Goal: Task Accomplishment & Management: Use online tool/utility

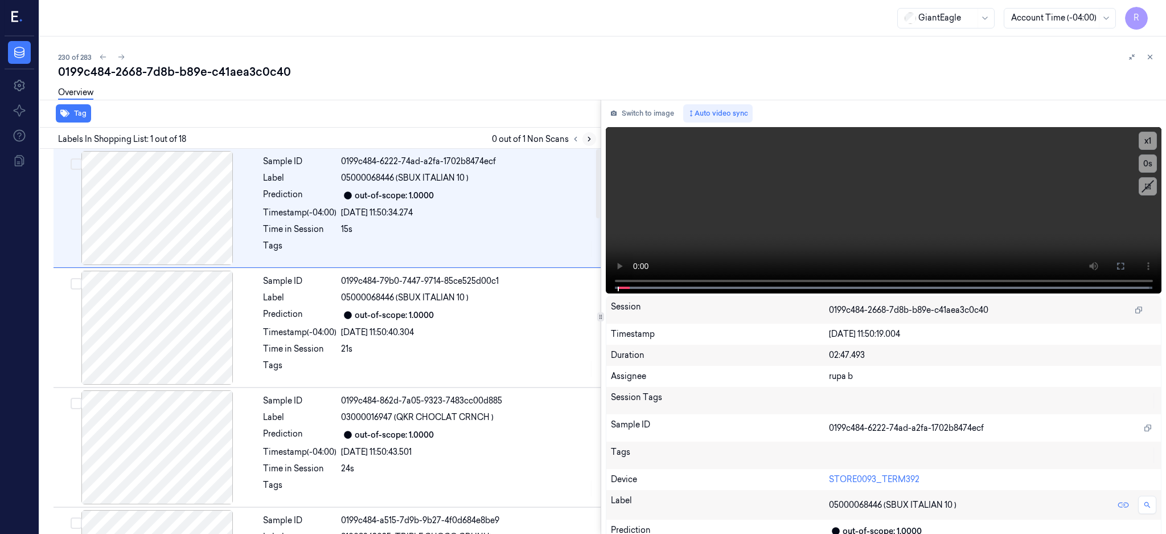
click at [593, 140] on icon at bounding box center [589, 139] width 8 height 8
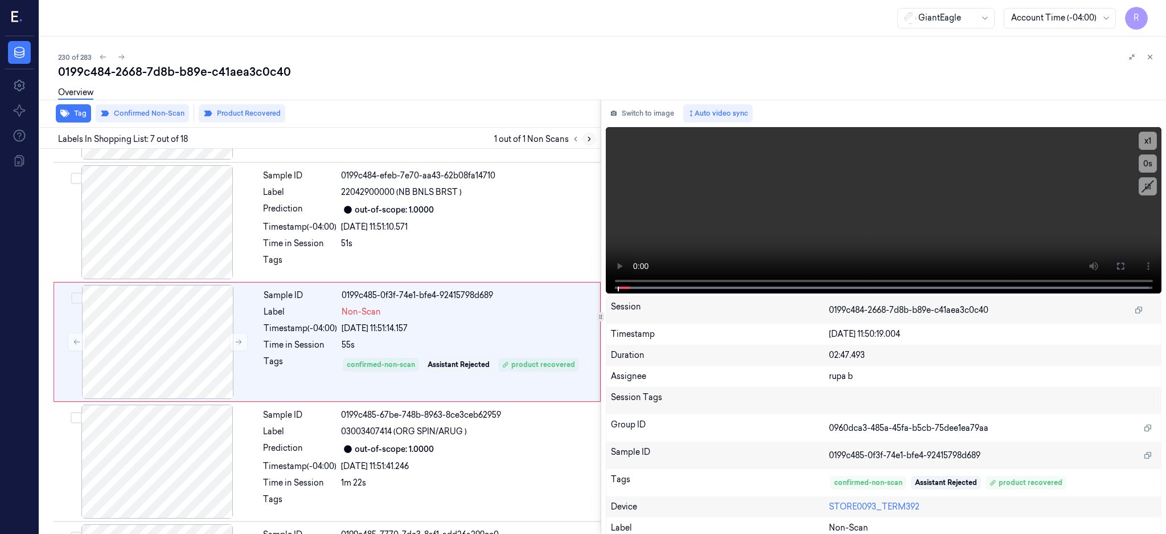
scroll to position [584, 0]
click at [172, 238] on div at bounding box center [157, 222] width 203 height 114
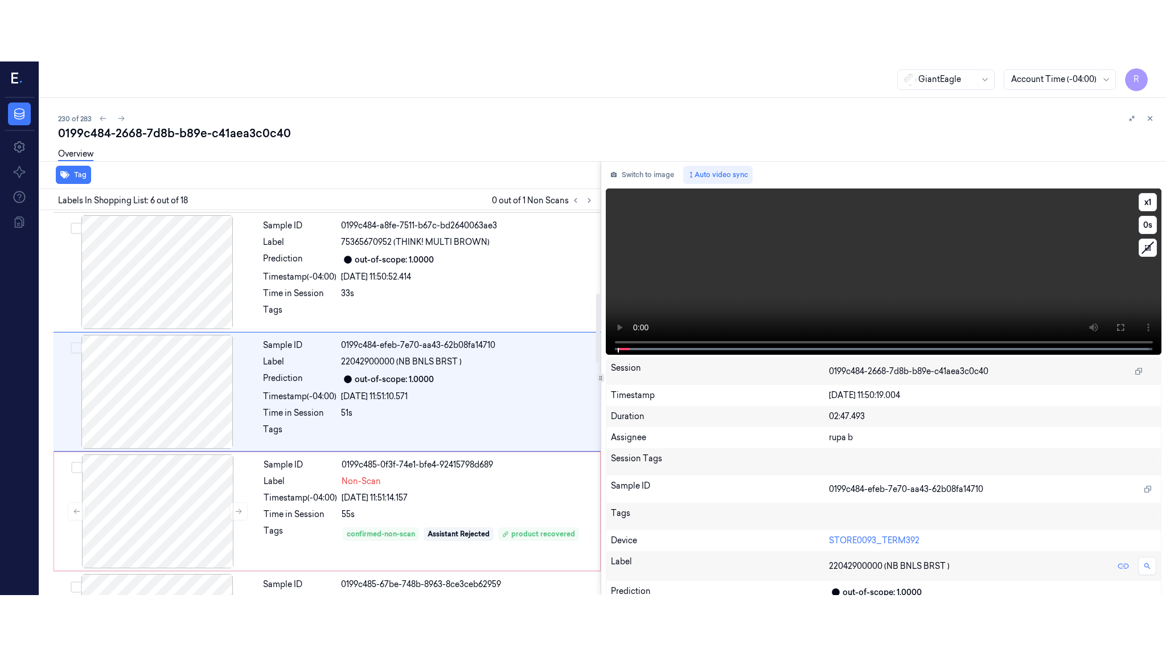
scroll to position [465, 0]
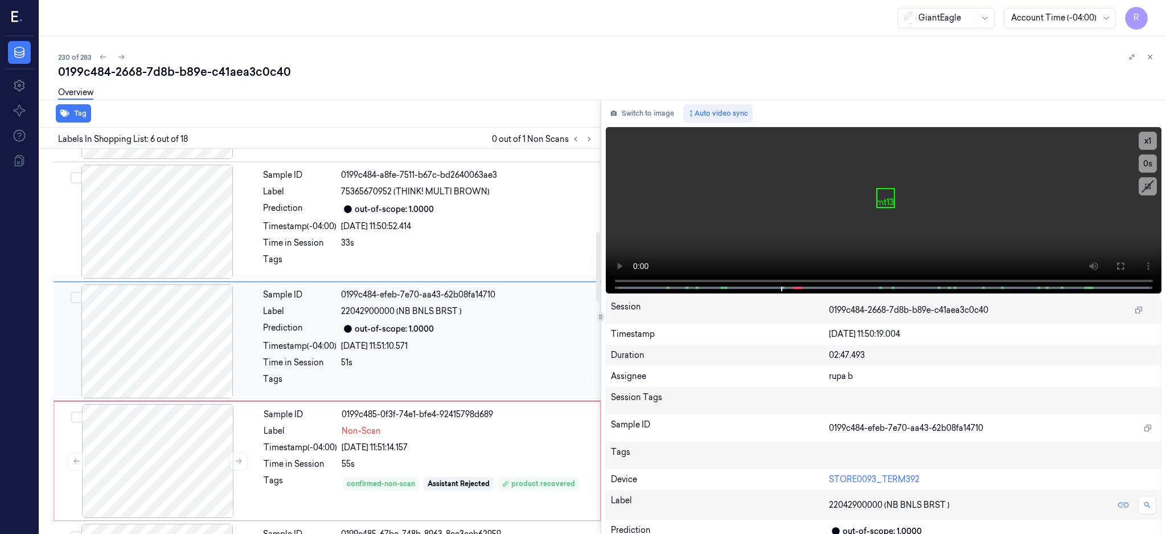
click at [140, 340] on div at bounding box center [157, 341] width 203 height 114
click at [1130, 265] on button at bounding box center [1121, 266] width 18 height 18
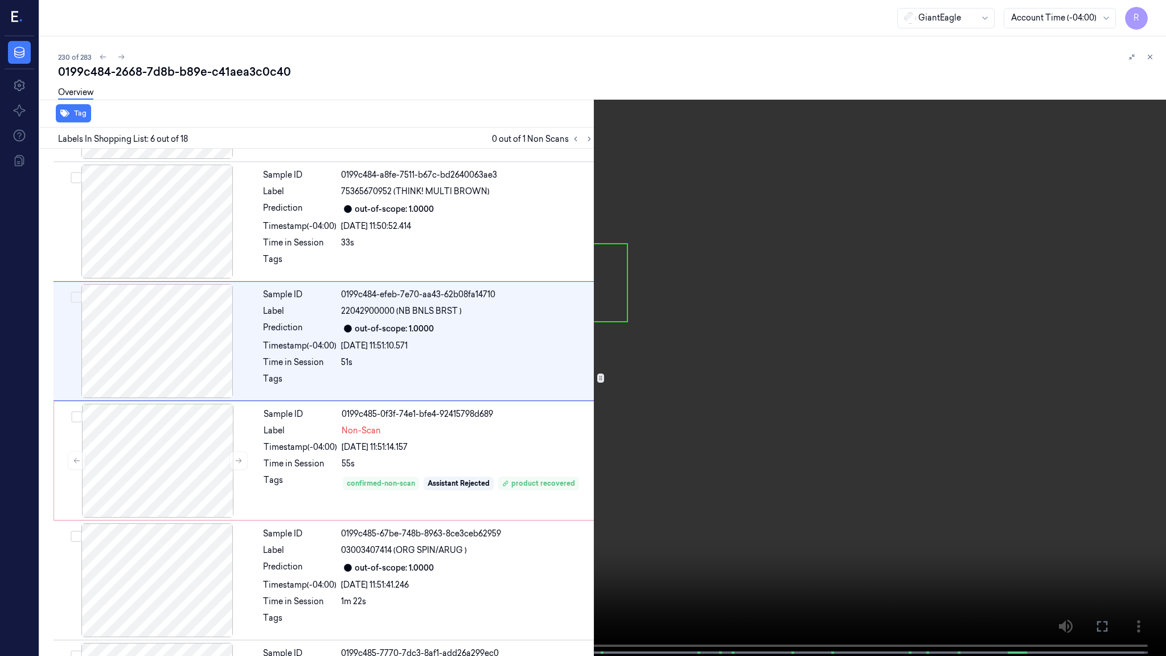
click at [691, 347] on video at bounding box center [583, 329] width 1166 height 658
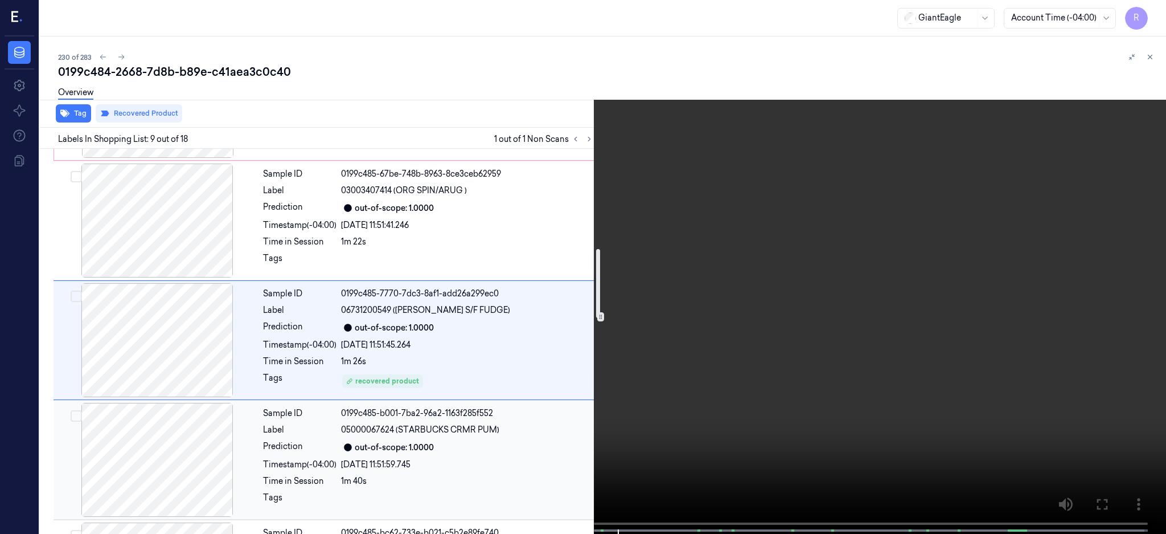
scroll to position [444, 0]
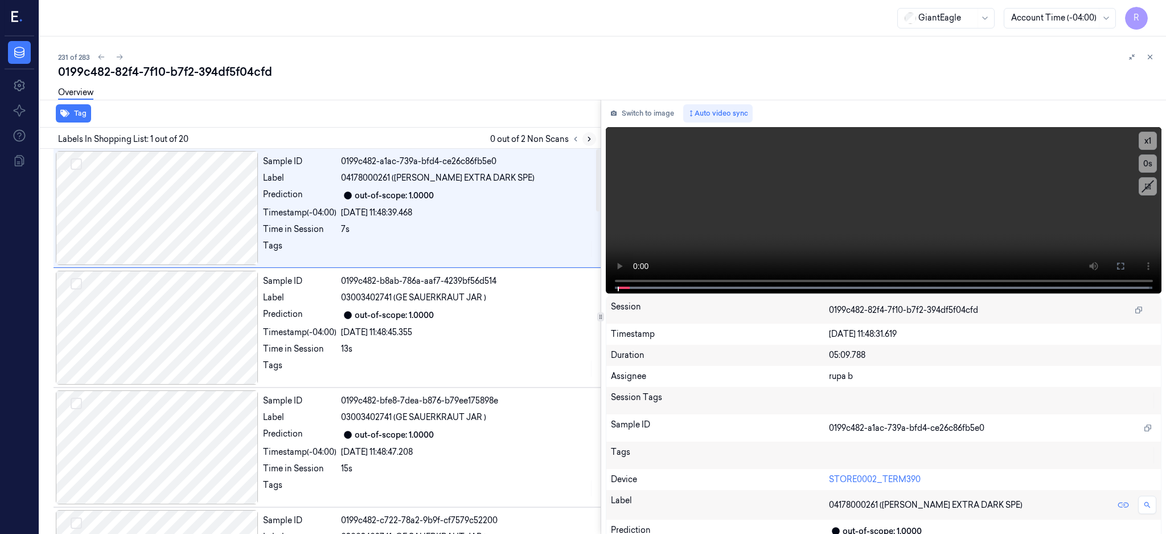
click at [593, 135] on icon at bounding box center [589, 139] width 8 height 8
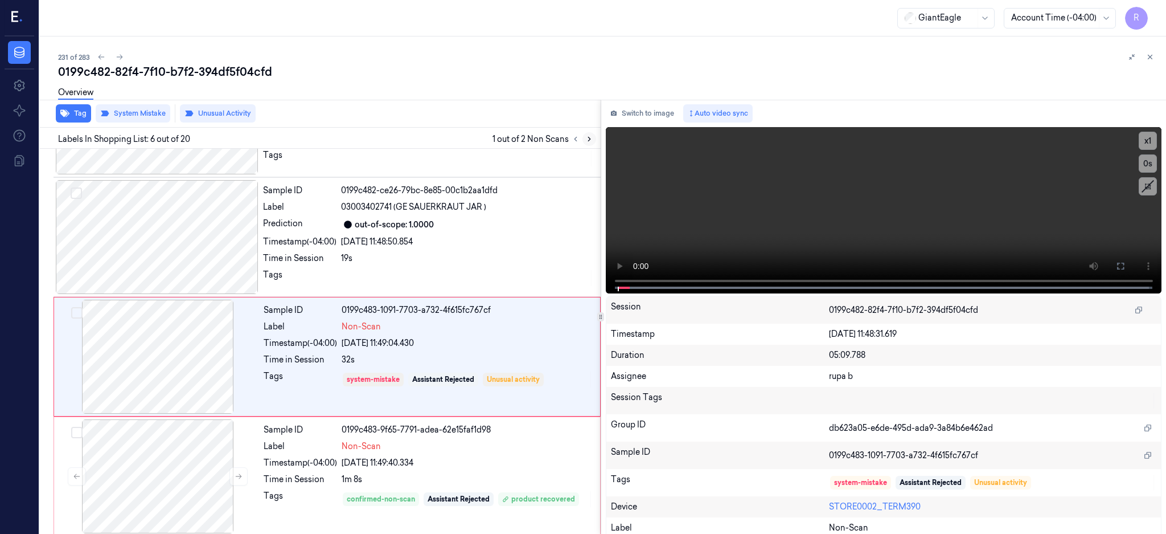
scroll to position [465, 0]
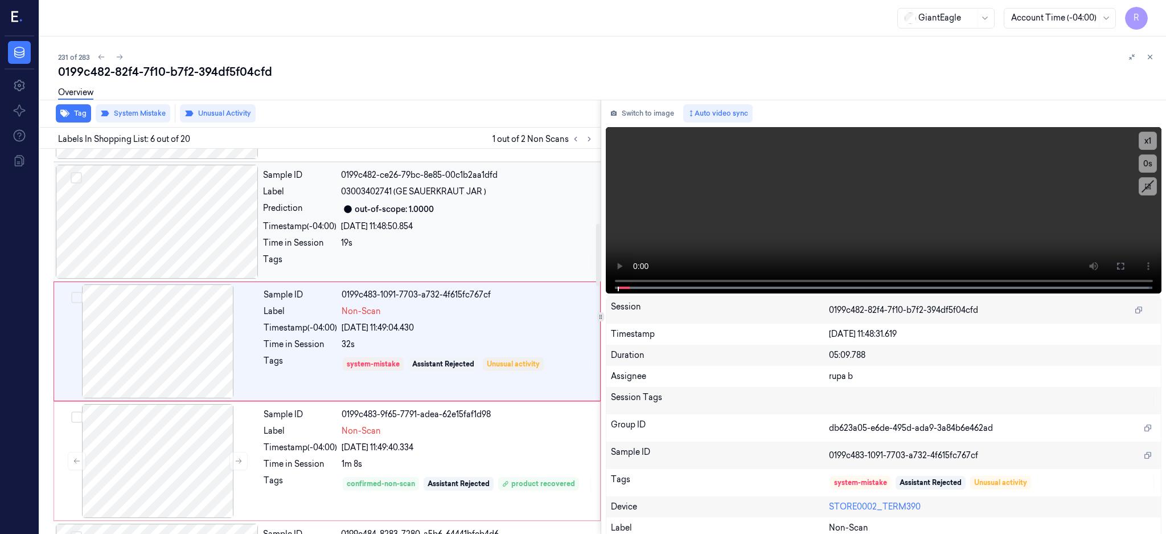
click at [172, 224] on div at bounding box center [157, 222] width 203 height 114
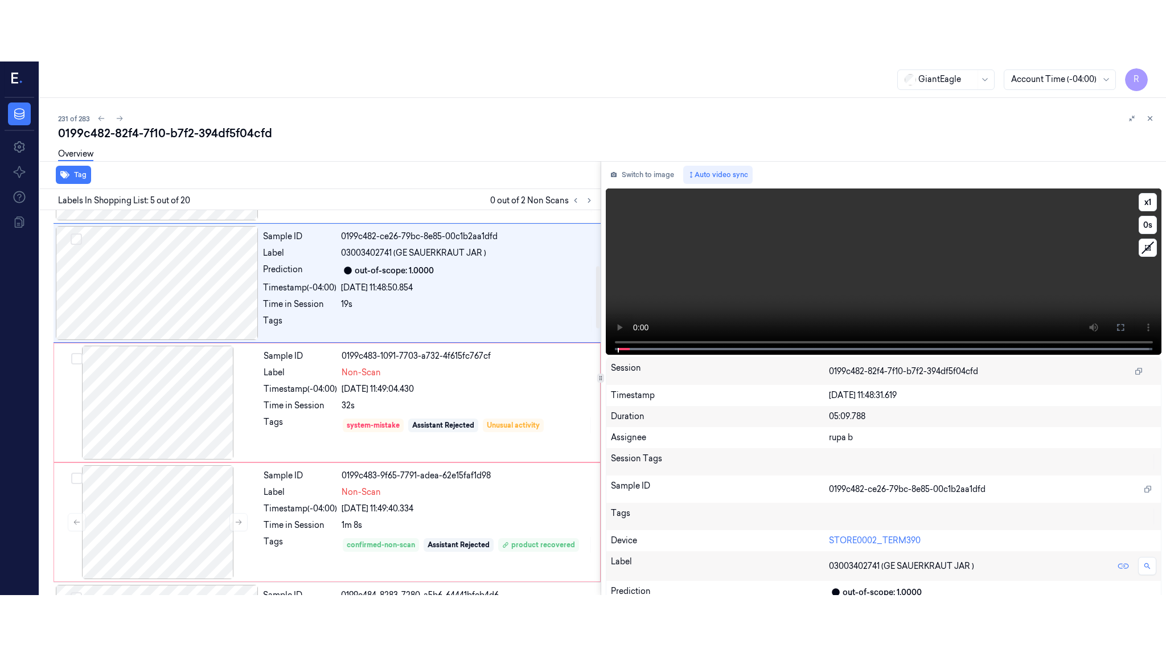
scroll to position [345, 0]
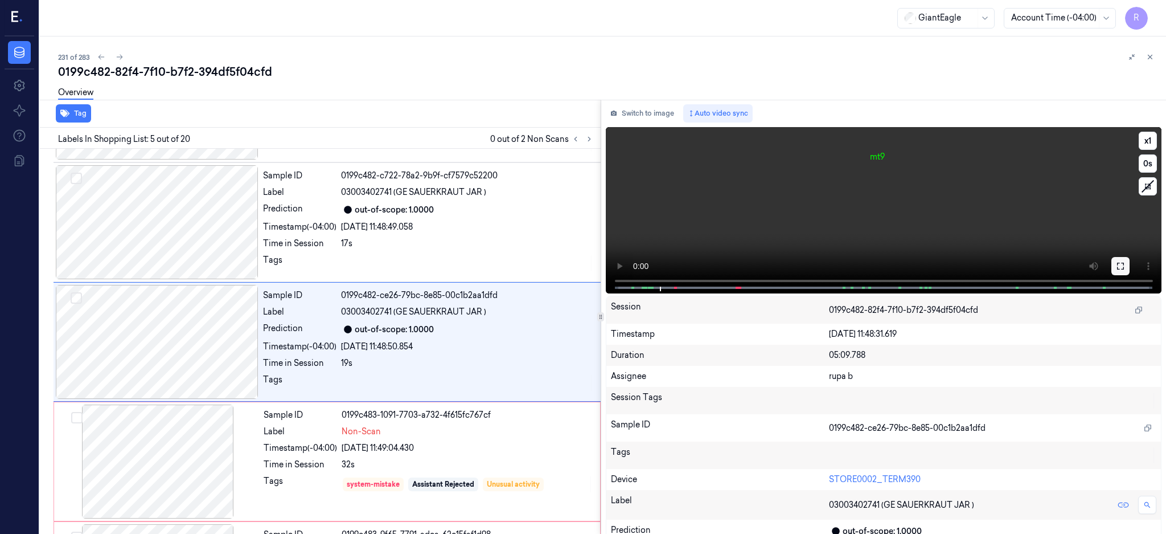
click at [1130, 264] on button at bounding box center [1121, 266] width 18 height 18
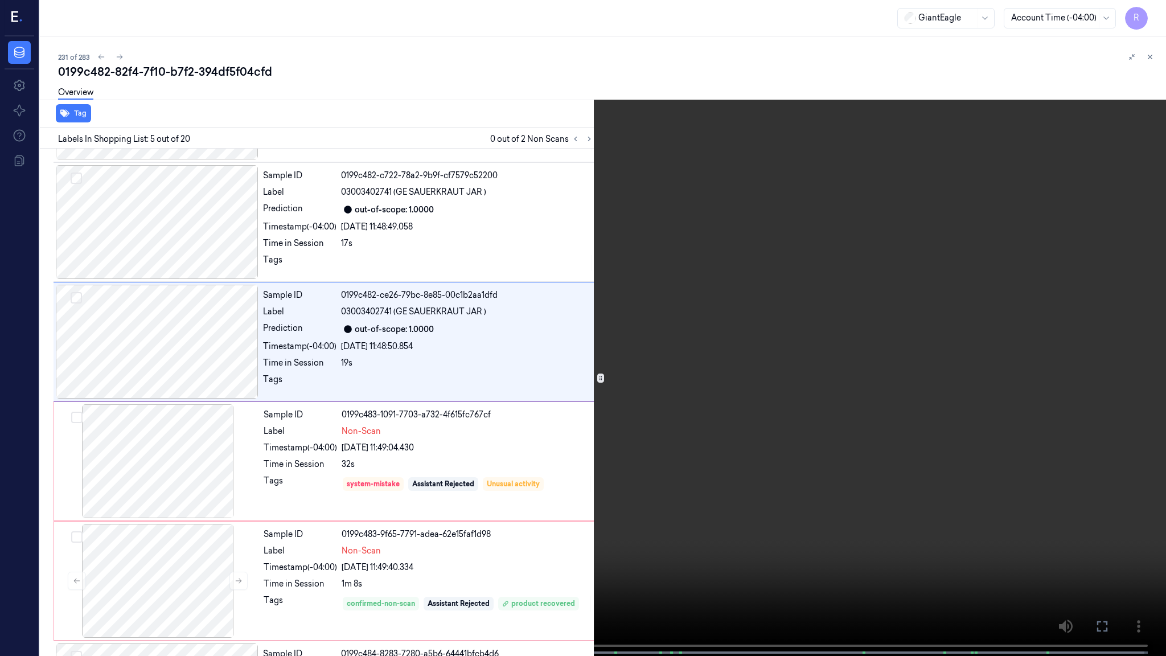
click at [605, 354] on video at bounding box center [583, 329] width 1166 height 658
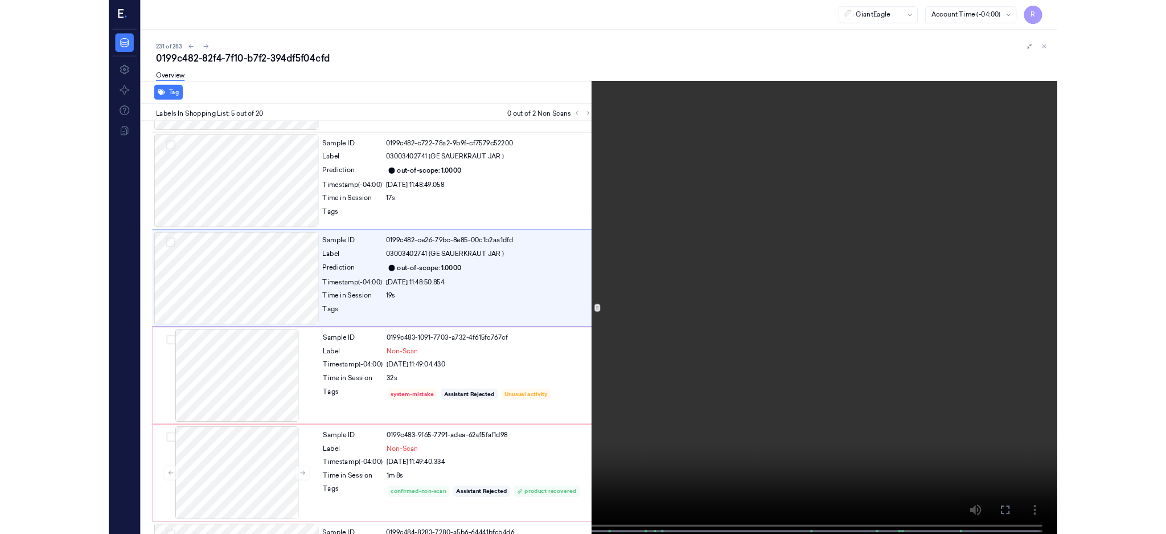
scroll to position [284, 0]
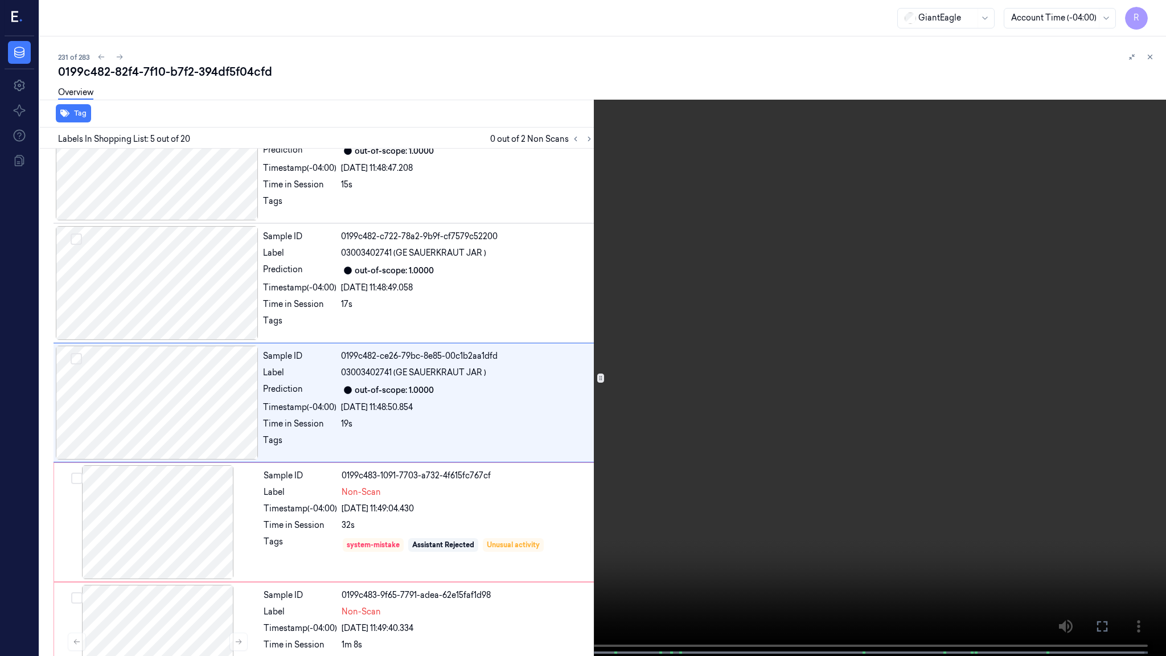
click at [88, 533] on div "x 1 0 s" at bounding box center [583, 328] width 1166 height 656
click at [92, 533] on span at bounding box center [92, 653] width 2 height 6
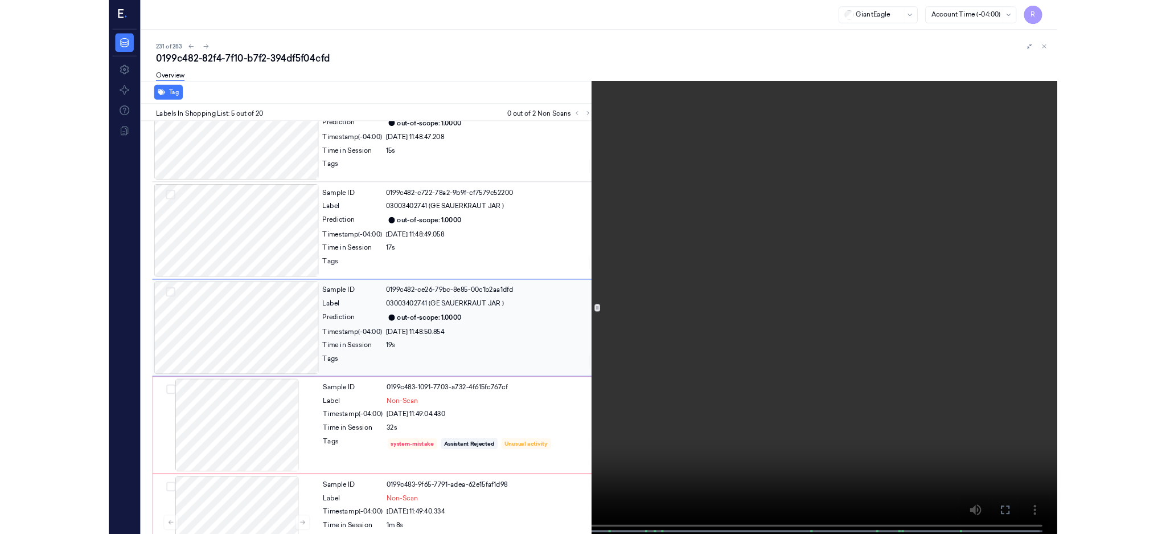
scroll to position [345, 0]
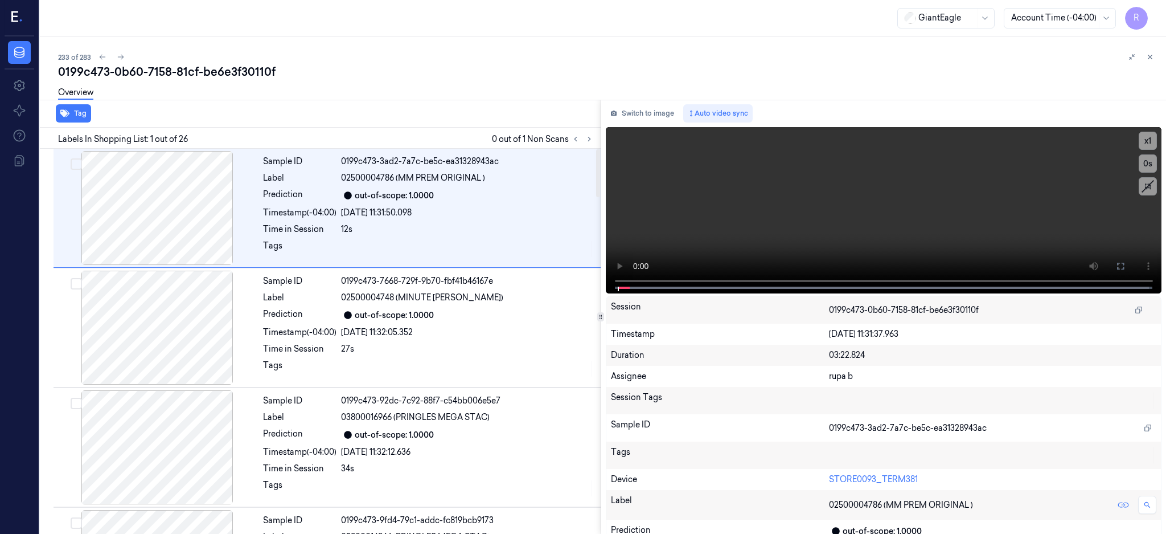
click at [601, 140] on div "Labels In Shopping List: 1 out of 26 0 out of 1 Non Scans" at bounding box center [317, 138] width 565 height 21
click at [596, 139] on button at bounding box center [590, 139] width 14 height 14
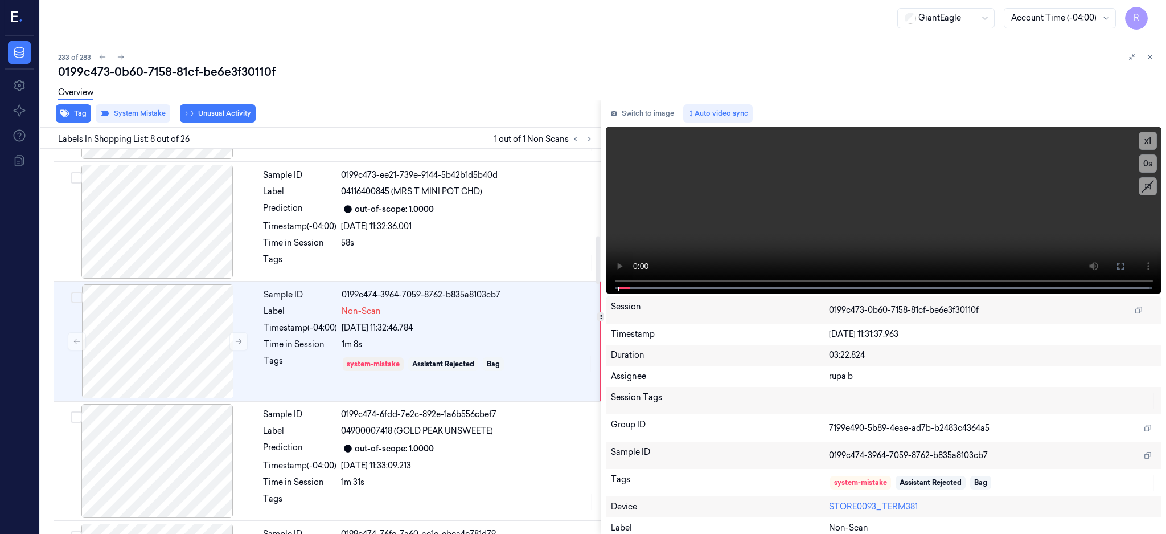
click at [184, 237] on div at bounding box center [157, 222] width 203 height 114
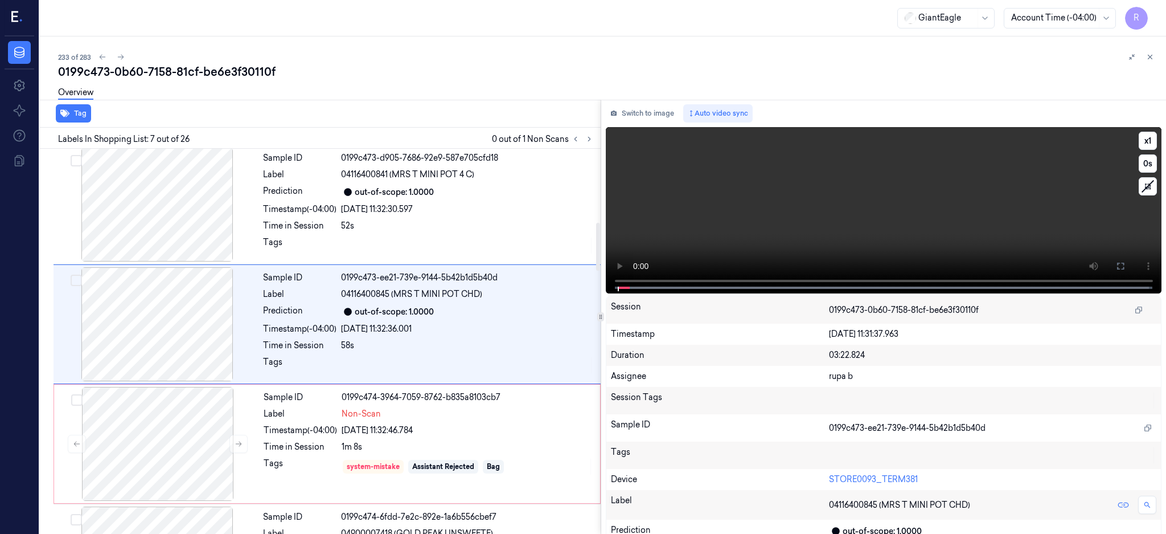
scroll to position [584, 0]
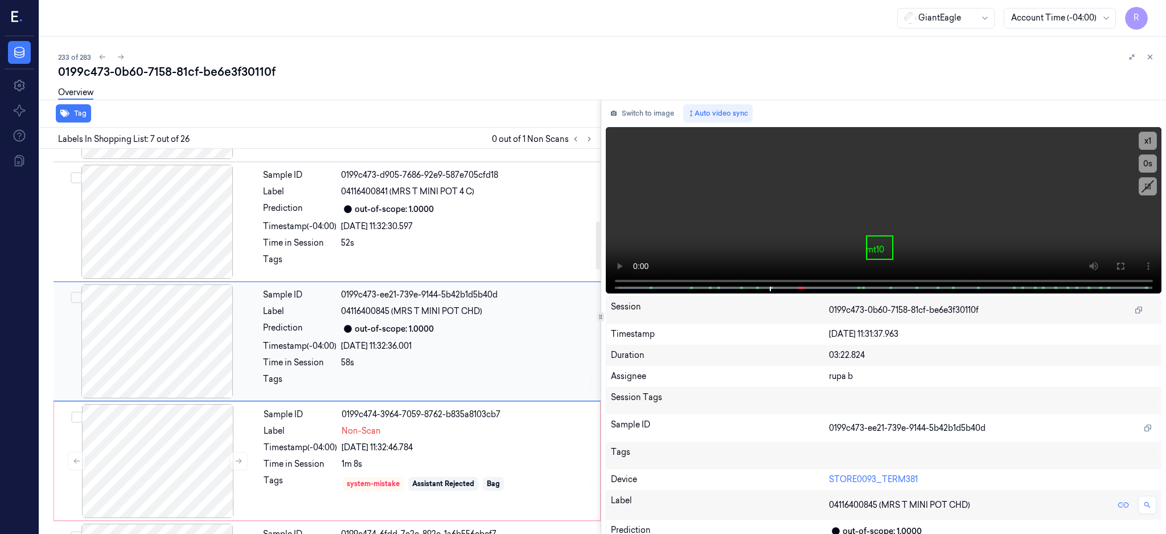
click at [165, 352] on div at bounding box center [157, 341] width 203 height 114
click at [210, 444] on div at bounding box center [157, 461] width 203 height 114
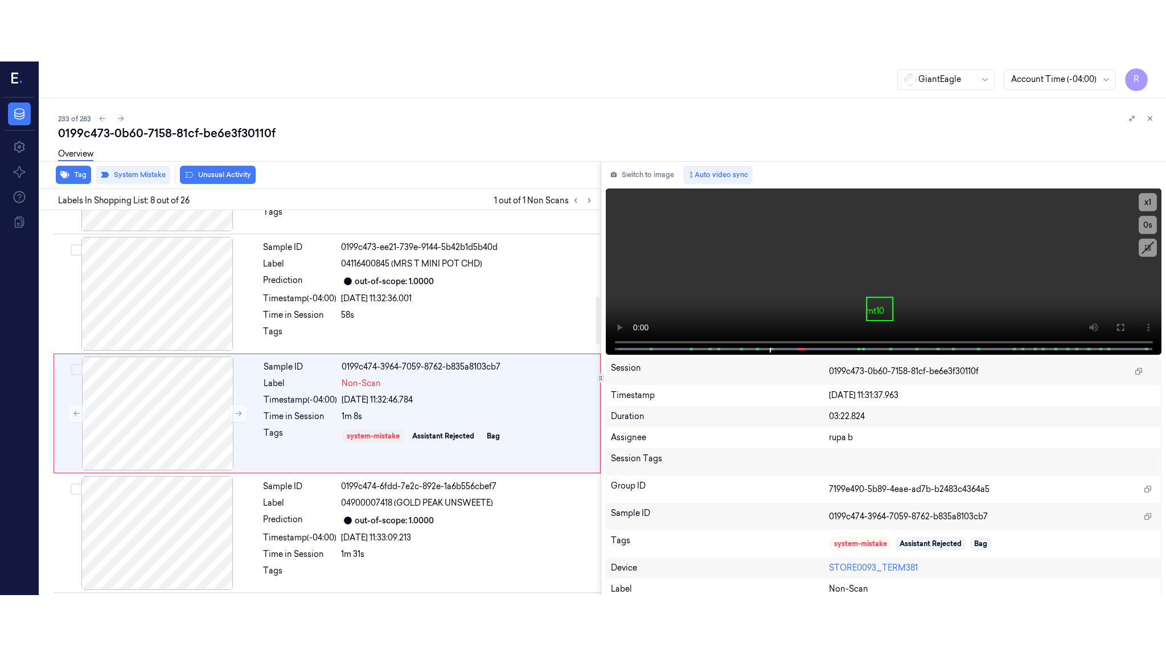
scroll to position [704, 0]
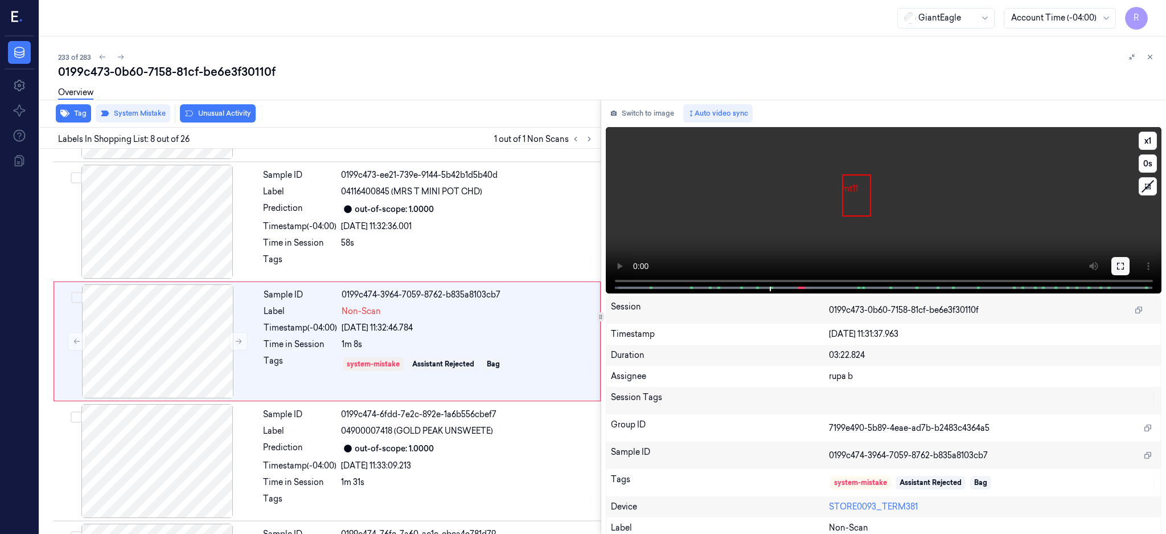
click at [1130, 270] on button at bounding box center [1121, 266] width 18 height 18
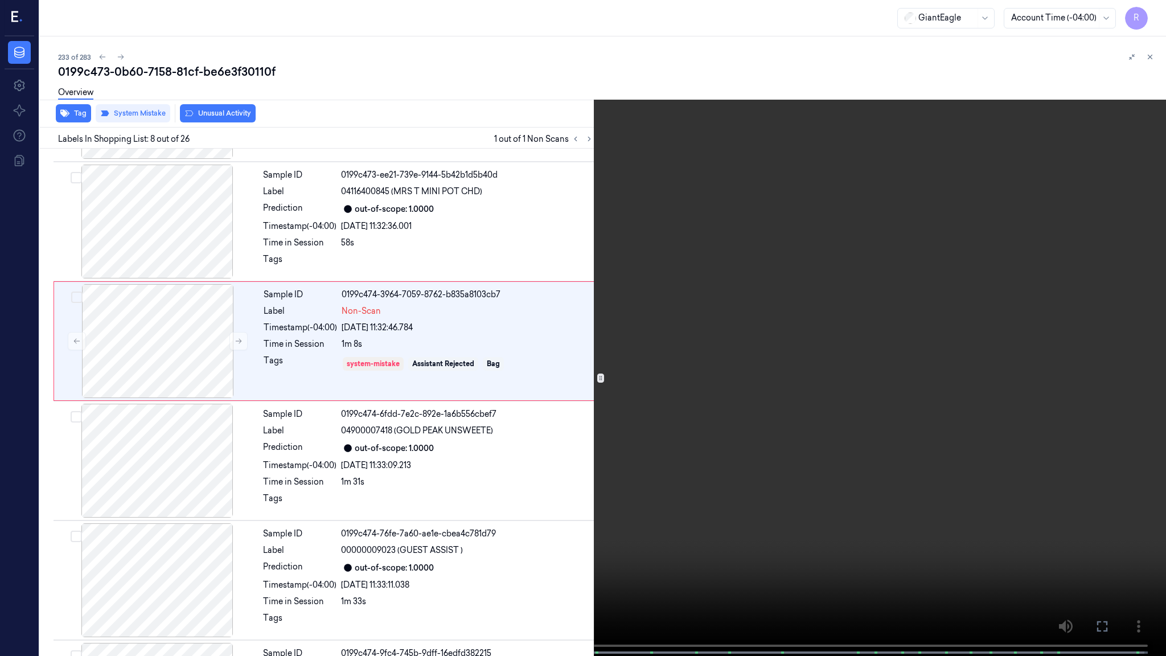
click at [666, 351] on video at bounding box center [583, 329] width 1166 height 658
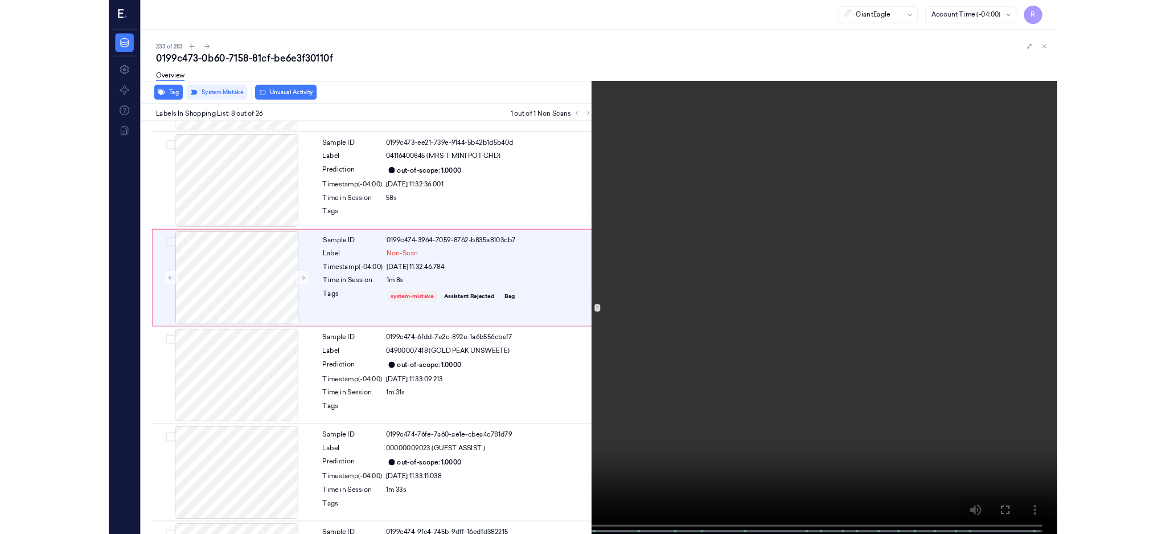
scroll to position [642, 0]
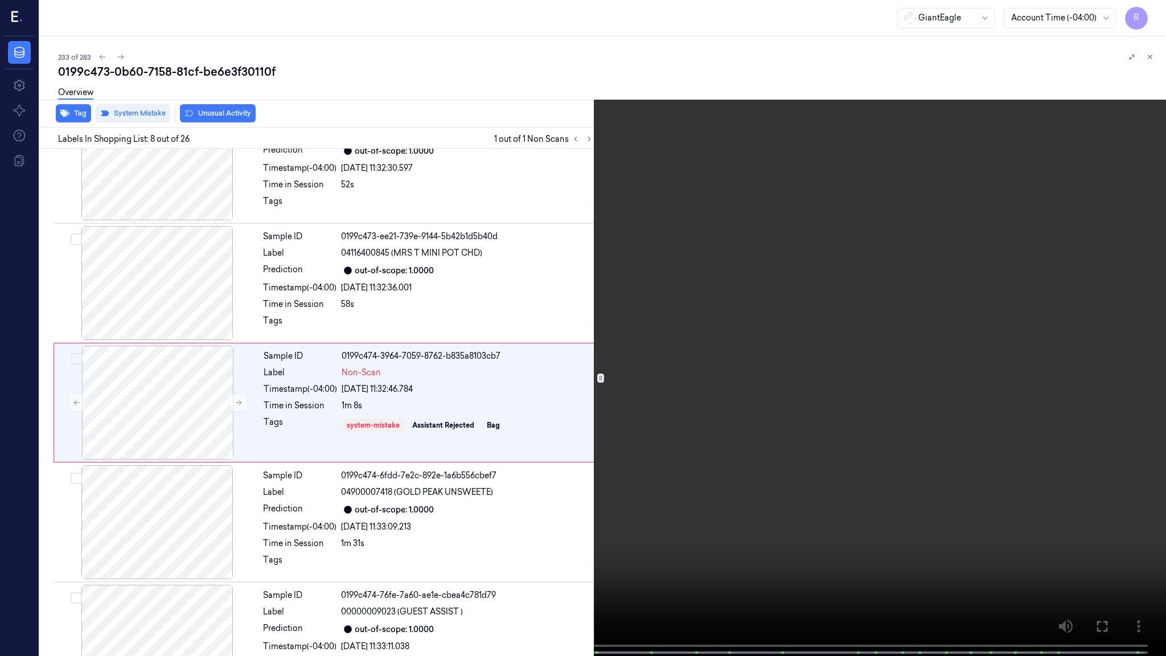
click at [782, 432] on video at bounding box center [583, 329] width 1166 height 658
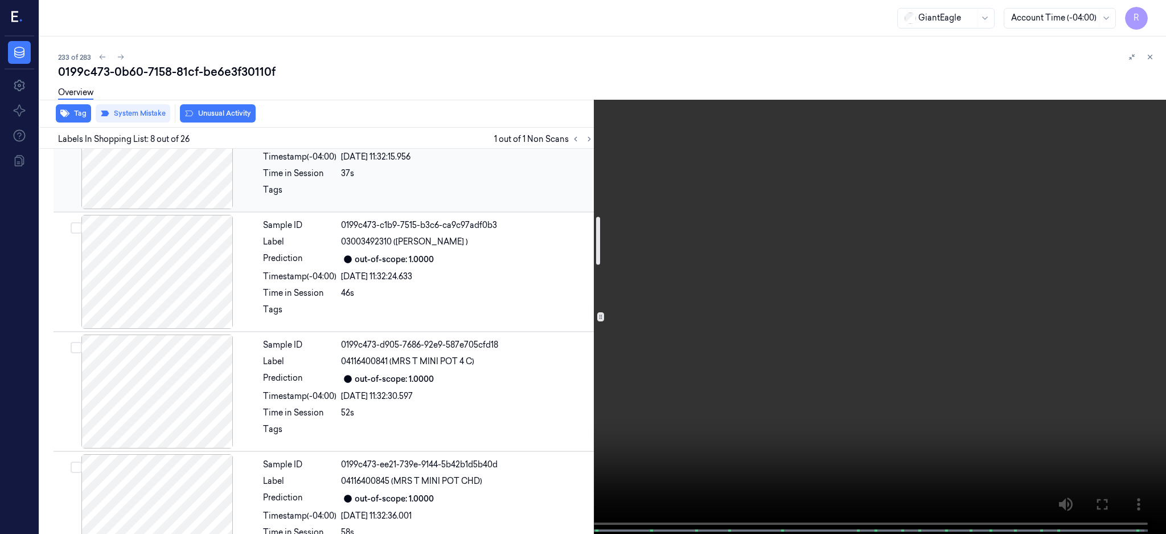
scroll to position [718, 0]
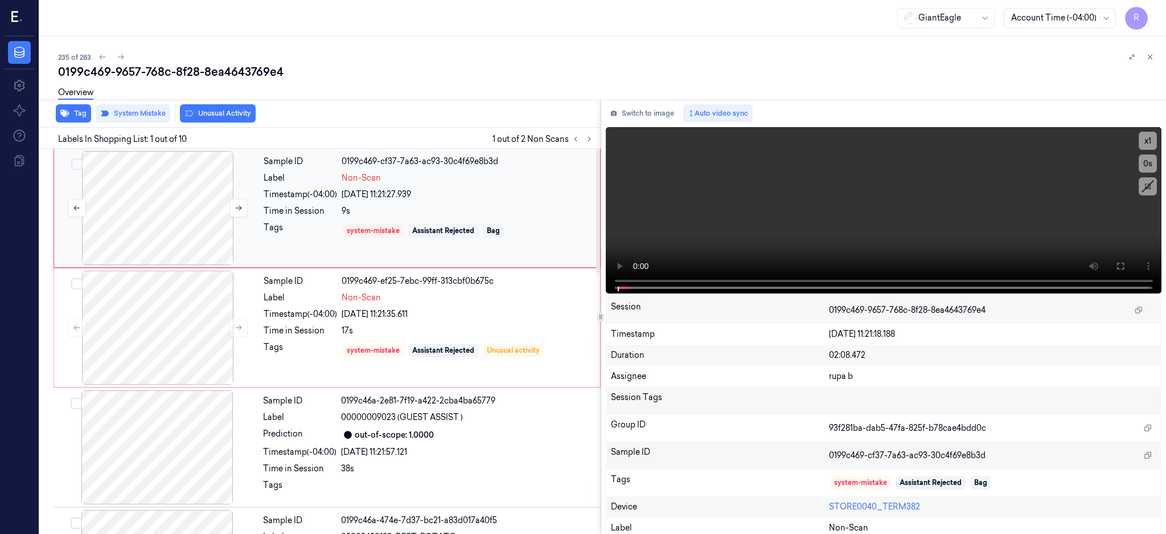
click at [121, 207] on div at bounding box center [157, 208] width 203 height 114
click at [157, 244] on div at bounding box center [157, 208] width 203 height 114
click at [1125, 267] on icon at bounding box center [1120, 265] width 9 height 9
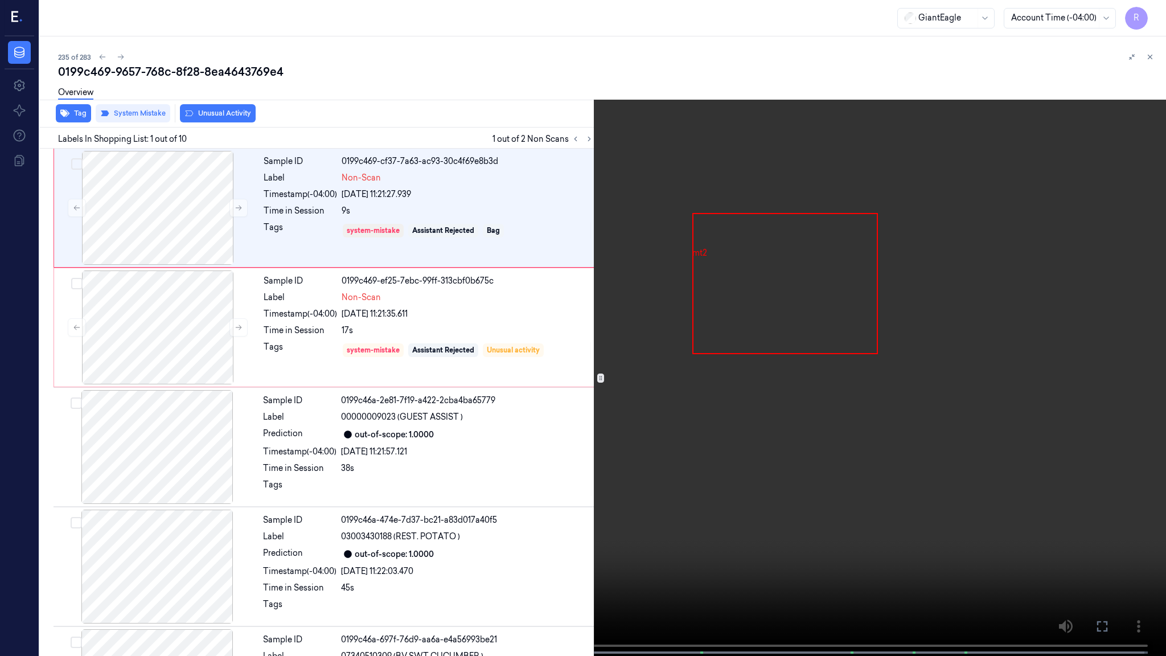
click at [732, 313] on video at bounding box center [583, 329] width 1166 height 658
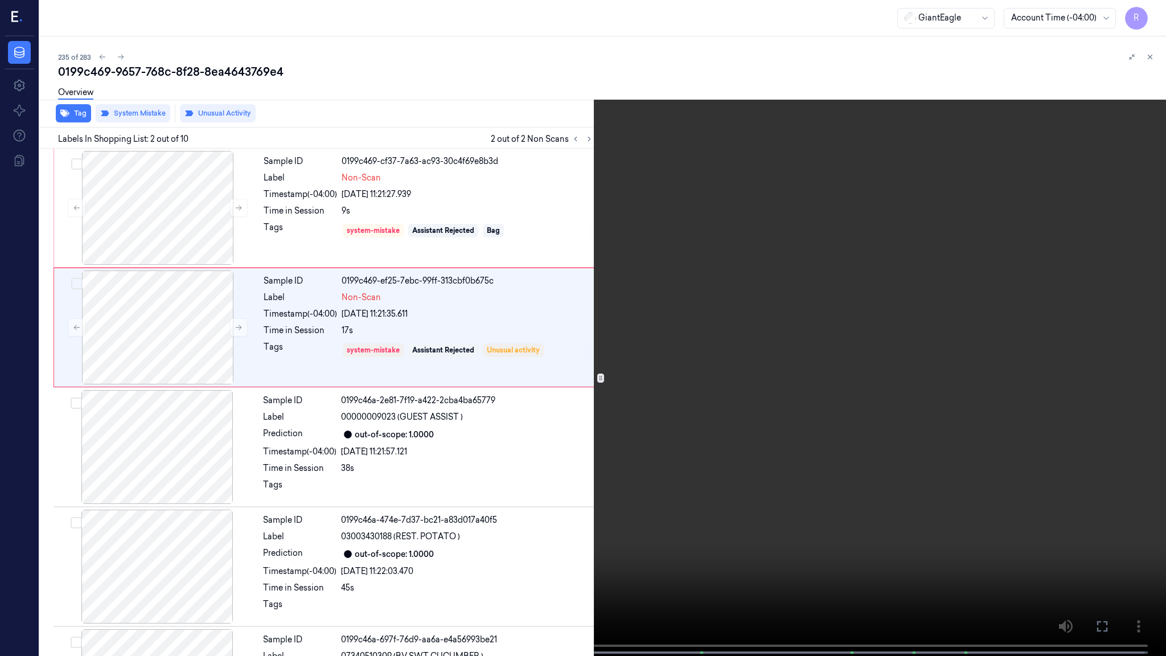
click at [643, 441] on video at bounding box center [583, 329] width 1166 height 658
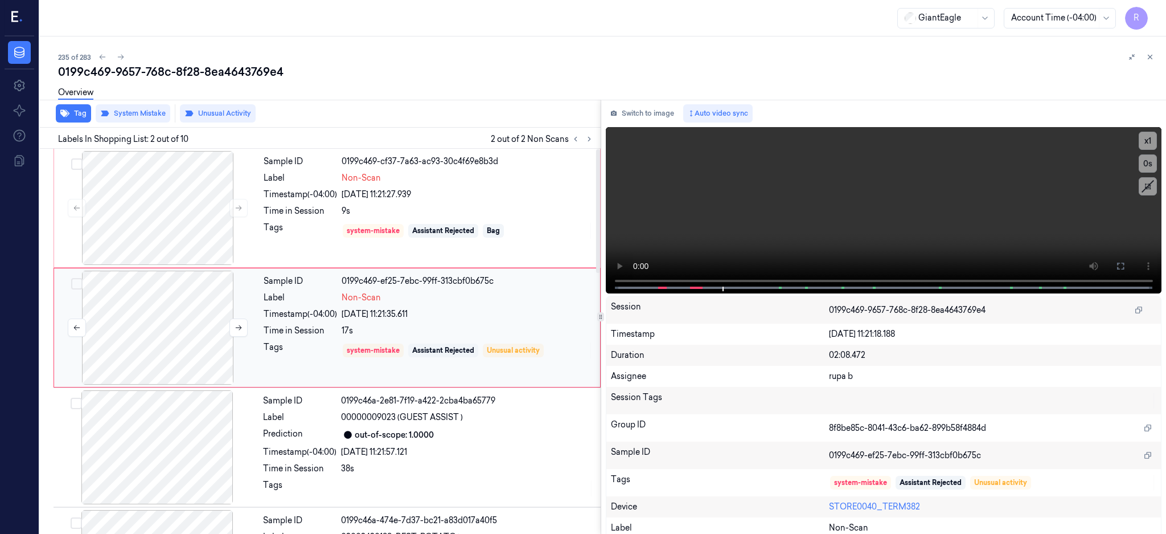
click at [185, 316] on div at bounding box center [157, 327] width 203 height 114
click at [176, 468] on div at bounding box center [157, 447] width 203 height 114
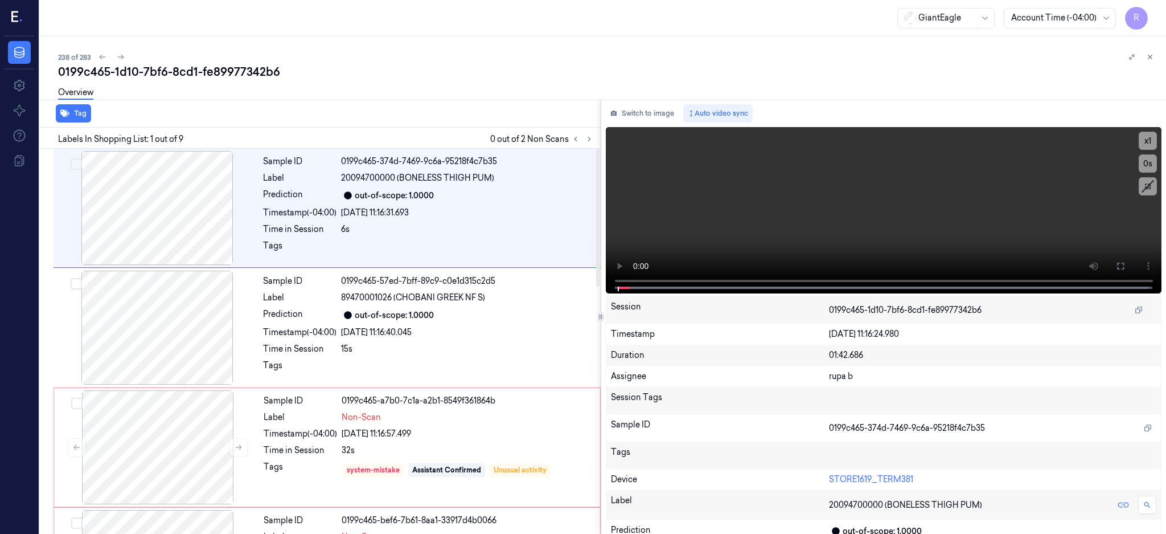
click at [601, 128] on div "Labels In Shopping List: 1 out of 9 0 out of 2 Non Scans" at bounding box center [317, 138] width 565 height 21
click at [593, 135] on icon at bounding box center [589, 139] width 8 height 8
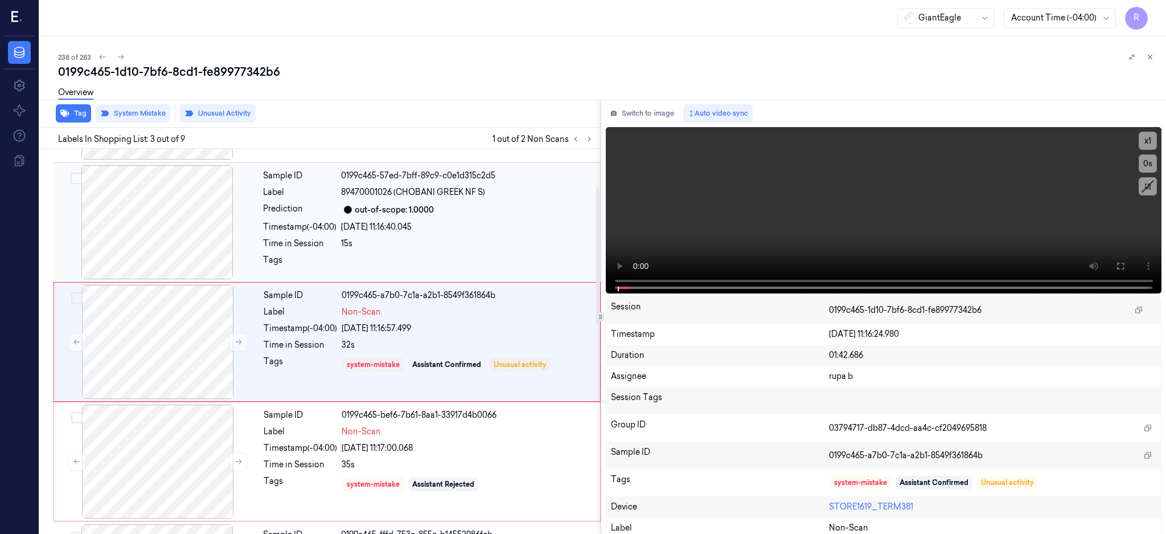
click at [154, 214] on div at bounding box center [157, 222] width 203 height 114
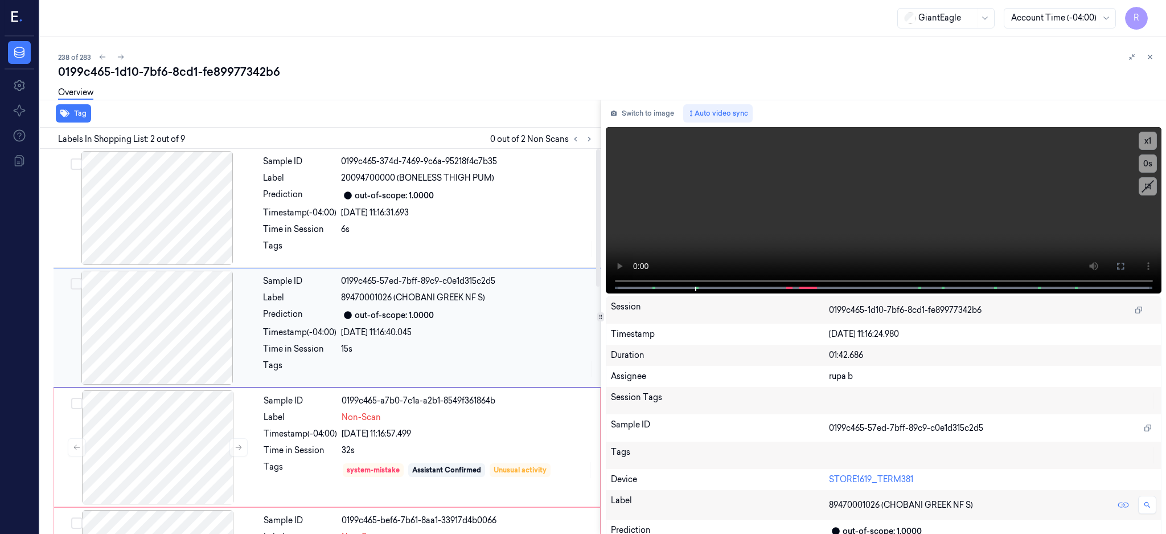
click at [142, 352] on div at bounding box center [157, 327] width 203 height 114
click at [1125, 265] on icon at bounding box center [1120, 265] width 9 height 9
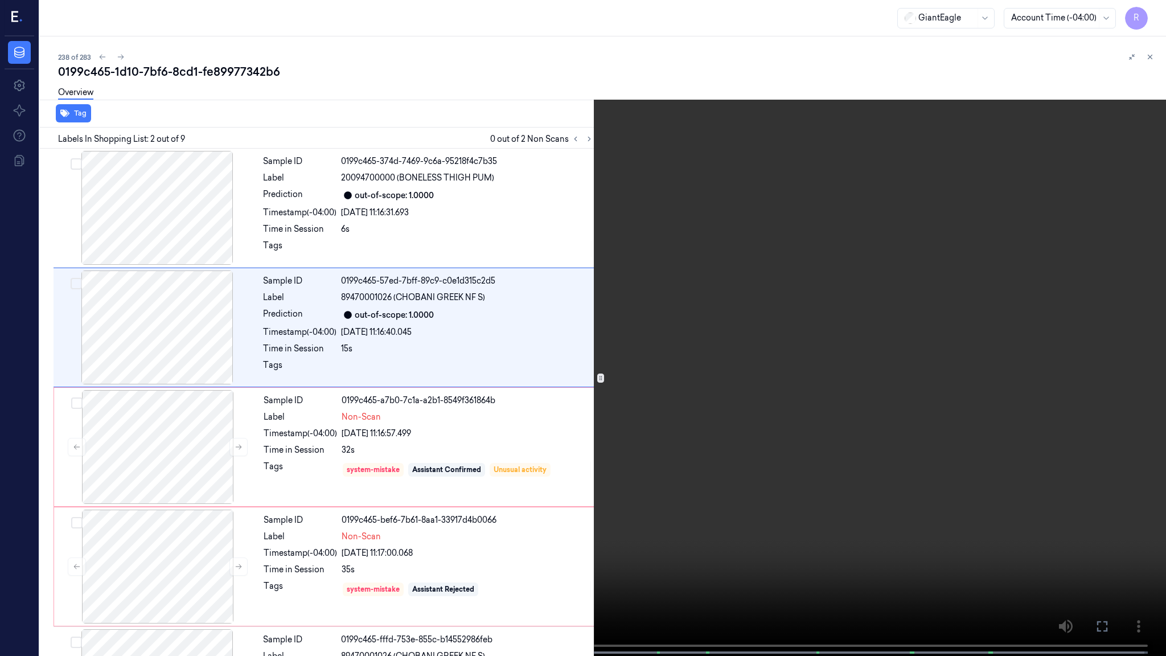
click at [604, 334] on video at bounding box center [583, 329] width 1166 height 658
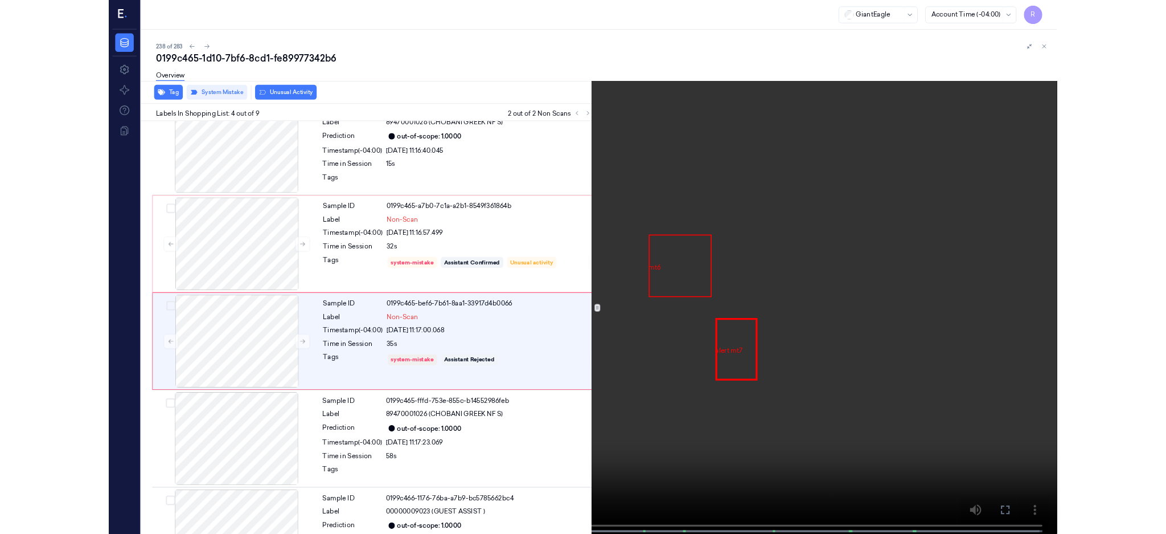
scroll to position [164, 0]
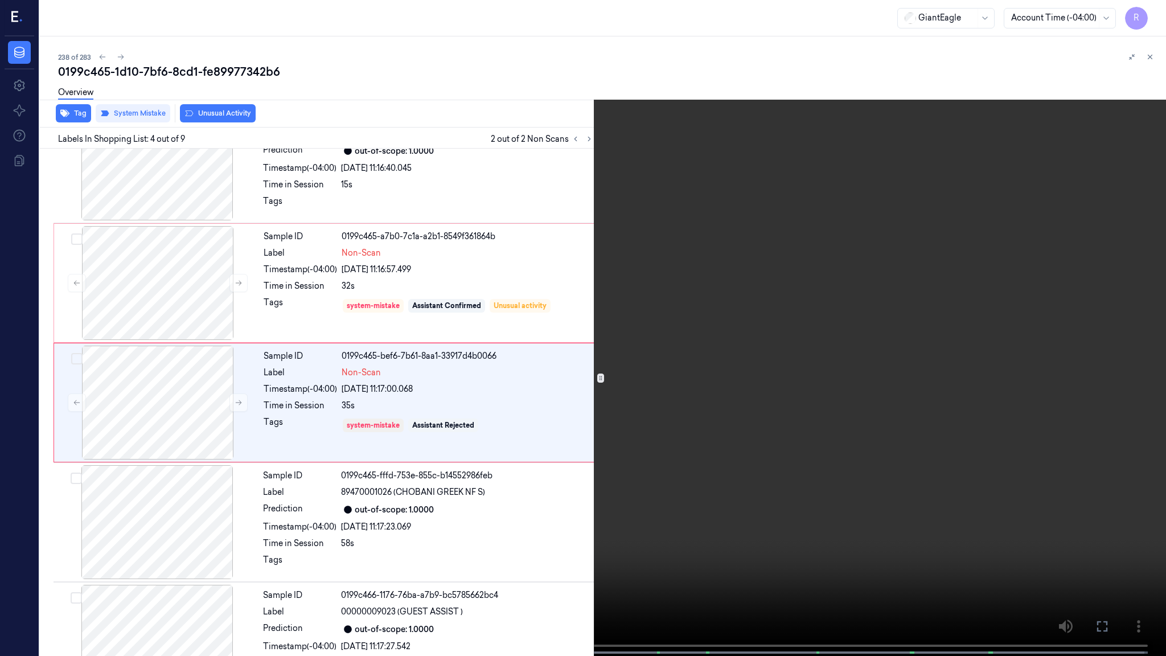
click at [690, 476] on video at bounding box center [583, 329] width 1166 height 658
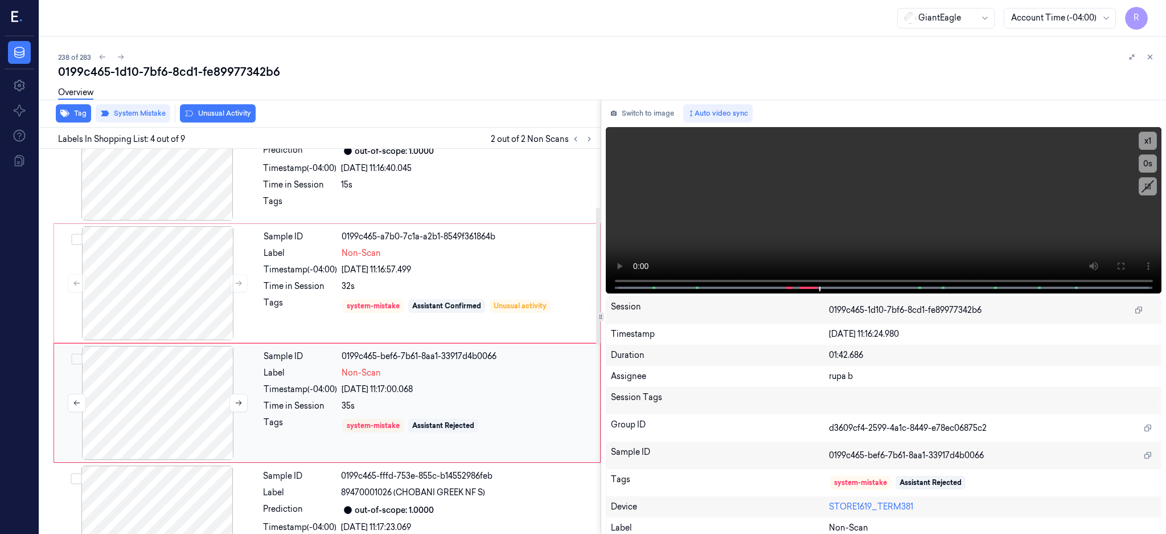
click at [162, 404] on div at bounding box center [157, 403] width 203 height 114
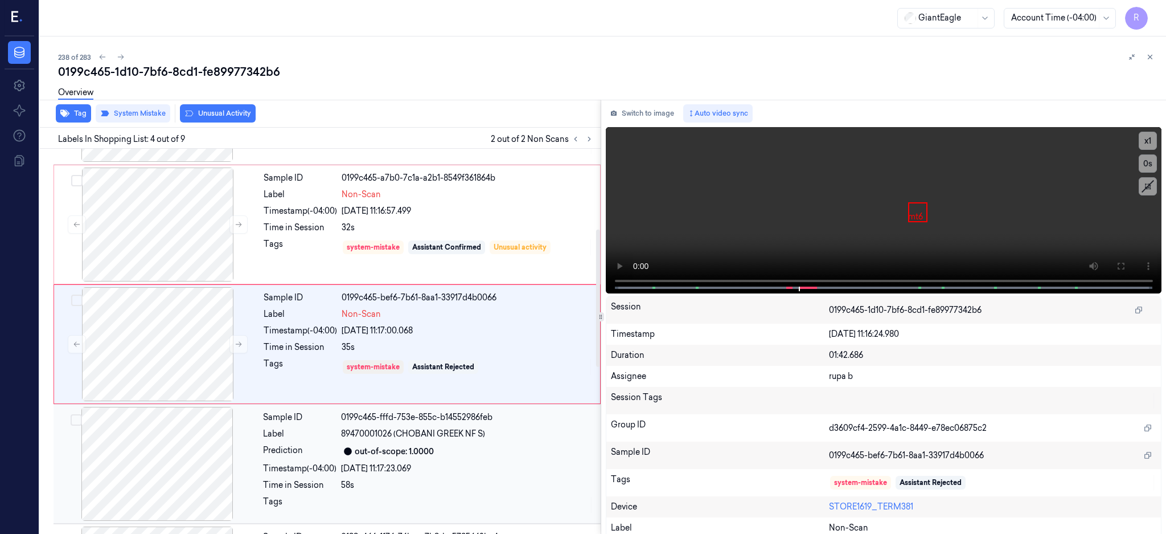
scroll to position [225, 0]
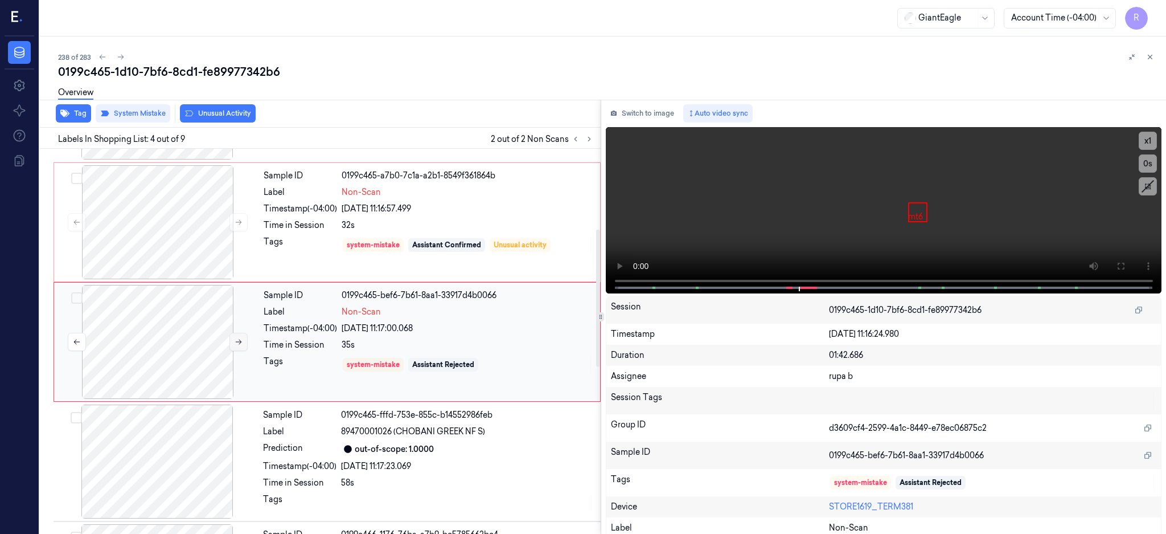
click at [242, 349] on button at bounding box center [238, 342] width 18 height 18
click at [181, 228] on div at bounding box center [157, 222] width 203 height 114
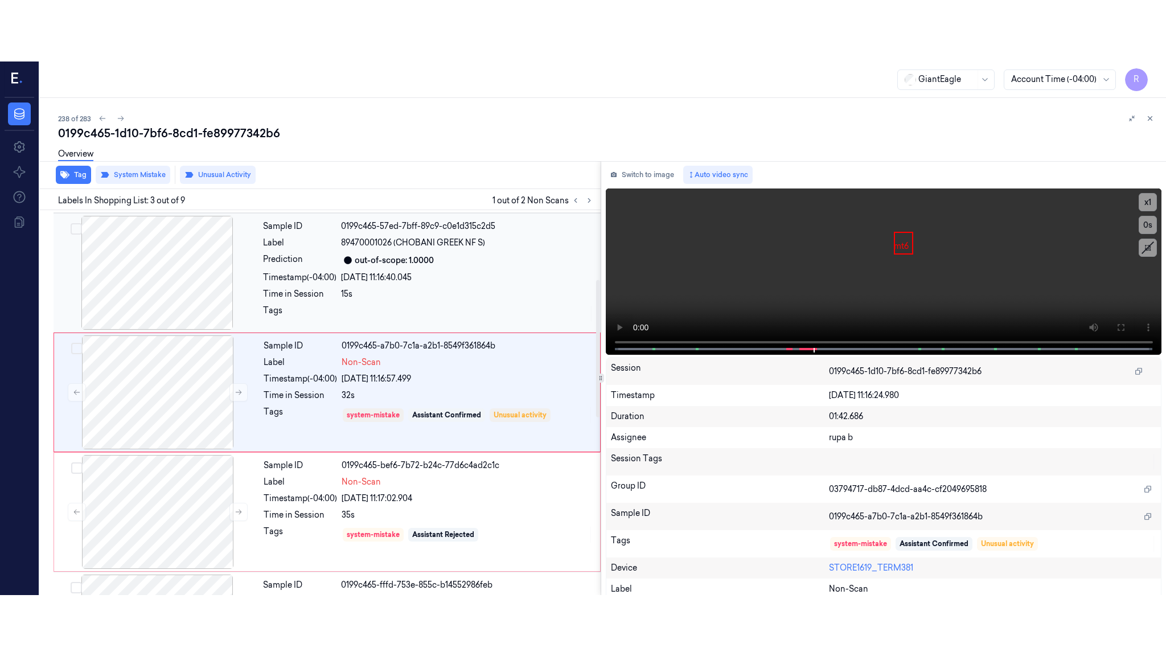
scroll to position [105, 0]
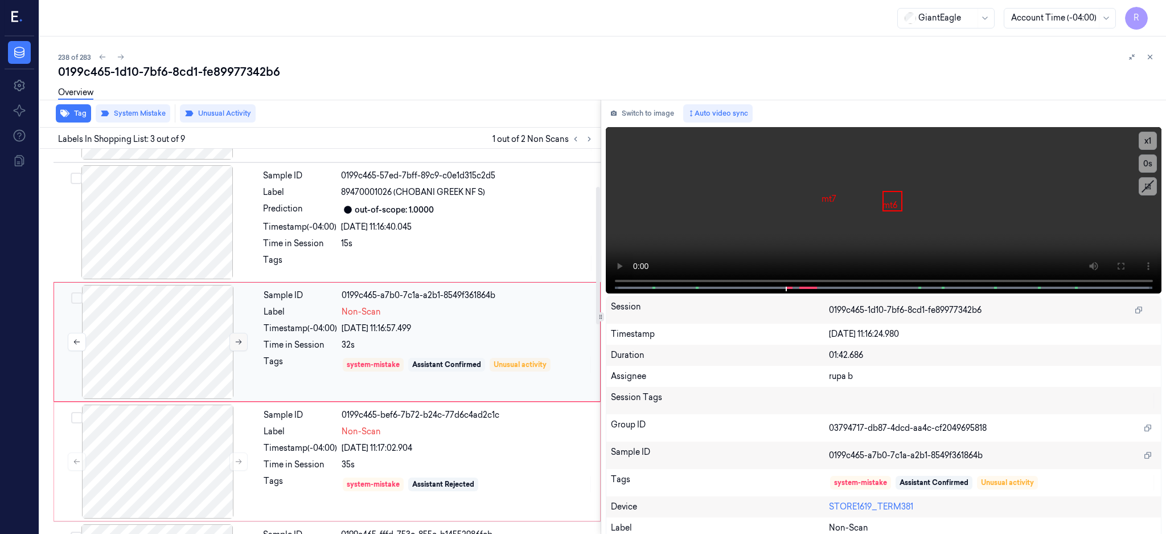
click at [238, 341] on icon at bounding box center [239, 342] width 8 height 8
click at [1124, 263] on icon at bounding box center [1120, 266] width 7 height 7
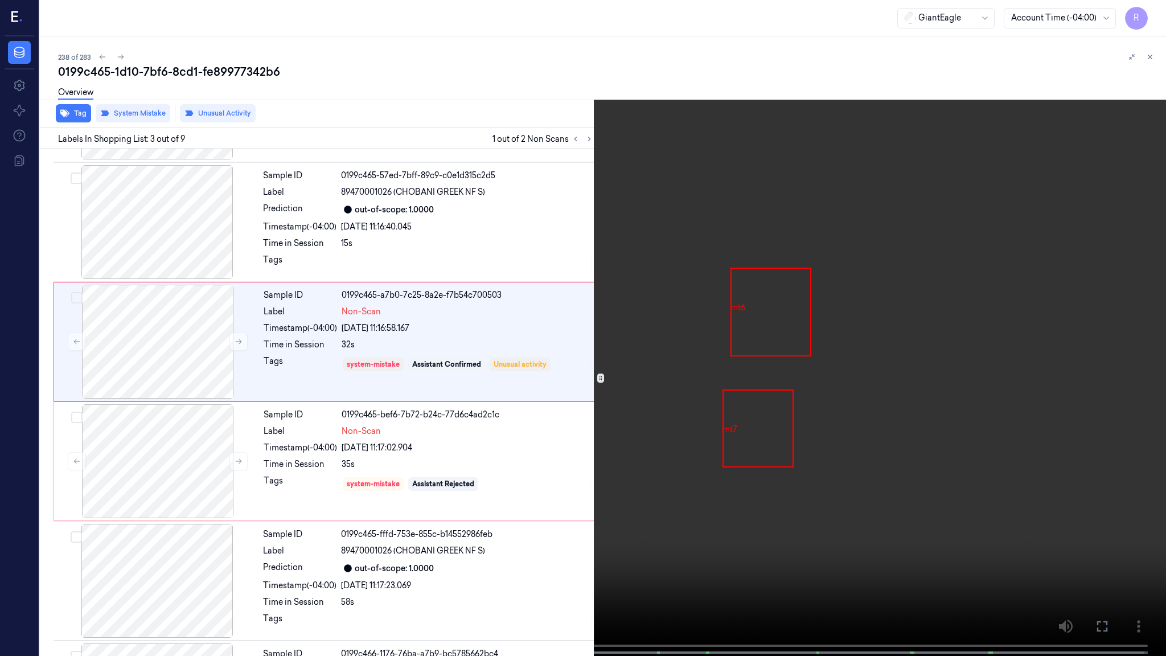
click at [900, 326] on video at bounding box center [583, 329] width 1166 height 658
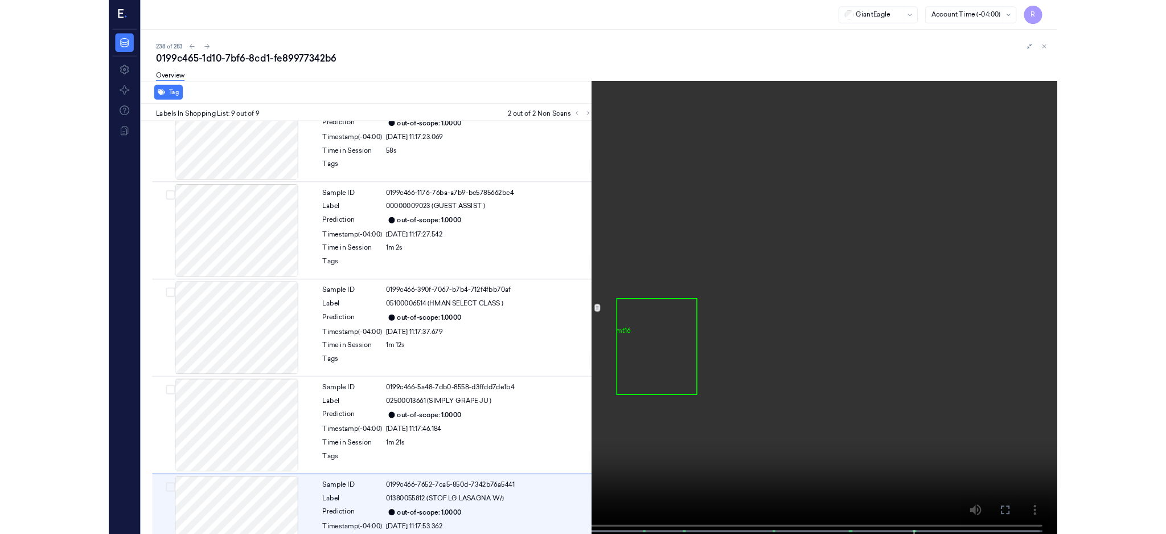
scroll to position [572, 0]
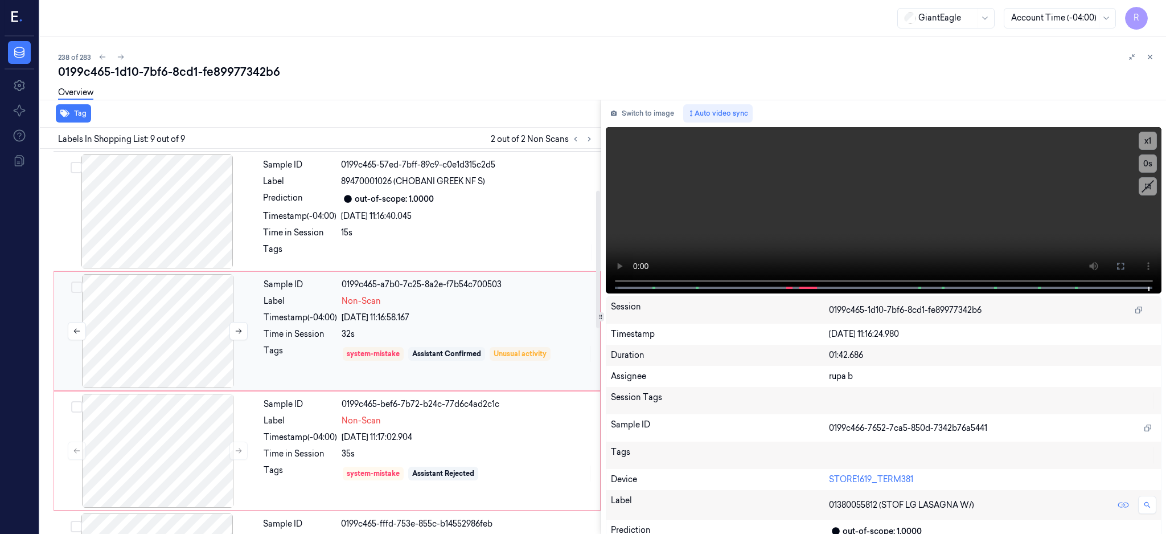
click at [139, 322] on div at bounding box center [157, 331] width 203 height 114
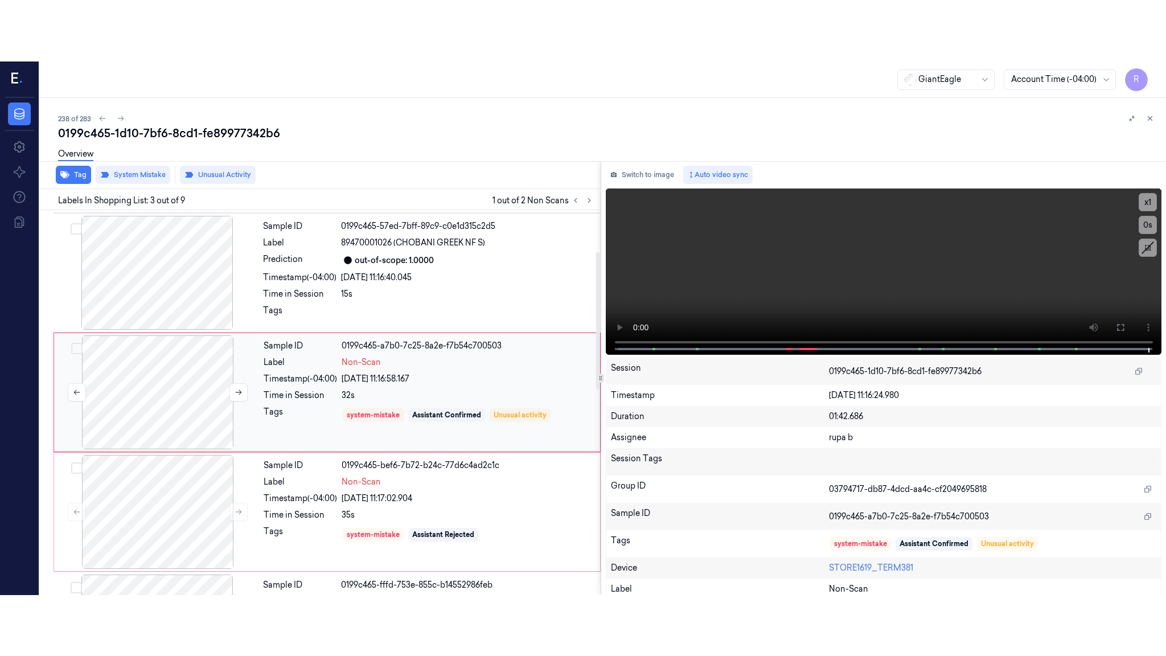
scroll to position [105, 0]
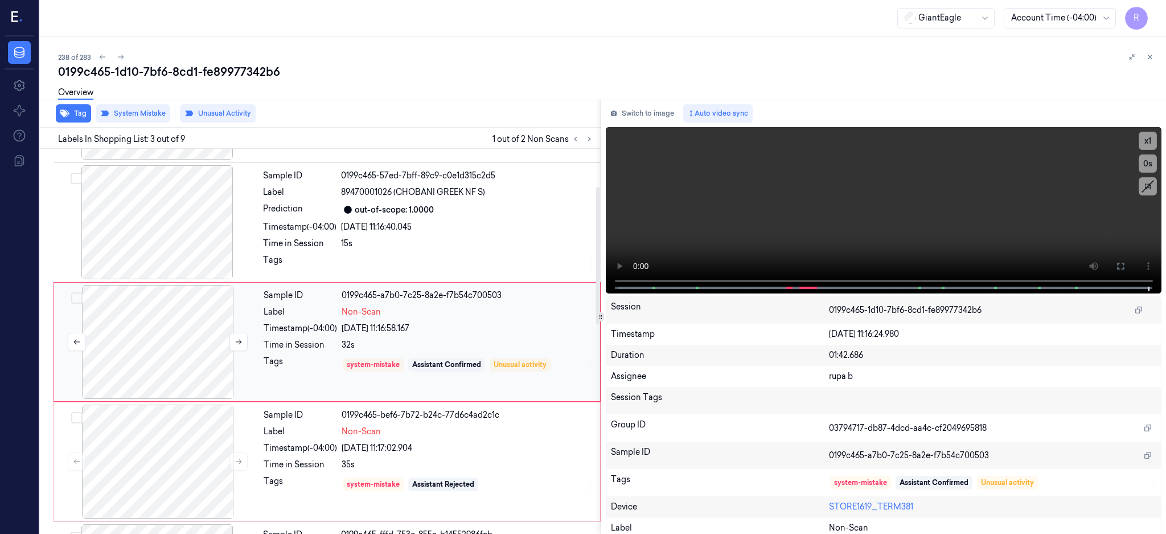
click at [181, 337] on div at bounding box center [157, 342] width 203 height 114
click at [665, 107] on button "Switch to image" at bounding box center [642, 113] width 73 height 18
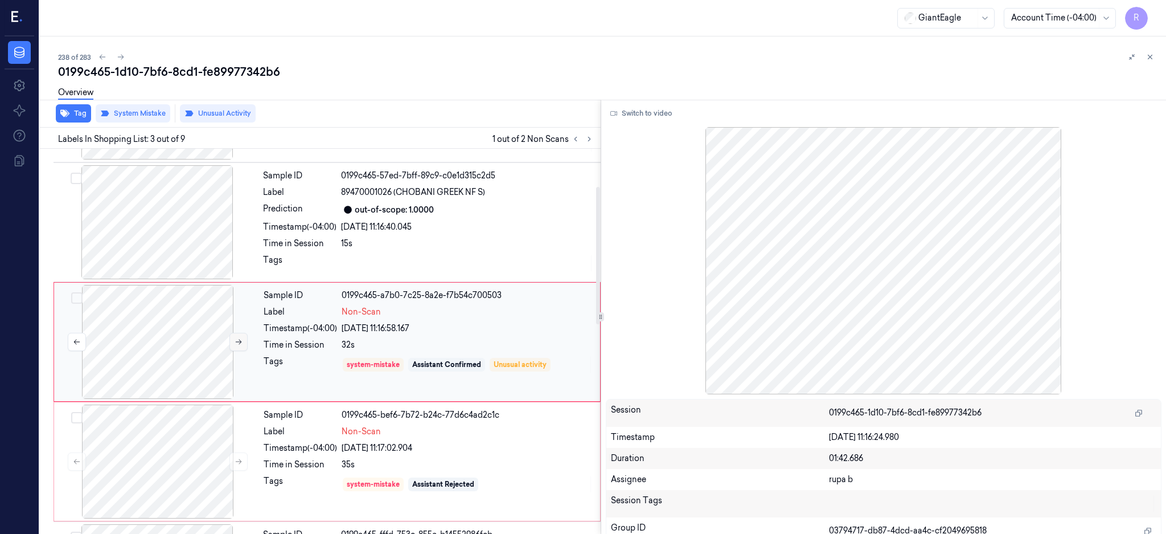
click at [243, 343] on button at bounding box center [238, 342] width 18 height 18
click at [658, 113] on button "Switch to video" at bounding box center [641, 113] width 71 height 18
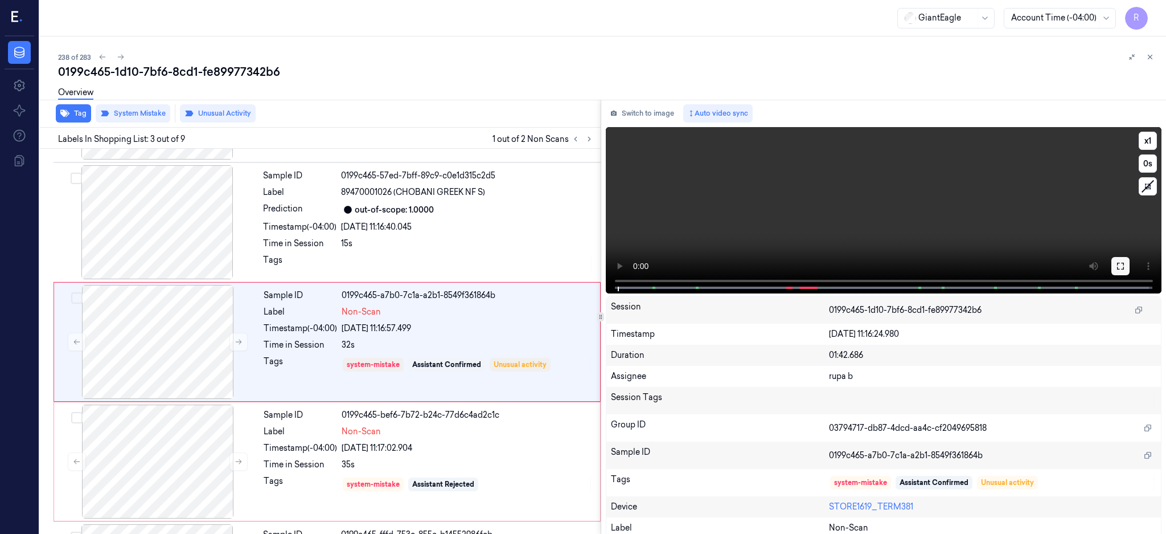
click at [1125, 264] on icon at bounding box center [1120, 265] width 9 height 9
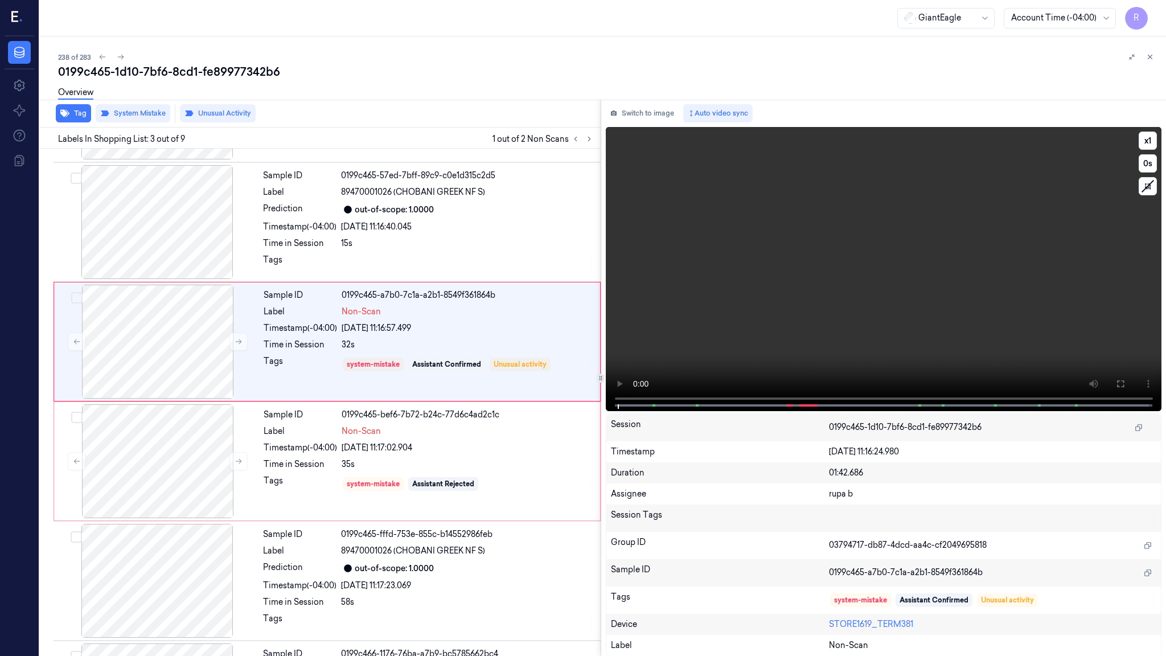
scroll to position [44, 0]
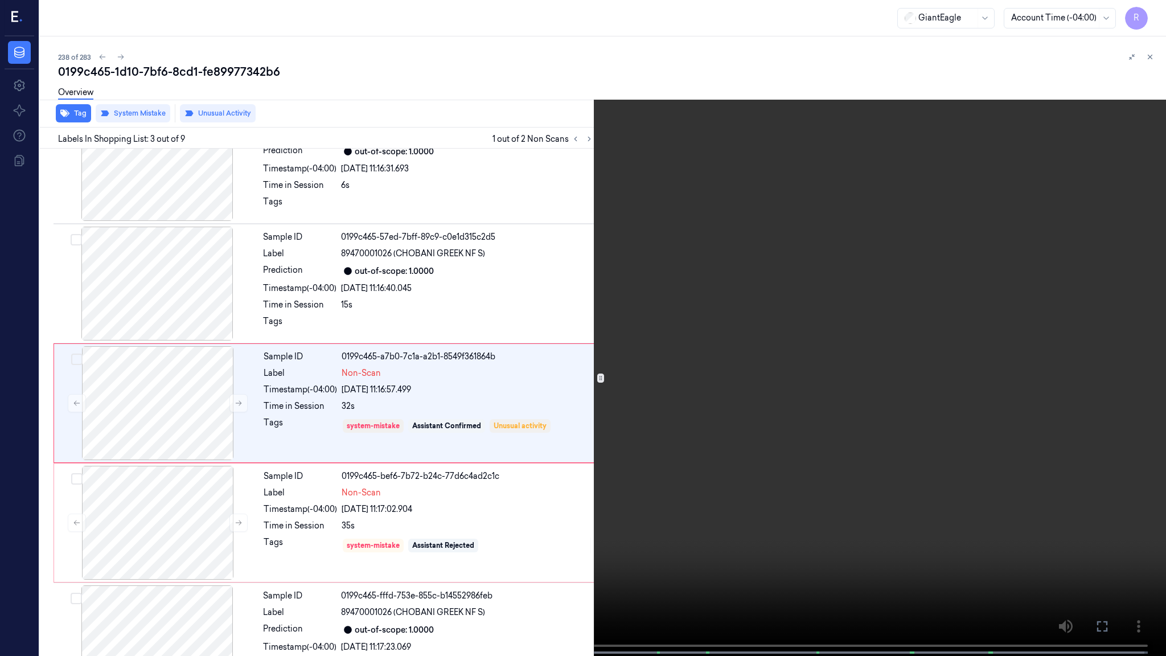
click at [780, 383] on video at bounding box center [583, 329] width 1166 height 658
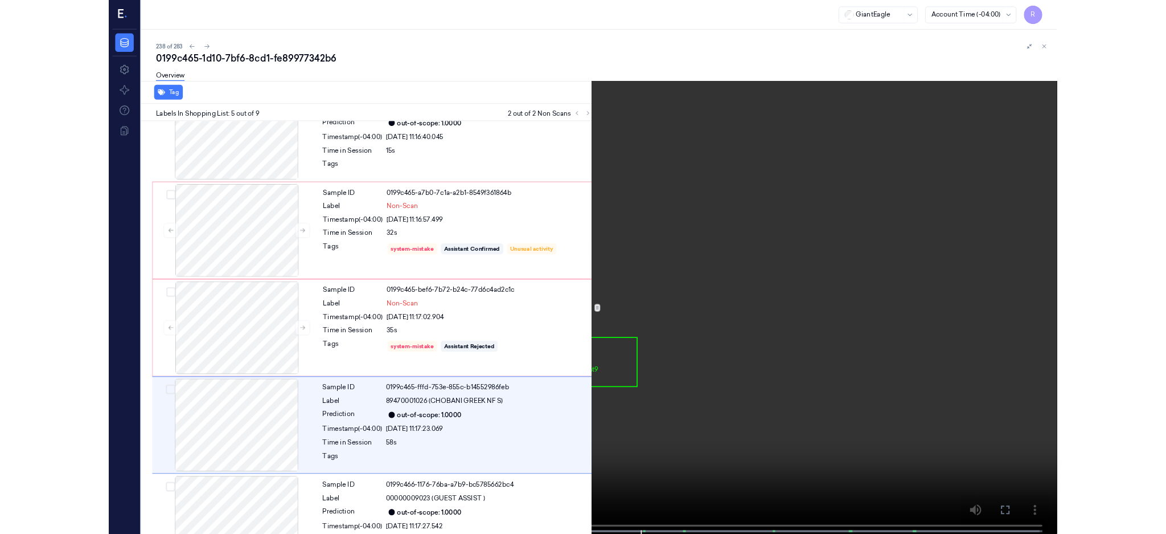
scroll to position [284, 0]
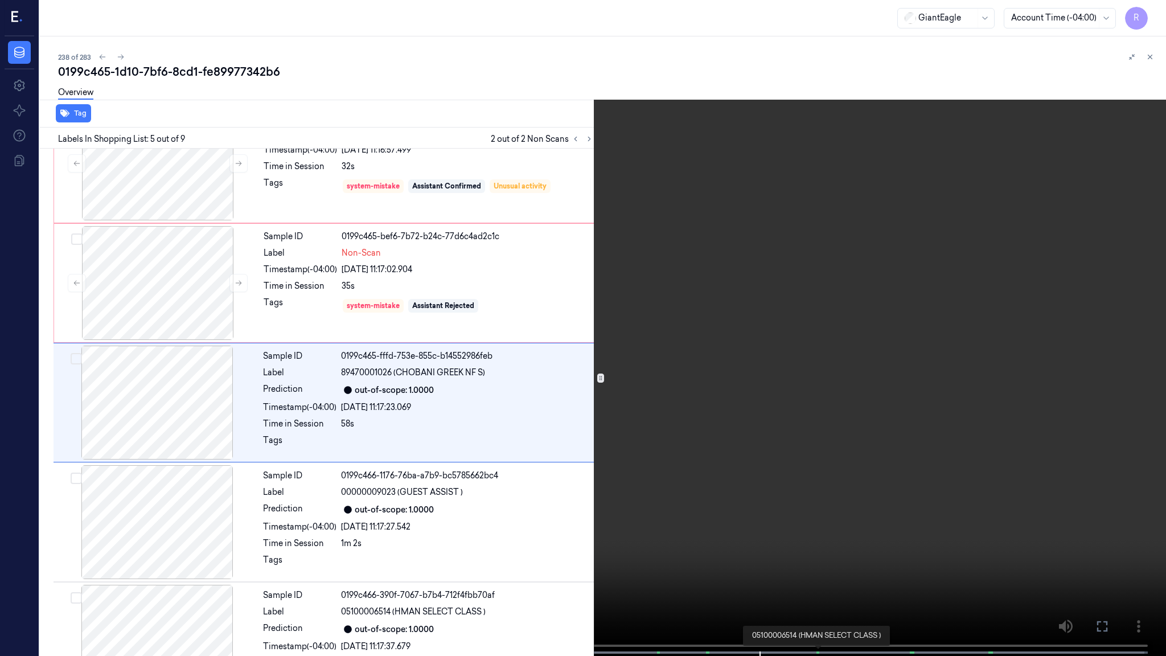
click at [821, 533] on div "x 1 0 s 05100006514 (HMAN SELECT CLASS )" at bounding box center [583, 328] width 1166 height 656
click at [818, 435] on video at bounding box center [583, 329] width 1166 height 658
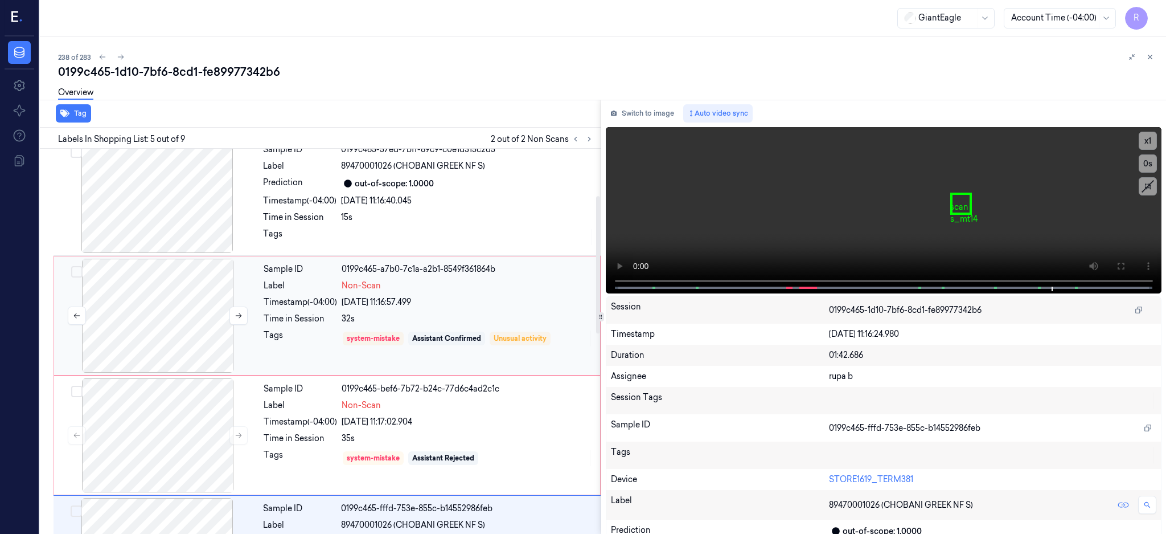
click at [185, 320] on div at bounding box center [157, 316] width 203 height 114
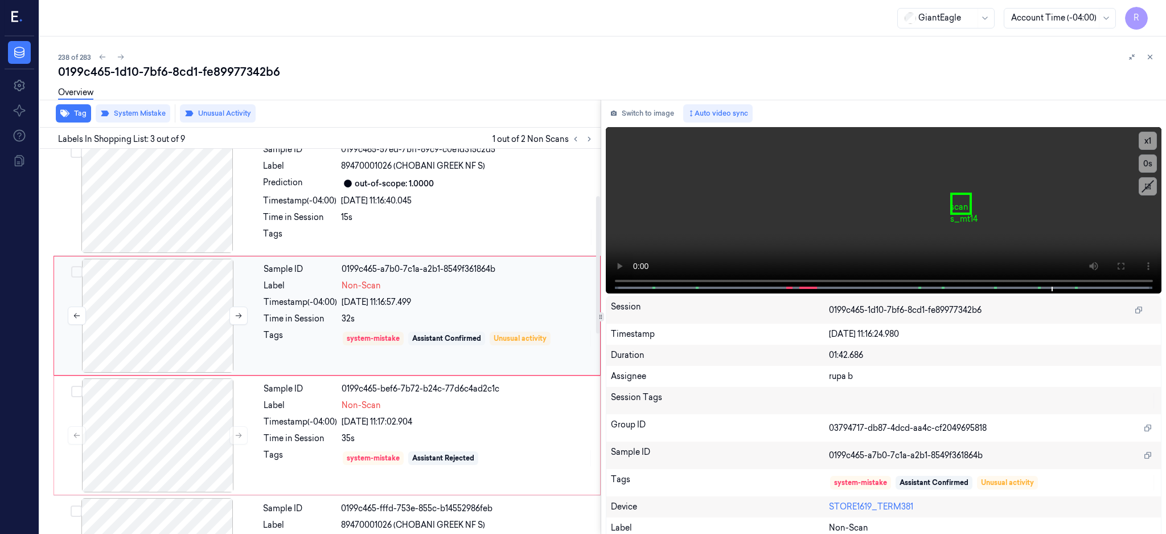
scroll to position [105, 0]
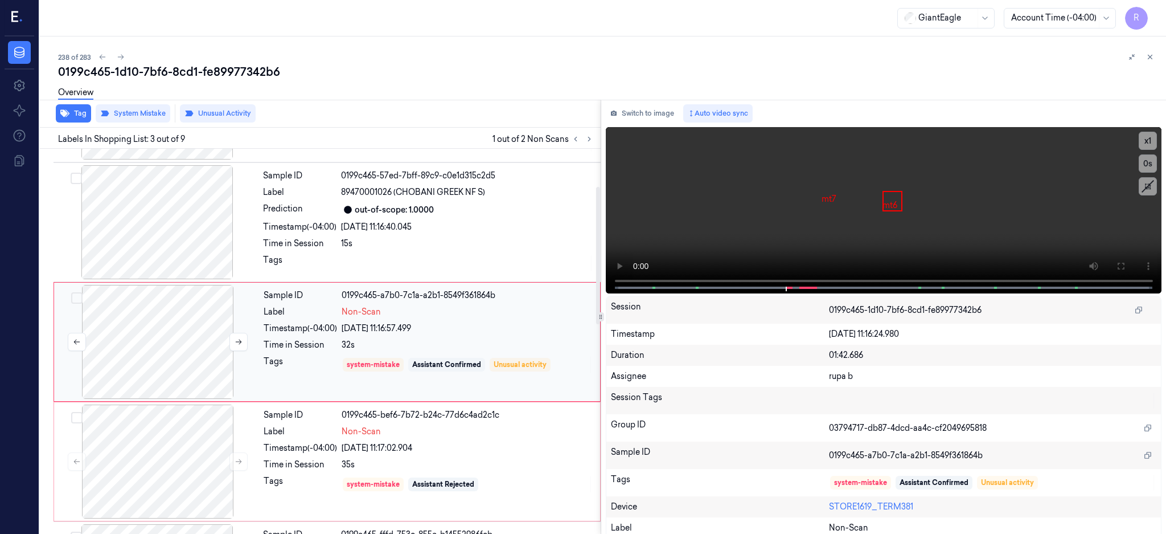
click at [162, 349] on div at bounding box center [157, 342] width 203 height 114
click at [237, 343] on icon at bounding box center [239, 342] width 8 height 8
click at [670, 104] on button "Switch to image" at bounding box center [642, 113] width 73 height 18
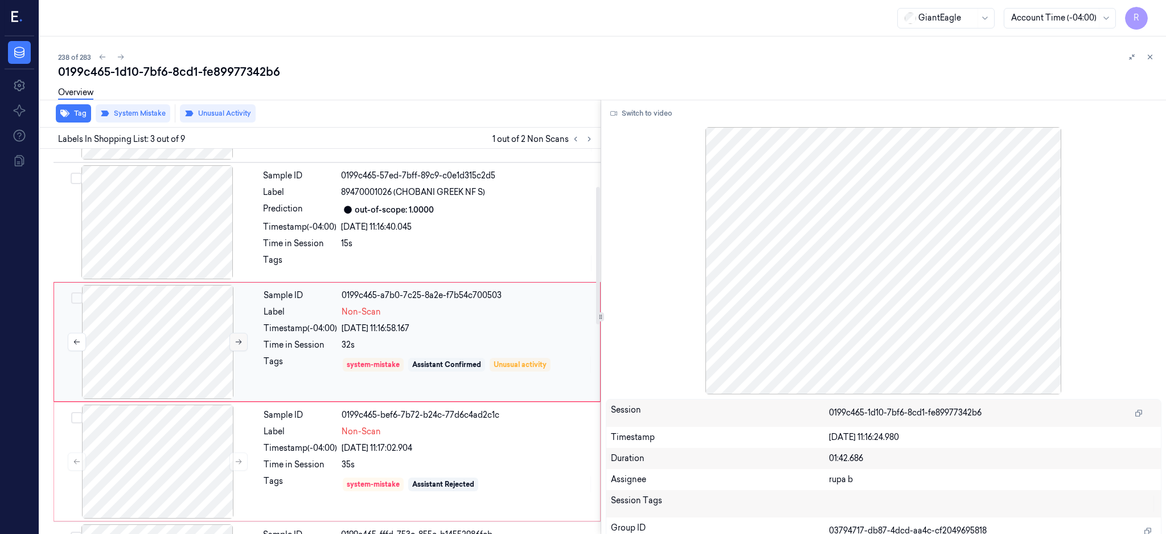
click at [237, 339] on icon at bounding box center [239, 342] width 8 height 8
click at [161, 316] on div at bounding box center [157, 342] width 203 height 114
click at [203, 72] on div "0199c465-1d10-7bf6-8cd1-fe89977342b6" at bounding box center [607, 72] width 1099 height 16
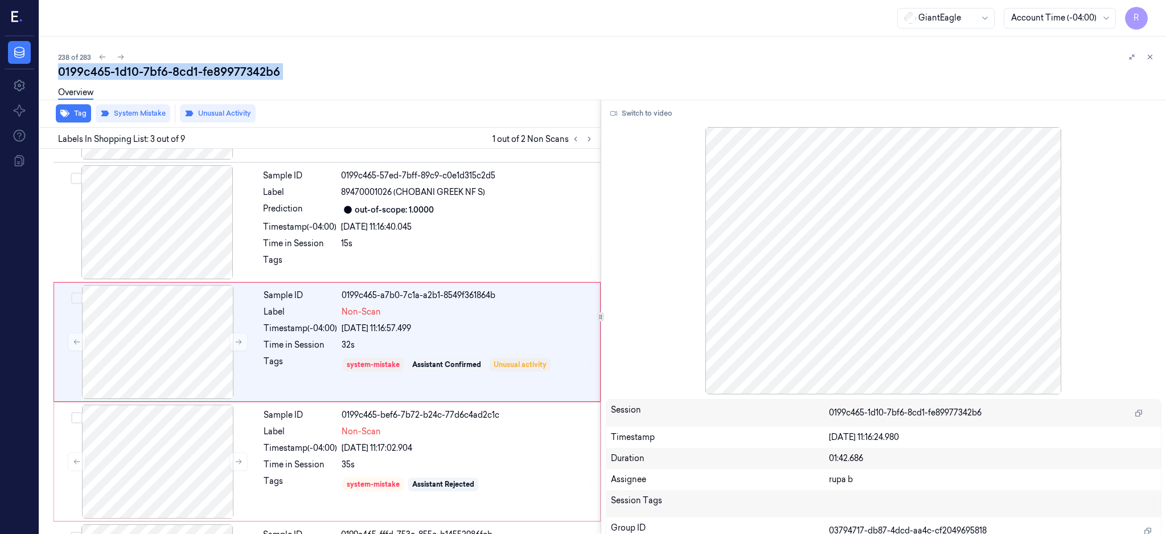
copy div "fe89977342b6"
click at [175, 317] on div at bounding box center [157, 342] width 203 height 114
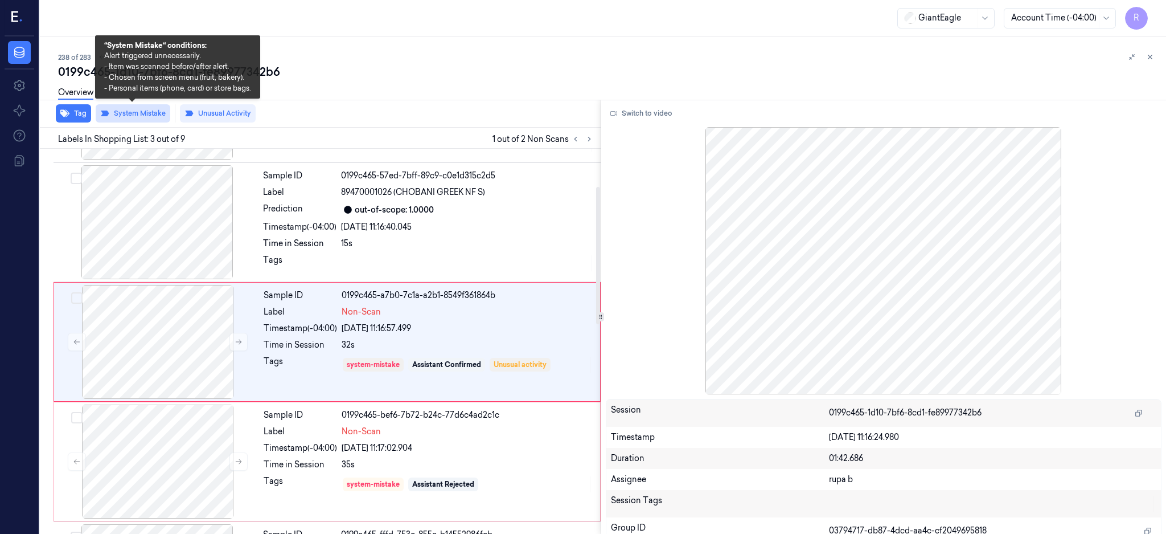
click at [140, 109] on button "System Mistake" at bounding box center [133, 113] width 75 height 18
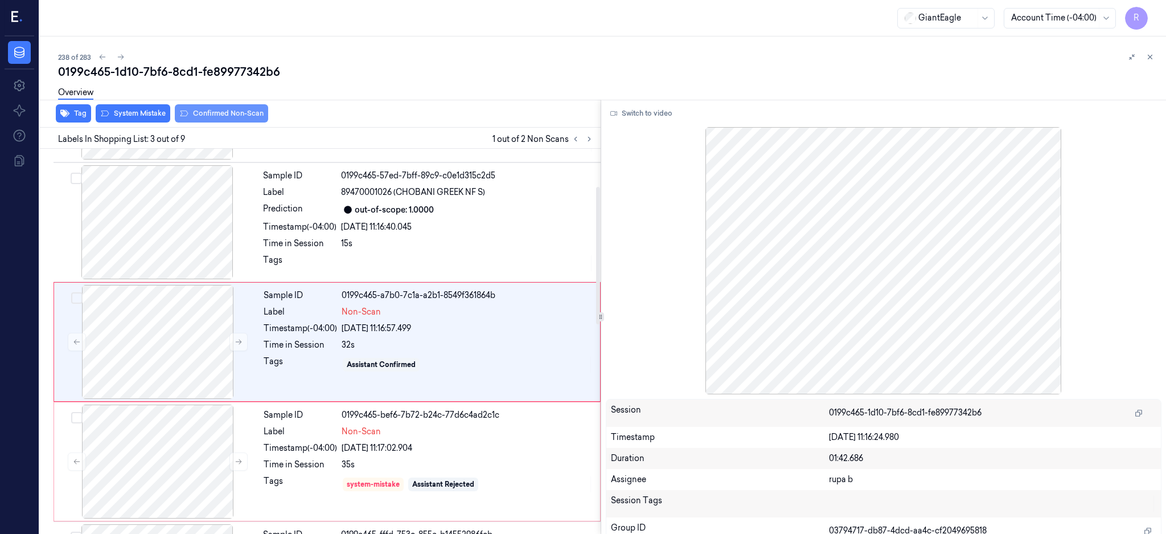
click at [231, 118] on button "Confirmed Non-Scan" at bounding box center [221, 113] width 93 height 18
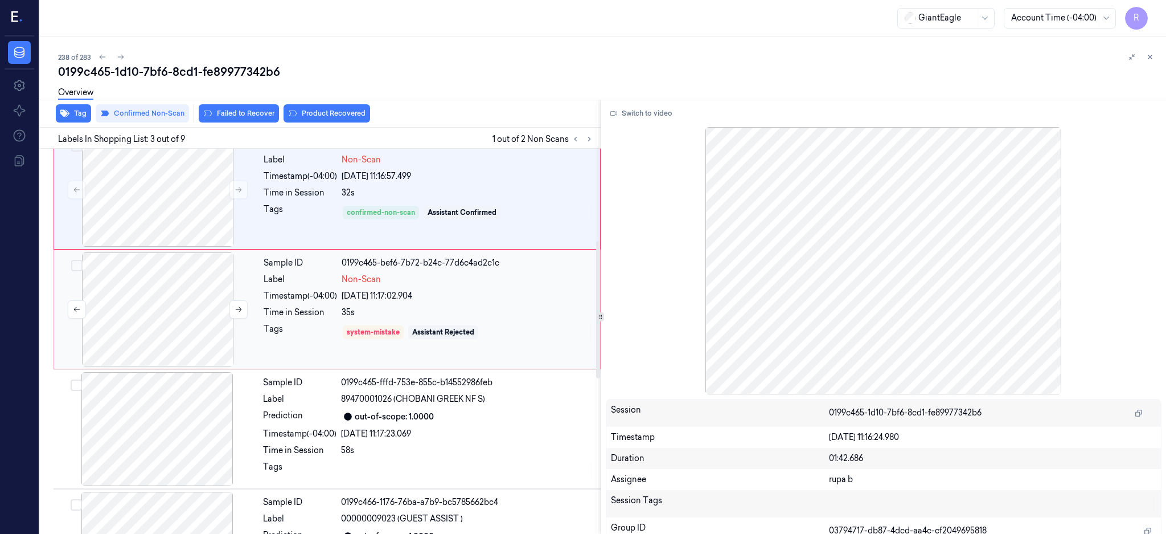
click at [146, 301] on div at bounding box center [157, 309] width 203 height 114
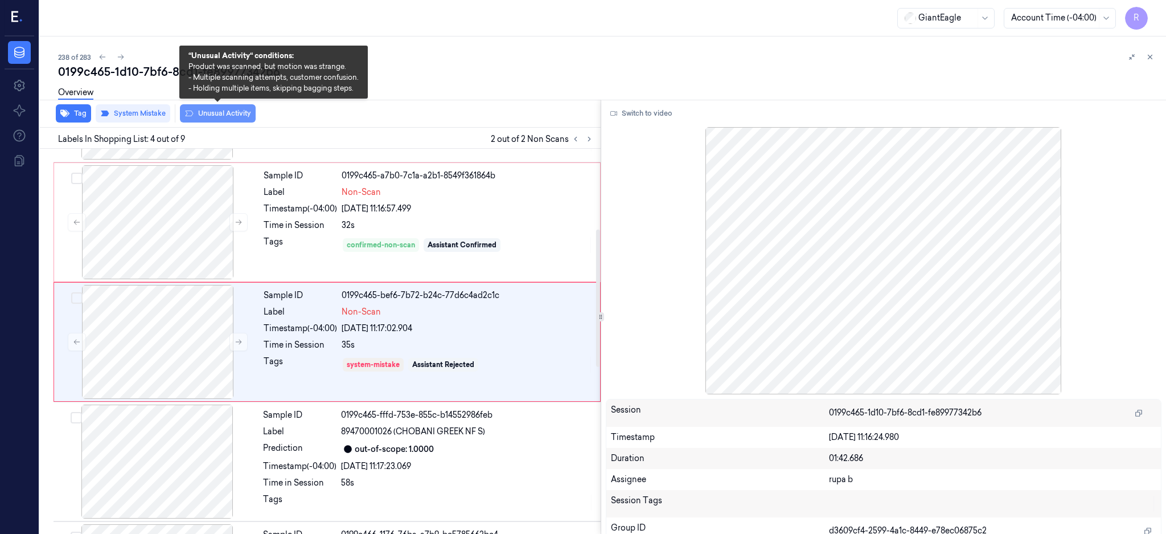
click at [235, 116] on button "Unusual Activity" at bounding box center [218, 113] width 76 height 18
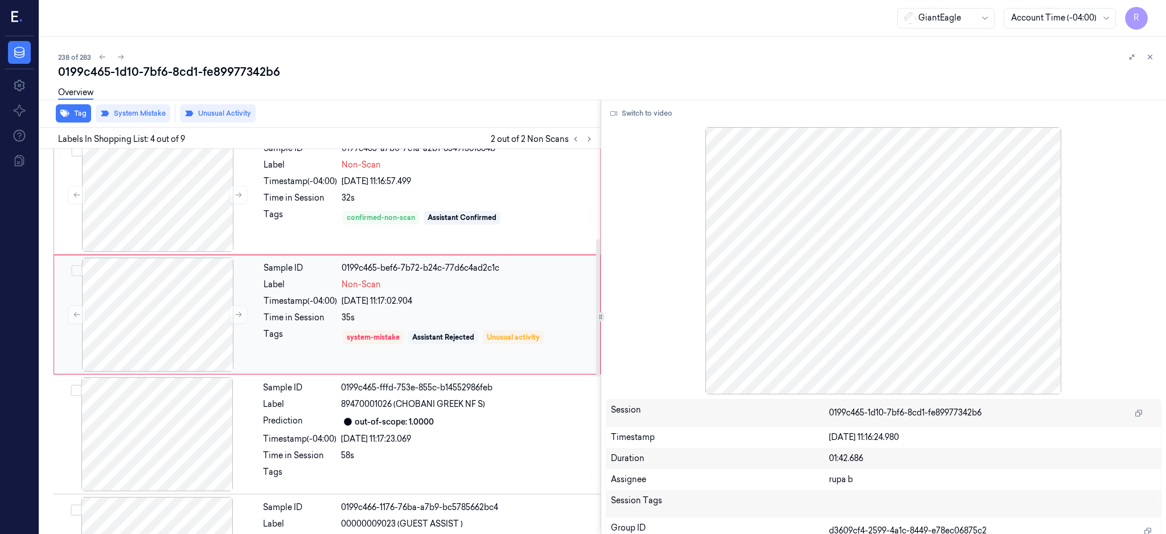
scroll to position [149, 0]
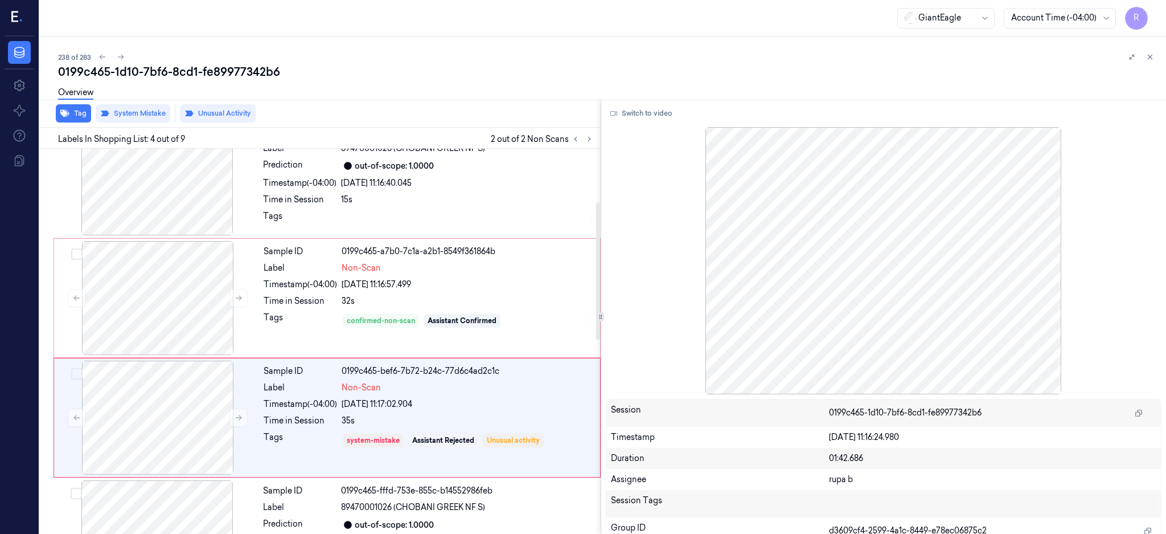
click at [188, 79] on div "0199c465-1d10-7bf6-8cd1-fe89977342b6" at bounding box center [607, 72] width 1099 height 16
copy div "8cd1"
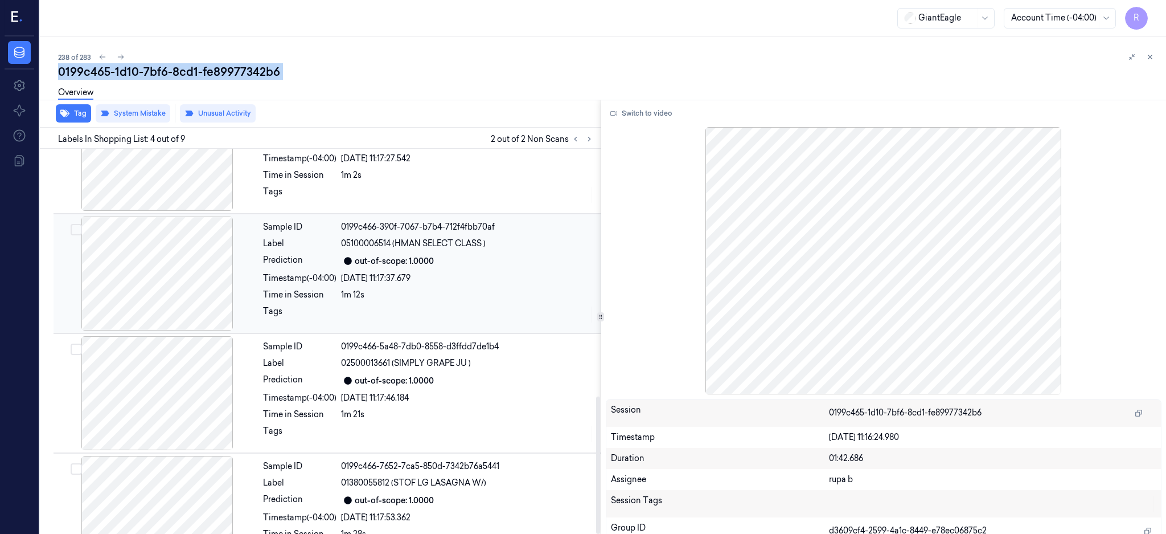
scroll to position [694, 0]
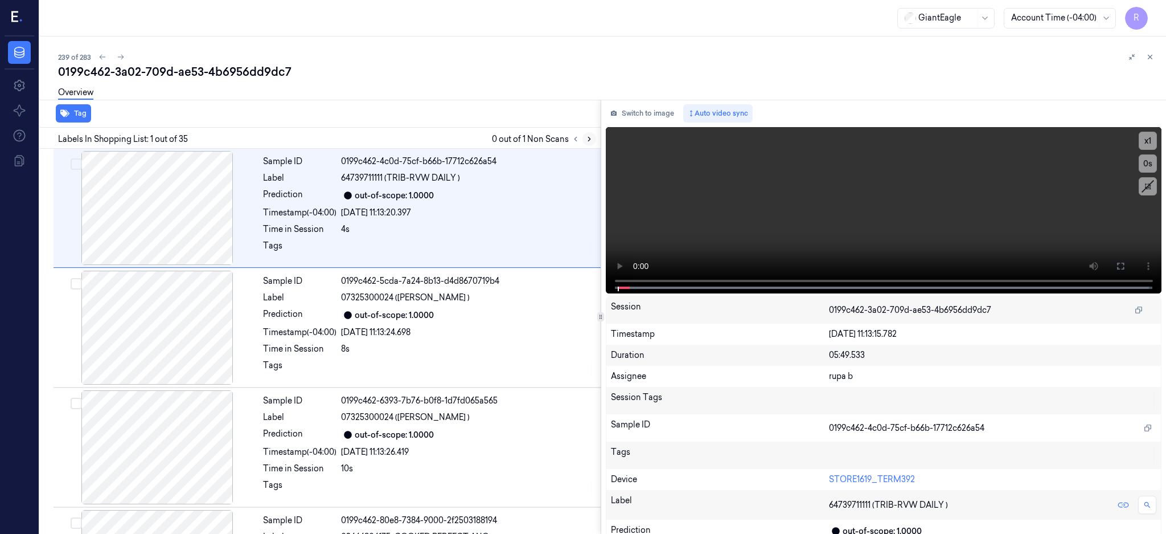
click at [596, 133] on button at bounding box center [590, 139] width 14 height 14
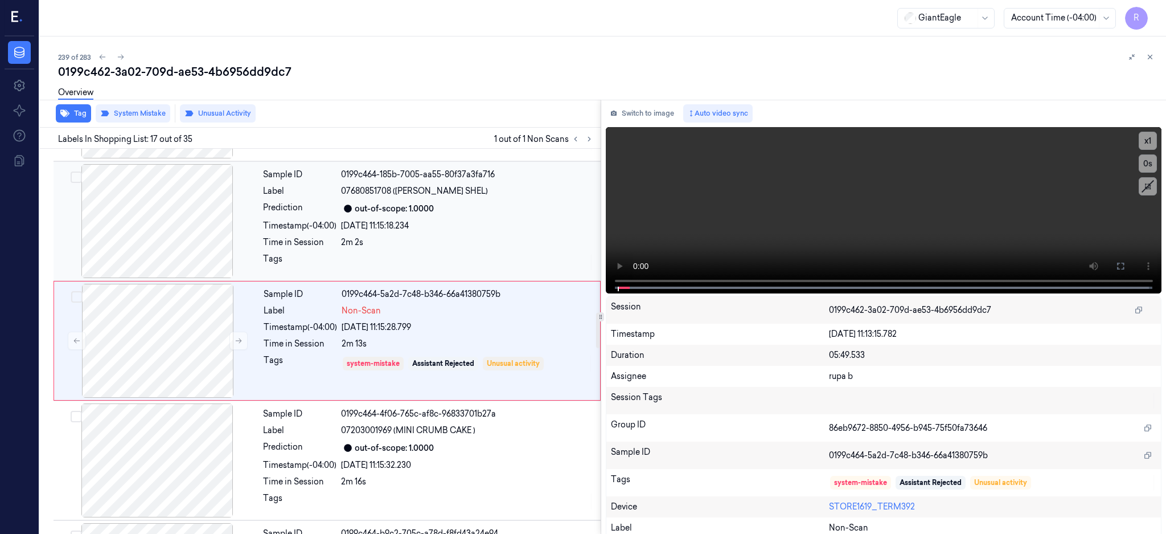
click at [171, 232] on div at bounding box center [157, 221] width 203 height 114
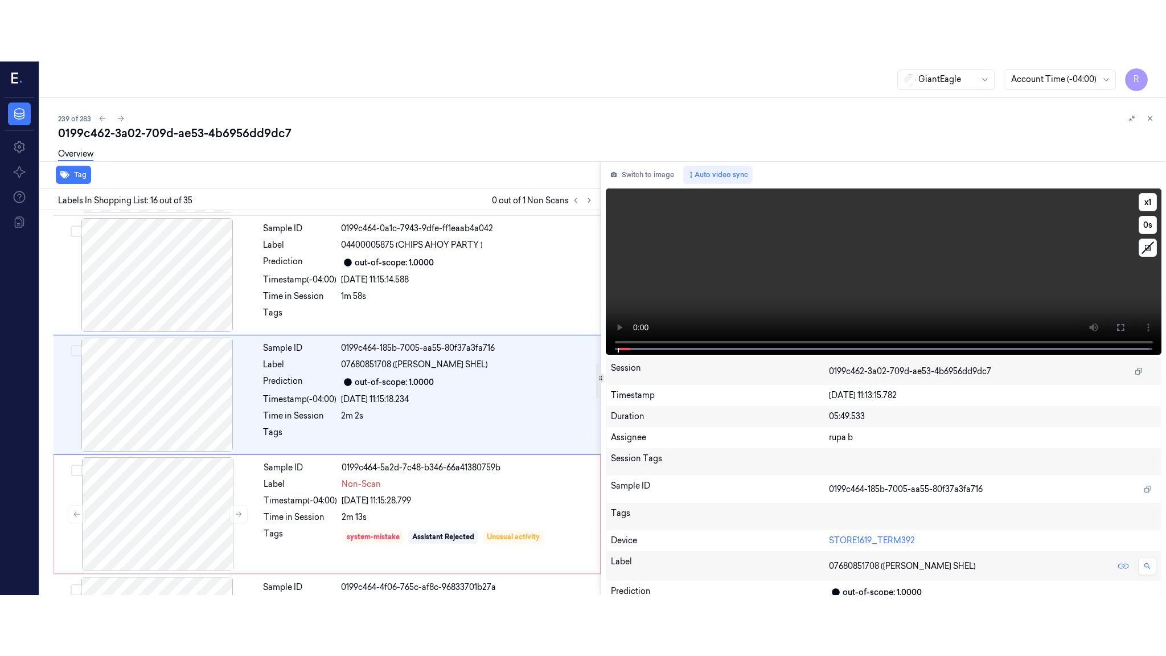
scroll to position [1661, 0]
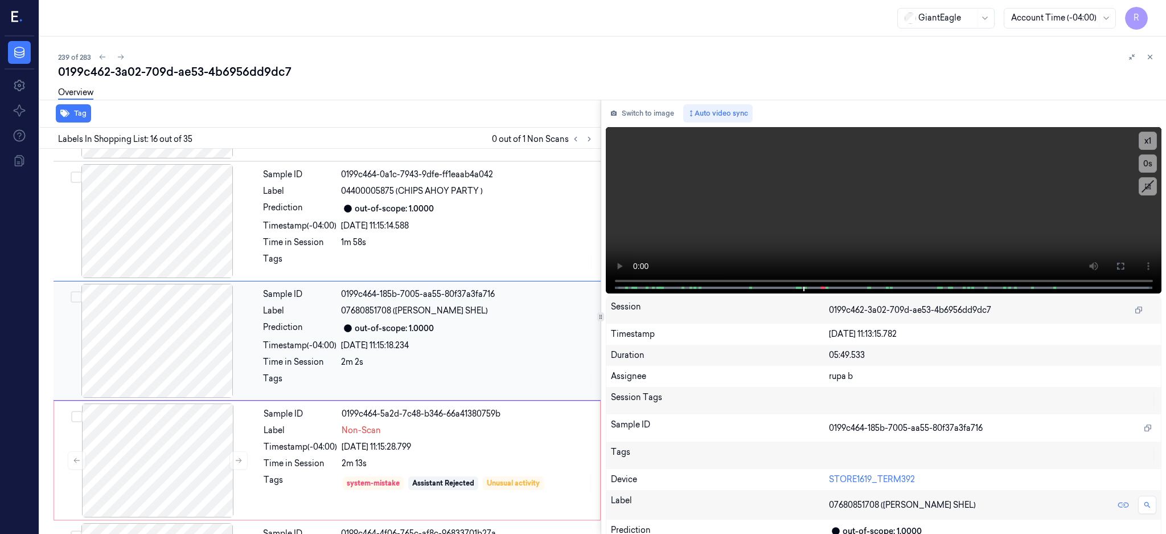
click at [183, 351] on div at bounding box center [157, 341] width 203 height 114
click at [1125, 261] on icon at bounding box center [1120, 265] width 9 height 9
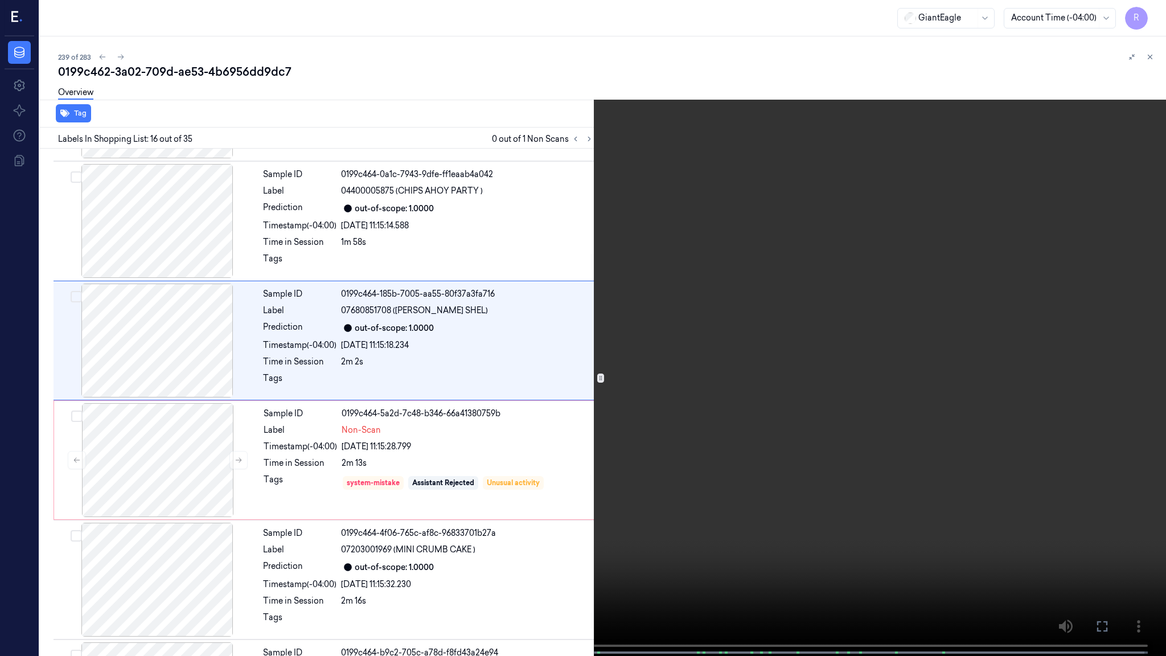
click at [776, 312] on video at bounding box center [583, 329] width 1166 height 658
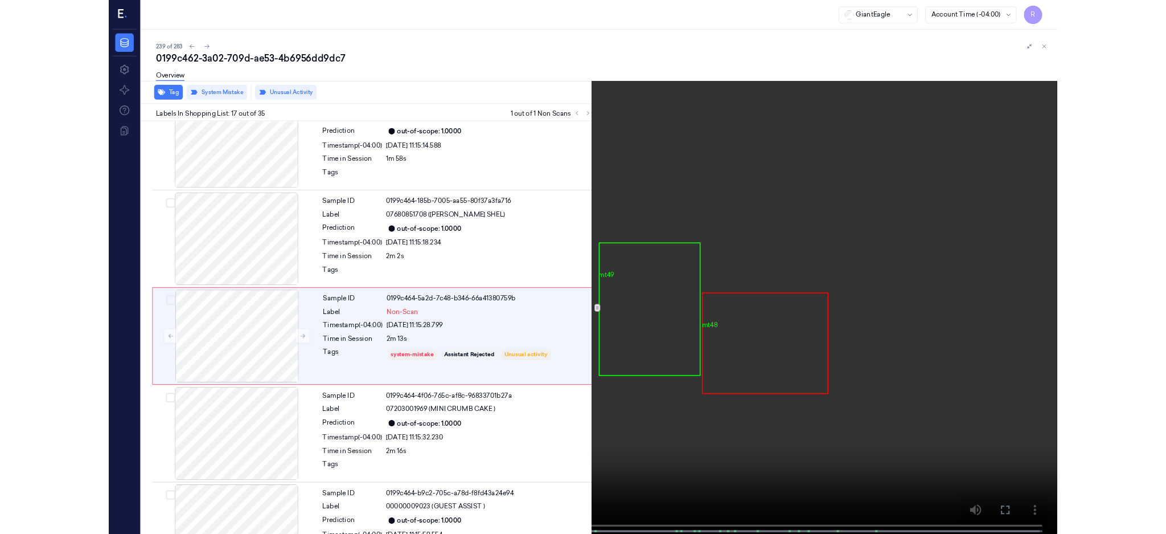
scroll to position [1719, 0]
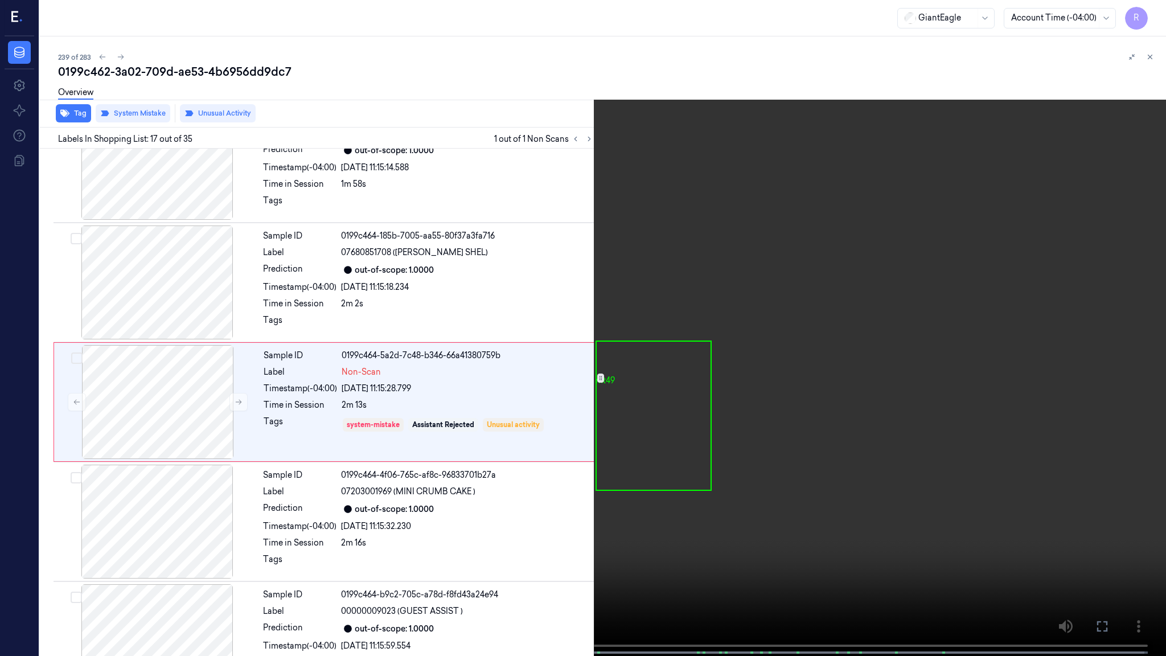
click at [560, 533] on video at bounding box center [583, 329] width 1166 height 658
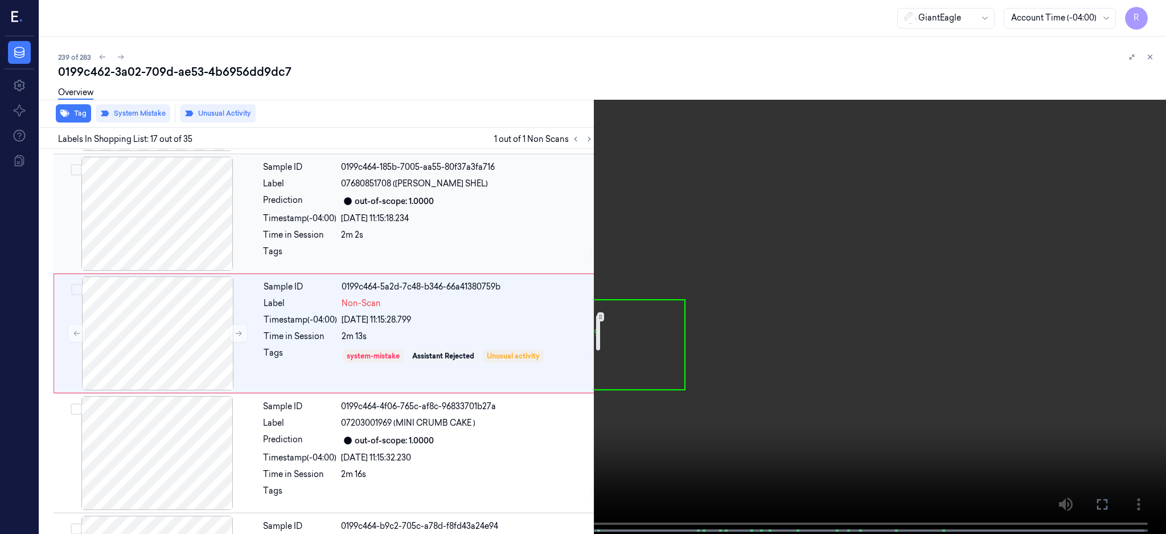
scroll to position [1871, 0]
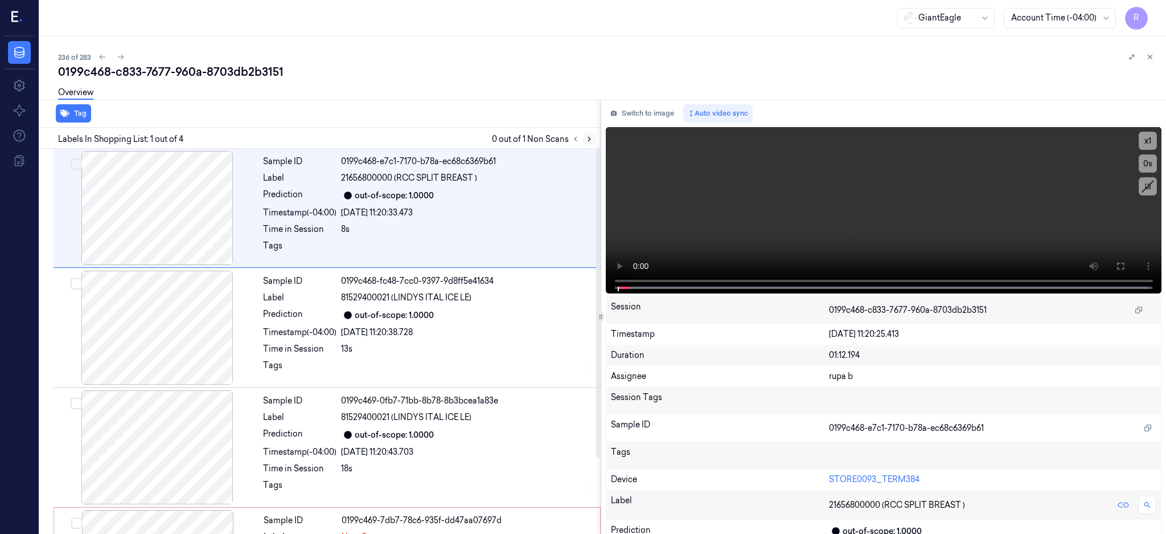
click at [593, 142] on icon at bounding box center [589, 139] width 8 height 8
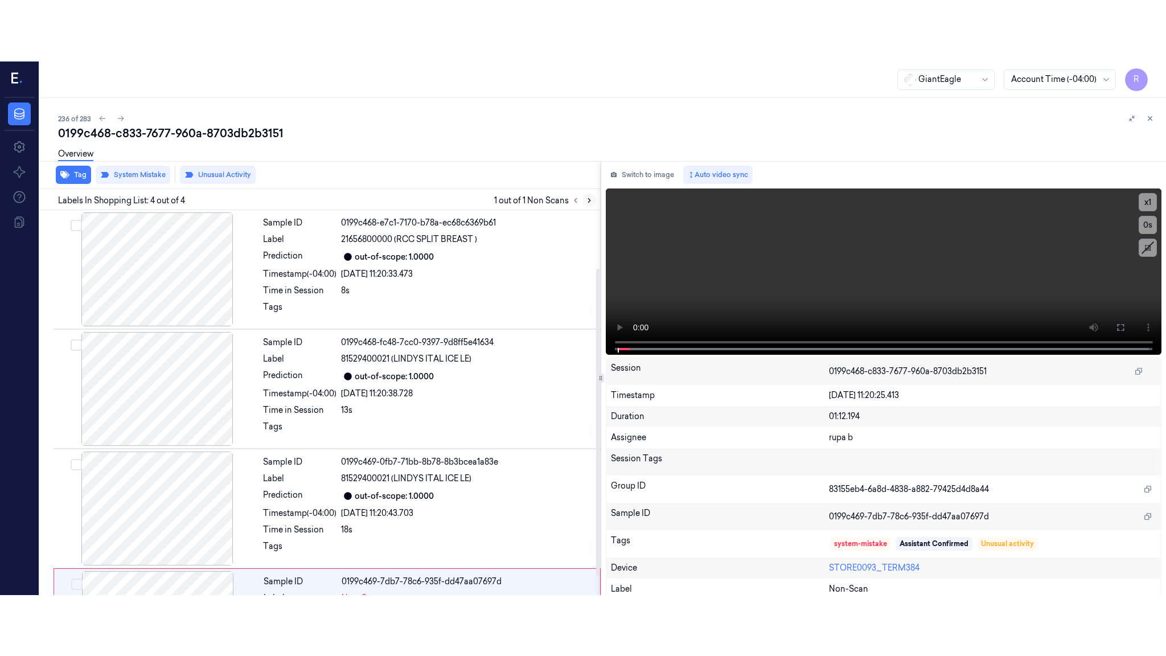
scroll to position [96, 0]
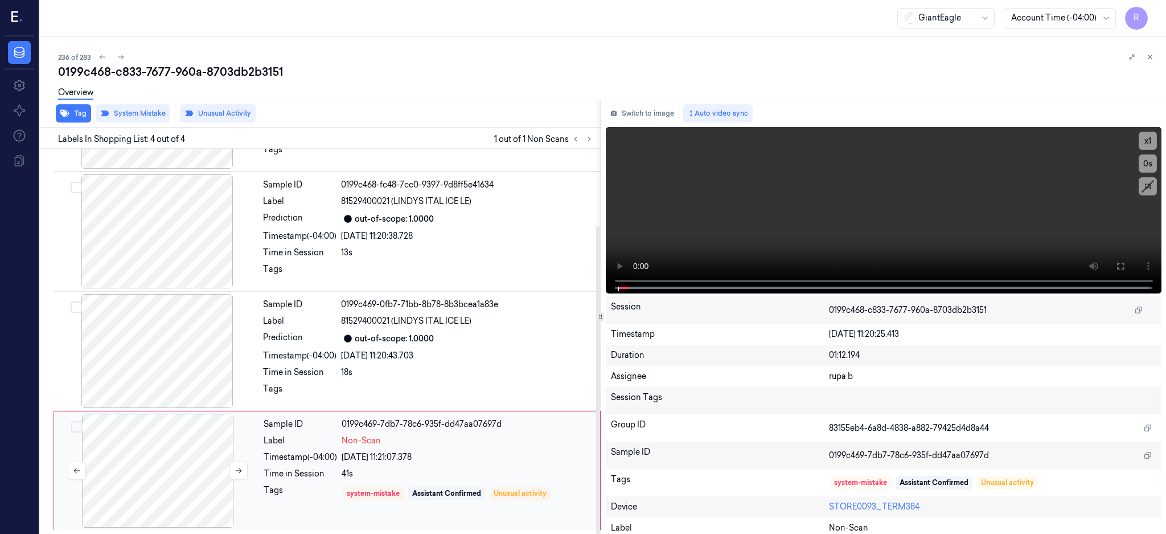
click at [169, 443] on div at bounding box center [157, 470] width 203 height 114
click at [1130, 264] on button at bounding box center [1121, 266] width 18 height 18
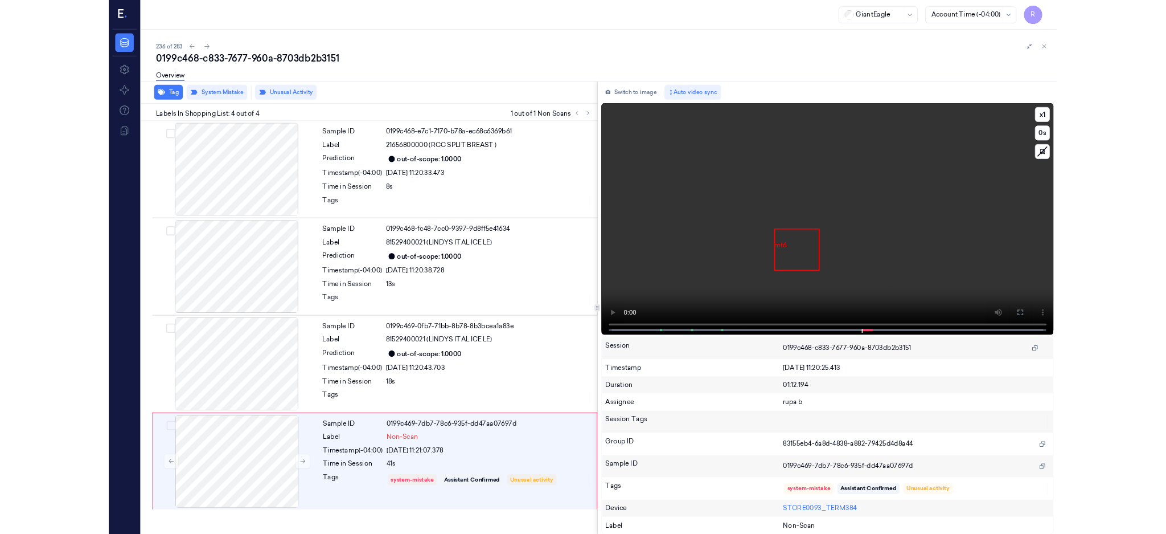
scroll to position [0, 0]
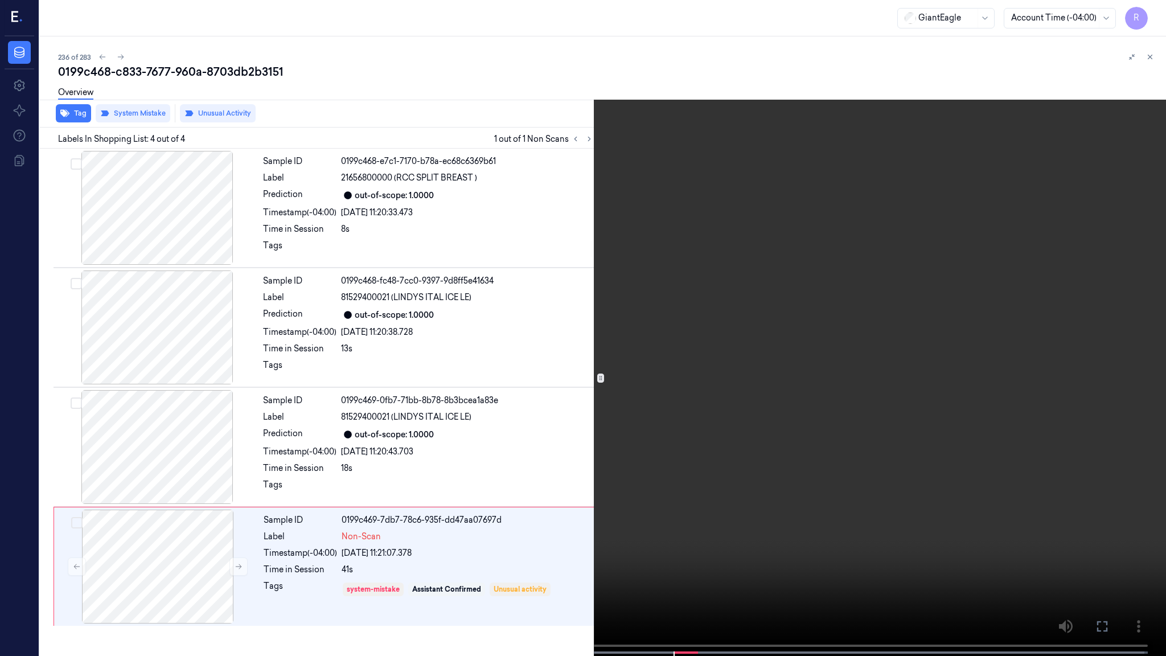
click at [797, 310] on video at bounding box center [583, 329] width 1166 height 658
click at [711, 468] on video at bounding box center [583, 329] width 1166 height 658
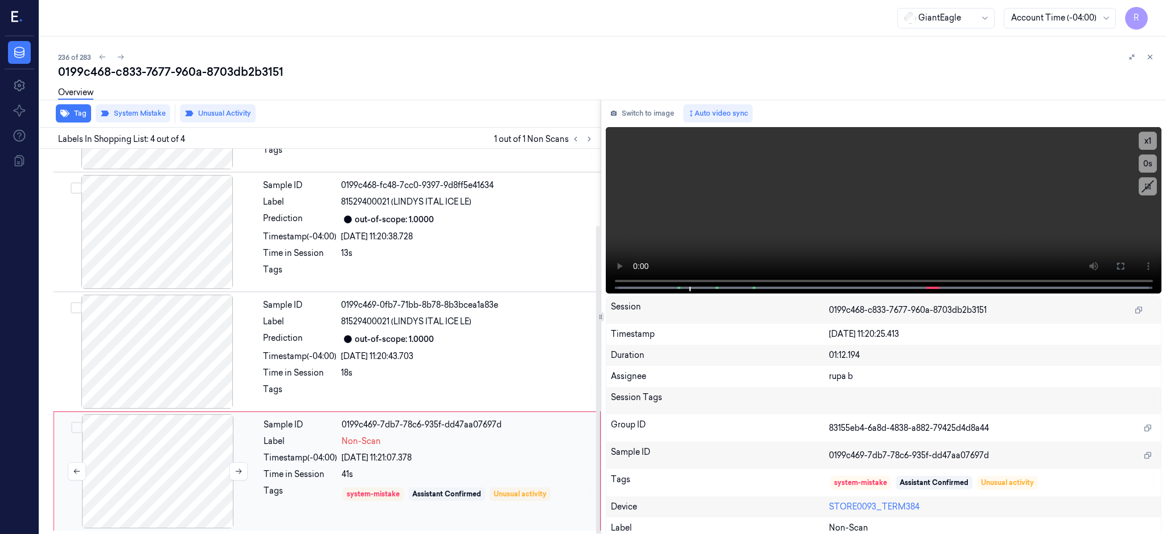
click at [107, 450] on div at bounding box center [157, 471] width 203 height 114
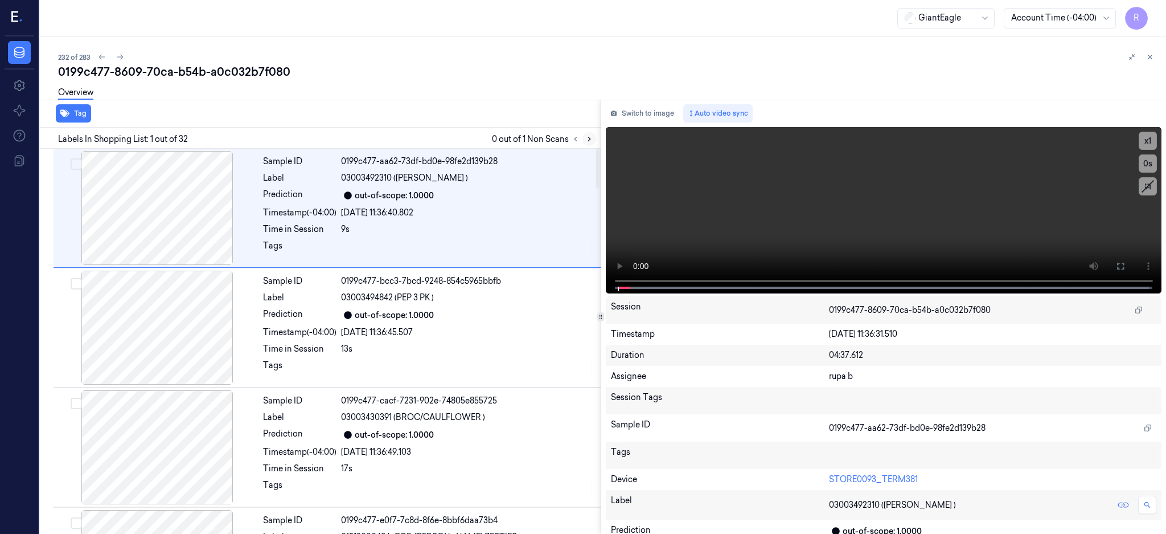
click at [593, 142] on icon at bounding box center [589, 139] width 8 height 8
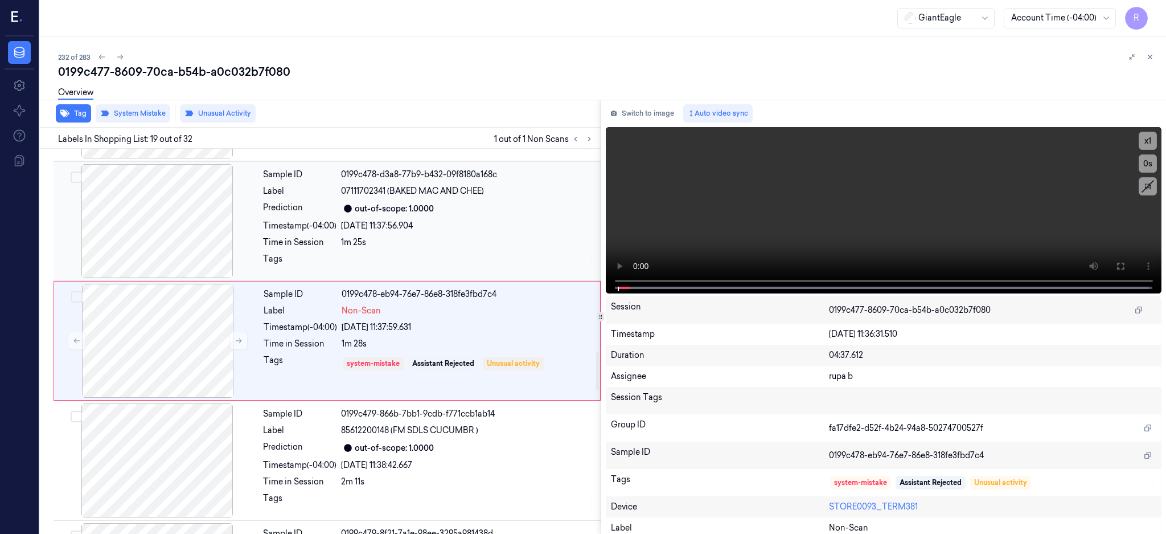
click at [145, 219] on div at bounding box center [157, 221] width 203 height 114
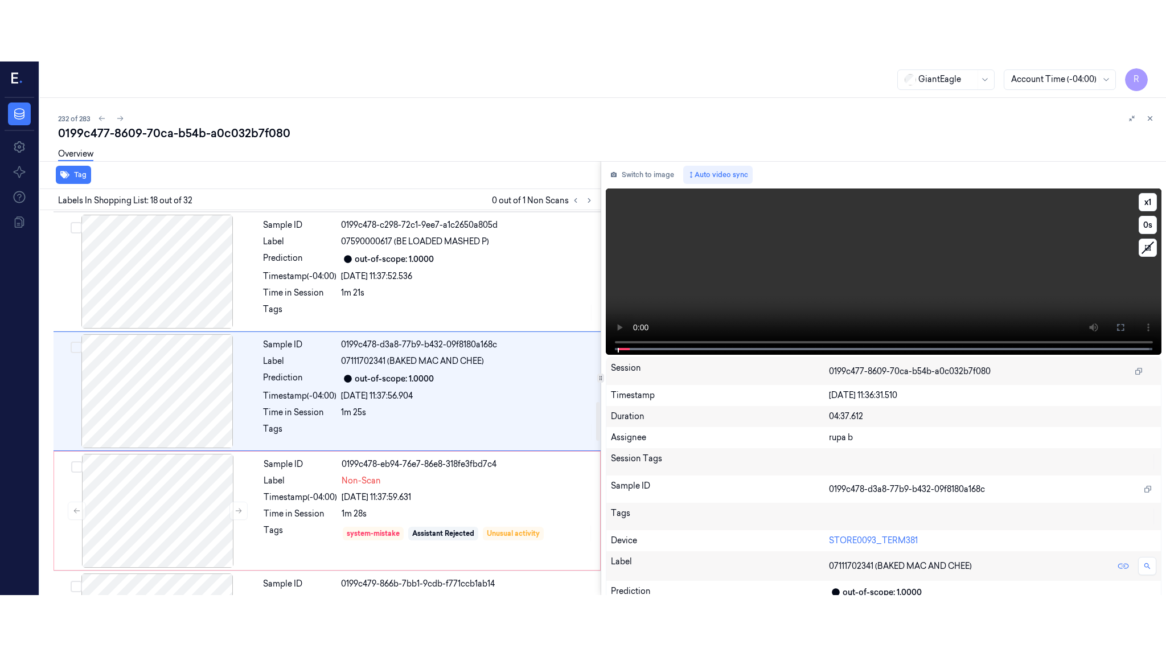
scroll to position [1900, 0]
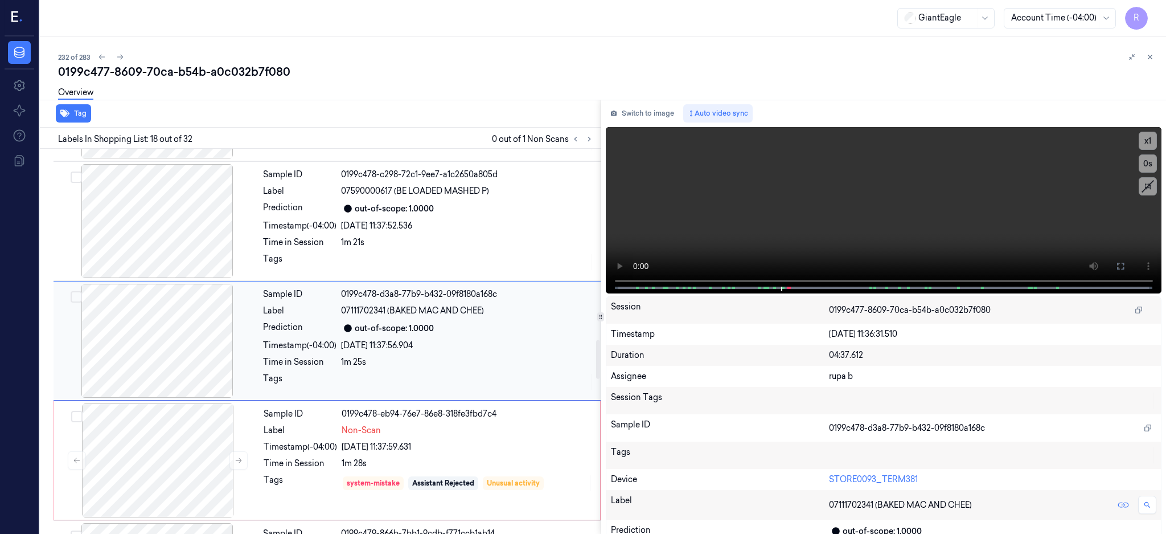
click at [147, 380] on div at bounding box center [157, 341] width 203 height 114
click at [1130, 269] on button at bounding box center [1121, 266] width 18 height 18
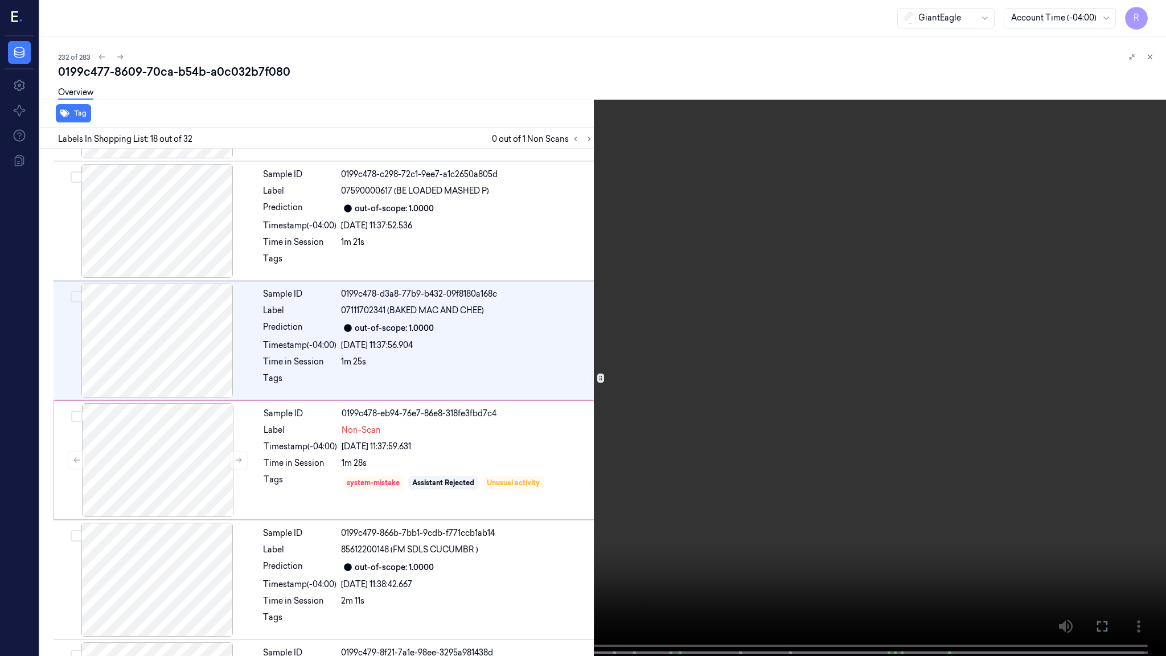
click at [702, 334] on video at bounding box center [583, 329] width 1166 height 658
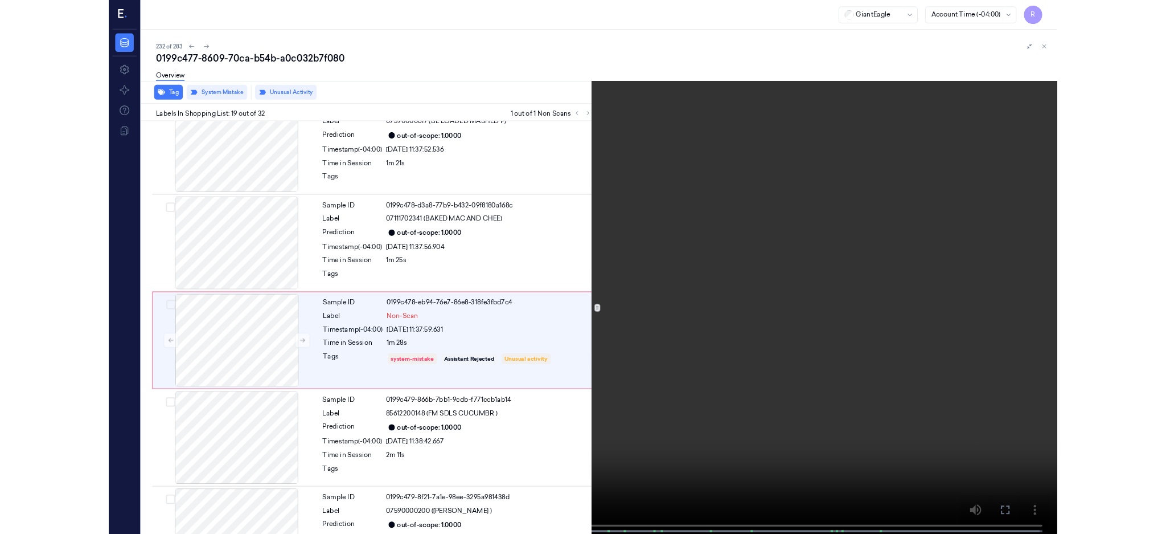
scroll to position [1959, 0]
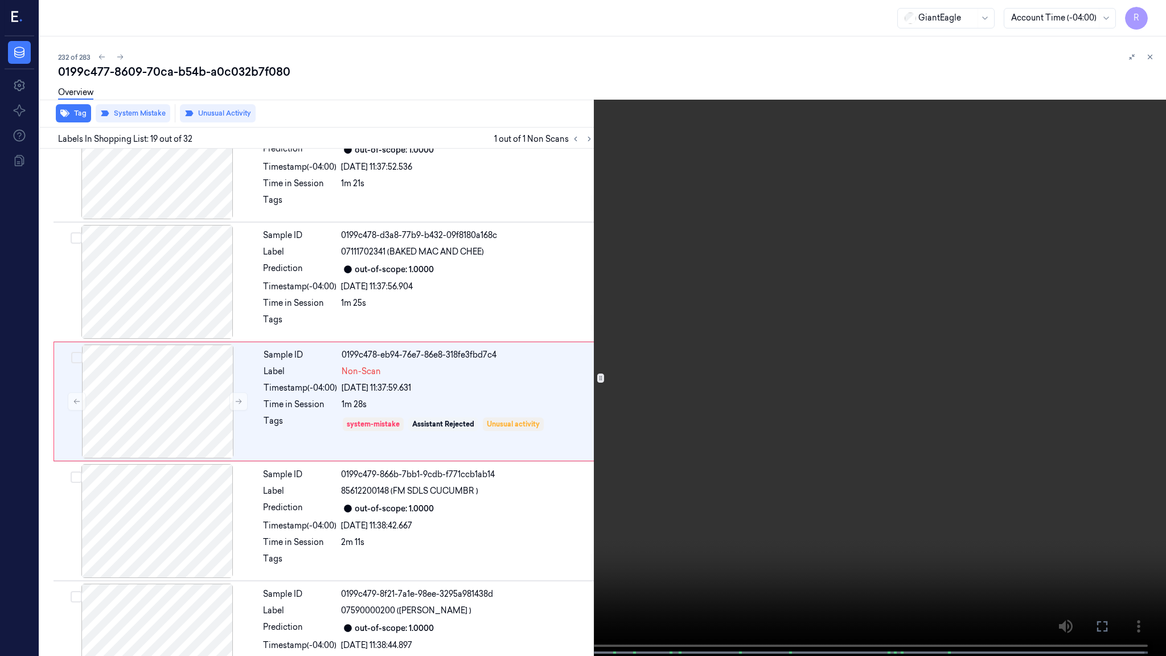
click at [540, 309] on video at bounding box center [583, 329] width 1166 height 658
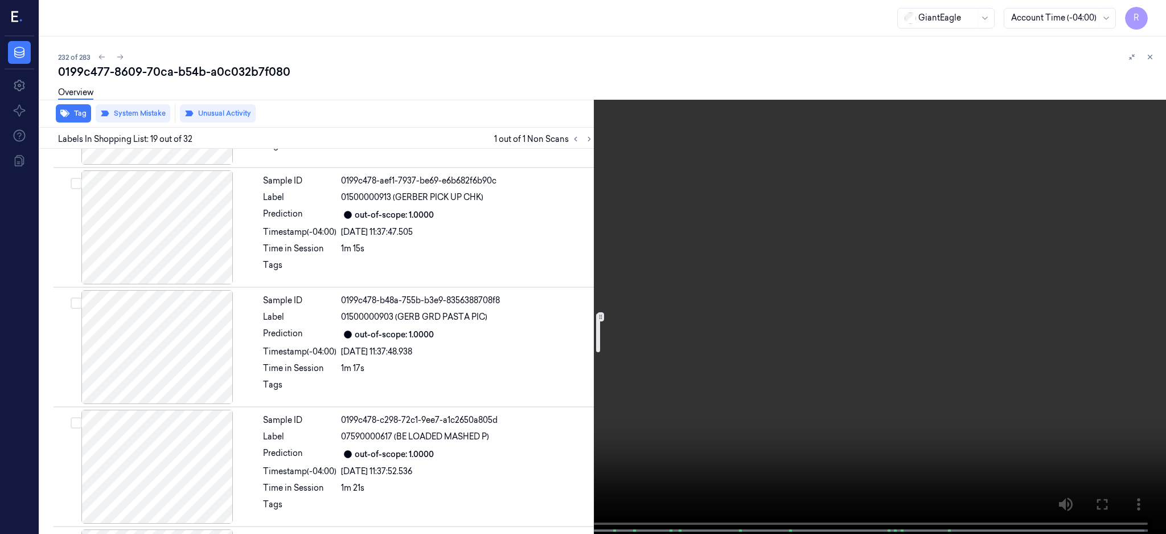
scroll to position [1579, 0]
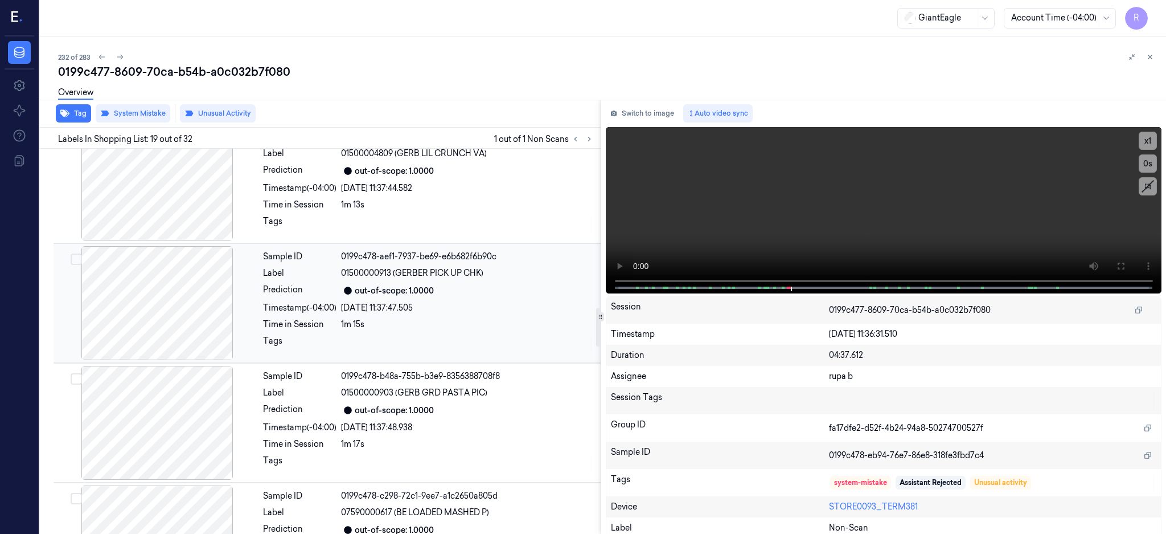
click at [146, 341] on div at bounding box center [157, 303] width 203 height 114
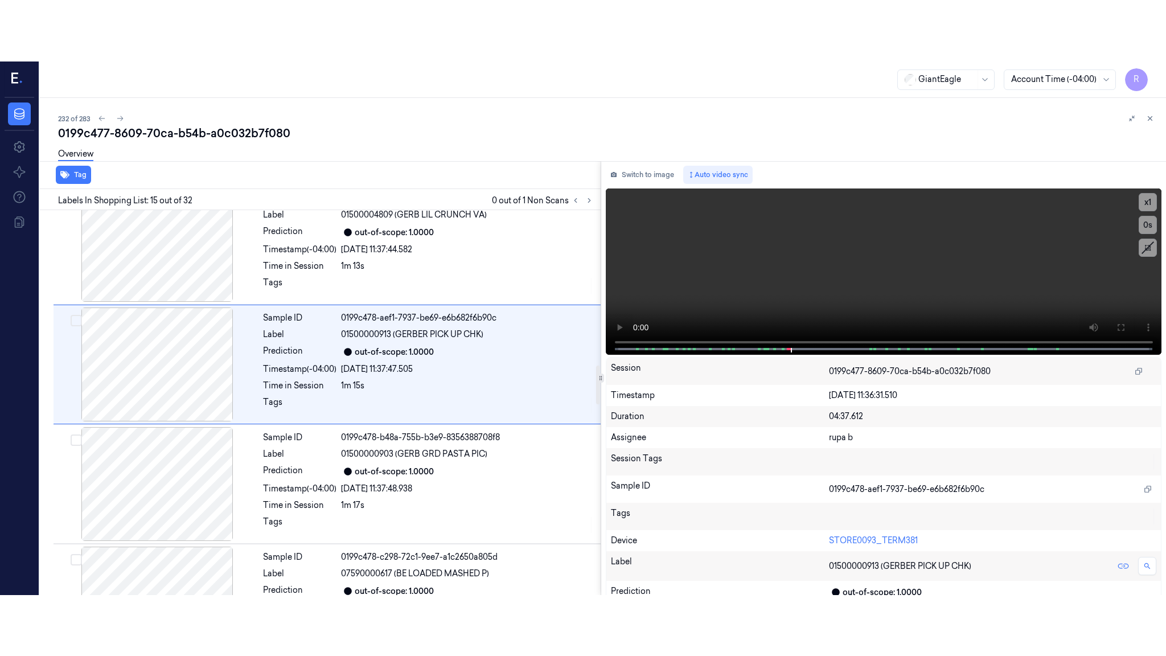
scroll to position [1542, 0]
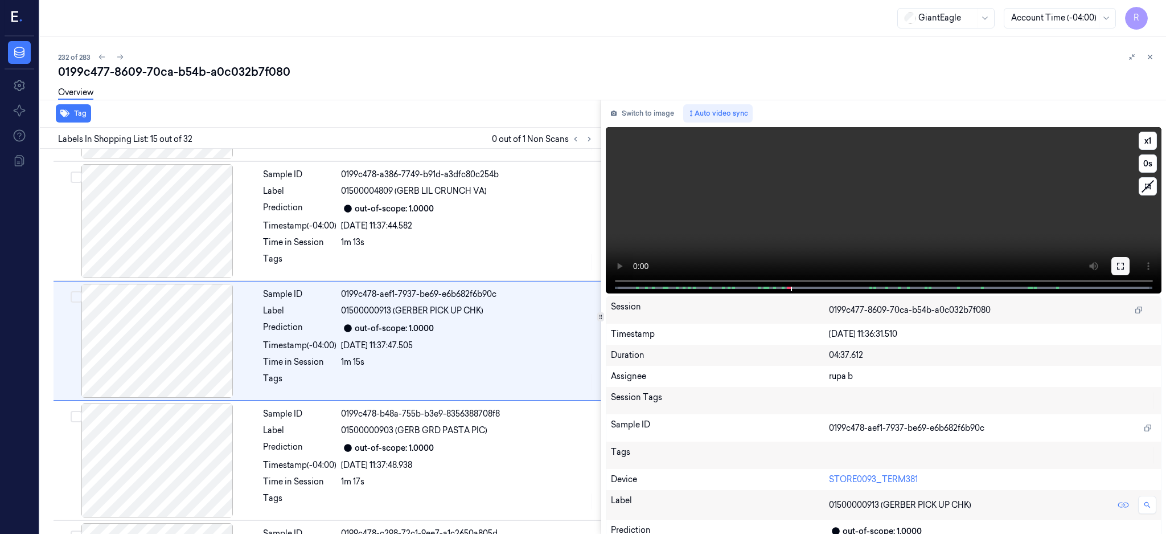
click at [1130, 259] on button at bounding box center [1121, 266] width 18 height 18
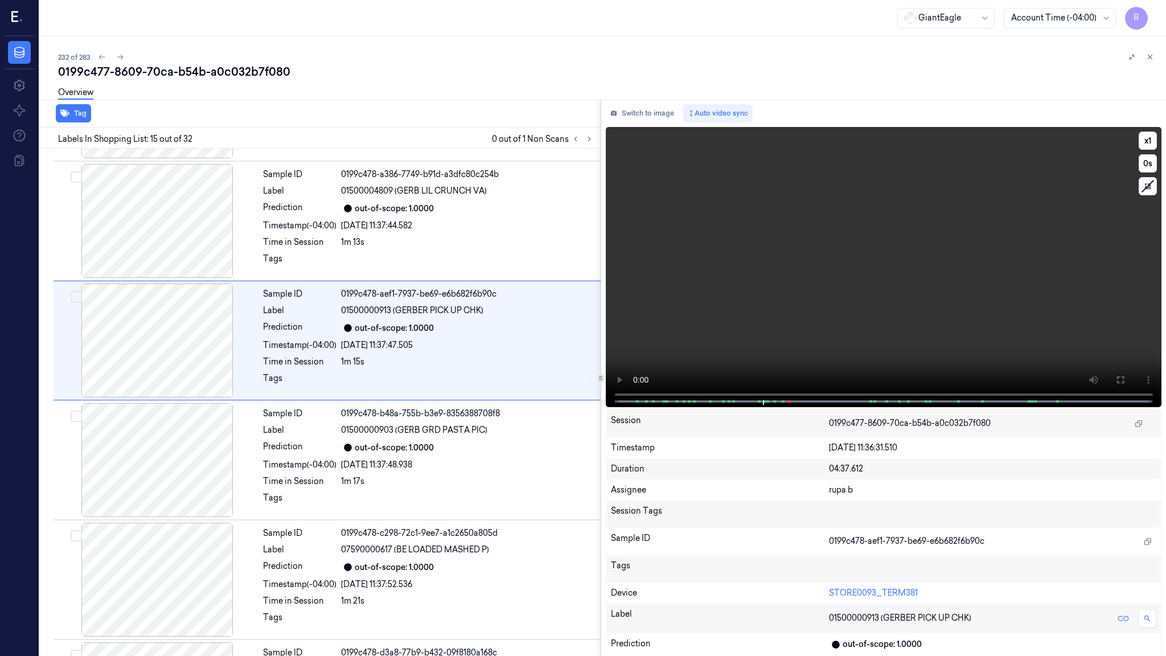
scroll to position [1480, 0]
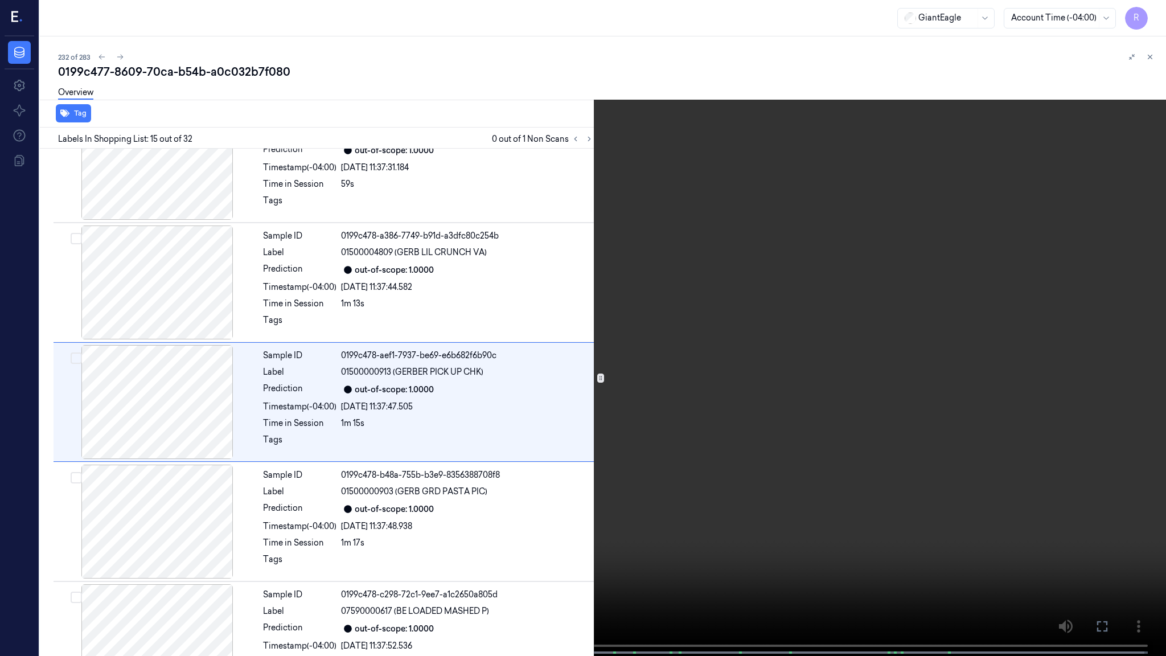
click at [609, 367] on video at bounding box center [583, 329] width 1166 height 658
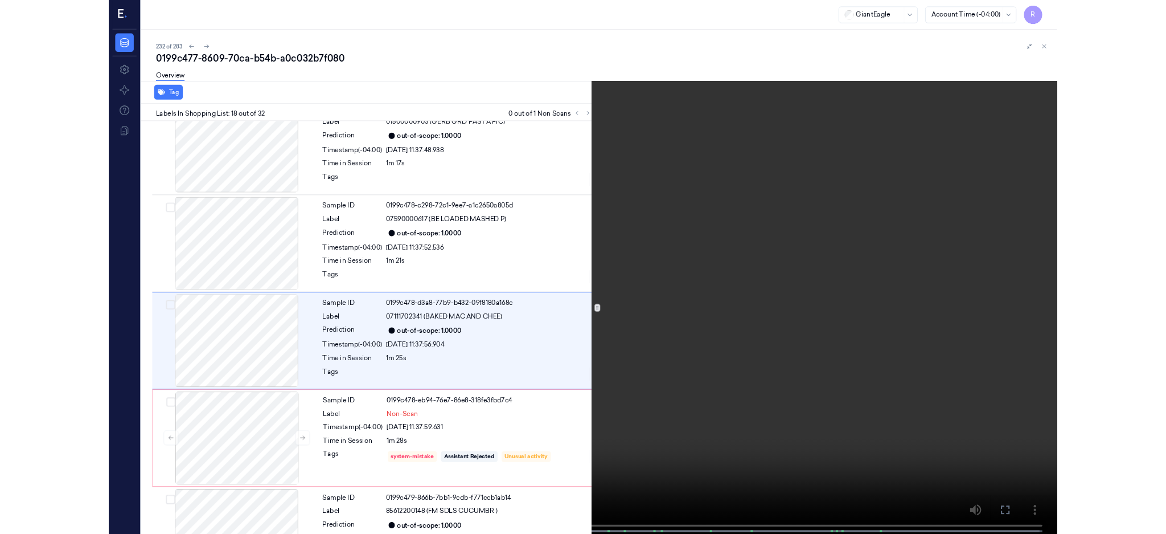
scroll to position [1839, 0]
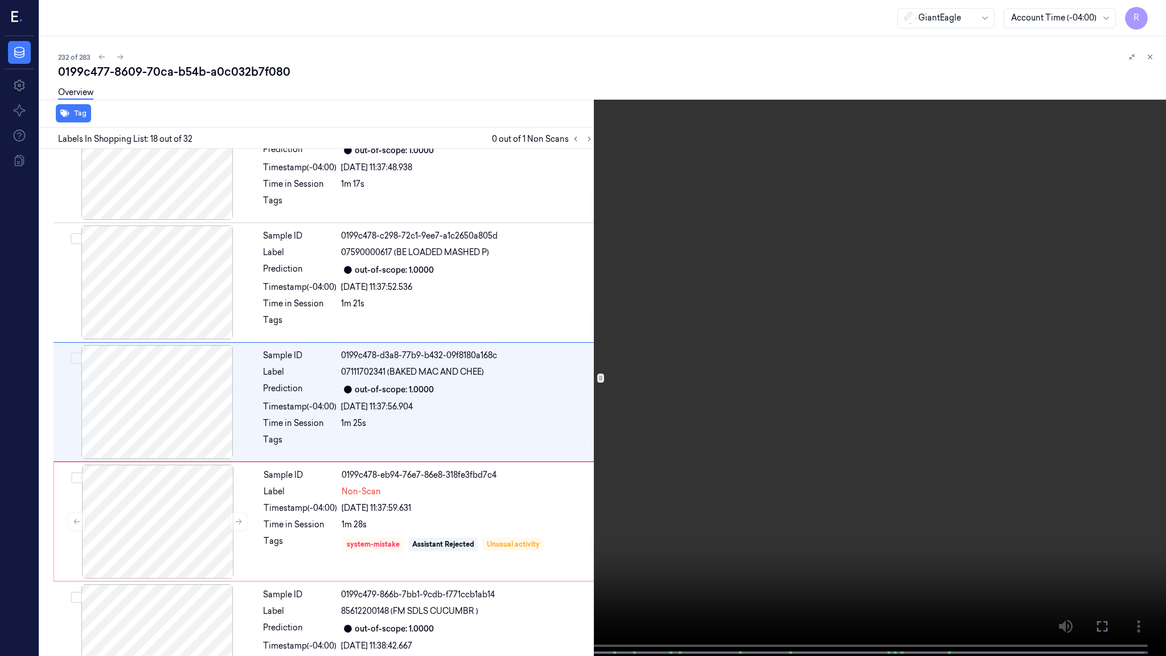
click at [772, 364] on video at bounding box center [583, 329] width 1166 height 658
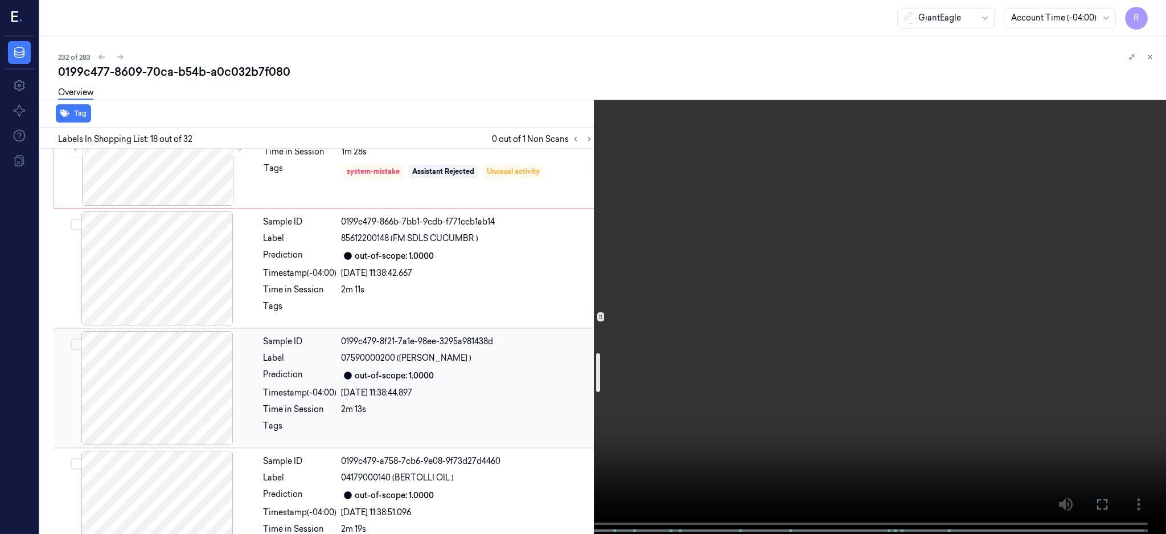
scroll to position [2219, 0]
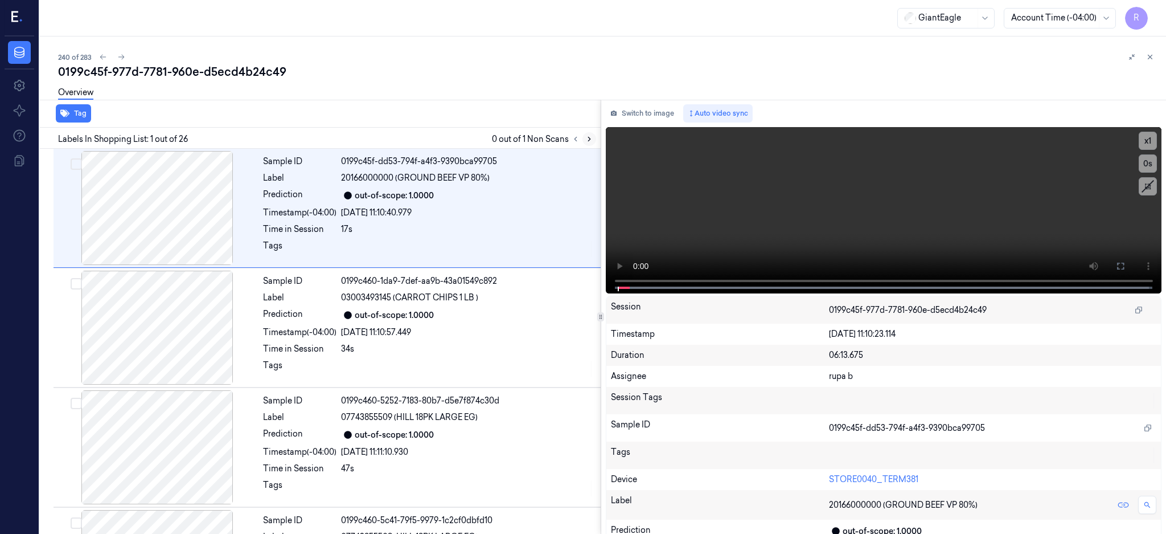
click at [591, 139] on icon at bounding box center [589, 139] width 2 height 4
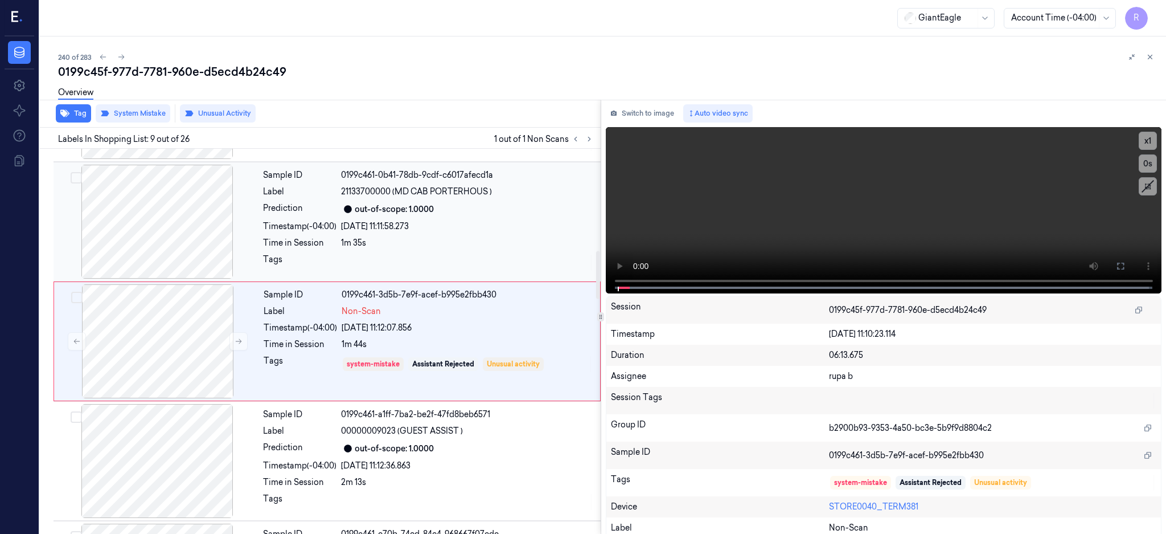
click at [163, 259] on div at bounding box center [157, 222] width 203 height 114
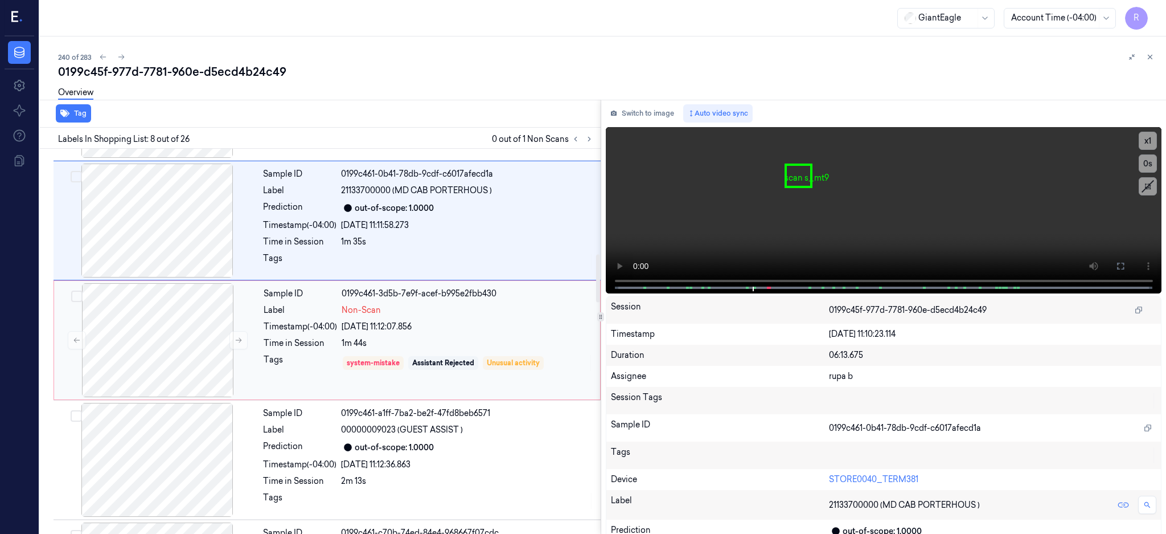
scroll to position [780, 0]
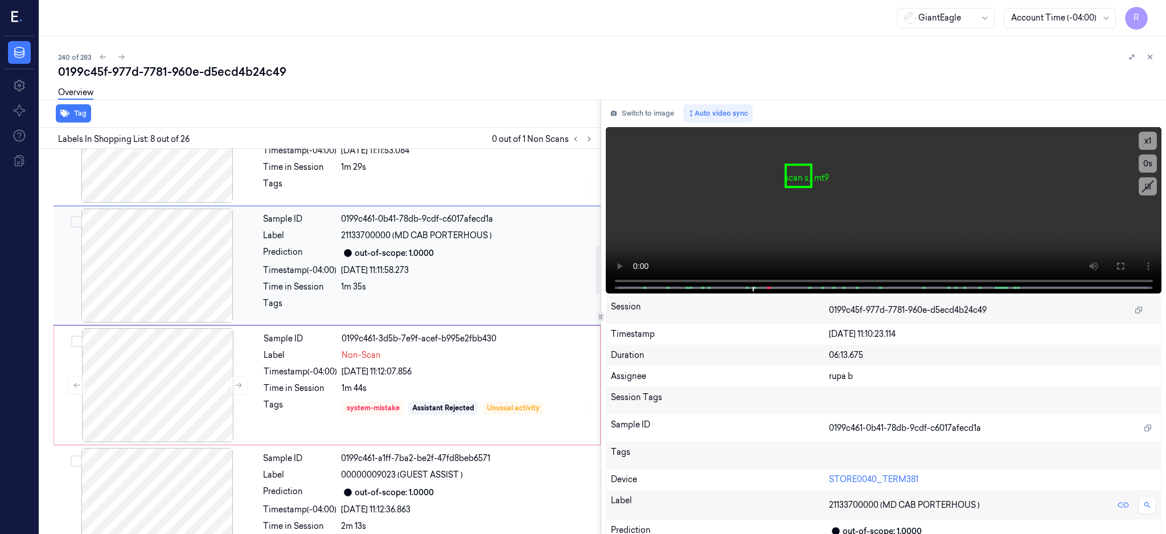
click at [179, 265] on div at bounding box center [157, 265] width 203 height 114
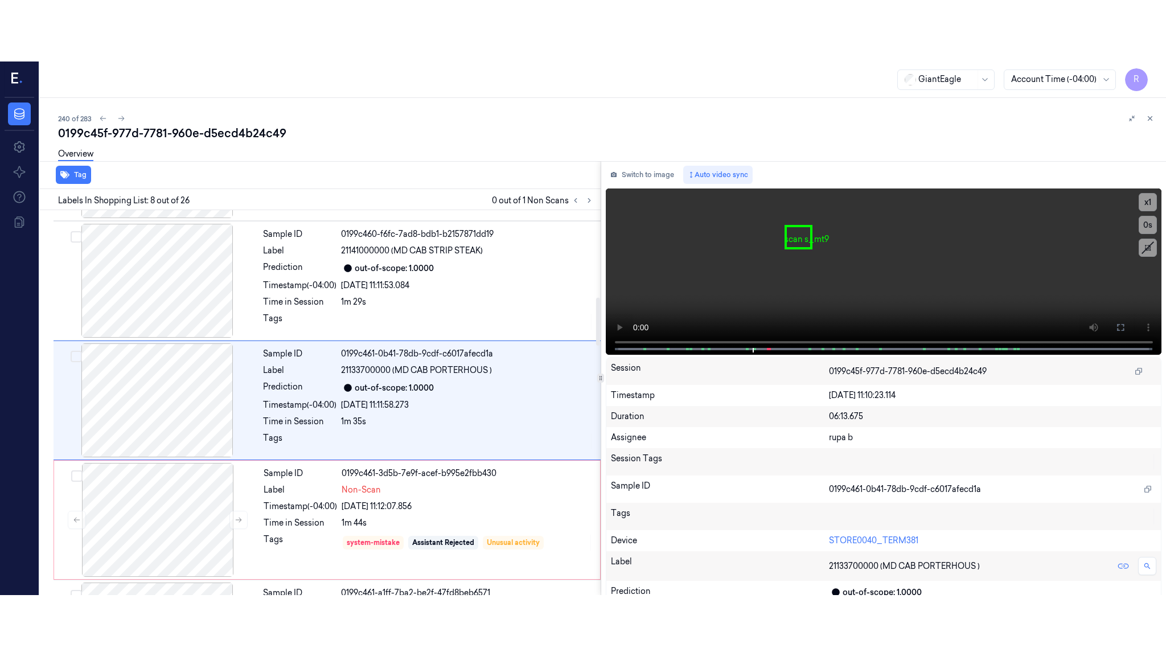
scroll to position [704, 0]
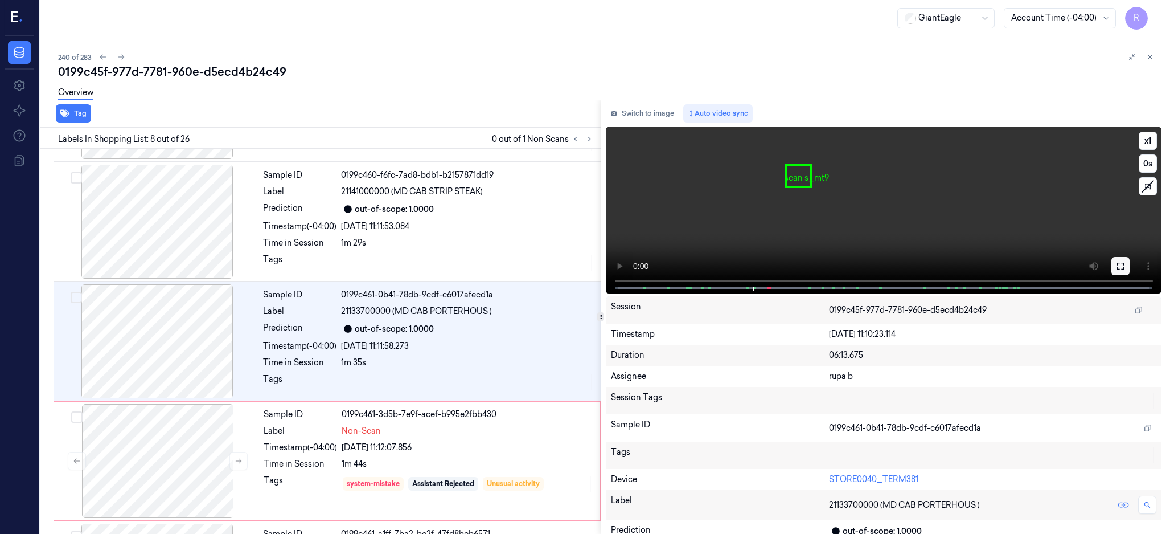
click at [1130, 260] on button at bounding box center [1121, 266] width 18 height 18
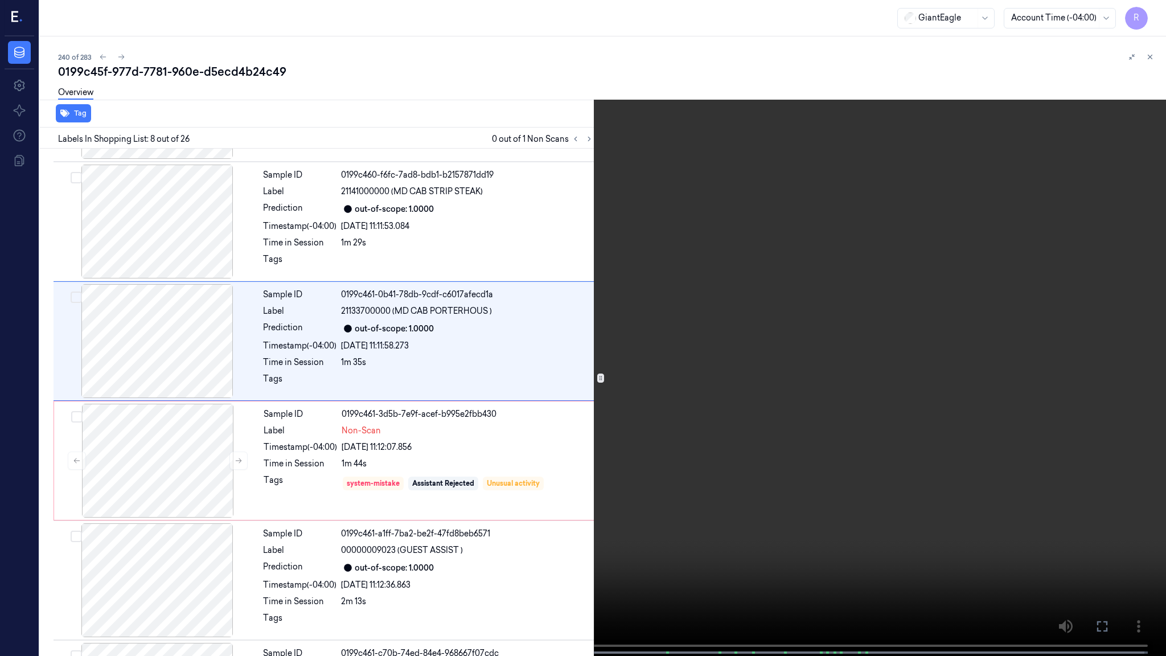
click at [750, 358] on video at bounding box center [583, 329] width 1166 height 658
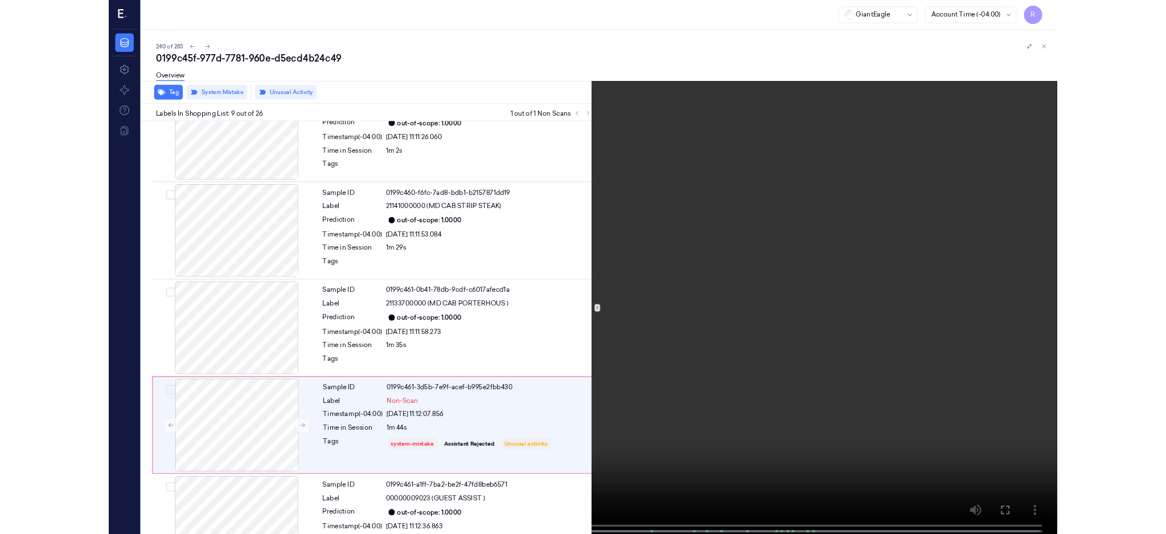
scroll to position [762, 0]
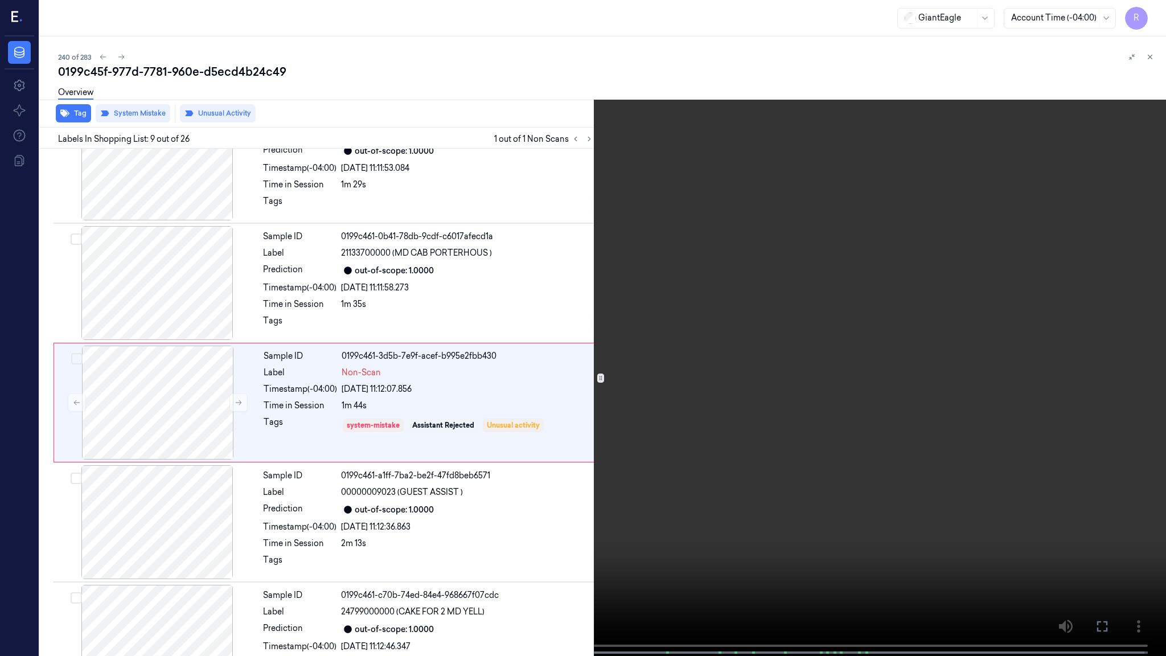
click at [491, 483] on video at bounding box center [583, 329] width 1166 height 658
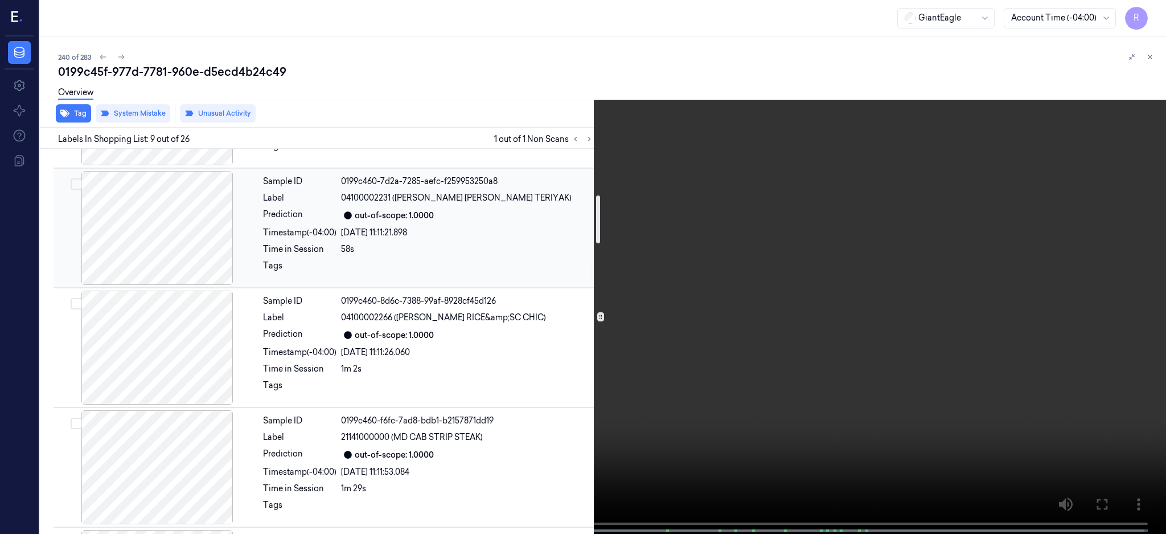
scroll to position [79, 0]
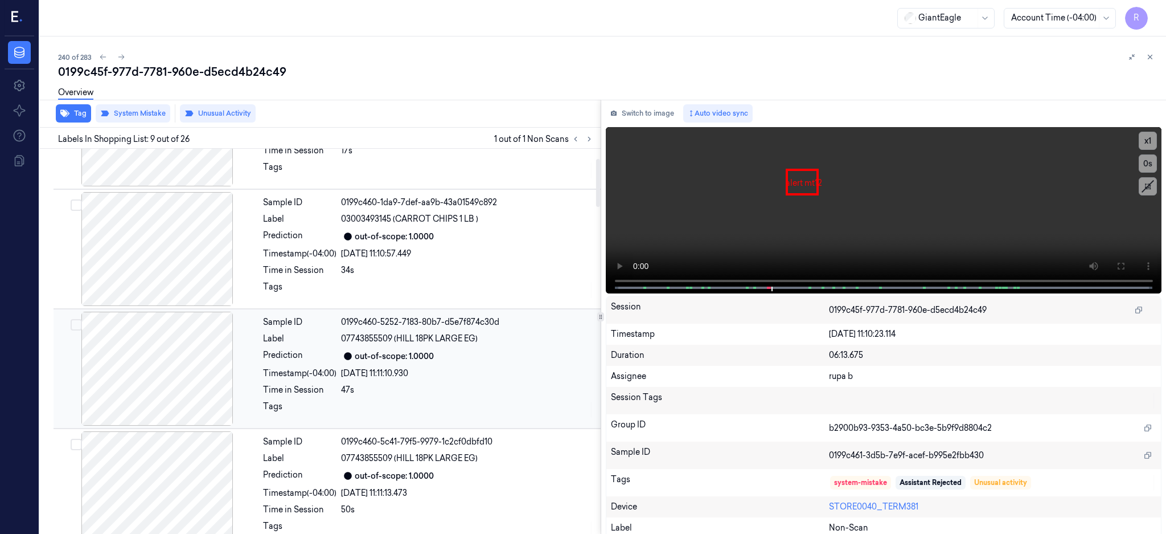
click at [187, 372] on div at bounding box center [157, 368] width 203 height 114
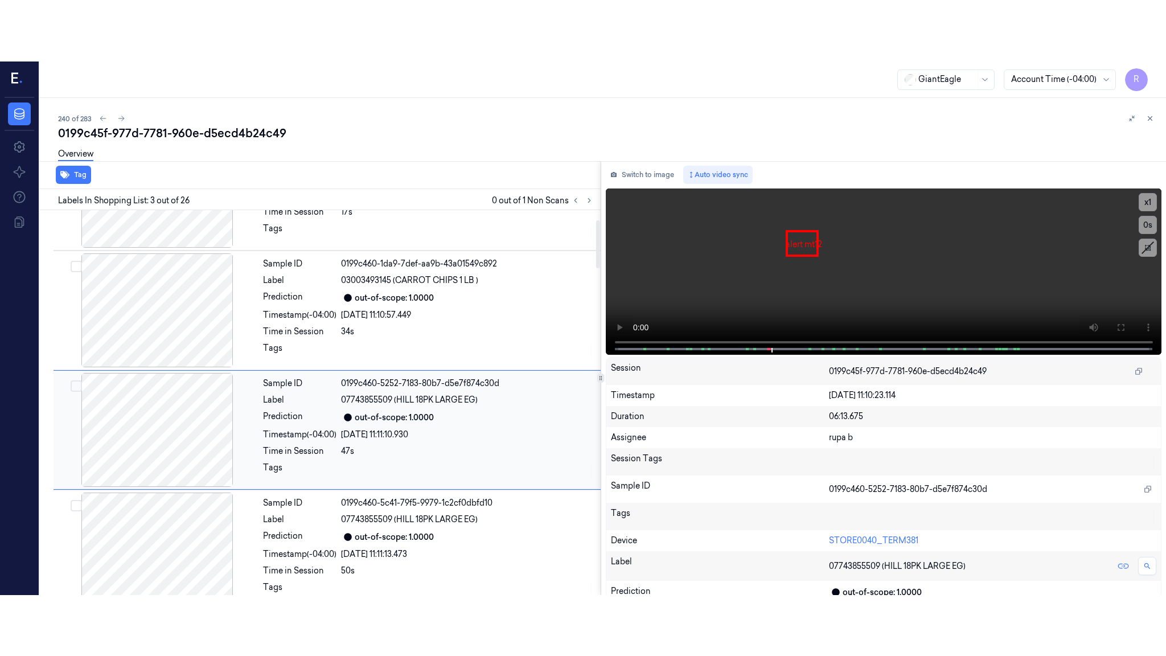
scroll to position [105, 0]
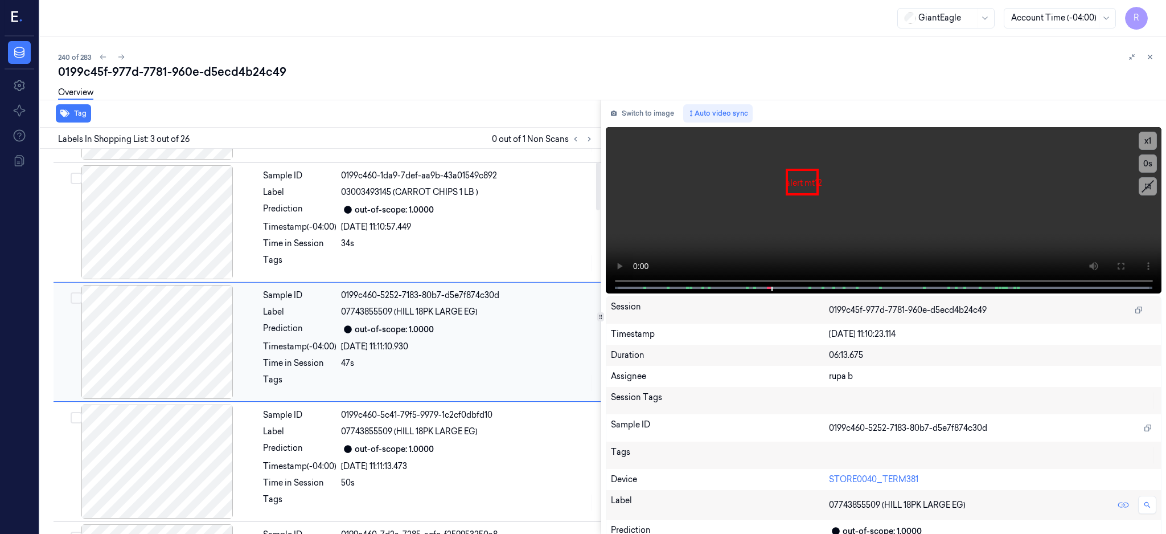
click at [189, 371] on div at bounding box center [157, 342] width 203 height 114
click at [1130, 267] on button at bounding box center [1121, 266] width 18 height 18
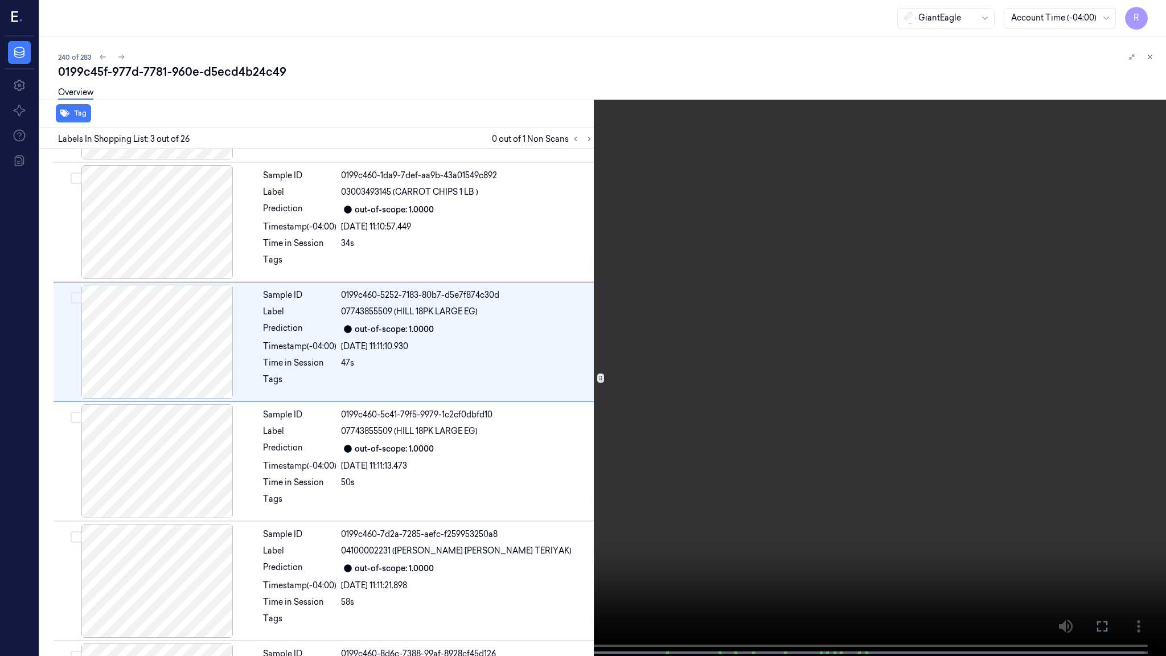
click at [751, 385] on video at bounding box center [583, 329] width 1166 height 658
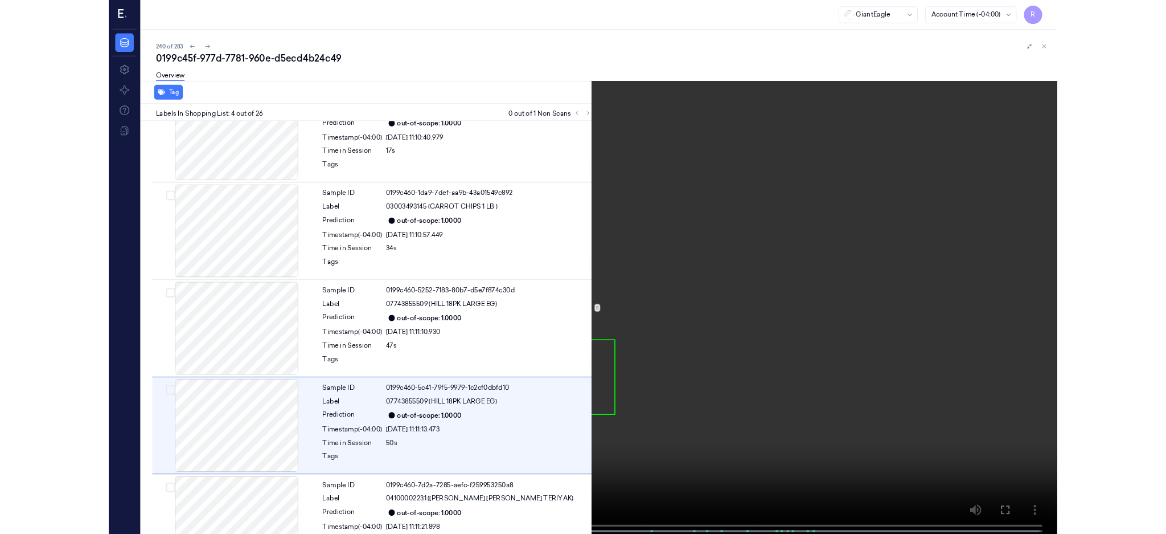
scroll to position [164, 0]
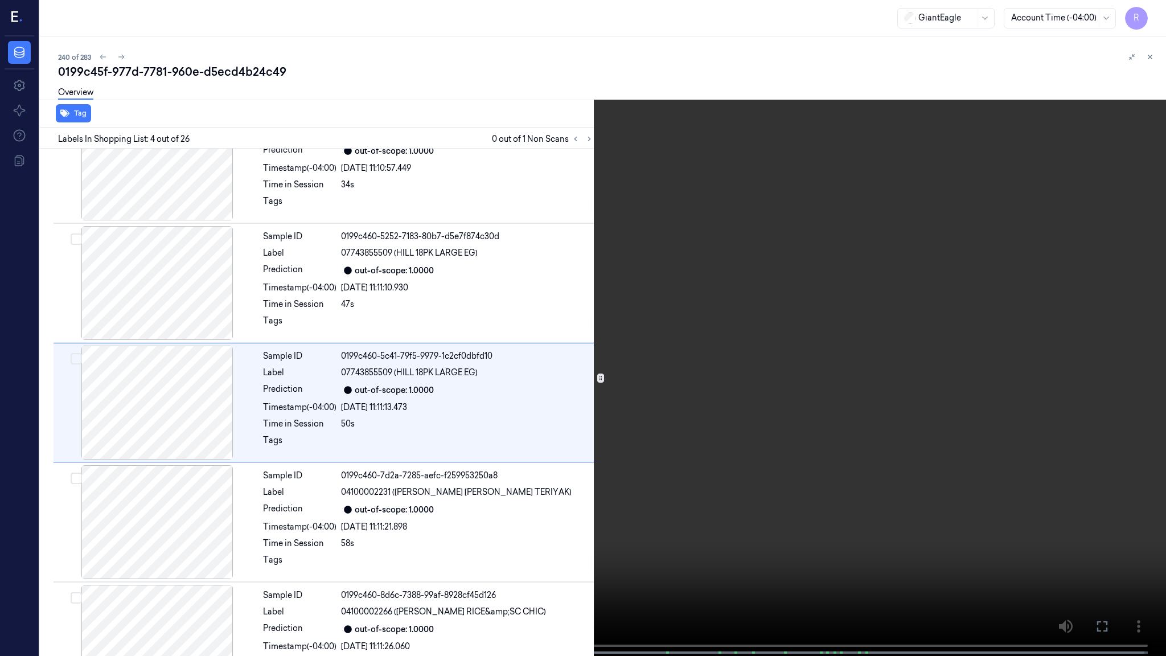
click at [751, 385] on video at bounding box center [583, 329] width 1166 height 658
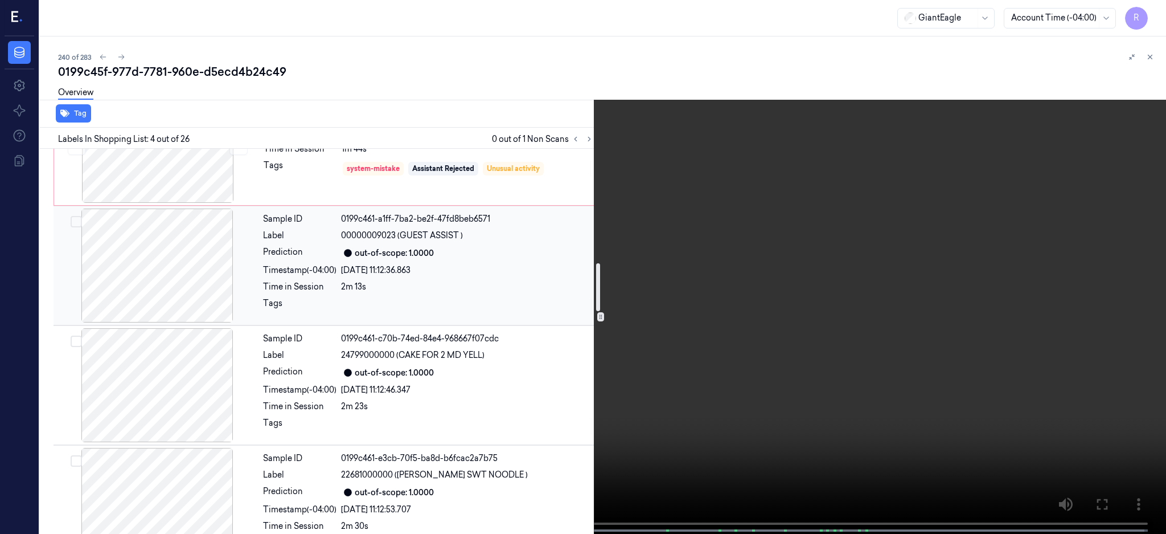
scroll to position [923, 0]
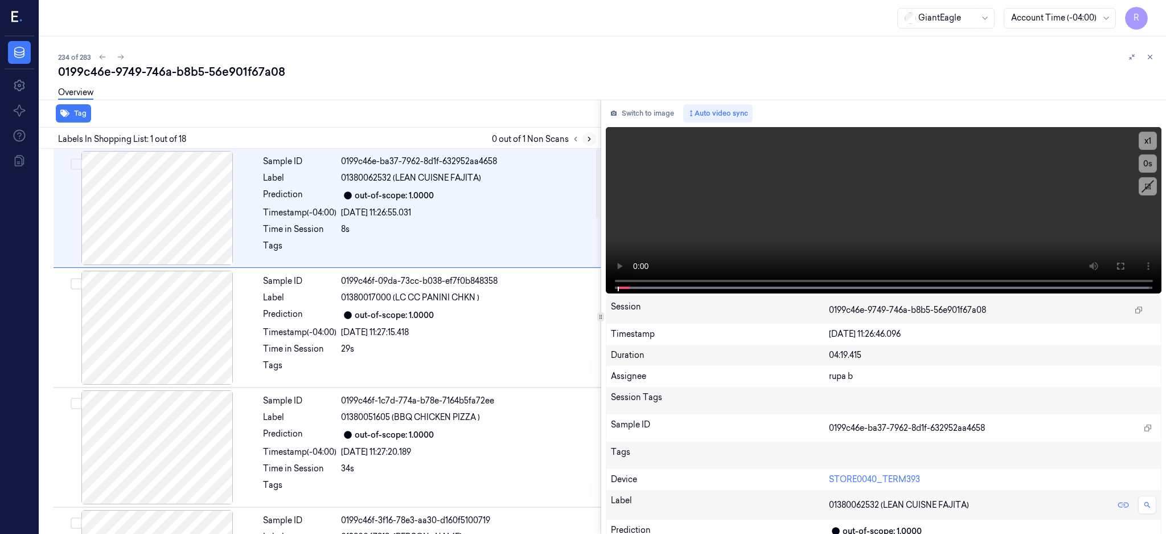
click at [596, 142] on button at bounding box center [590, 139] width 14 height 14
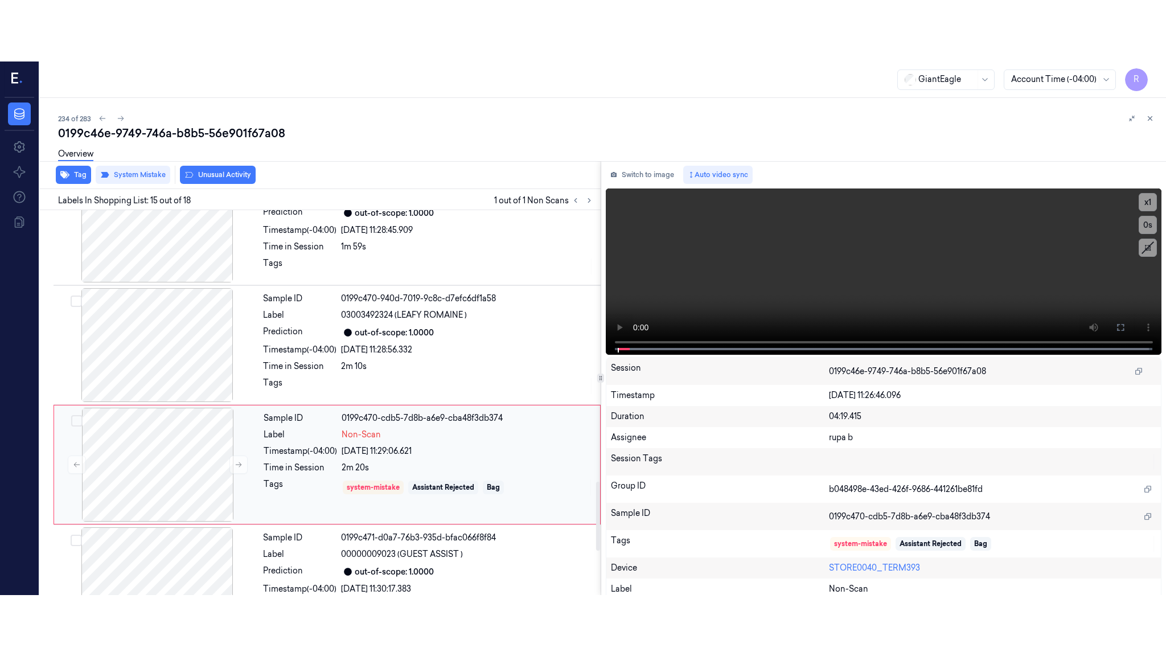
scroll to position [1542, 0]
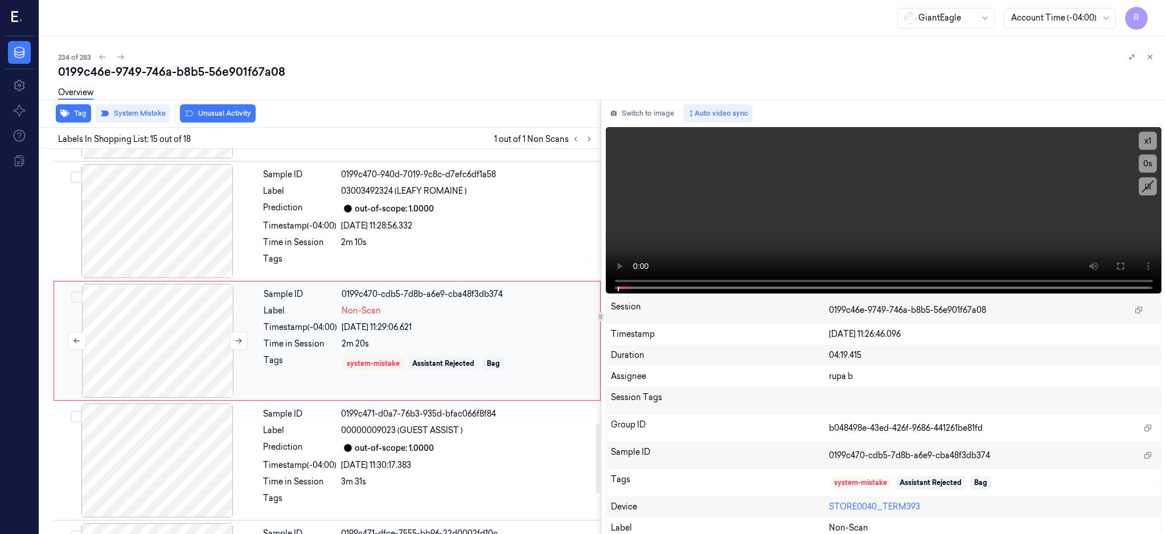
click at [179, 330] on div at bounding box center [157, 341] width 203 height 114
click at [130, 335] on div at bounding box center [157, 341] width 203 height 114
click at [1130, 267] on button at bounding box center [1121, 266] width 18 height 18
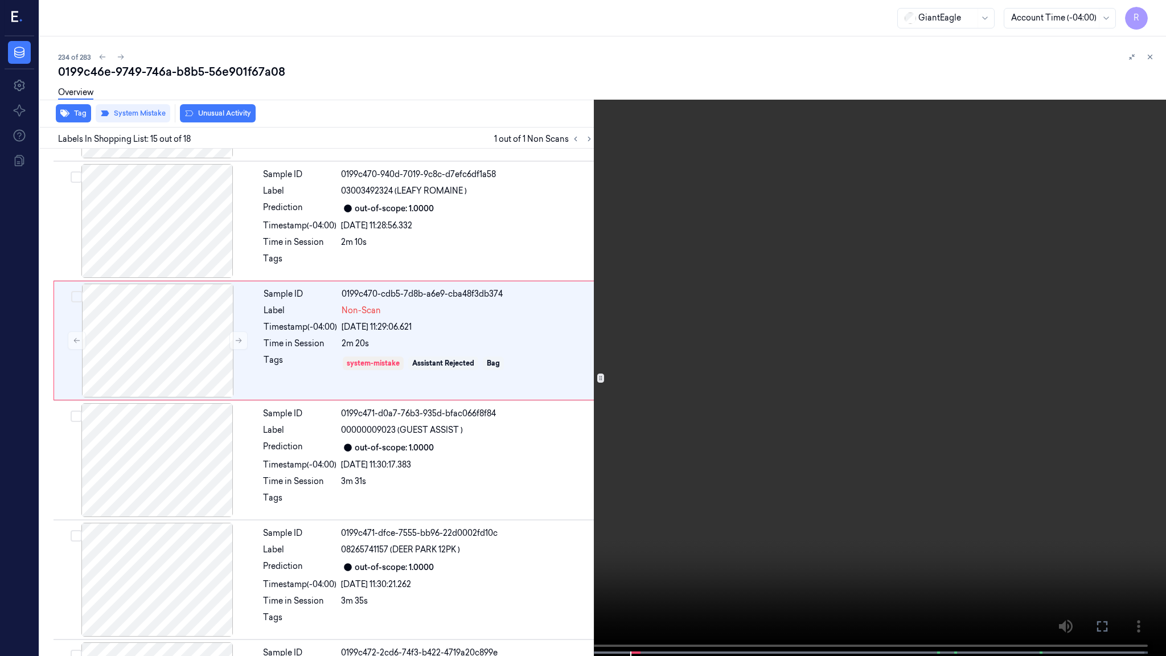
click at [657, 315] on video at bounding box center [583, 329] width 1166 height 658
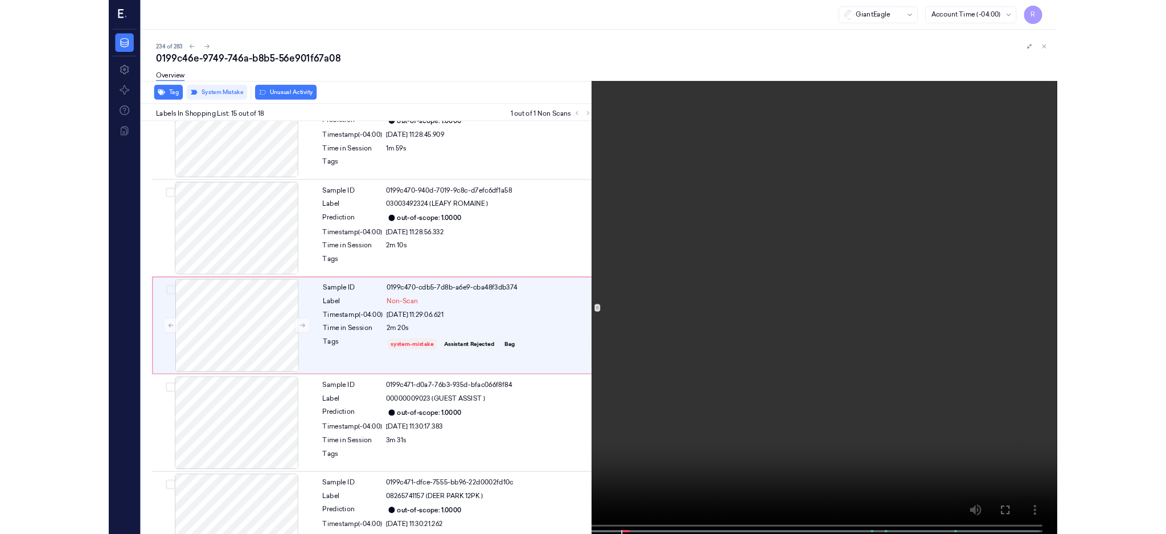
scroll to position [1480, 0]
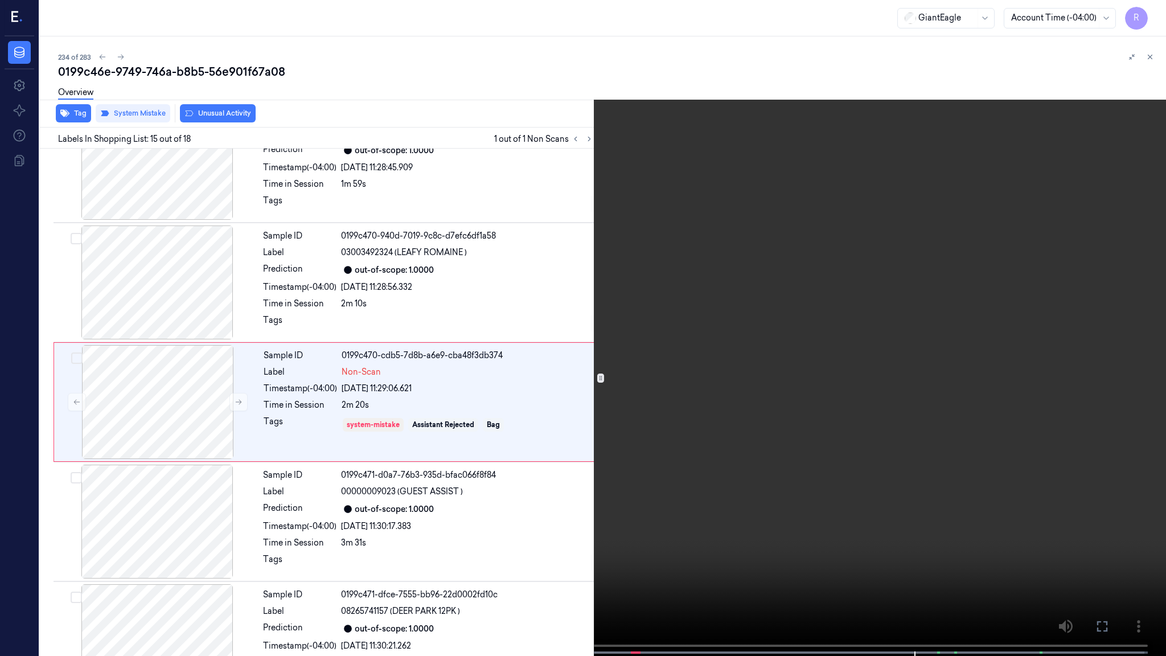
click at [854, 262] on video at bounding box center [583, 329] width 1166 height 658
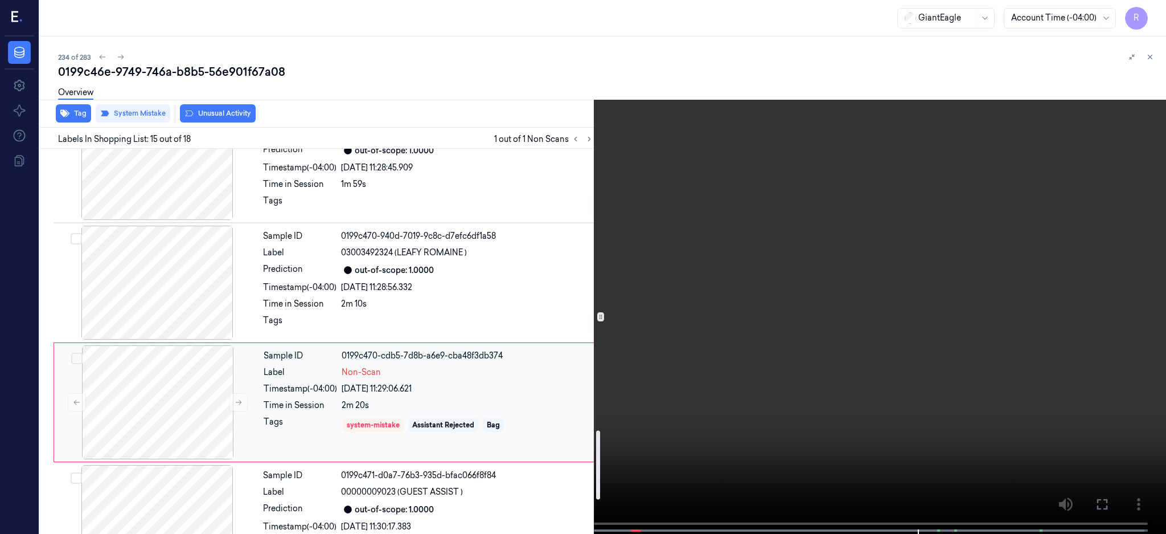
scroll to position [1708, 0]
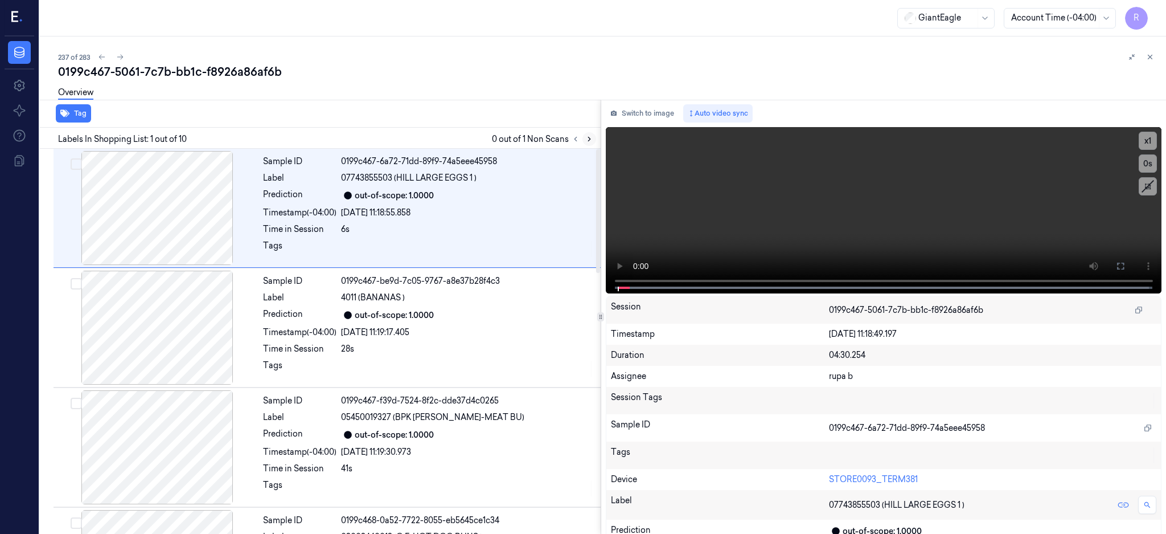
click at [593, 139] on icon at bounding box center [589, 139] width 8 height 8
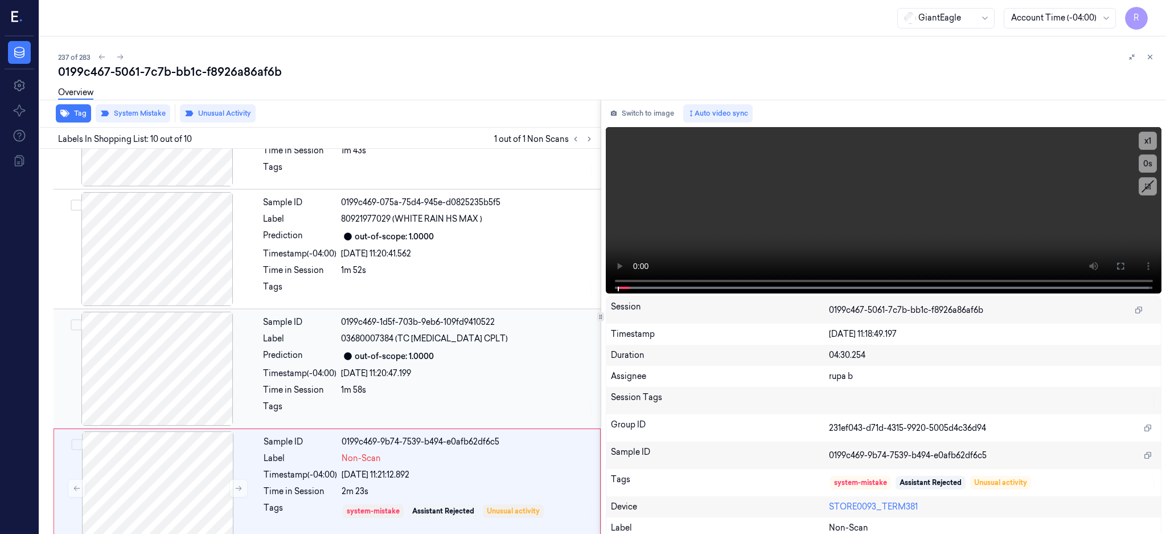
scroll to position [814, 0]
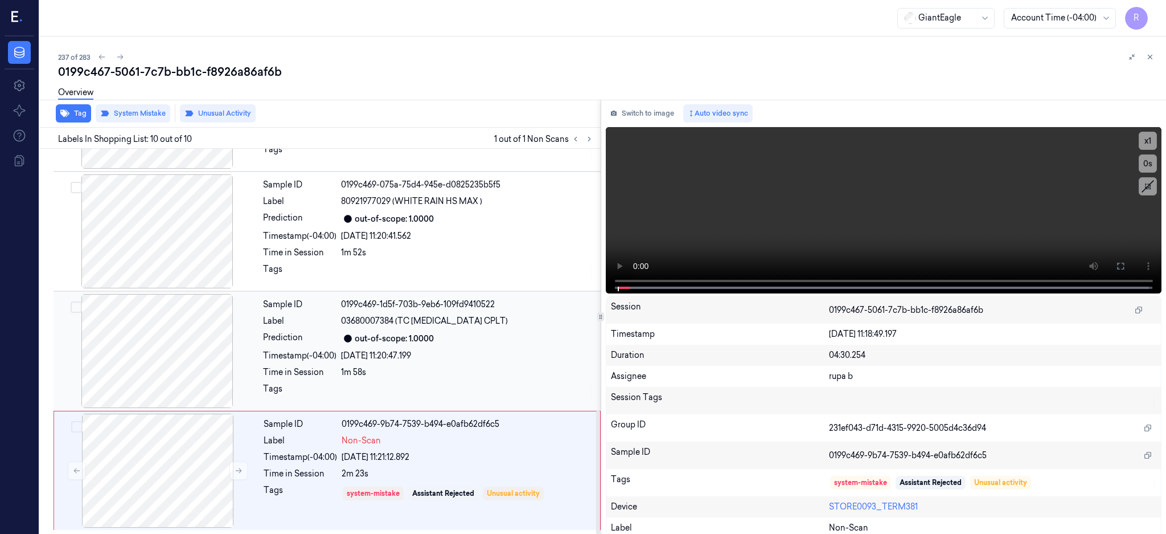
click at [178, 349] on div at bounding box center [157, 351] width 203 height 114
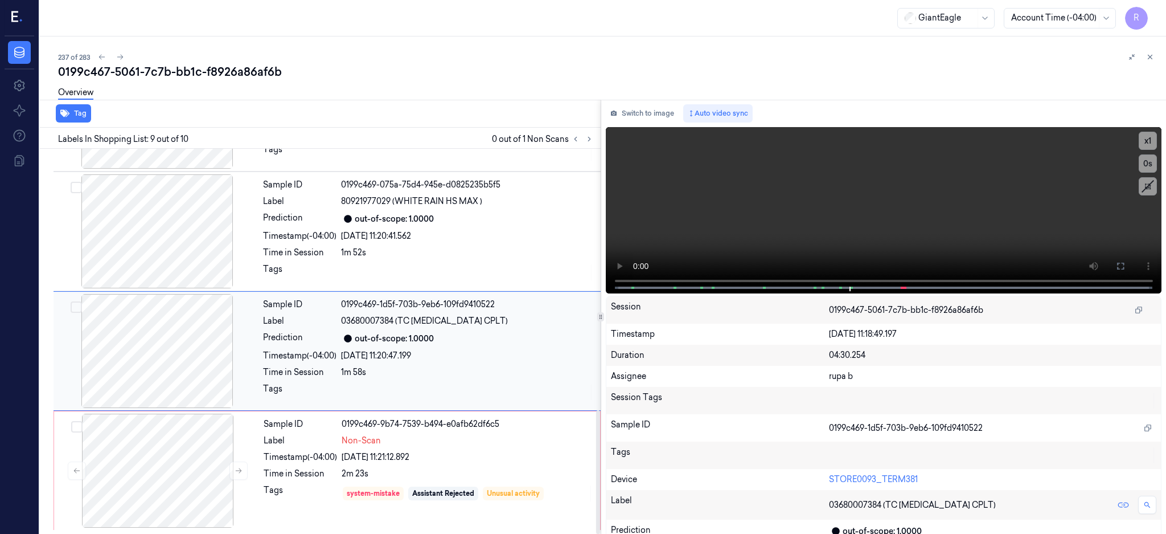
click at [186, 360] on div at bounding box center [157, 351] width 203 height 114
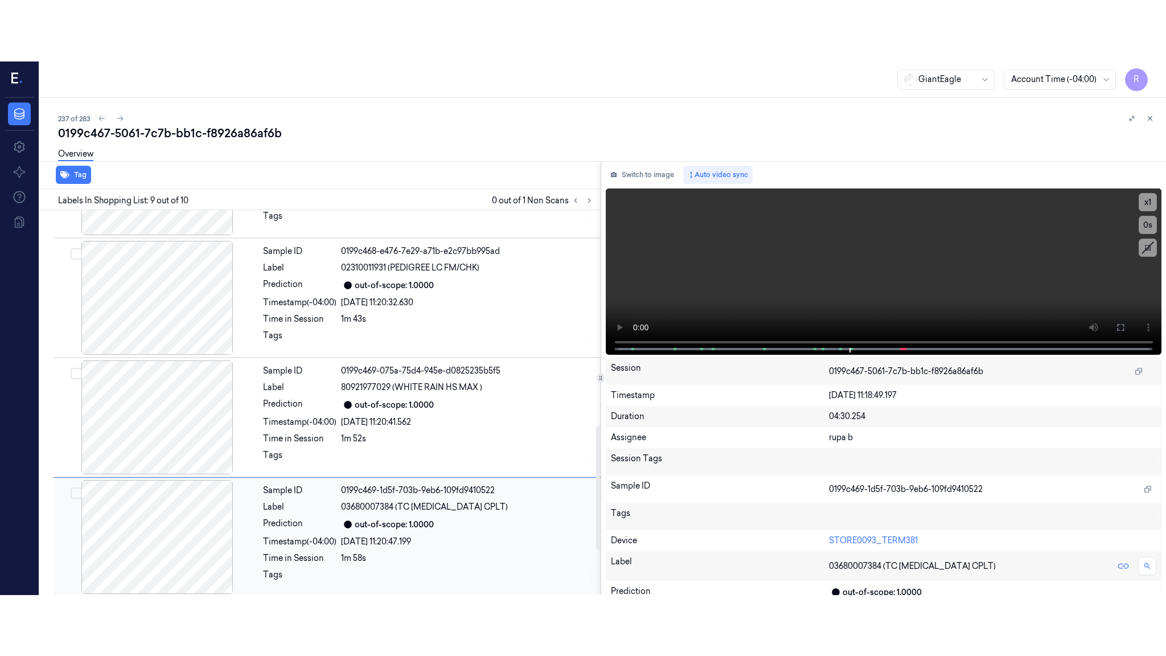
scroll to position [662, 0]
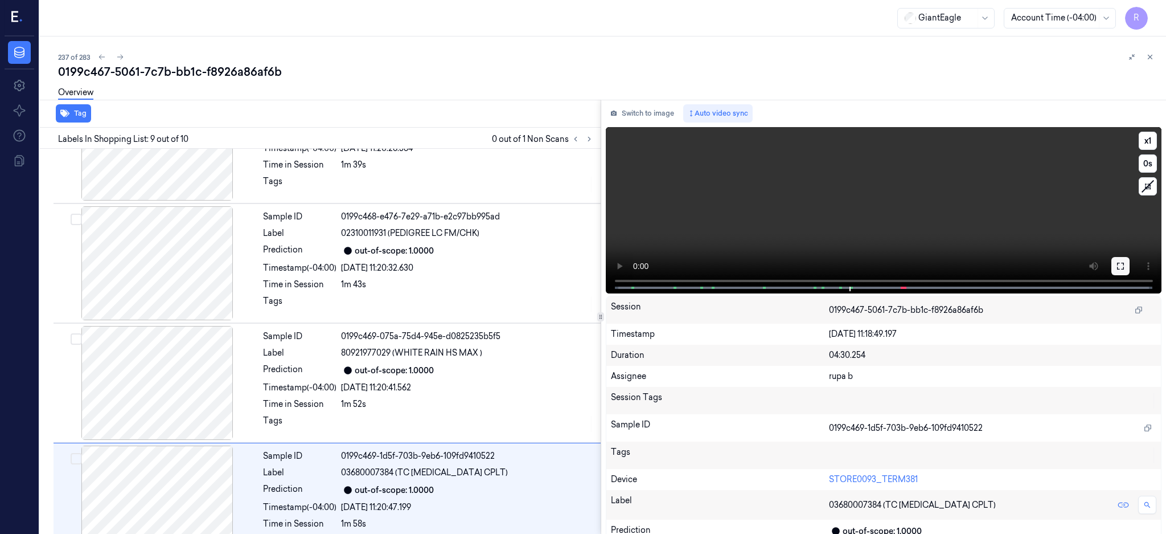
click at [1130, 259] on button at bounding box center [1121, 266] width 18 height 18
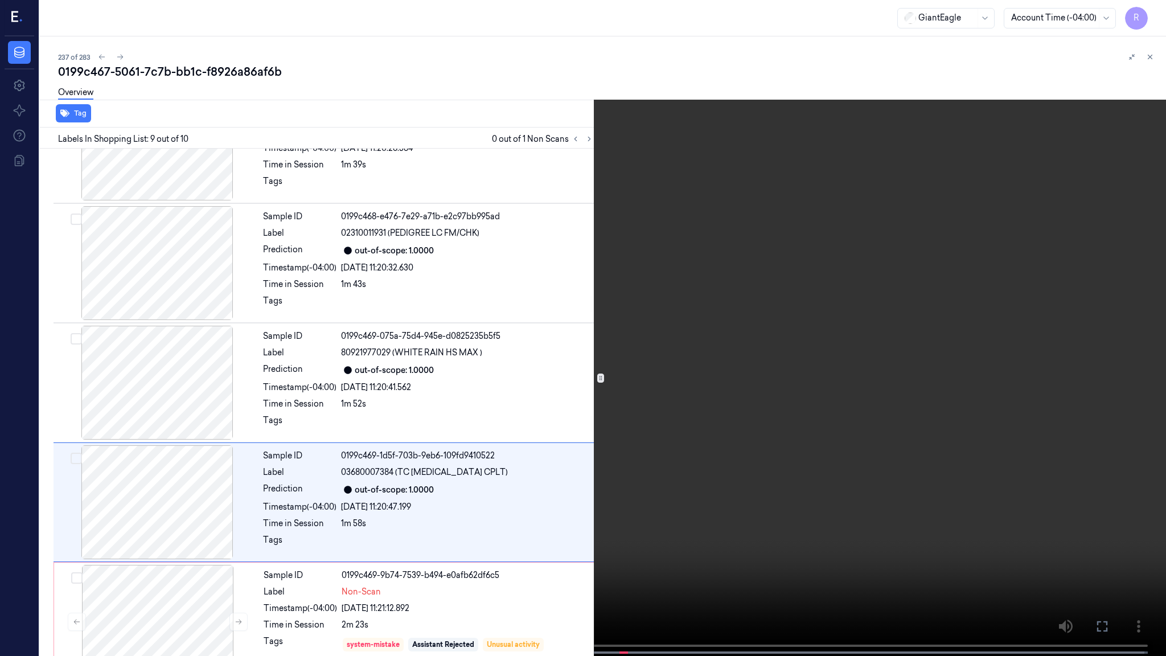
click at [732, 303] on video at bounding box center [583, 329] width 1166 height 658
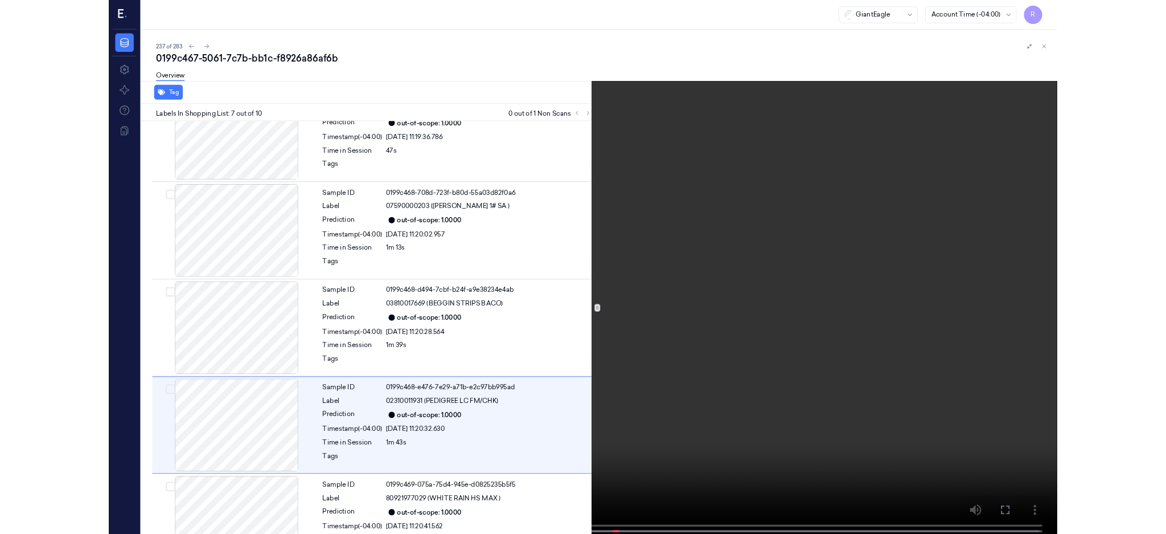
scroll to position [523, 0]
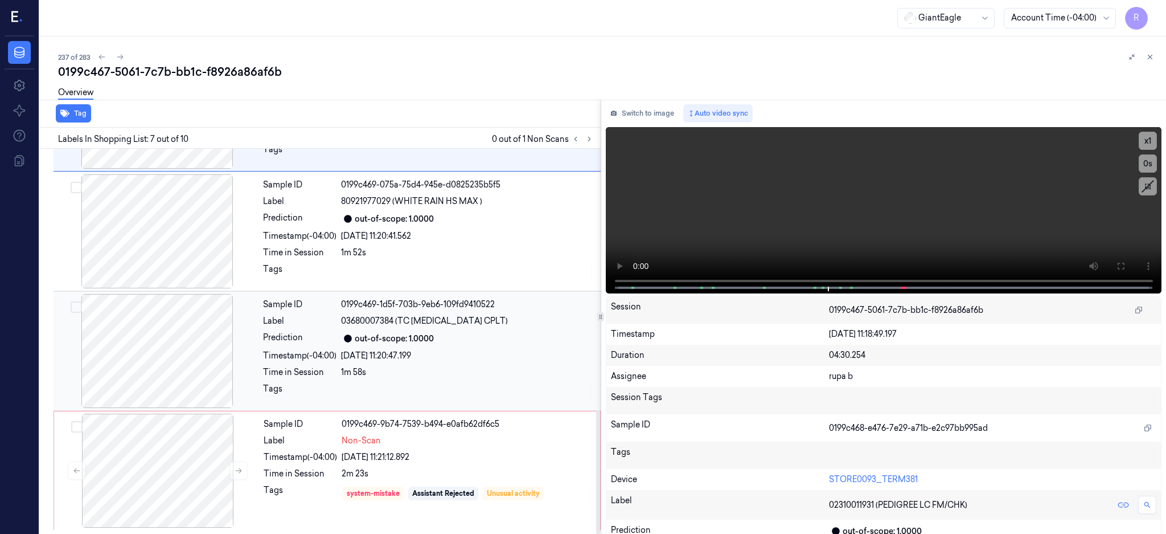
click at [162, 346] on div at bounding box center [157, 351] width 203 height 114
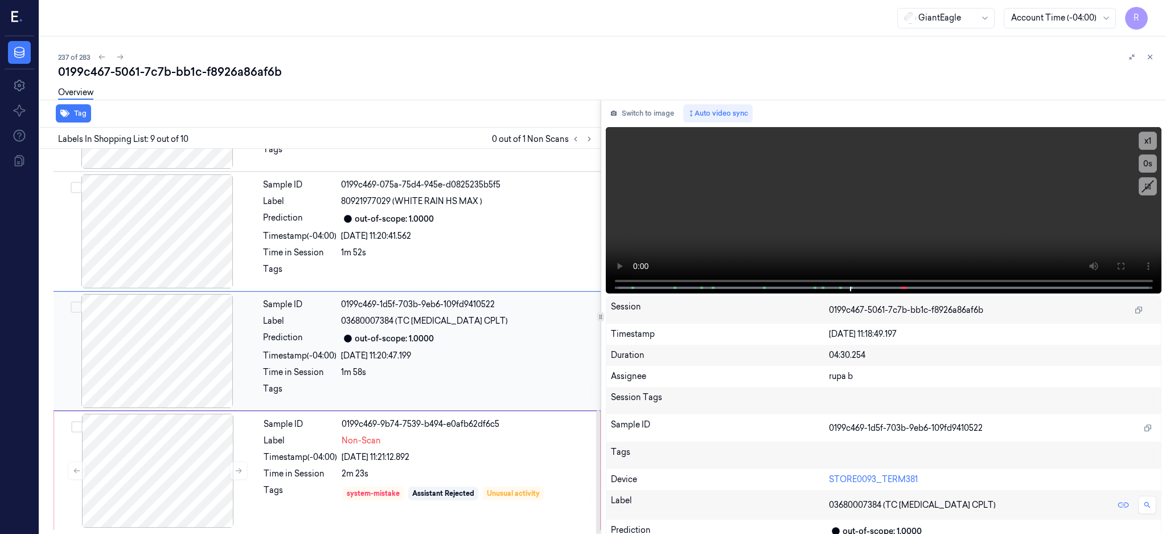
scroll to position [814, 0]
click at [182, 467] on div at bounding box center [157, 470] width 203 height 114
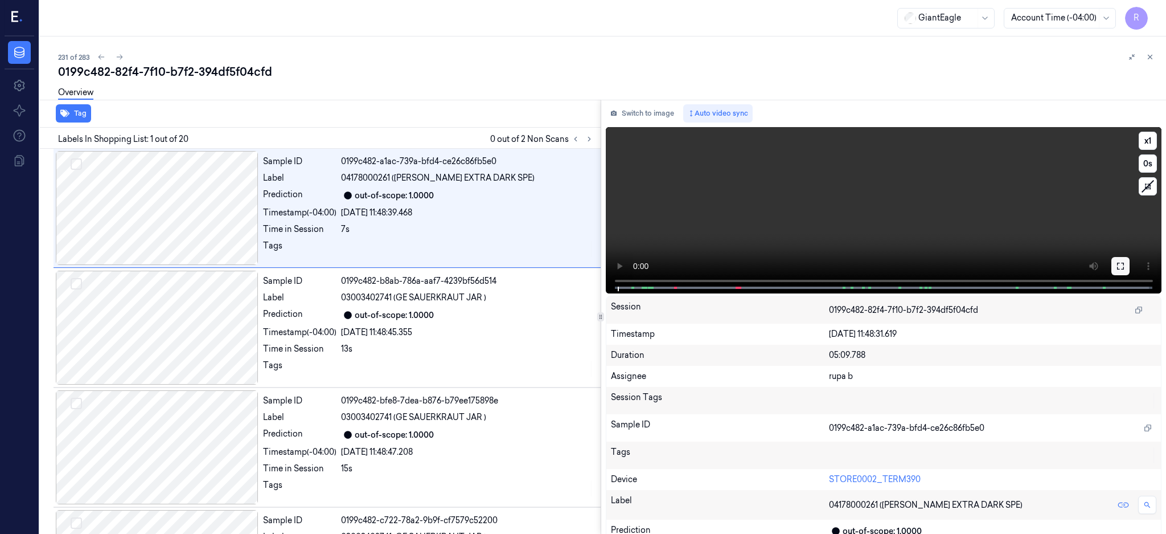
click at [1125, 261] on icon at bounding box center [1120, 265] width 9 height 9
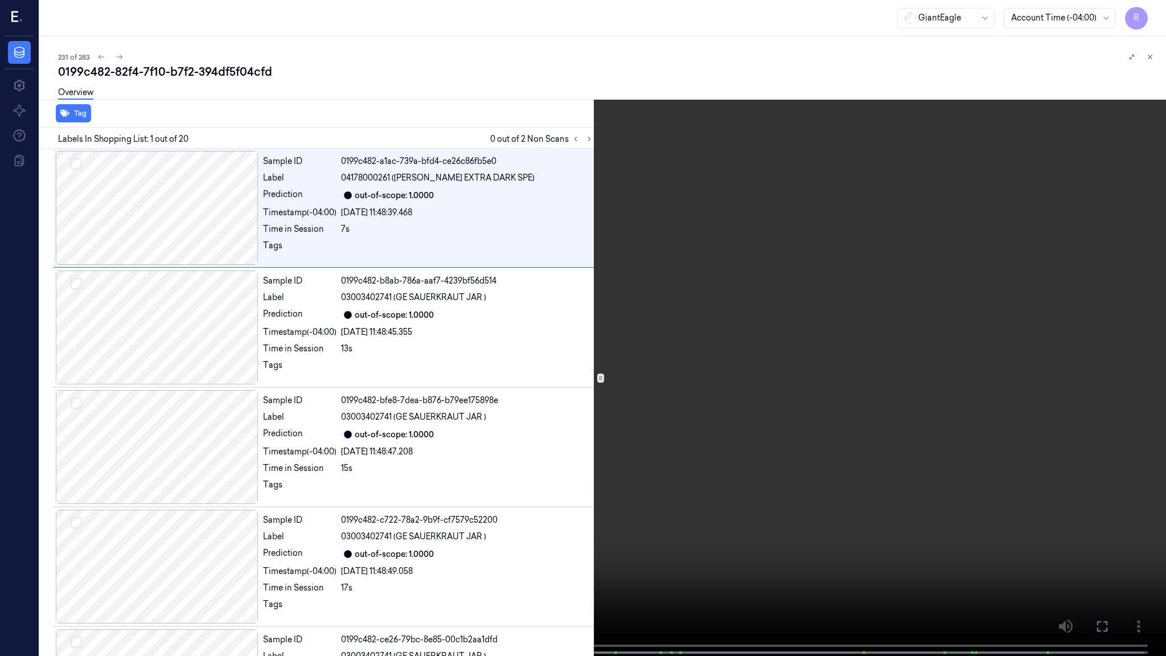
click at [557, 458] on video at bounding box center [583, 329] width 1166 height 658
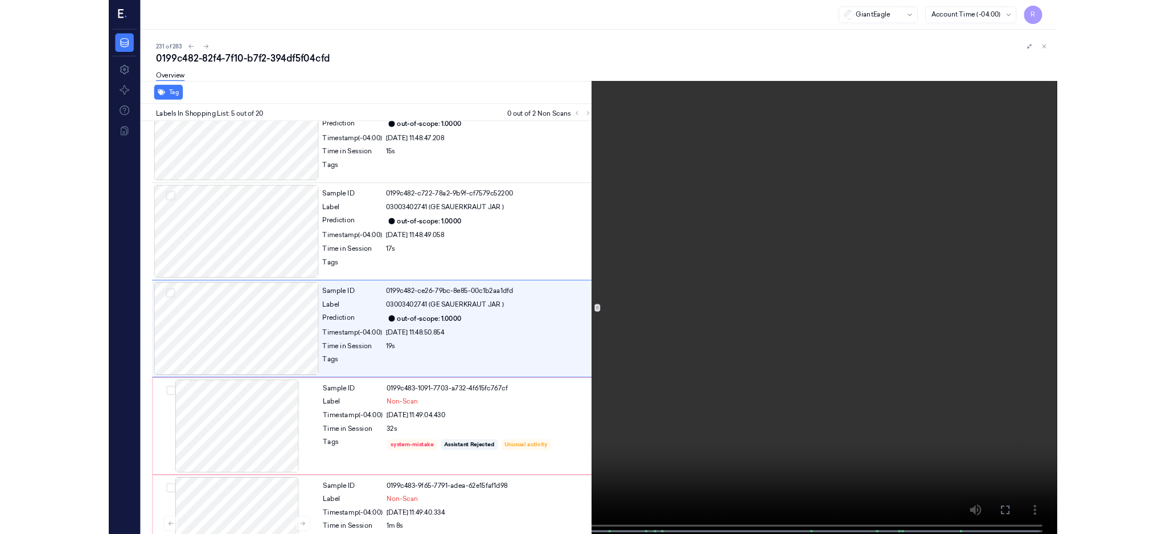
scroll to position [284, 0]
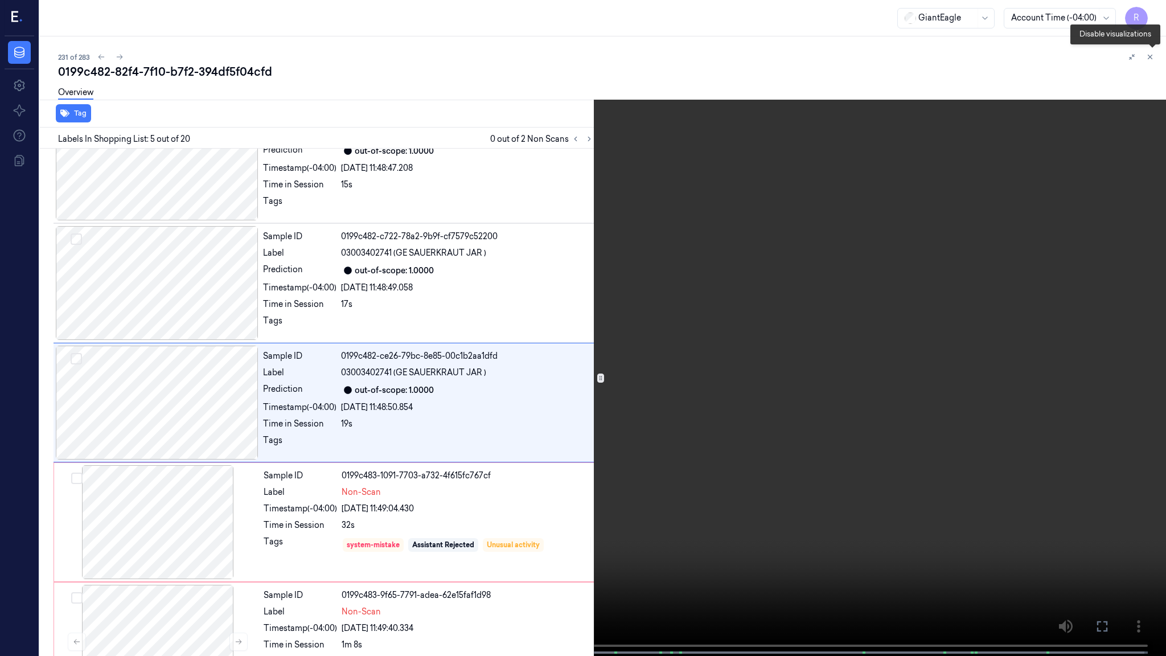
click at [1149, 59] on icon at bounding box center [1152, 59] width 17 height 17
click at [1149, 59] on icon at bounding box center [1153, 59] width 8 height 8
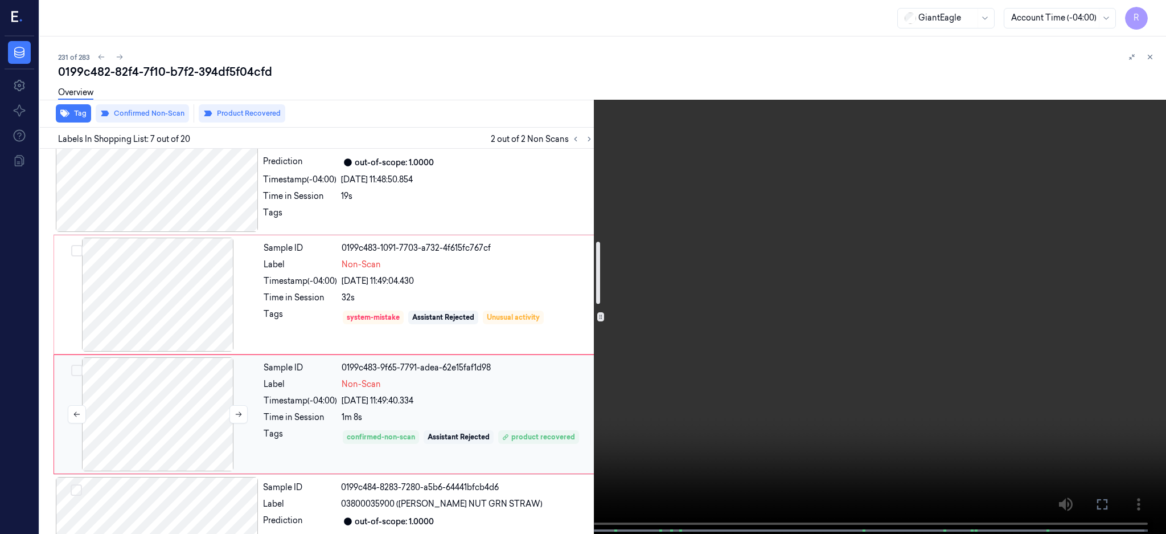
scroll to position [584, 0]
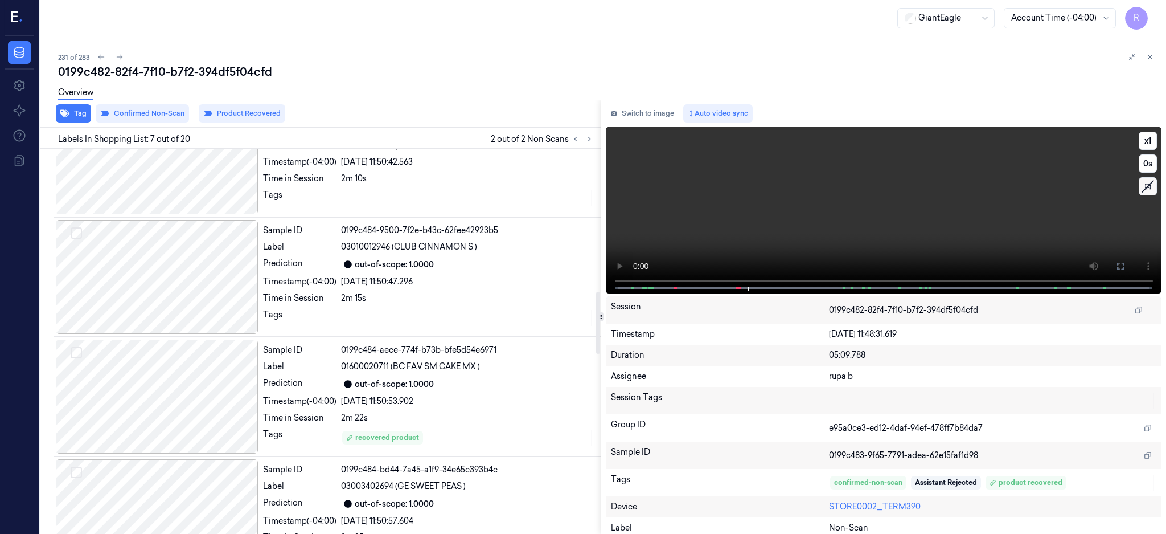
click at [166, 415] on div at bounding box center [157, 396] width 203 height 114
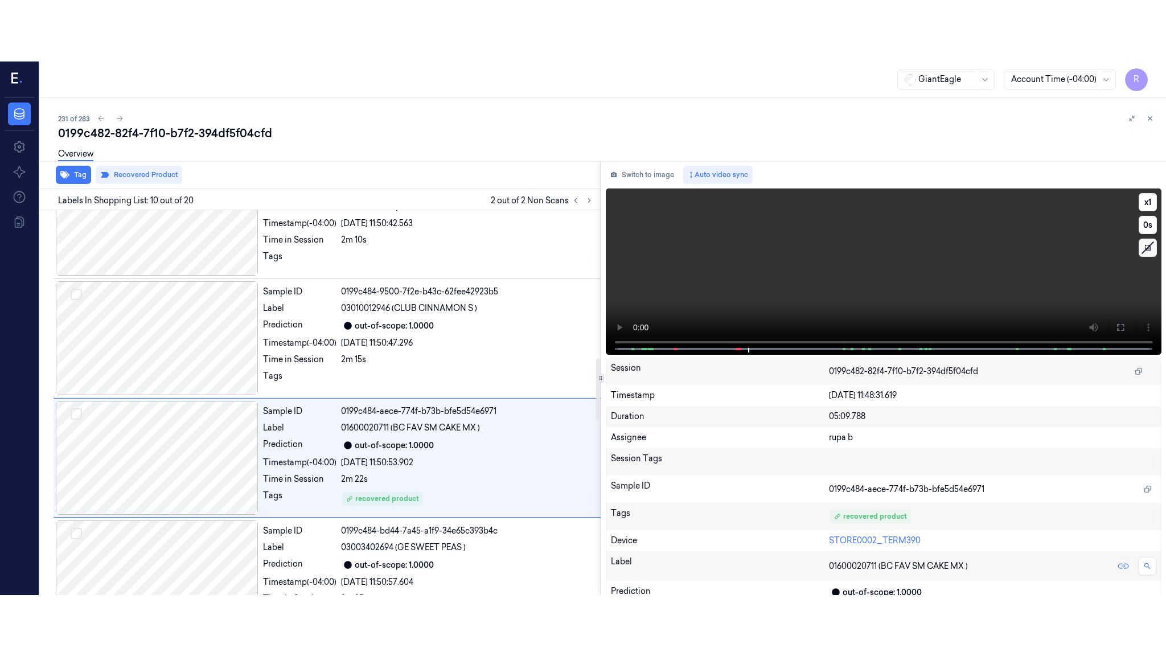
scroll to position [943, 0]
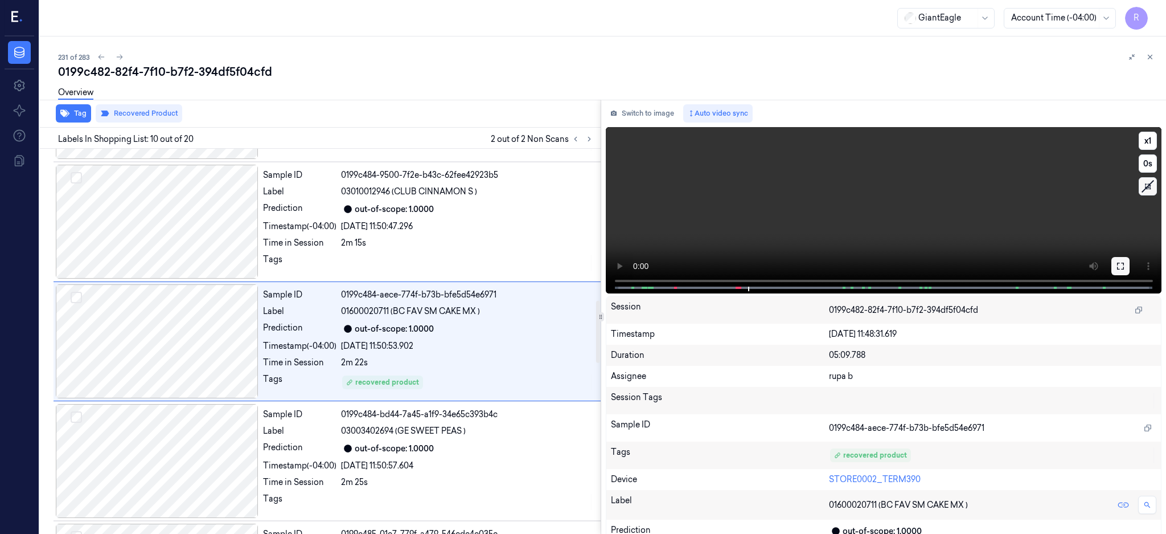
click at [1130, 262] on button at bounding box center [1121, 266] width 18 height 18
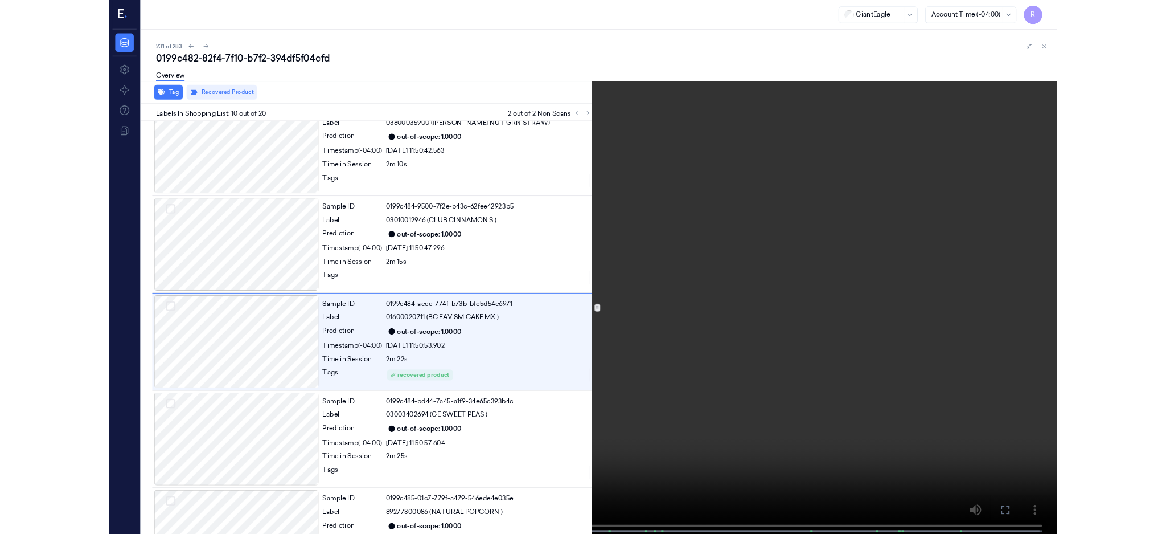
scroll to position [882, 0]
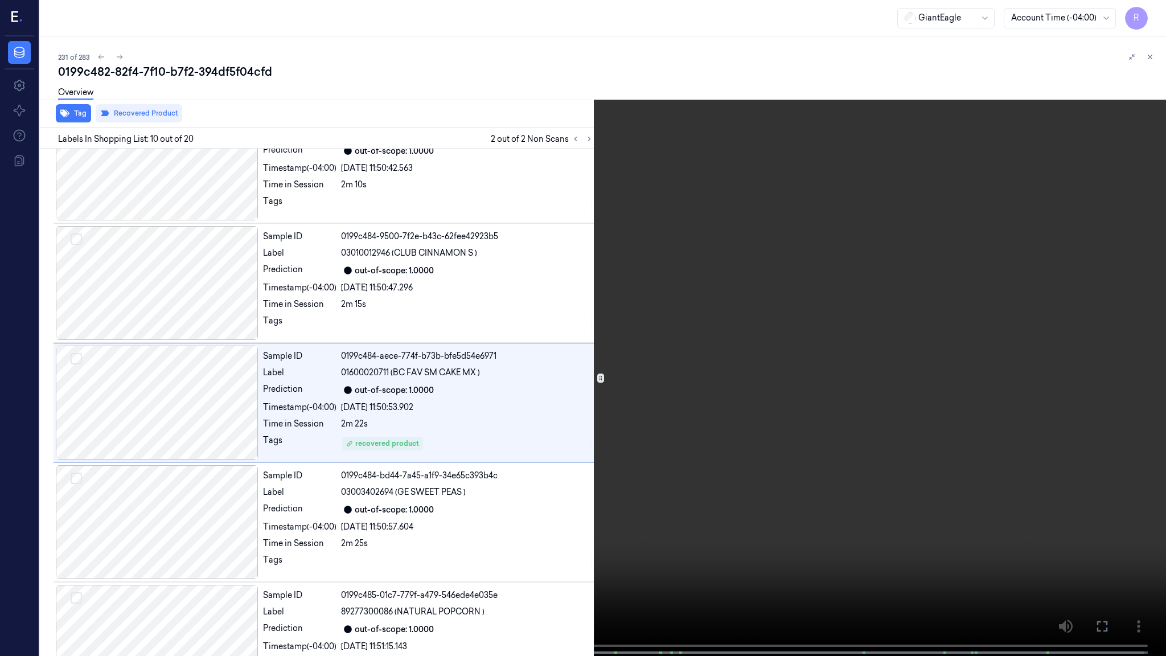
click at [834, 484] on video at bounding box center [583, 329] width 1166 height 658
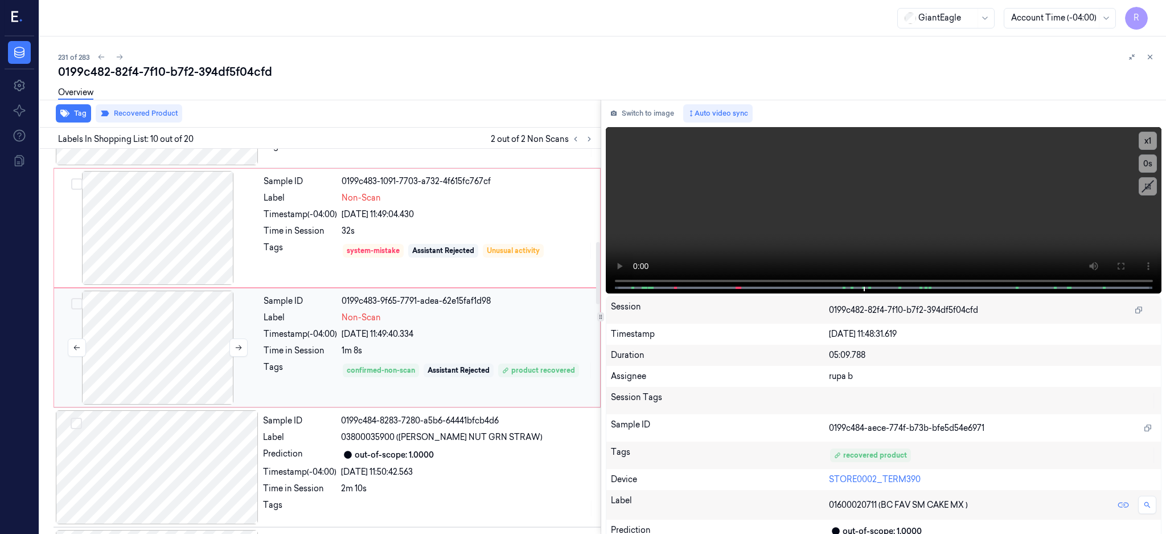
click at [182, 354] on div at bounding box center [157, 347] width 203 height 114
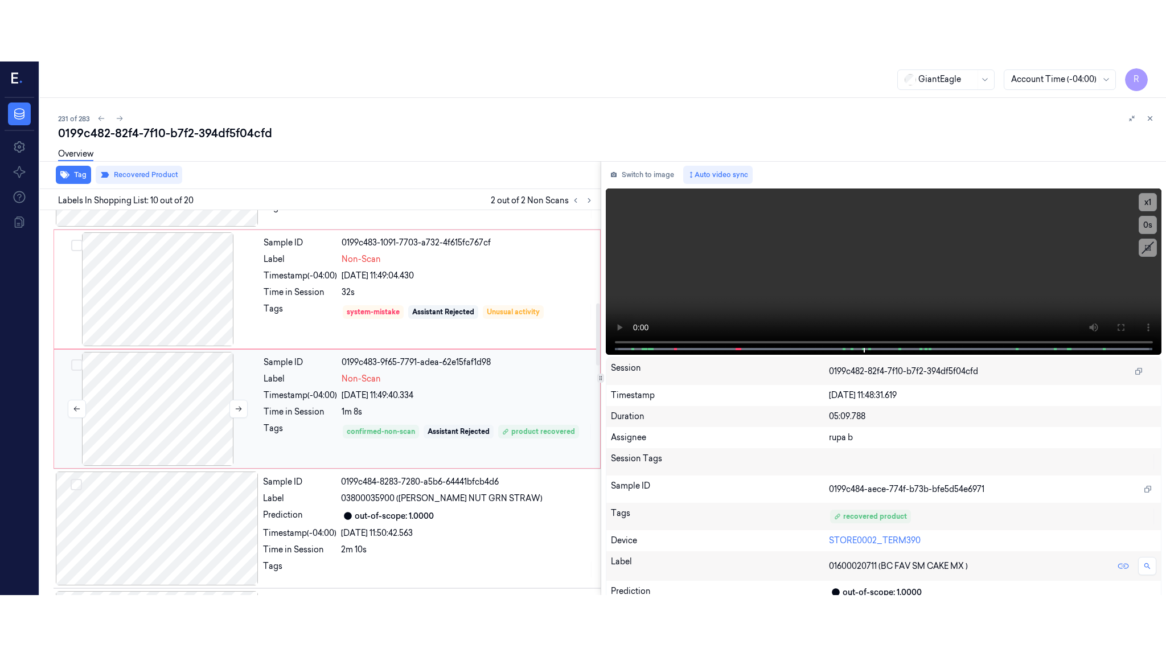
scroll to position [584, 0]
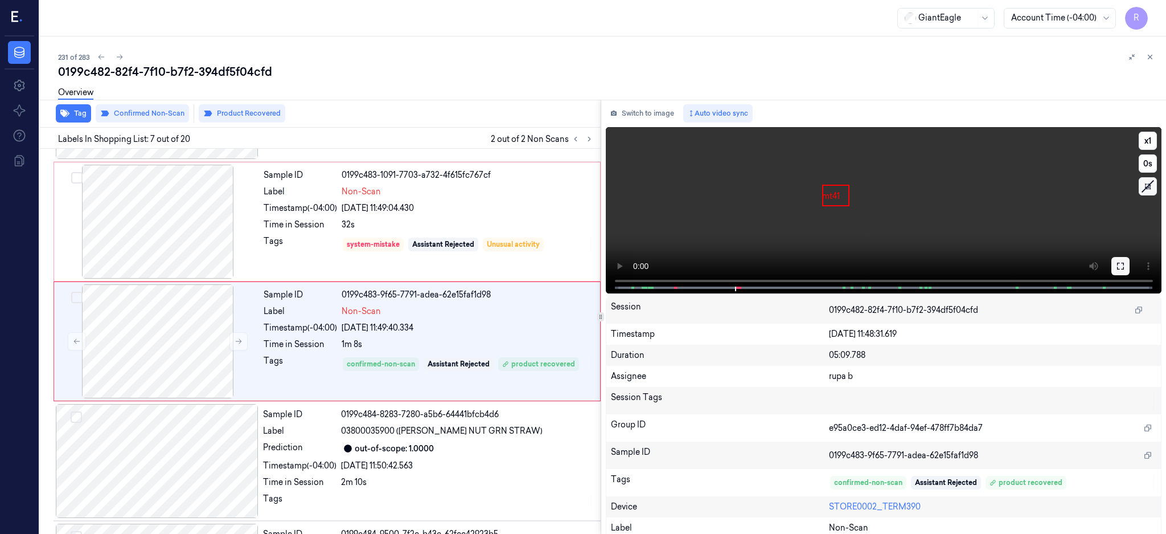
click at [1125, 263] on icon at bounding box center [1120, 265] width 9 height 9
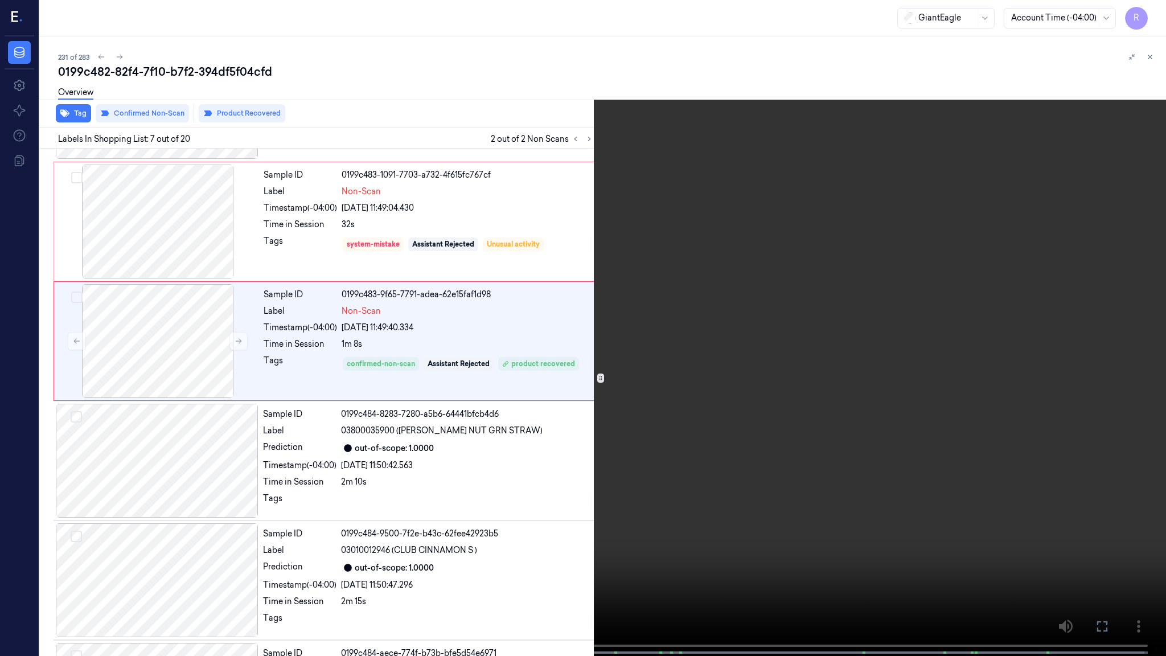
click at [633, 350] on video at bounding box center [583, 329] width 1166 height 658
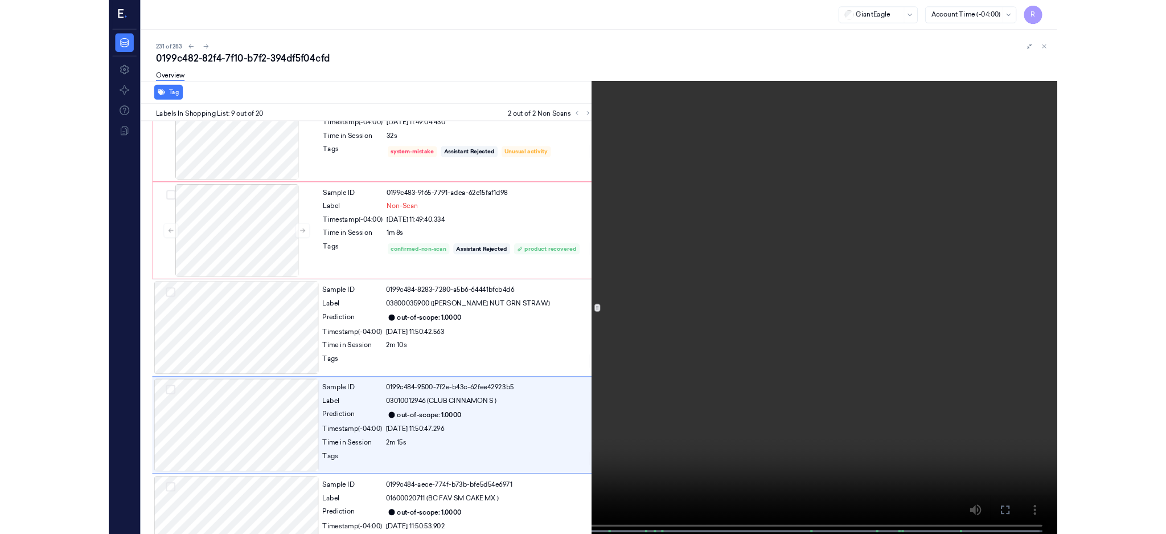
scroll to position [762, 0]
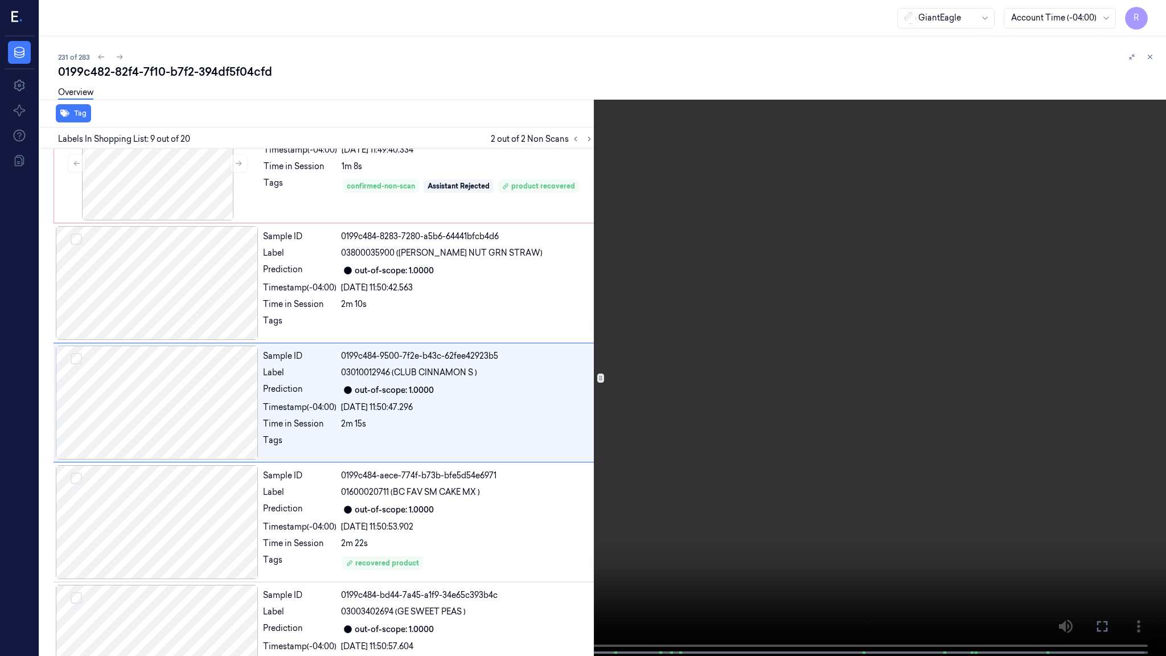
click at [577, 277] on video at bounding box center [583, 329] width 1166 height 658
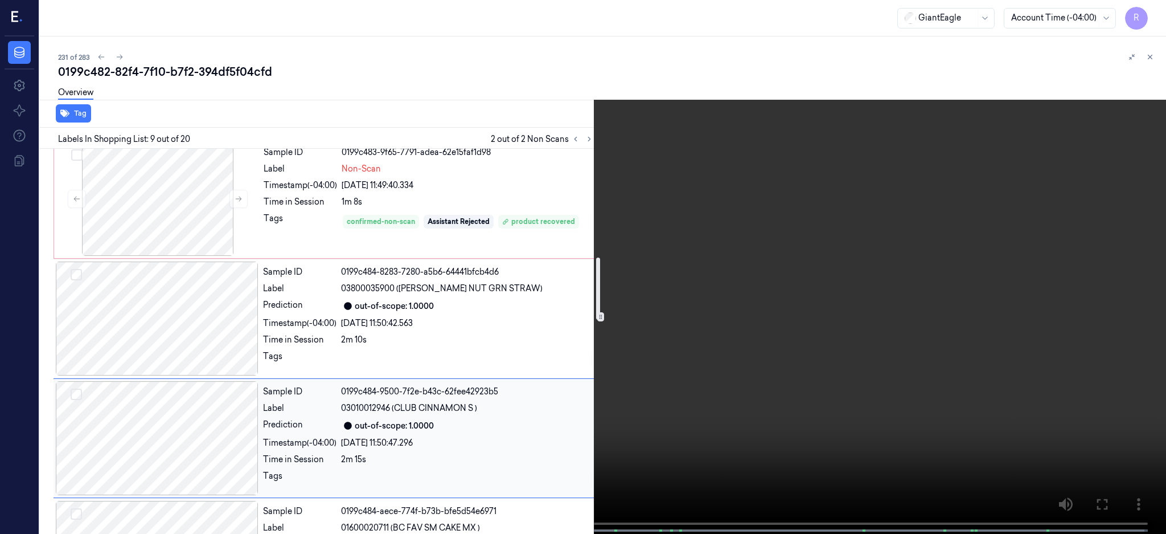
scroll to position [534, 0]
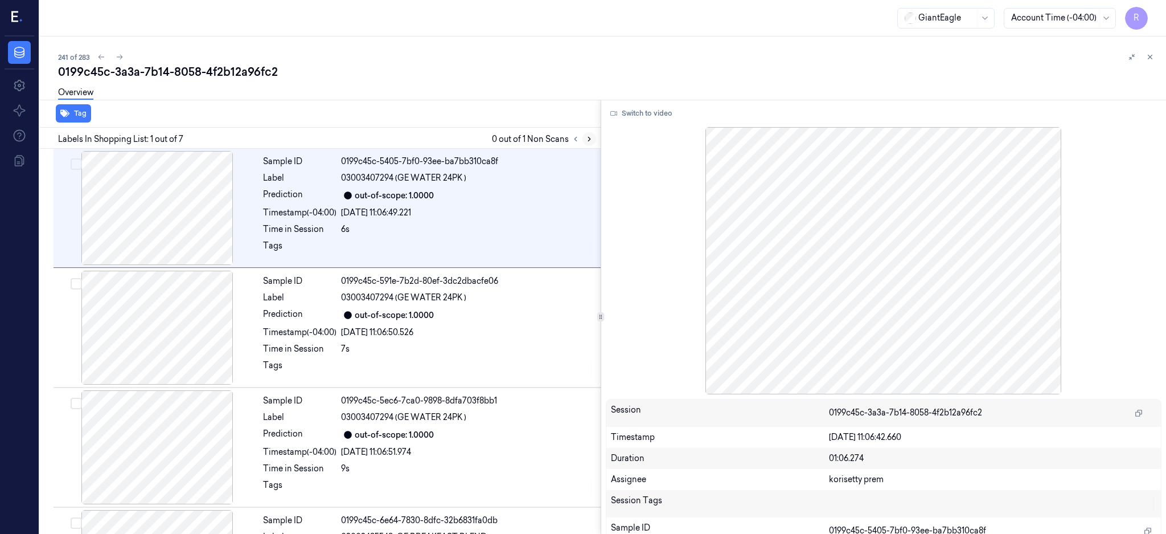
click at [596, 144] on button at bounding box center [590, 139] width 14 height 14
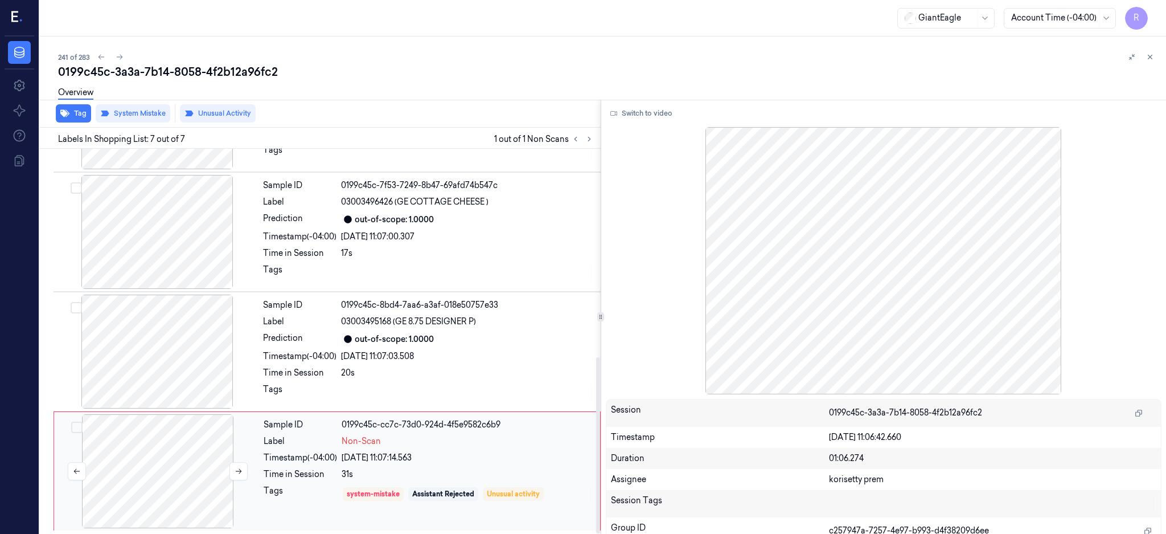
click at [175, 472] on div at bounding box center [157, 471] width 203 height 114
click at [241, 469] on icon at bounding box center [239, 470] width 8 height 8
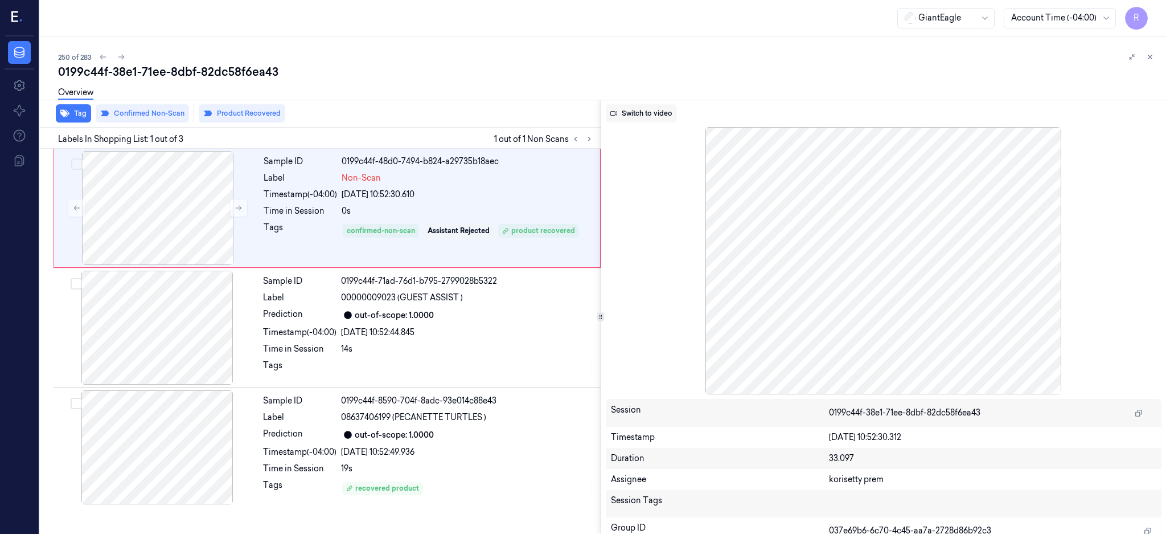
click at [677, 112] on button "Switch to video" at bounding box center [641, 113] width 71 height 18
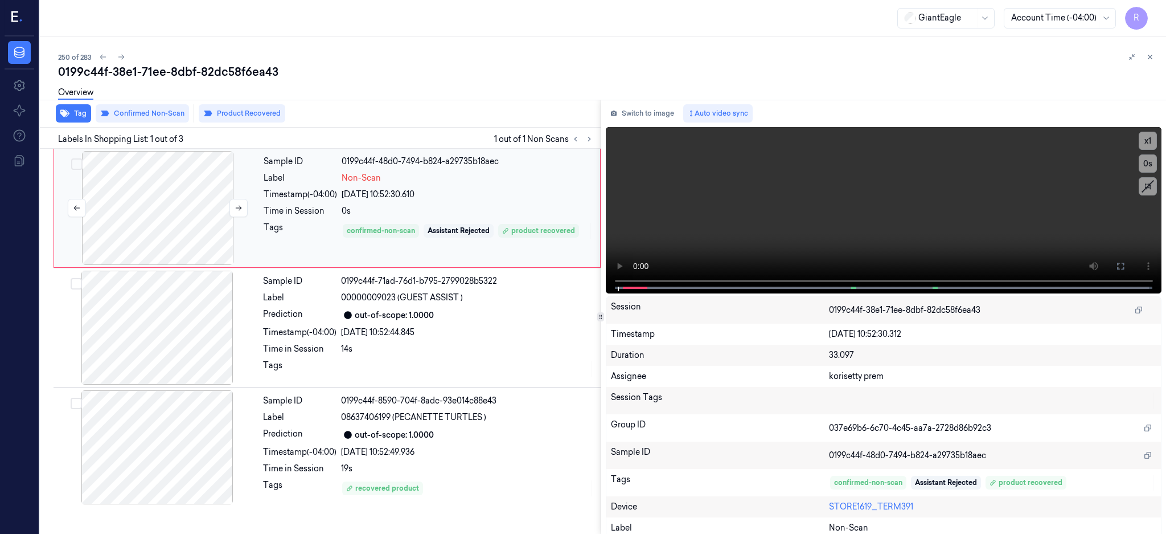
click at [186, 209] on div at bounding box center [157, 208] width 203 height 114
click at [1125, 265] on icon at bounding box center [1120, 265] width 9 height 9
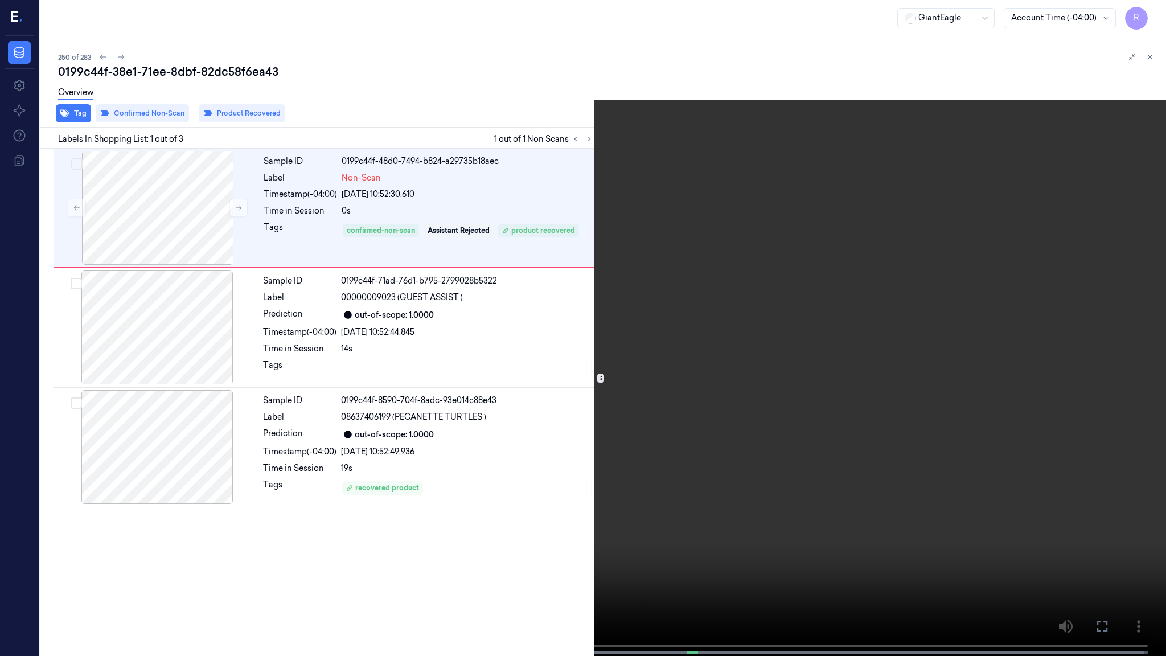
click at [386, 441] on video at bounding box center [583, 329] width 1166 height 658
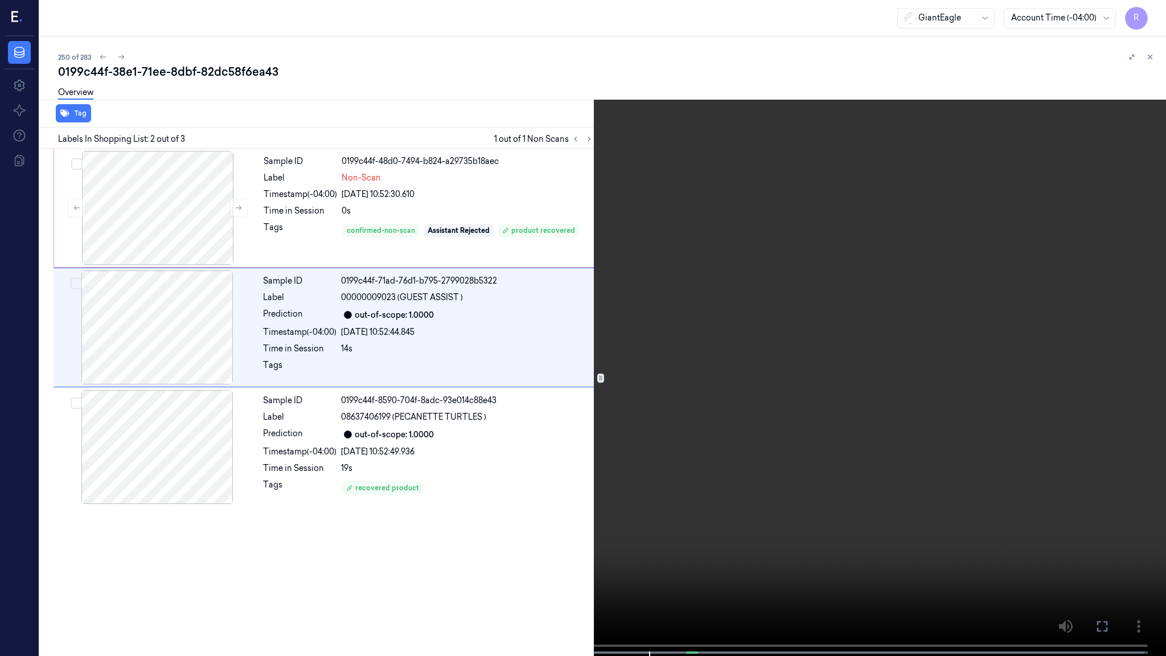
click at [652, 265] on video at bounding box center [583, 329] width 1166 height 658
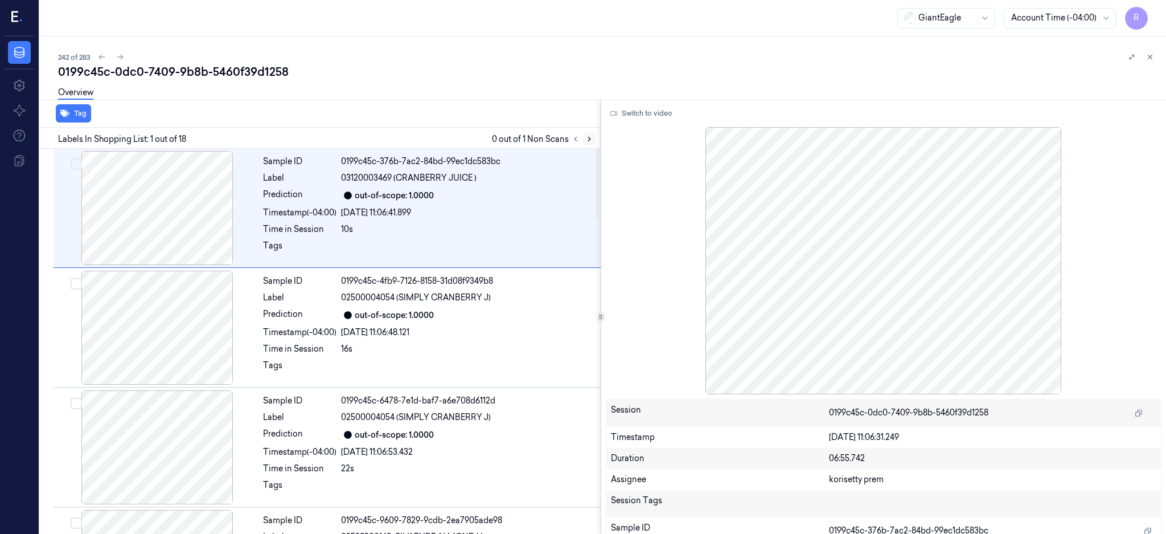
click at [593, 136] on icon at bounding box center [589, 139] width 8 height 8
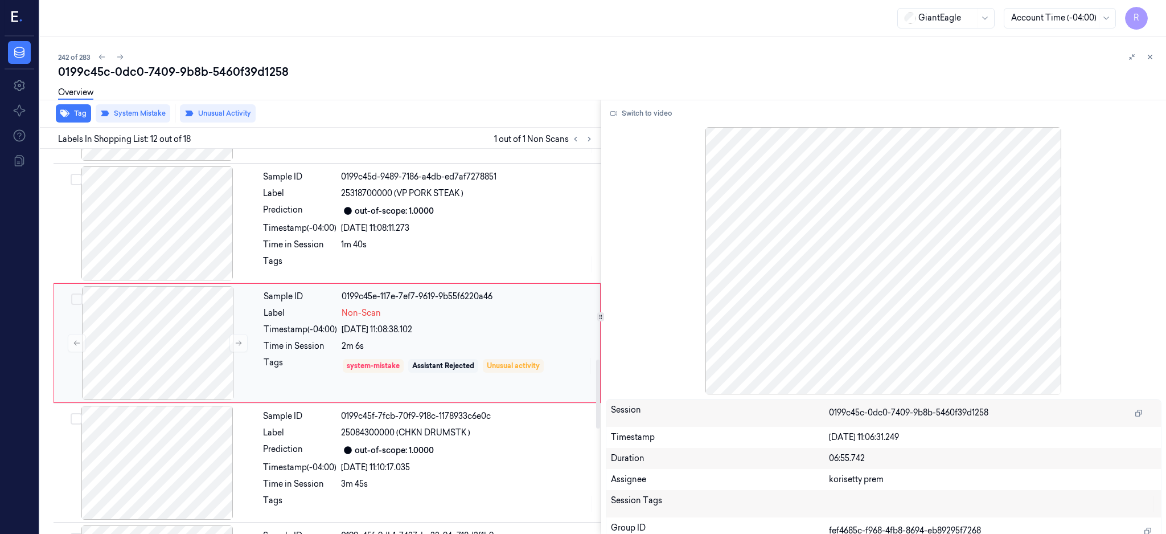
scroll to position [1182, 0]
click at [174, 340] on div at bounding box center [157, 341] width 203 height 114
click at [237, 341] on icon at bounding box center [239, 341] width 6 height 5
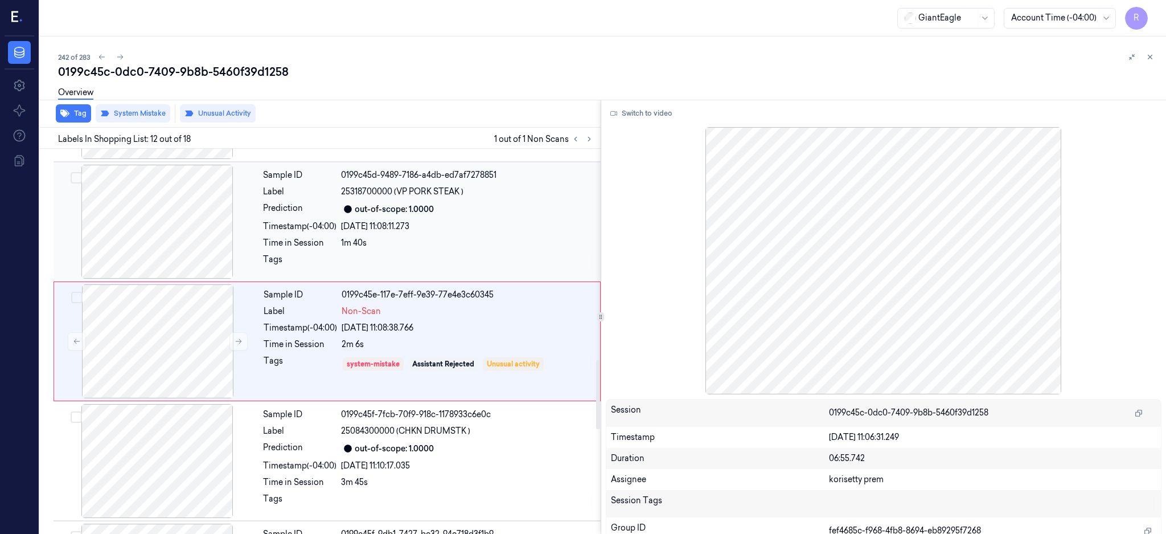
click at [179, 224] on div at bounding box center [157, 222] width 203 height 114
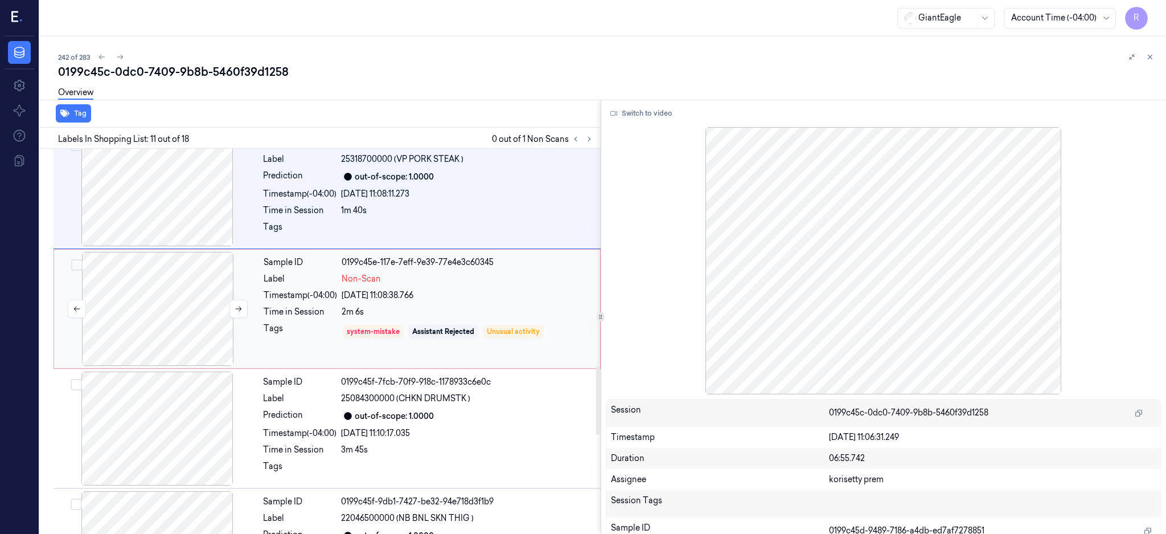
click at [164, 310] on div at bounding box center [157, 309] width 203 height 114
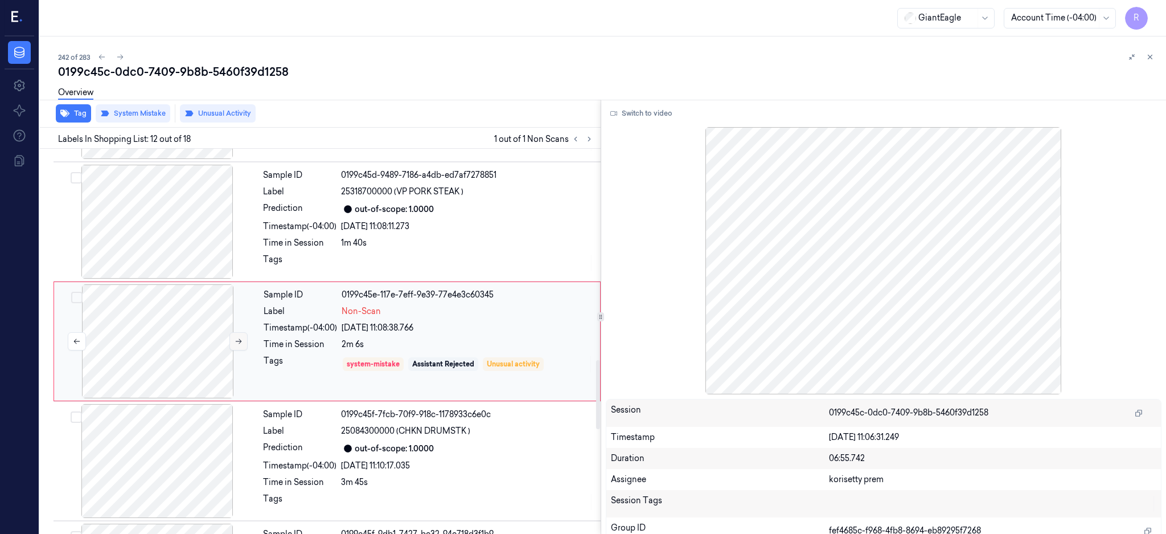
click at [243, 337] on button at bounding box center [238, 341] width 18 height 18
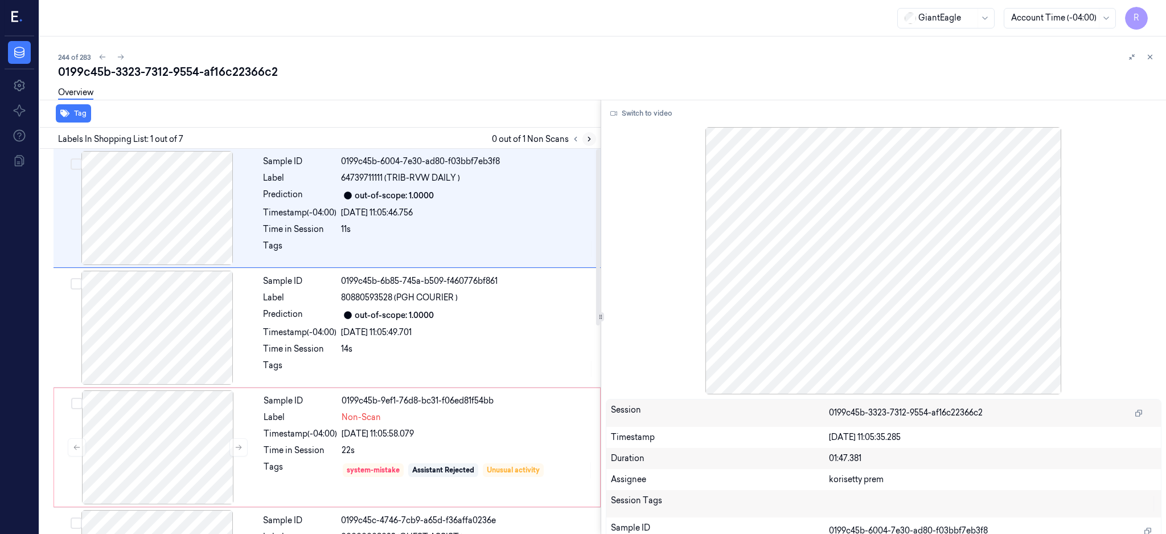
click at [593, 140] on icon at bounding box center [589, 139] width 8 height 8
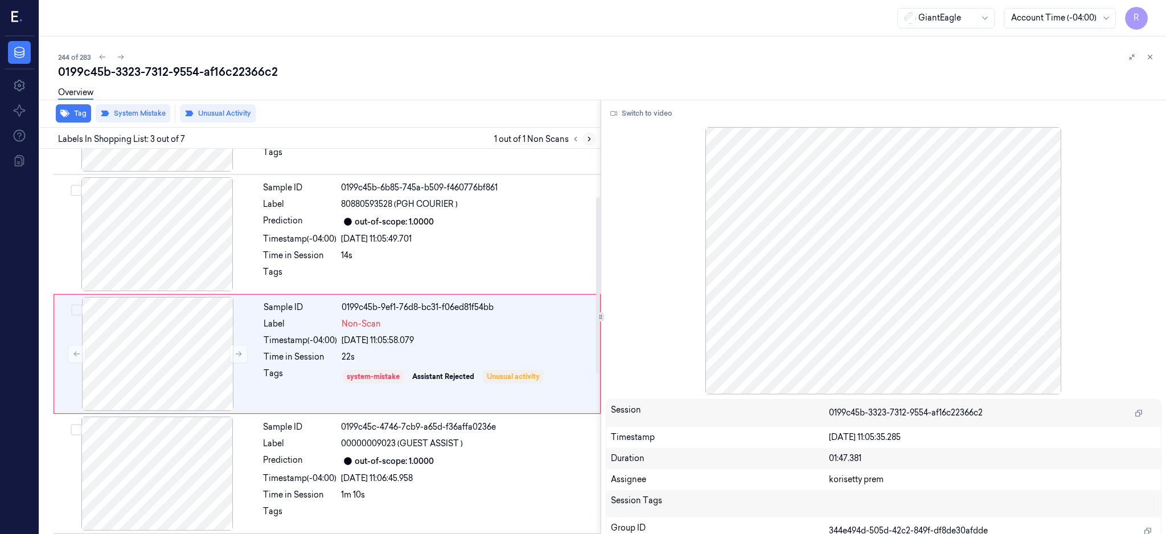
scroll to position [105, 0]
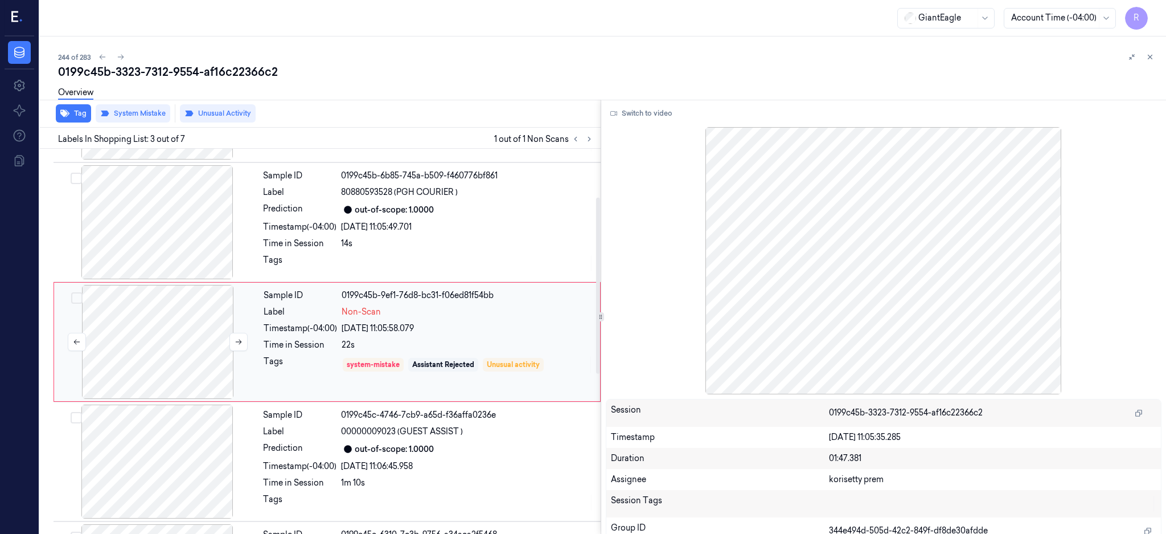
click at [162, 334] on div at bounding box center [157, 342] width 203 height 114
click at [159, 226] on div at bounding box center [157, 222] width 203 height 114
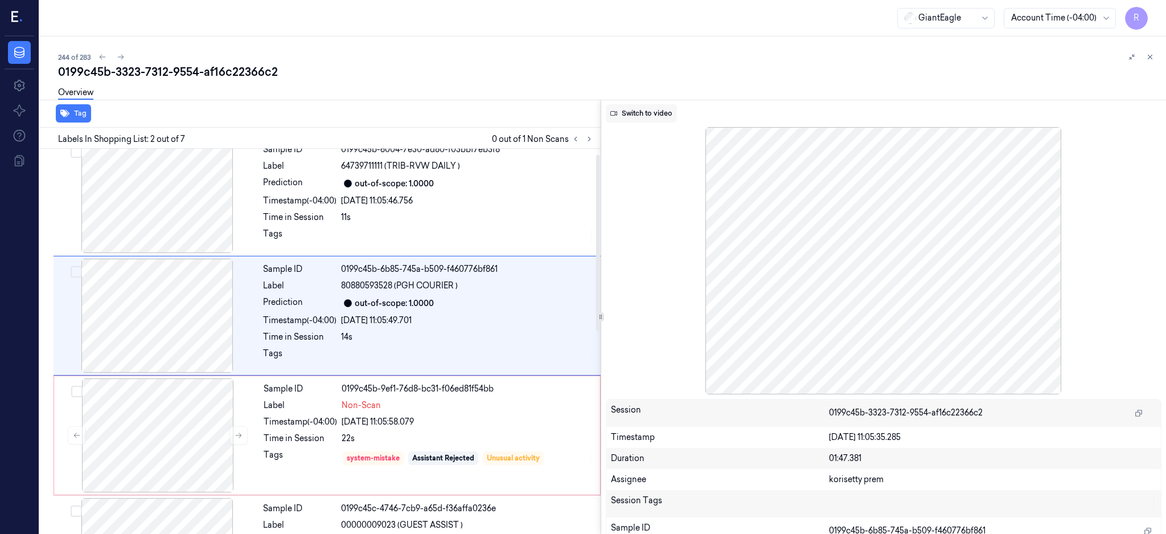
scroll to position [0, 0]
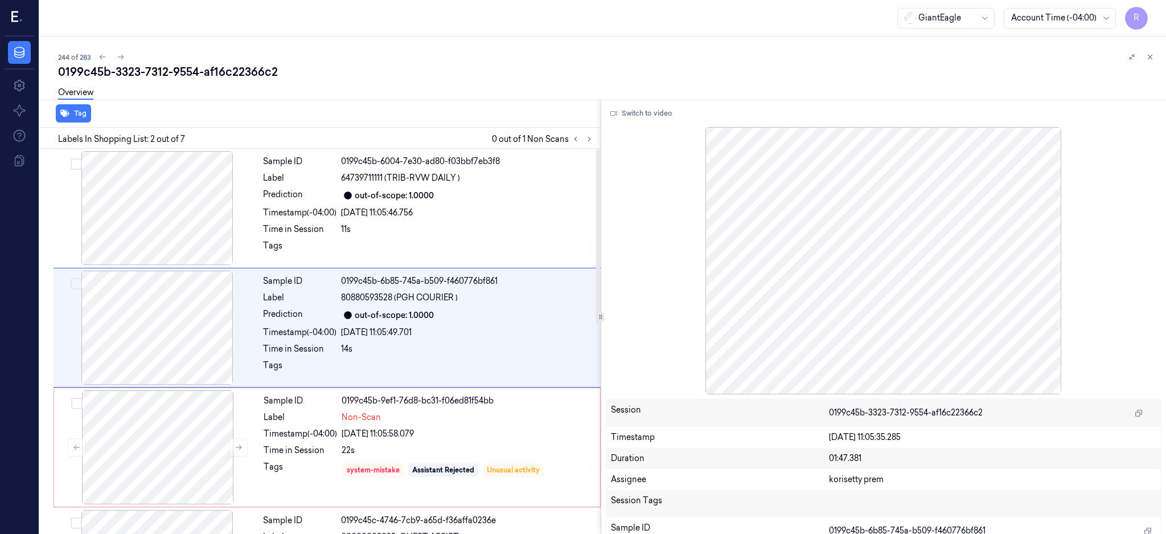
click at [637, 104] on div "Switch to video" at bounding box center [884, 113] width 556 height 18
click at [617, 112] on icon at bounding box center [613, 113] width 7 height 7
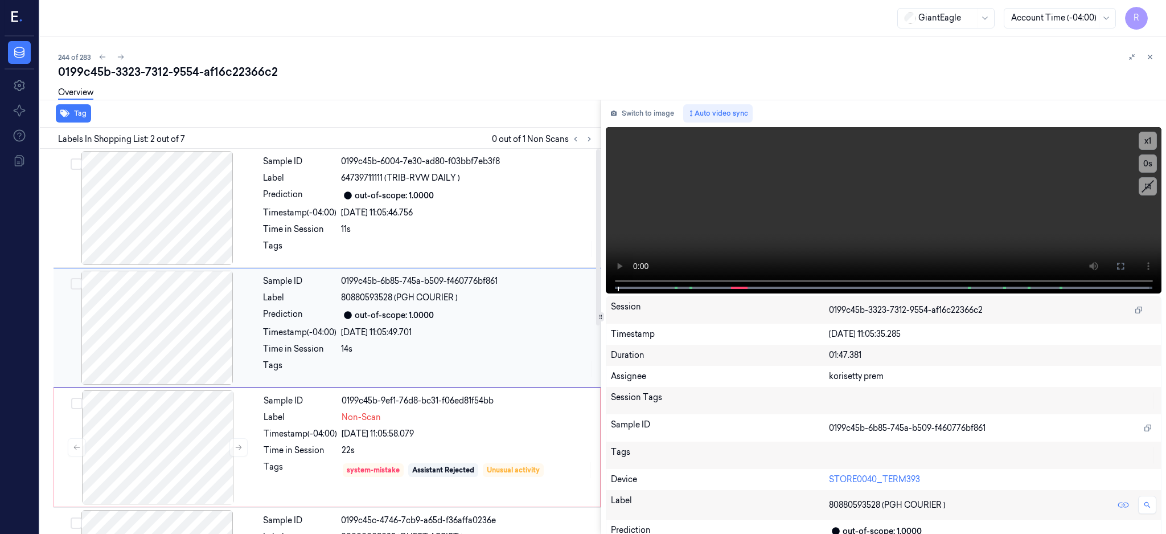
click at [200, 342] on div at bounding box center [157, 327] width 203 height 114
click at [591, 138] on icon at bounding box center [589, 139] width 2 height 4
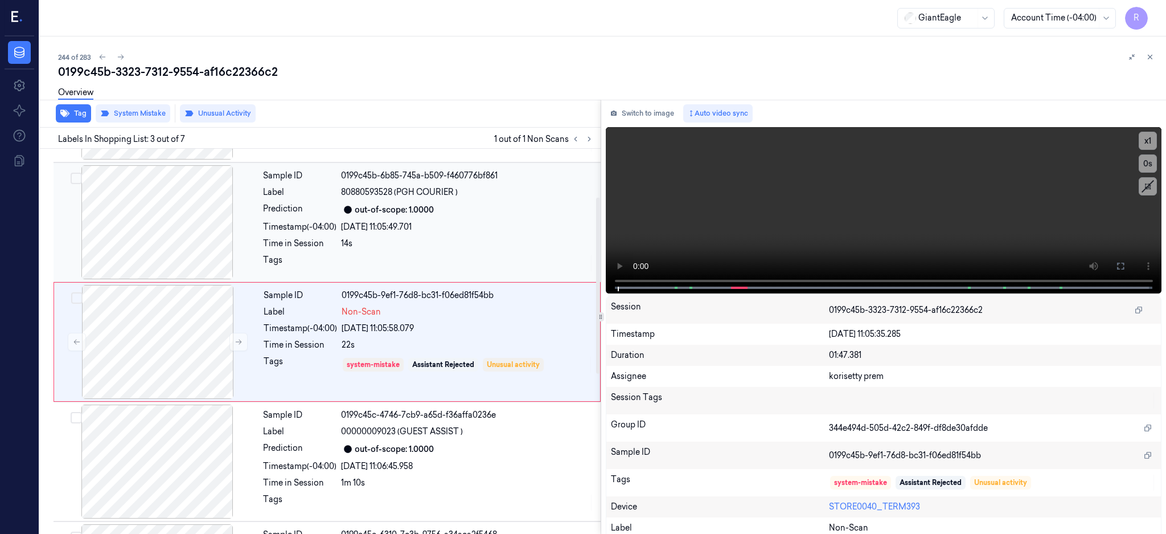
click at [123, 235] on div at bounding box center [157, 222] width 203 height 114
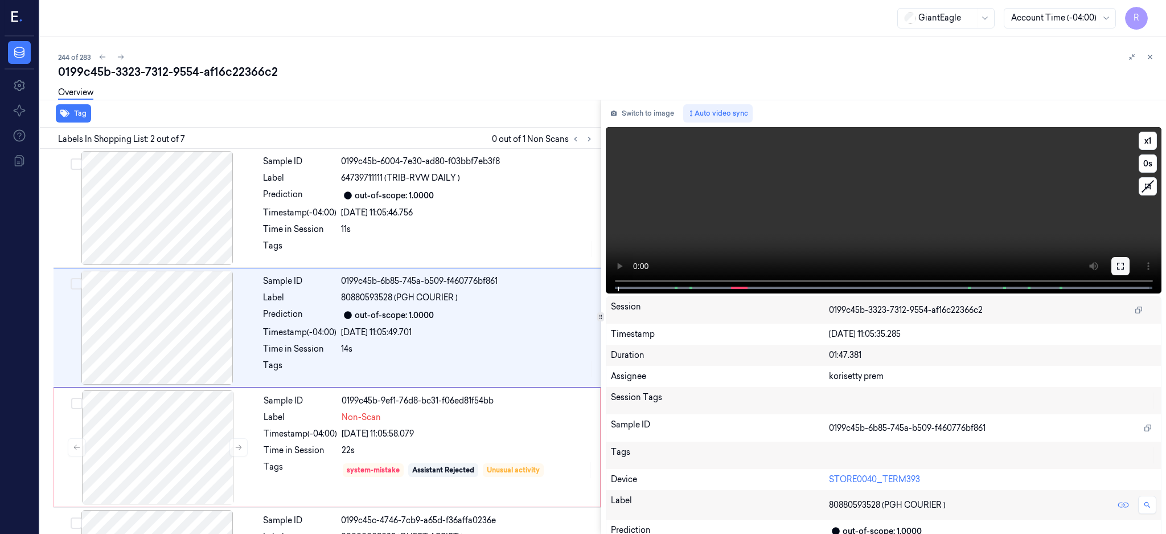
click at [1125, 267] on icon at bounding box center [1120, 265] width 9 height 9
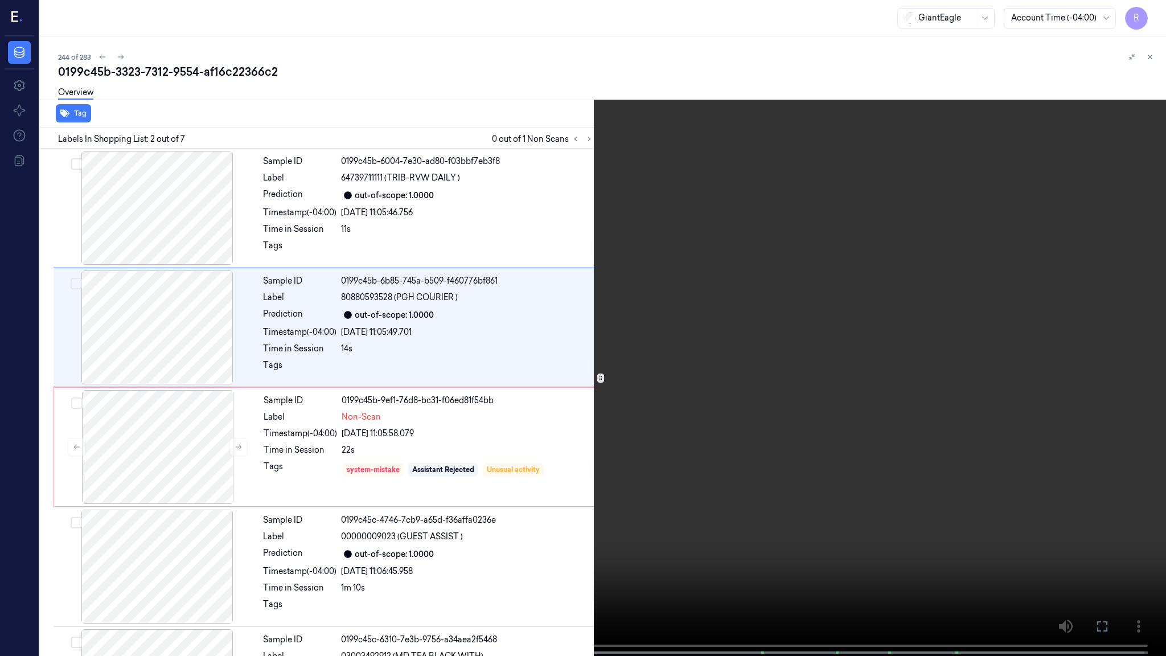
click at [794, 329] on video at bounding box center [583, 329] width 1166 height 658
click at [578, 457] on video at bounding box center [583, 329] width 1166 height 658
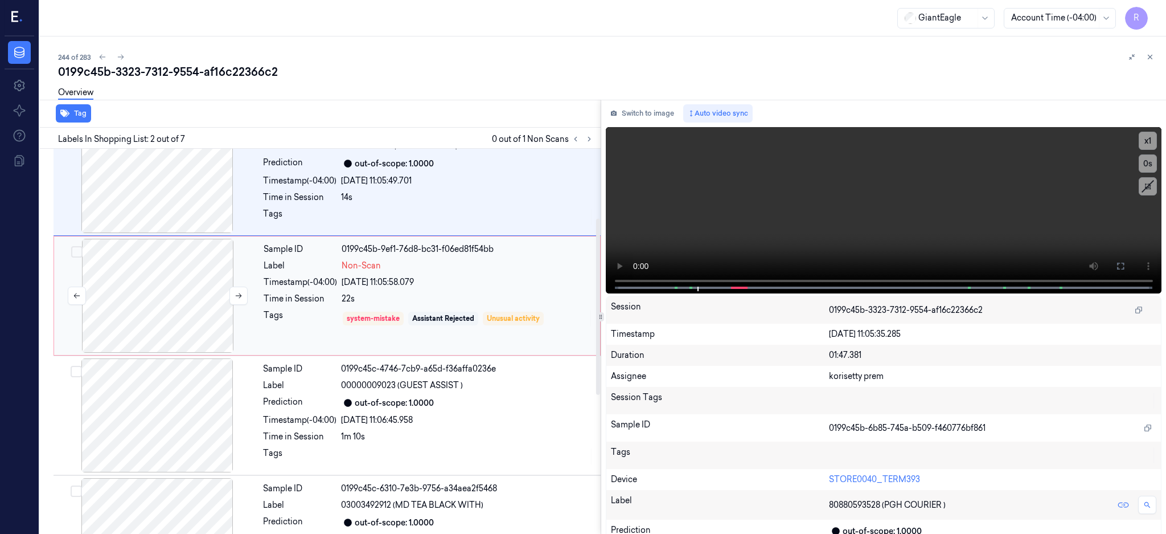
click at [193, 262] on div at bounding box center [157, 296] width 203 height 114
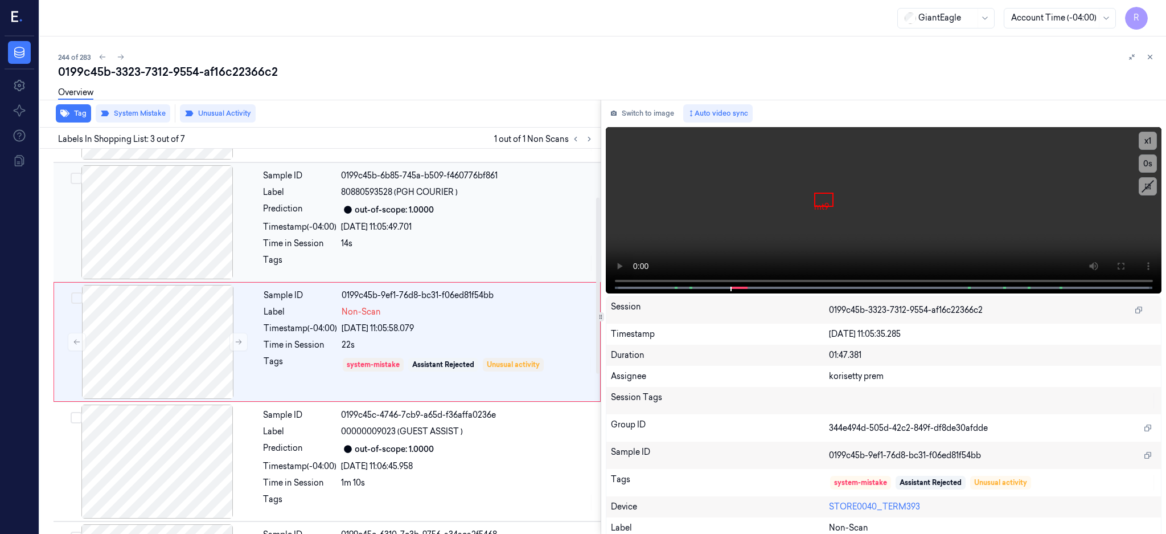
scroll to position [181, 0]
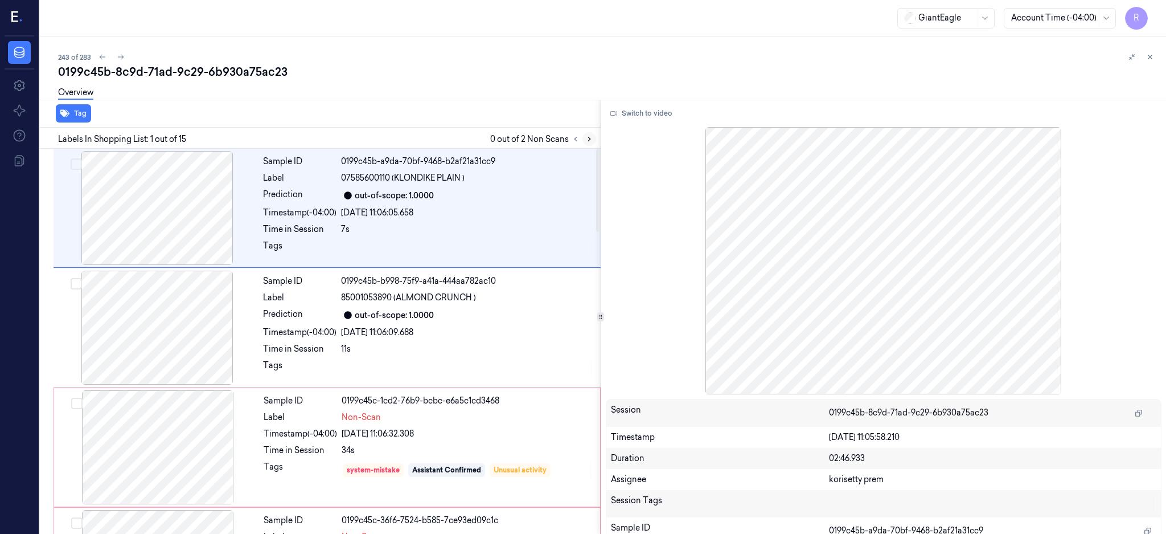
click at [593, 137] on icon at bounding box center [589, 139] width 8 height 8
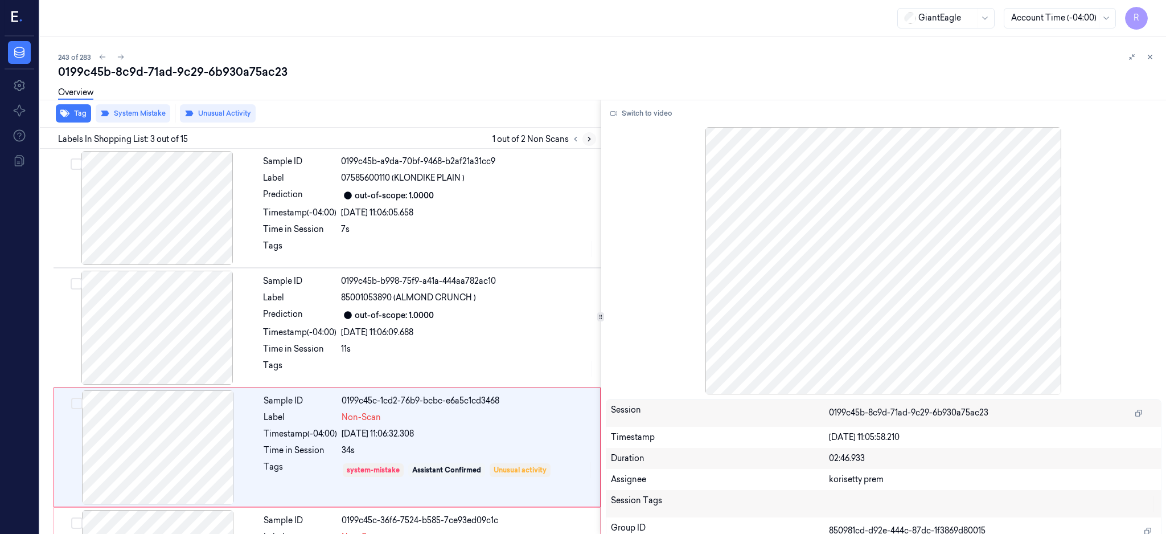
scroll to position [105, 0]
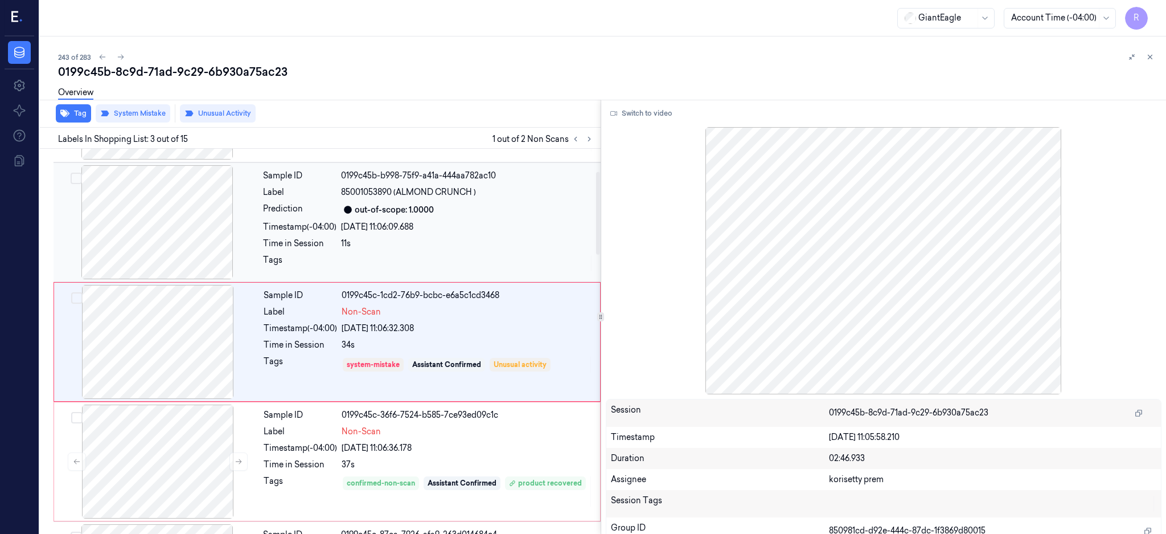
click at [187, 236] on div at bounding box center [157, 222] width 203 height 114
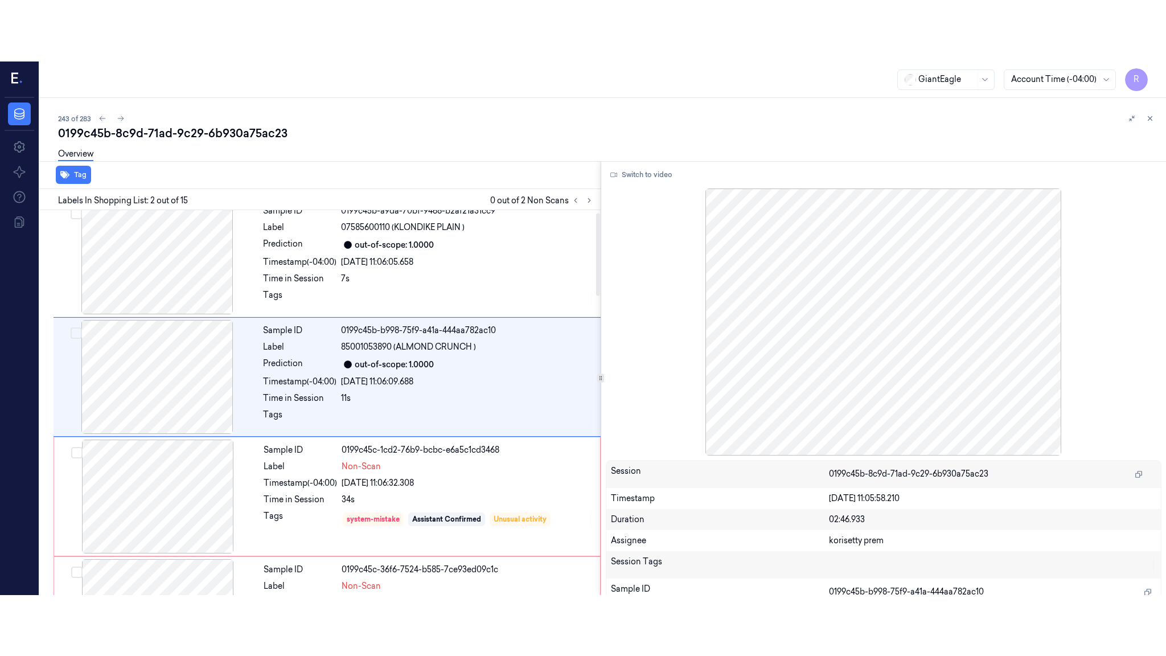
scroll to position [0, 0]
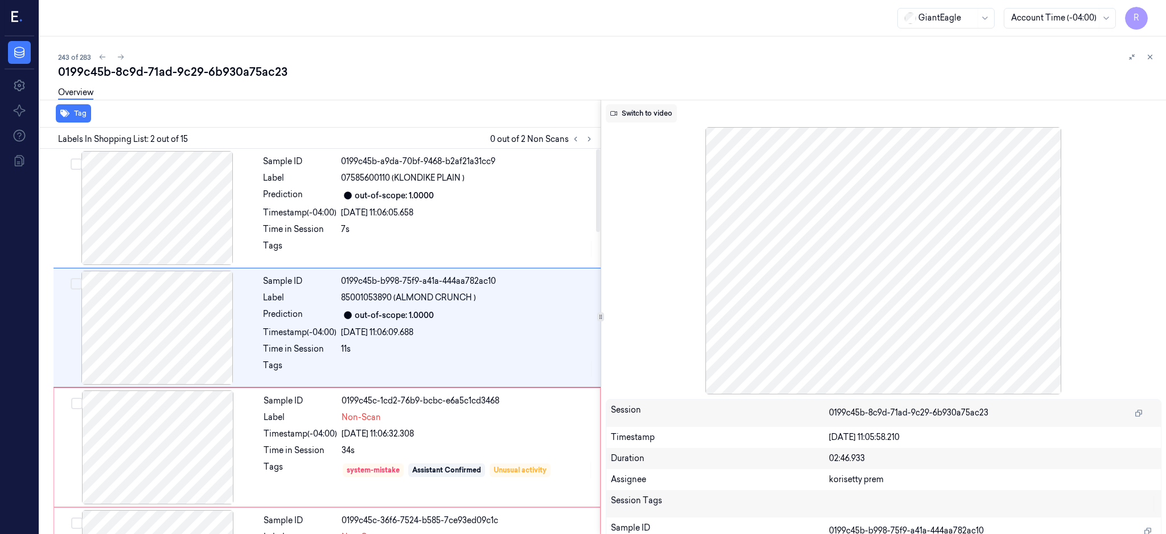
click at [649, 115] on button "Switch to video" at bounding box center [641, 113] width 71 height 18
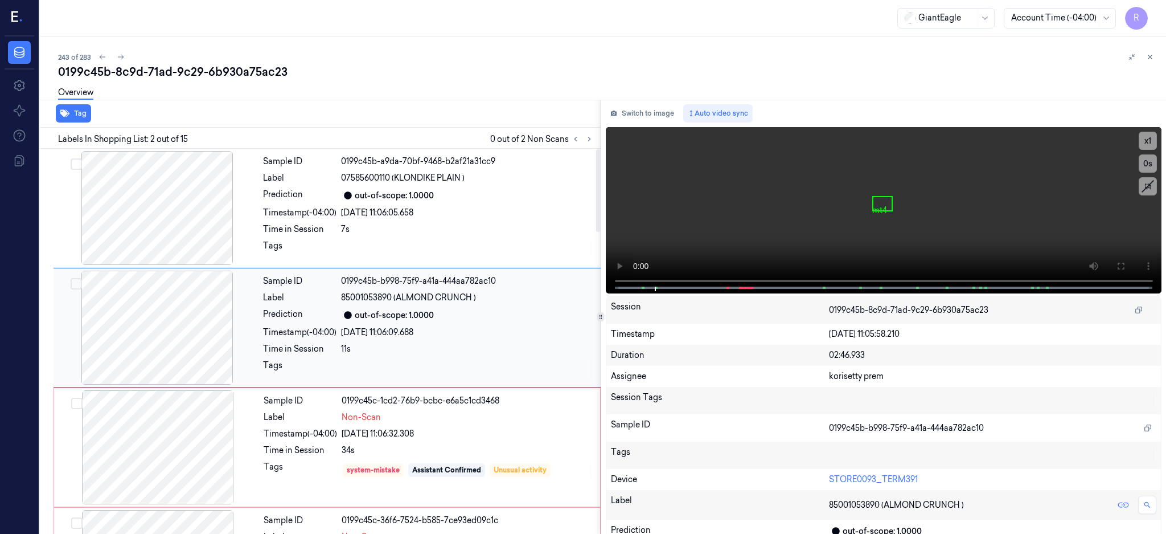
click at [150, 315] on div at bounding box center [157, 327] width 203 height 114
click at [1125, 267] on icon at bounding box center [1120, 265] width 9 height 9
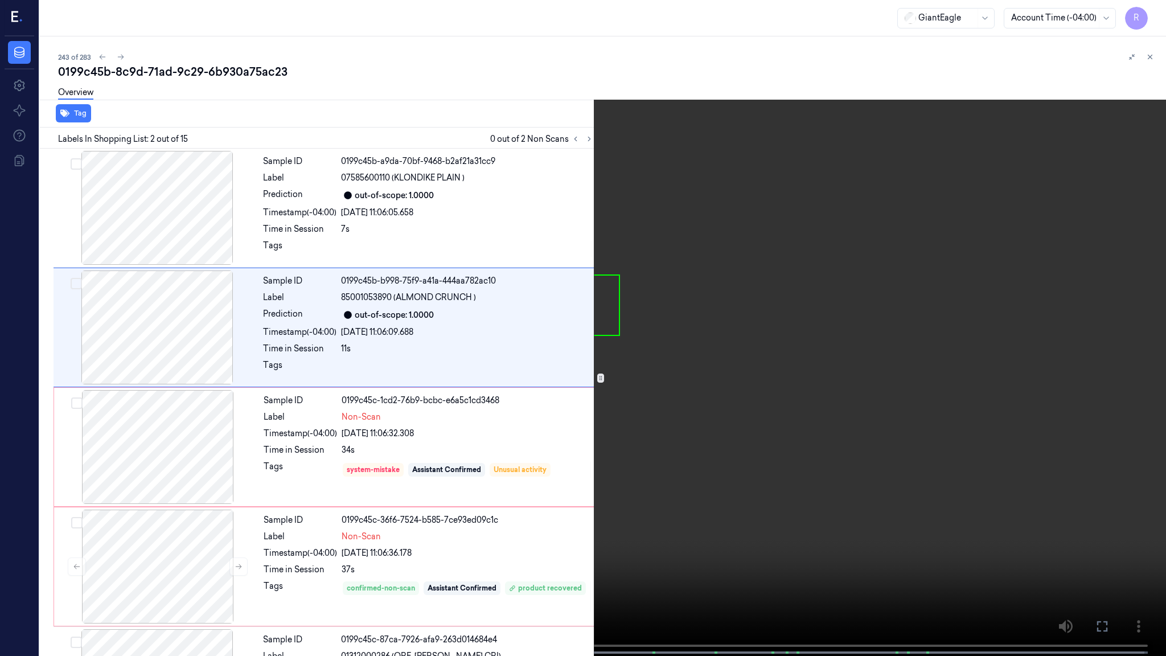
click at [788, 340] on video at bounding box center [583, 329] width 1166 height 658
click at [920, 405] on video at bounding box center [583, 329] width 1166 height 658
click at [826, 444] on video at bounding box center [583, 329] width 1166 height 658
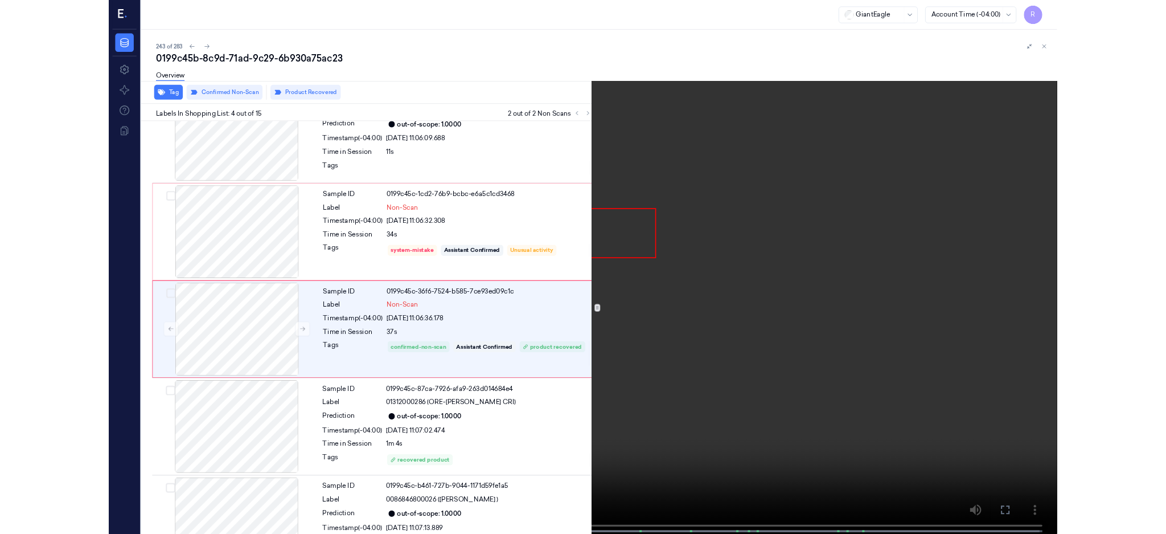
scroll to position [164, 0]
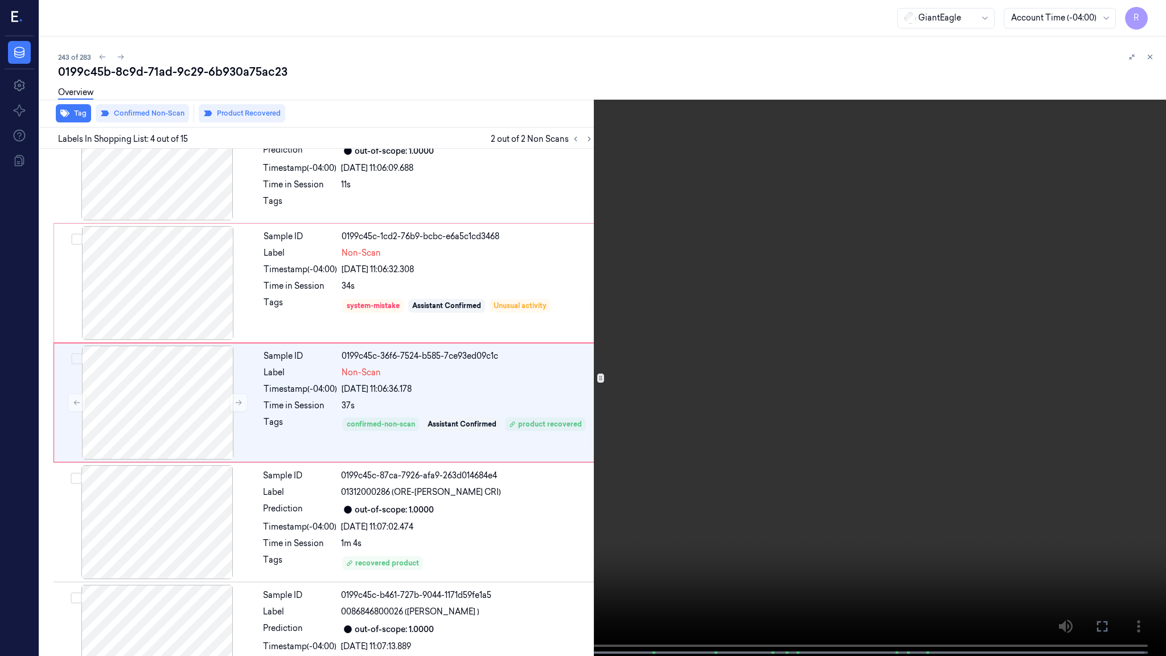
click at [761, 411] on video at bounding box center [583, 329] width 1166 height 658
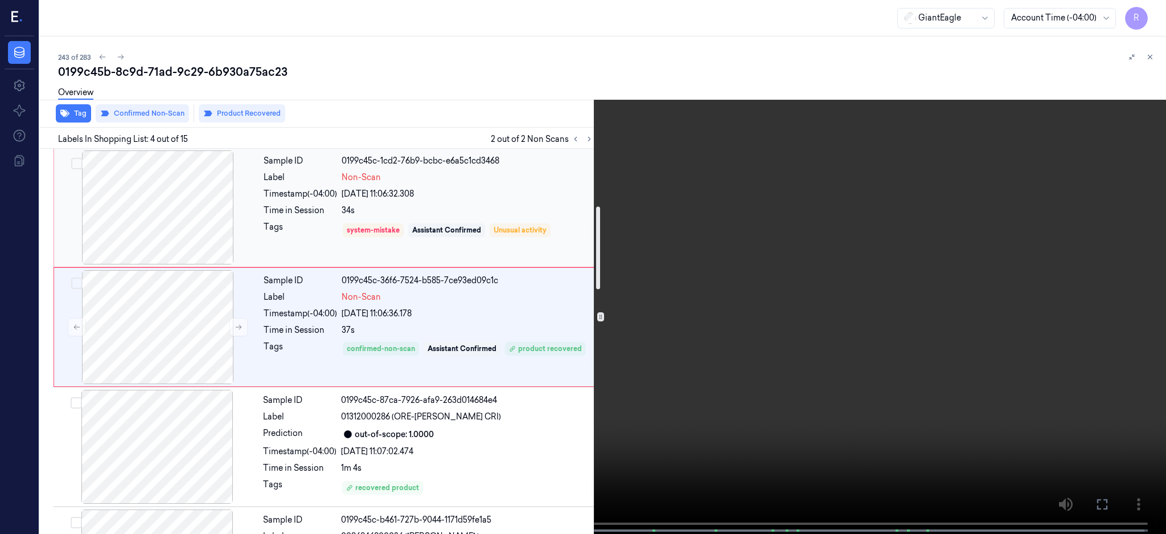
scroll to position [315, 0]
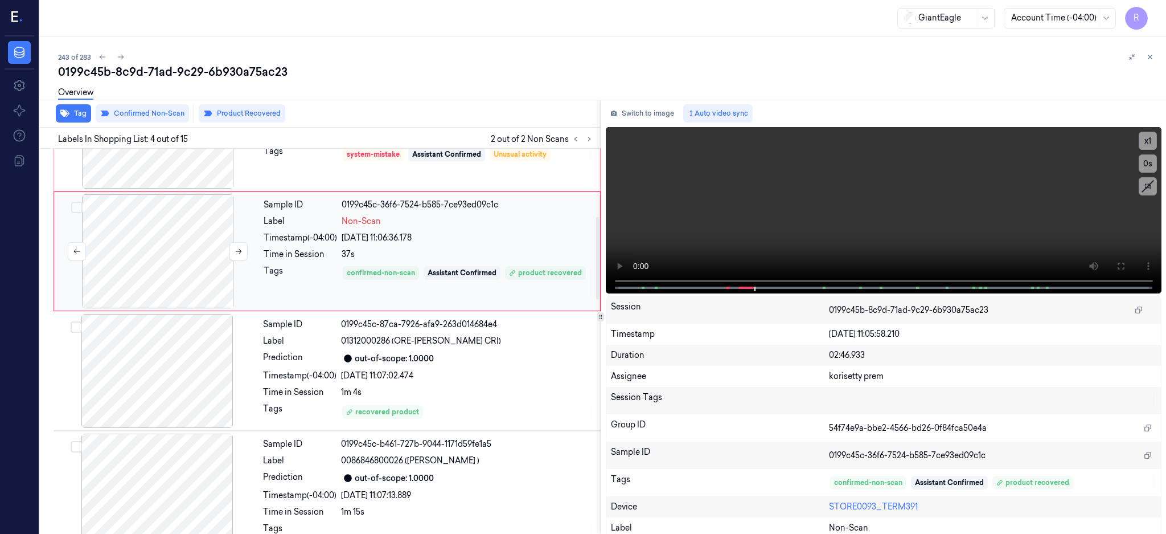
click at [219, 260] on div at bounding box center [157, 251] width 203 height 114
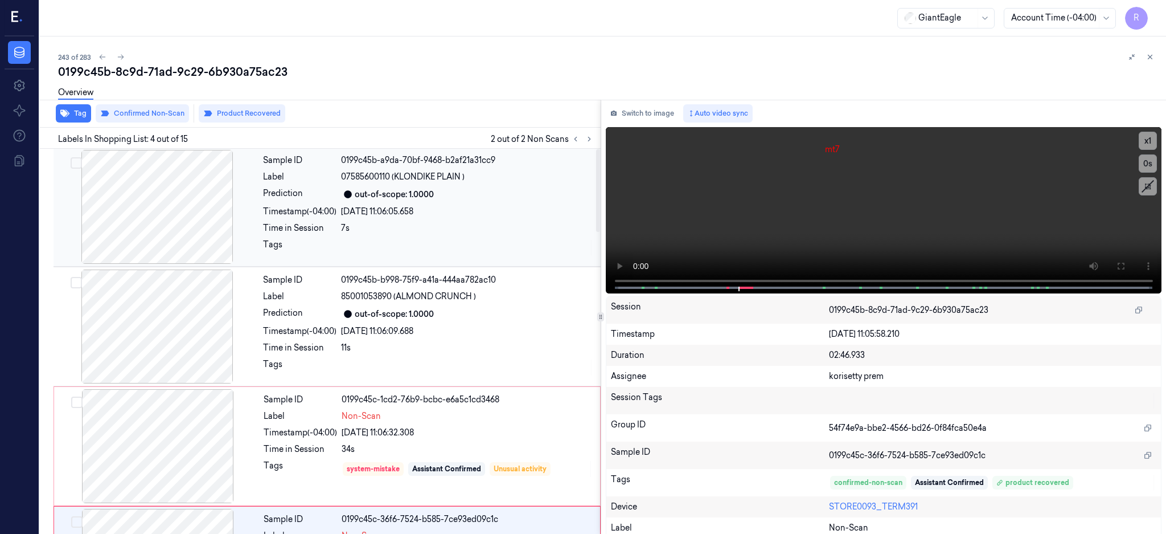
scroll to position [0, 0]
click at [181, 434] on div at bounding box center [157, 447] width 203 height 114
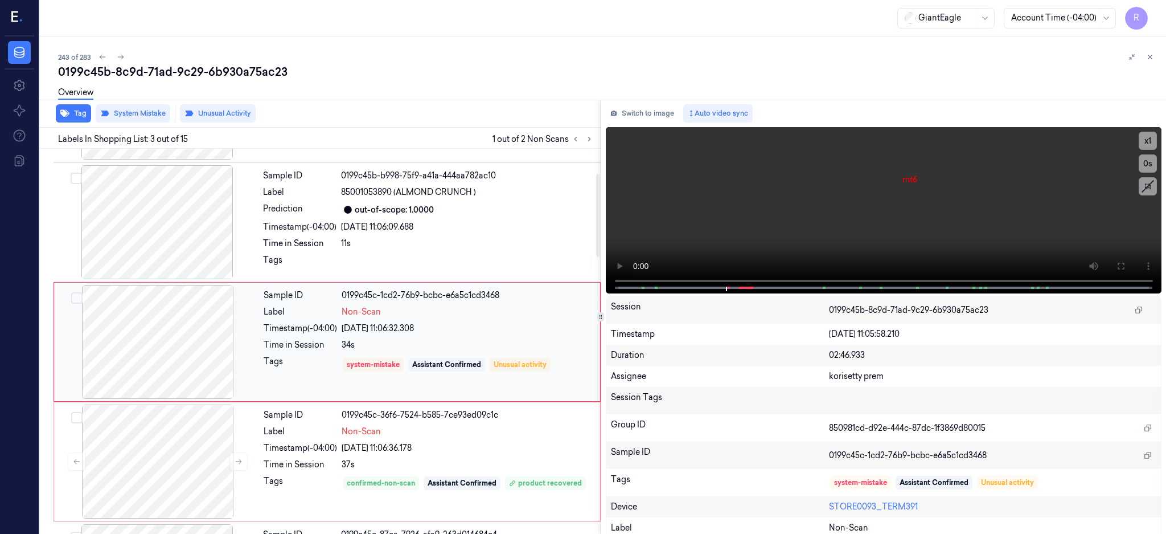
scroll to position [181, 0]
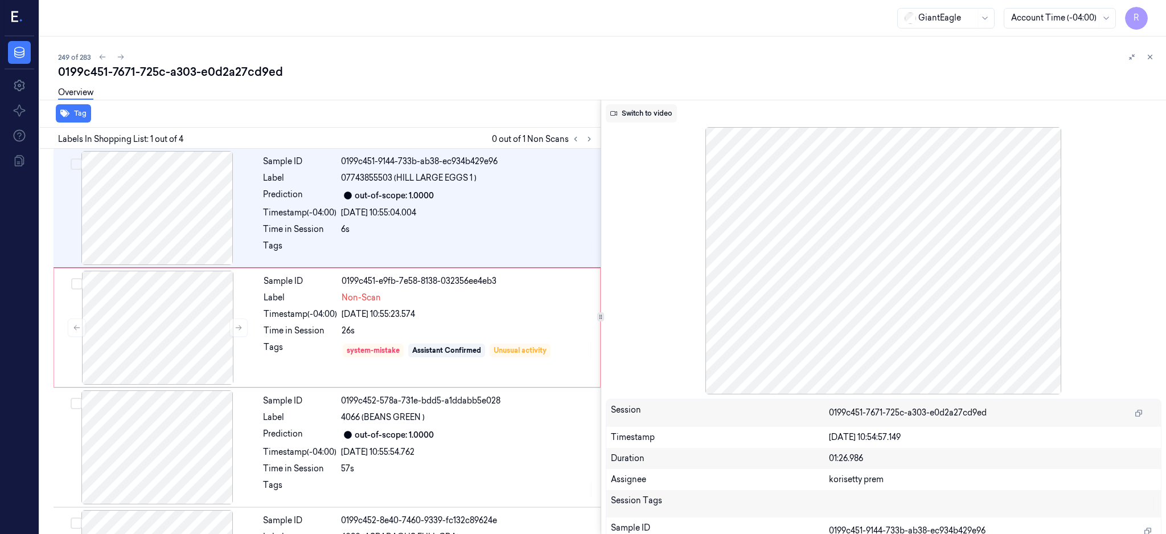
click at [666, 110] on button "Switch to video" at bounding box center [641, 113] width 71 height 18
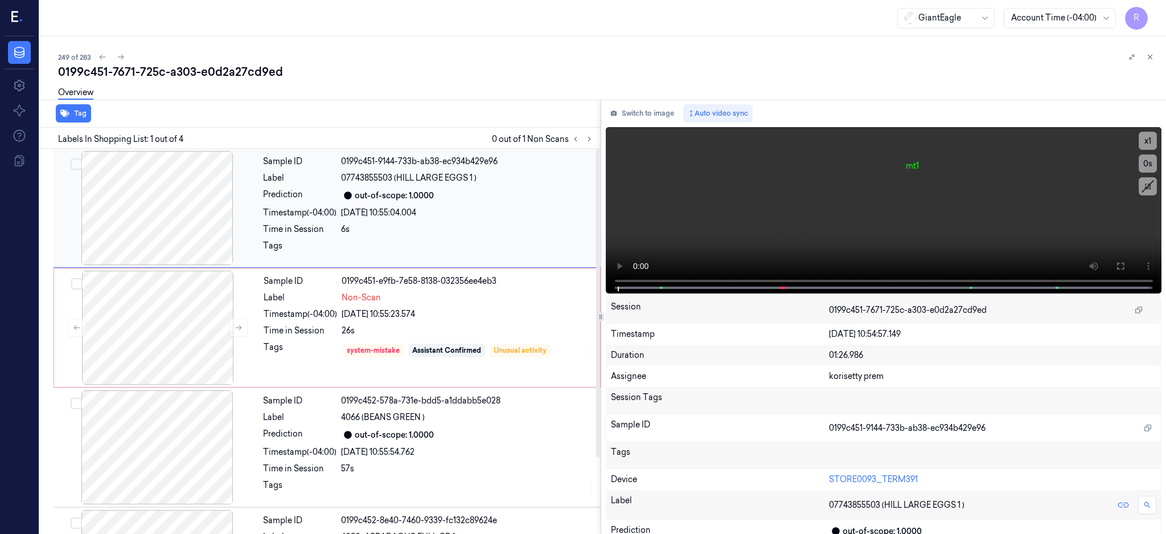
click at [186, 204] on div at bounding box center [157, 208] width 203 height 114
click at [1125, 267] on icon at bounding box center [1120, 265] width 9 height 9
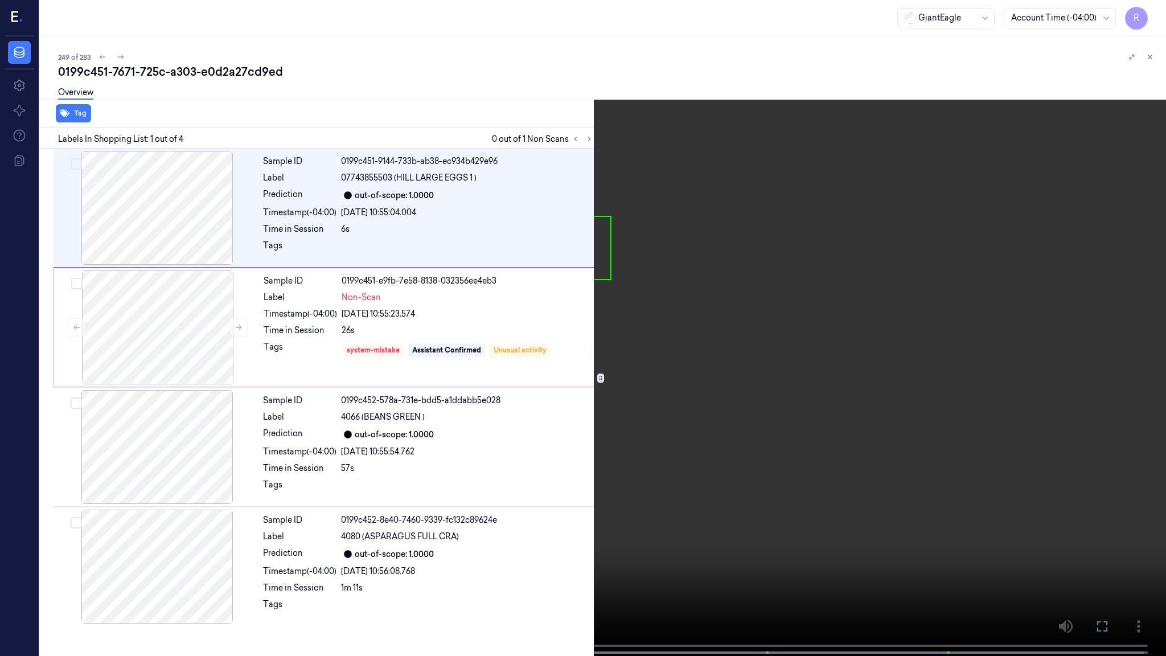
click at [726, 306] on video at bounding box center [583, 329] width 1166 height 658
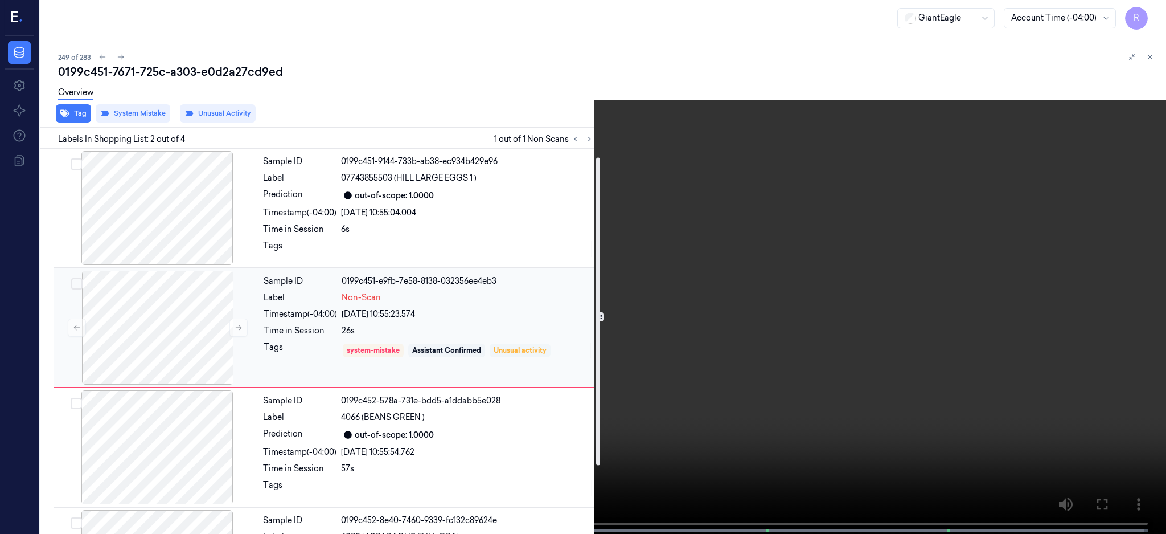
scroll to position [96, 0]
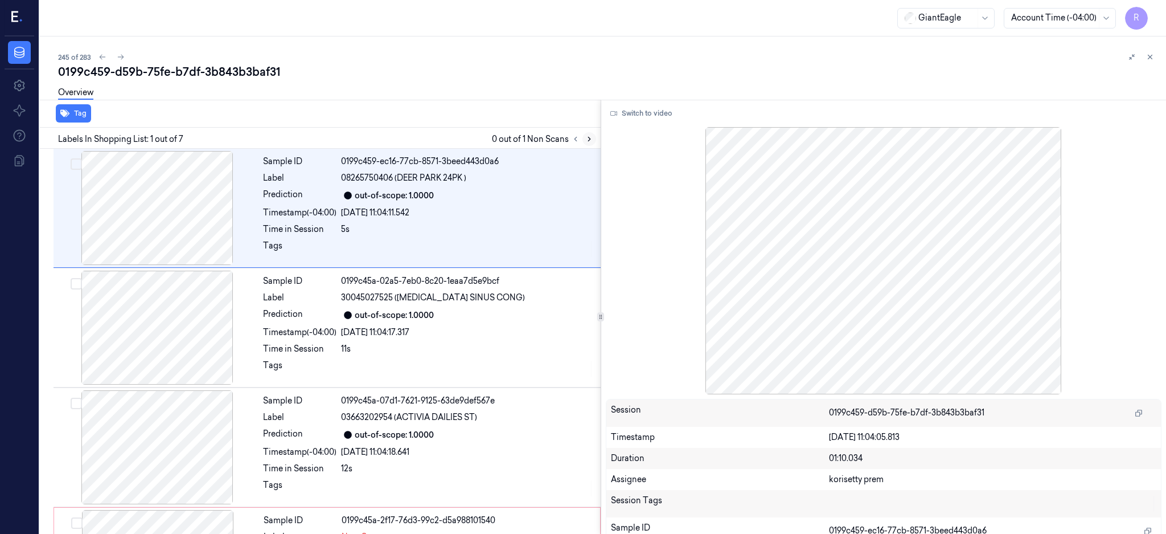
click at [596, 133] on button at bounding box center [590, 139] width 14 height 14
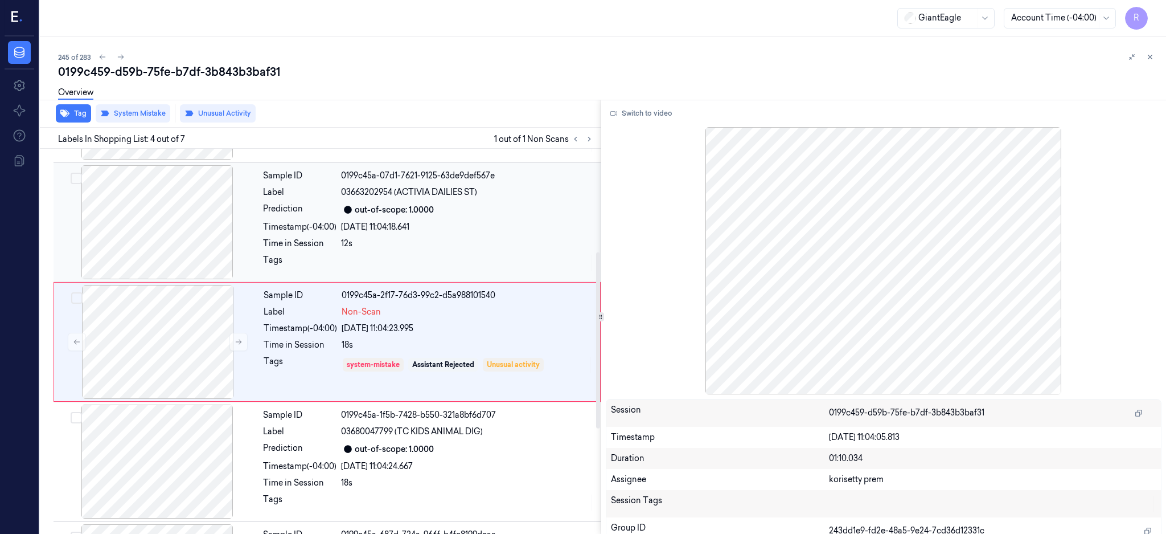
click at [185, 212] on div at bounding box center [157, 222] width 203 height 114
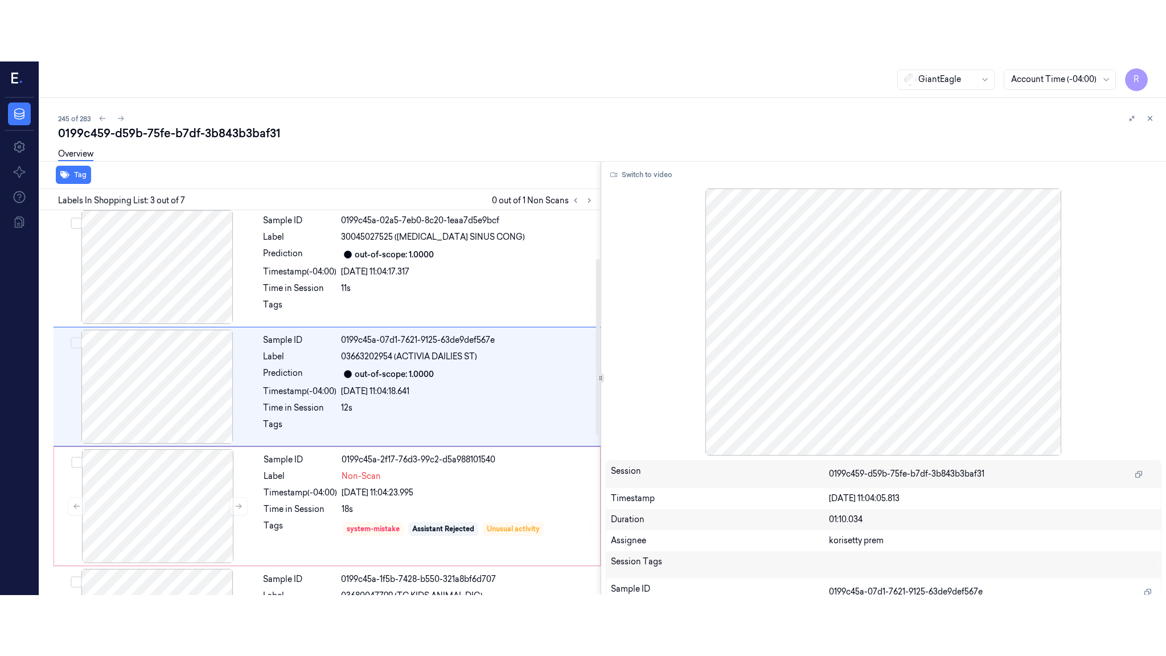
scroll to position [105, 0]
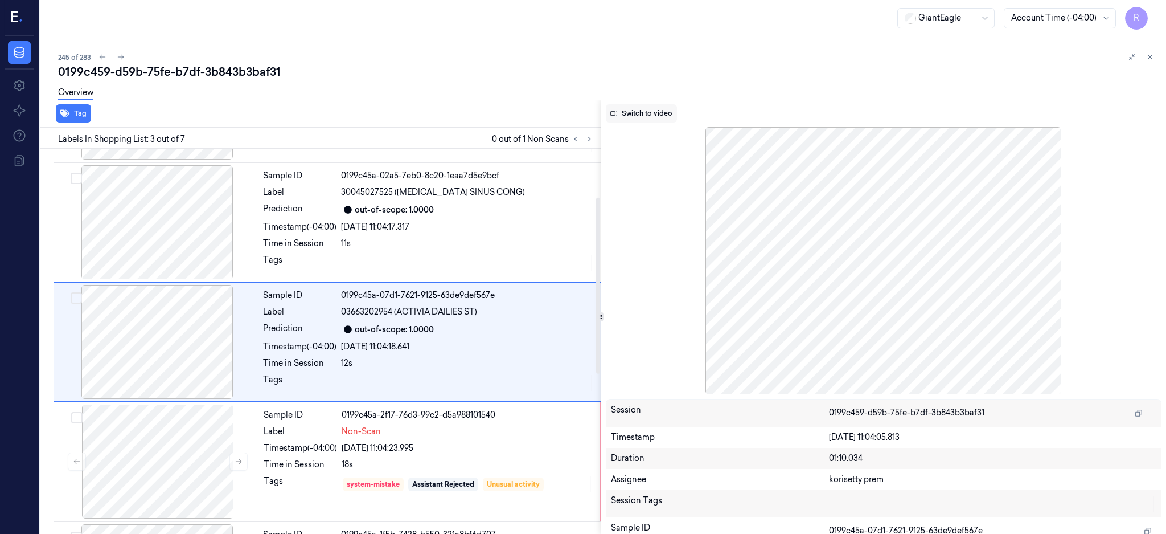
click at [668, 106] on button "Switch to video" at bounding box center [641, 113] width 71 height 18
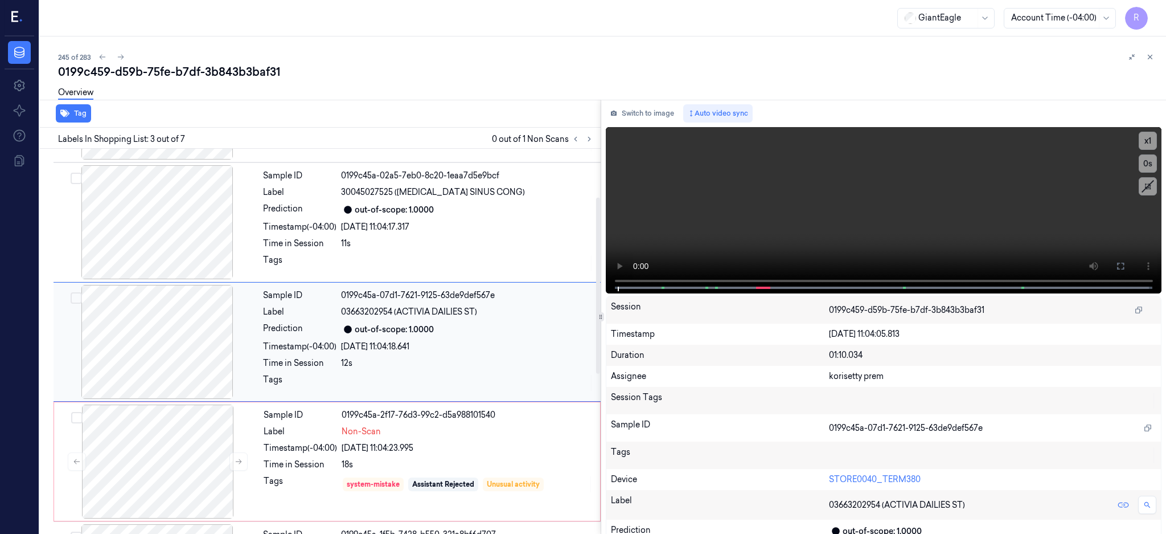
click at [179, 333] on div at bounding box center [157, 342] width 203 height 114
click at [1130, 257] on button at bounding box center [1121, 266] width 18 height 18
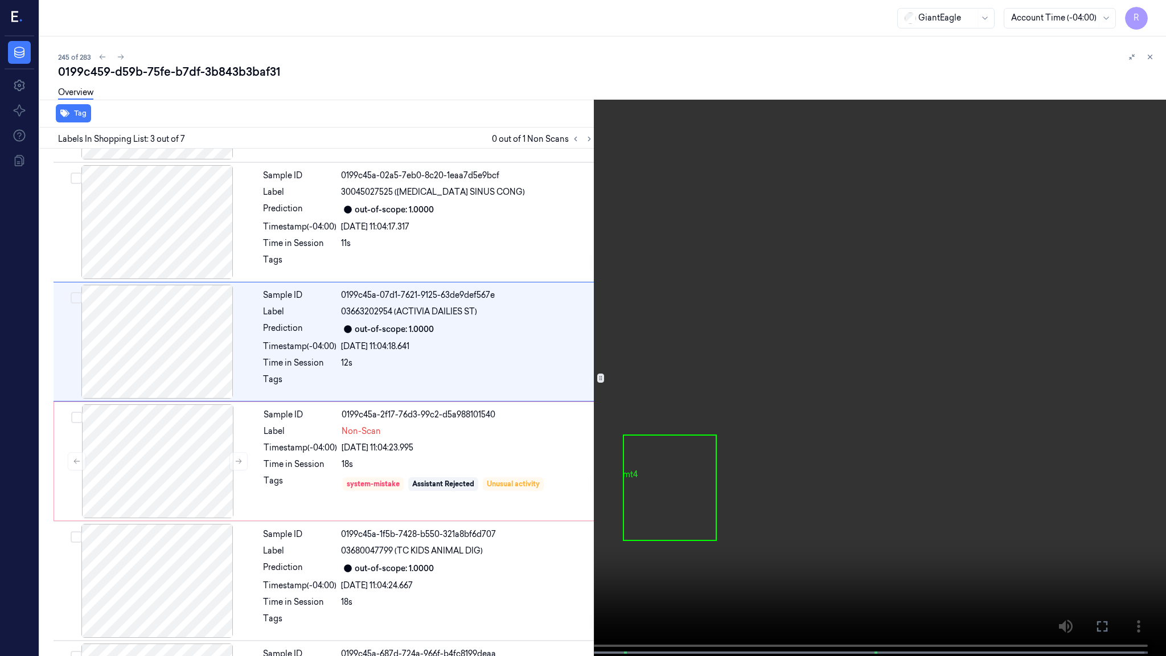
click at [862, 341] on video at bounding box center [583, 329] width 1166 height 658
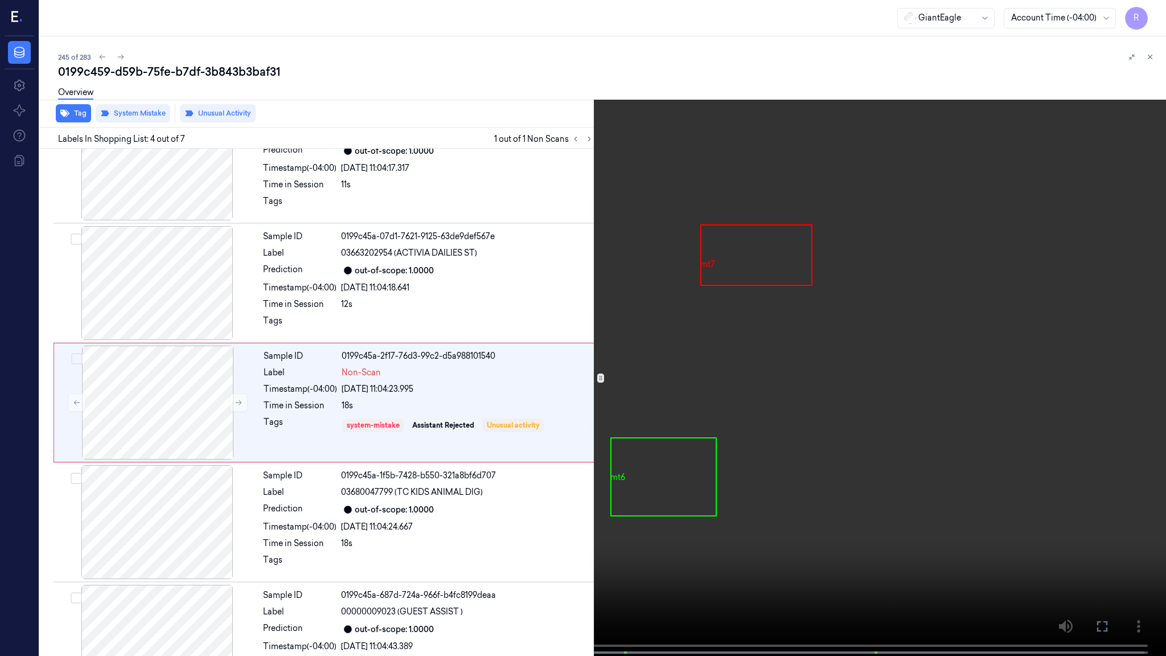
scroll to position [194, 0]
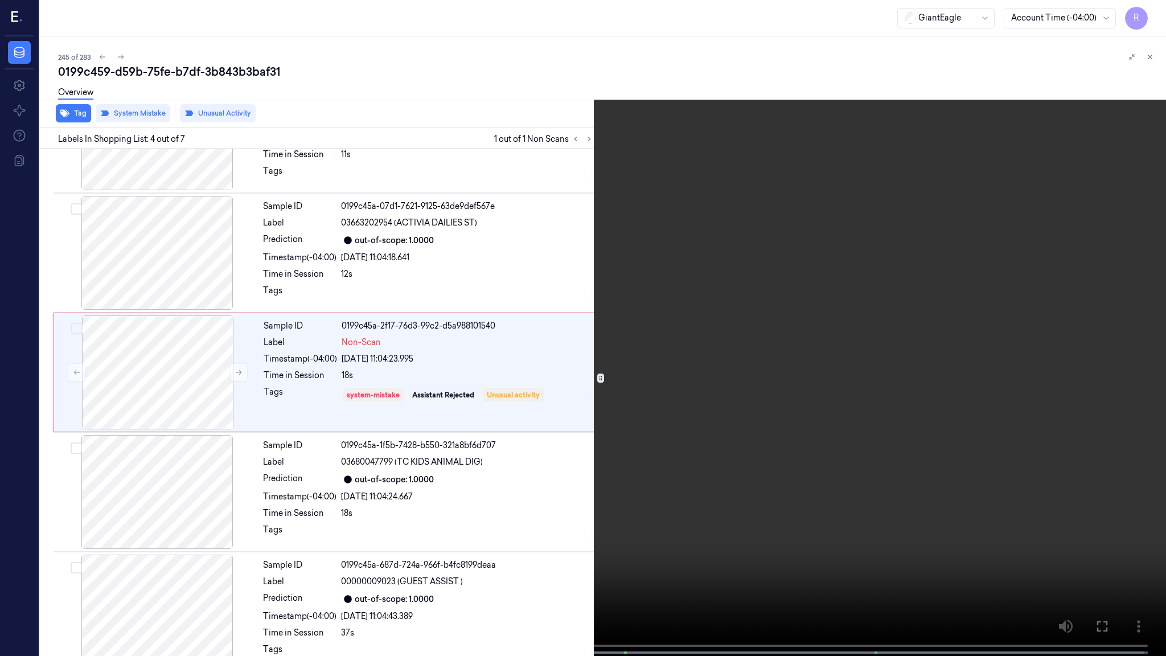
click at [843, 321] on video at bounding box center [583, 329] width 1166 height 658
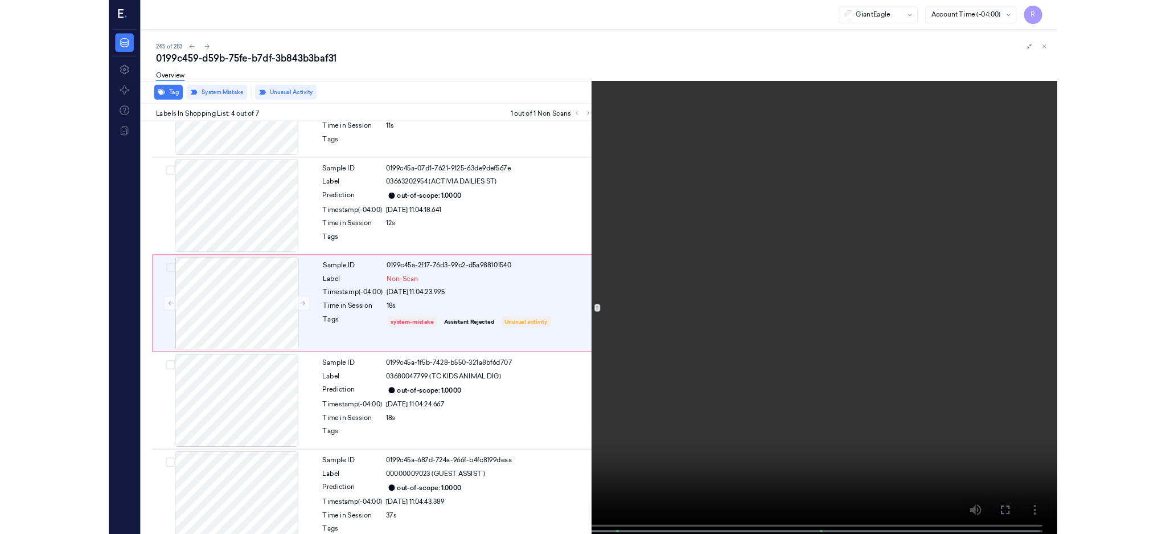
scroll to position [164, 0]
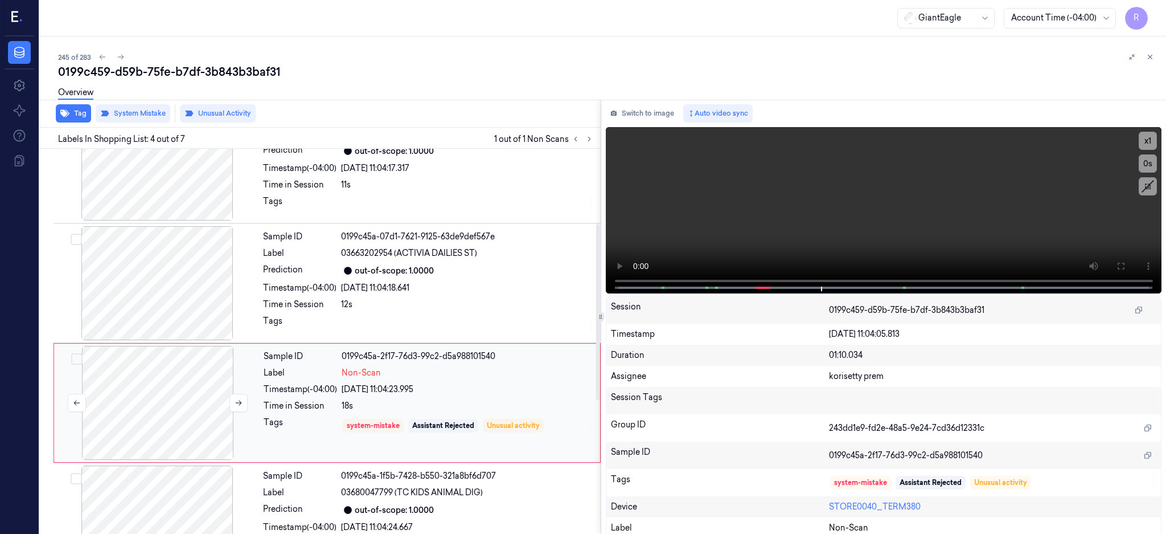
click at [193, 424] on div at bounding box center [157, 403] width 203 height 114
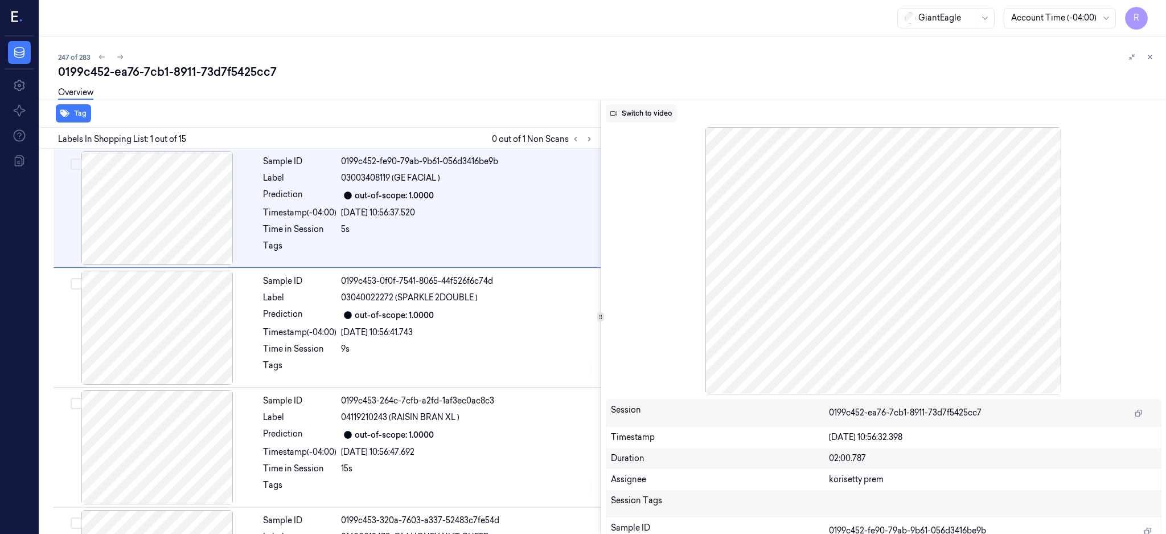
click at [656, 117] on button "Switch to video" at bounding box center [641, 113] width 71 height 18
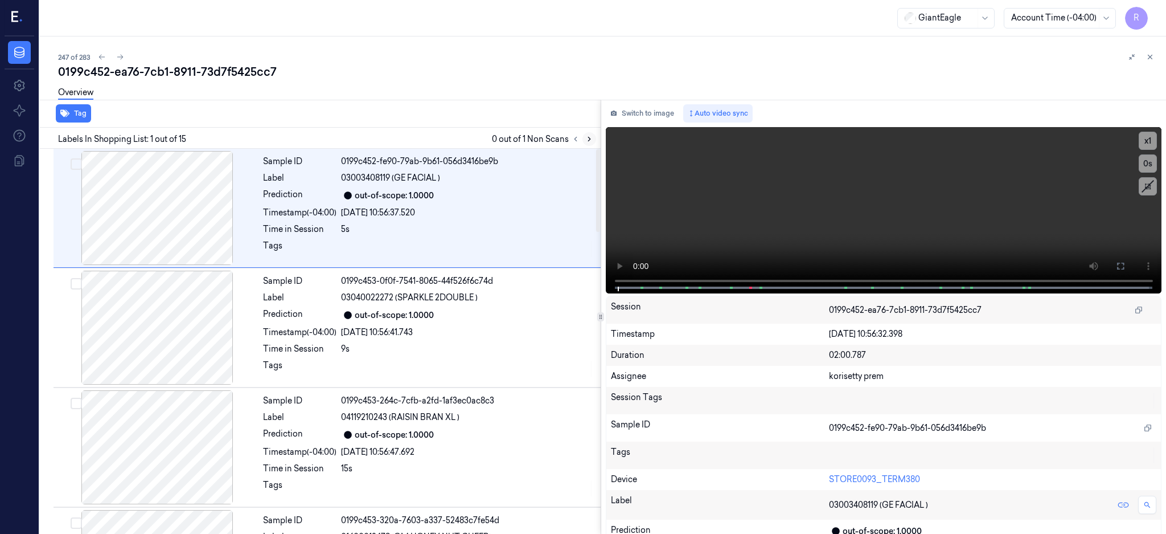
click at [593, 136] on icon at bounding box center [589, 139] width 8 height 8
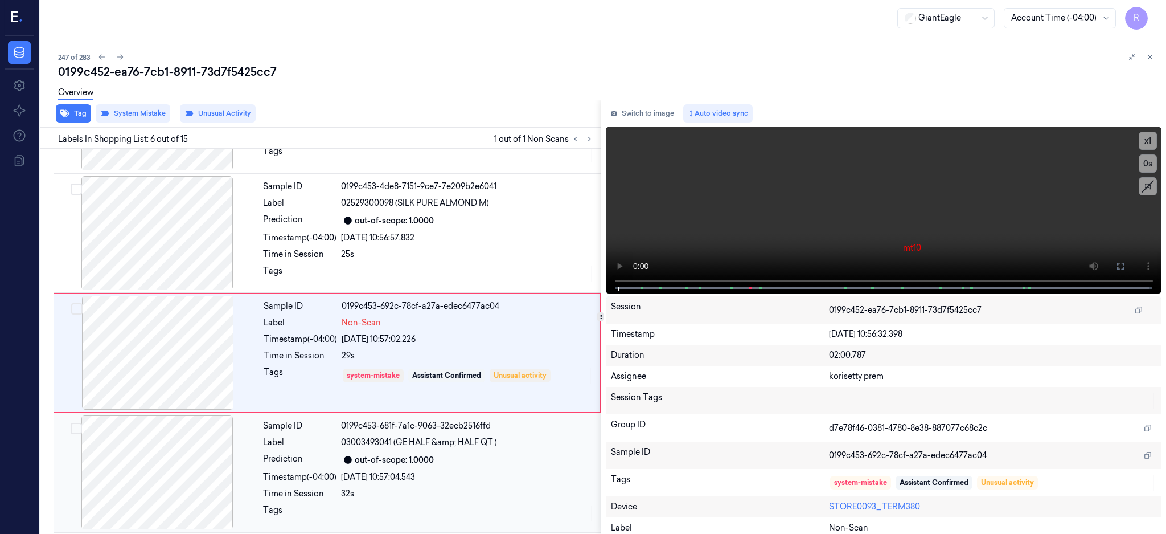
scroll to position [465, 0]
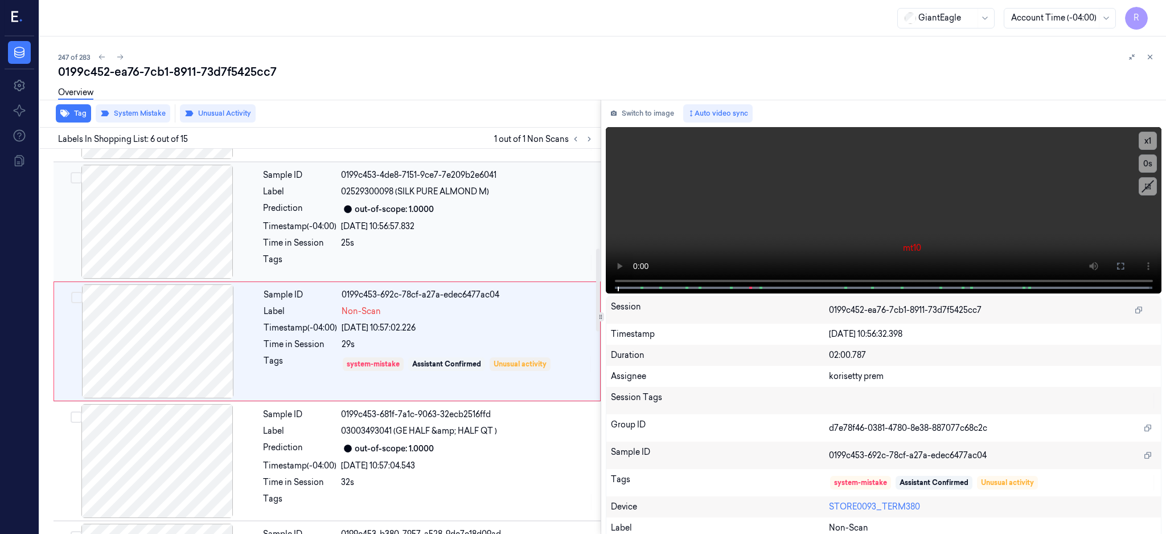
click at [158, 256] on div at bounding box center [157, 222] width 203 height 114
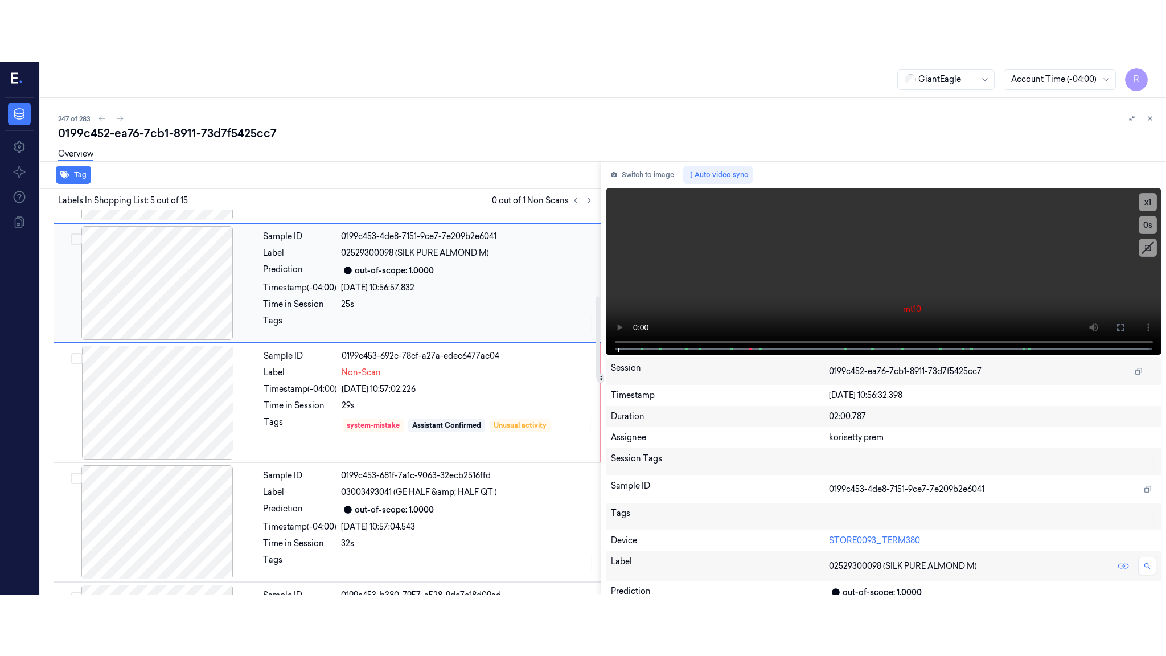
scroll to position [345, 0]
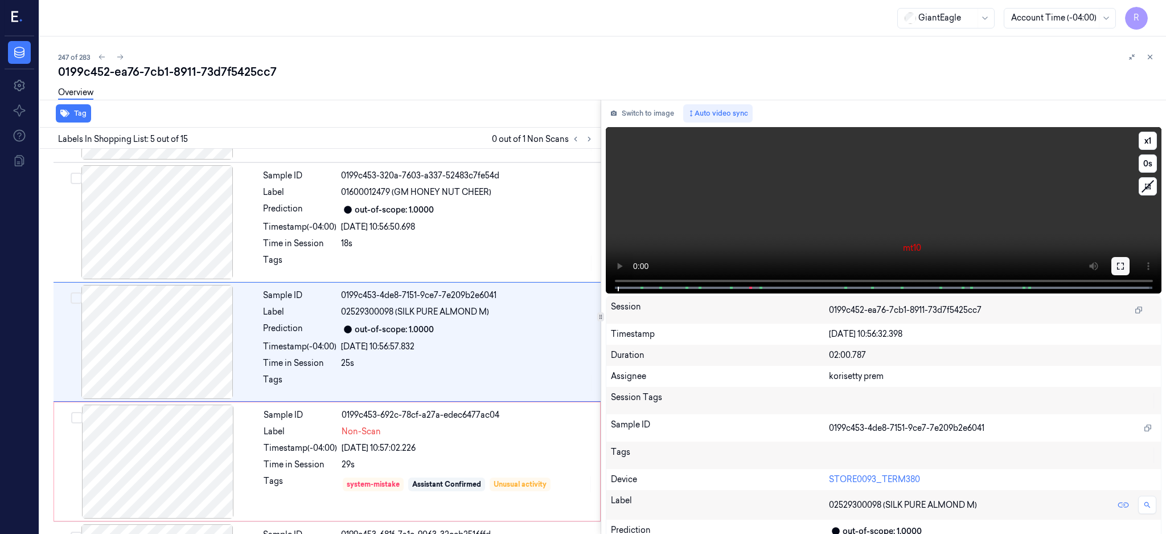
click at [1125, 267] on icon at bounding box center [1120, 265] width 9 height 9
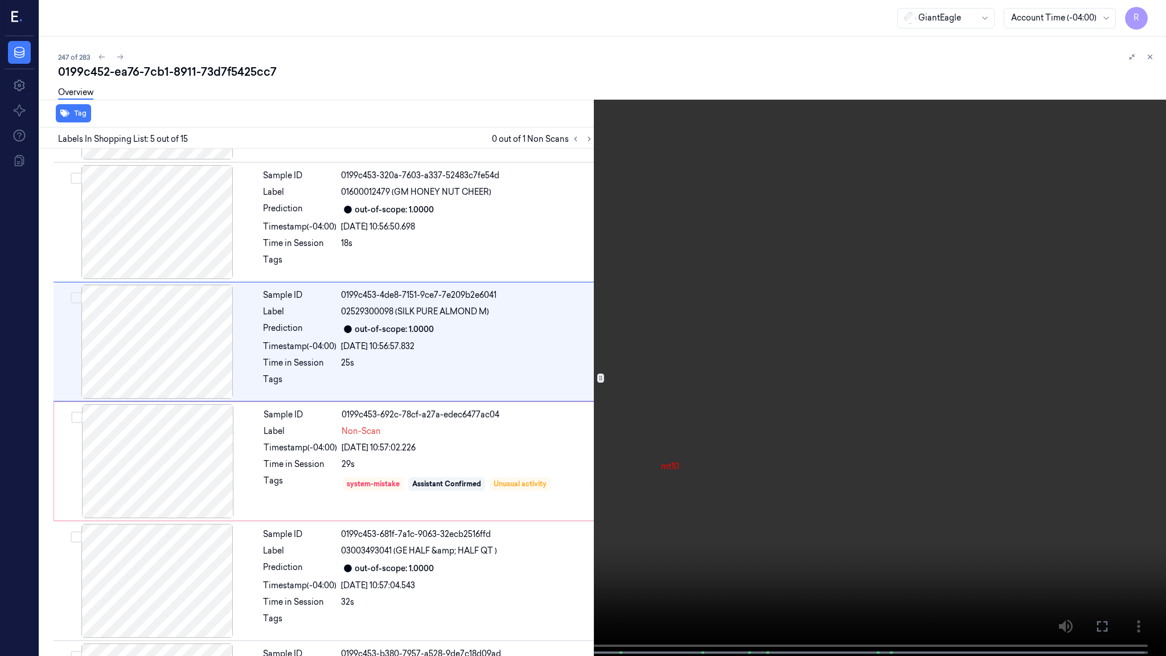
click at [751, 349] on video at bounding box center [583, 329] width 1166 height 658
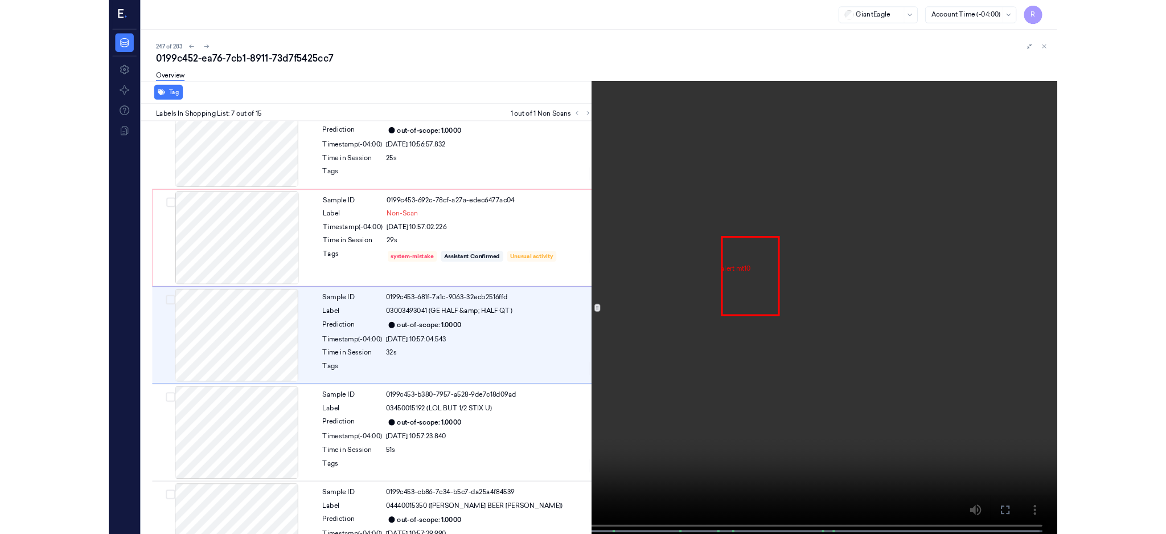
scroll to position [523, 0]
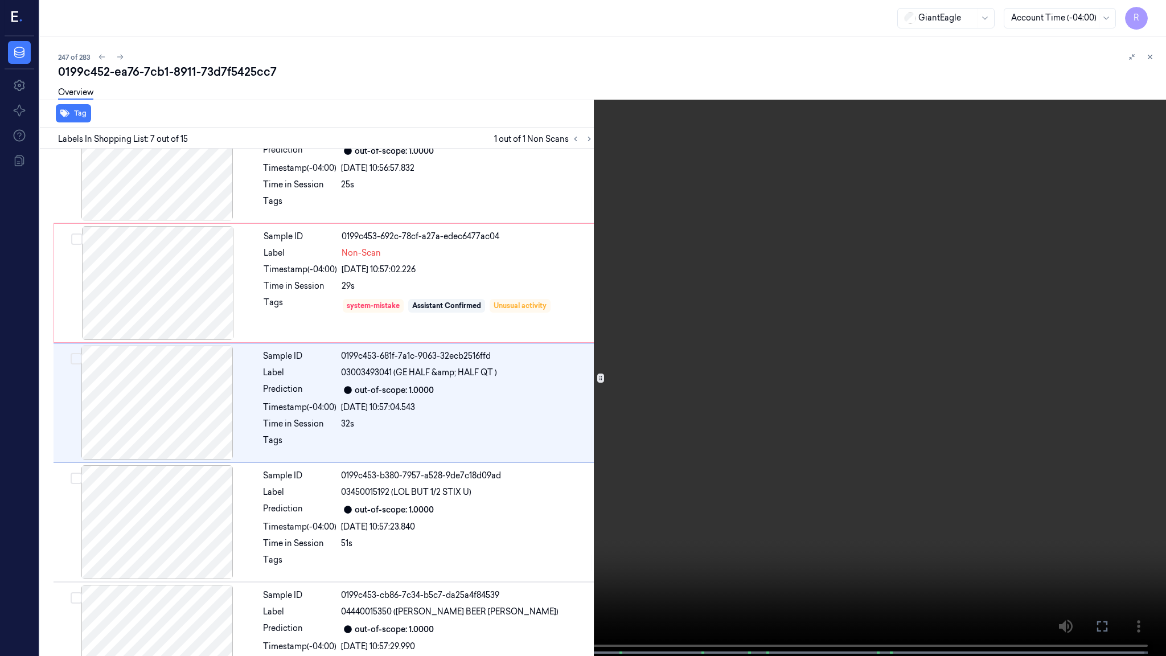
click at [749, 349] on video at bounding box center [583, 329] width 1166 height 658
click at [725, 502] on video at bounding box center [583, 329] width 1166 height 658
click at [457, 444] on video at bounding box center [583, 329] width 1166 height 658
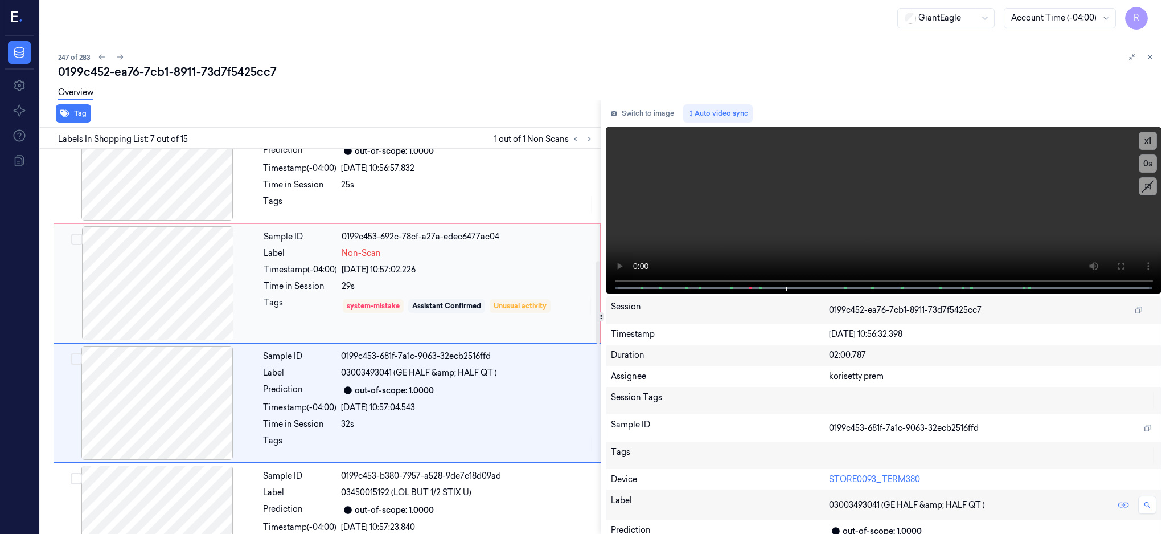
click at [195, 270] on div at bounding box center [157, 283] width 203 height 114
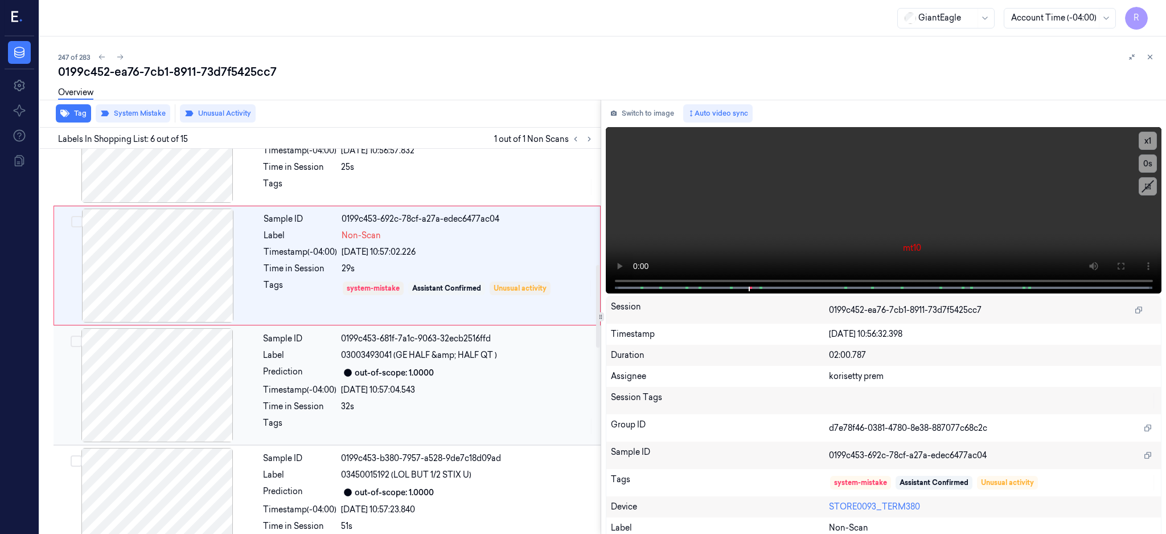
click at [204, 369] on div at bounding box center [157, 385] width 203 height 114
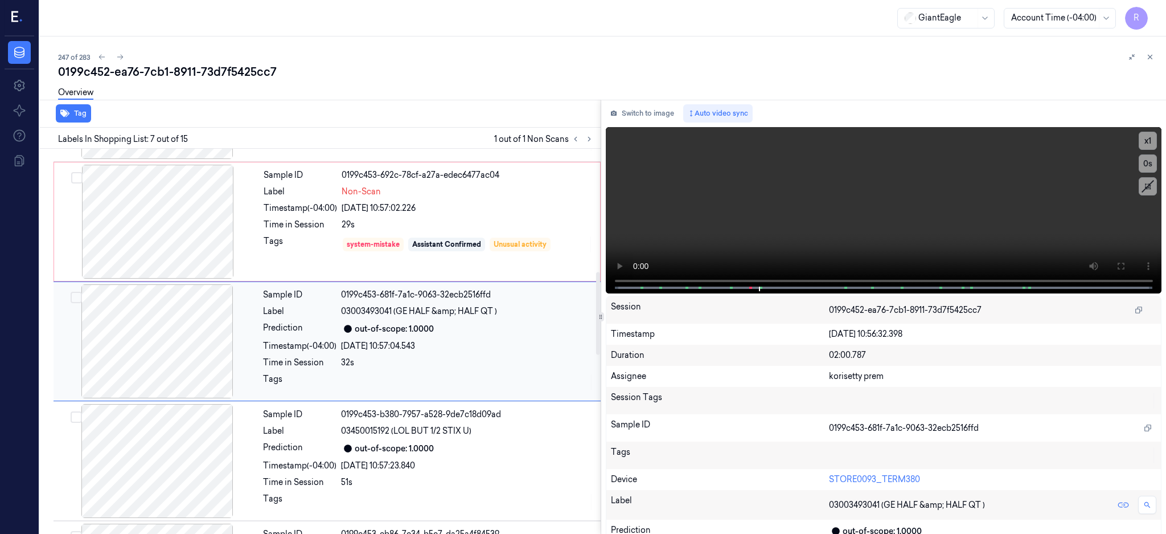
scroll to position [508, 0]
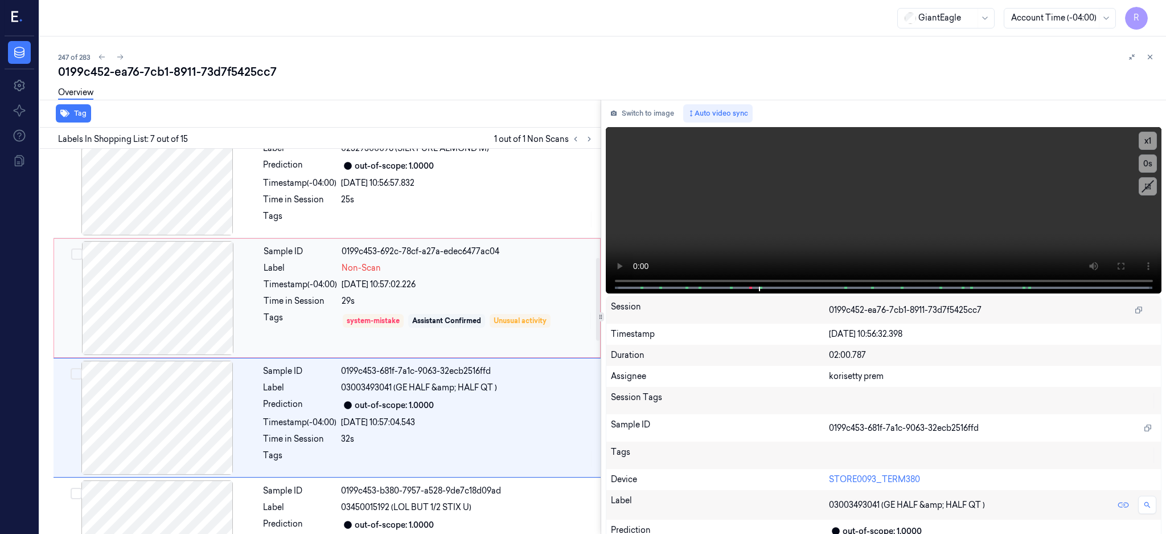
click at [187, 300] on div at bounding box center [157, 298] width 203 height 114
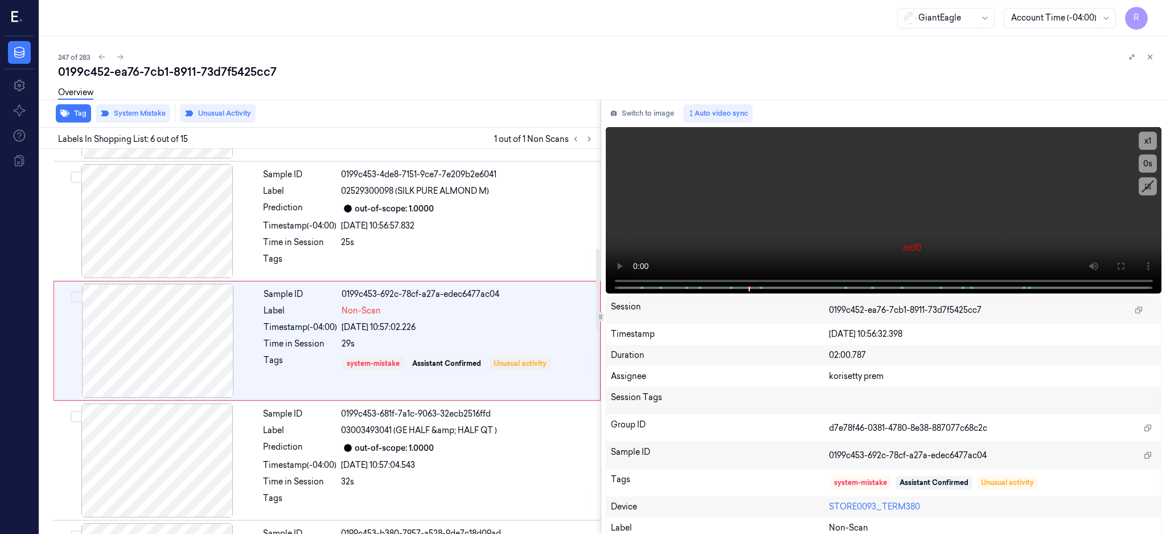
scroll to position [465, 0]
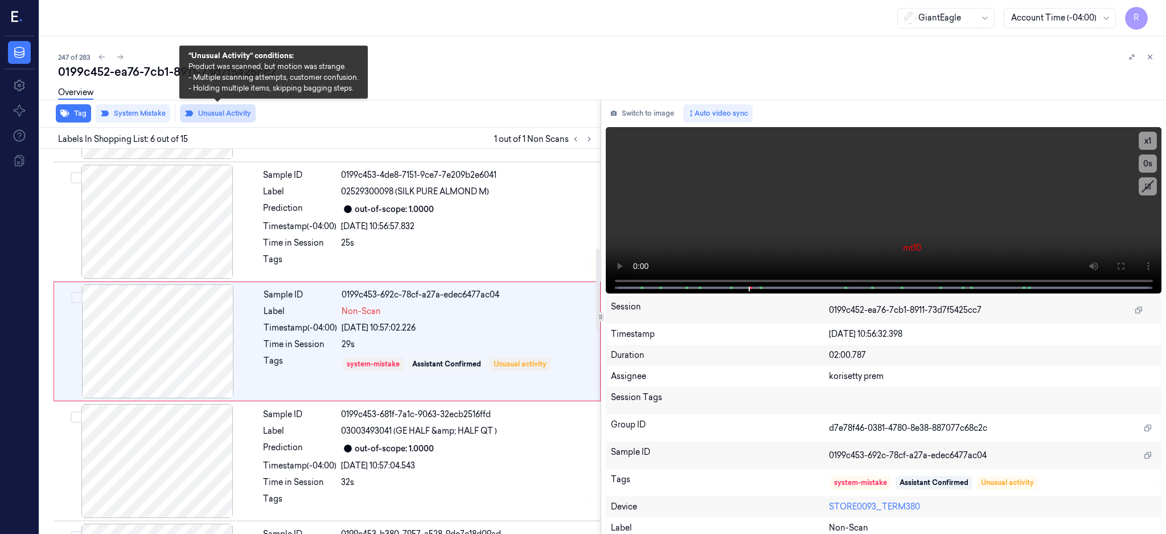
click at [220, 109] on button "Unusual Activity" at bounding box center [218, 113] width 76 height 18
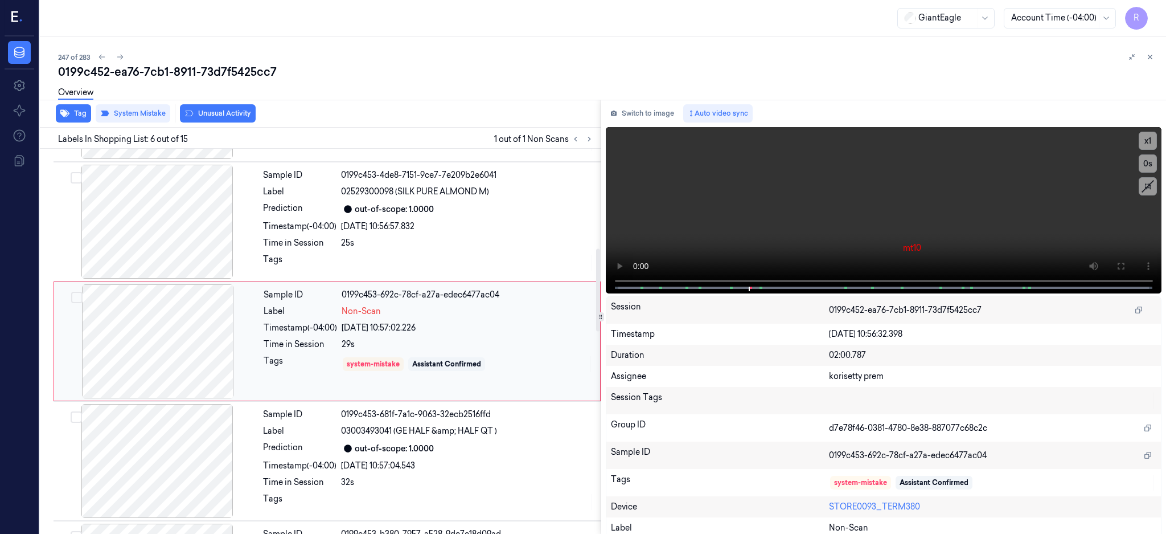
click at [169, 351] on div at bounding box center [157, 341] width 203 height 114
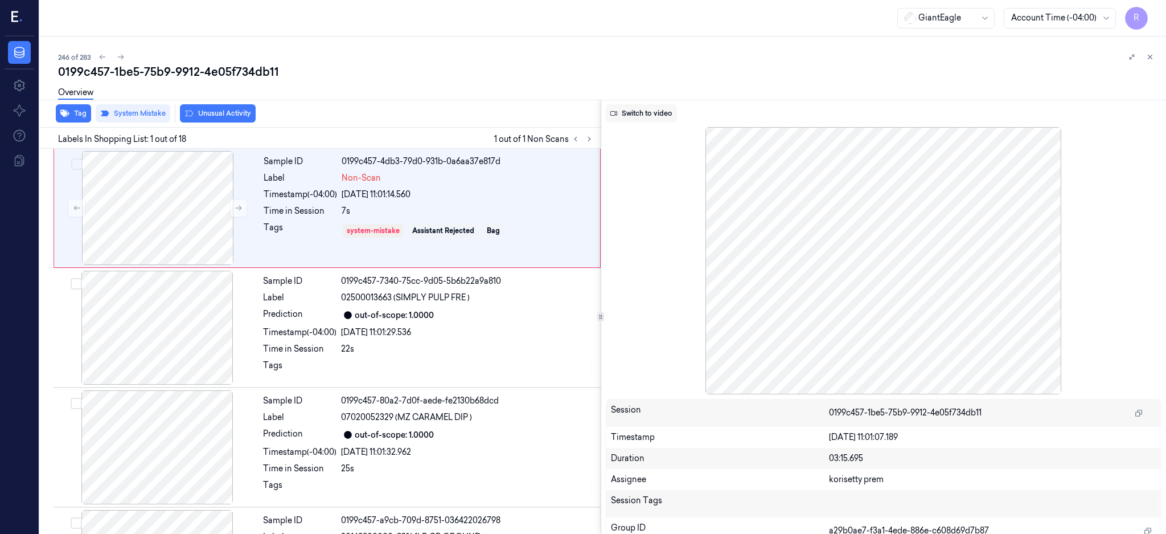
click at [657, 119] on button "Switch to video" at bounding box center [641, 113] width 71 height 18
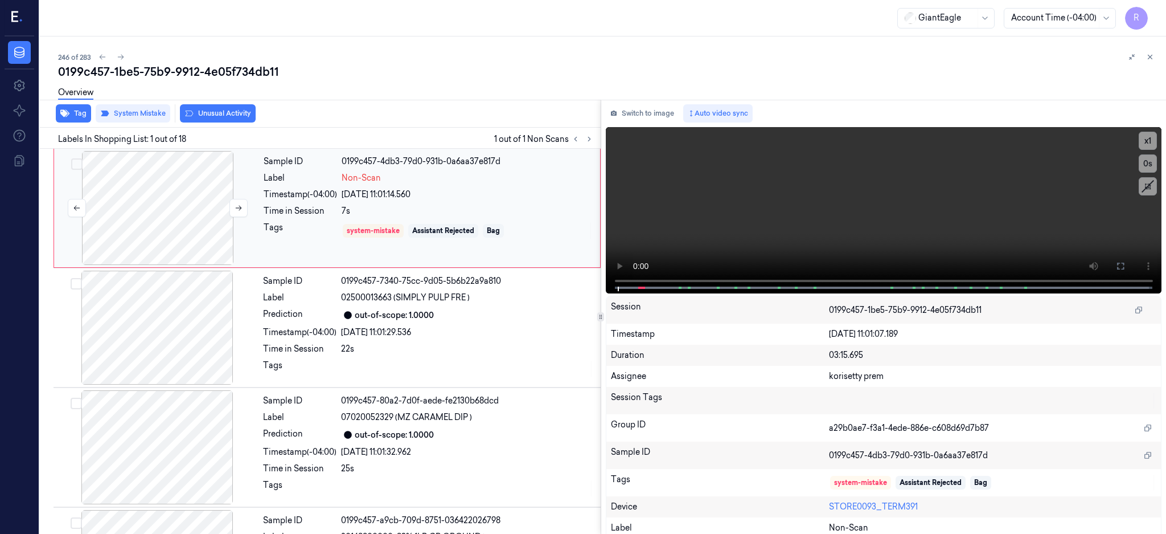
click at [151, 201] on div at bounding box center [157, 208] width 203 height 114
click at [1130, 268] on button at bounding box center [1121, 266] width 18 height 18
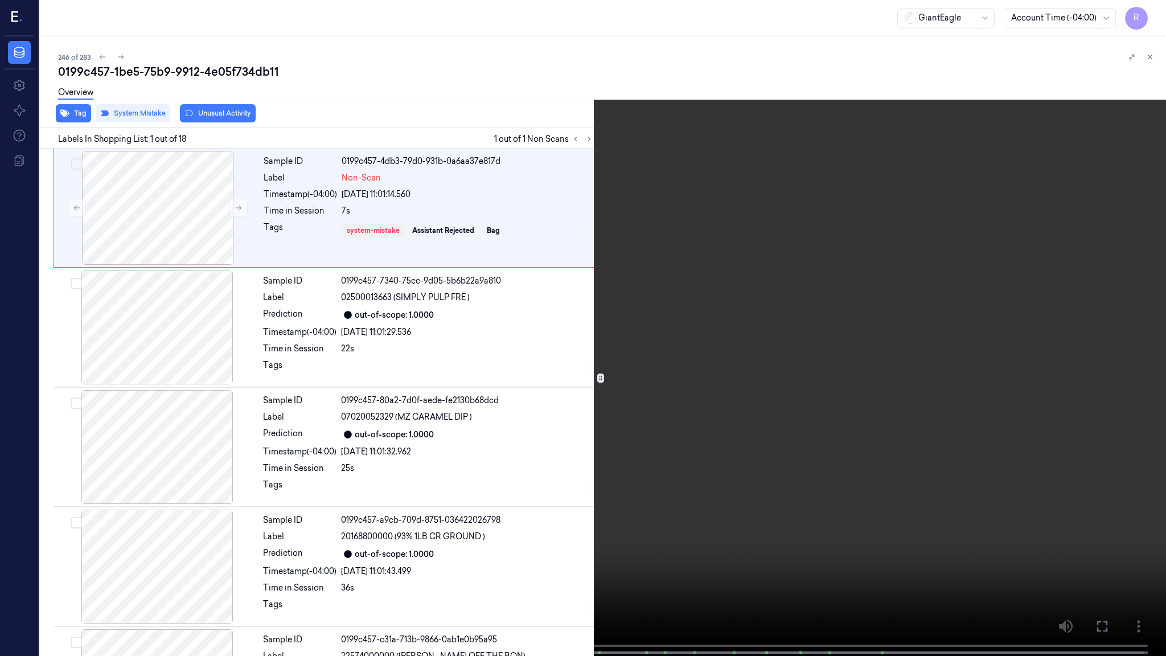
click at [700, 474] on video at bounding box center [583, 329] width 1166 height 658
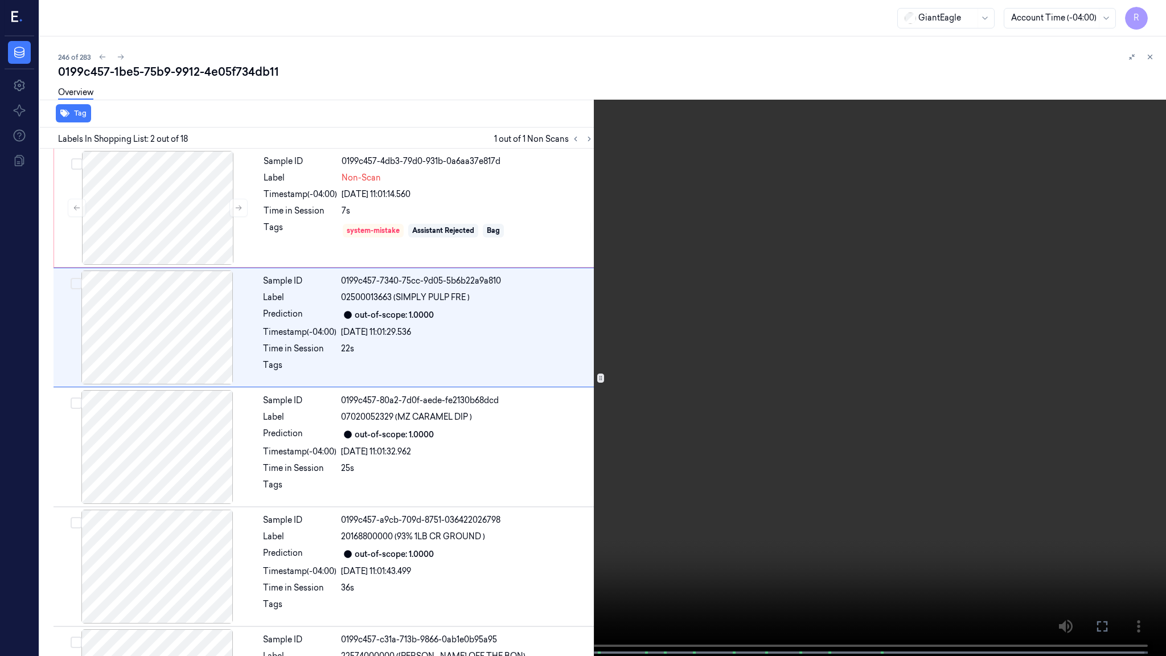
click at [650, 355] on video at bounding box center [583, 329] width 1166 height 658
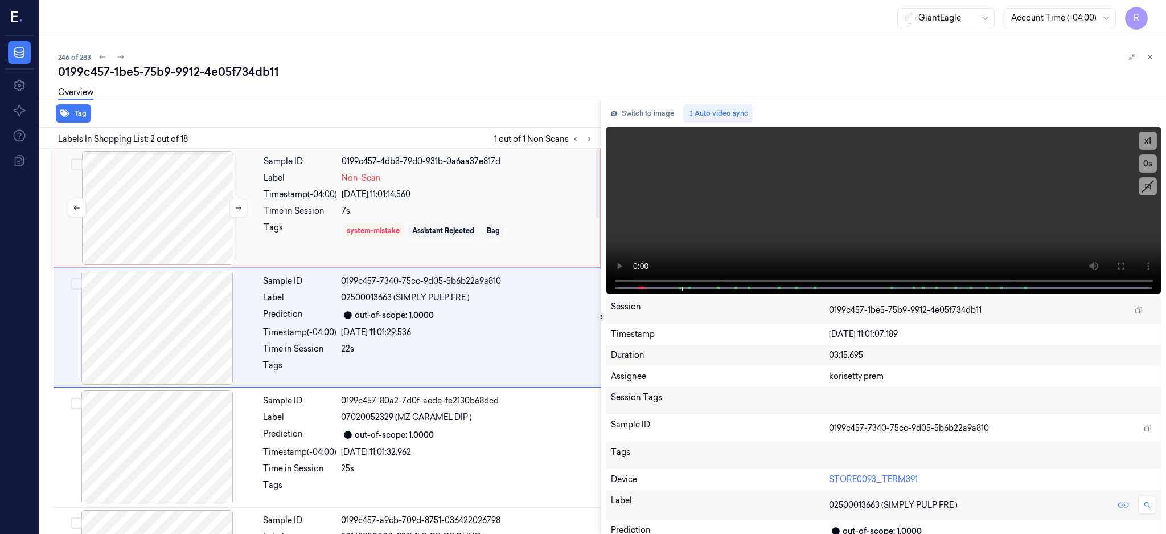
click at [171, 200] on div at bounding box center [157, 208] width 203 height 114
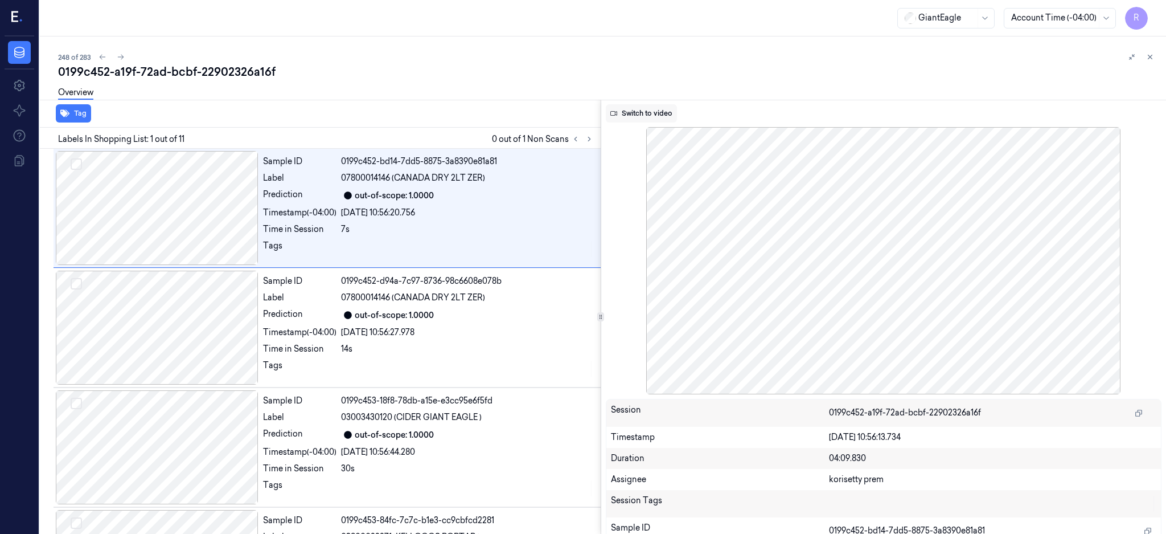
click at [660, 110] on button "Switch to video" at bounding box center [641, 113] width 71 height 18
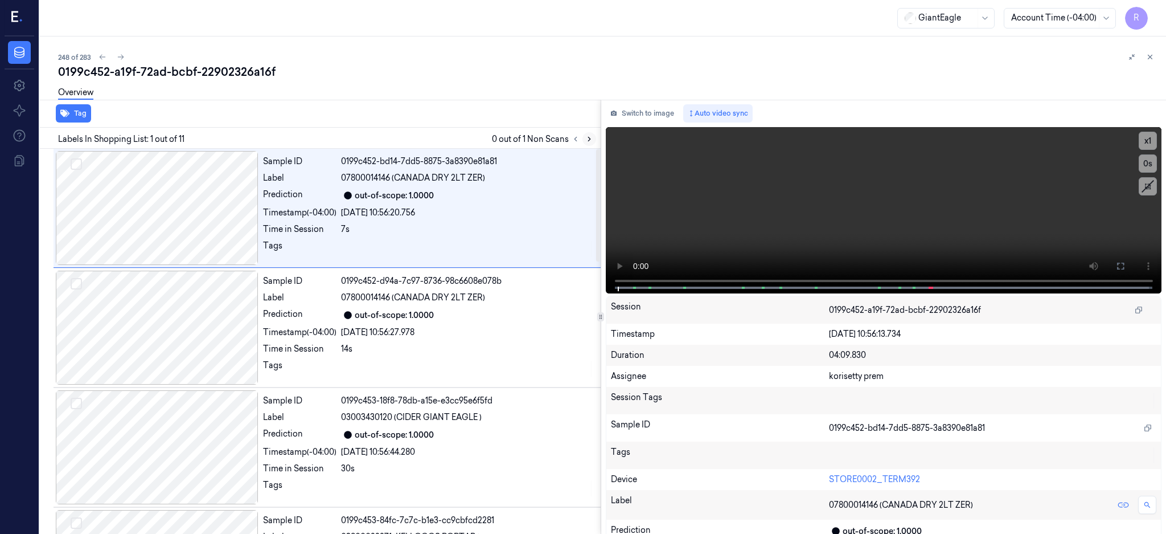
click at [593, 139] on icon at bounding box center [589, 139] width 8 height 8
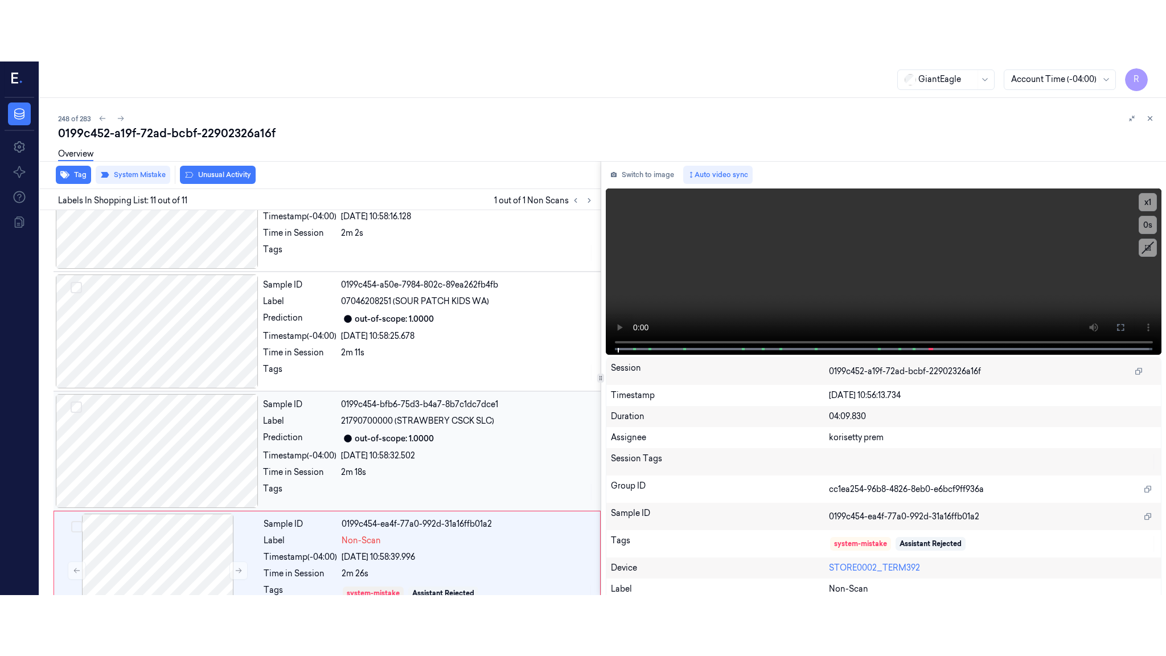
scroll to position [934, 0]
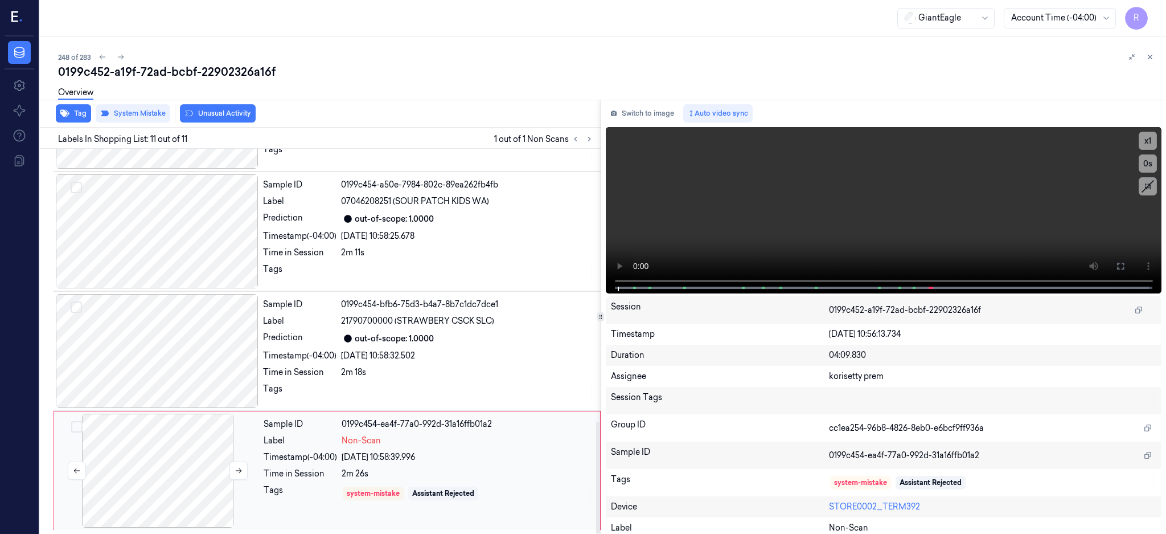
click at [164, 449] on div at bounding box center [157, 470] width 203 height 114
click at [236, 470] on icon at bounding box center [239, 470] width 6 height 5
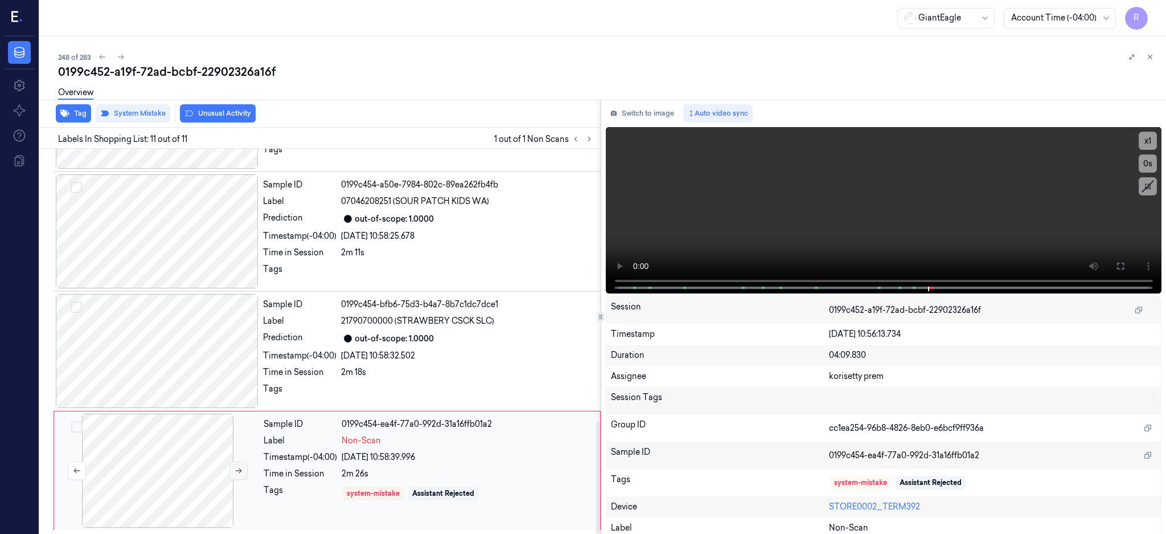
click at [236, 470] on icon at bounding box center [239, 470] width 6 height 5
click at [141, 386] on div at bounding box center [157, 351] width 203 height 114
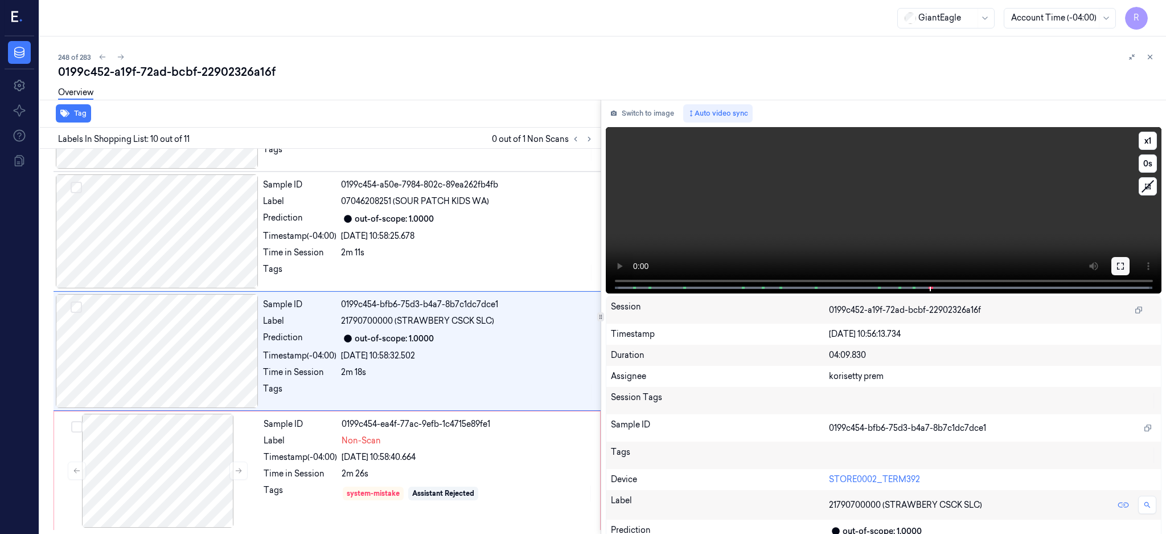
click at [1130, 271] on button at bounding box center [1121, 266] width 18 height 18
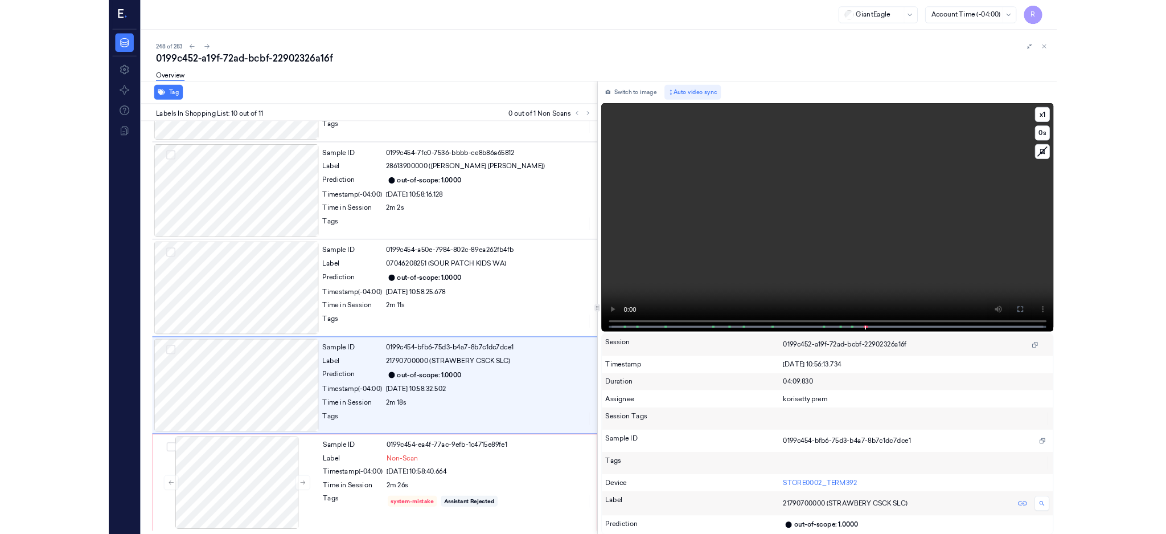
scroll to position [812, 0]
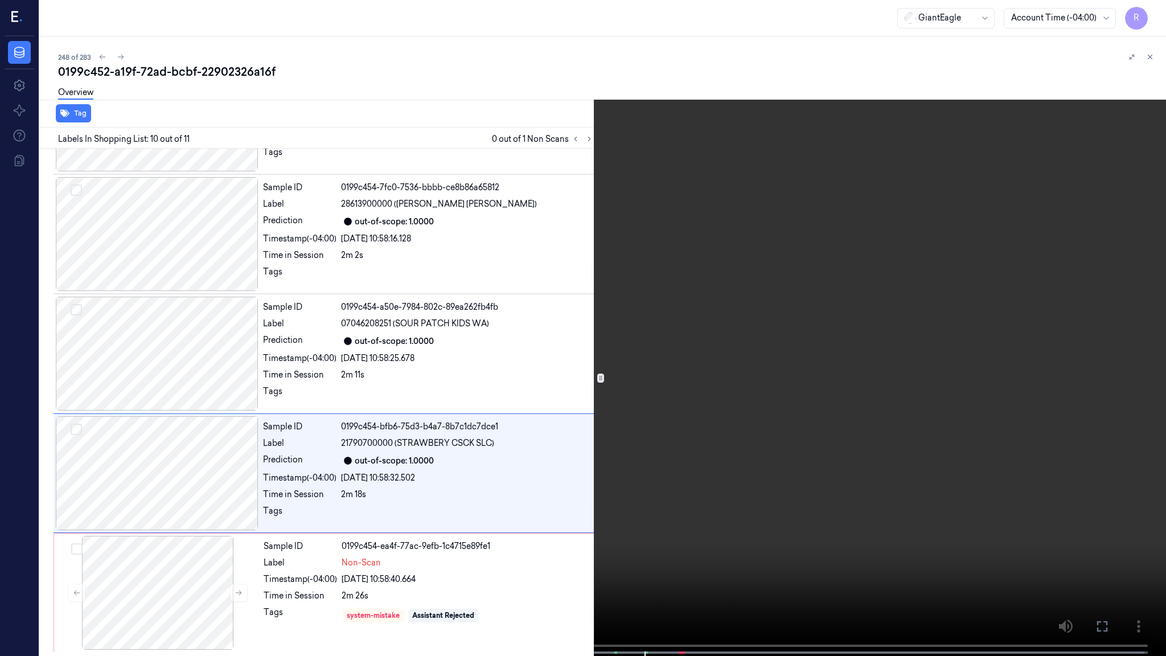
click at [781, 379] on video at bounding box center [583, 329] width 1166 height 658
click at [972, 411] on video at bounding box center [583, 329] width 1166 height 658
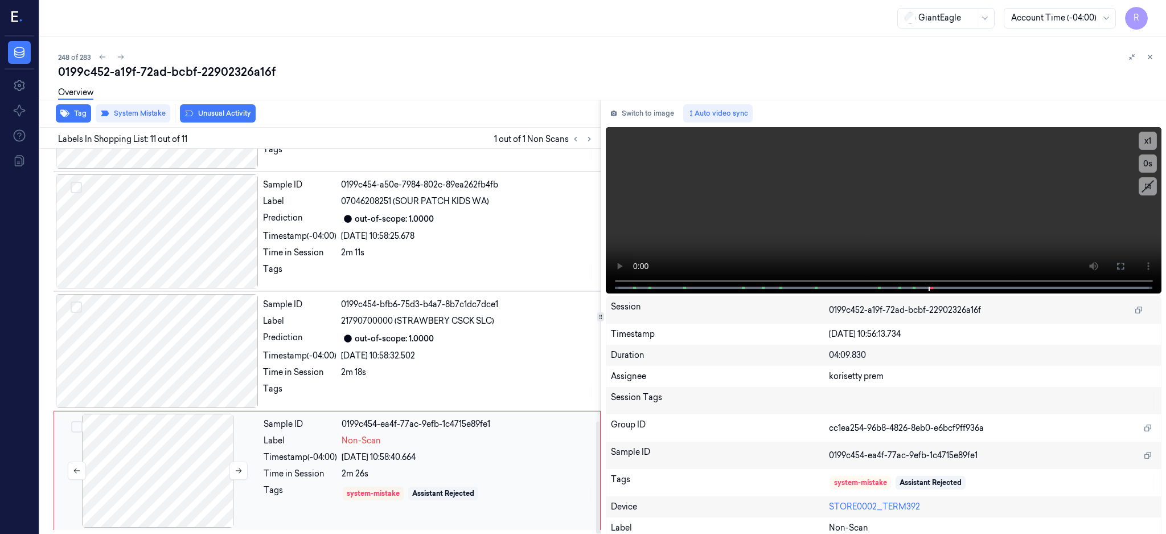
click at [165, 441] on div at bounding box center [157, 470] width 203 height 114
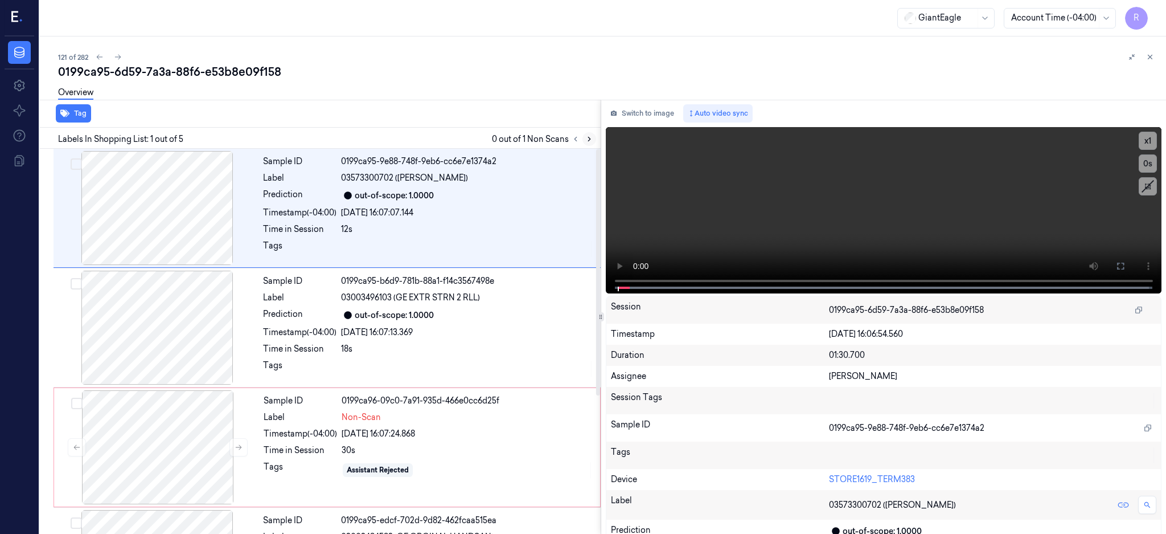
click at [593, 136] on icon at bounding box center [589, 139] width 8 height 8
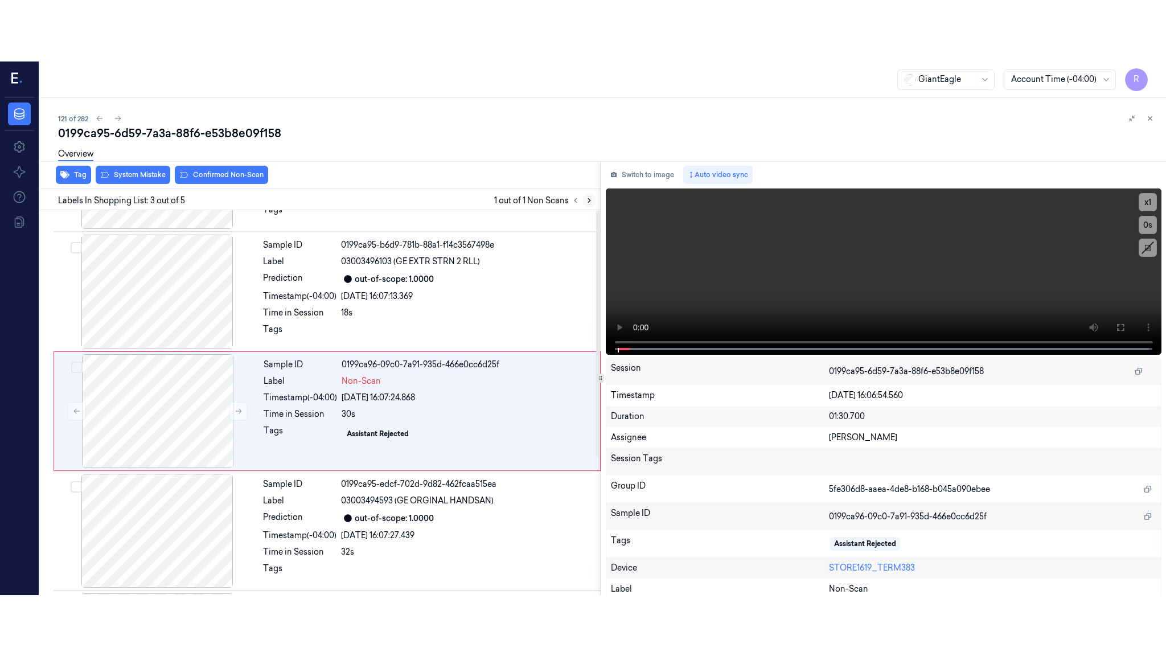
scroll to position [105, 0]
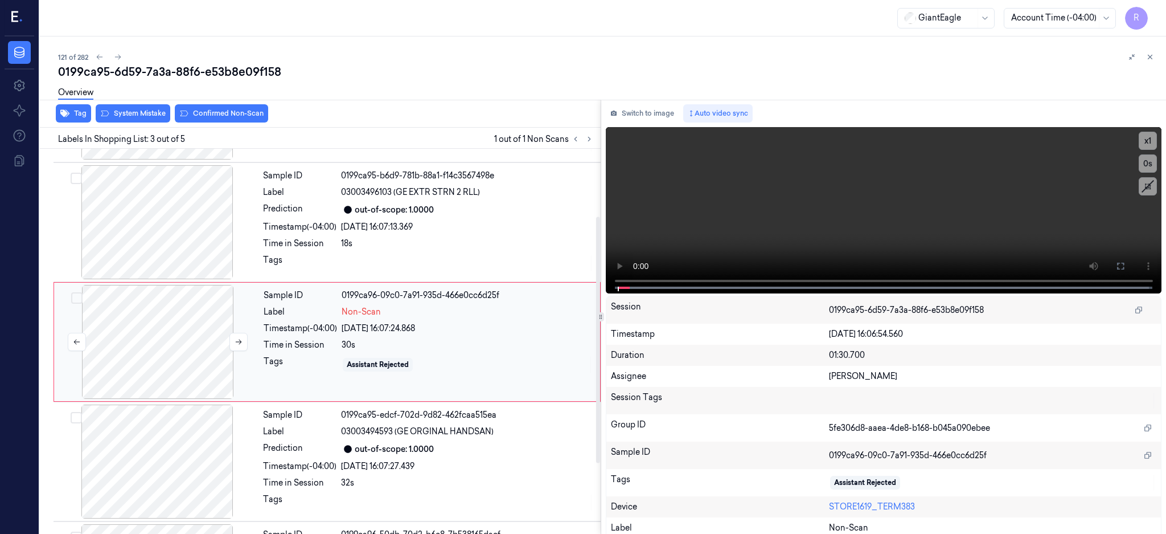
click at [166, 330] on div at bounding box center [157, 342] width 203 height 114
click at [1130, 269] on button at bounding box center [1121, 266] width 18 height 18
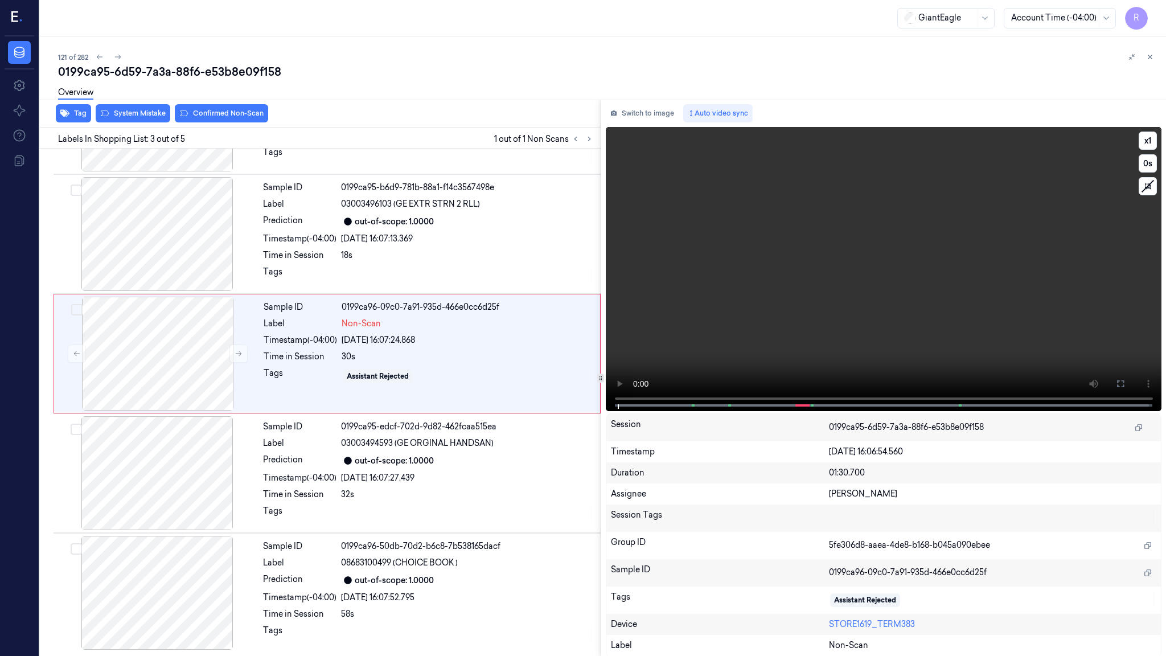
scroll to position [44, 0]
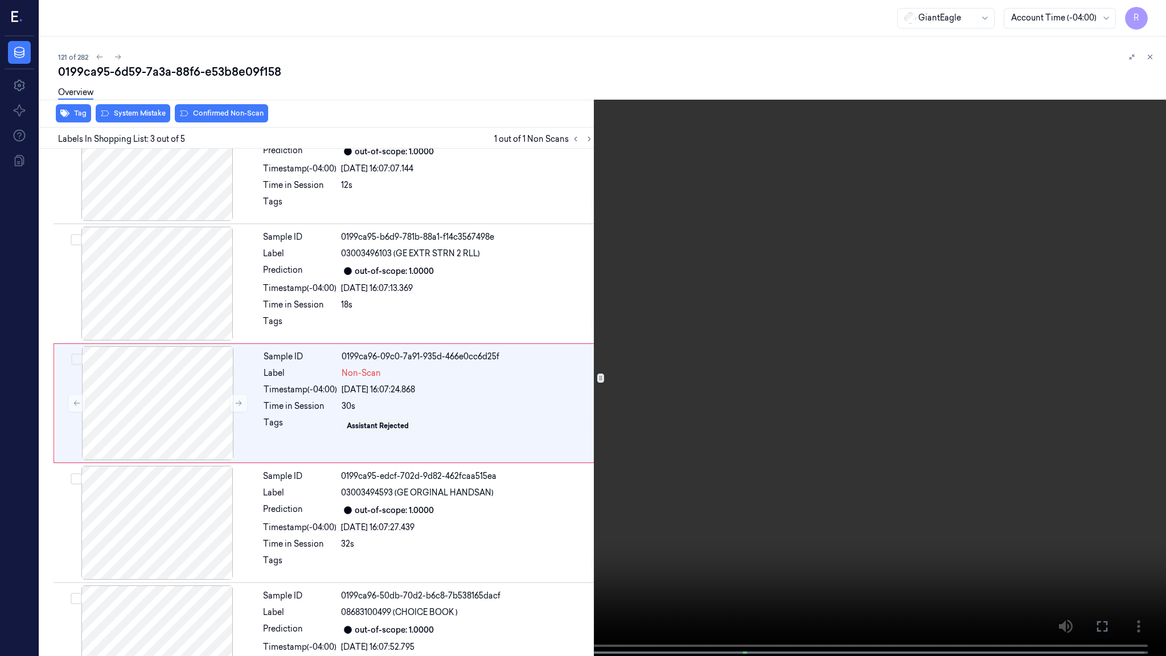
click at [668, 348] on video at bounding box center [583, 329] width 1166 height 658
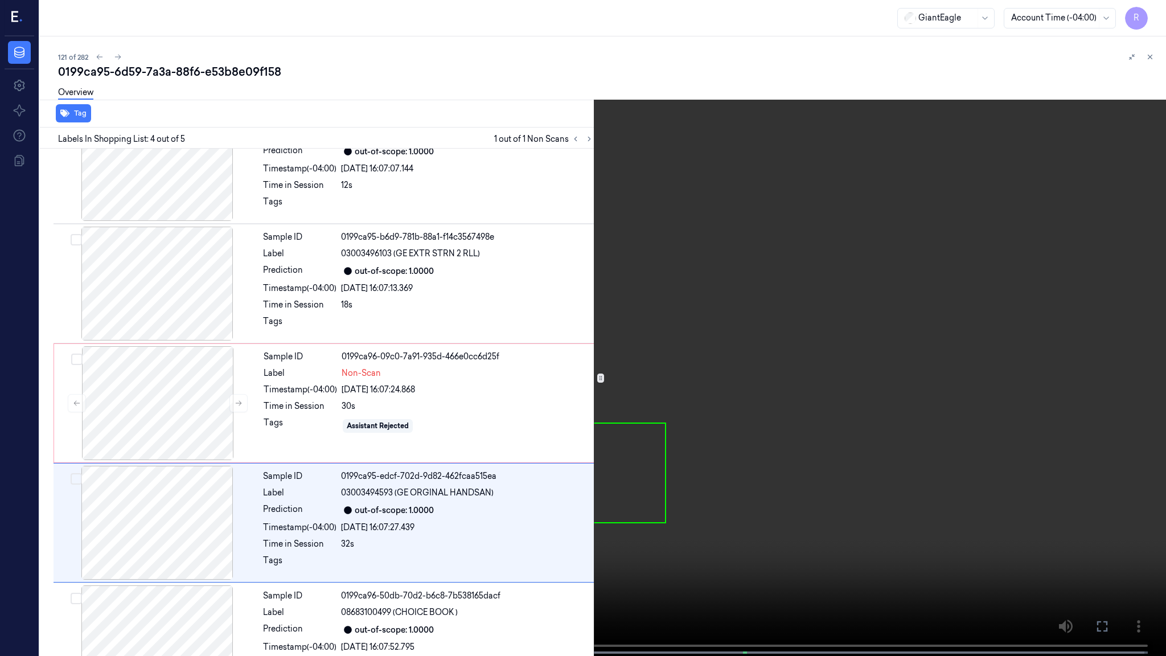
scroll to position [93, 0]
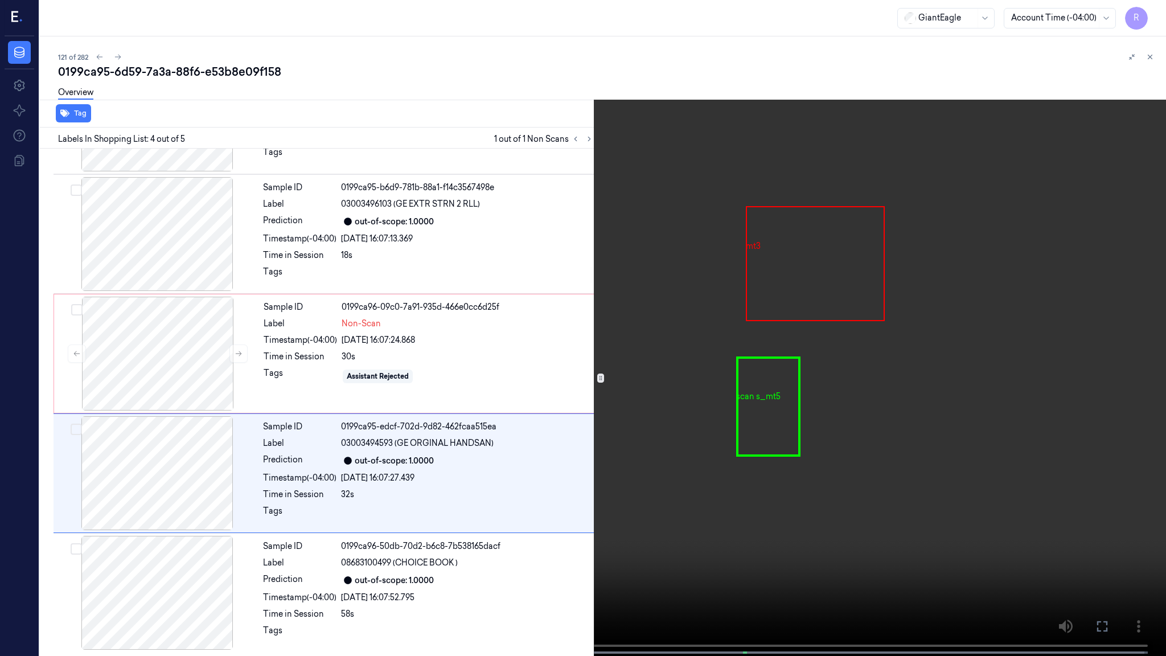
click at [399, 533] on span at bounding box center [400, 653] width 2 height 6
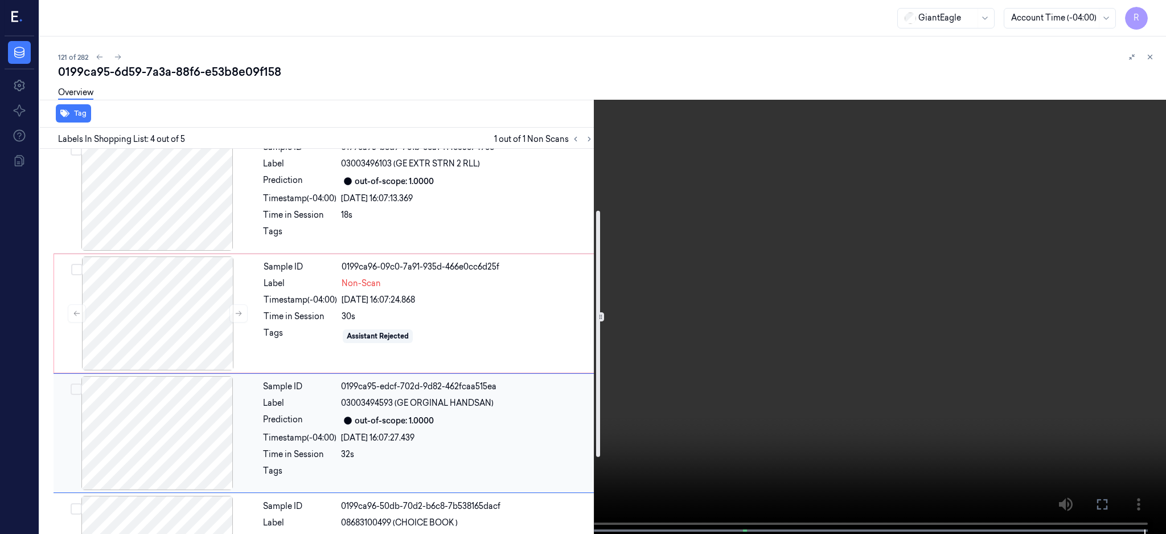
scroll to position [215, 0]
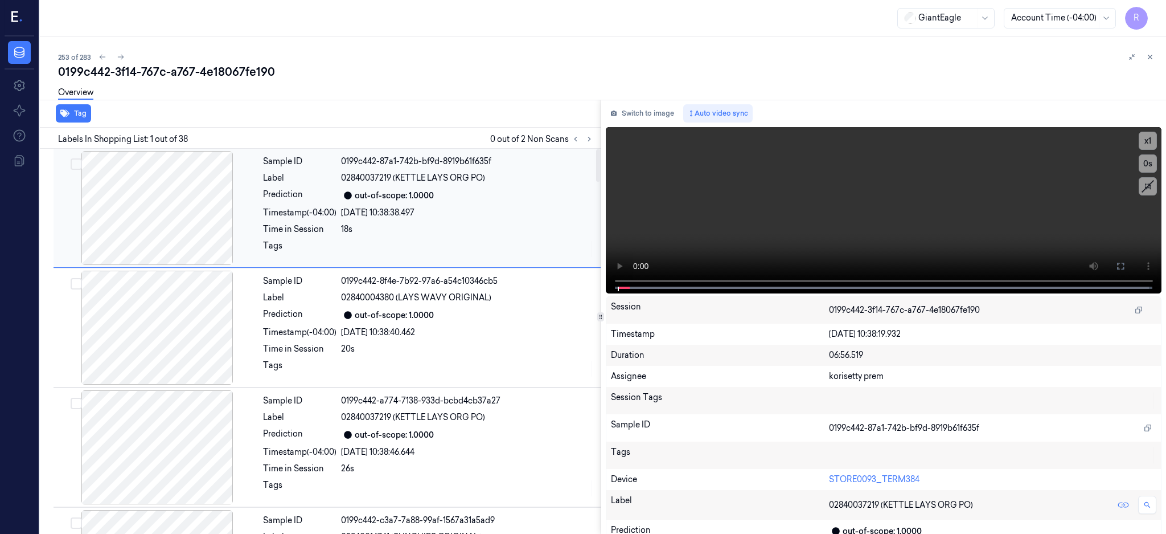
click at [601, 149] on div "Sample ID 0199c442-87a1-742b-bf9d-8919b61f635f Label 02840037219 (KETTLE LAYS O…" at bounding box center [327, 208] width 547 height 119
click at [593, 135] on icon at bounding box center [589, 139] width 8 height 8
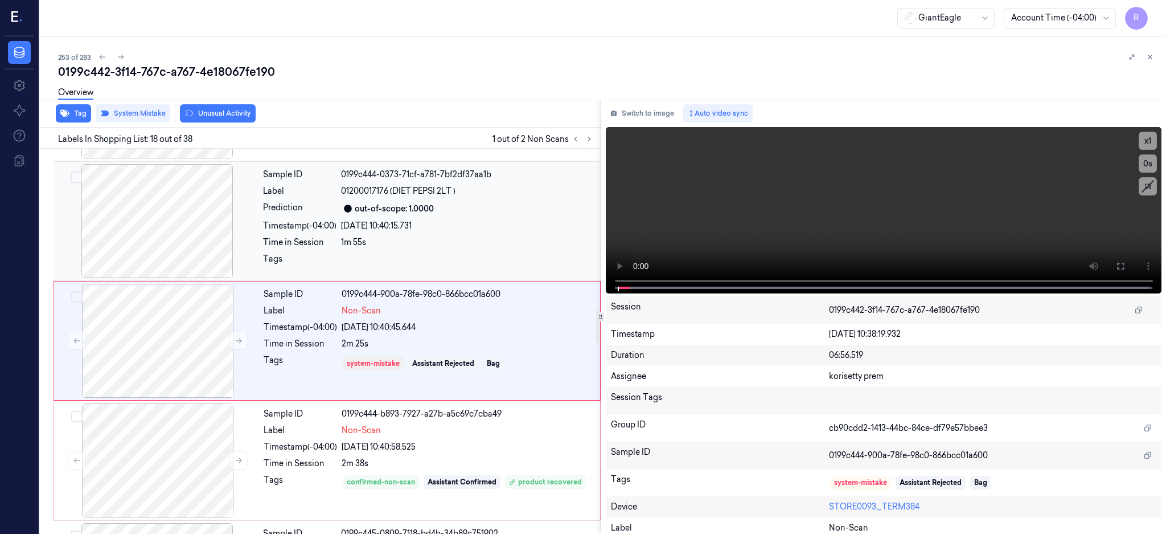
click at [151, 215] on div at bounding box center [157, 221] width 203 height 114
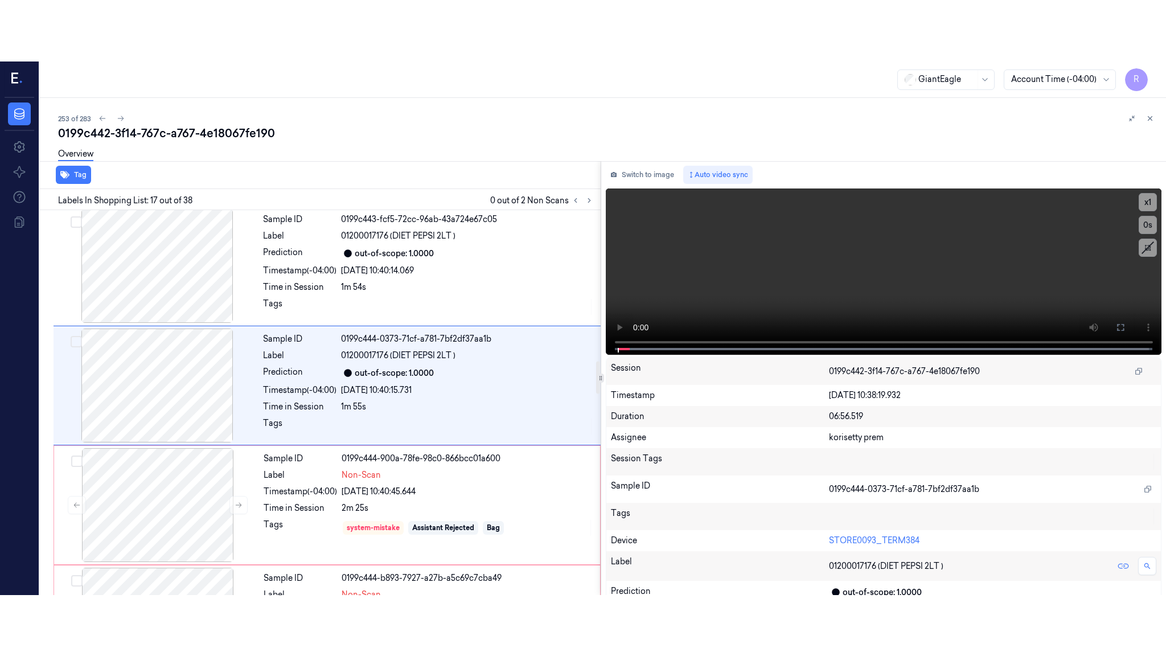
scroll to position [1781, 0]
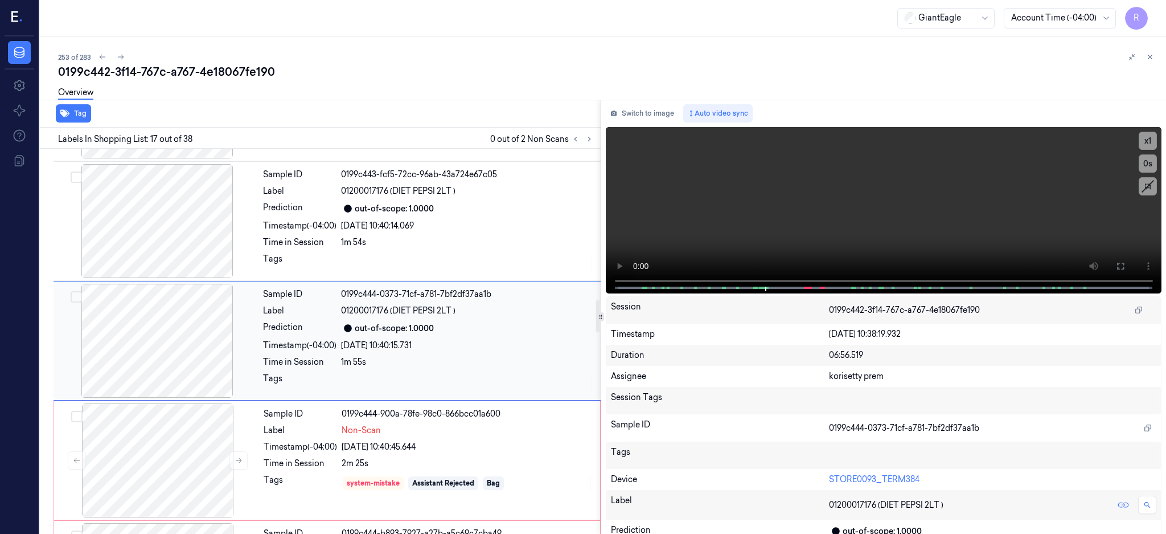
click at [193, 343] on div at bounding box center [157, 341] width 203 height 114
click at [1130, 272] on button at bounding box center [1121, 266] width 18 height 18
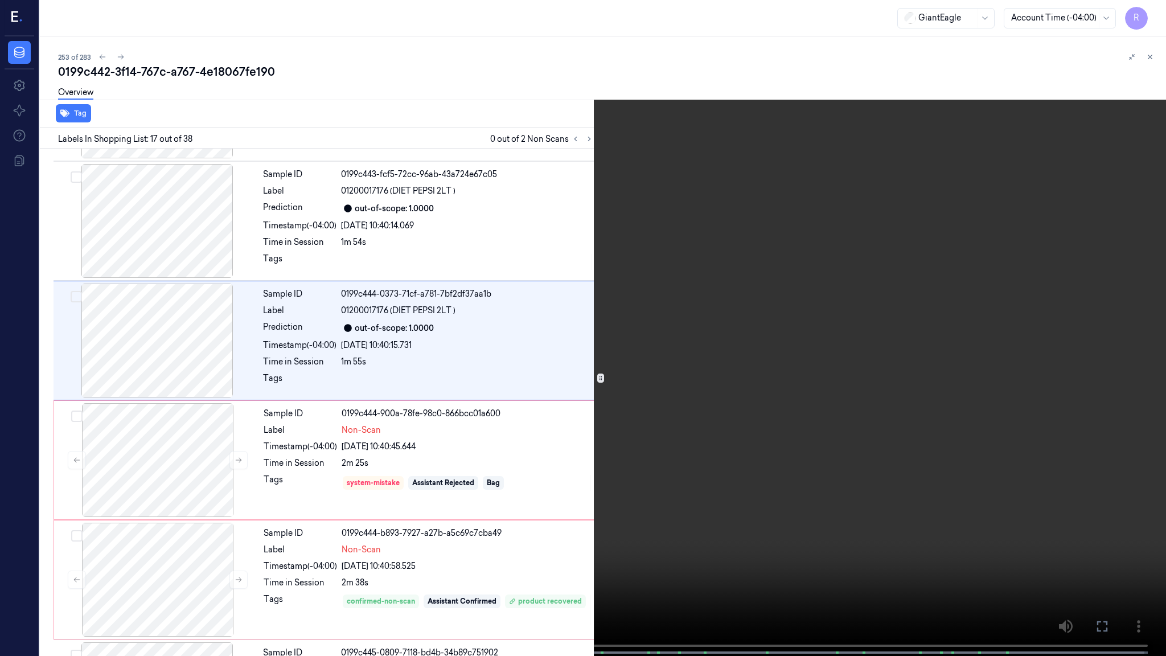
click at [796, 315] on video at bounding box center [583, 329] width 1166 height 658
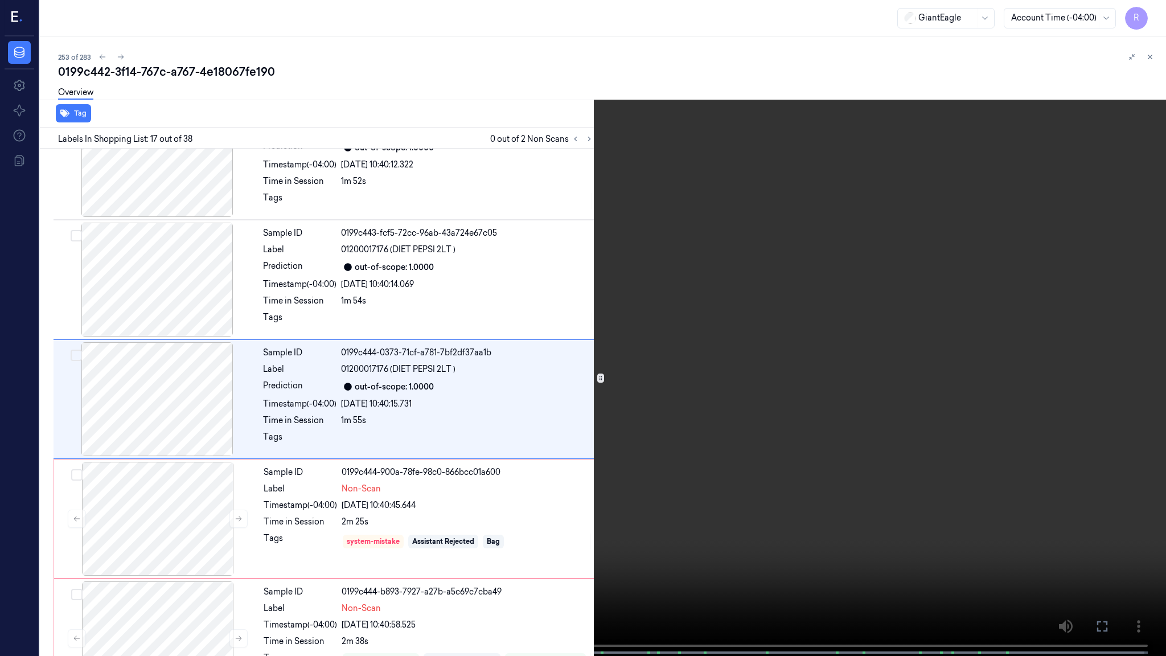
scroll to position [1719, 0]
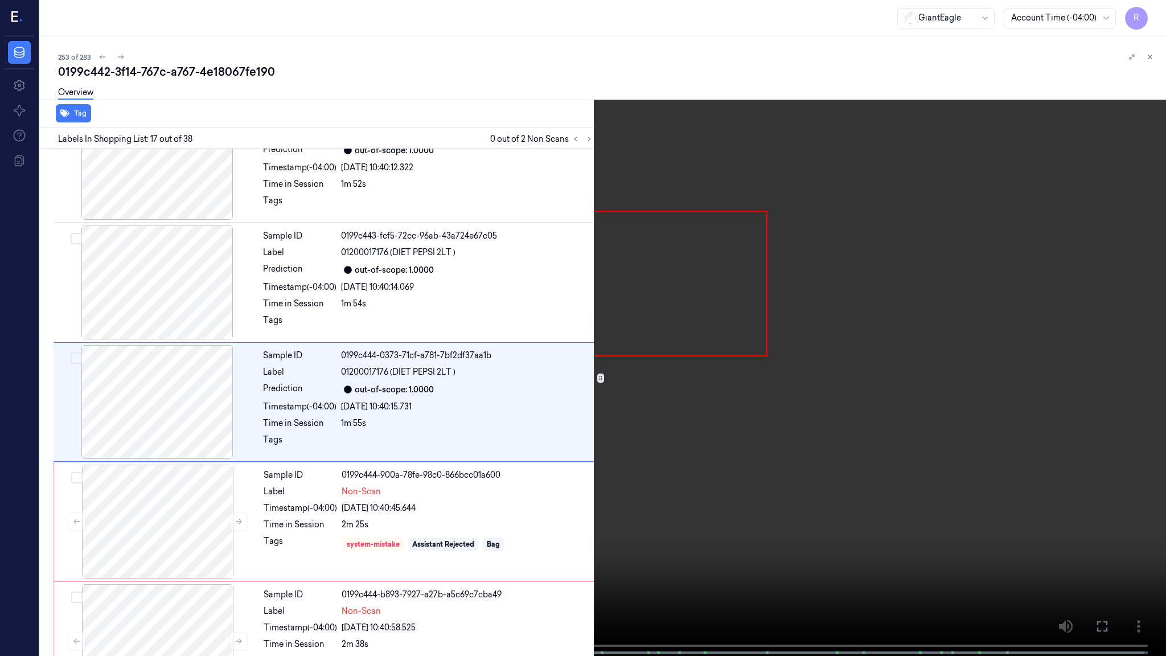
click at [669, 499] on video at bounding box center [583, 329] width 1166 height 658
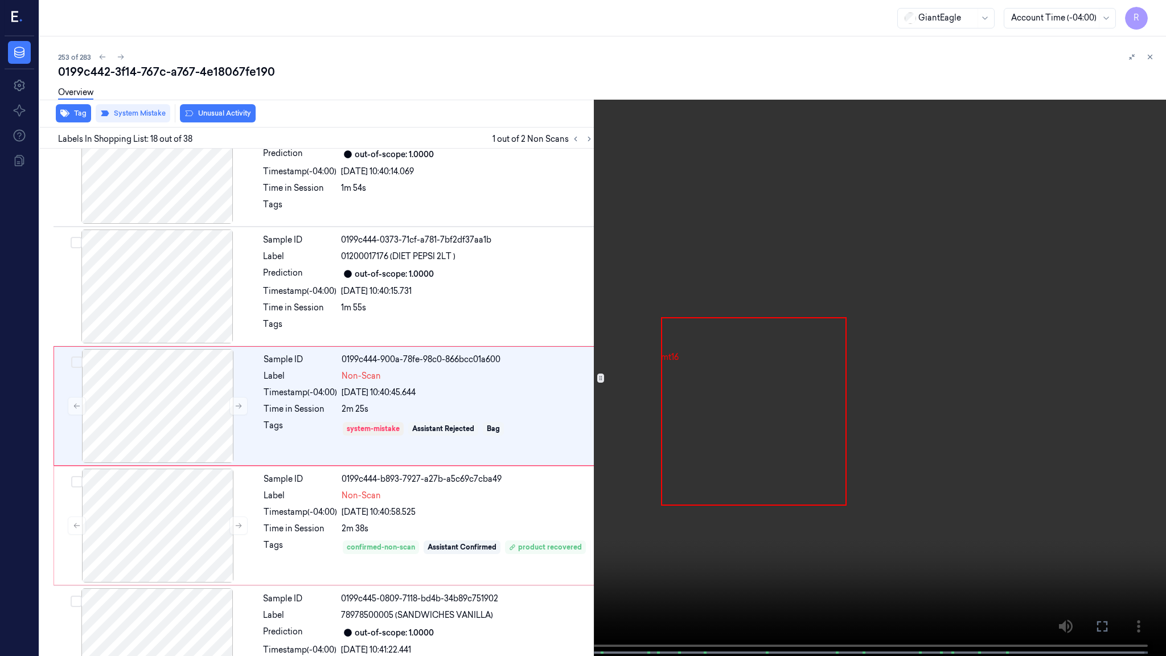
scroll to position [1839, 0]
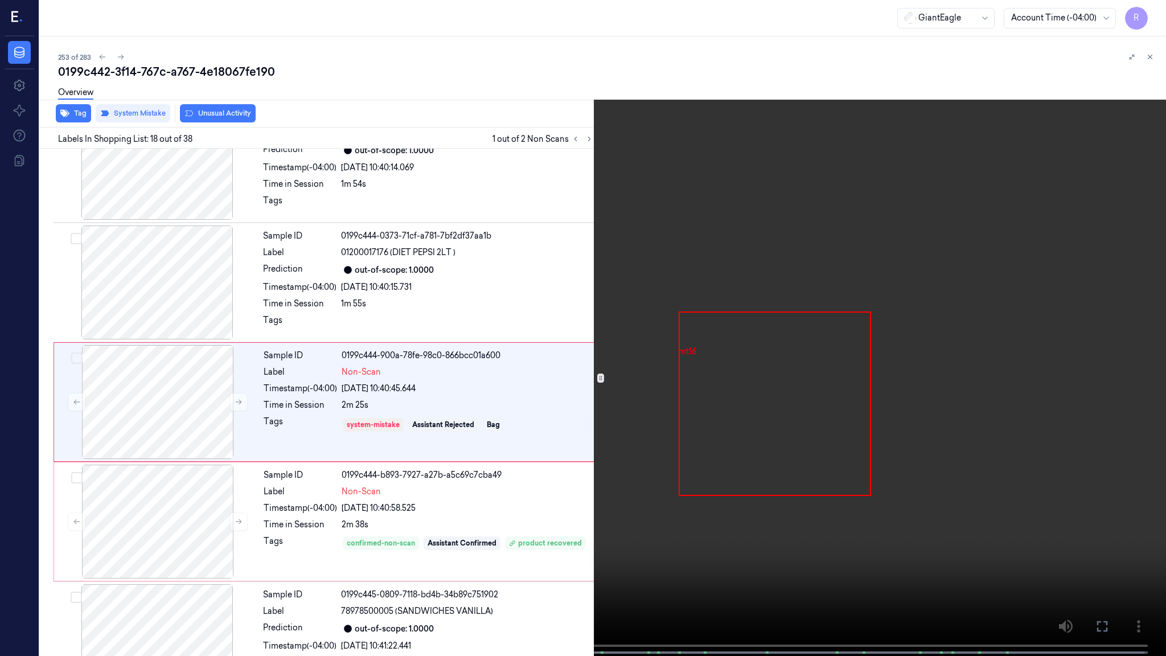
click at [1018, 481] on video at bounding box center [583, 329] width 1166 height 658
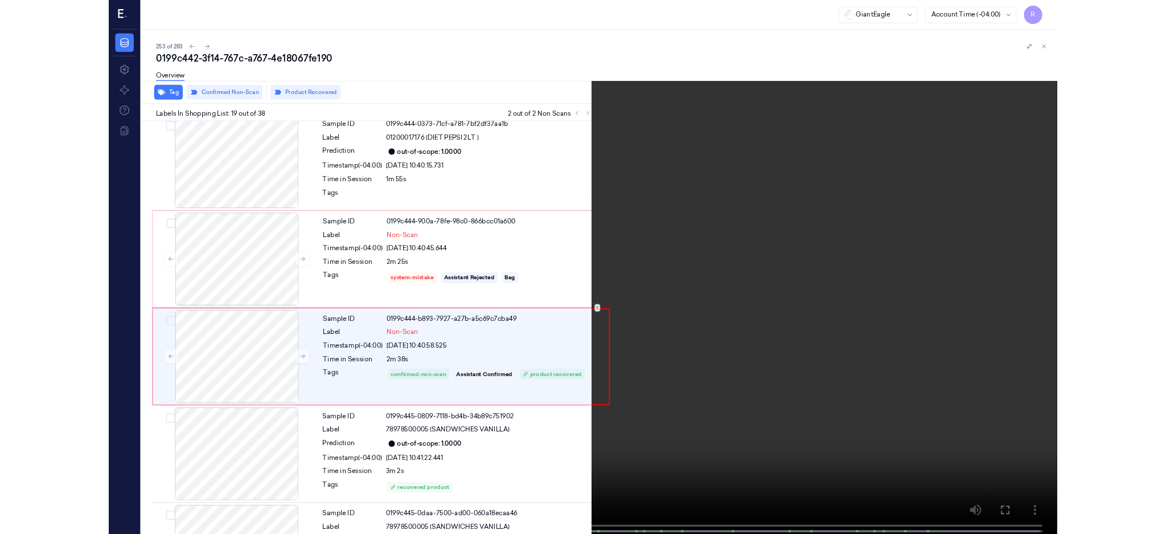
scroll to position [1959, 0]
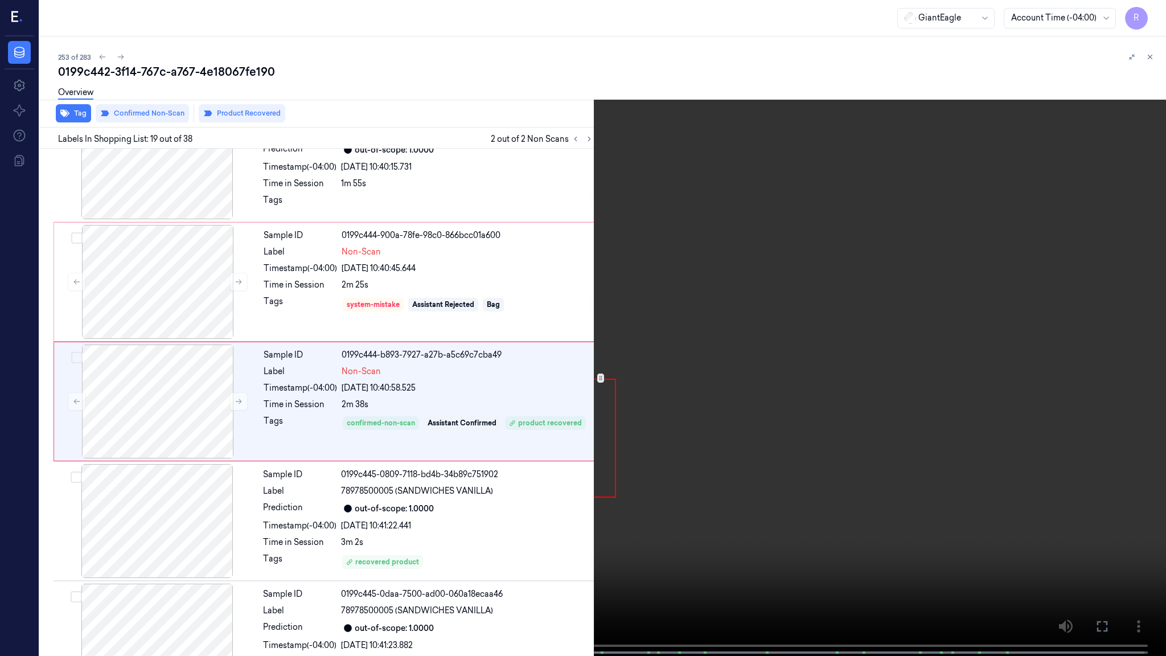
click at [752, 247] on video at bounding box center [583, 329] width 1166 height 658
click at [736, 260] on video at bounding box center [583, 329] width 1166 height 658
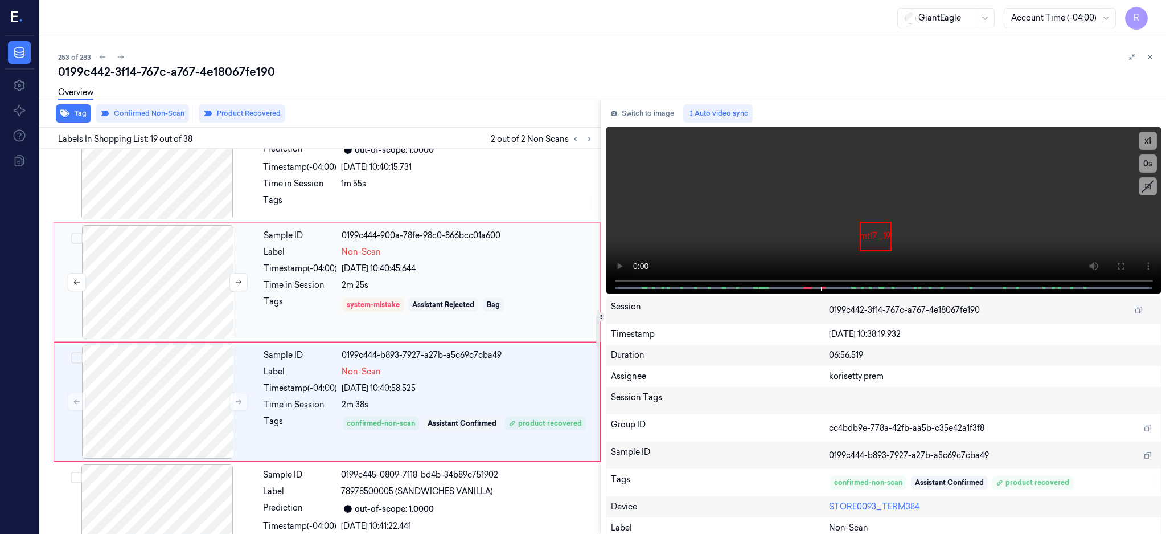
click at [147, 290] on div at bounding box center [157, 282] width 203 height 114
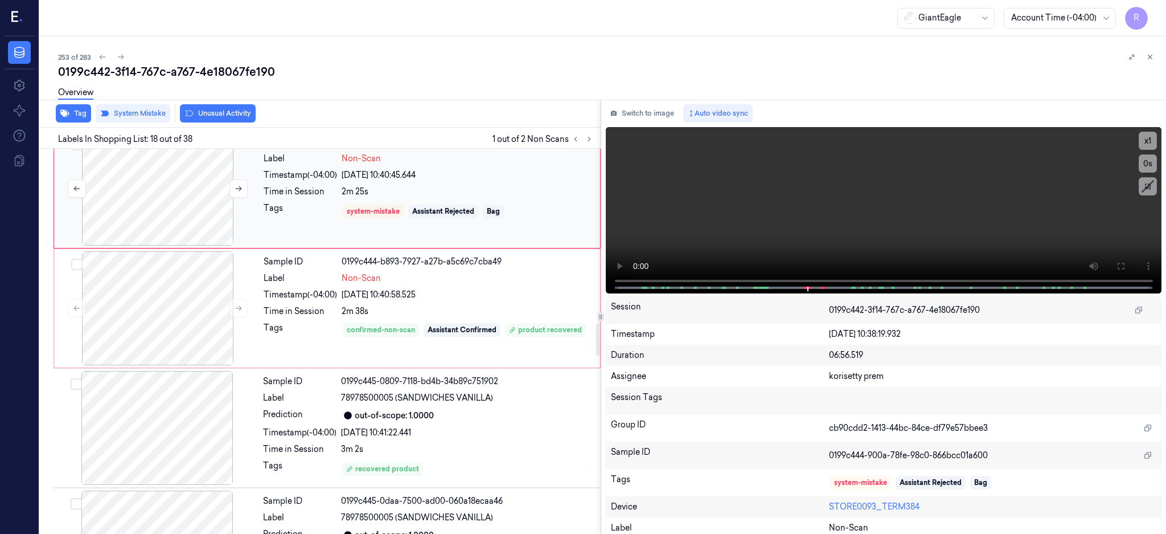
scroll to position [2128, 0]
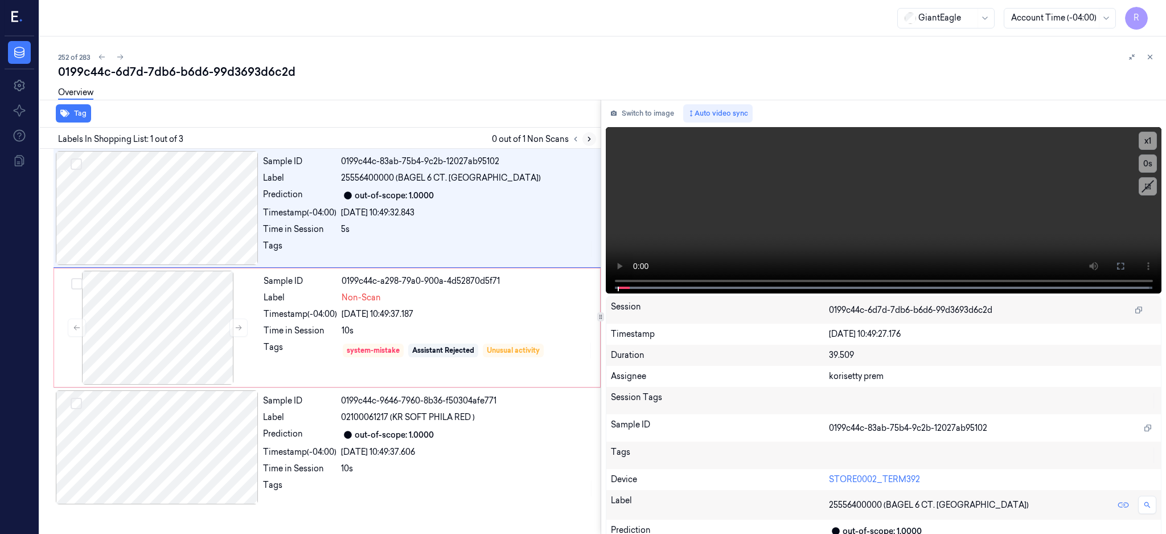
click at [591, 140] on icon at bounding box center [589, 139] width 2 height 4
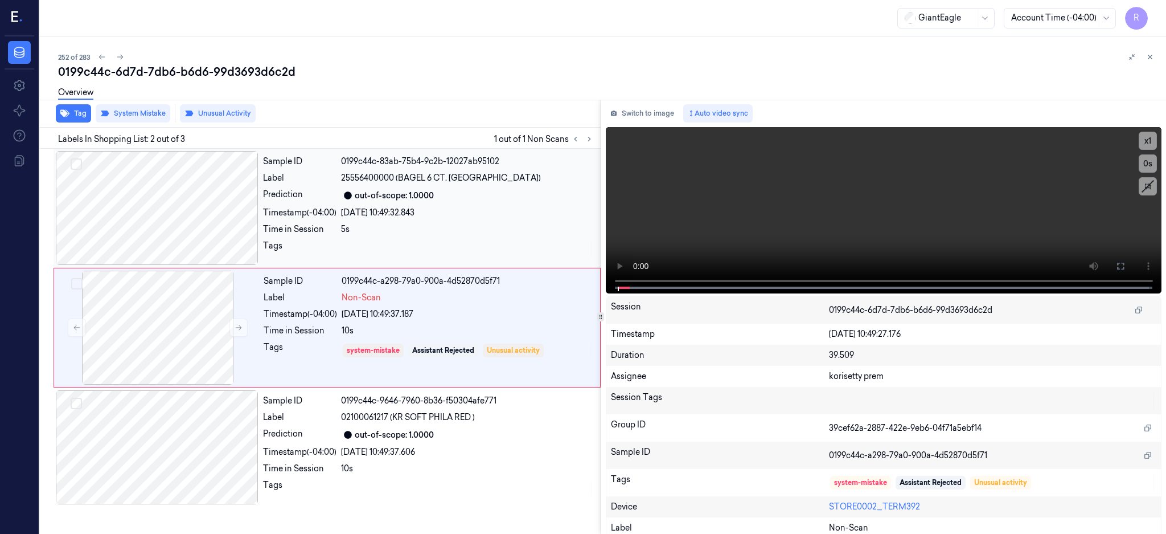
click at [185, 219] on div at bounding box center [157, 208] width 203 height 114
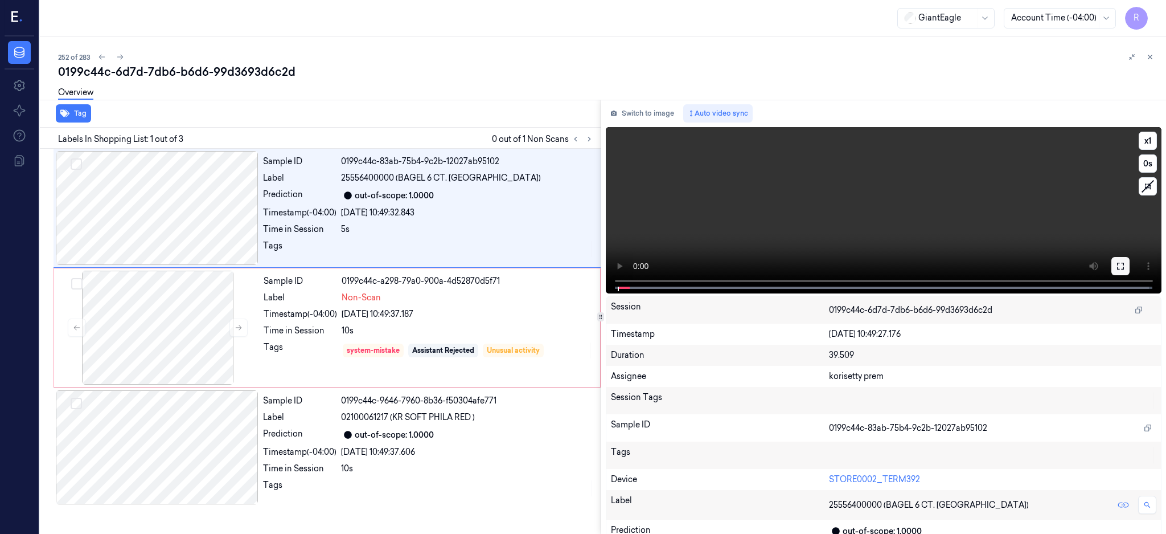
click at [1124, 268] on icon at bounding box center [1120, 266] width 7 height 7
click at [179, 211] on div at bounding box center [157, 208] width 203 height 114
click at [1130, 263] on button at bounding box center [1121, 266] width 18 height 18
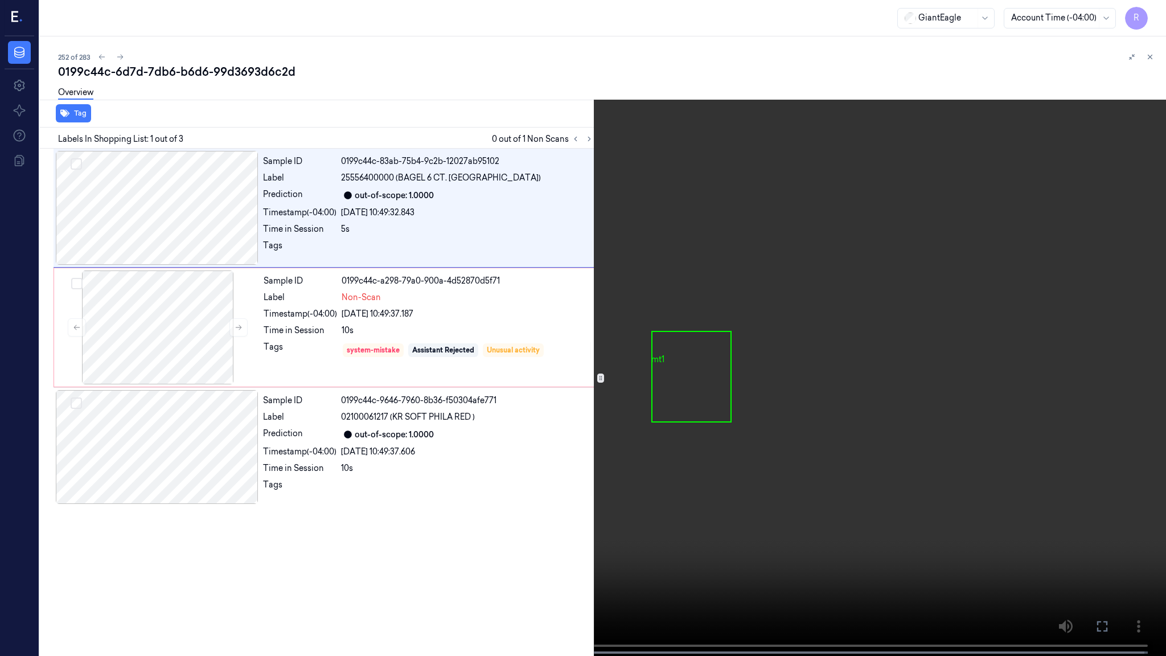
click at [703, 368] on video at bounding box center [583, 329] width 1166 height 658
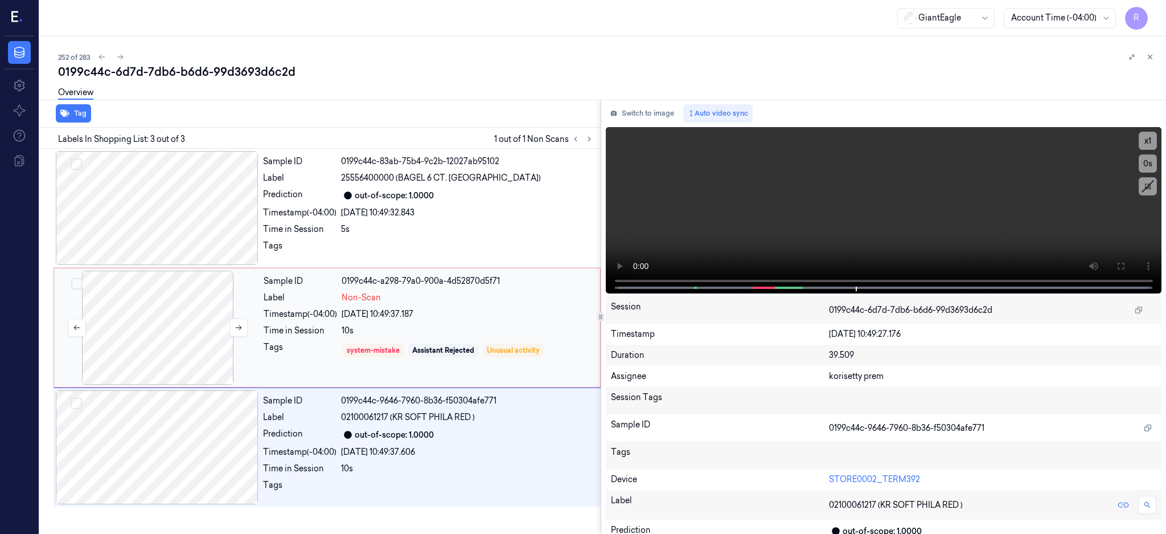
click at [171, 325] on div at bounding box center [157, 327] width 203 height 114
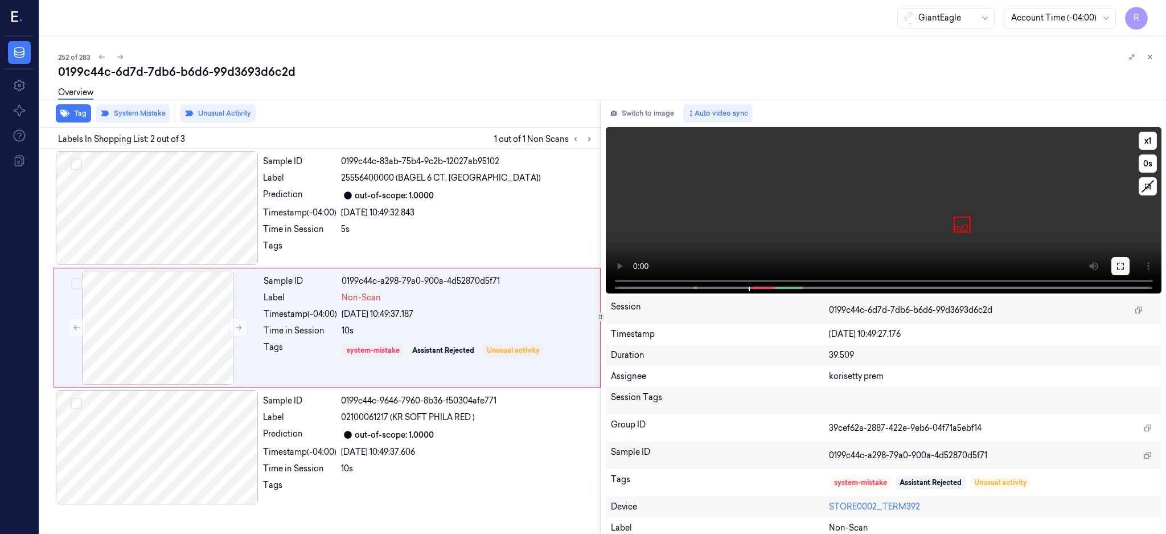
click at [1125, 261] on icon at bounding box center [1120, 265] width 9 height 9
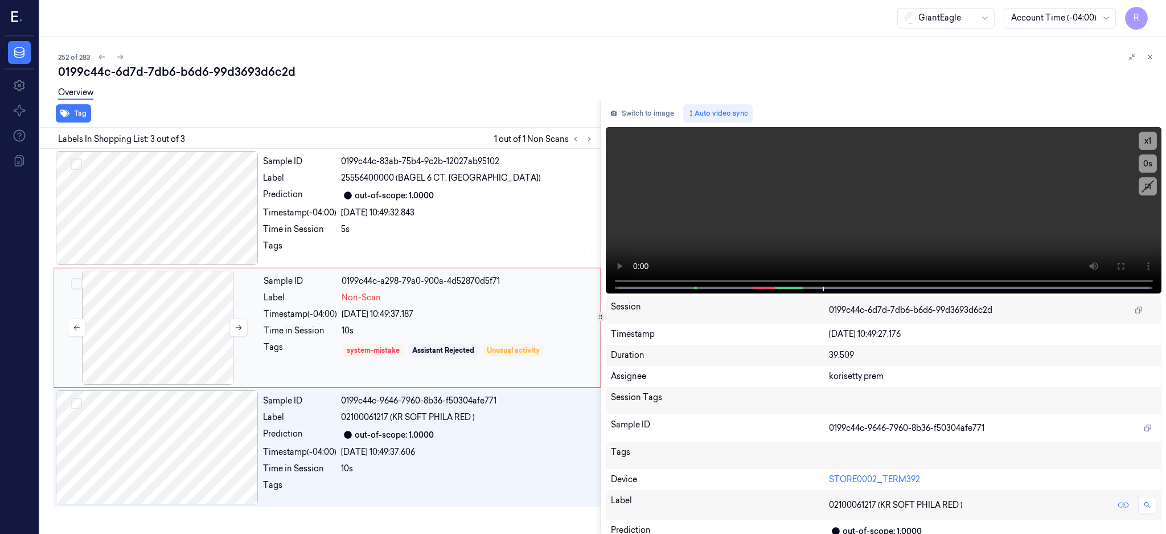
click at [189, 323] on div at bounding box center [157, 327] width 203 height 114
click at [168, 329] on div at bounding box center [157, 327] width 203 height 114
click at [156, 337] on div at bounding box center [157, 327] width 203 height 114
click at [144, 224] on div at bounding box center [157, 208] width 203 height 114
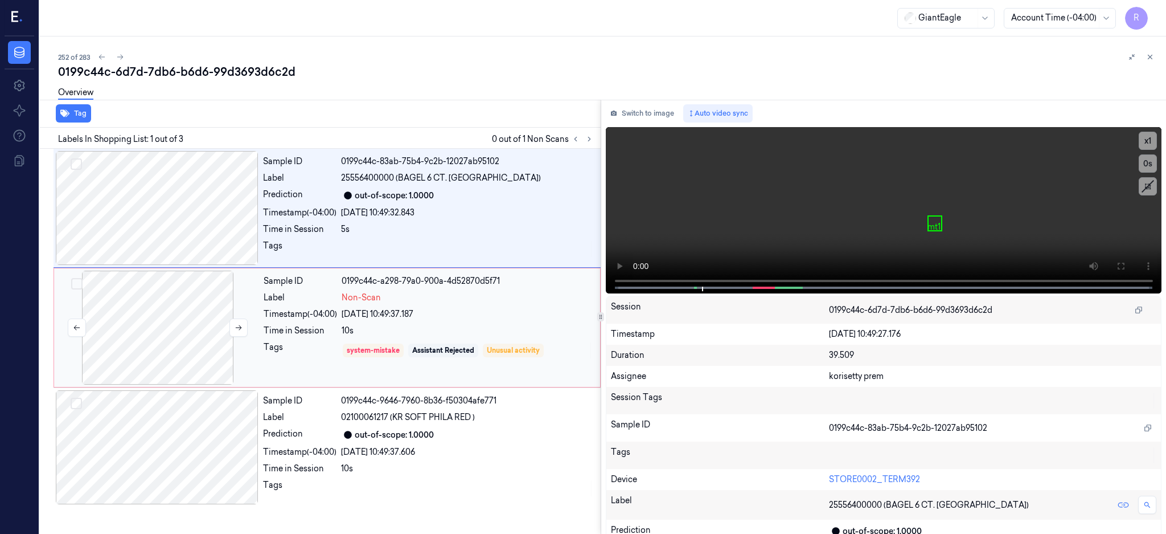
click at [179, 321] on div at bounding box center [157, 327] width 203 height 114
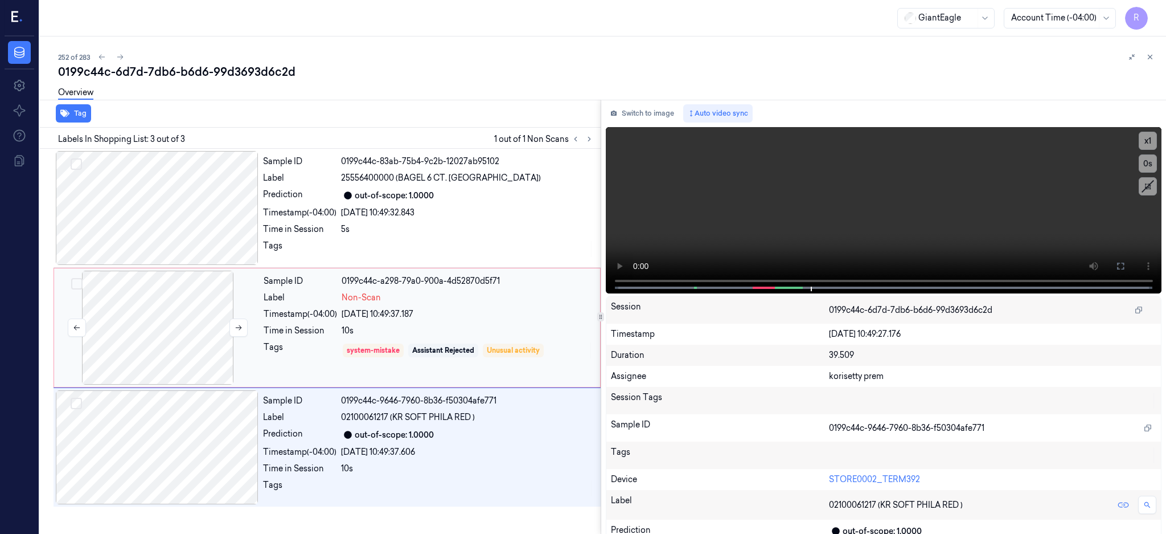
click at [151, 302] on div at bounding box center [157, 327] width 203 height 114
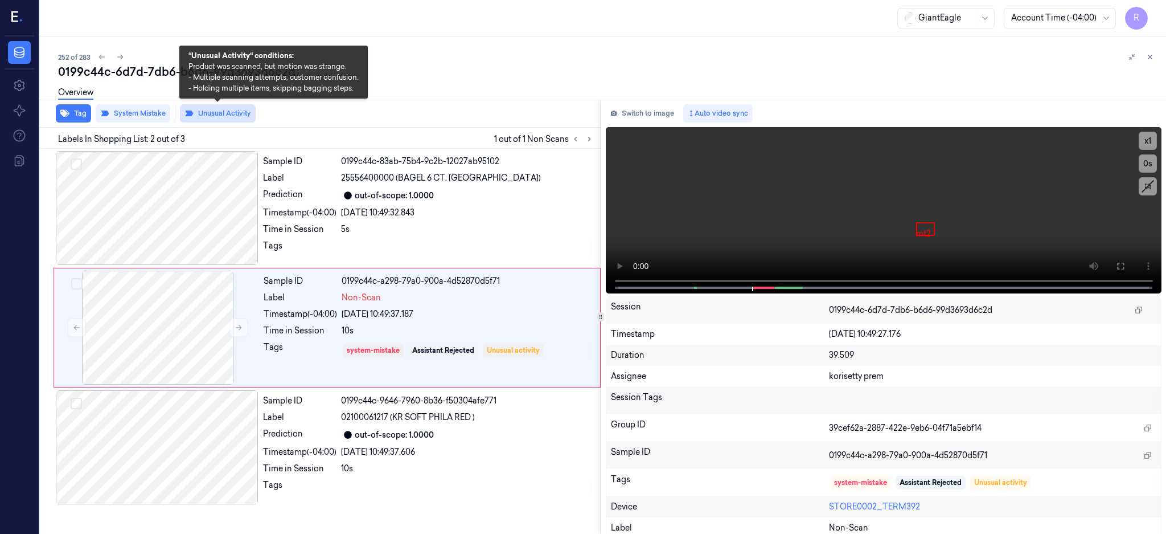
click at [220, 110] on button "Unusual Activity" at bounding box center [218, 113] width 76 height 18
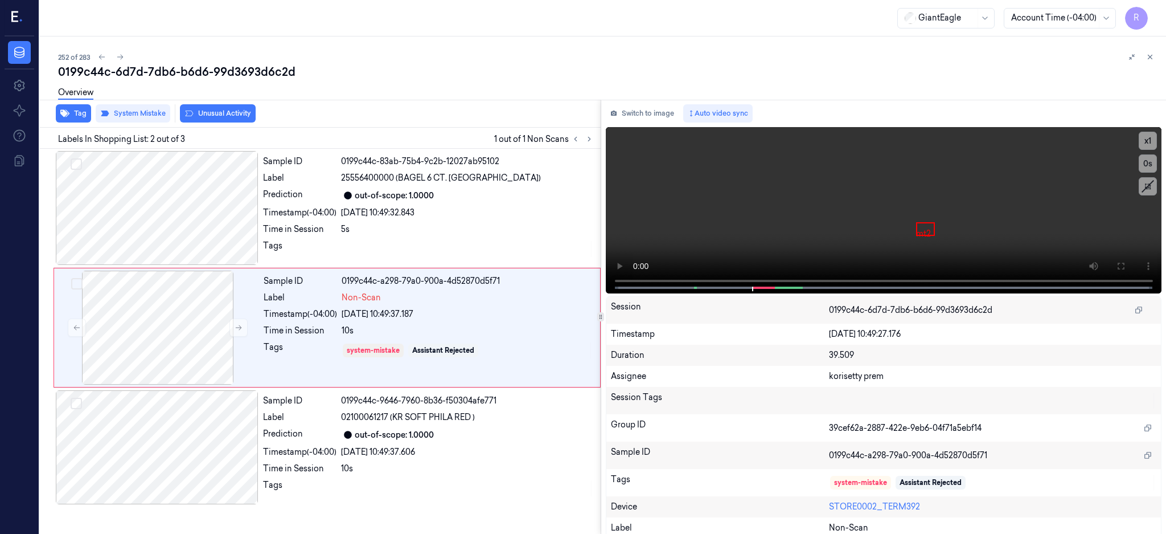
click at [147, 59] on div "252 of 283" at bounding box center [607, 57] width 1099 height 14
click at [158, 68] on div "0199c44c-6d7d-7db6-b6d6-99d3693d6c2d" at bounding box center [607, 72] width 1099 height 16
copy div "7db6"
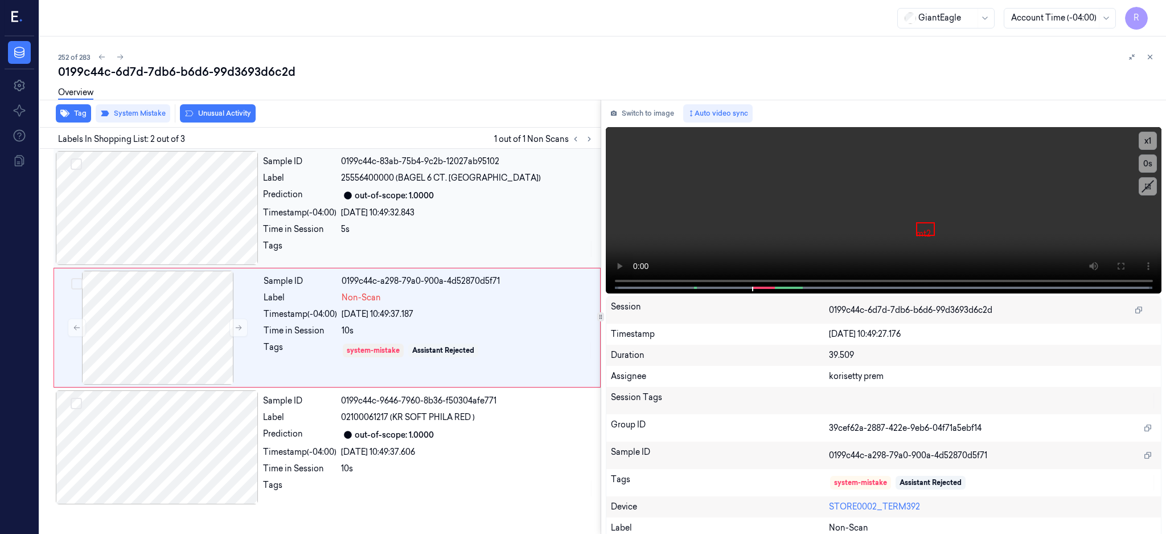
click at [188, 215] on div at bounding box center [157, 208] width 203 height 114
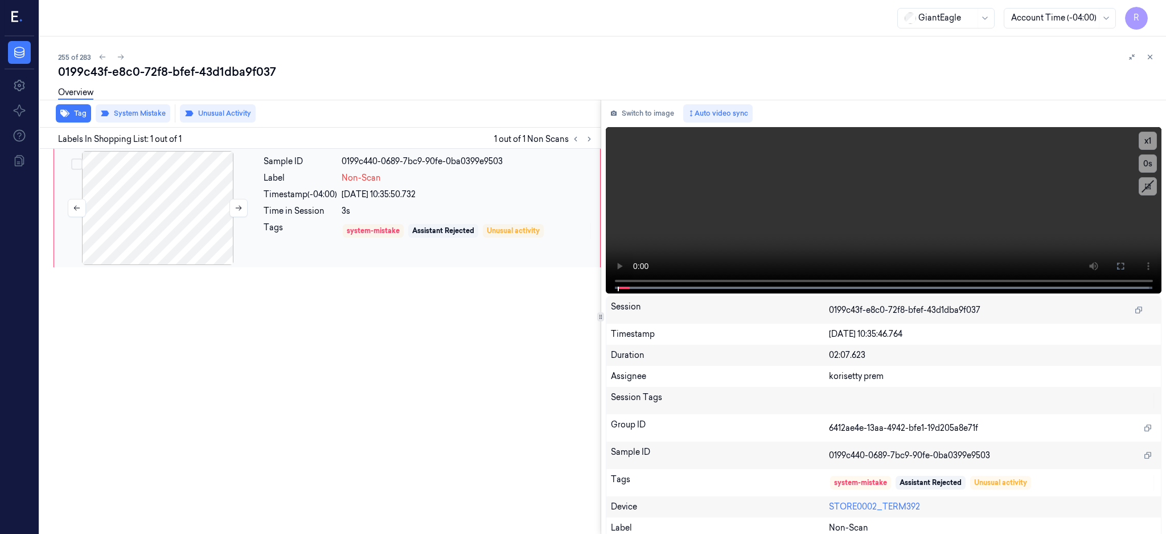
click at [151, 205] on div at bounding box center [157, 208] width 203 height 114
click at [174, 210] on div at bounding box center [157, 208] width 203 height 114
click at [1125, 265] on icon at bounding box center [1120, 265] width 9 height 9
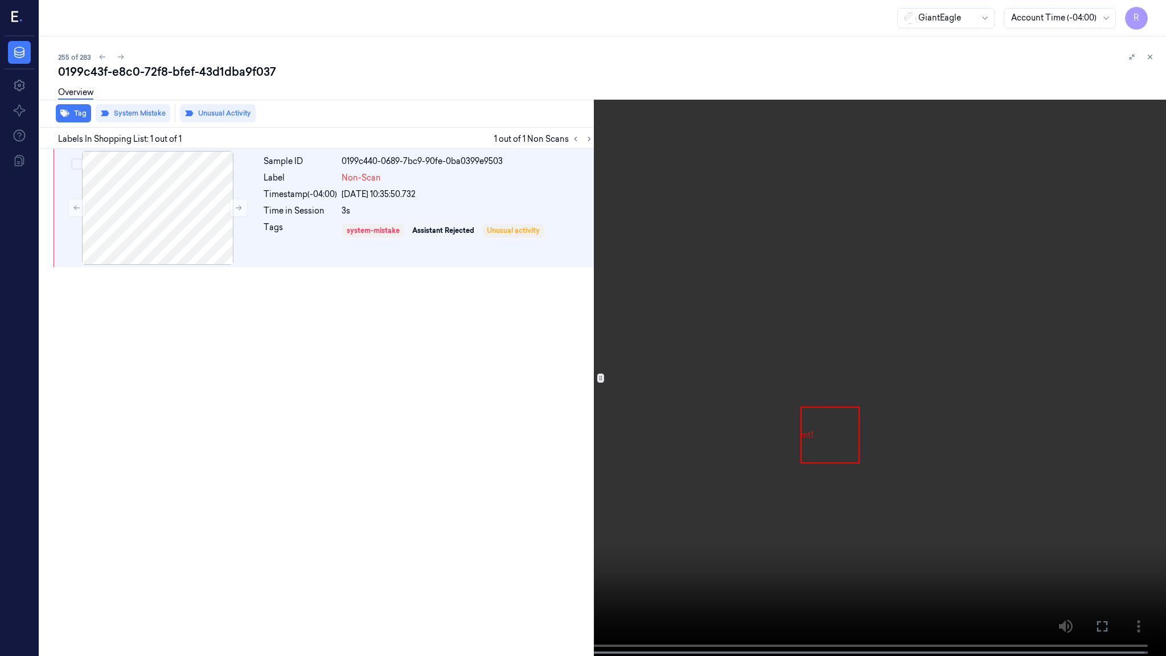
click at [616, 405] on video at bounding box center [583, 329] width 1166 height 658
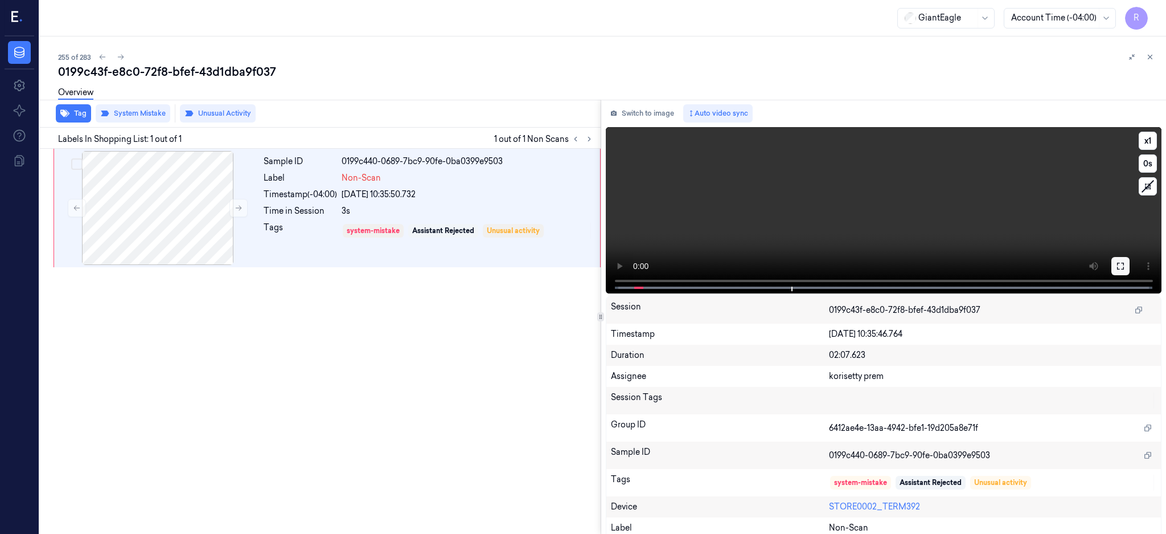
click at [1130, 267] on button at bounding box center [1121, 266] width 18 height 18
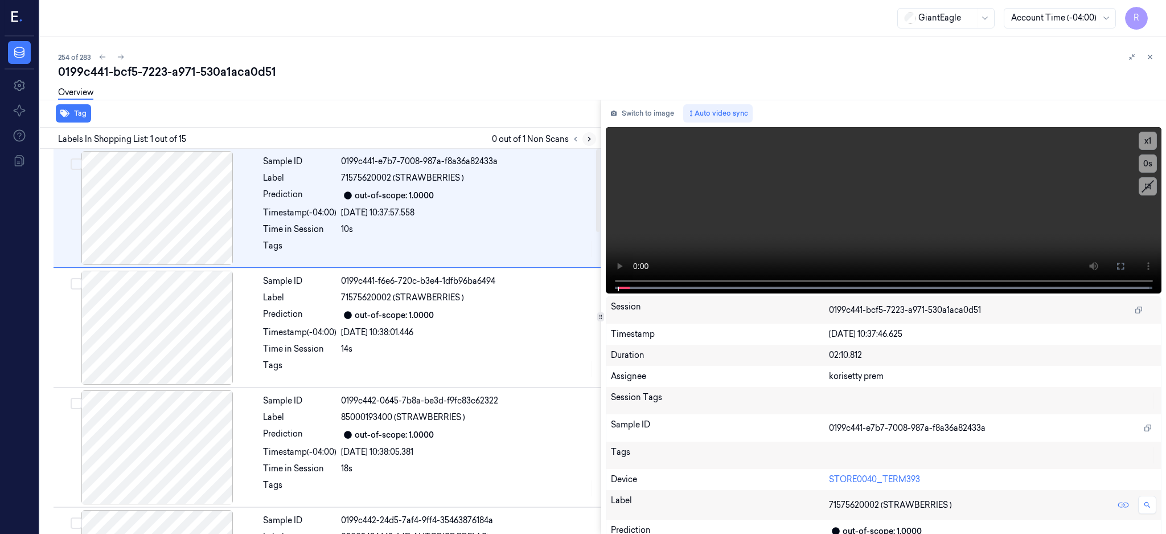
click at [593, 138] on icon at bounding box center [589, 139] width 8 height 8
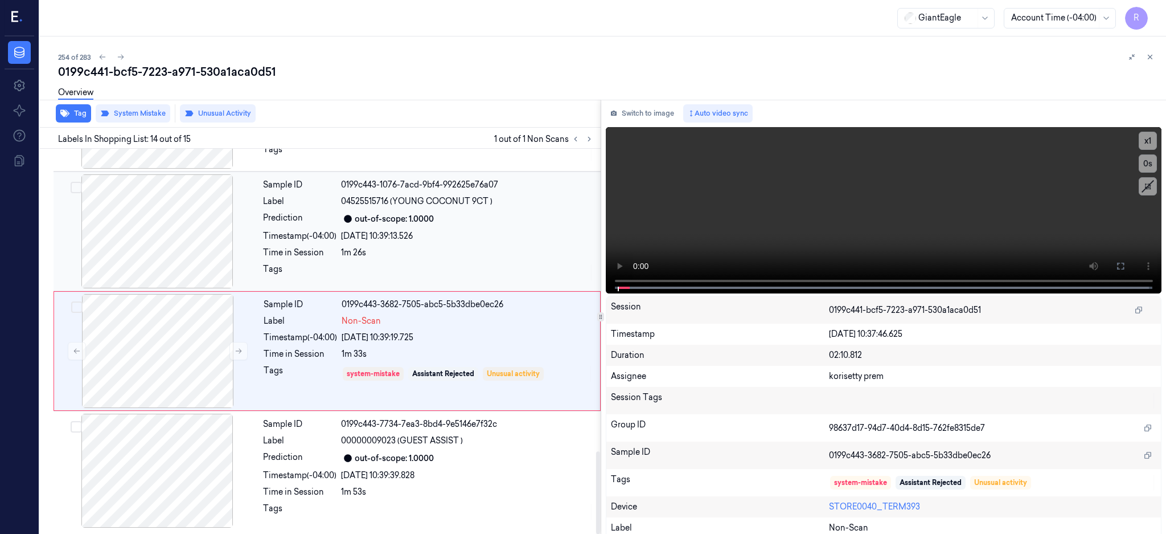
click at [203, 234] on div at bounding box center [157, 231] width 203 height 114
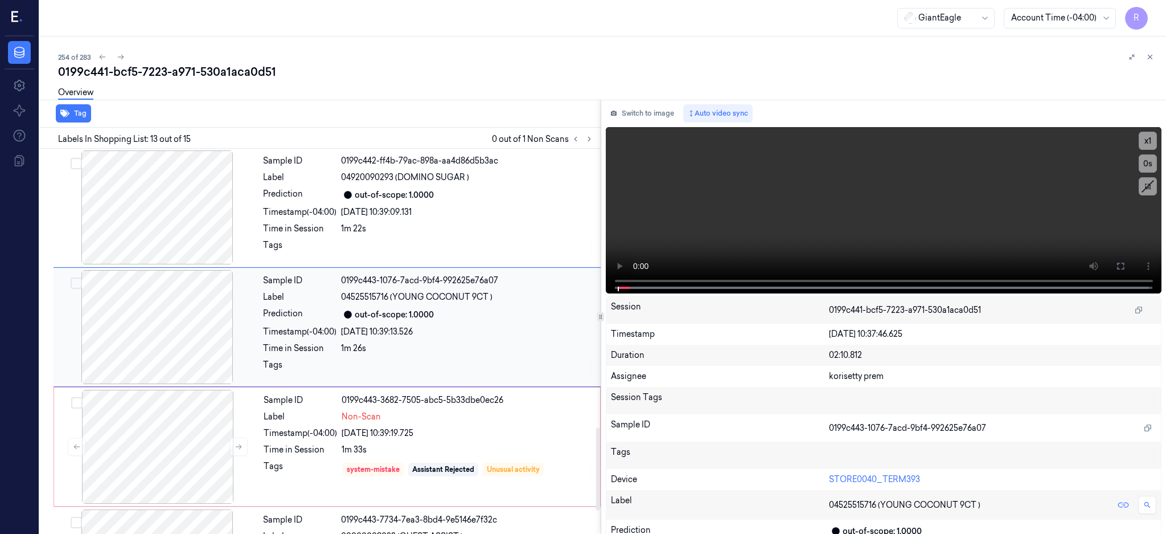
scroll to position [1302, 0]
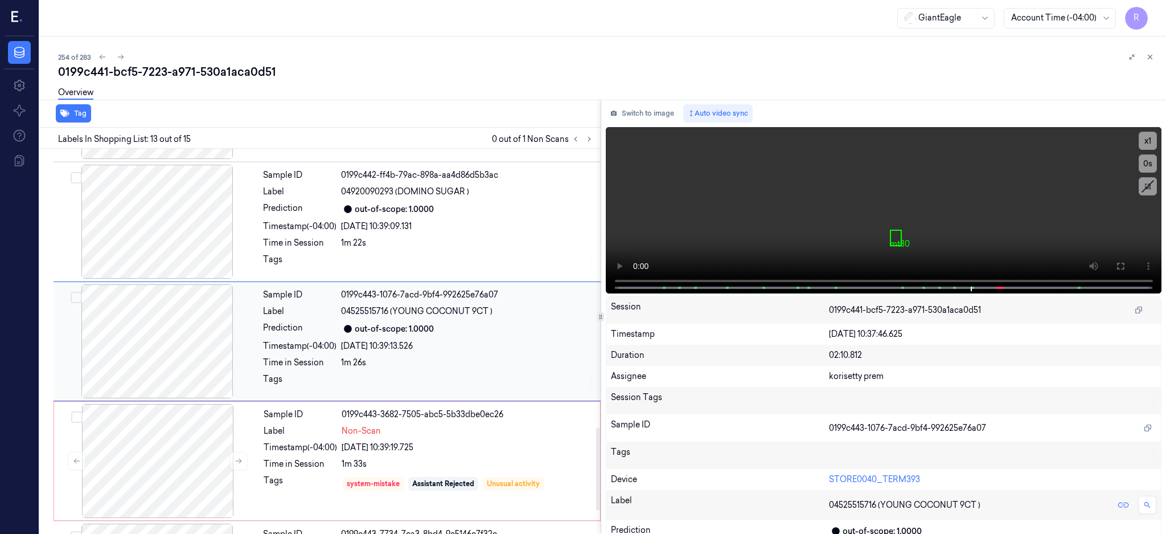
click at [167, 316] on div at bounding box center [157, 341] width 203 height 114
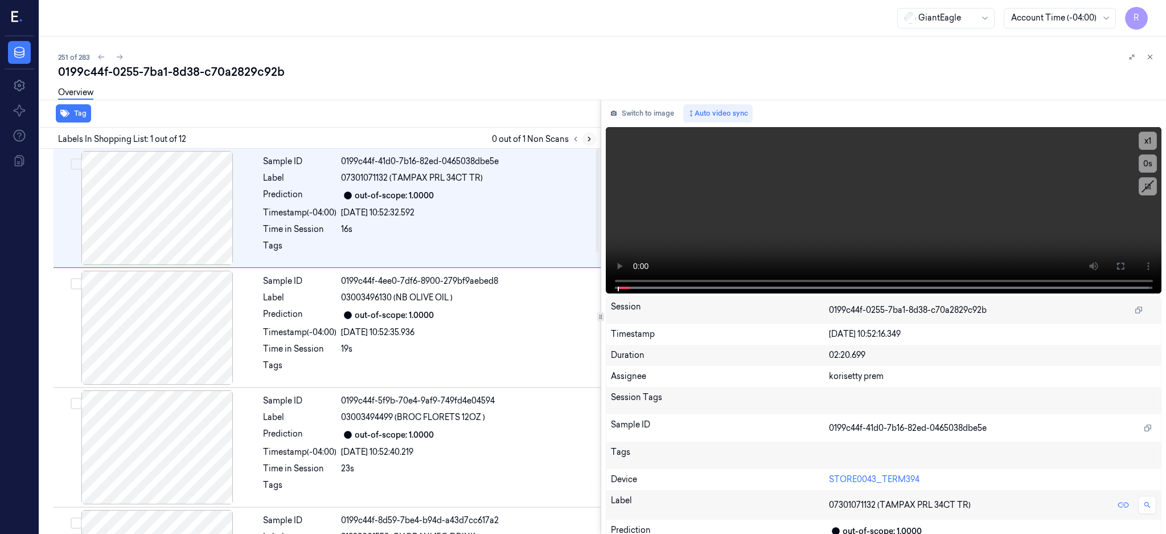
click at [593, 140] on icon at bounding box center [589, 139] width 8 height 8
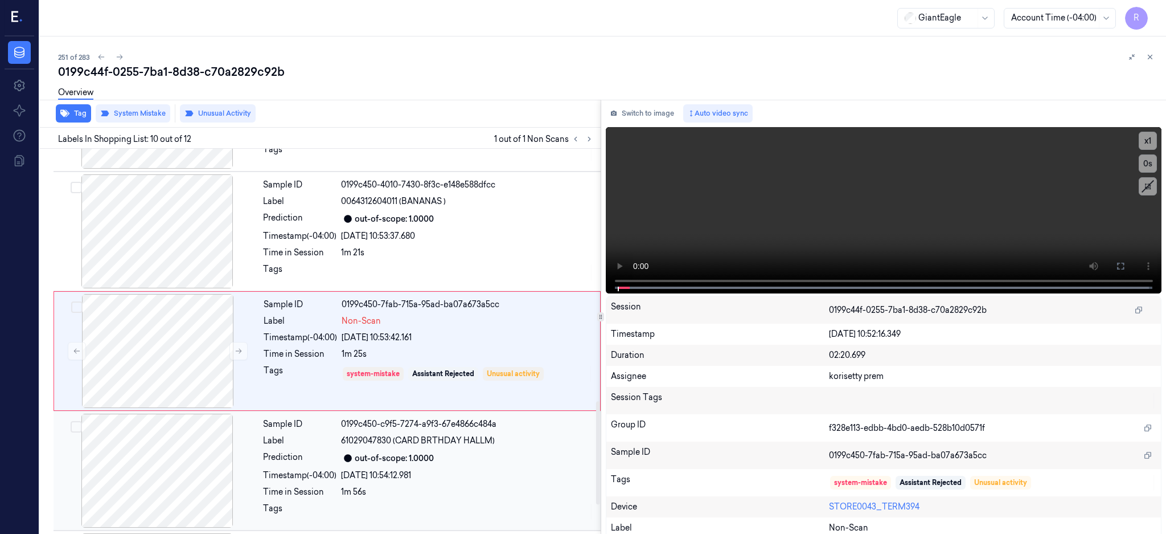
scroll to position [943, 0]
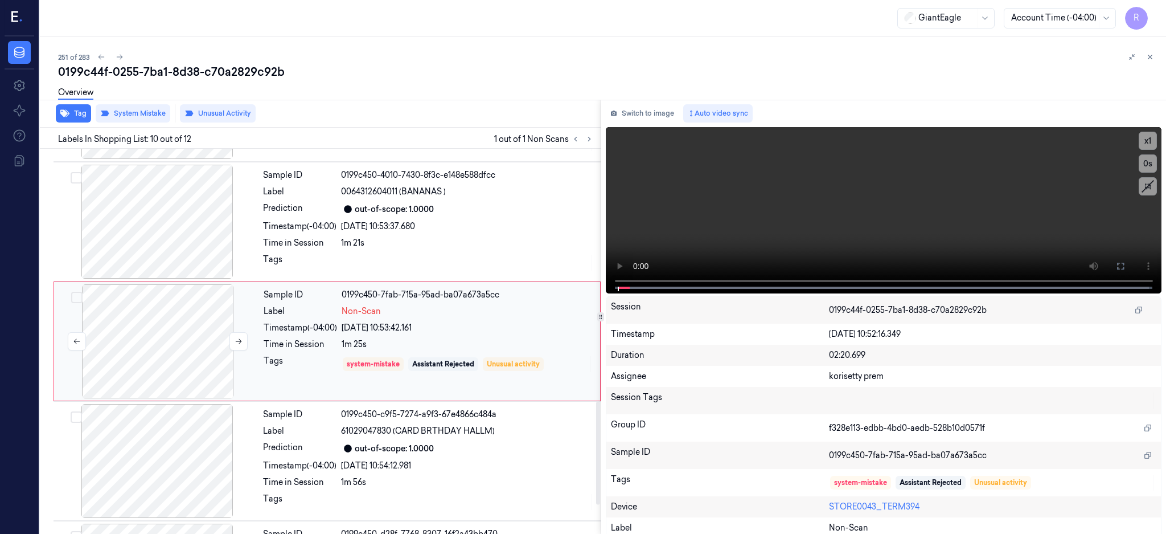
click at [169, 354] on div at bounding box center [157, 341] width 203 height 114
click at [186, 212] on div at bounding box center [157, 222] width 203 height 114
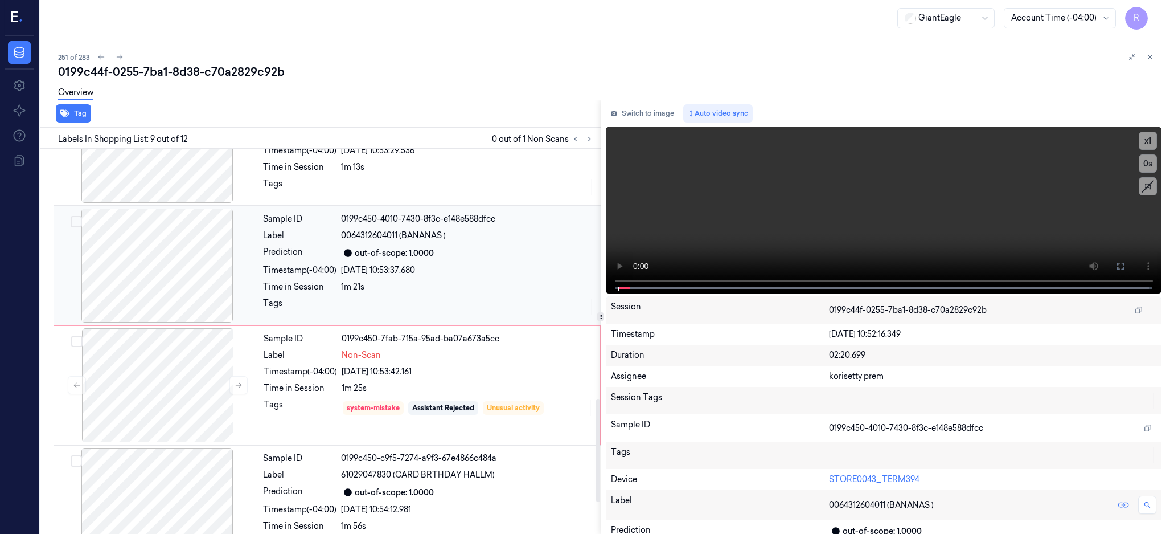
scroll to position [1051, 0]
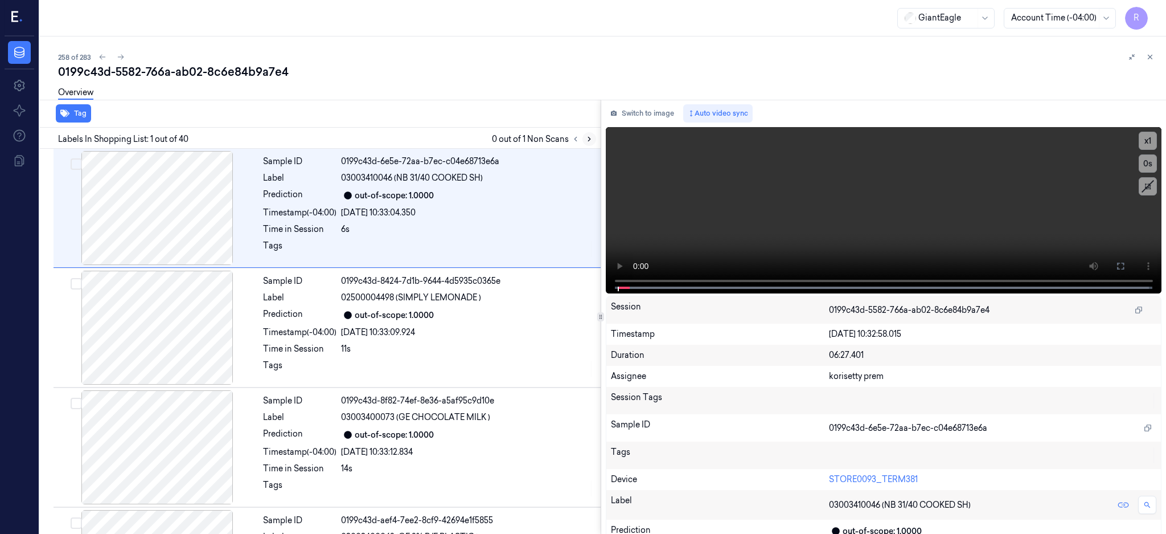
click at [593, 137] on icon at bounding box center [589, 139] width 8 height 8
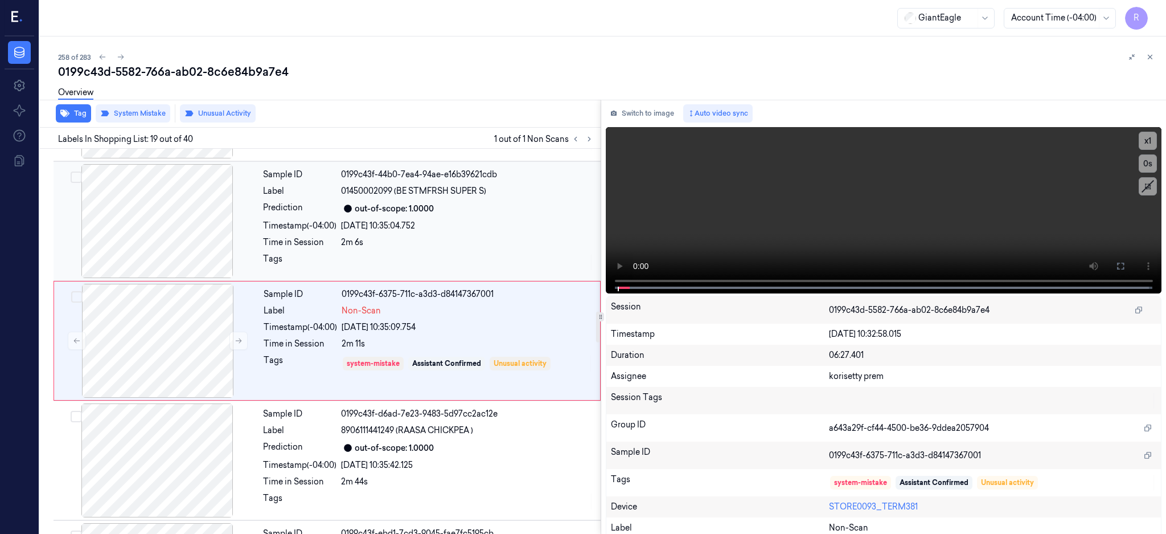
click at [129, 223] on div at bounding box center [157, 221] width 203 height 114
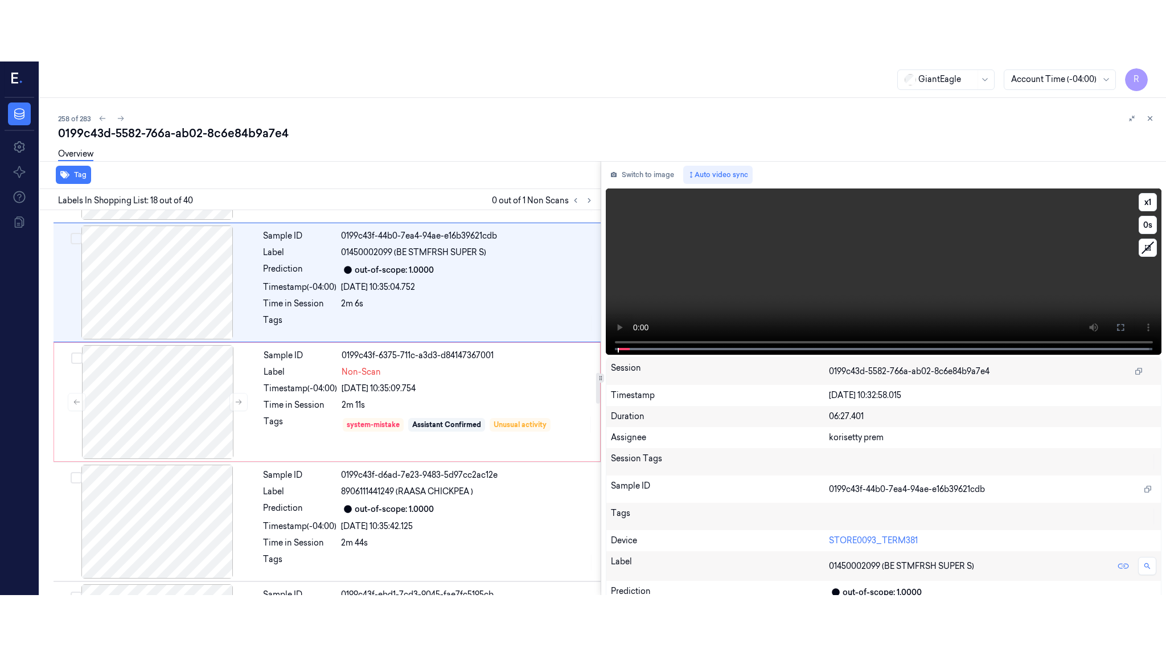
scroll to position [1900, 0]
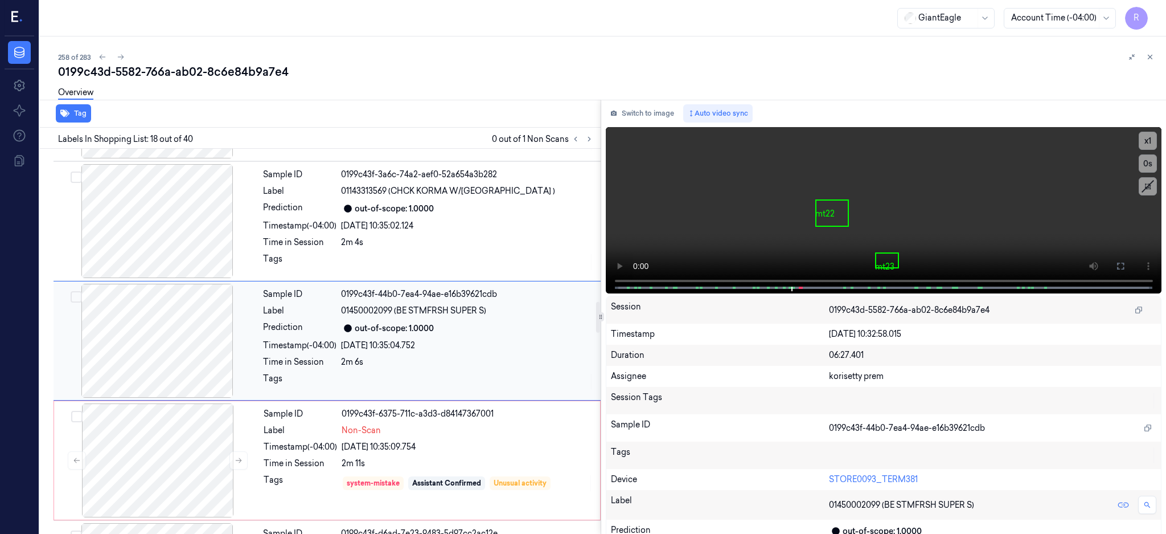
click at [101, 338] on div at bounding box center [157, 341] width 203 height 114
click at [1125, 265] on icon at bounding box center [1120, 265] width 9 height 9
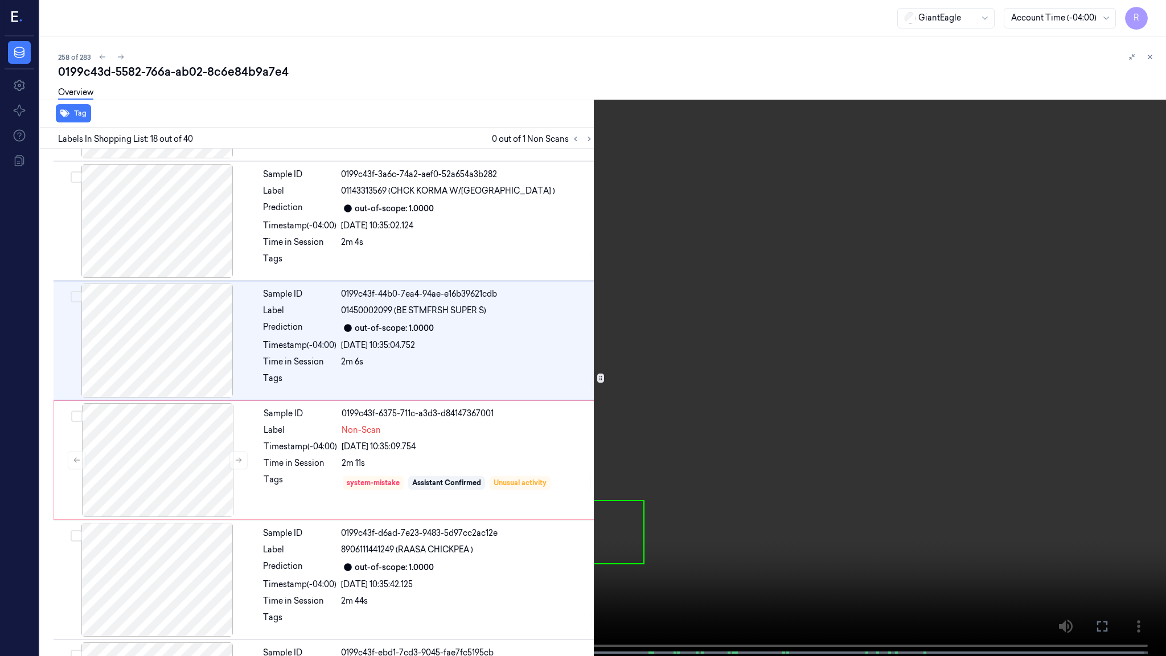
click at [738, 335] on video at bounding box center [583, 329] width 1166 height 658
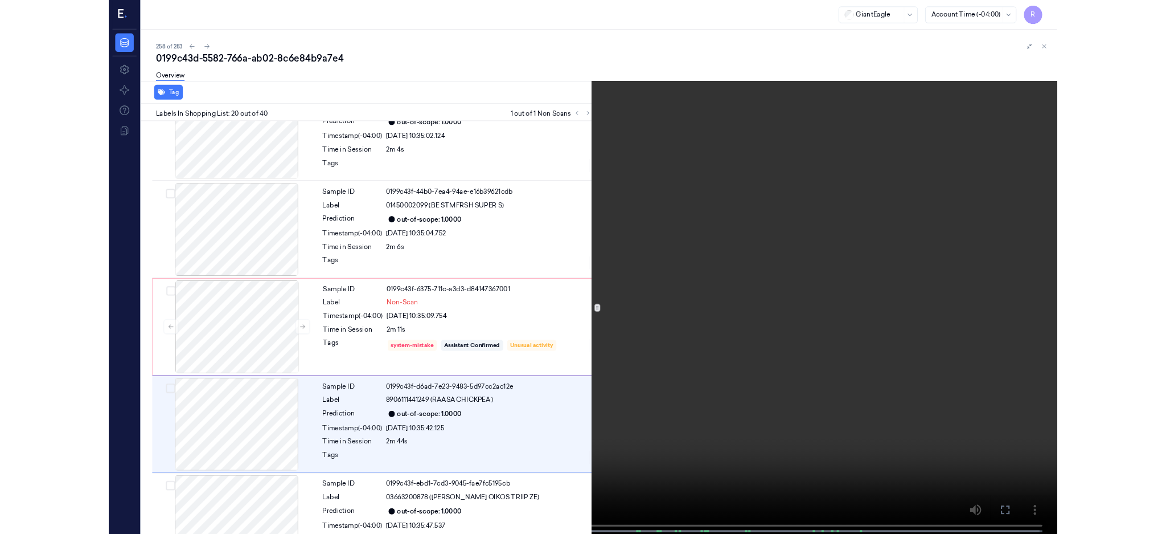
scroll to position [2078, 0]
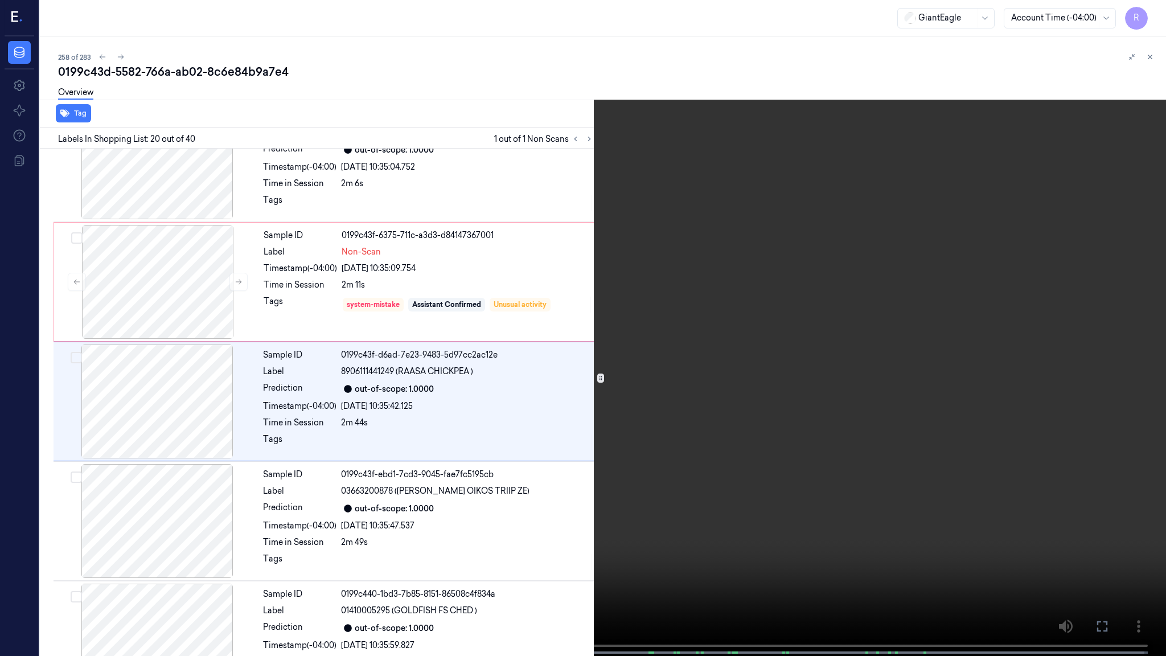
click at [632, 420] on video at bounding box center [583, 329] width 1166 height 658
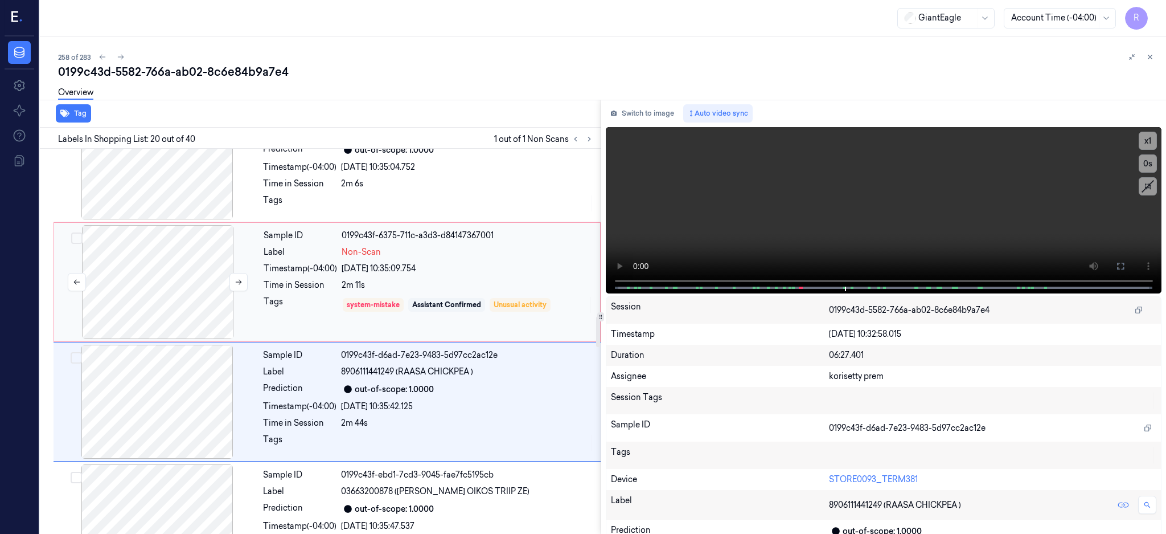
click at [208, 278] on div at bounding box center [157, 282] width 203 height 114
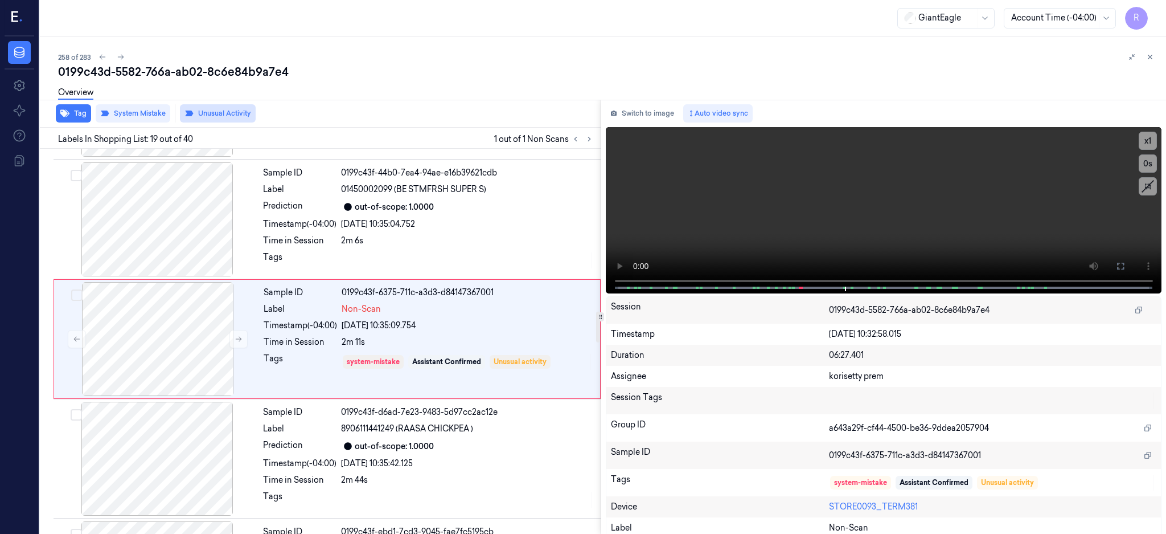
scroll to position [2020, 0]
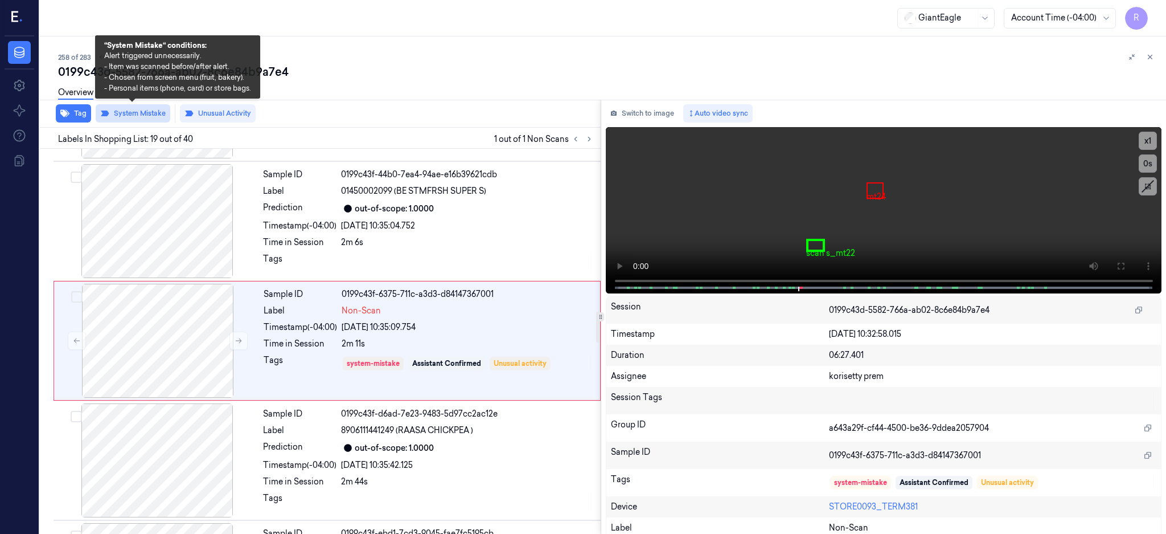
click at [159, 116] on button "System Mistake" at bounding box center [133, 113] width 75 height 18
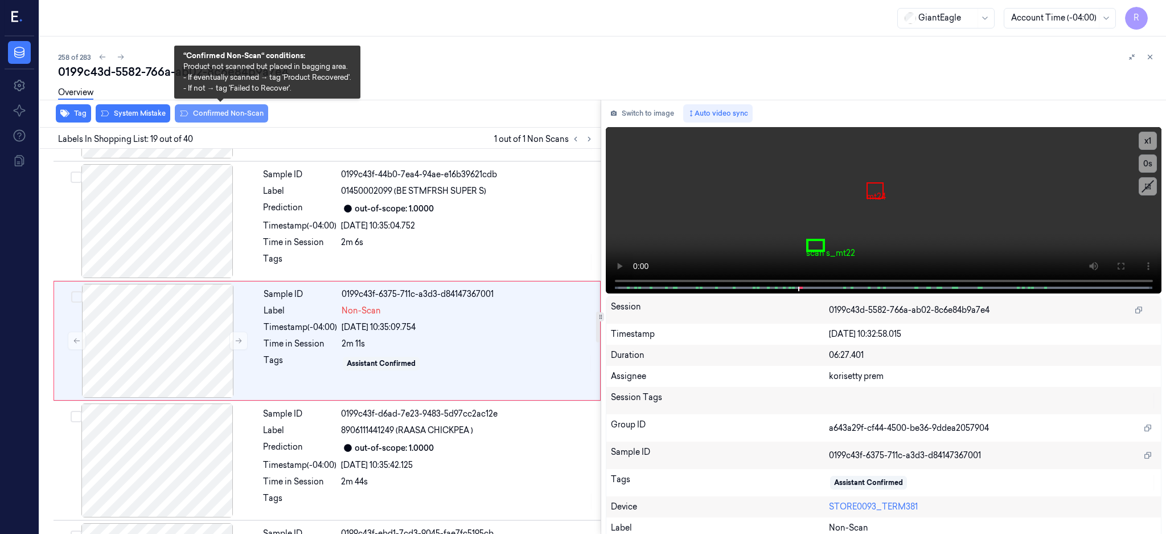
click at [207, 117] on button "Confirmed Non-Scan" at bounding box center [221, 113] width 93 height 18
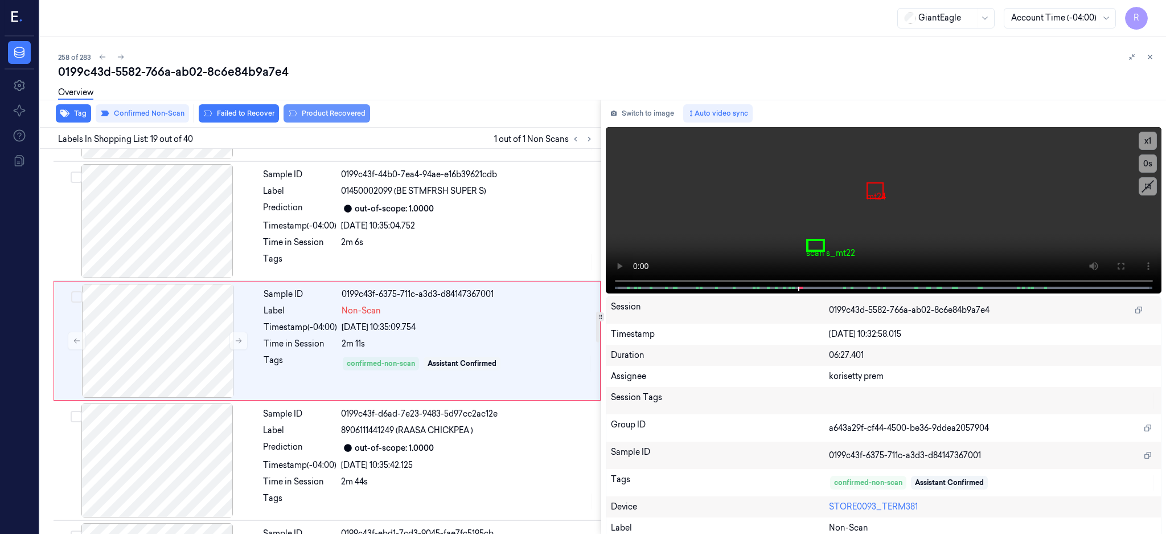
click at [321, 114] on button "Product Recovered" at bounding box center [327, 113] width 87 height 18
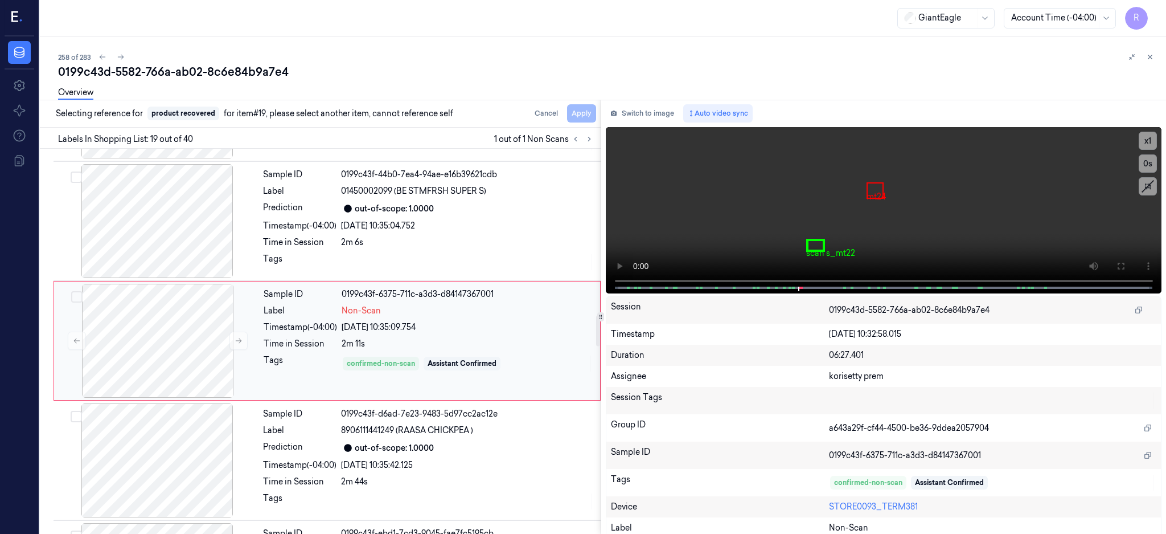
scroll to position [2096, 0]
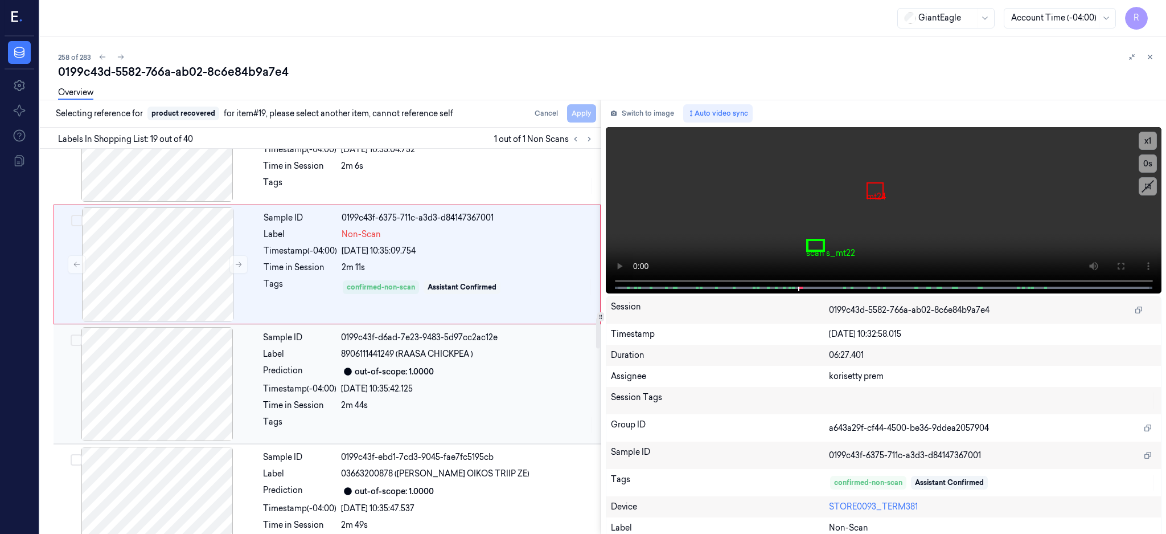
click at [165, 391] on div at bounding box center [157, 384] width 203 height 114
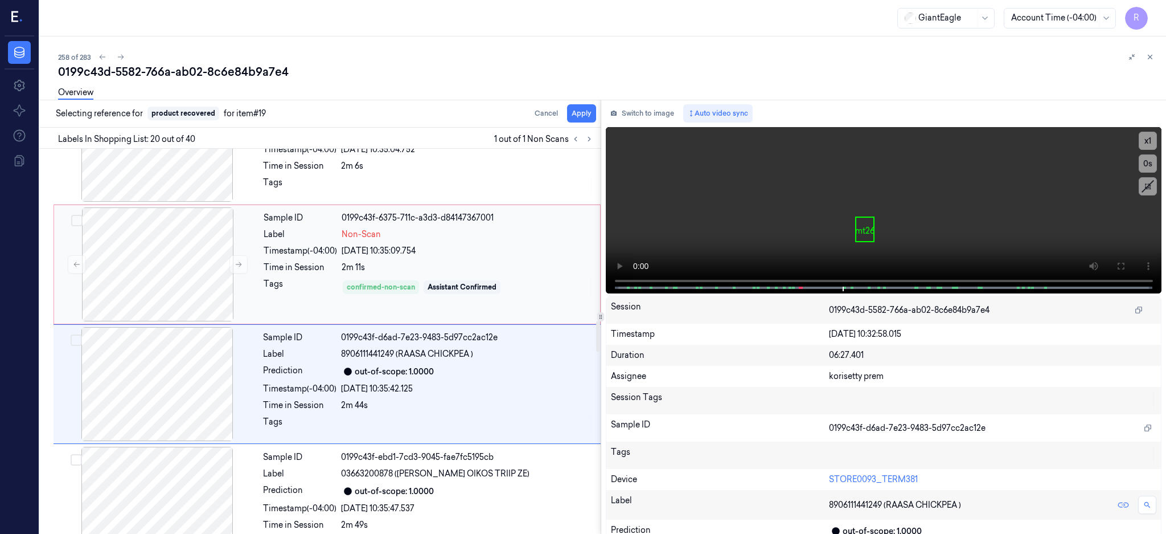
scroll to position [2139, 0]
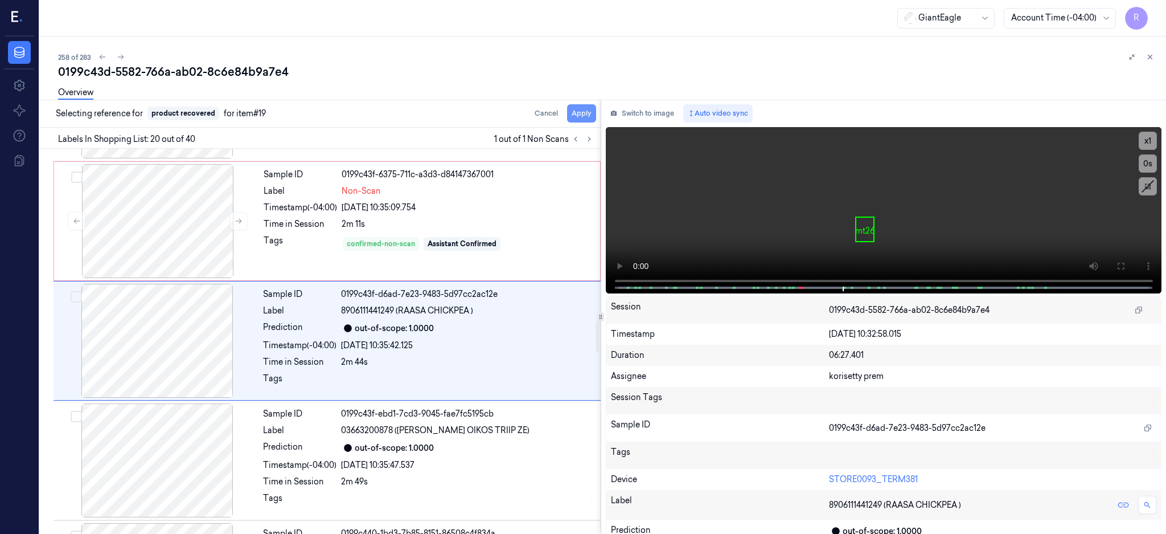
click at [596, 110] on button "Apply" at bounding box center [581, 113] width 29 height 18
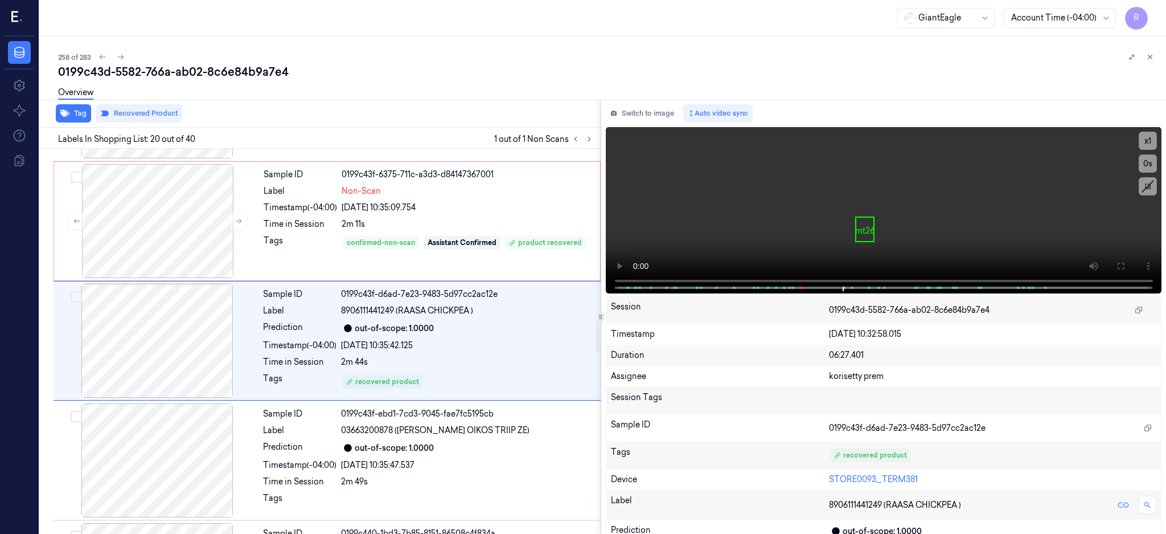
click at [208, 69] on div "0199c43d-5582-766a-ab02-8c6e84b9a7e4" at bounding box center [607, 72] width 1099 height 16
click at [208, 68] on div "0199c43d-5582-766a-ab02-8c6e84b9a7e4" at bounding box center [607, 72] width 1099 height 16
copy div "8c6e84b9a7e4"
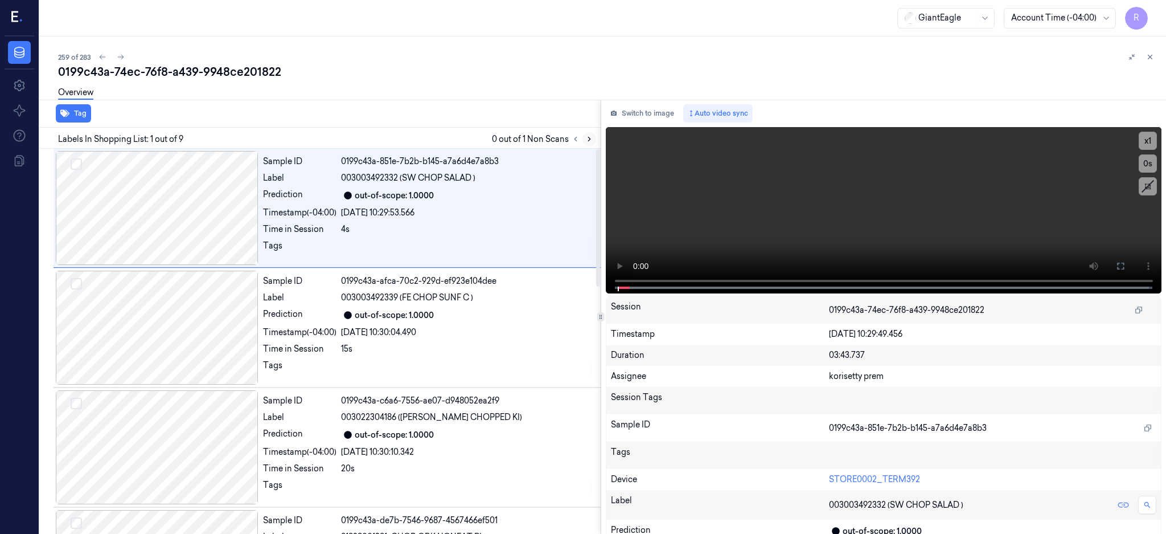
click at [593, 137] on icon at bounding box center [589, 139] width 8 height 8
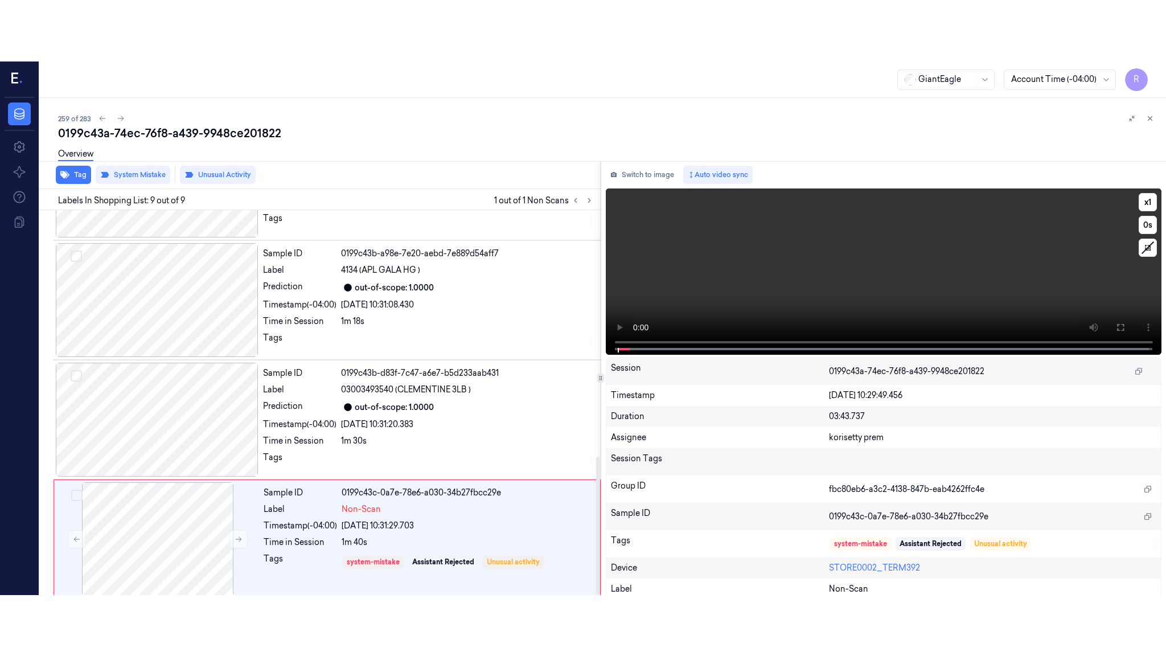
scroll to position [695, 0]
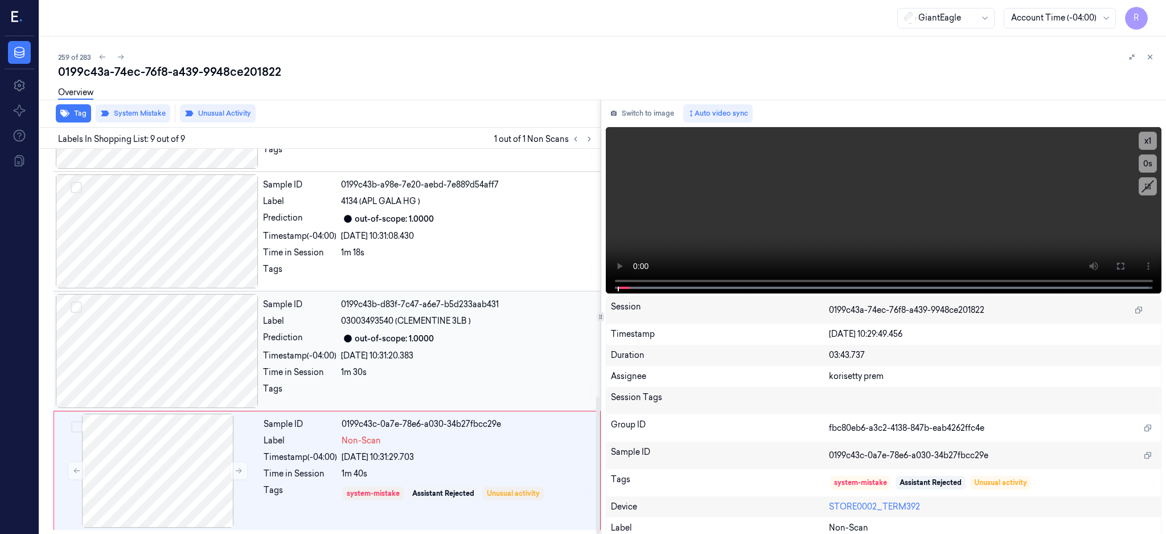
click at [134, 334] on div at bounding box center [157, 351] width 203 height 114
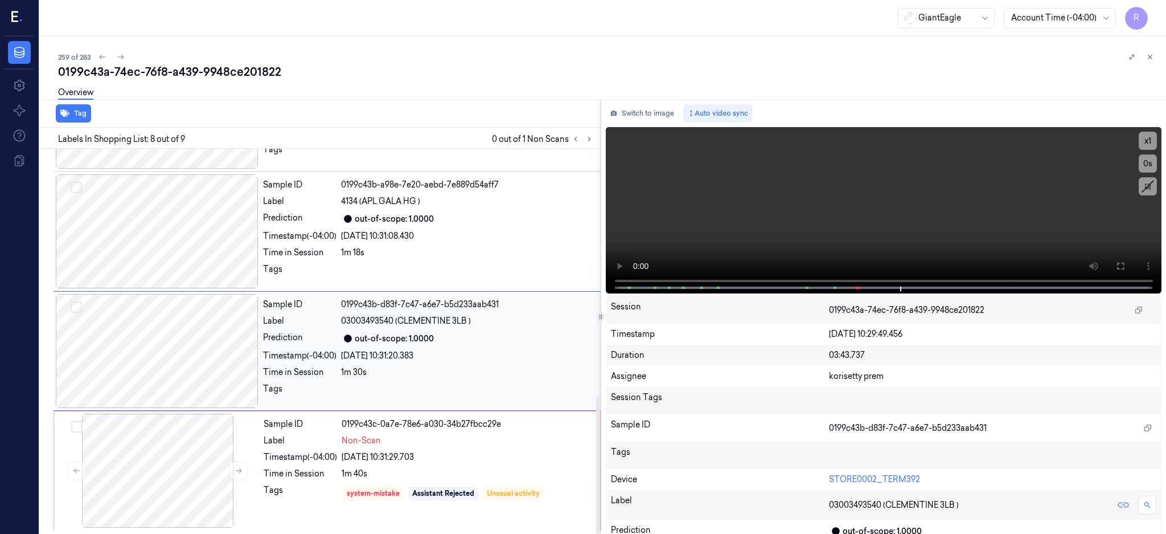
click at [179, 342] on div at bounding box center [157, 351] width 203 height 114
click at [1125, 263] on icon at bounding box center [1120, 265] width 9 height 9
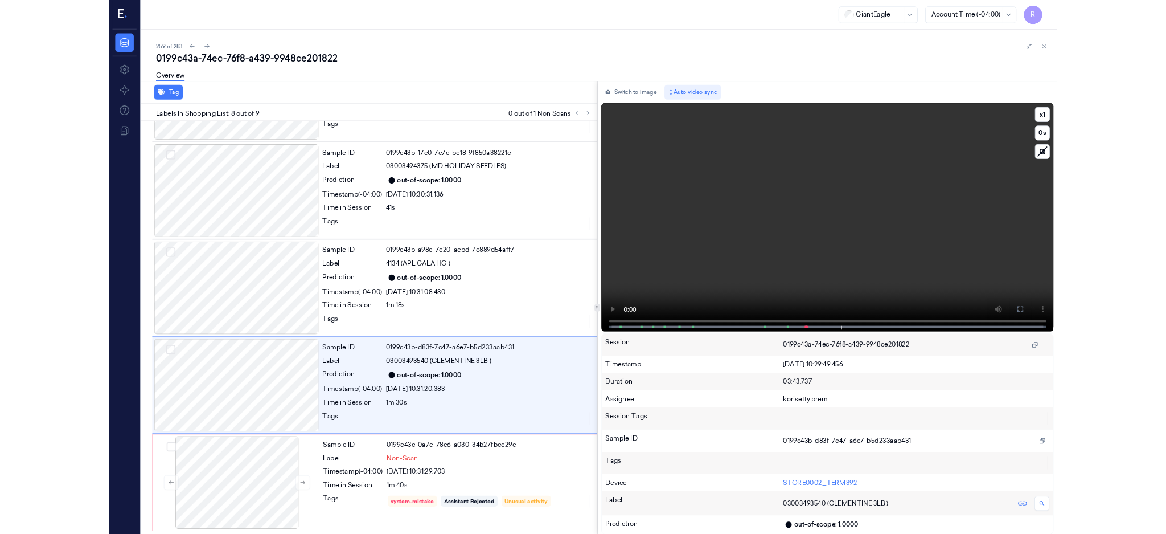
scroll to position [572, 0]
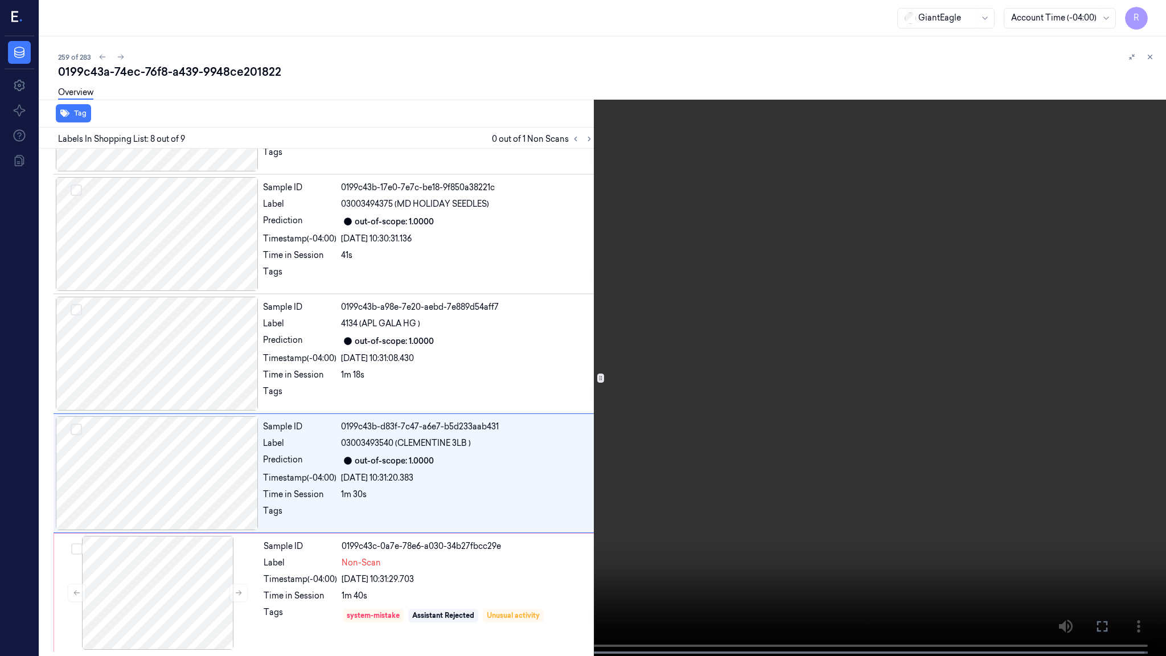
click at [803, 293] on video at bounding box center [583, 329] width 1166 height 658
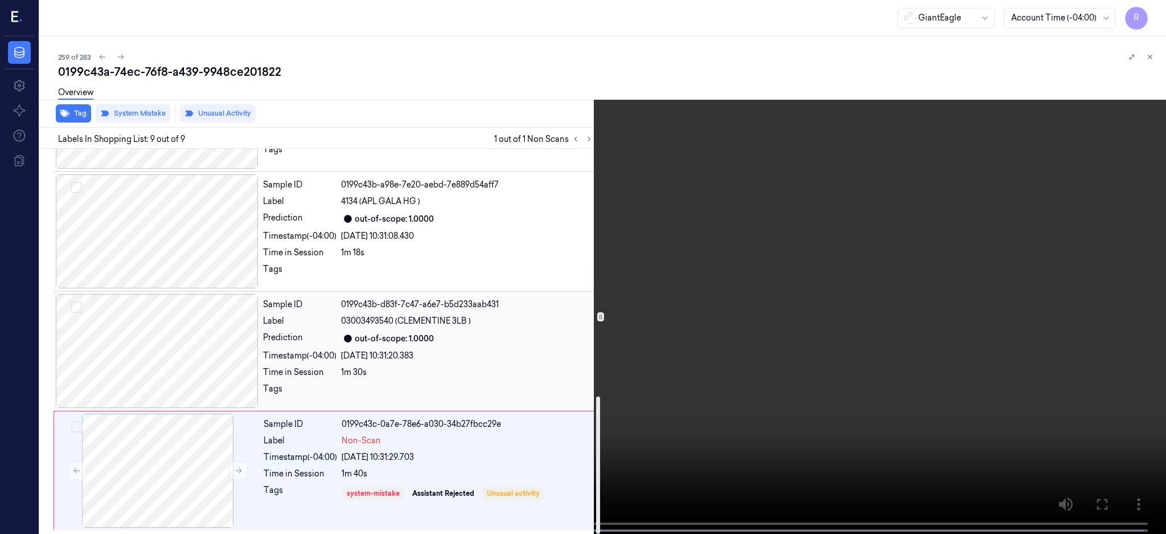
scroll to position [694, 0]
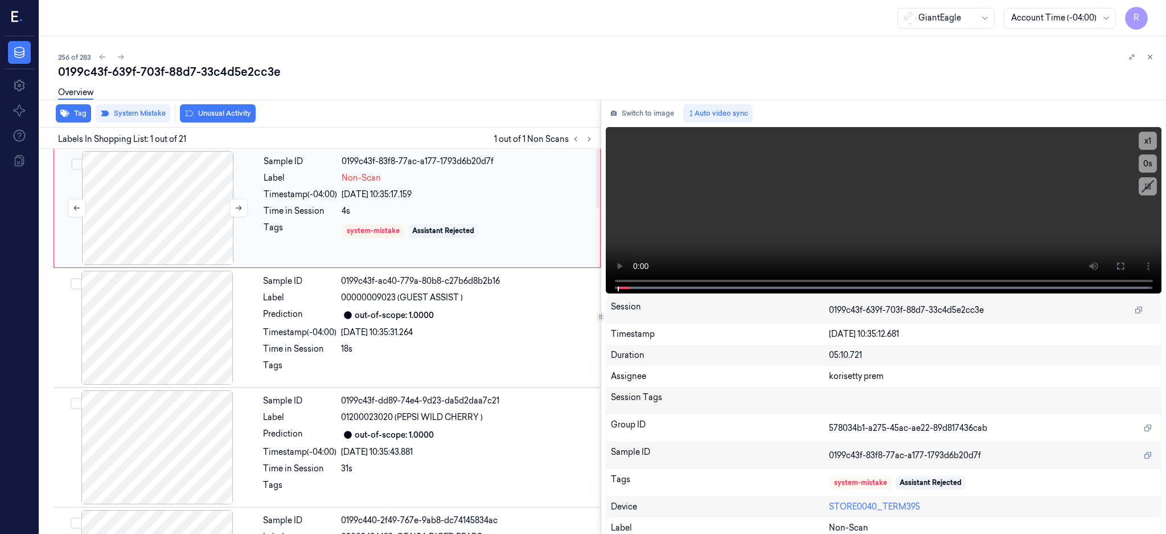
click at [122, 214] on div at bounding box center [157, 208] width 203 height 114
click at [226, 251] on div at bounding box center [157, 208] width 203 height 114
click at [217, 243] on div at bounding box center [157, 208] width 203 height 114
drag, startPoint x: 1161, startPoint y: 269, endPoint x: 1161, endPoint y: 360, distance: 91.1
click at [1125, 269] on icon at bounding box center [1120, 265] width 9 height 9
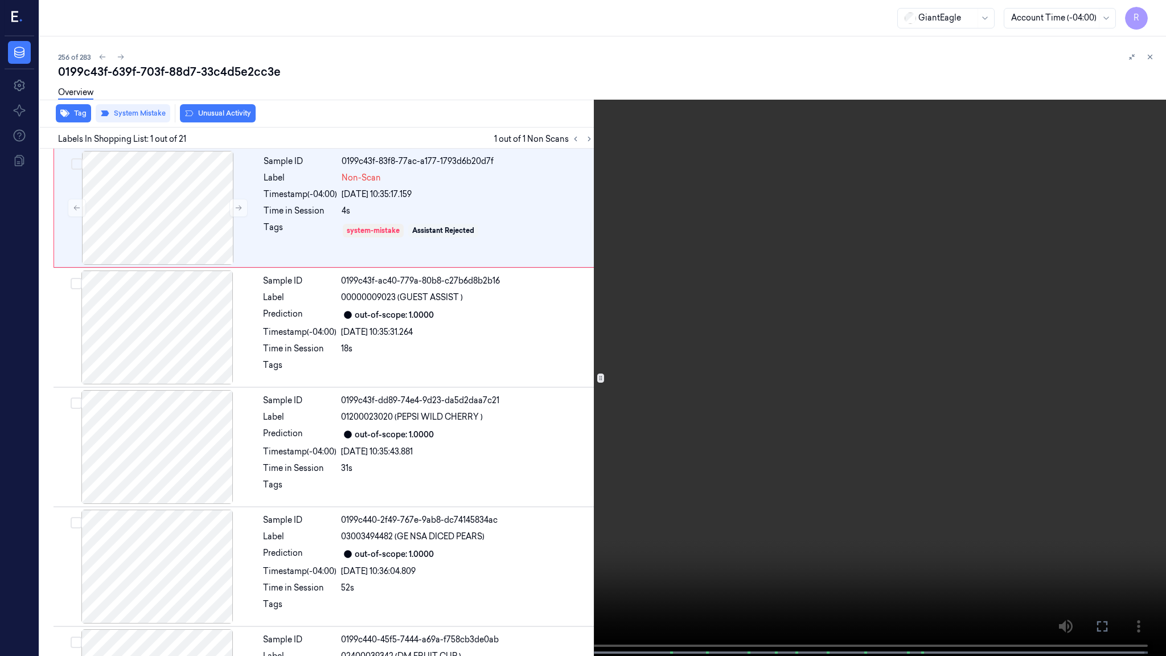
click at [748, 449] on video at bounding box center [583, 329] width 1166 height 658
click at [677, 486] on video at bounding box center [583, 329] width 1166 height 658
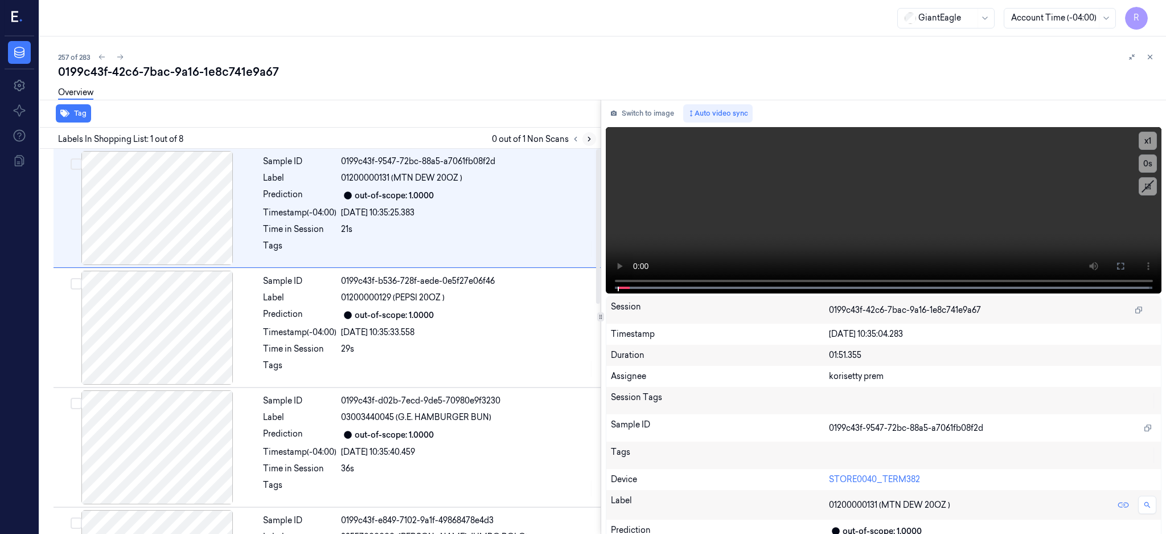
click at [593, 138] on icon at bounding box center [589, 139] width 8 height 8
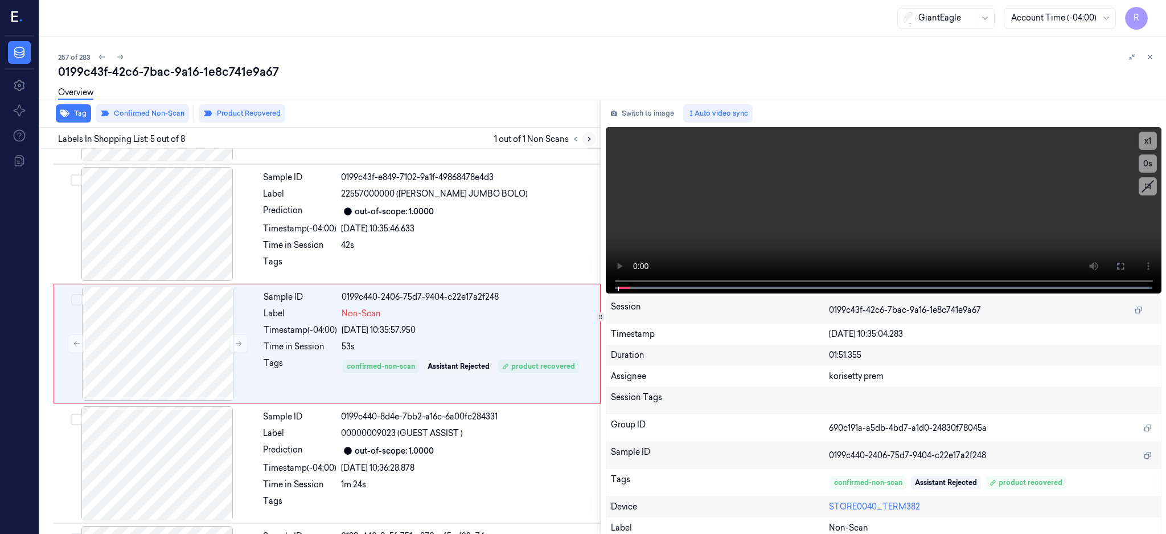
scroll to position [345, 0]
click at [193, 189] on div at bounding box center [157, 222] width 203 height 114
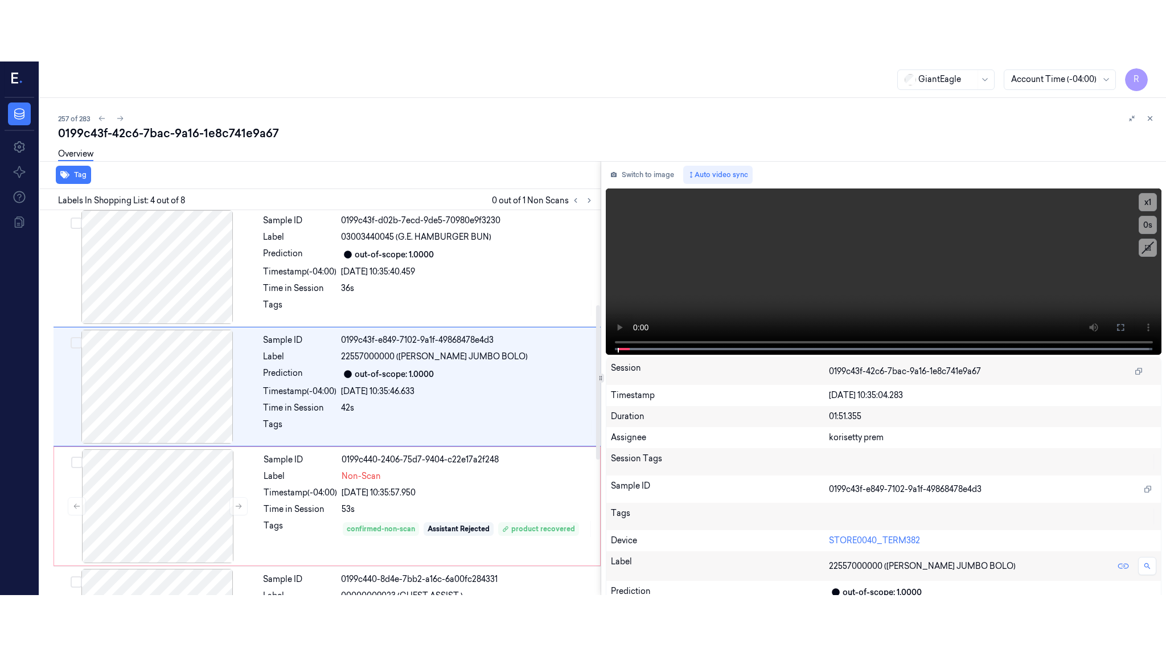
scroll to position [225, 0]
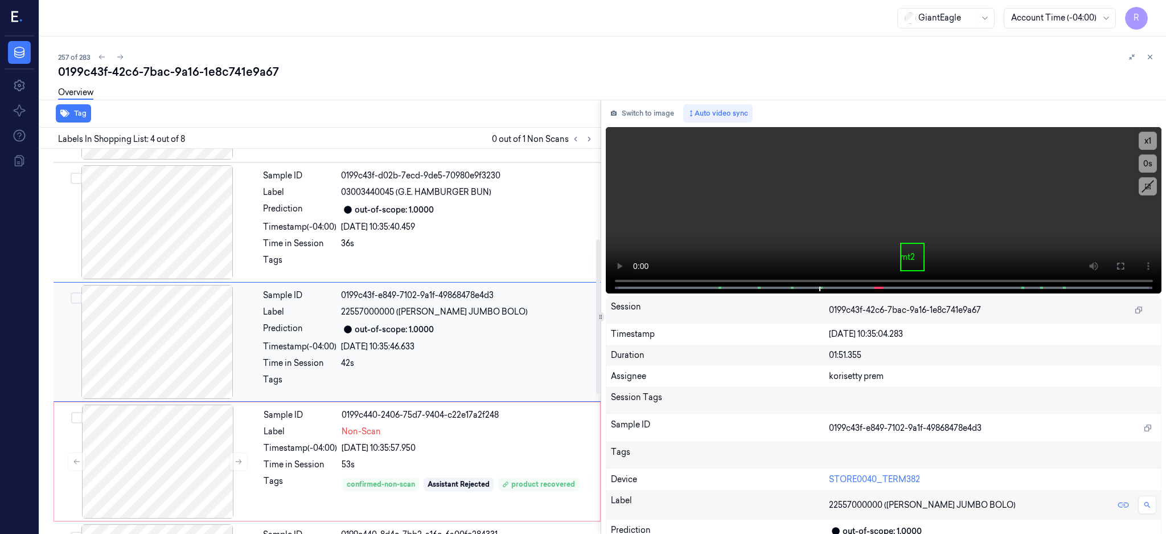
click at [206, 369] on div at bounding box center [157, 342] width 203 height 114
click at [1125, 264] on icon at bounding box center [1120, 265] width 9 height 9
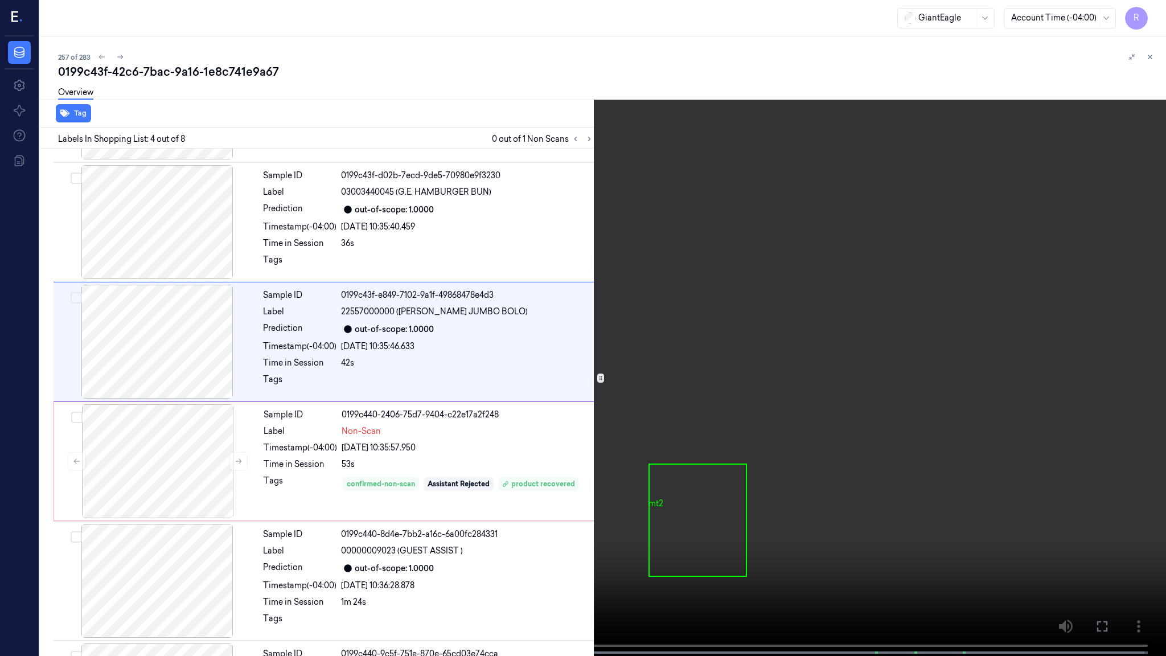
click at [935, 346] on video at bounding box center [583, 329] width 1166 height 658
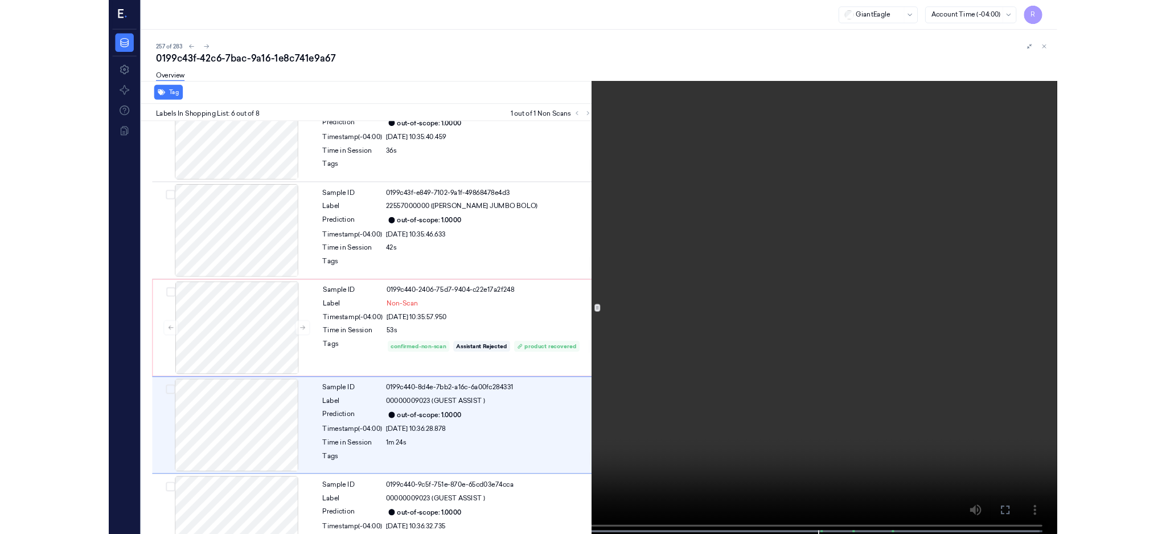
scroll to position [403, 0]
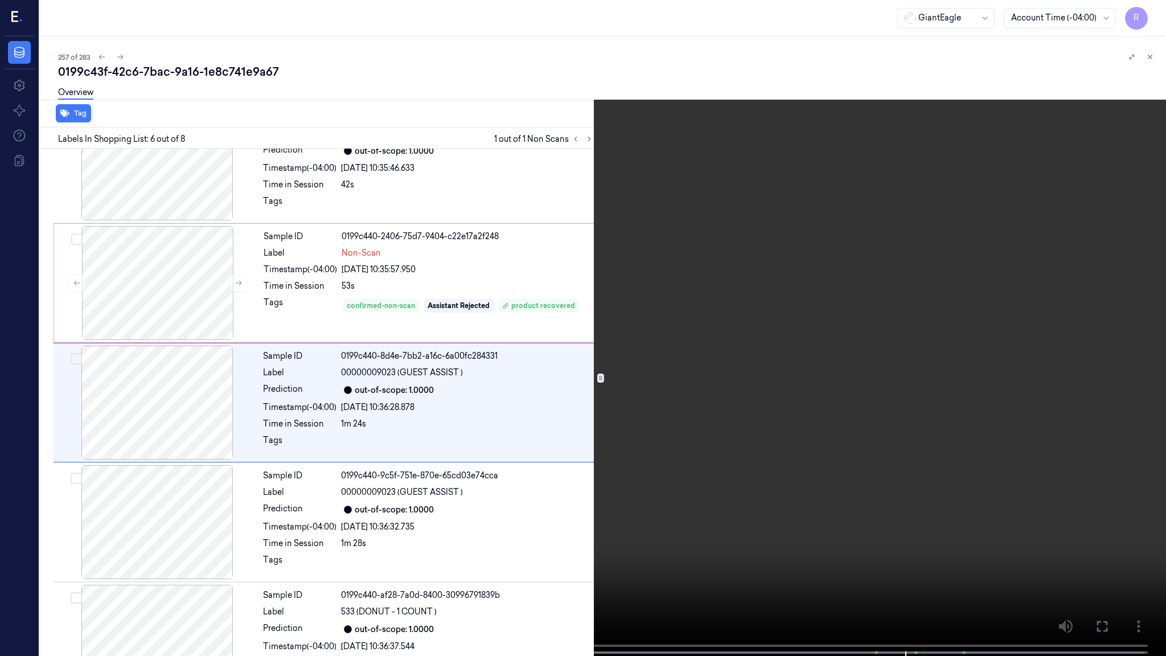
click at [903, 328] on video at bounding box center [583, 329] width 1166 height 658
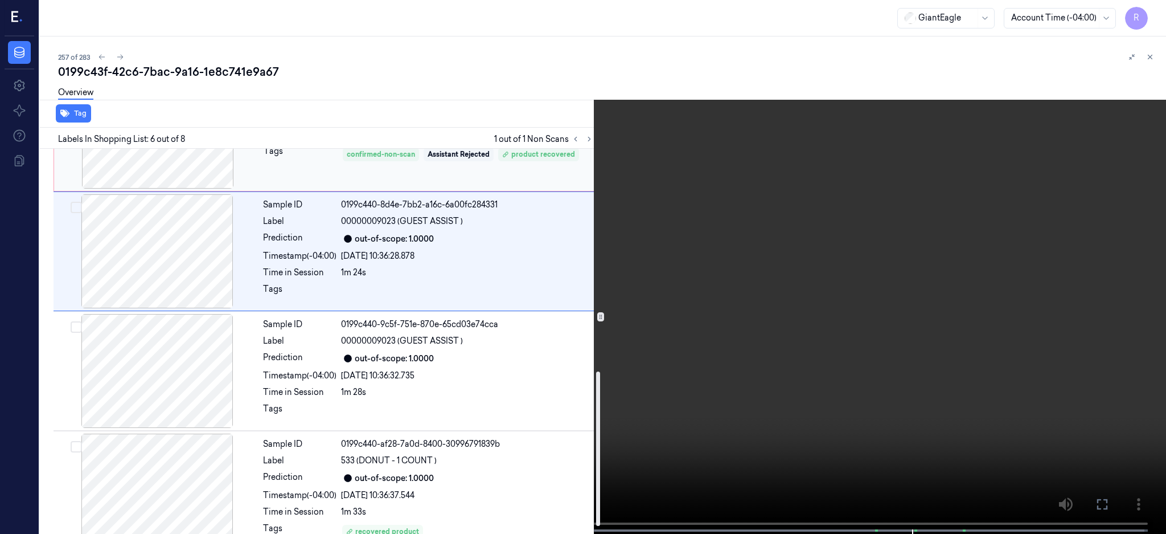
scroll to position [575, 0]
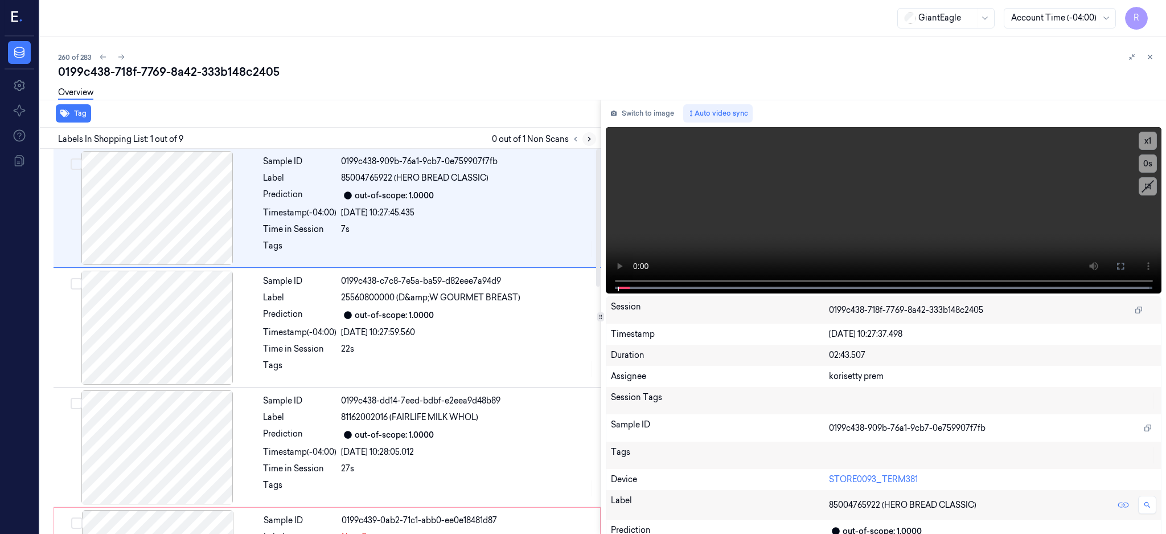
click at [593, 140] on icon at bounding box center [589, 139] width 8 height 8
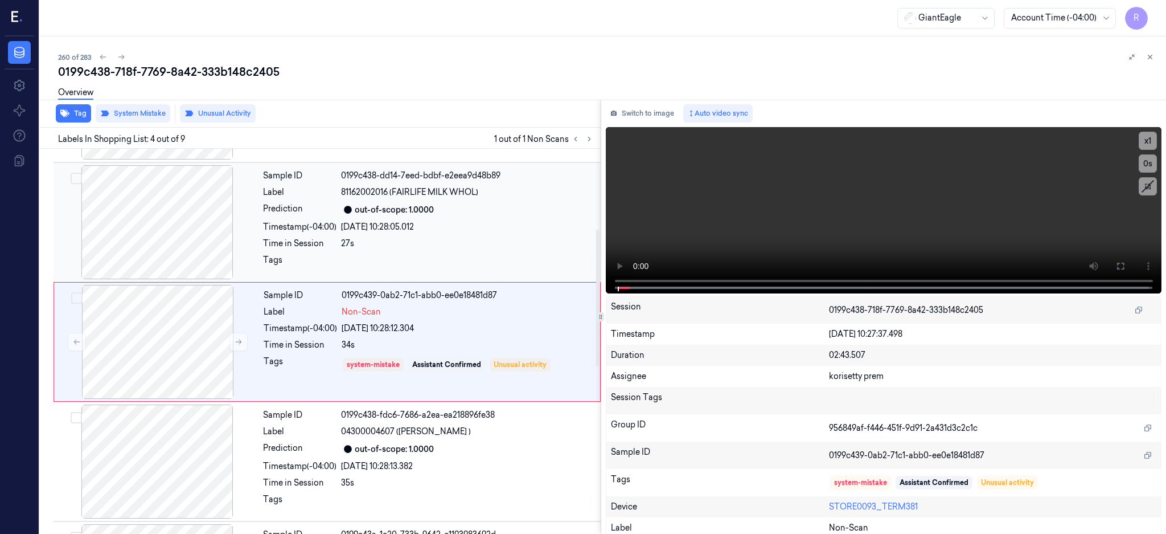
click at [166, 245] on div at bounding box center [157, 222] width 203 height 114
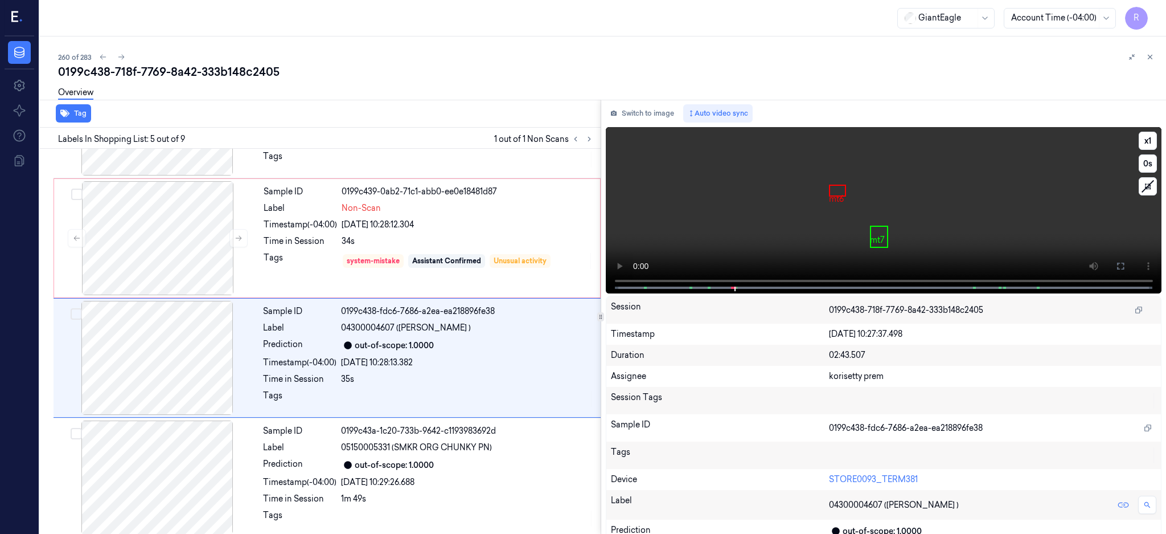
scroll to position [345, 0]
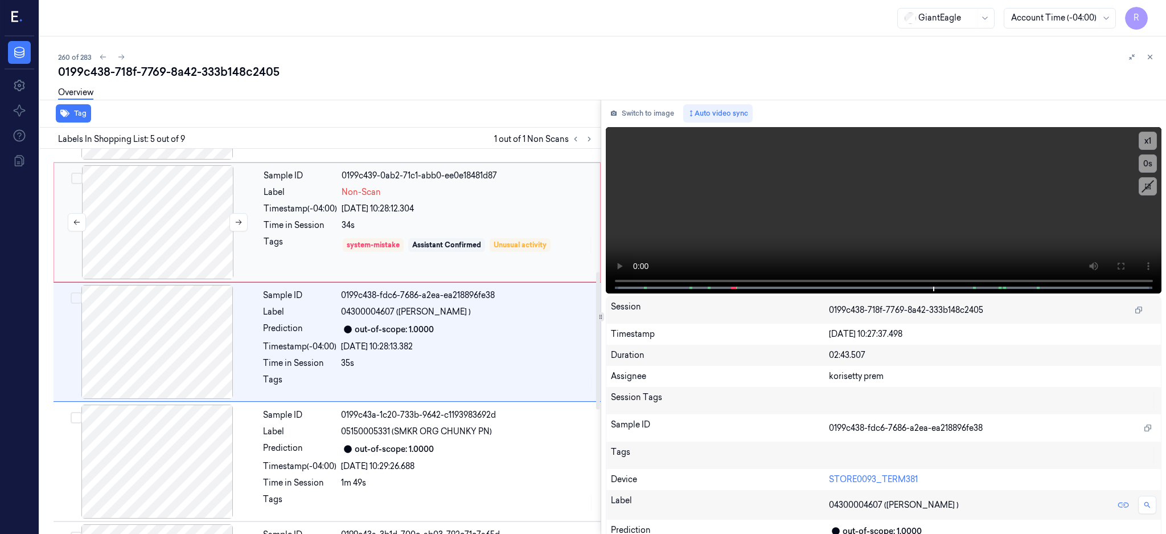
click at [185, 236] on div at bounding box center [157, 222] width 203 height 114
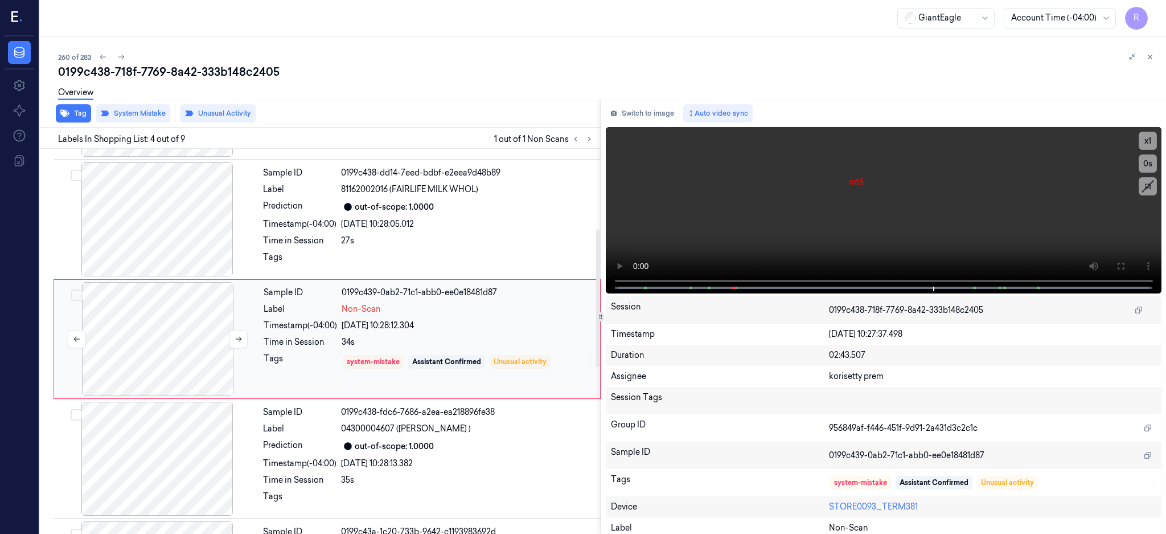
scroll to position [225, 0]
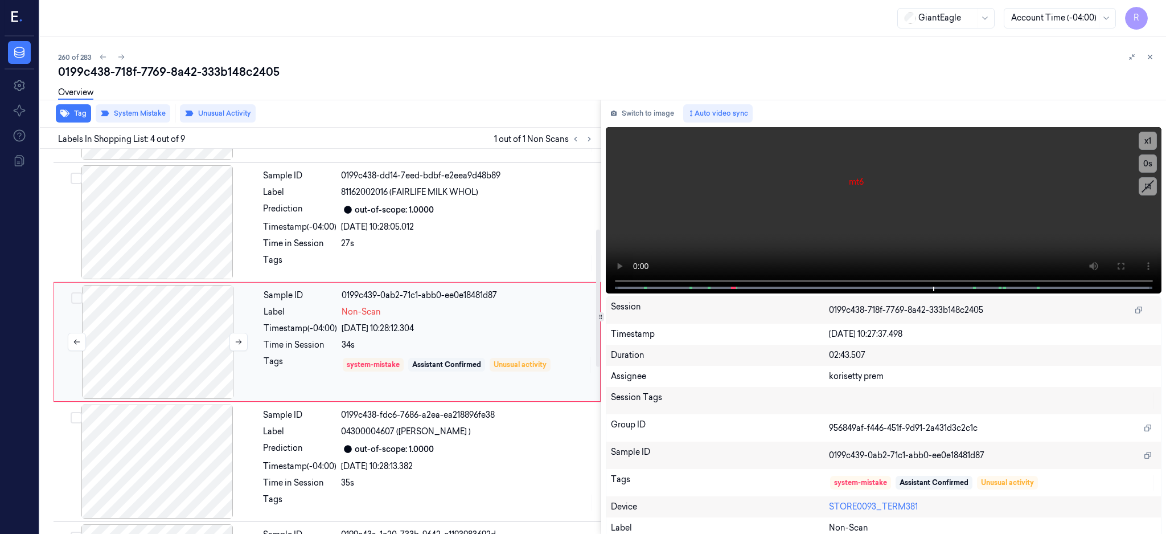
click at [152, 305] on div at bounding box center [157, 342] width 203 height 114
click at [170, 229] on div at bounding box center [157, 222] width 203 height 114
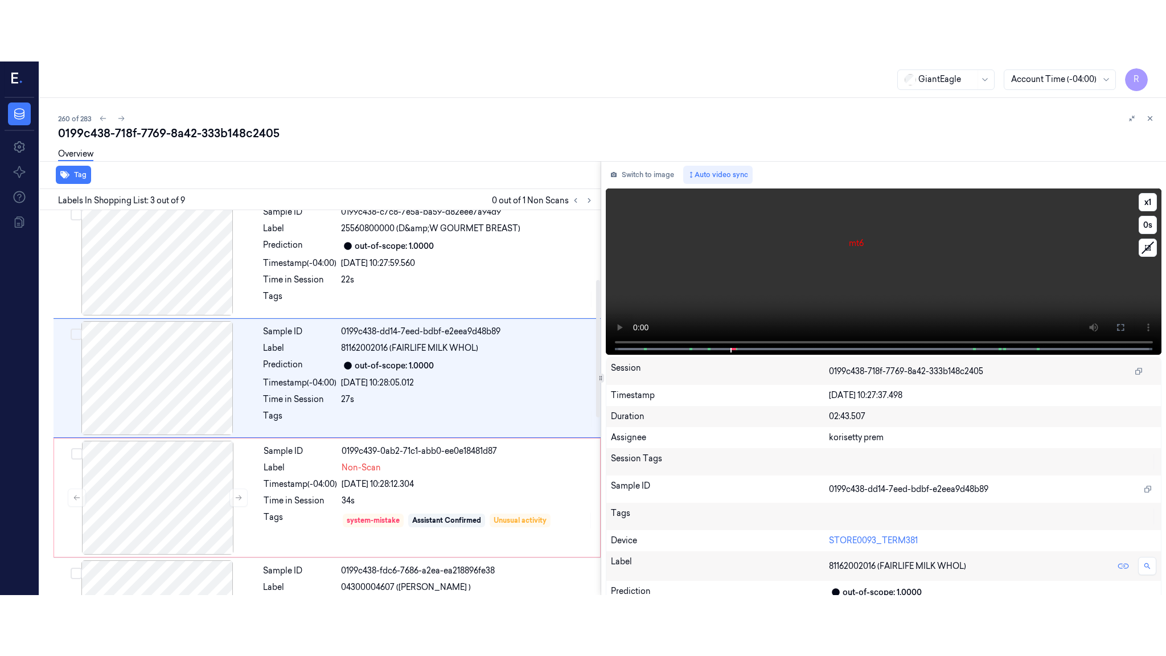
scroll to position [105, 0]
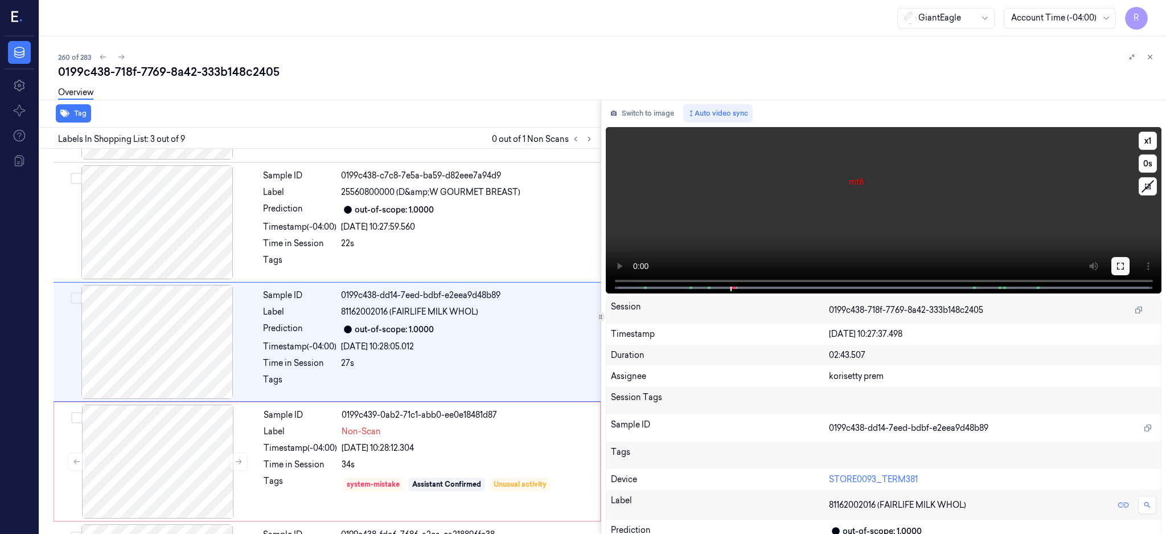
click at [1125, 265] on icon at bounding box center [1120, 265] width 9 height 9
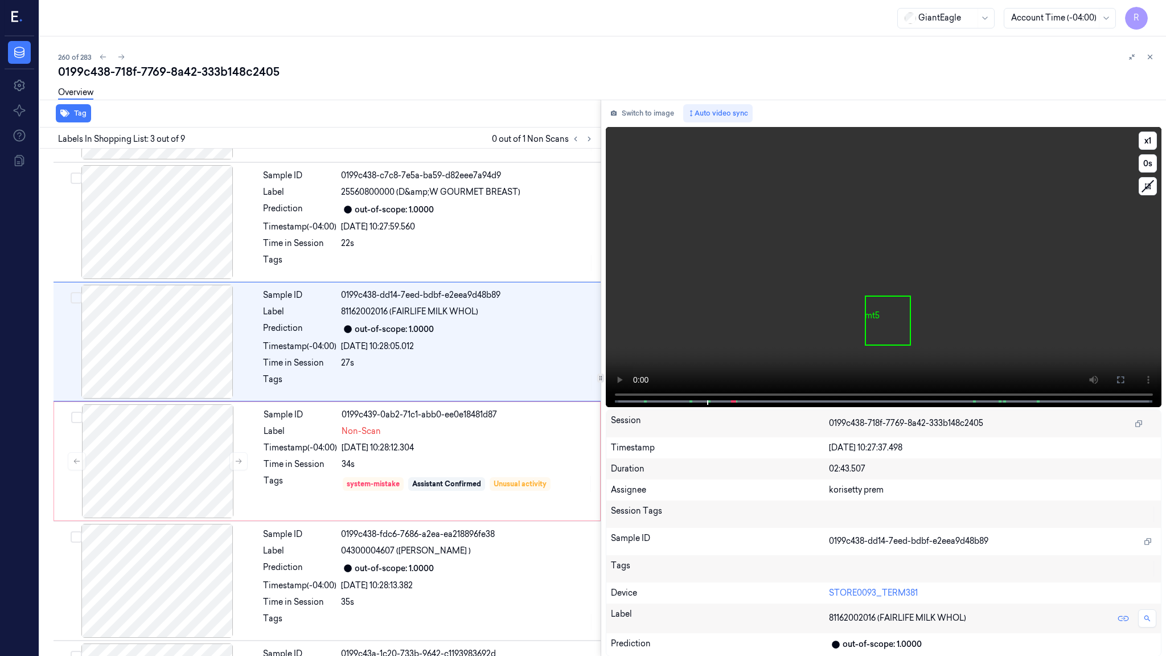
scroll to position [44, 0]
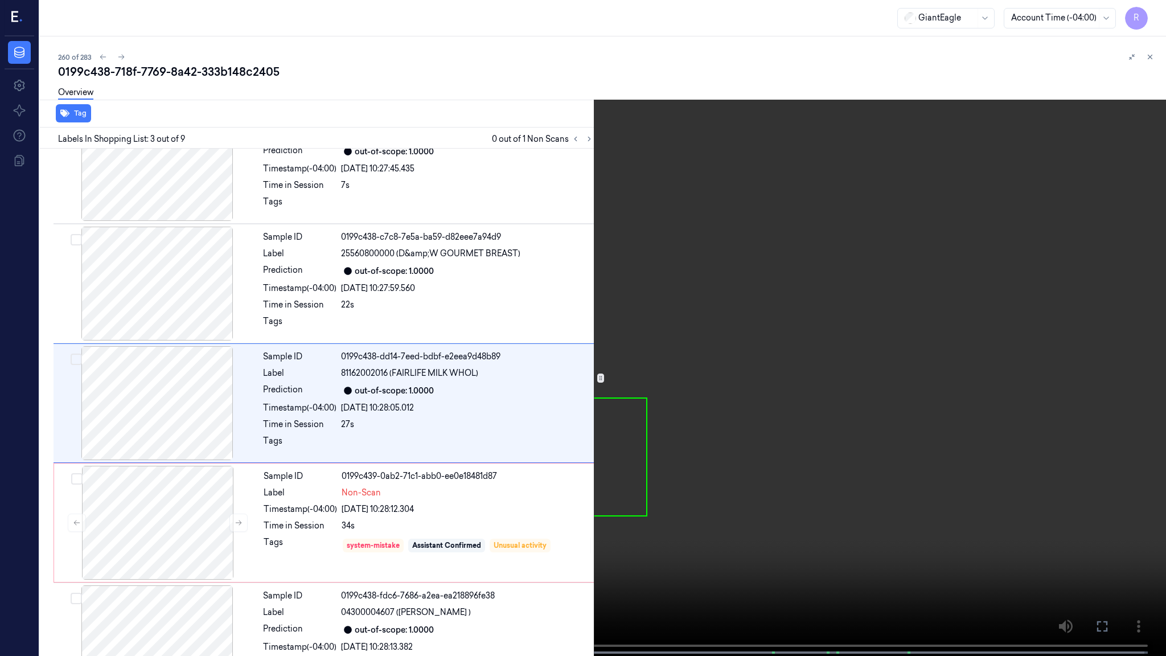
click at [612, 351] on video at bounding box center [583, 329] width 1166 height 658
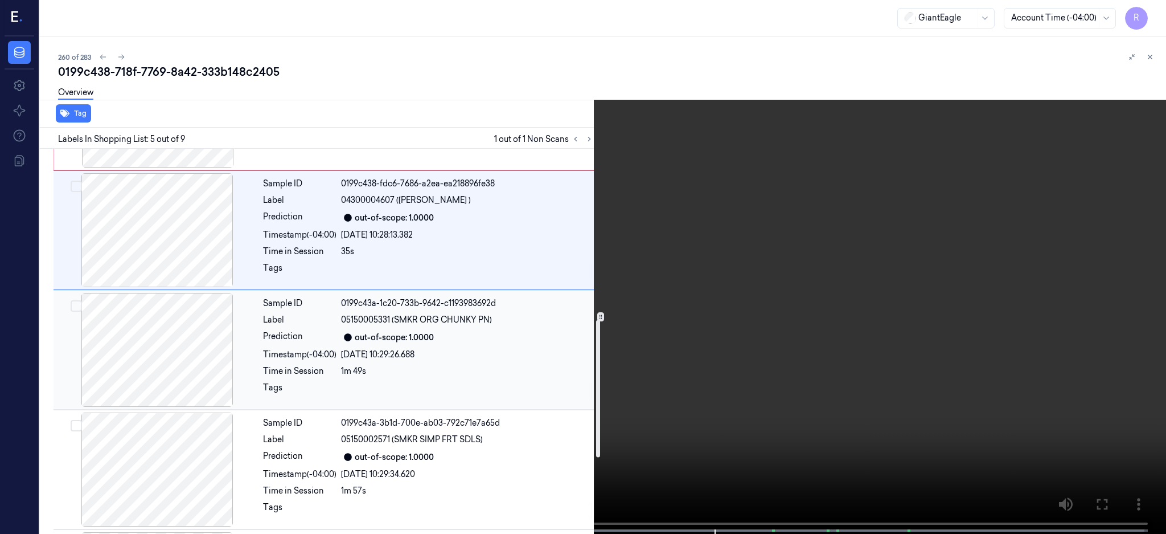
scroll to position [435, 0]
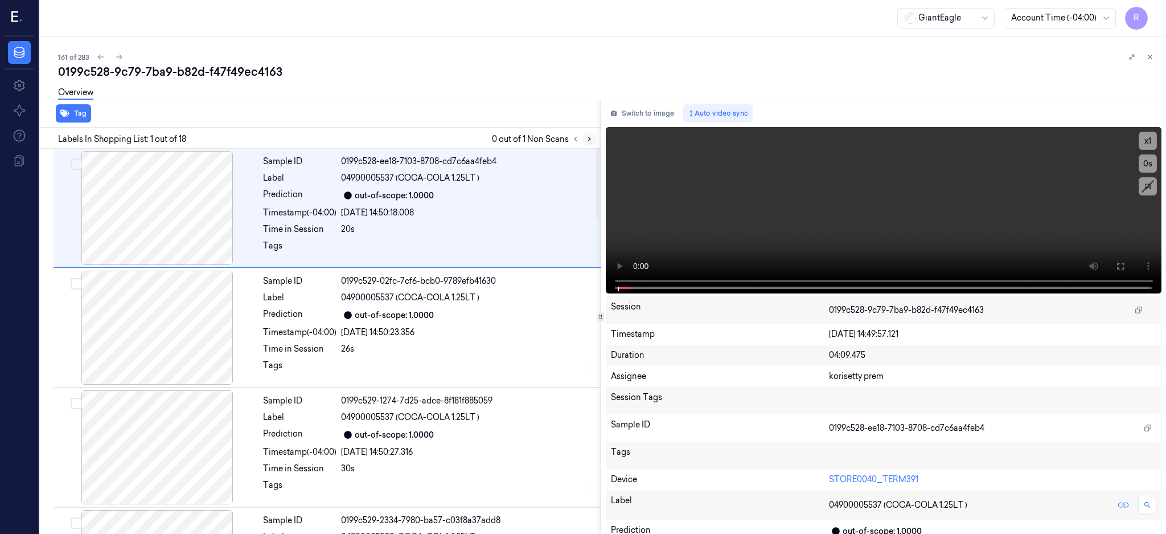
click at [593, 136] on icon at bounding box center [589, 139] width 8 height 8
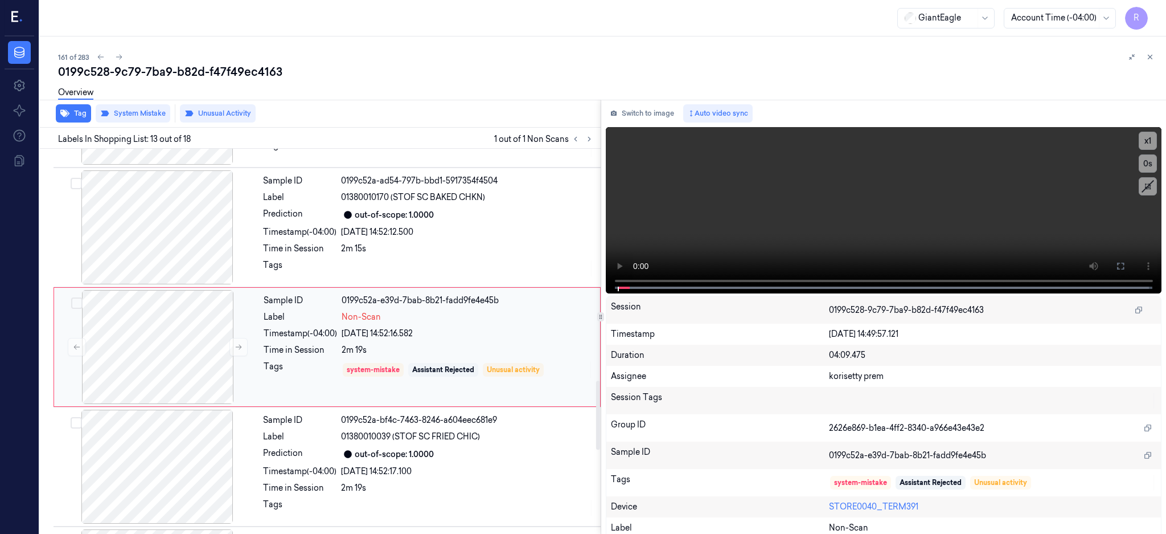
scroll to position [1302, 0]
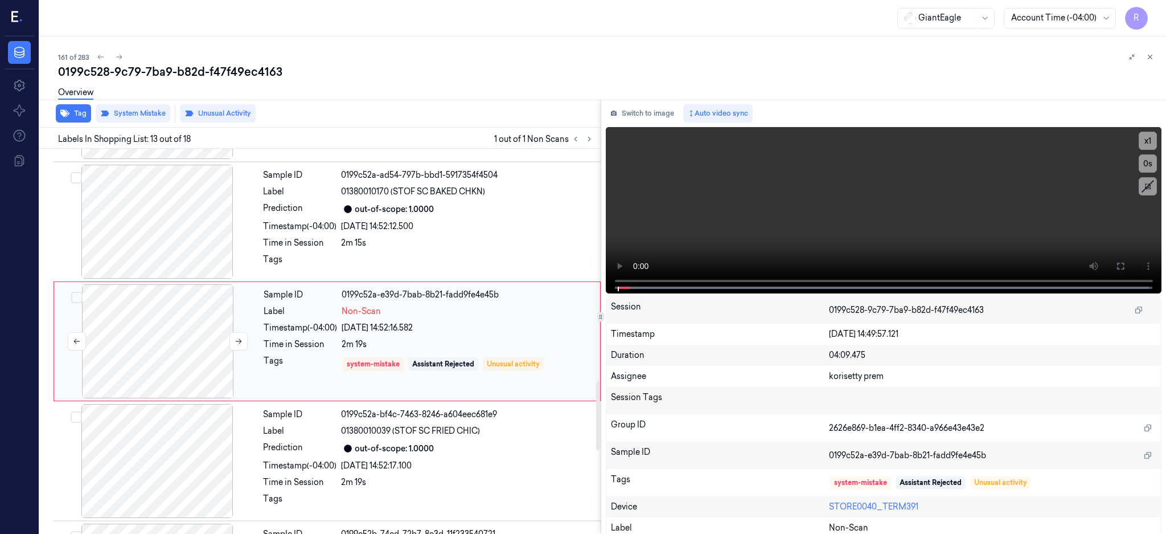
click at [157, 325] on div at bounding box center [157, 341] width 203 height 114
click at [171, 235] on div at bounding box center [157, 222] width 203 height 114
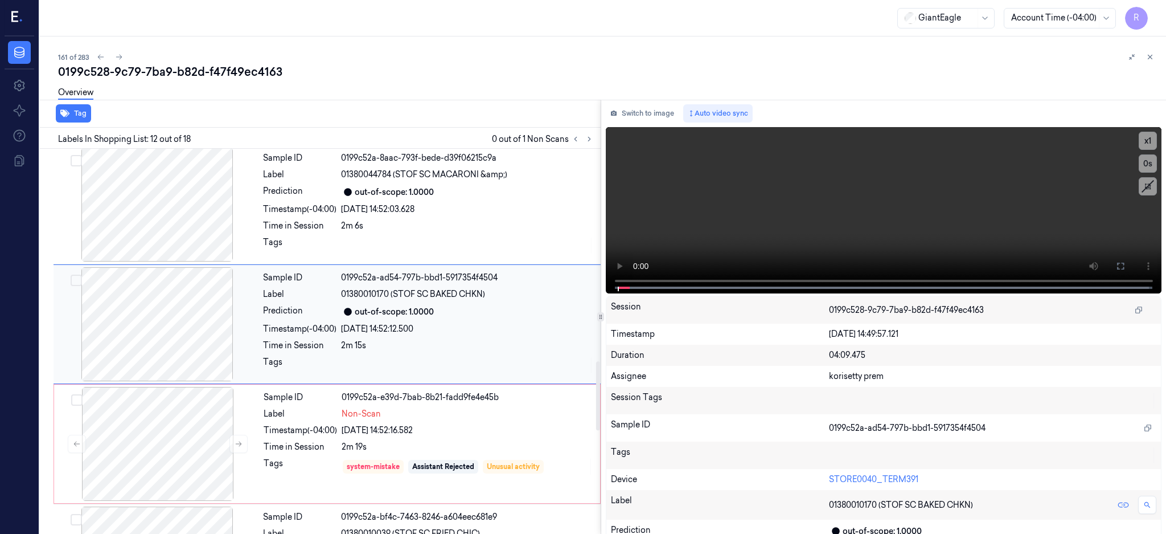
scroll to position [1182, 0]
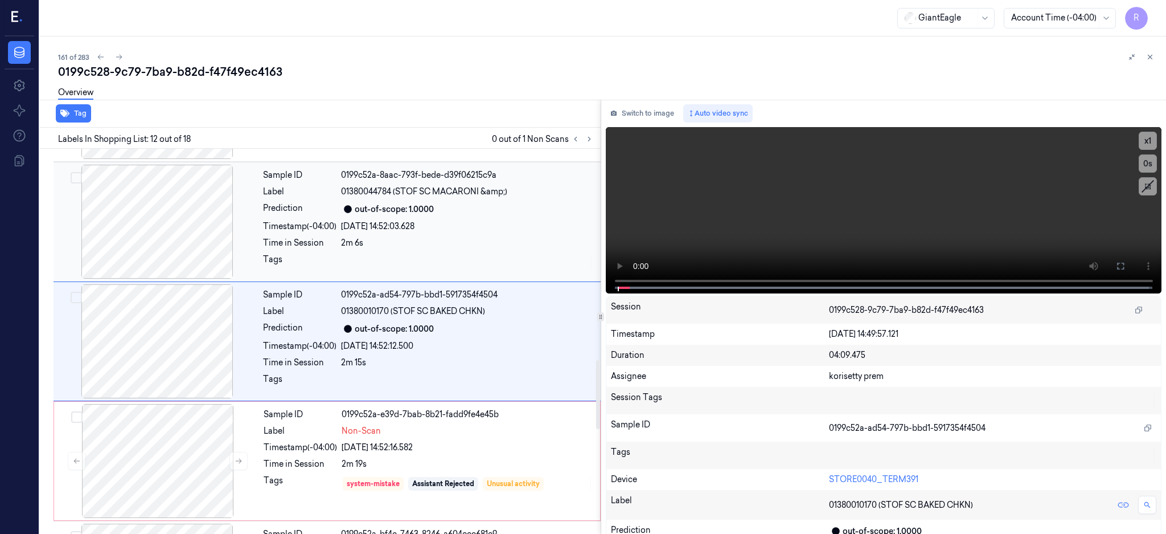
click at [182, 208] on div at bounding box center [157, 222] width 203 height 114
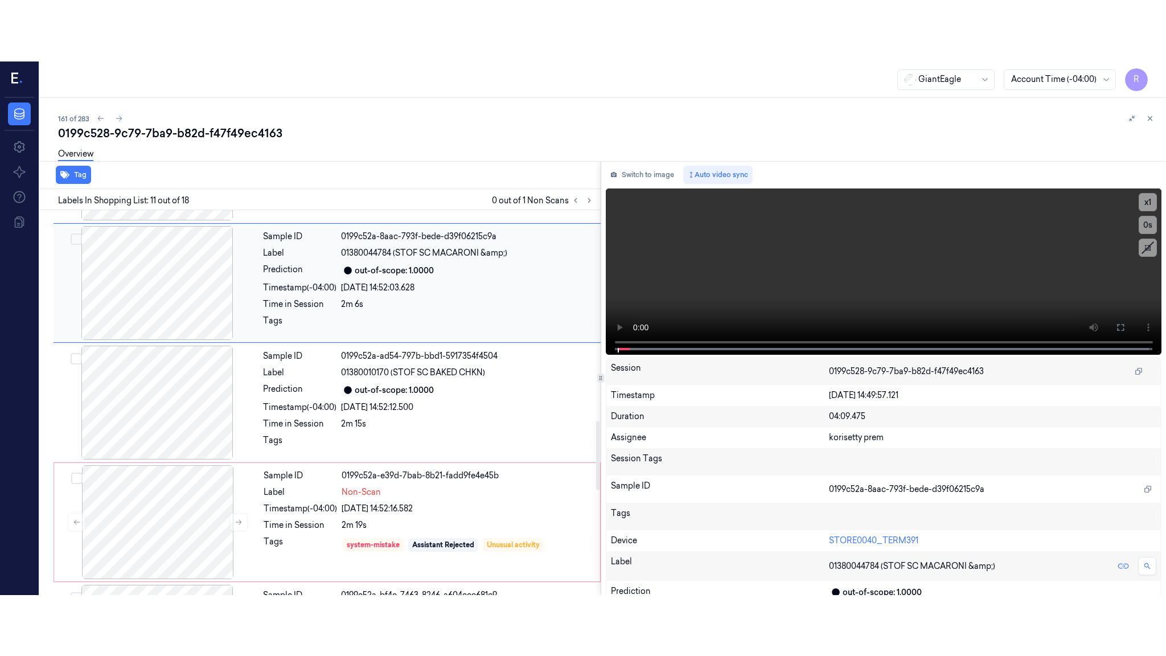
scroll to position [1063, 0]
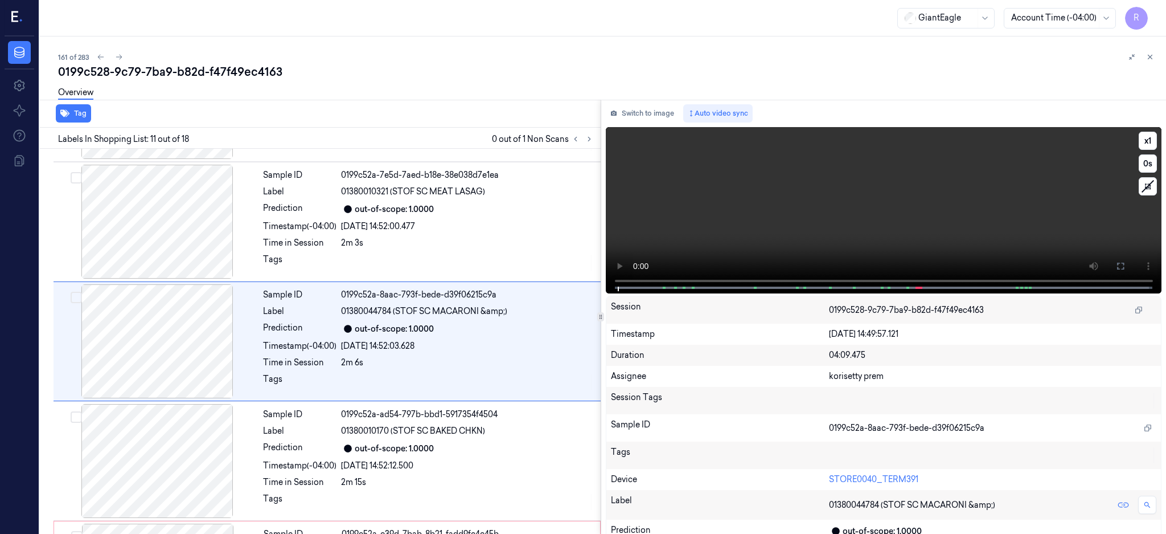
click at [1125, 267] on icon at bounding box center [1120, 265] width 9 height 9
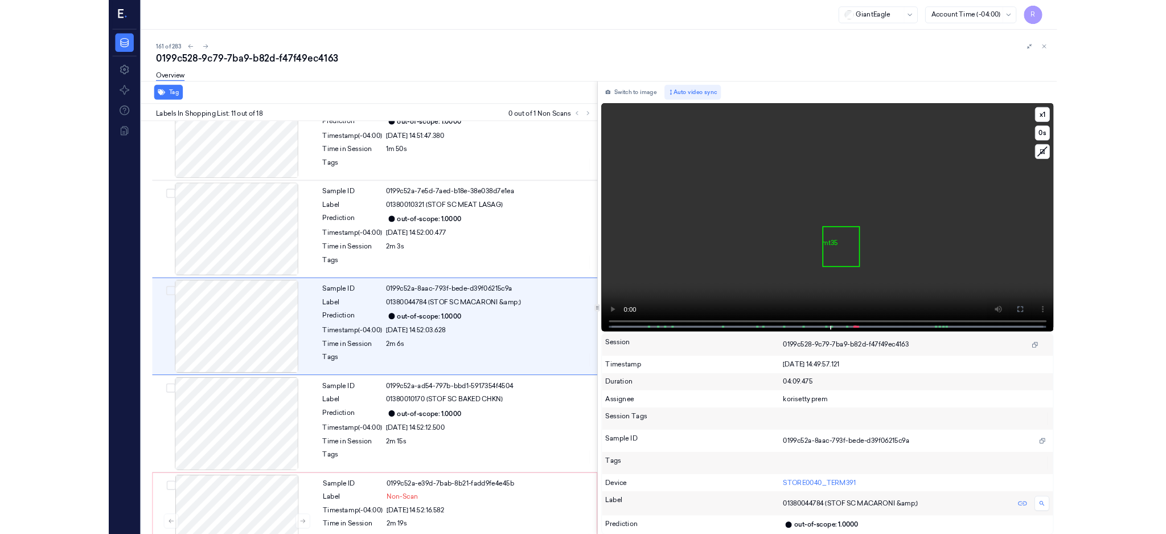
scroll to position [1001, 0]
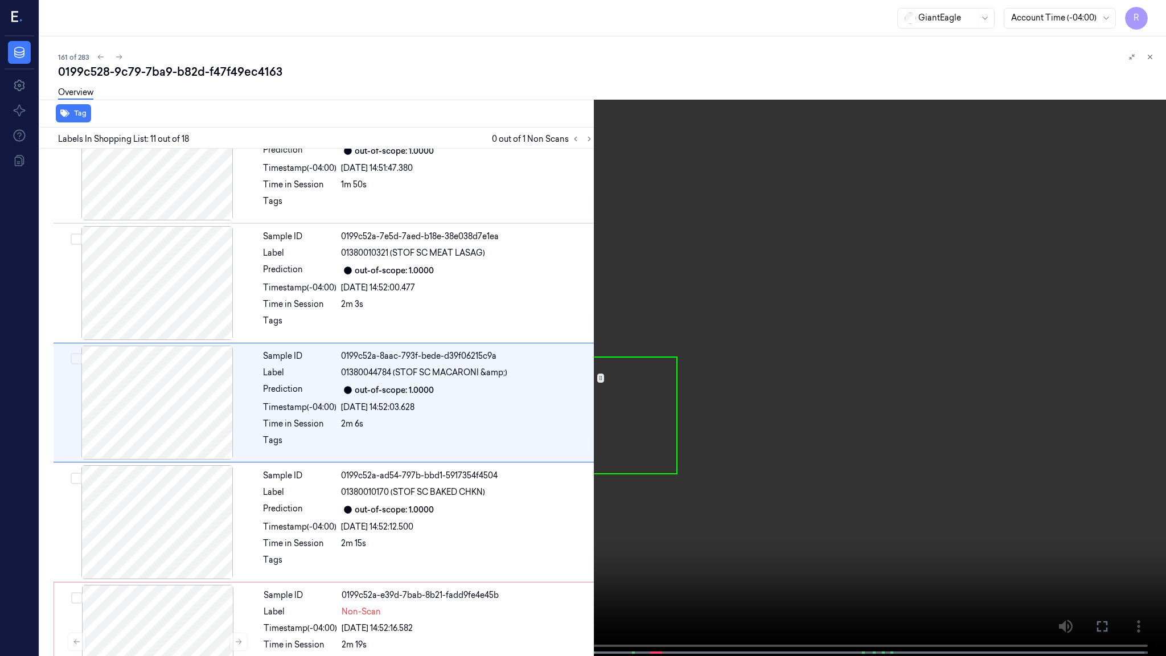
click at [753, 384] on video at bounding box center [583, 329] width 1166 height 658
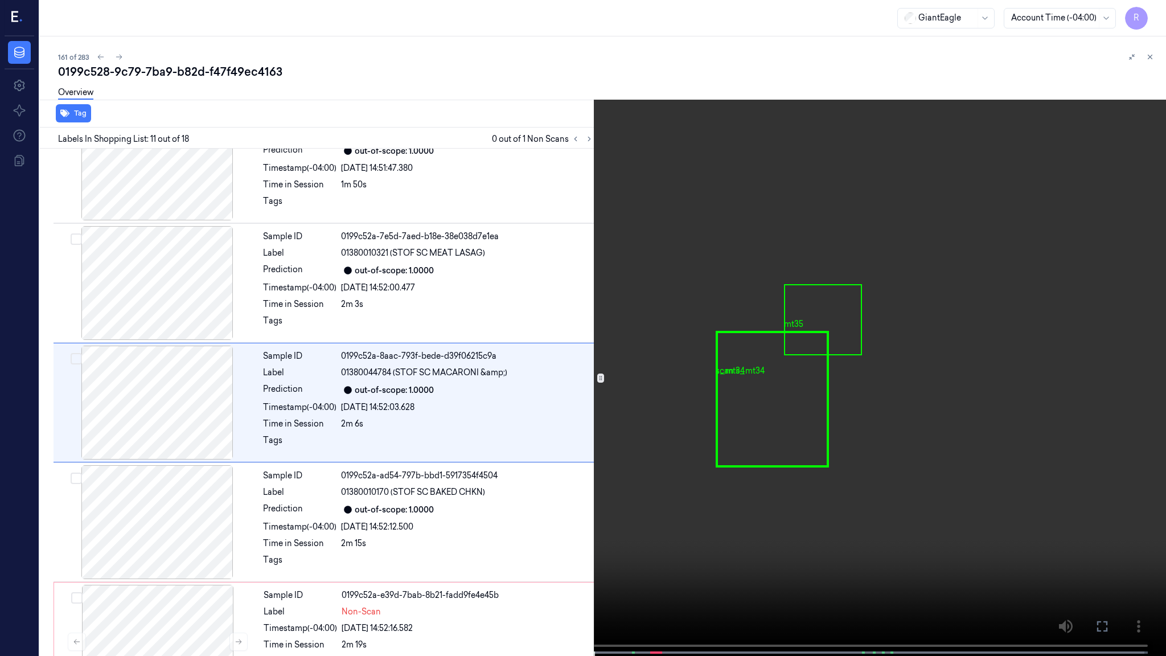
click at [1137, 533] on video at bounding box center [583, 329] width 1166 height 658
click at [813, 412] on video at bounding box center [583, 329] width 1166 height 658
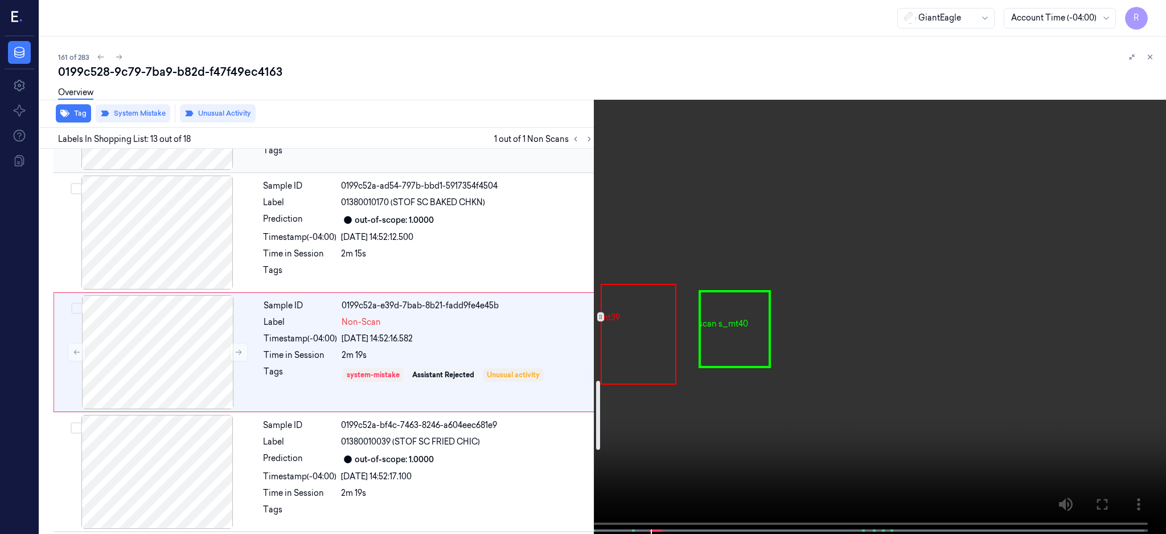
scroll to position [1302, 0]
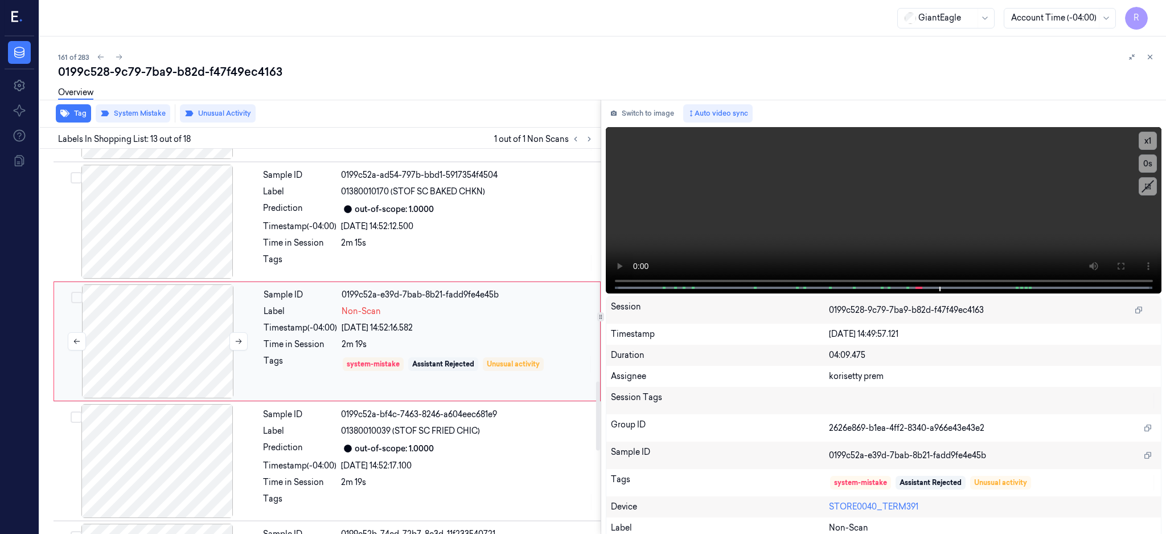
click at [95, 359] on div at bounding box center [157, 341] width 203 height 114
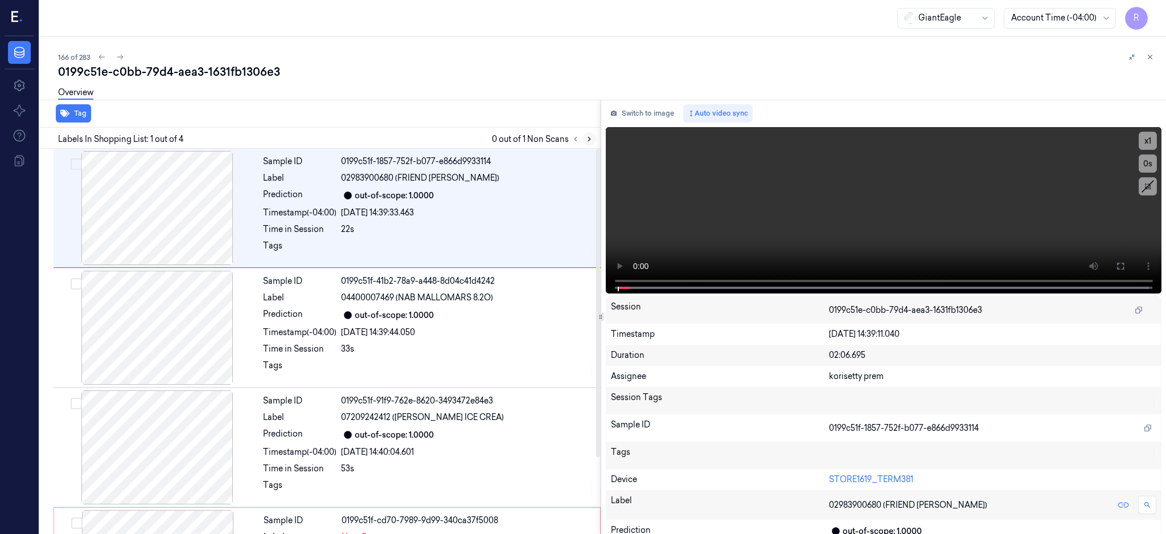
click at [596, 134] on button at bounding box center [590, 139] width 14 height 14
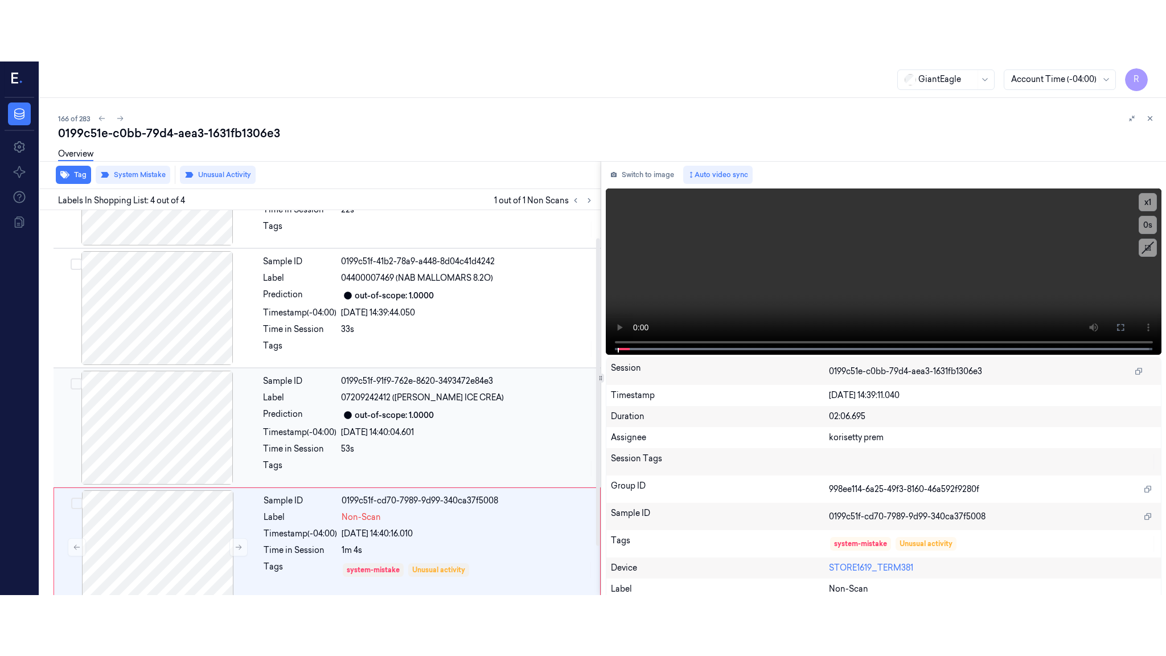
scroll to position [96, 0]
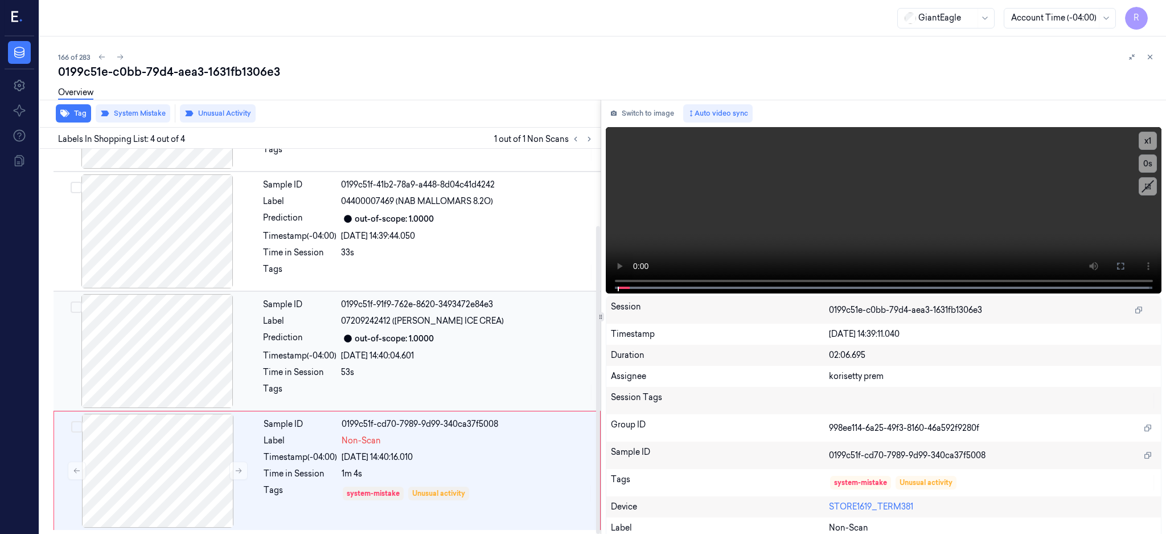
click at [158, 345] on div at bounding box center [157, 351] width 203 height 114
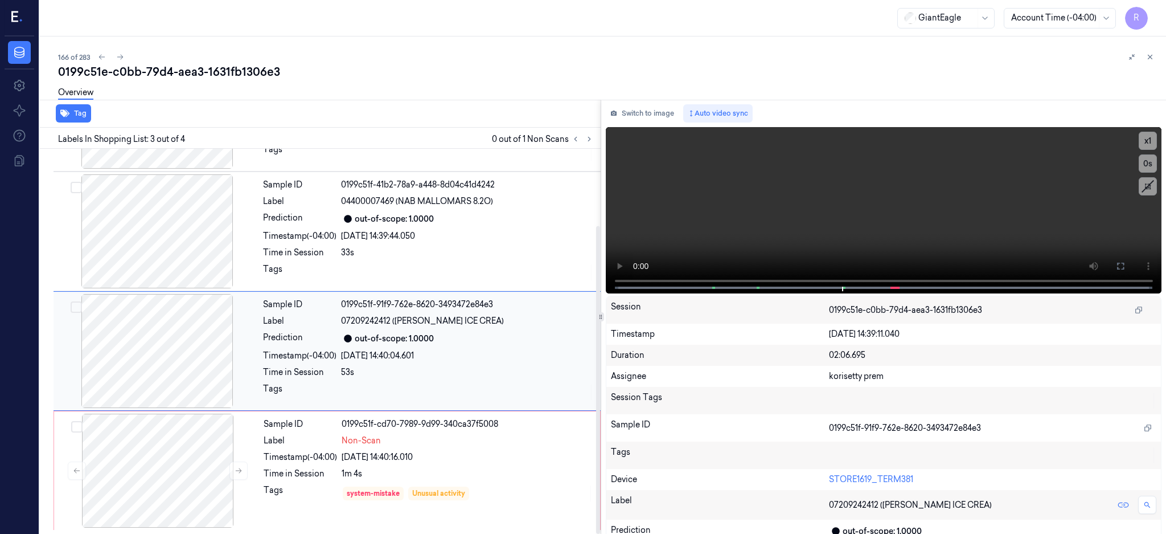
click at [166, 378] on div at bounding box center [157, 351] width 203 height 114
click at [1130, 269] on button at bounding box center [1121, 266] width 18 height 18
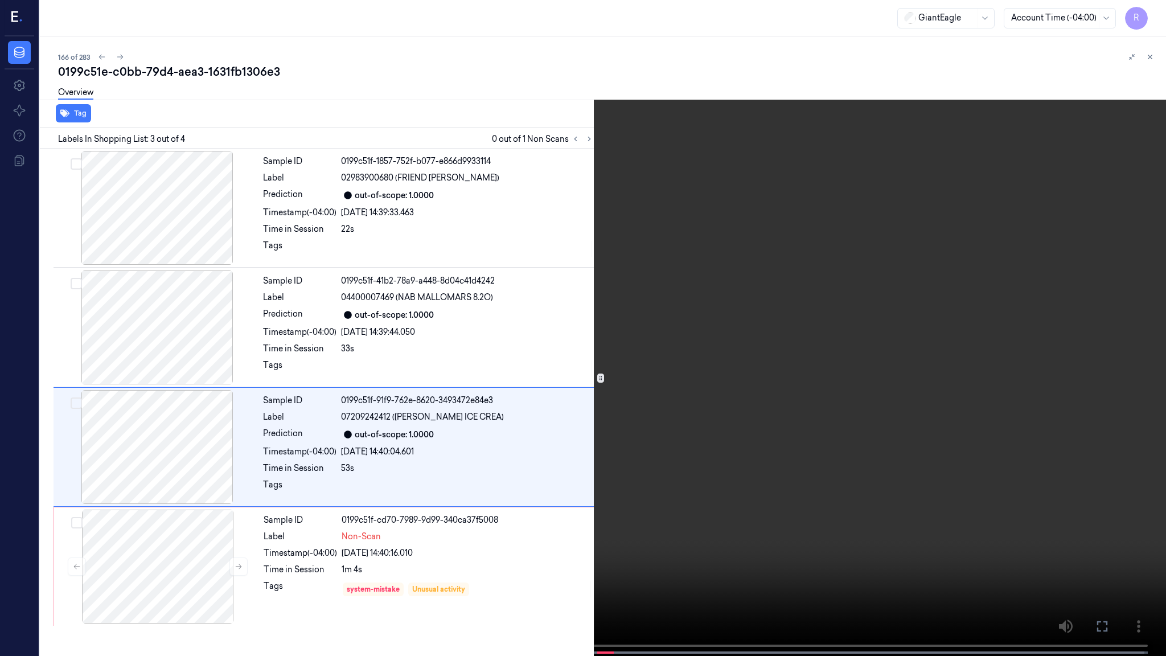
click at [843, 294] on video at bounding box center [583, 329] width 1166 height 658
click at [507, 487] on video at bounding box center [583, 329] width 1166 height 658
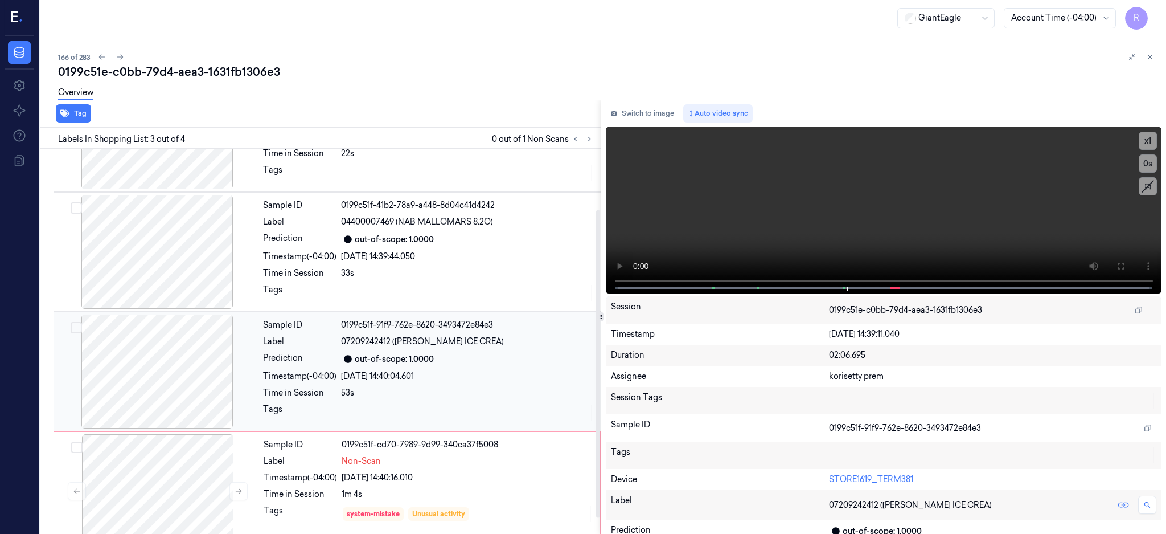
click at [196, 383] on div at bounding box center [157, 371] width 203 height 114
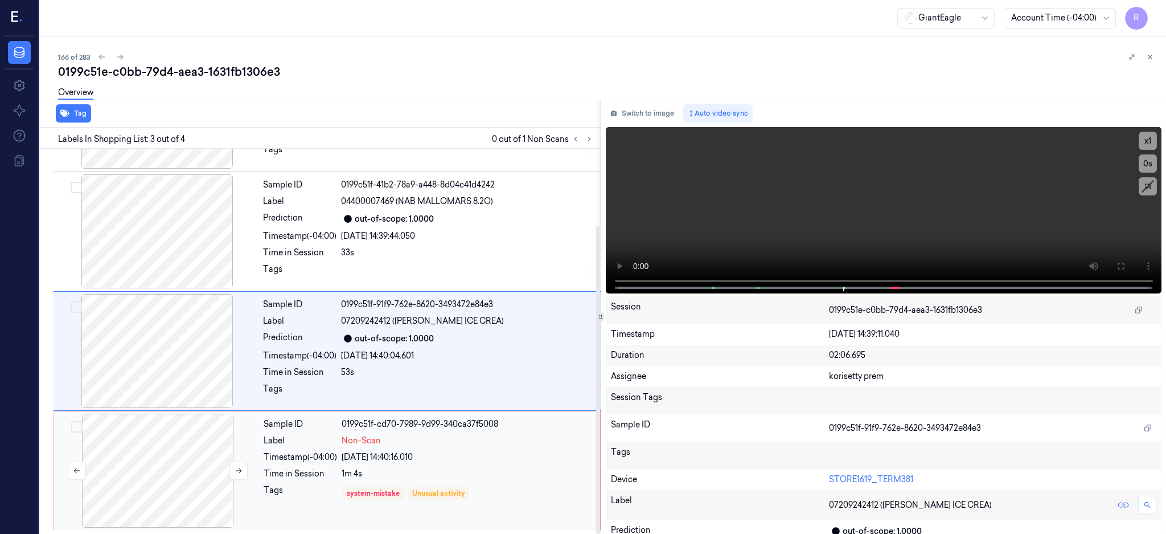
click at [219, 496] on div at bounding box center [157, 470] width 203 height 114
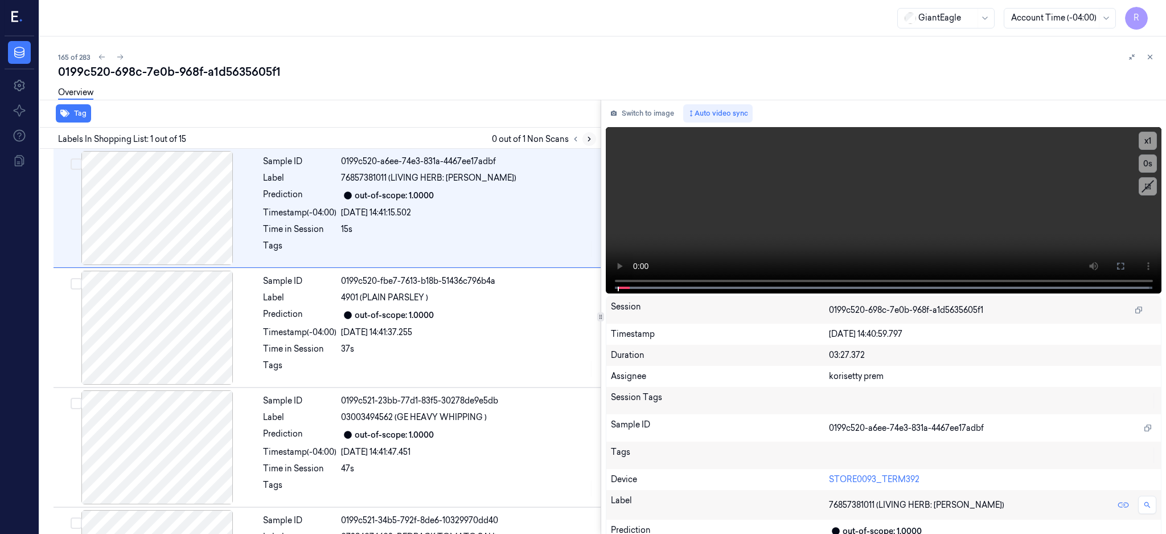
click at [593, 139] on icon at bounding box center [589, 139] width 8 height 8
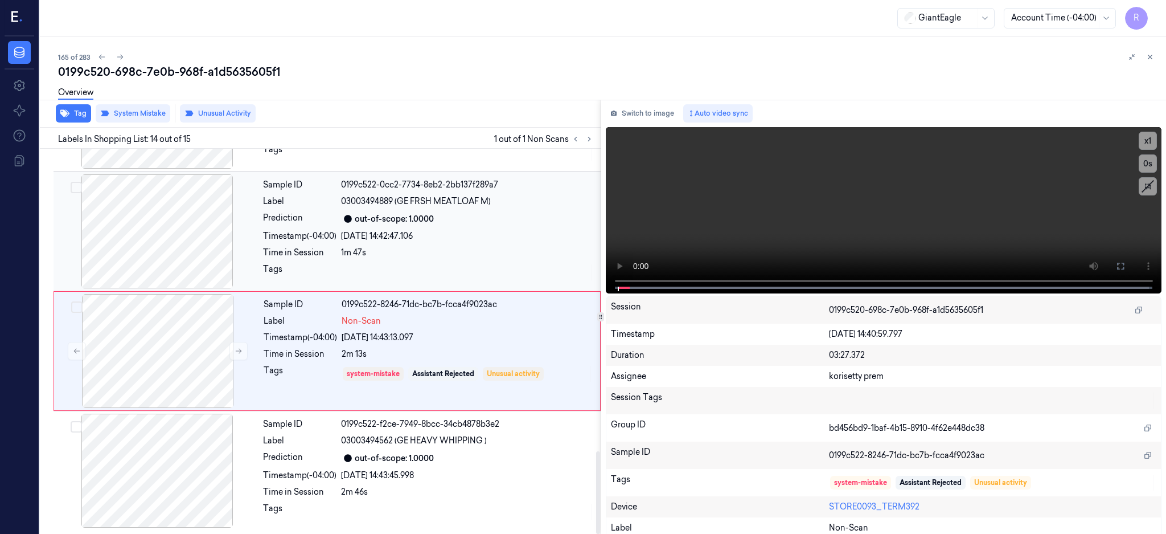
click at [157, 239] on div at bounding box center [157, 231] width 203 height 114
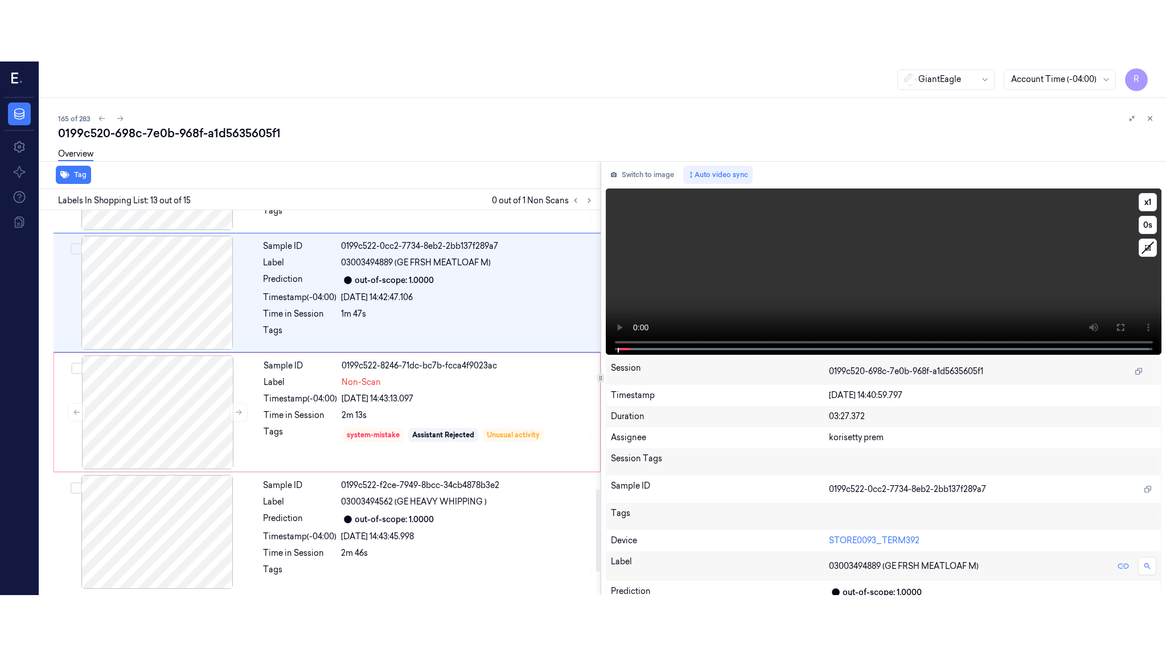
scroll to position [1302, 0]
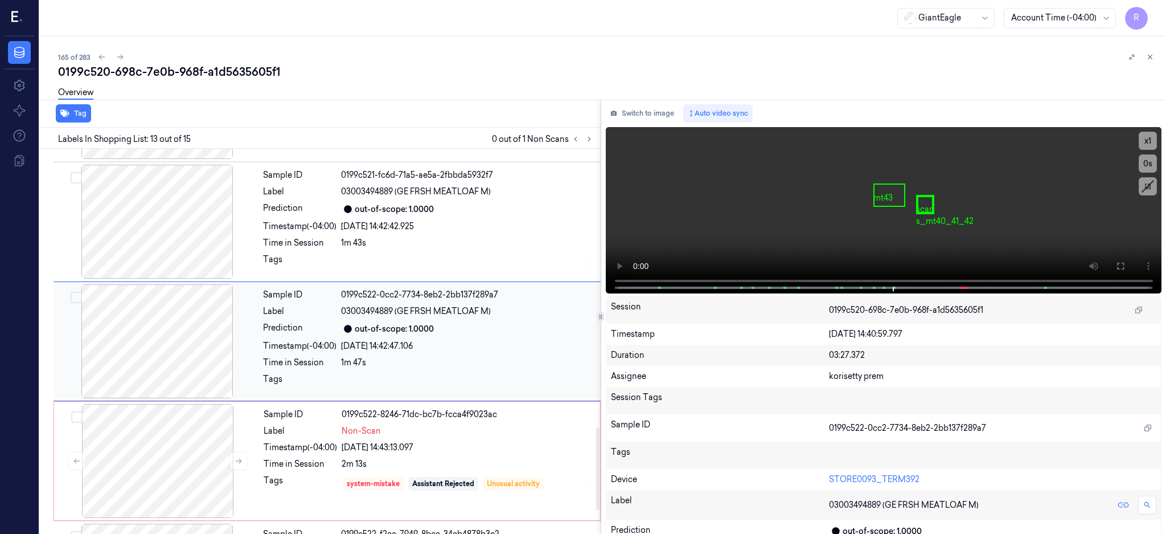
click at [191, 355] on div at bounding box center [157, 341] width 203 height 114
click at [1125, 263] on icon at bounding box center [1120, 265] width 9 height 9
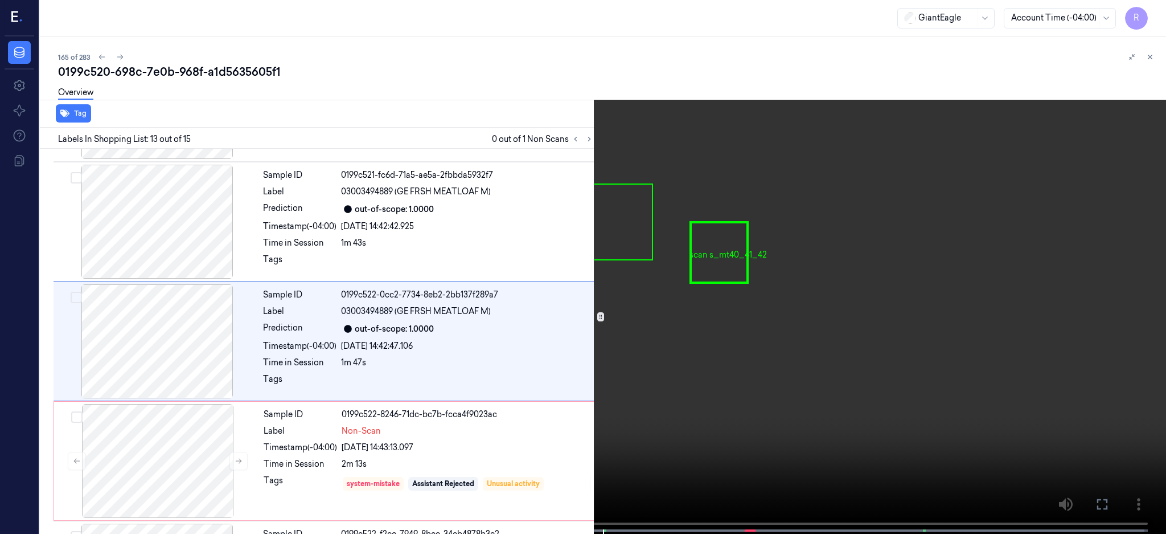
click at [799, 304] on video at bounding box center [583, 268] width 1166 height 536
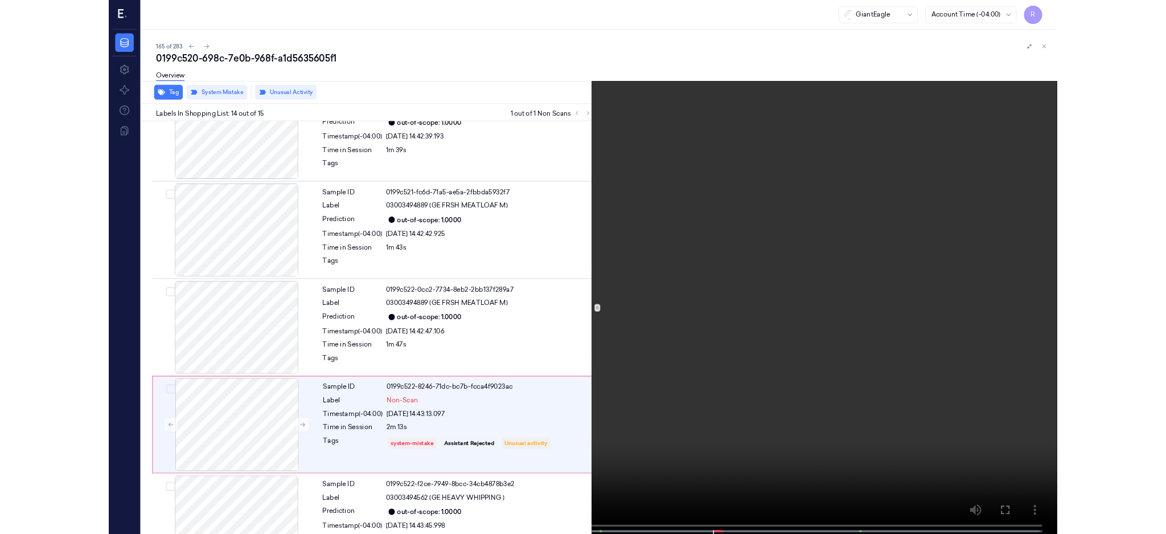
scroll to position [1290, 0]
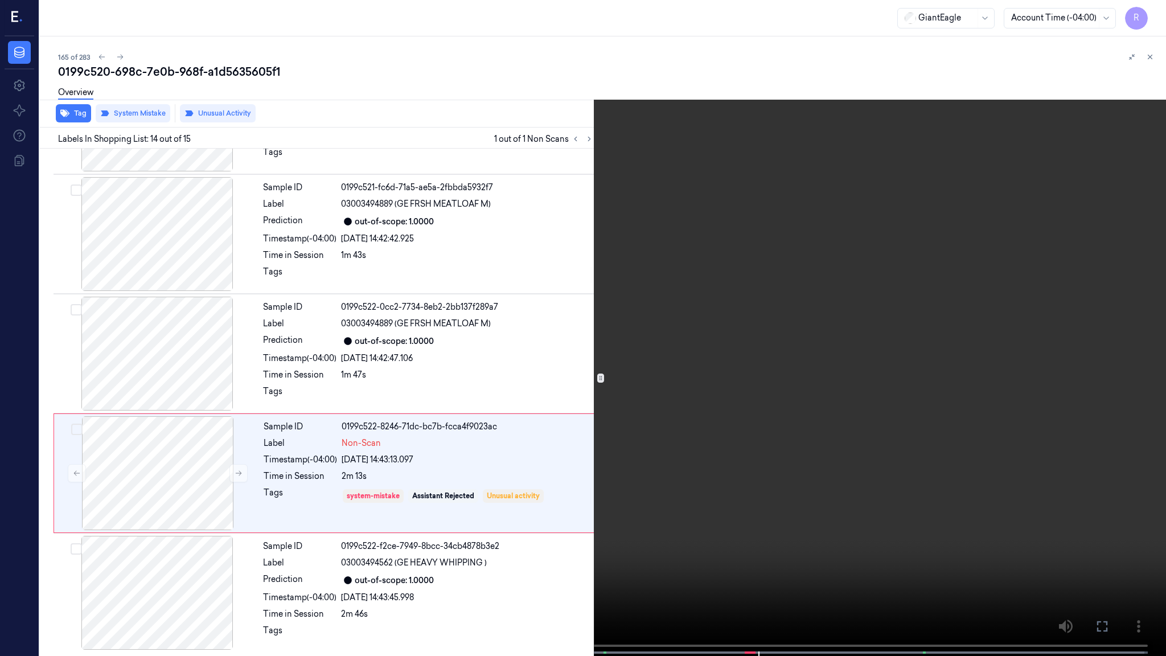
click at [942, 409] on video at bounding box center [583, 329] width 1166 height 658
click at [944, 409] on video at bounding box center [583, 329] width 1166 height 658
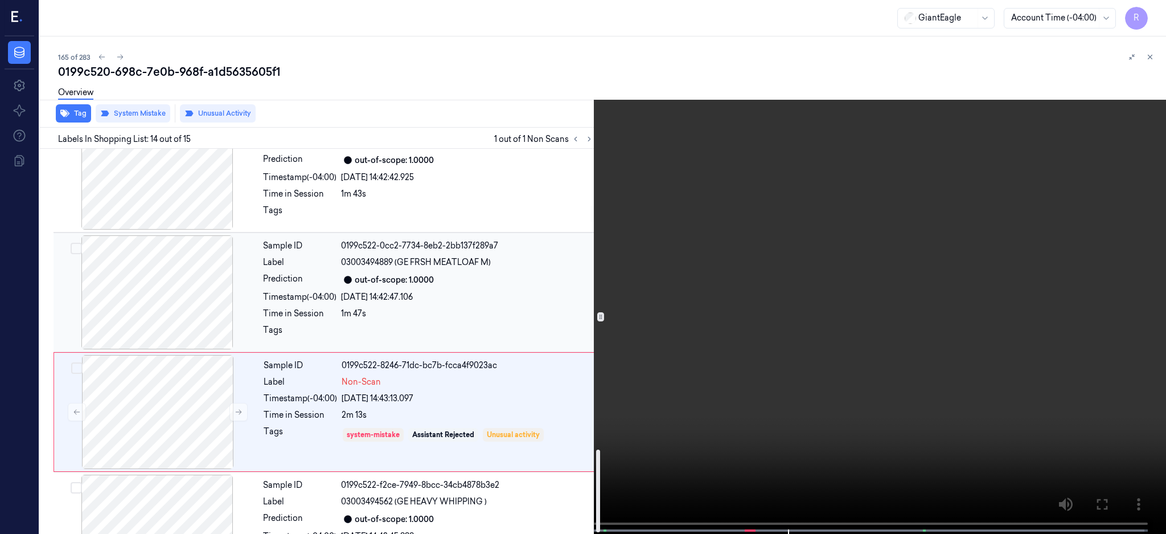
scroll to position [1412, 0]
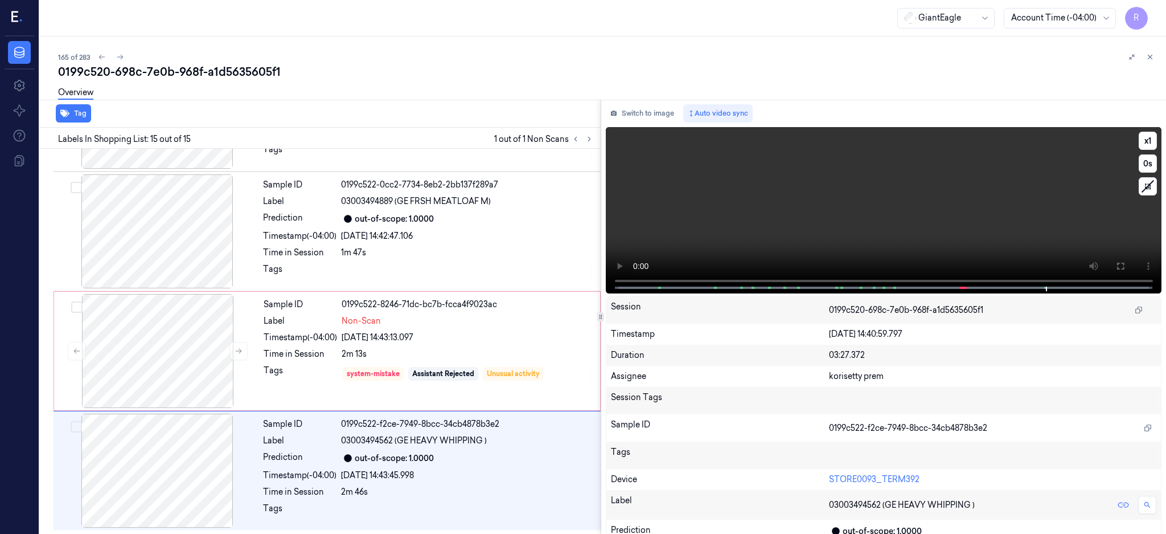
click at [1049, 194] on video at bounding box center [884, 210] width 556 height 166
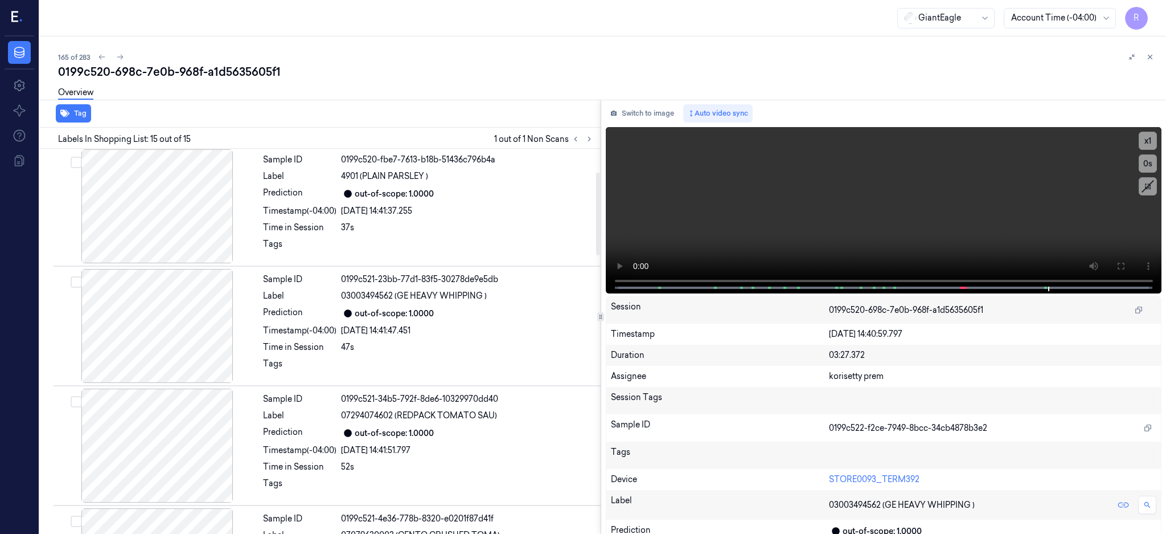
scroll to position [46, 0]
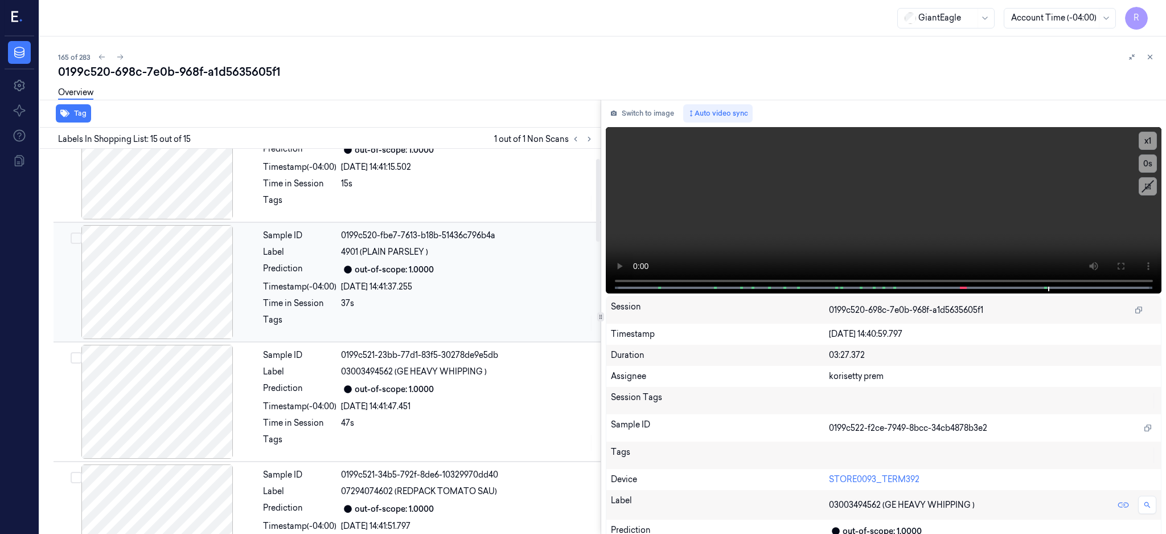
click at [186, 256] on div at bounding box center [157, 282] width 203 height 114
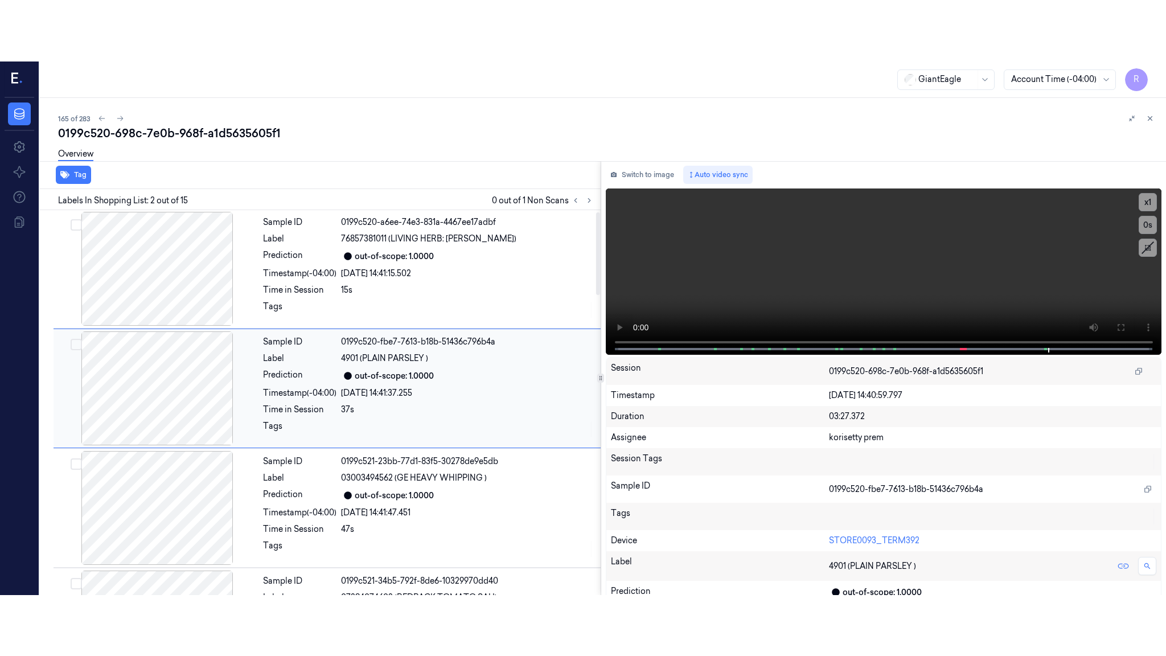
scroll to position [0, 0]
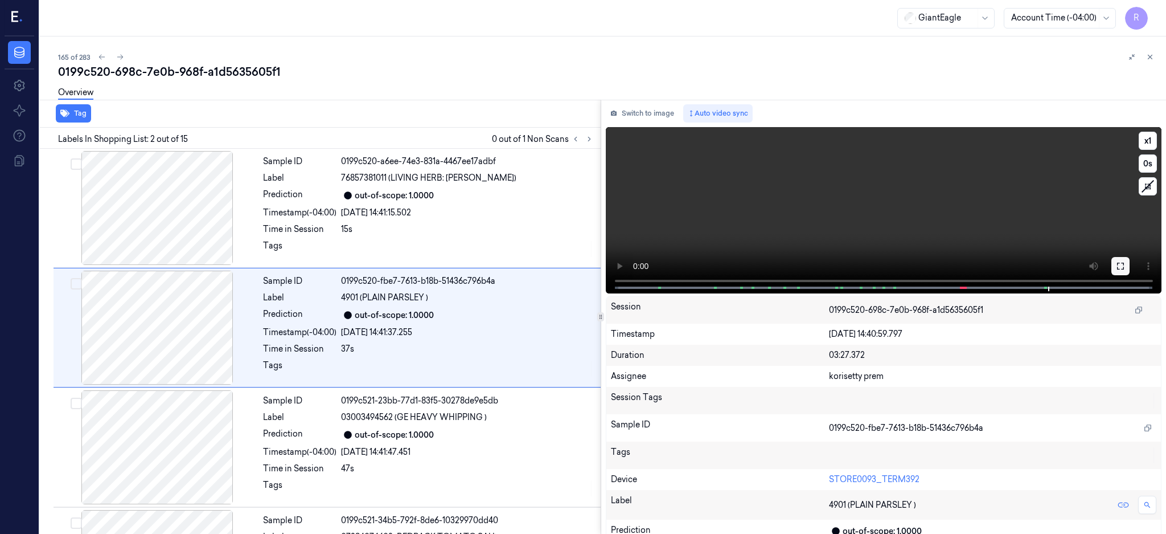
click at [1130, 268] on button at bounding box center [1121, 266] width 18 height 18
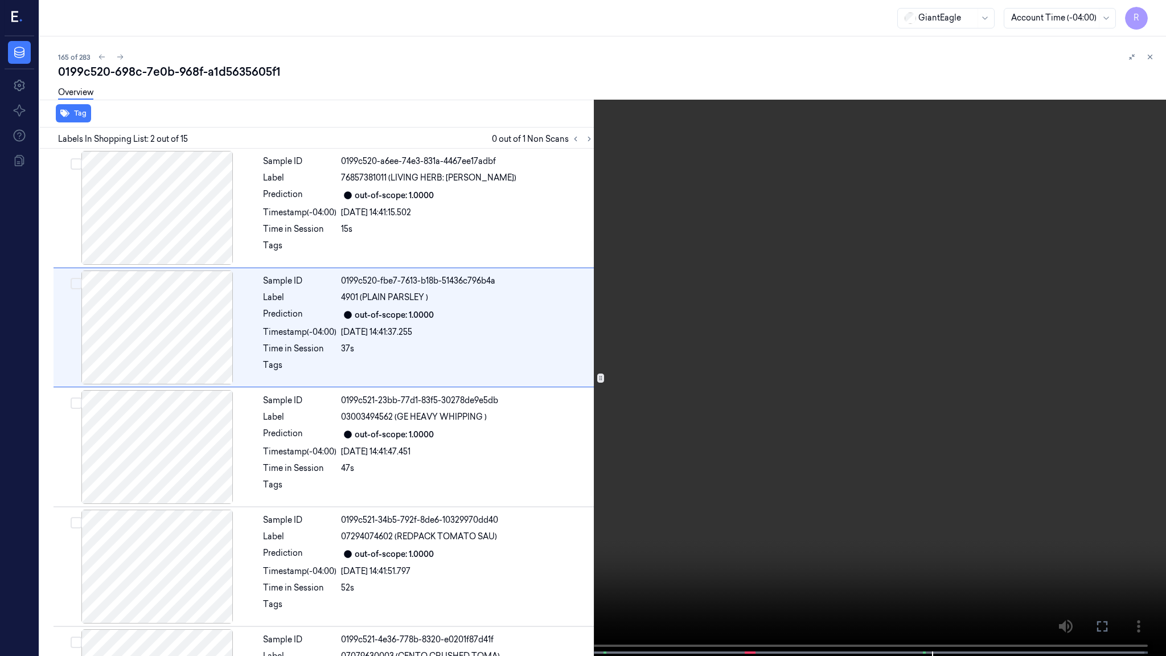
click at [686, 350] on video at bounding box center [583, 329] width 1166 height 658
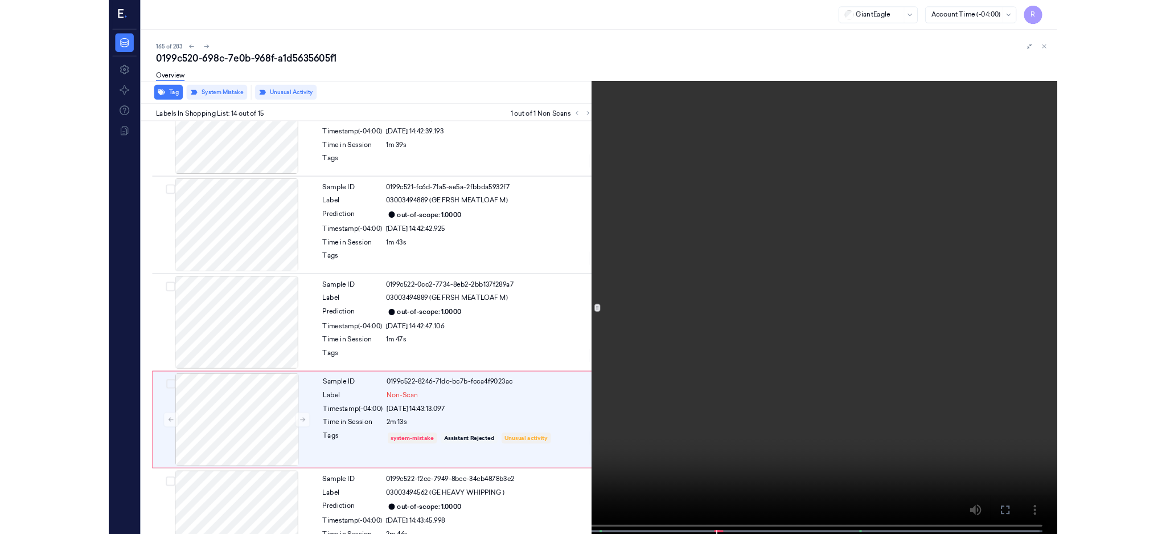
scroll to position [1290, 0]
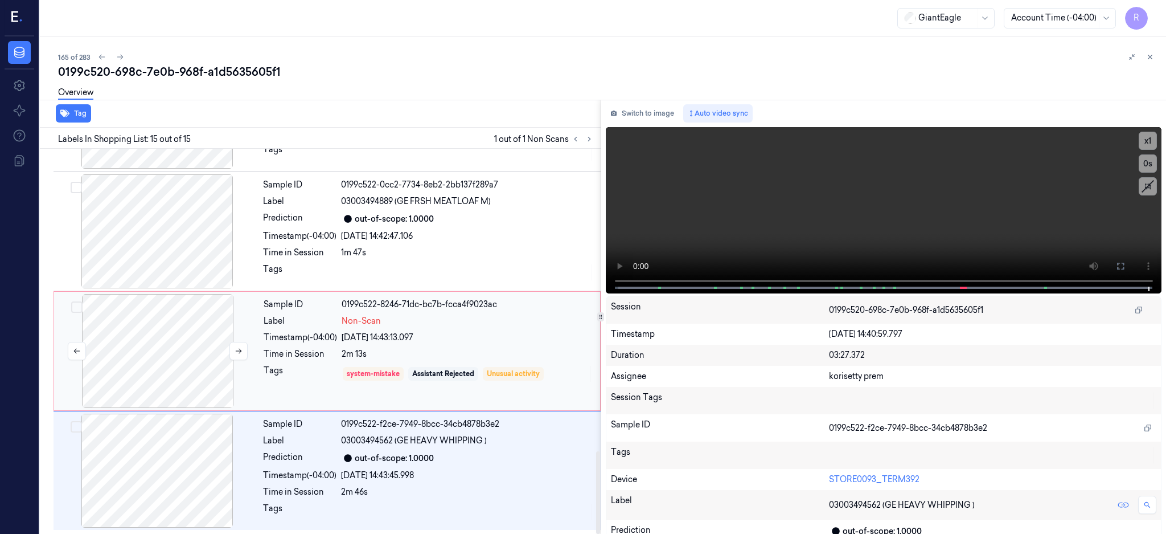
click at [190, 367] on div at bounding box center [157, 351] width 203 height 114
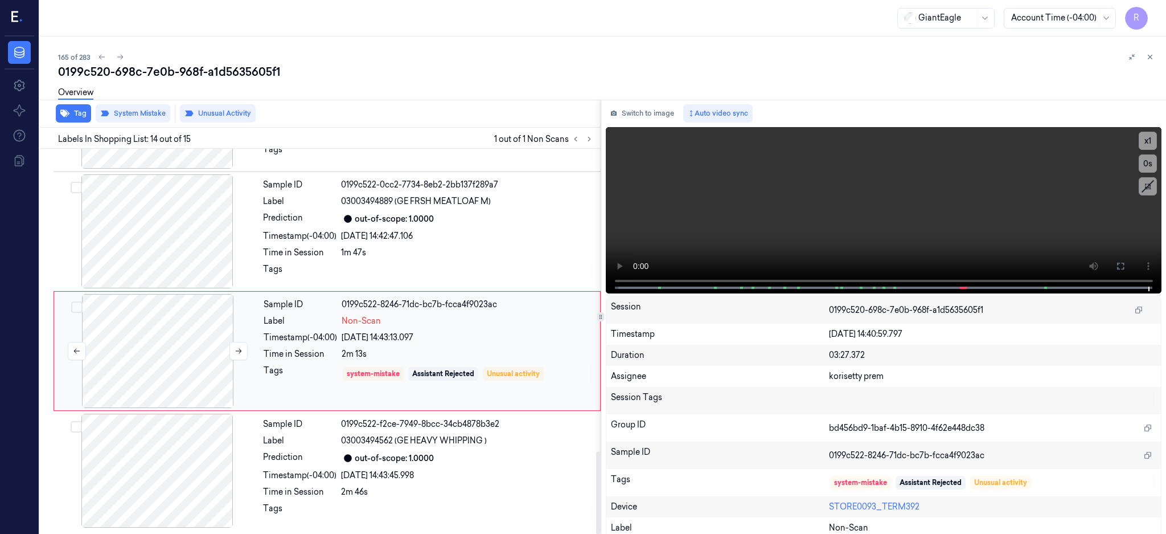
scroll to position [1413, 0]
click at [242, 354] on button at bounding box center [238, 351] width 18 height 18
click at [139, 370] on div at bounding box center [157, 351] width 203 height 114
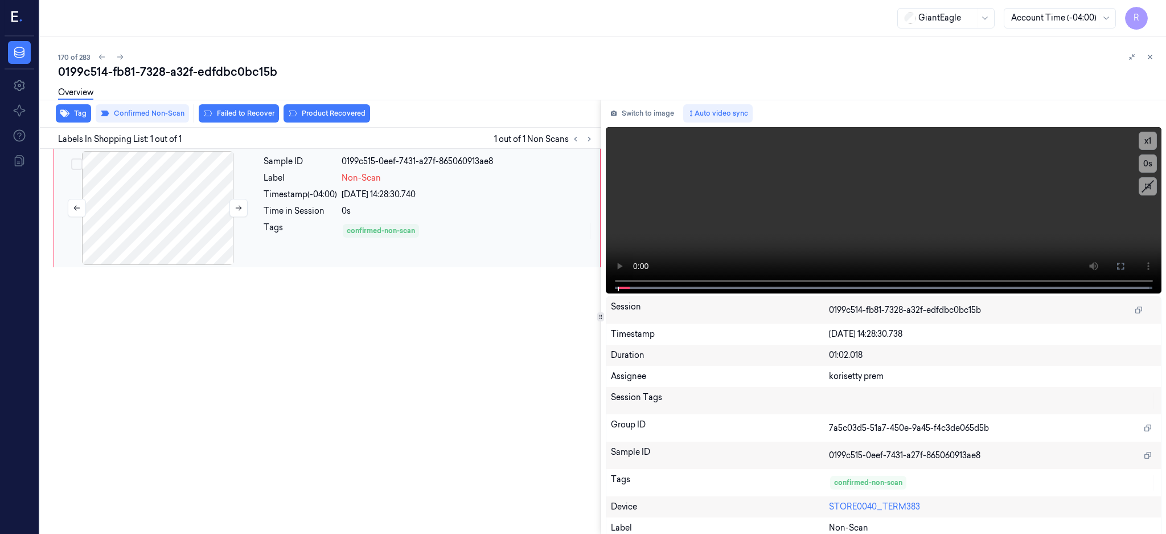
click at [193, 206] on div at bounding box center [157, 208] width 203 height 114
click at [166, 234] on div at bounding box center [157, 208] width 203 height 114
click at [1130, 263] on button at bounding box center [1121, 266] width 18 height 18
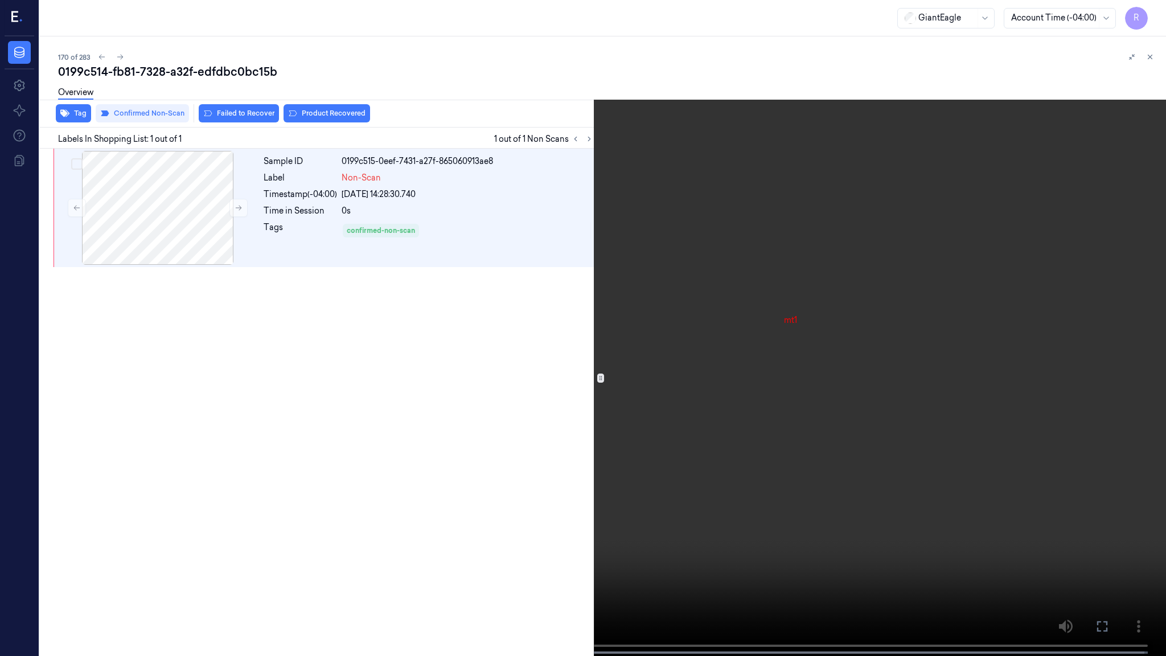
click at [425, 405] on video at bounding box center [583, 329] width 1166 height 658
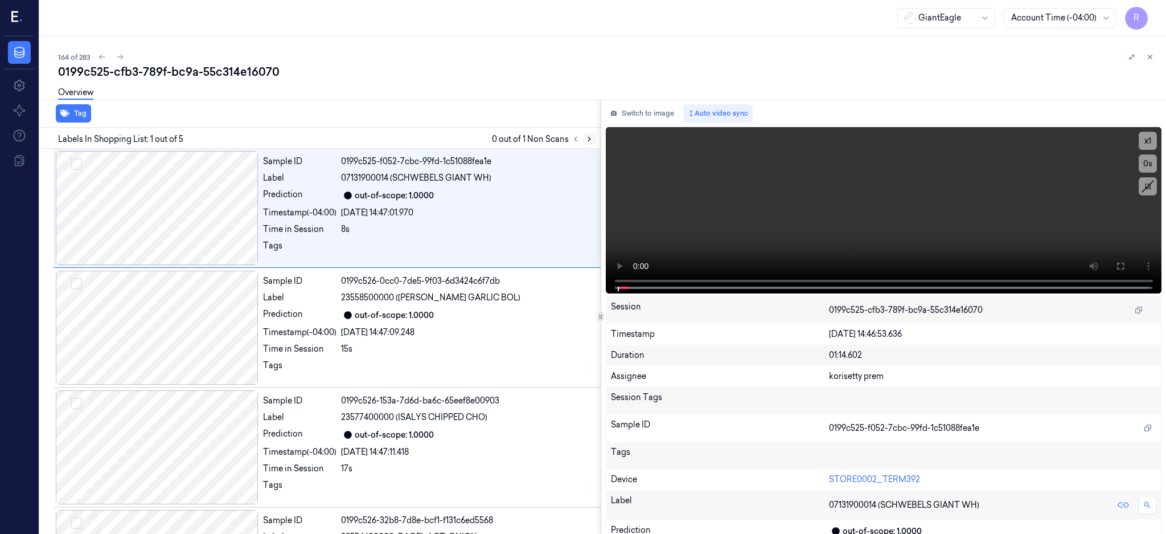
click at [593, 135] on icon at bounding box center [589, 139] width 8 height 8
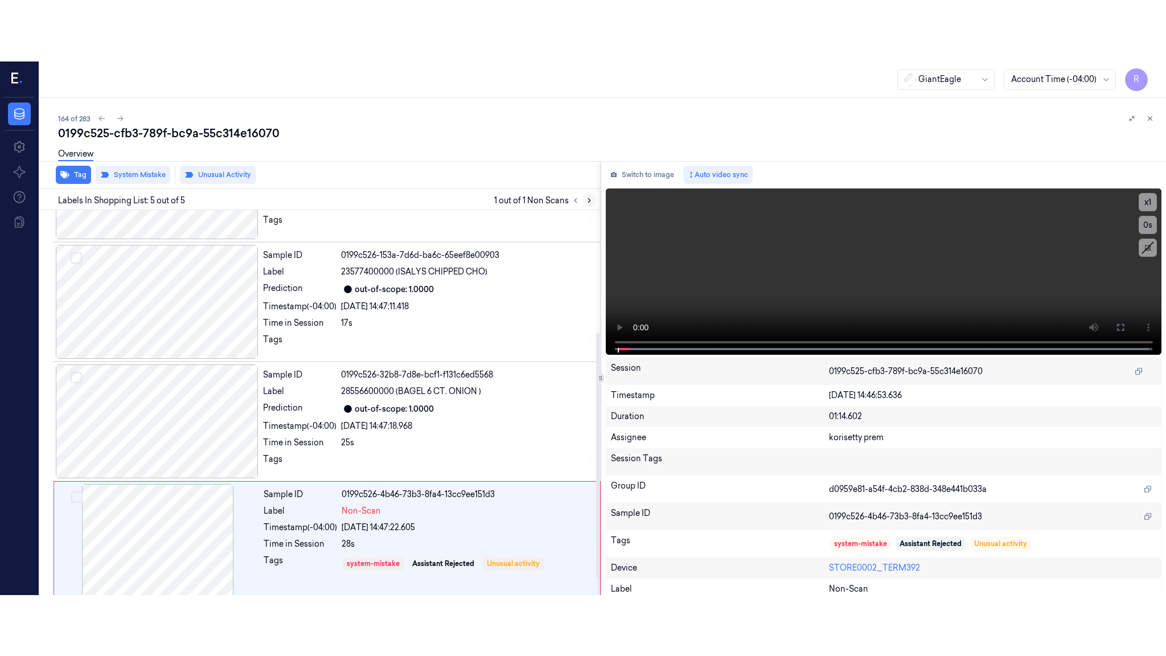
scroll to position [216, 0]
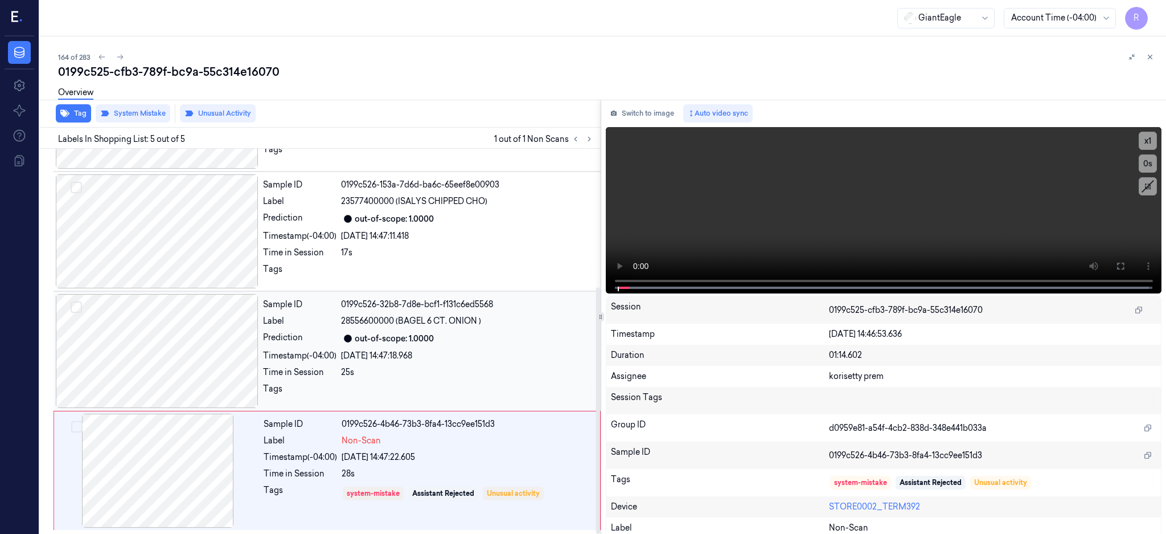
click at [128, 372] on div at bounding box center [157, 351] width 203 height 114
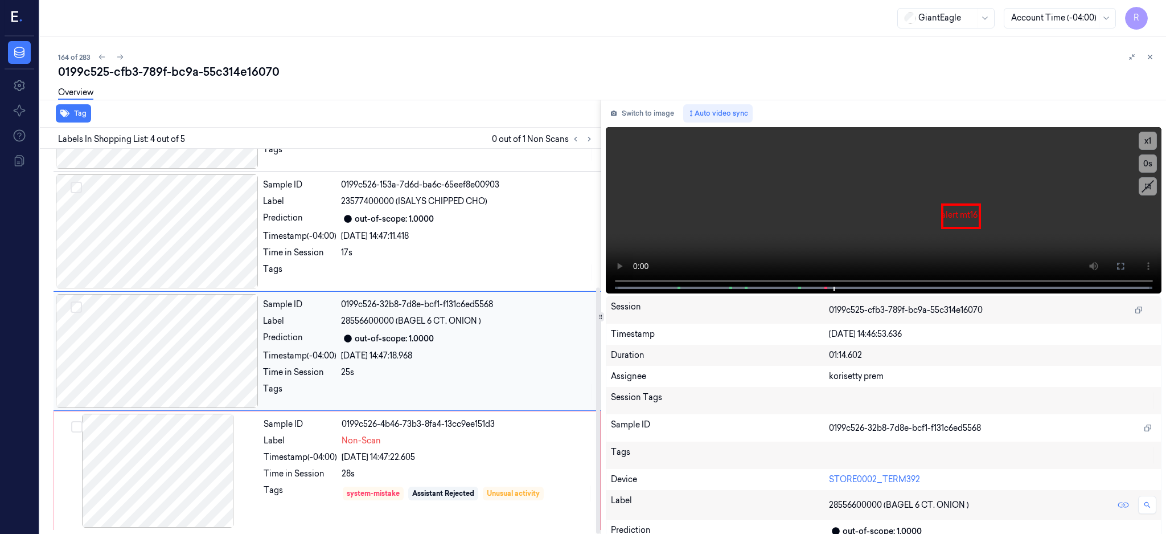
click at [185, 388] on div at bounding box center [157, 351] width 203 height 114
click at [1130, 265] on button at bounding box center [1121, 266] width 18 height 18
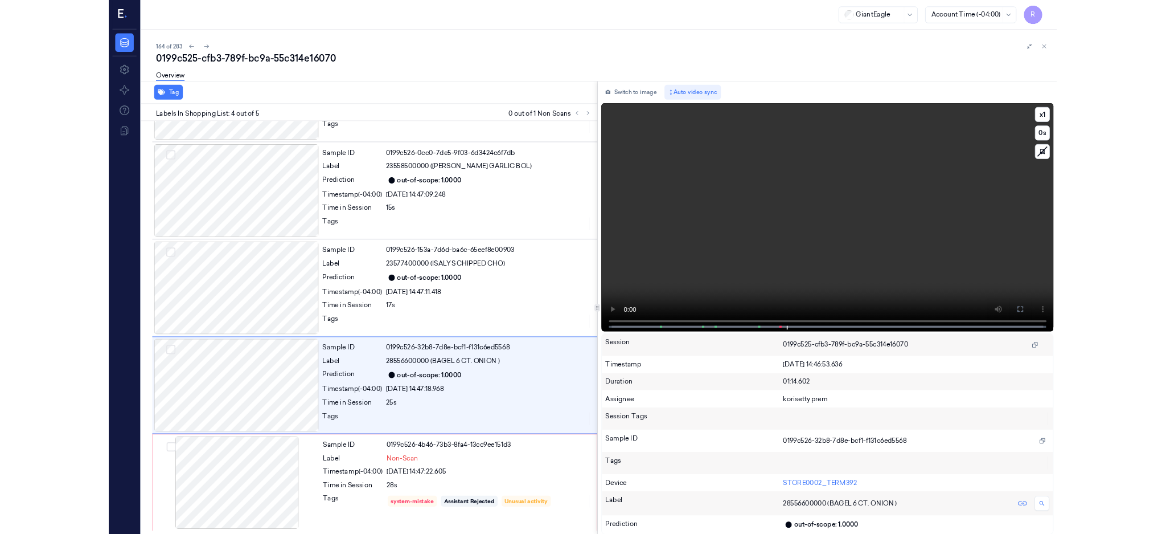
scroll to position [94, 0]
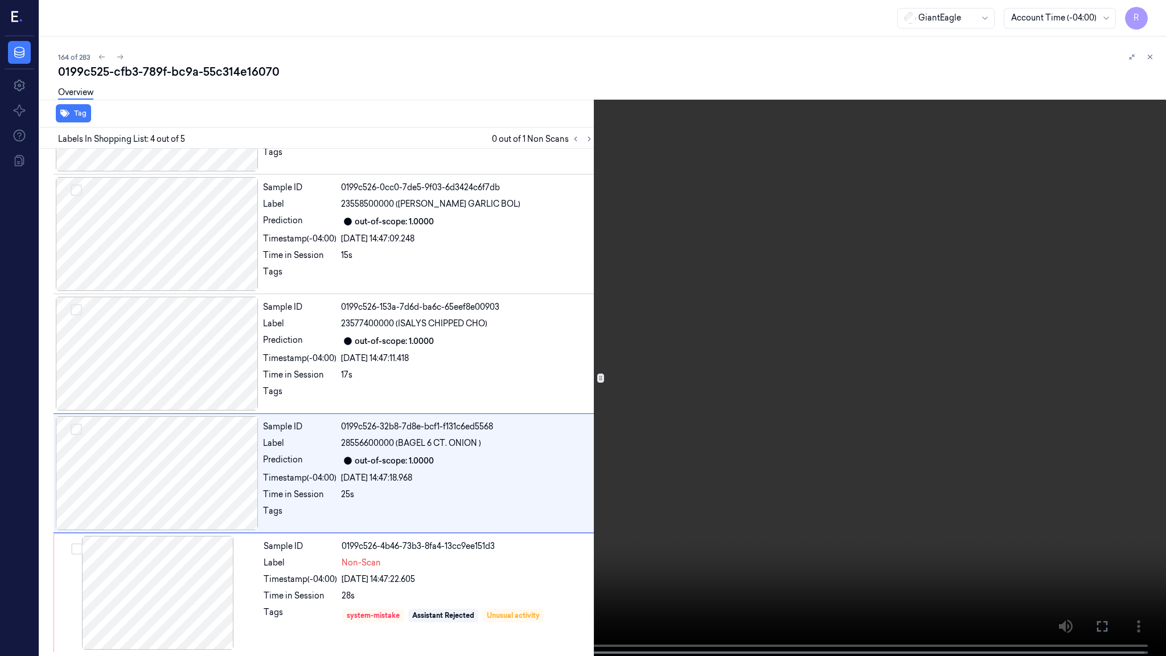
click at [817, 332] on video at bounding box center [583, 329] width 1166 height 658
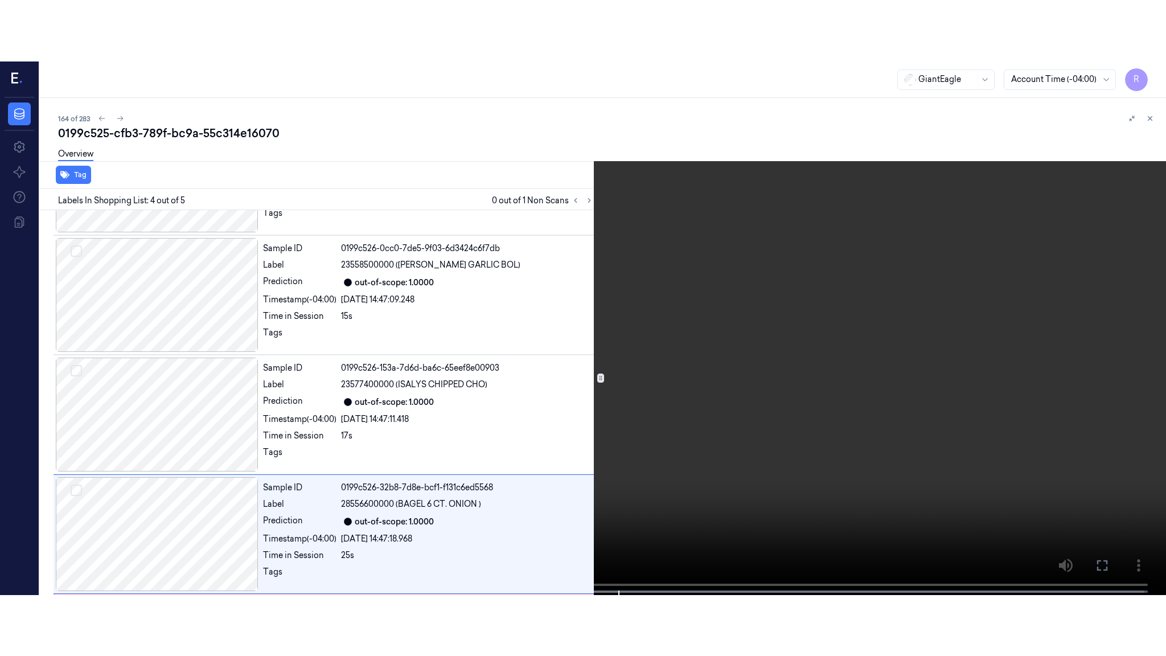
scroll to position [216, 0]
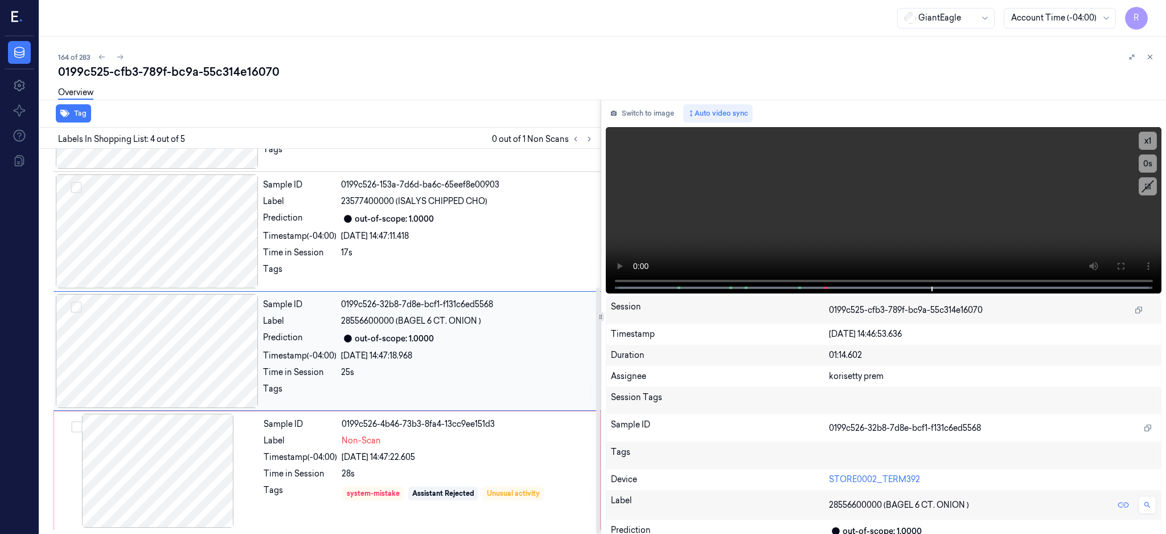
click at [207, 345] on div at bounding box center [157, 351] width 203 height 114
click at [1130, 270] on button at bounding box center [1121, 266] width 18 height 18
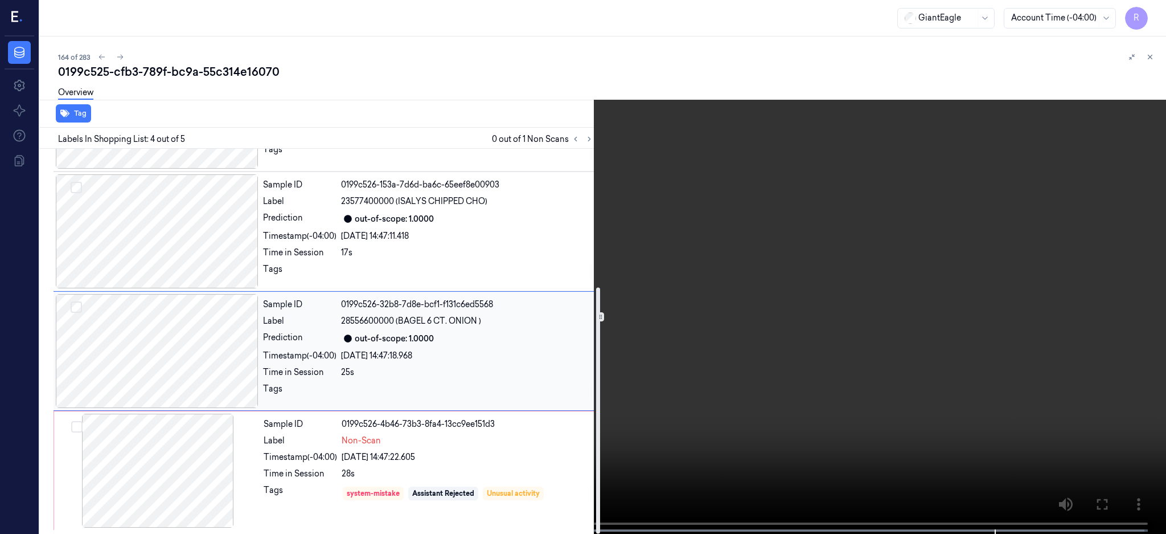
scroll to position [215, 0]
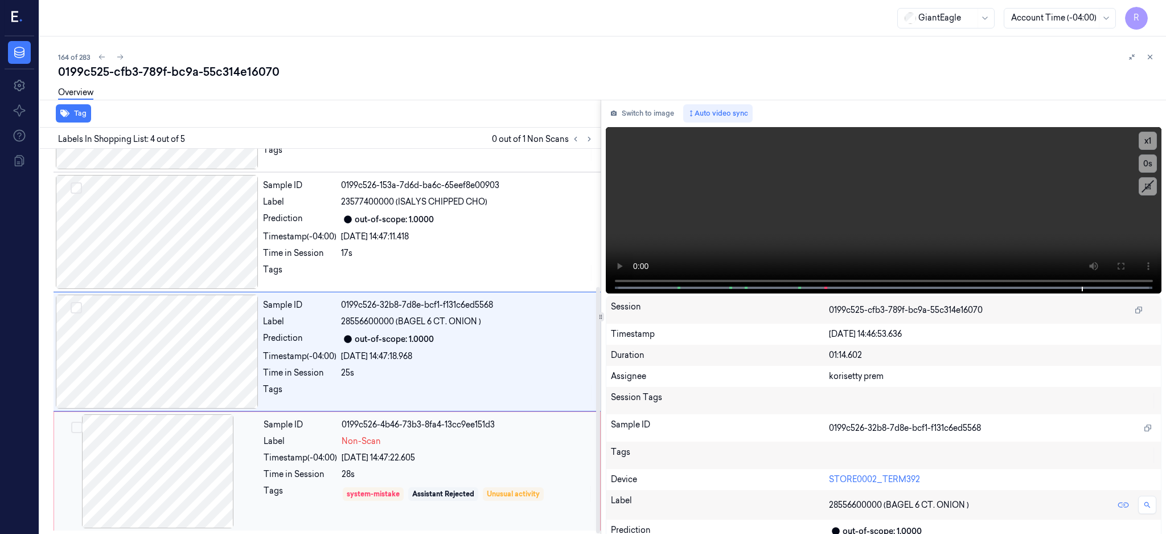
click at [188, 451] on div at bounding box center [157, 471] width 203 height 114
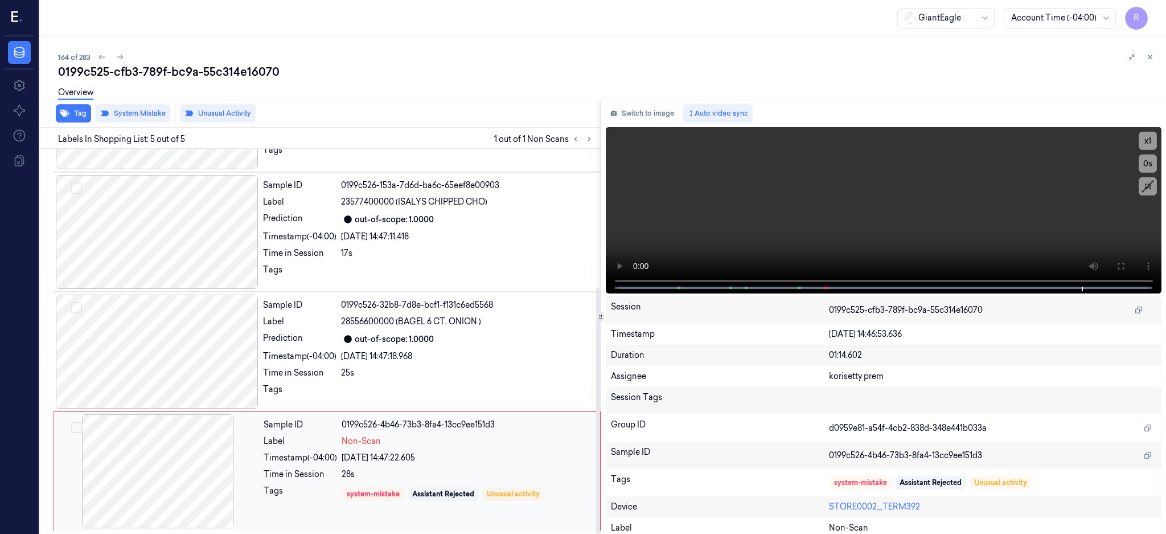
scroll to position [216, 0]
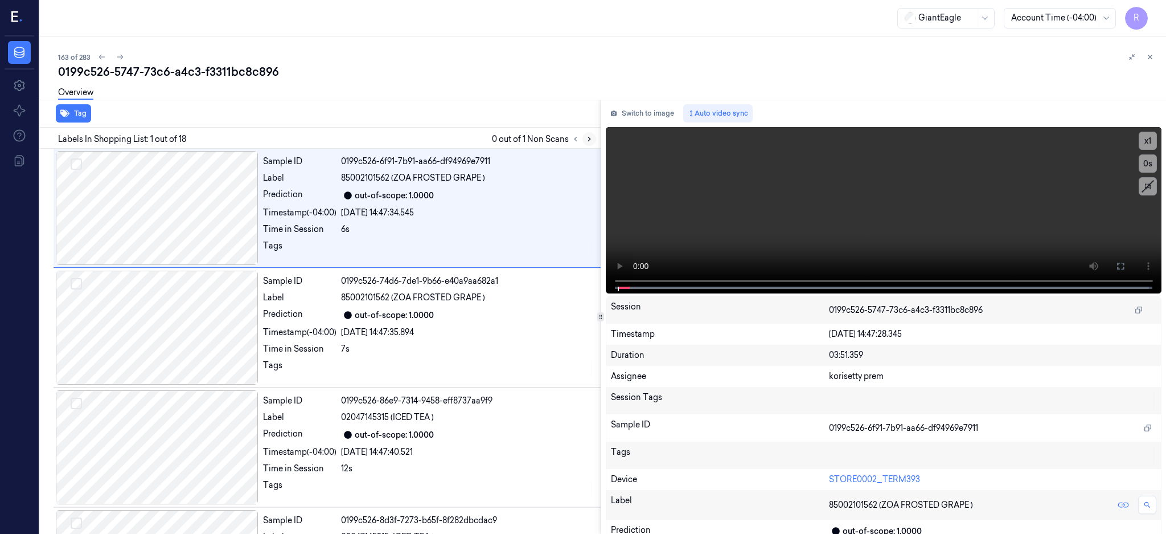
click at [593, 136] on icon at bounding box center [589, 139] width 8 height 8
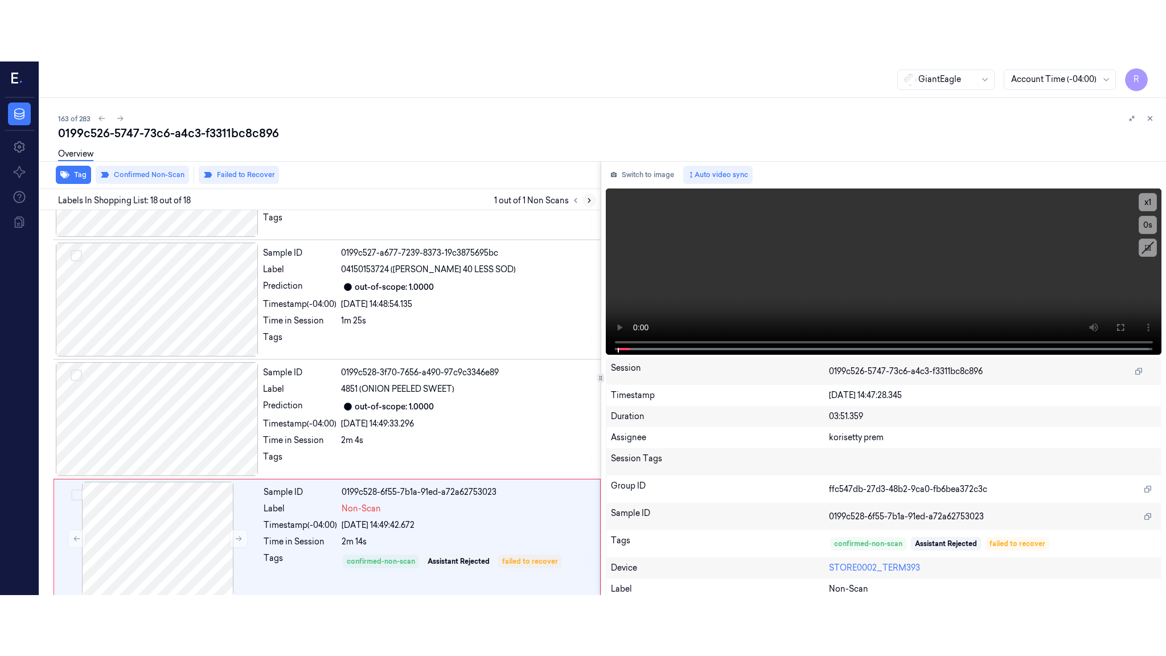
scroll to position [1772, 0]
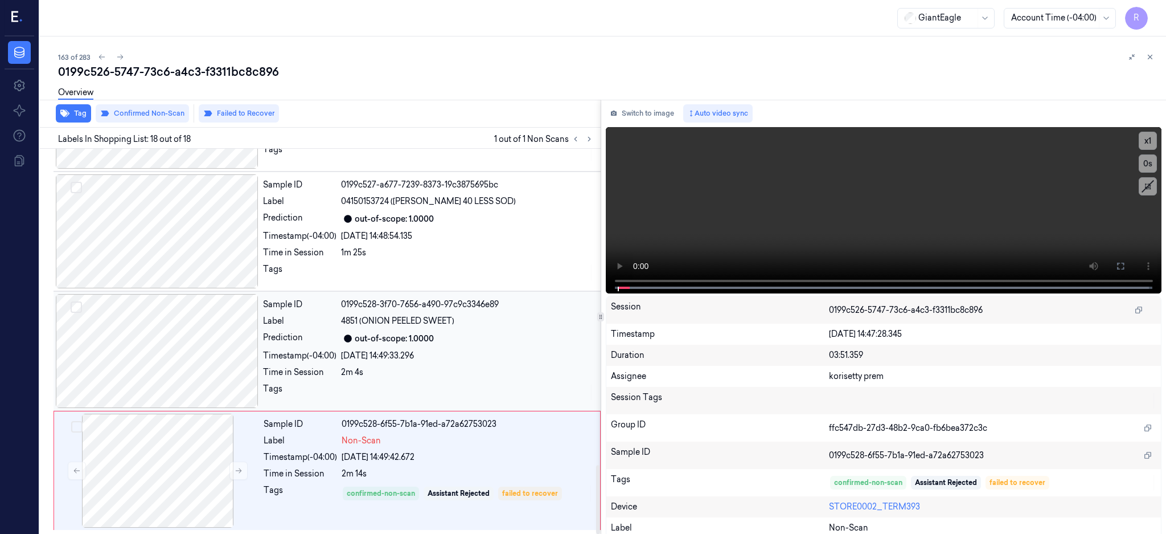
click at [163, 341] on div at bounding box center [157, 351] width 203 height 114
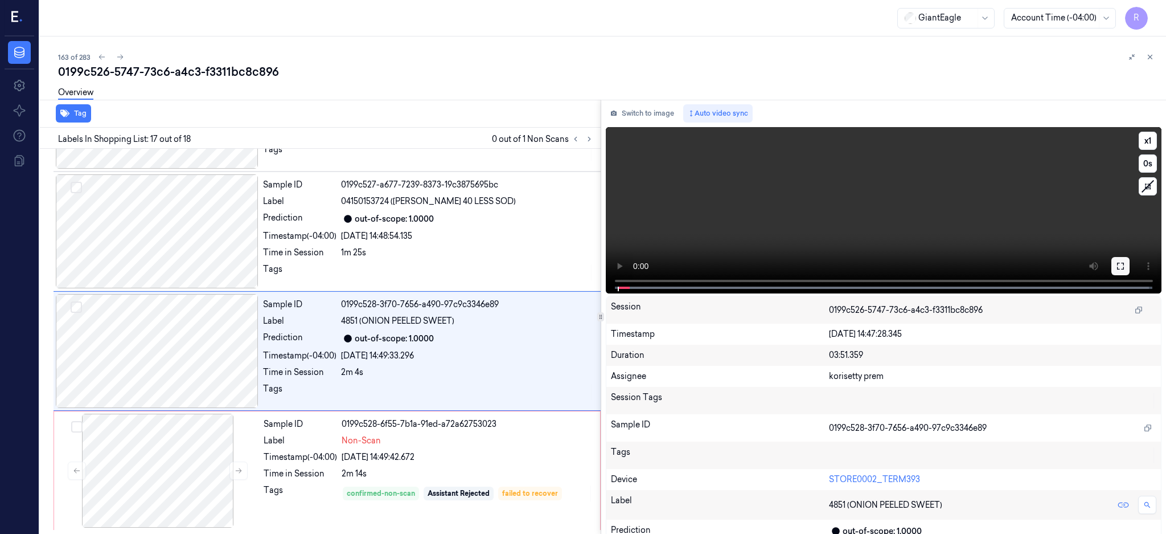
click at [1130, 269] on button at bounding box center [1121, 266] width 18 height 18
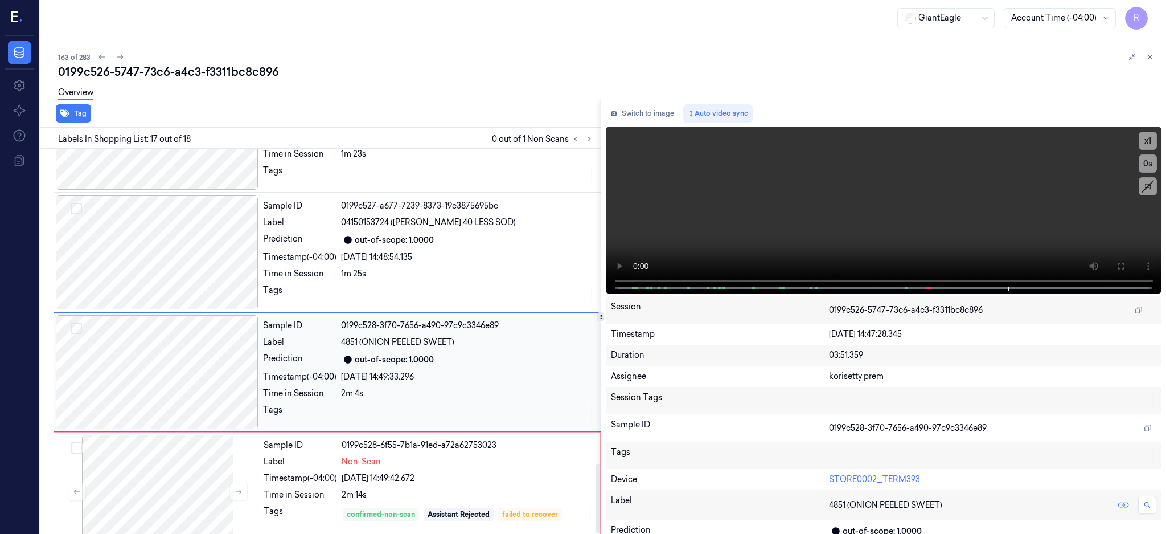
scroll to position [1771, 0]
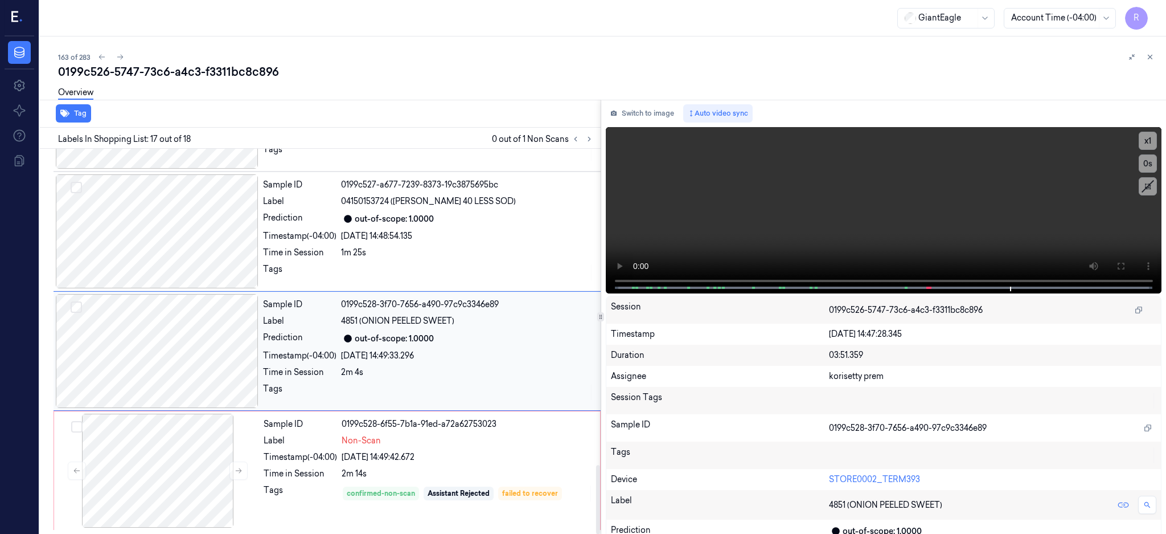
click at [281, 335] on div "Prediction" at bounding box center [299, 338] width 73 height 14
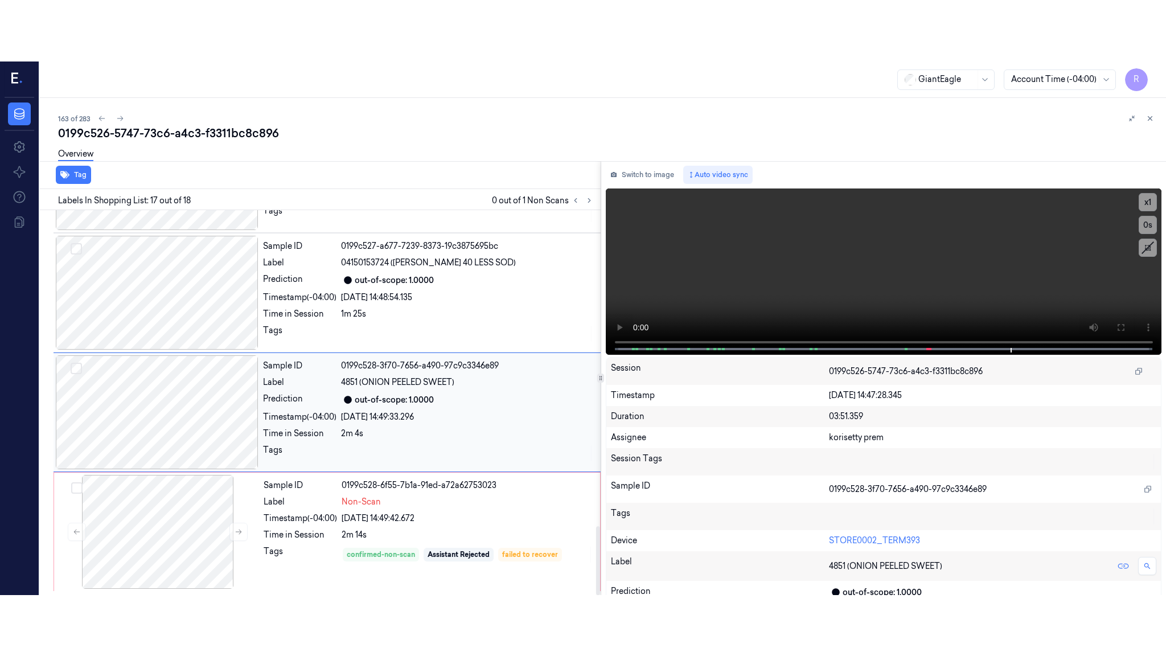
scroll to position [1772, 0]
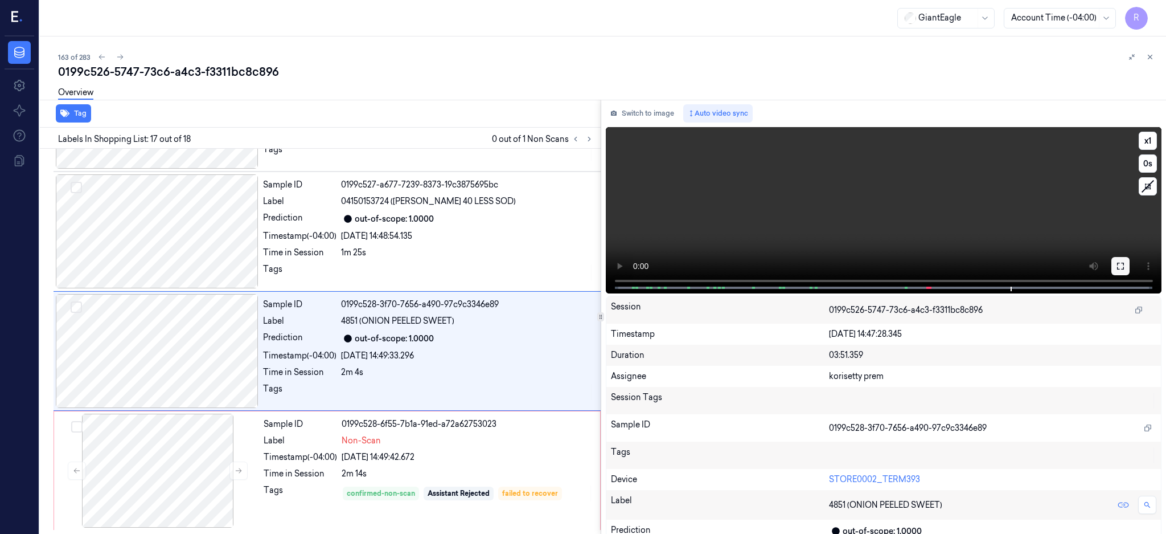
click at [1125, 269] on icon at bounding box center [1120, 265] width 9 height 9
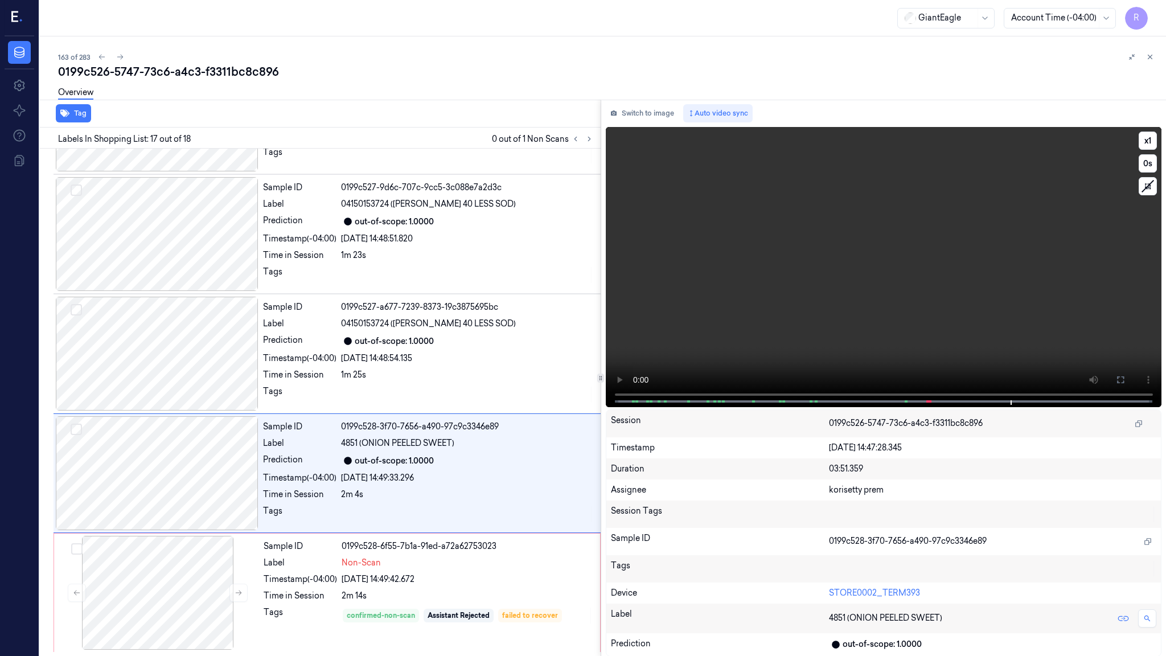
scroll to position [1650, 0]
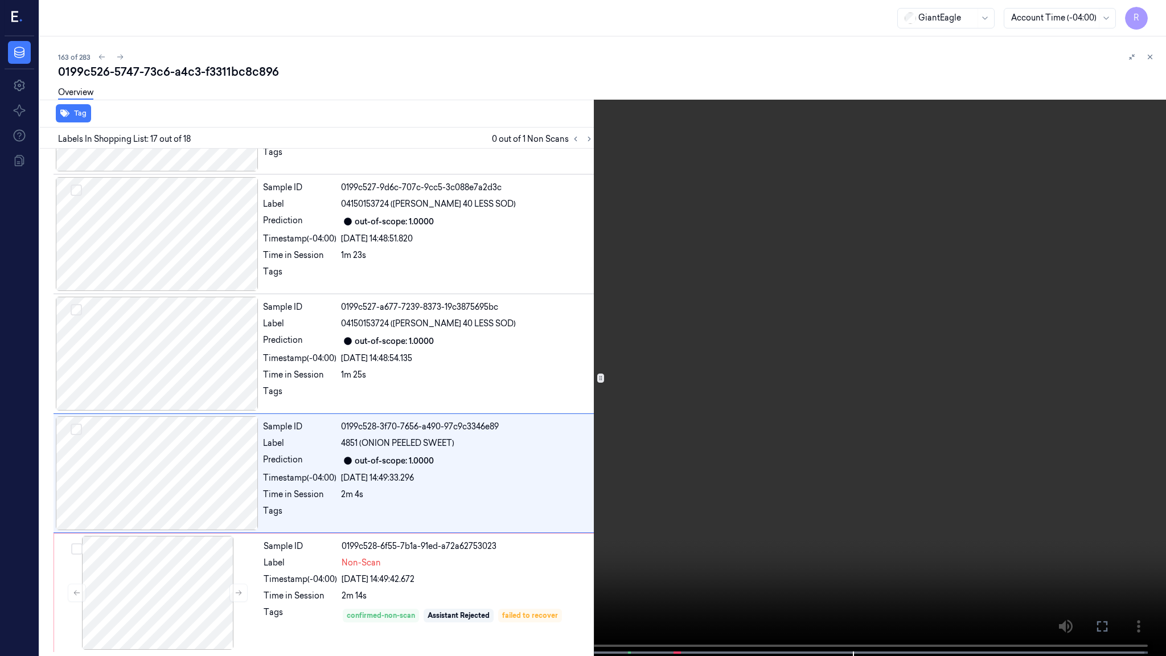
click at [690, 342] on video at bounding box center [583, 329] width 1166 height 658
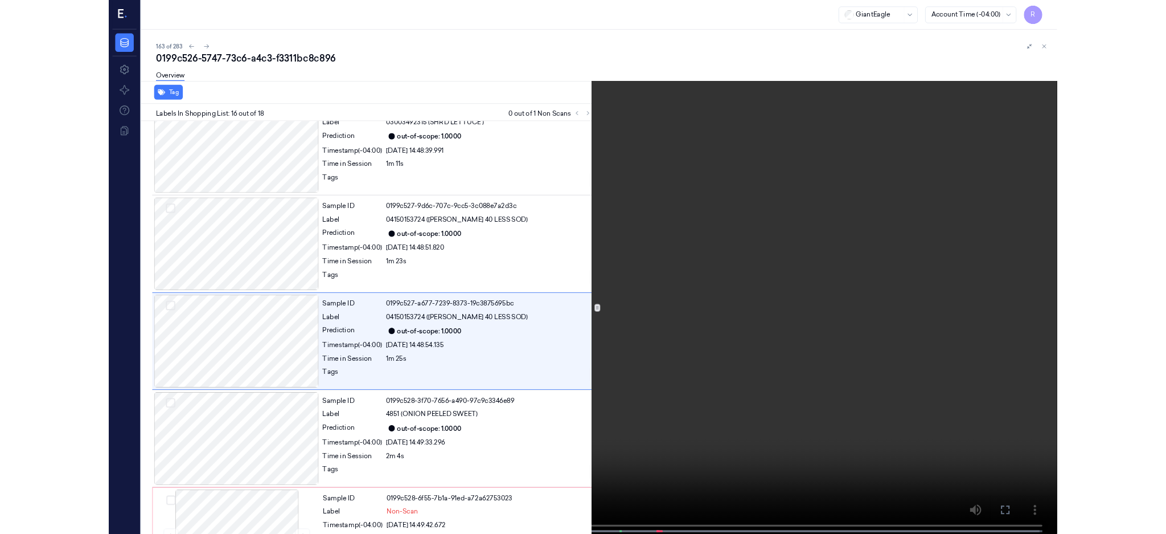
scroll to position [1600, 0]
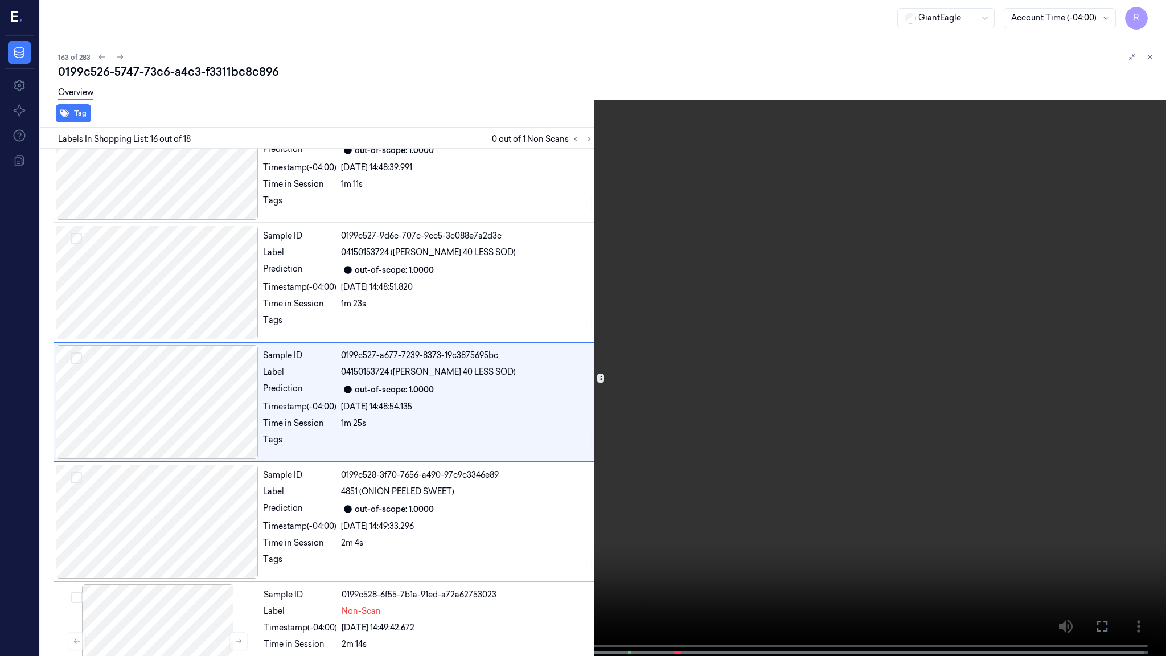
click at [716, 376] on video at bounding box center [583, 329] width 1166 height 658
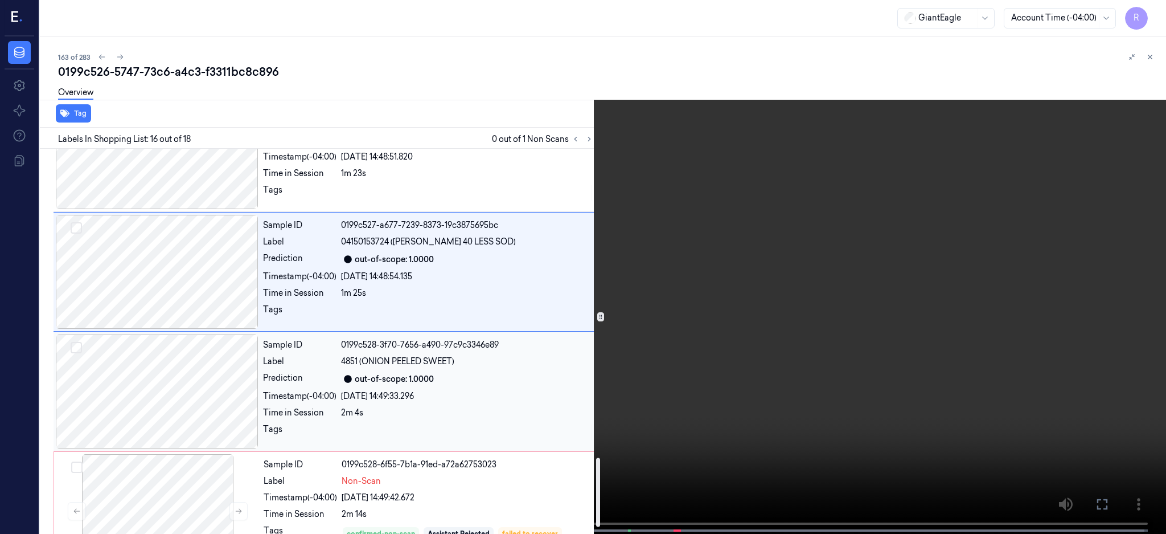
scroll to position [1771, 0]
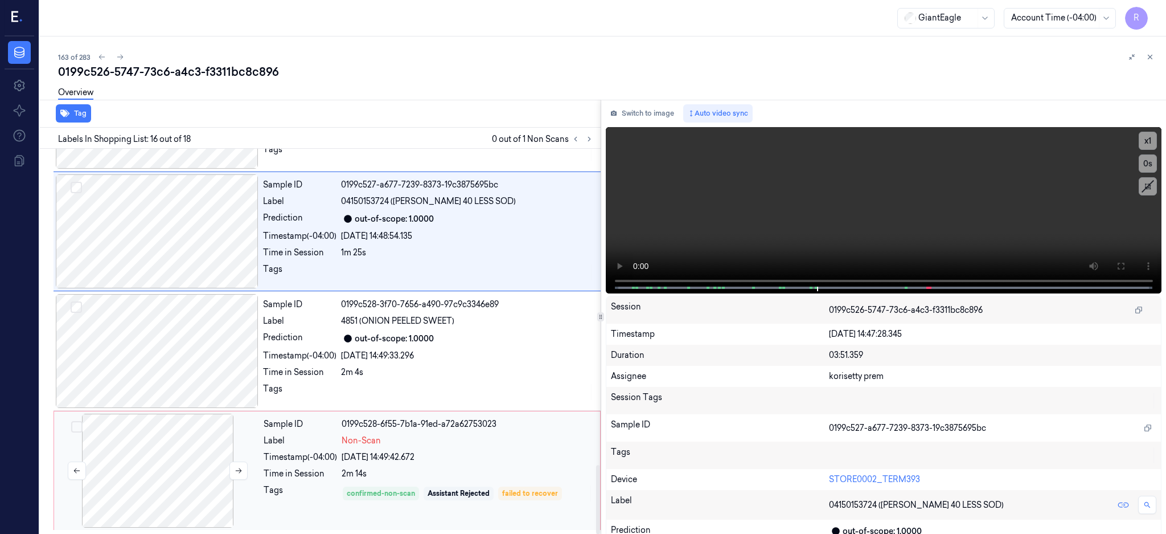
click at [164, 470] on div at bounding box center [157, 470] width 203 height 114
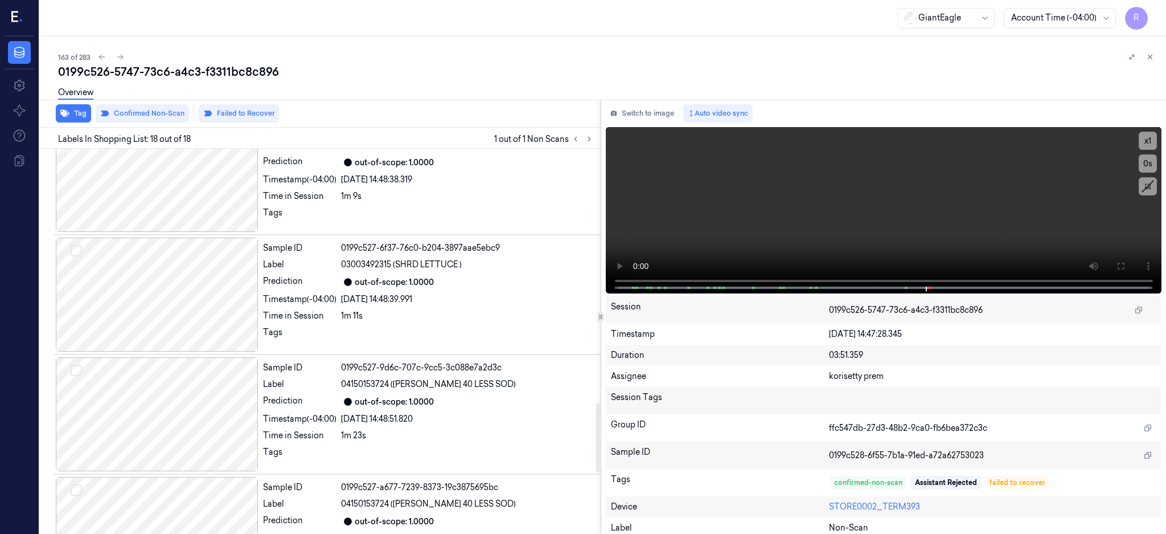
scroll to position [1392, 0]
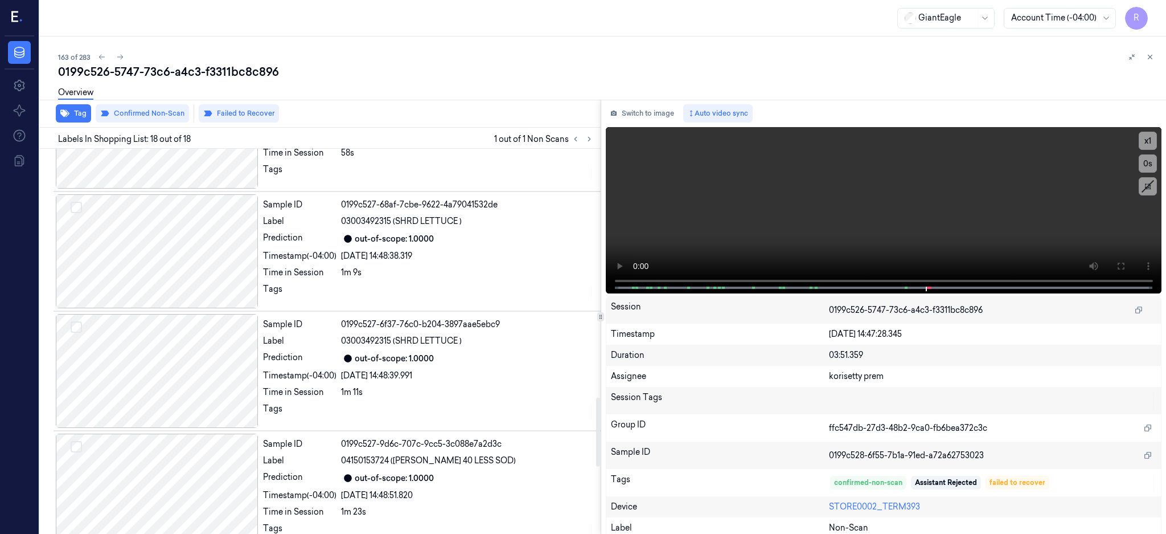
click at [317, 376] on div "Timestamp (-04:00)" at bounding box center [299, 376] width 73 height 12
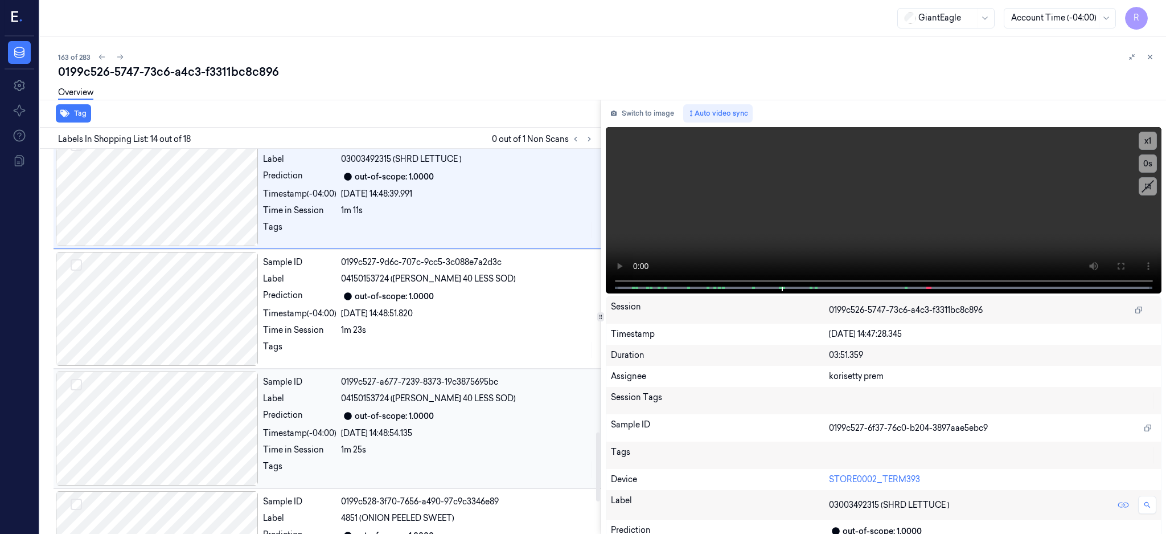
scroll to position [1771, 0]
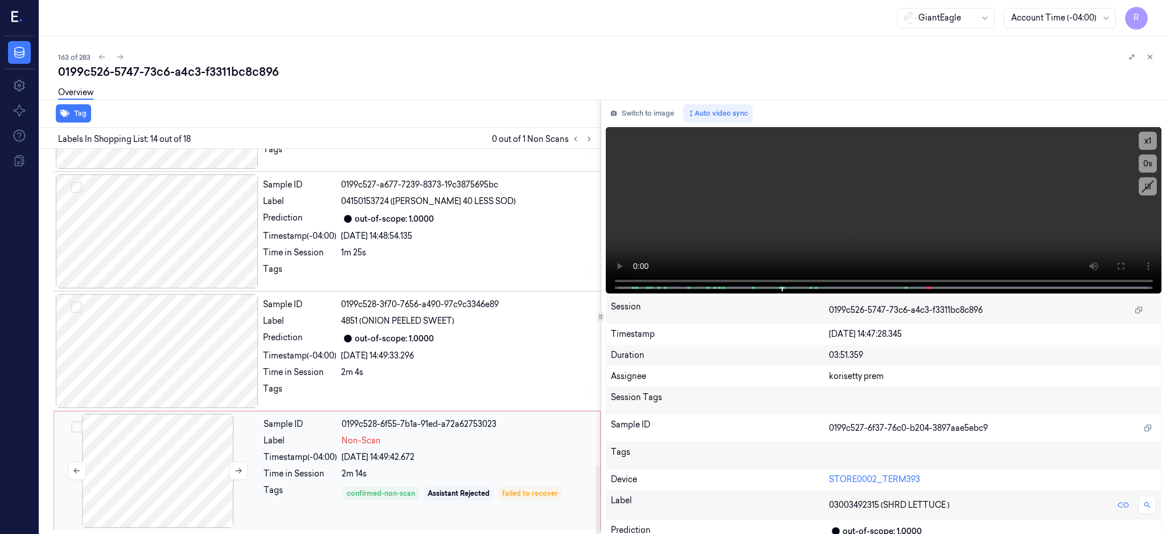
click at [181, 488] on div at bounding box center [157, 470] width 203 height 114
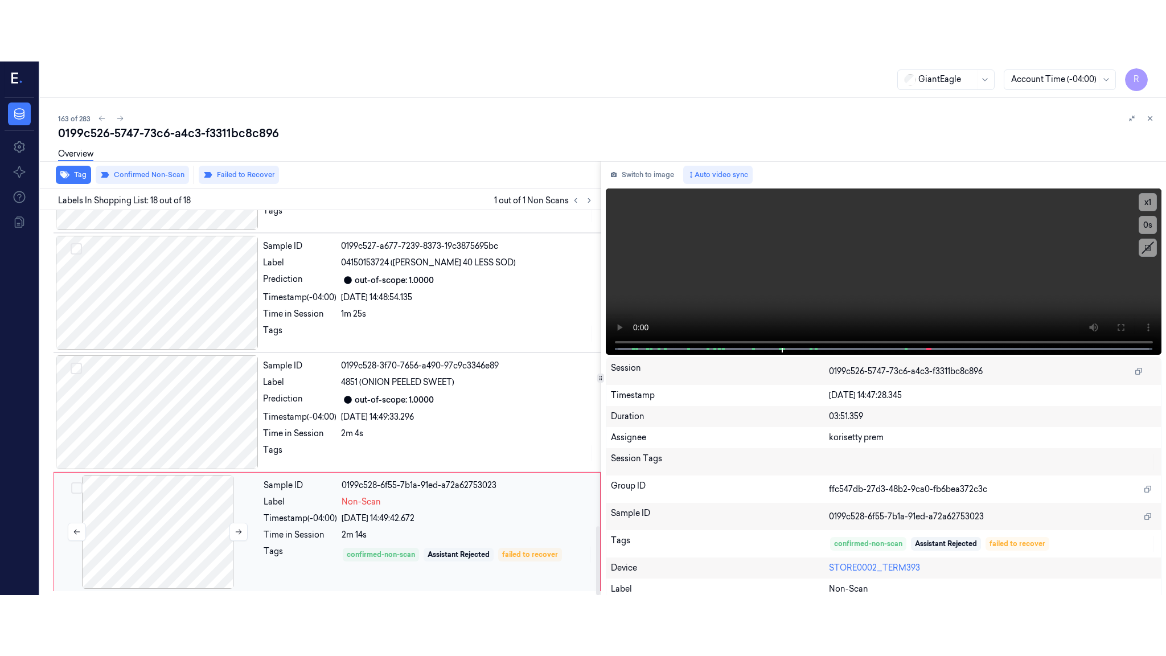
scroll to position [1772, 0]
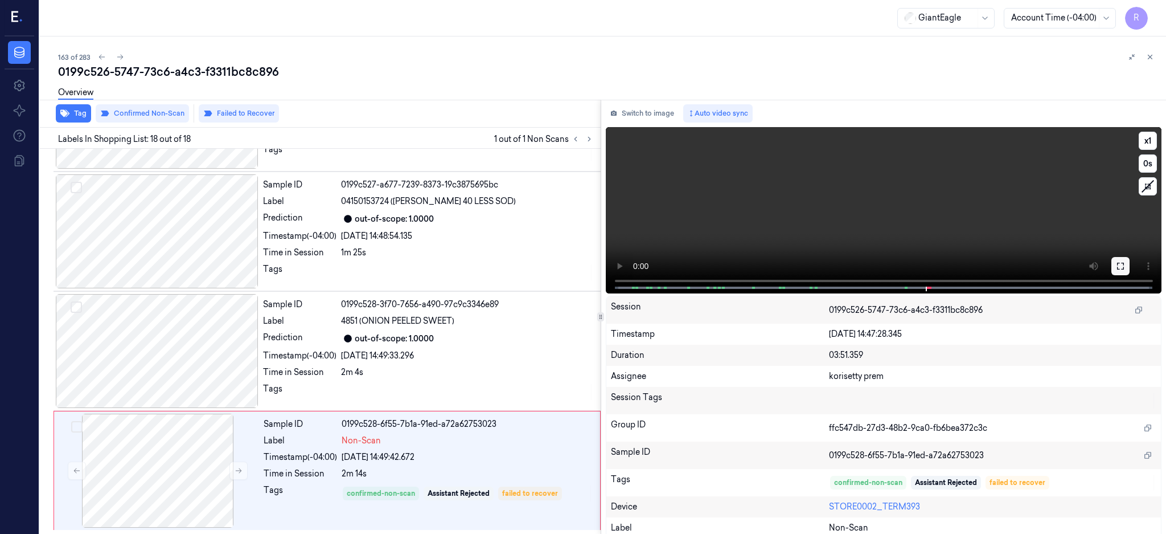
click at [1130, 269] on button at bounding box center [1121, 266] width 18 height 18
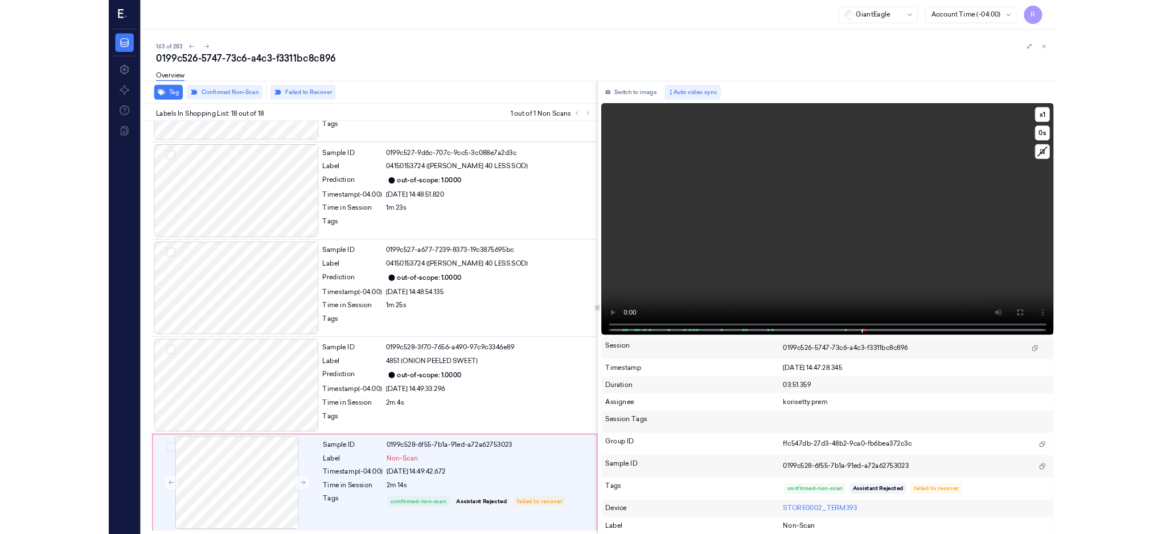
scroll to position [1650, 0]
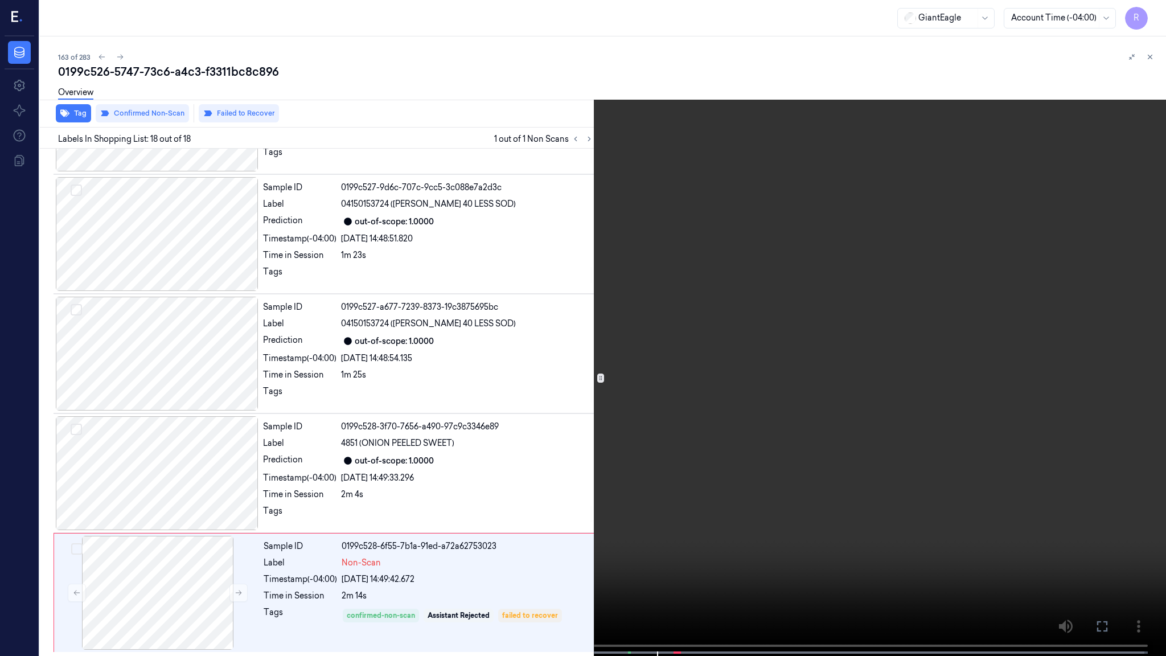
click at [660, 533] on video at bounding box center [583, 329] width 1166 height 658
click at [957, 452] on video at bounding box center [583, 329] width 1166 height 658
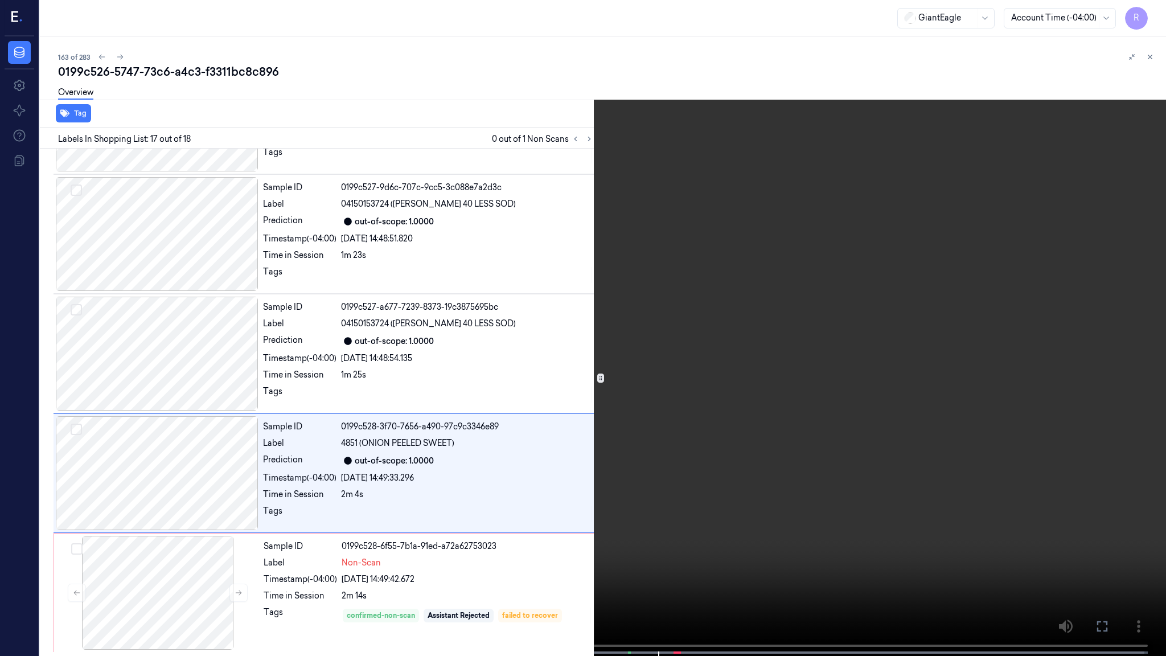
click at [787, 460] on video at bounding box center [583, 329] width 1166 height 658
click at [908, 486] on video at bounding box center [583, 329] width 1166 height 658
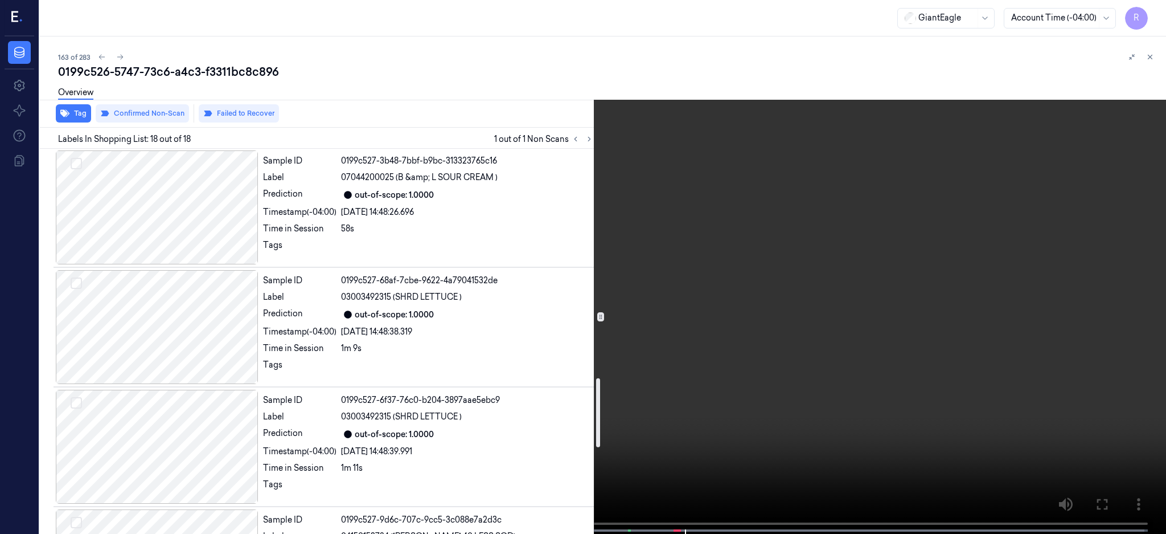
scroll to position [1240, 0]
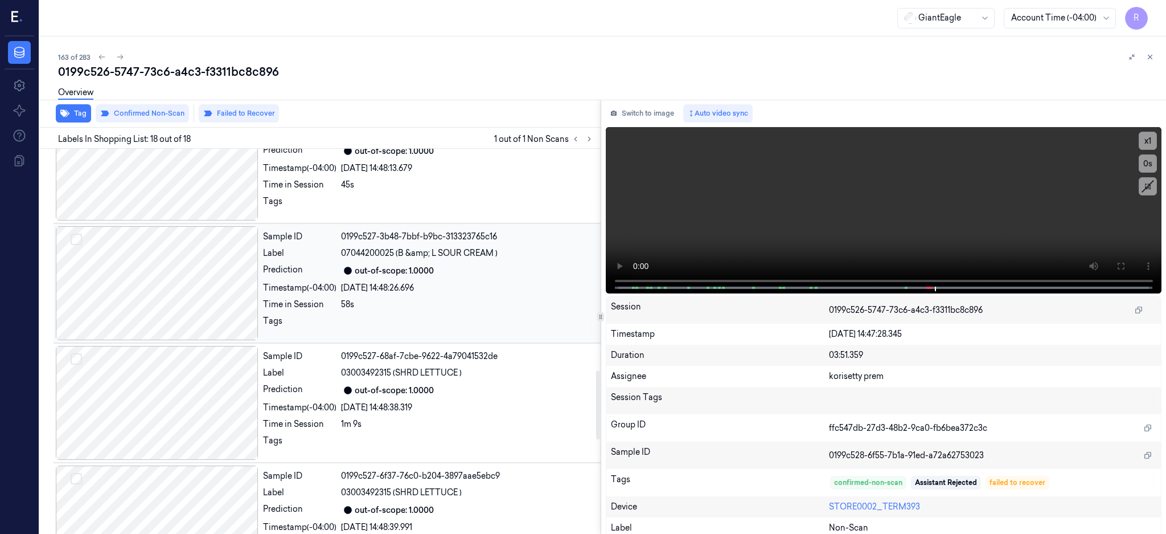
click at [161, 271] on div at bounding box center [157, 283] width 203 height 114
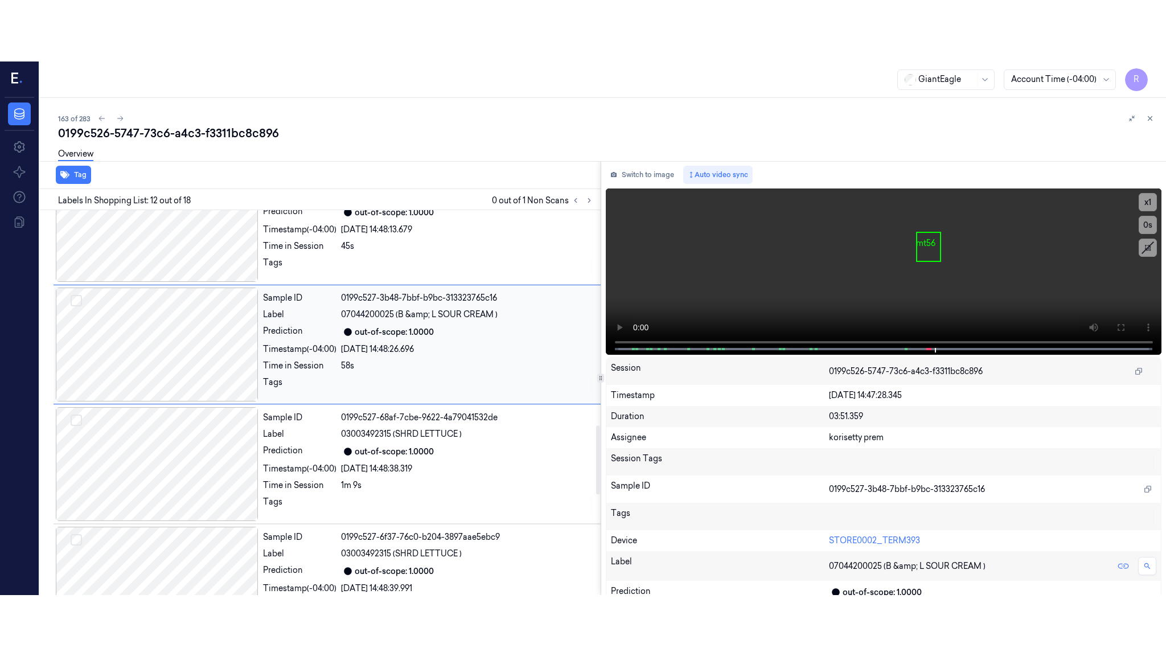
scroll to position [1182, 0]
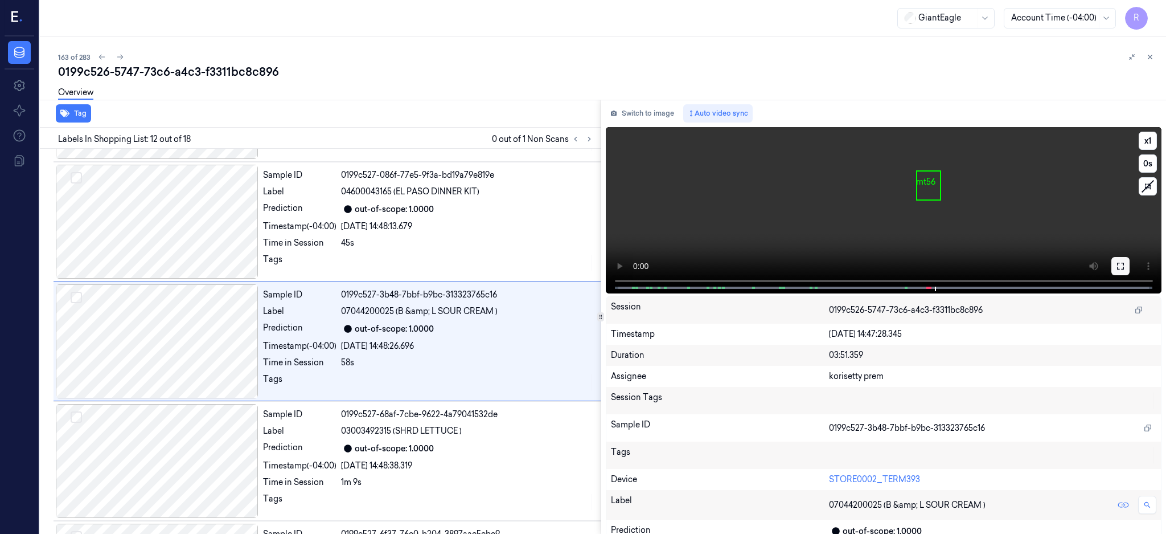
click at [1125, 264] on icon at bounding box center [1120, 265] width 9 height 9
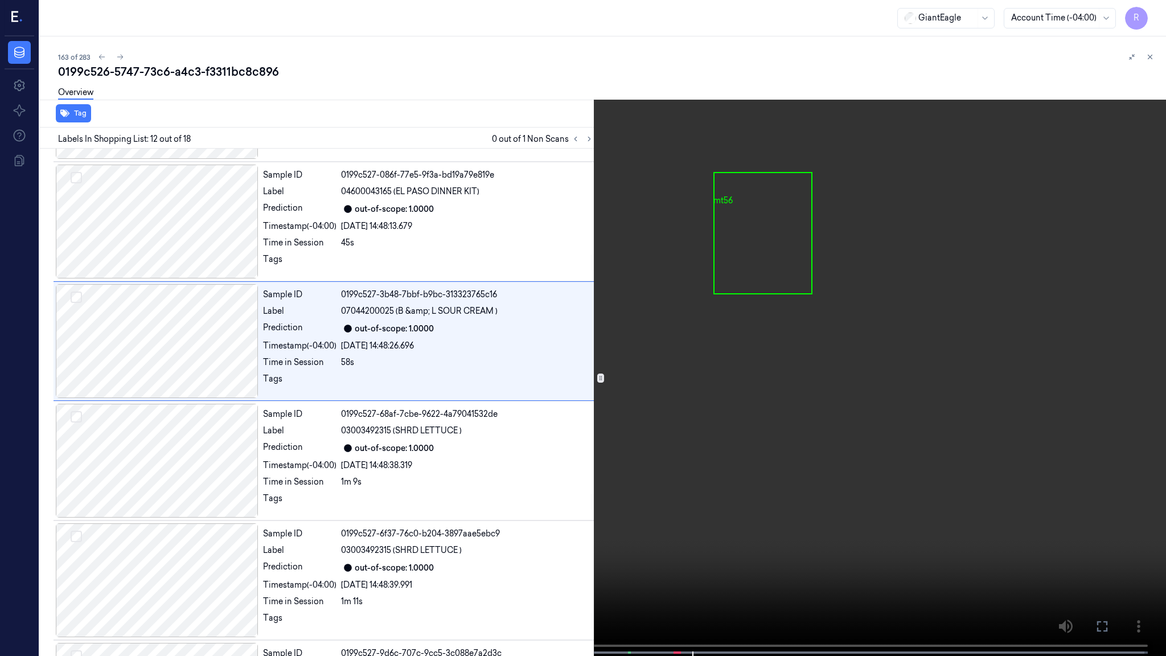
click at [775, 383] on video at bounding box center [583, 329] width 1166 height 658
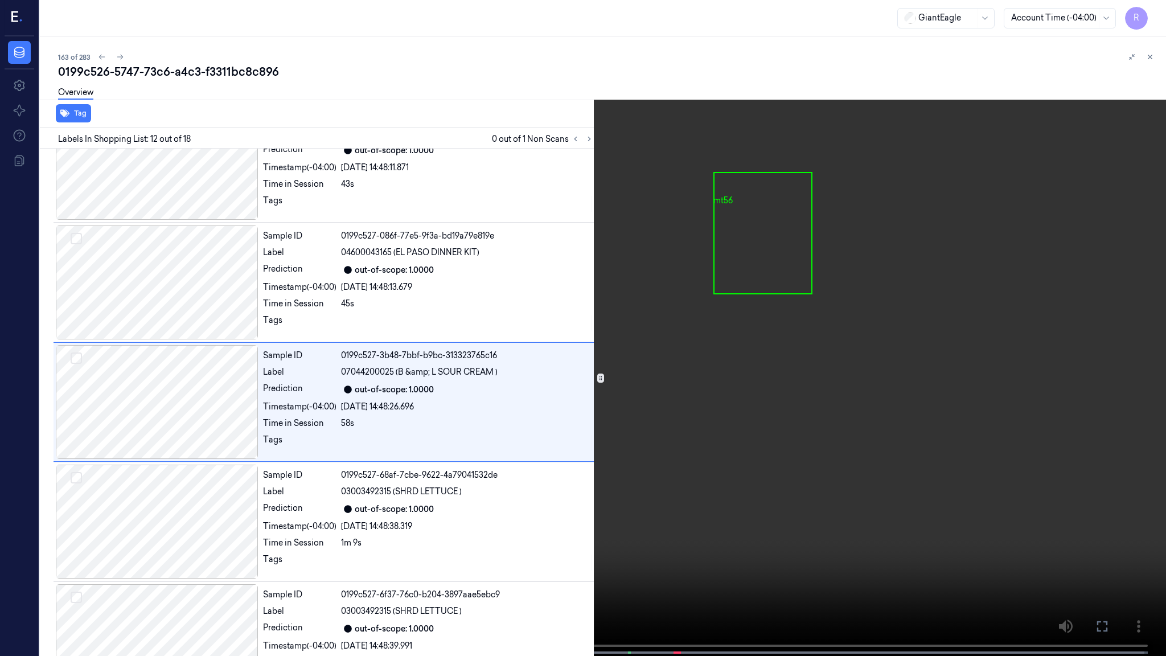
click at [775, 383] on video at bounding box center [583, 329] width 1166 height 658
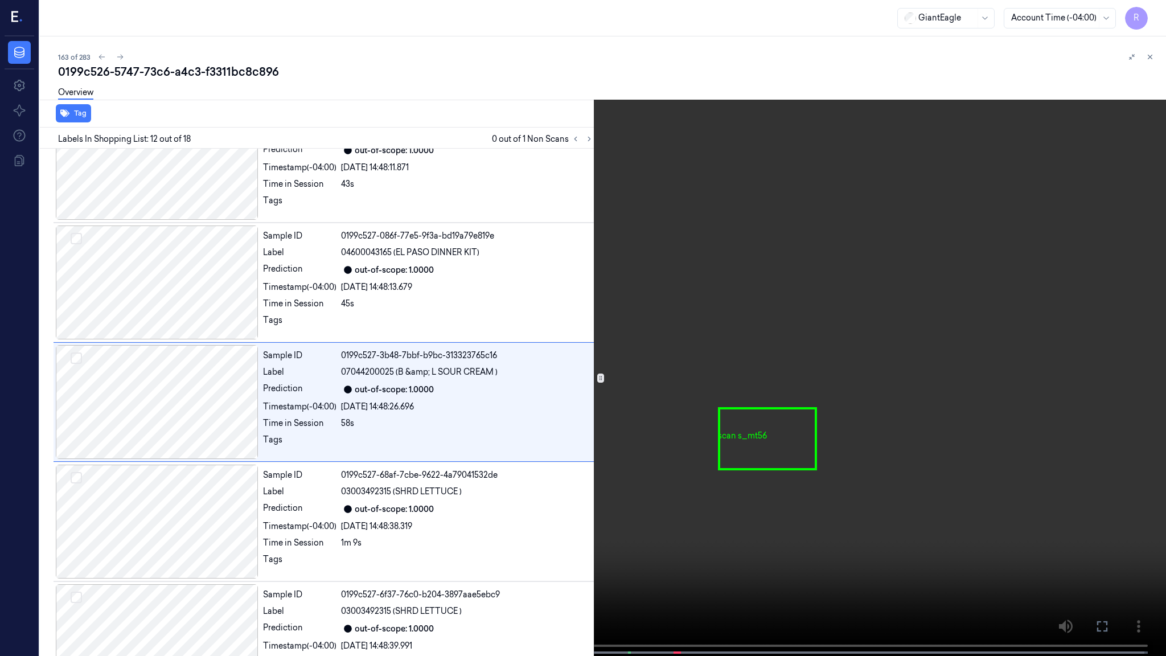
click at [811, 500] on video at bounding box center [583, 329] width 1166 height 658
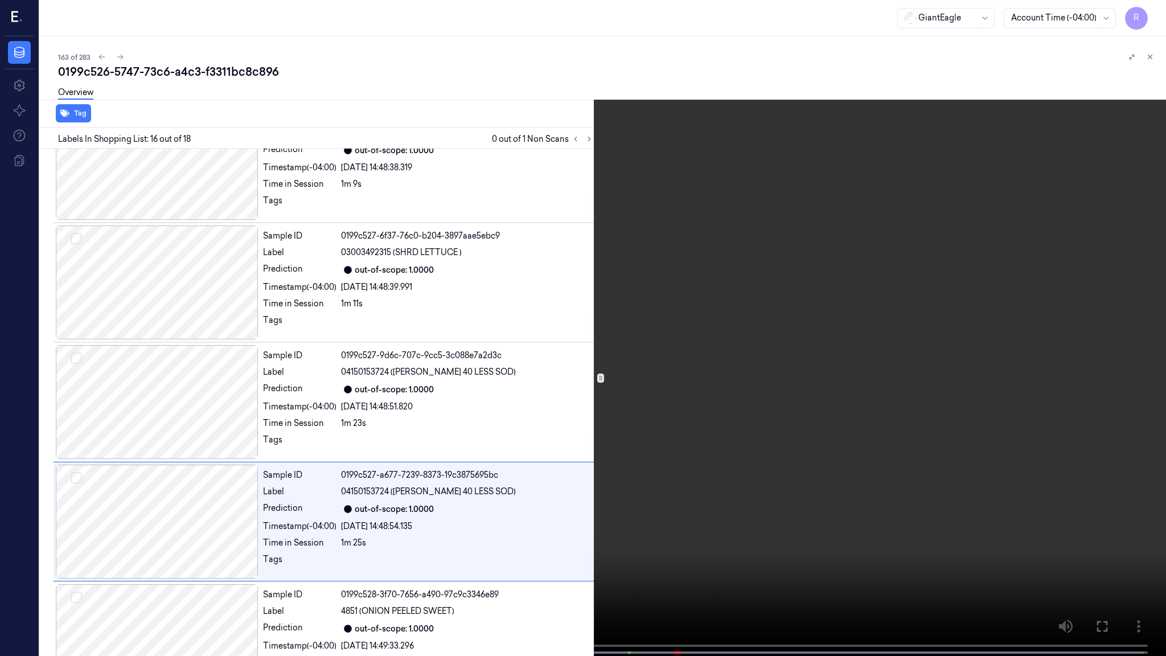
scroll to position [1600, 0]
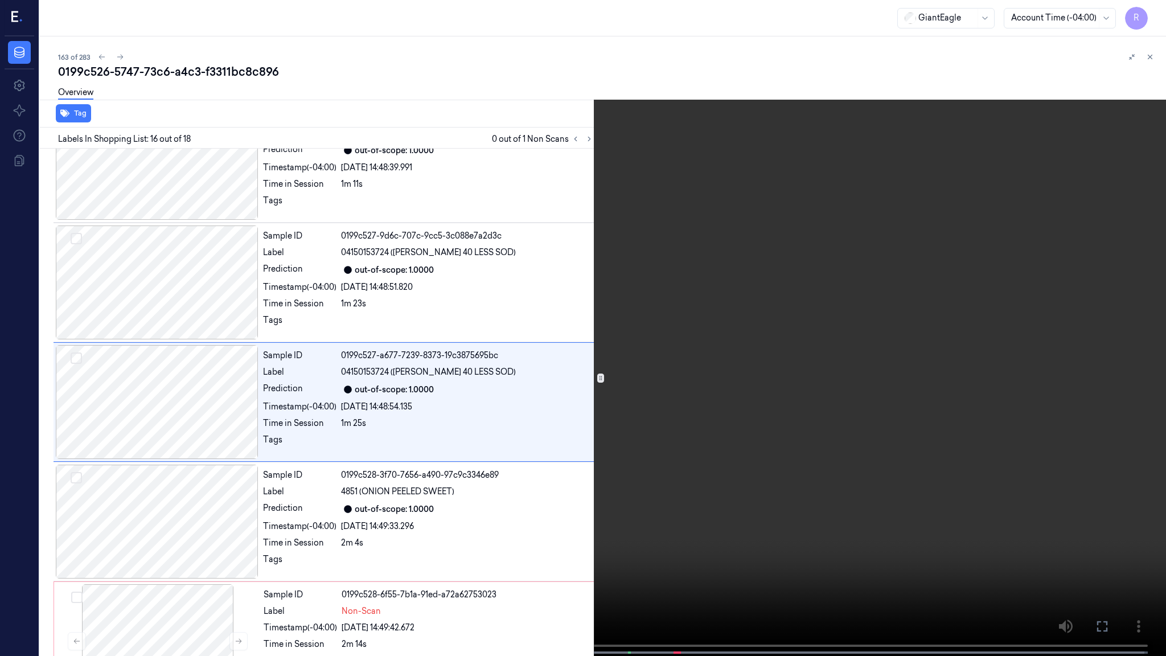
click at [602, 513] on video at bounding box center [583, 329] width 1166 height 658
click at [570, 413] on video at bounding box center [583, 329] width 1166 height 658
click at [888, 530] on video at bounding box center [583, 329] width 1166 height 658
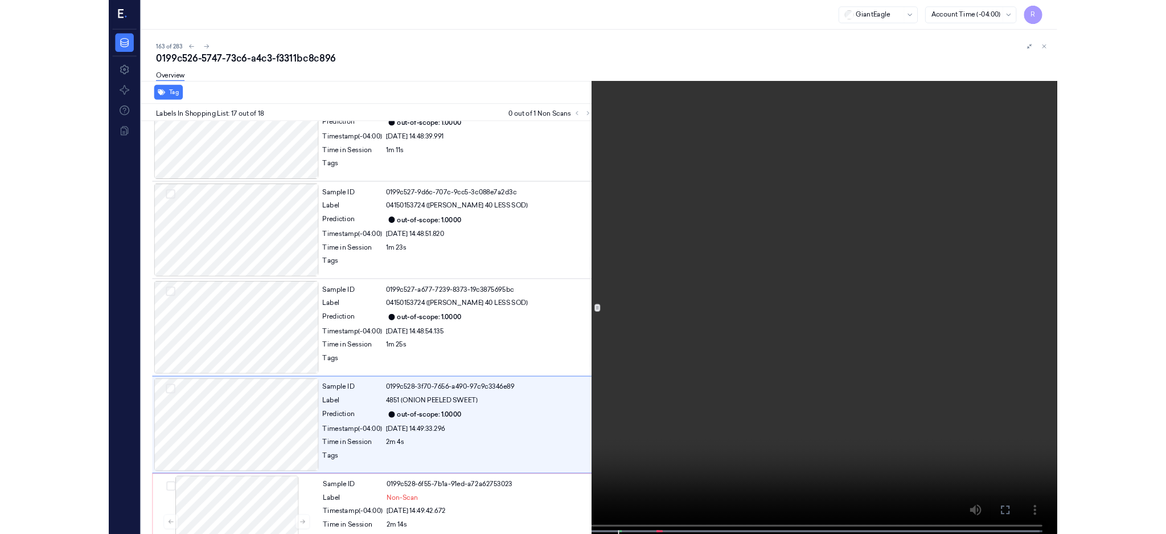
scroll to position [1649, 0]
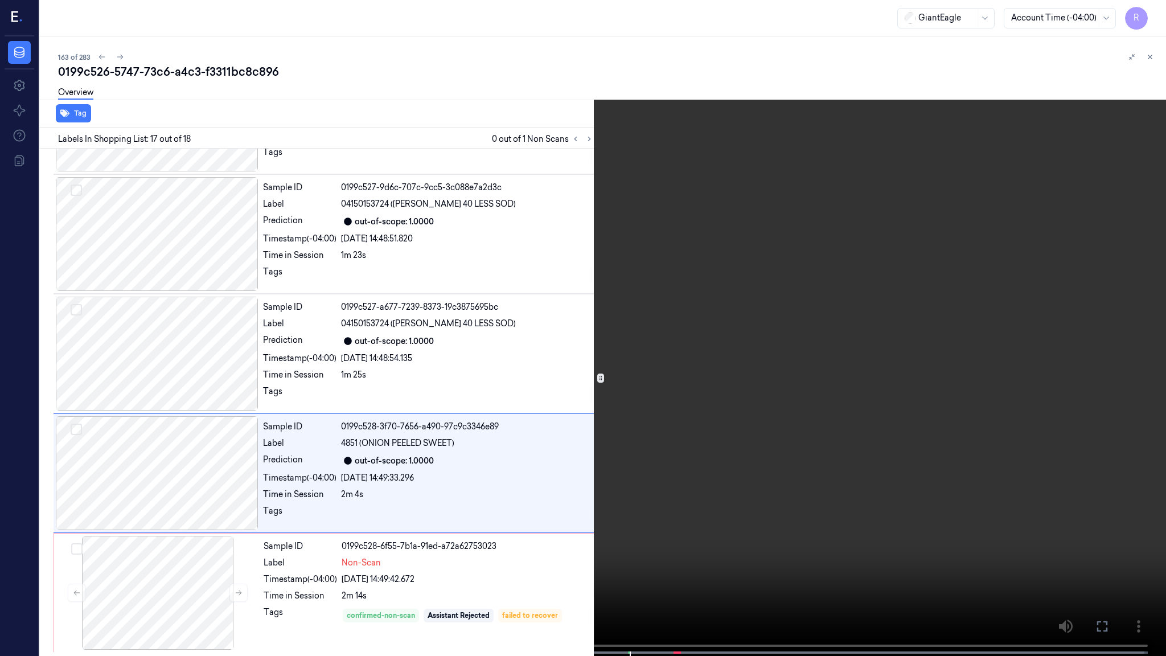
click at [714, 518] on video at bounding box center [583, 329] width 1166 height 658
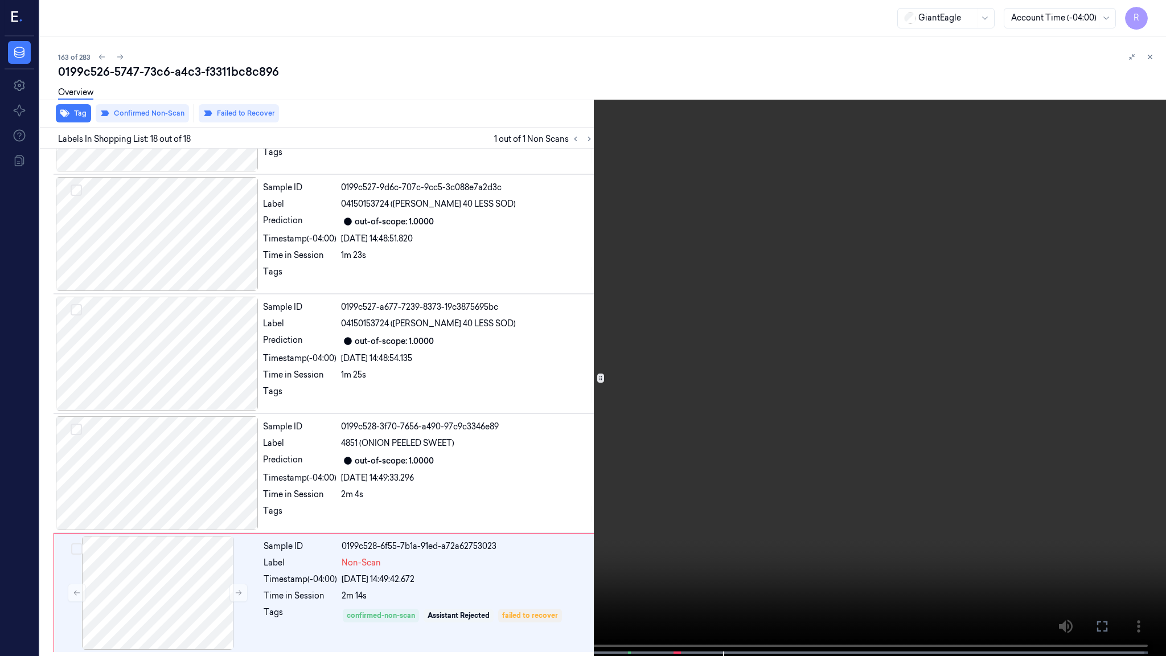
click at [759, 434] on video at bounding box center [583, 329] width 1166 height 658
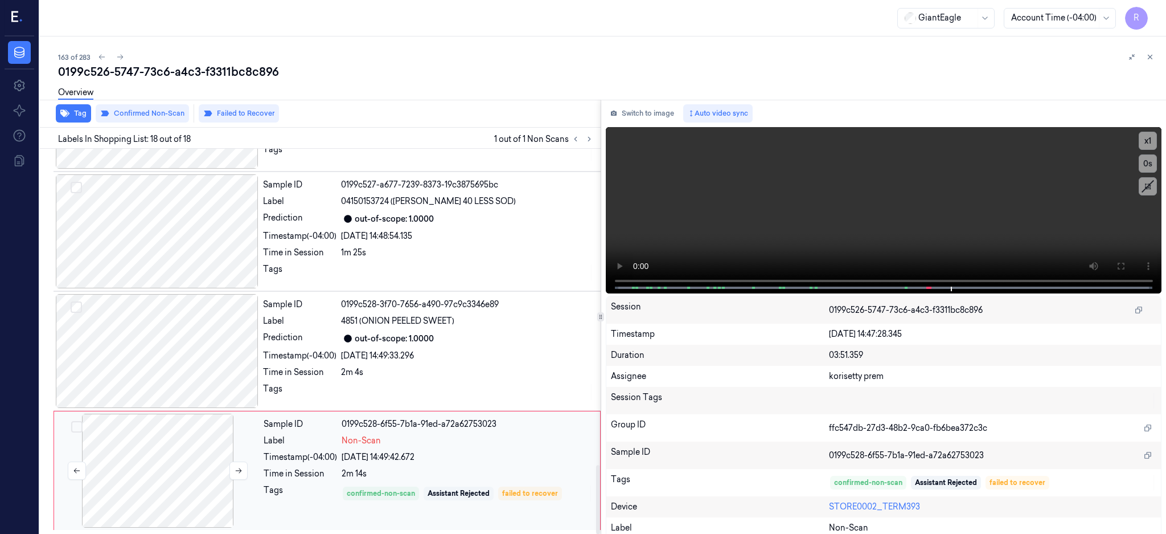
click at [182, 477] on div at bounding box center [157, 470] width 203 height 114
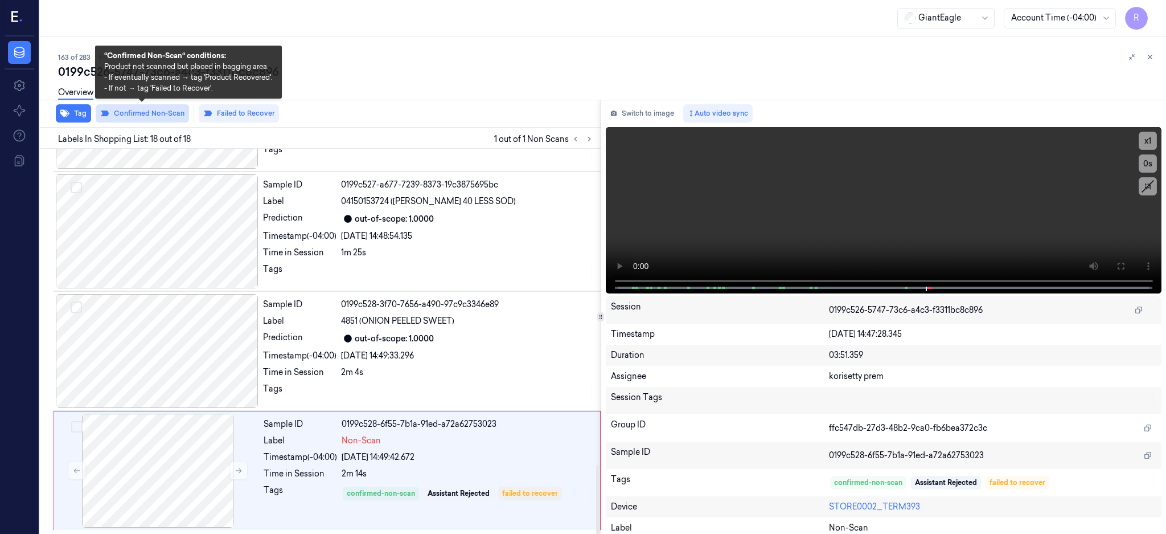
click at [150, 110] on button "Confirmed Non-Scan" at bounding box center [142, 113] width 93 height 18
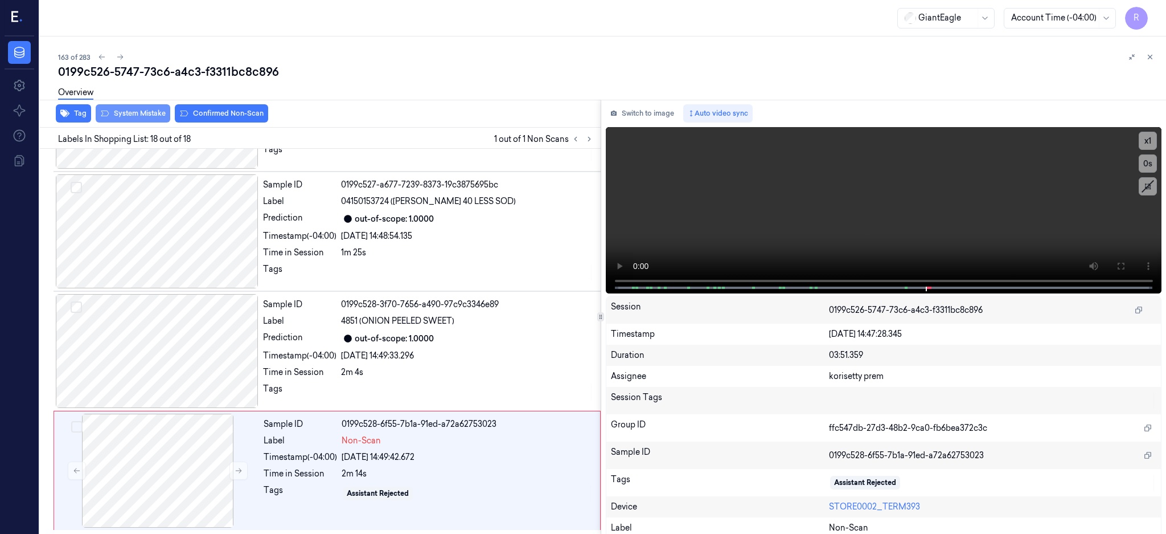
click at [126, 114] on button "System Mistake" at bounding box center [133, 113] width 75 height 18
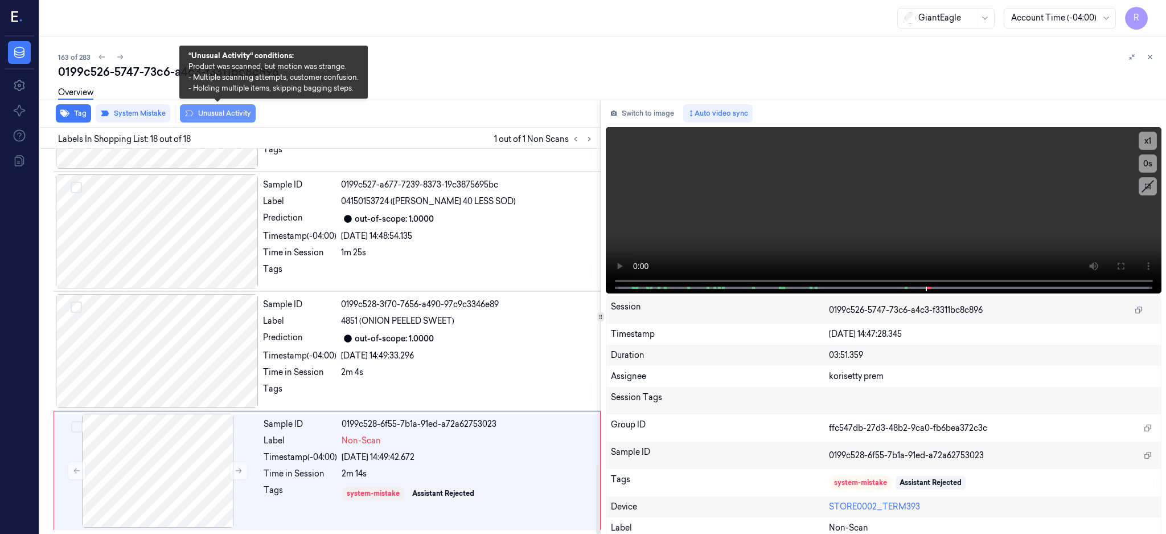
click at [219, 117] on button "Unusual Activity" at bounding box center [218, 113] width 76 height 18
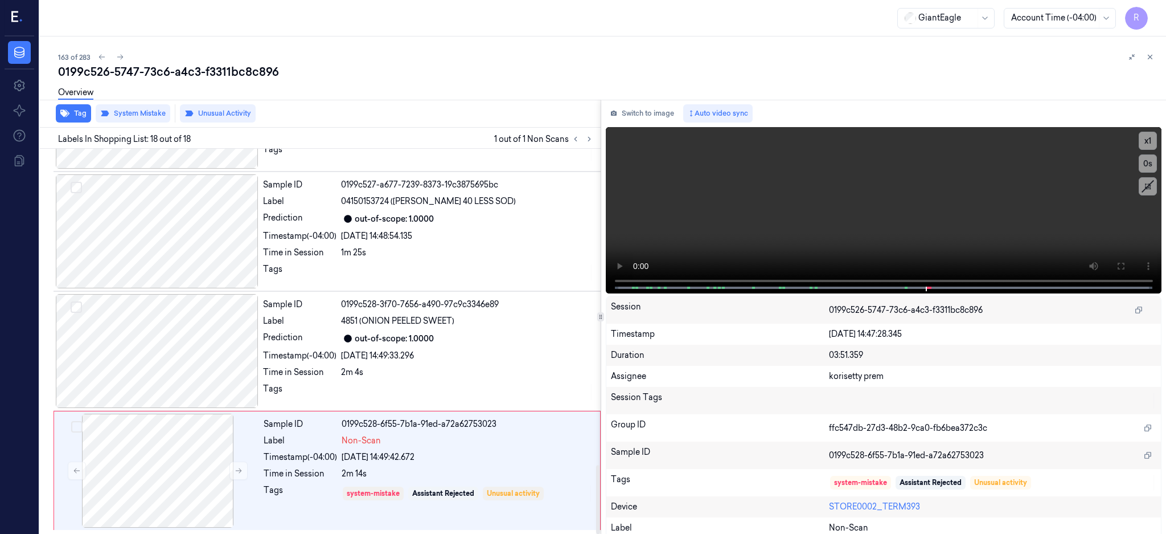
click at [199, 67] on div "0199c526-5747-73c6-a4c3-f3311bc8c896" at bounding box center [607, 72] width 1099 height 16
copy div "-"
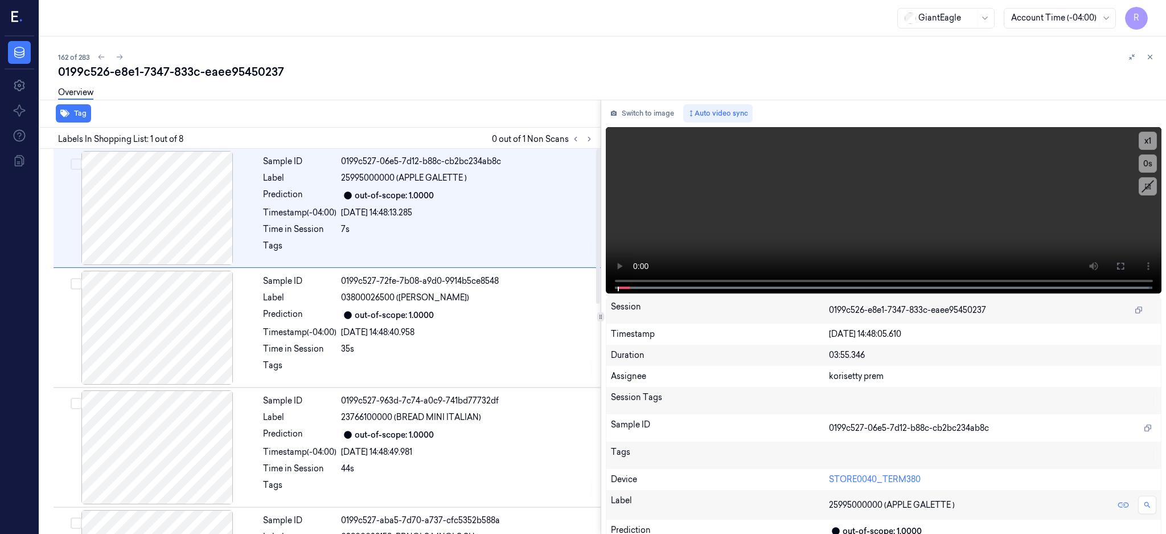
click at [601, 130] on div "Labels In Shopping List: 1 out of 8 0 out of 1 Non Scans" at bounding box center [317, 138] width 565 height 21
click at [593, 141] on icon at bounding box center [589, 139] width 8 height 8
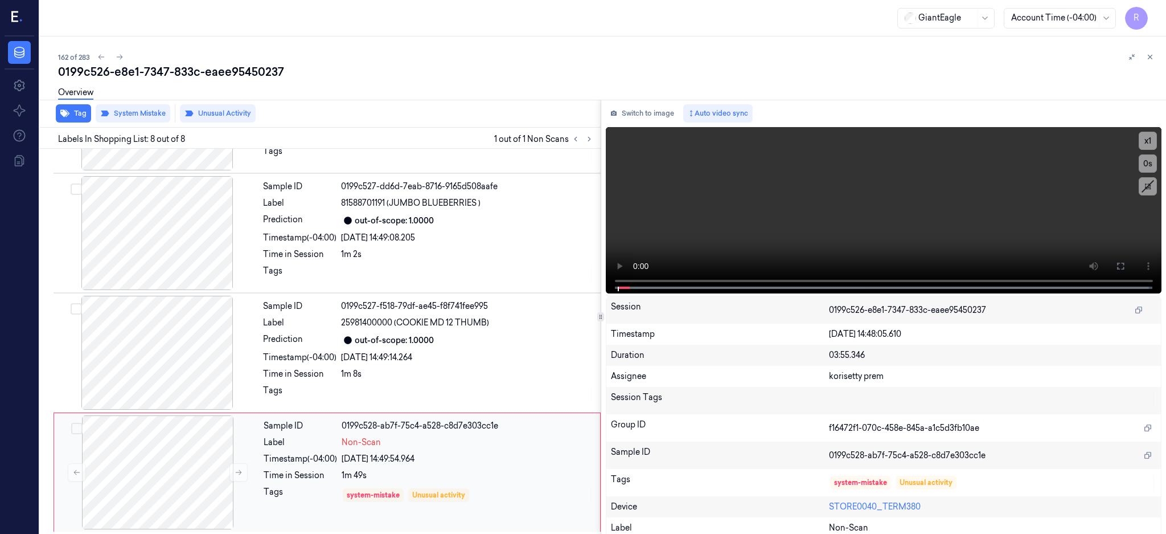
scroll to position [575, 0]
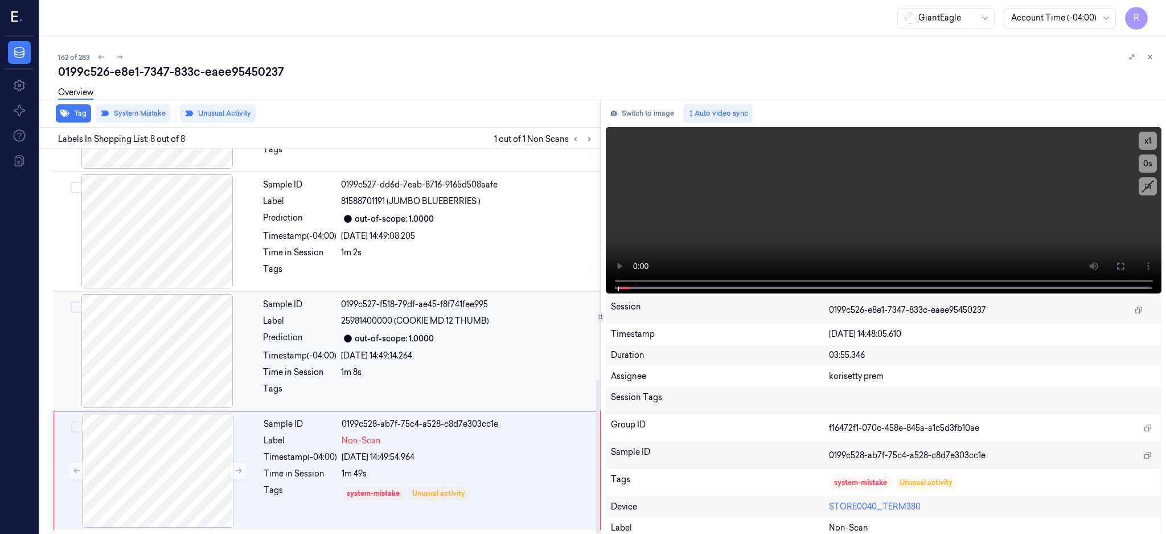
click at [161, 342] on div at bounding box center [157, 351] width 203 height 114
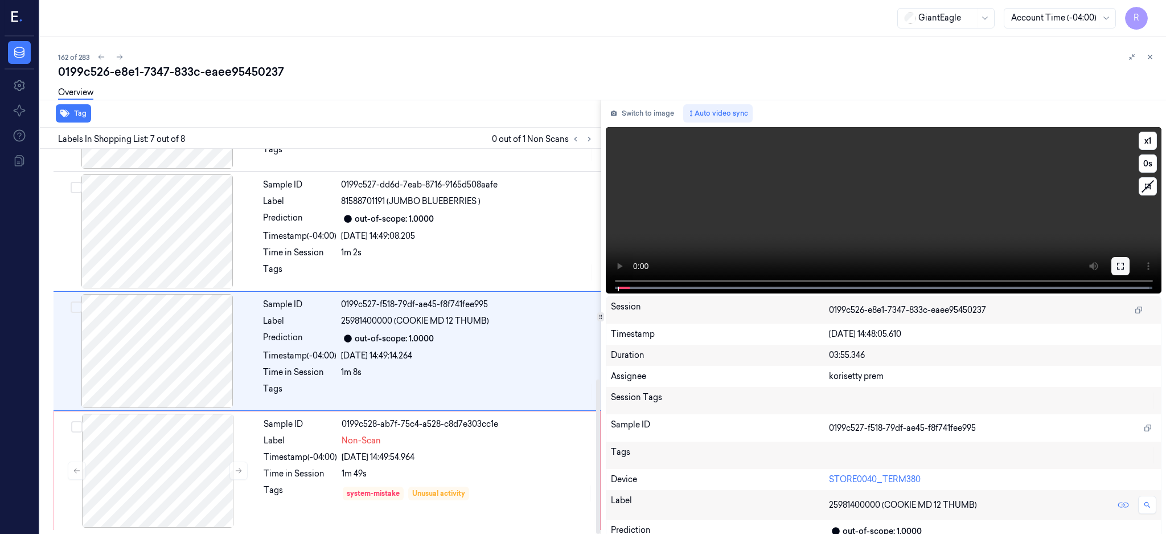
click at [1124, 268] on icon at bounding box center [1120, 266] width 7 height 7
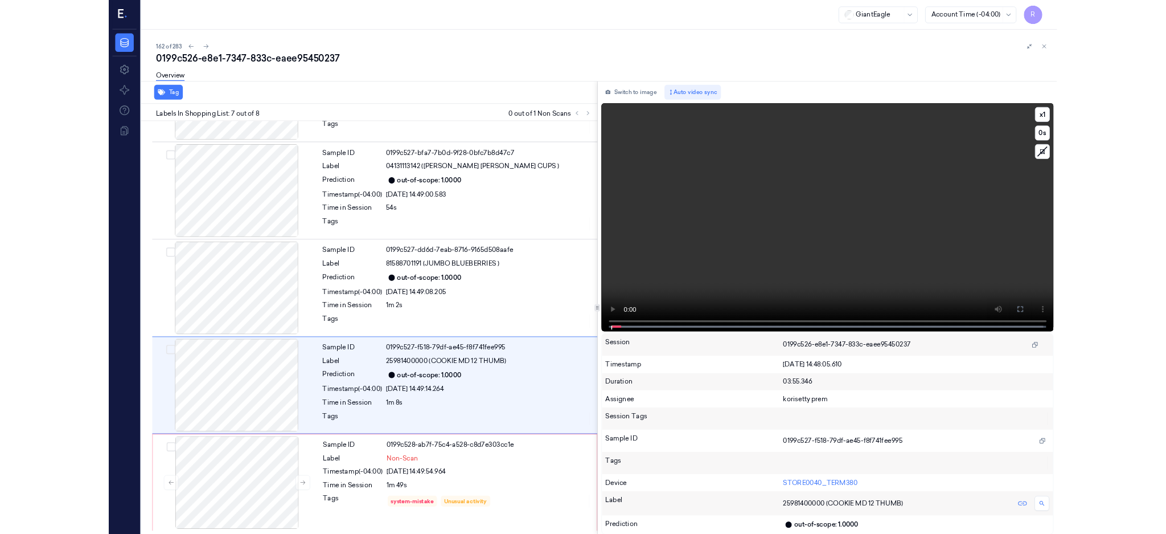
scroll to position [453, 0]
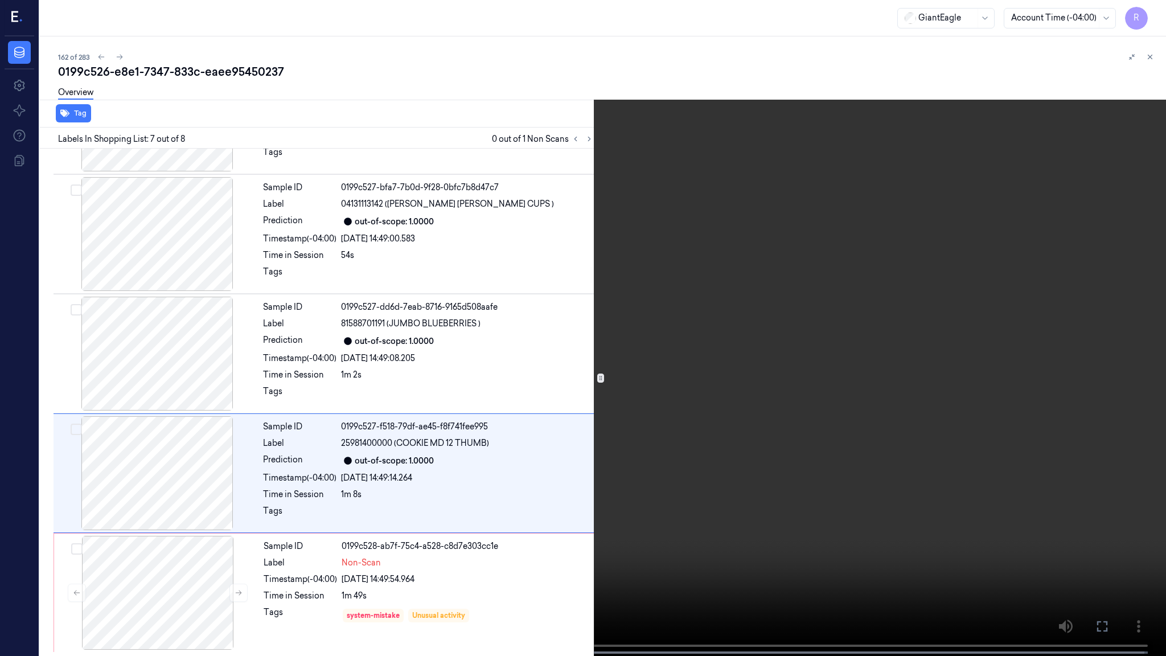
click at [535, 450] on video at bounding box center [583, 329] width 1166 height 658
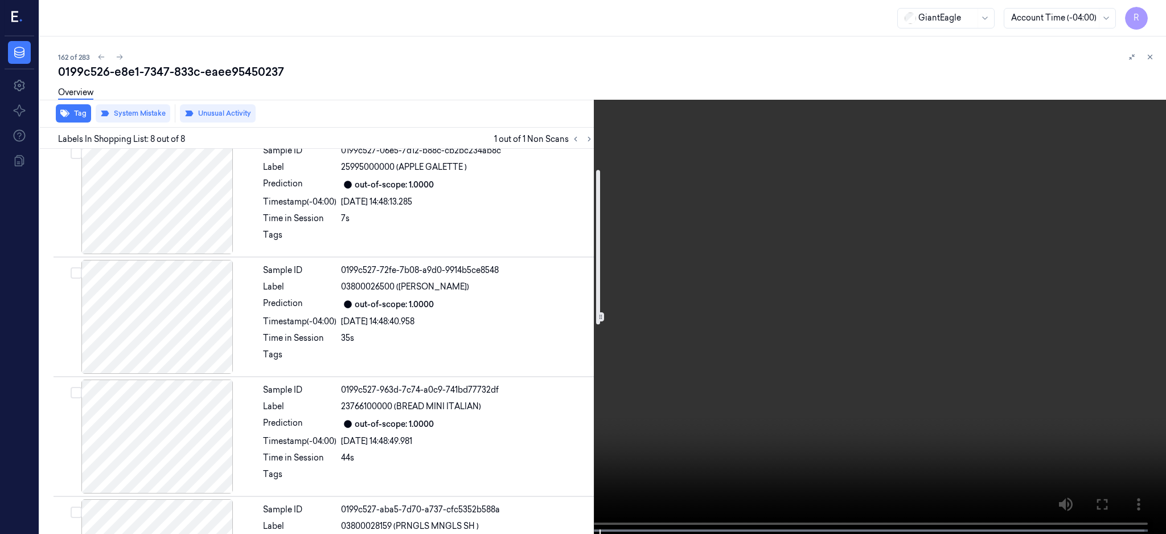
scroll to position [0, 0]
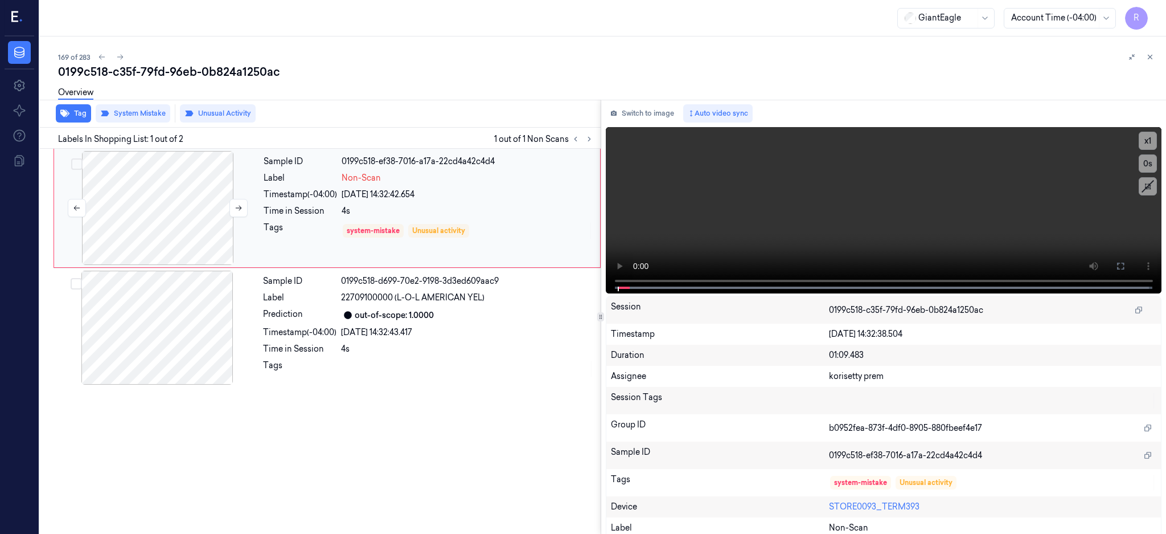
click at [185, 212] on div at bounding box center [157, 208] width 203 height 114
click at [164, 247] on div at bounding box center [157, 208] width 203 height 114
click at [1130, 257] on button at bounding box center [1121, 266] width 18 height 18
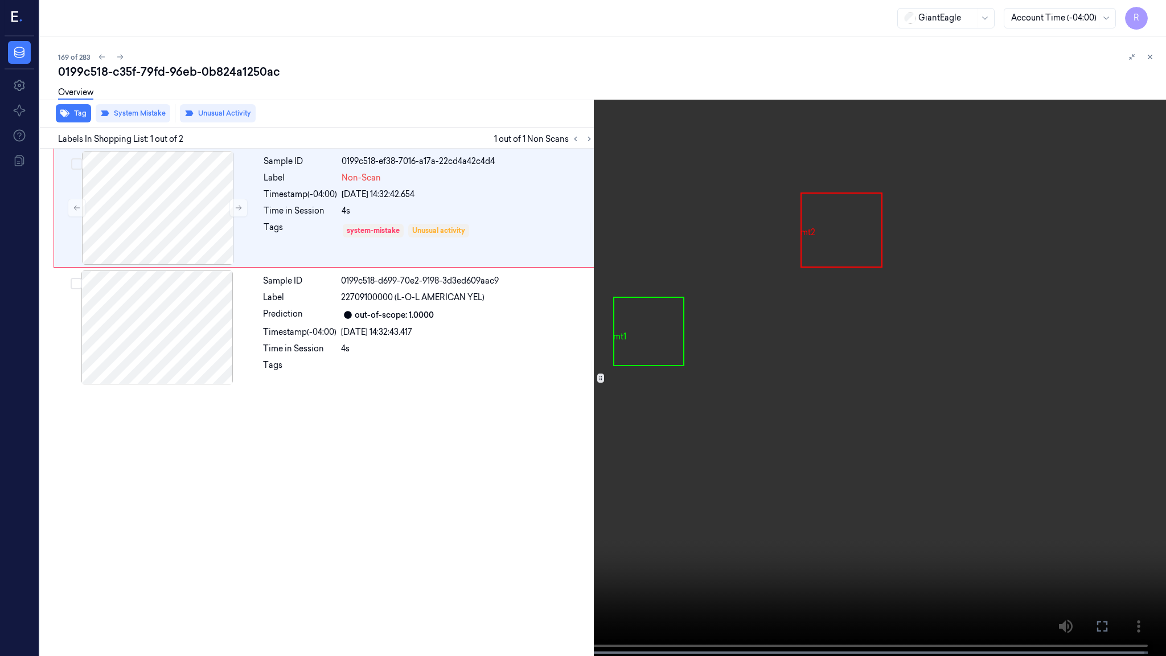
click at [807, 330] on video at bounding box center [583, 329] width 1166 height 658
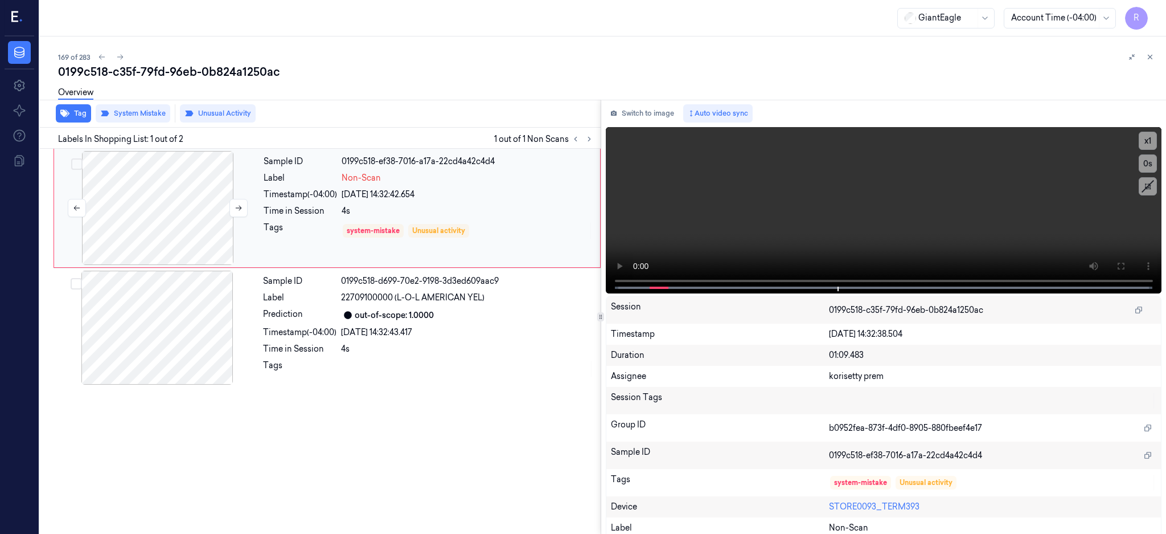
click at [256, 207] on div at bounding box center [157, 208] width 203 height 114
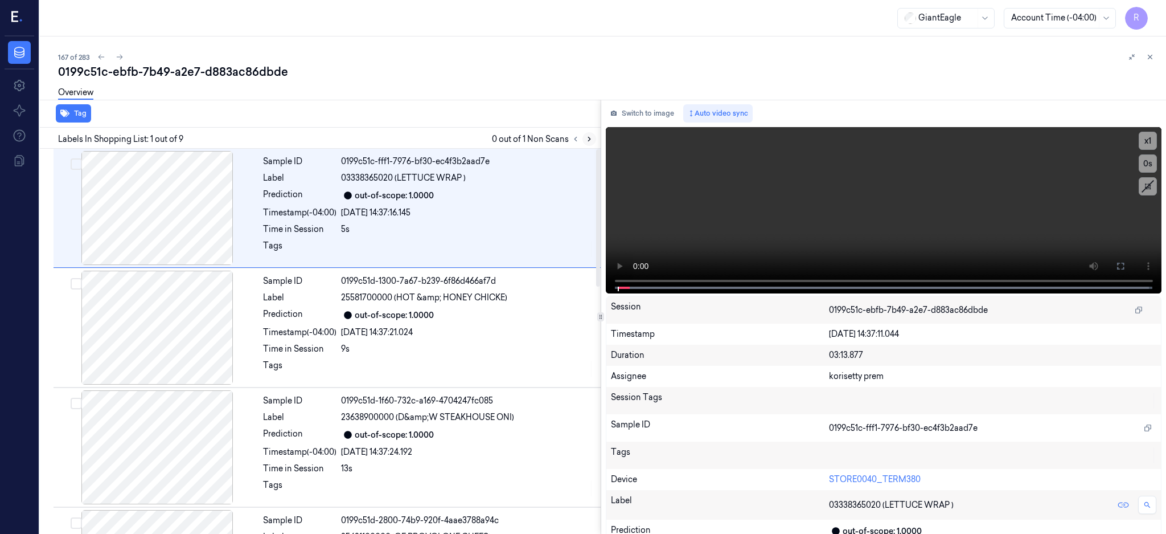
click at [593, 136] on icon at bounding box center [589, 139] width 8 height 8
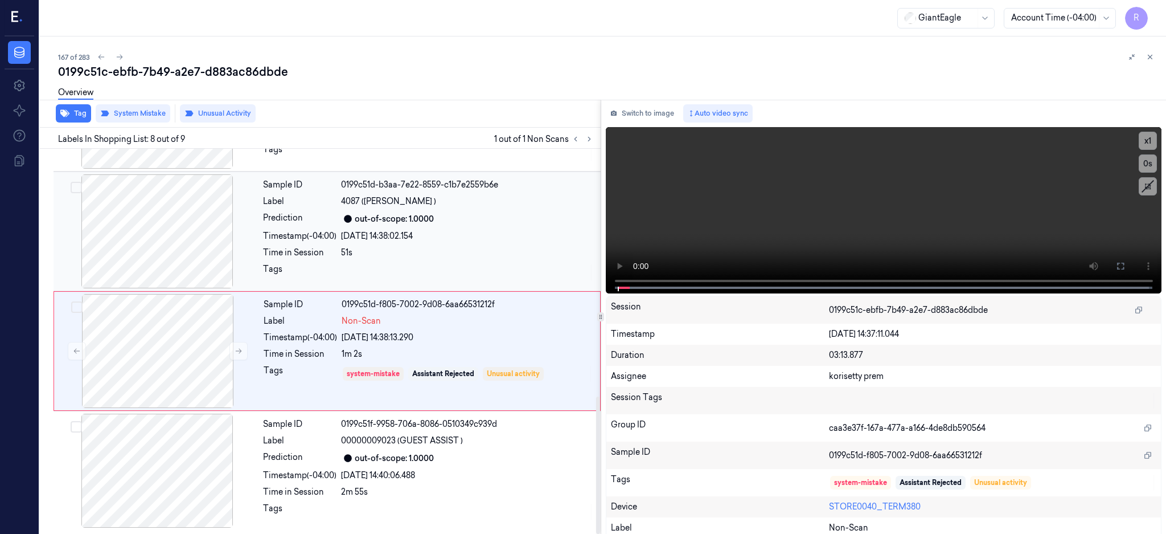
click at [196, 210] on div at bounding box center [157, 231] width 203 height 114
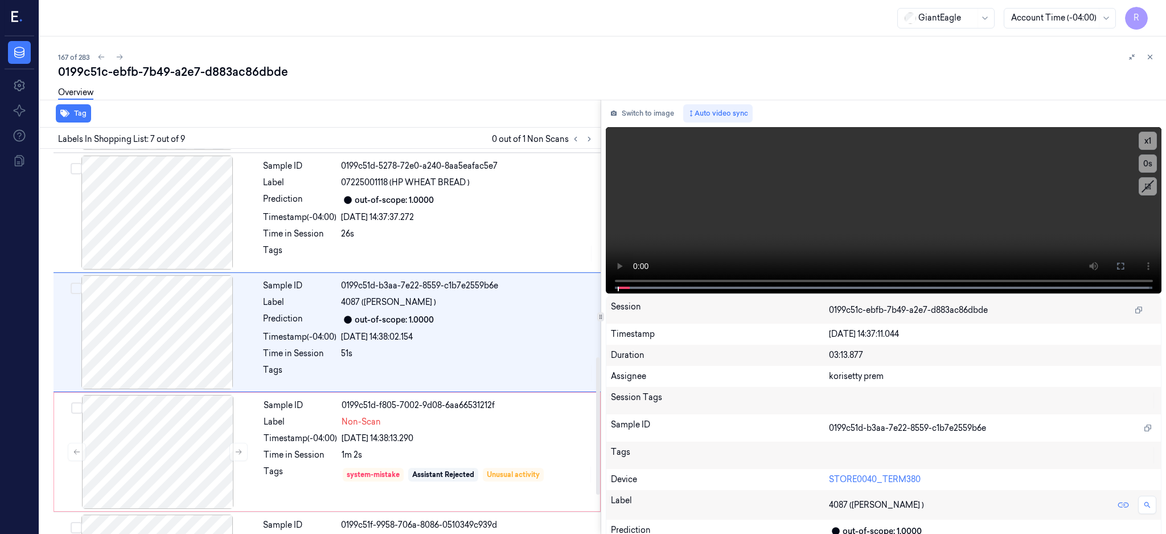
scroll to position [584, 0]
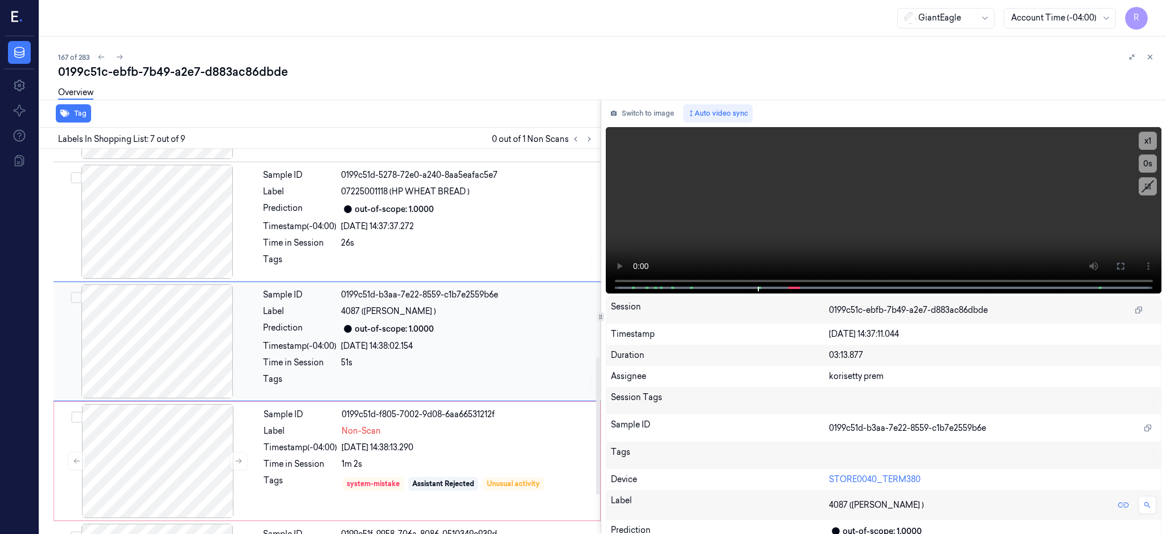
click at [151, 331] on div at bounding box center [157, 341] width 203 height 114
click at [185, 477] on div at bounding box center [157, 461] width 203 height 114
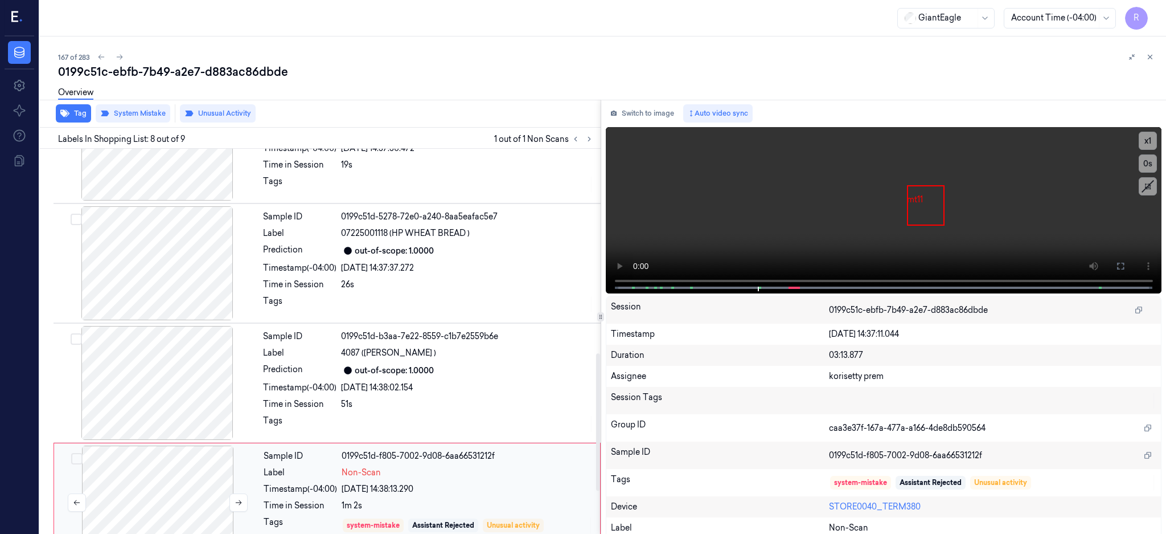
scroll to position [694, 0]
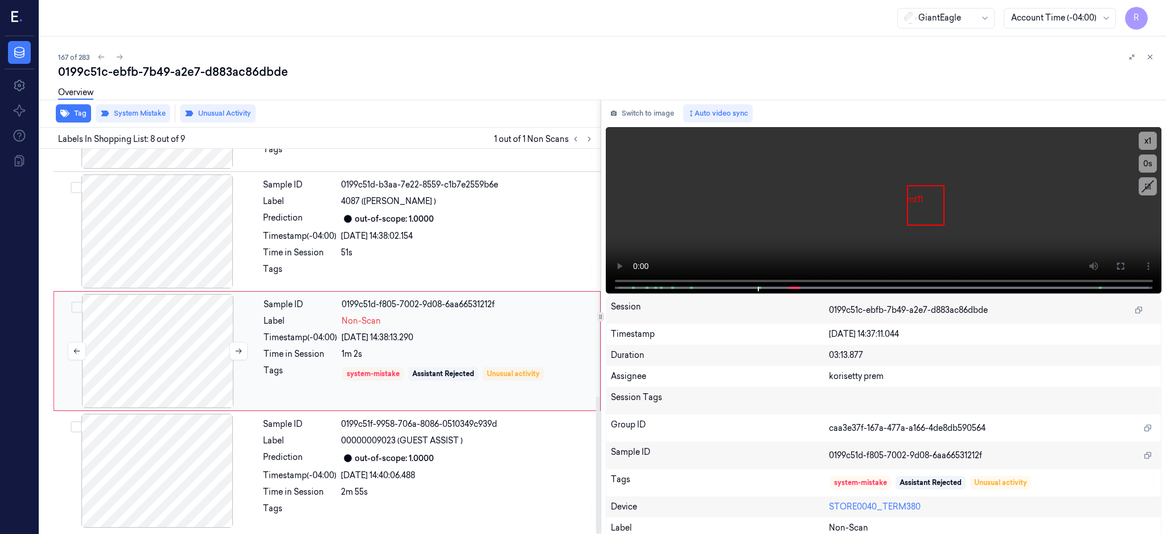
click at [170, 344] on div at bounding box center [157, 351] width 203 height 114
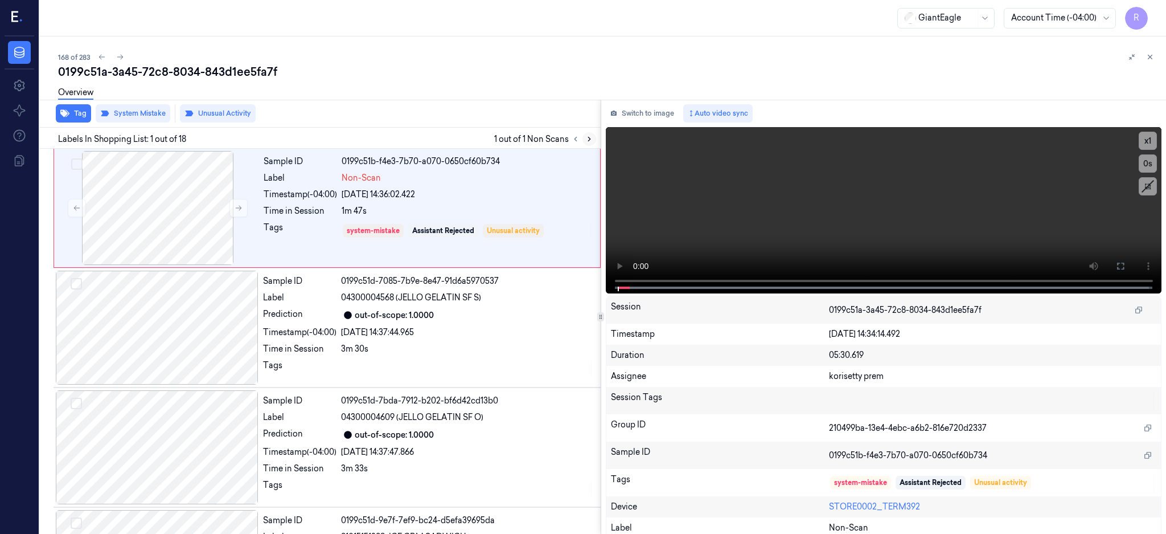
click at [596, 143] on button at bounding box center [590, 139] width 14 height 14
click at [194, 197] on div at bounding box center [157, 208] width 203 height 114
click at [186, 197] on div at bounding box center [157, 208] width 203 height 114
click at [242, 213] on button at bounding box center [238, 208] width 18 height 18
click at [1125, 267] on icon at bounding box center [1120, 265] width 9 height 9
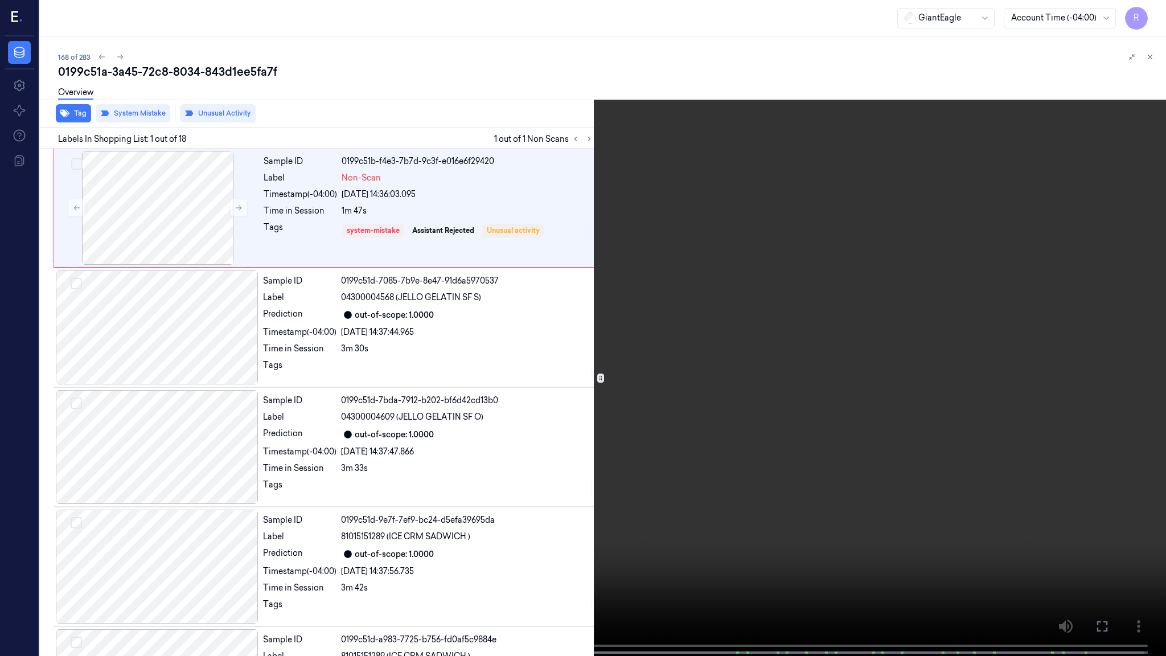
click at [287, 533] on video at bounding box center [583, 329] width 1166 height 658
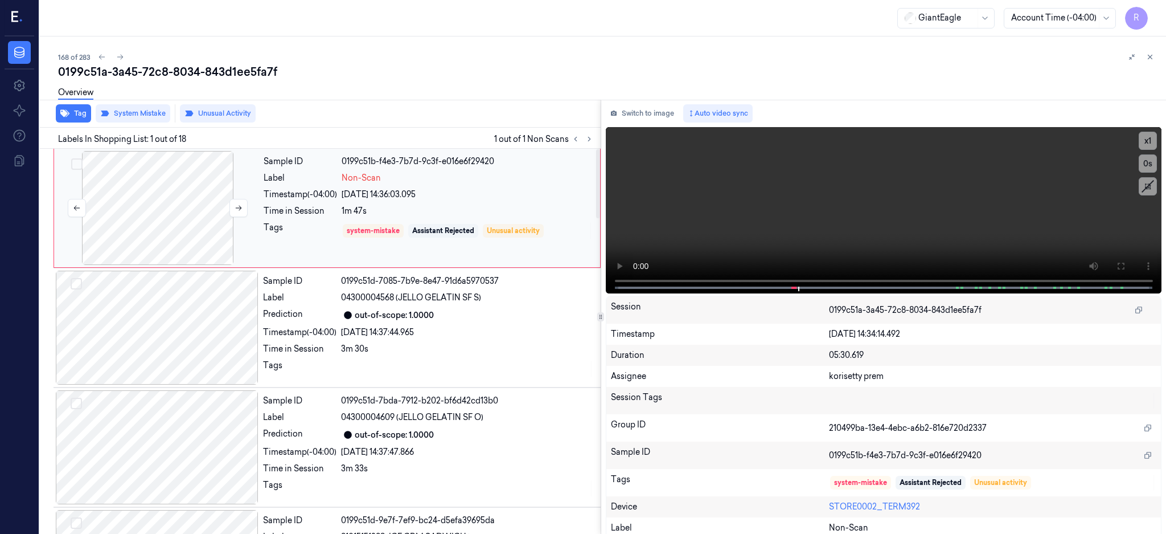
click at [223, 218] on div at bounding box center [157, 208] width 203 height 114
click at [1130, 261] on button at bounding box center [1121, 266] width 18 height 18
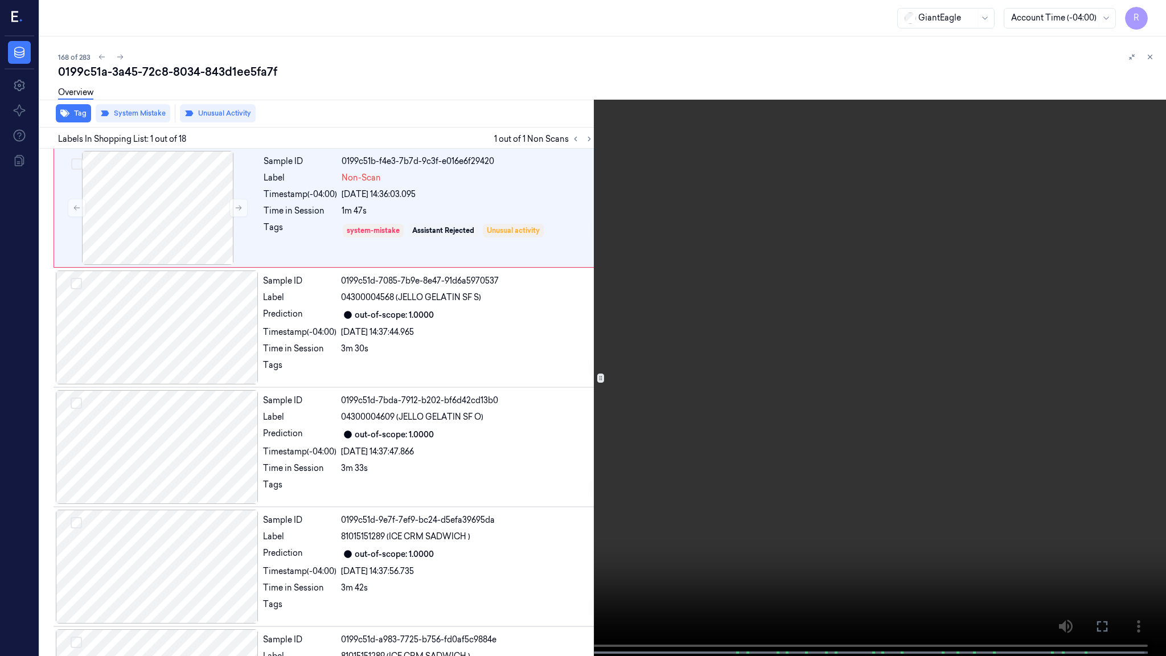
click at [780, 297] on video at bounding box center [583, 329] width 1166 height 658
click at [147, 533] on video at bounding box center [583, 329] width 1166 height 658
click at [1154, 11] on button "x 1" at bounding box center [1152, 14] width 18 height 18
click at [1158, 14] on button "x 2" at bounding box center [1152, 14] width 18 height 18
click at [503, 286] on video at bounding box center [583, 329] width 1166 height 658
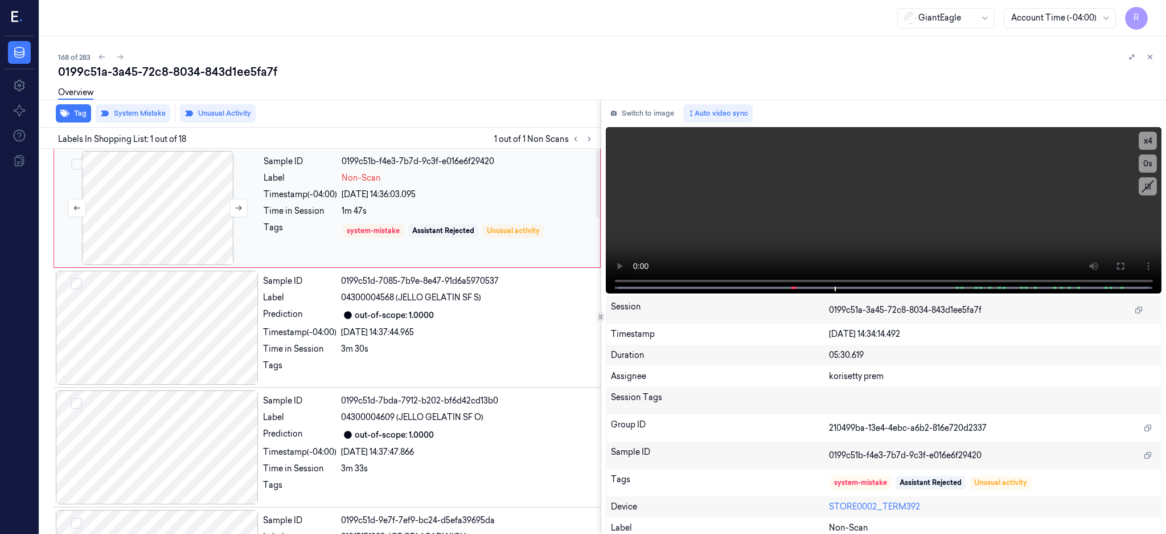
click at [204, 203] on div at bounding box center [157, 208] width 203 height 114
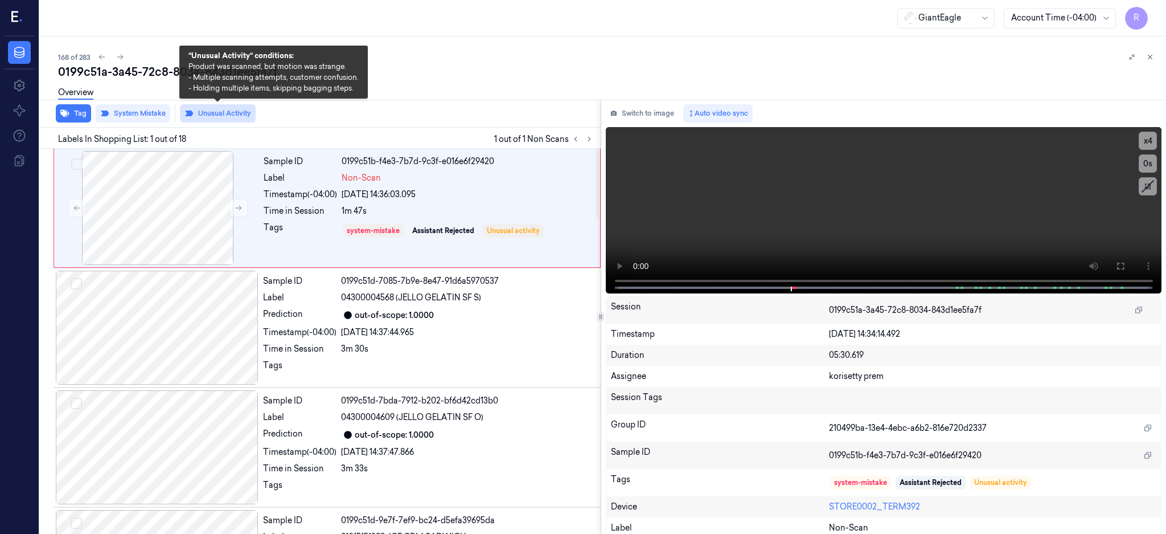
click at [233, 117] on button "Unusual Activity" at bounding box center [218, 113] width 76 height 18
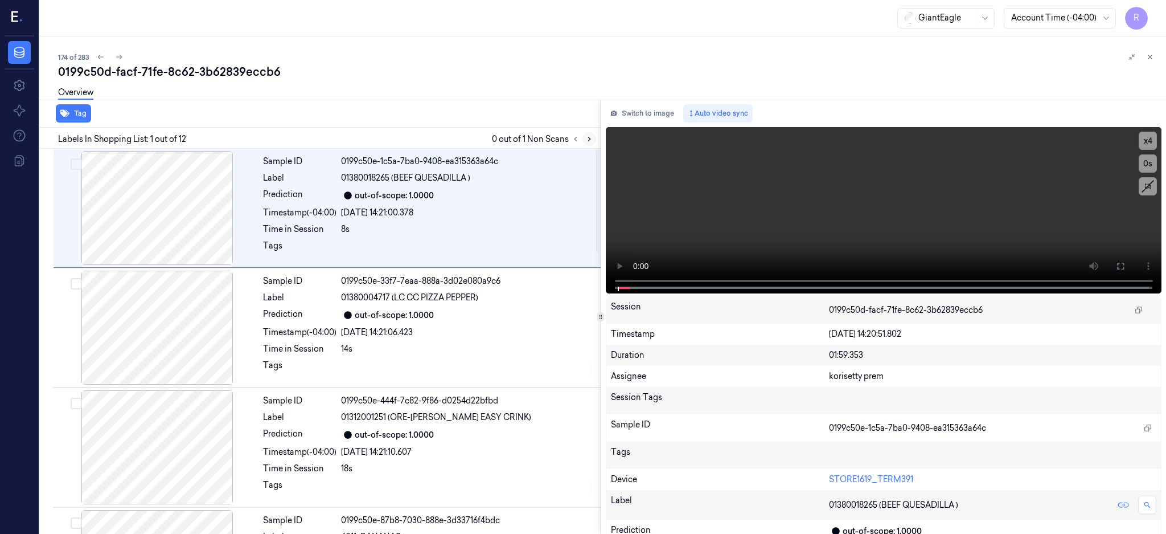
click at [593, 135] on icon at bounding box center [589, 139] width 8 height 8
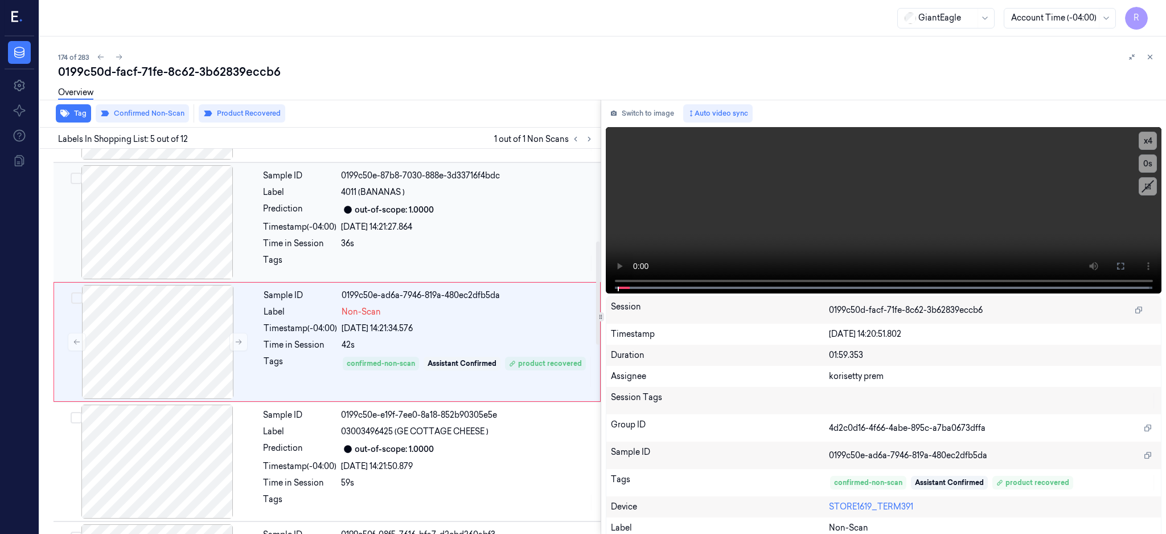
click at [175, 239] on div at bounding box center [157, 222] width 203 height 114
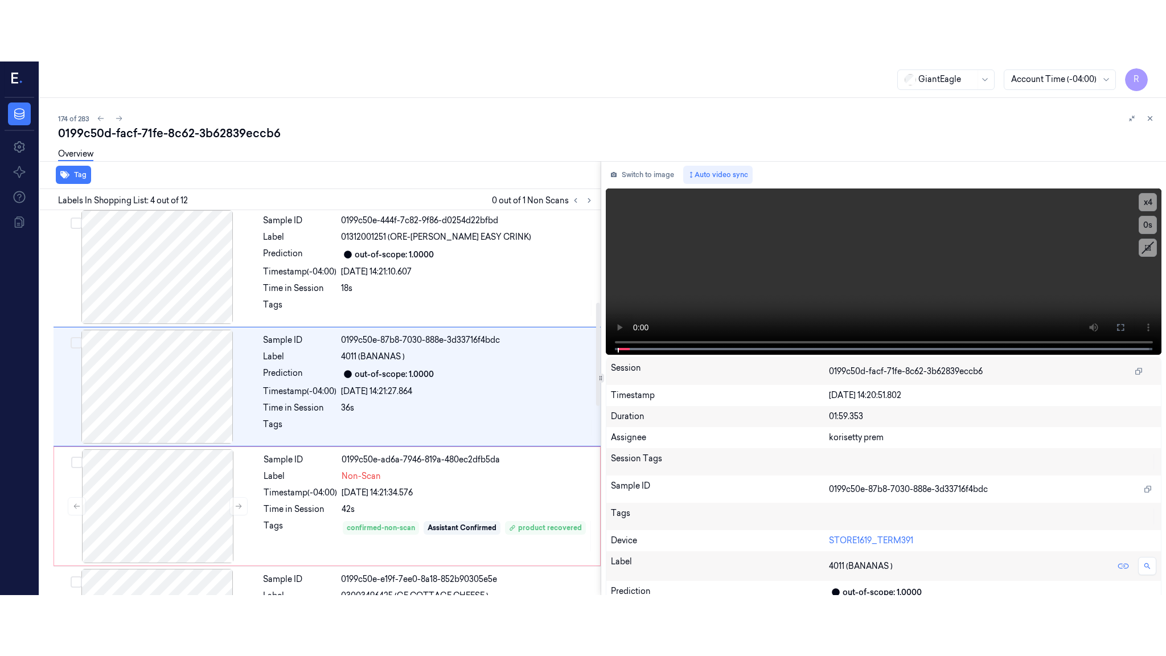
scroll to position [225, 0]
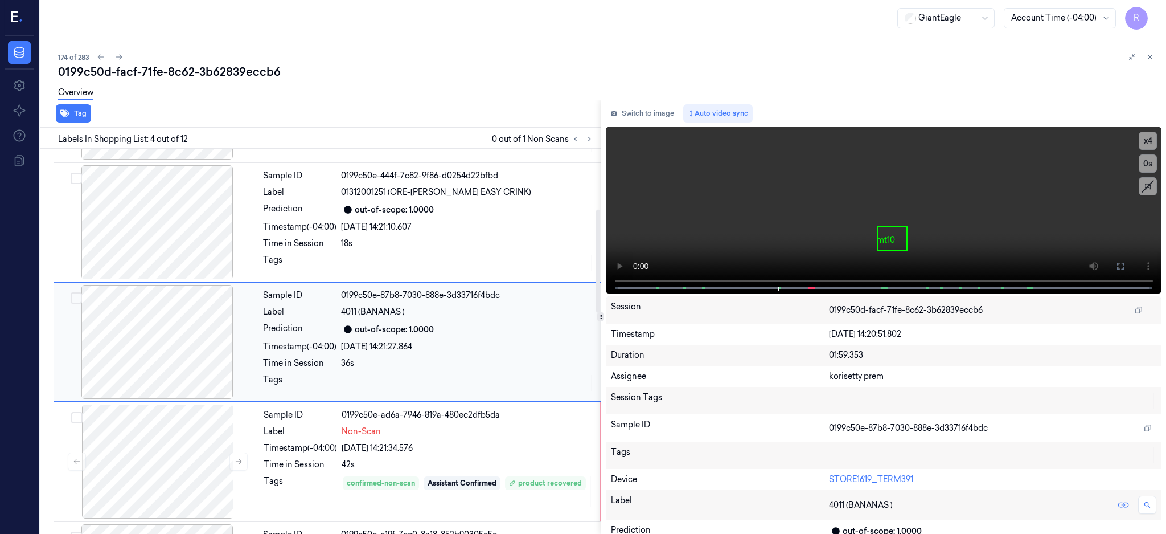
click at [188, 349] on div at bounding box center [157, 342] width 203 height 114
click at [1125, 268] on icon at bounding box center [1120, 265] width 9 height 9
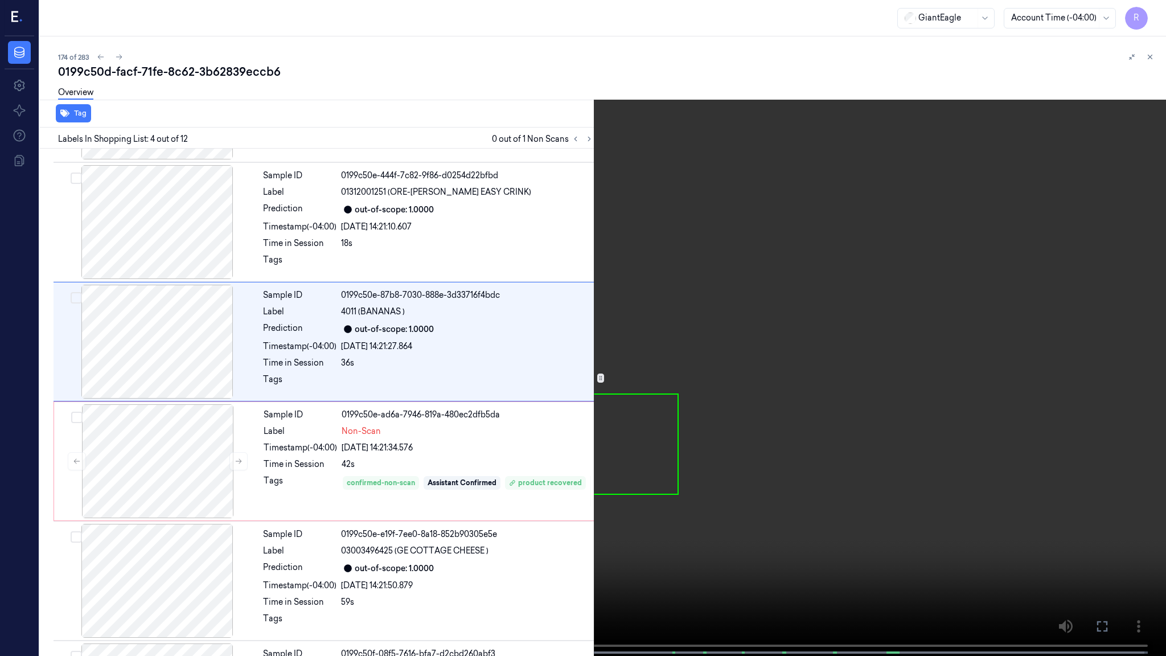
click at [531, 407] on video at bounding box center [583, 329] width 1166 height 658
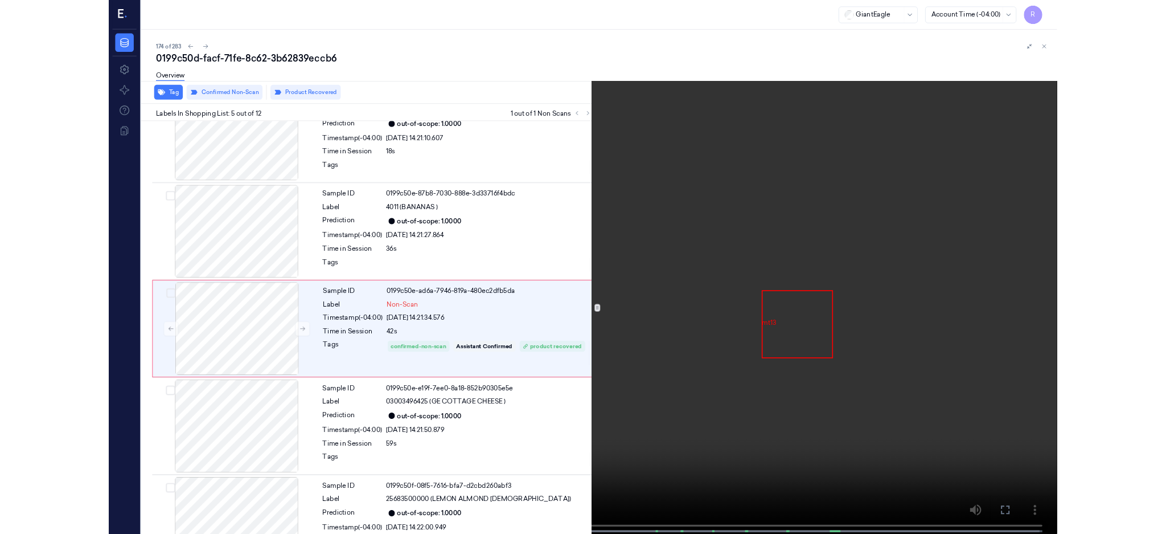
scroll to position [284, 0]
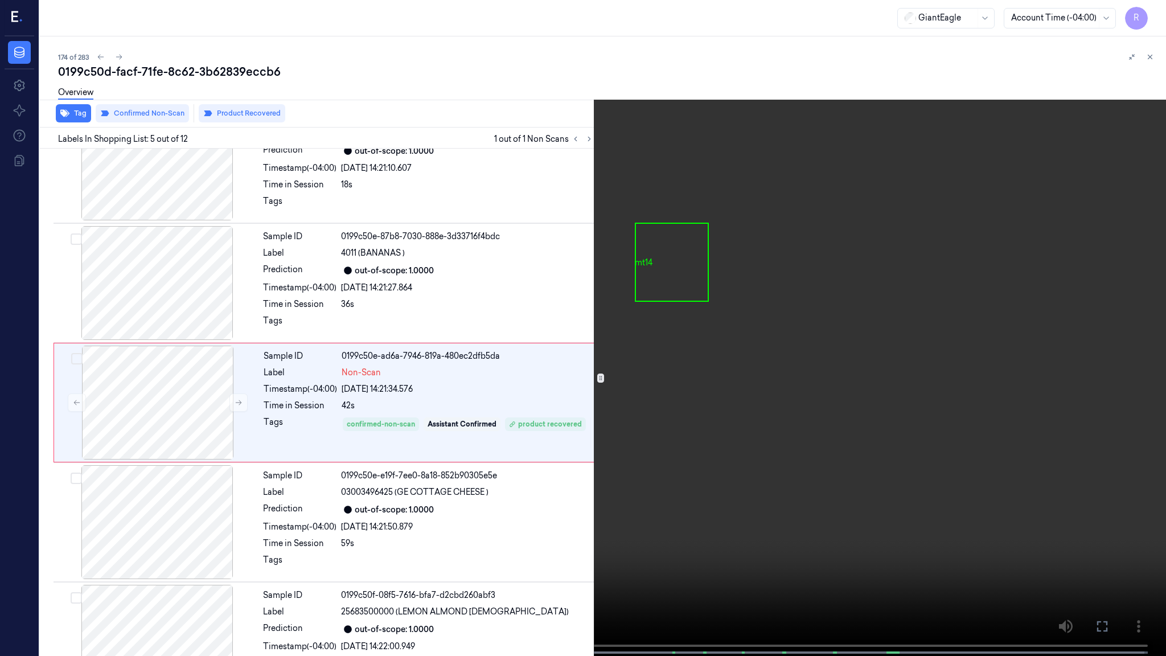
click at [760, 375] on video at bounding box center [583, 329] width 1166 height 658
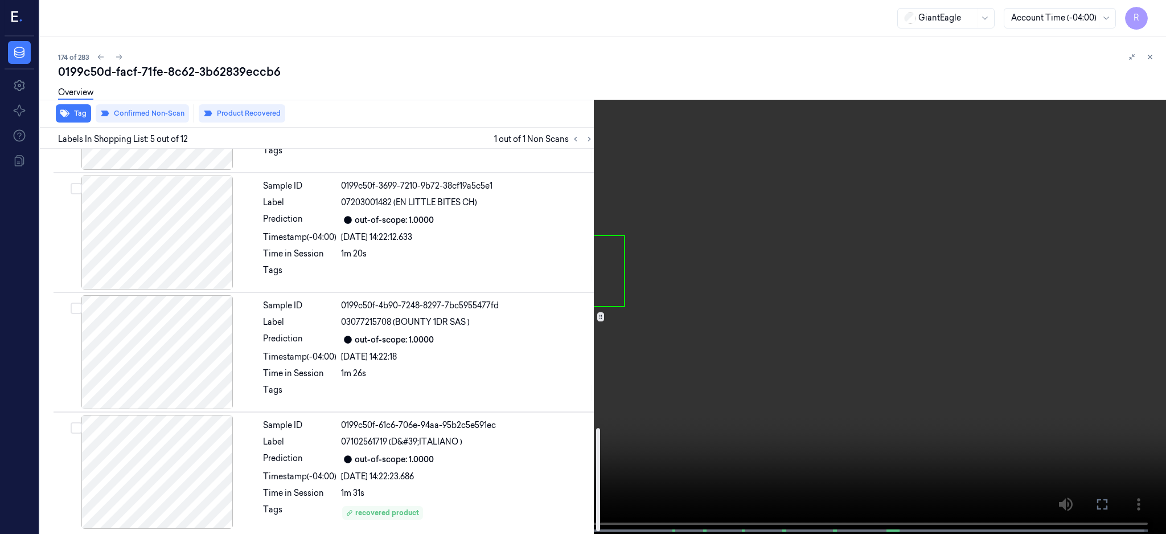
scroll to position [1053, 0]
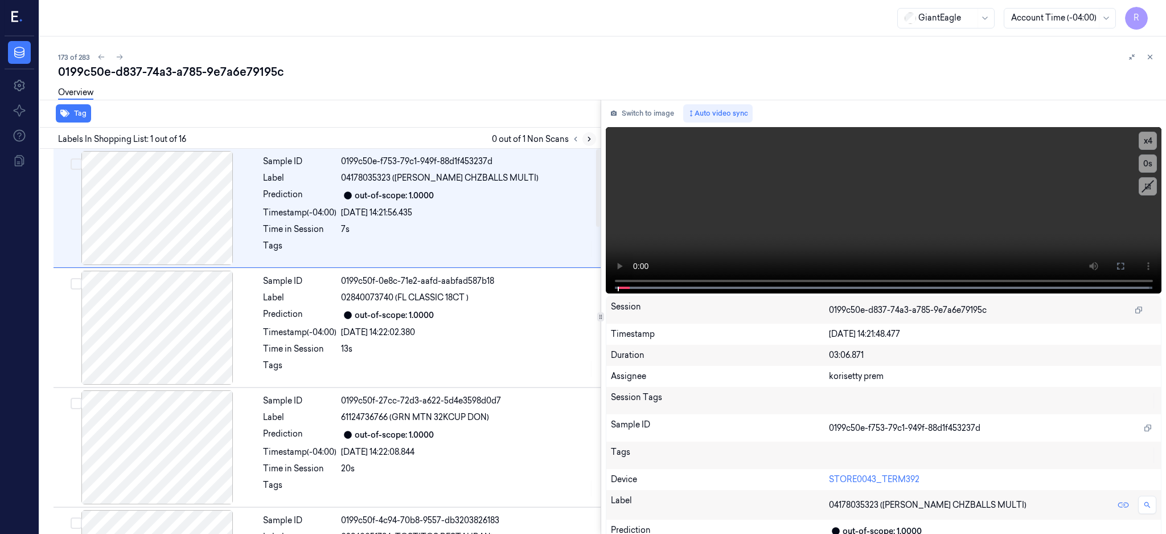
click at [596, 140] on button at bounding box center [590, 139] width 14 height 14
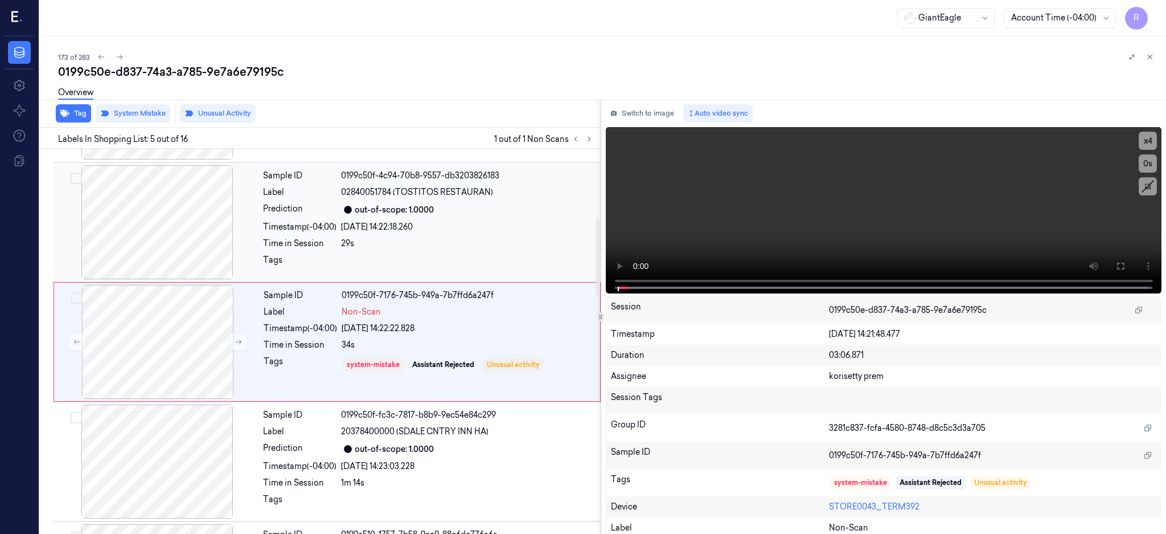
click at [170, 234] on div at bounding box center [157, 222] width 203 height 114
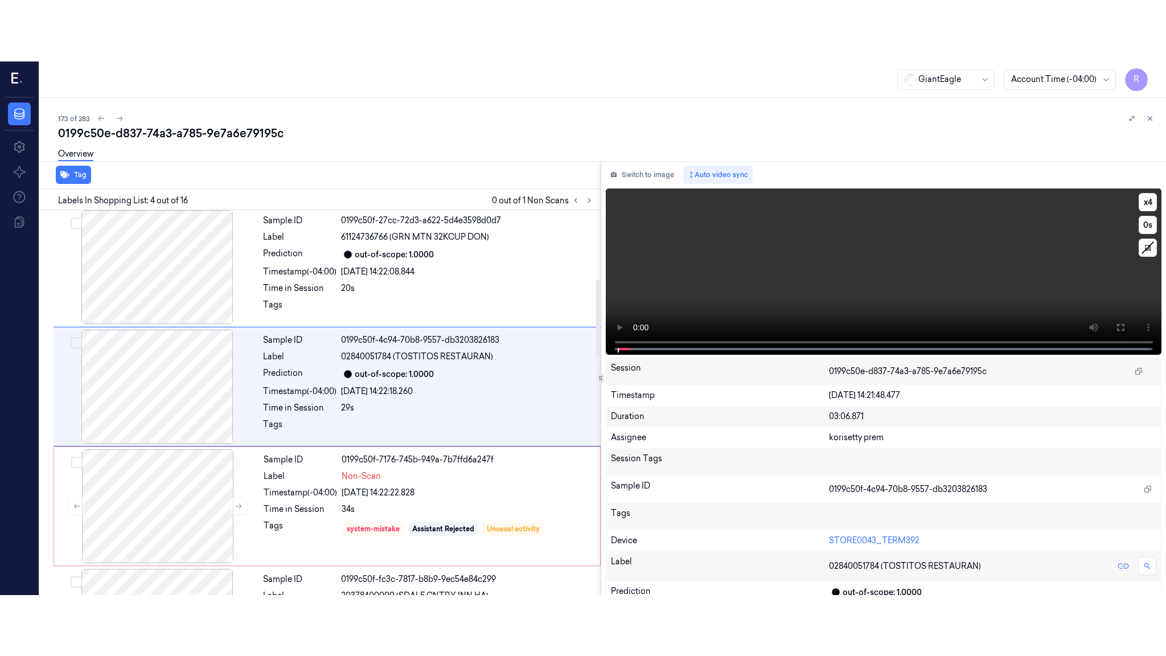
scroll to position [225, 0]
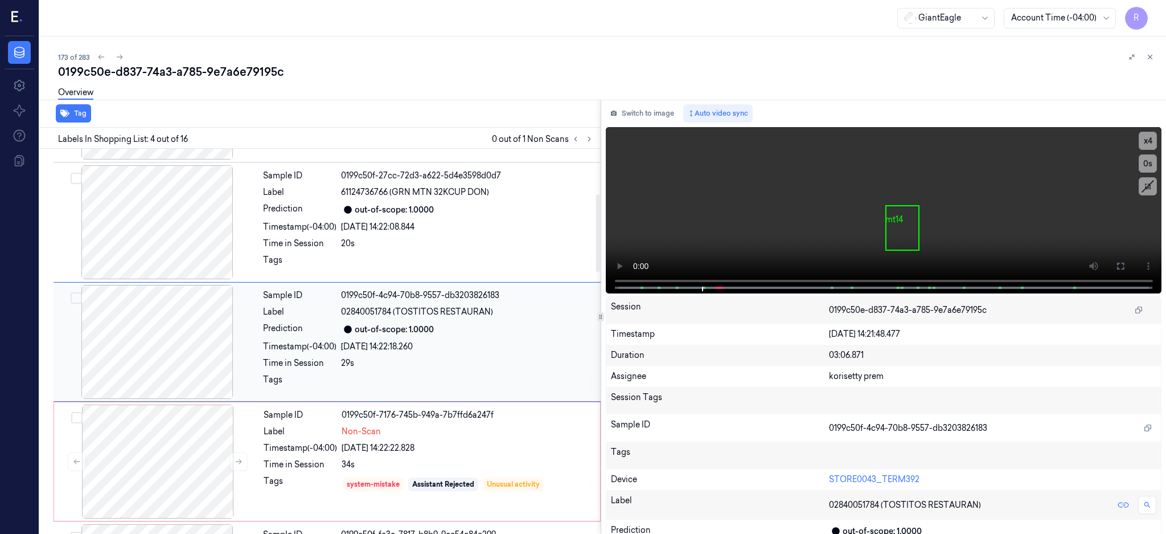
click at [154, 349] on div at bounding box center [157, 342] width 203 height 114
click at [1130, 259] on button at bounding box center [1121, 266] width 18 height 18
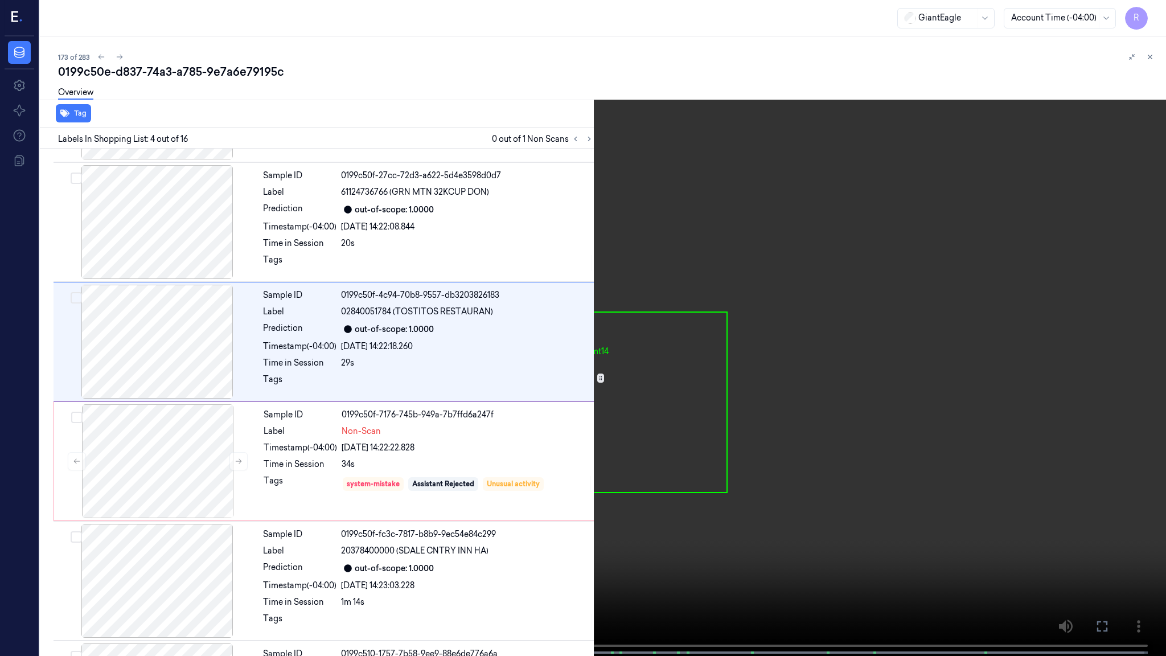
click at [698, 341] on video at bounding box center [583, 329] width 1166 height 658
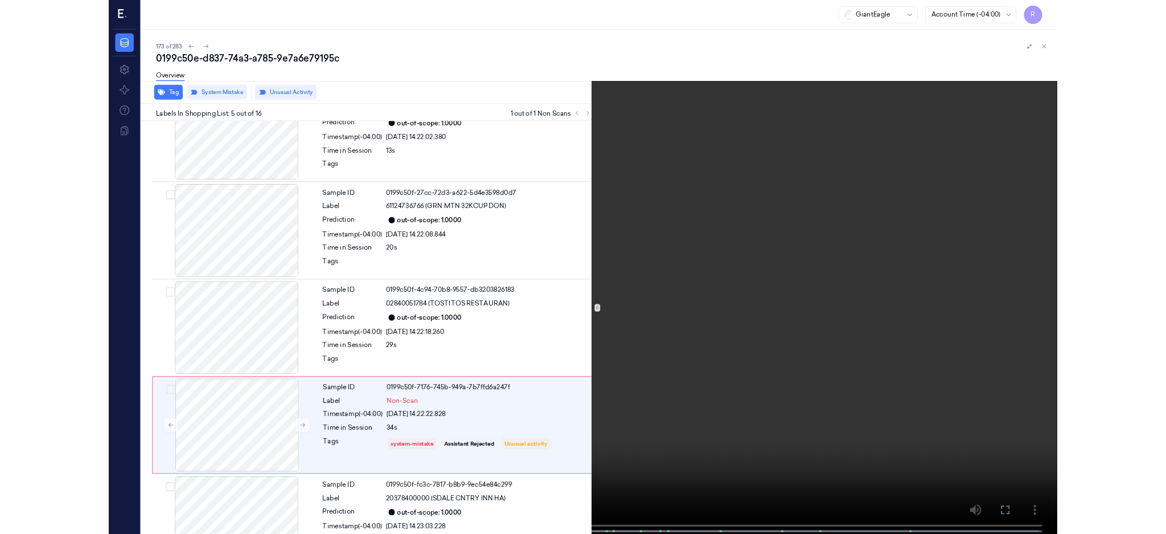
scroll to position [284, 0]
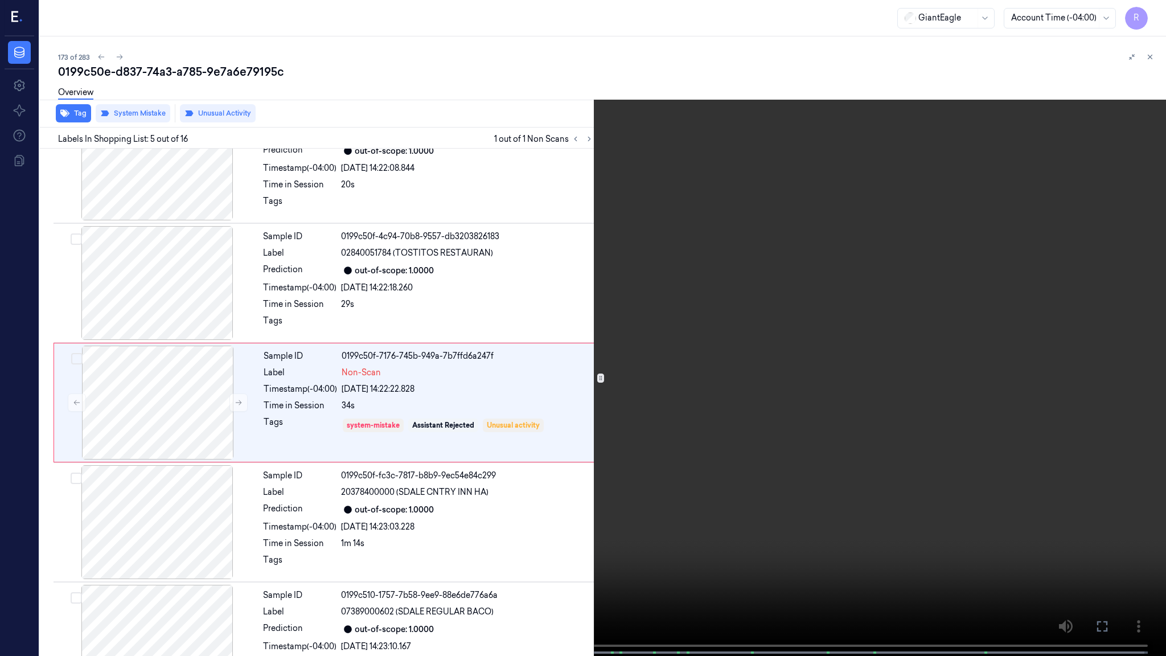
click at [229, 533] on span at bounding box center [230, 653] width 2 height 6
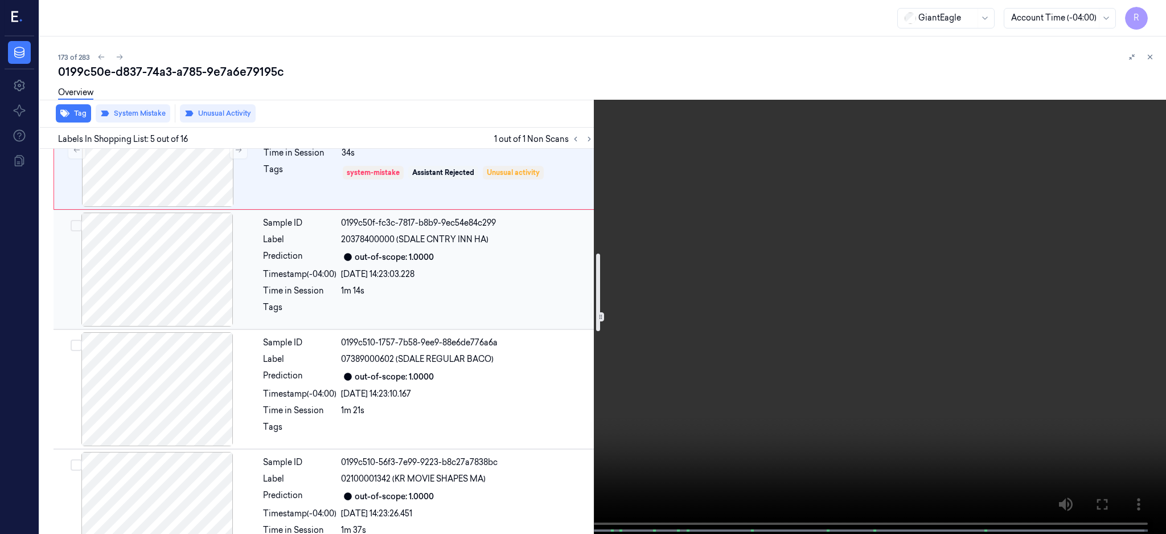
scroll to position [511, 0]
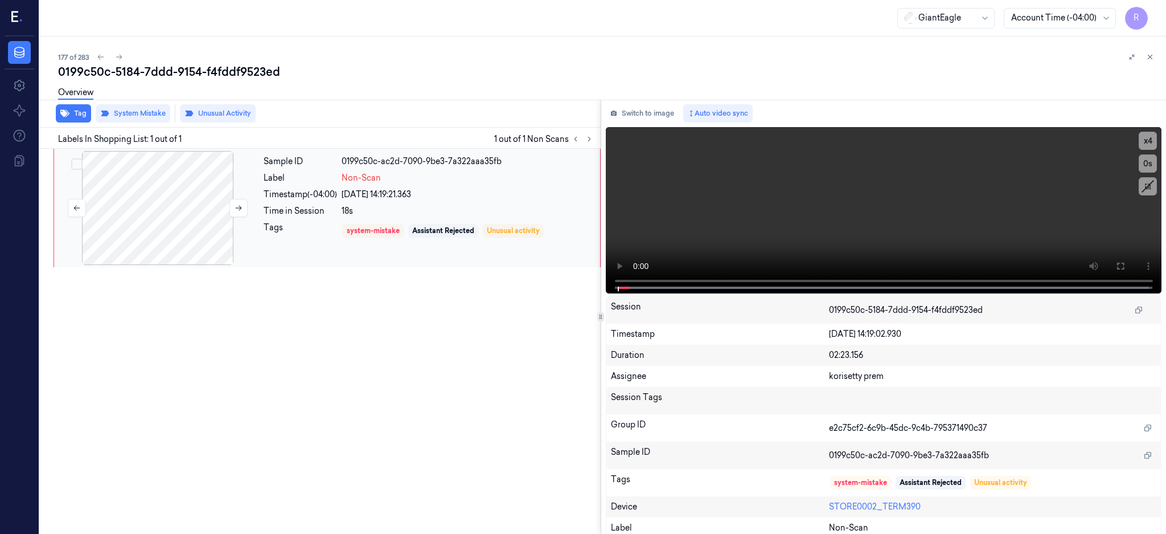
click at [149, 229] on div at bounding box center [157, 208] width 203 height 114
click at [154, 254] on div at bounding box center [157, 208] width 203 height 114
click at [1130, 267] on button at bounding box center [1121, 266] width 18 height 18
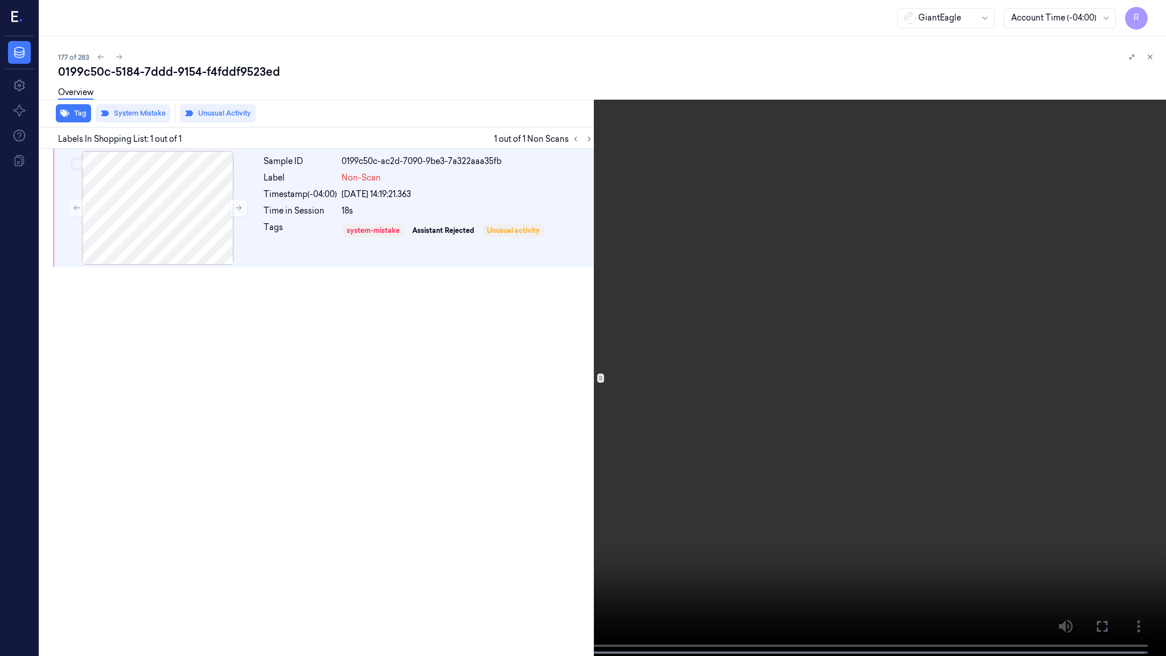
click at [570, 378] on video at bounding box center [583, 329] width 1166 height 658
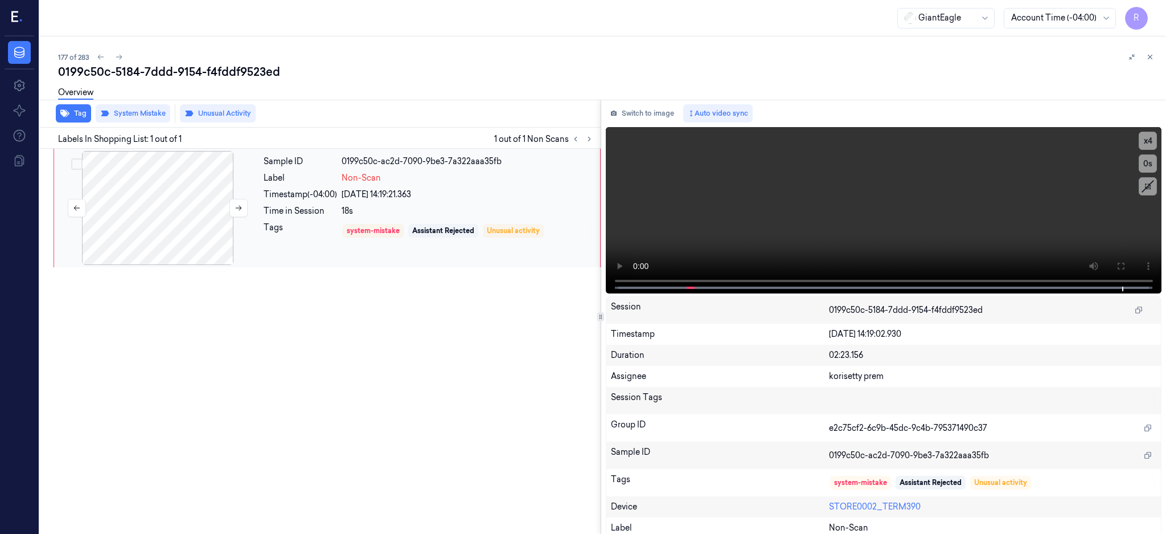
click at [157, 206] on div at bounding box center [157, 208] width 203 height 114
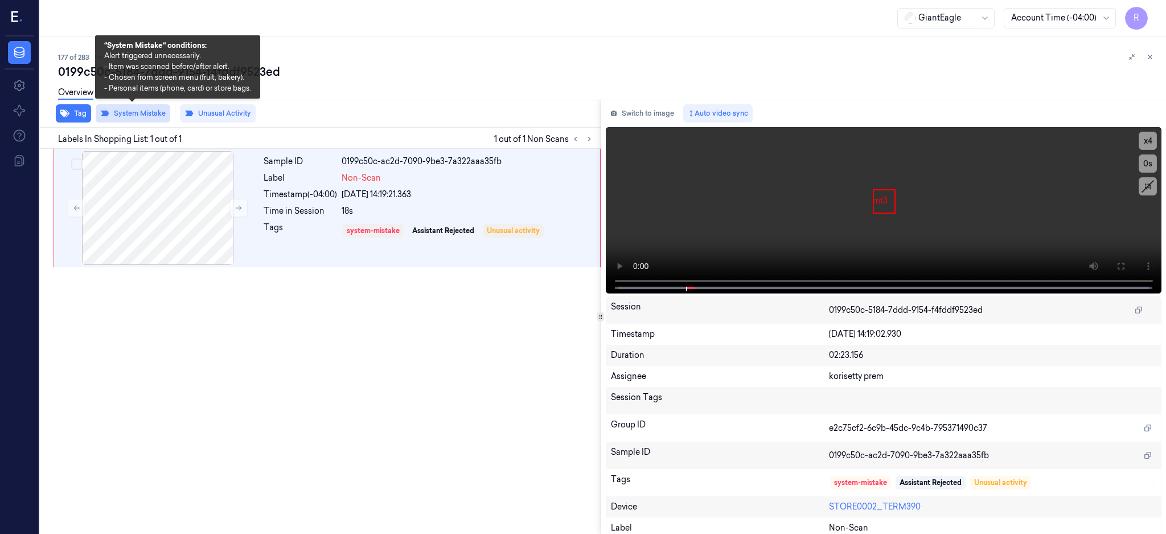
click at [141, 114] on button "System Mistake" at bounding box center [133, 113] width 75 height 18
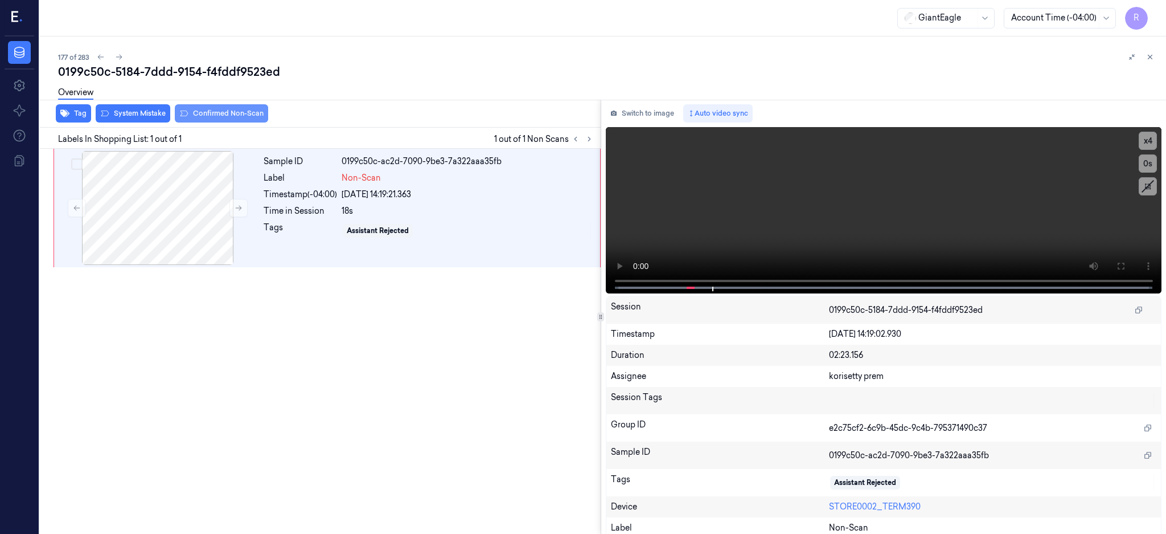
click at [211, 117] on button "Confirmed Non-Scan" at bounding box center [221, 113] width 93 height 18
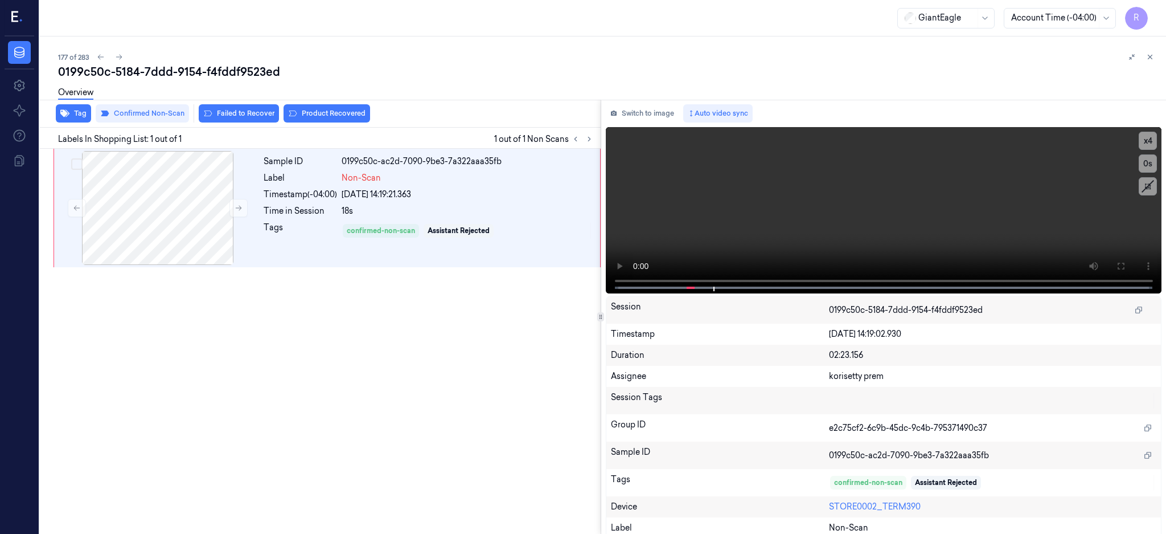
click at [327, 352] on div "Sample ID 0199c50c-ac2d-7090-9be3-7a322aaa35fb Label Non-Scan Timestamp (-04:00…" at bounding box center [317, 342] width 565 height 386
click at [165, 77] on div "0199c50c-5184-7ddd-9154-f4fddf9523ed" at bounding box center [607, 72] width 1099 height 16
copy div "7ddd"
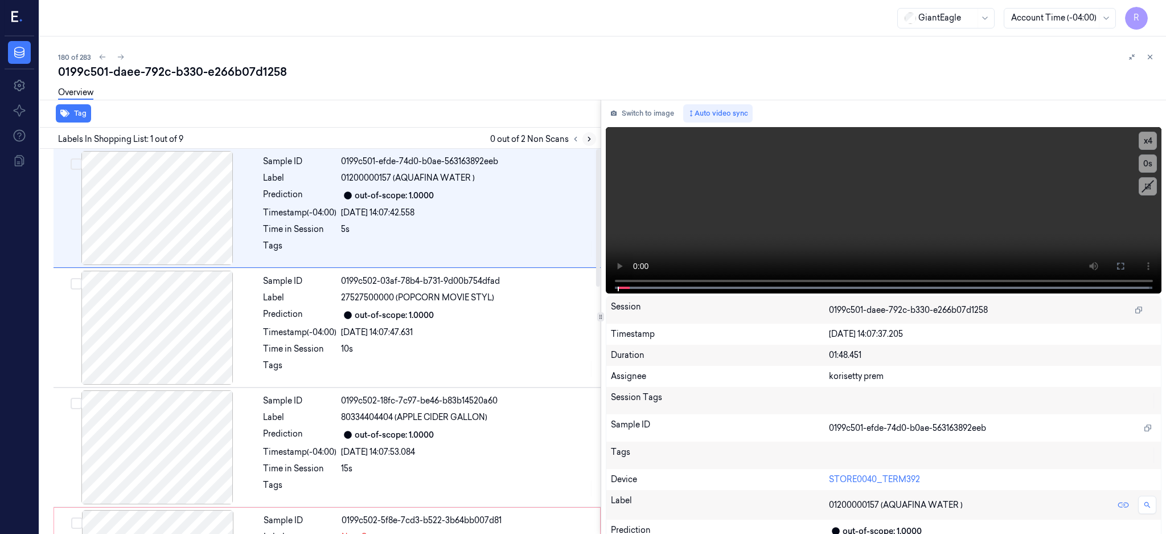
click at [596, 136] on button at bounding box center [590, 139] width 14 height 14
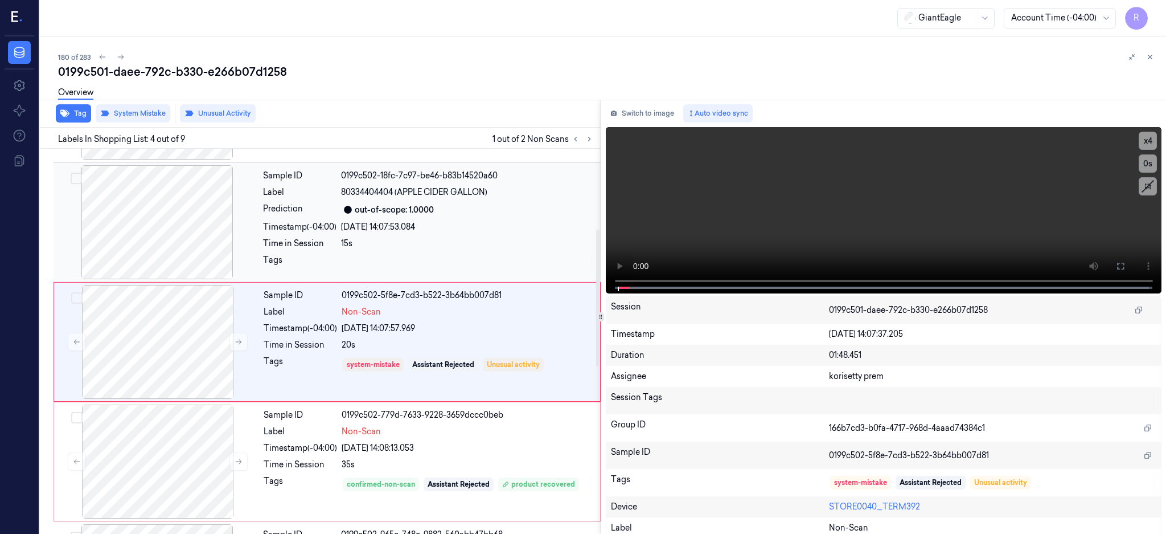
click at [153, 251] on div at bounding box center [157, 222] width 203 height 114
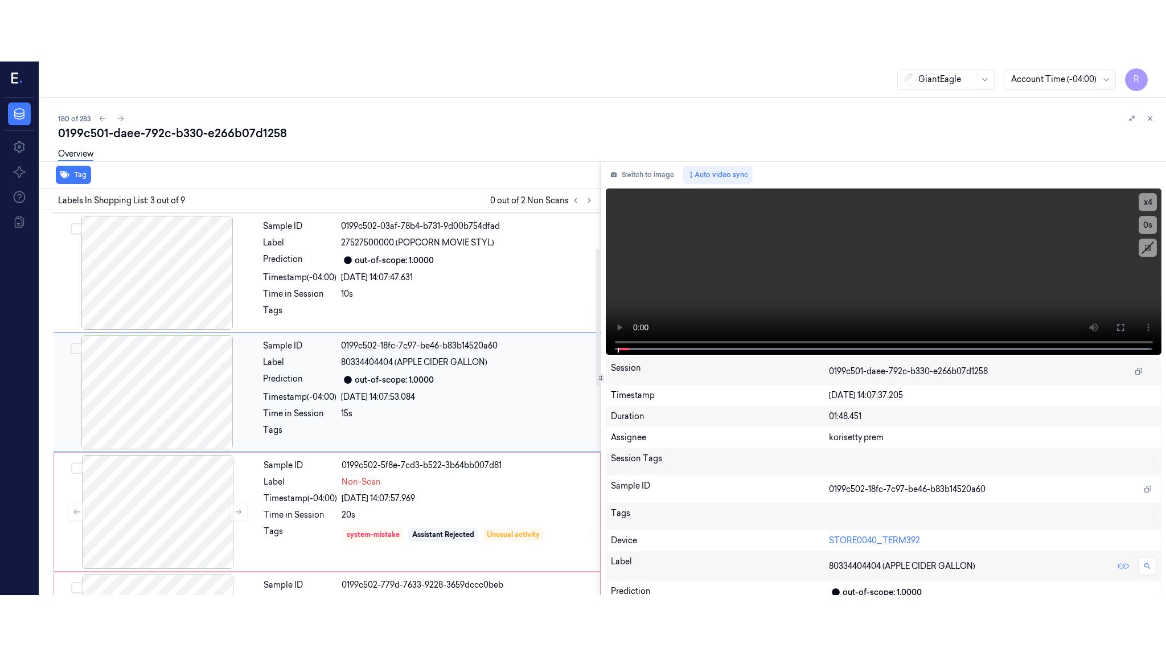
scroll to position [105, 0]
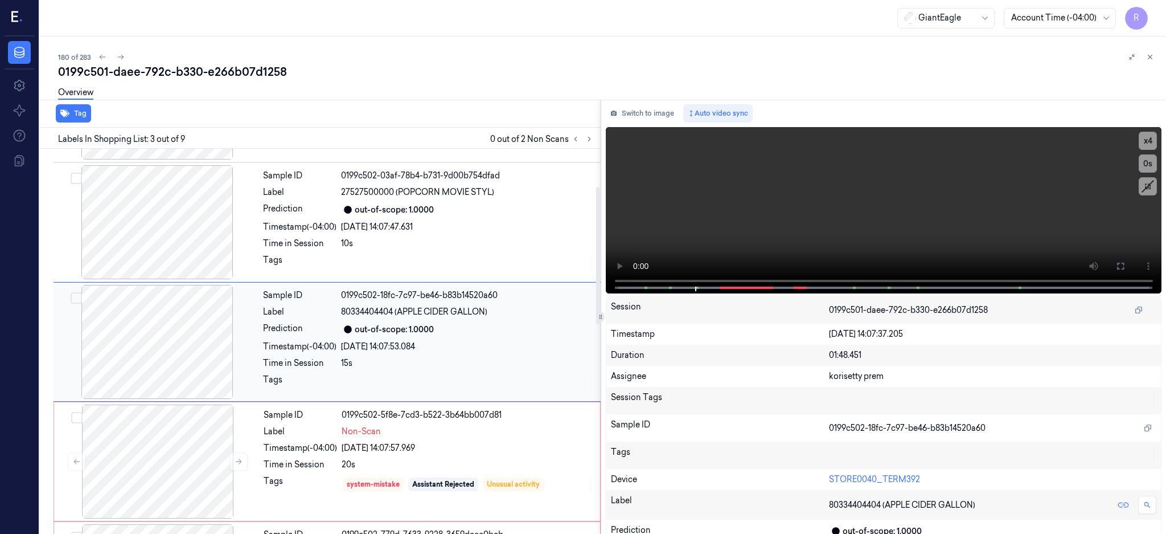
click at [143, 313] on div at bounding box center [157, 342] width 203 height 114
click at [1130, 270] on button at bounding box center [1121, 266] width 18 height 18
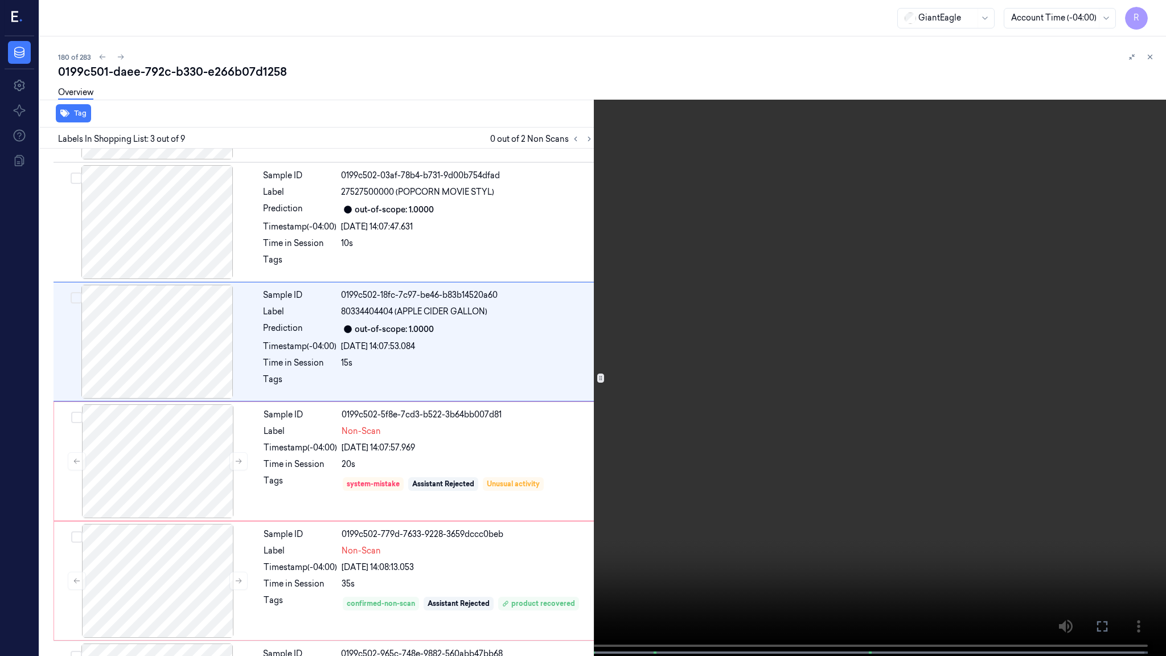
click at [717, 330] on video at bounding box center [583, 329] width 1166 height 658
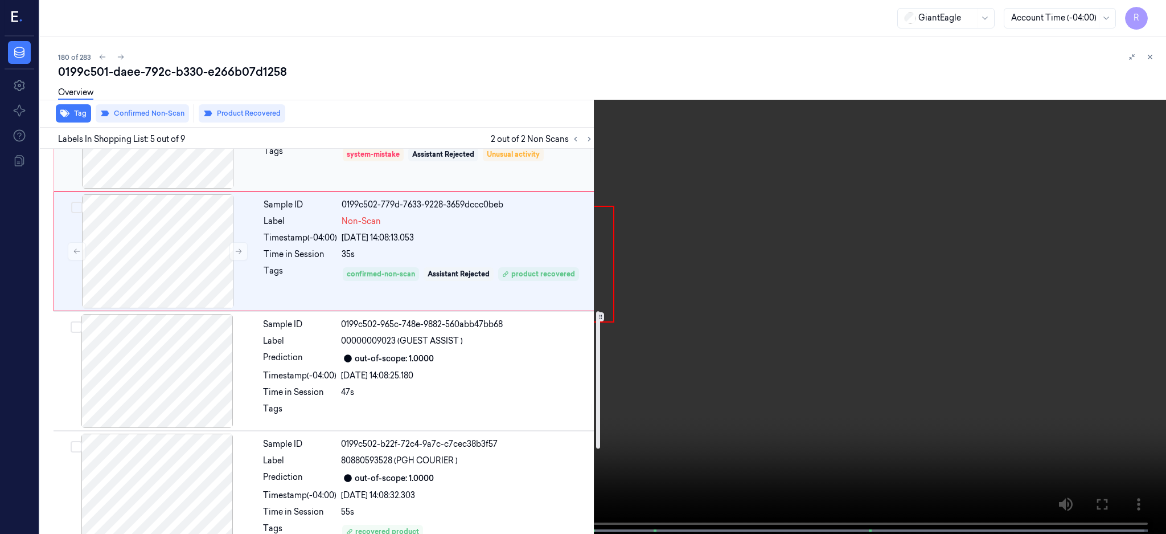
scroll to position [511, 0]
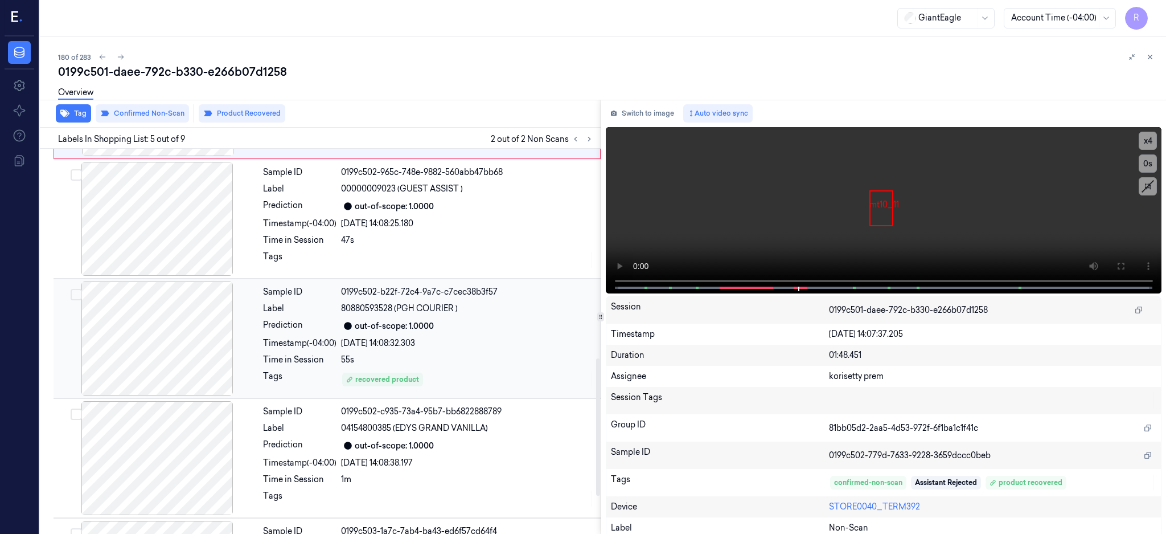
click at [155, 352] on div at bounding box center [157, 338] width 203 height 114
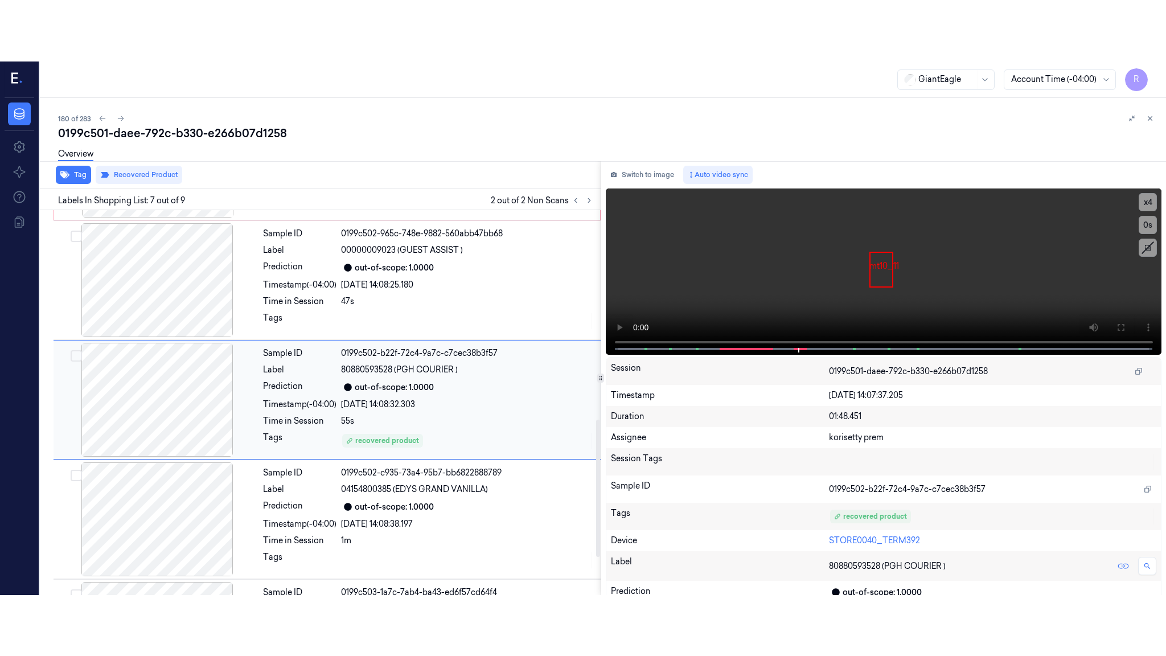
scroll to position [584, 0]
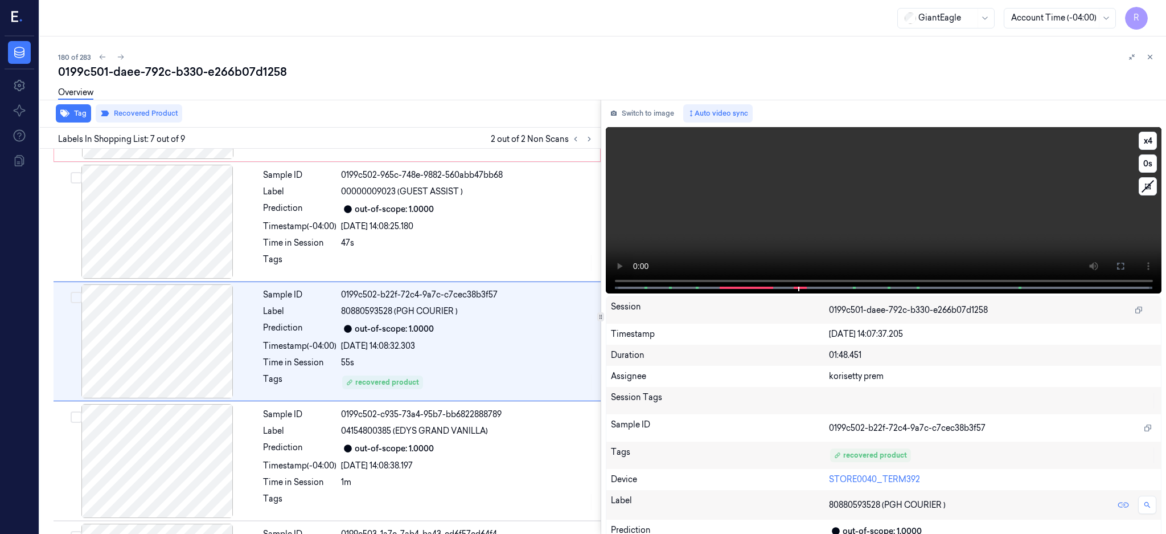
click at [1125, 269] on icon at bounding box center [1120, 265] width 9 height 9
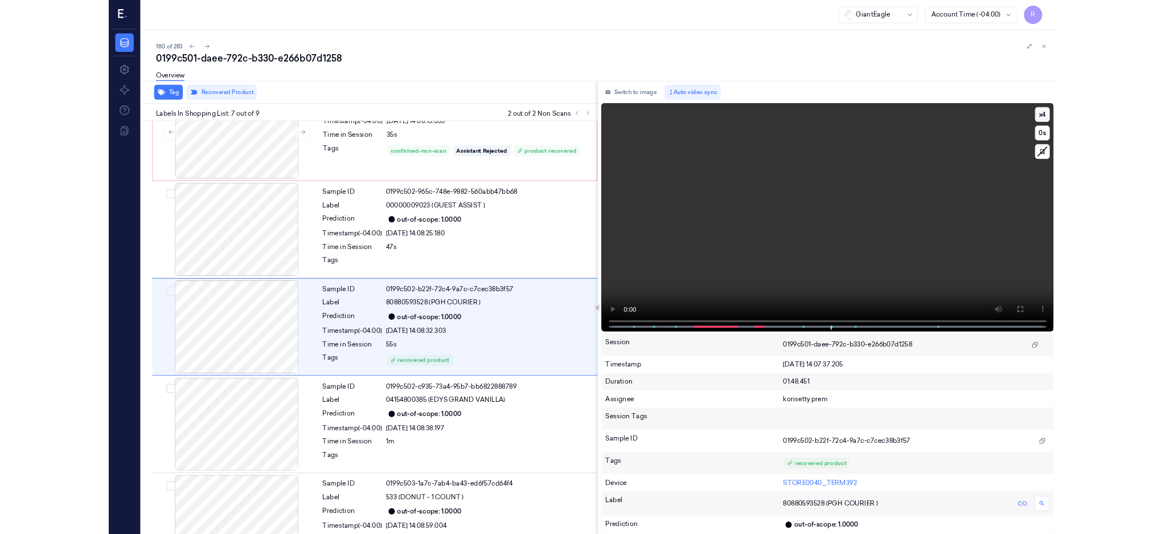
scroll to position [523, 0]
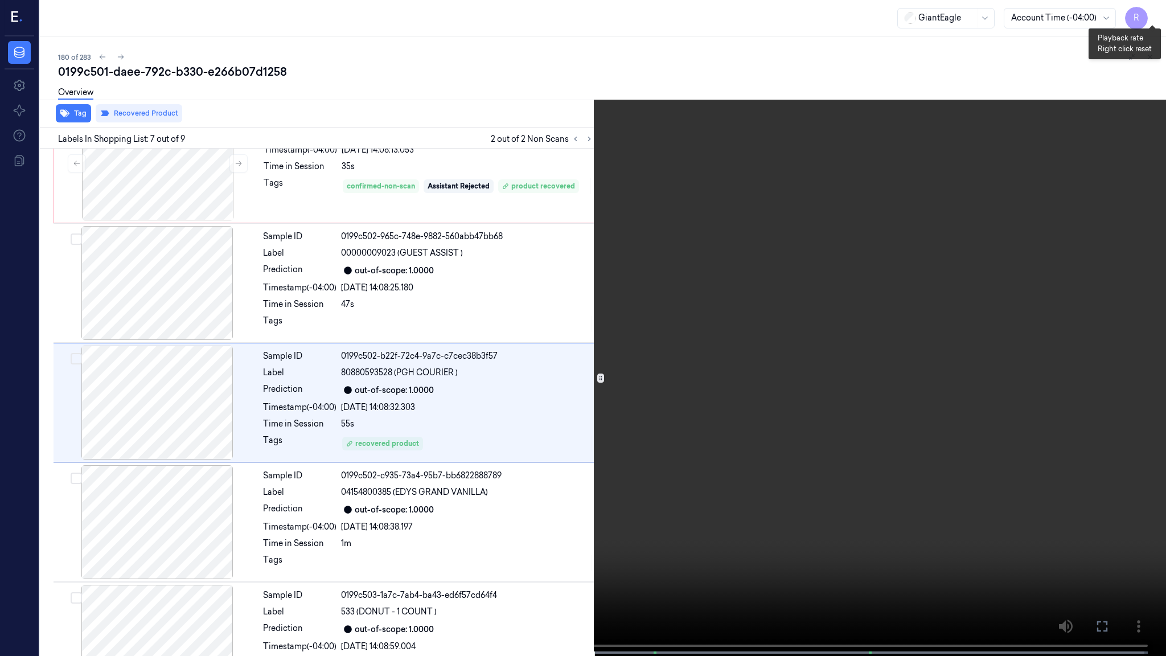
click at [1150, 17] on button "x 4" at bounding box center [1152, 14] width 18 height 18
click at [779, 279] on video at bounding box center [583, 329] width 1166 height 658
click at [719, 301] on video at bounding box center [583, 329] width 1166 height 658
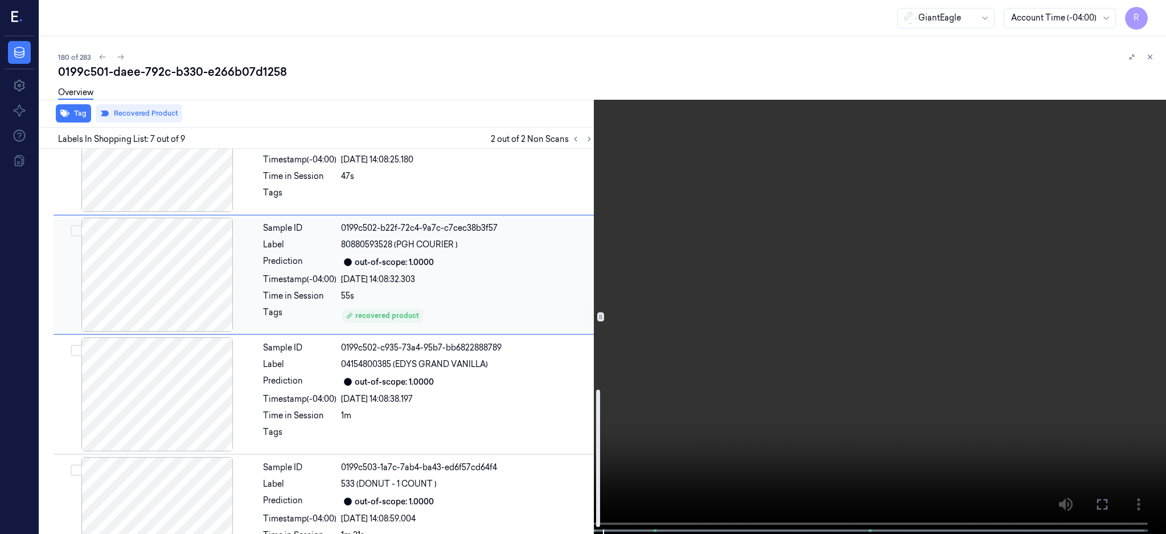
scroll to position [675, 0]
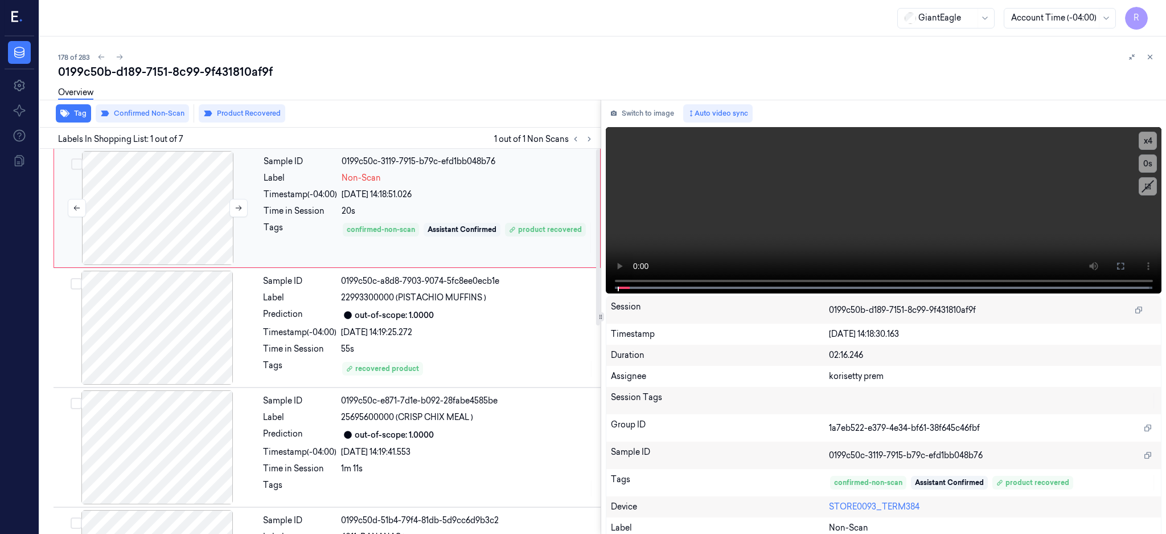
click at [162, 209] on div at bounding box center [157, 208] width 203 height 114
click at [175, 218] on div at bounding box center [157, 208] width 203 height 114
click at [1125, 261] on icon at bounding box center [1120, 265] width 9 height 9
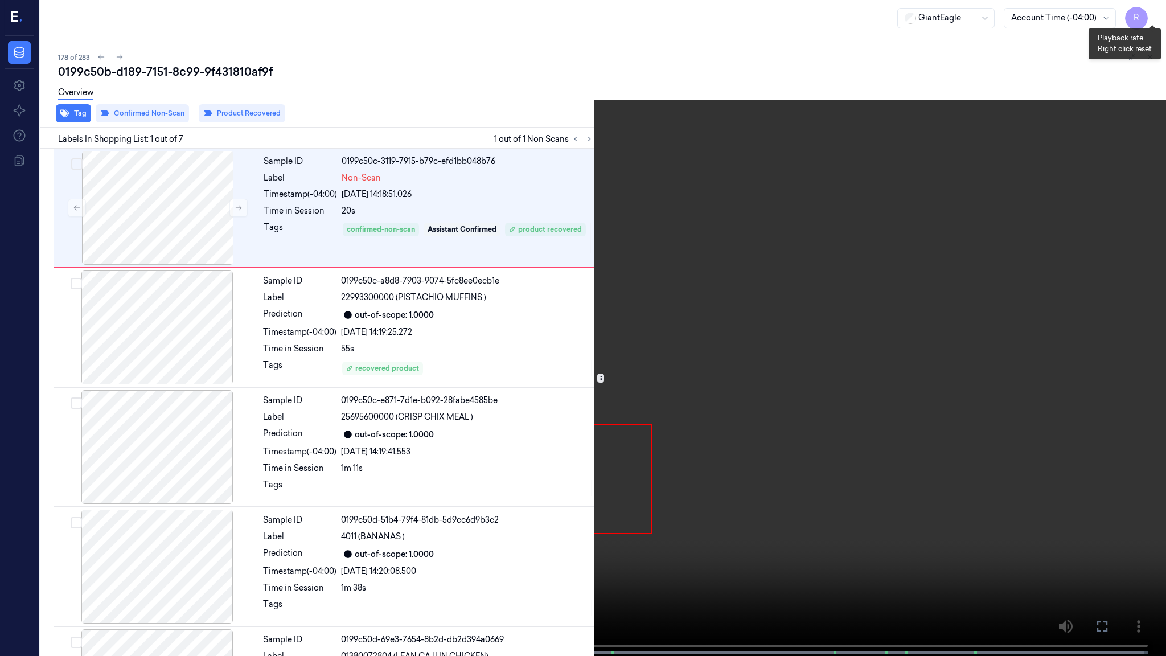
drag, startPoint x: 1143, startPoint y: 14, endPoint x: 1143, endPoint y: 23, distance: 8.5
click at [1143, 14] on button "x 4" at bounding box center [1152, 14] width 18 height 18
click at [788, 240] on video at bounding box center [583, 329] width 1166 height 658
click at [690, 488] on video at bounding box center [583, 329] width 1166 height 658
click at [1158, 12] on button "x 1" at bounding box center [1152, 14] width 18 height 18
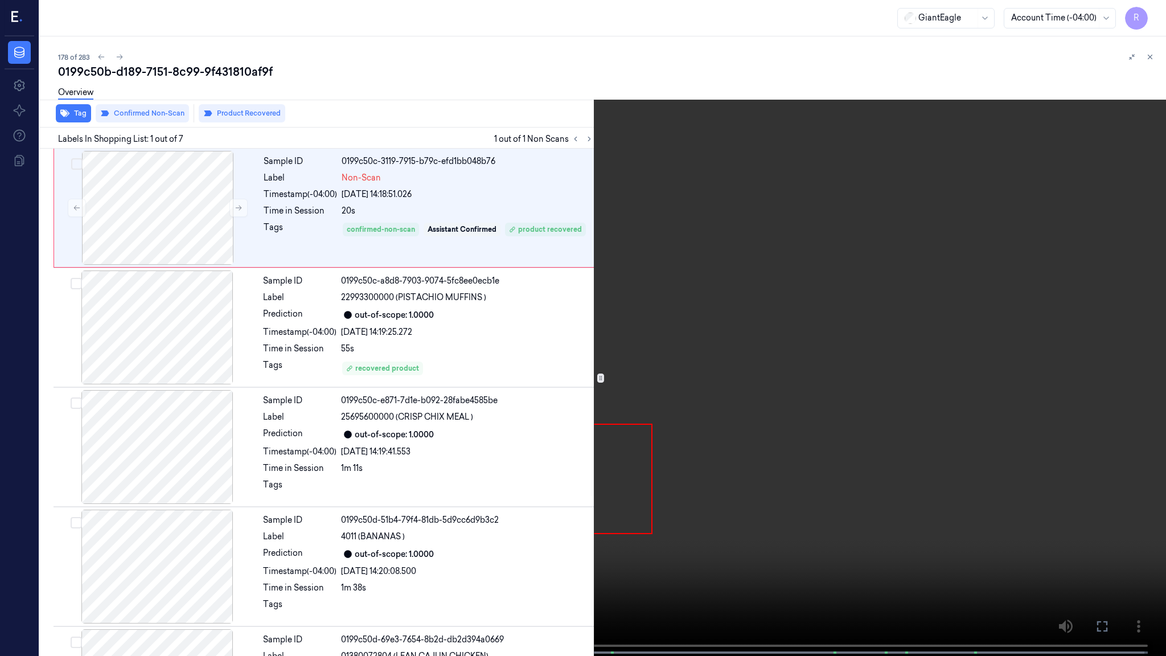
click at [357, 505] on video at bounding box center [583, 329] width 1166 height 658
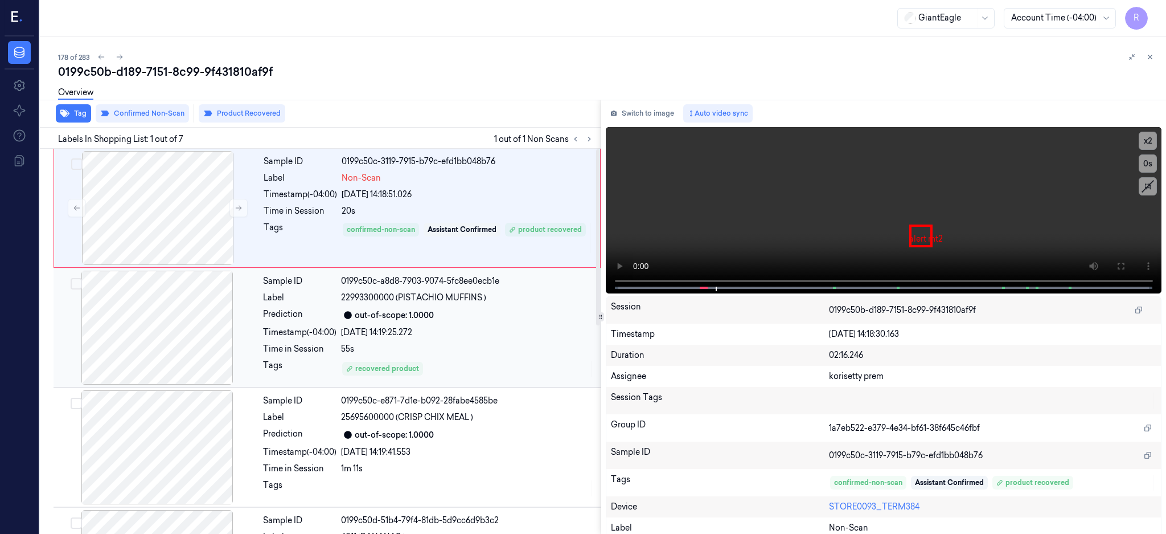
click at [157, 331] on div at bounding box center [157, 327] width 203 height 114
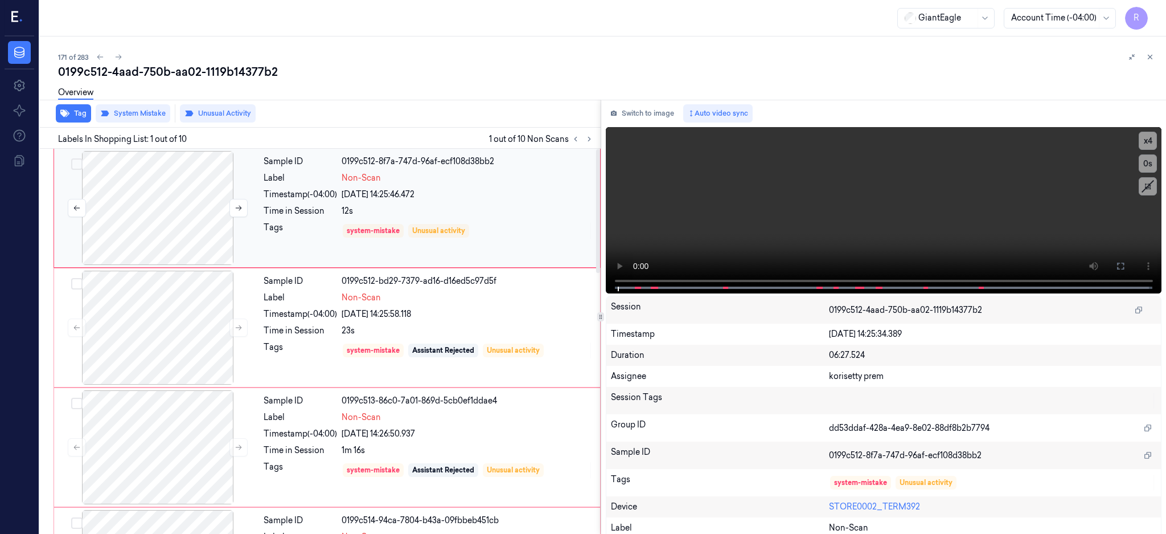
click at [108, 211] on div at bounding box center [157, 208] width 203 height 114
click at [1124, 263] on icon at bounding box center [1120, 266] width 7 height 7
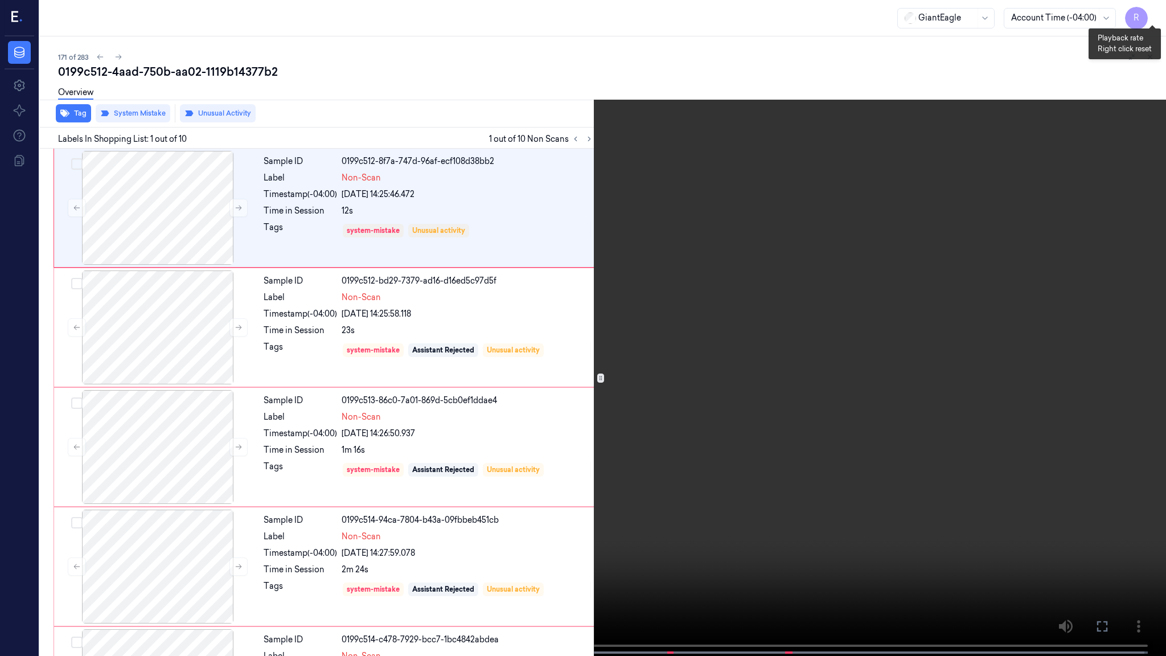
click at [1155, 15] on button "x 4" at bounding box center [1152, 14] width 18 height 18
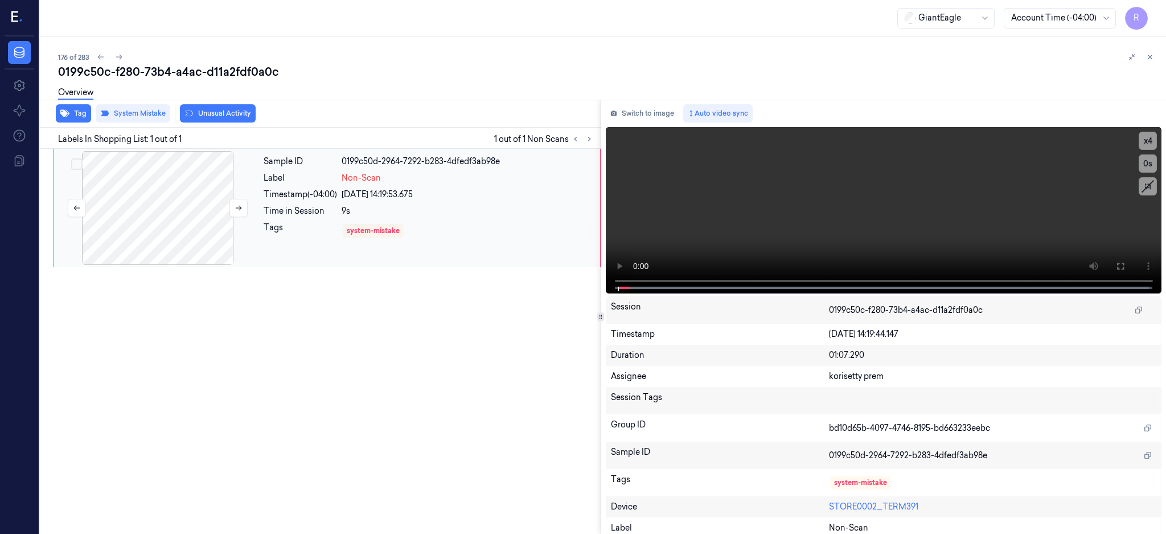
click at [177, 218] on div at bounding box center [157, 208] width 203 height 114
click at [140, 203] on div at bounding box center [157, 208] width 203 height 114
click at [1125, 265] on icon at bounding box center [1120, 265] width 9 height 9
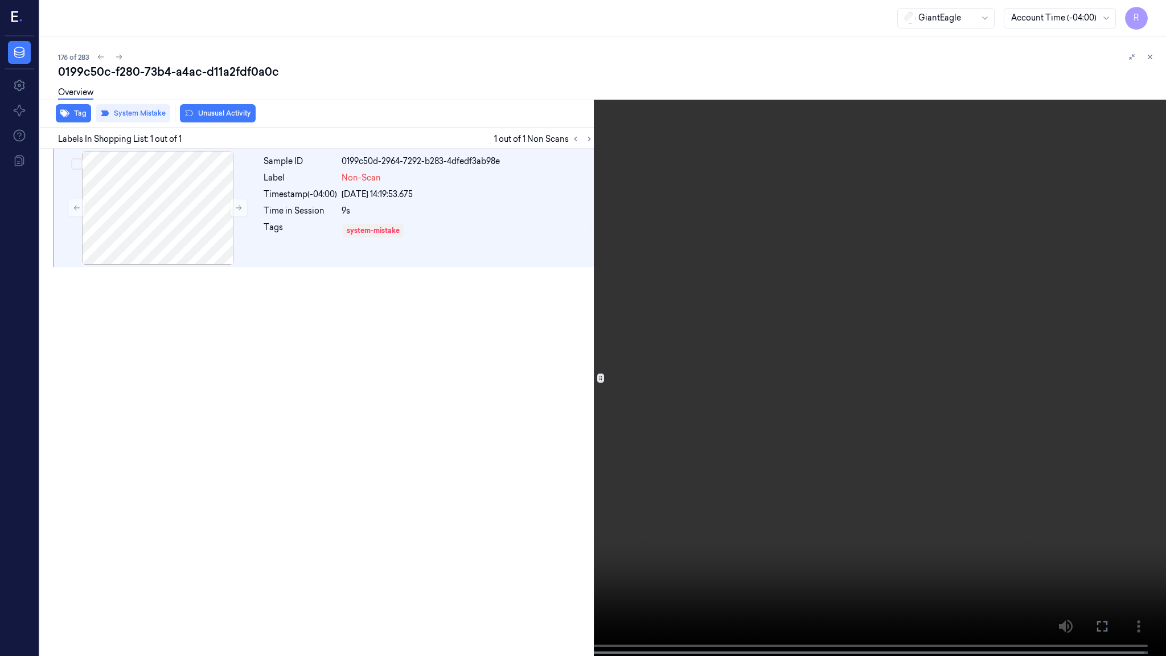
click at [682, 295] on video at bounding box center [583, 329] width 1166 height 658
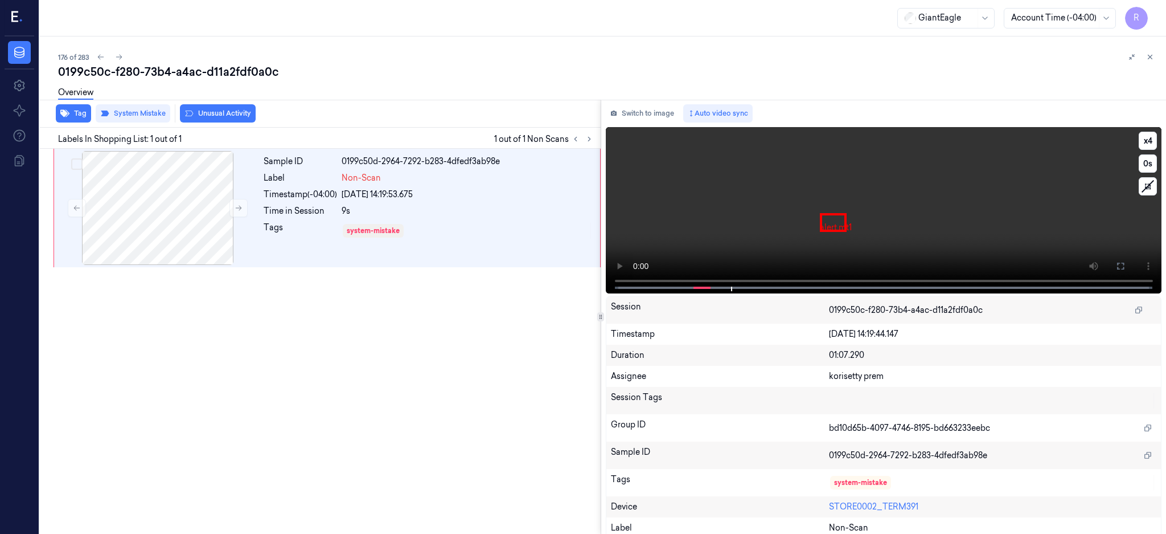
click at [693, 245] on video at bounding box center [884, 210] width 556 height 166
click at [1125, 264] on icon at bounding box center [1120, 265] width 9 height 9
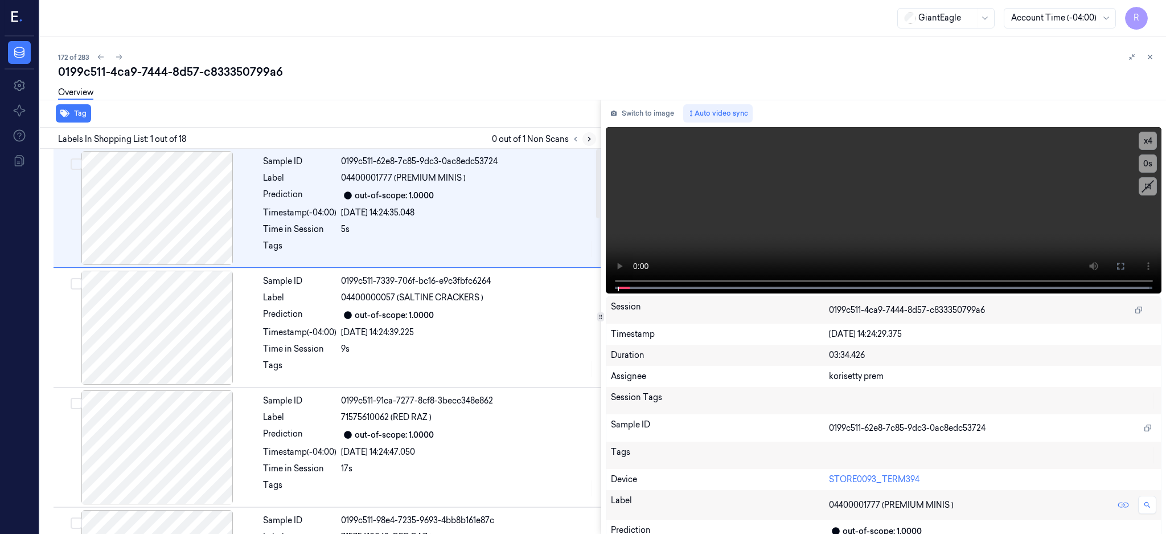
click at [593, 137] on icon at bounding box center [589, 139] width 8 height 8
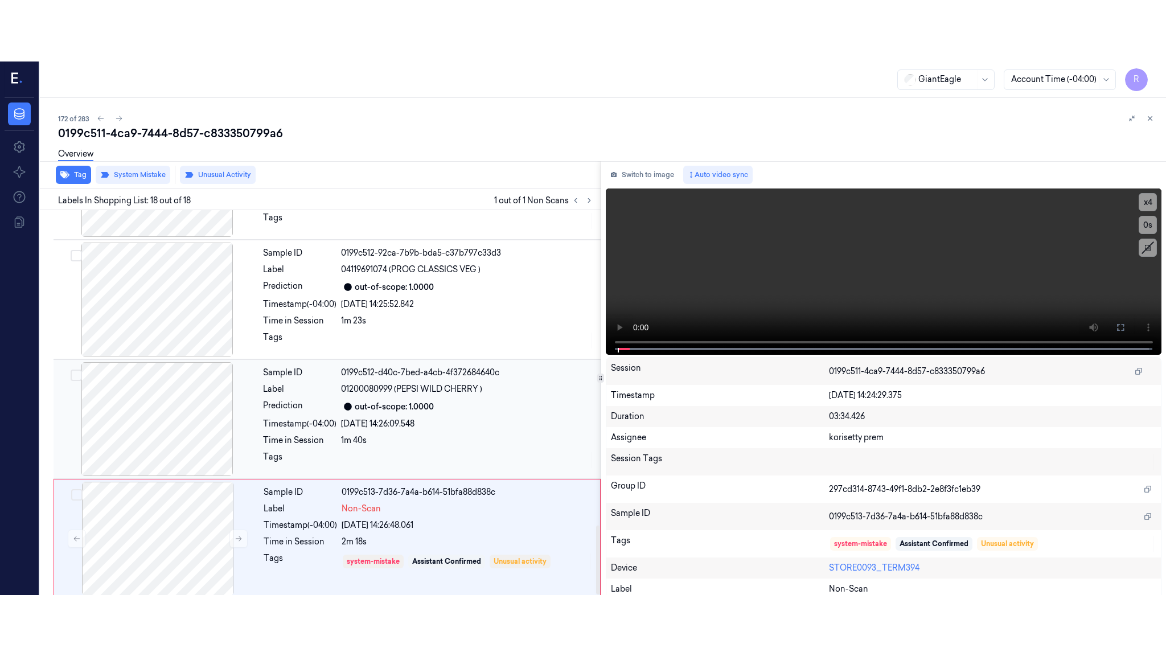
scroll to position [1772, 0]
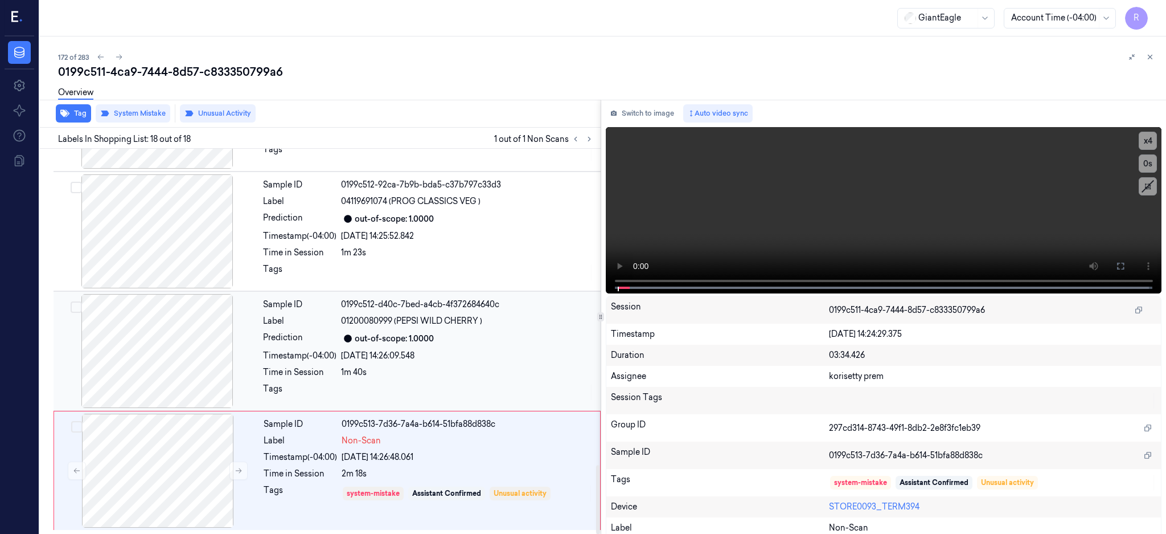
click at [162, 356] on div at bounding box center [157, 351] width 203 height 114
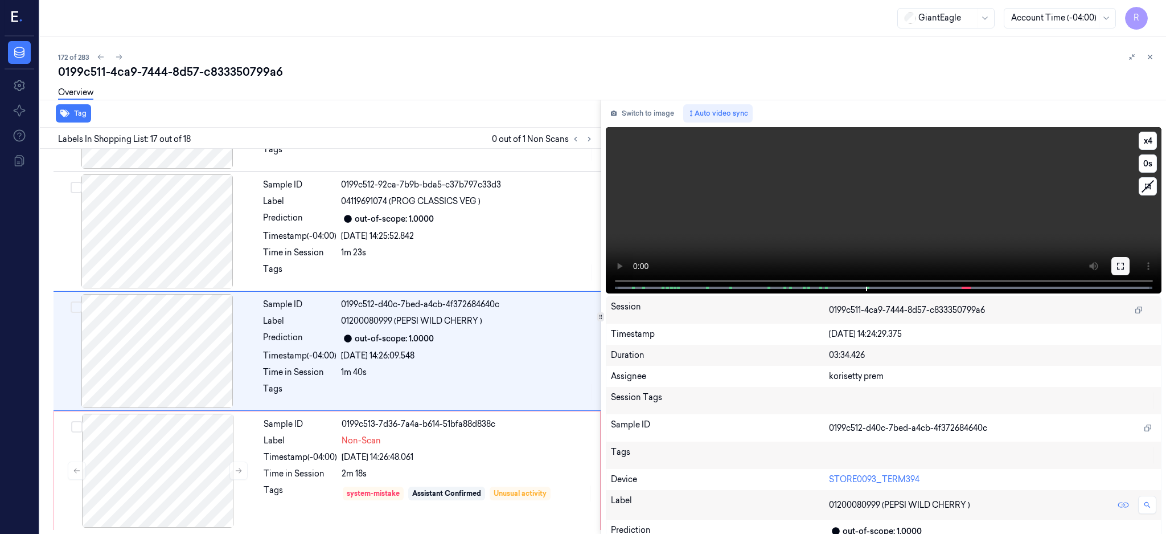
click at [1130, 264] on button at bounding box center [1121, 266] width 18 height 18
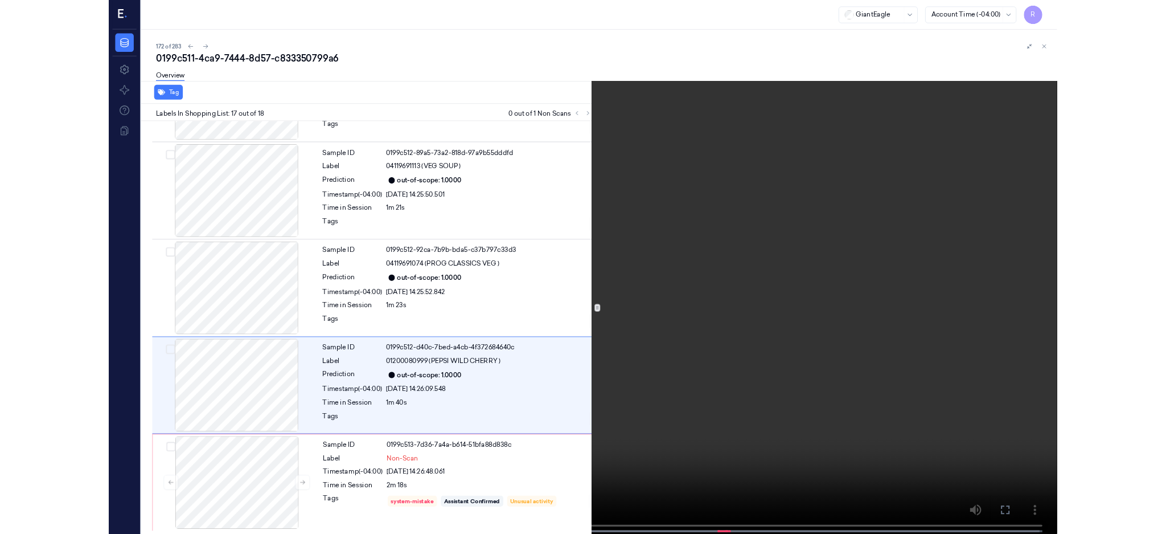
scroll to position [1650, 0]
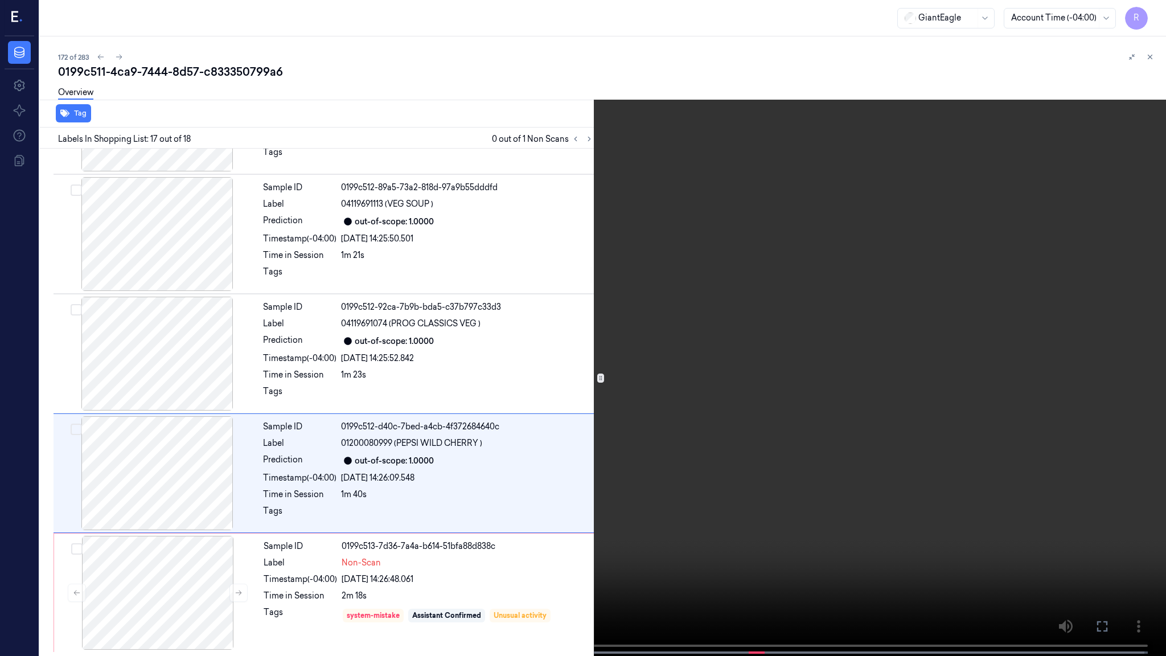
click at [827, 325] on video at bounding box center [583, 329] width 1166 height 658
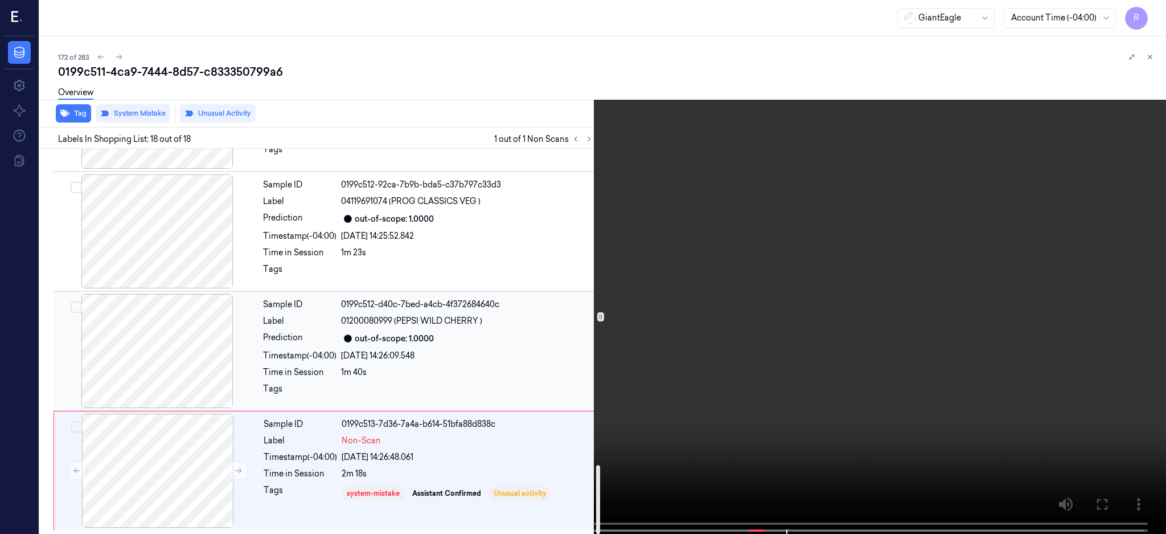
scroll to position [1771, 0]
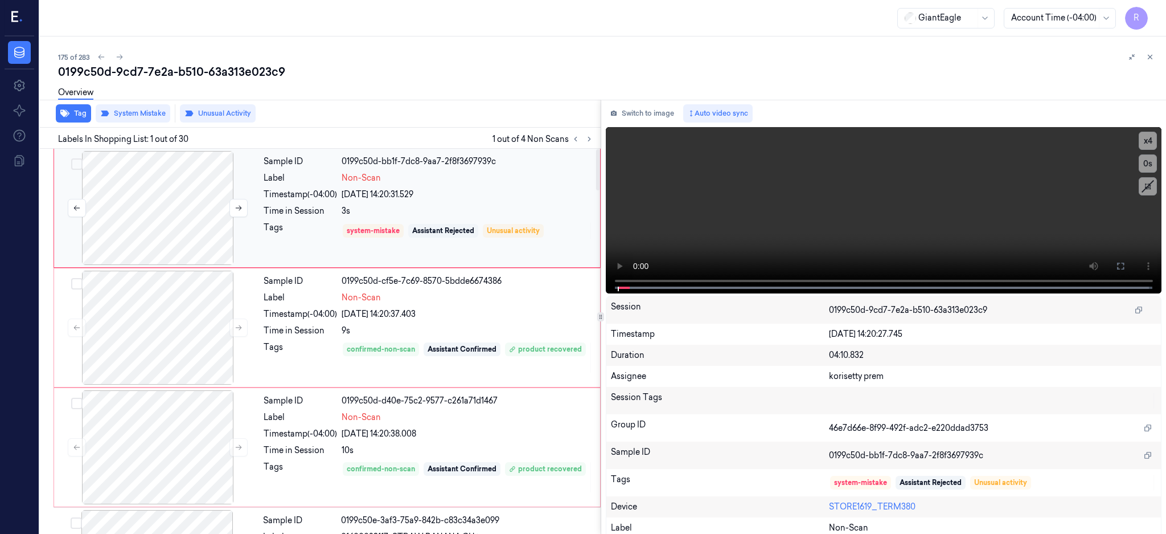
click at [180, 203] on div at bounding box center [157, 208] width 203 height 114
click at [142, 243] on div at bounding box center [157, 208] width 203 height 114
click at [1125, 265] on icon at bounding box center [1120, 265] width 9 height 9
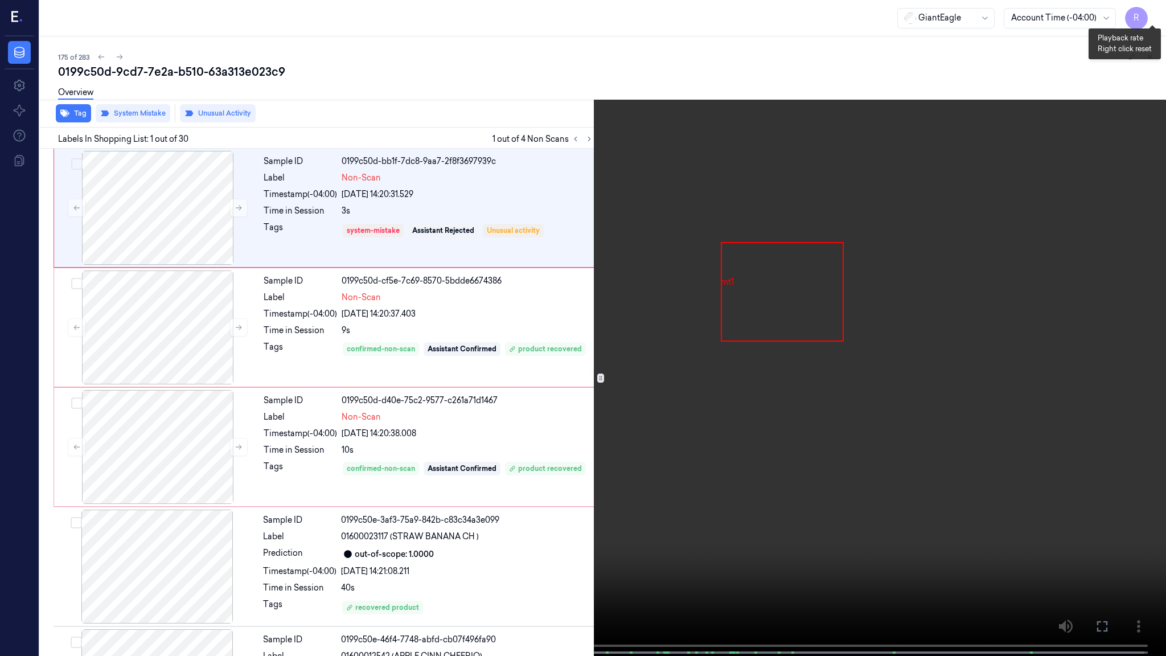
click at [1154, 12] on button "x 4" at bounding box center [1152, 14] width 18 height 18
click at [1151, 14] on button "x 1" at bounding box center [1152, 14] width 18 height 18
click at [837, 269] on video at bounding box center [583, 329] width 1166 height 658
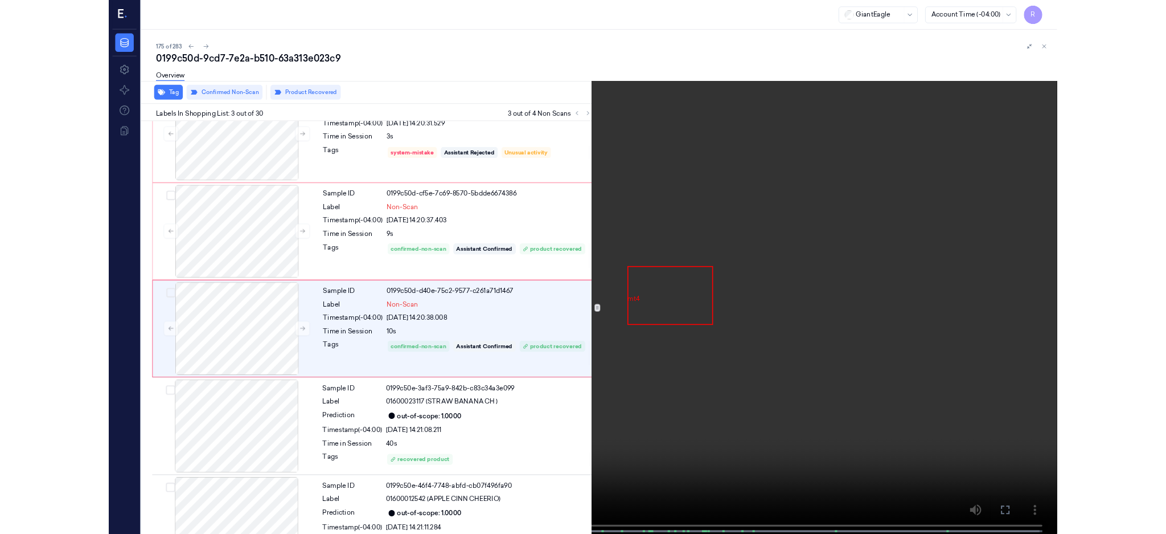
scroll to position [44, 0]
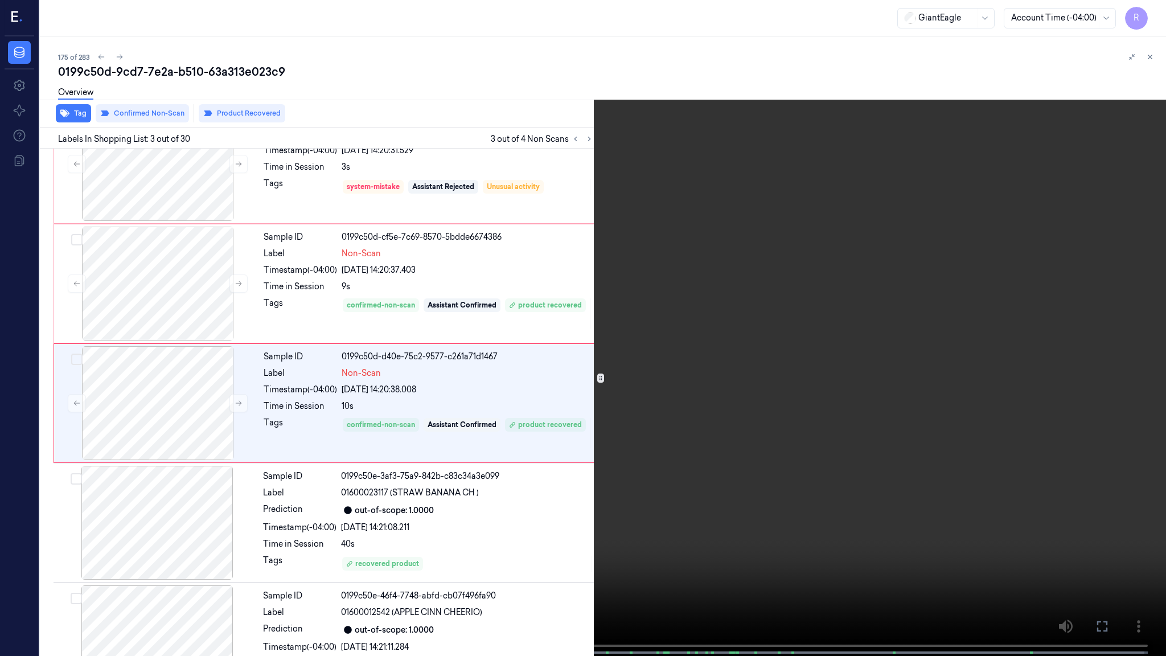
click at [823, 431] on video at bounding box center [583, 329] width 1166 height 658
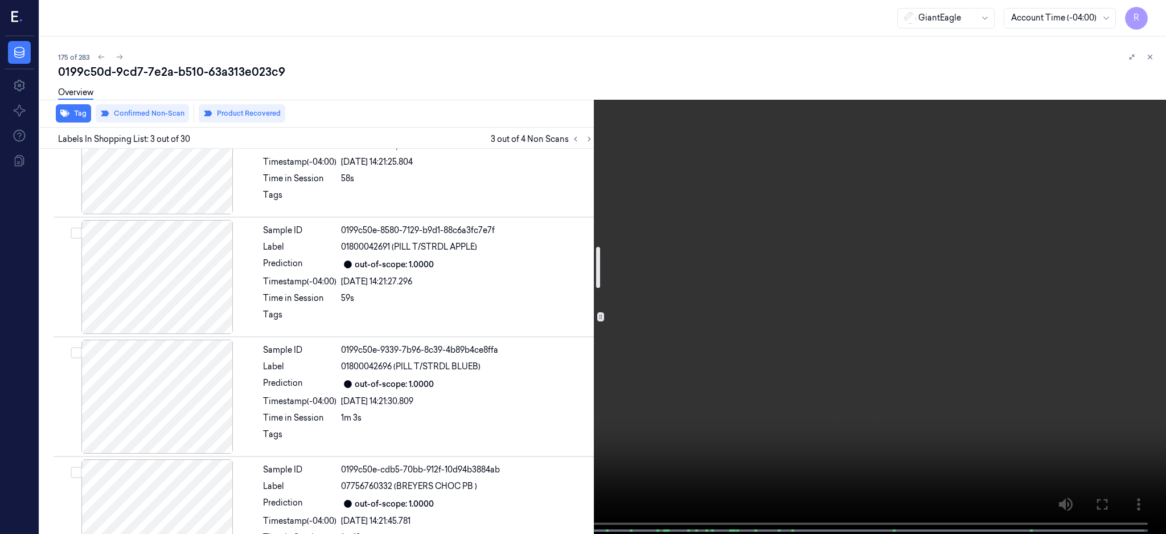
scroll to position [911, 0]
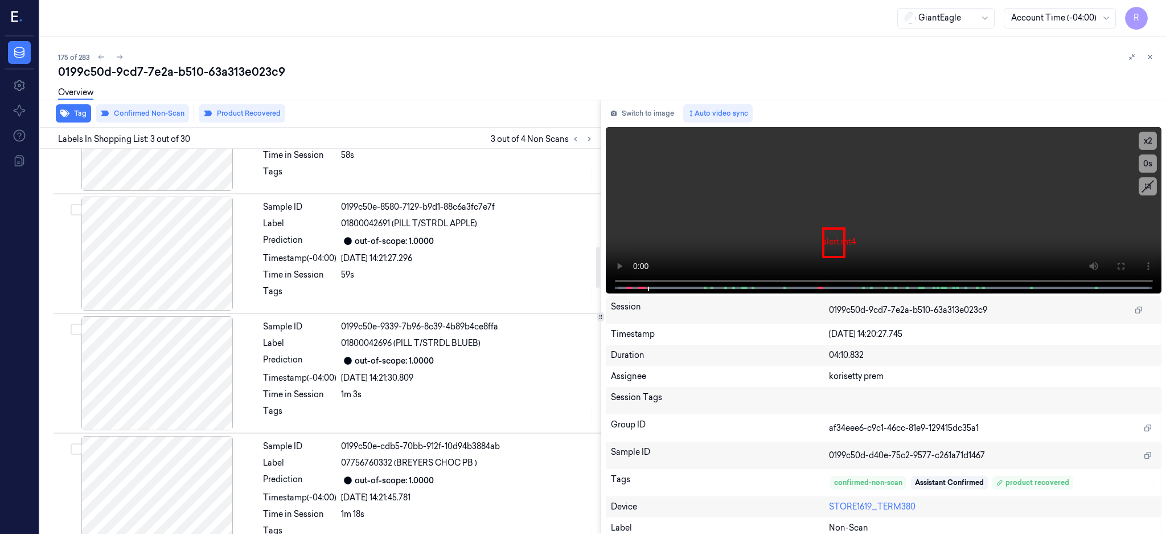
click at [601, 145] on div "Labels In Shopping List: 3 out of 30 3 out of 4 Non Scans" at bounding box center [317, 138] width 565 height 21
click at [593, 137] on icon at bounding box center [589, 139] width 8 height 8
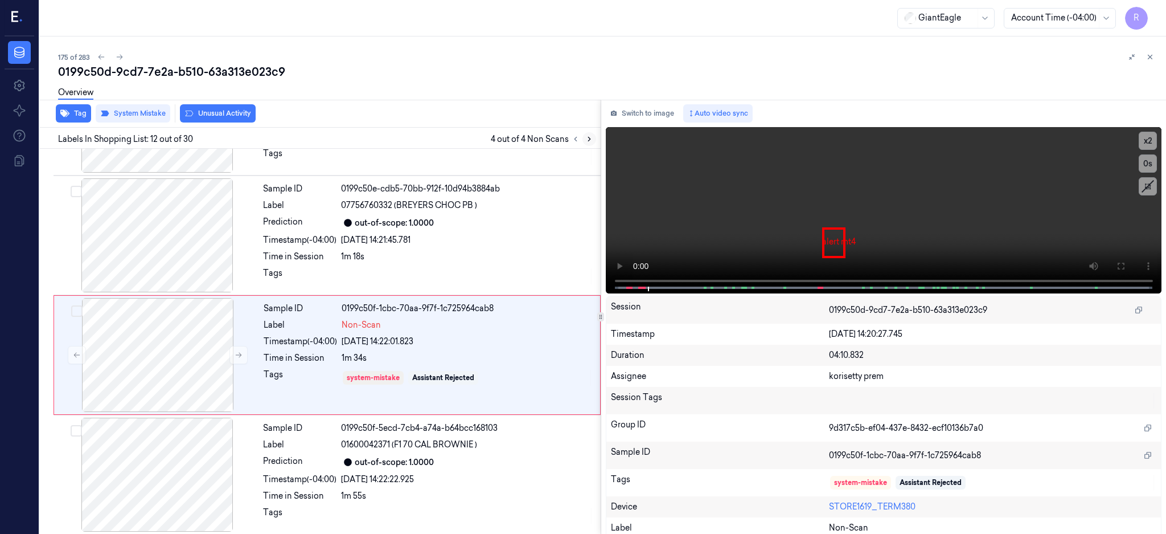
scroll to position [1182, 0]
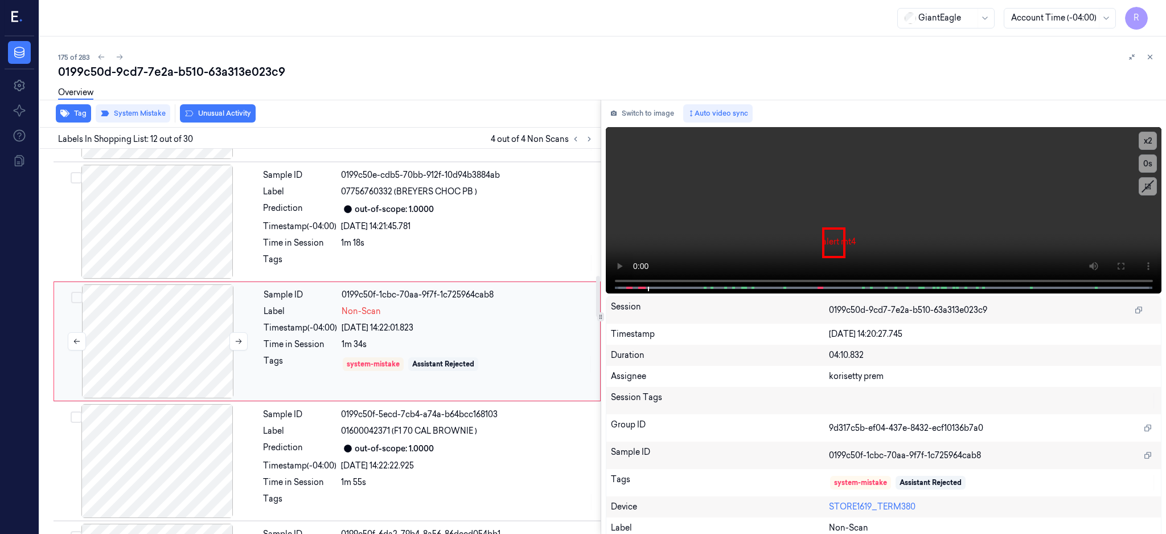
click at [175, 322] on div at bounding box center [157, 341] width 203 height 114
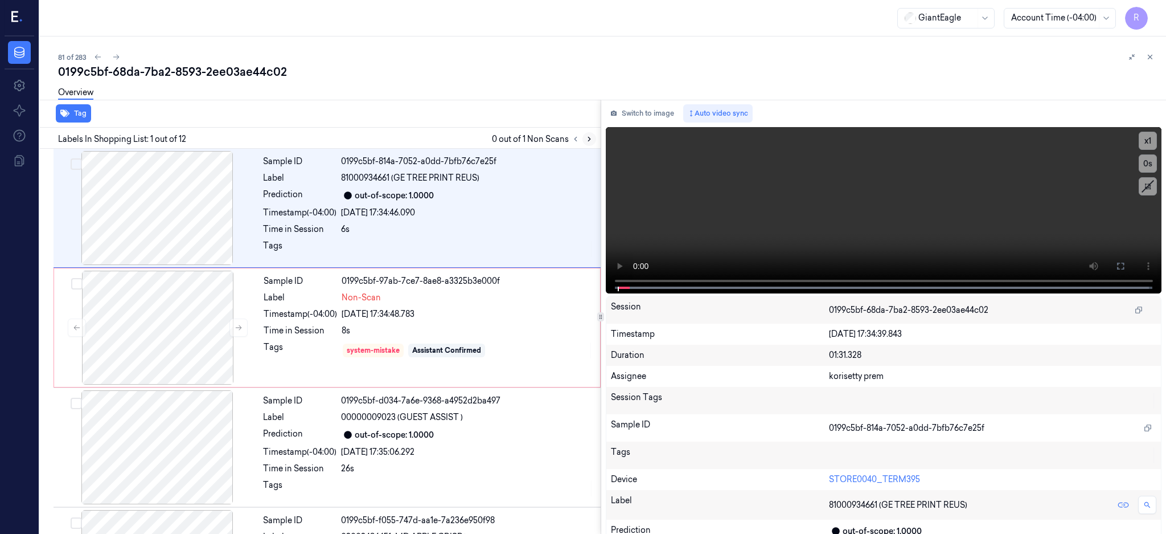
click at [593, 142] on icon at bounding box center [589, 139] width 8 height 8
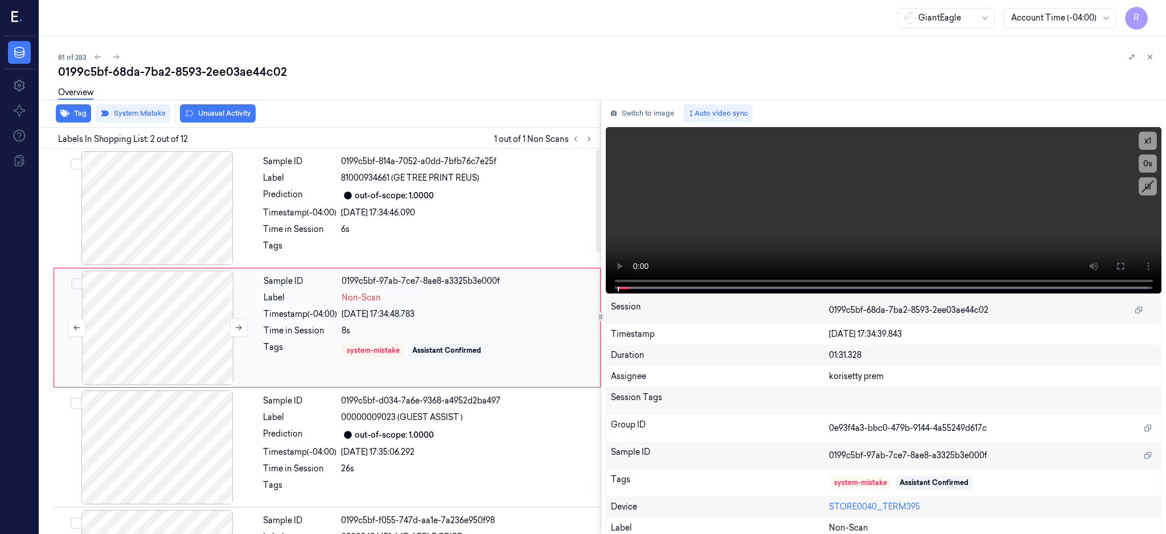
click at [173, 337] on div at bounding box center [157, 327] width 203 height 114
click at [1125, 265] on icon at bounding box center [1120, 265] width 9 height 9
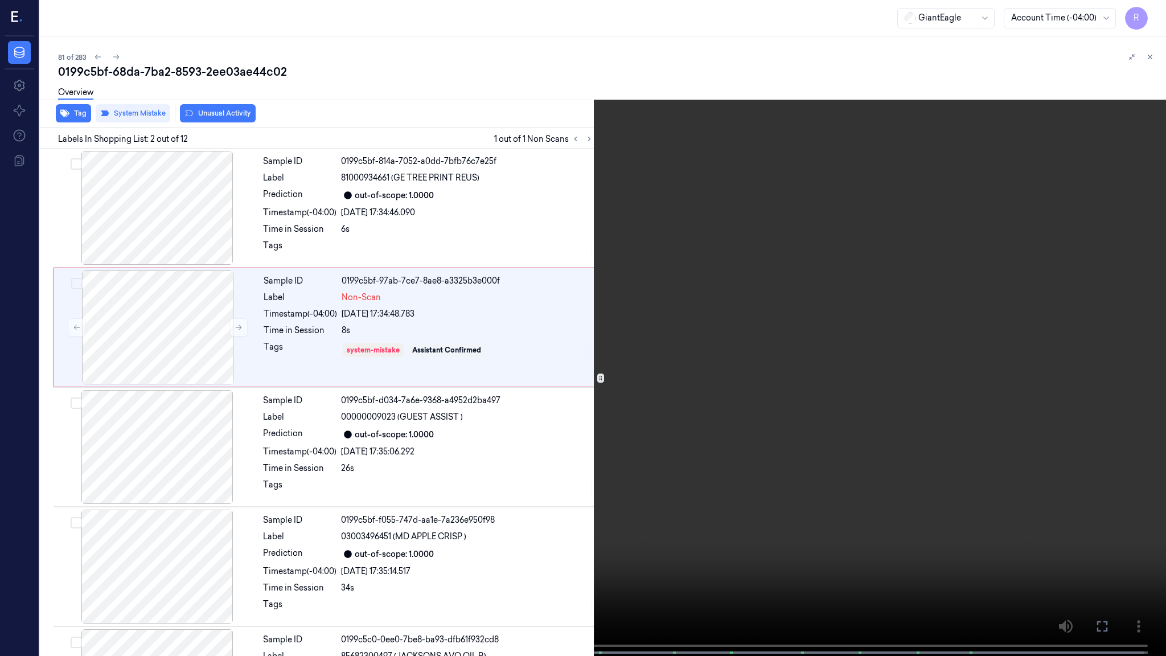
click at [380, 434] on video at bounding box center [583, 329] width 1166 height 658
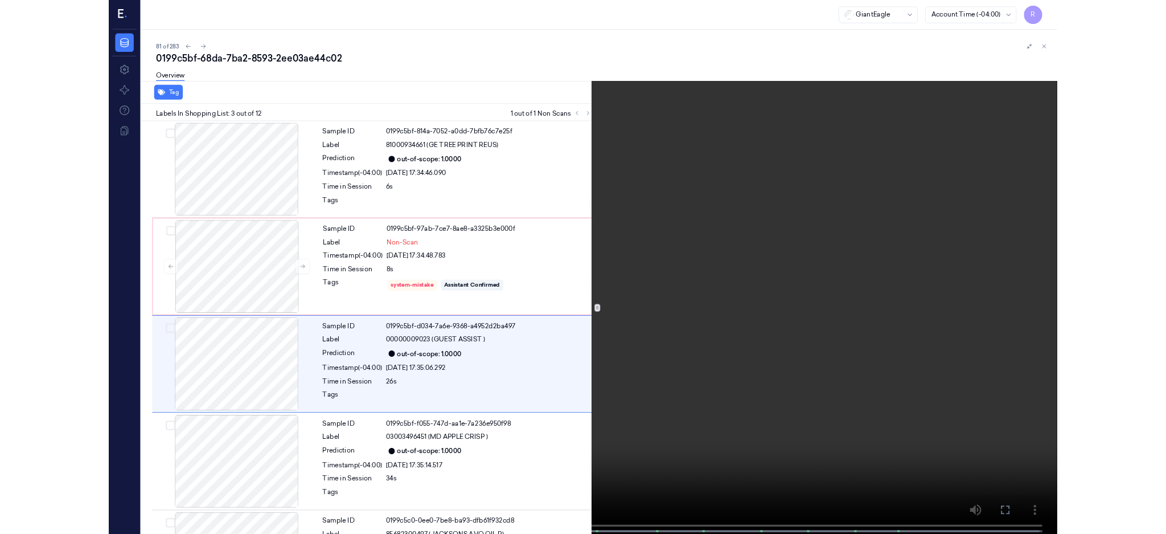
scroll to position [44, 0]
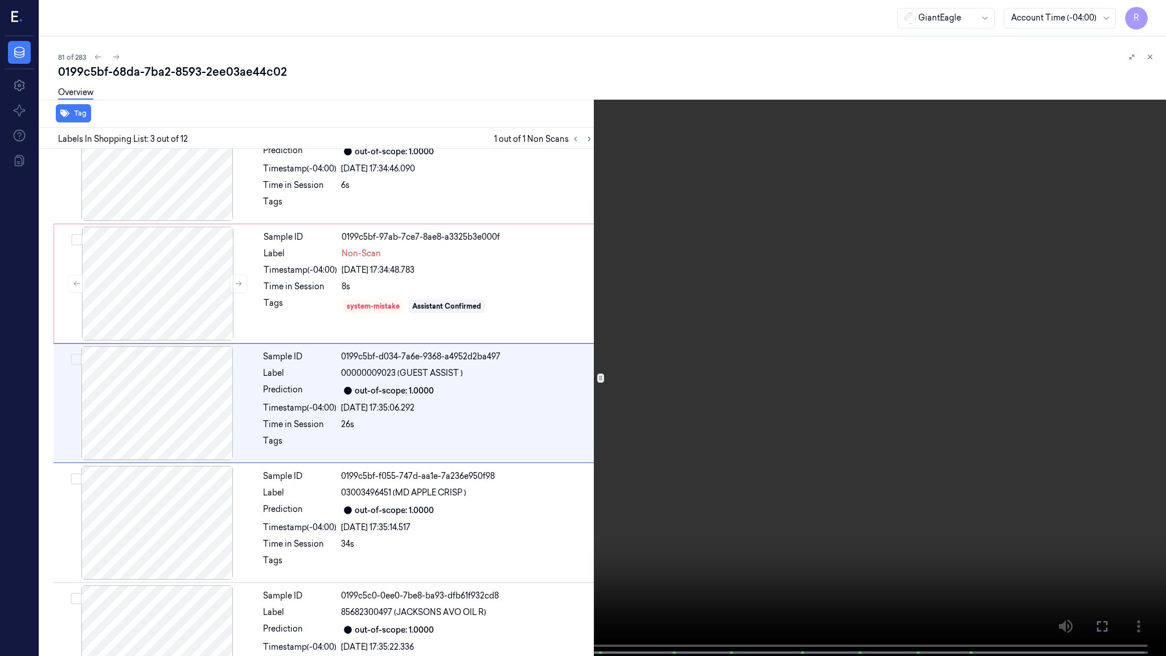
click at [399, 190] on video at bounding box center [583, 329] width 1166 height 658
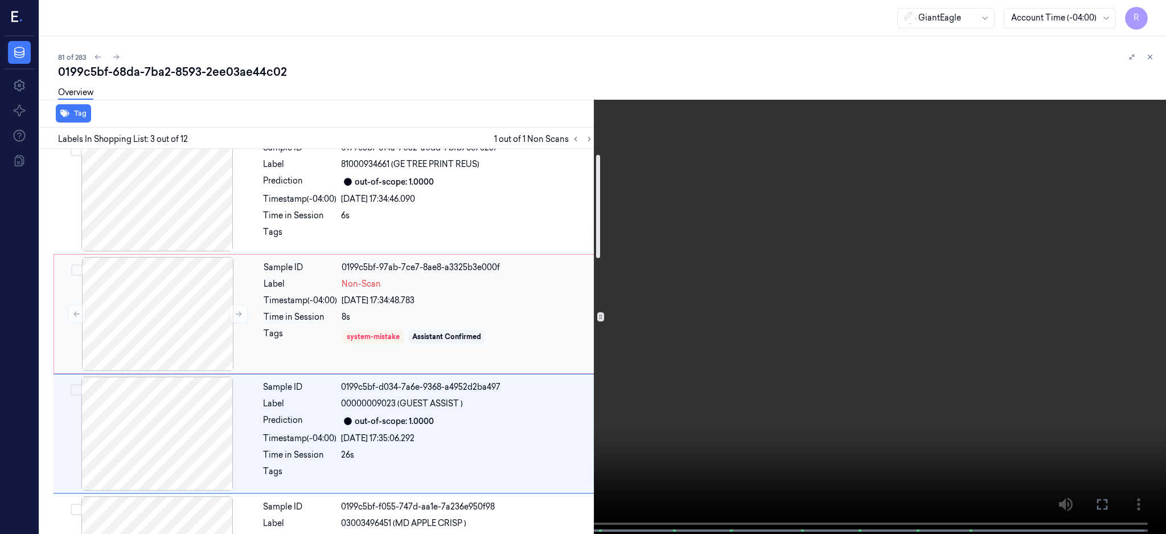
scroll to position [0, 0]
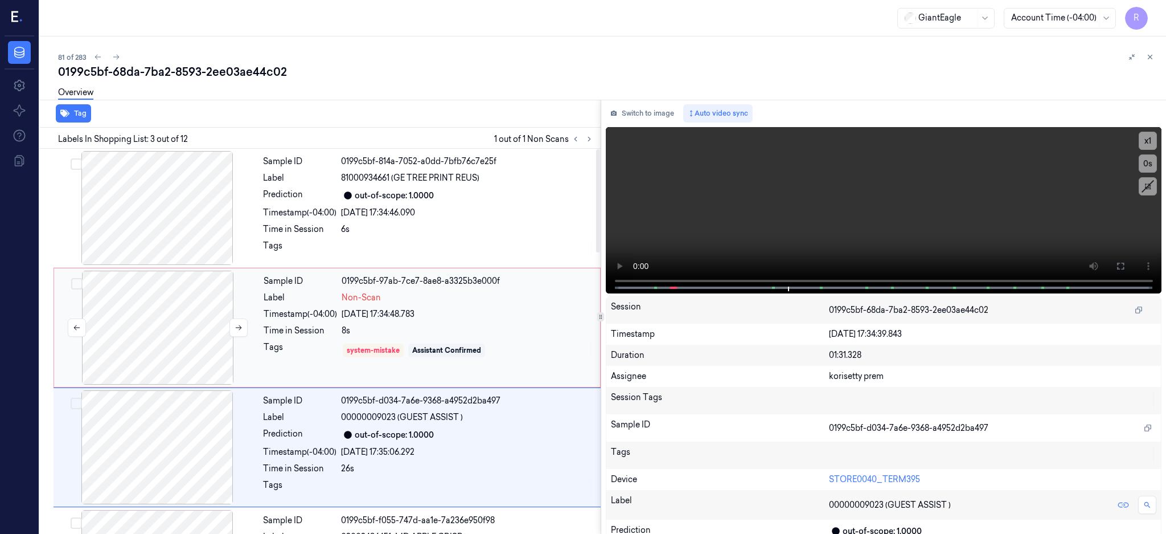
click at [137, 329] on div at bounding box center [157, 327] width 203 height 114
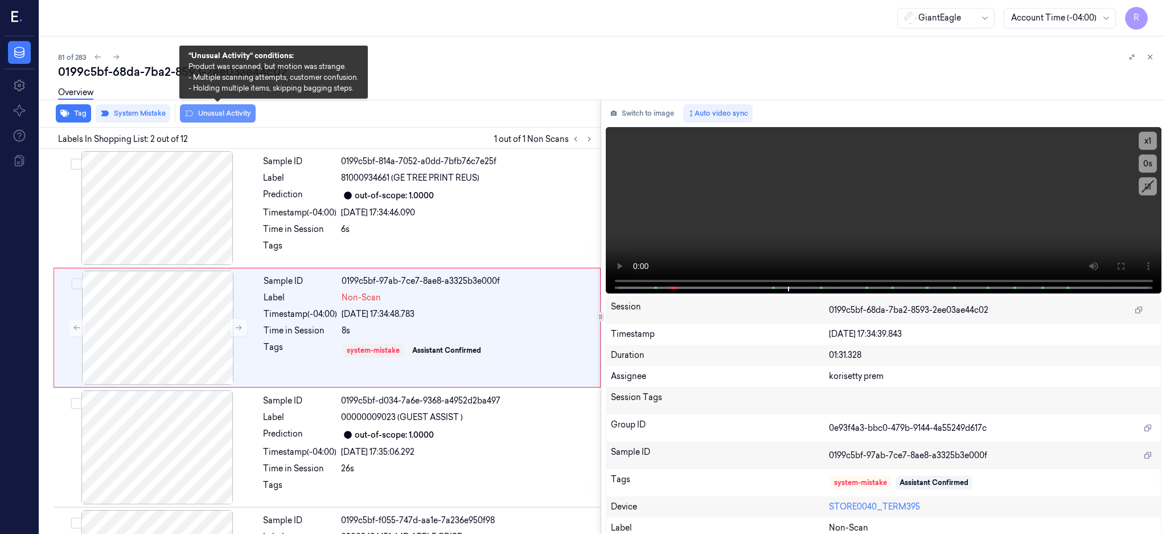
click at [229, 115] on button "Unusual Activity" at bounding box center [218, 113] width 76 height 18
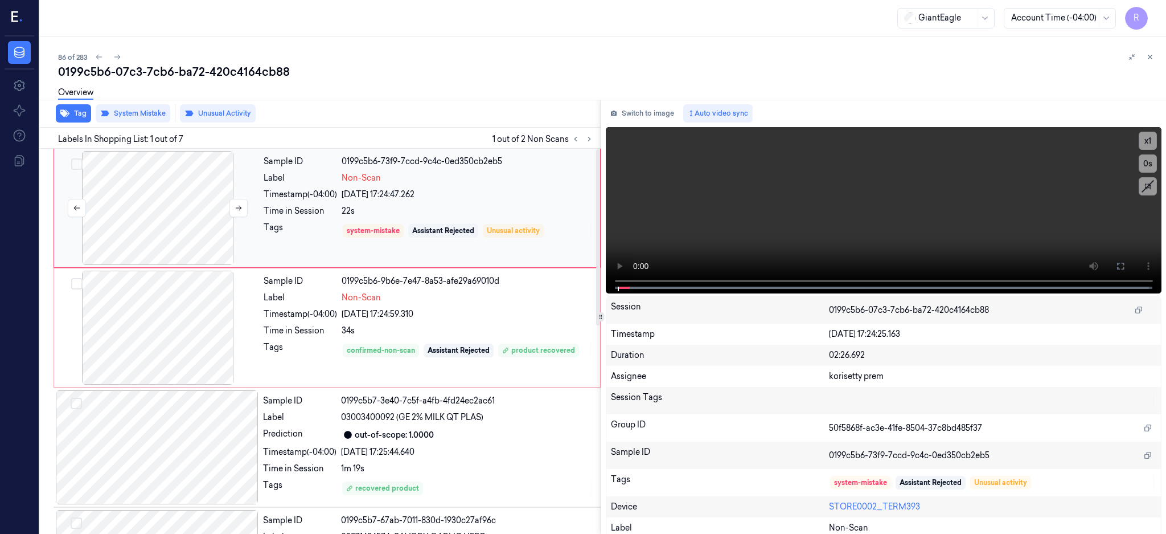
drag, startPoint x: 116, startPoint y: 207, endPoint x: 237, endPoint y: 248, distance: 128.2
click at [116, 207] on div at bounding box center [157, 208] width 203 height 114
click at [150, 204] on div at bounding box center [157, 208] width 203 height 114
click at [1125, 263] on icon at bounding box center [1120, 265] width 9 height 9
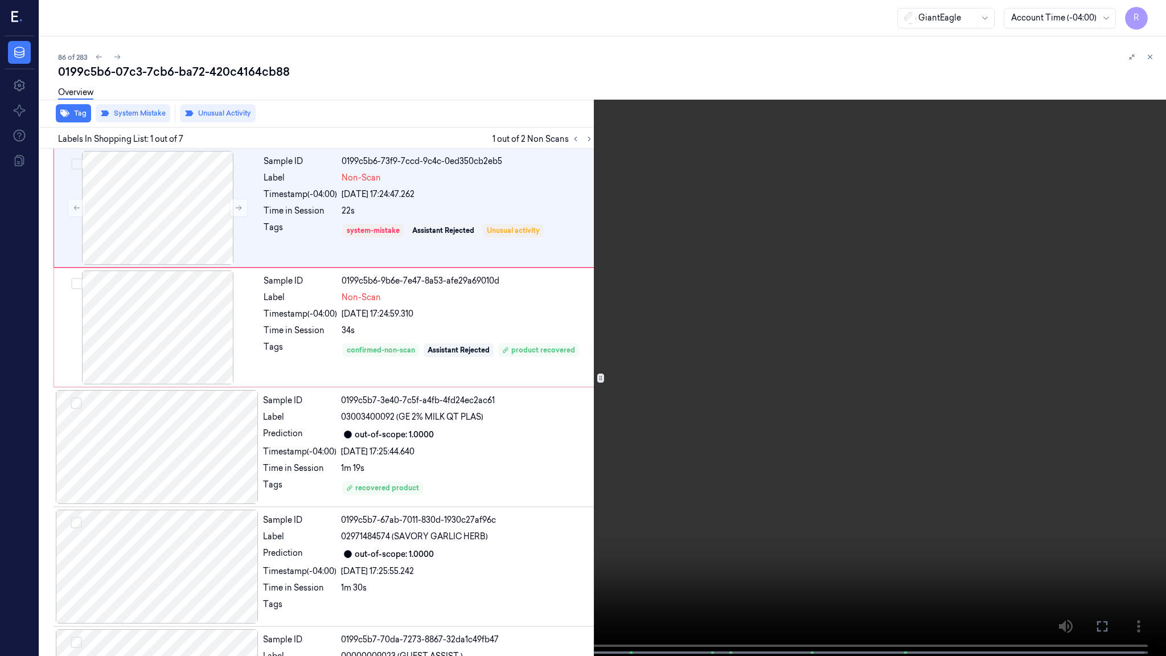
click at [813, 343] on video at bounding box center [583, 329] width 1166 height 658
click at [459, 495] on video at bounding box center [583, 329] width 1166 height 658
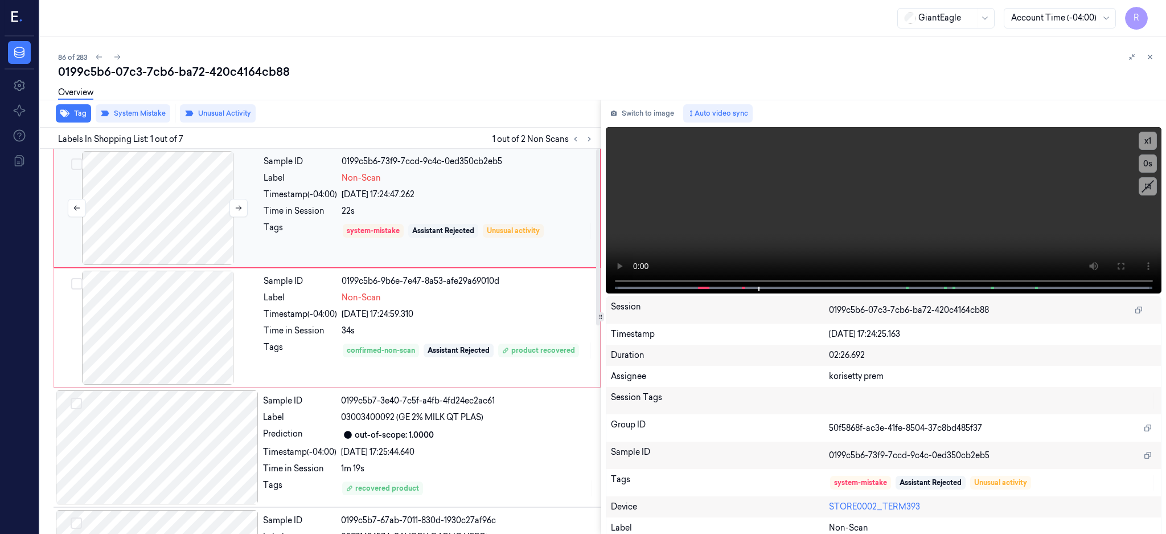
click at [180, 212] on div at bounding box center [157, 208] width 203 height 114
click at [180, 351] on div at bounding box center [157, 327] width 203 height 114
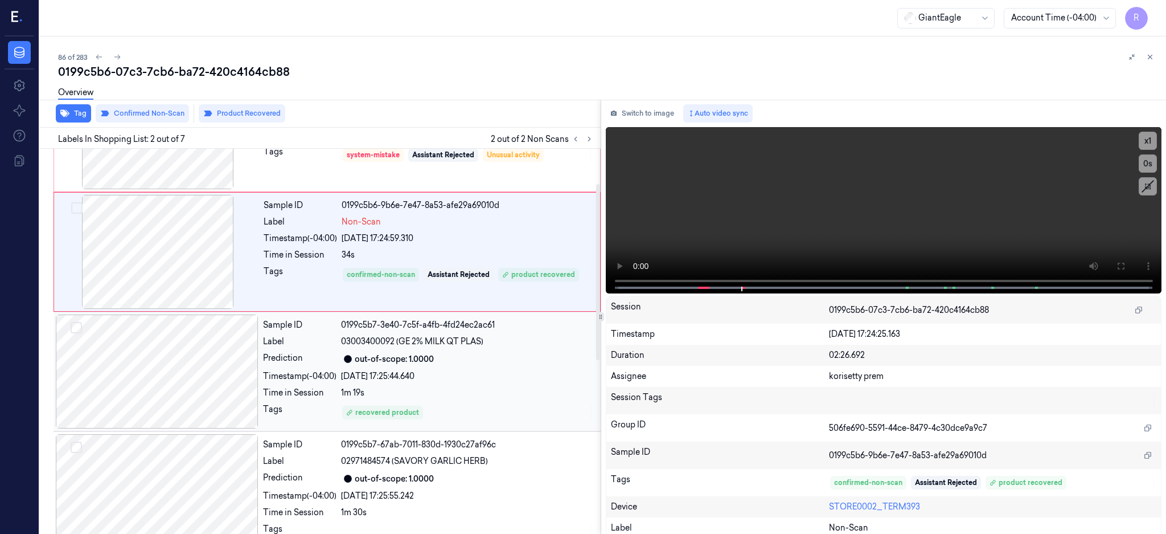
click at [174, 372] on div at bounding box center [157, 371] width 203 height 114
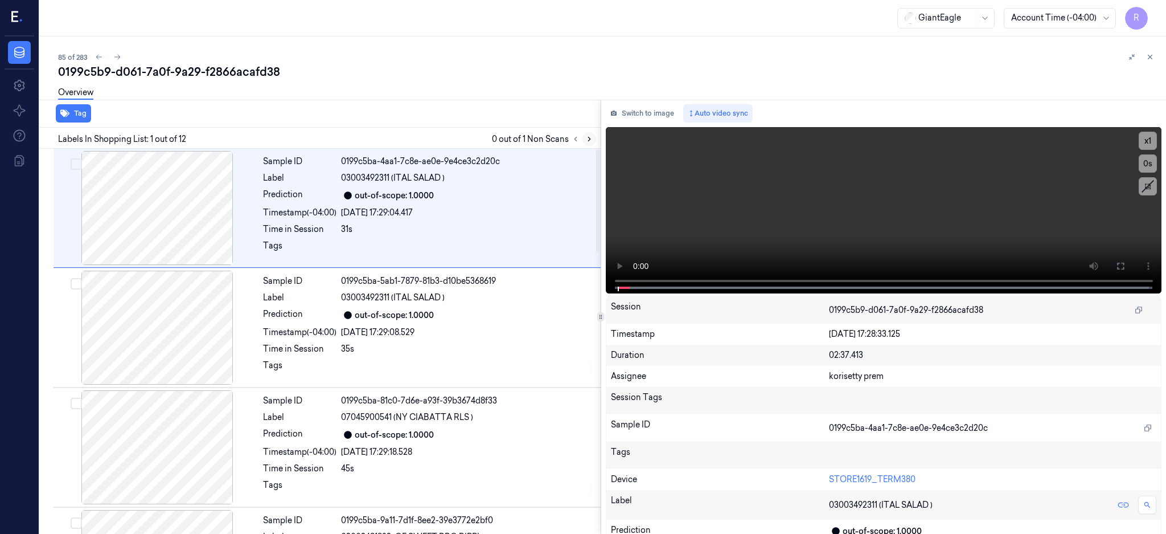
click at [593, 141] on icon at bounding box center [589, 139] width 8 height 8
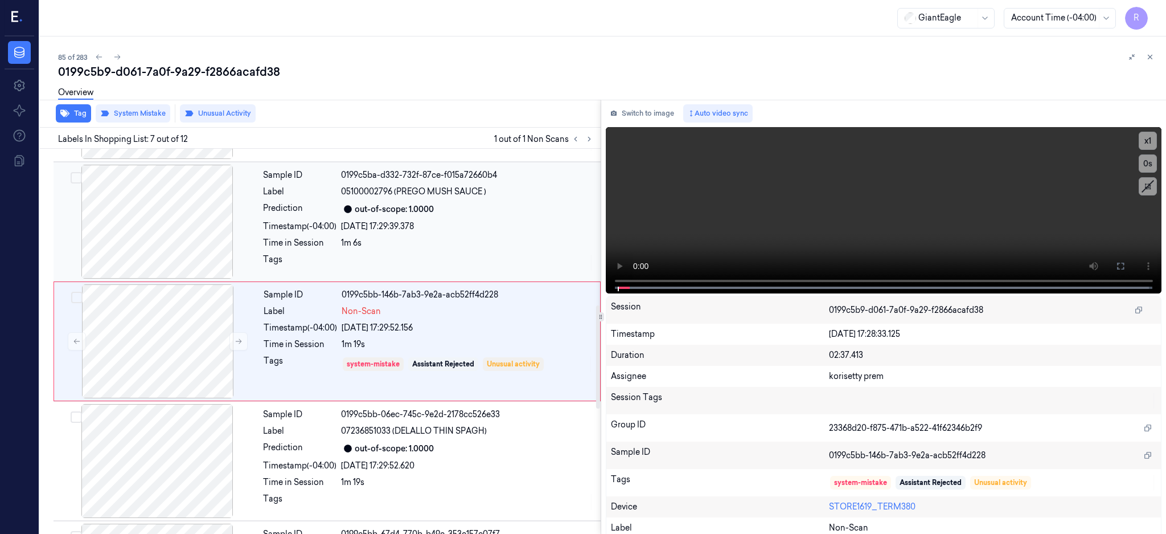
click at [157, 226] on div at bounding box center [157, 222] width 203 height 114
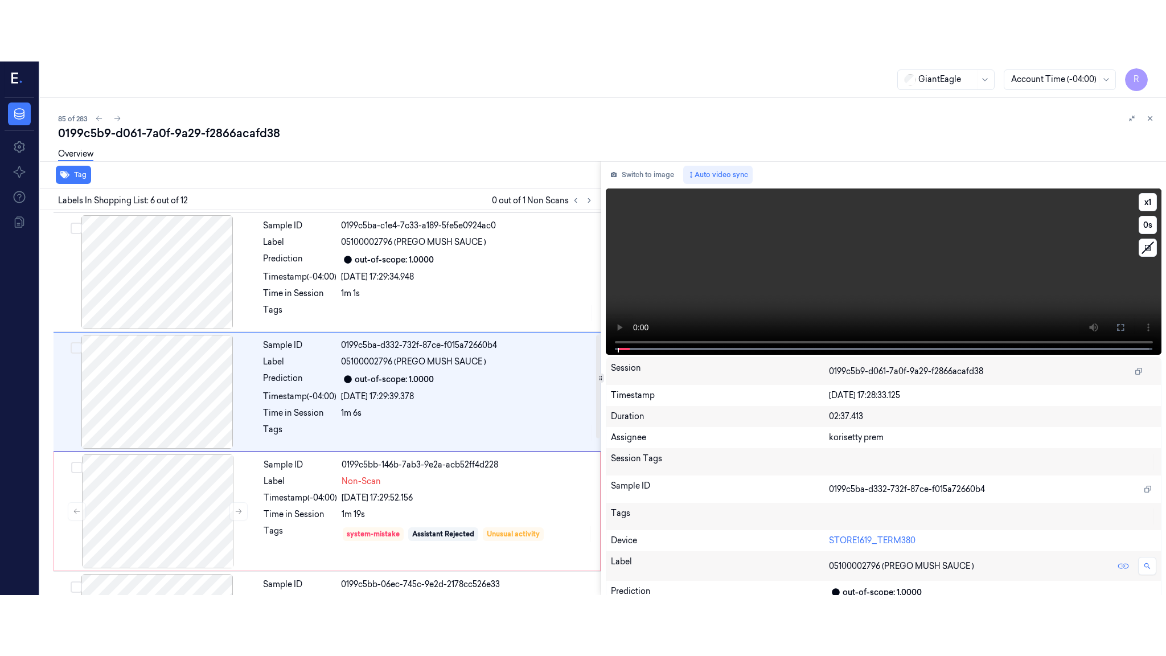
scroll to position [465, 0]
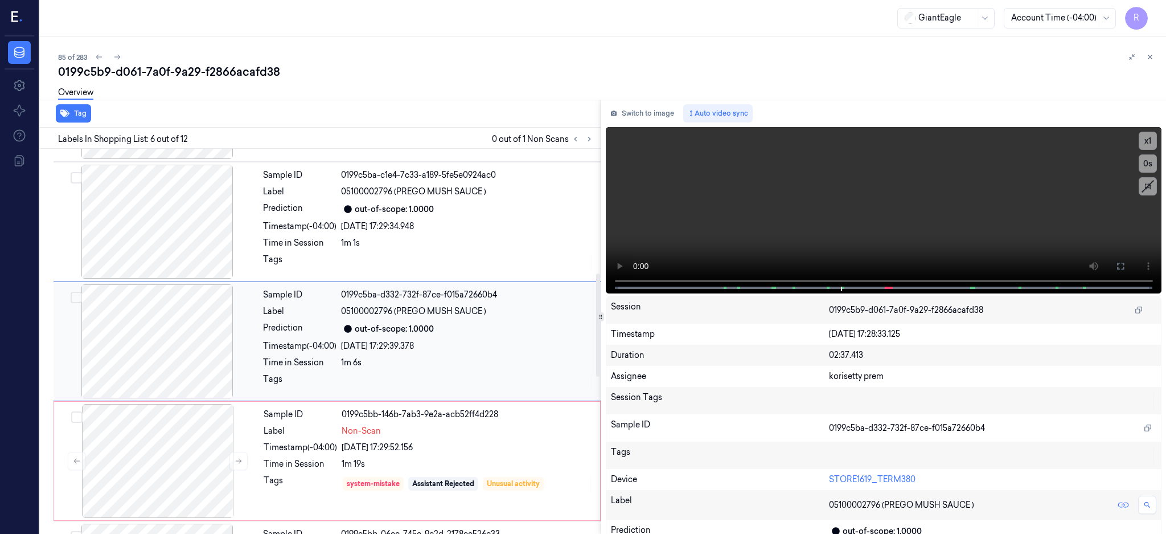
click at [185, 360] on div at bounding box center [157, 341] width 203 height 114
click at [1130, 269] on button at bounding box center [1121, 266] width 18 height 18
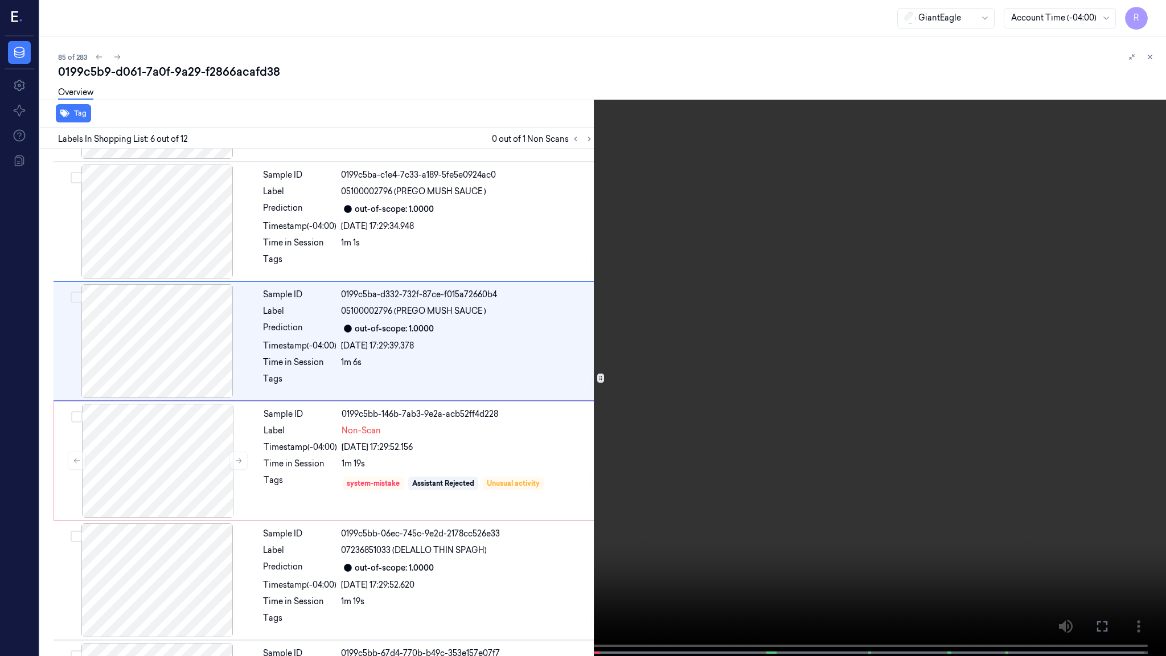
click at [634, 351] on video at bounding box center [583, 329] width 1166 height 658
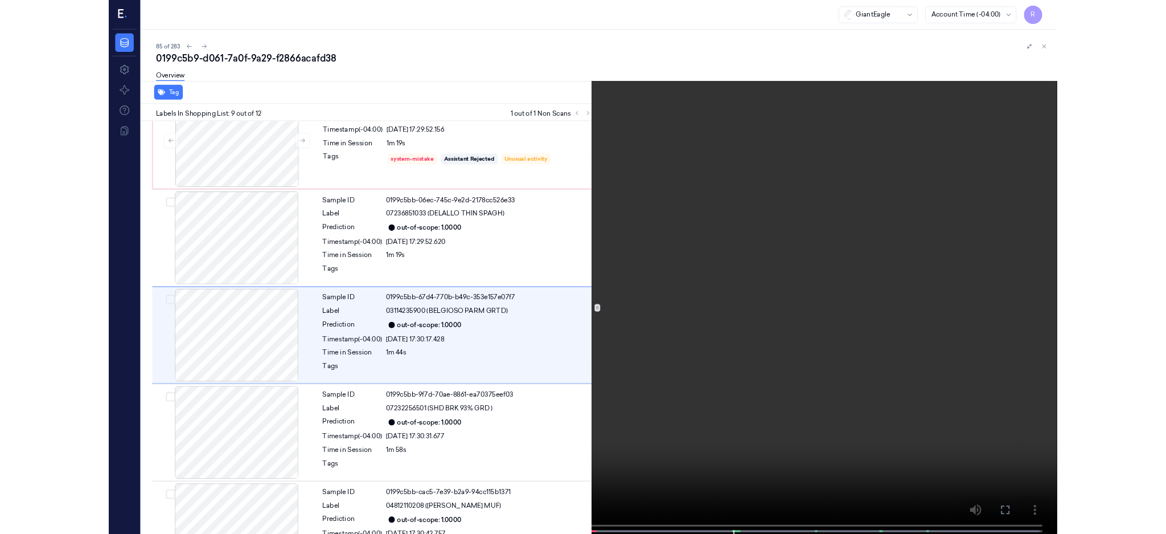
scroll to position [762, 0]
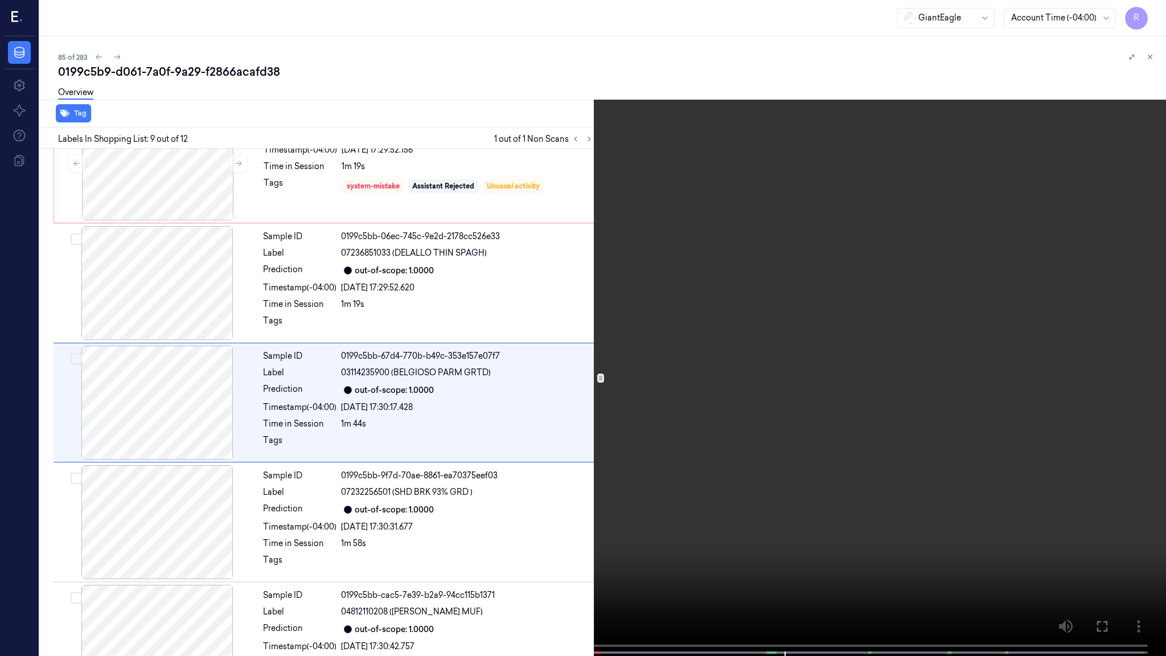
click at [912, 528] on video at bounding box center [583, 329] width 1166 height 658
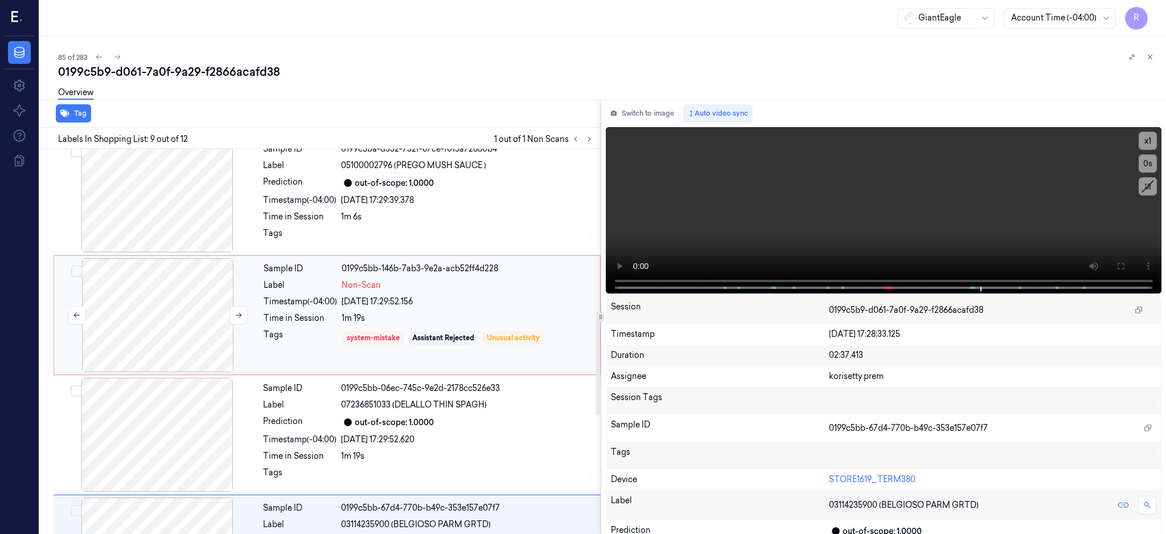
click at [176, 323] on div at bounding box center [157, 315] width 203 height 114
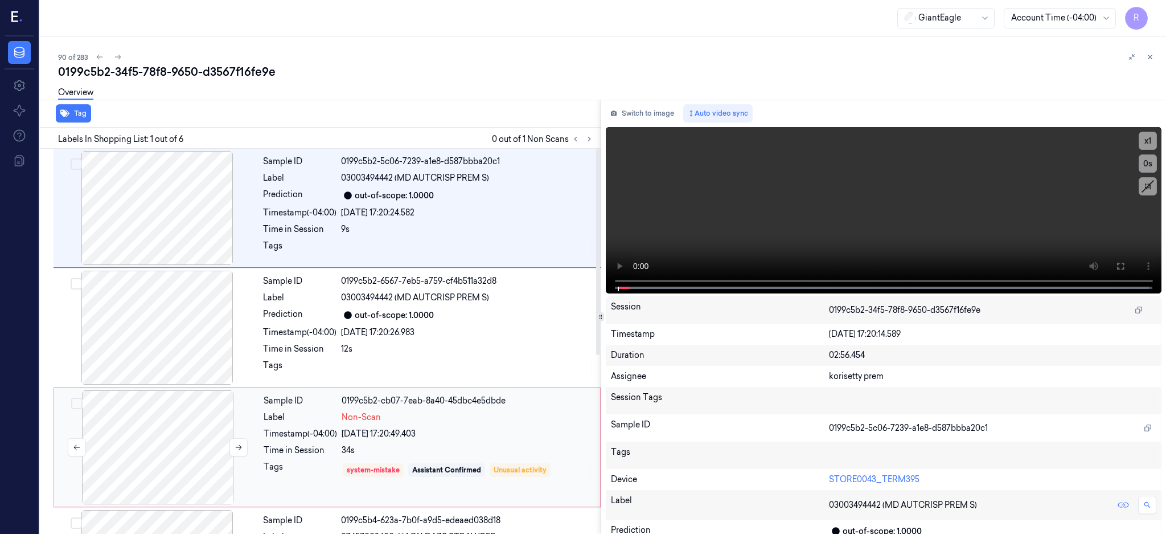
click at [162, 415] on div at bounding box center [157, 447] width 203 height 114
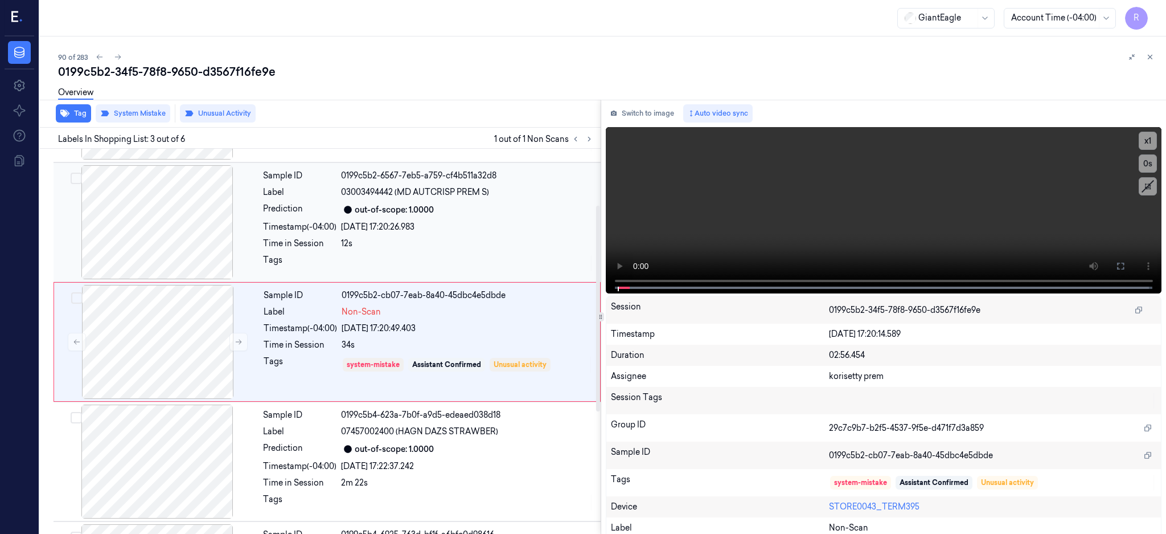
drag, startPoint x: 194, startPoint y: 203, endPoint x: 301, endPoint y: 214, distance: 108.2
click at [193, 203] on div at bounding box center [157, 222] width 203 height 114
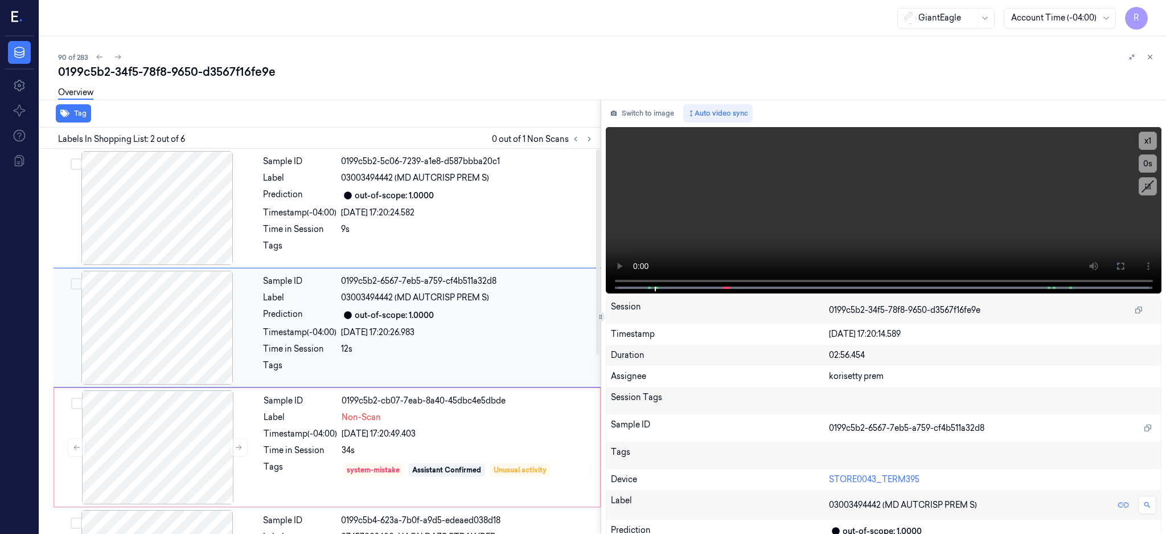
click at [170, 334] on div at bounding box center [157, 327] width 203 height 114
click at [1125, 268] on icon at bounding box center [1120, 265] width 9 height 9
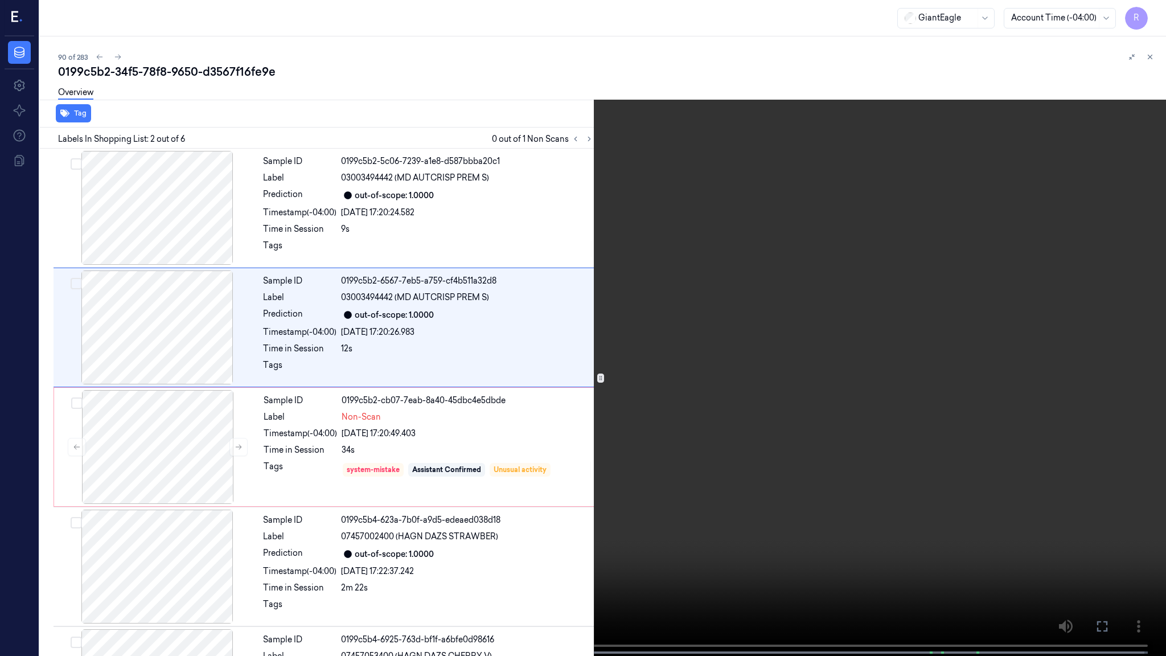
click at [746, 337] on video at bounding box center [583, 329] width 1166 height 658
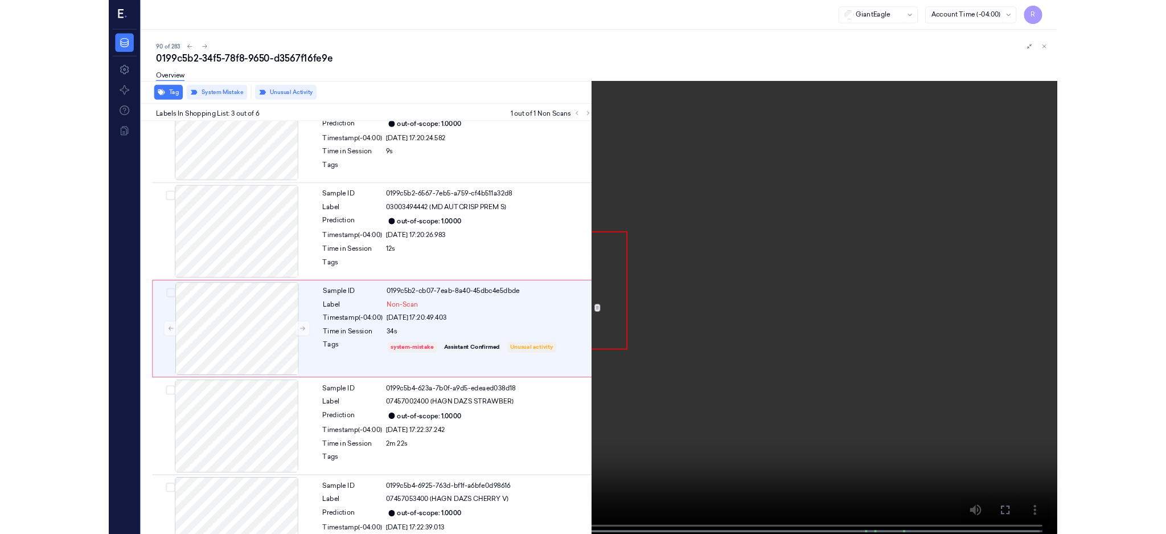
scroll to position [44, 0]
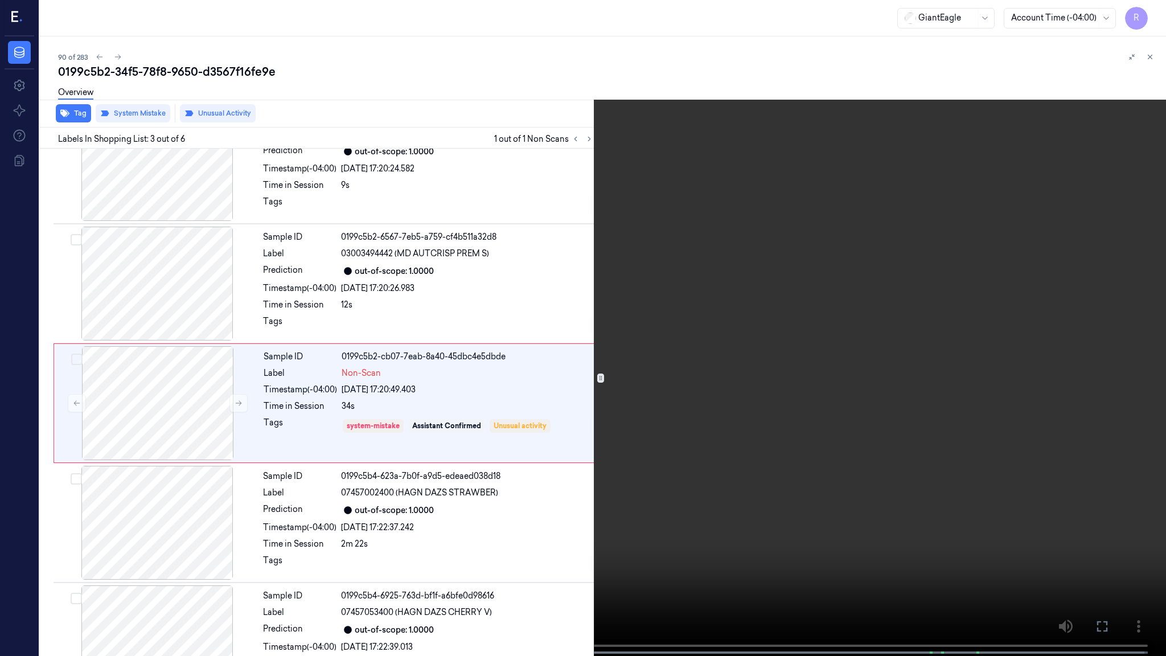
click at [558, 466] on video at bounding box center [583, 329] width 1166 height 658
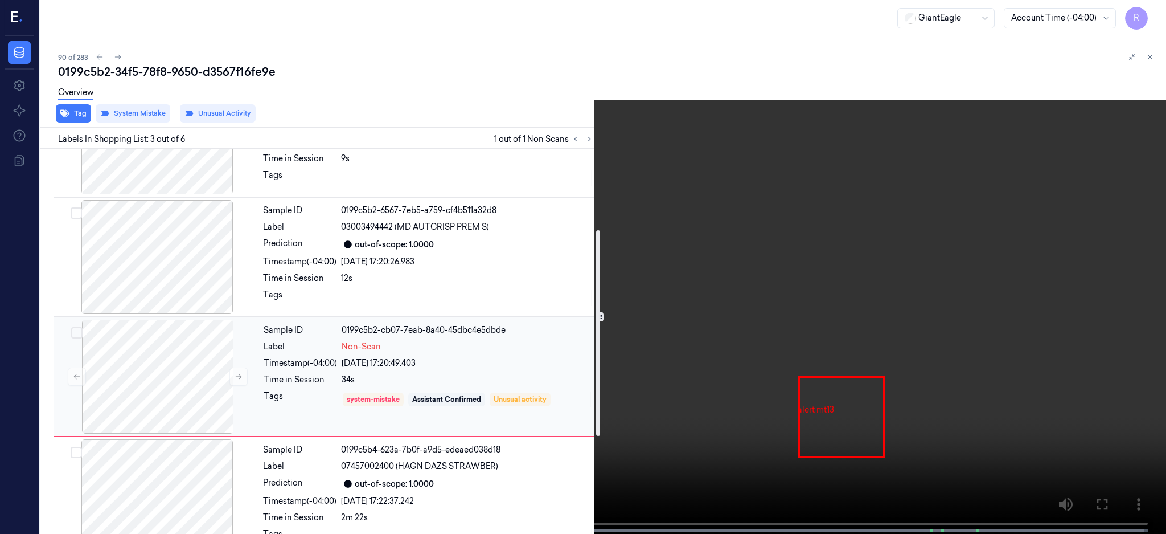
scroll to position [151, 0]
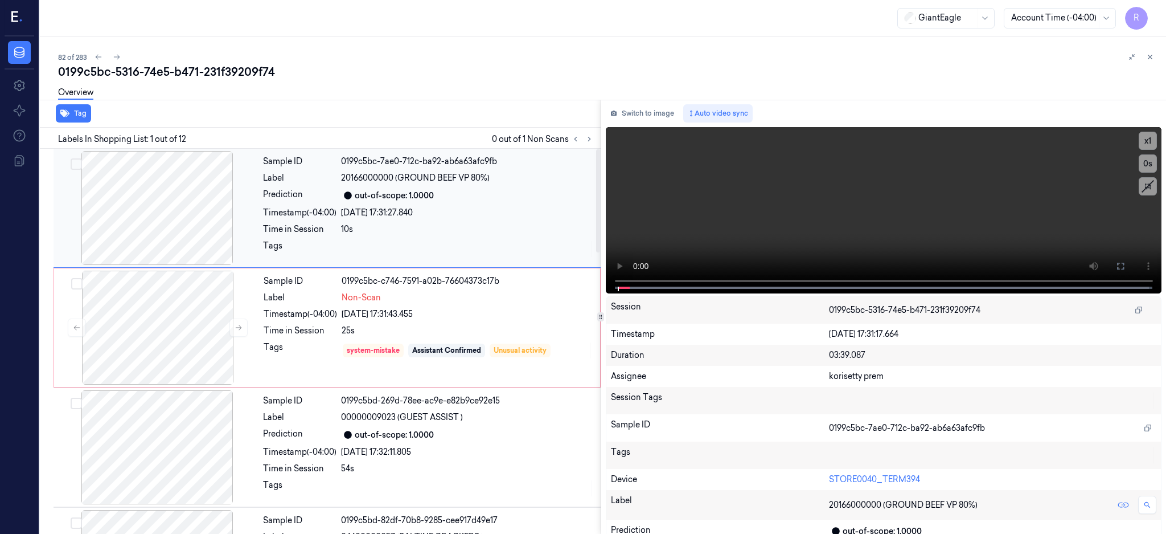
click at [167, 199] on div at bounding box center [157, 208] width 203 height 114
click at [194, 214] on div at bounding box center [157, 208] width 203 height 114
click at [1124, 263] on icon at bounding box center [1120, 266] width 7 height 7
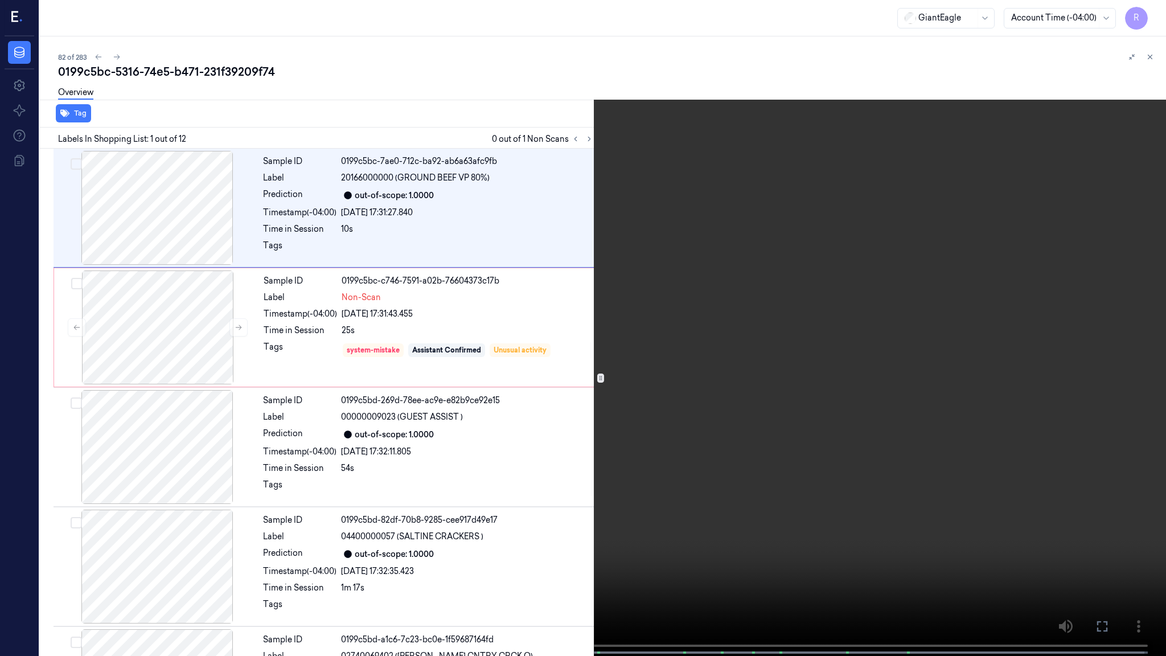
click at [628, 343] on video at bounding box center [583, 329] width 1166 height 658
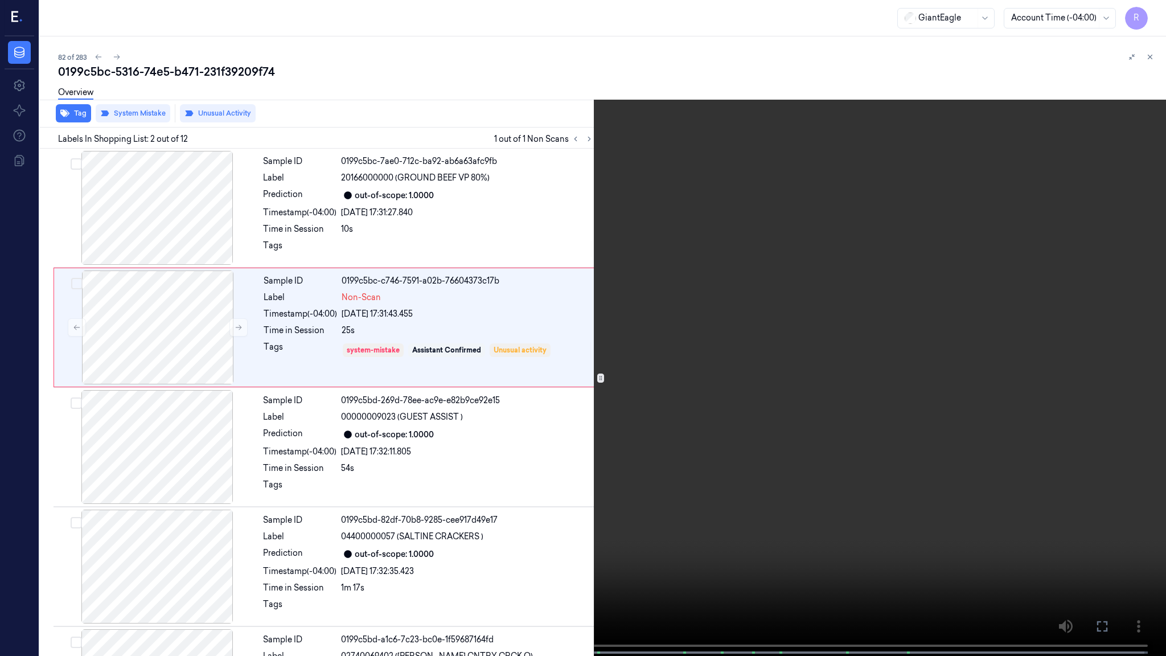
click at [523, 418] on video at bounding box center [583, 329] width 1166 height 658
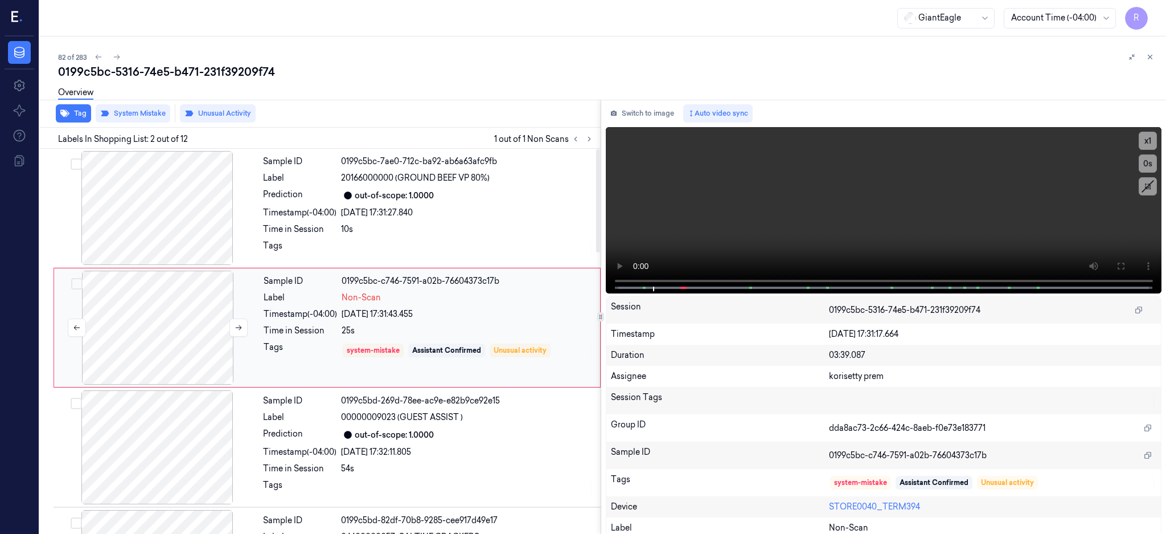
click at [188, 335] on div at bounding box center [157, 327] width 203 height 114
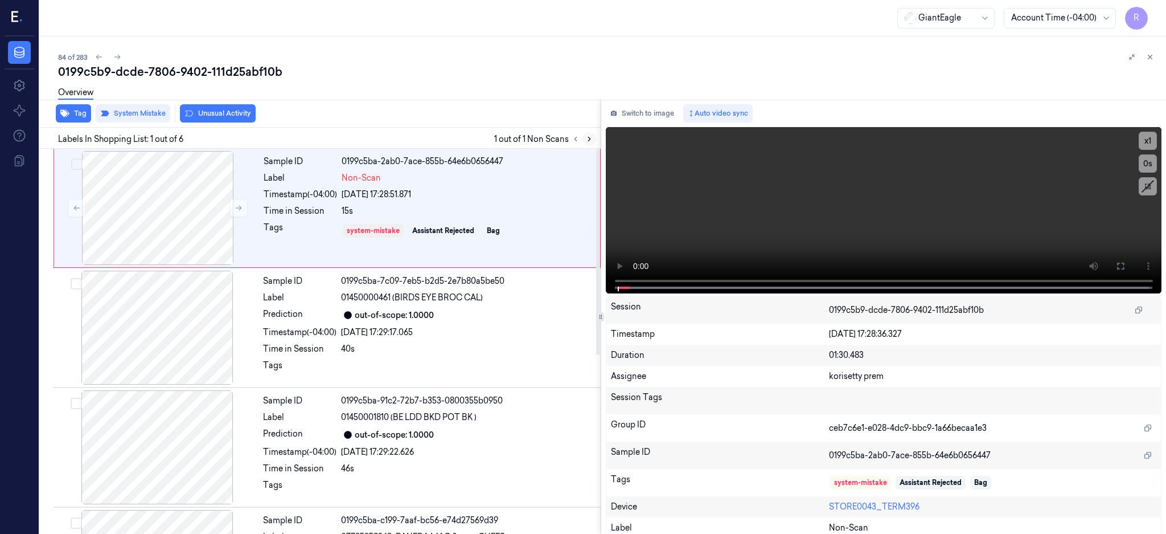
click at [593, 142] on icon at bounding box center [589, 139] width 8 height 8
click at [167, 209] on div at bounding box center [157, 208] width 203 height 114
click at [202, 229] on div at bounding box center [157, 208] width 203 height 114
click at [1125, 269] on icon at bounding box center [1120, 265] width 9 height 9
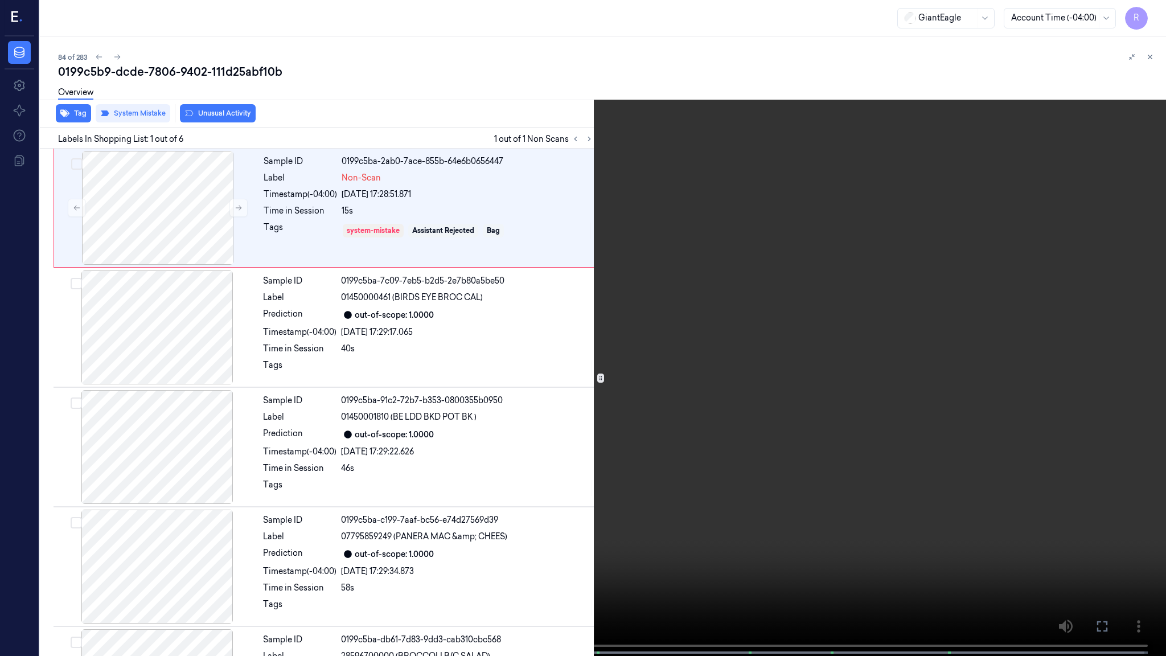
click at [708, 288] on video at bounding box center [583, 329] width 1166 height 658
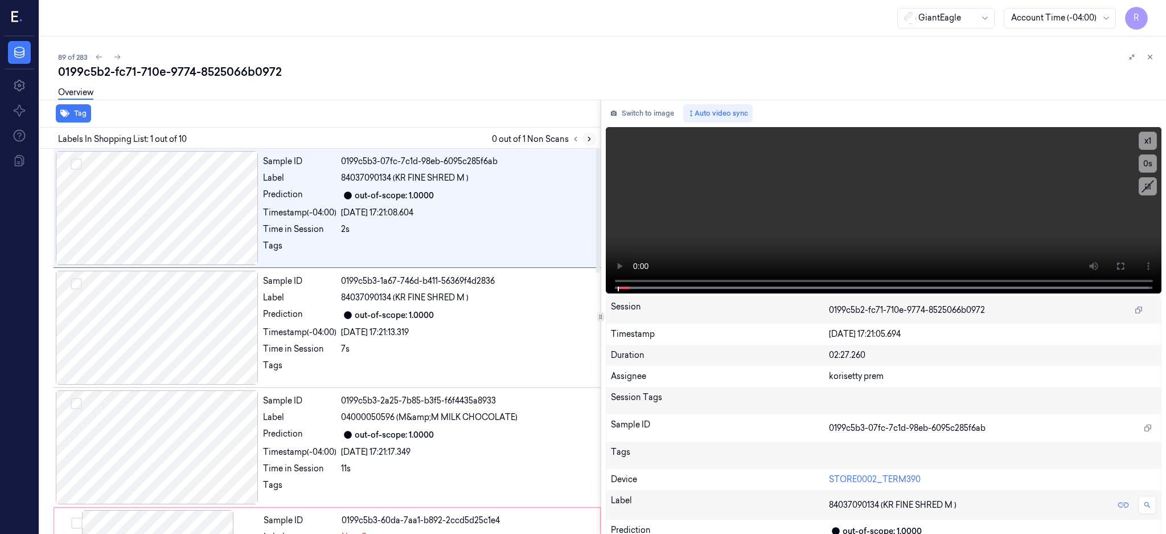
click at [593, 138] on icon at bounding box center [589, 139] width 8 height 8
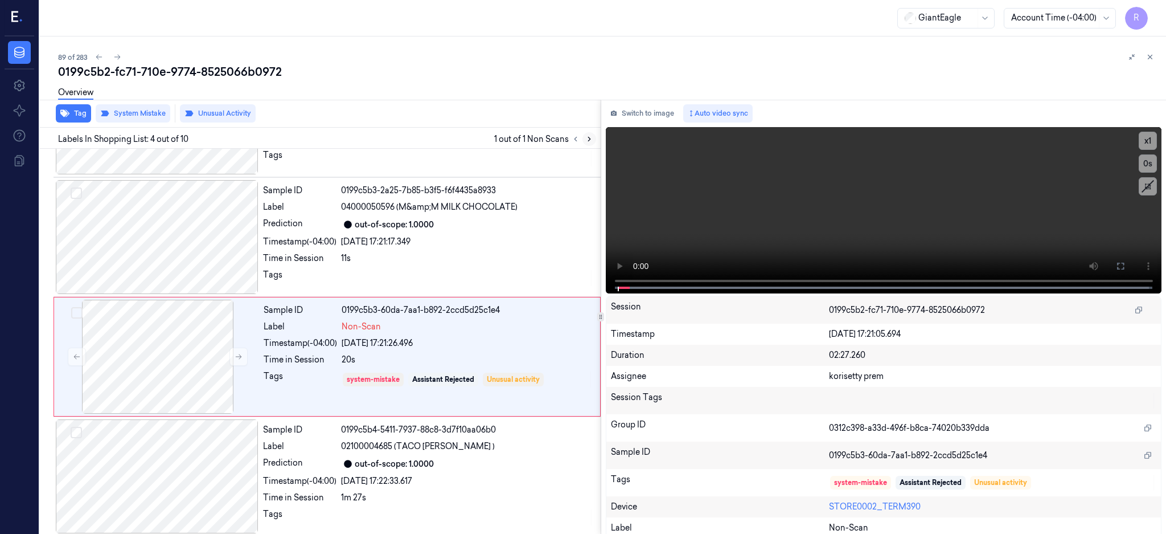
scroll to position [225, 0]
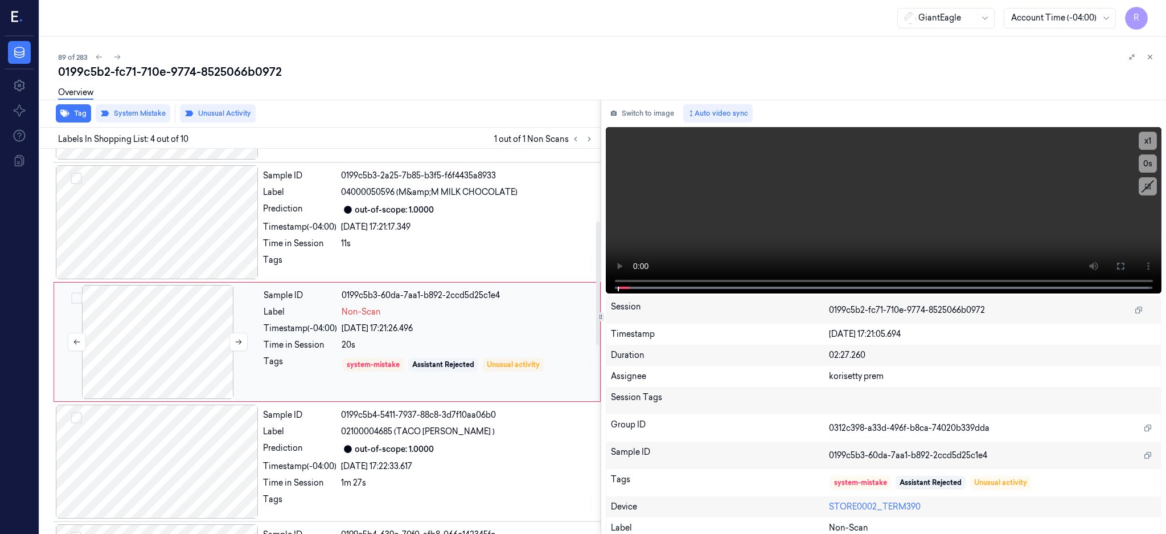
drag, startPoint x: 176, startPoint y: 298, endPoint x: 184, endPoint y: 305, distance: 10.1
click at [175, 298] on div at bounding box center [157, 342] width 203 height 114
click at [223, 203] on div at bounding box center [157, 222] width 203 height 114
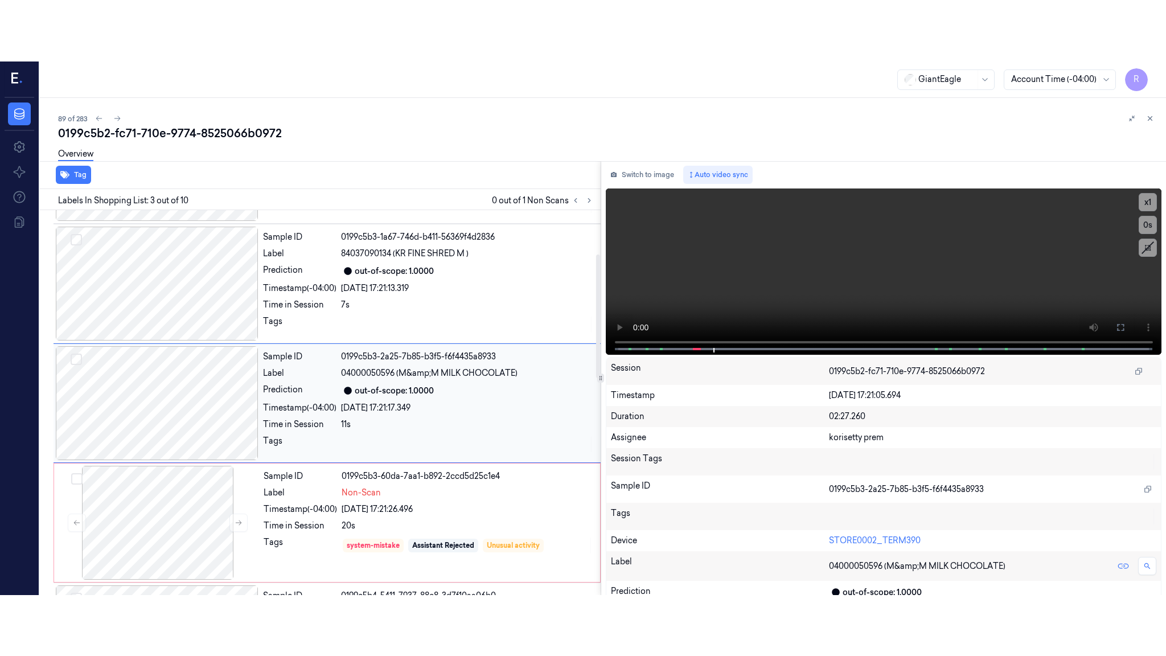
scroll to position [181, 0]
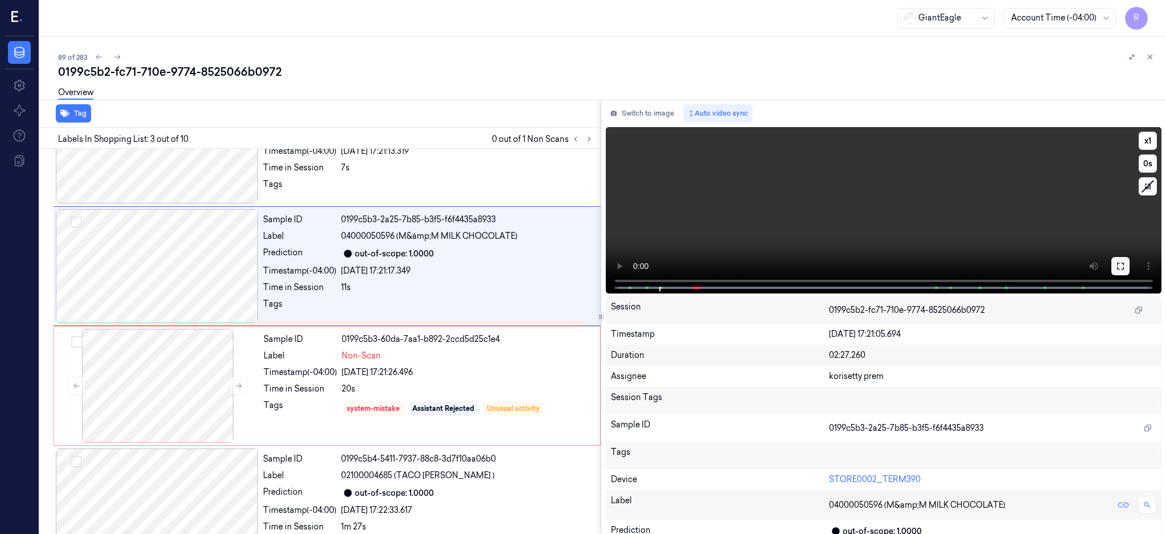
click at [1125, 264] on icon at bounding box center [1120, 265] width 9 height 9
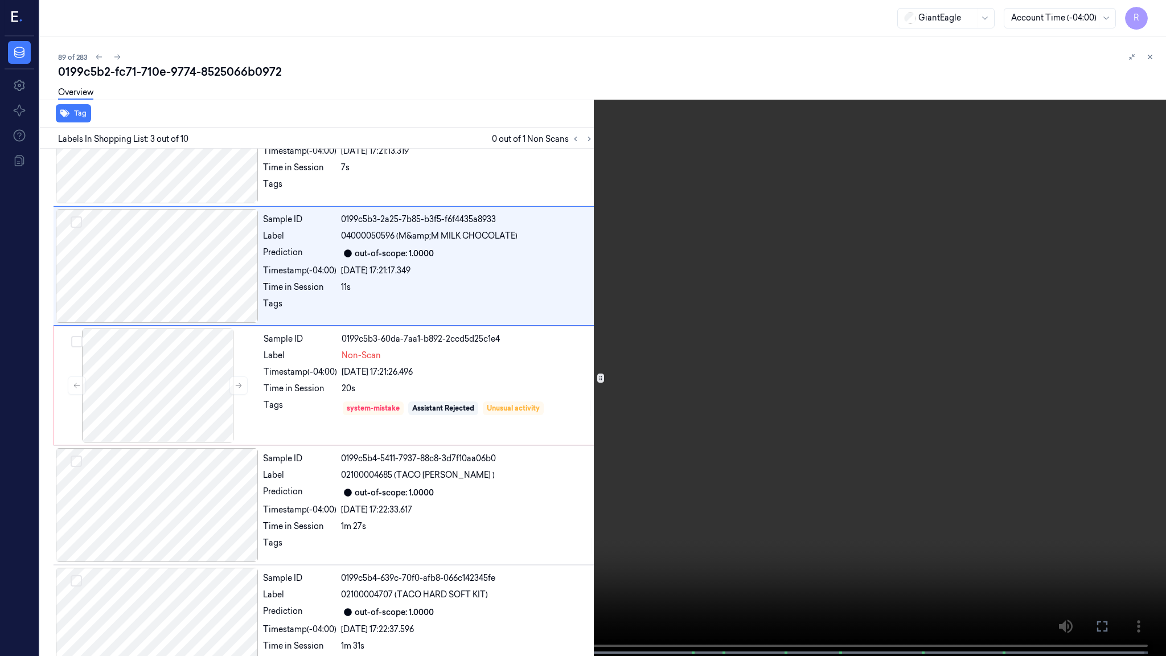
click at [749, 328] on video at bounding box center [583, 329] width 1166 height 658
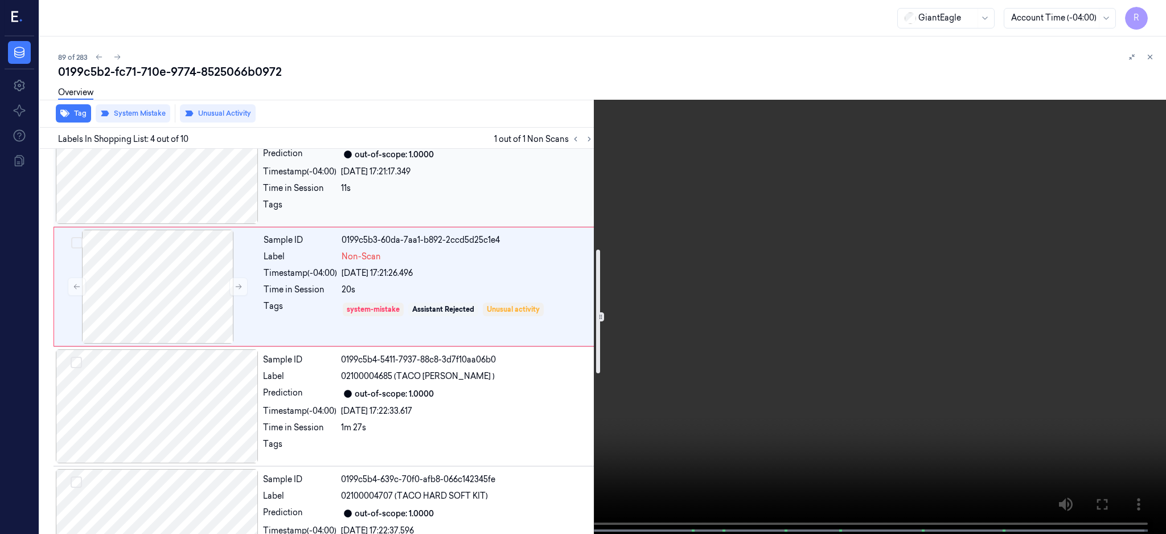
scroll to position [392, 0]
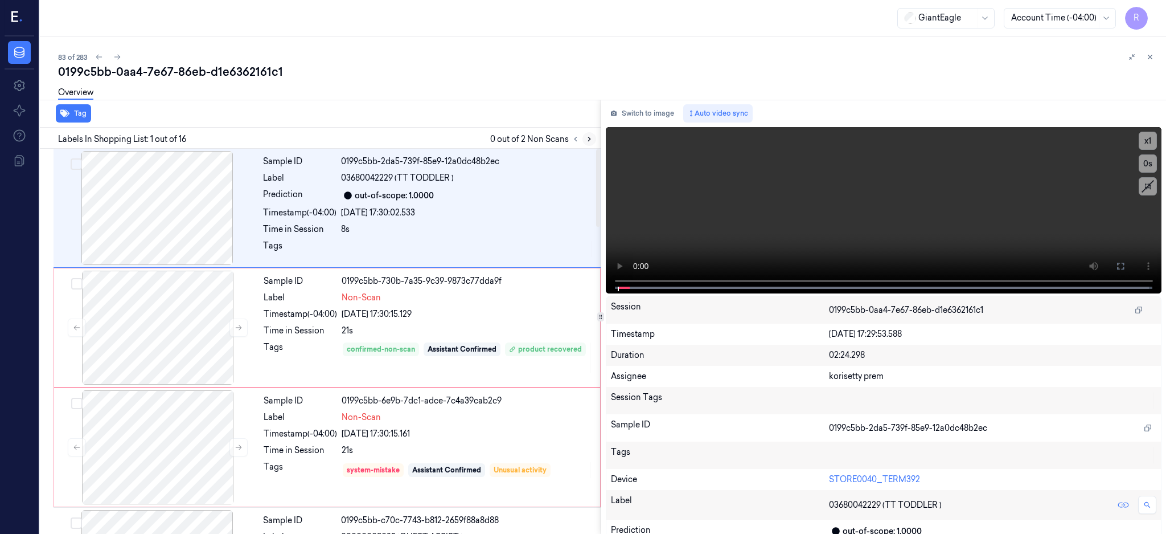
click at [593, 139] on icon at bounding box center [589, 139] width 8 height 8
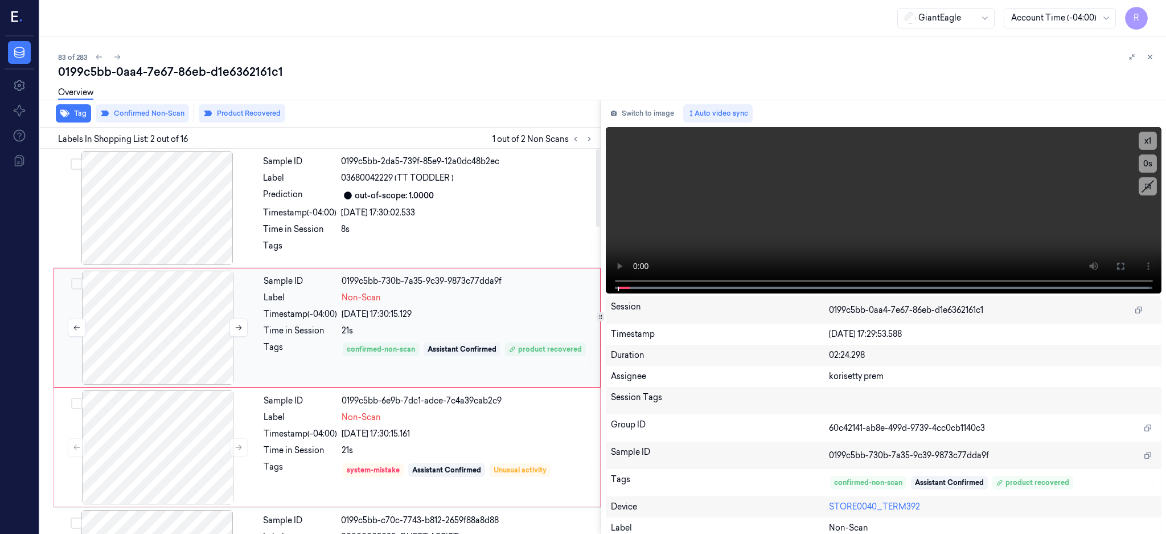
click at [151, 338] on div at bounding box center [157, 327] width 203 height 114
click at [151, 198] on div at bounding box center [157, 208] width 203 height 114
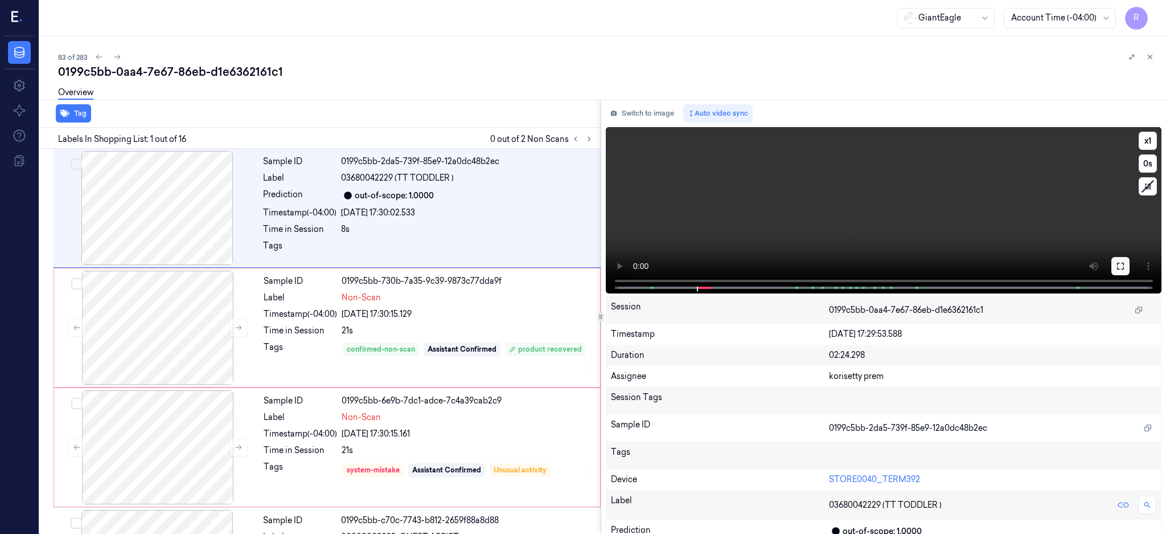
click at [1130, 270] on button at bounding box center [1121, 266] width 18 height 18
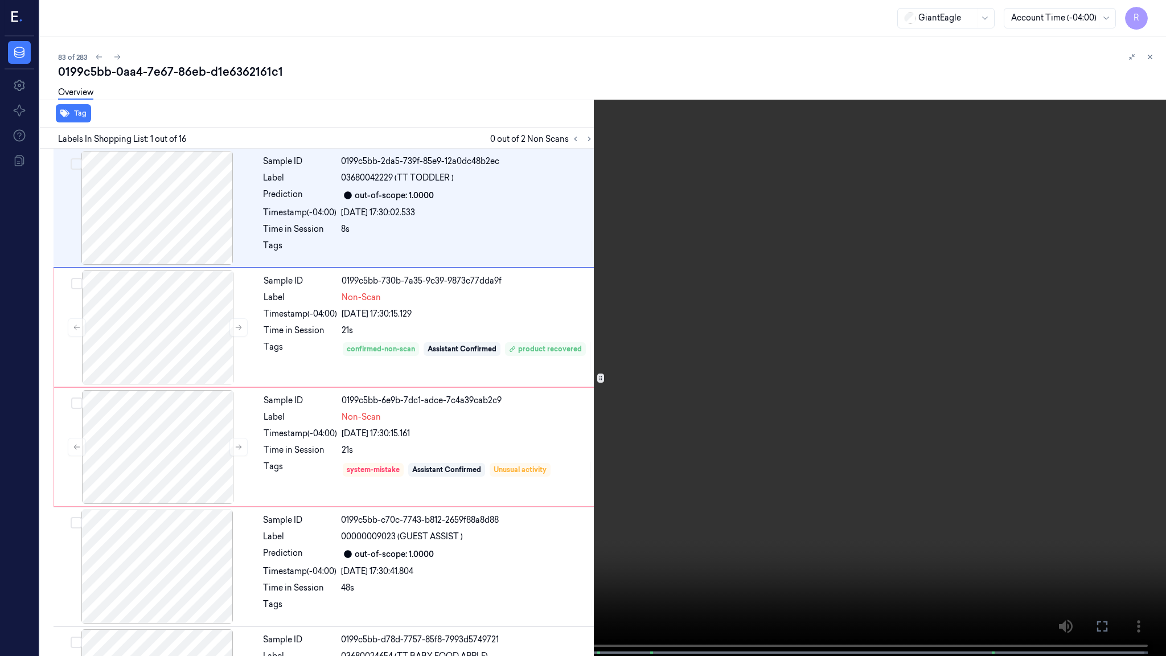
click at [686, 379] on video at bounding box center [583, 329] width 1166 height 658
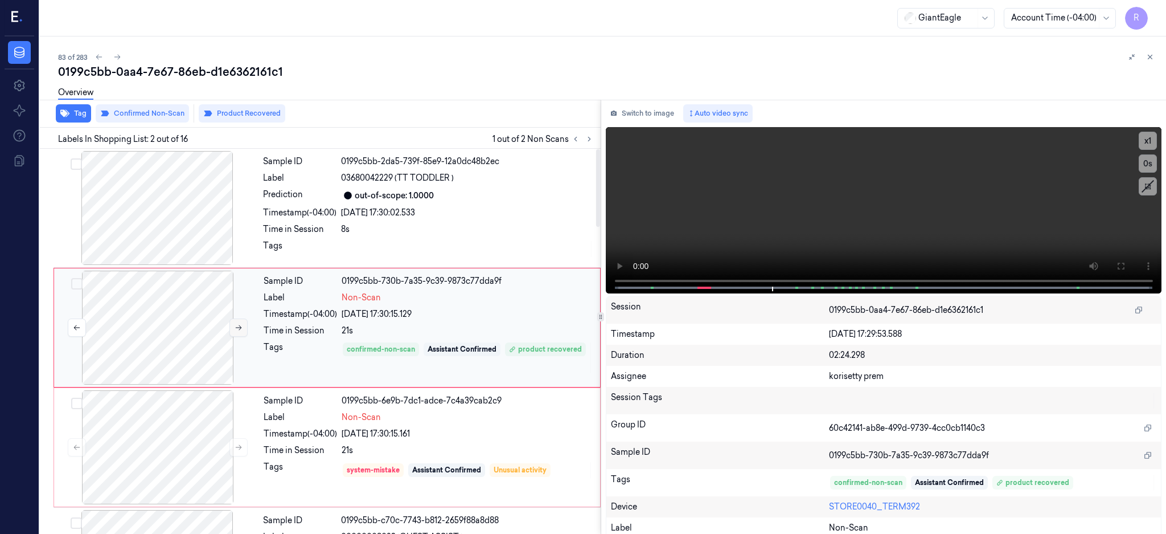
click at [237, 327] on icon at bounding box center [239, 327] width 8 height 8
click at [112, 453] on div at bounding box center [157, 447] width 203 height 114
click at [239, 448] on icon at bounding box center [239, 447] width 8 height 8
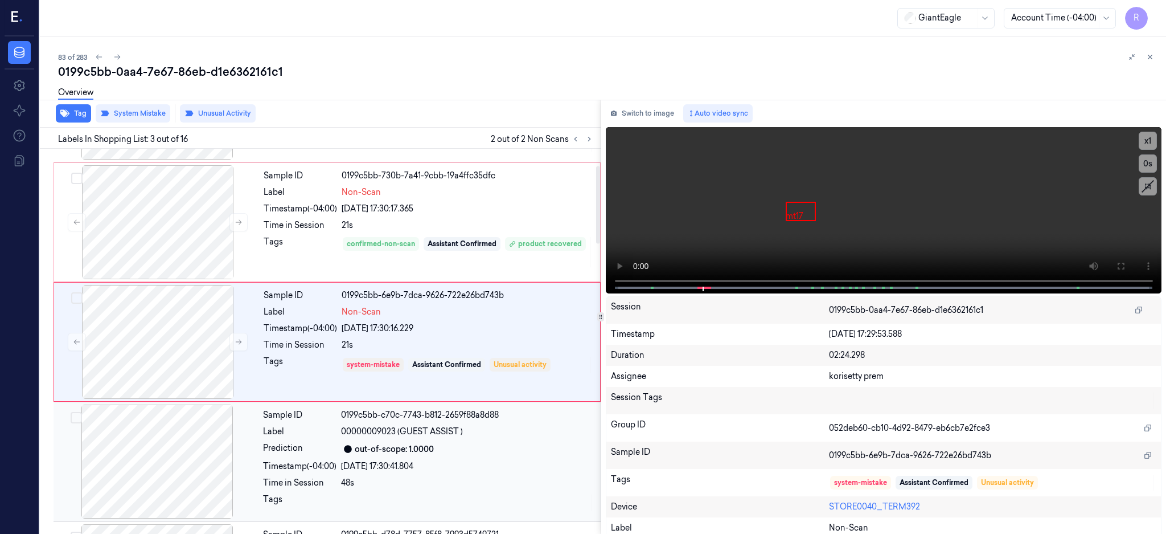
scroll to position [30, 0]
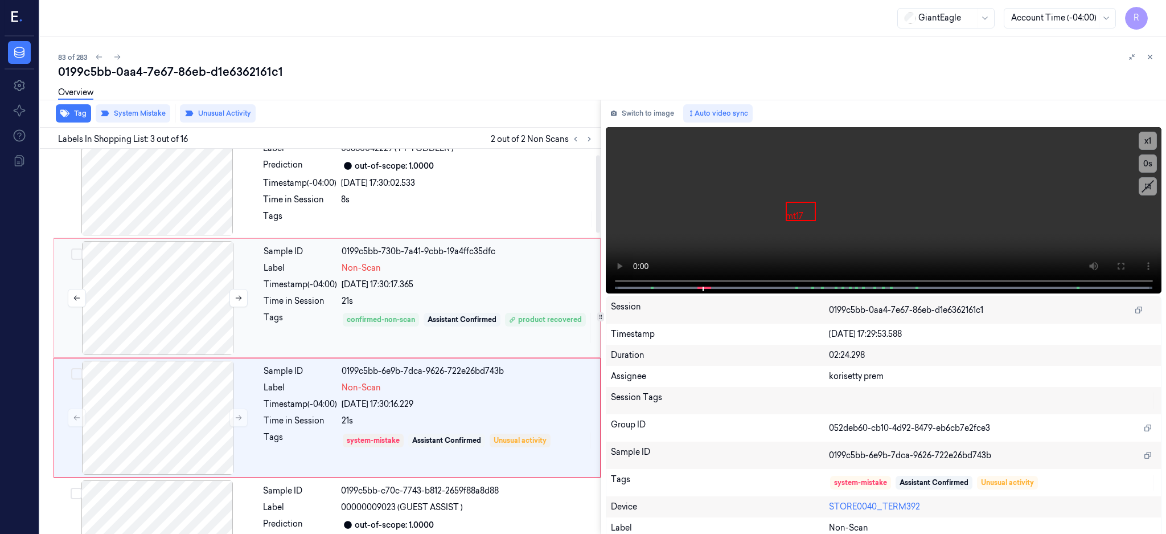
click at [158, 304] on div at bounding box center [157, 298] width 203 height 114
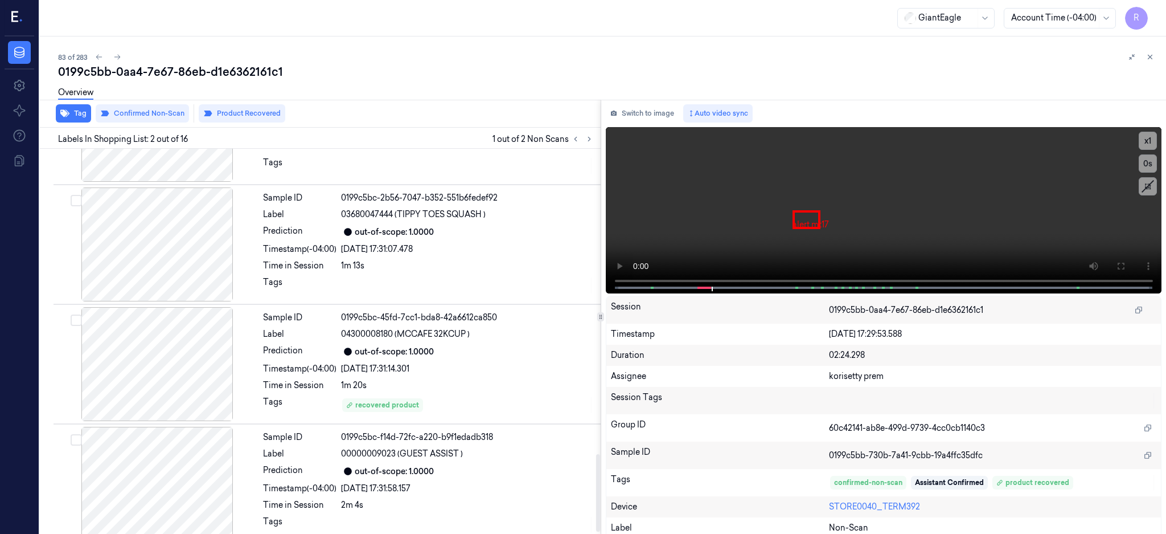
scroll to position [1532, 0]
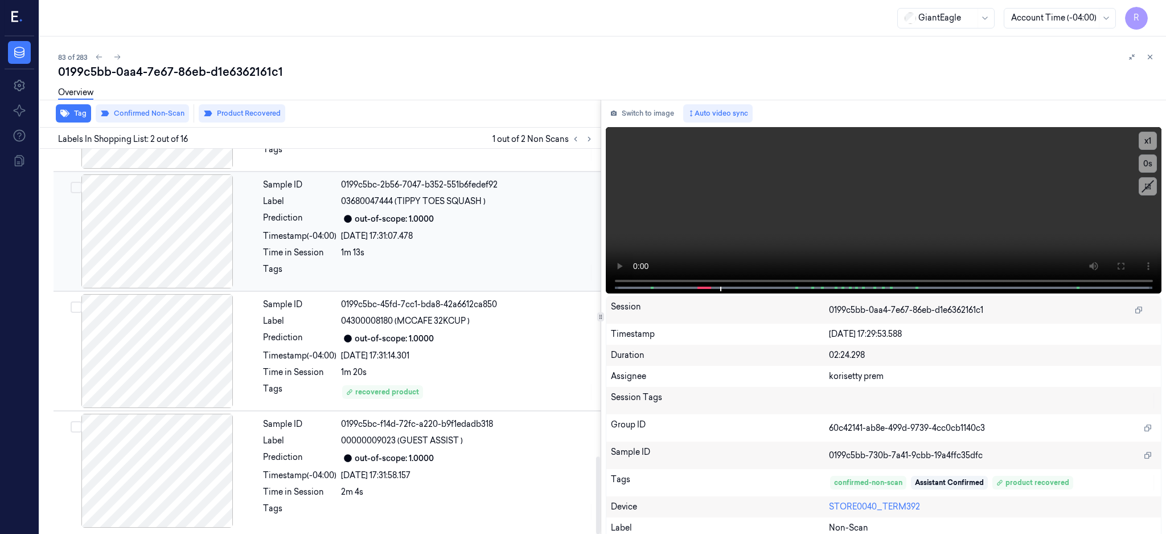
click at [188, 222] on div at bounding box center [157, 231] width 203 height 114
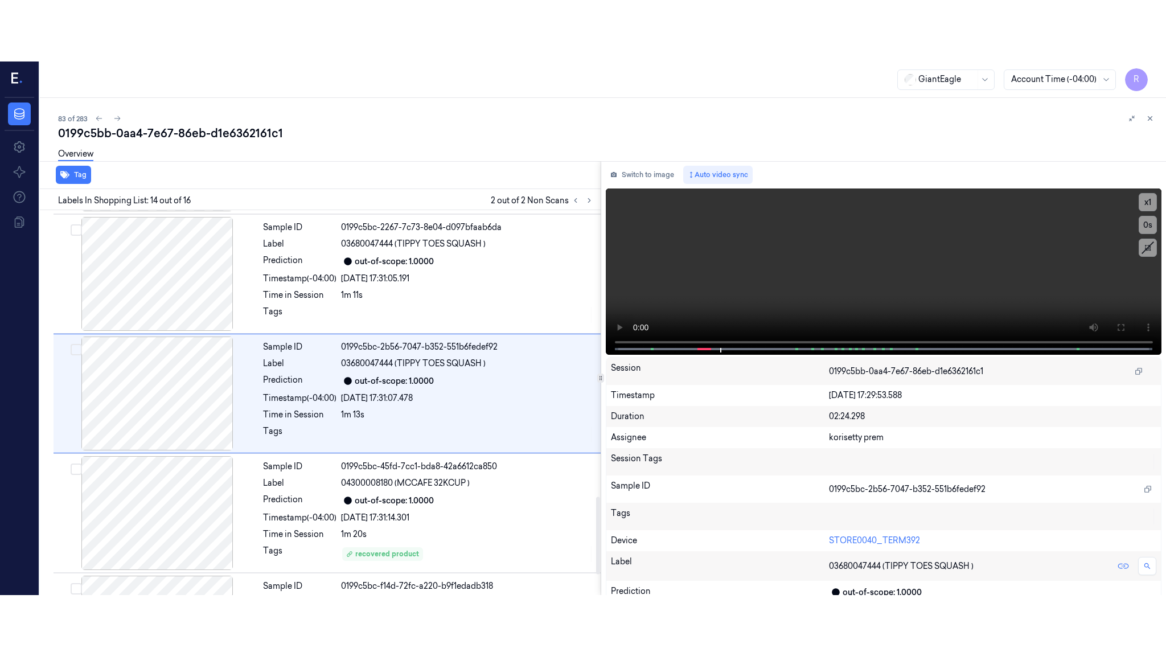
scroll to position [1422, 0]
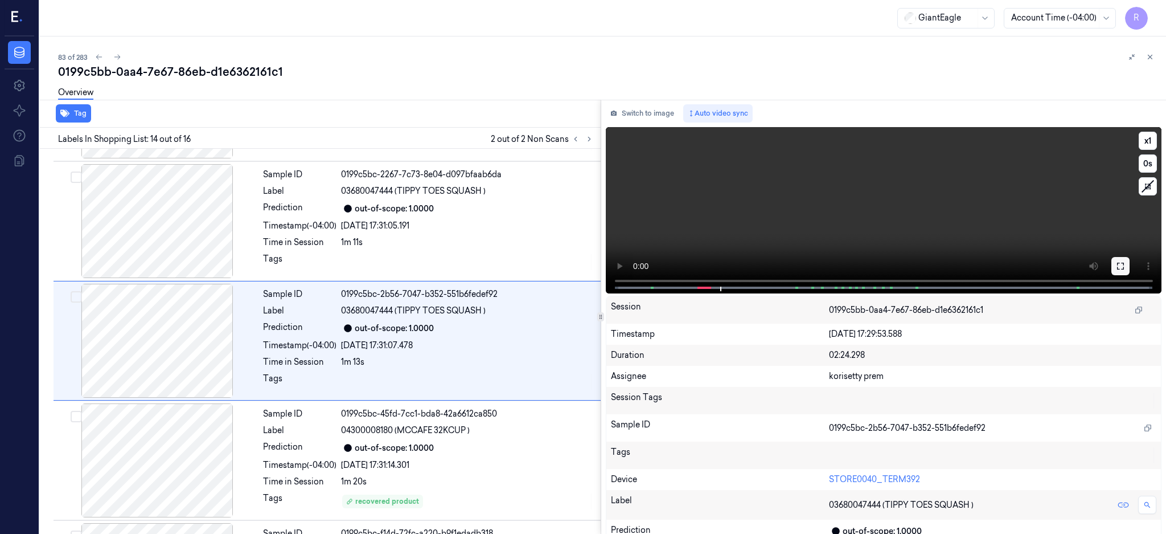
click at [1125, 261] on icon at bounding box center [1120, 265] width 9 height 9
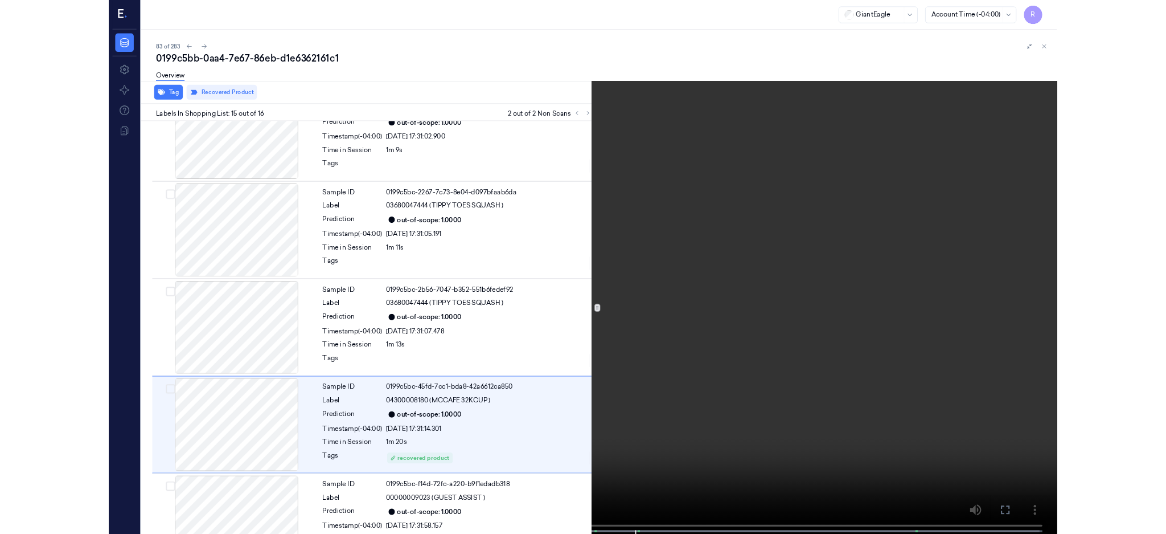
scroll to position [1409, 0]
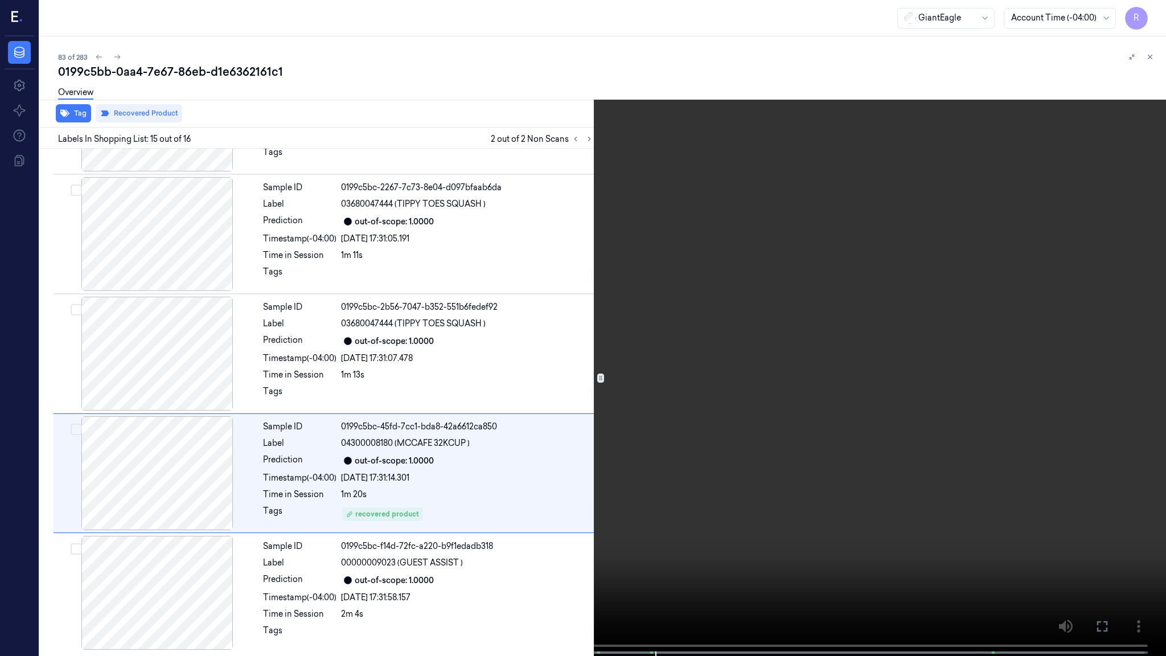
click at [953, 339] on video at bounding box center [583, 329] width 1166 height 658
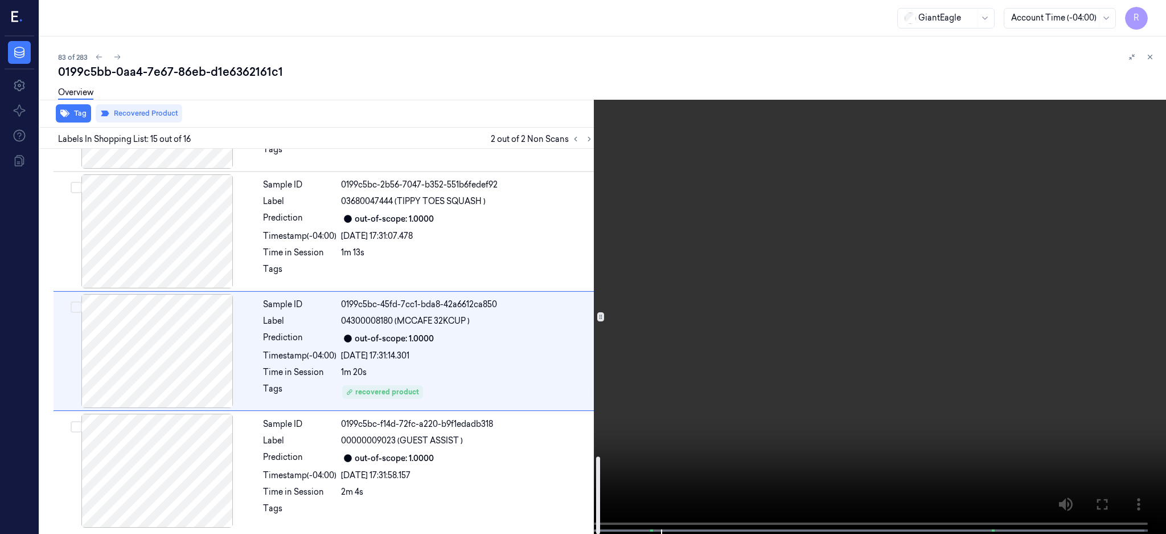
scroll to position [1532, 0]
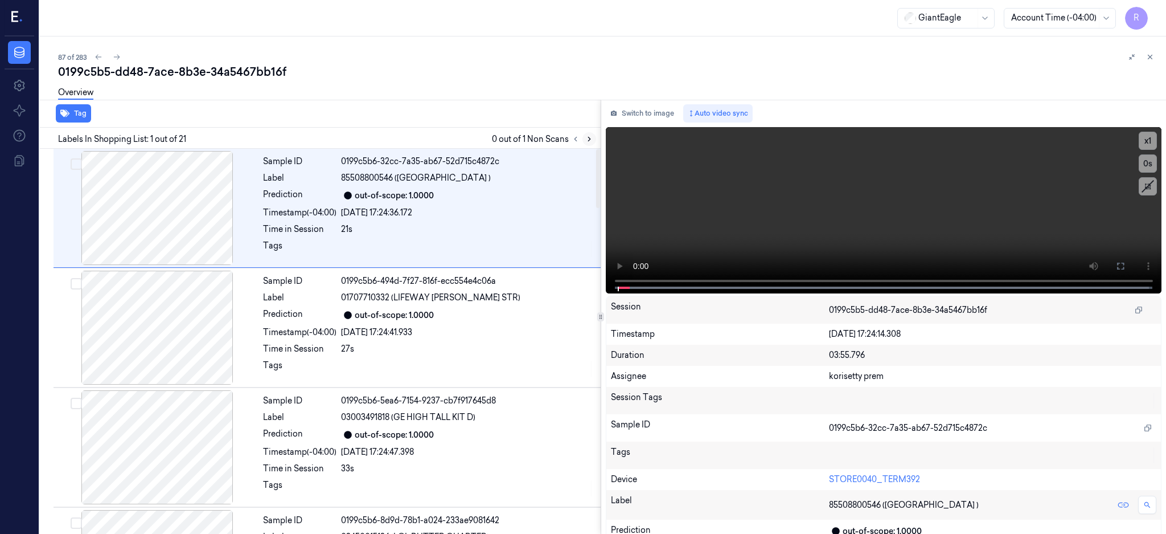
click at [593, 139] on icon at bounding box center [589, 139] width 8 height 8
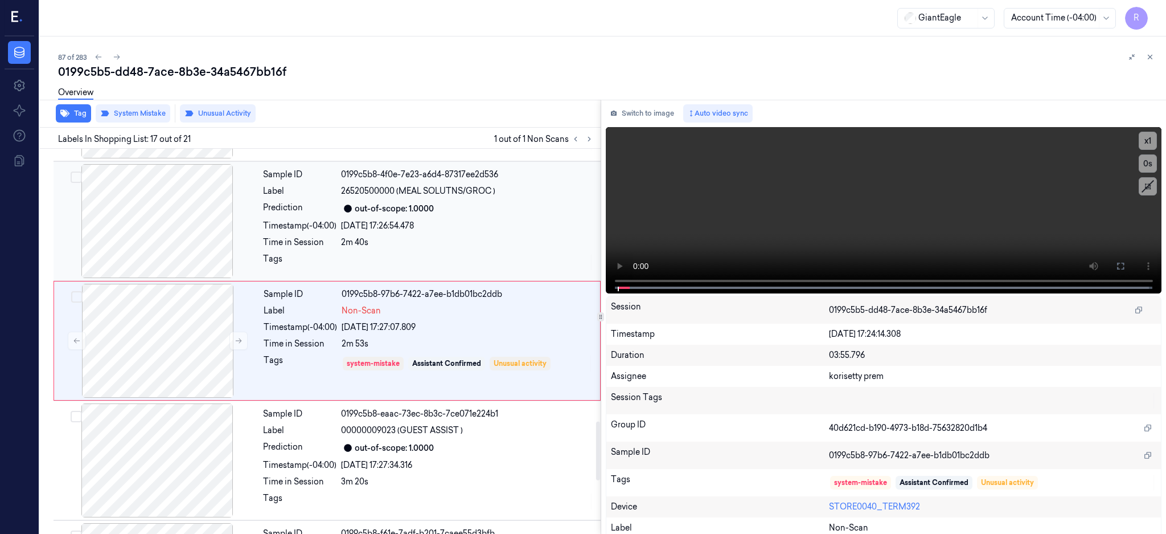
click at [162, 260] on div at bounding box center [157, 221] width 203 height 114
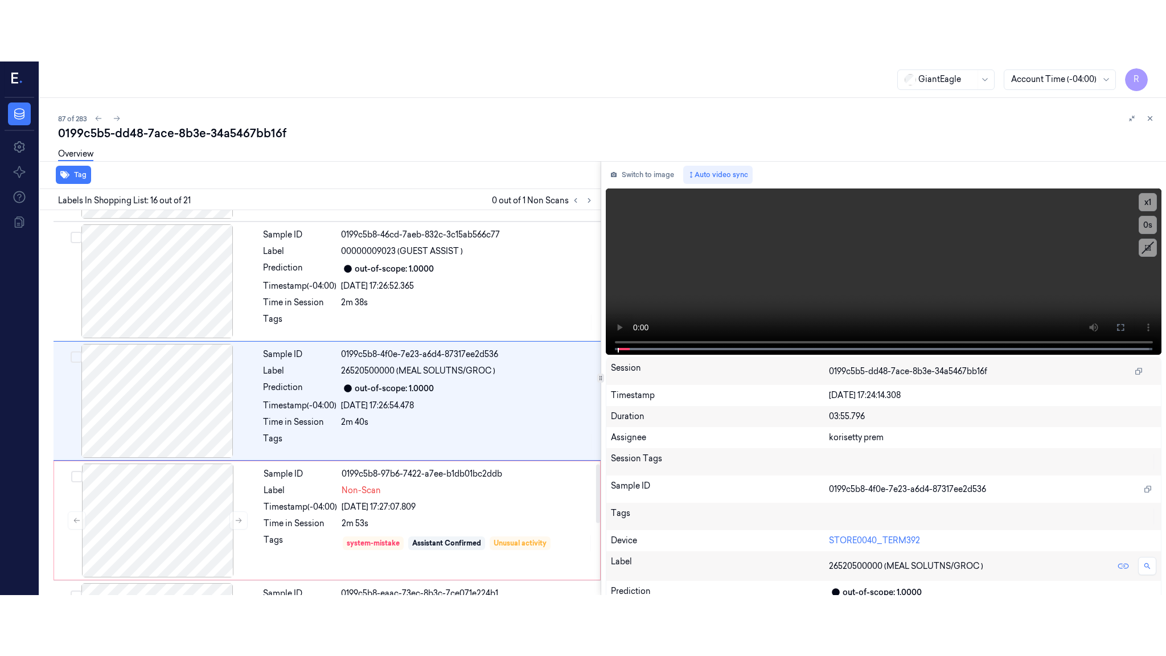
scroll to position [1661, 0]
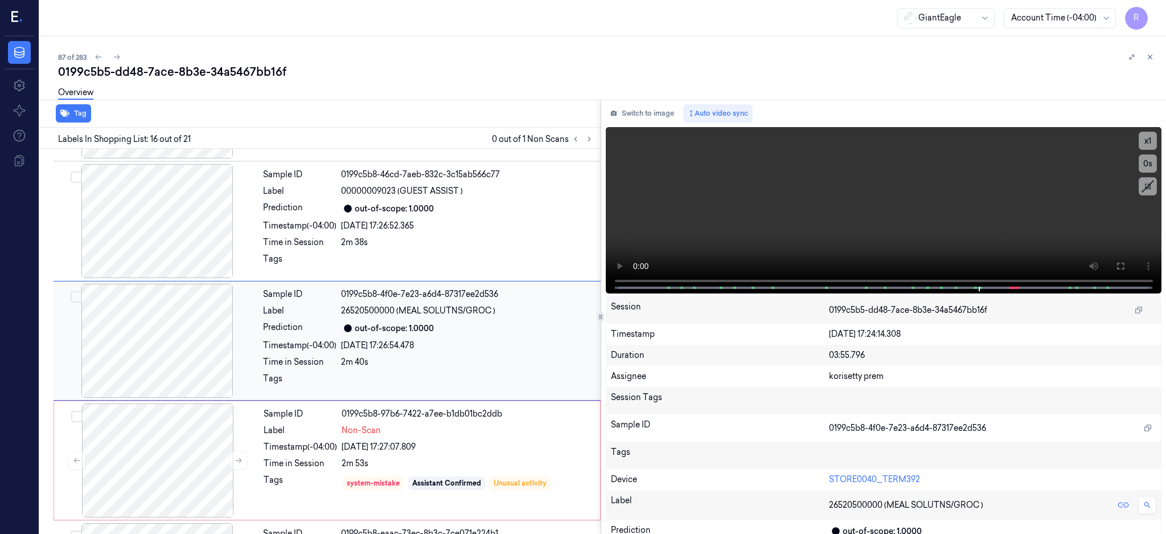
click at [160, 305] on div at bounding box center [157, 341] width 203 height 114
click at [1125, 264] on icon at bounding box center [1120, 265] width 9 height 9
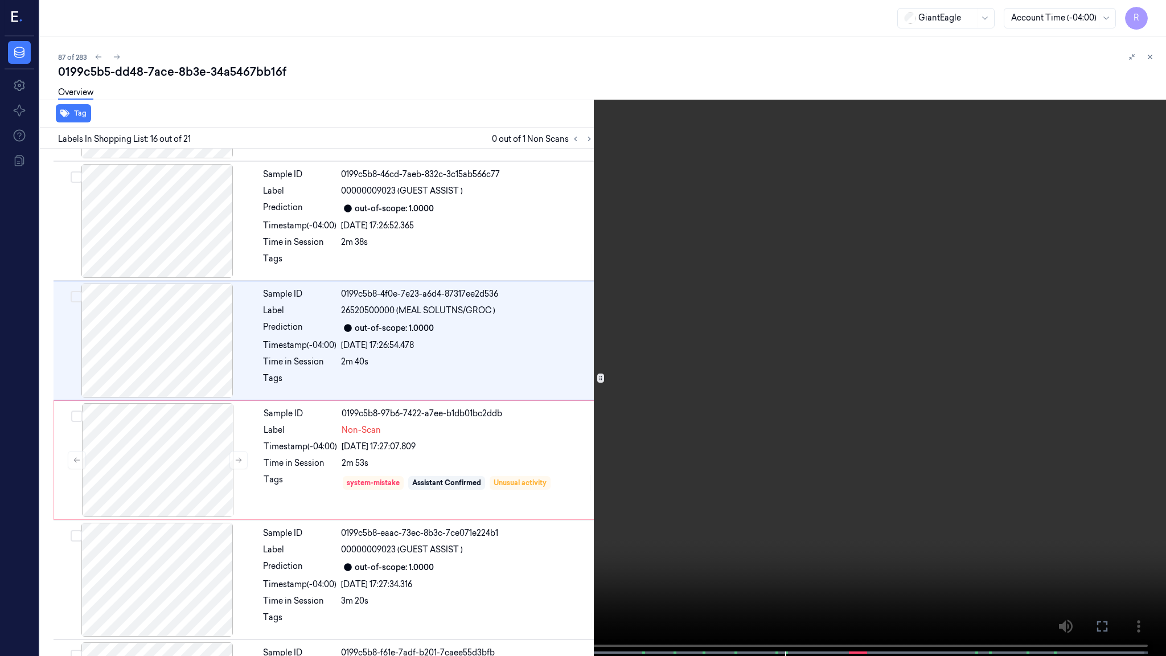
click at [606, 324] on video at bounding box center [583, 329] width 1166 height 658
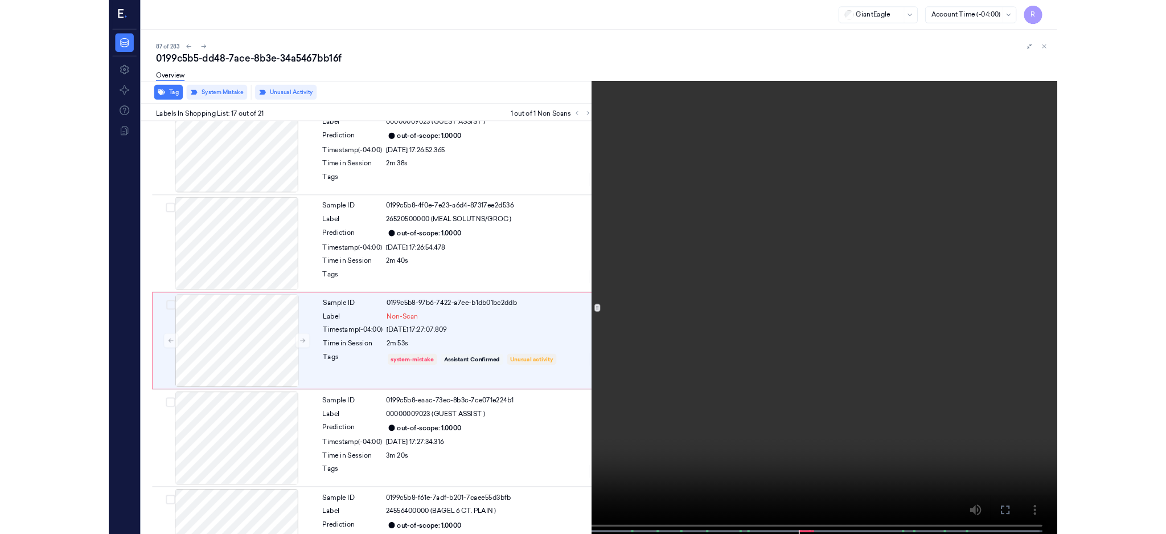
scroll to position [1719, 0]
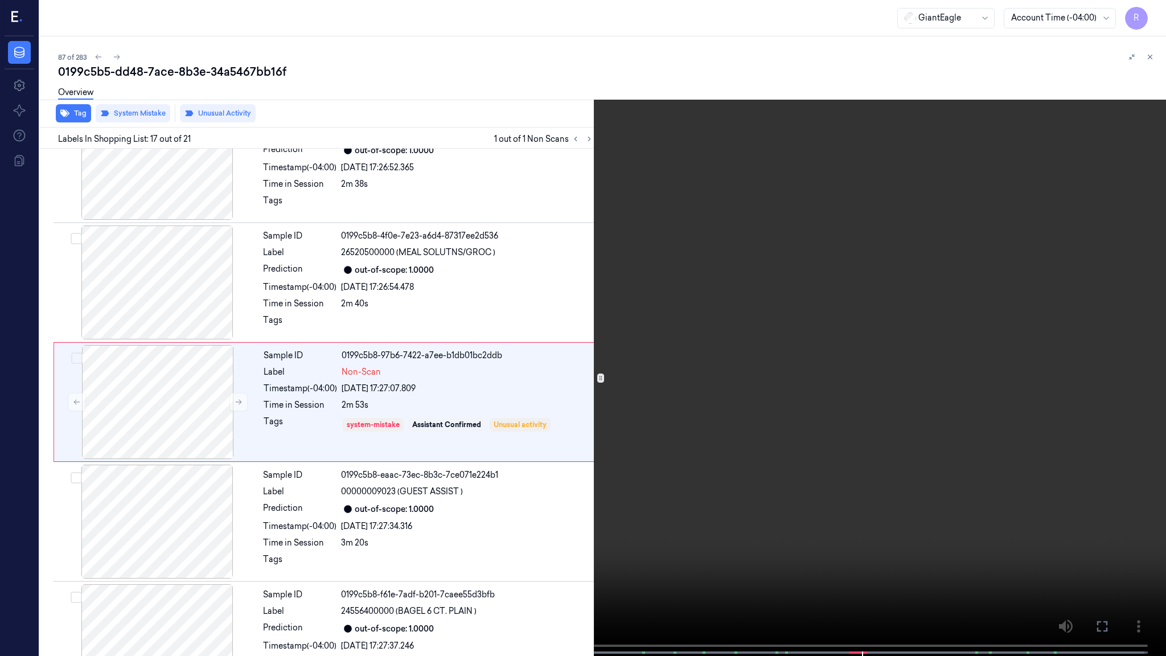
click at [633, 236] on video at bounding box center [583, 329] width 1166 height 658
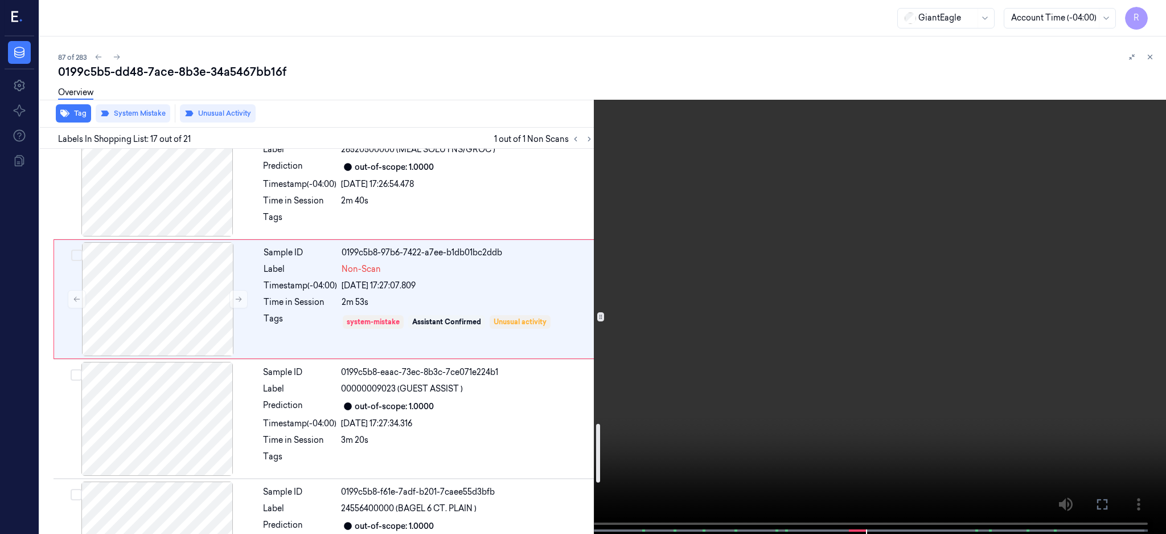
scroll to position [1795, 0]
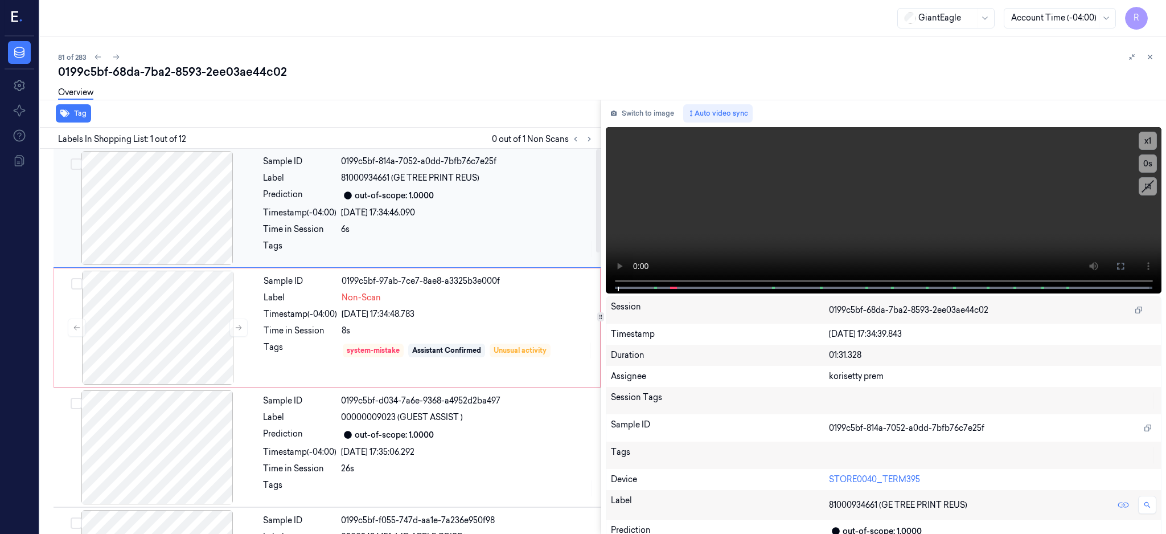
click at [142, 200] on div at bounding box center [157, 208] width 203 height 114
click at [171, 343] on div at bounding box center [157, 327] width 203 height 114
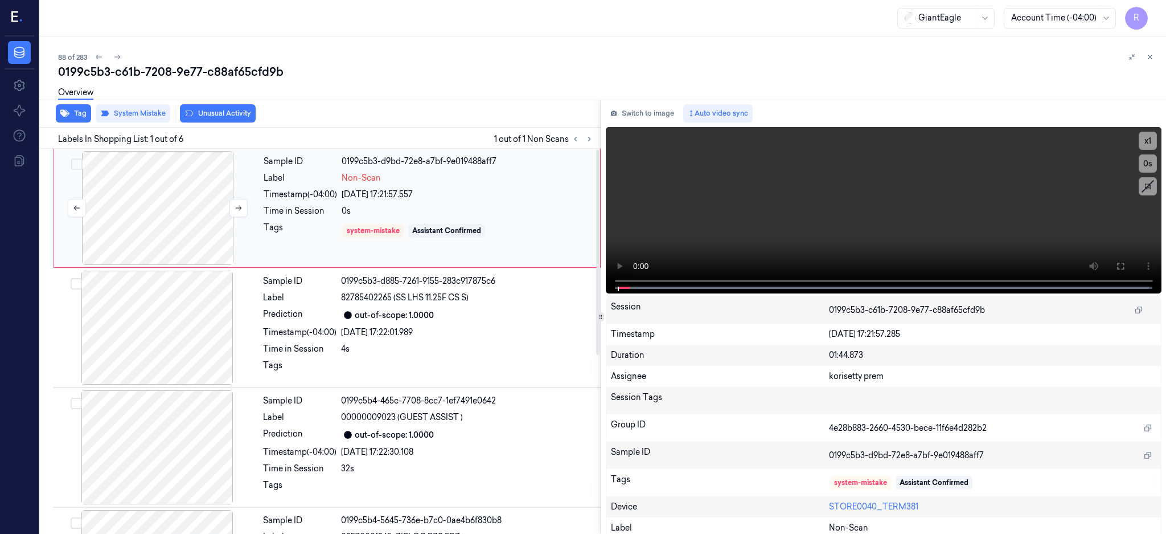
click at [199, 201] on div at bounding box center [157, 208] width 203 height 114
click at [182, 244] on div at bounding box center [157, 208] width 203 height 114
click at [1124, 264] on icon at bounding box center [1120, 266] width 7 height 7
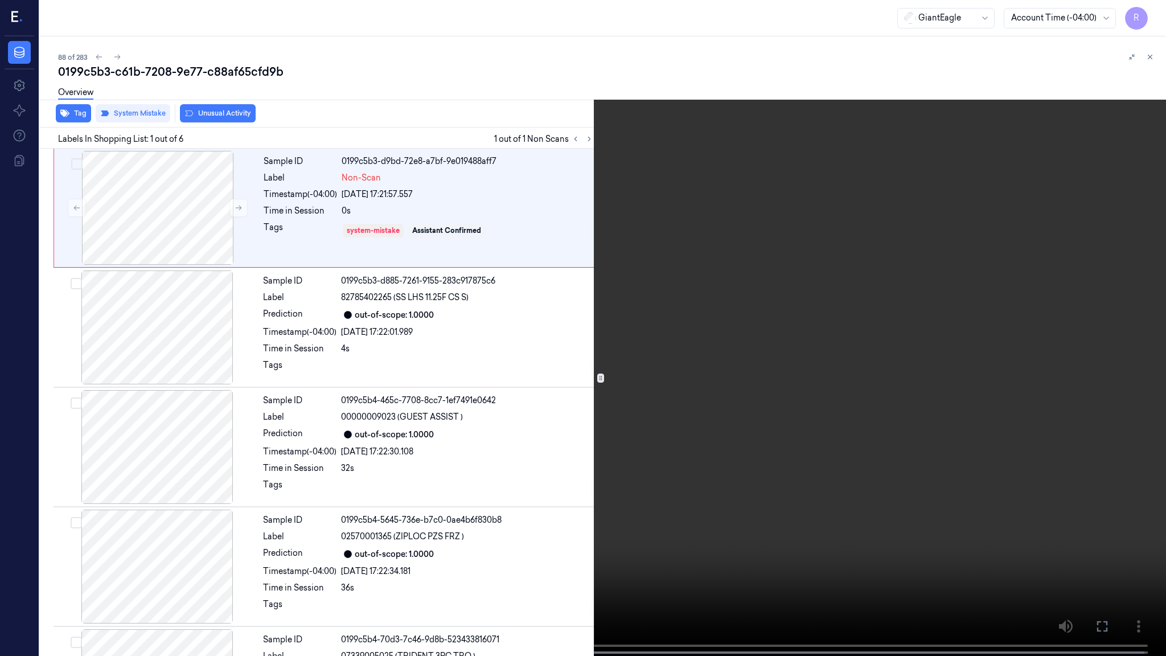
click at [663, 338] on video at bounding box center [583, 329] width 1166 height 658
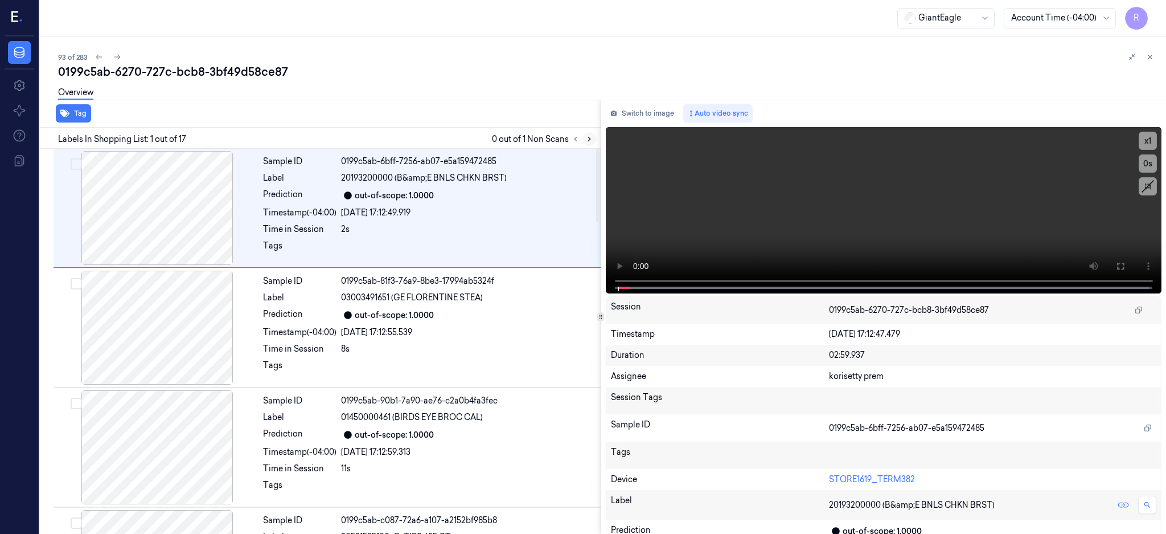
click at [593, 138] on icon at bounding box center [589, 139] width 8 height 8
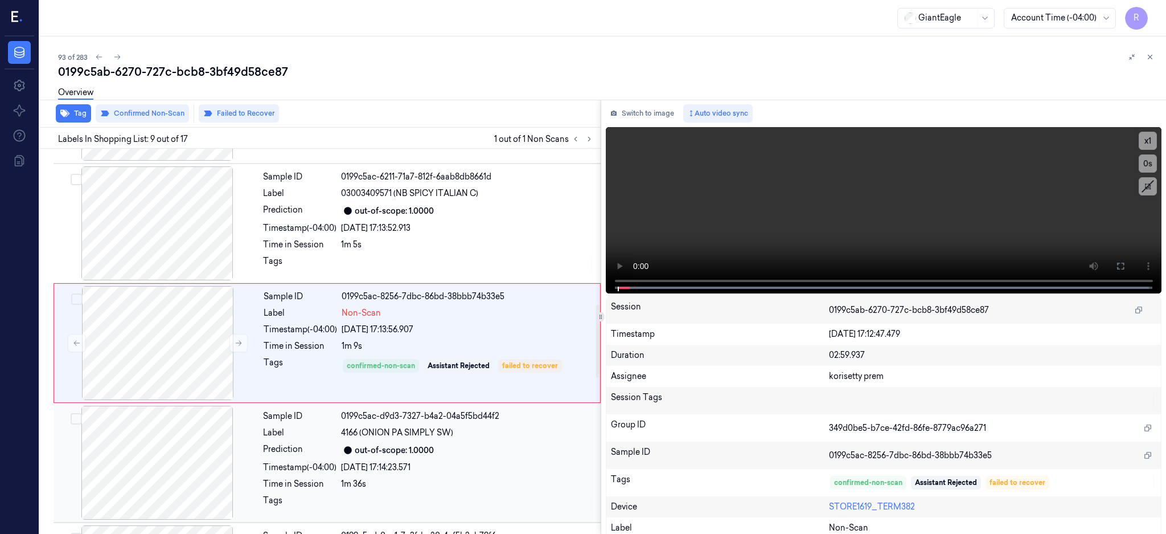
scroll to position [823, 0]
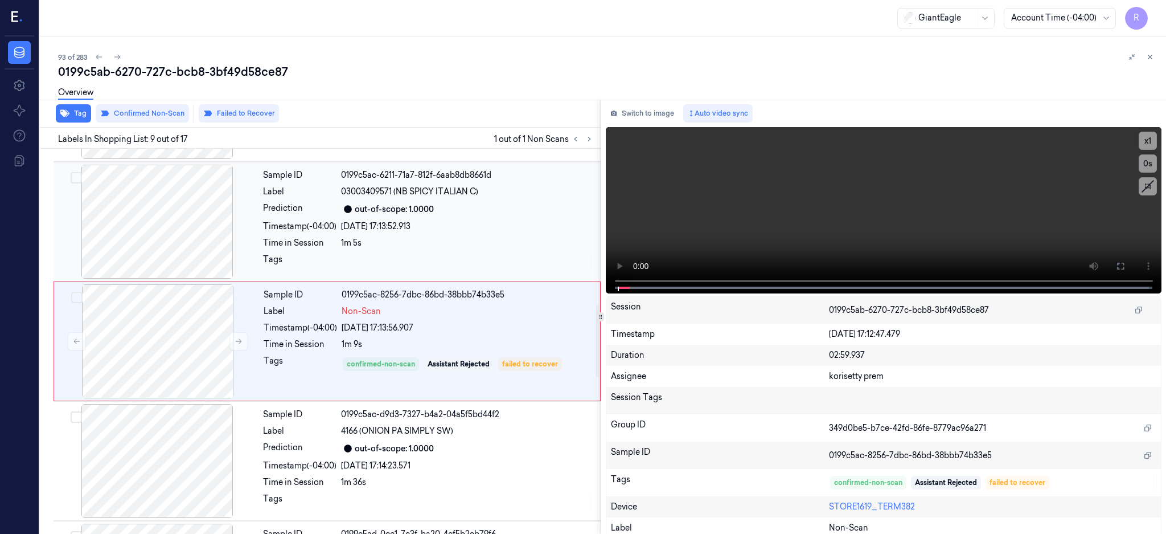
click at [151, 223] on div at bounding box center [157, 222] width 203 height 114
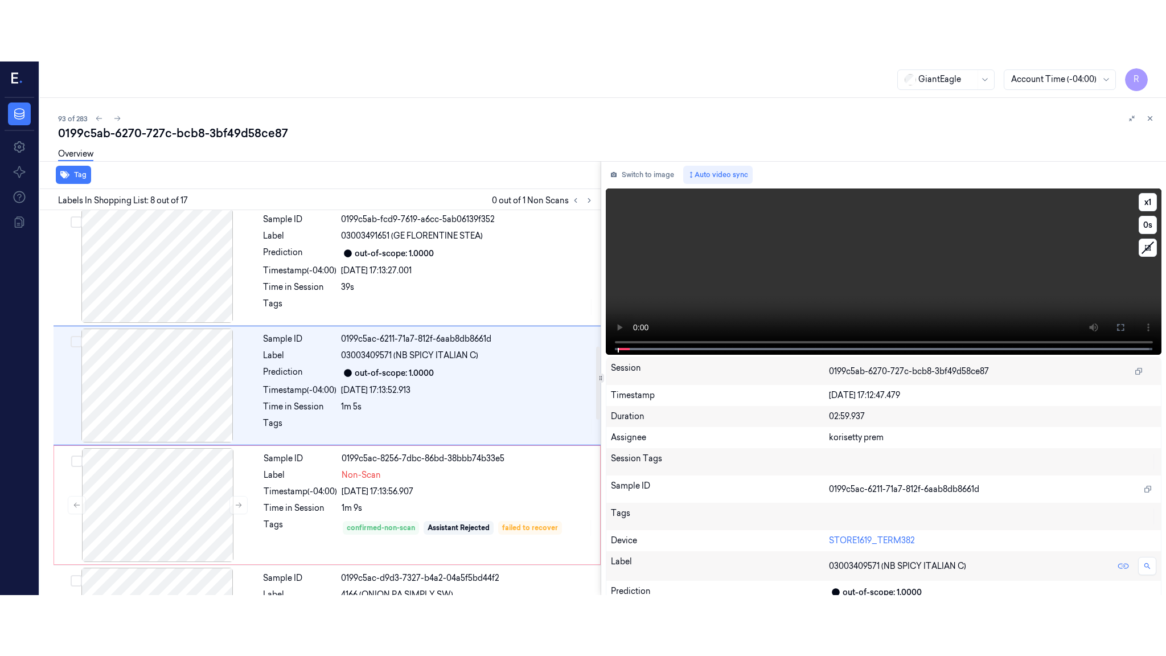
scroll to position [704, 0]
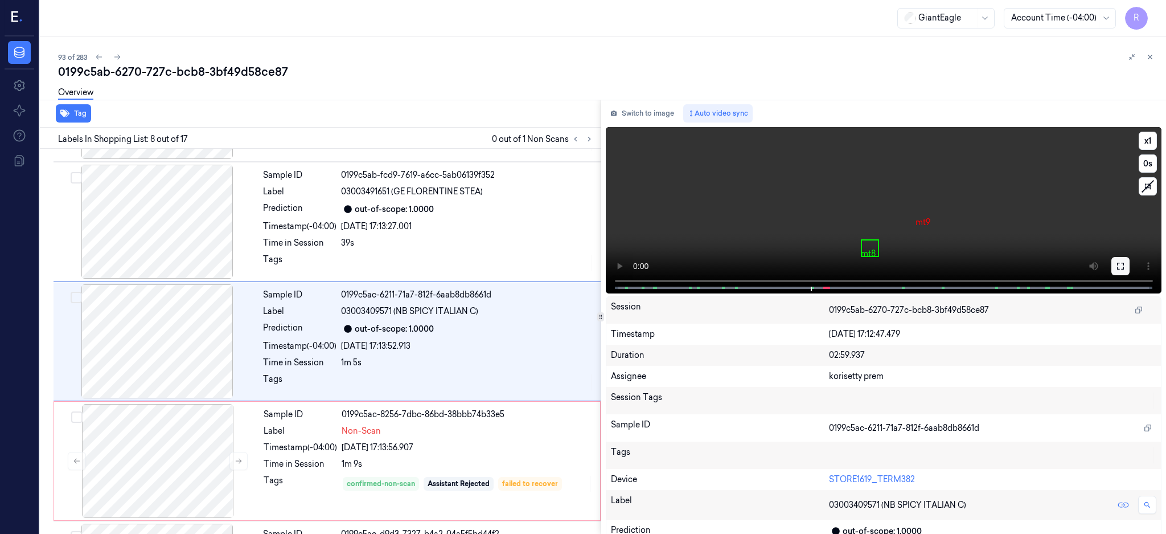
click at [1130, 260] on button at bounding box center [1121, 266] width 18 height 18
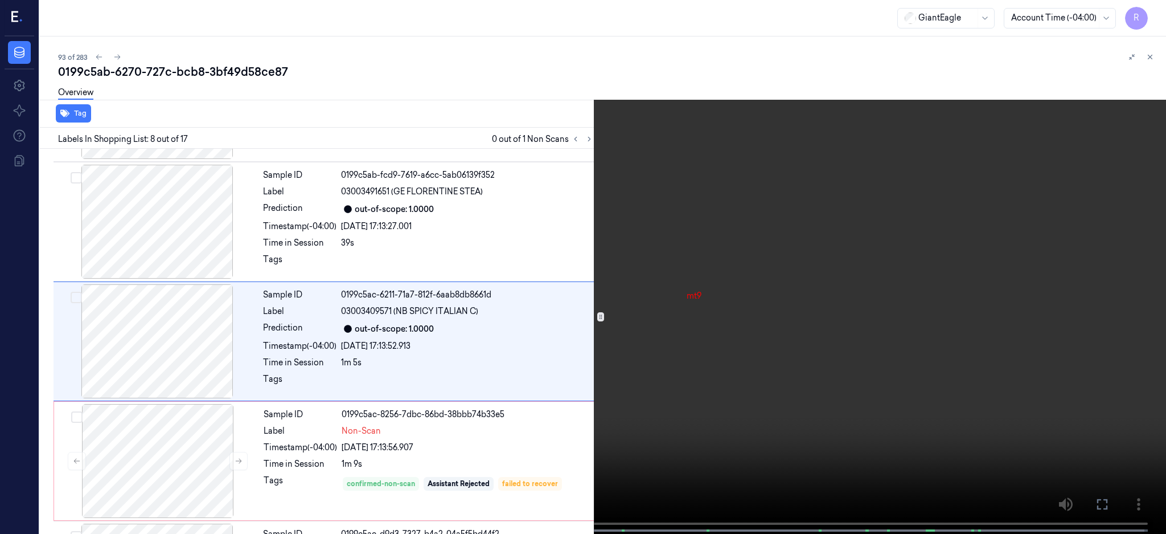
click at [786, 352] on video at bounding box center [583, 268] width 1166 height 536
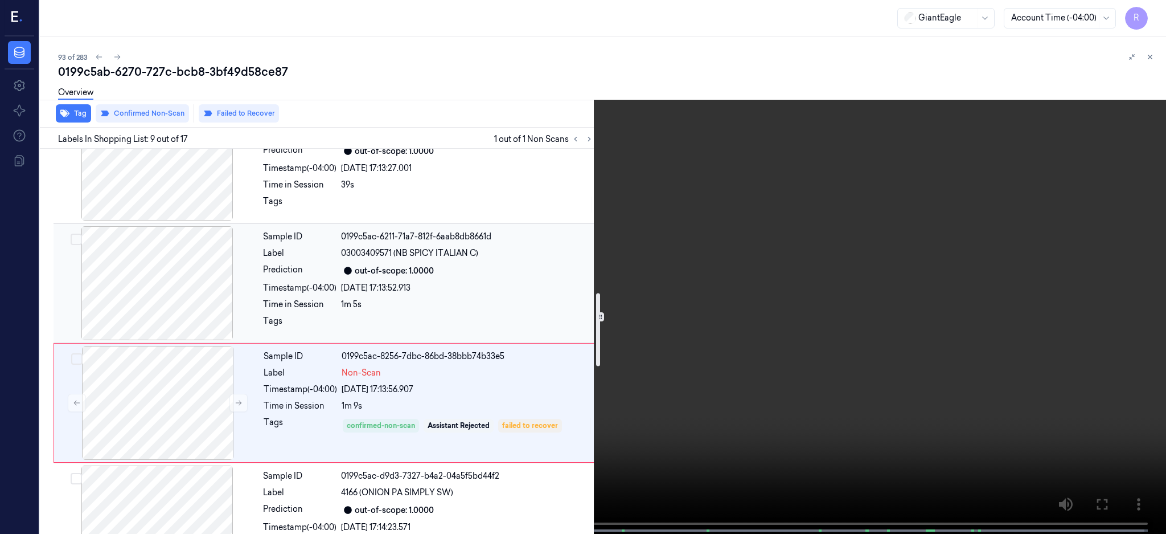
scroll to position [610, 0]
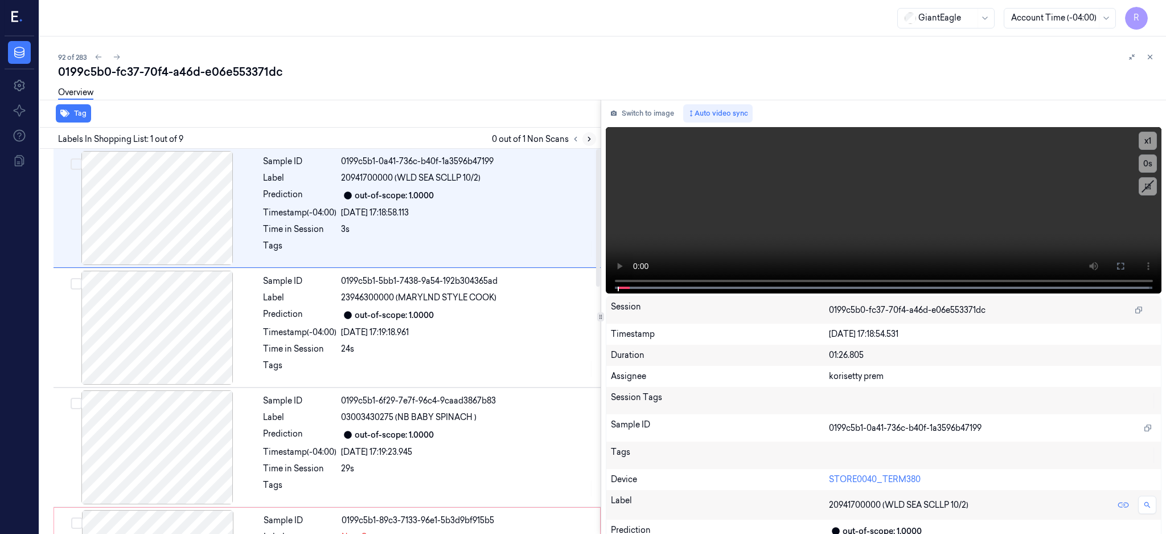
click at [593, 137] on icon at bounding box center [589, 139] width 8 height 8
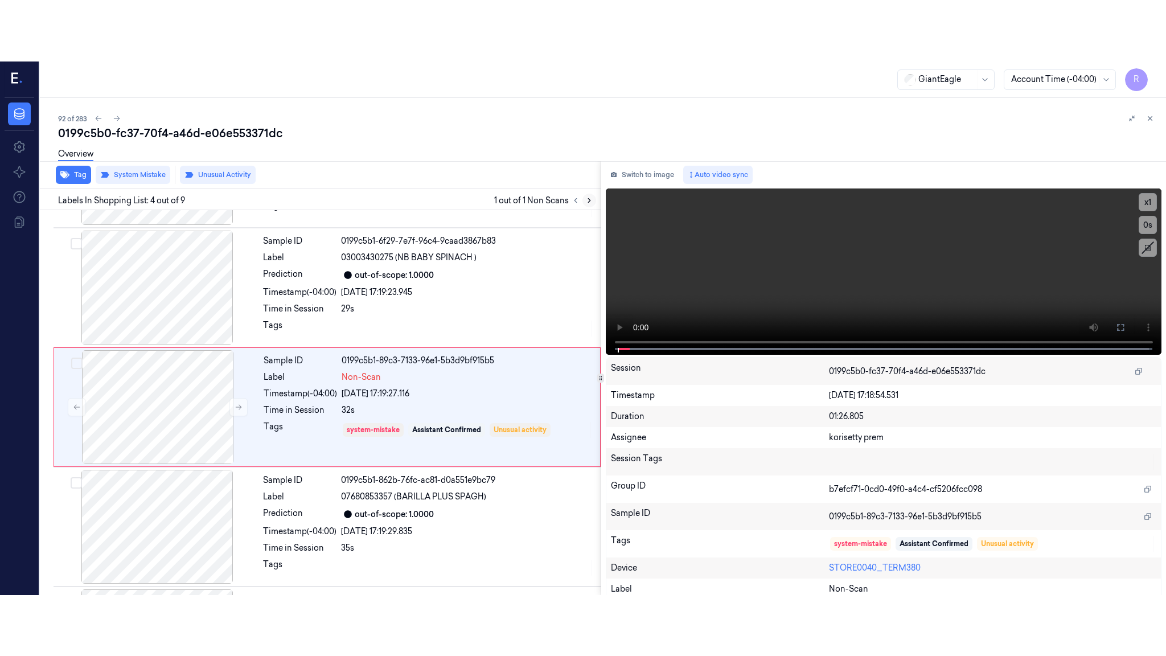
scroll to position [225, 0]
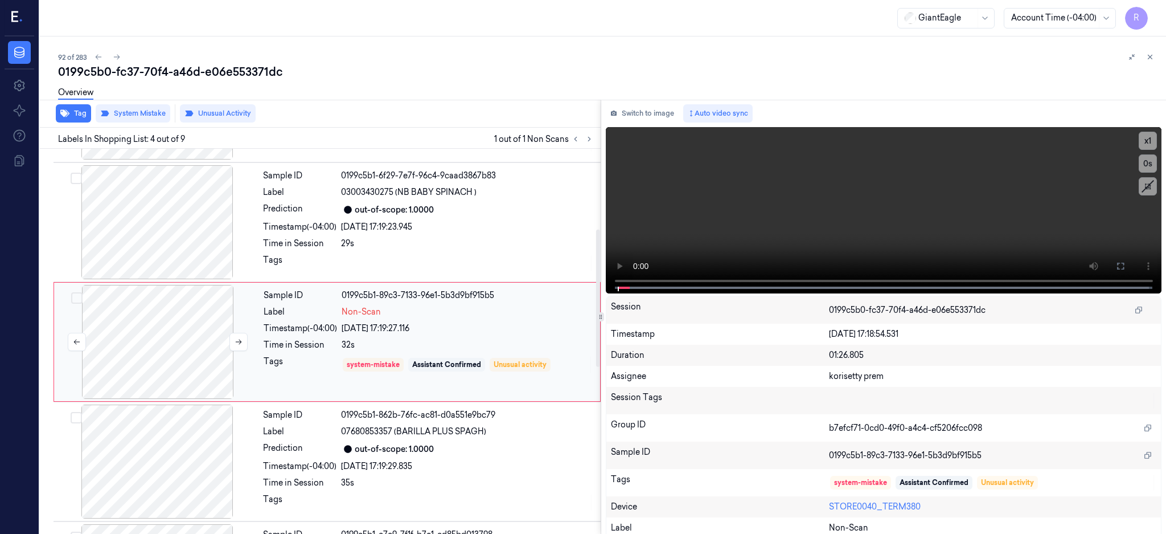
click at [178, 350] on div at bounding box center [157, 342] width 203 height 114
click at [1125, 265] on icon at bounding box center [1120, 265] width 9 height 9
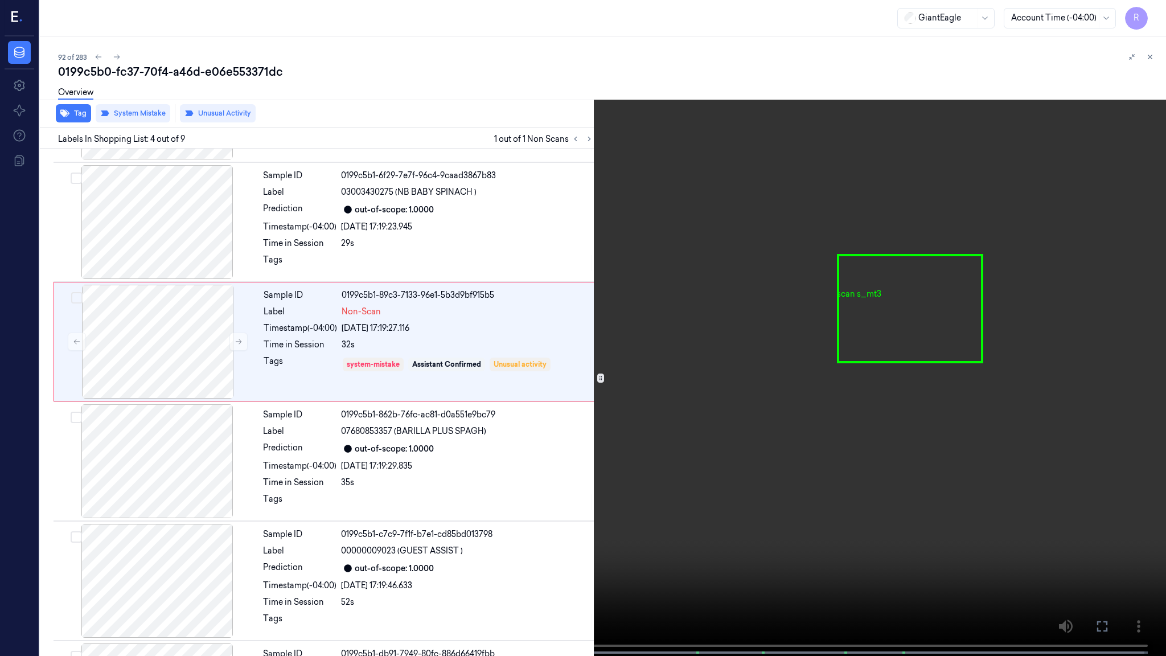
click at [784, 361] on video at bounding box center [583, 329] width 1166 height 658
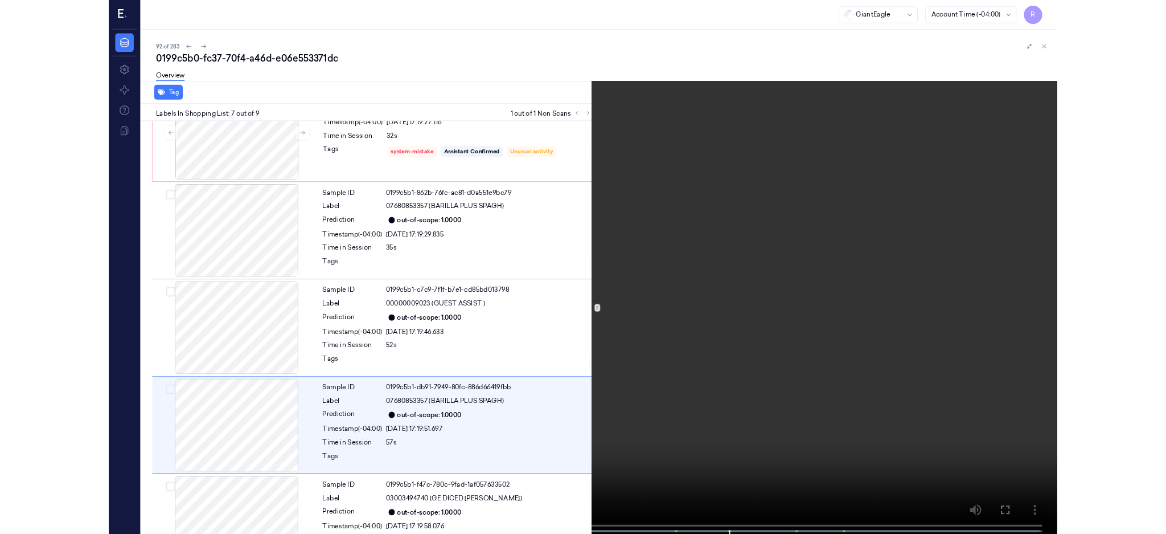
scroll to position [523, 0]
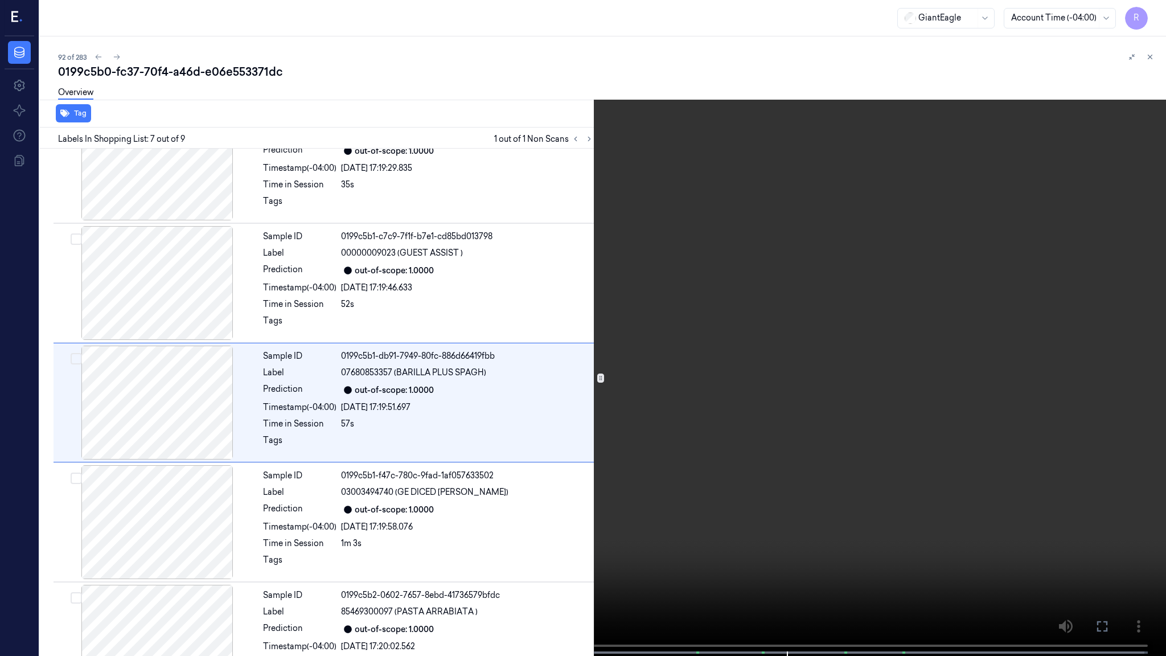
click at [859, 533] on video at bounding box center [583, 329] width 1166 height 658
drag, startPoint x: 608, startPoint y: 34, endPoint x: 601, endPoint y: 40, distance: 8.9
click at [607, 33] on video at bounding box center [583, 329] width 1166 height 658
click at [596, 96] on video at bounding box center [583, 329] width 1166 height 658
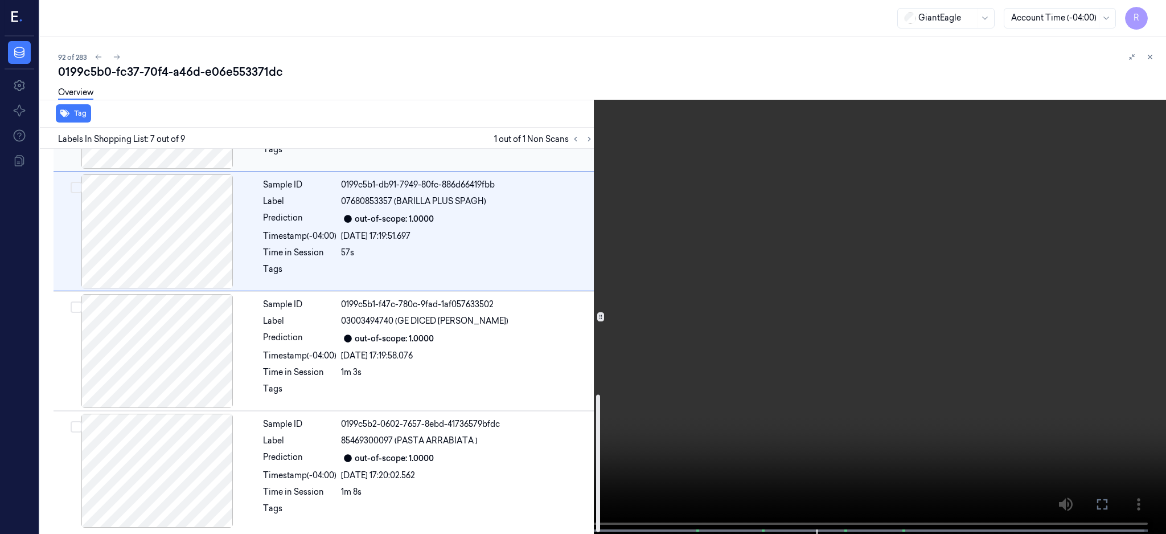
scroll to position [314, 0]
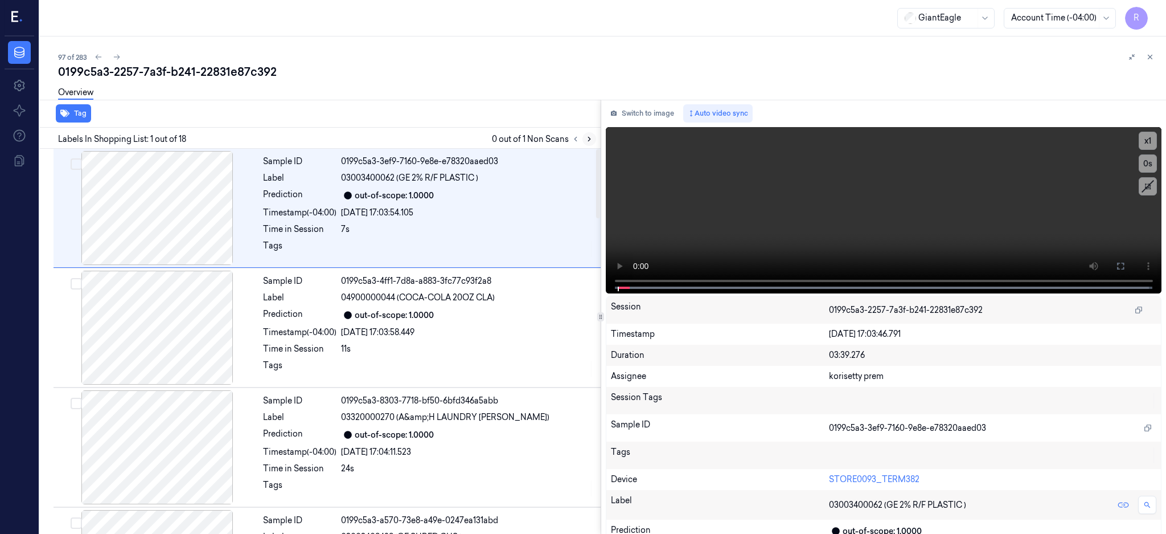
click at [591, 141] on icon at bounding box center [589, 139] width 2 height 4
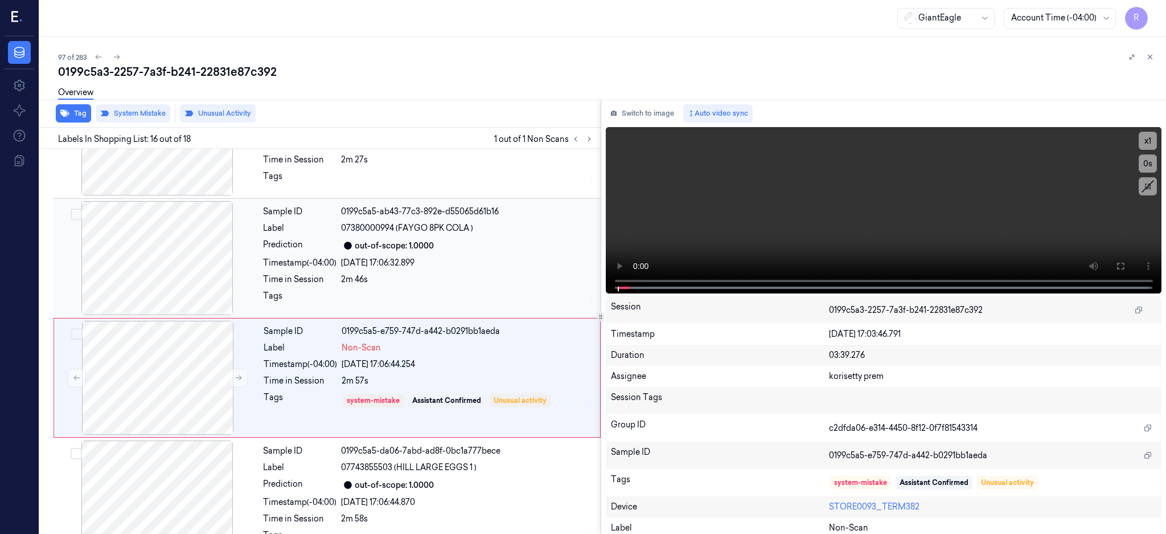
click at [159, 238] on div at bounding box center [157, 258] width 203 height 114
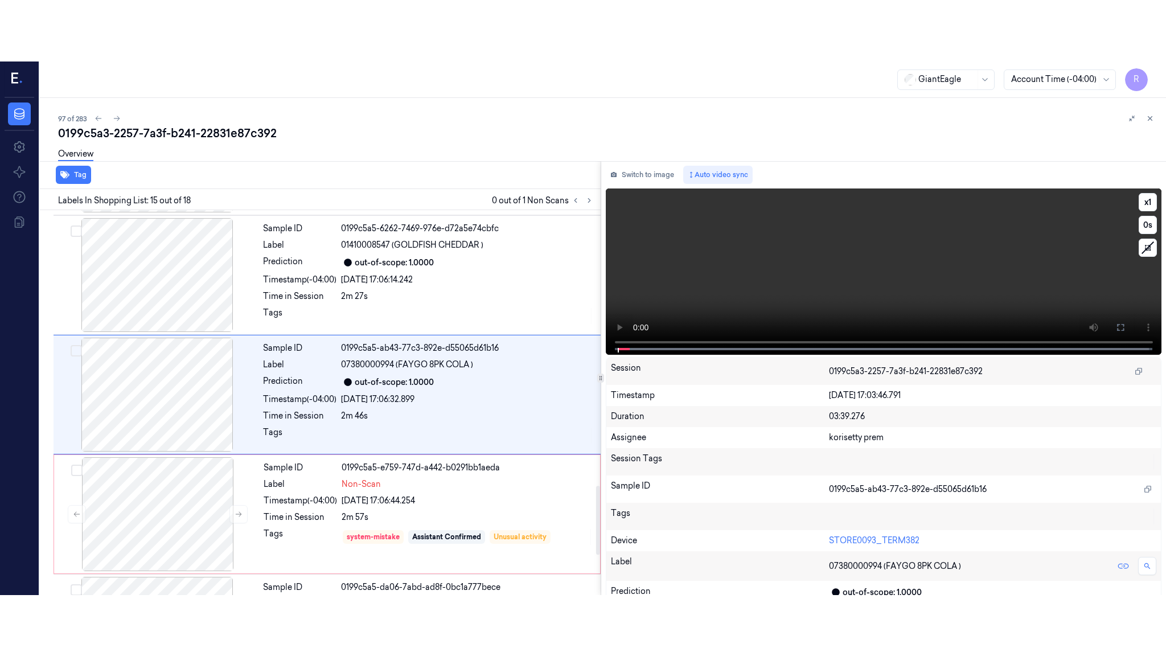
scroll to position [1542, 0]
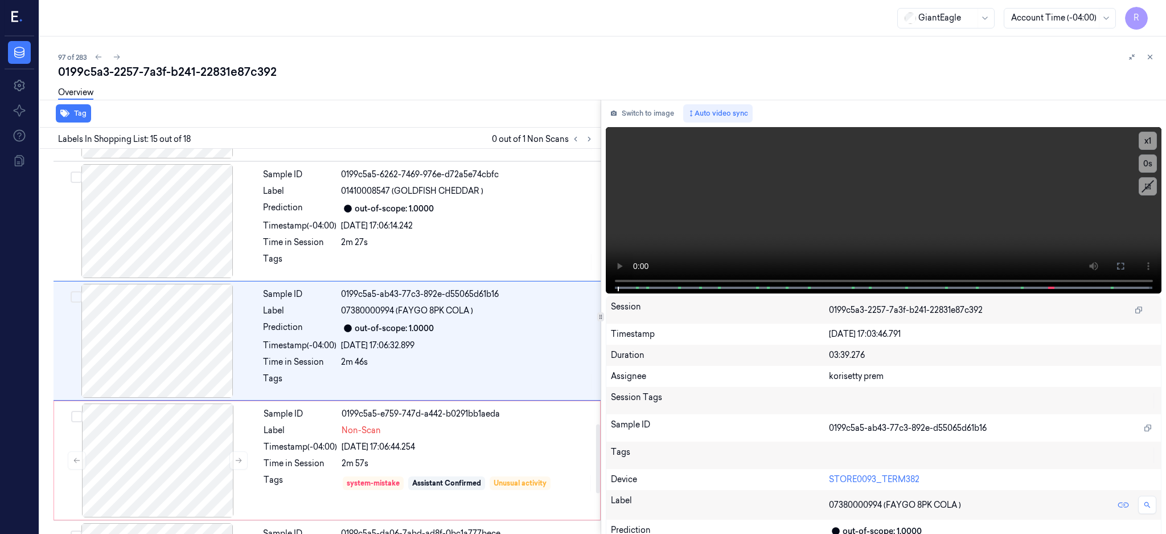
click at [621, 264] on div "Tag Labels In Shopping List: 15 out of 18 0 out of 1 Non Scans Sample ID 0199c5…" at bounding box center [600, 317] width 1131 height 434
click at [190, 334] on div at bounding box center [157, 341] width 203 height 114
click at [1125, 263] on icon at bounding box center [1120, 265] width 9 height 9
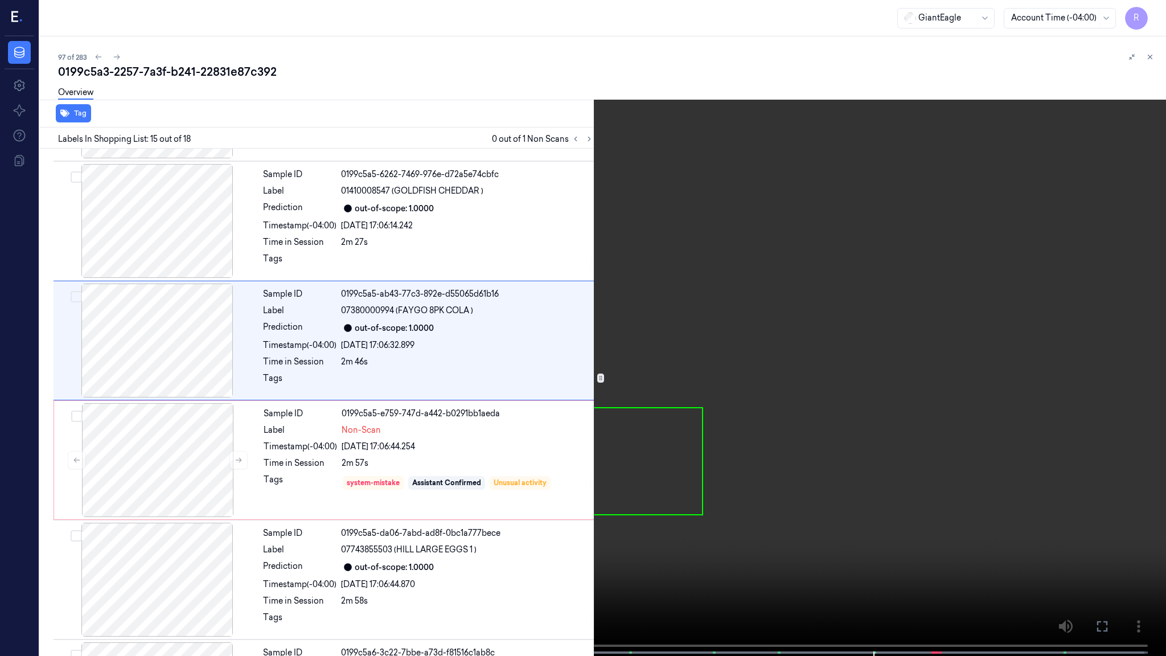
click at [850, 325] on video at bounding box center [583, 329] width 1166 height 658
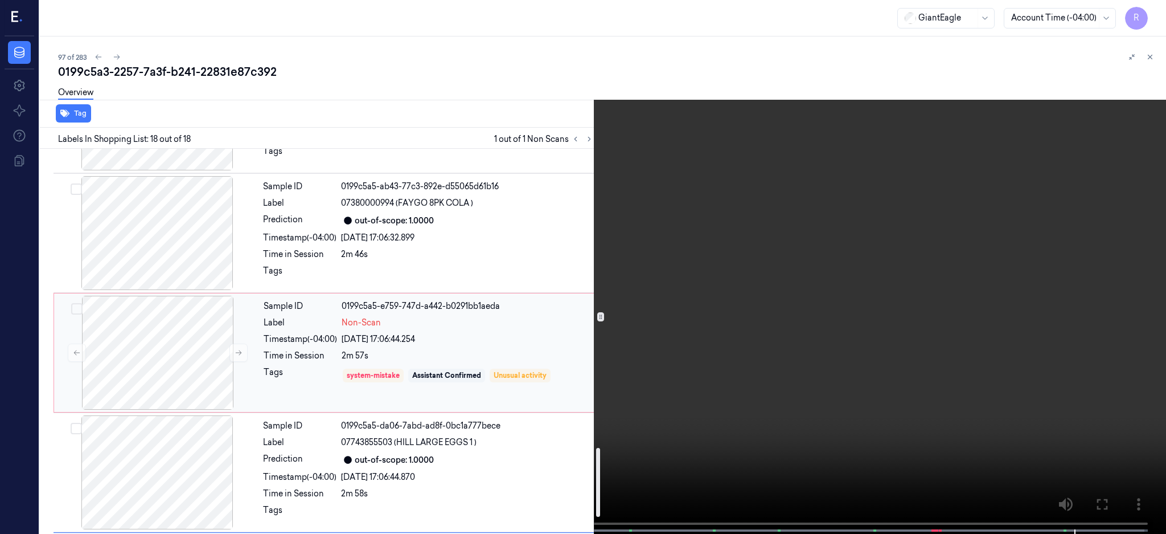
scroll to position [1771, 0]
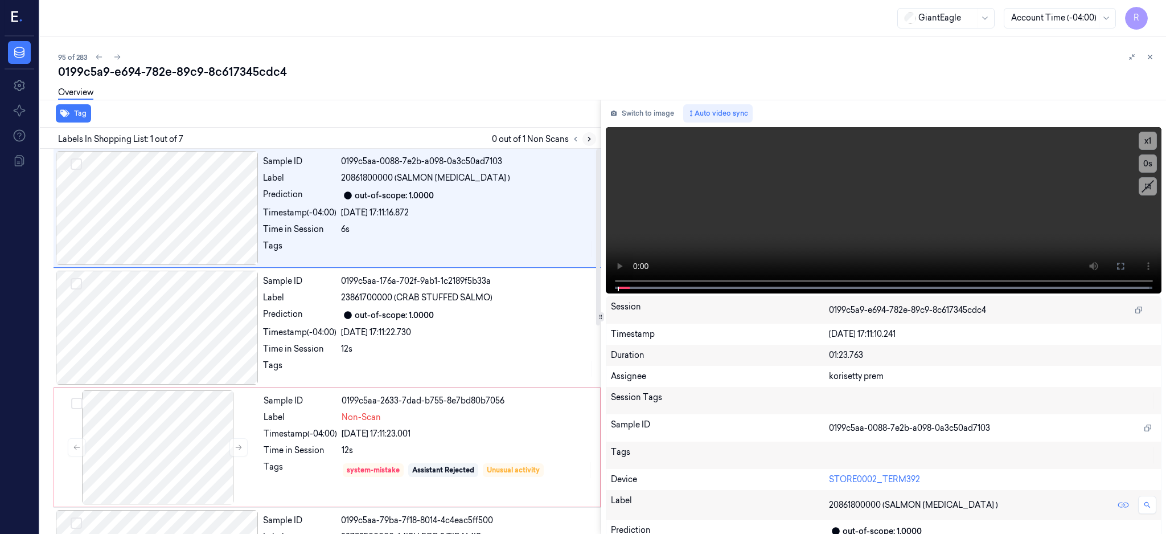
click at [593, 139] on icon at bounding box center [589, 139] width 8 height 8
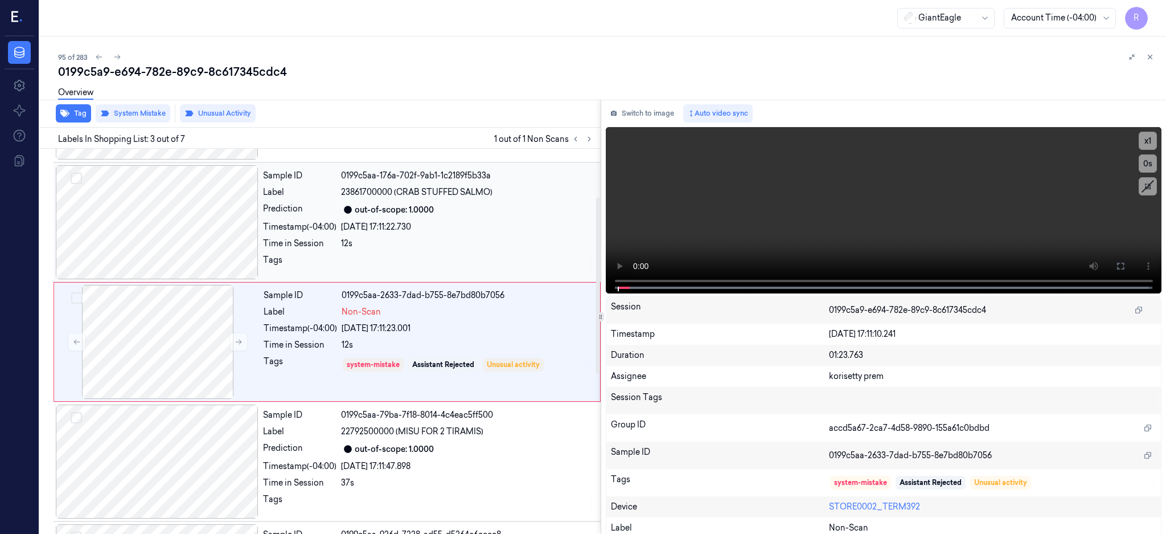
click at [179, 208] on div at bounding box center [157, 222] width 203 height 114
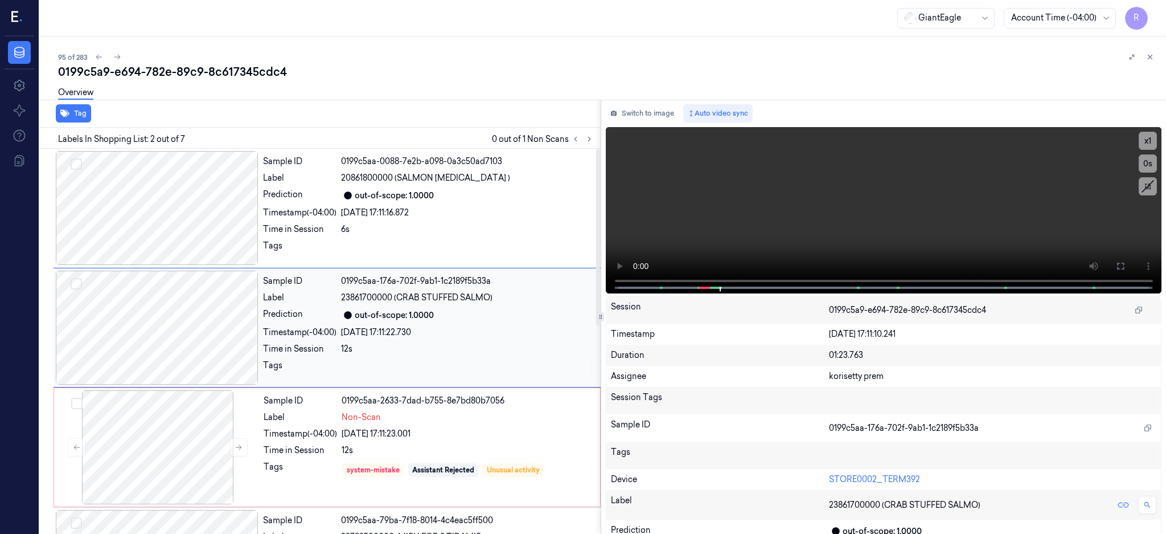
click at [172, 310] on div at bounding box center [157, 327] width 203 height 114
click at [1125, 269] on icon at bounding box center [1120, 265] width 9 height 9
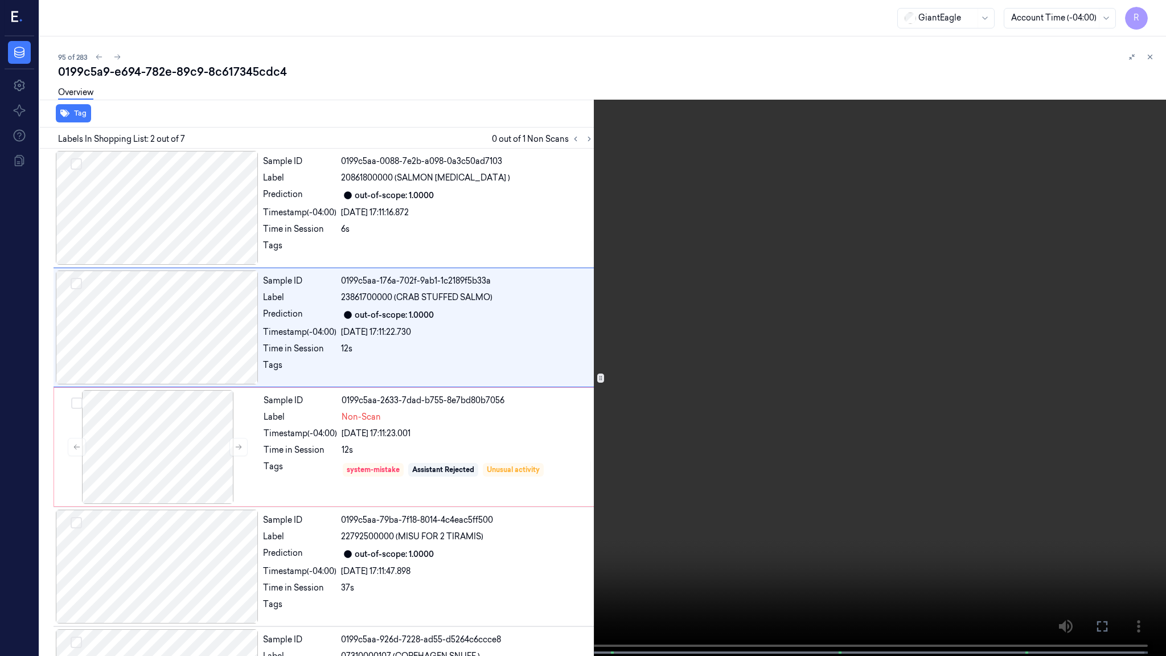
click at [478, 514] on video at bounding box center [583, 329] width 1166 height 658
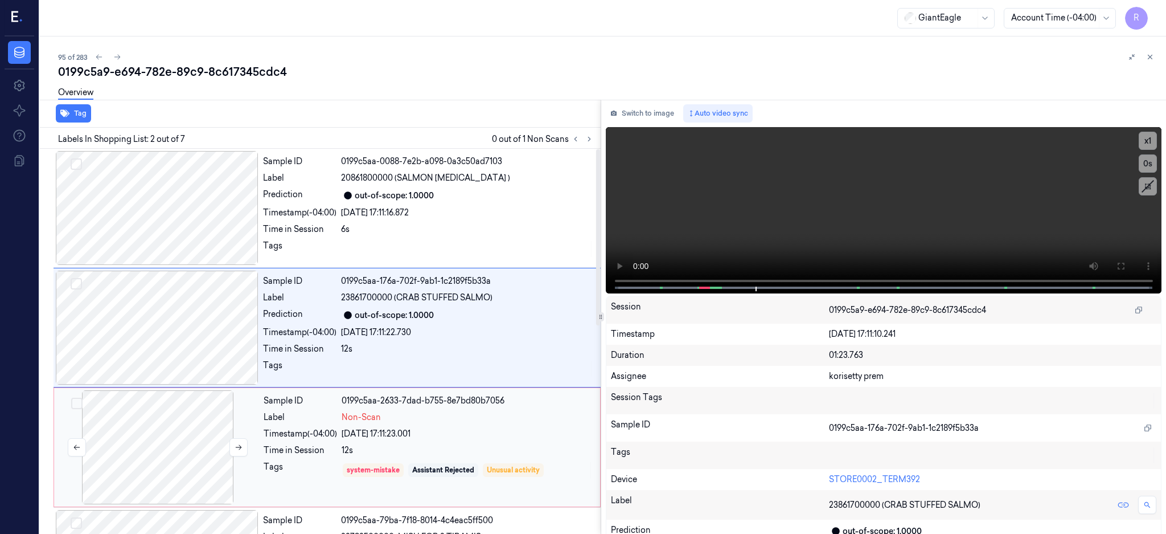
click at [168, 433] on div at bounding box center [157, 447] width 203 height 114
click at [101, 467] on div at bounding box center [157, 447] width 203 height 114
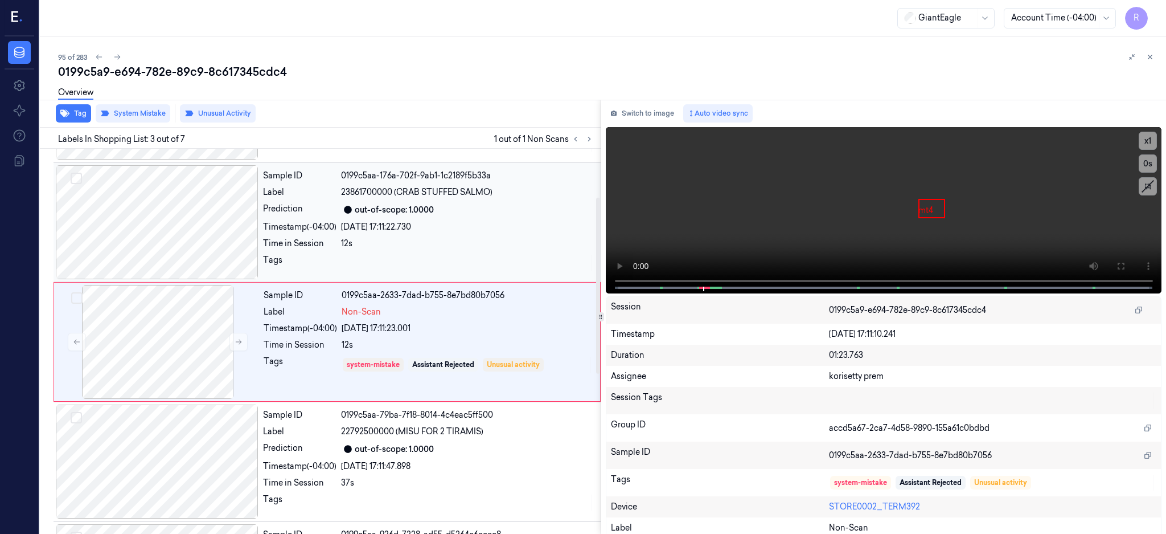
click at [183, 200] on div at bounding box center [157, 222] width 203 height 114
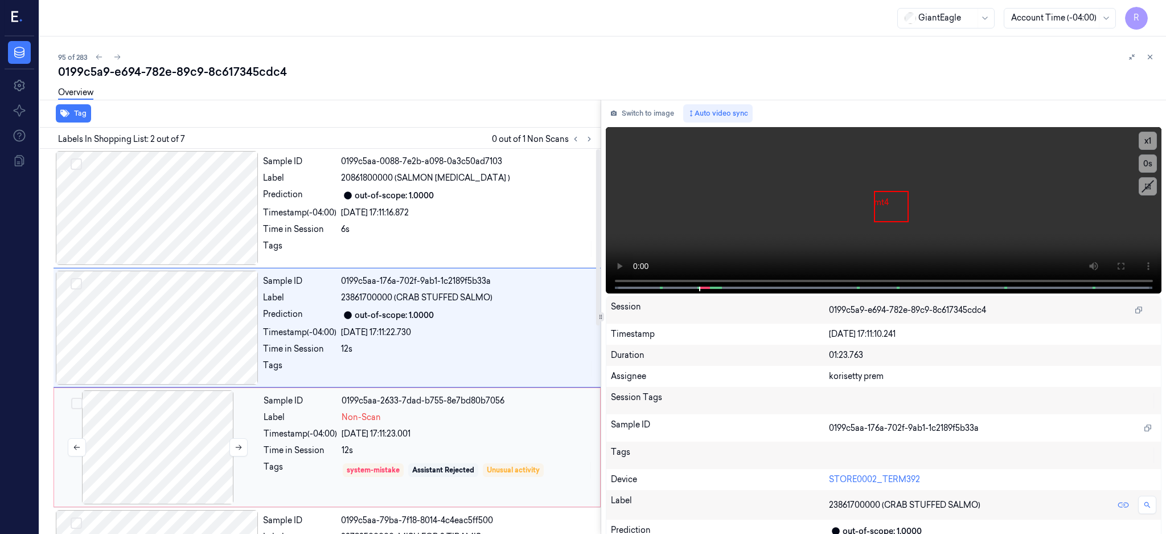
click at [141, 464] on div at bounding box center [157, 447] width 203 height 114
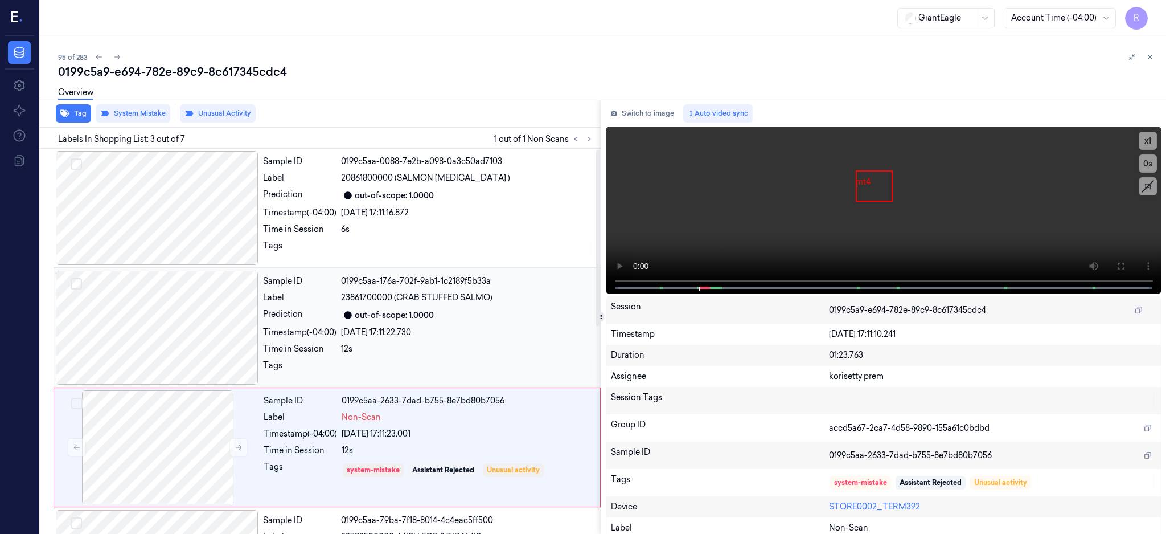
scroll to position [105, 0]
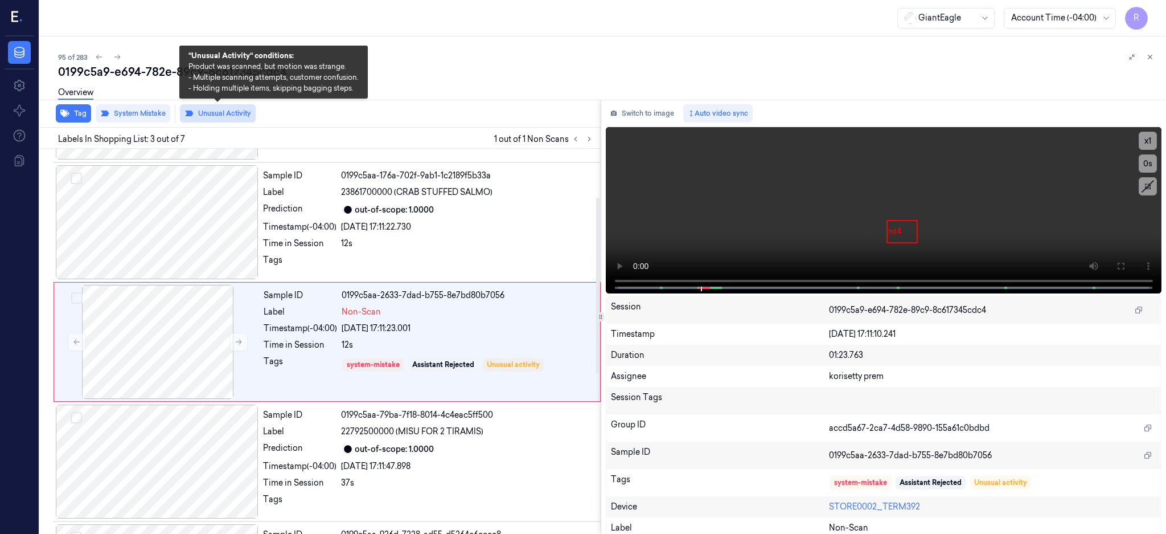
click at [238, 110] on button "Unusual Activity" at bounding box center [218, 113] width 76 height 18
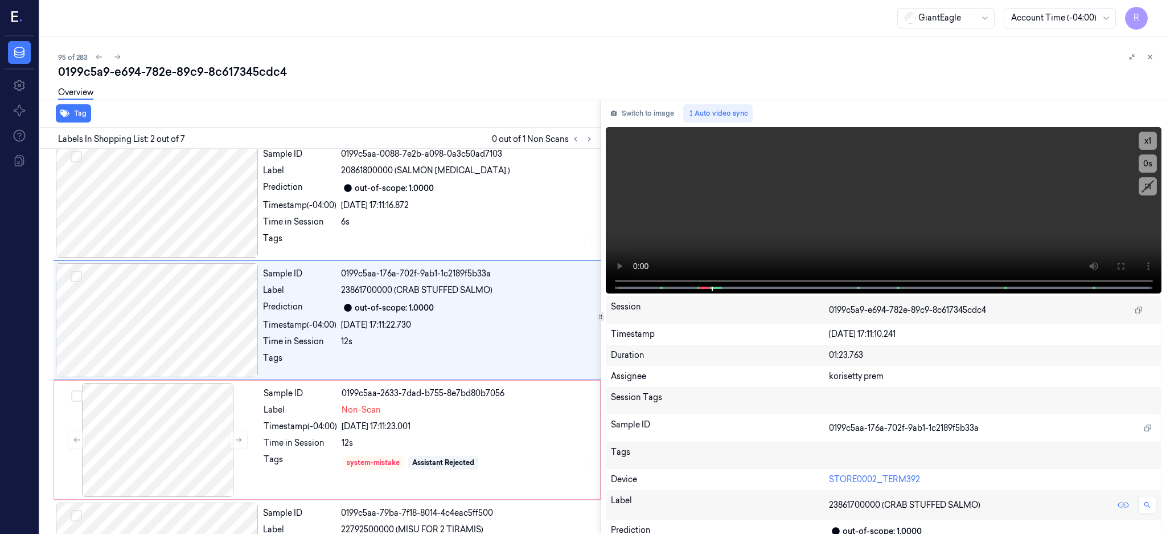
scroll to position [0, 0]
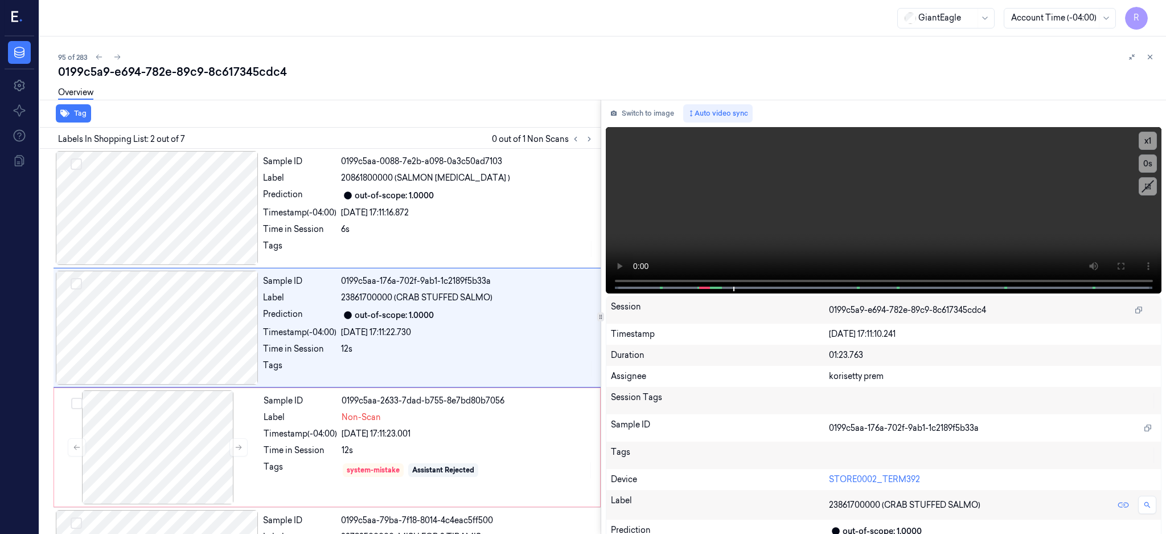
click at [190, 67] on div "0199c5a9-e694-782e-89c9-8c617345cdc4" at bounding box center [607, 72] width 1099 height 16
copy div "89c9"
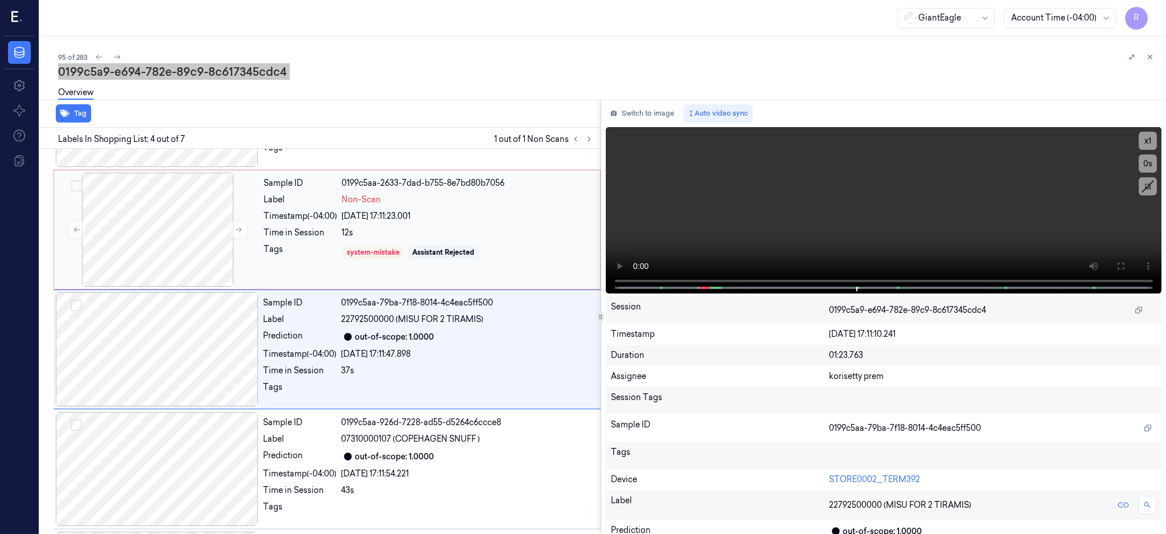
scroll to position [225, 0]
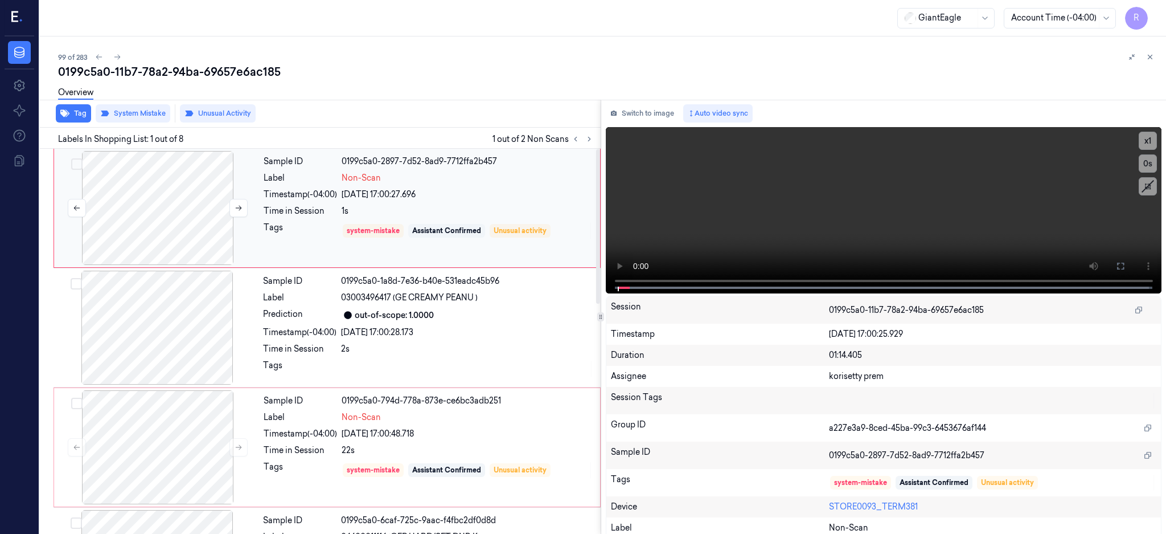
click at [159, 205] on div at bounding box center [157, 208] width 203 height 114
click at [146, 204] on div at bounding box center [157, 208] width 203 height 114
click at [152, 222] on div at bounding box center [157, 208] width 203 height 114
click at [1130, 259] on button at bounding box center [1121, 266] width 18 height 18
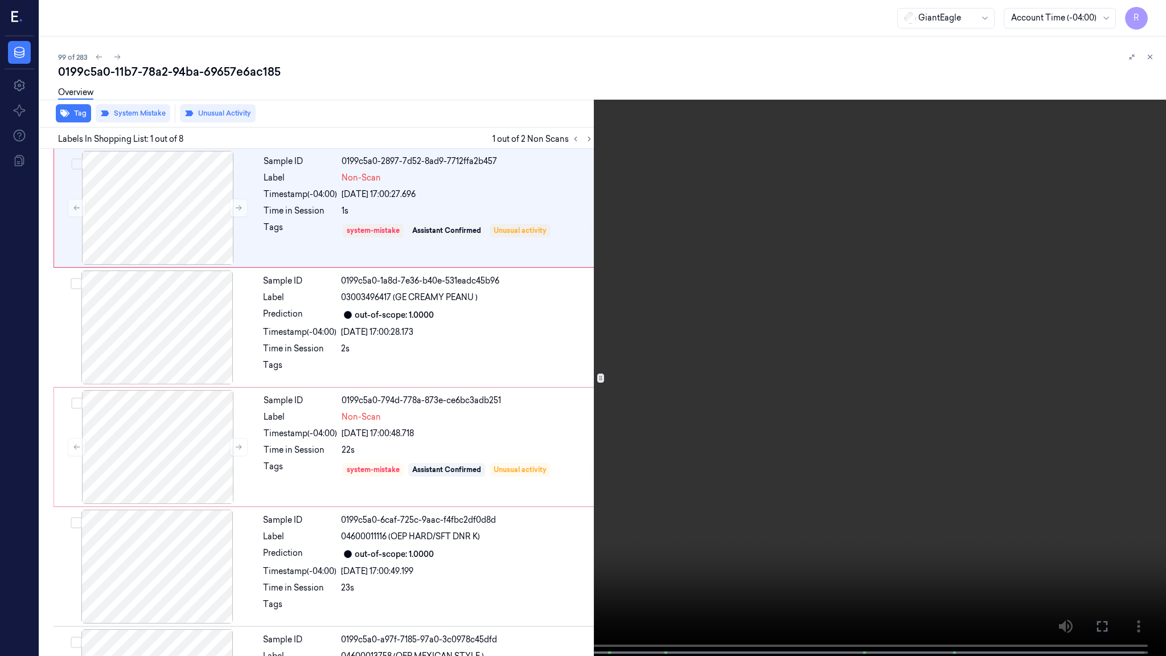
click at [640, 397] on video at bounding box center [583, 329] width 1166 height 658
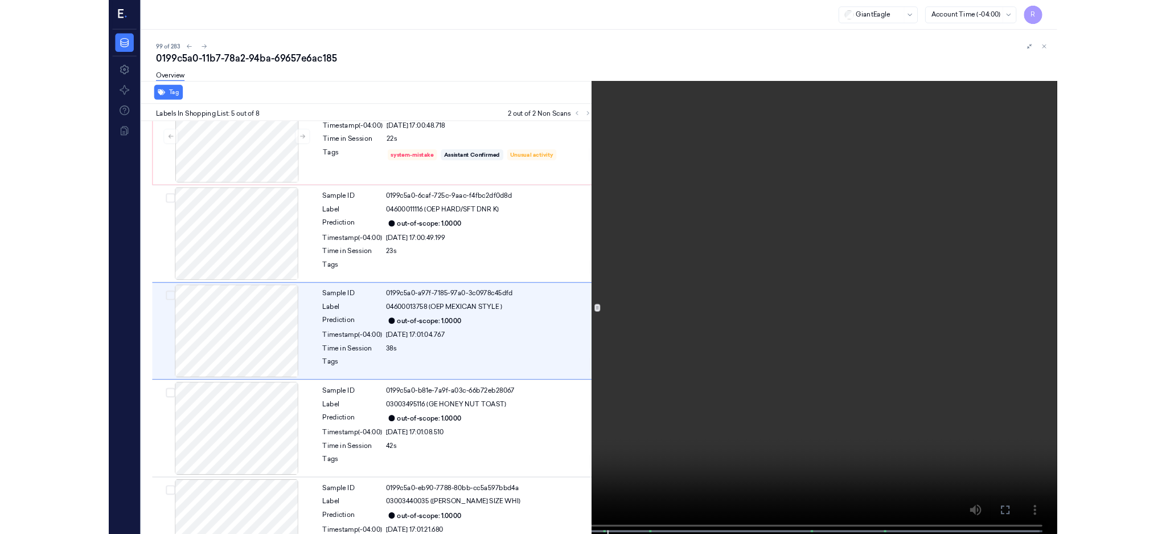
scroll to position [284, 0]
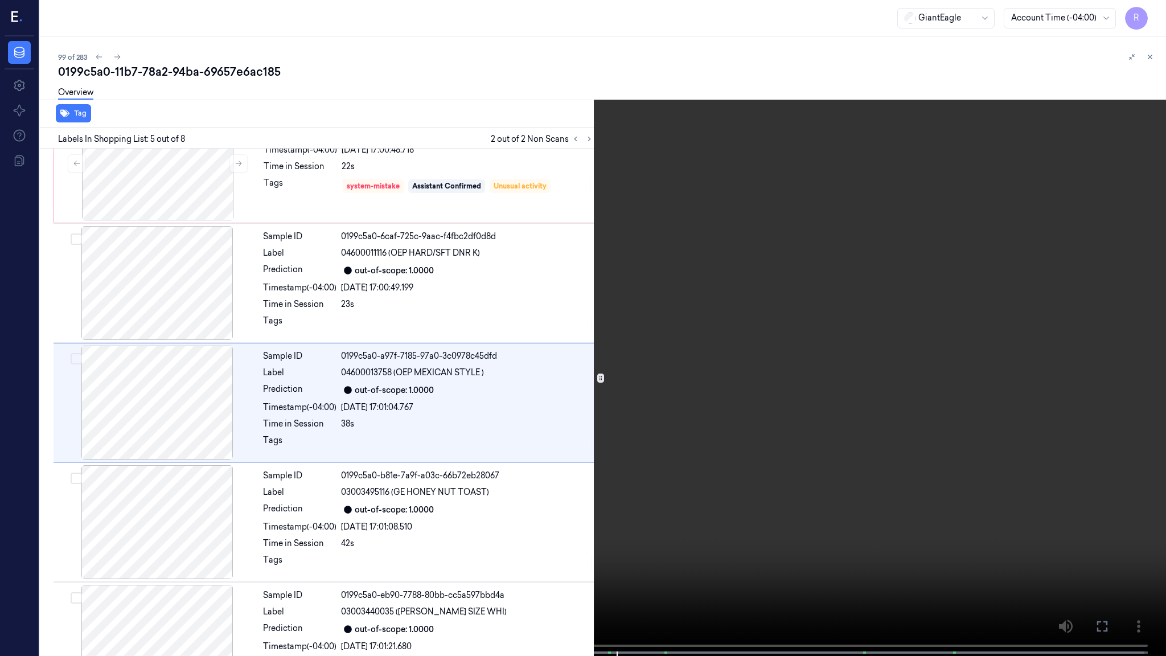
click at [647, 326] on video at bounding box center [583, 329] width 1166 height 658
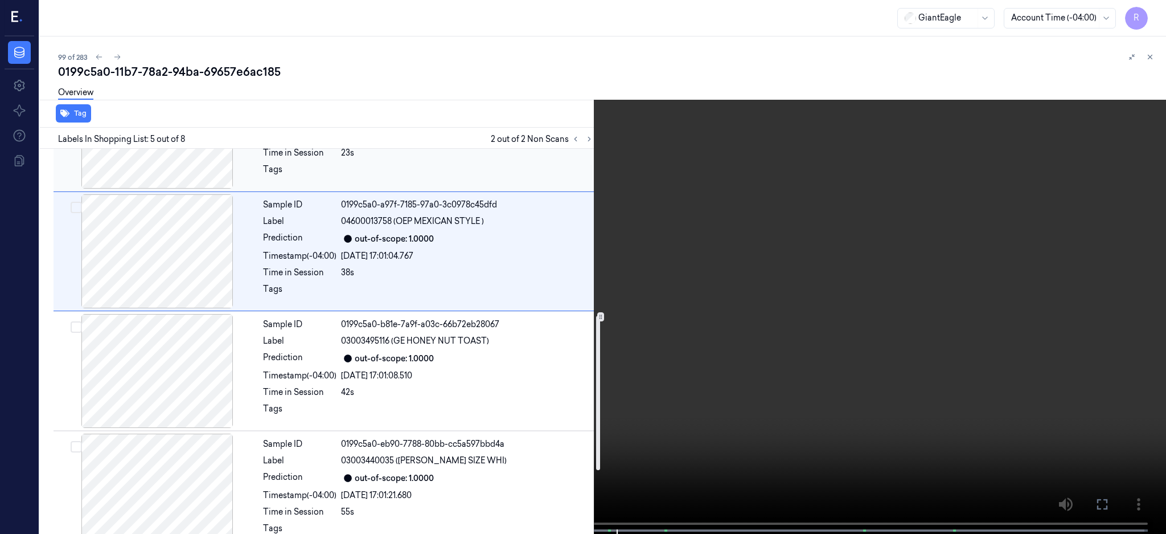
scroll to position [207, 0]
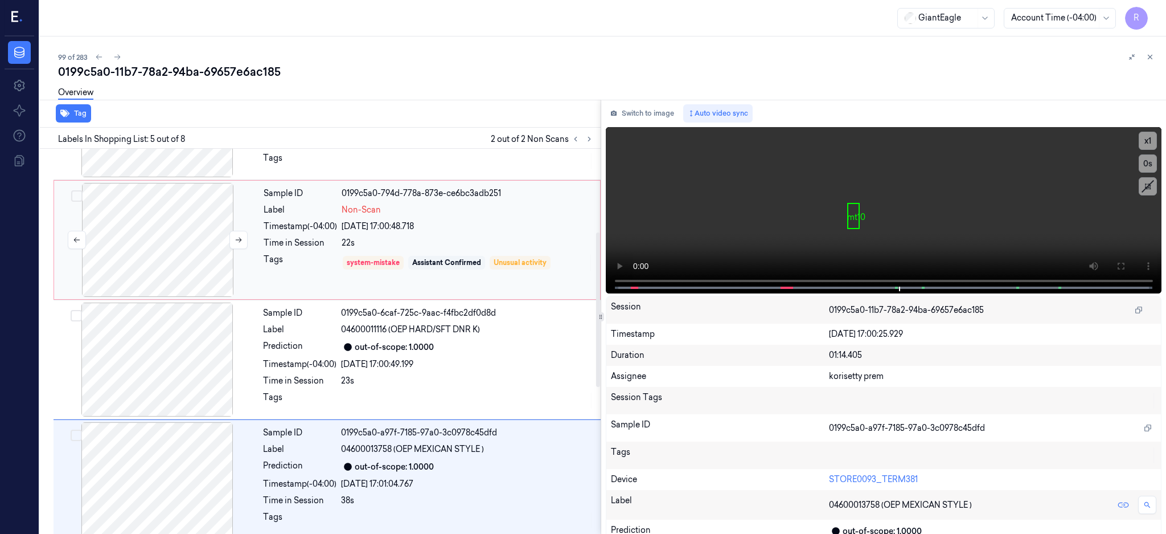
click at [170, 252] on div at bounding box center [157, 240] width 203 height 114
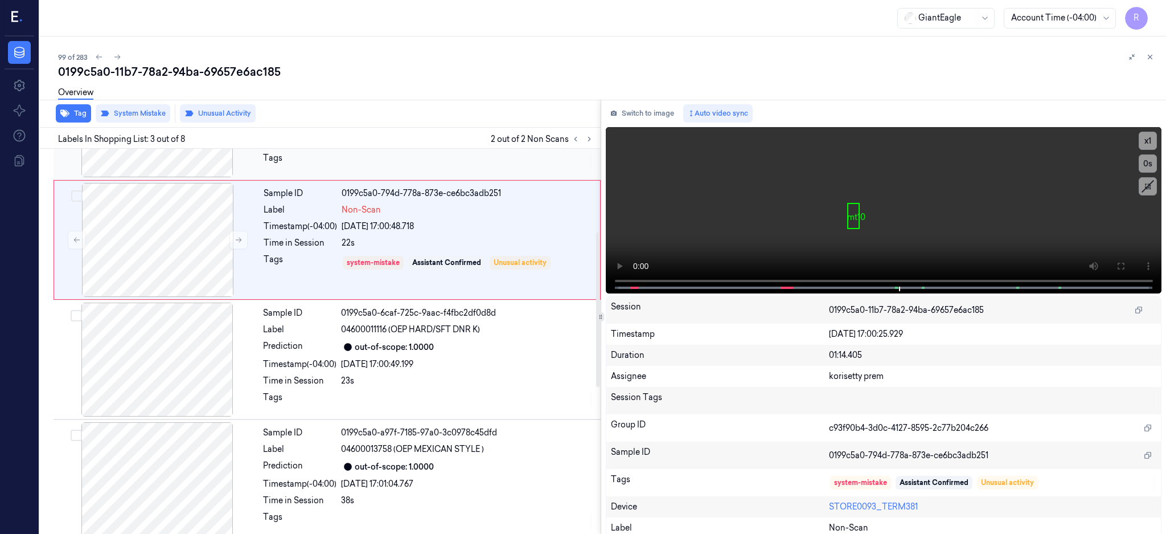
scroll to position [105, 0]
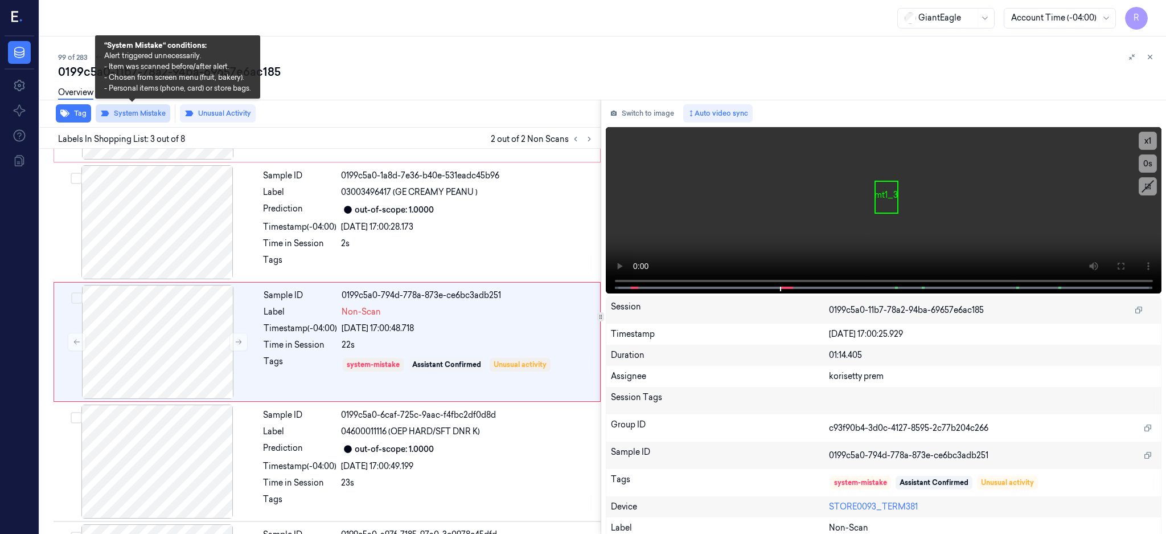
click at [146, 112] on button "System Mistake" at bounding box center [133, 113] width 75 height 18
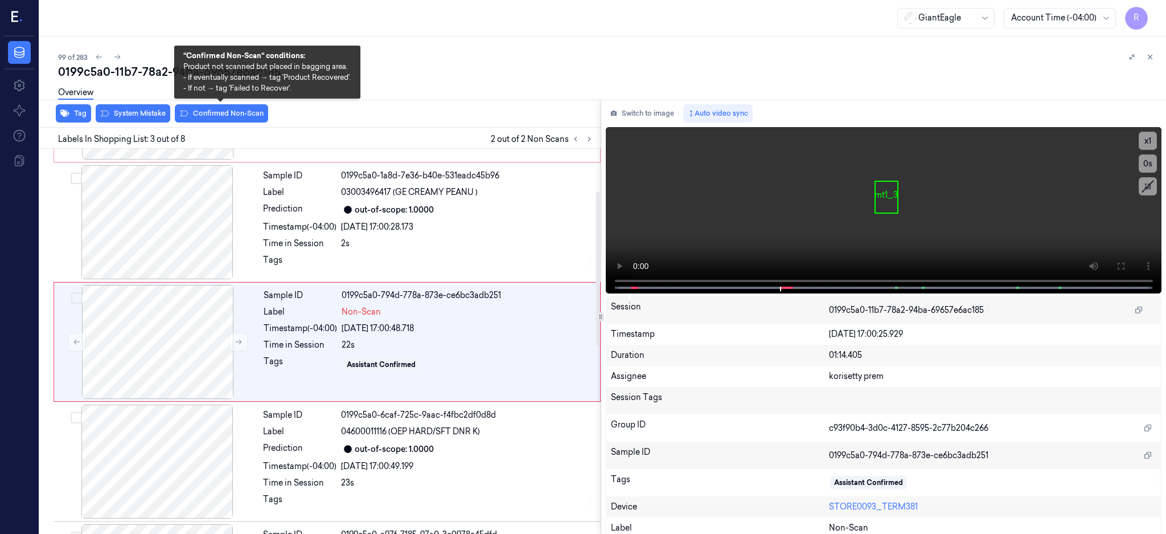
click at [240, 106] on div "Overview" at bounding box center [607, 94] width 1099 height 29
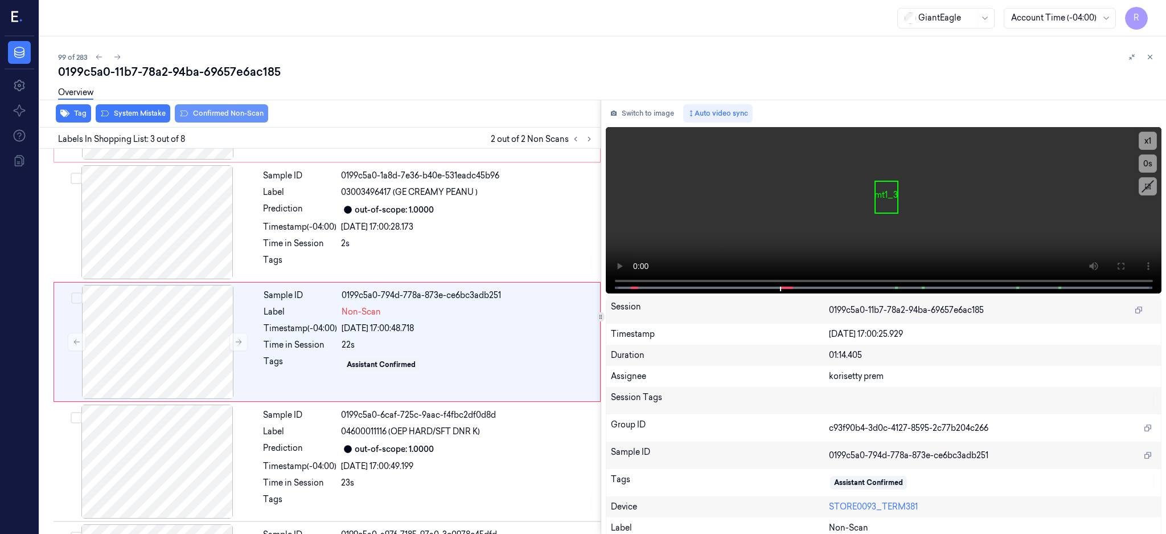
click at [240, 109] on button "Confirmed Non-Scan" at bounding box center [221, 113] width 93 height 18
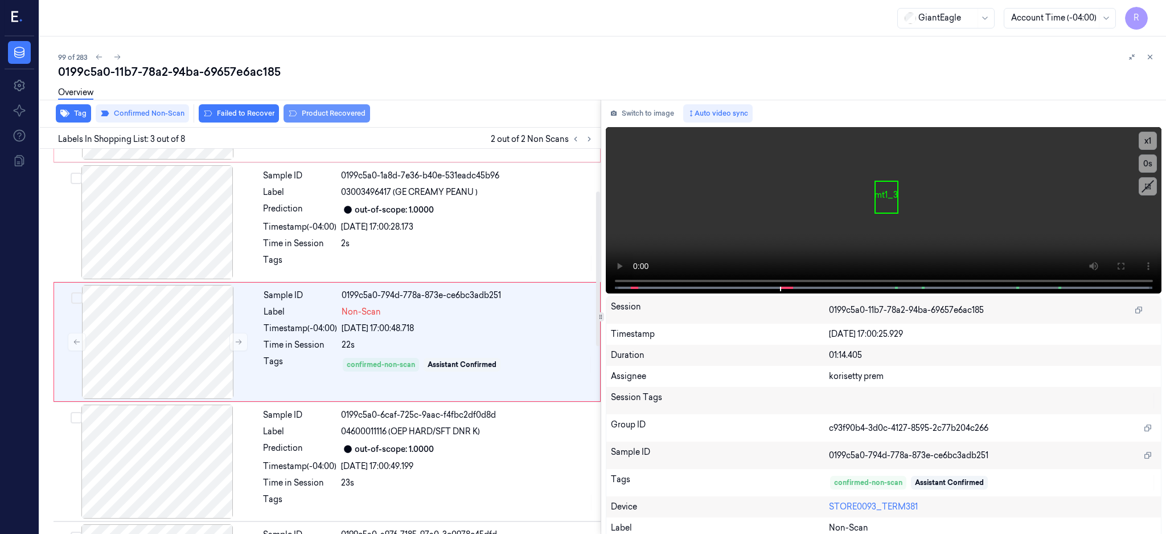
click at [349, 110] on button "Product Recovered" at bounding box center [327, 113] width 87 height 18
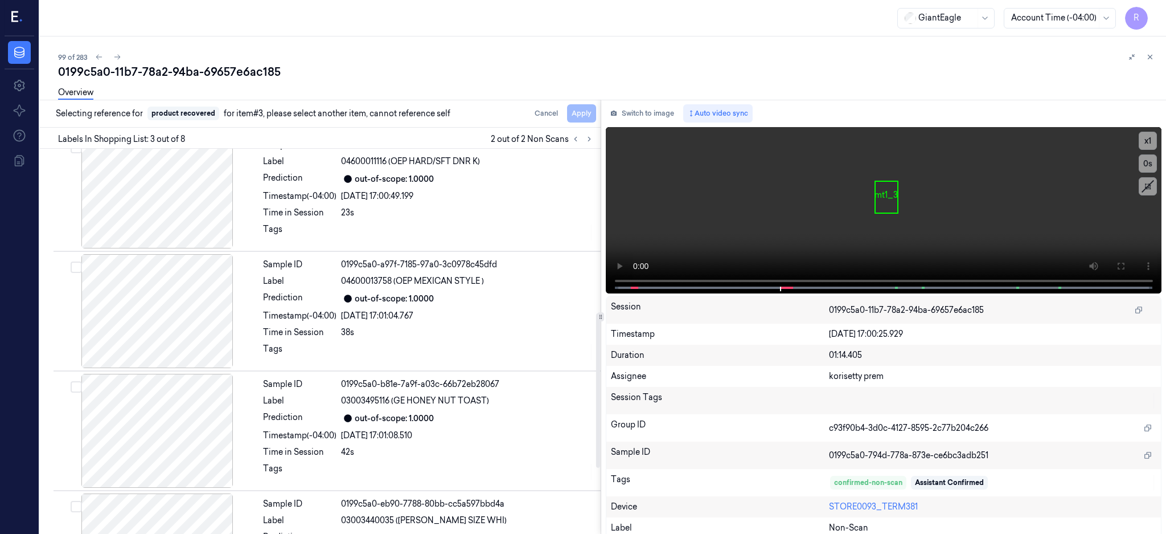
scroll to position [409, 0]
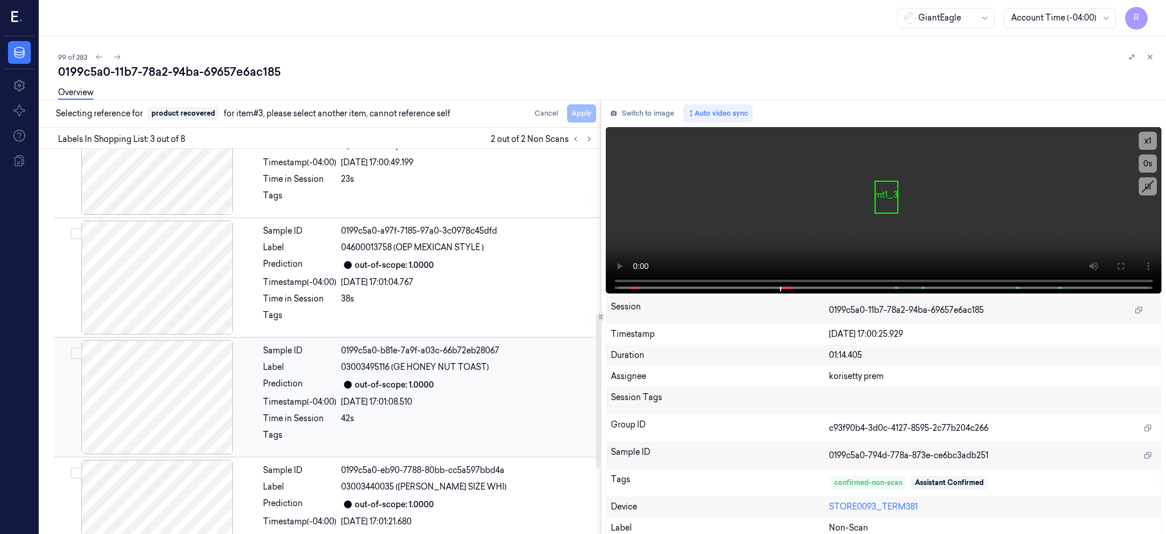
click at [128, 405] on div at bounding box center [157, 397] width 203 height 114
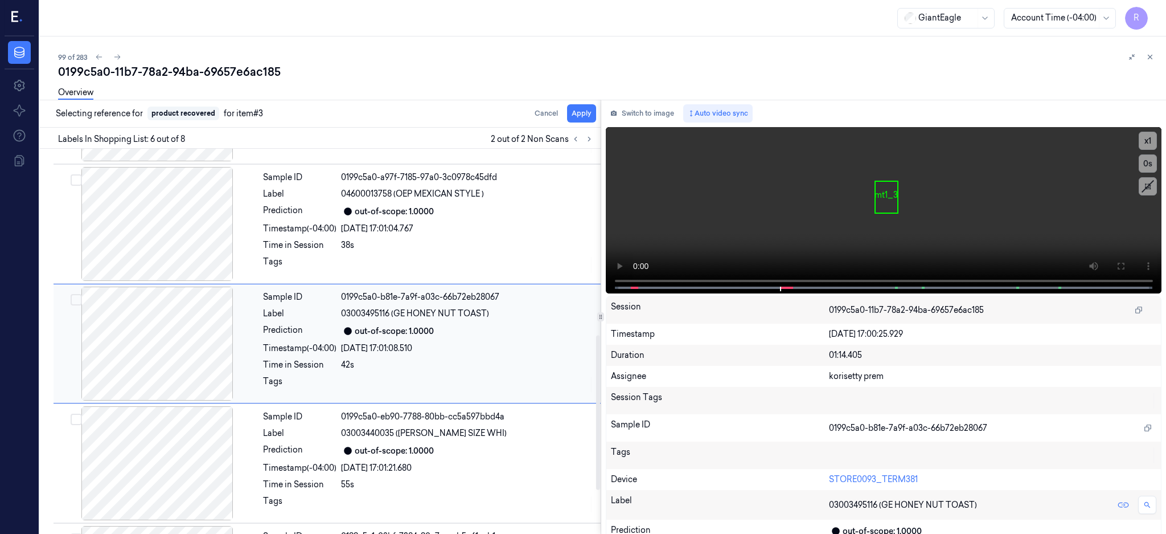
scroll to position [465, 0]
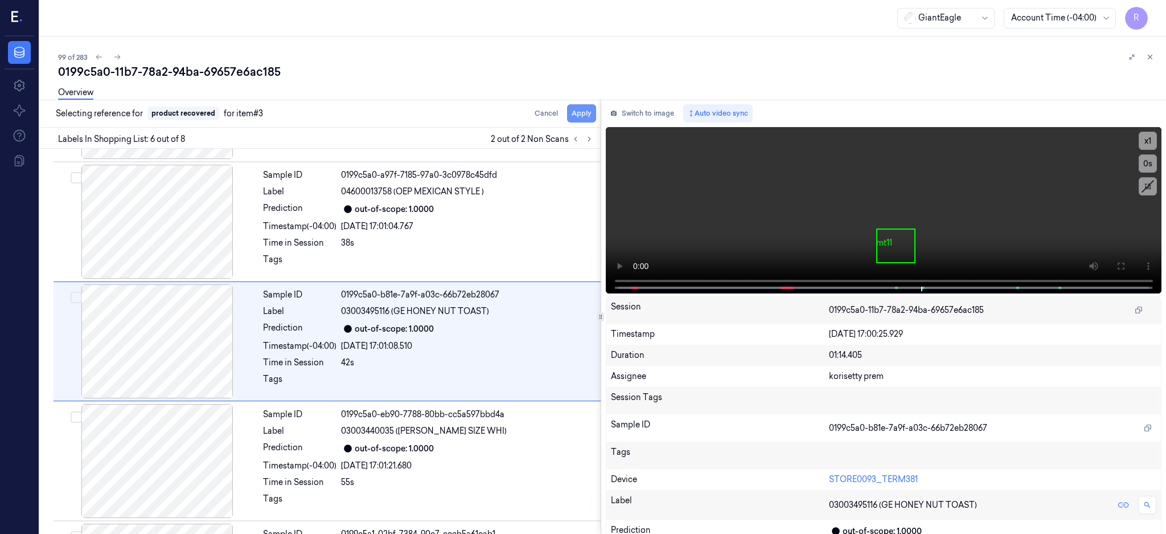
click at [596, 114] on button "Apply" at bounding box center [581, 113] width 29 height 18
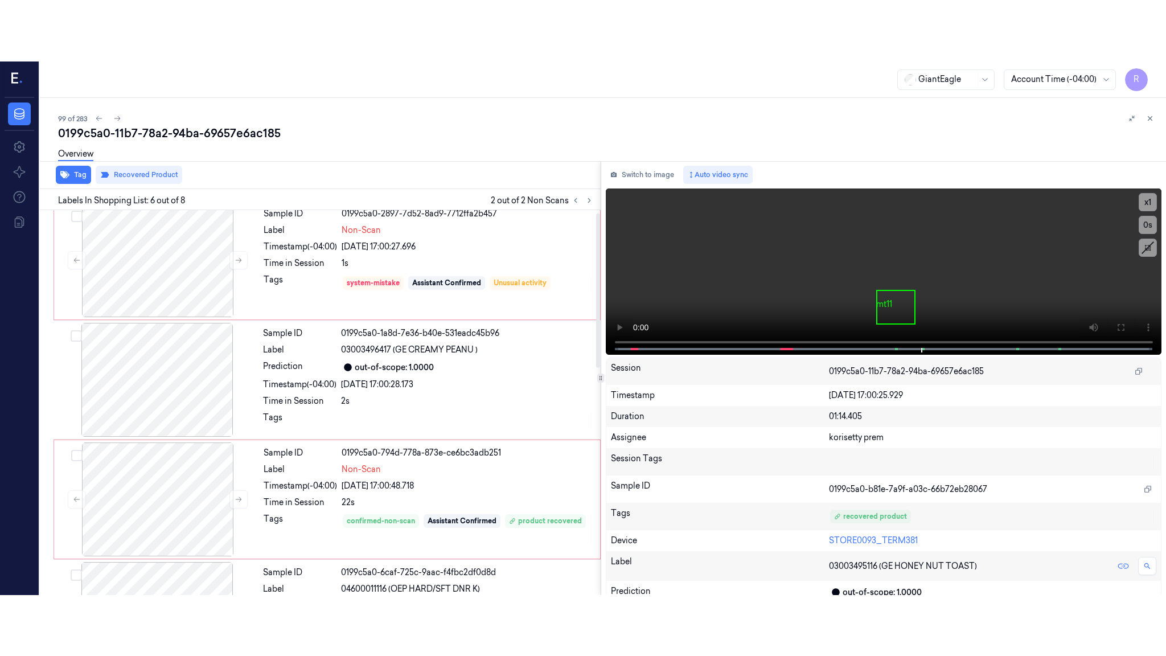
scroll to position [0, 0]
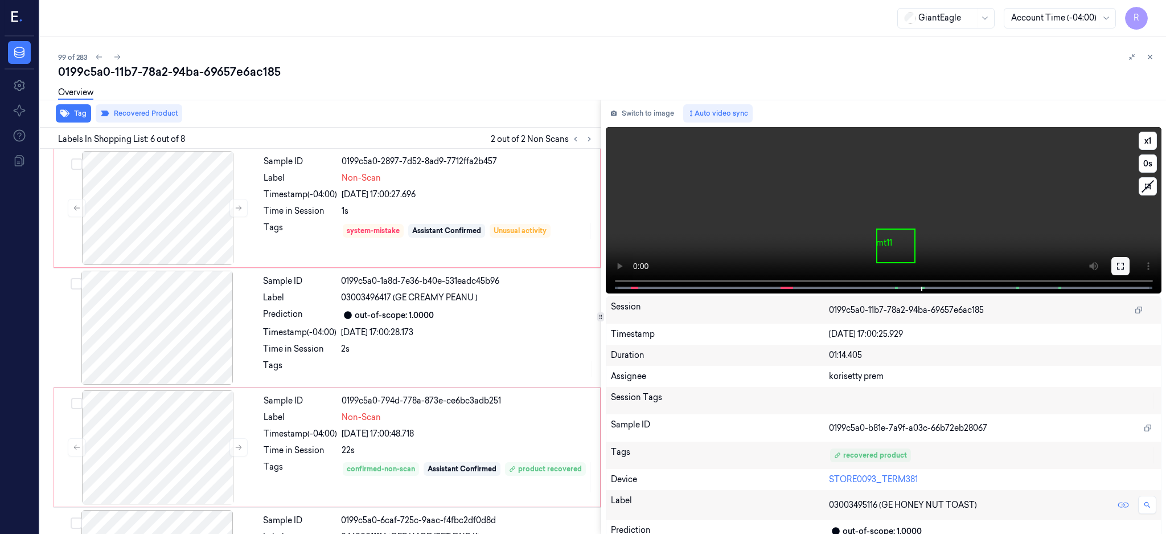
click at [1130, 269] on button at bounding box center [1121, 266] width 18 height 18
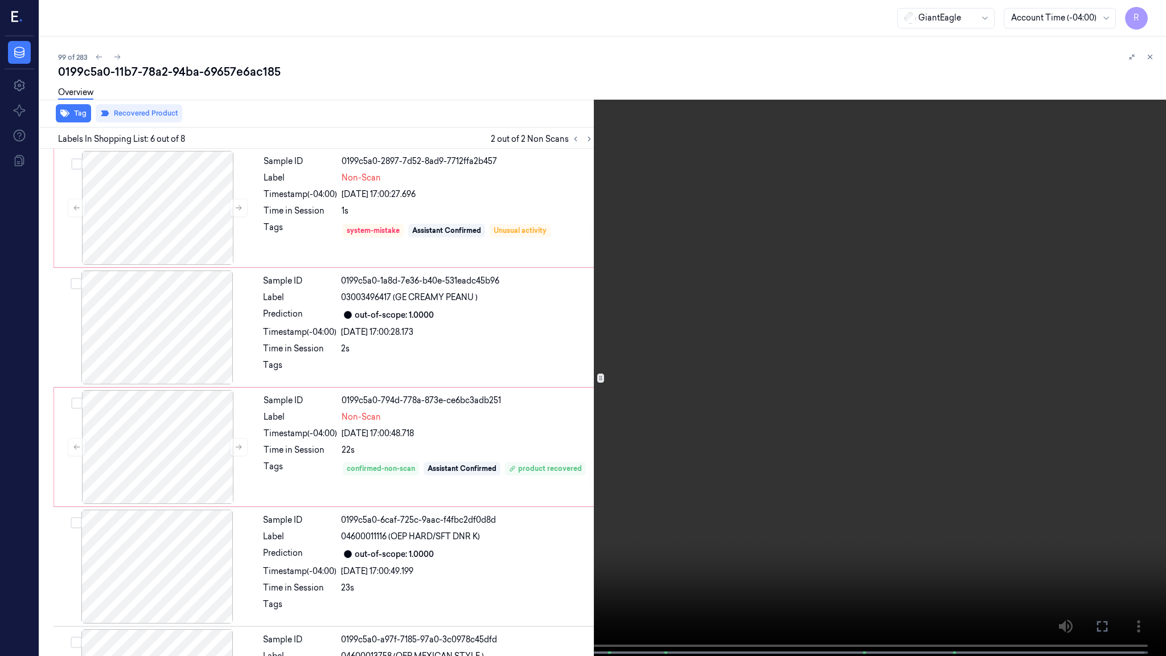
click at [830, 387] on video at bounding box center [583, 329] width 1166 height 658
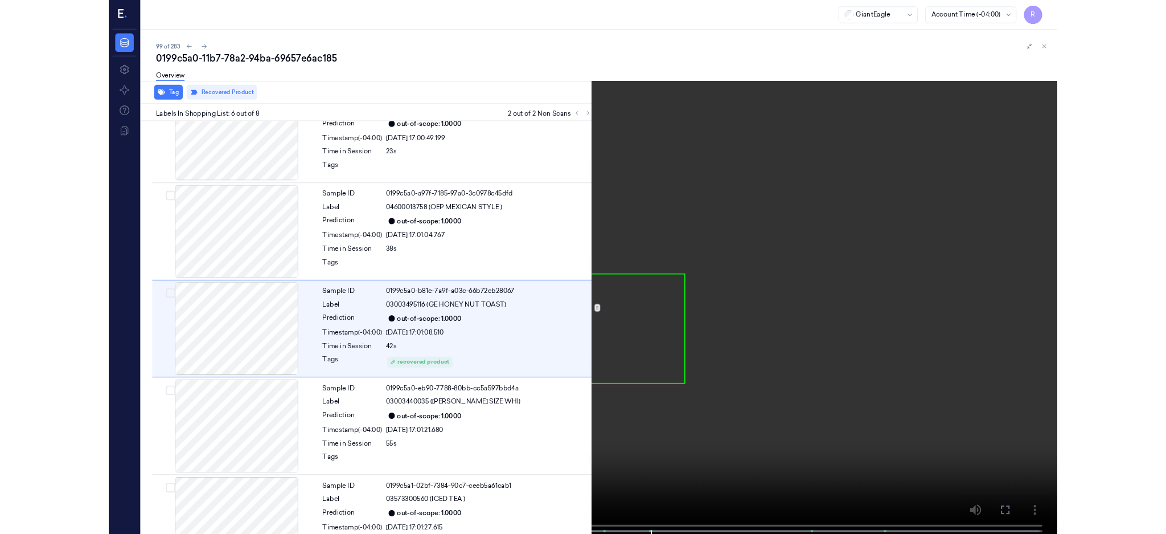
scroll to position [403, 0]
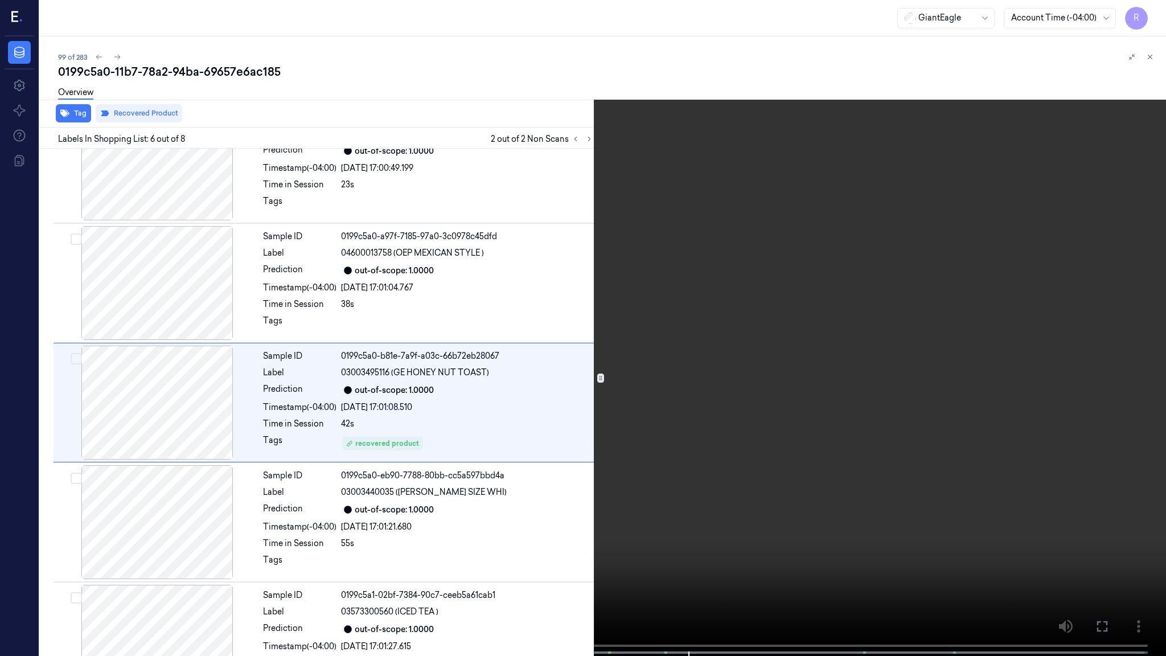
click at [748, 418] on video at bounding box center [583, 329] width 1166 height 658
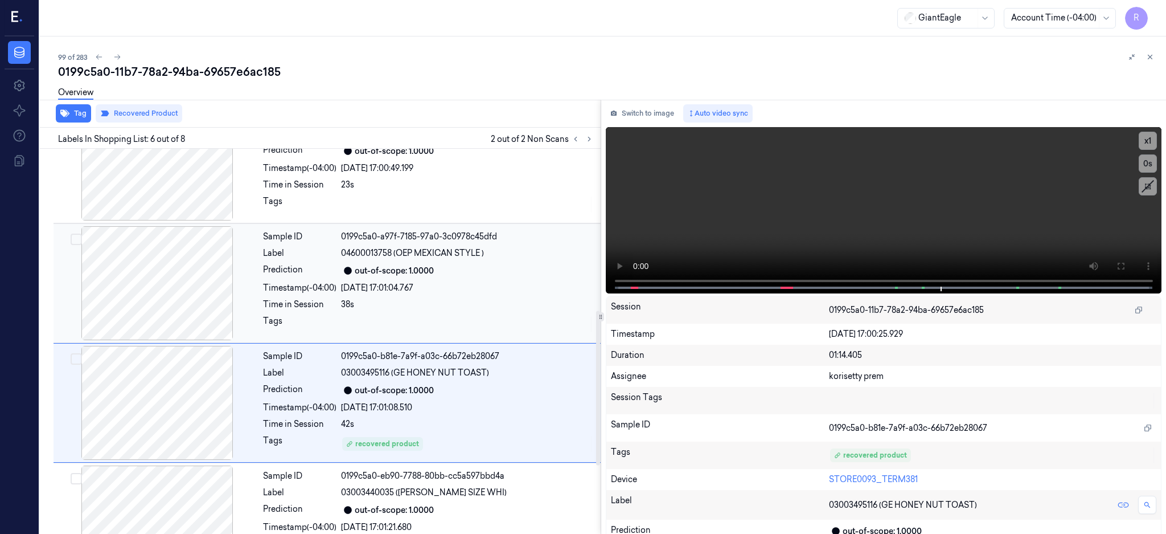
click at [176, 294] on div at bounding box center [157, 283] width 203 height 114
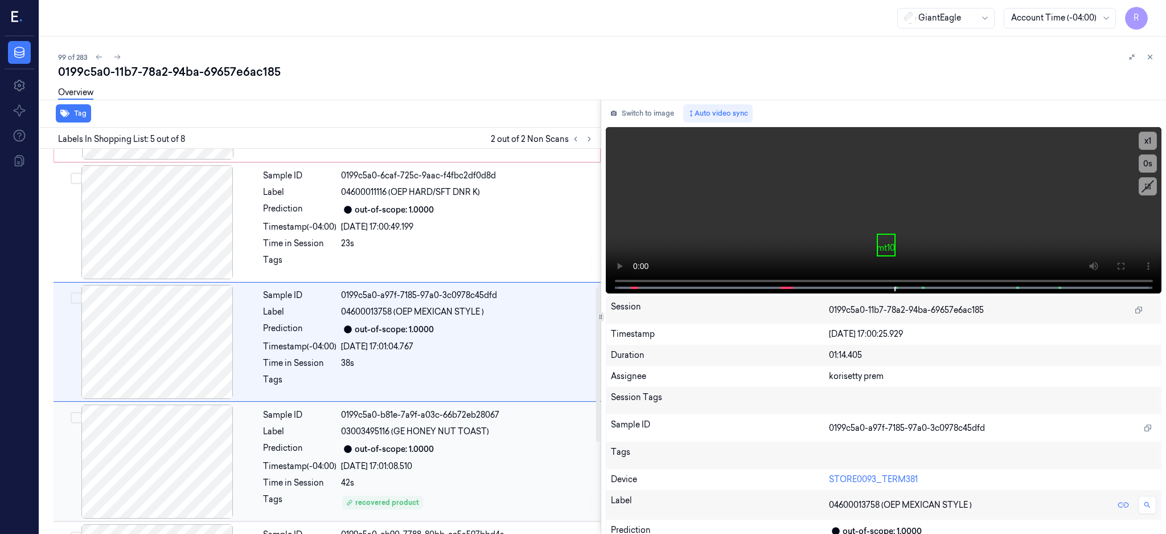
click at [164, 450] on div at bounding box center [157, 461] width 203 height 114
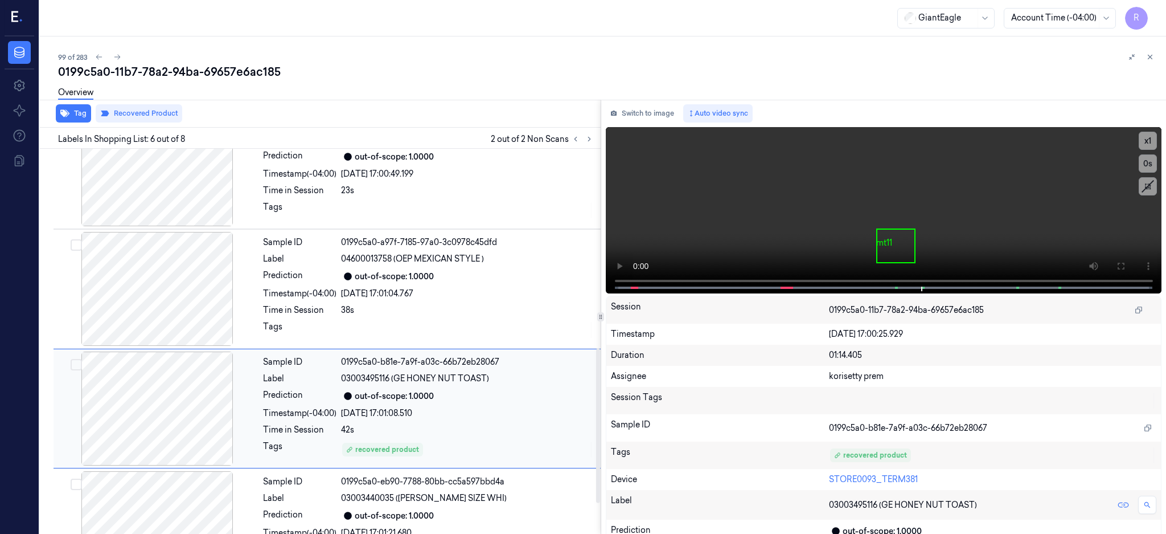
scroll to position [388, 0]
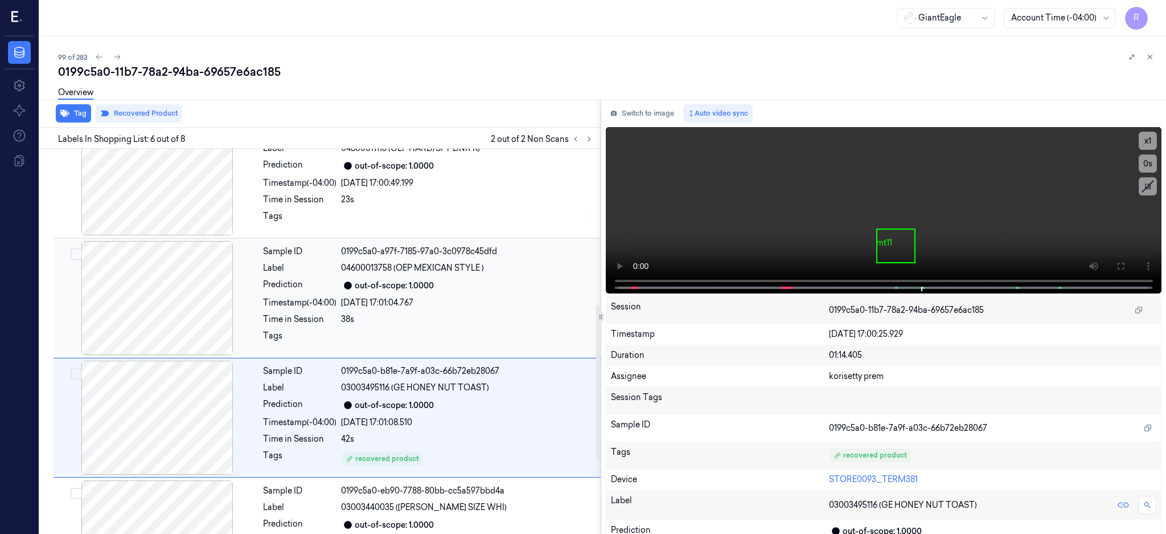
click at [161, 306] on div at bounding box center [157, 298] width 203 height 114
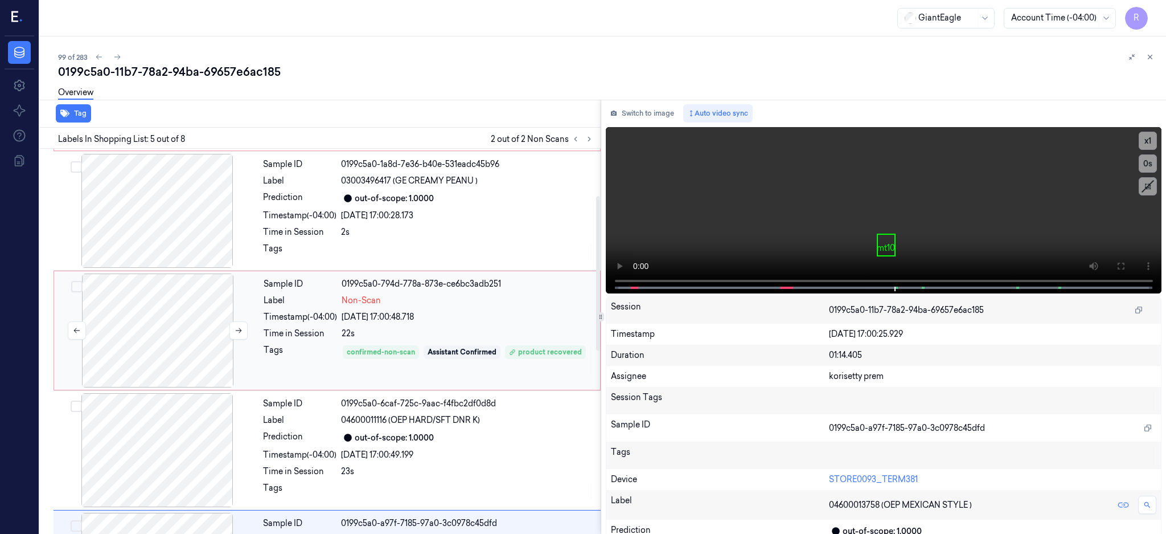
click at [189, 302] on div at bounding box center [157, 330] width 203 height 114
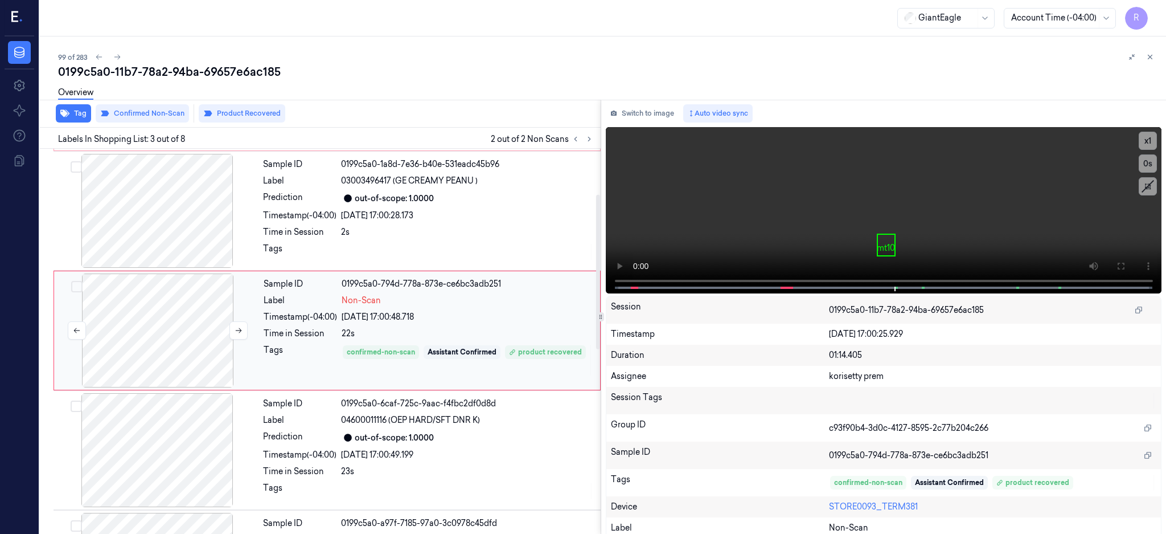
scroll to position [105, 0]
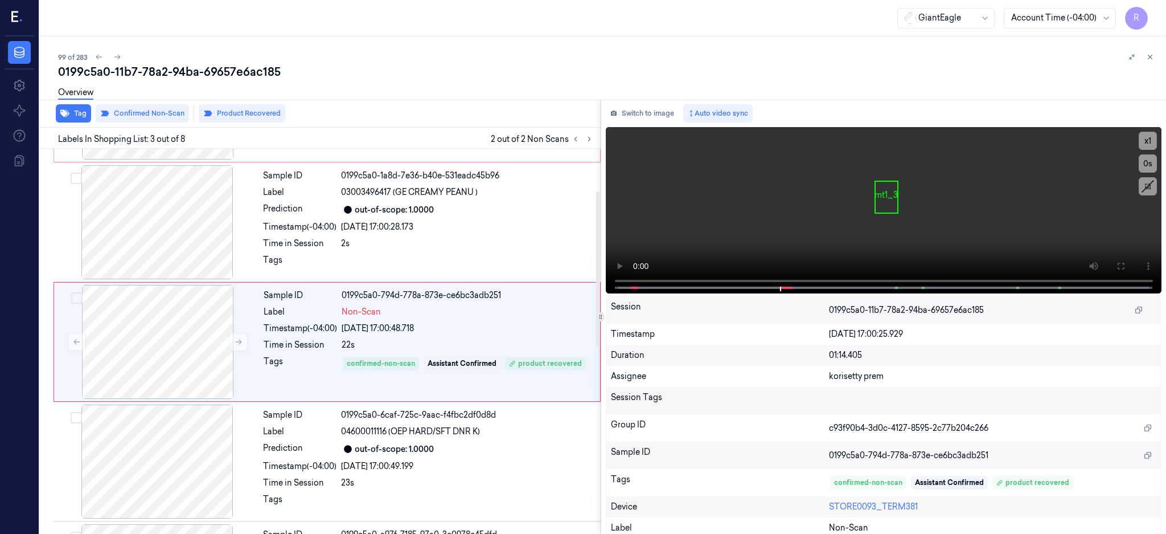
click at [140, 105] on div "Overview" at bounding box center [607, 94] width 1099 height 29
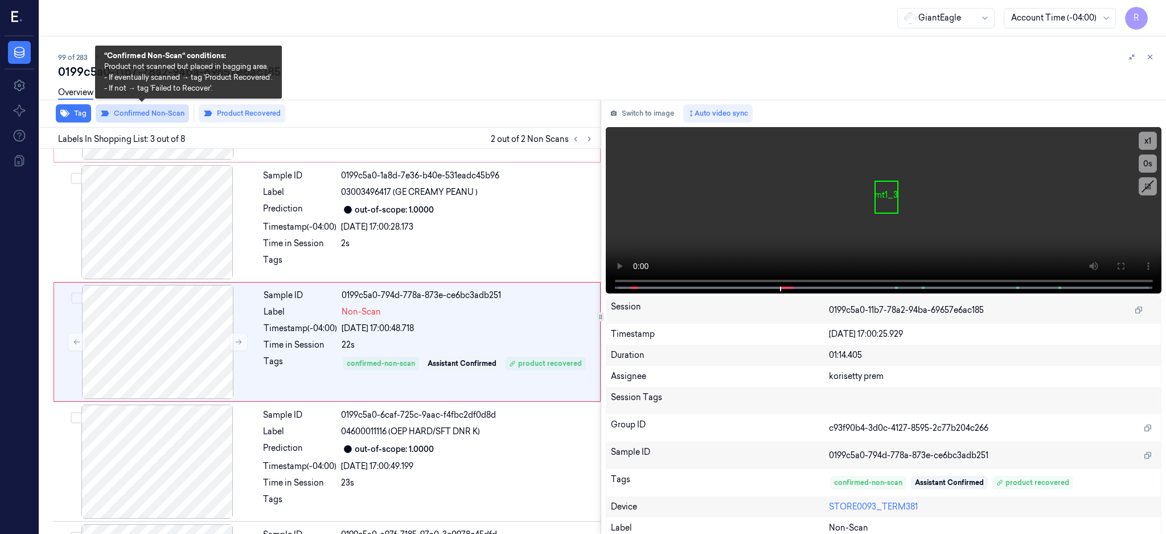
click at [145, 113] on button "Confirmed Non-Scan" at bounding box center [142, 113] width 93 height 18
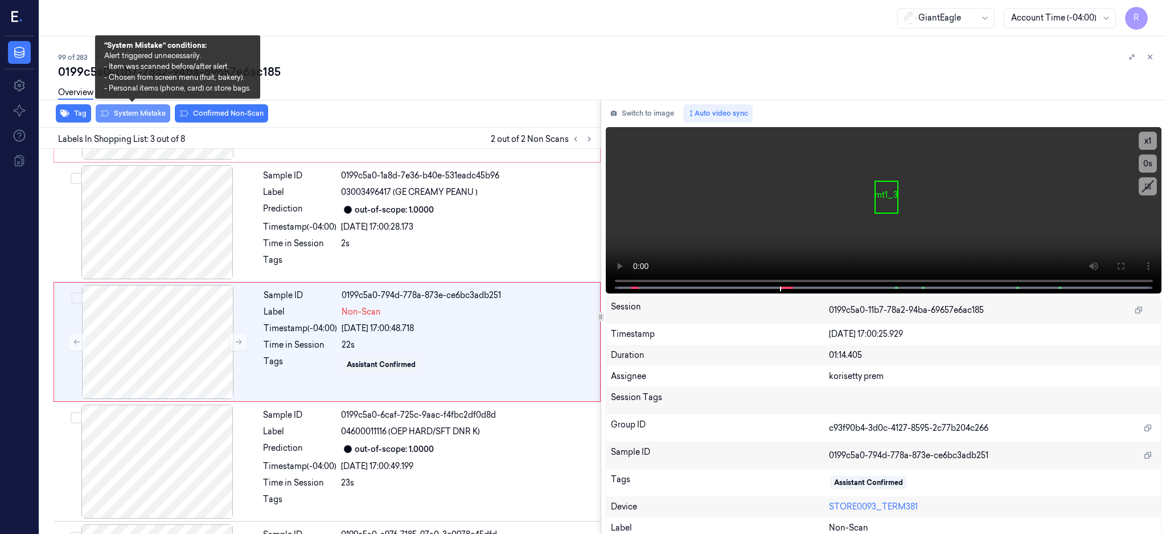
click at [155, 112] on button "System Mistake" at bounding box center [133, 113] width 75 height 18
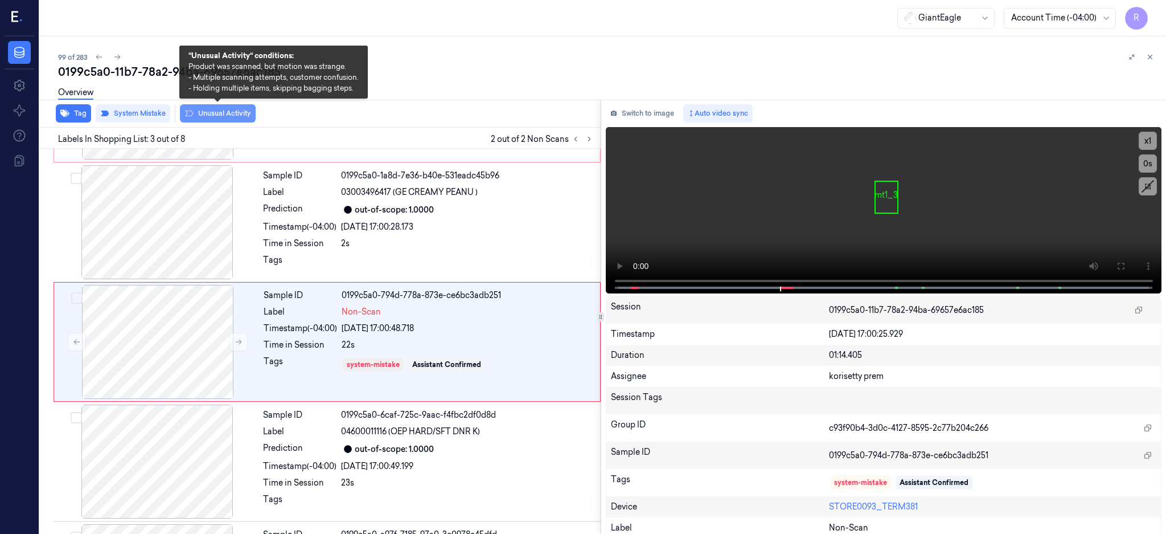
click at [224, 117] on button "Unusual Activity" at bounding box center [218, 113] width 76 height 18
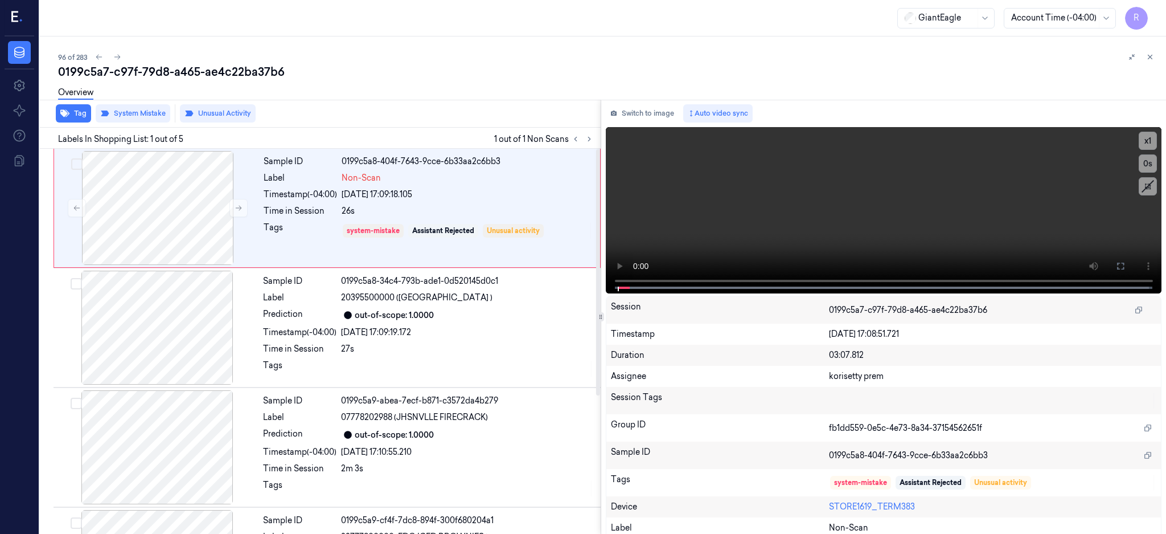
click at [593, 141] on icon at bounding box center [589, 139] width 8 height 8
click at [157, 191] on div at bounding box center [157, 208] width 203 height 114
click at [174, 208] on div at bounding box center [157, 208] width 203 height 114
click at [1124, 263] on icon at bounding box center [1120, 266] width 7 height 7
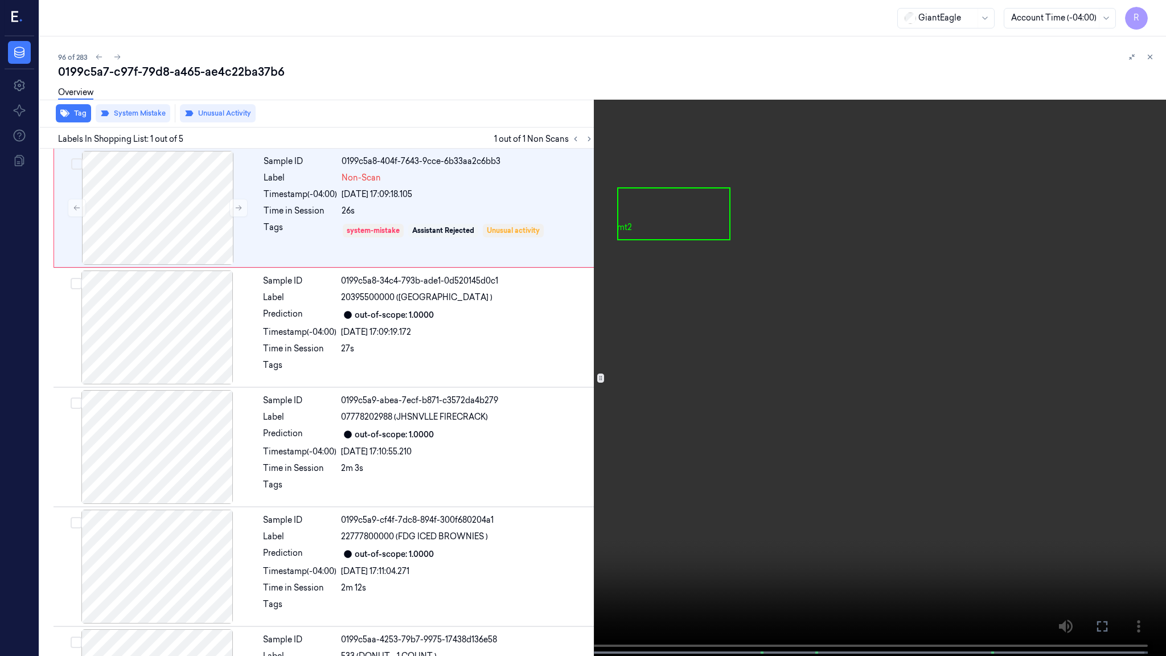
click at [729, 292] on video at bounding box center [583, 329] width 1166 height 658
click at [189, 533] on span at bounding box center [190, 653] width 2 height 6
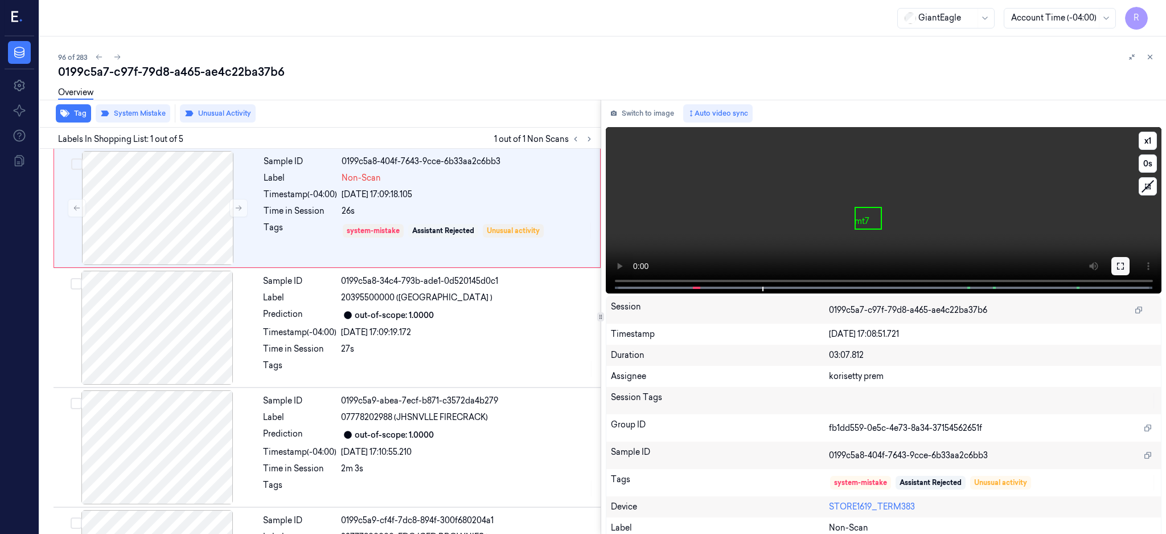
click at [1125, 261] on icon at bounding box center [1120, 265] width 9 height 9
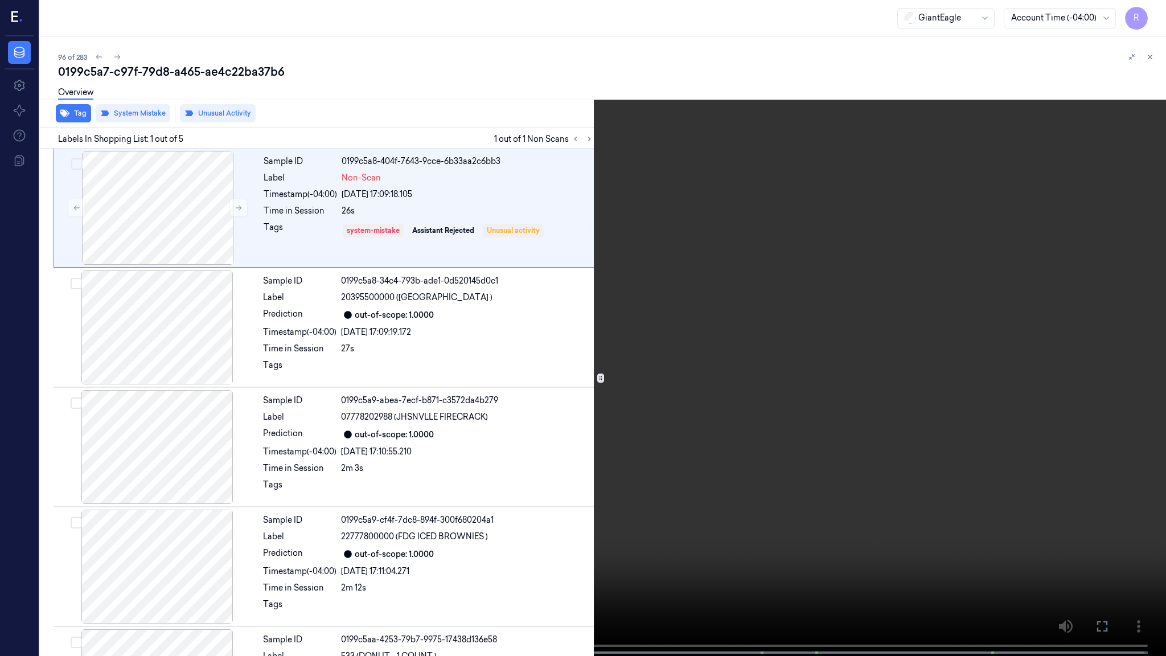
click at [639, 504] on video at bounding box center [583, 329] width 1166 height 658
click at [592, 360] on video at bounding box center [583, 329] width 1166 height 658
click at [579, 476] on video at bounding box center [583, 329] width 1166 height 658
click at [785, 406] on video at bounding box center [583, 329] width 1166 height 658
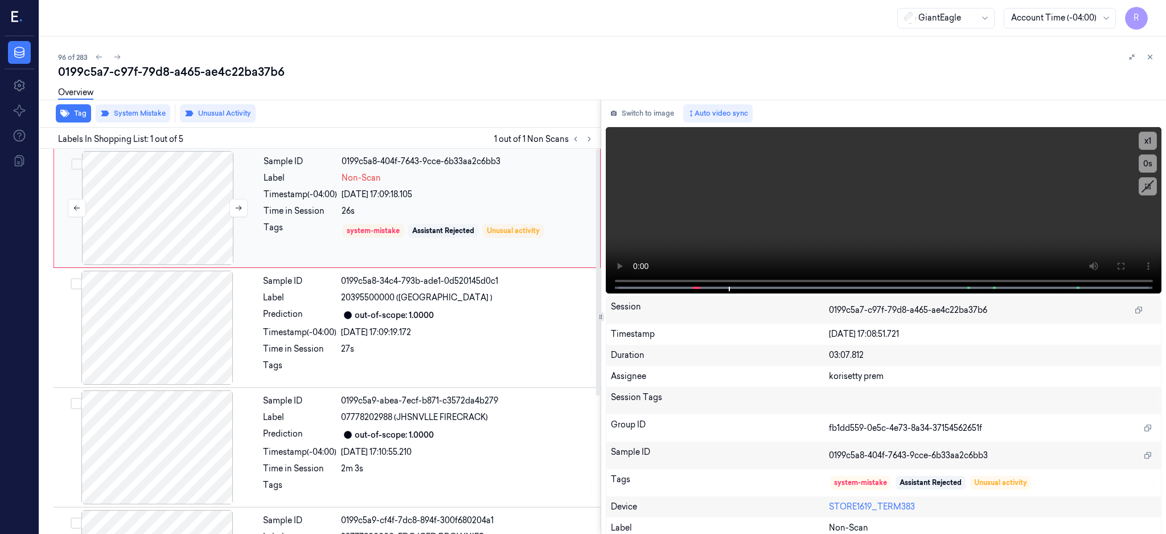
click at [171, 227] on div at bounding box center [157, 208] width 203 height 114
click at [1130, 257] on button at bounding box center [1121, 266] width 18 height 18
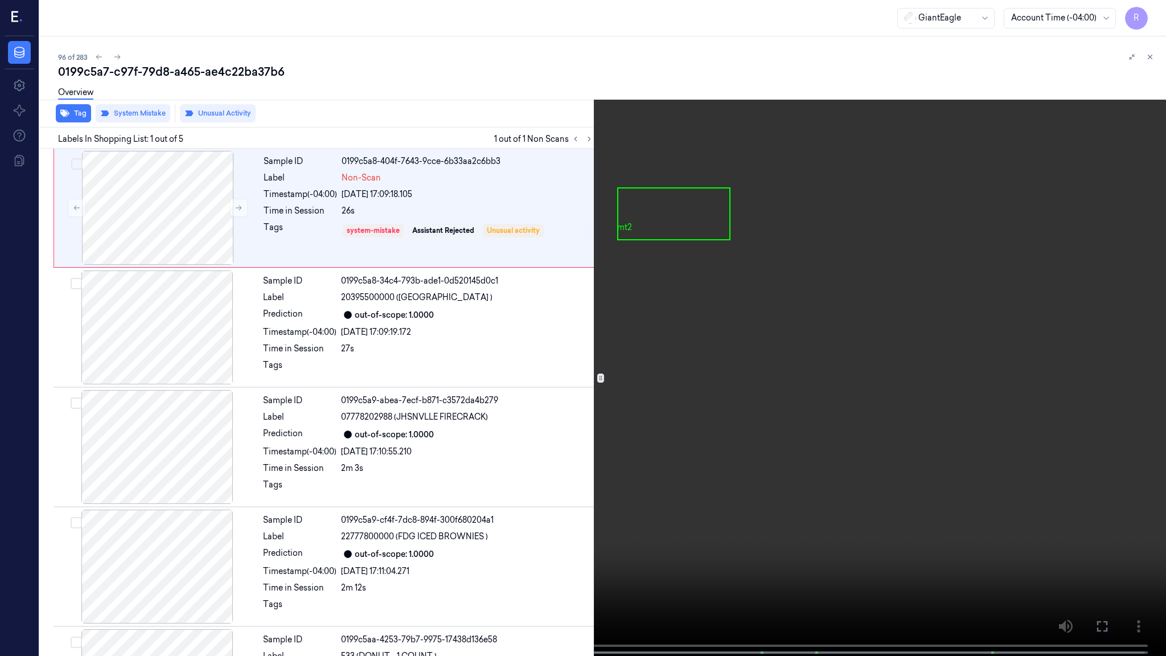
click at [602, 377] on video at bounding box center [583, 329] width 1166 height 658
click at [788, 211] on video at bounding box center [583, 329] width 1166 height 658
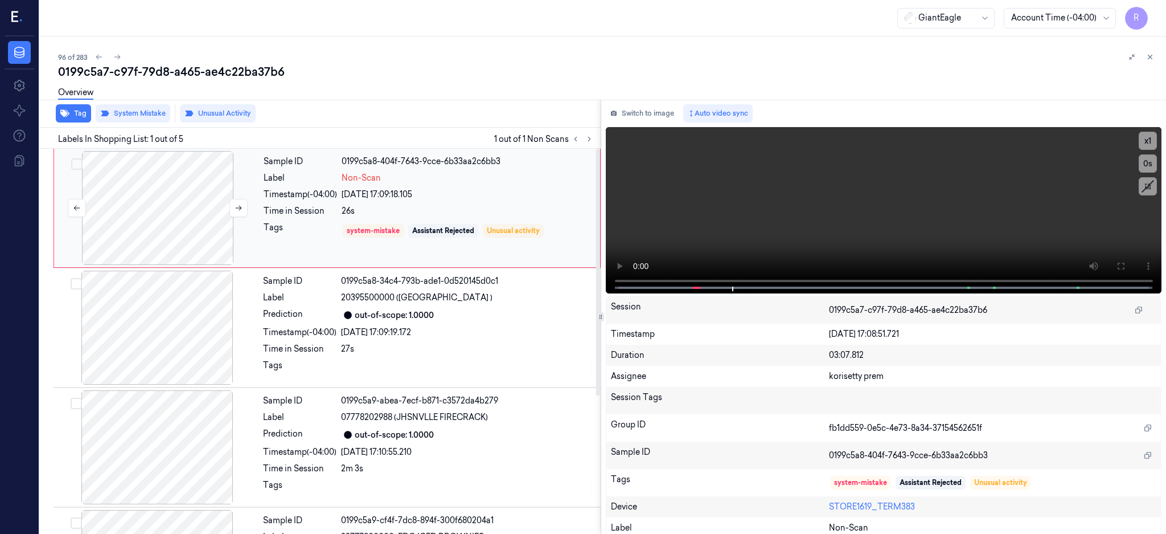
click at [191, 194] on div at bounding box center [157, 208] width 203 height 114
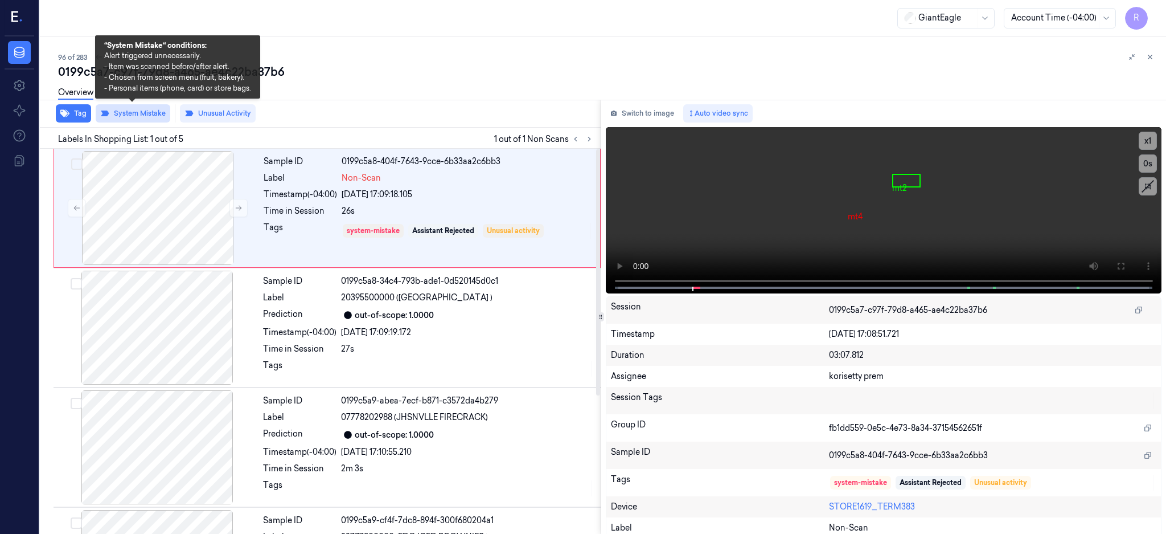
click at [145, 110] on button "System Mistake" at bounding box center [133, 113] width 75 height 18
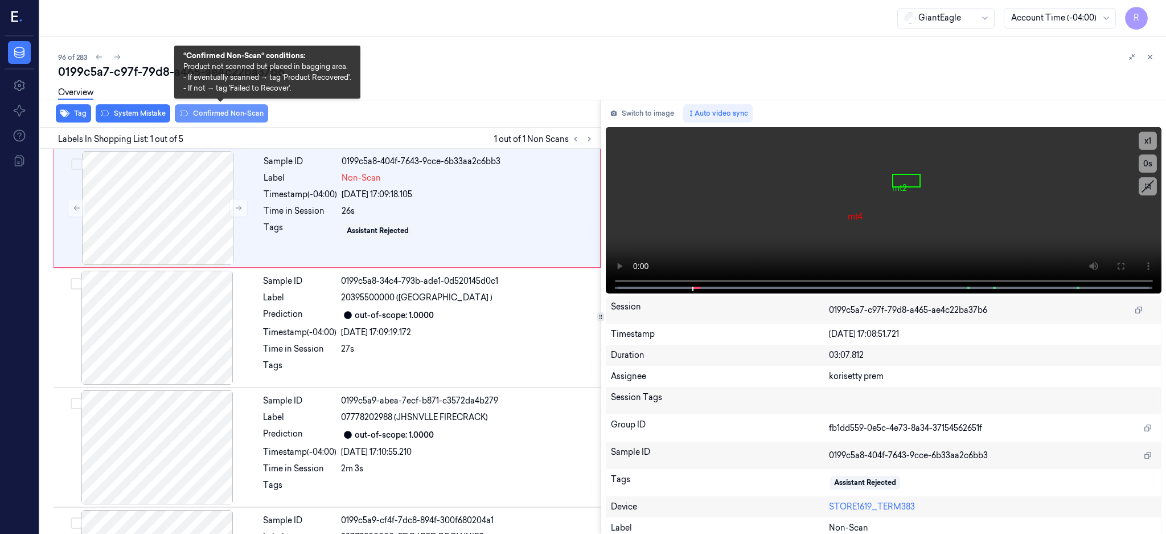
click at [238, 112] on button "Confirmed Non-Scan" at bounding box center [221, 113] width 93 height 18
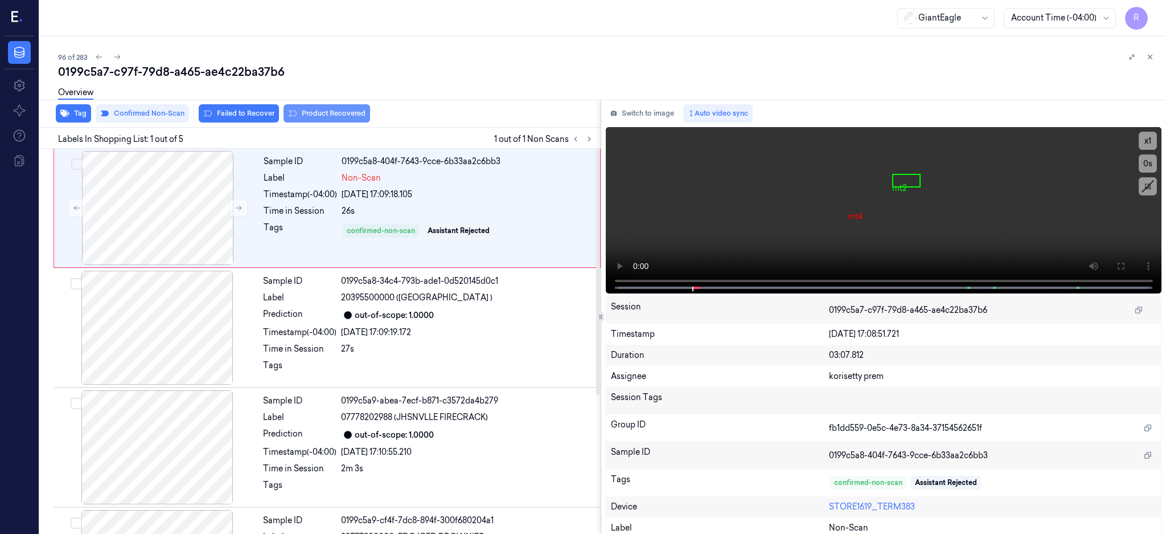
click at [349, 116] on button "Product Recovered" at bounding box center [327, 113] width 87 height 18
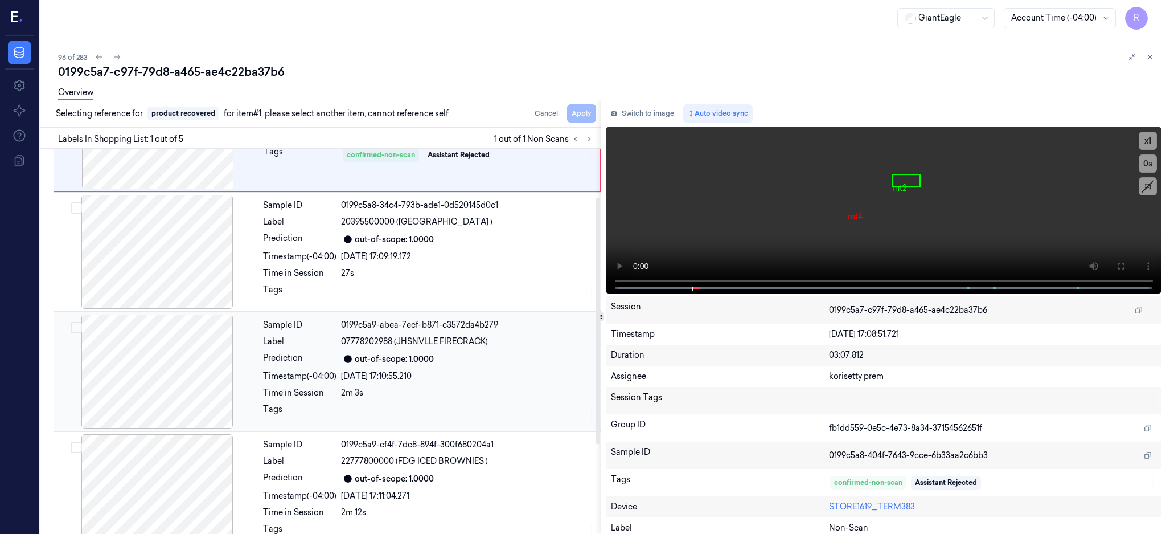
click at [165, 376] on div at bounding box center [157, 371] width 203 height 114
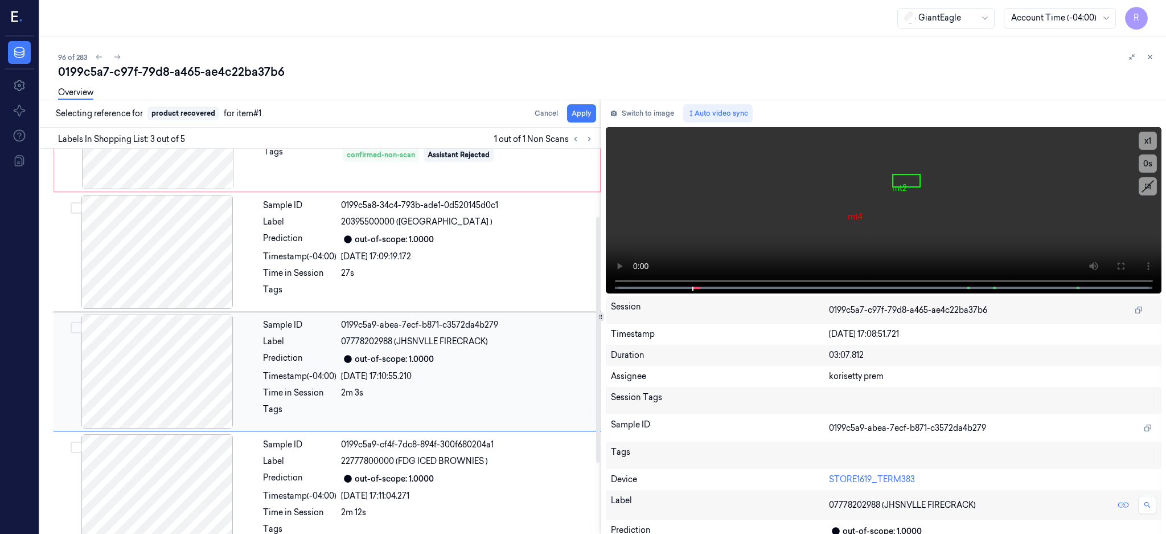
scroll to position [105, 0]
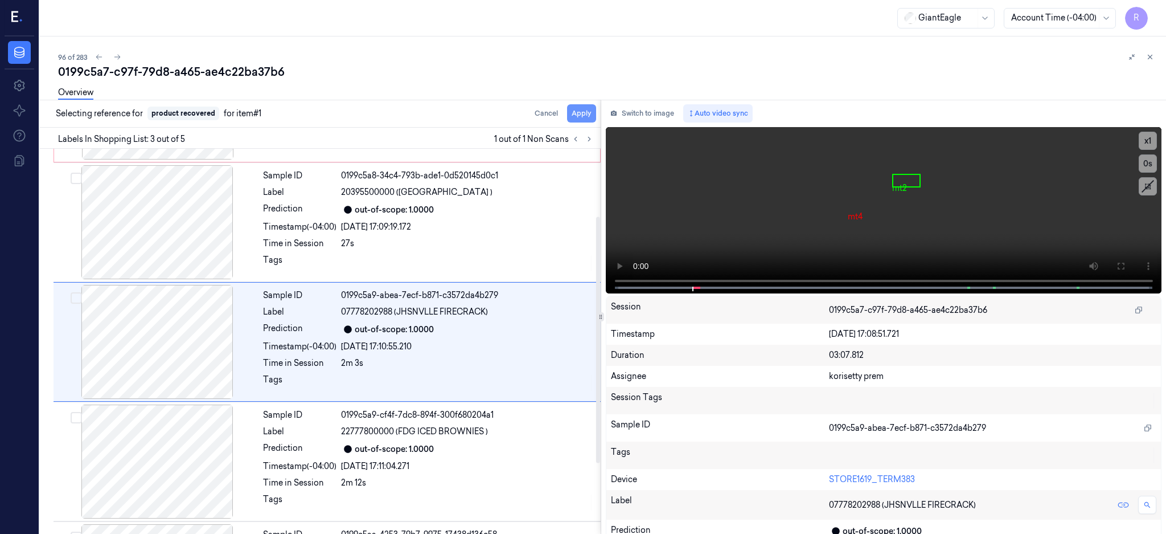
click at [596, 113] on button "Apply" at bounding box center [581, 113] width 29 height 18
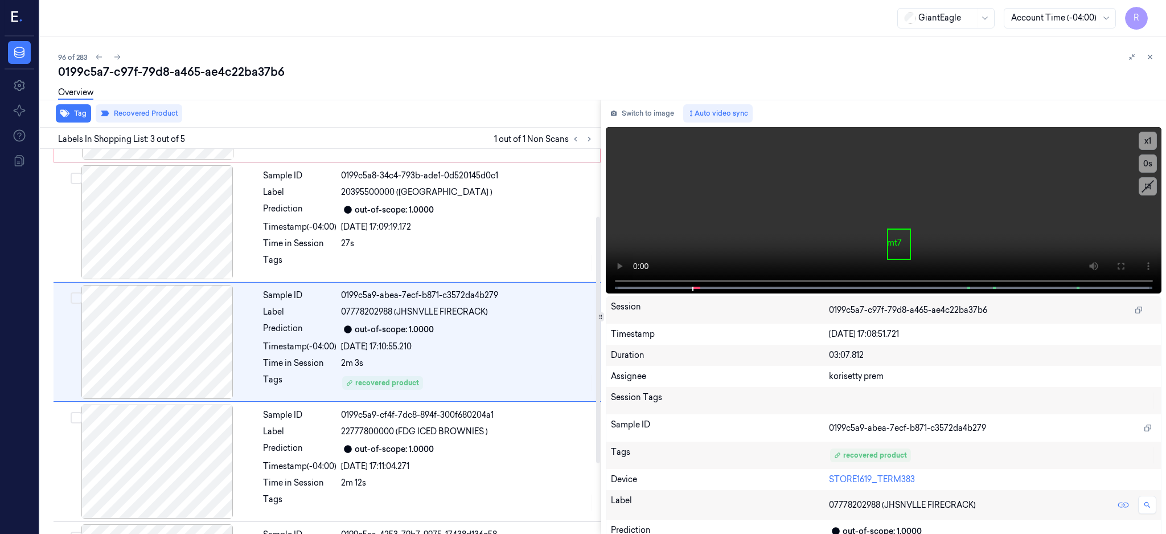
click at [233, 67] on div "0199c5a7-c97f-79d8-a465-ae4c22ba37b6" at bounding box center [607, 72] width 1099 height 16
copy div "ae4c22ba37b6"
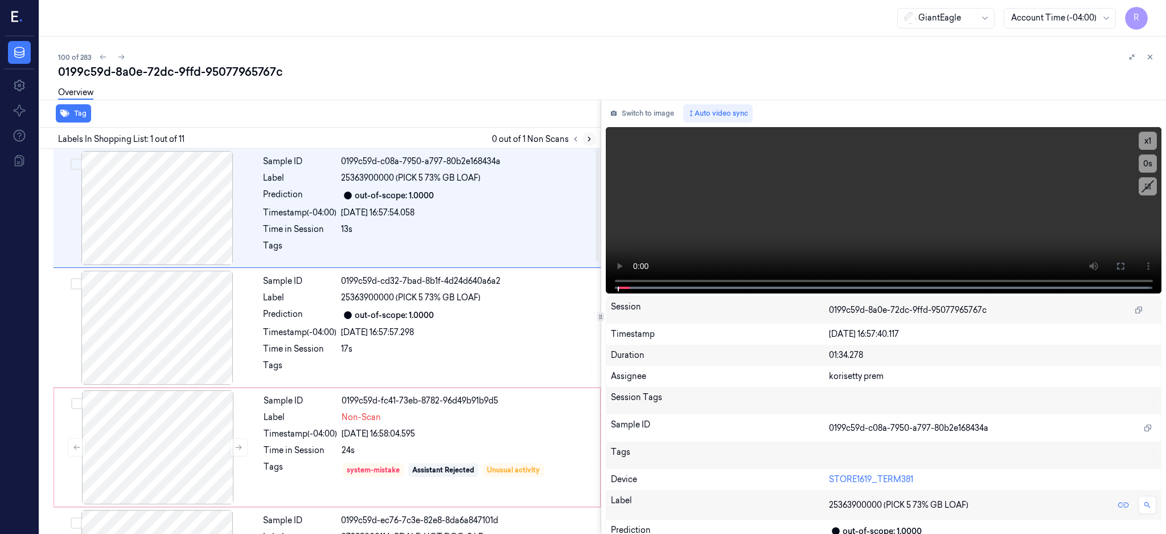
click at [593, 138] on icon at bounding box center [589, 139] width 8 height 8
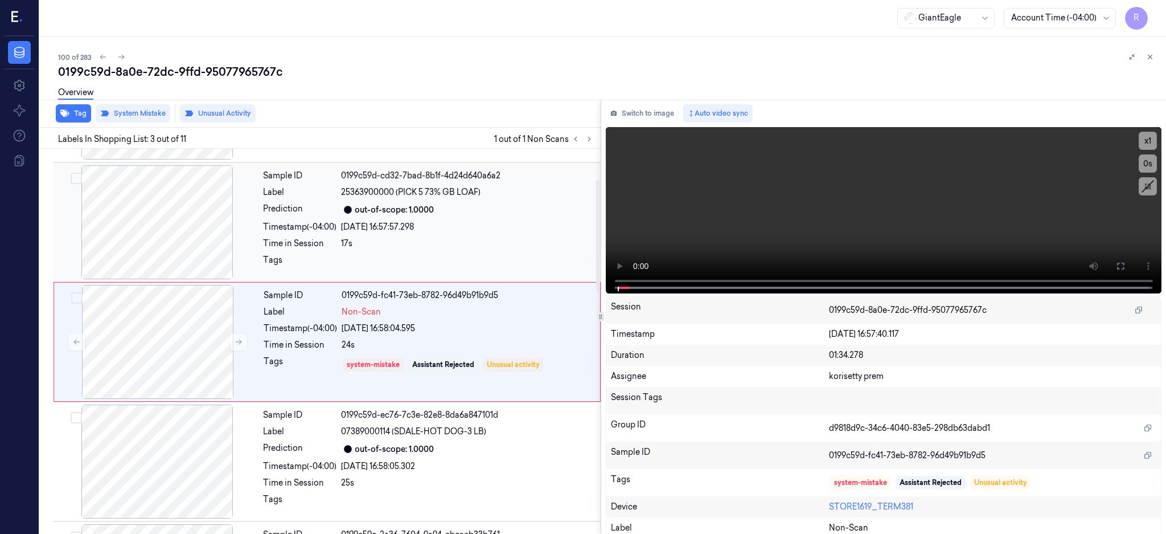
click at [151, 240] on div at bounding box center [157, 222] width 203 height 114
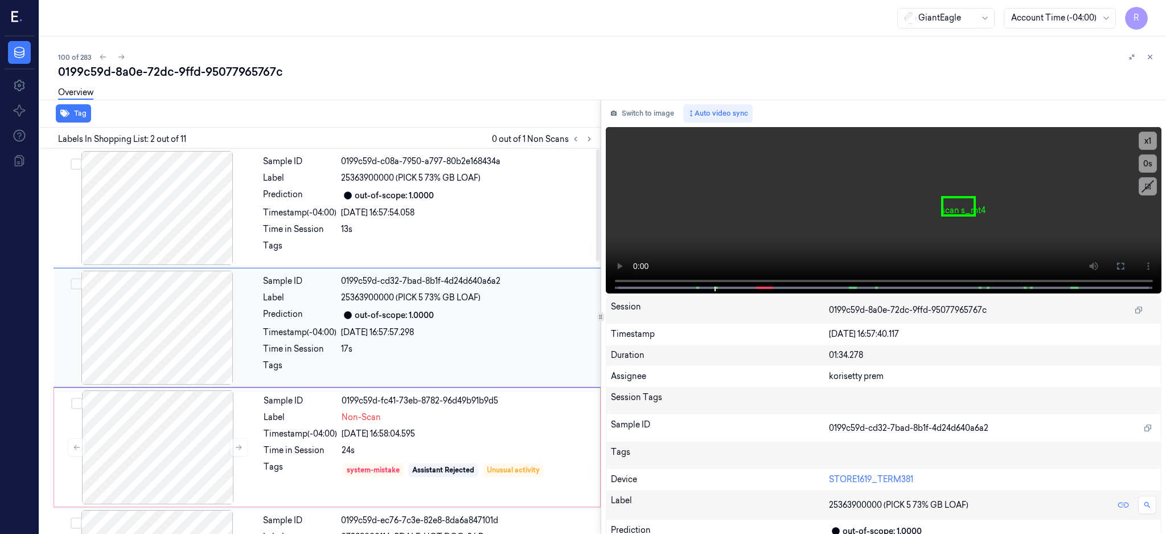
click at [177, 355] on div at bounding box center [157, 327] width 203 height 114
click at [1125, 267] on icon at bounding box center [1120, 265] width 9 height 9
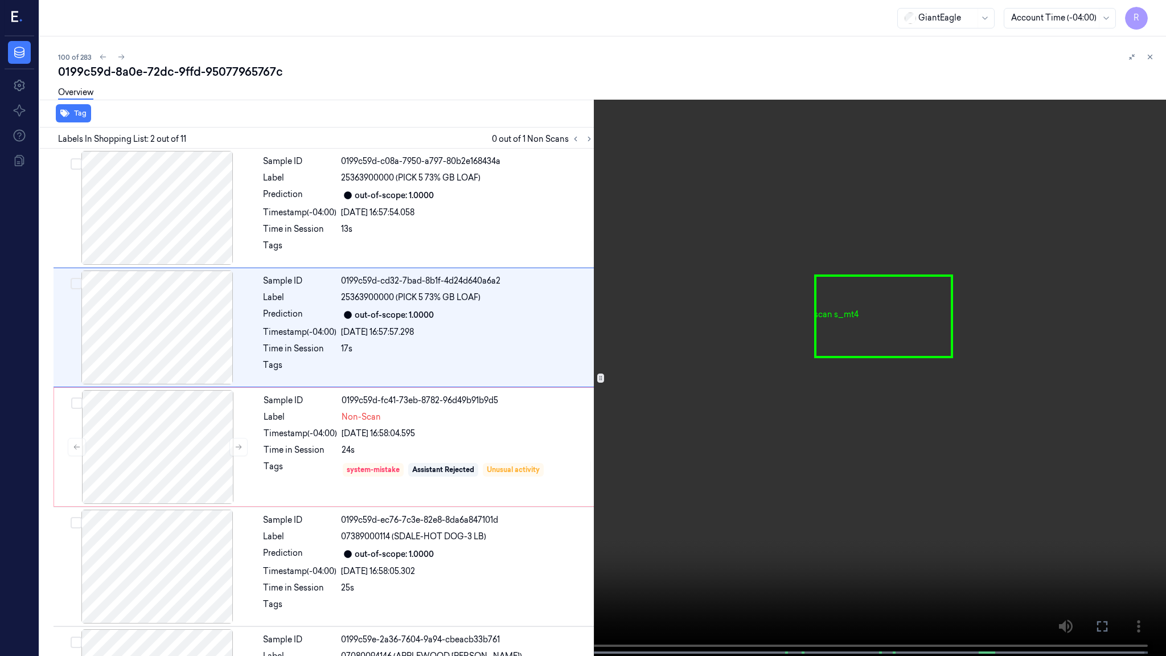
click at [712, 342] on video at bounding box center [583, 329] width 1166 height 658
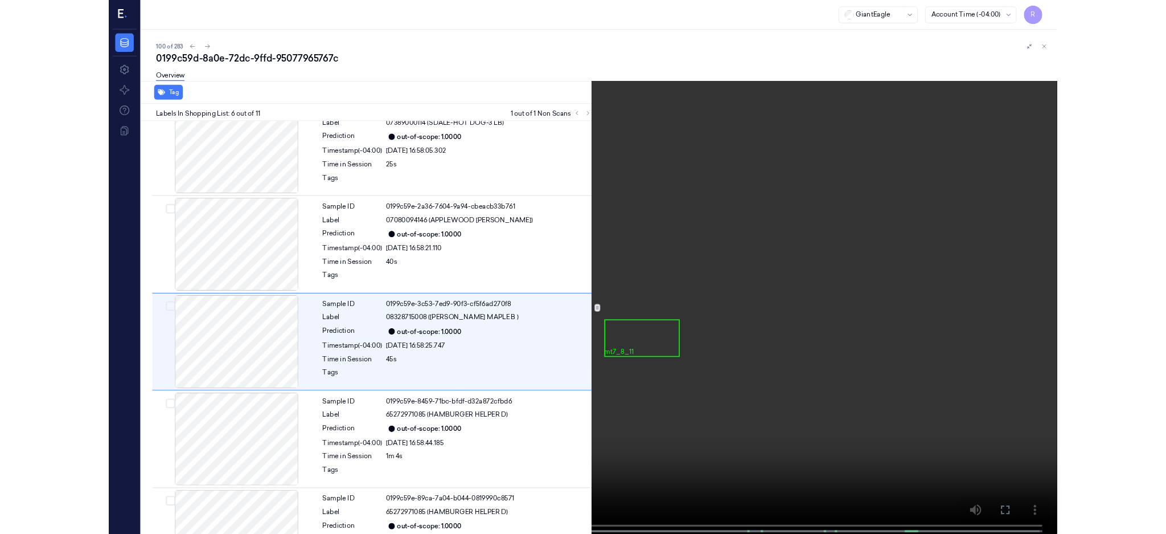
scroll to position [403, 0]
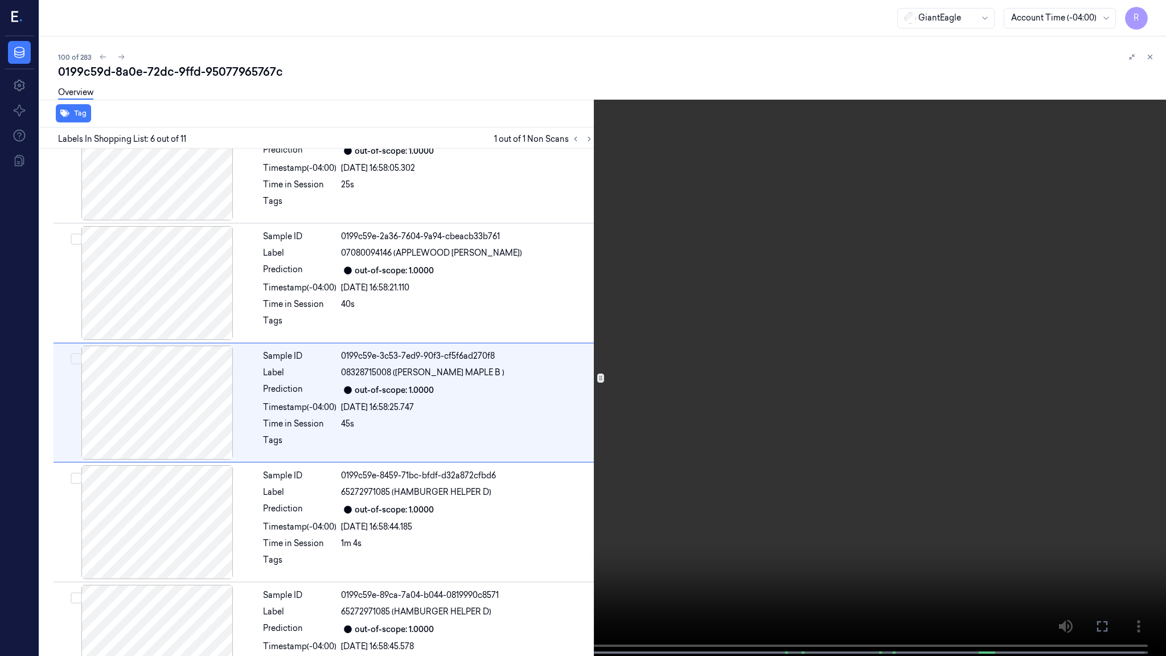
click at [659, 377] on video at bounding box center [583, 329] width 1166 height 658
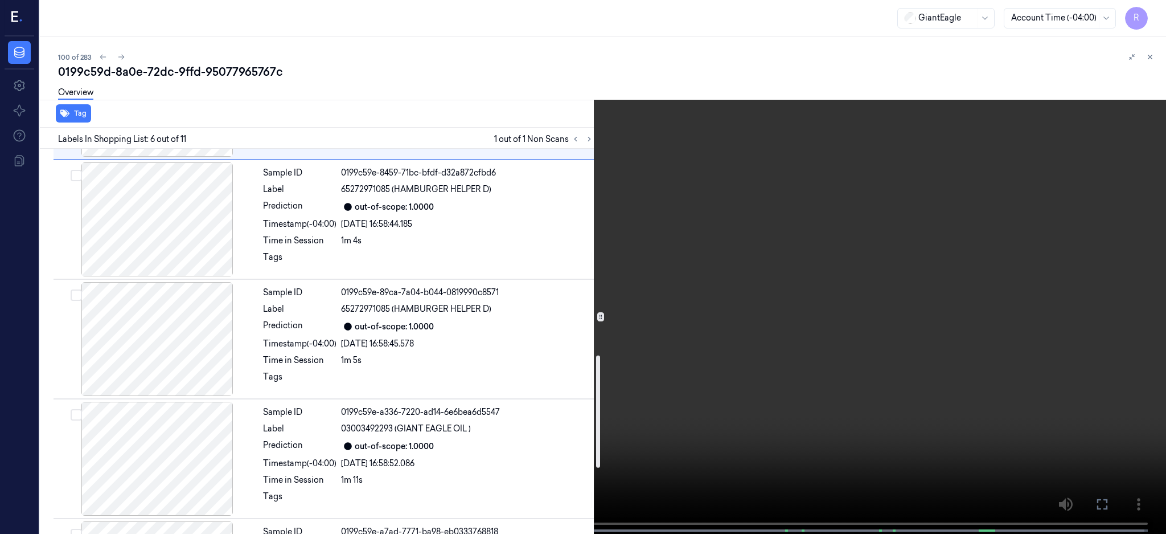
scroll to position [707, 0]
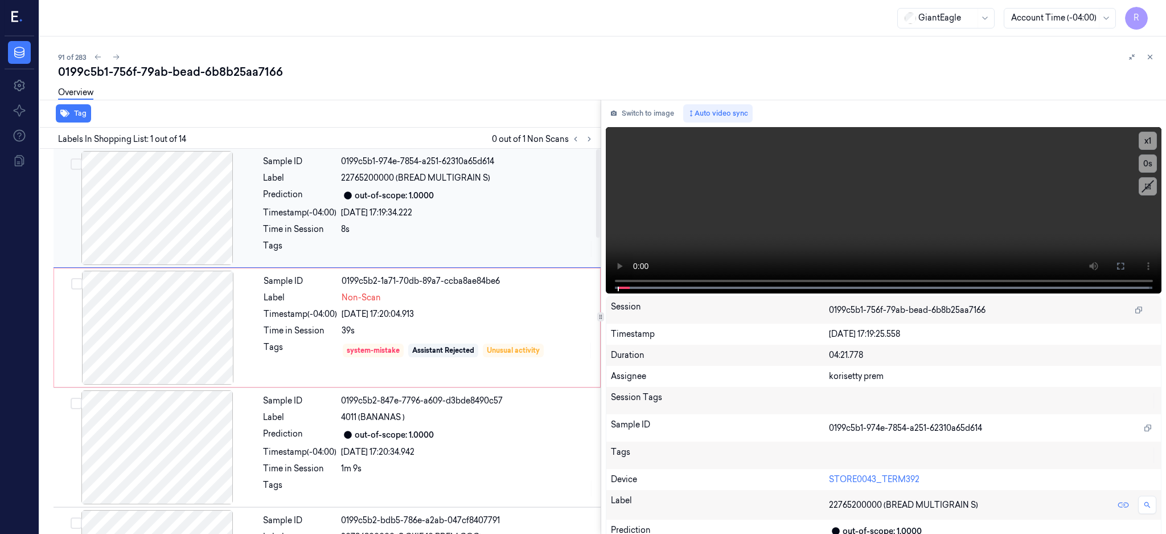
click at [159, 194] on div at bounding box center [157, 208] width 203 height 114
click at [190, 206] on div at bounding box center [157, 208] width 203 height 114
click at [1125, 261] on icon at bounding box center [1120, 265] width 9 height 9
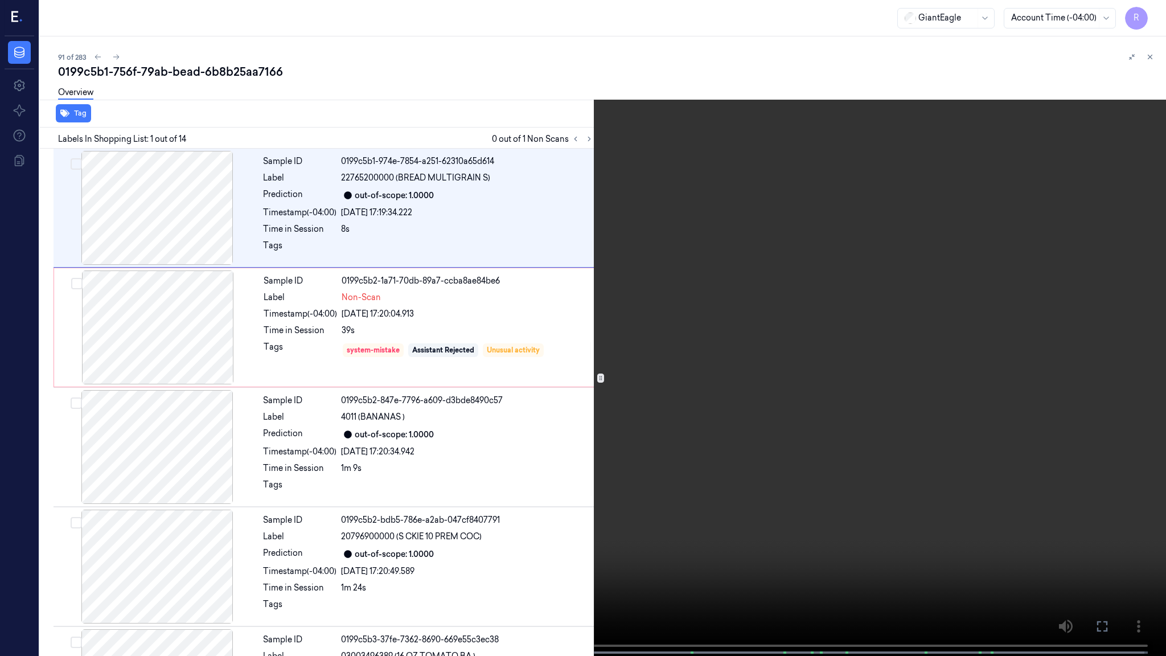
click at [538, 394] on video at bounding box center [583, 329] width 1166 height 658
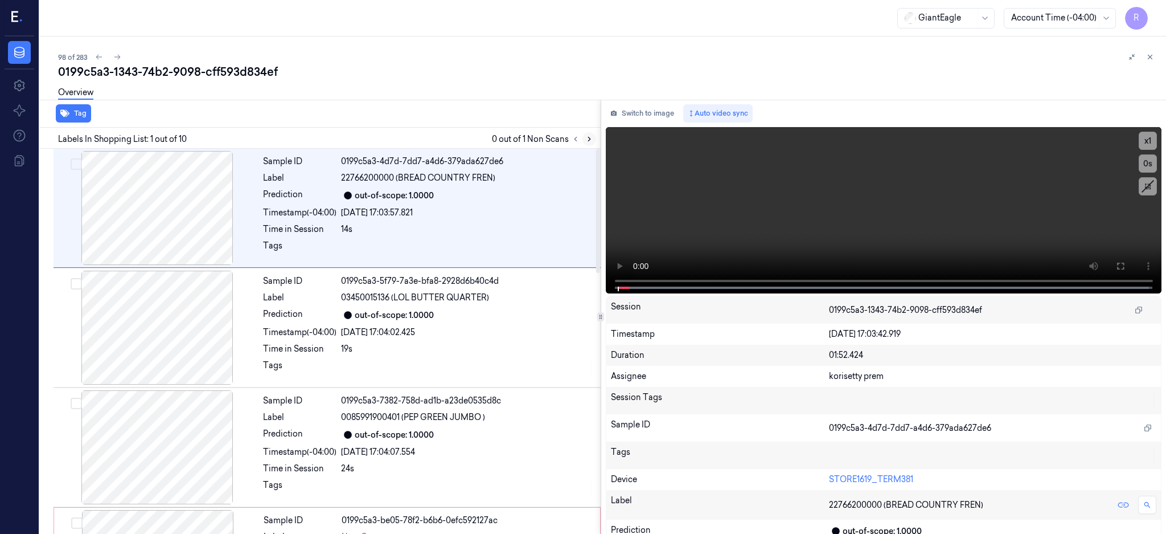
click at [593, 137] on icon at bounding box center [589, 139] width 8 height 8
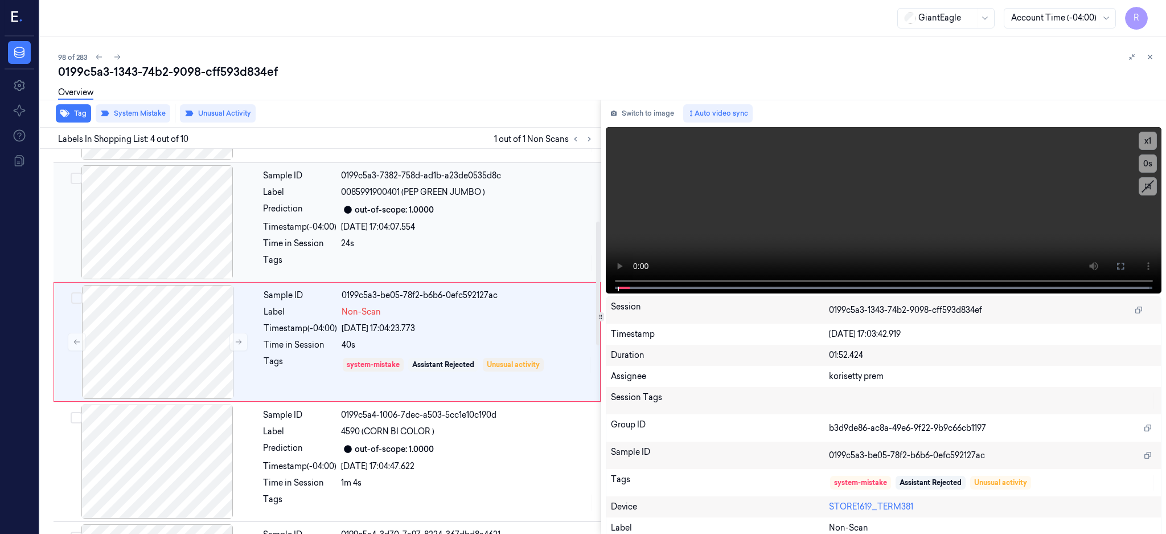
click at [138, 233] on div at bounding box center [157, 222] width 203 height 114
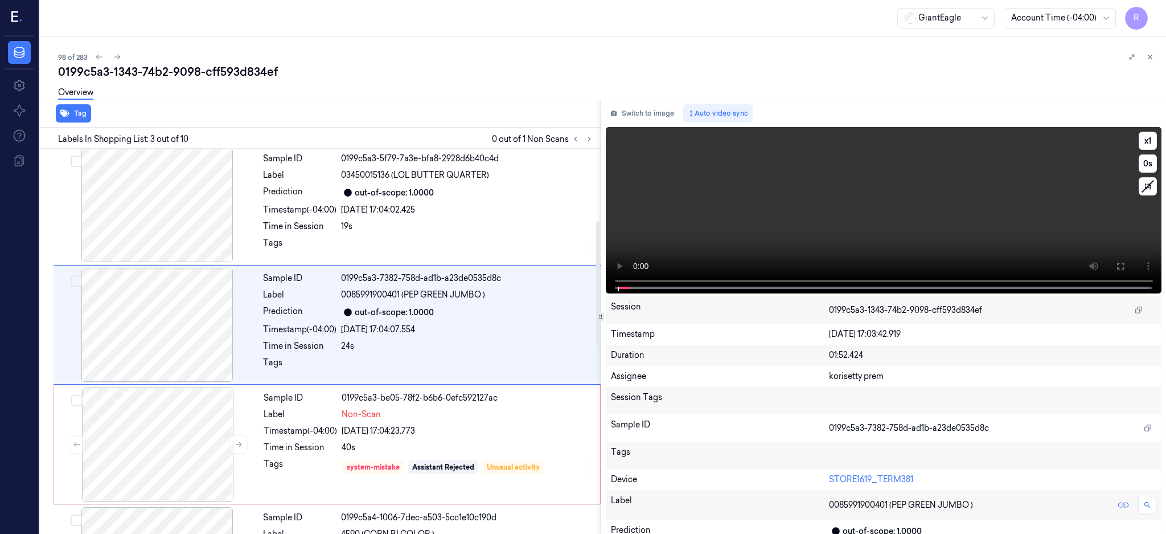
scroll to position [105, 0]
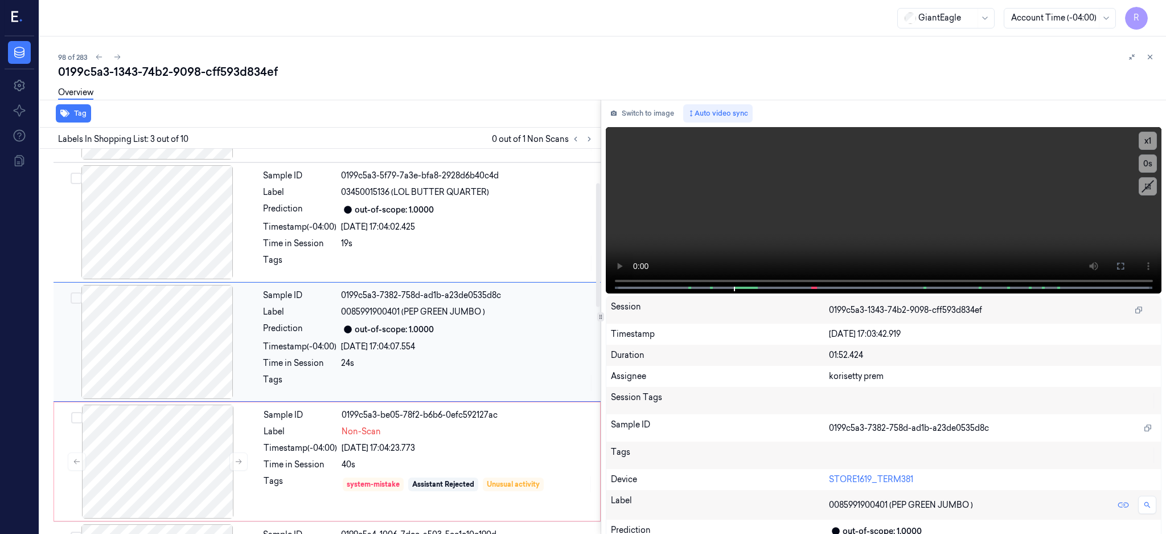
click at [176, 338] on div at bounding box center [157, 342] width 203 height 114
click at [185, 453] on div at bounding box center [157, 461] width 203 height 114
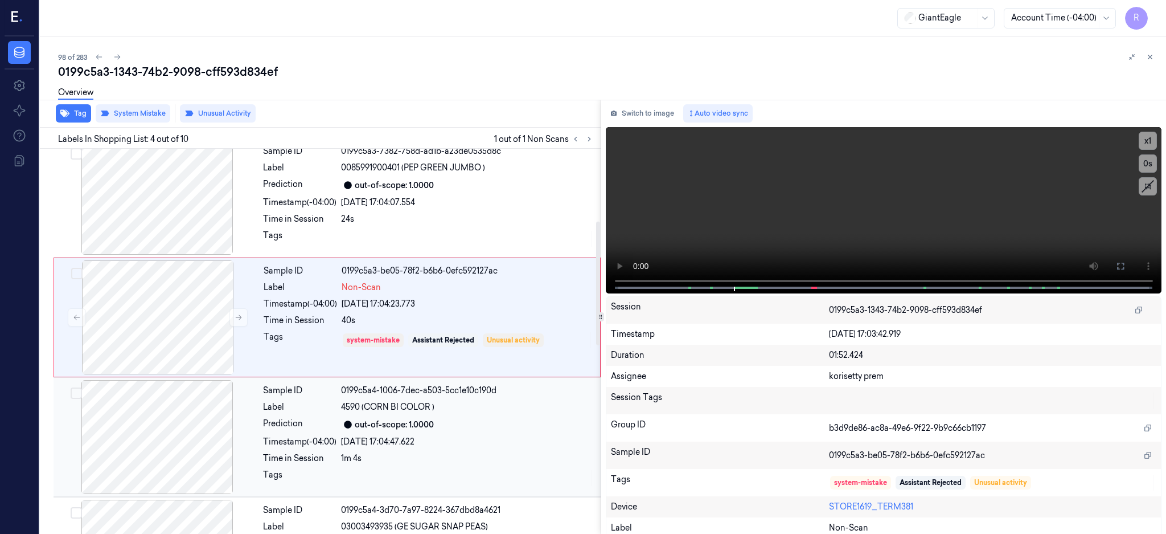
scroll to position [225, 0]
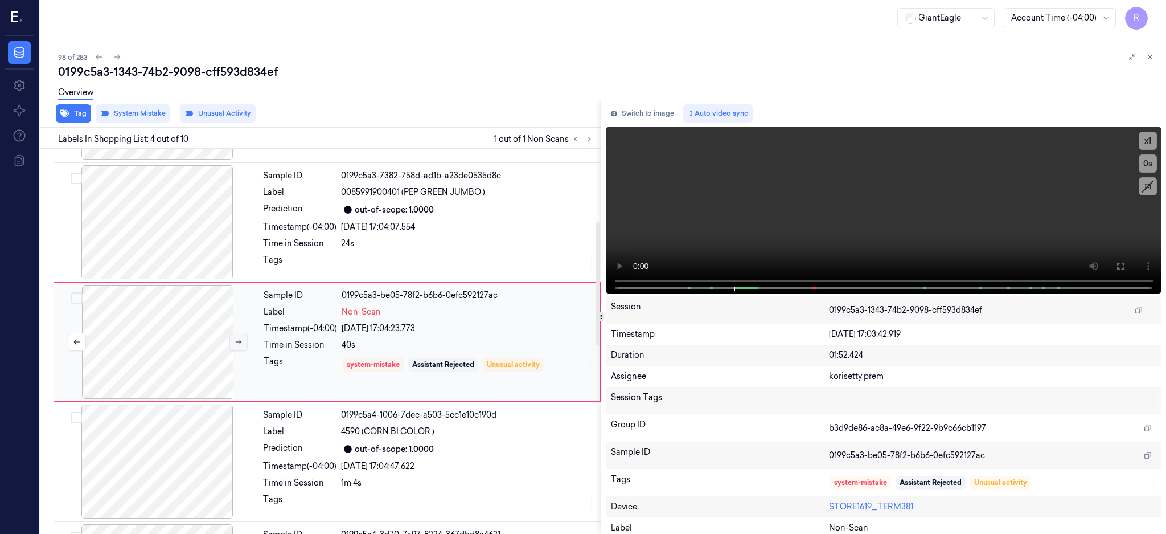
click at [241, 336] on button at bounding box center [238, 342] width 18 height 18
click at [191, 326] on div at bounding box center [157, 342] width 203 height 114
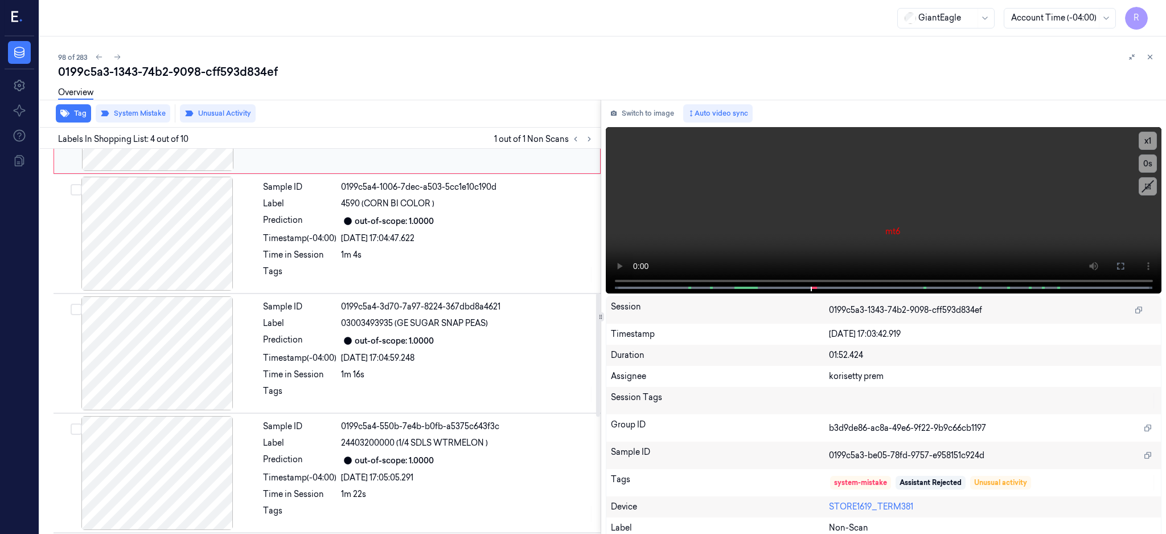
scroll to position [377, 0]
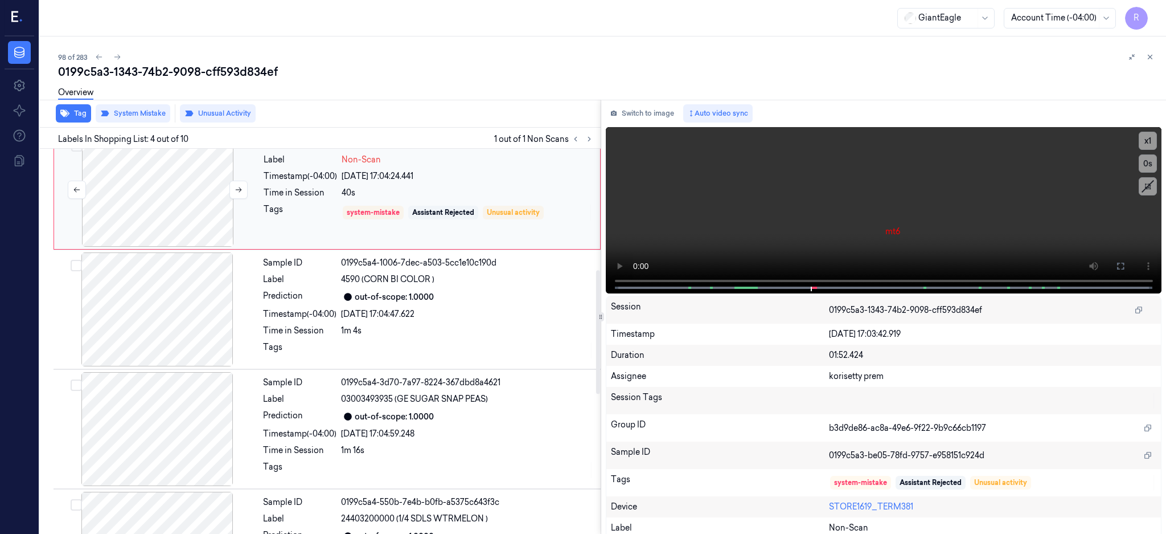
click at [161, 190] on div at bounding box center [157, 190] width 203 height 114
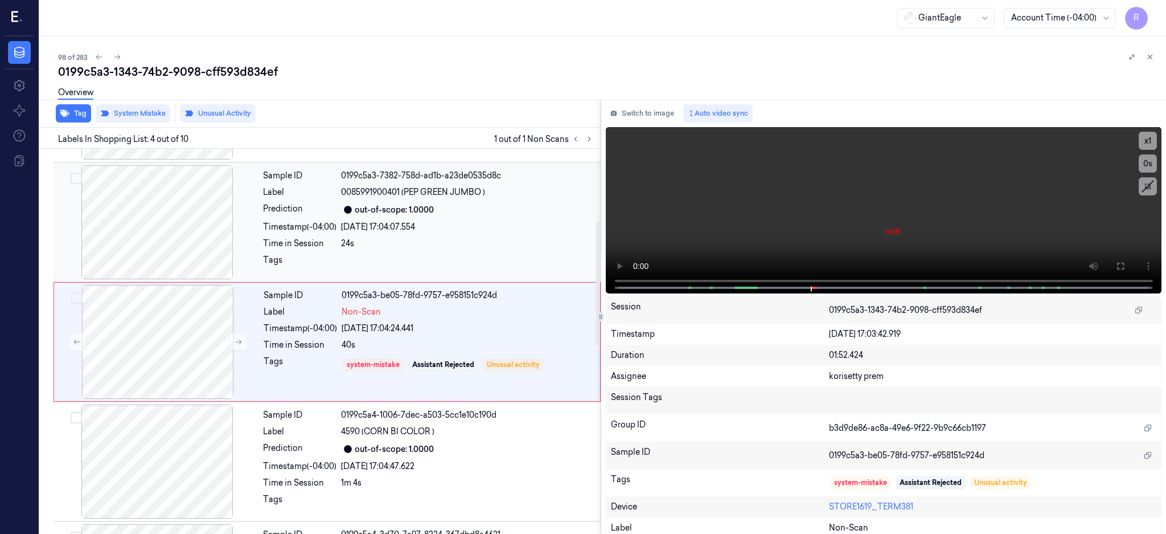
click at [158, 245] on div at bounding box center [157, 222] width 203 height 114
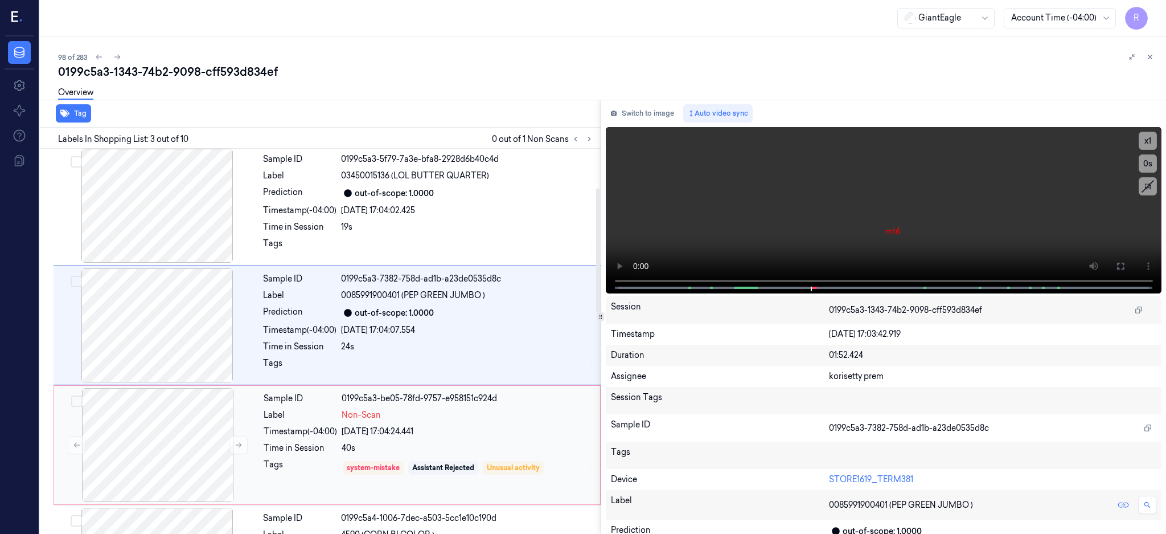
scroll to position [105, 0]
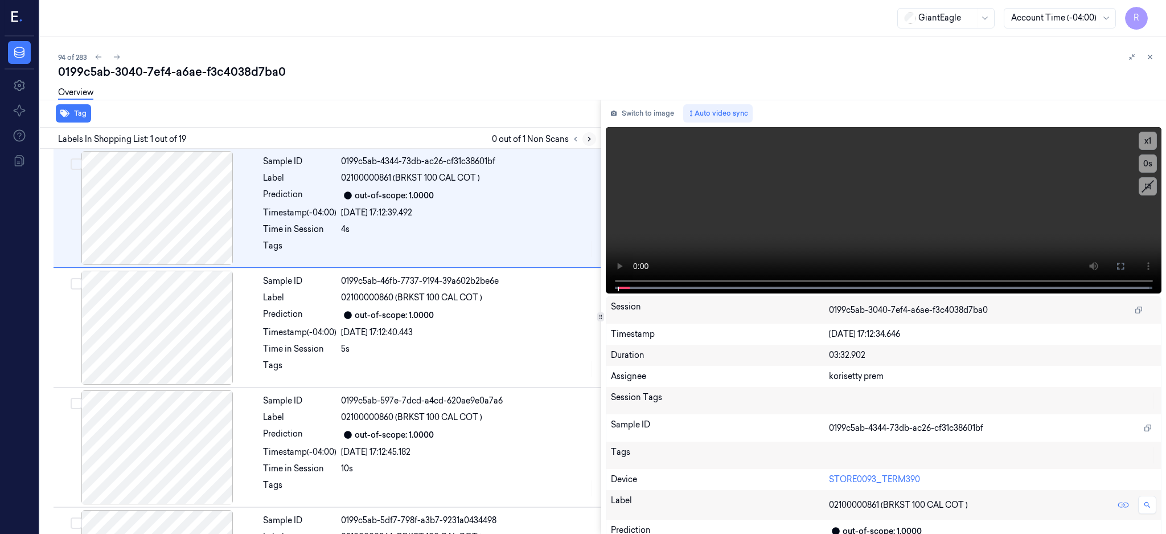
click at [593, 136] on icon at bounding box center [589, 139] width 8 height 8
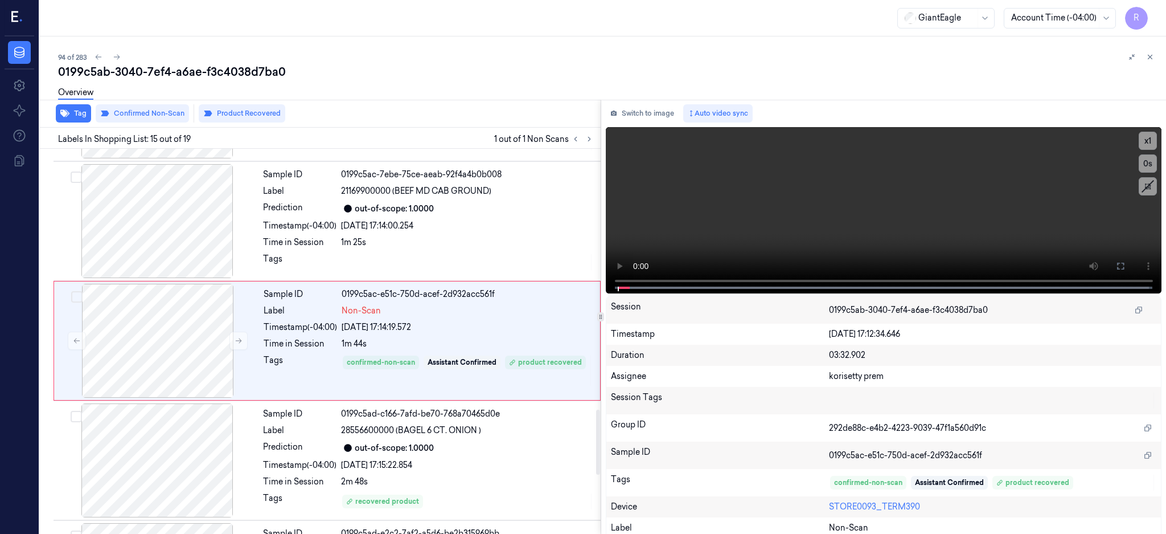
click at [123, 232] on div at bounding box center [157, 221] width 203 height 114
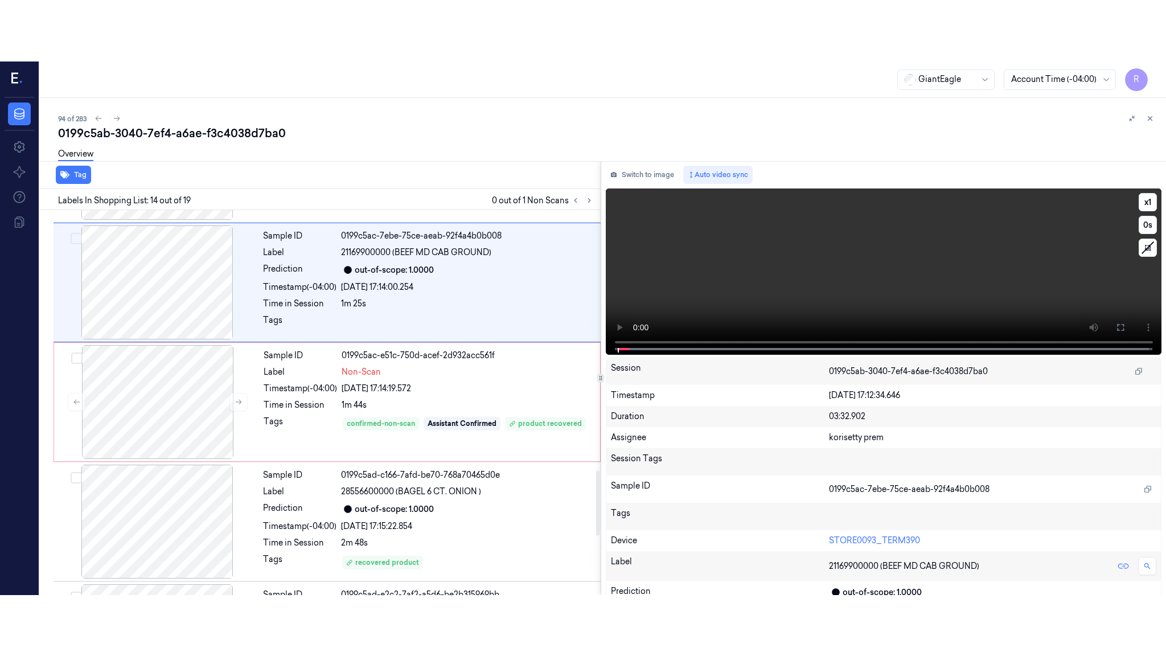
scroll to position [1422, 0]
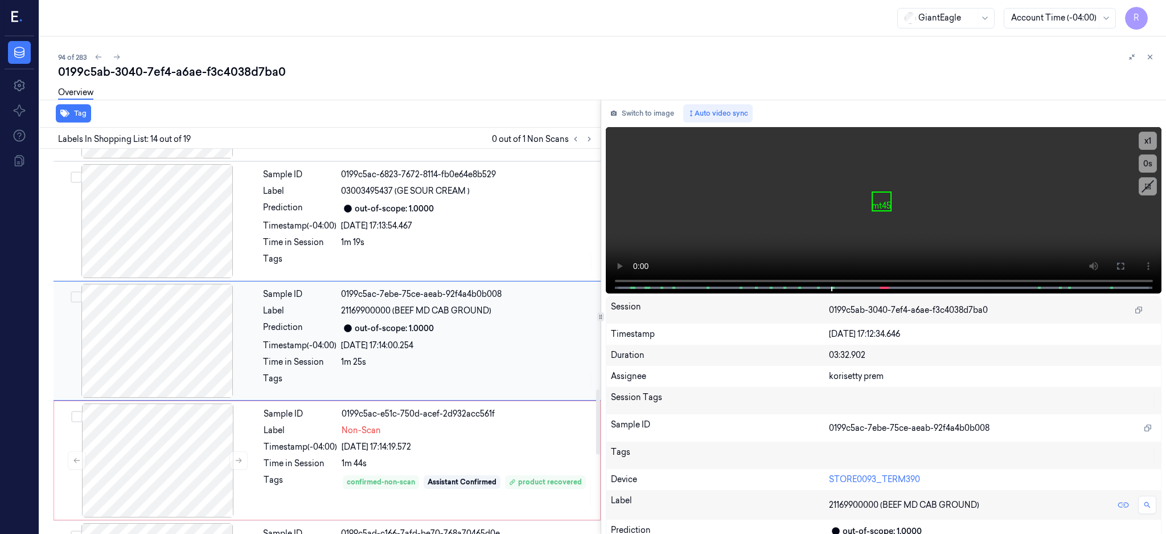
click at [152, 346] on div at bounding box center [157, 341] width 203 height 114
click at [1130, 257] on button at bounding box center [1121, 266] width 18 height 18
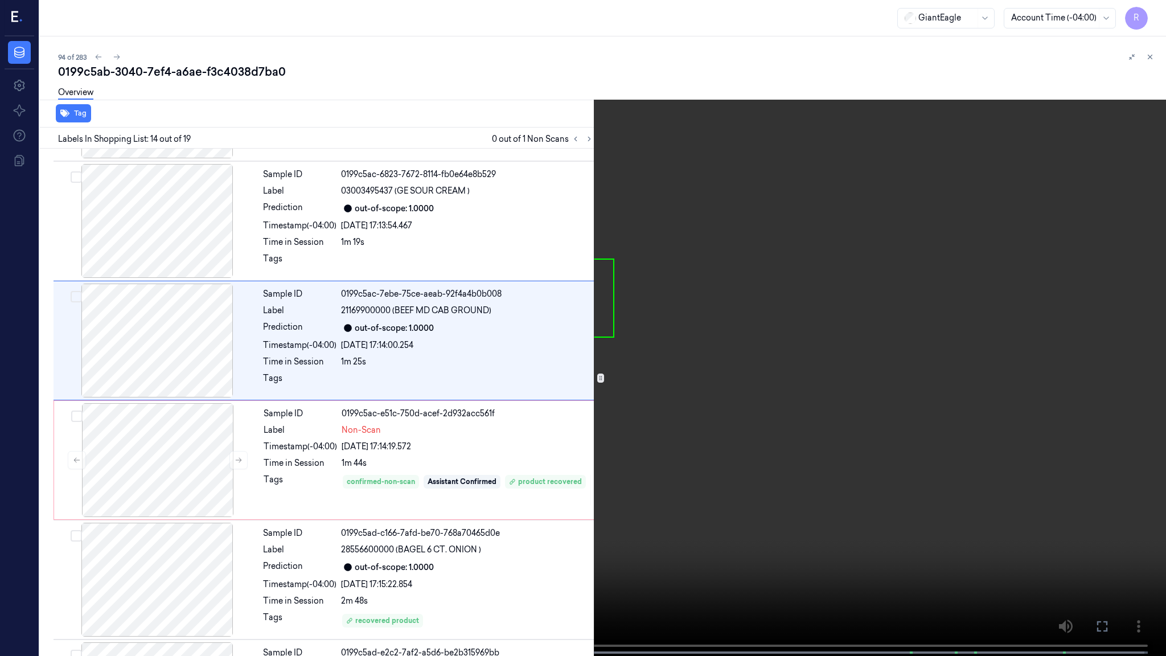
click at [749, 343] on video at bounding box center [583, 329] width 1166 height 658
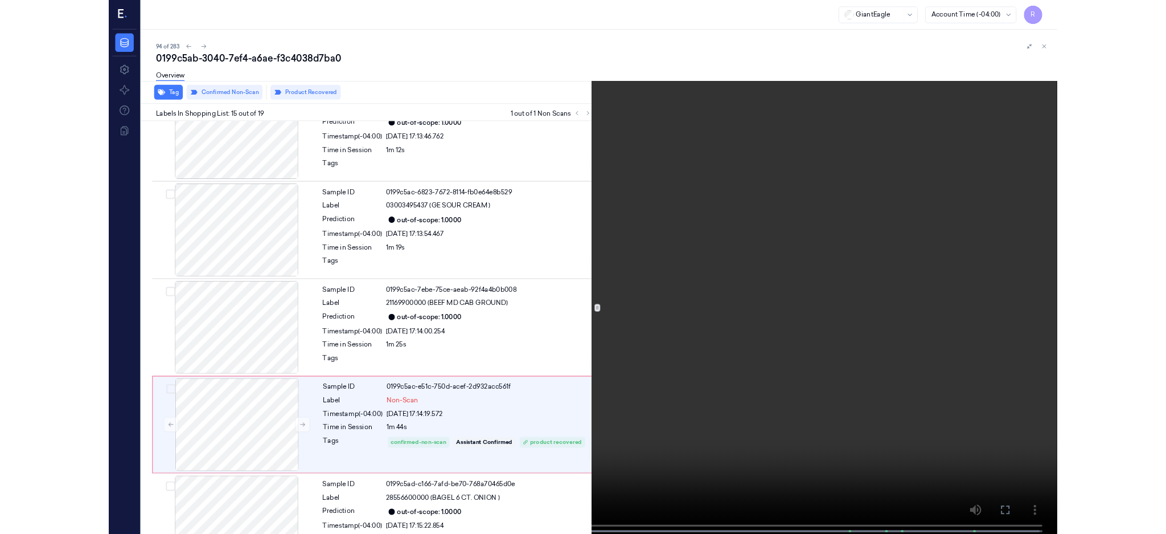
scroll to position [1480, 0]
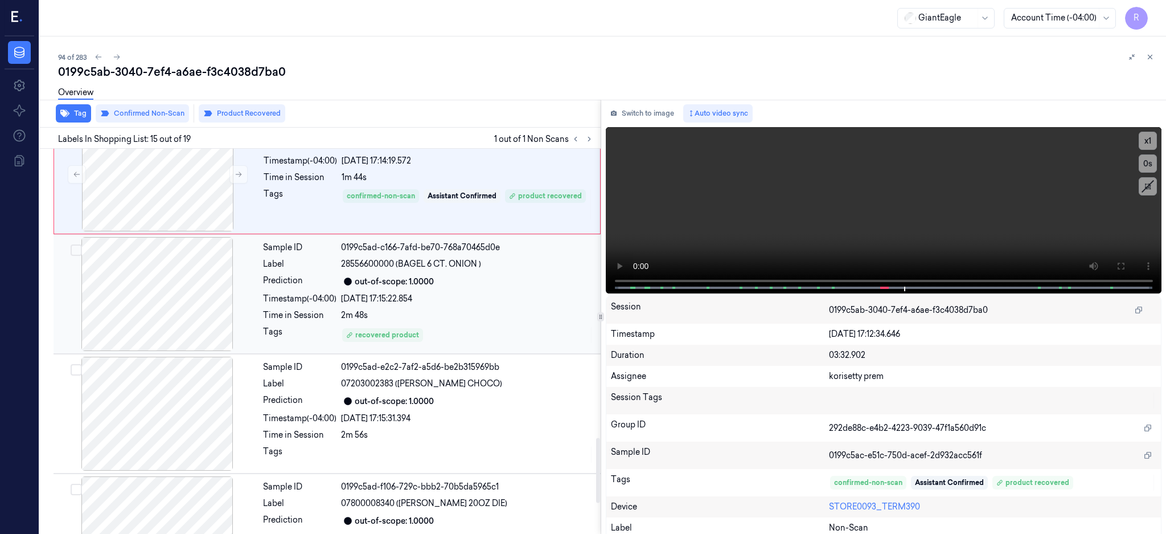
click at [172, 300] on div at bounding box center [157, 294] width 203 height 114
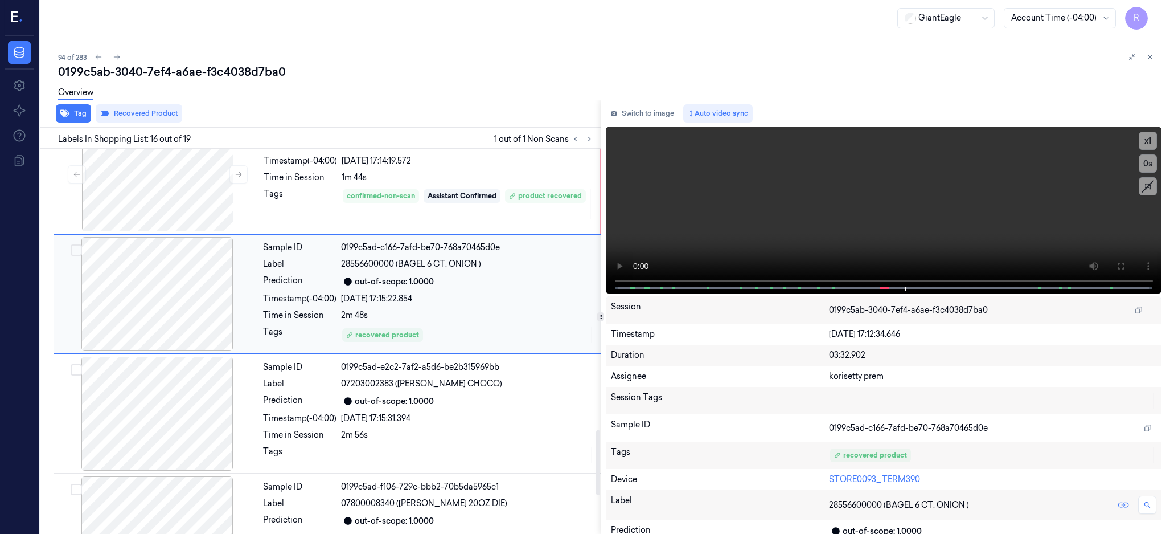
scroll to position [1661, 0]
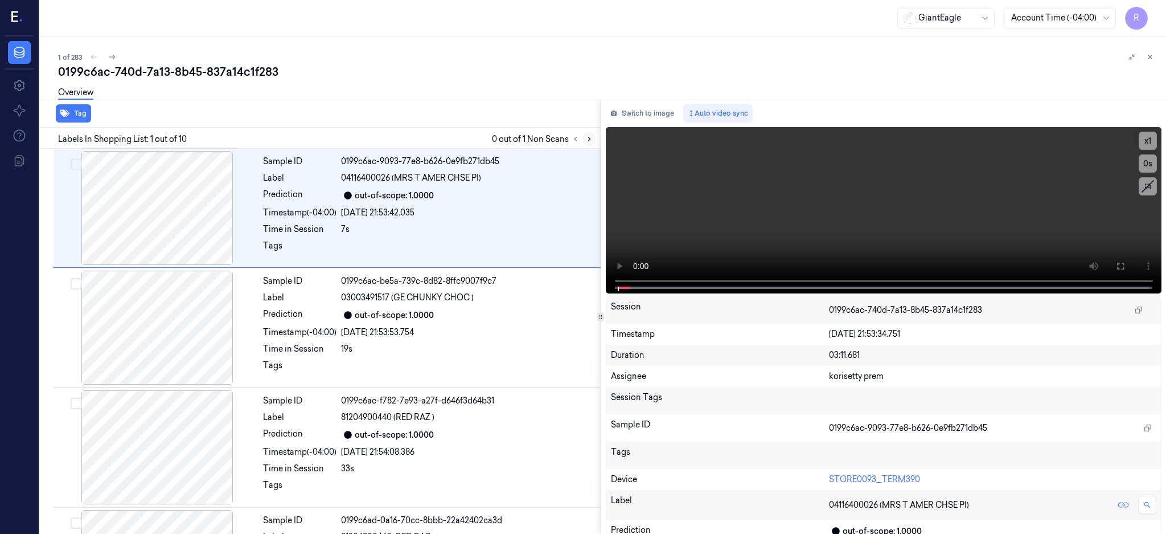
click at [591, 138] on icon at bounding box center [589, 139] width 2 height 4
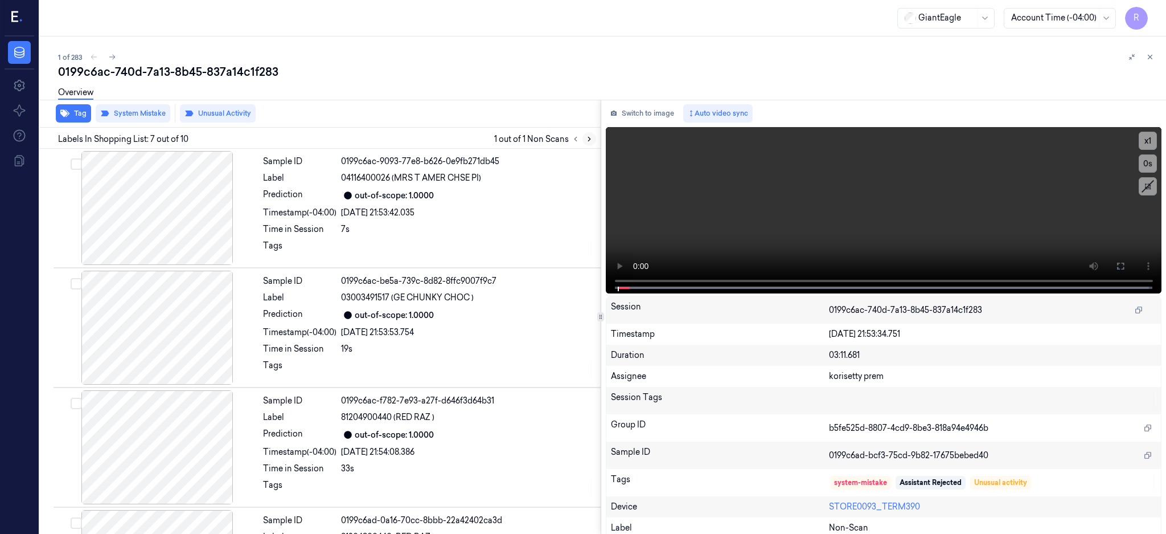
scroll to position [584, 0]
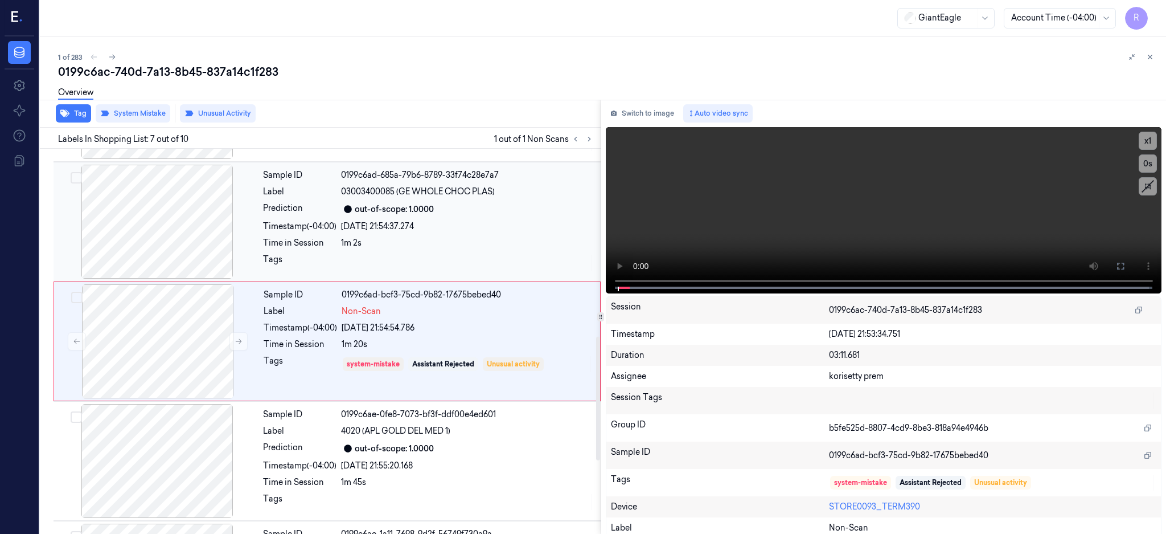
click at [124, 231] on div at bounding box center [157, 222] width 203 height 114
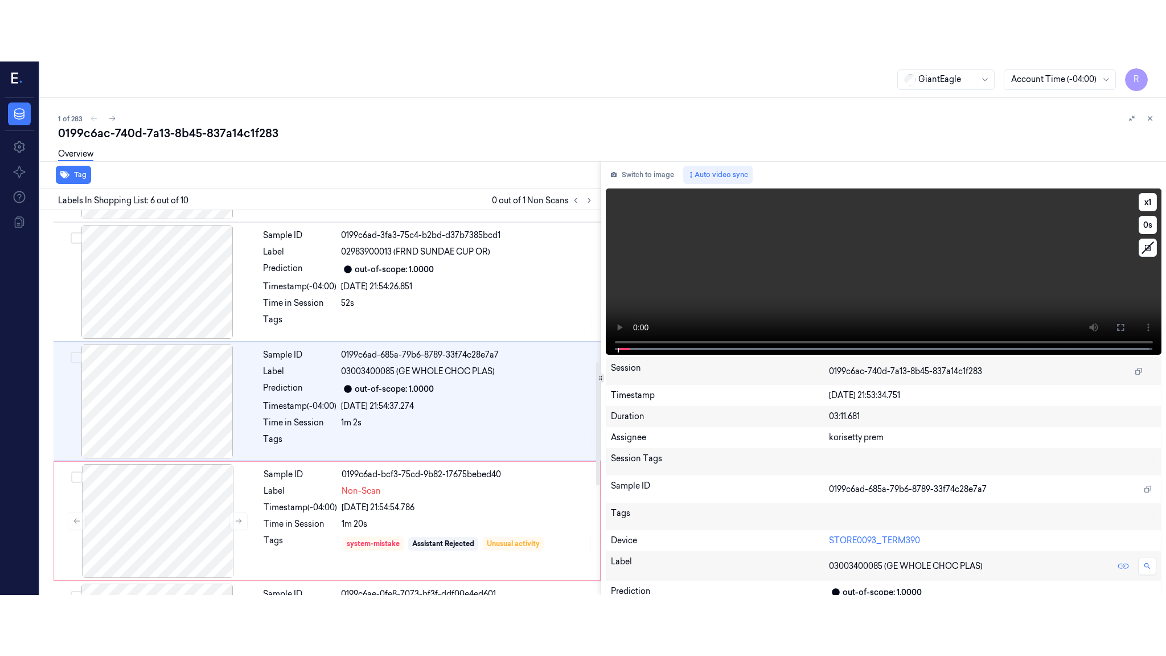
scroll to position [465, 0]
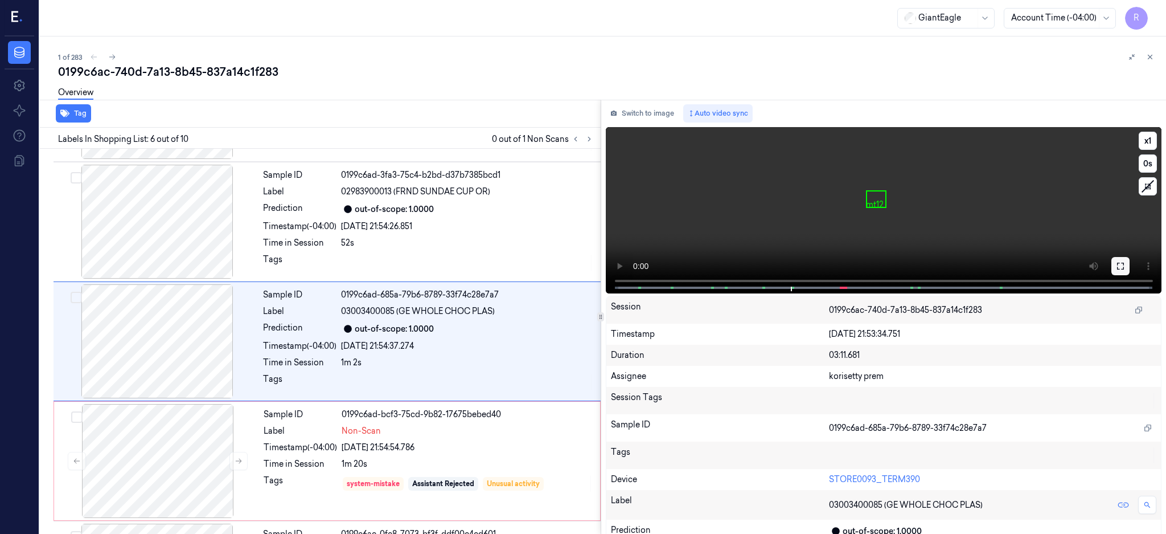
click at [1125, 264] on icon at bounding box center [1120, 265] width 9 height 9
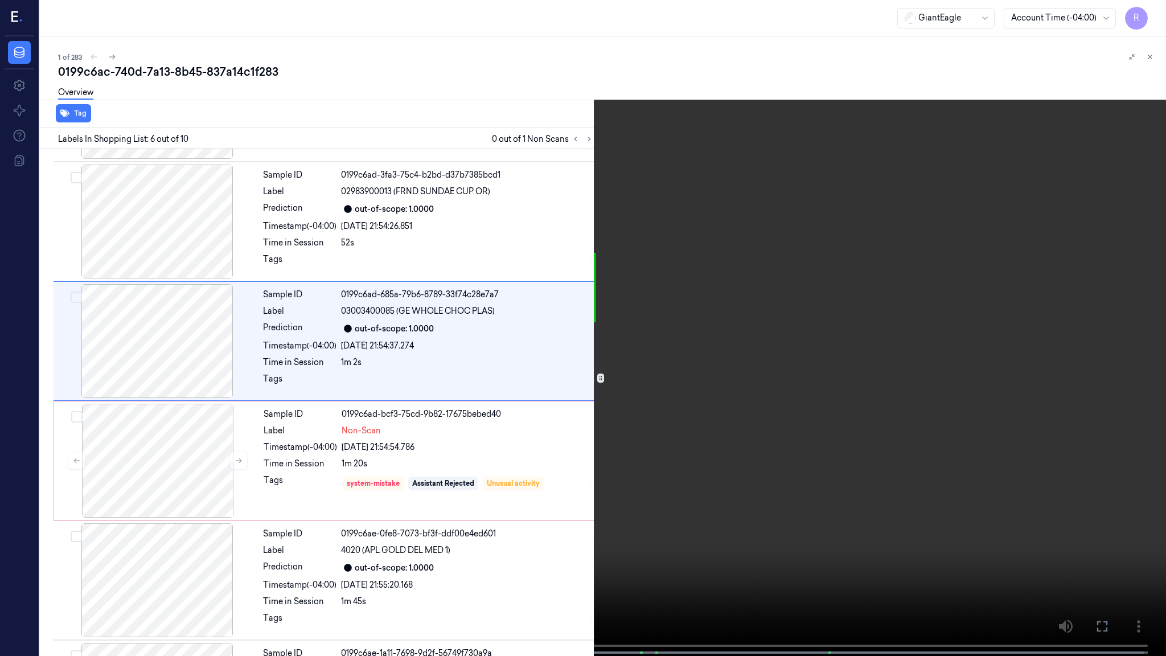
click at [786, 317] on video at bounding box center [583, 329] width 1166 height 658
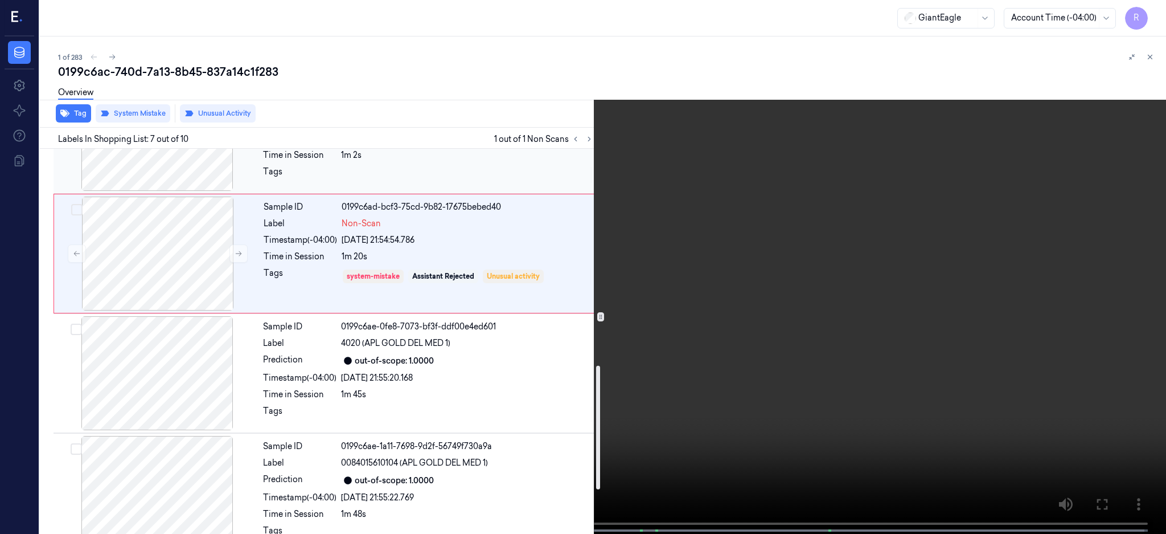
scroll to position [675, 0]
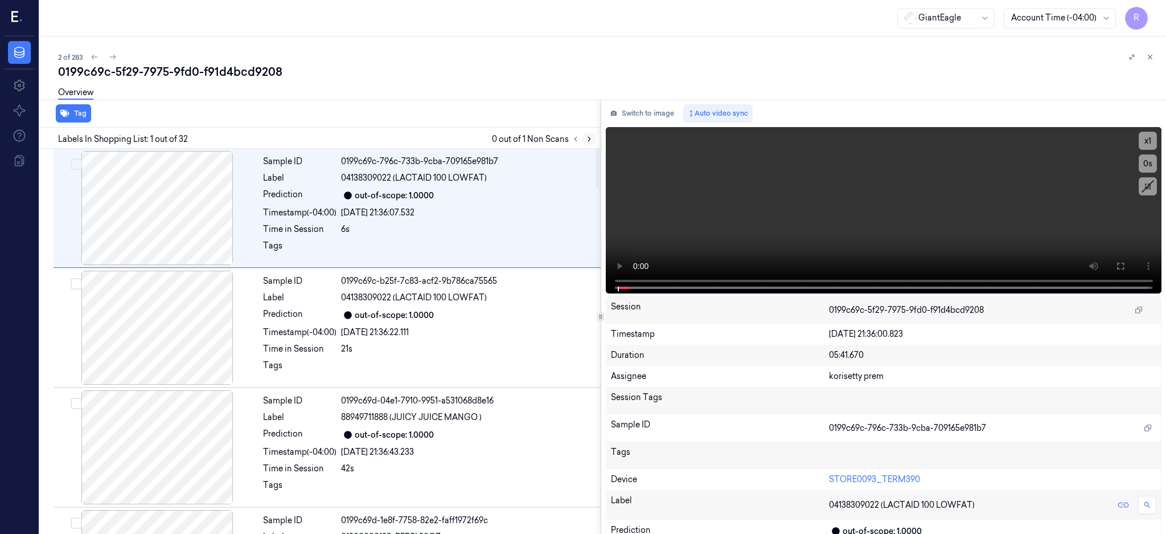
click at [596, 136] on button at bounding box center [590, 139] width 14 height 14
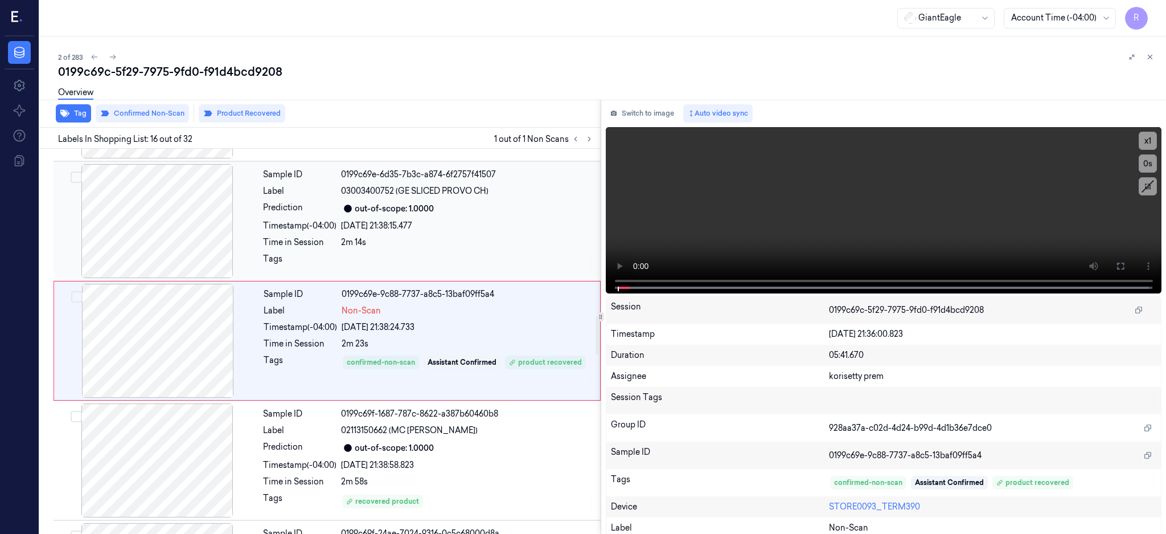
click at [181, 254] on div at bounding box center [157, 221] width 203 height 114
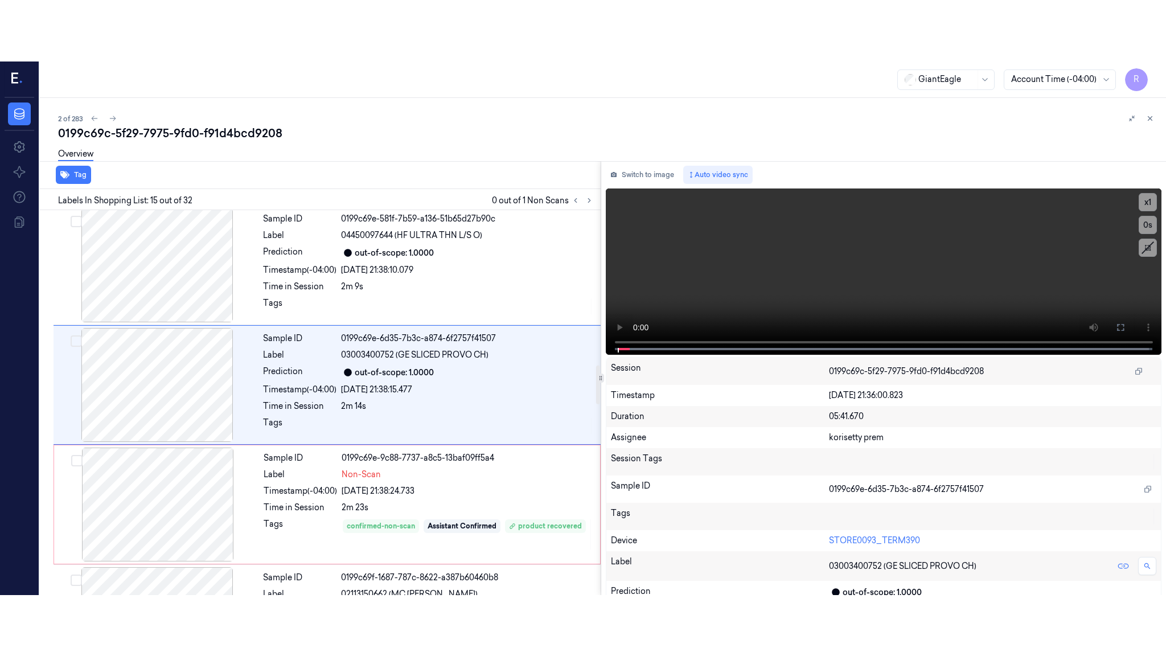
scroll to position [1542, 0]
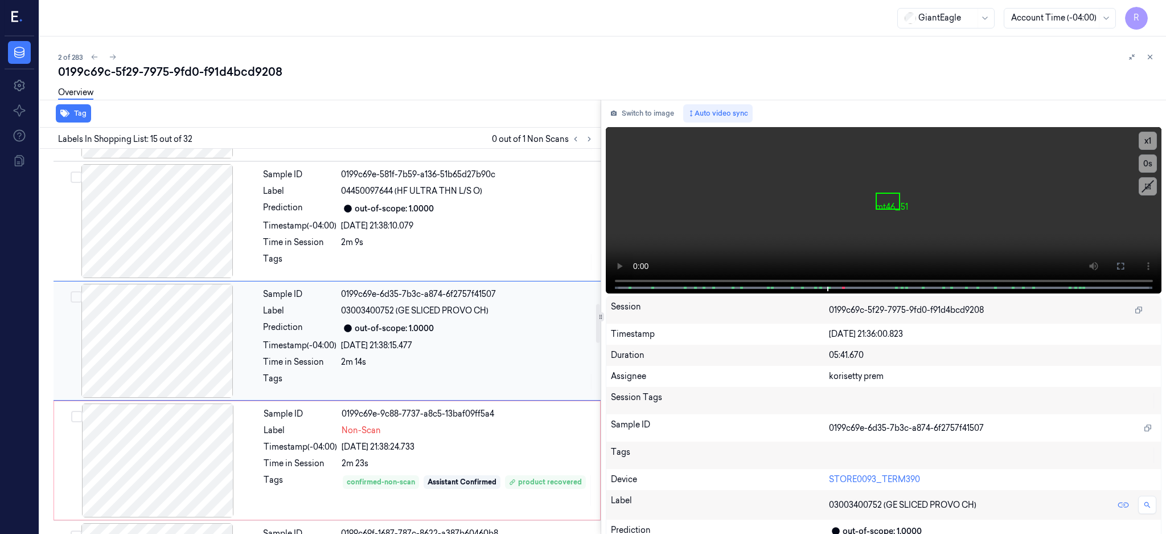
click at [191, 345] on div at bounding box center [157, 341] width 203 height 114
click at [1130, 263] on button at bounding box center [1121, 266] width 18 height 18
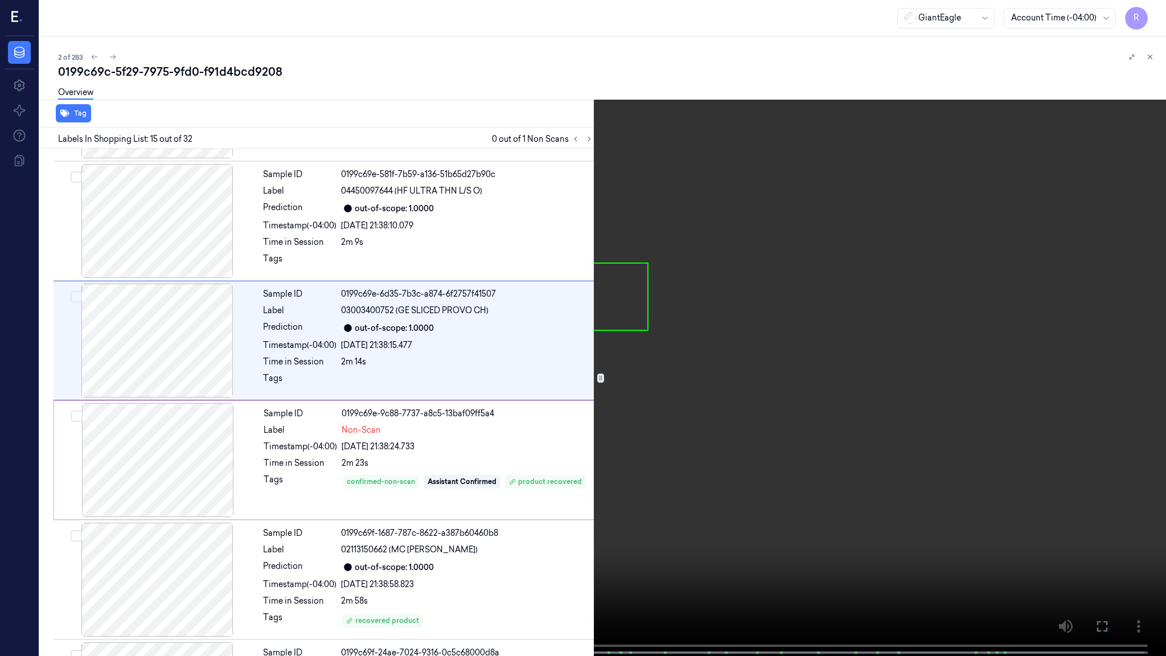
click at [764, 310] on video at bounding box center [583, 329] width 1166 height 658
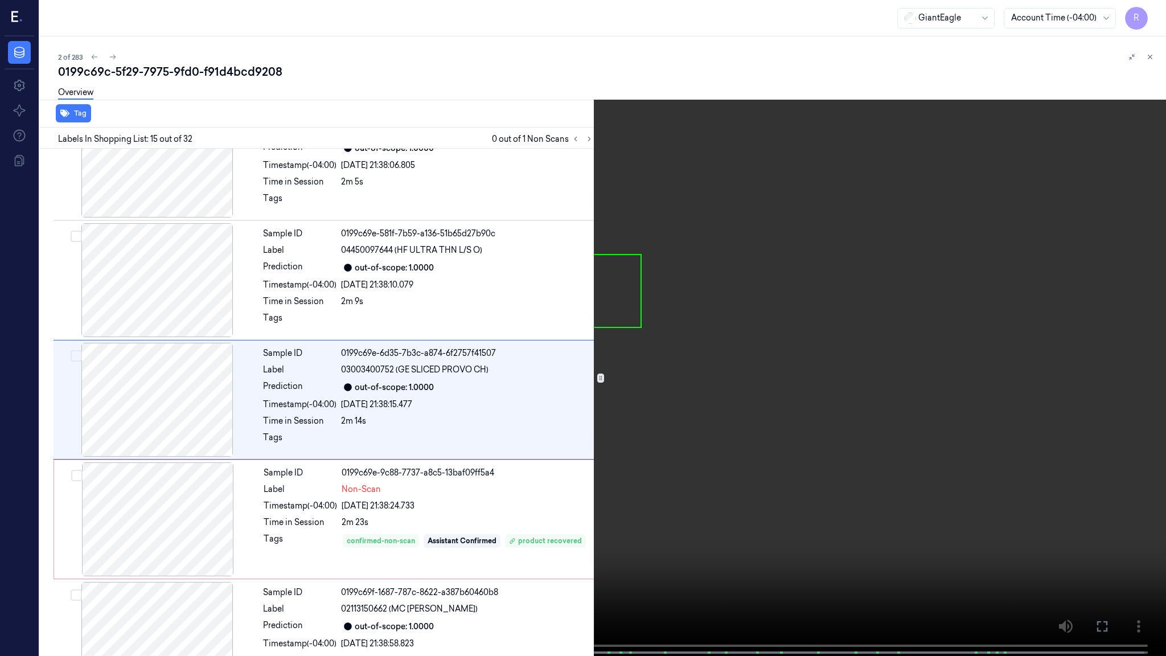
scroll to position [1480, 0]
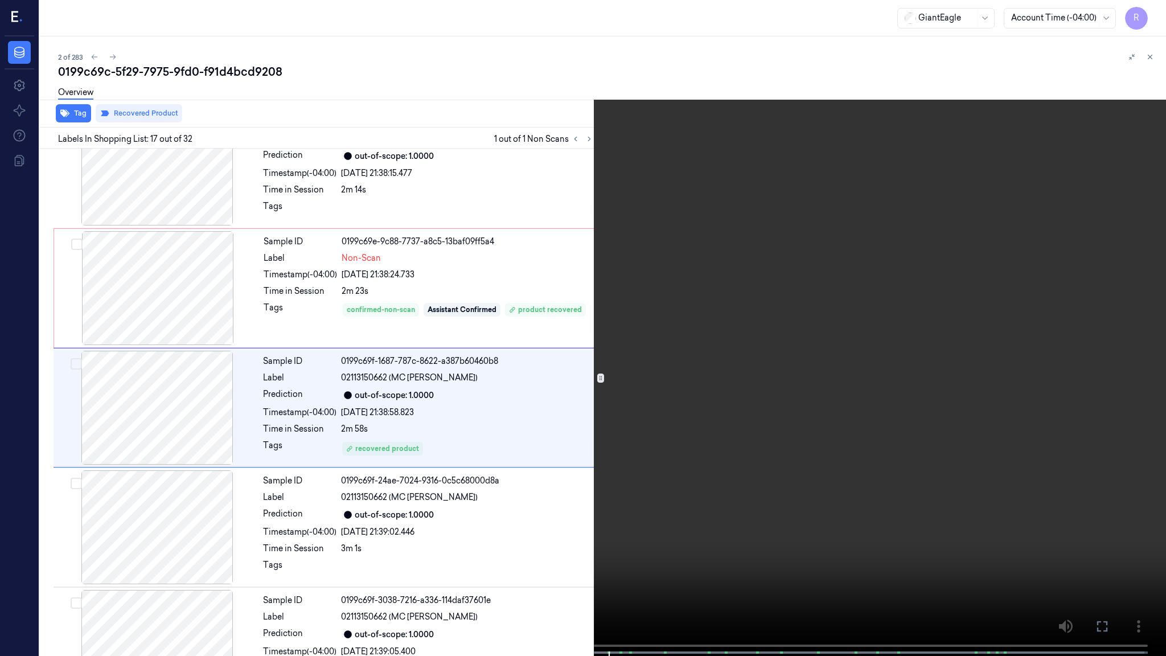
click at [735, 188] on video at bounding box center [583, 329] width 1166 height 658
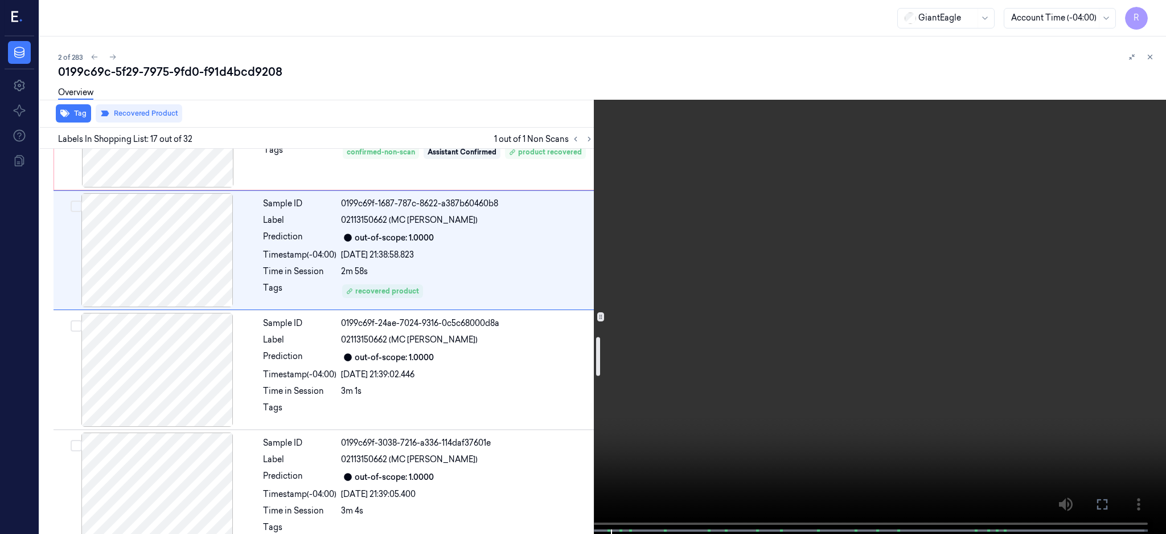
scroll to position [1781, 0]
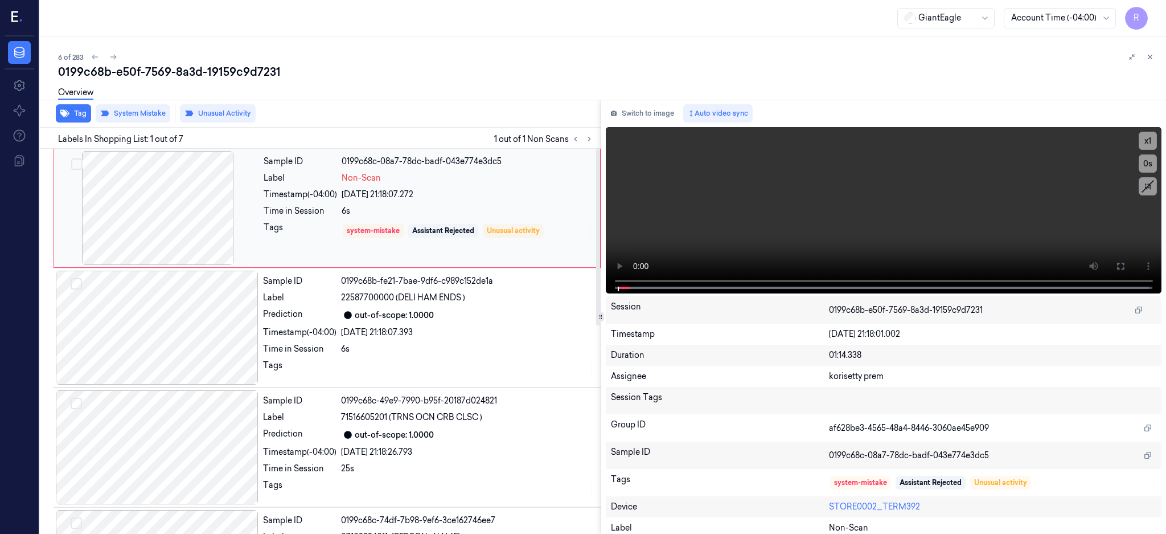
drag, startPoint x: 181, startPoint y: 199, endPoint x: 189, endPoint y: 206, distance: 10.5
click at [181, 199] on div at bounding box center [157, 208] width 203 height 114
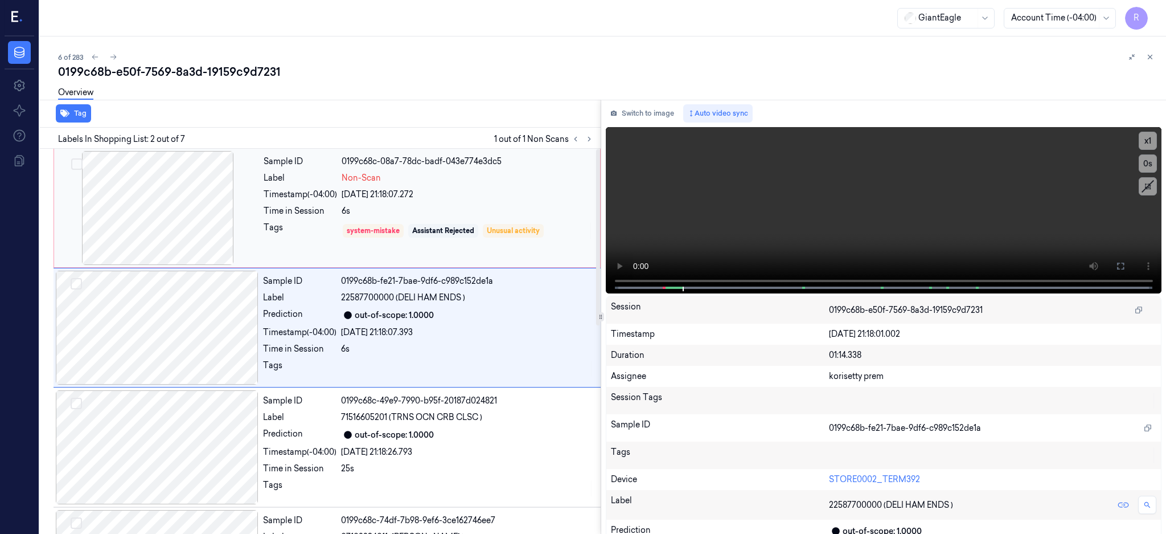
click at [163, 221] on div at bounding box center [157, 208] width 203 height 114
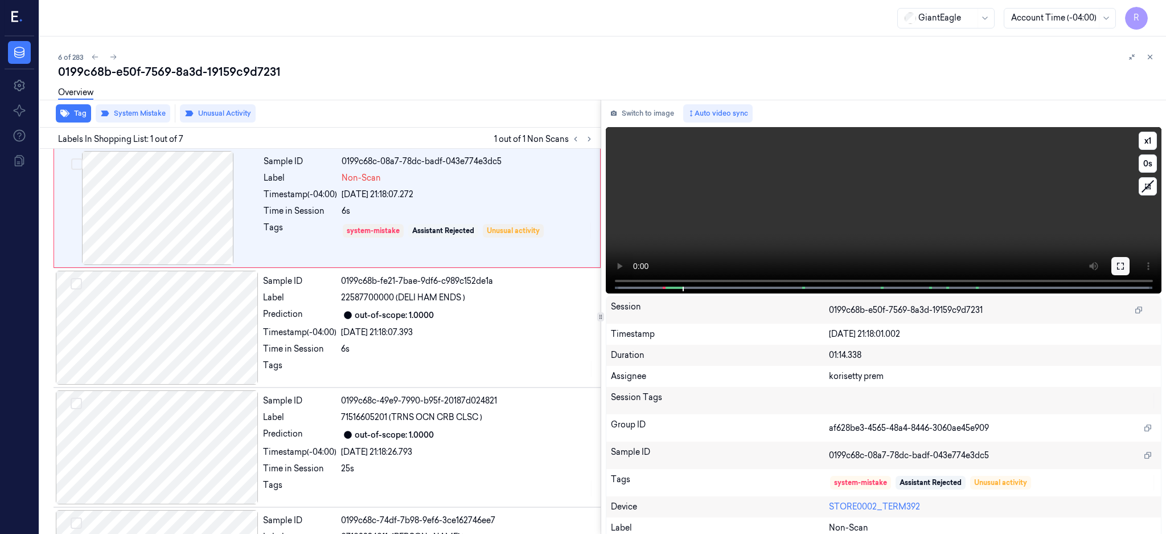
click at [1125, 263] on icon at bounding box center [1120, 265] width 9 height 9
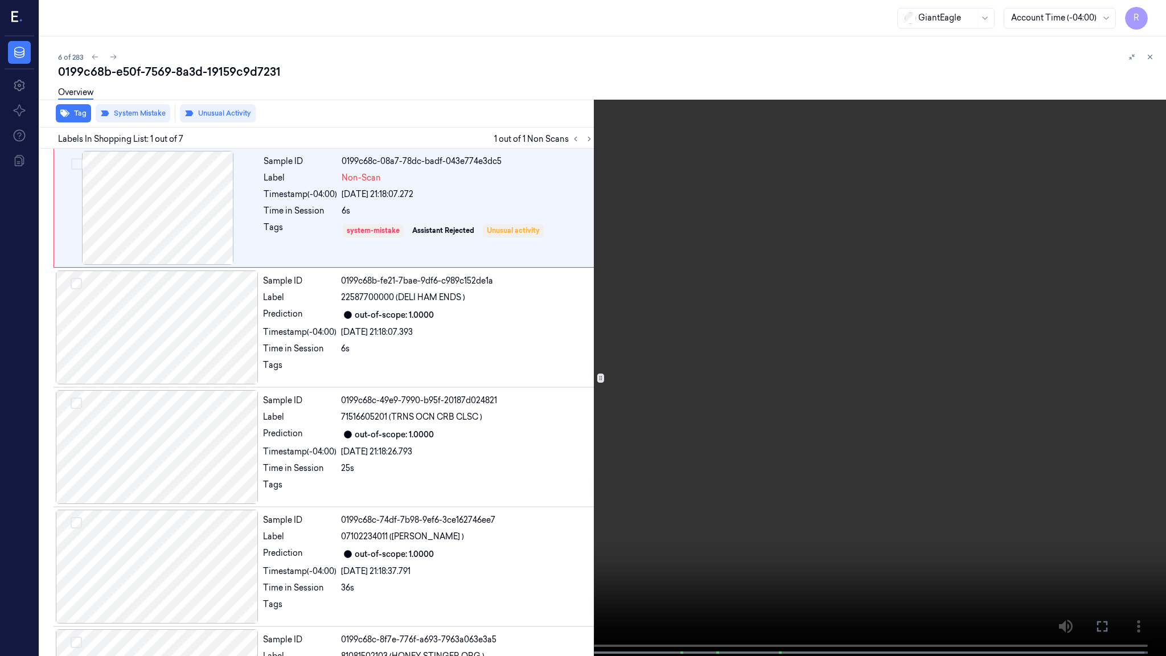
click at [314, 507] on video at bounding box center [583, 329] width 1166 height 658
click at [260, 533] on video at bounding box center [583, 329] width 1166 height 658
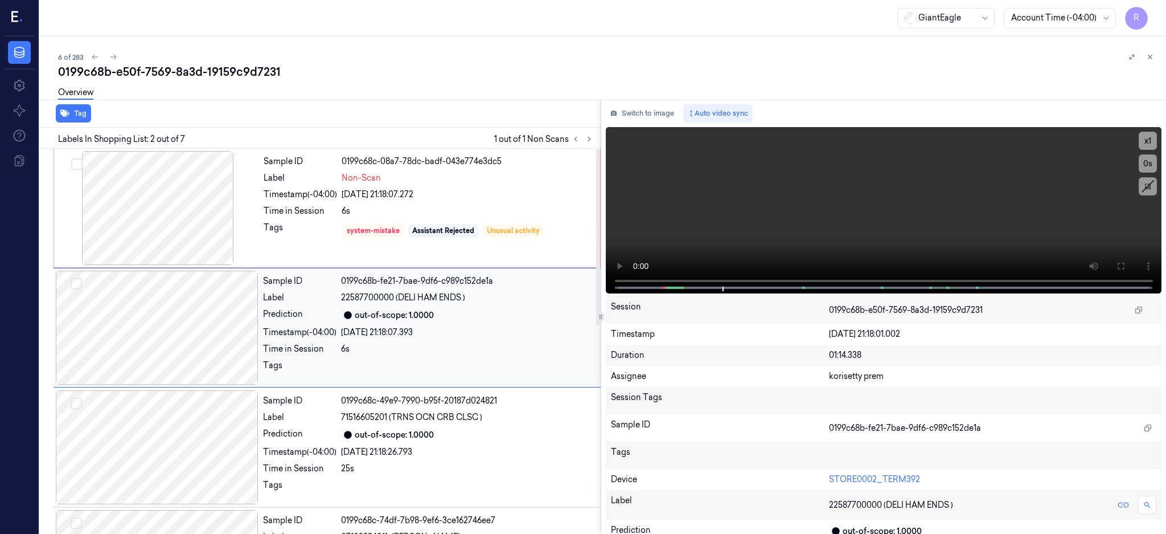
click at [181, 287] on div at bounding box center [157, 327] width 203 height 114
click at [1130, 265] on button at bounding box center [1121, 266] width 18 height 18
click at [137, 212] on div at bounding box center [157, 208] width 203 height 114
click at [171, 186] on div at bounding box center [157, 208] width 203 height 114
click at [181, 214] on div at bounding box center [157, 208] width 203 height 114
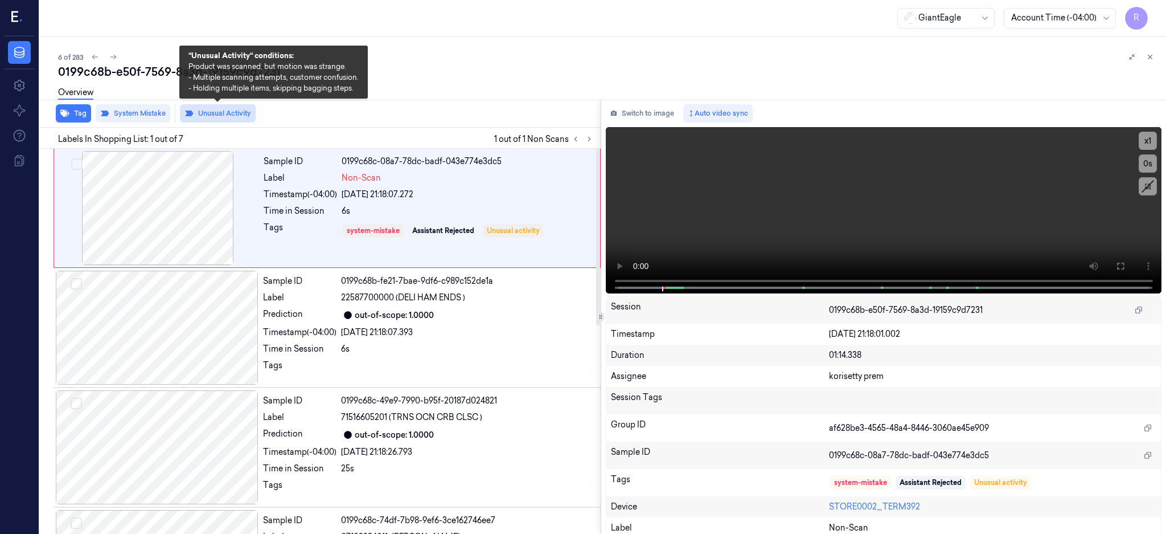
click at [230, 110] on button "Unusual Activity" at bounding box center [218, 113] width 76 height 18
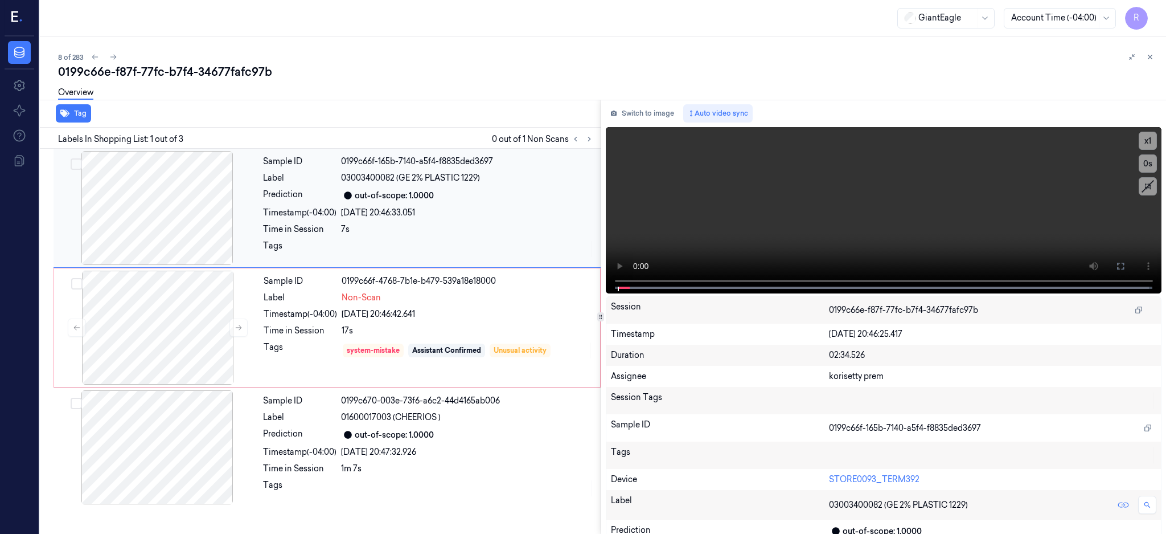
click at [210, 215] on div at bounding box center [157, 208] width 203 height 114
click at [151, 194] on div at bounding box center [157, 208] width 203 height 114
click at [1130, 260] on button at bounding box center [1121, 266] width 18 height 18
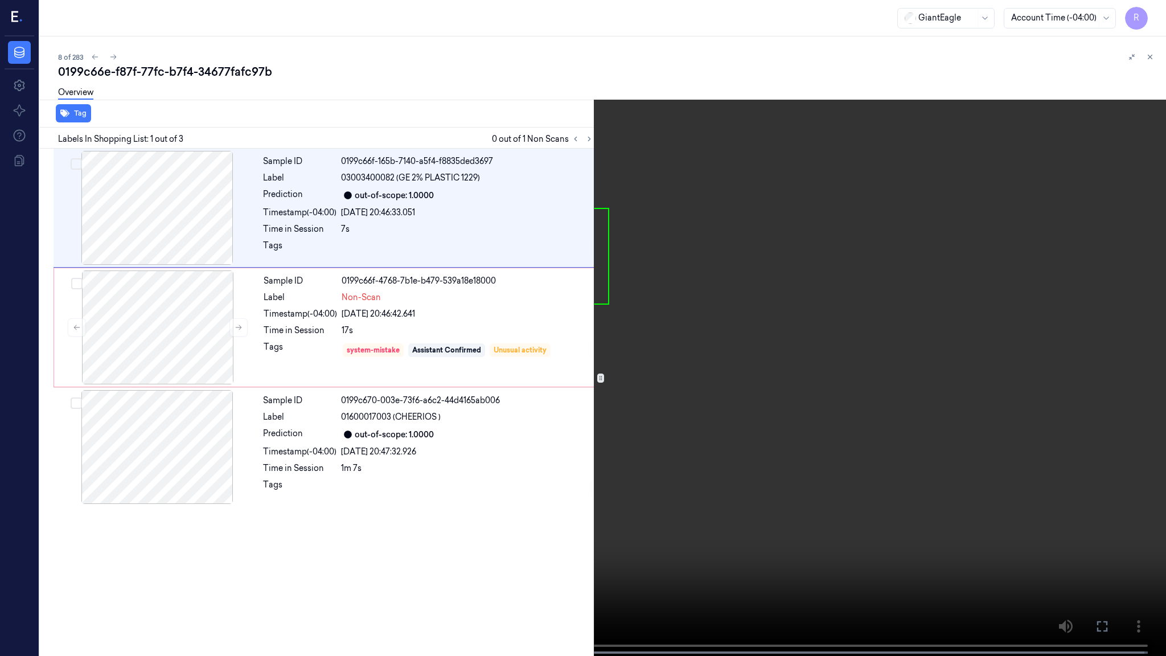
click at [593, 348] on video at bounding box center [583, 329] width 1166 height 658
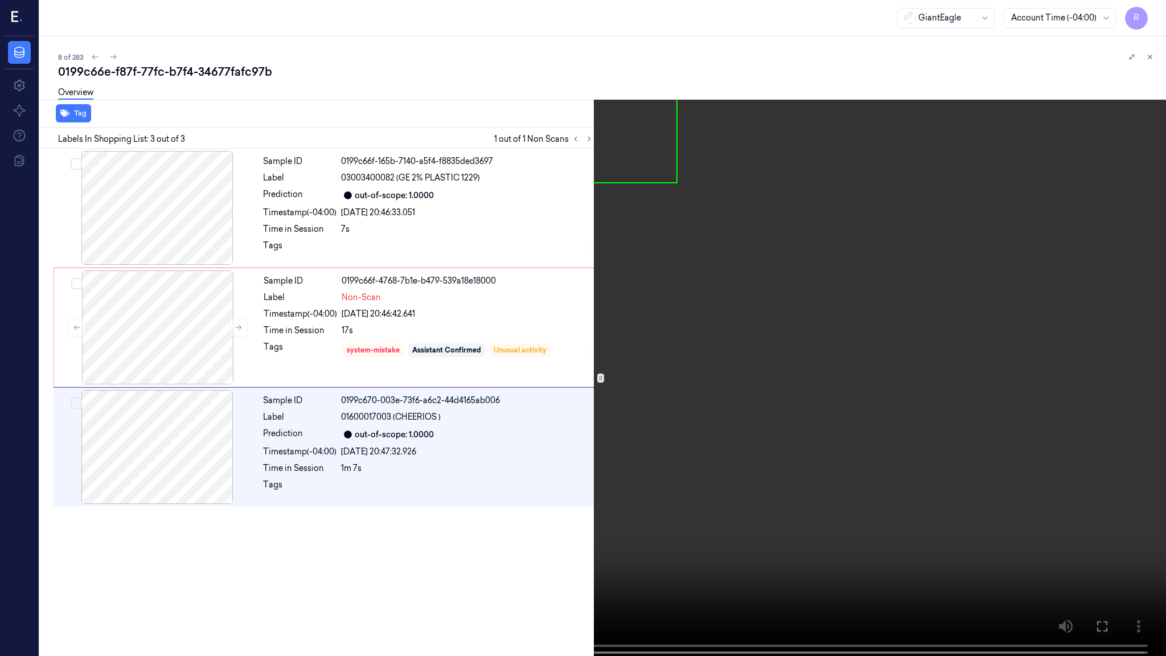
click at [722, 449] on video at bounding box center [583, 329] width 1166 height 658
click at [632, 480] on video at bounding box center [583, 329] width 1166 height 658
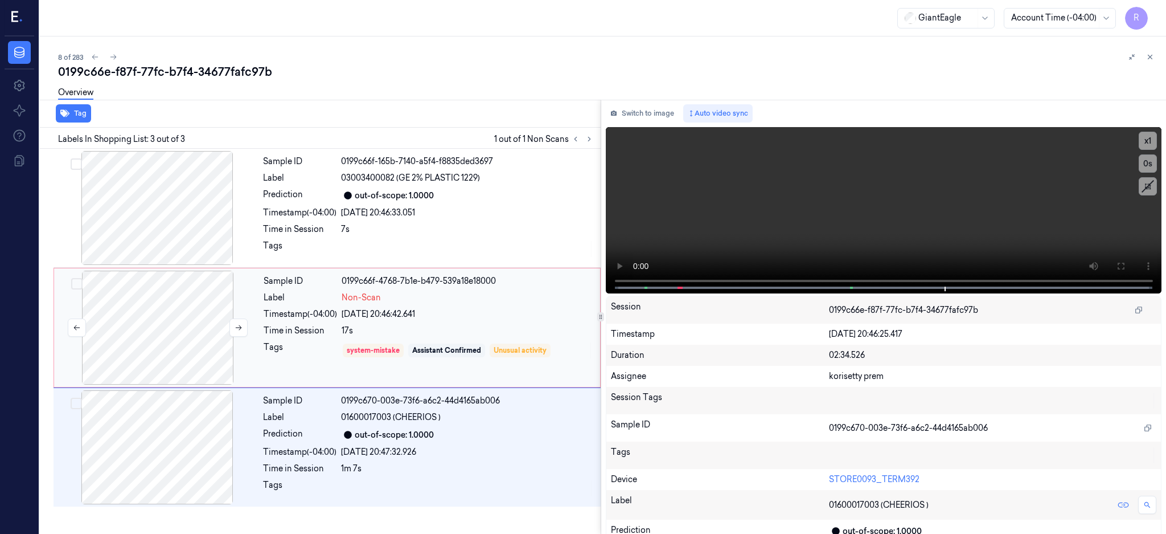
click at [161, 303] on div at bounding box center [157, 327] width 203 height 114
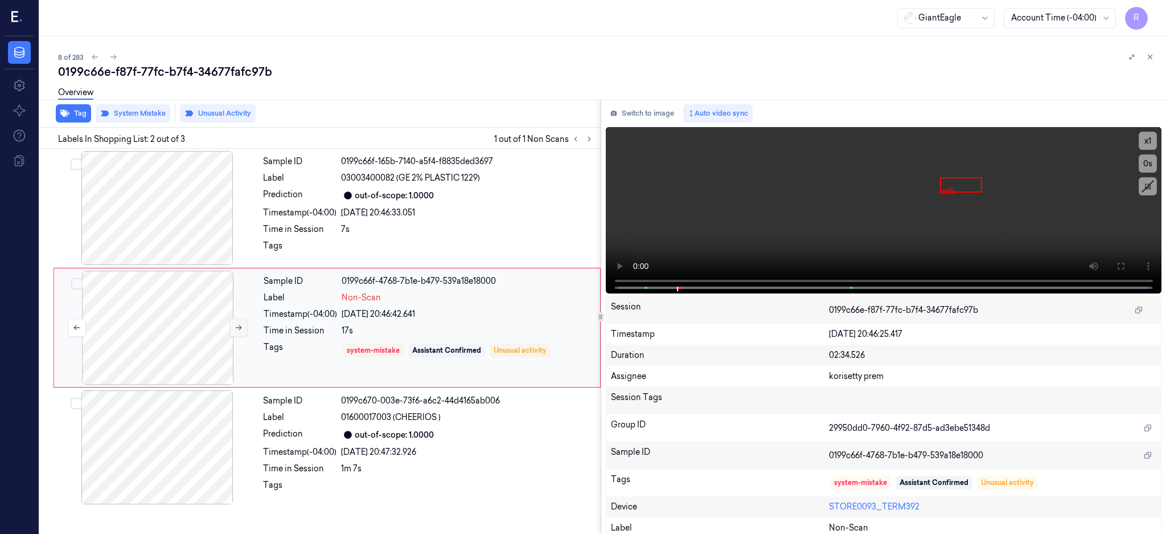
click at [239, 333] on button at bounding box center [238, 327] width 18 height 18
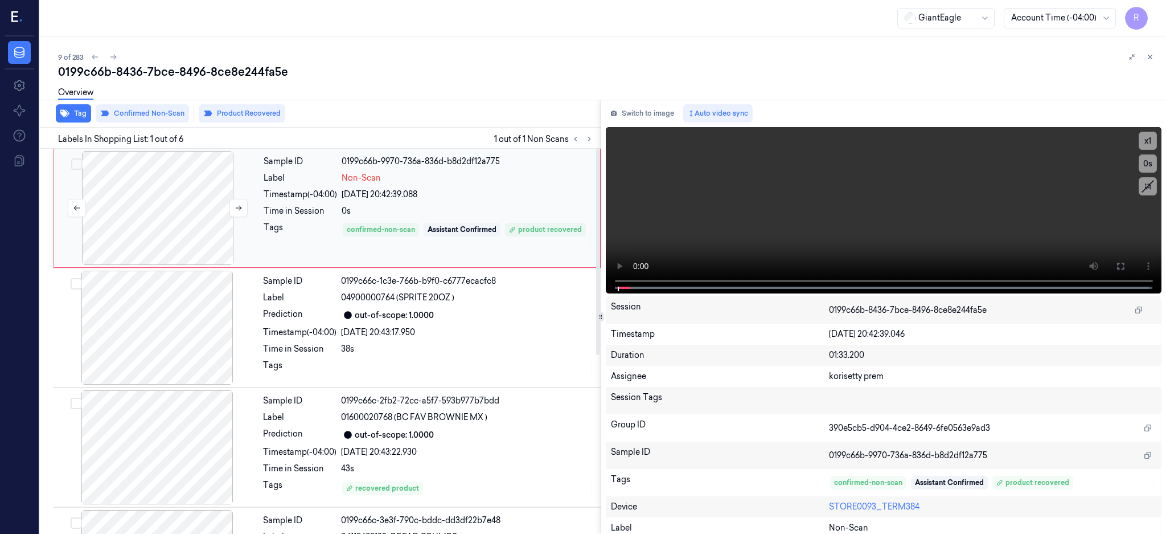
click at [190, 195] on div at bounding box center [157, 208] width 203 height 114
click at [171, 209] on div at bounding box center [157, 208] width 203 height 114
click at [1125, 267] on icon at bounding box center [1120, 265] width 9 height 9
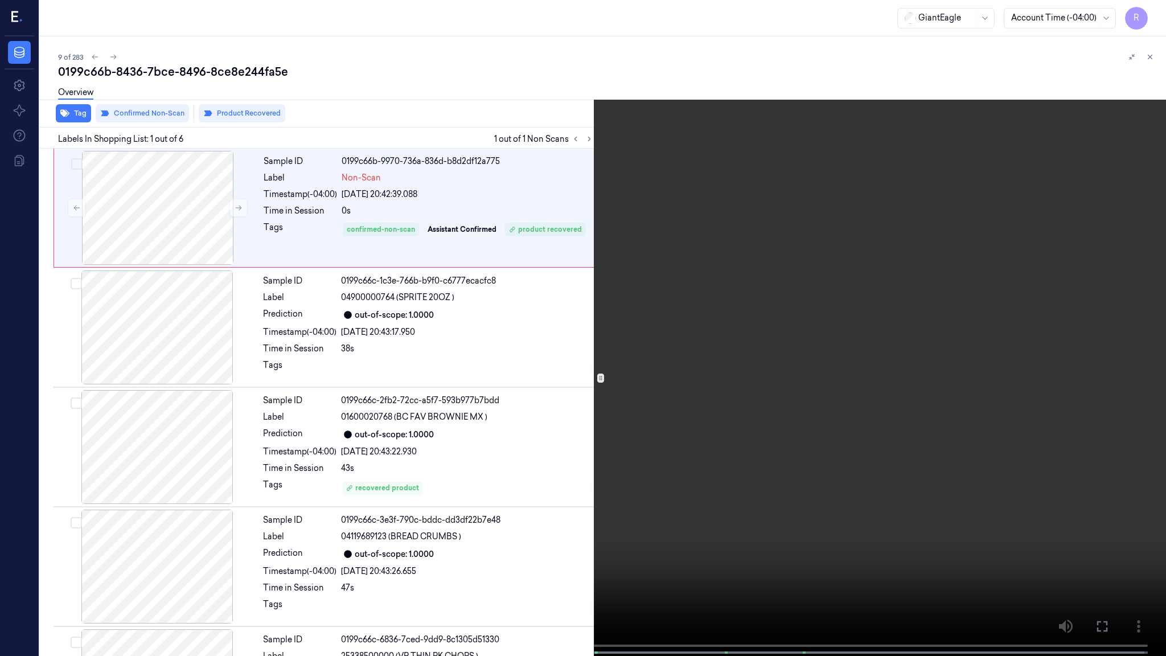
click at [557, 326] on video at bounding box center [583, 329] width 1166 height 658
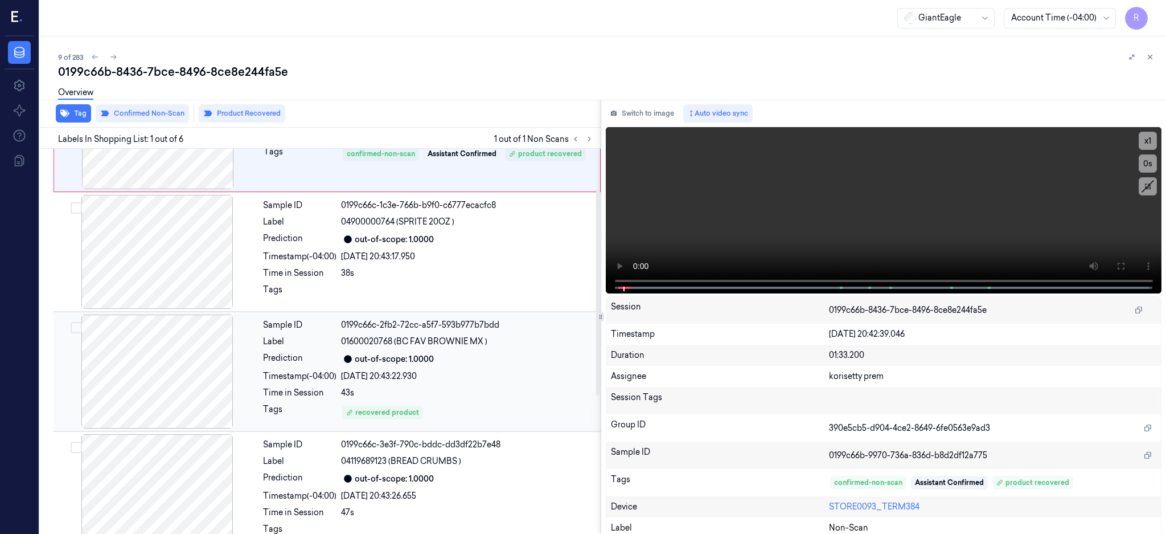
click at [178, 386] on div at bounding box center [157, 371] width 203 height 114
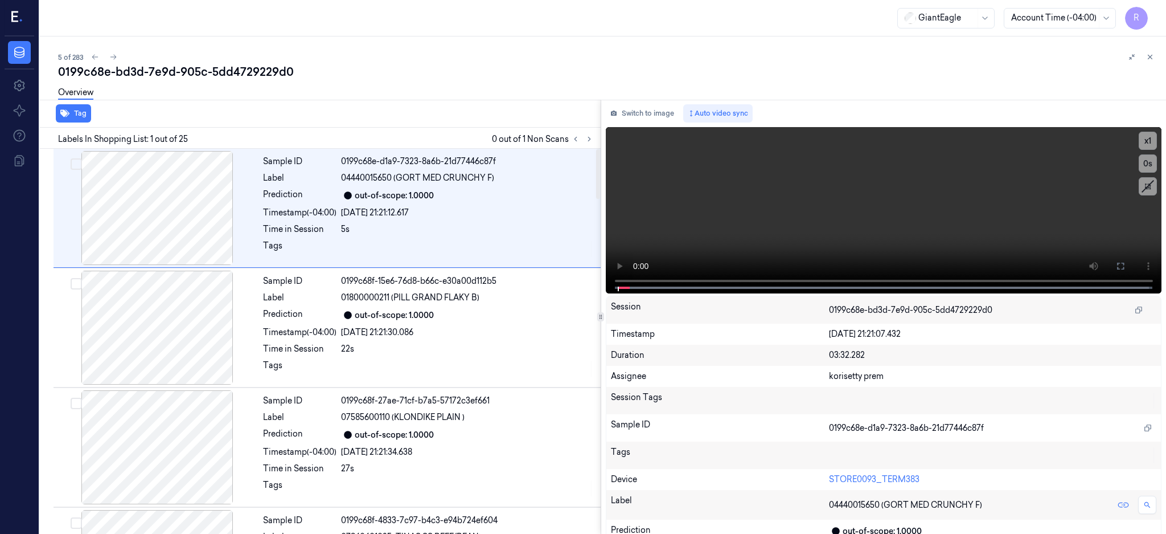
click at [596, 132] on div at bounding box center [582, 139] width 27 height 14
click at [596, 142] on button at bounding box center [590, 139] width 14 height 14
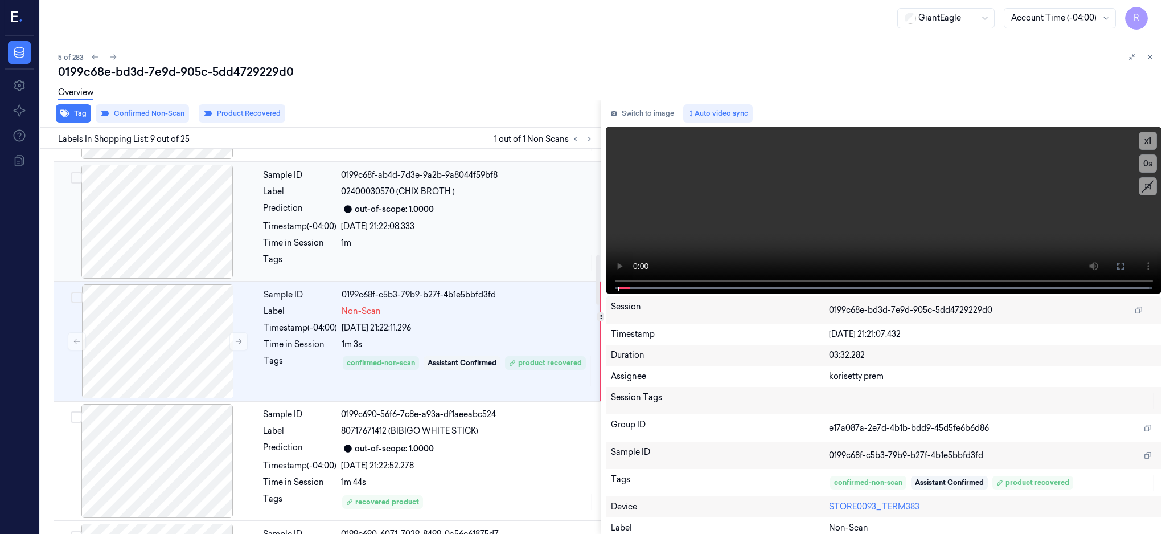
click at [137, 228] on div at bounding box center [157, 222] width 203 height 114
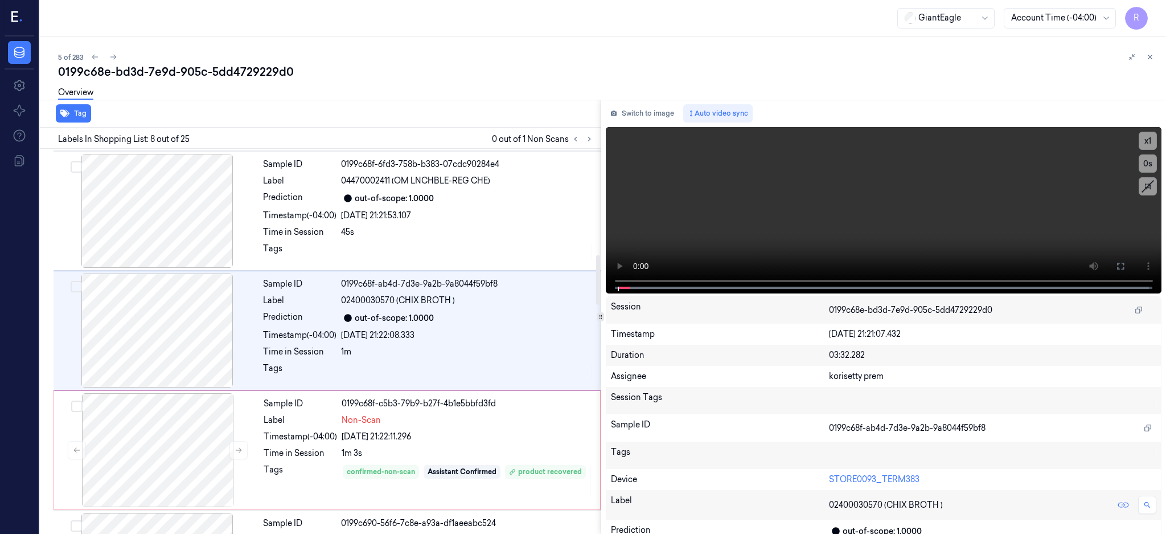
scroll to position [704, 0]
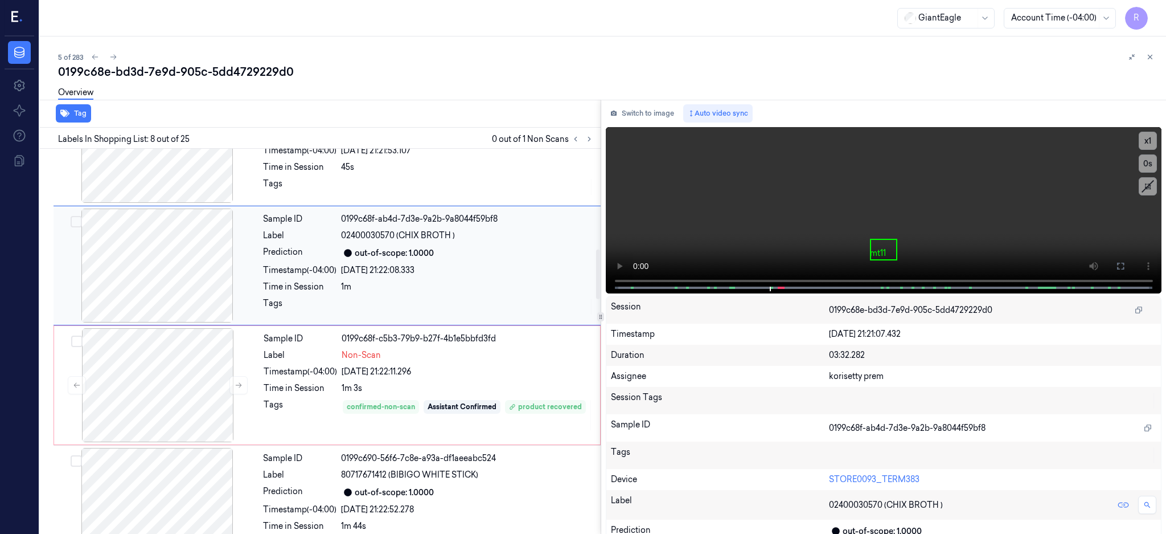
click at [161, 264] on div at bounding box center [157, 265] width 203 height 114
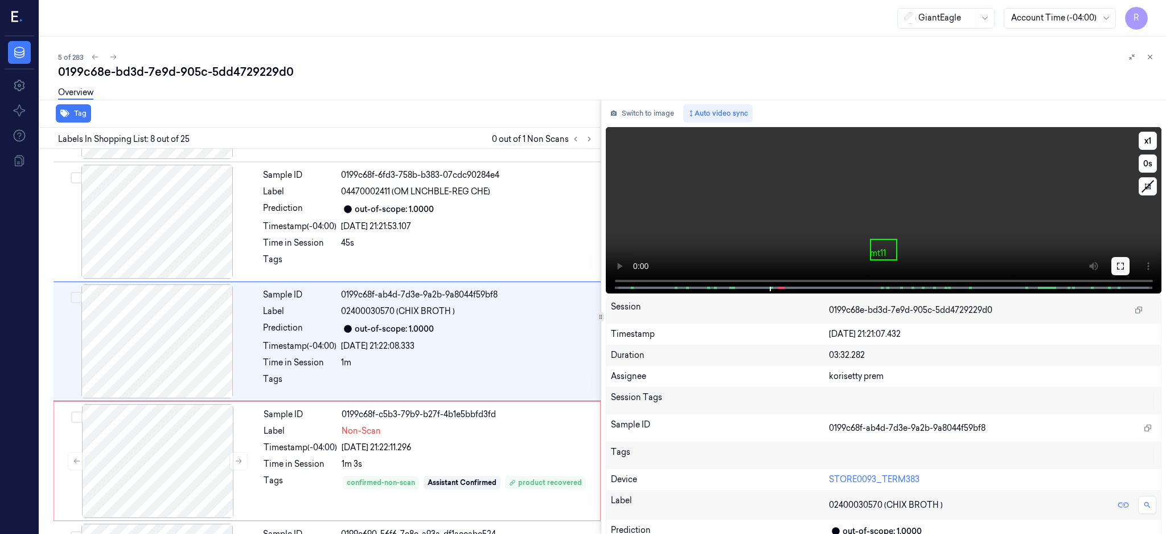
click at [1124, 263] on icon at bounding box center [1120, 266] width 7 height 7
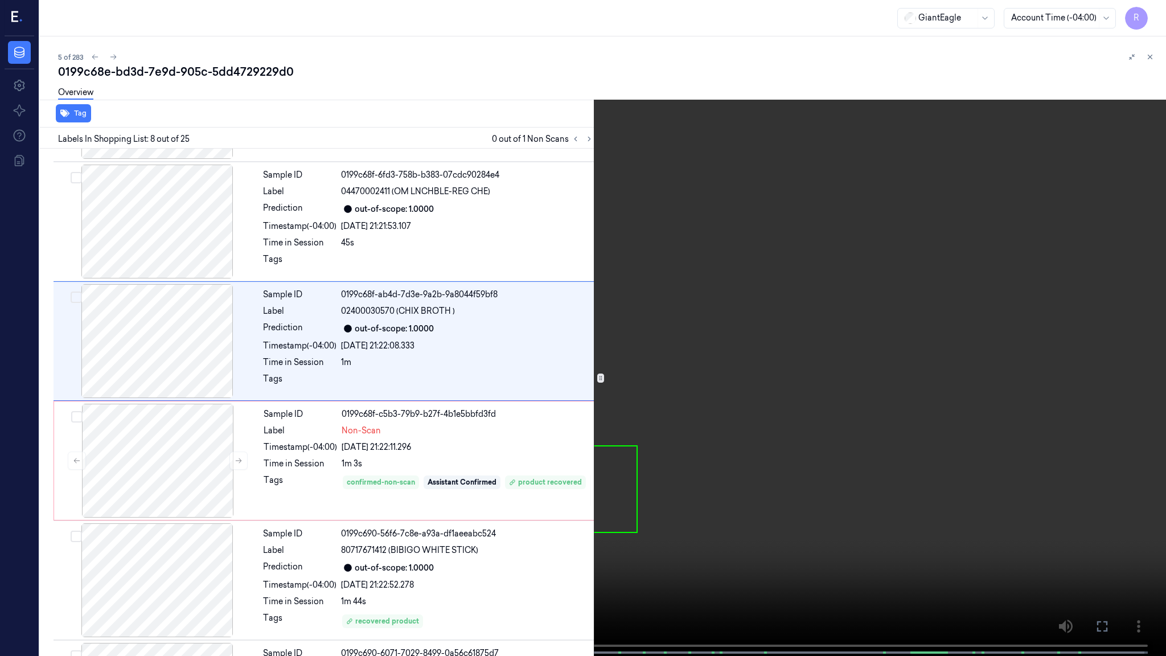
click at [714, 331] on video at bounding box center [583, 329] width 1166 height 658
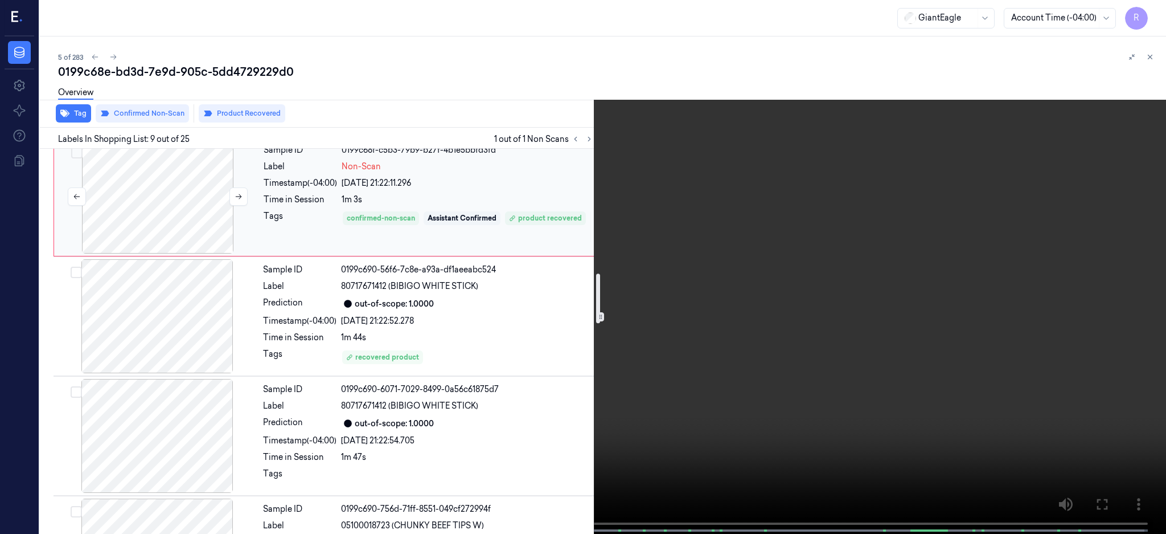
scroll to position [990, 0]
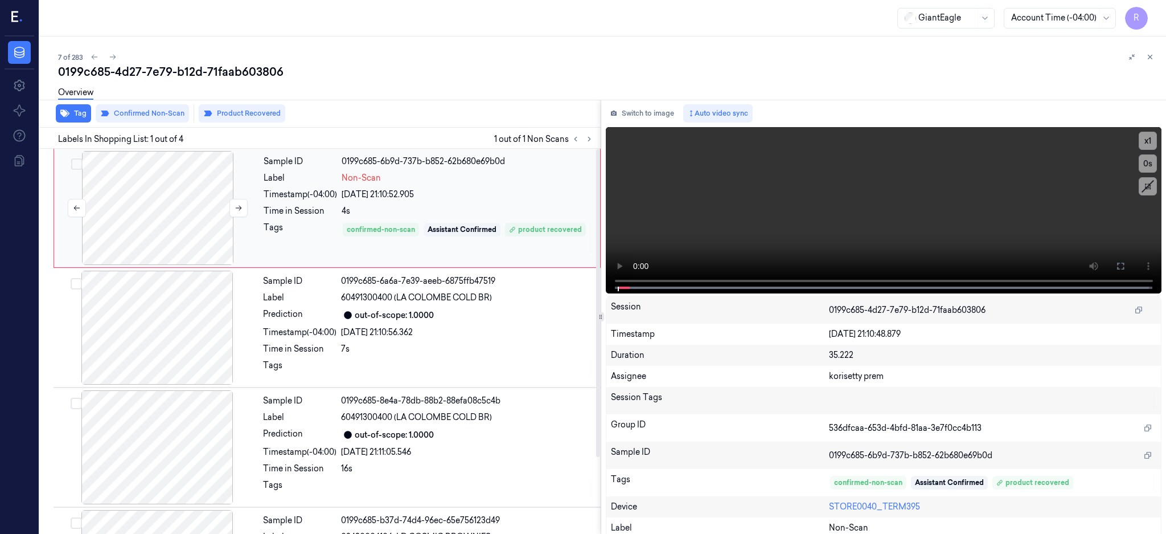
click at [178, 216] on div at bounding box center [157, 208] width 203 height 114
click at [852, 206] on video at bounding box center [884, 210] width 556 height 166
click at [1125, 265] on icon at bounding box center [1120, 265] width 9 height 9
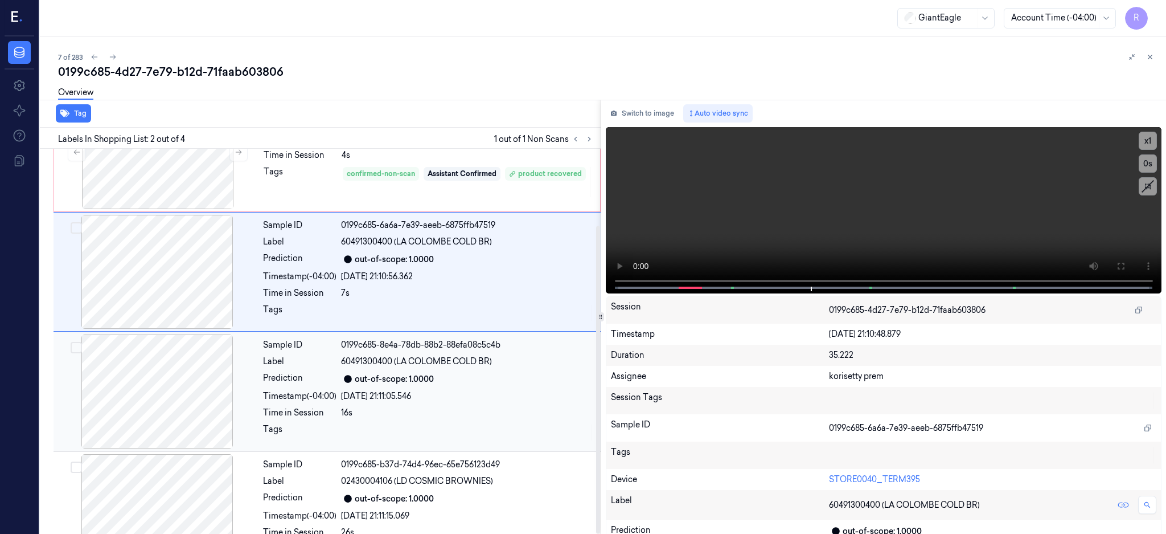
scroll to position [96, 0]
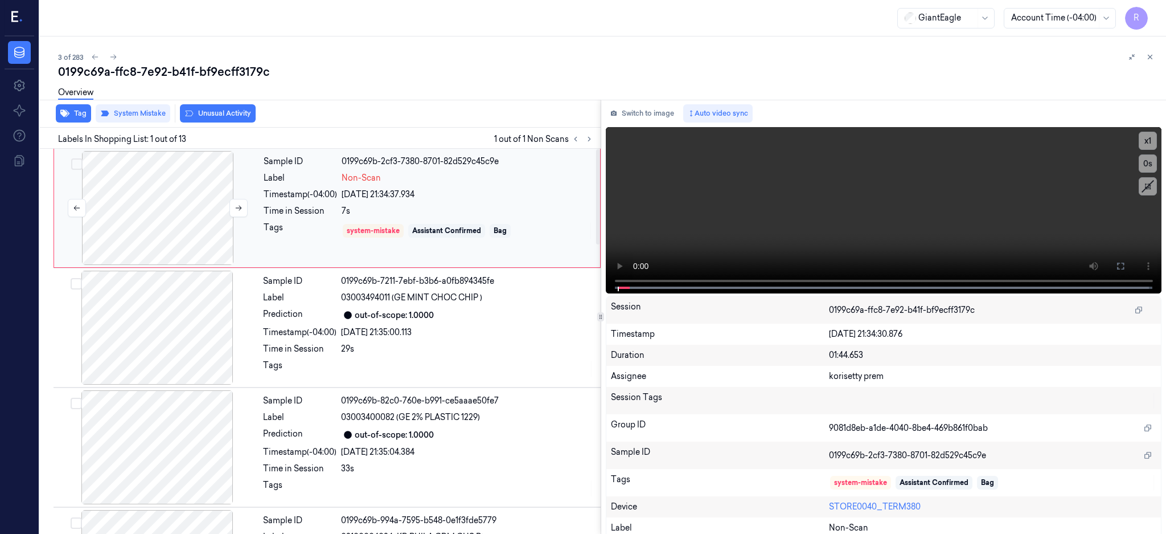
click at [144, 205] on div at bounding box center [157, 208] width 203 height 114
click at [186, 217] on div at bounding box center [157, 208] width 203 height 114
click at [1125, 267] on icon at bounding box center [1120, 265] width 9 height 9
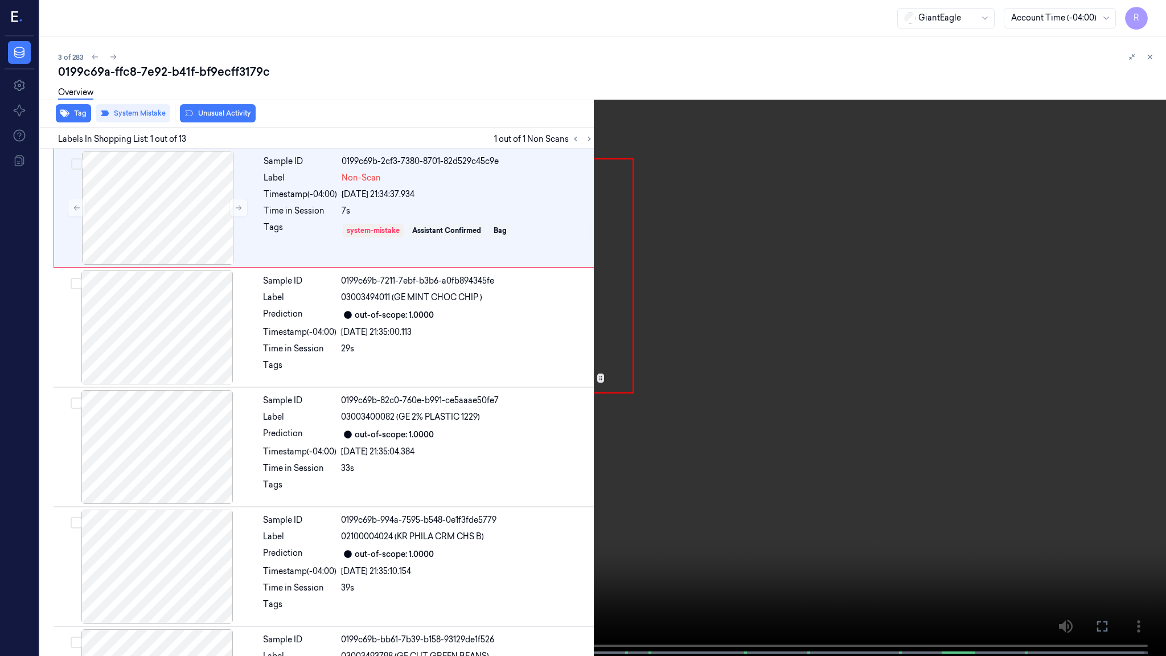
click at [757, 321] on video at bounding box center [583, 329] width 1166 height 658
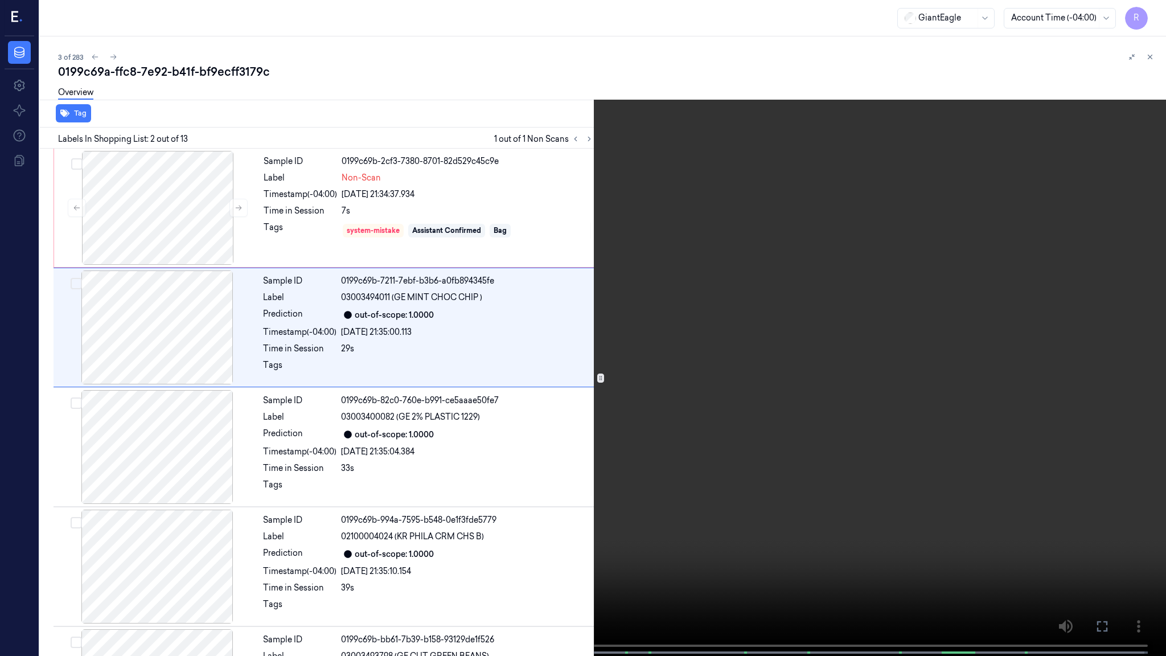
click at [632, 384] on video at bounding box center [583, 329] width 1166 height 658
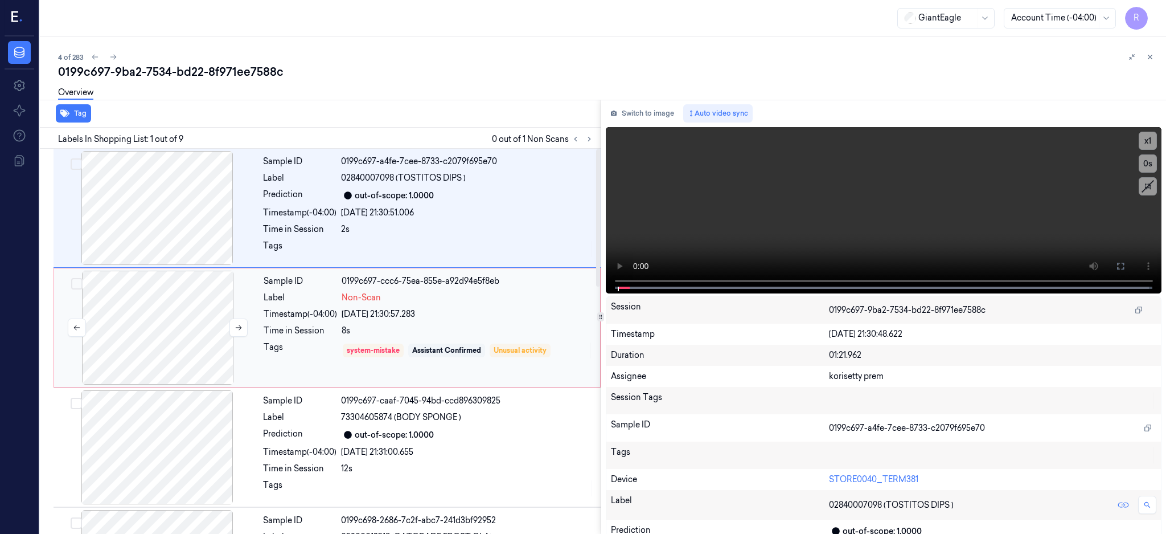
click at [166, 316] on div at bounding box center [157, 327] width 203 height 114
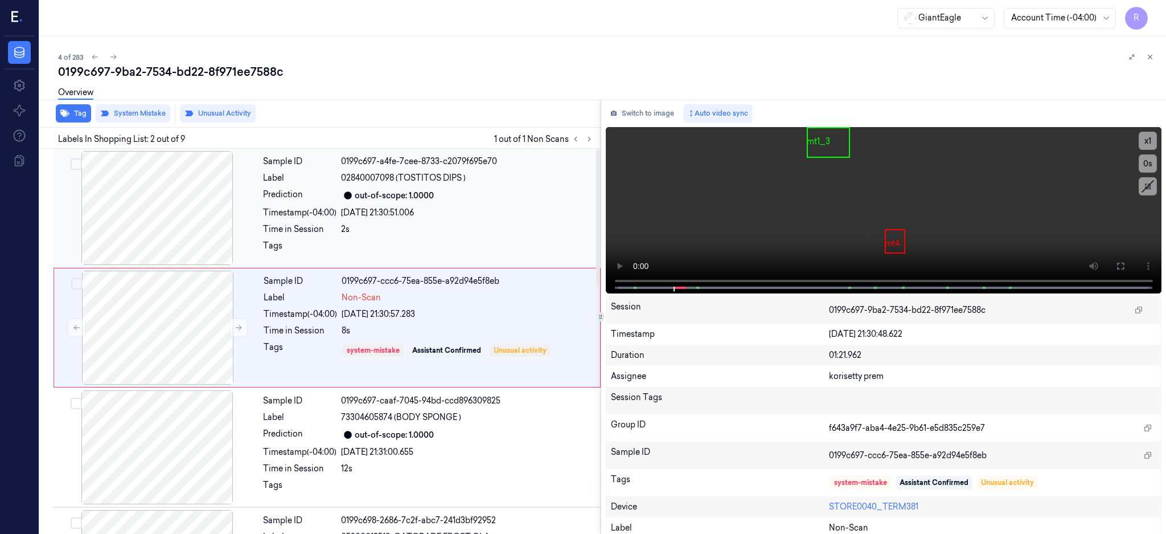
click at [173, 218] on div at bounding box center [157, 208] width 203 height 114
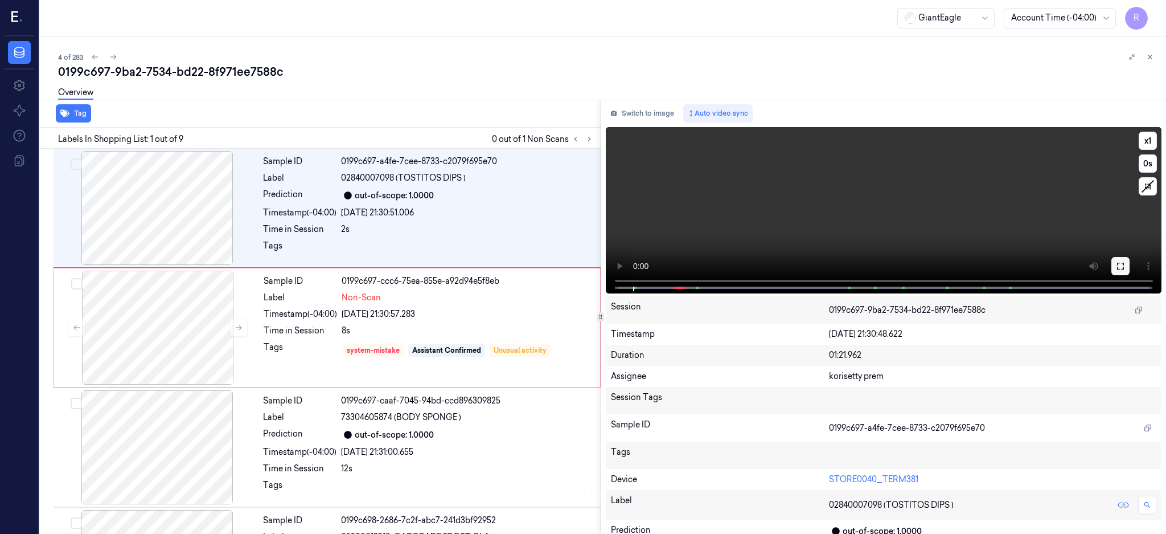
click at [1130, 258] on button at bounding box center [1121, 266] width 18 height 18
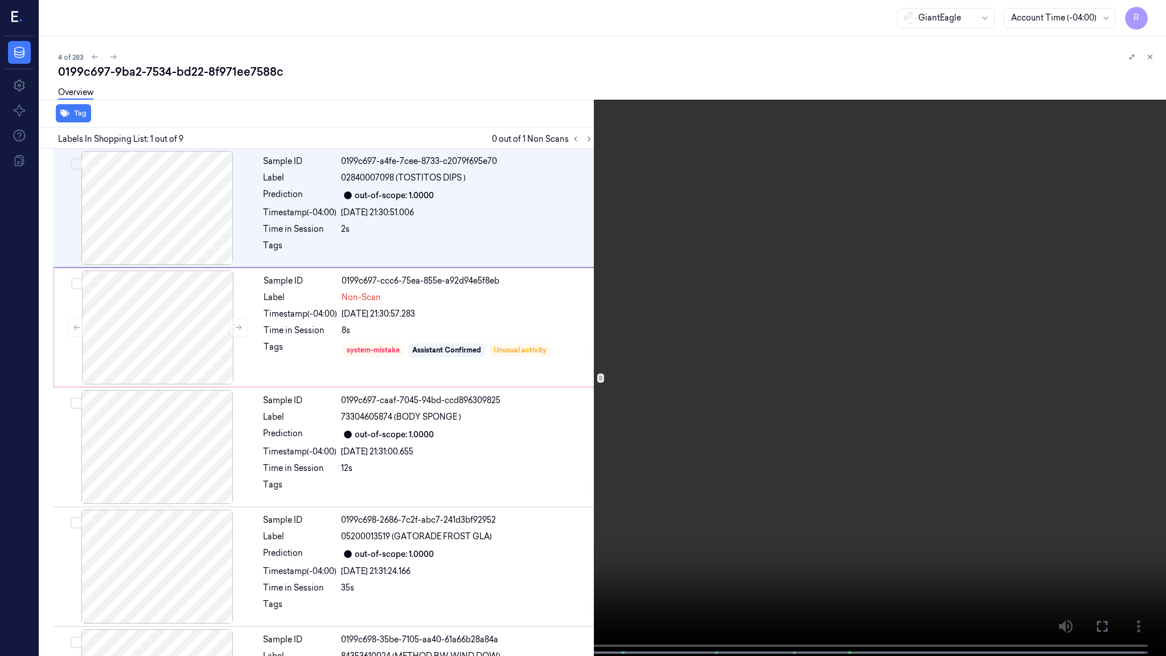
click at [821, 322] on video at bounding box center [583, 329] width 1166 height 658
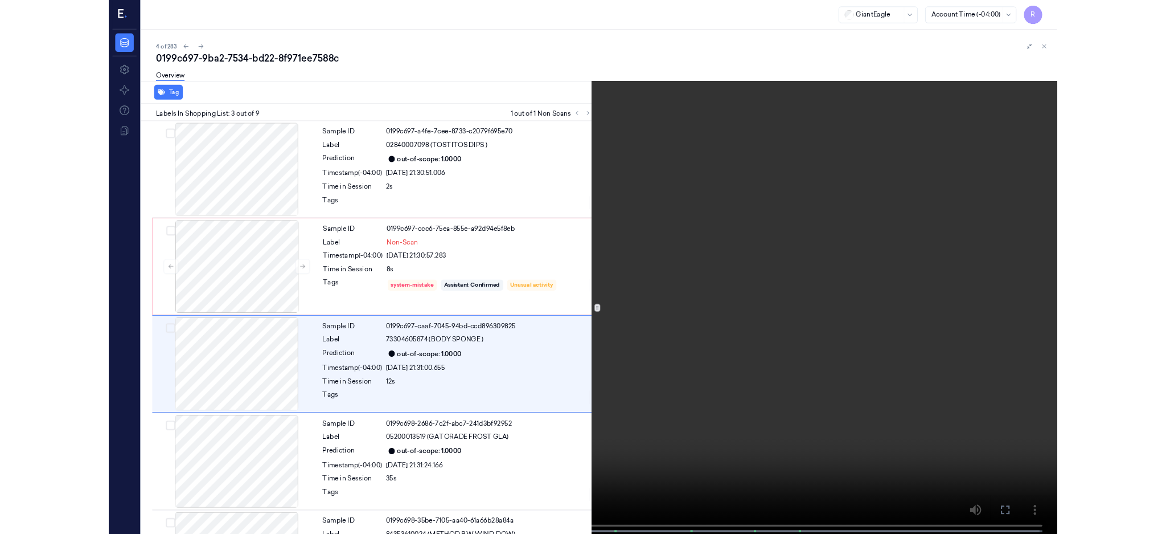
scroll to position [44, 0]
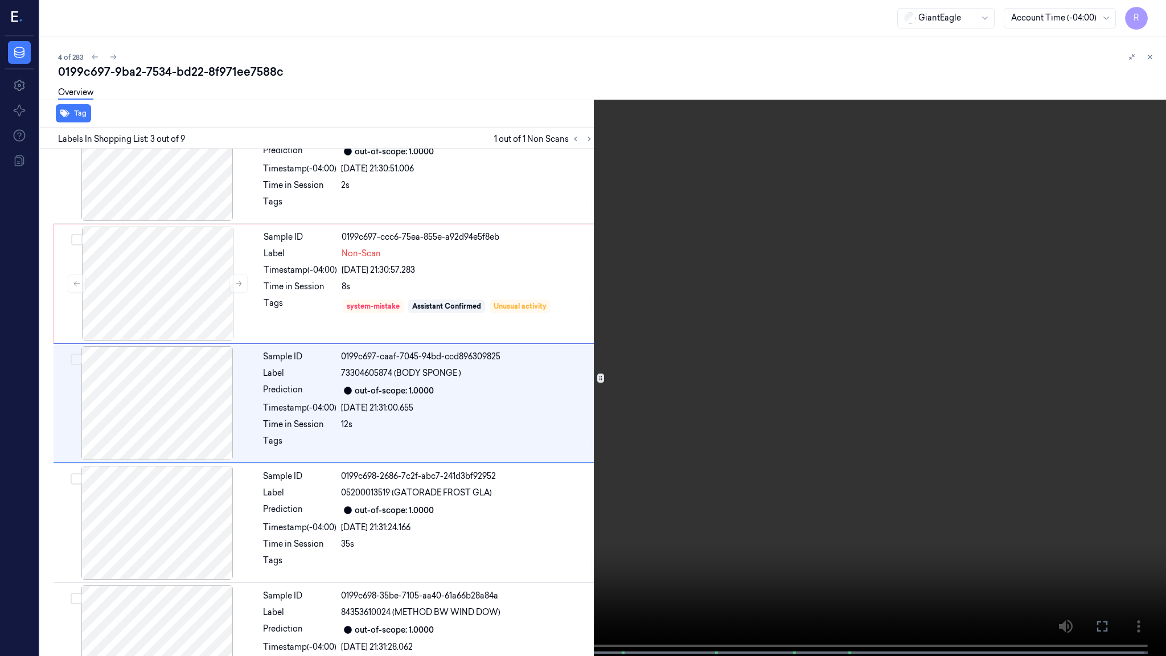
click at [624, 447] on video at bounding box center [583, 329] width 1166 height 658
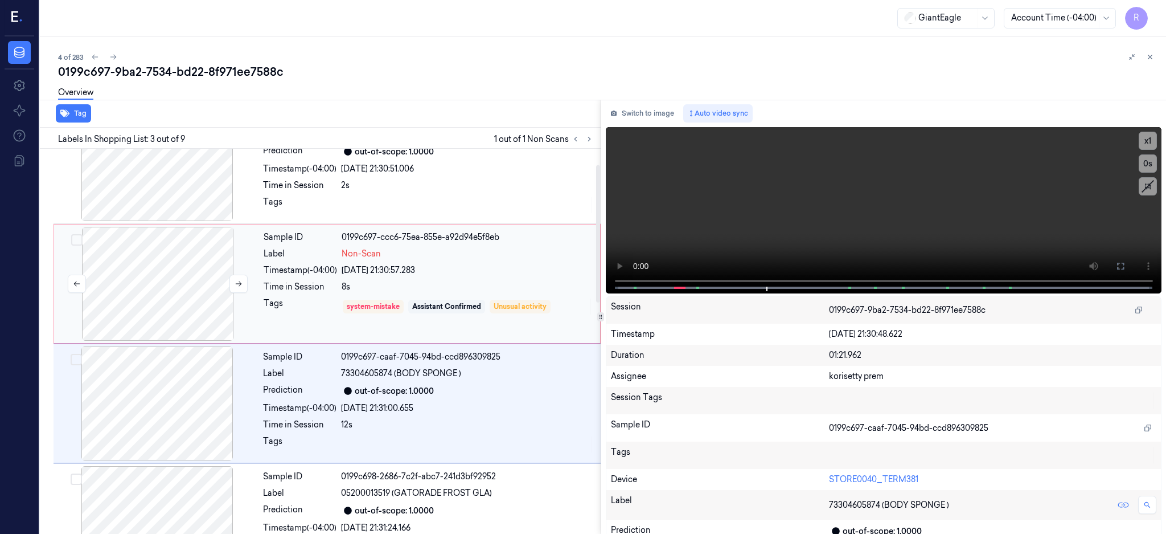
click at [175, 288] on div at bounding box center [157, 284] width 203 height 114
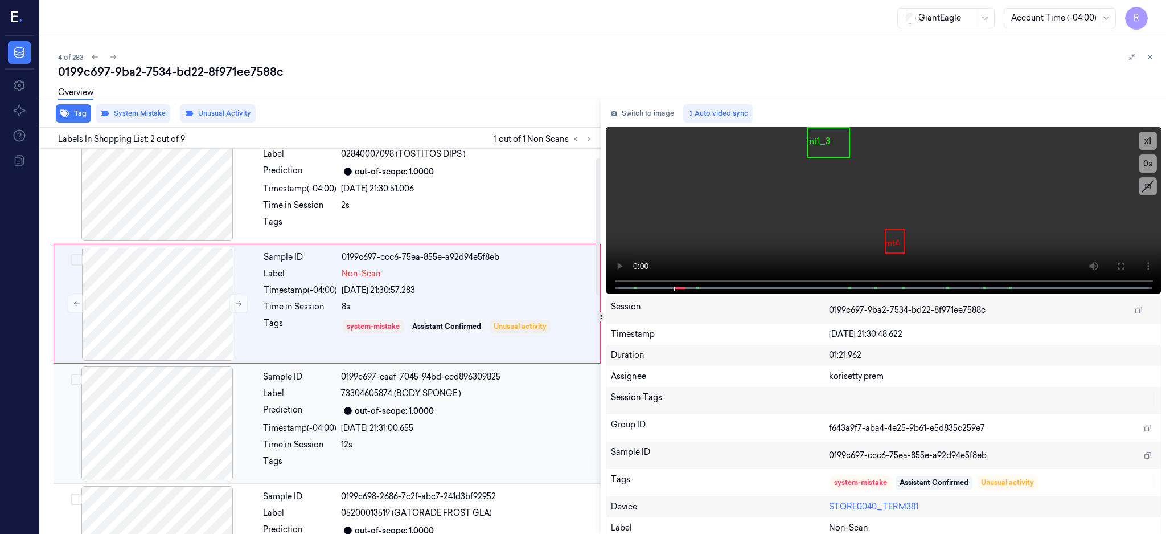
scroll to position [0, 0]
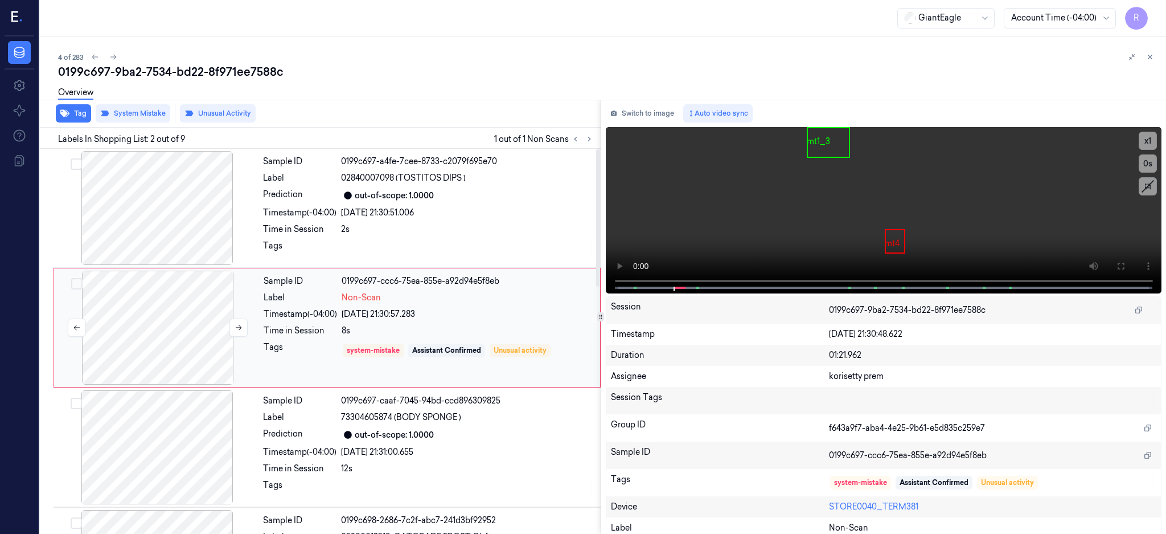
click at [138, 334] on div at bounding box center [157, 327] width 203 height 114
click at [239, 329] on icon at bounding box center [239, 327] width 6 height 5
click at [180, 476] on div at bounding box center [157, 447] width 203 height 114
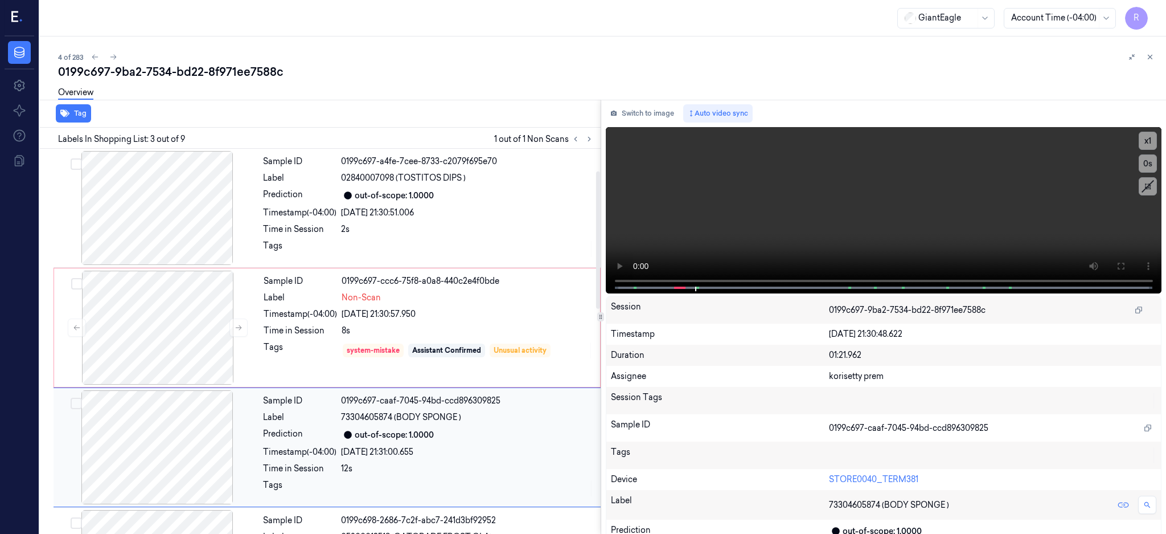
scroll to position [105, 0]
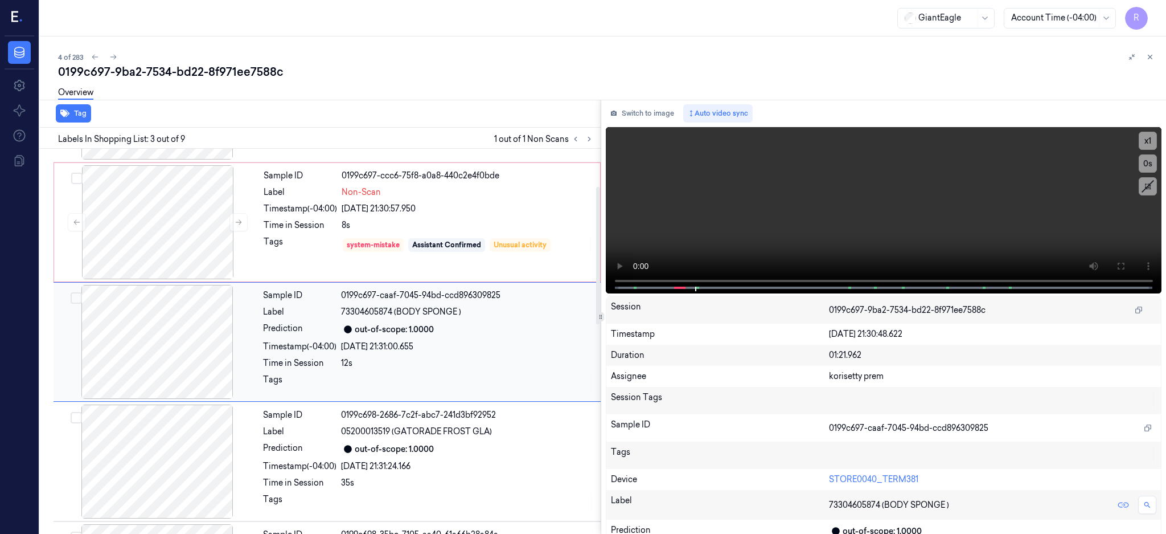
click at [180, 476] on div at bounding box center [157, 461] width 203 height 114
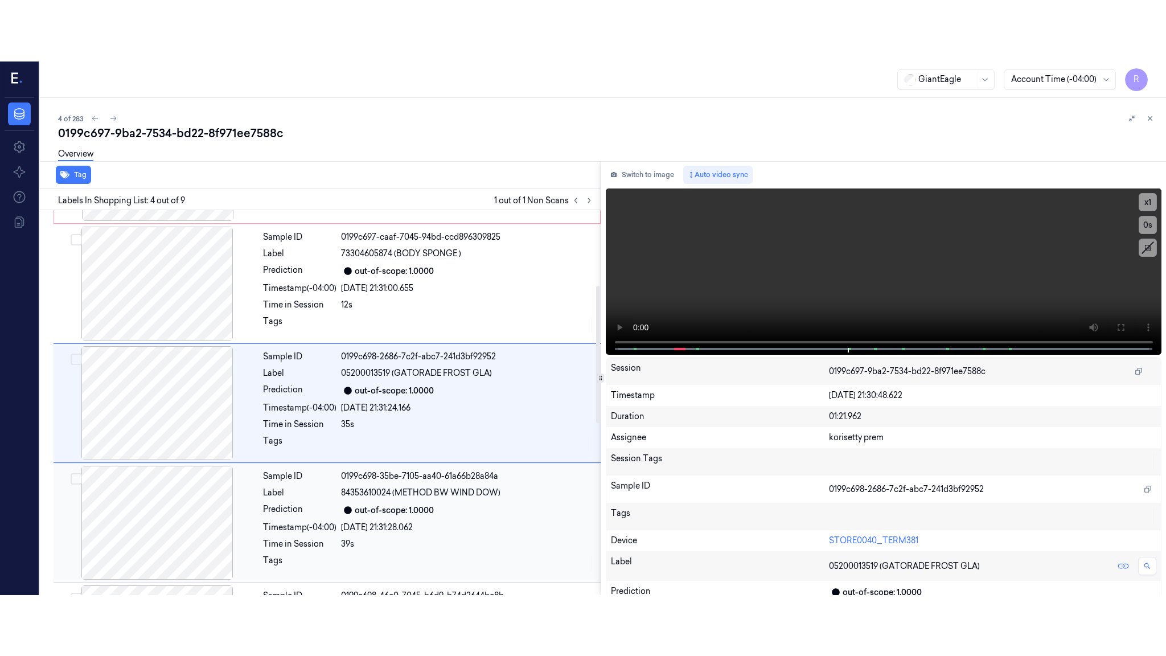
scroll to position [0, 0]
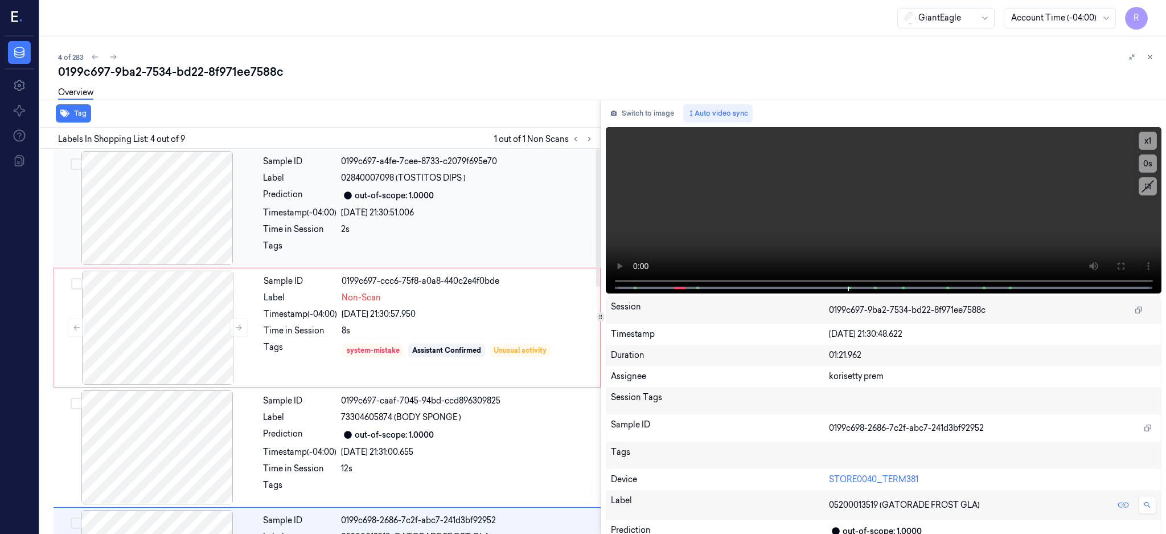
click at [179, 233] on div at bounding box center [157, 208] width 203 height 114
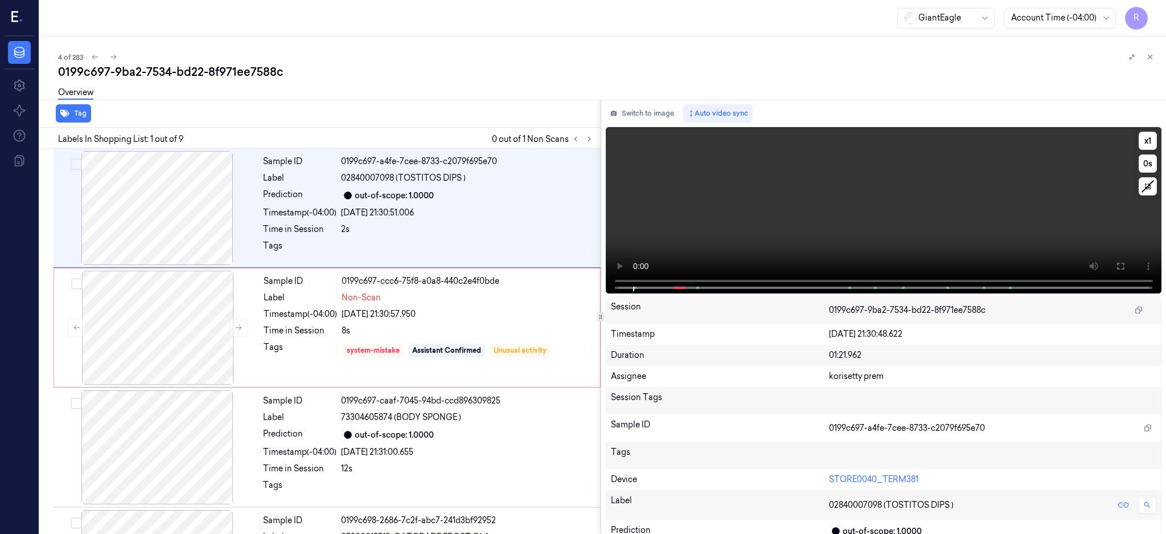
click at [1130, 259] on button at bounding box center [1121, 266] width 18 height 18
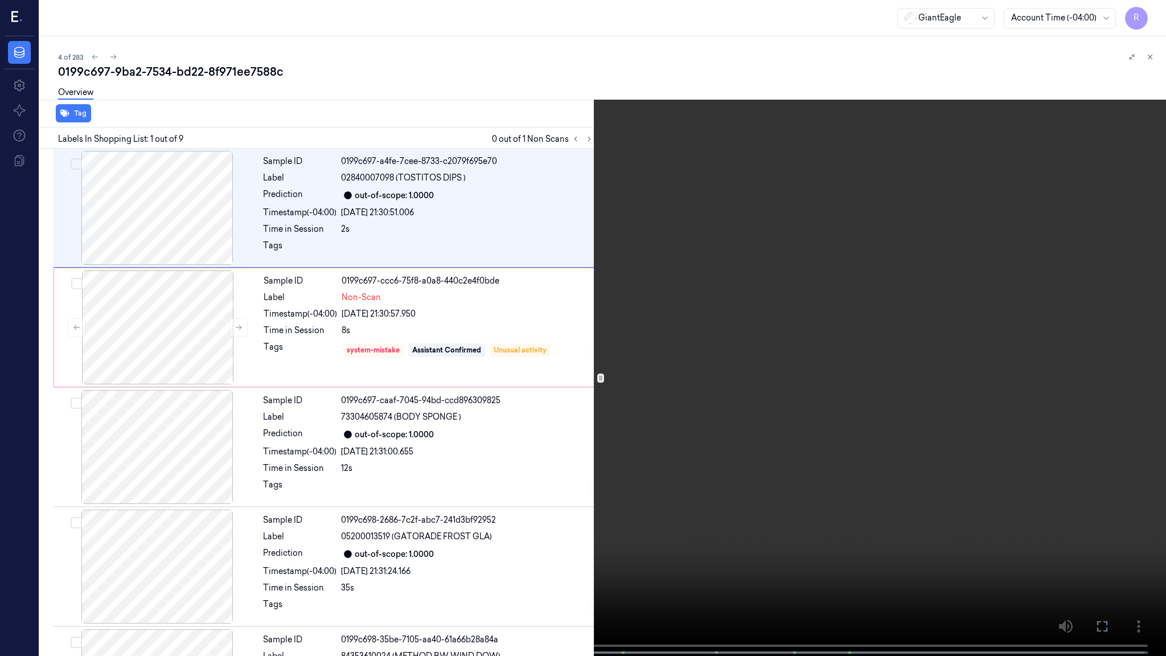
click at [686, 370] on video at bounding box center [583, 329] width 1166 height 658
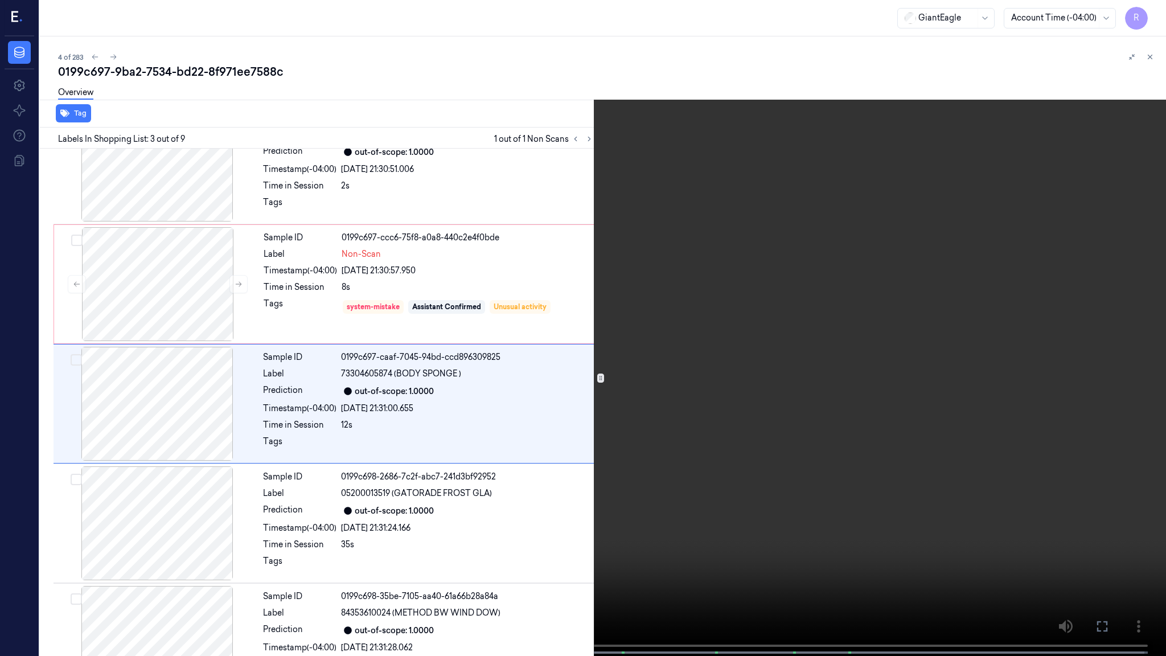
scroll to position [44, 0]
click at [686, 370] on video at bounding box center [583, 329] width 1166 height 658
click at [56, 533] on span at bounding box center [57, 653] width 2 height 6
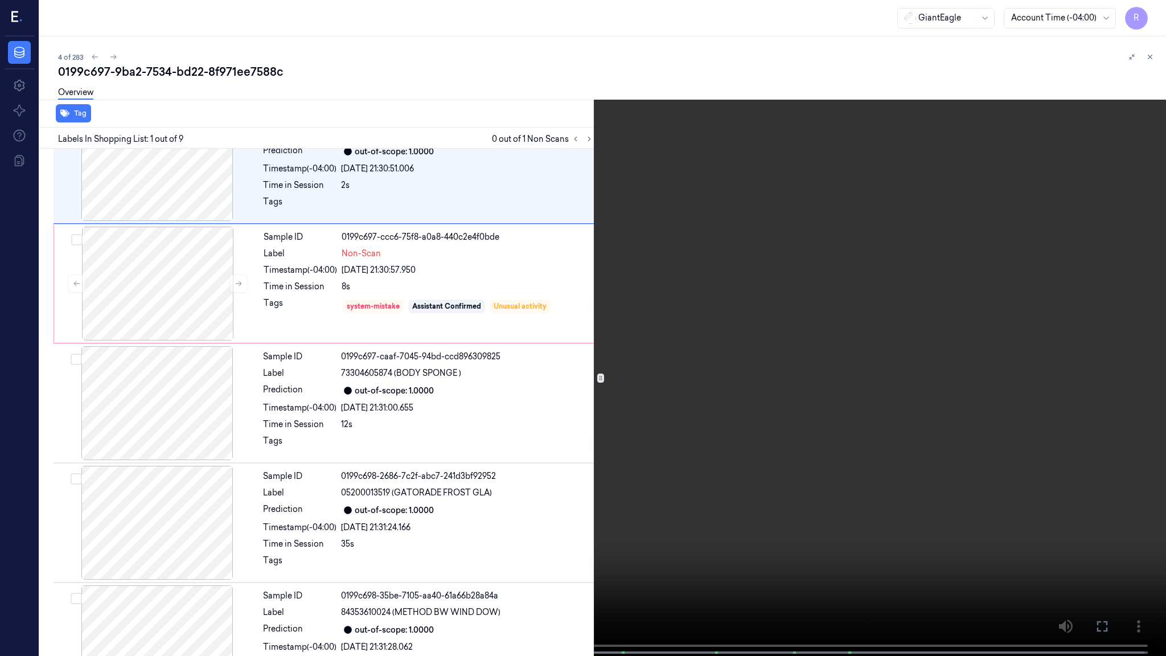
scroll to position [0, 0]
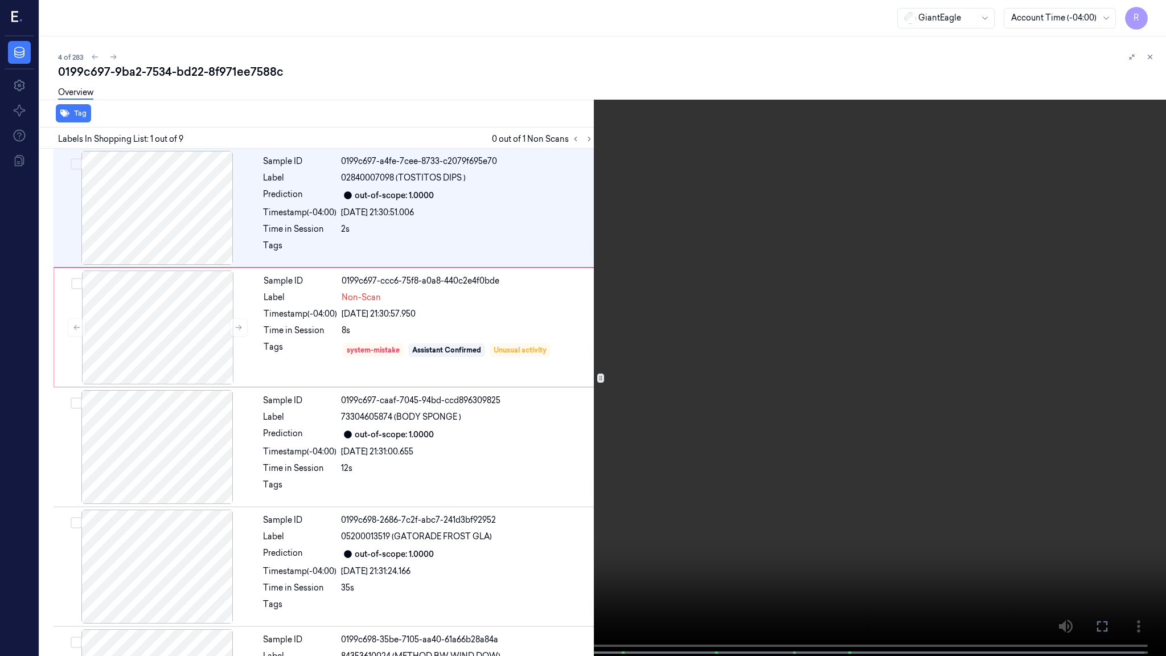
click at [579, 489] on video at bounding box center [583, 329] width 1166 height 658
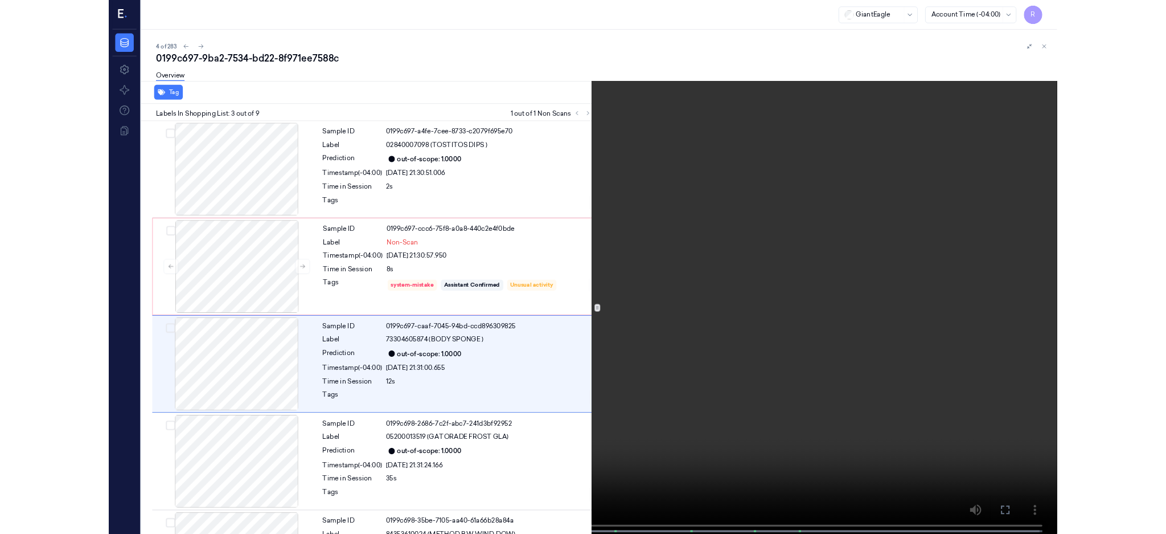
scroll to position [44, 0]
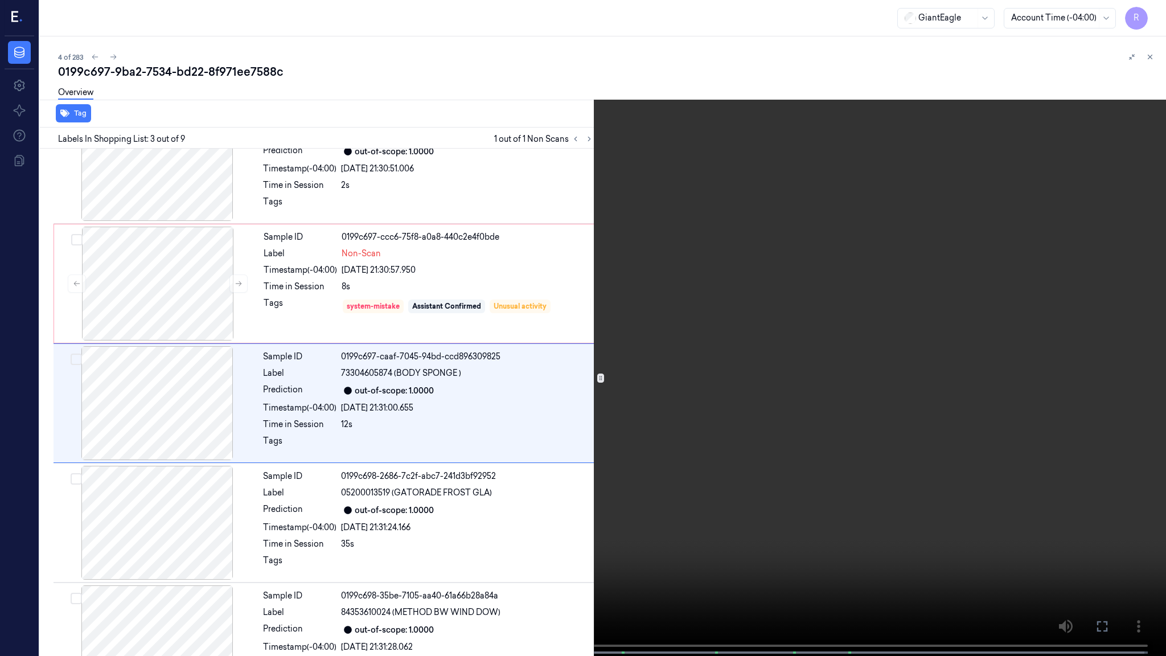
click at [863, 531] on video at bounding box center [583, 329] width 1166 height 658
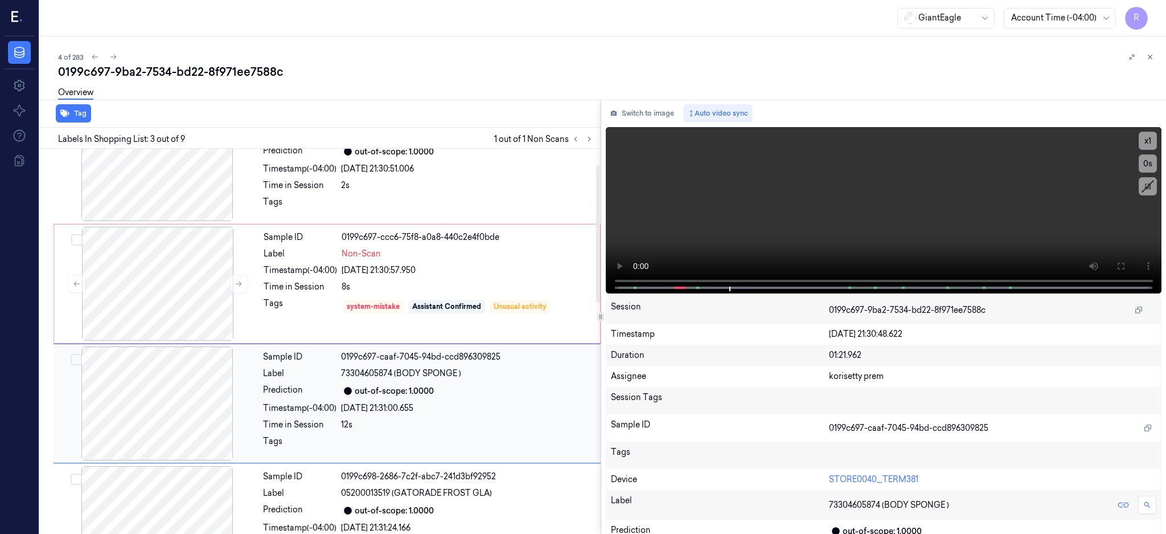
click at [414, 386] on div "out-of-scope: 1.0000" at bounding box center [394, 391] width 79 height 12
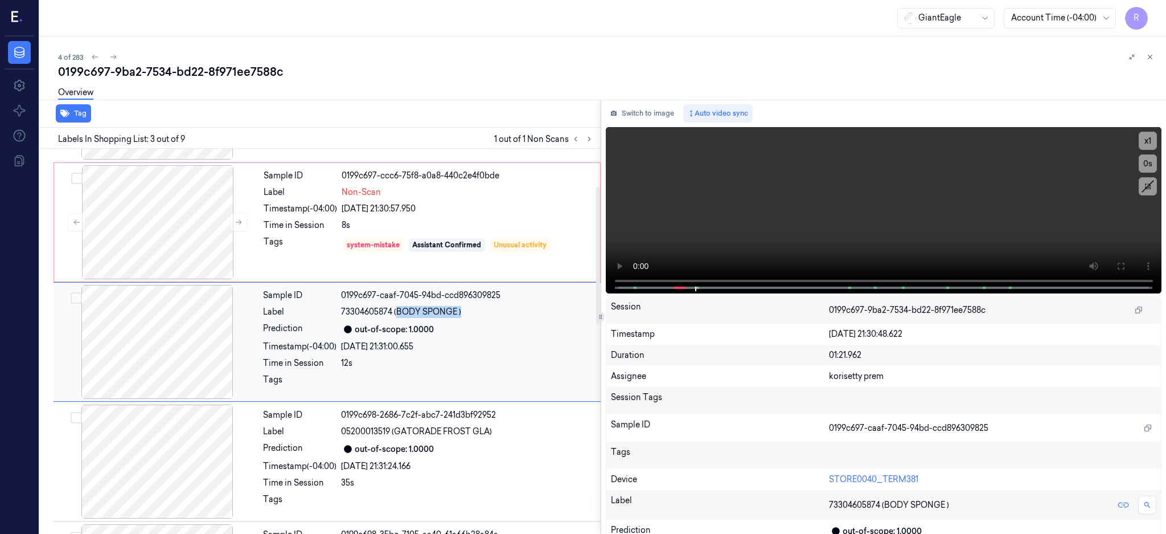
drag, startPoint x: 396, startPoint y: 313, endPoint x: 466, endPoint y: 314, distance: 70.6
click at [466, 314] on div "73304605874 (BODY SPONGE )" at bounding box center [467, 312] width 253 height 12
click at [168, 233] on div at bounding box center [157, 222] width 203 height 114
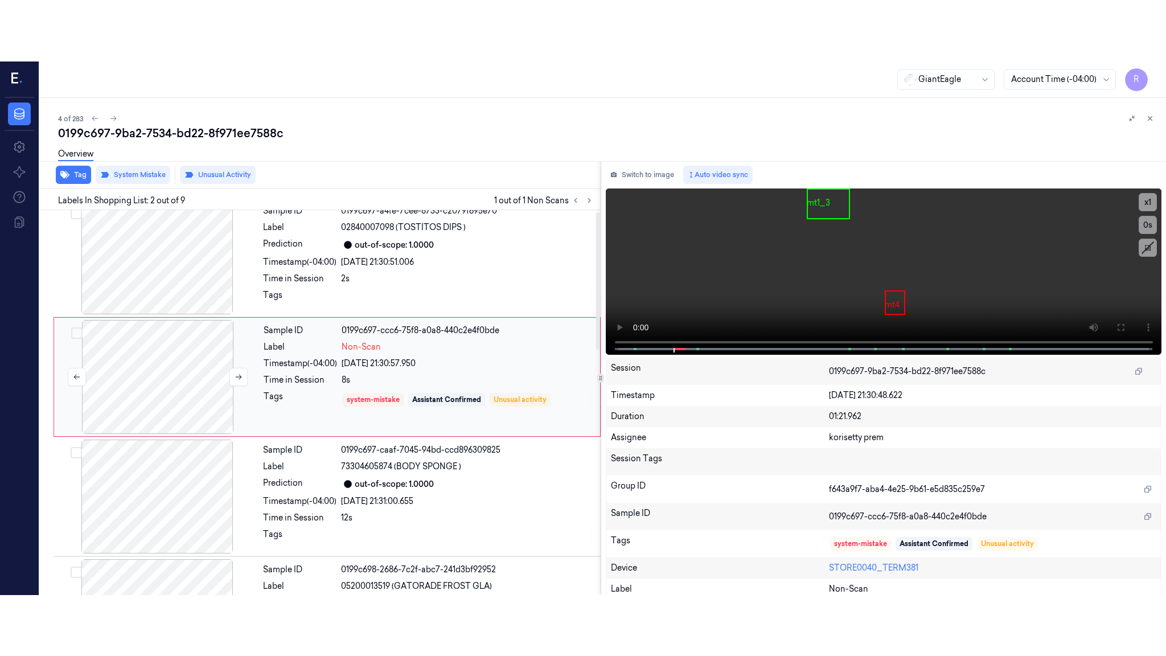
scroll to position [0, 0]
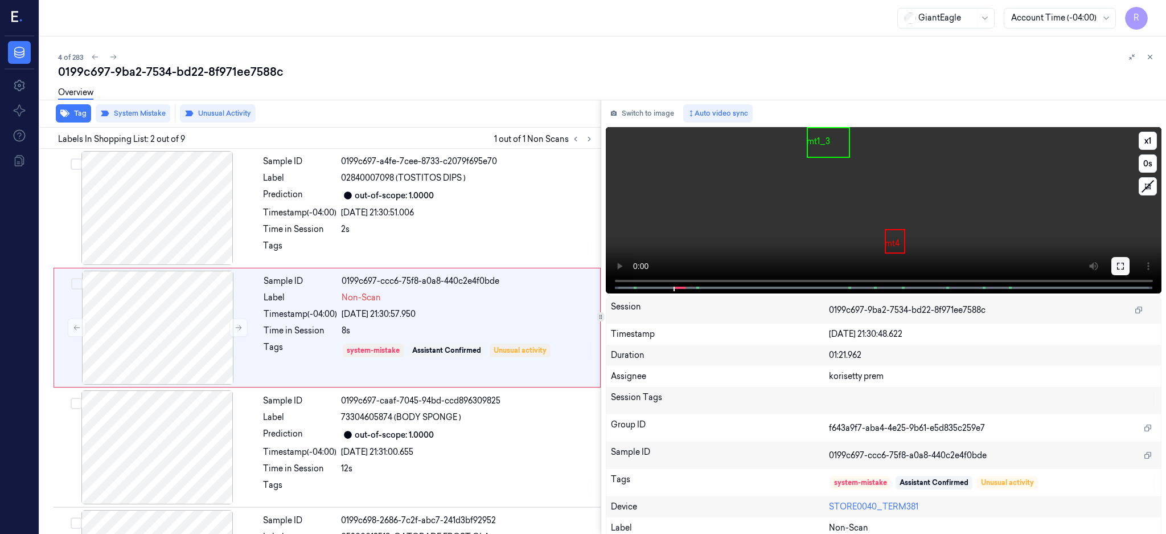
click at [1130, 264] on button at bounding box center [1121, 266] width 18 height 18
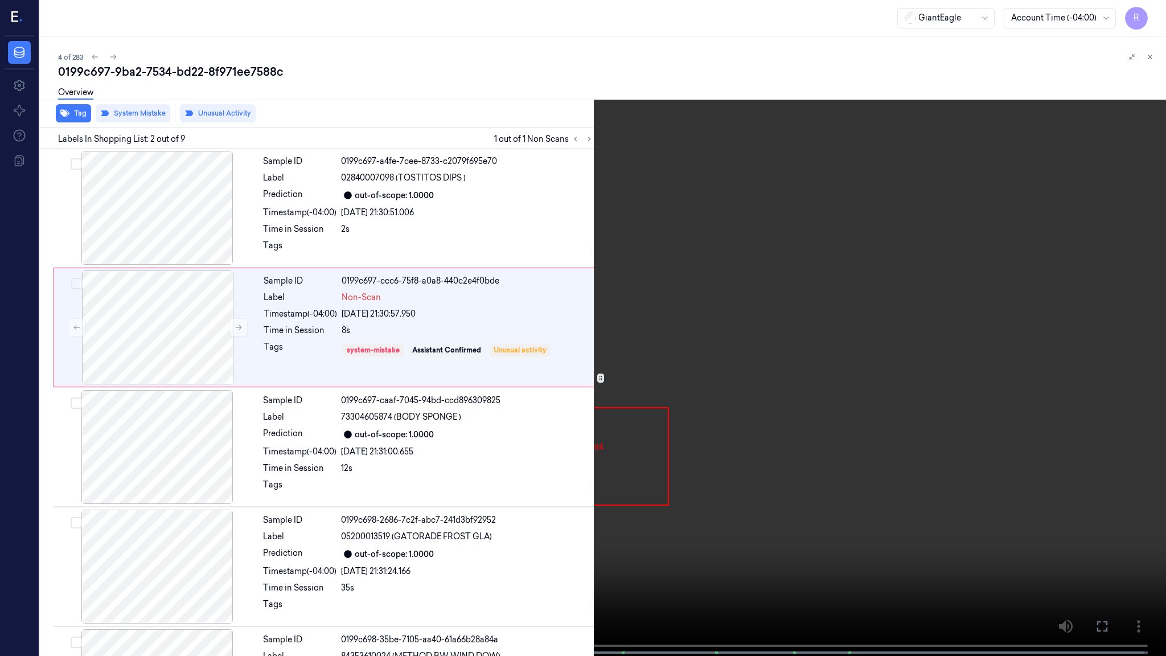
click at [372, 425] on video at bounding box center [583, 329] width 1166 height 658
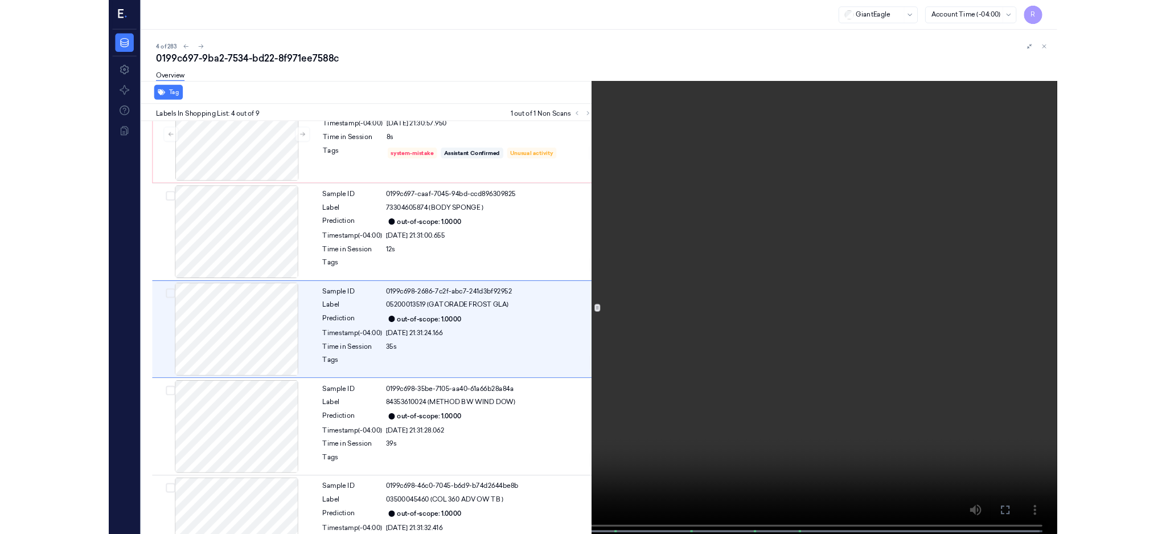
scroll to position [164, 0]
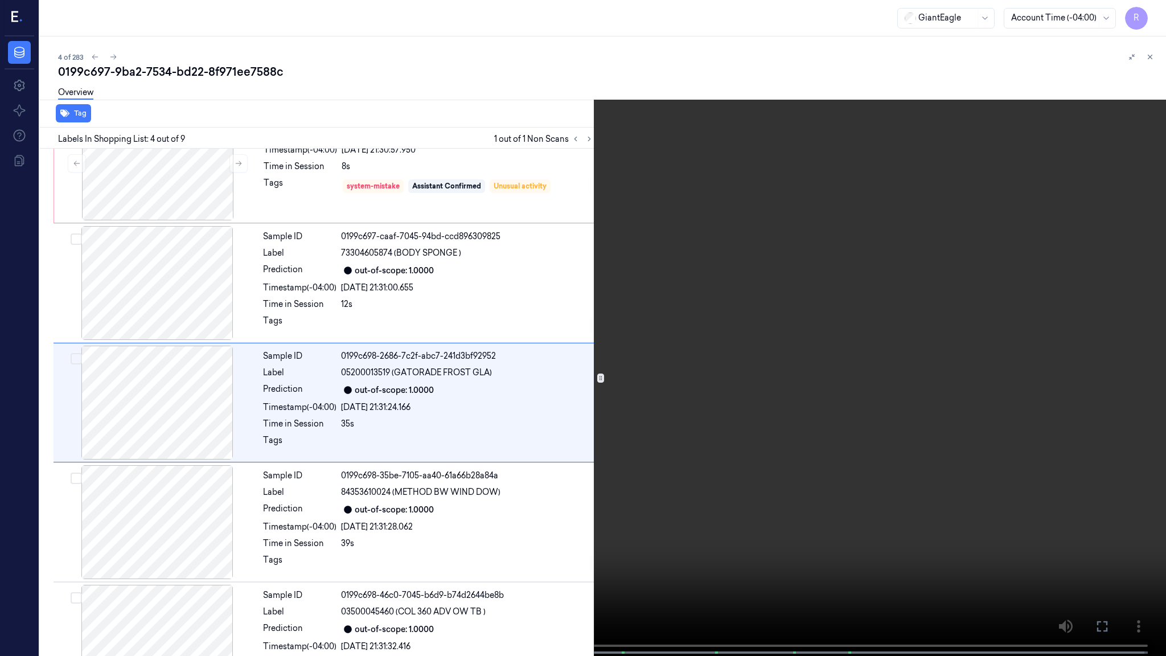
click at [871, 498] on video at bounding box center [583, 329] width 1166 height 658
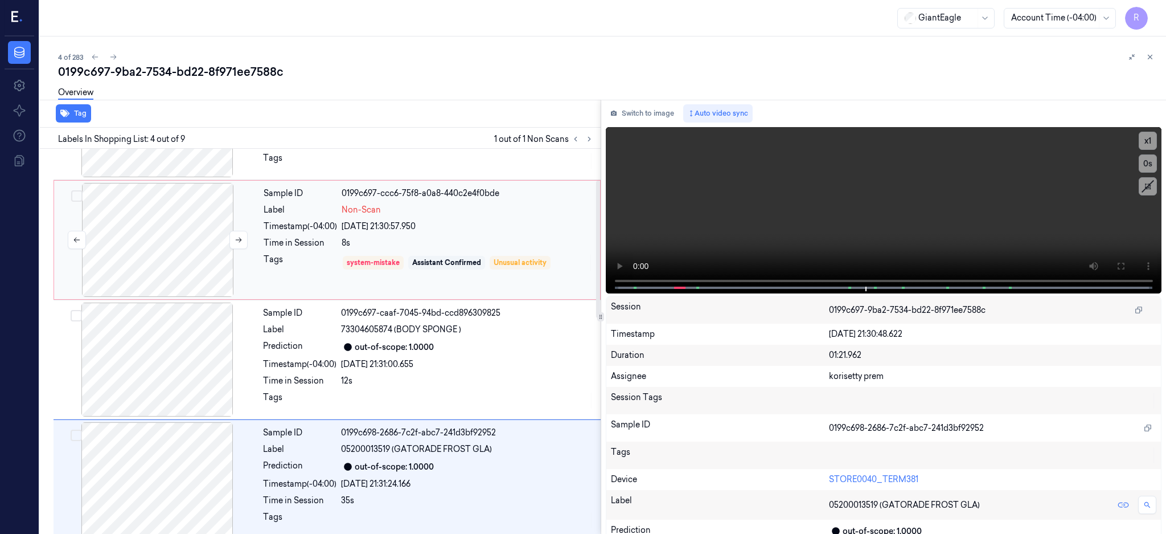
click at [149, 239] on div at bounding box center [157, 240] width 203 height 114
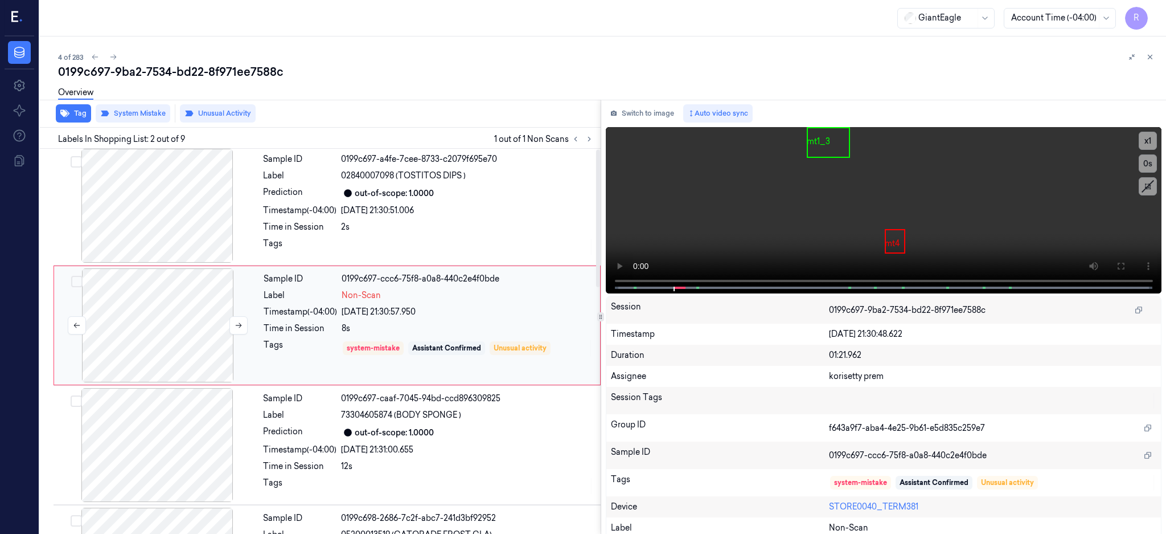
scroll to position [0, 0]
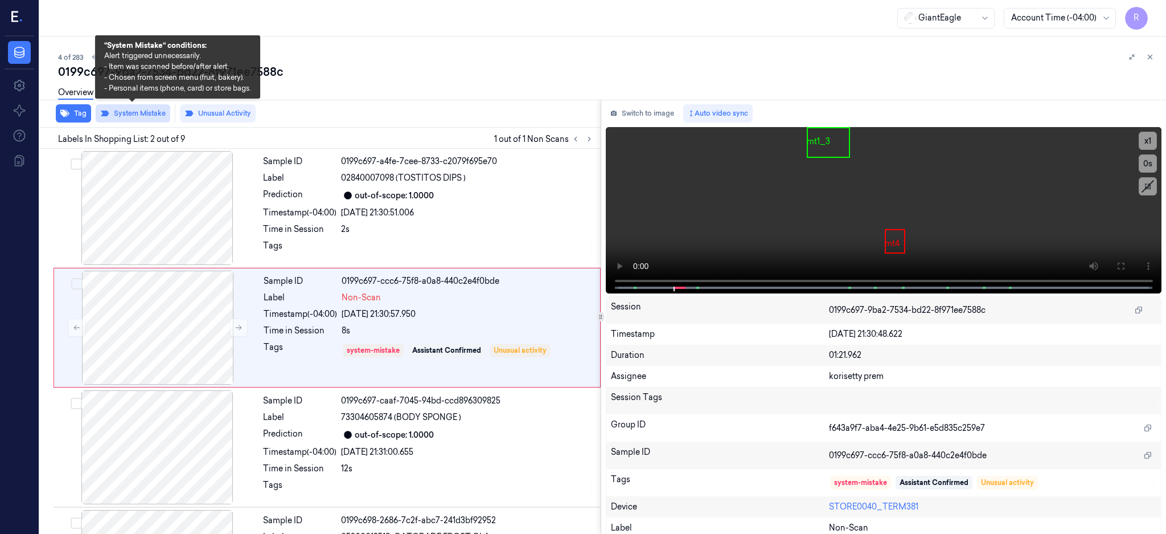
click at [134, 114] on button "System Mistake" at bounding box center [133, 113] width 75 height 18
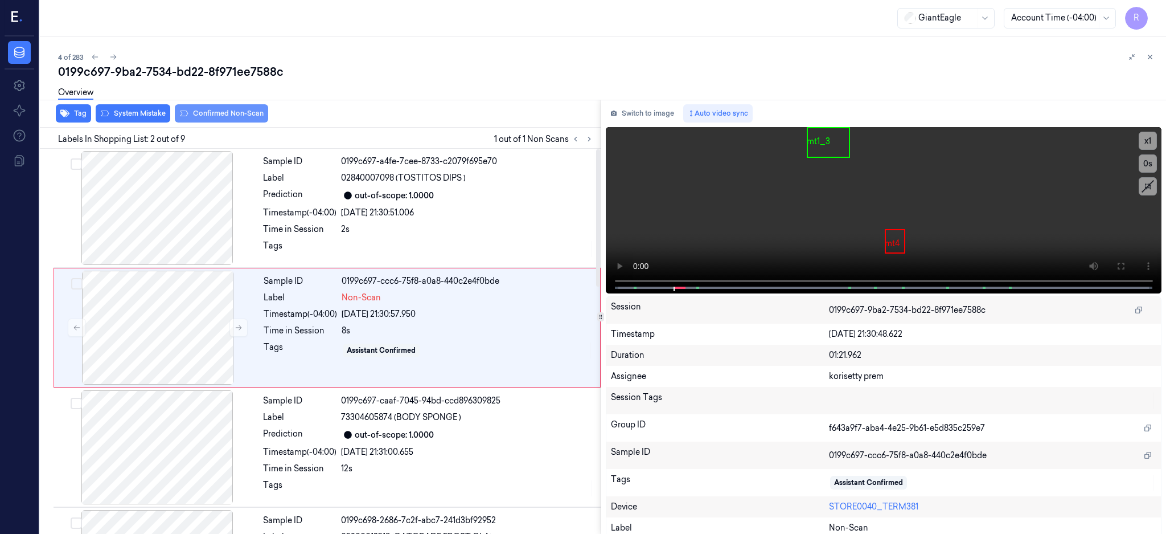
click at [219, 110] on button "Confirmed Non-Scan" at bounding box center [221, 113] width 93 height 18
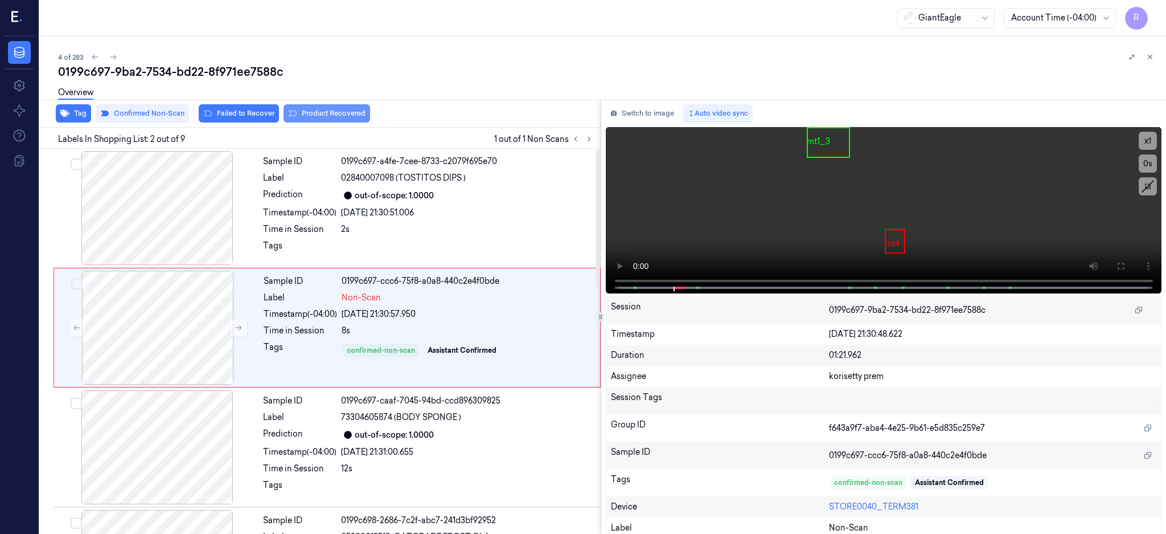
click at [325, 110] on button "Product Recovered" at bounding box center [327, 113] width 87 height 18
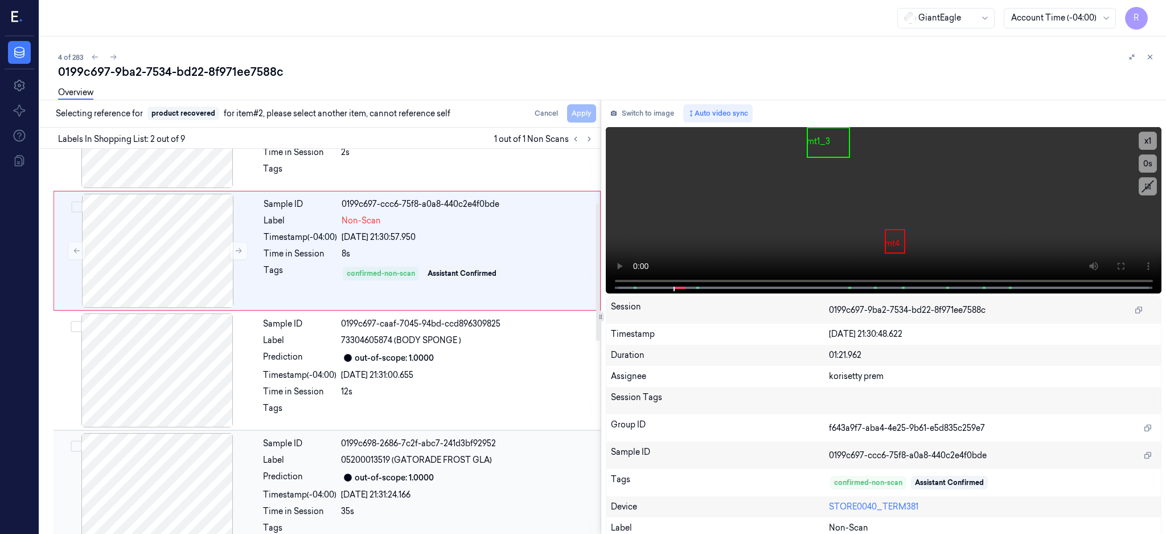
scroll to position [151, 0]
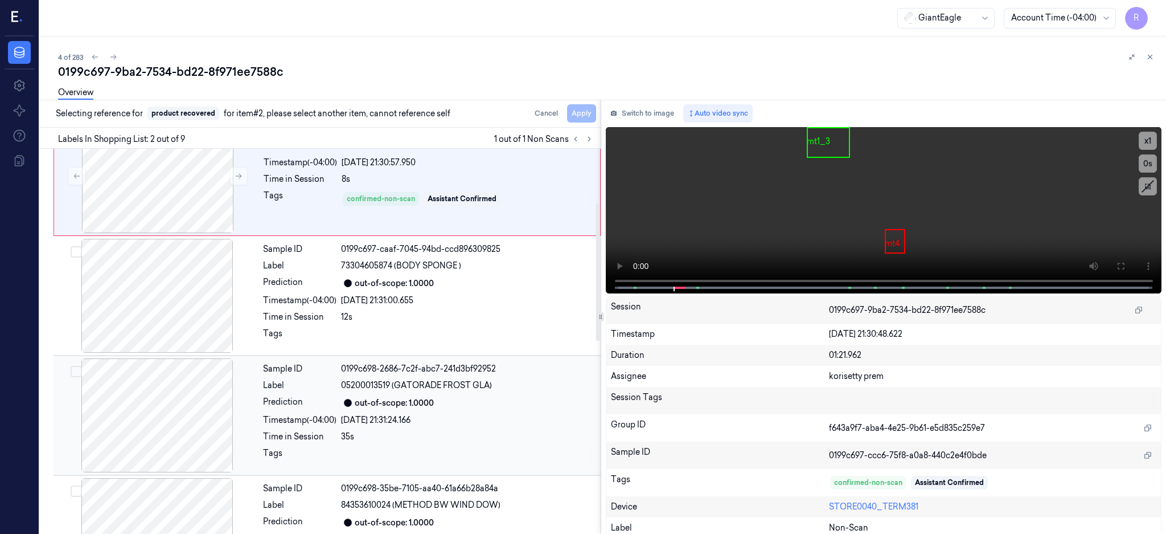
click at [174, 395] on div at bounding box center [157, 415] width 203 height 114
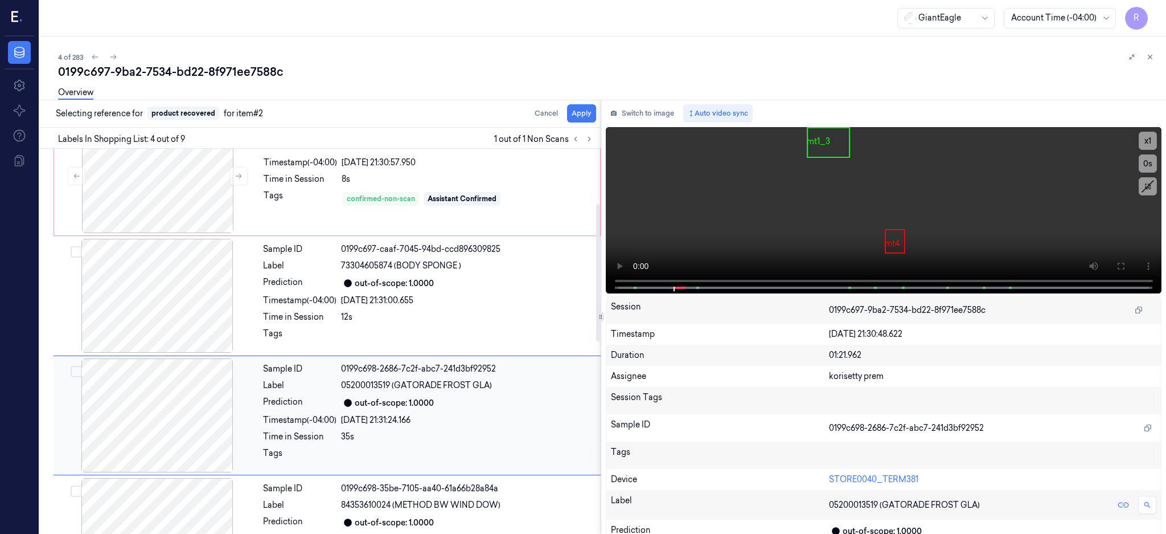
scroll to position [225, 0]
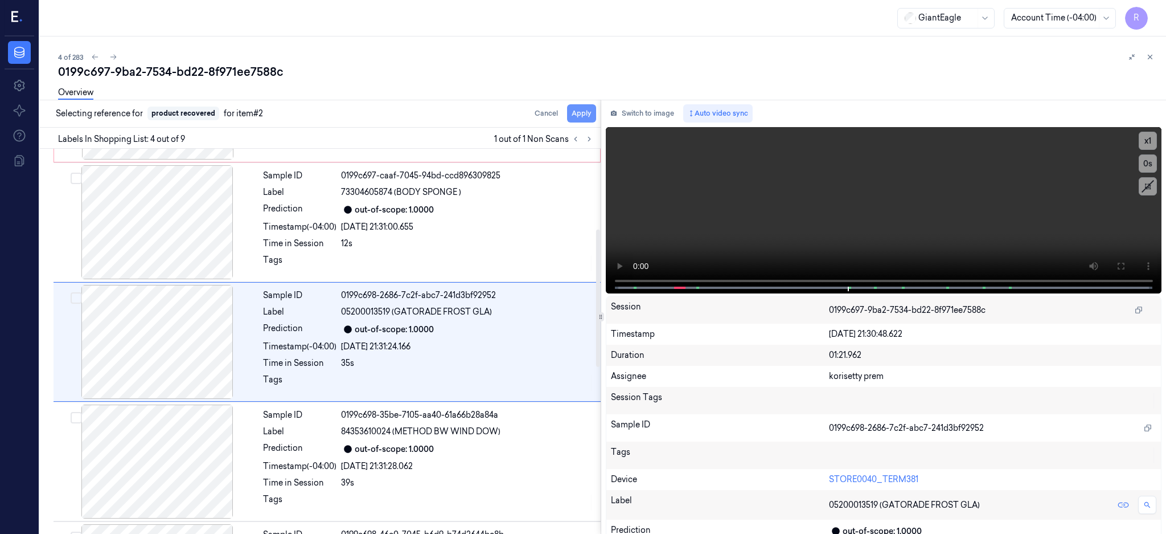
click at [596, 112] on button "Apply" at bounding box center [581, 113] width 29 height 18
click at [158, 64] on div "0199c697-9ba2-7534-bd22-8f971ee7588c" at bounding box center [607, 72] width 1099 height 16
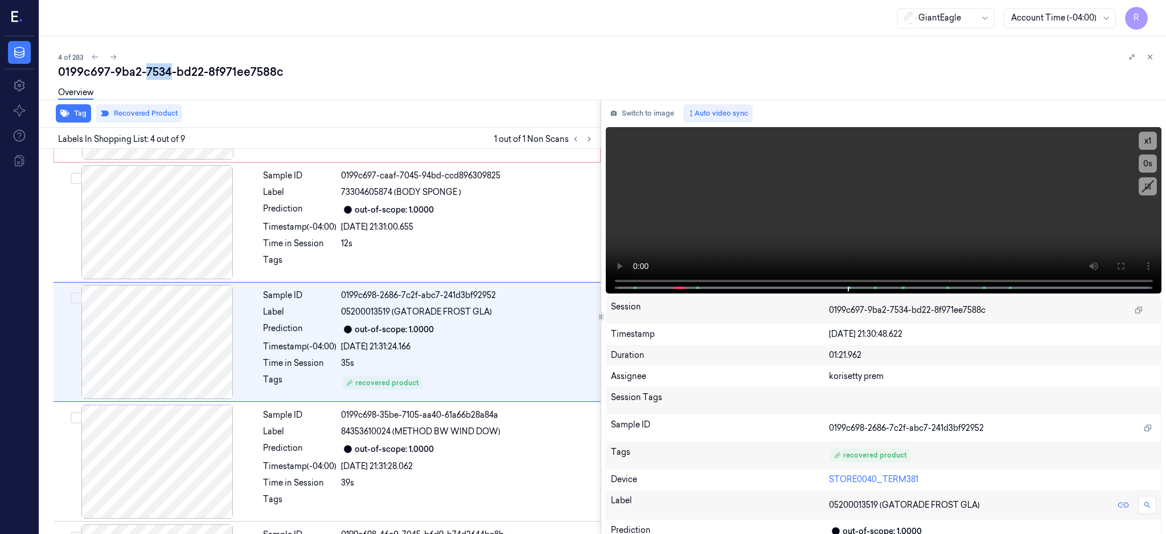
click at [158, 64] on div "0199c697-9ba2-7534-bd22-8f971ee7588c" at bounding box center [607, 72] width 1099 height 16
copy div "7534"
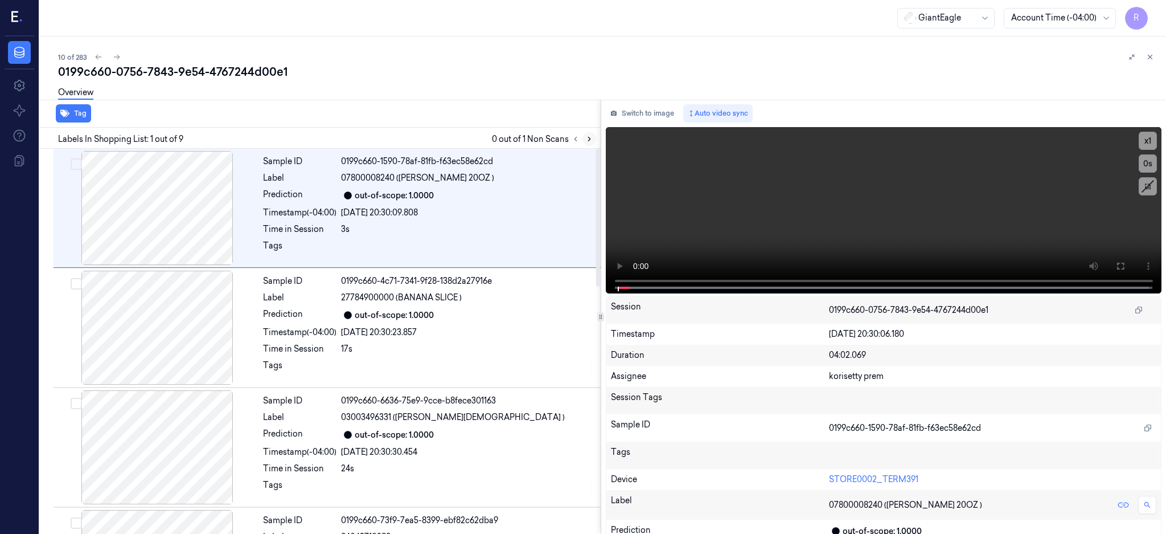
click at [596, 137] on button at bounding box center [590, 139] width 14 height 14
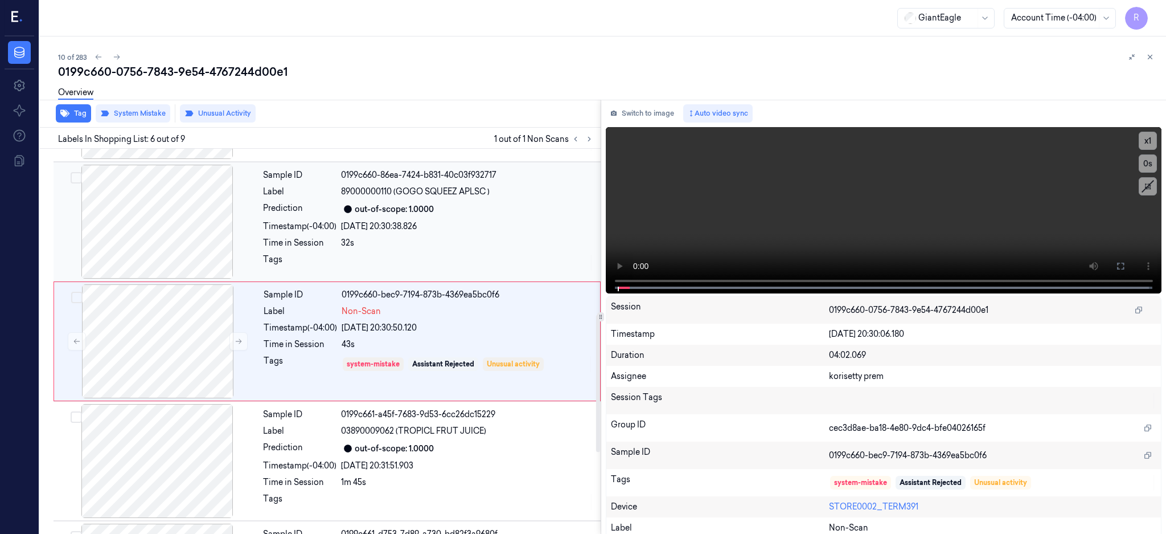
click at [203, 249] on div at bounding box center [157, 222] width 203 height 114
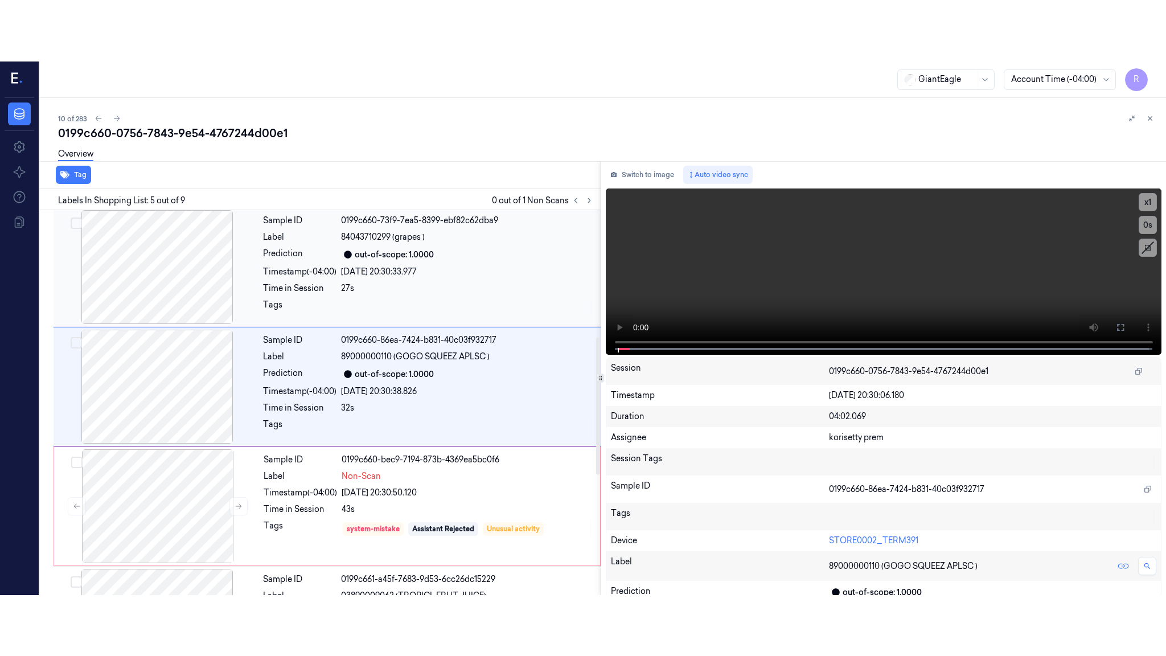
scroll to position [345, 0]
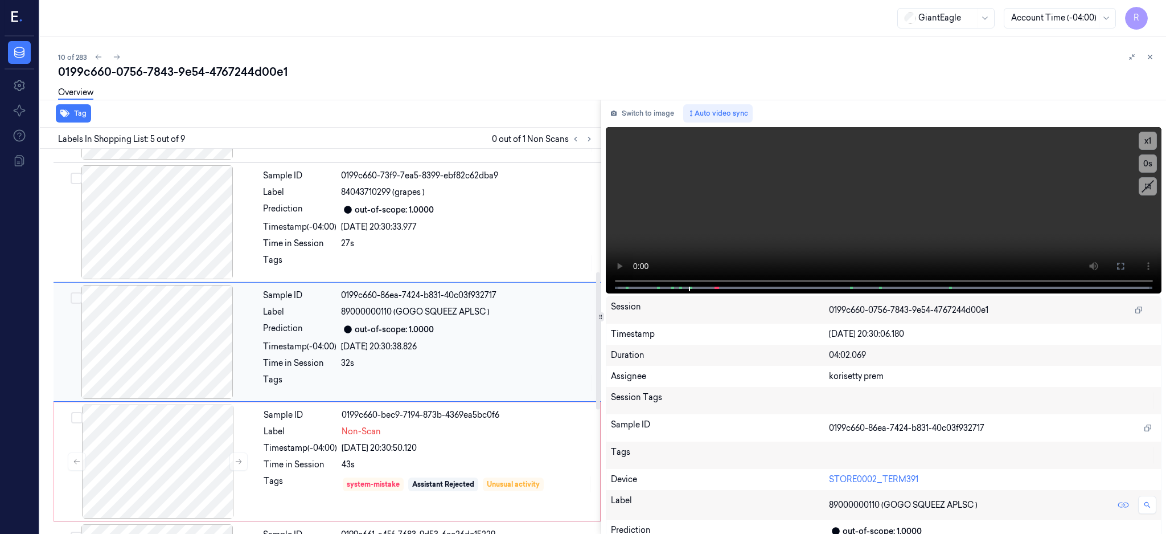
click at [101, 326] on div at bounding box center [157, 342] width 203 height 114
click at [121, 335] on div at bounding box center [157, 342] width 203 height 114
click at [1130, 265] on button at bounding box center [1121, 266] width 18 height 18
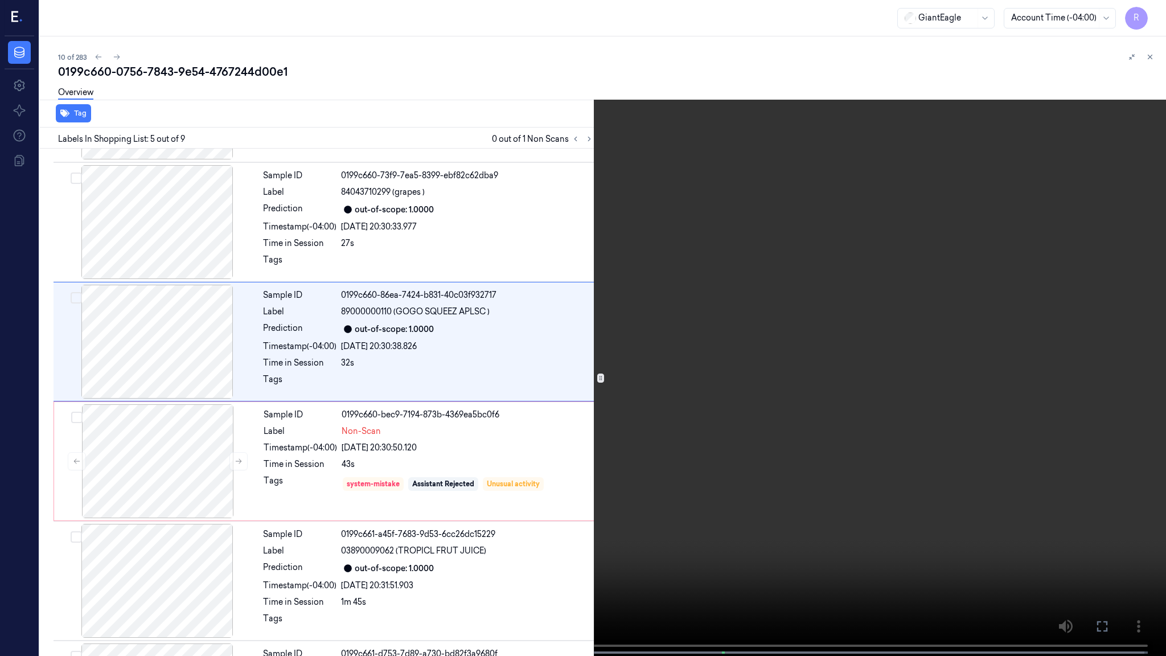
click at [770, 382] on video at bounding box center [583, 329] width 1166 height 658
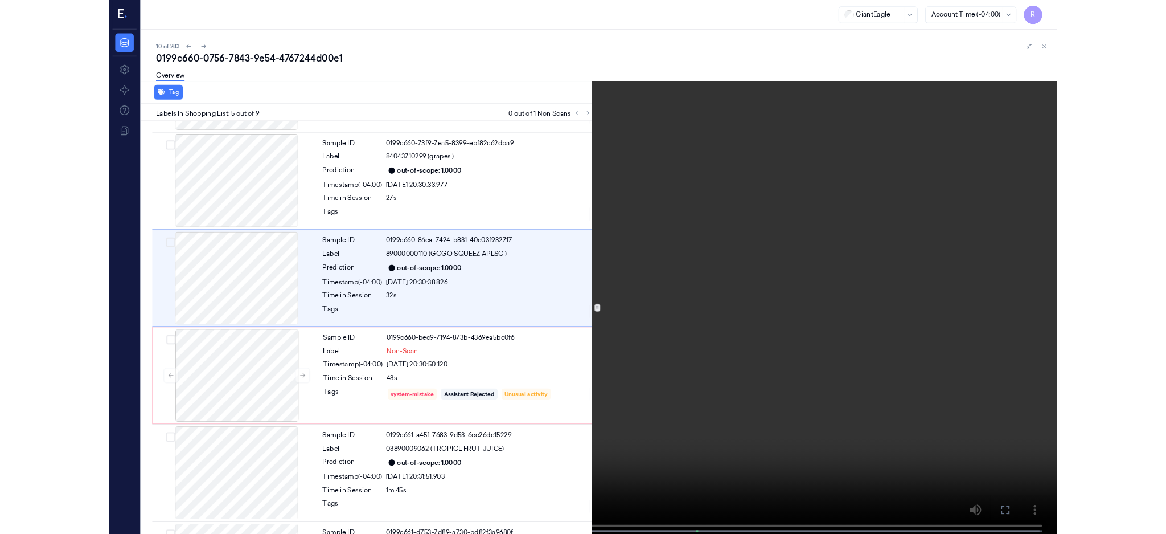
scroll to position [284, 0]
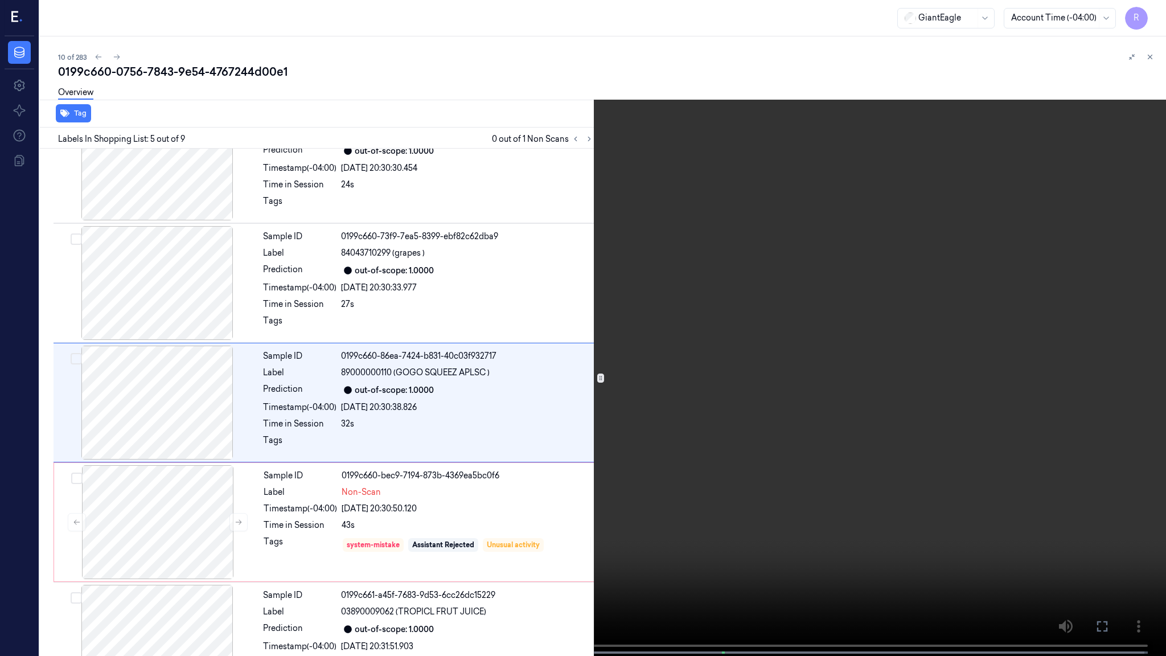
click at [517, 461] on video at bounding box center [583, 329] width 1166 height 658
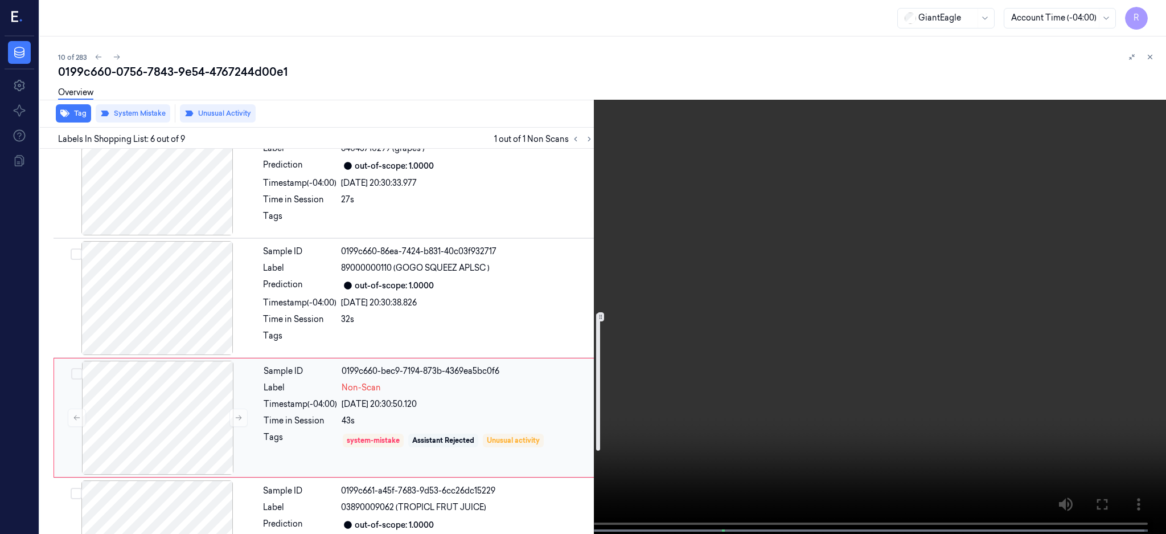
scroll to position [616, 0]
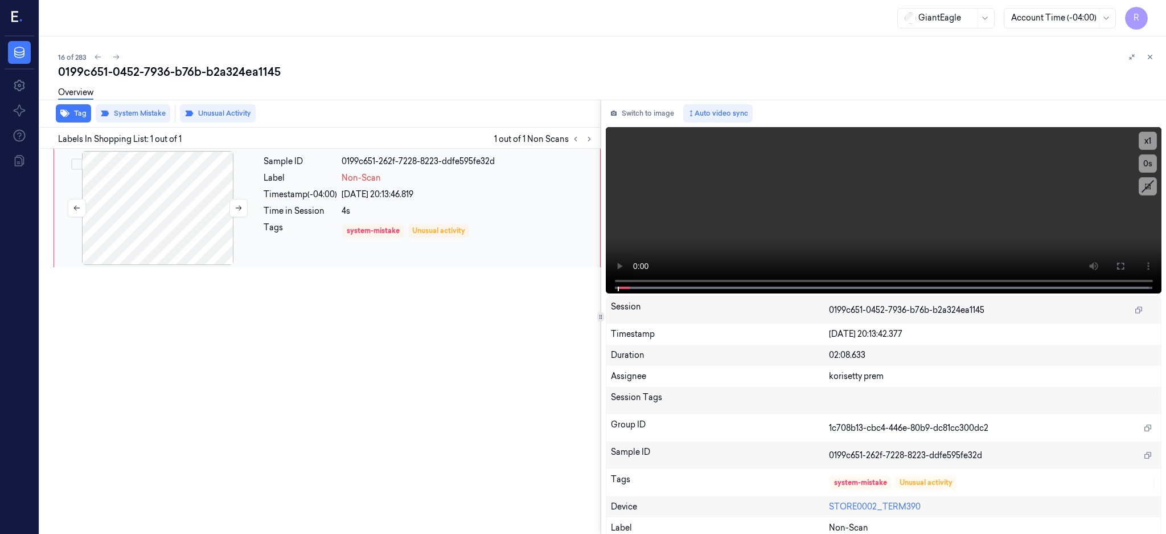
click at [177, 196] on div at bounding box center [157, 208] width 203 height 114
click at [207, 190] on div at bounding box center [157, 208] width 203 height 114
drag, startPoint x: 1165, startPoint y: 264, endPoint x: 1164, endPoint y: 357, distance: 92.8
click at [1130, 265] on button at bounding box center [1121, 266] width 18 height 18
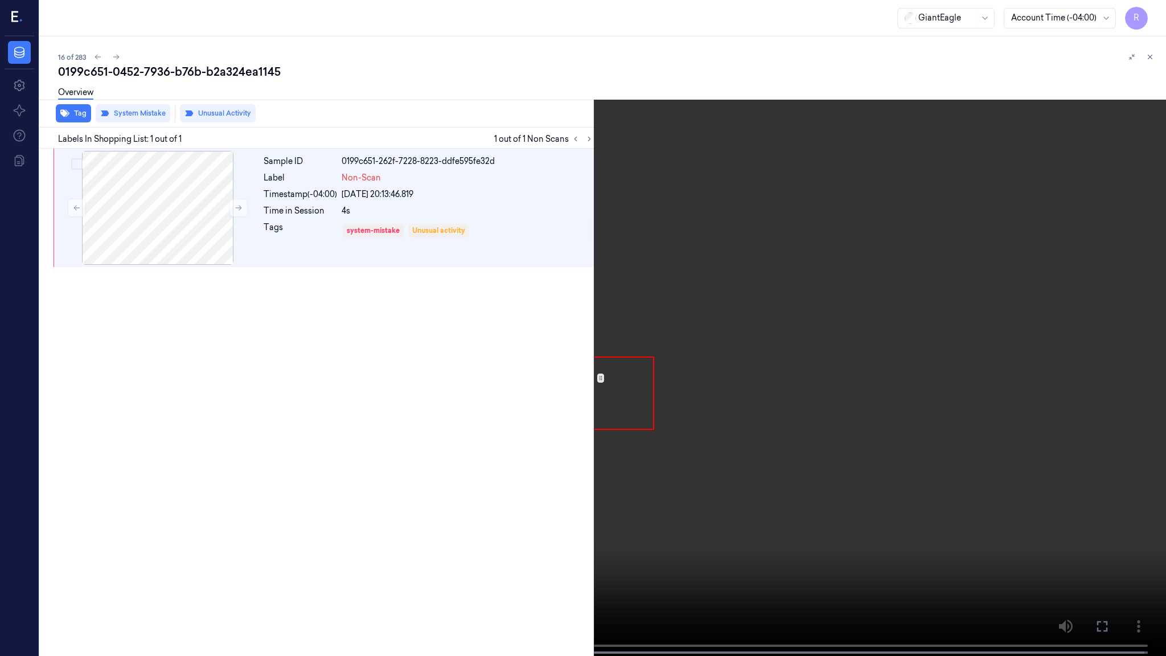
click at [629, 371] on video at bounding box center [583, 329] width 1166 height 658
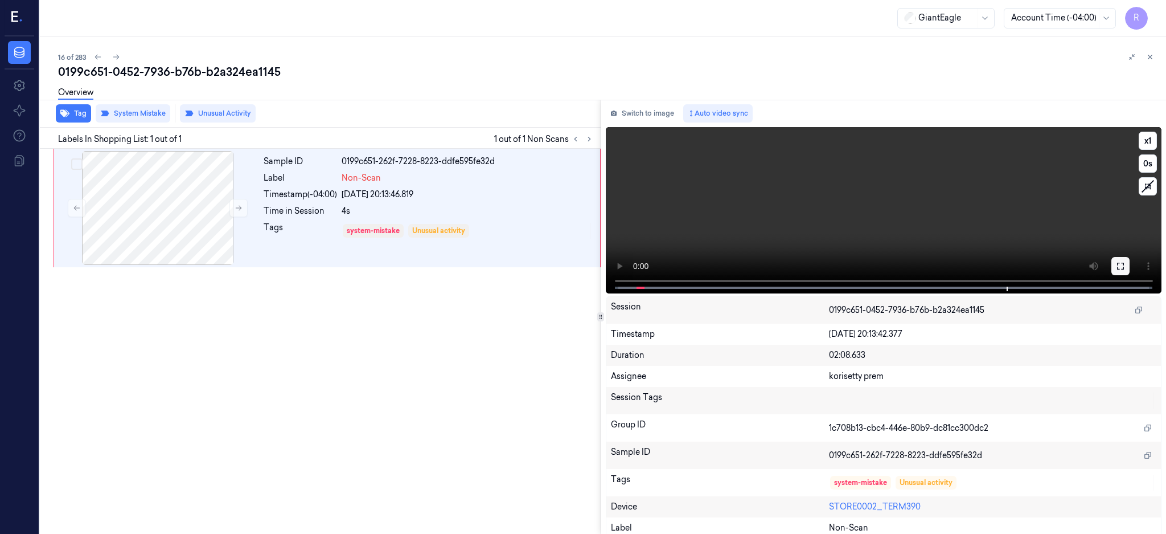
click at [1130, 263] on button at bounding box center [1121, 266] width 18 height 18
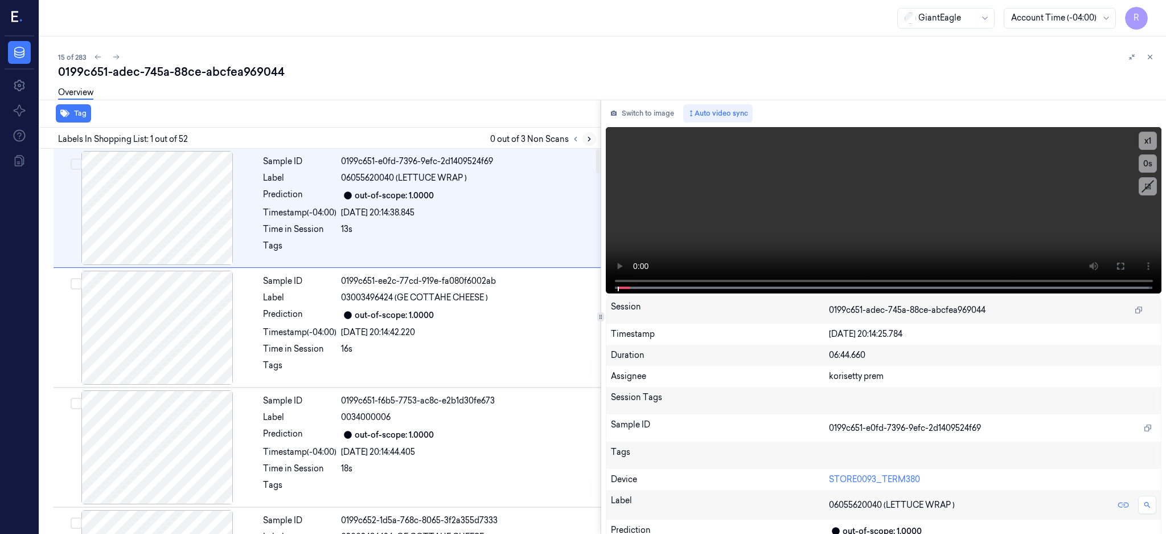
click at [593, 141] on icon at bounding box center [589, 139] width 8 height 8
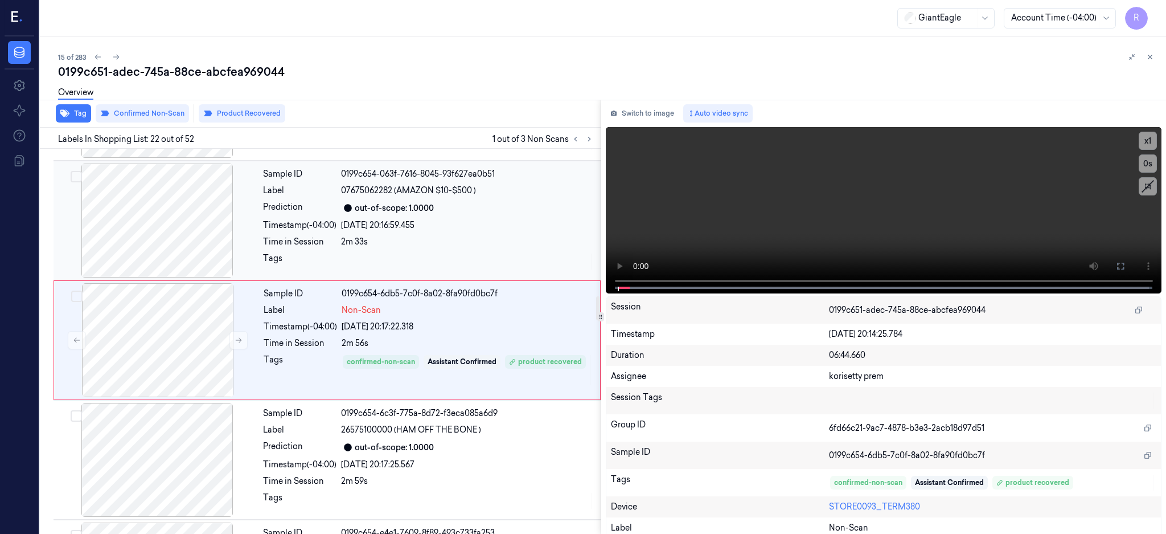
click at [169, 233] on div at bounding box center [157, 220] width 203 height 114
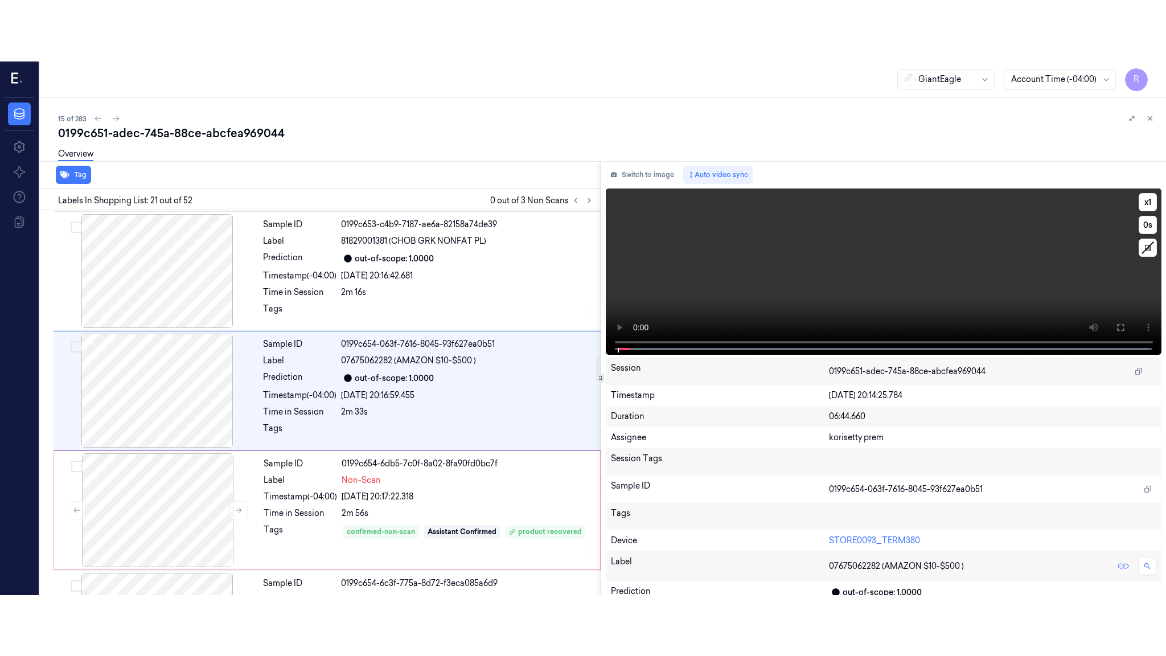
scroll to position [2260, 0]
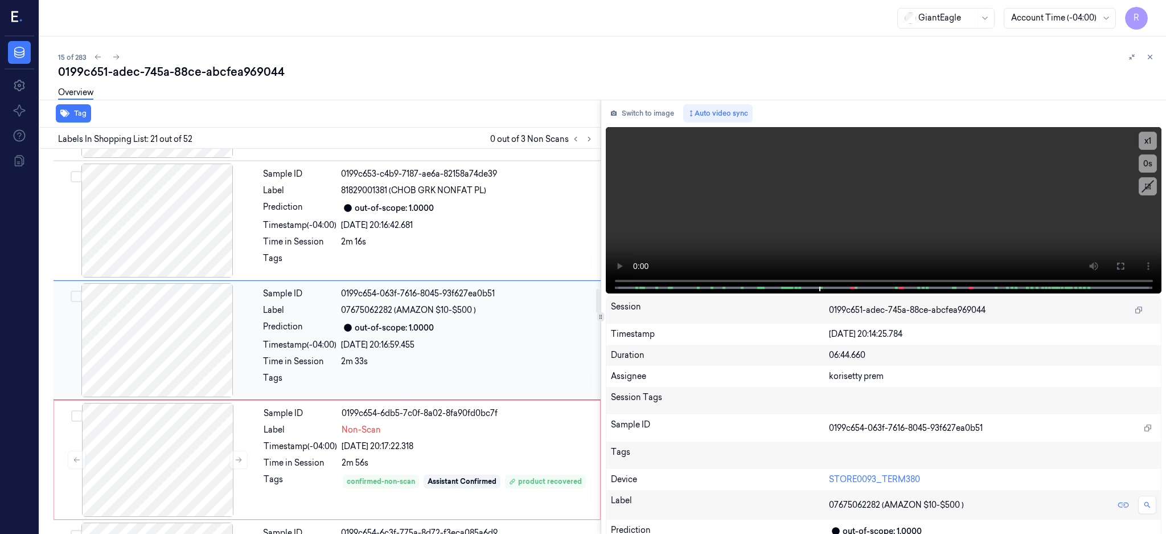
click at [171, 338] on div at bounding box center [157, 340] width 203 height 114
click at [1125, 263] on icon at bounding box center [1120, 265] width 9 height 9
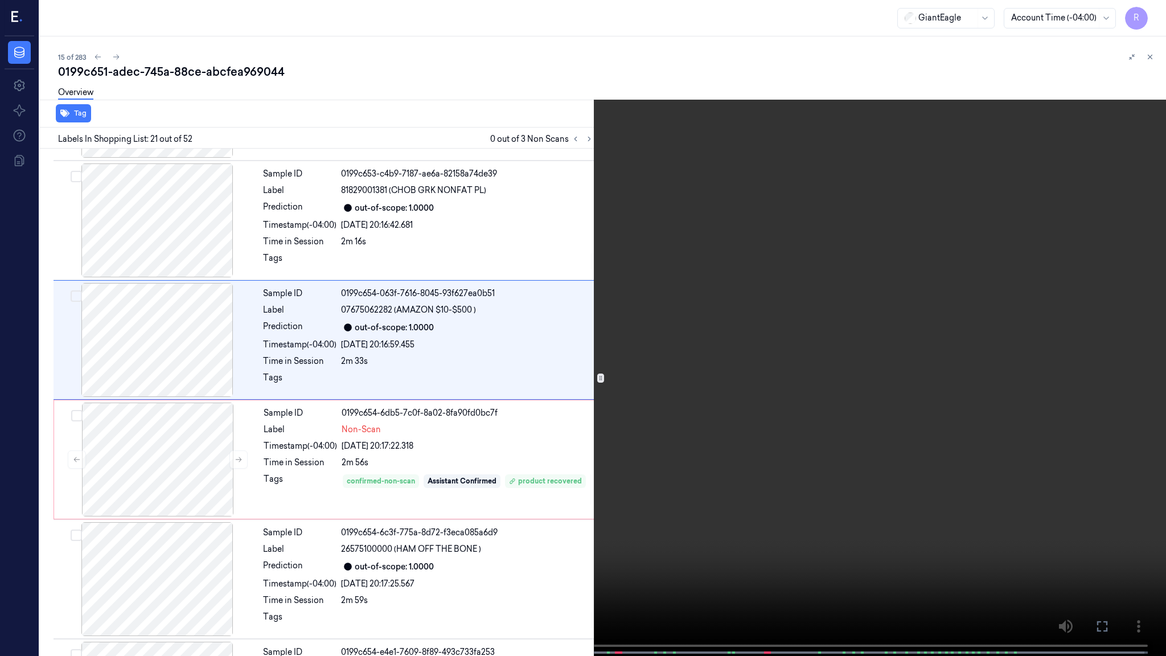
click at [749, 389] on video at bounding box center [583, 329] width 1166 height 658
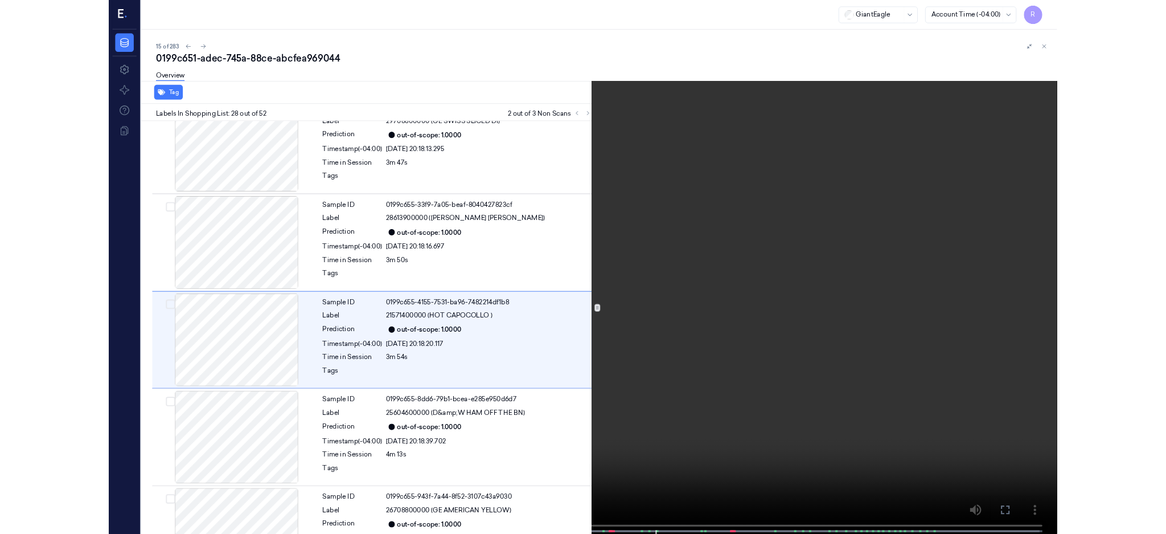
scroll to position [3036, 0]
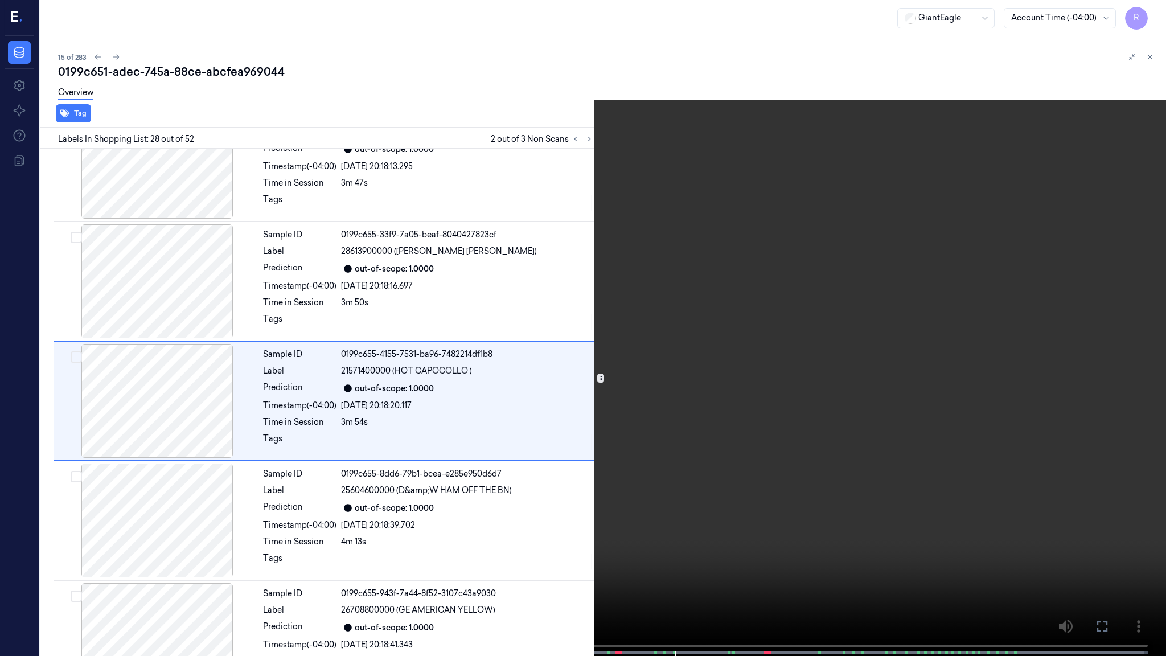
click at [699, 518] on video at bounding box center [583, 329] width 1166 height 658
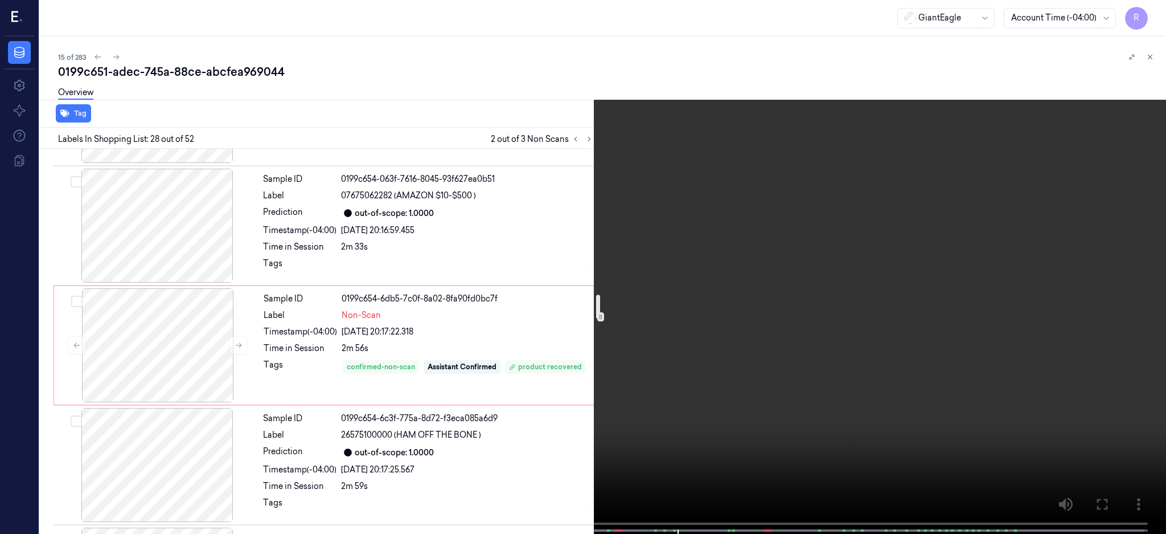
scroll to position [2352, 0]
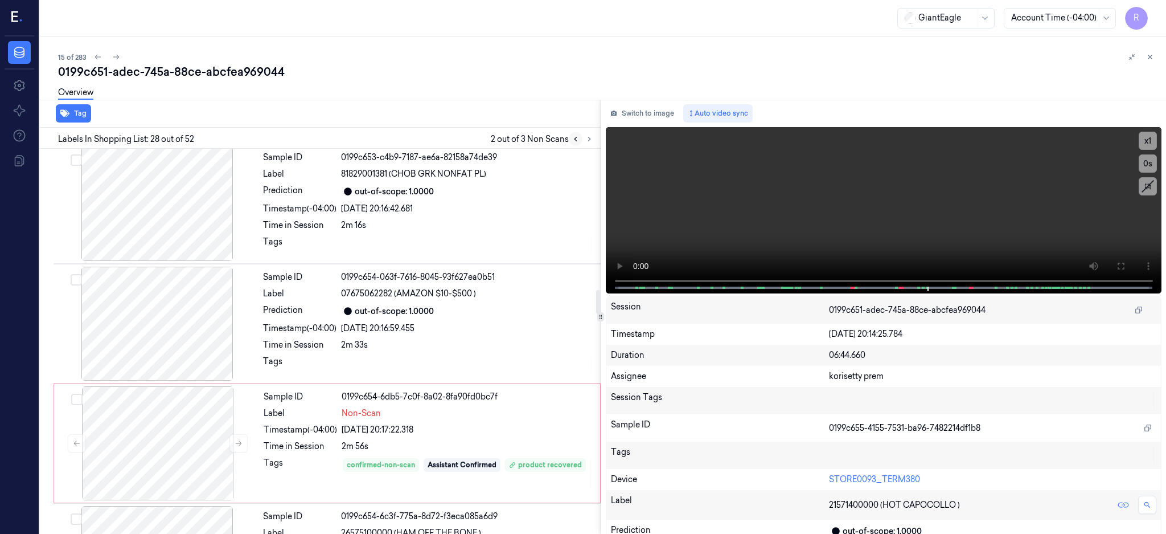
click at [583, 133] on button at bounding box center [576, 139] width 14 height 14
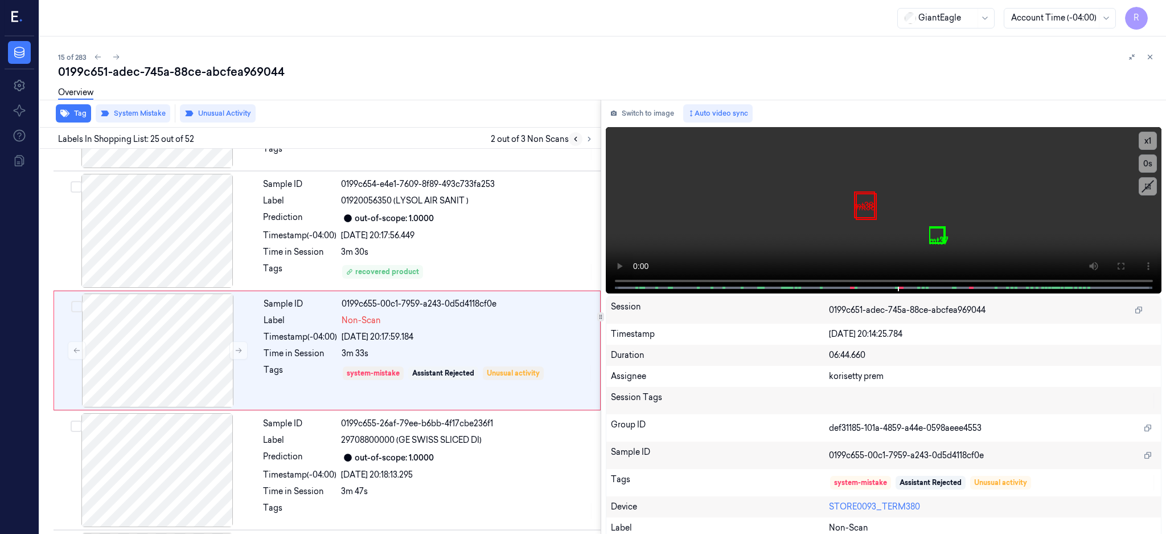
scroll to position [2738, 0]
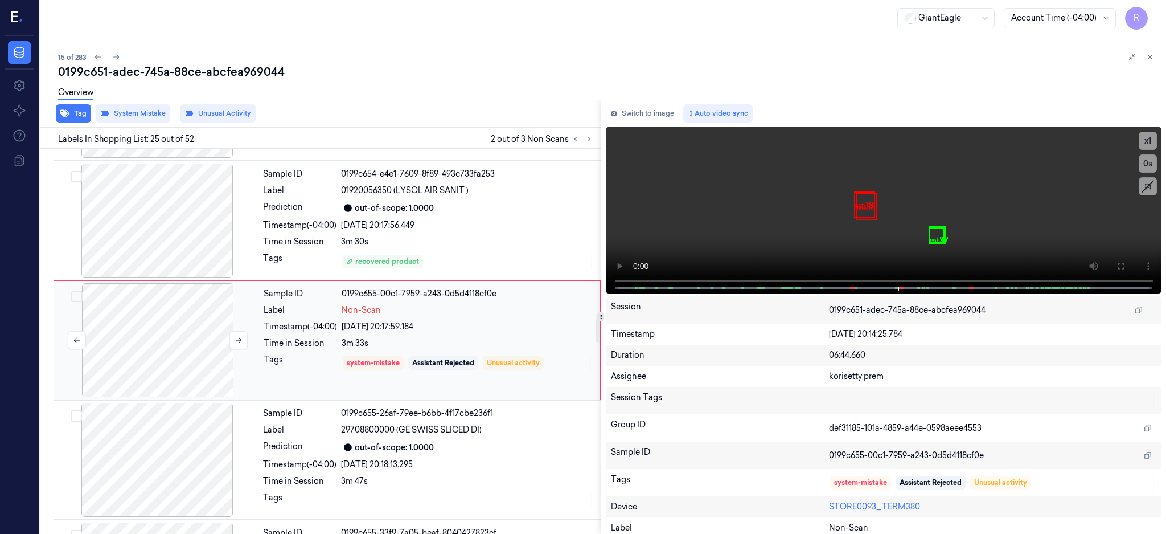
click at [161, 331] on div at bounding box center [157, 340] width 203 height 114
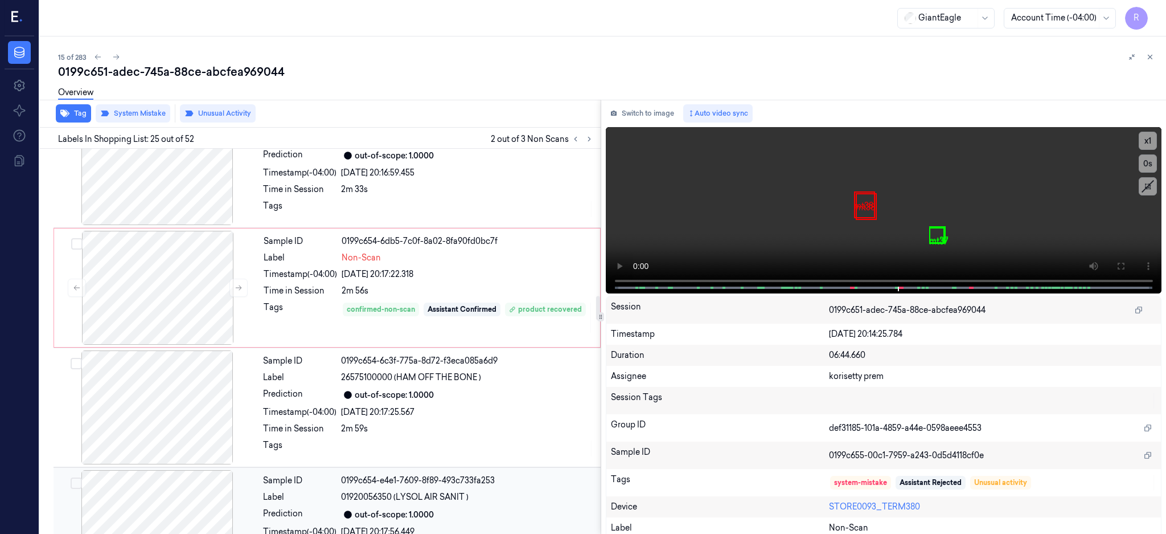
scroll to position [2358, 0]
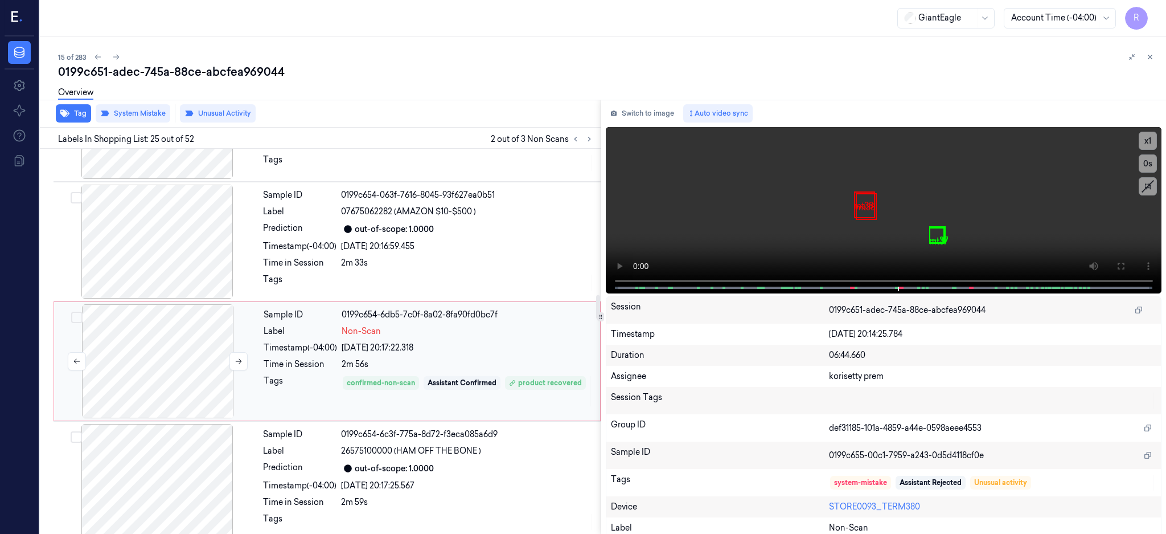
click at [148, 338] on div at bounding box center [157, 361] width 203 height 114
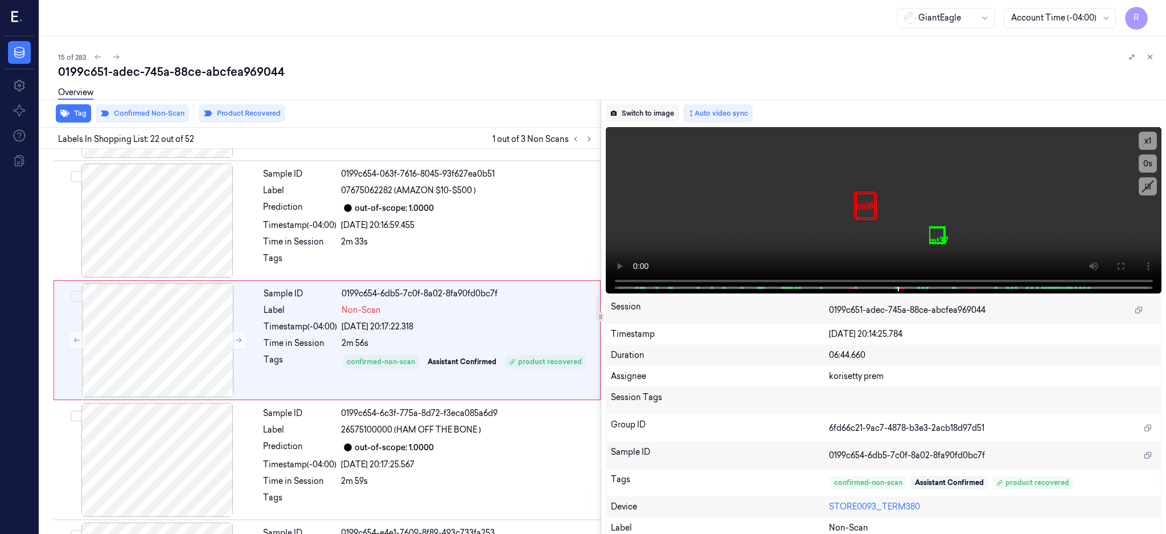
click at [617, 112] on icon at bounding box center [614, 112] width 6 height 5
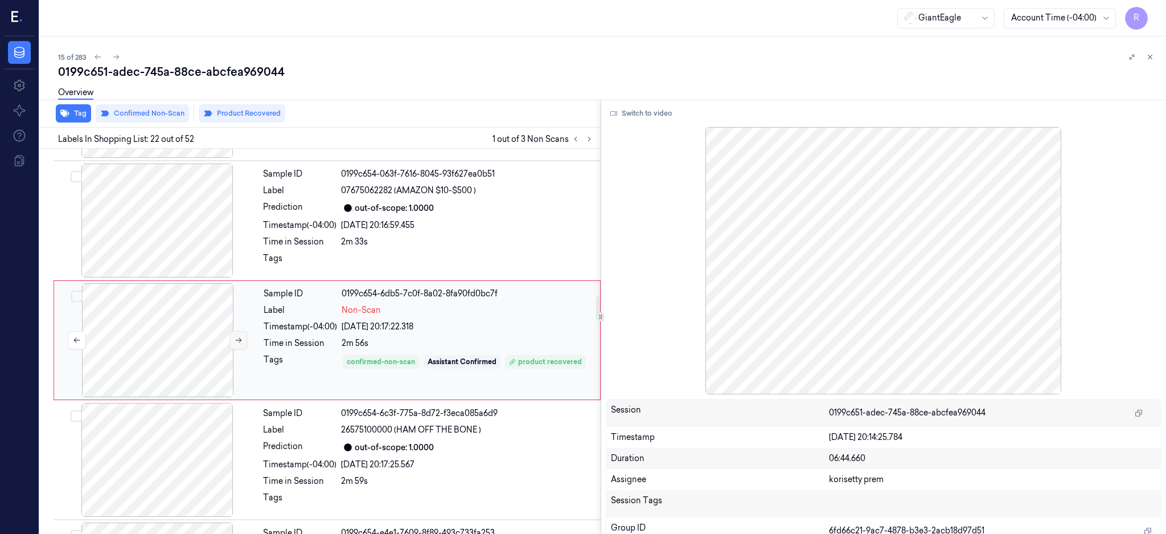
click at [235, 340] on icon at bounding box center [239, 340] width 8 height 8
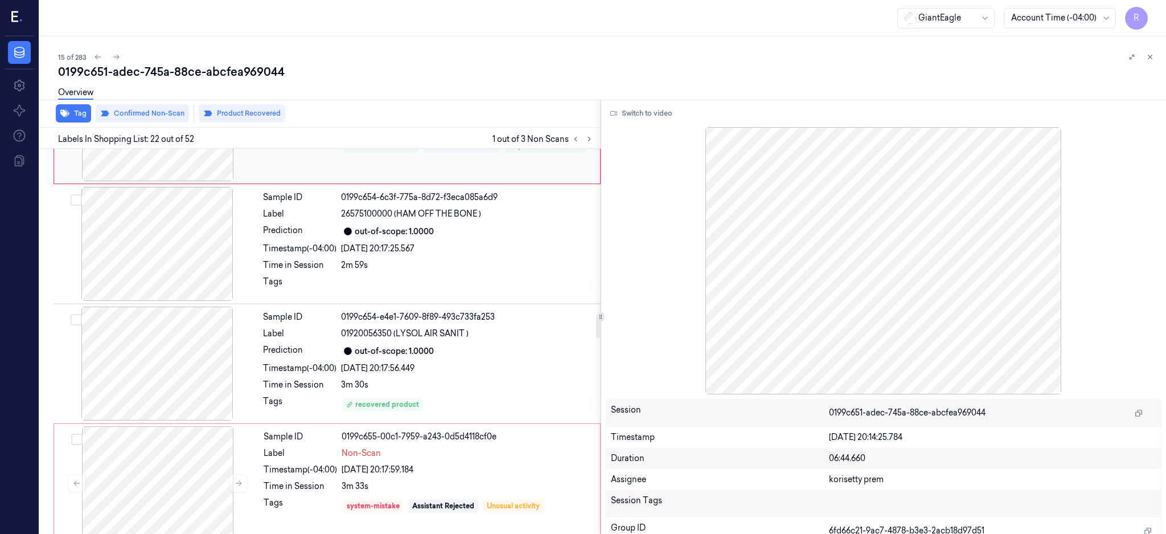
scroll to position [2683, 0]
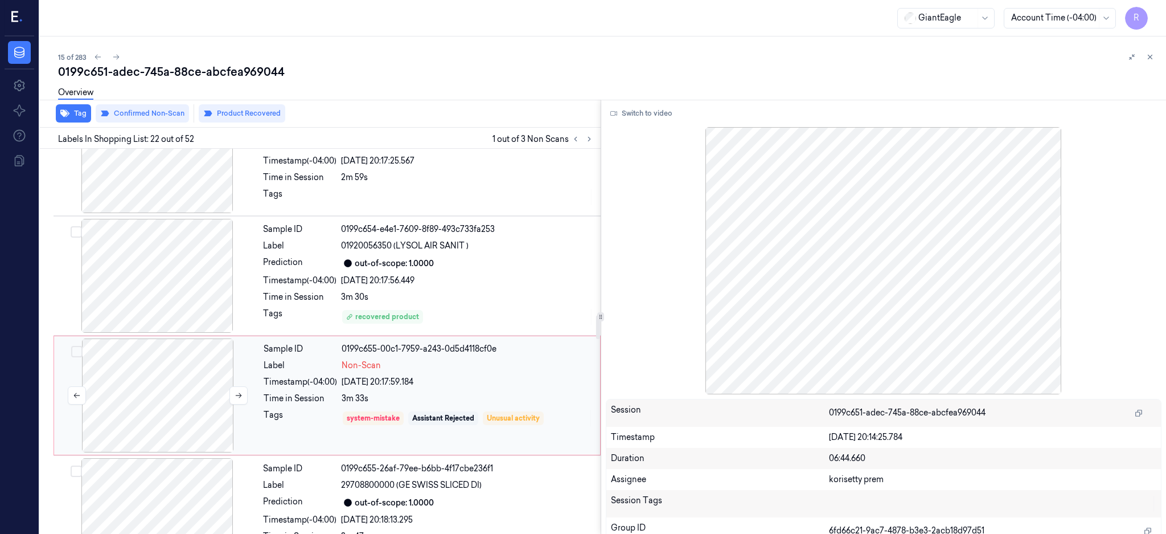
click at [175, 392] on div at bounding box center [157, 395] width 203 height 114
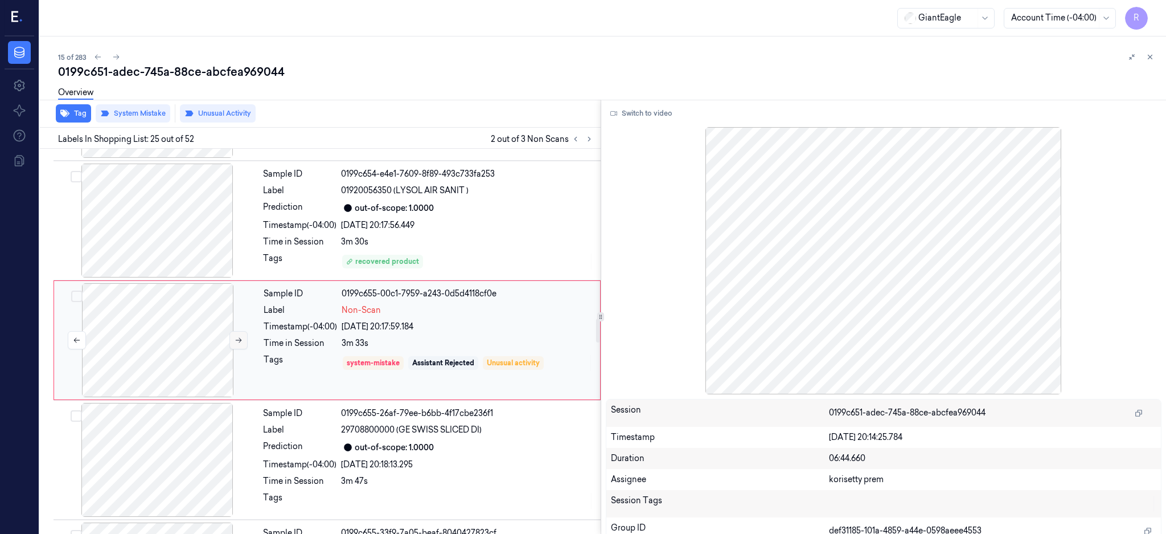
click at [239, 343] on icon at bounding box center [239, 340] width 8 height 8
click at [188, 337] on div at bounding box center [157, 340] width 203 height 114
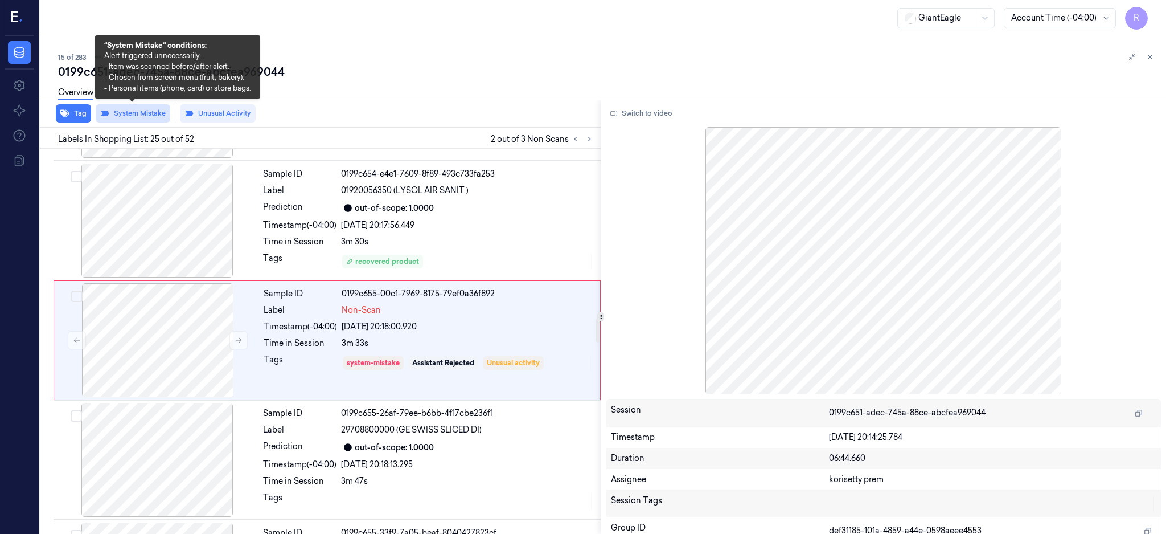
click at [142, 109] on button "System Mistake" at bounding box center [133, 113] width 75 height 18
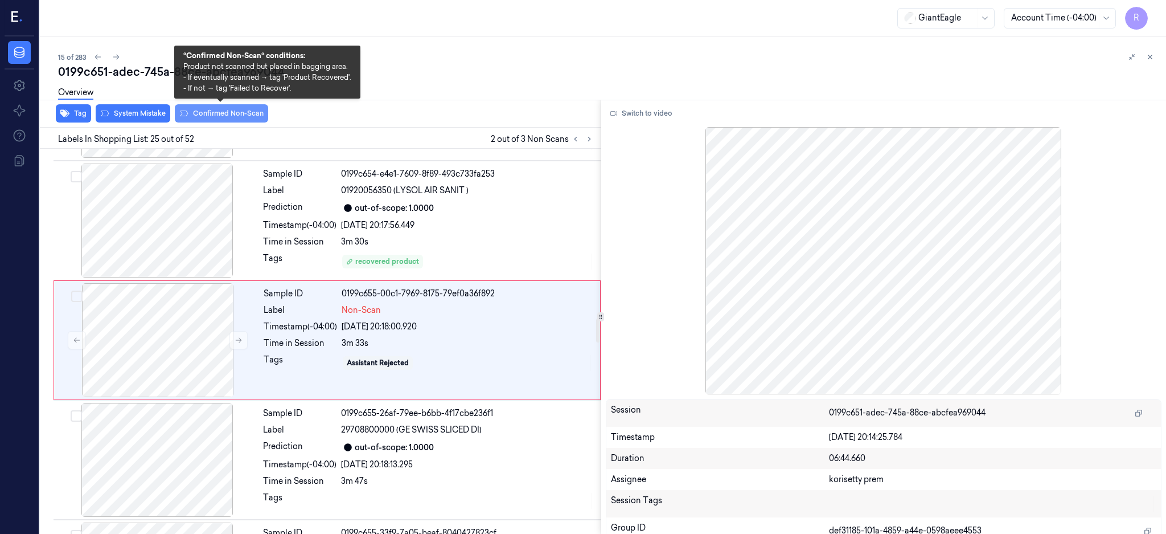
click at [251, 114] on button "Confirmed Non-Scan" at bounding box center [221, 113] width 93 height 18
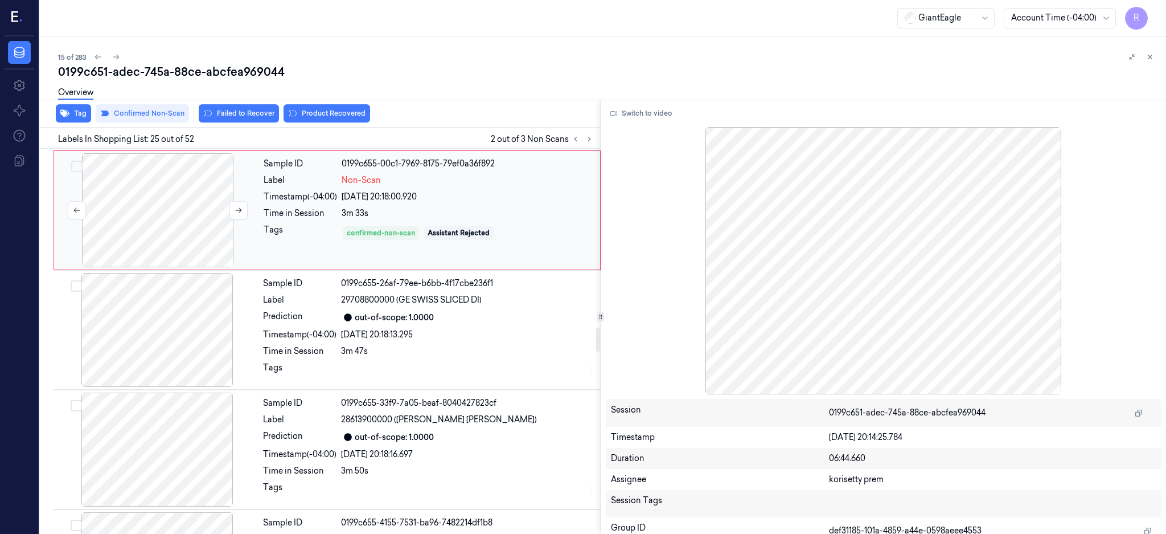
scroll to position [2890, 0]
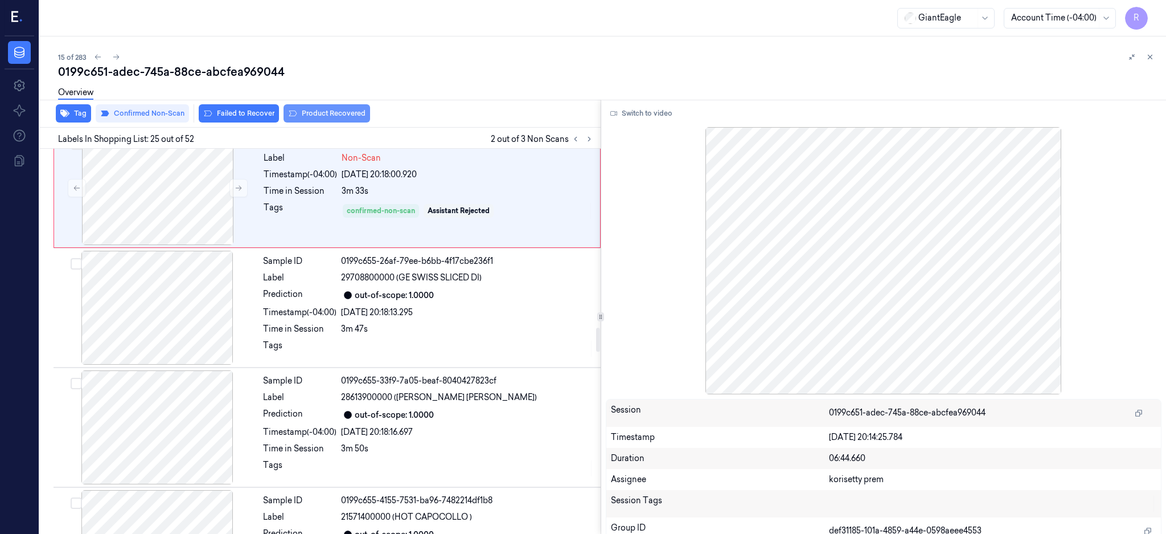
click at [316, 117] on button "Product Recovered" at bounding box center [327, 113] width 87 height 18
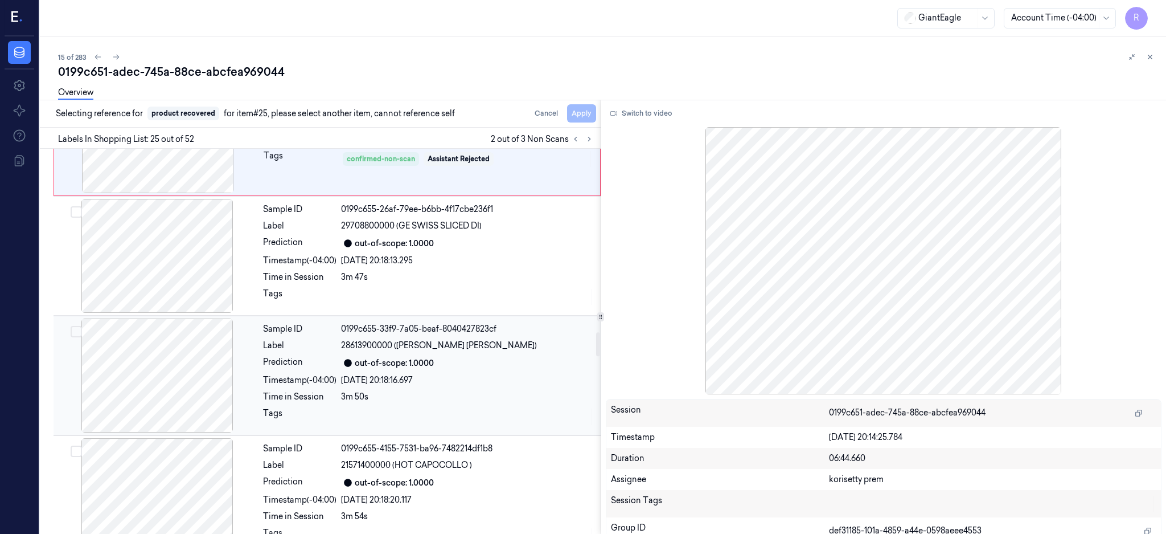
scroll to position [2966, 0]
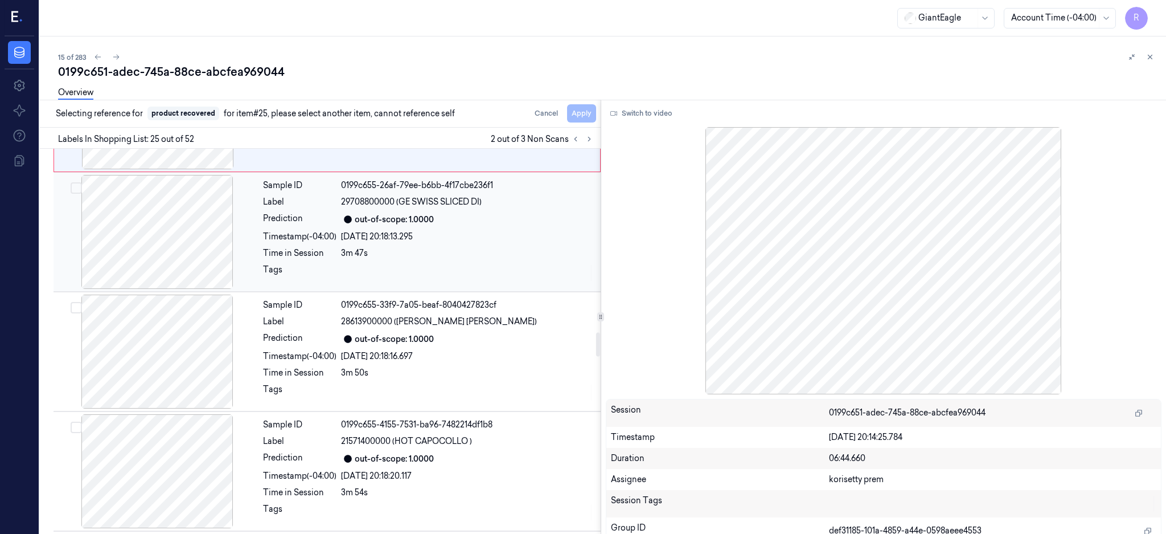
click at [175, 223] on div at bounding box center [157, 232] width 203 height 114
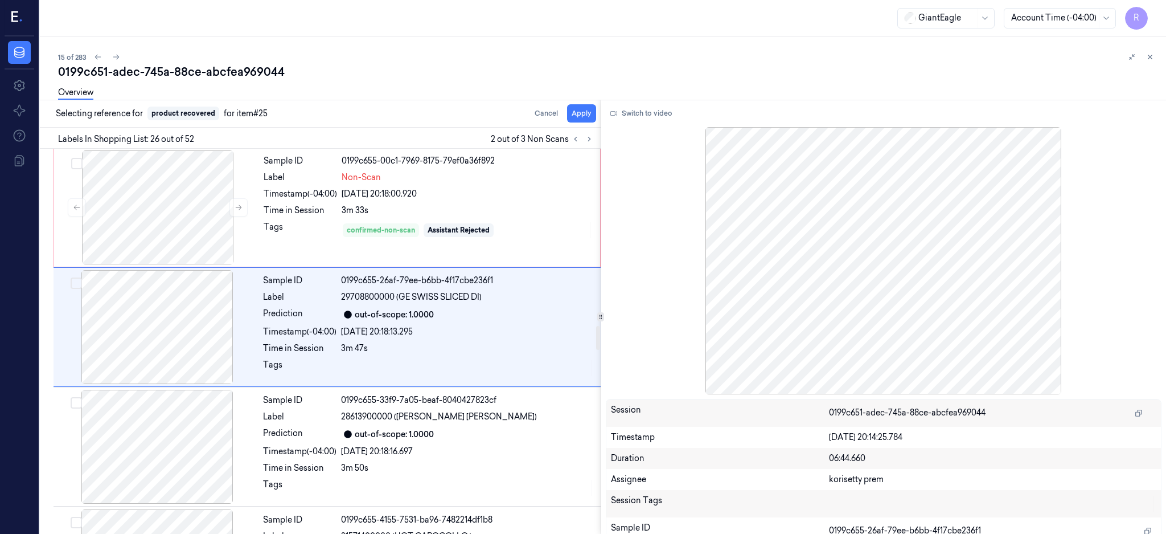
scroll to position [2858, 0]
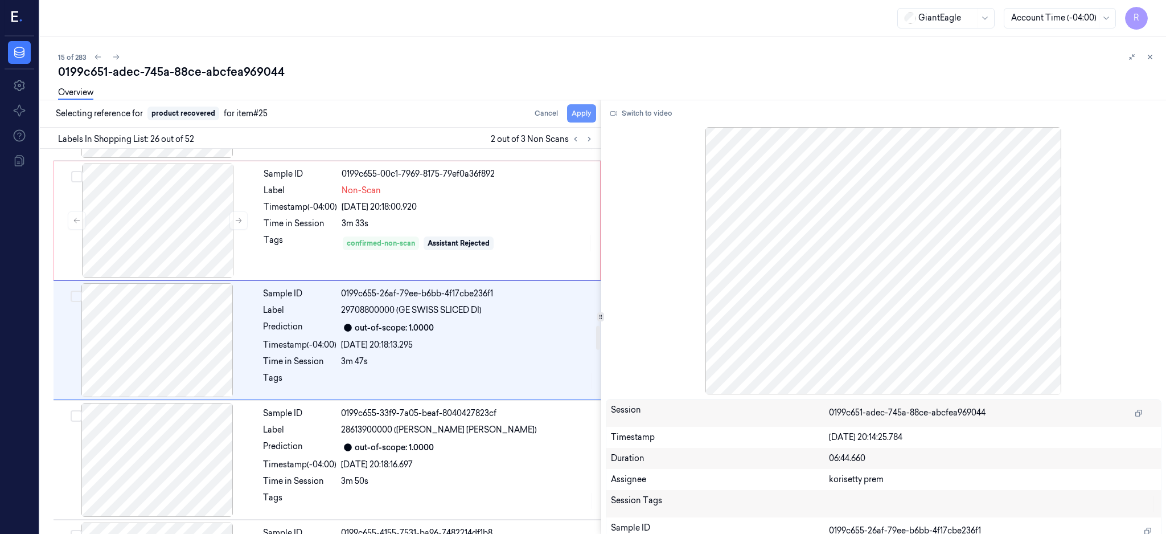
click at [596, 113] on button "Apply" at bounding box center [581, 113] width 29 height 18
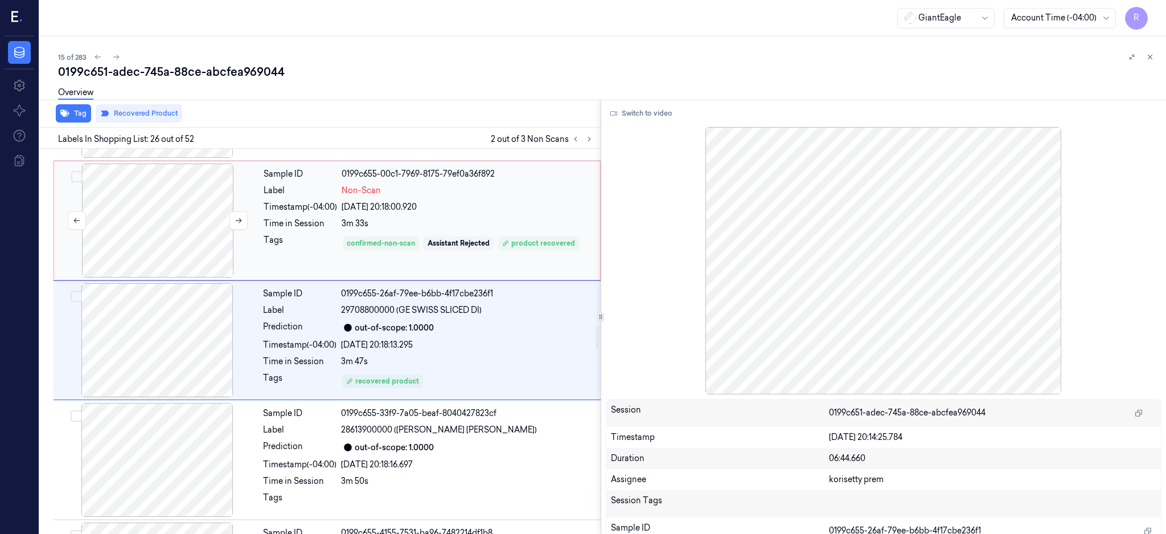
click at [181, 249] on div at bounding box center [157, 220] width 203 height 114
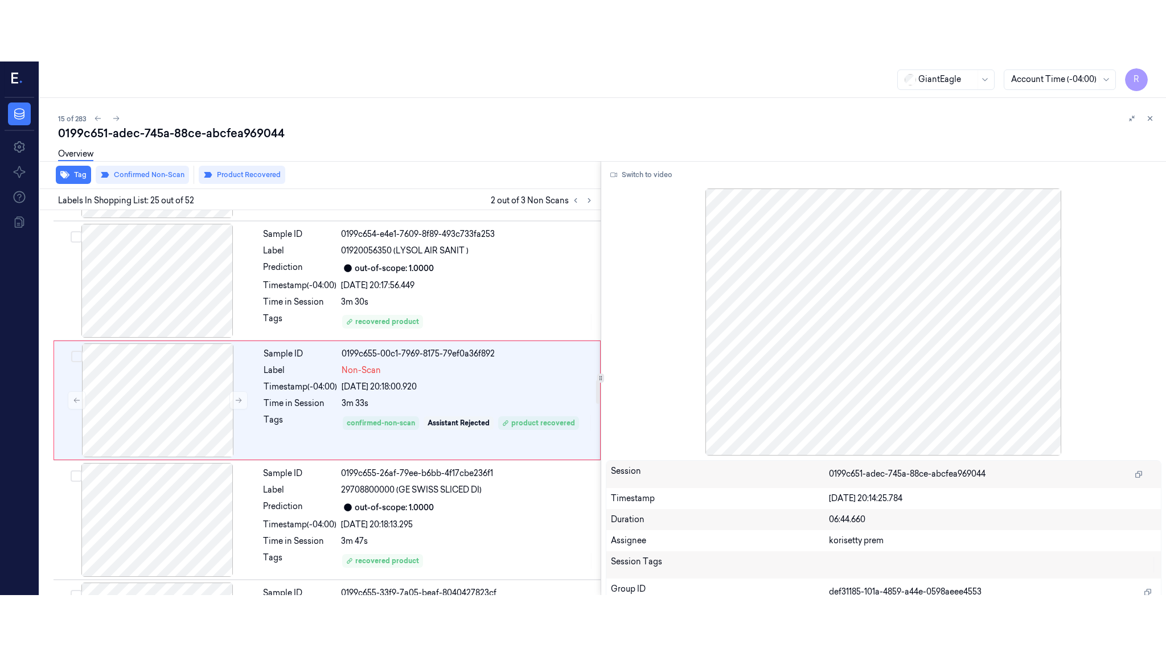
scroll to position [2738, 0]
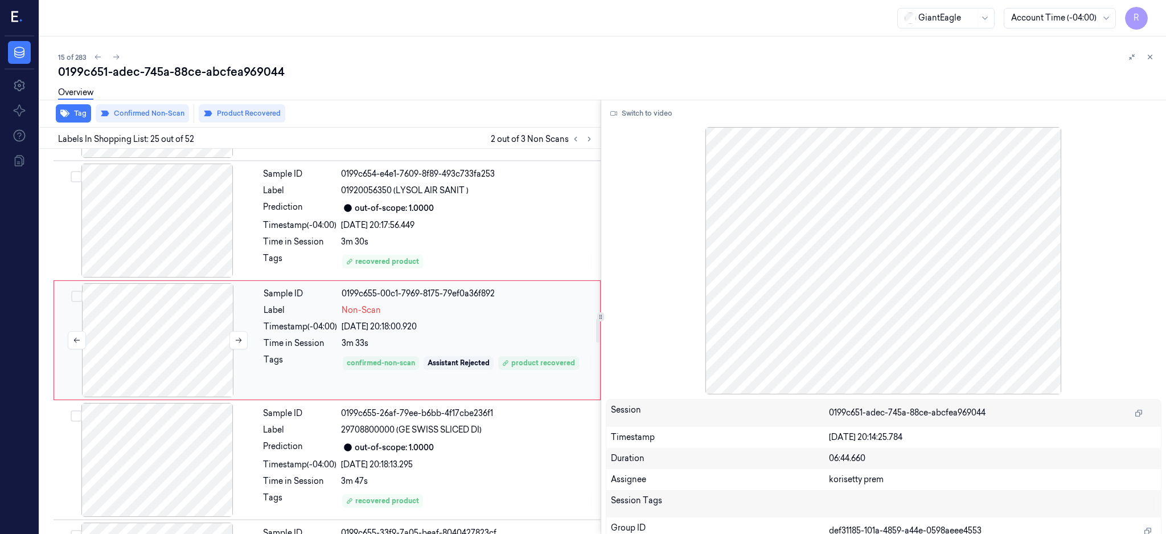
click at [175, 359] on div at bounding box center [157, 340] width 203 height 114
click at [247, 342] on button at bounding box center [238, 340] width 18 height 18
click at [661, 109] on button "Switch to video" at bounding box center [641, 113] width 71 height 18
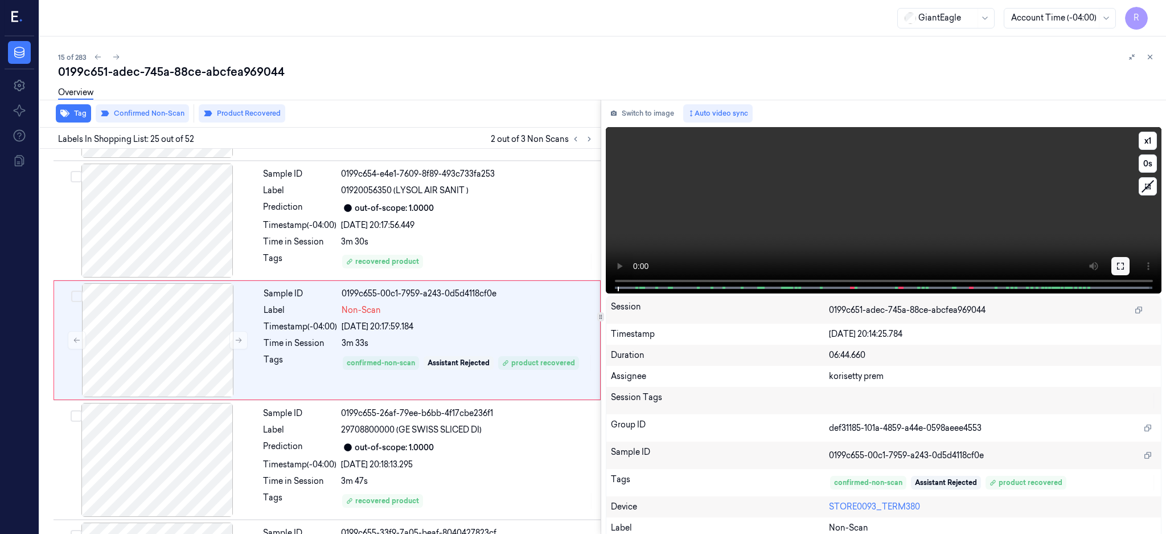
click at [1125, 264] on icon at bounding box center [1120, 265] width 9 height 9
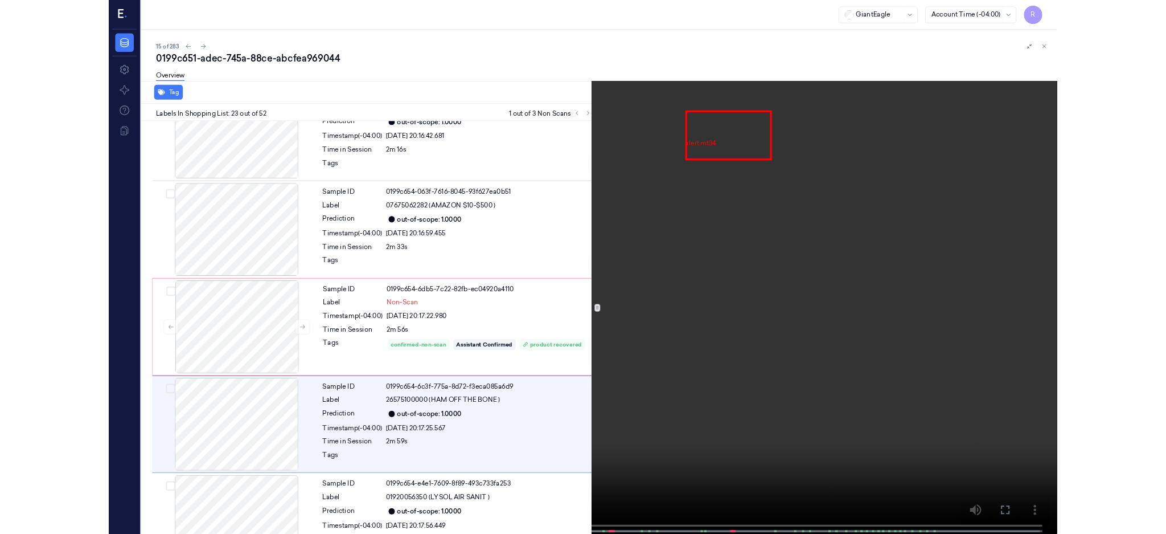
scroll to position [2437, 0]
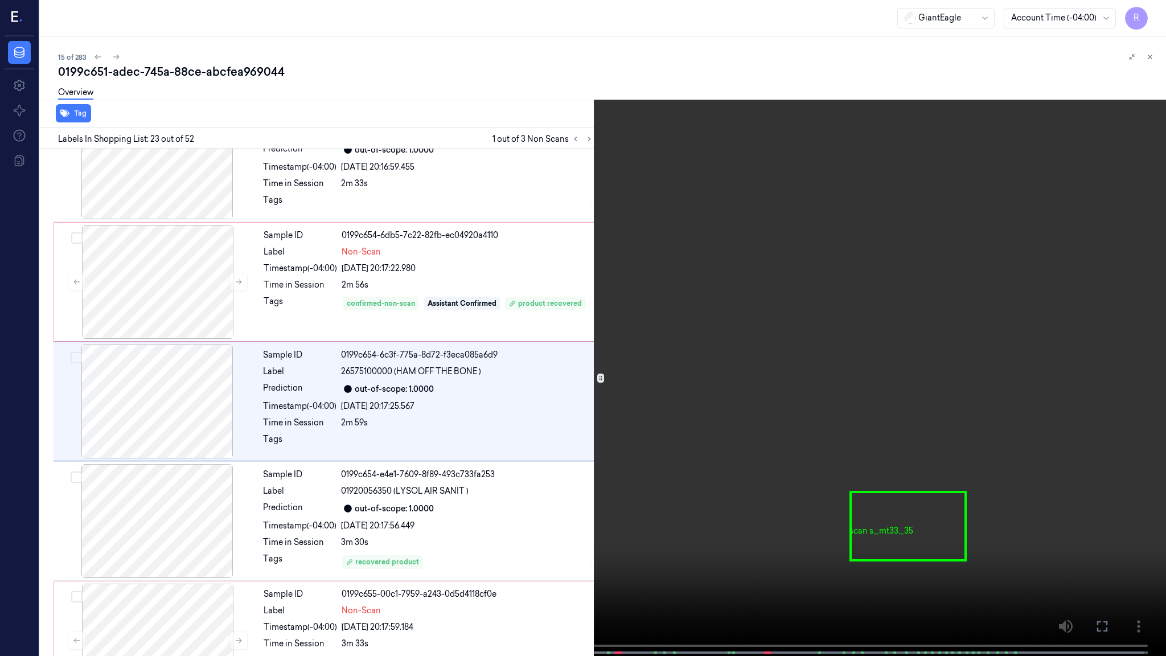
click at [516, 441] on video at bounding box center [583, 329] width 1166 height 658
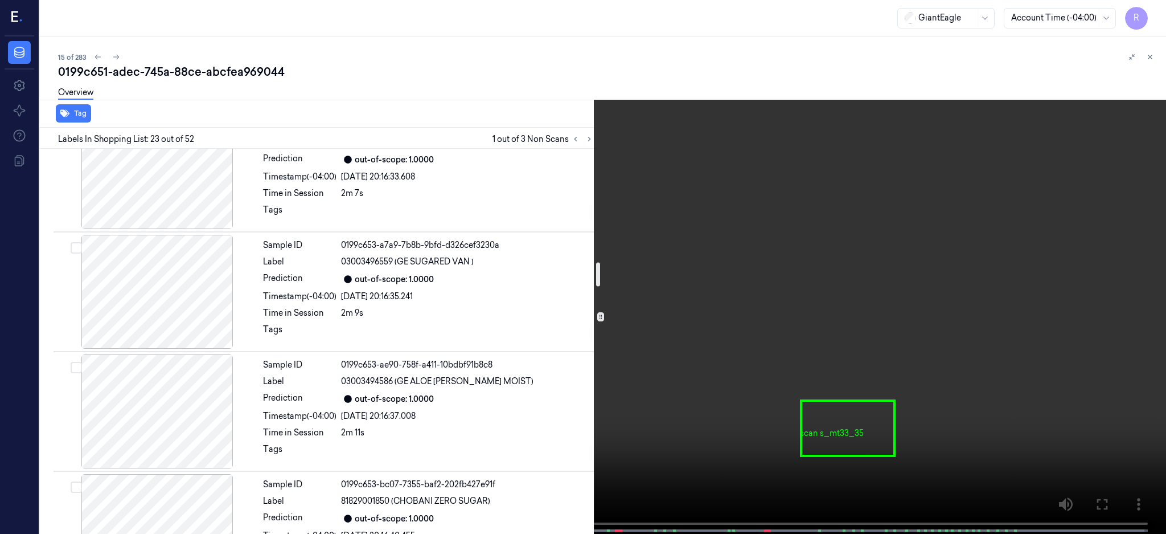
scroll to position [1678, 0]
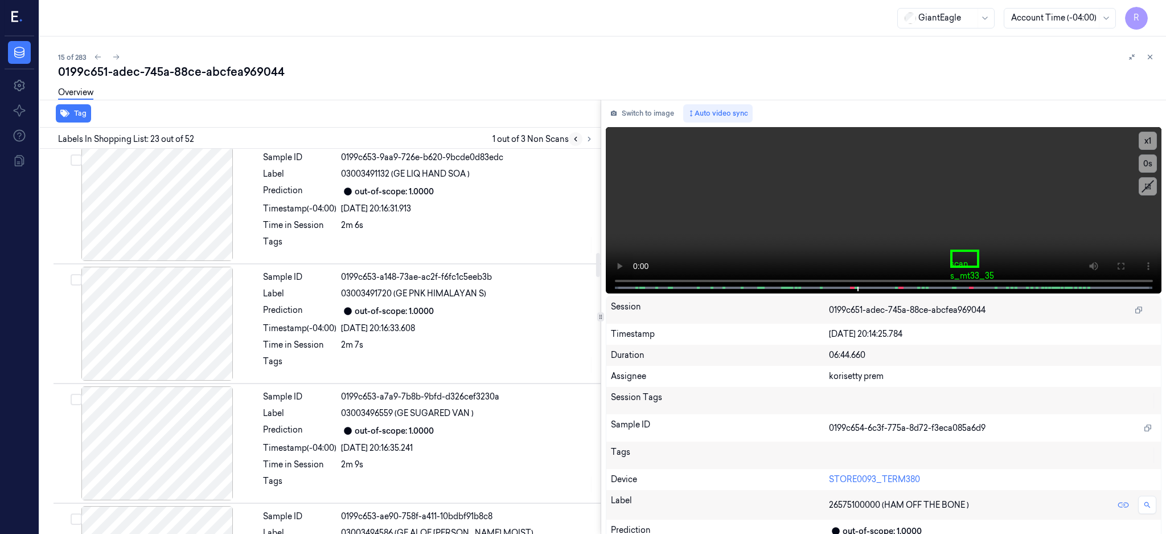
click at [583, 141] on button at bounding box center [576, 139] width 14 height 14
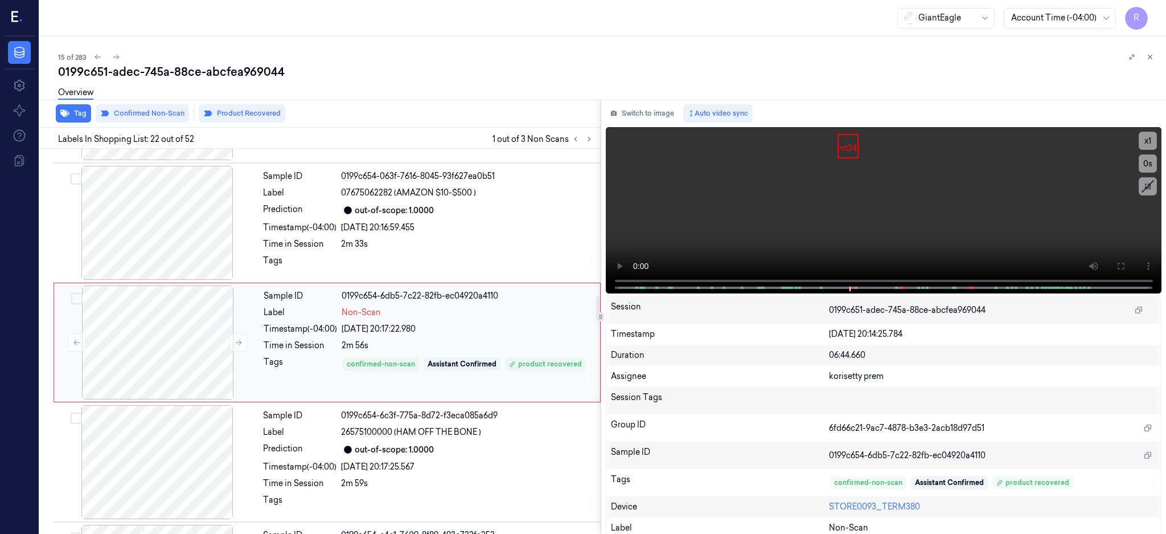
scroll to position [2379, 0]
click at [171, 344] on div at bounding box center [157, 340] width 203 height 114
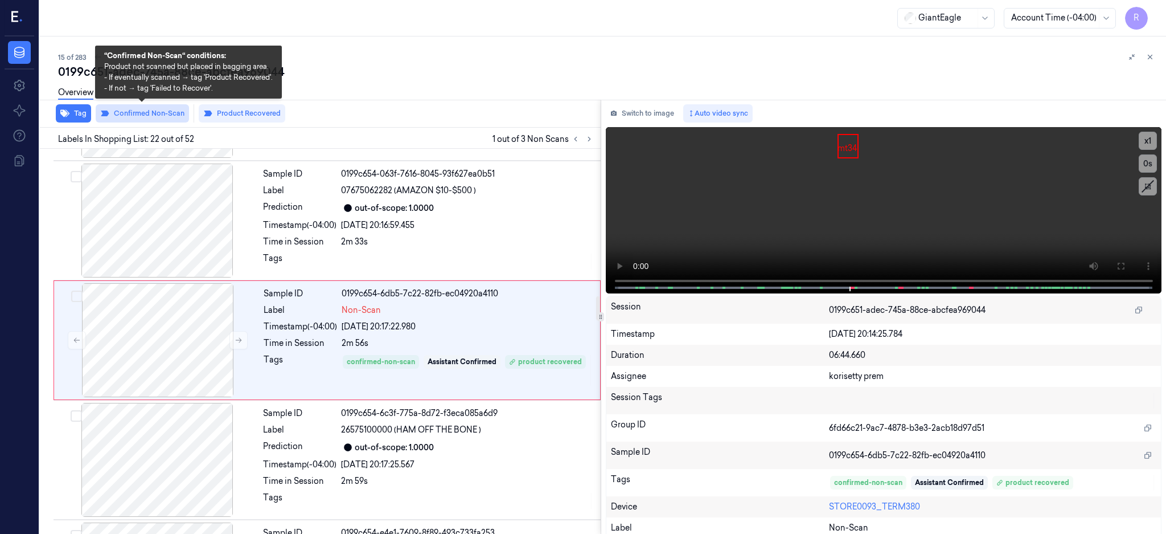
click at [171, 108] on button "Confirmed Non-Scan" at bounding box center [142, 113] width 93 height 18
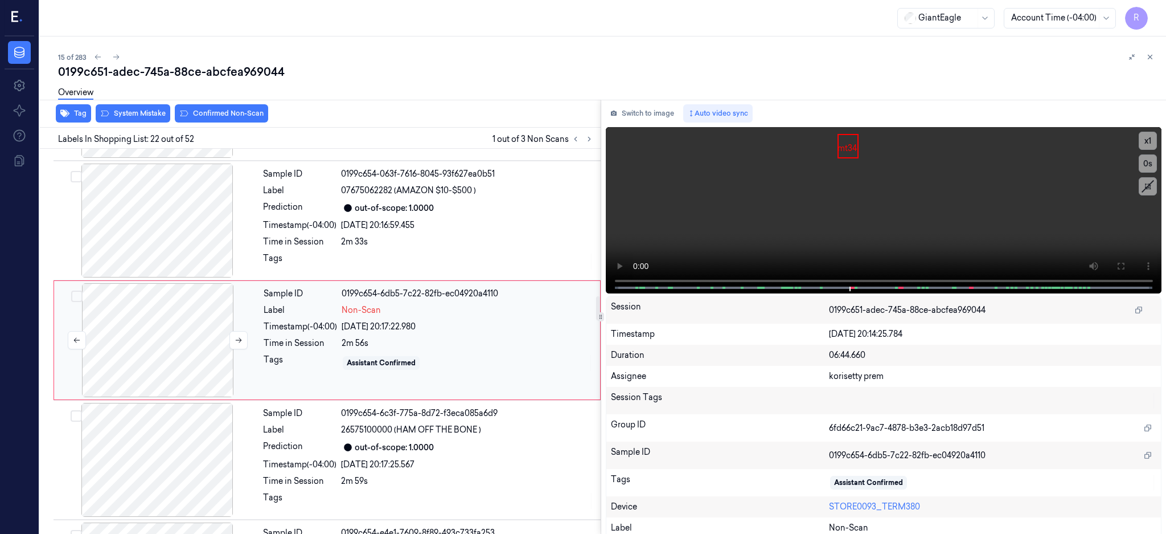
click at [164, 338] on div at bounding box center [157, 340] width 203 height 114
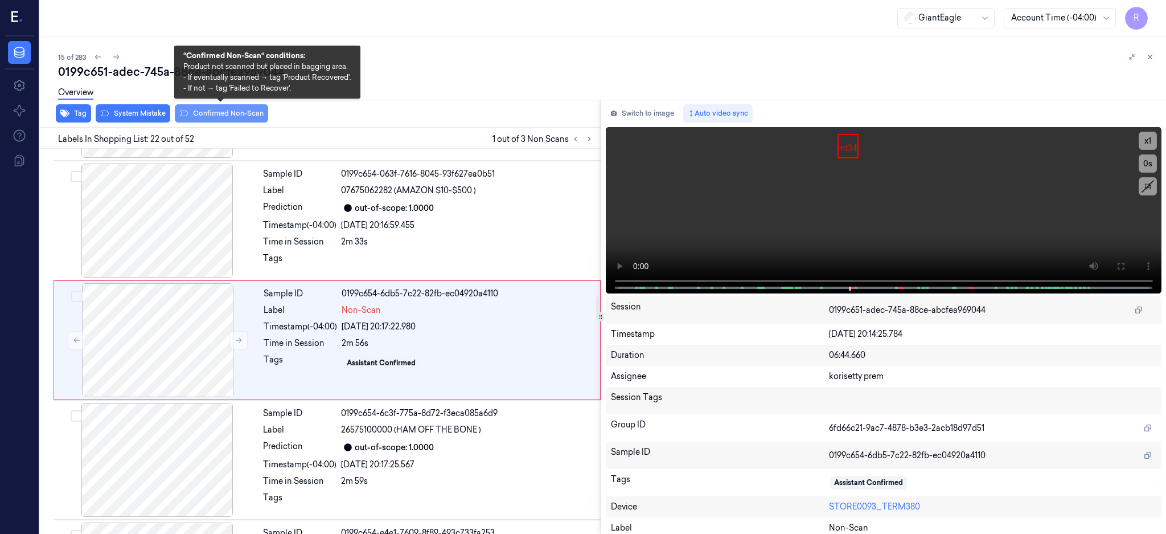
click at [220, 113] on button "Confirmed Non-Scan" at bounding box center [221, 113] width 93 height 18
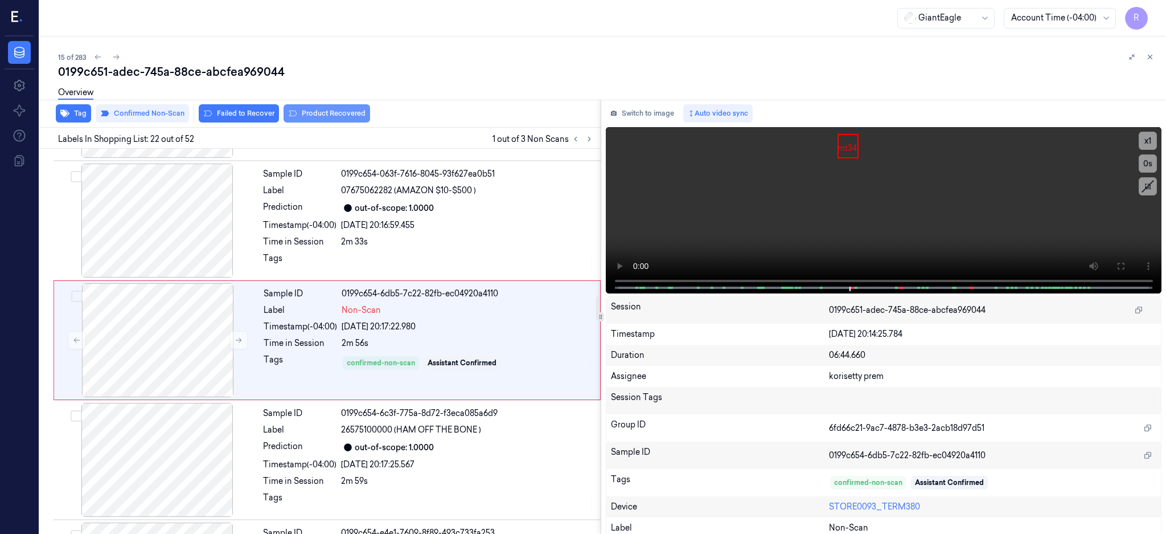
click at [319, 118] on button "Product Recovered" at bounding box center [327, 113] width 87 height 18
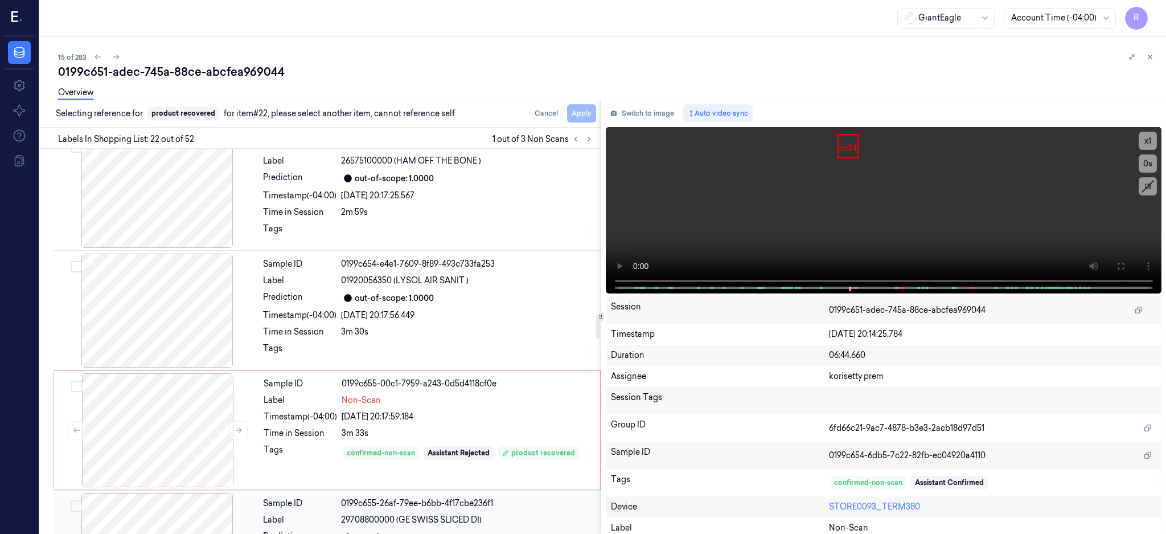
scroll to position [2683, 0]
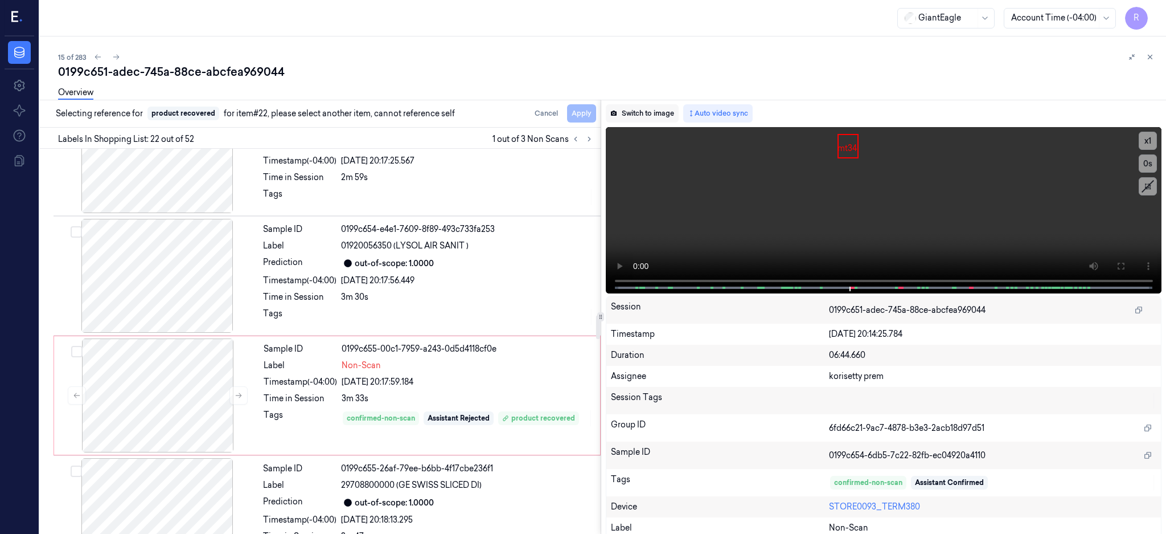
click at [642, 113] on button "Switch to image" at bounding box center [642, 113] width 73 height 18
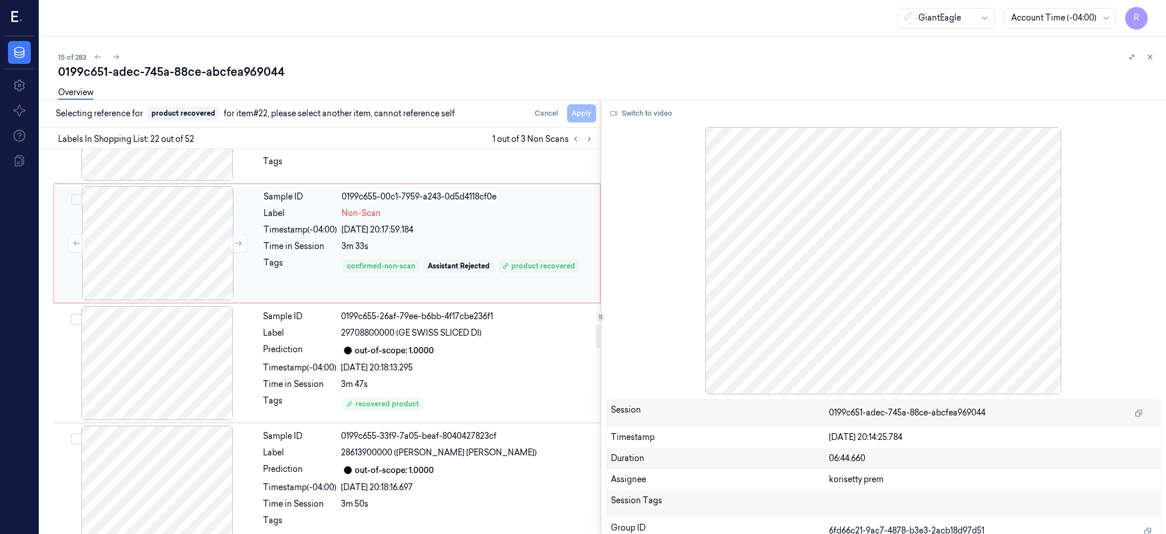
scroll to position [2986, 0]
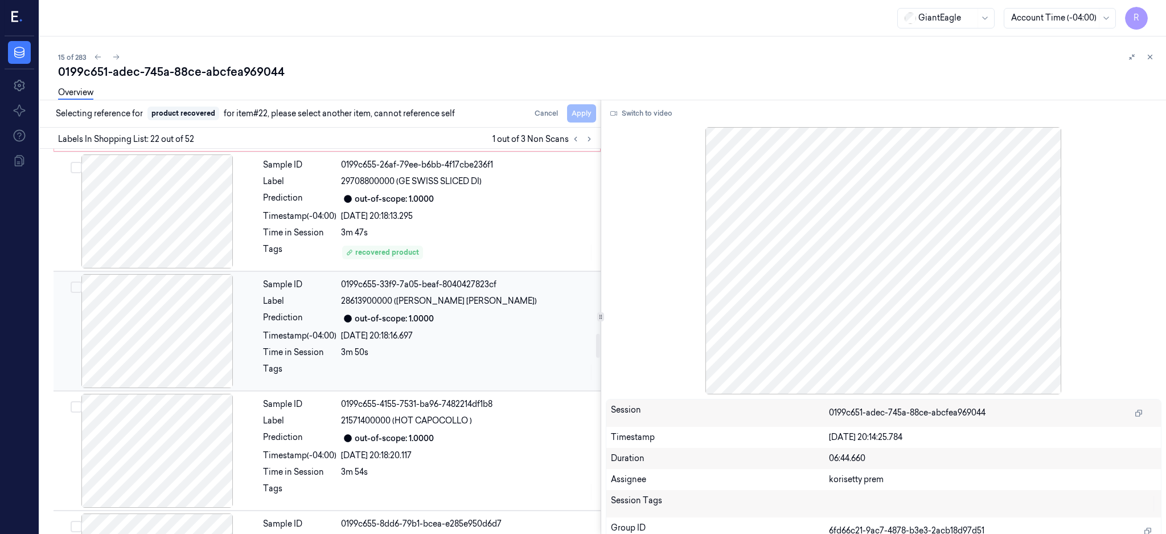
click at [179, 339] on div at bounding box center [157, 331] width 203 height 114
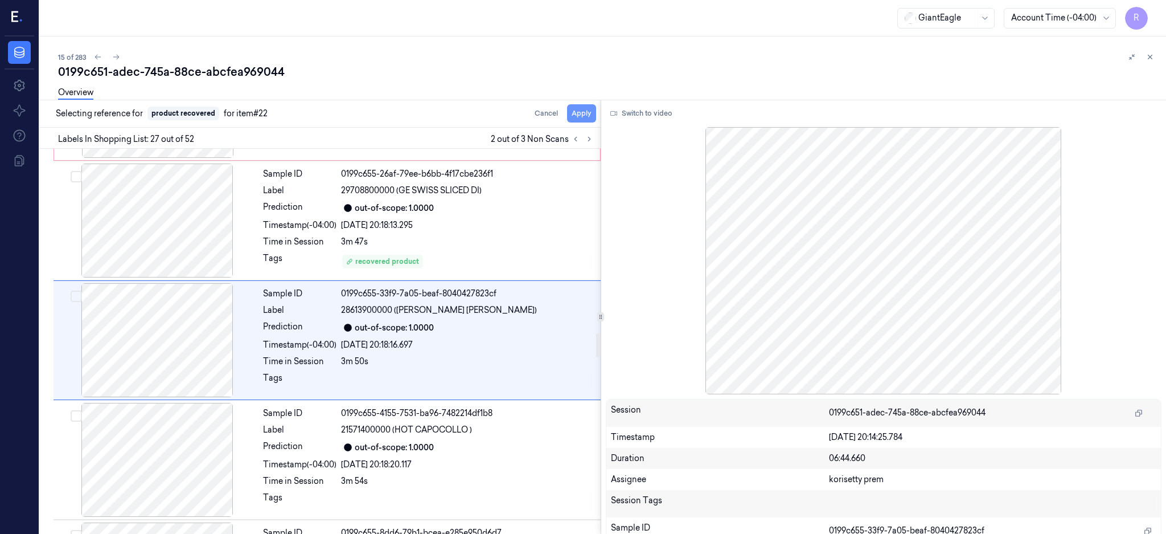
click at [596, 117] on button "Apply" at bounding box center [581, 113] width 29 height 18
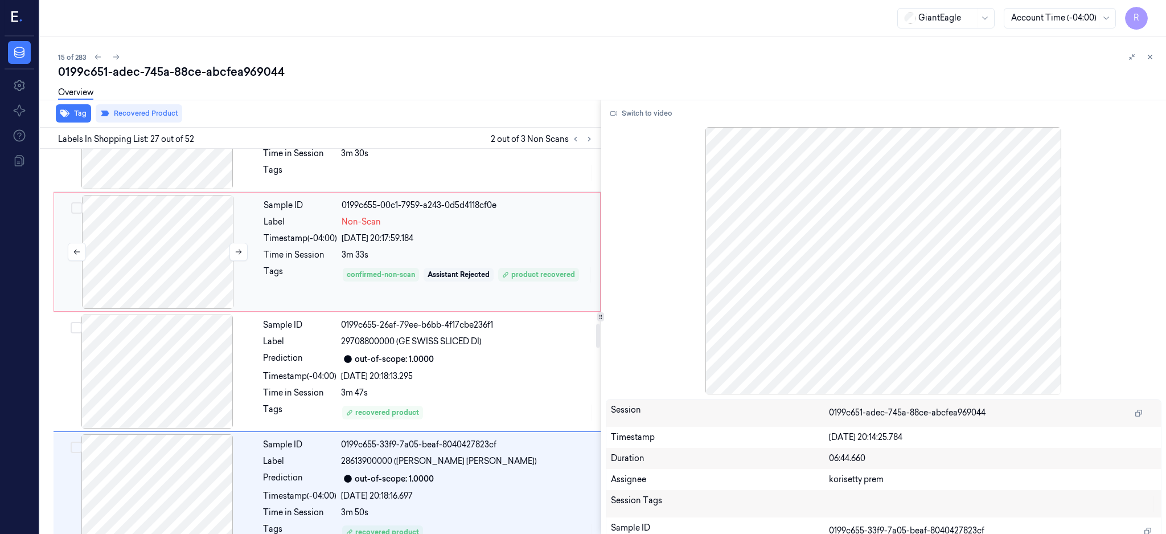
scroll to position [2826, 0]
click at [182, 268] on div at bounding box center [157, 252] width 203 height 114
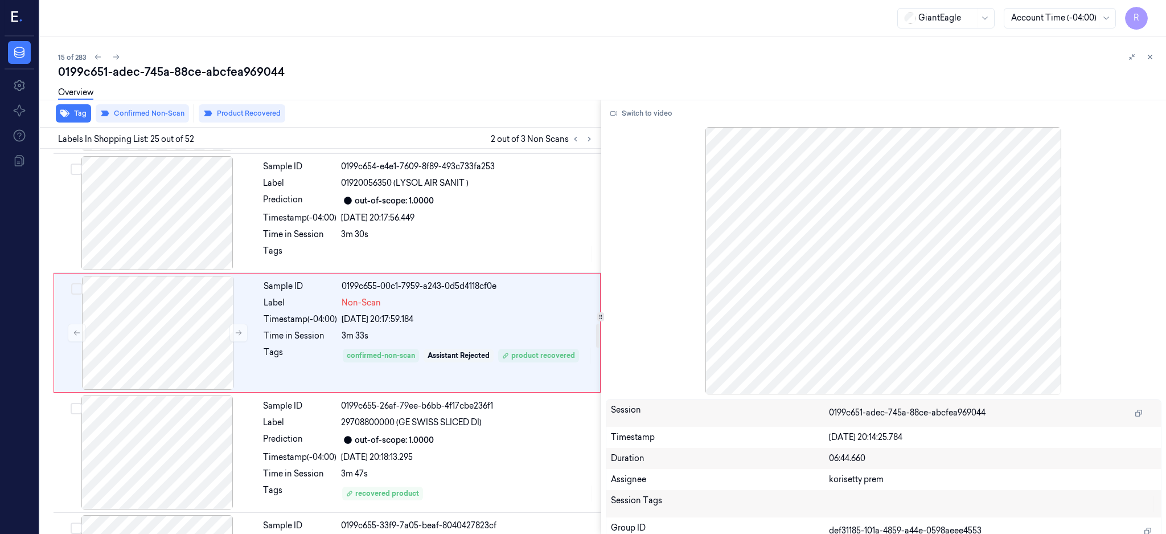
scroll to position [2738, 0]
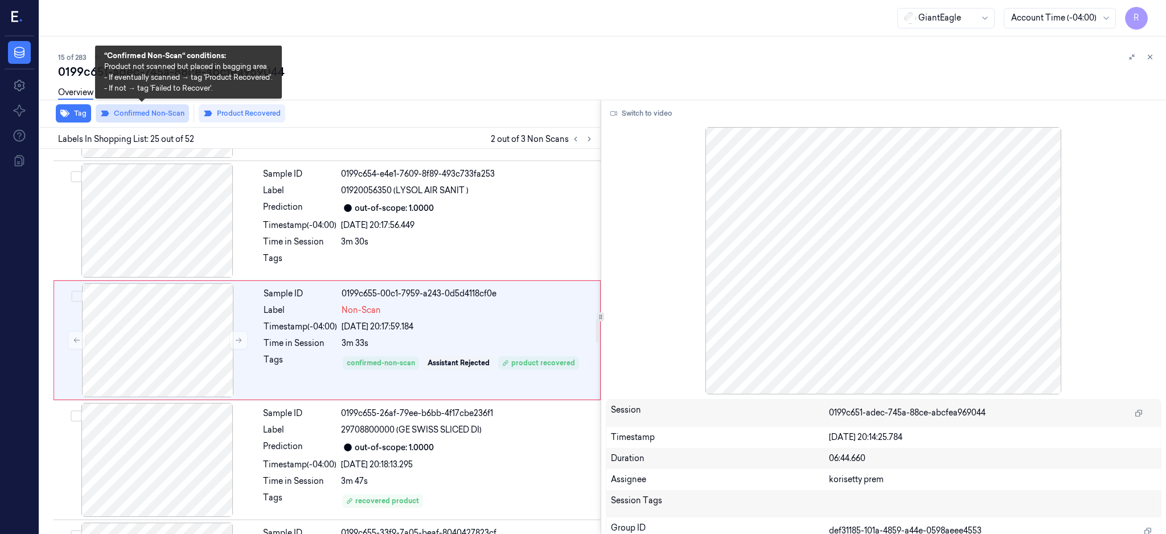
click at [143, 112] on button "Confirmed Non-Scan" at bounding box center [142, 113] width 93 height 18
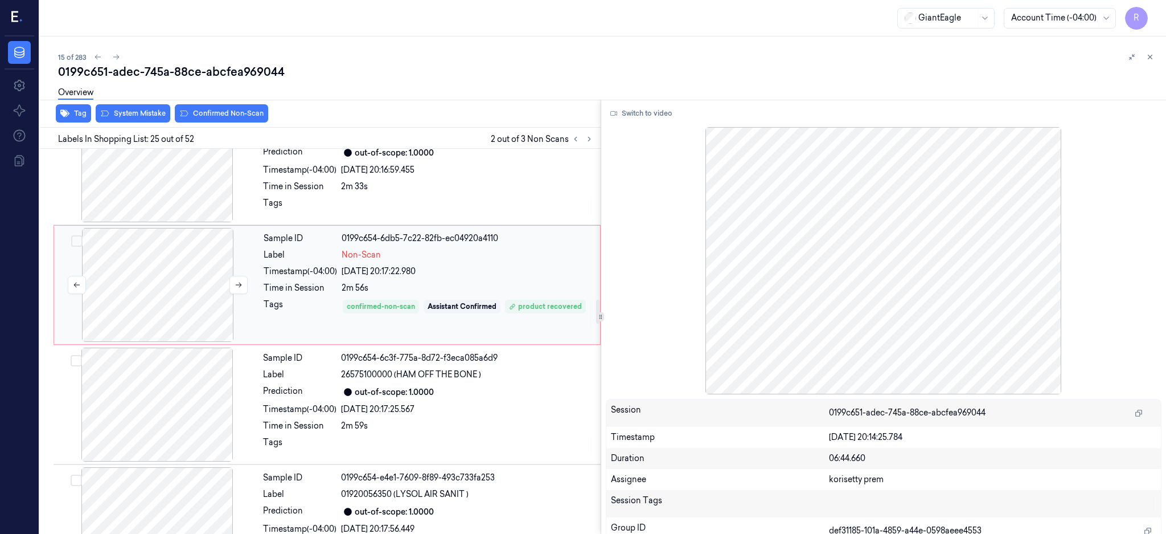
click at [141, 304] on div at bounding box center [157, 285] width 203 height 114
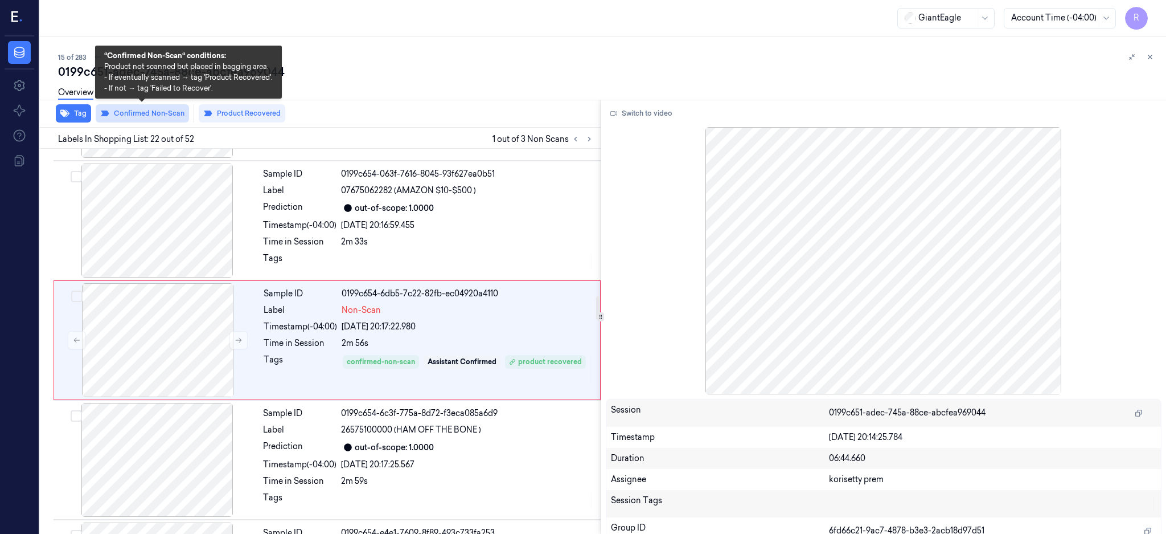
click at [167, 119] on button "Confirmed Non-Scan" at bounding box center [142, 113] width 93 height 18
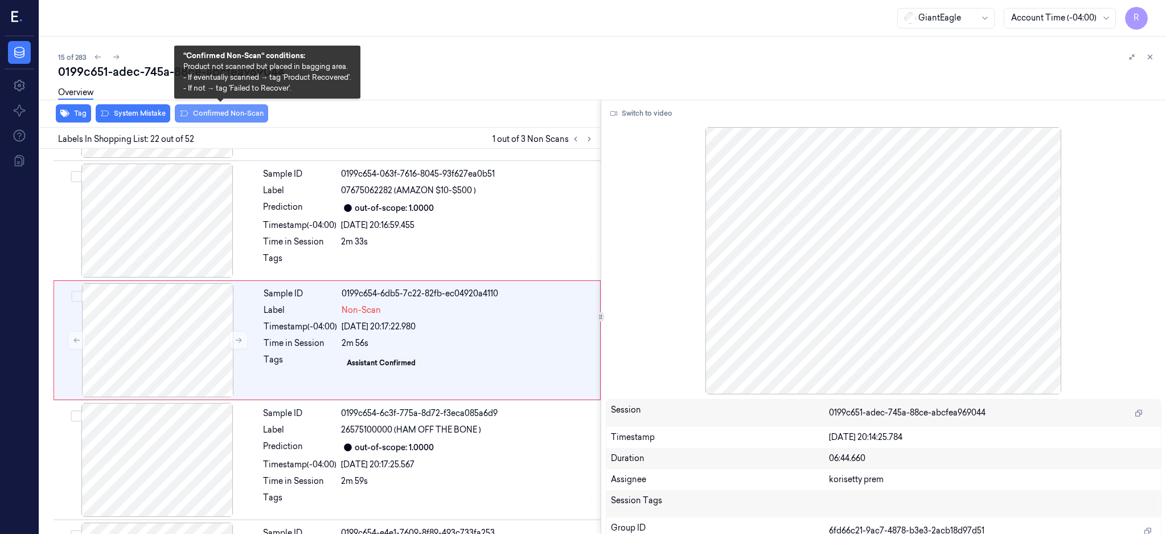
click at [219, 109] on button "Confirmed Non-Scan" at bounding box center [221, 113] width 93 height 18
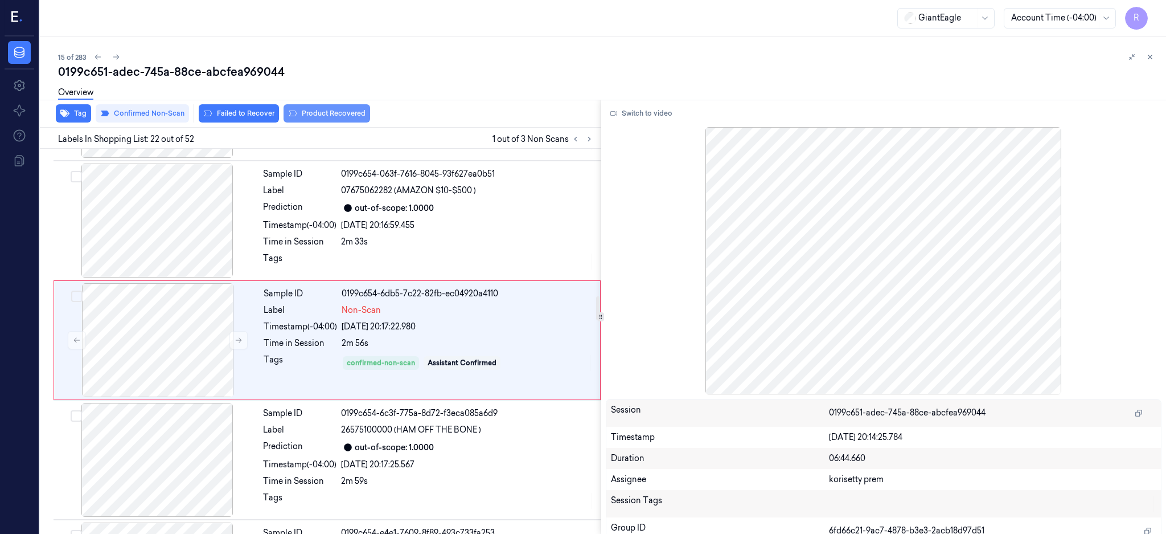
click at [322, 116] on button "Product Recovered" at bounding box center [327, 113] width 87 height 18
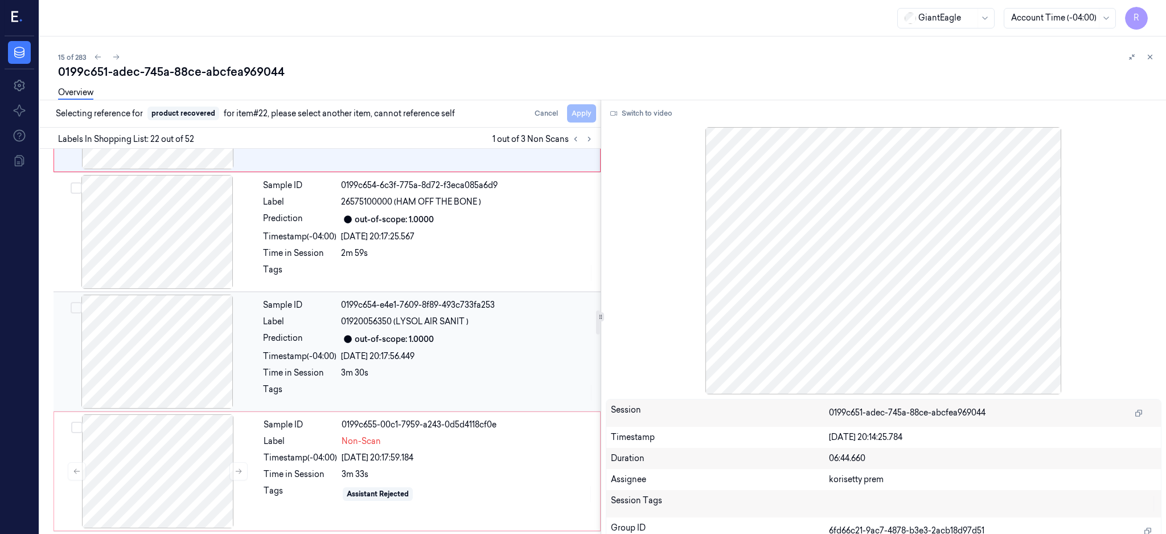
click at [179, 335] on div at bounding box center [157, 351] width 203 height 114
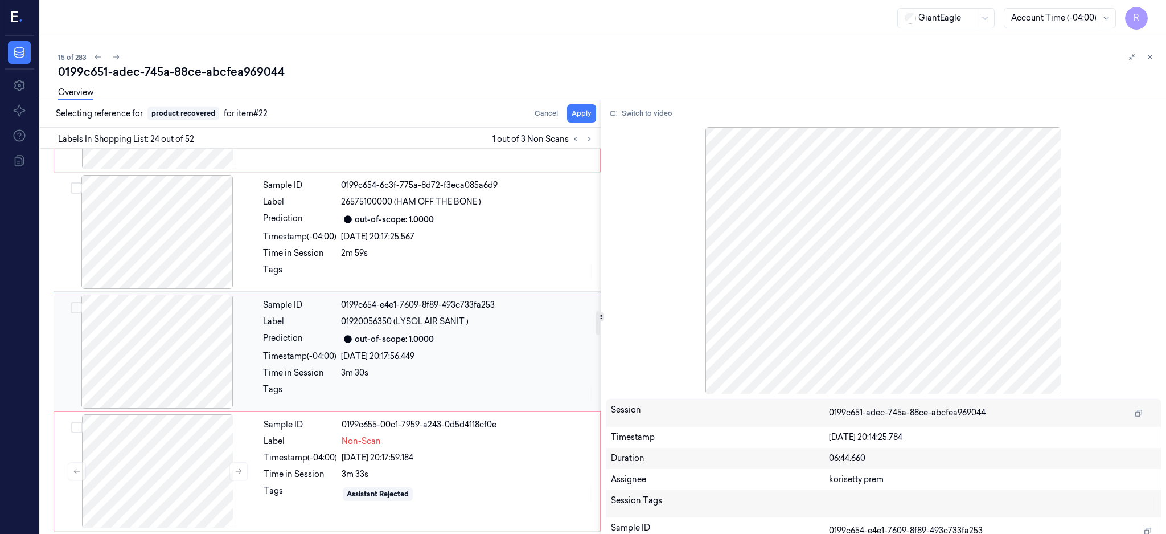
scroll to position [2618, 0]
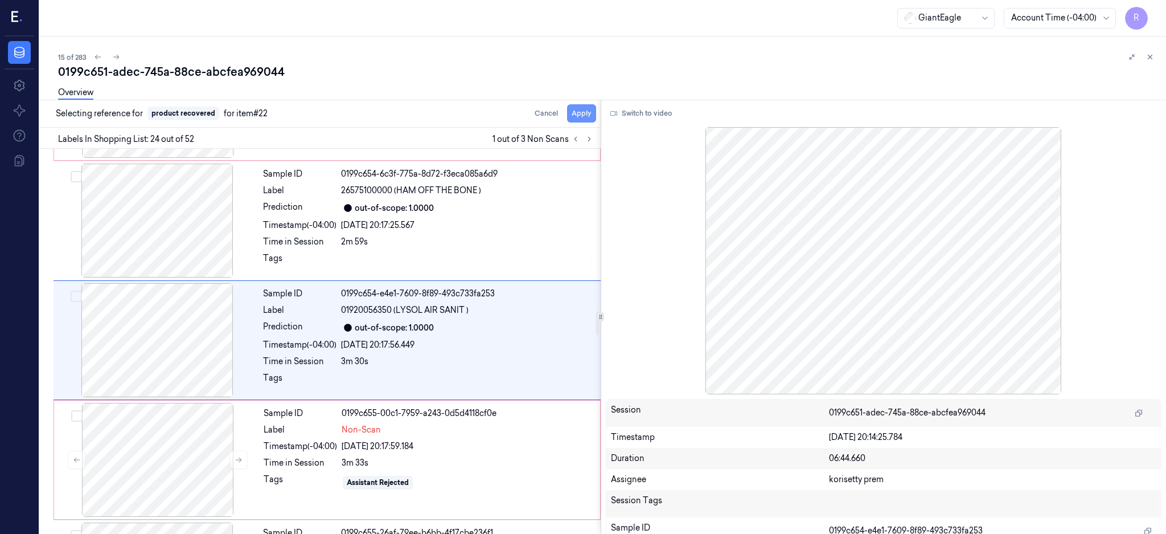
click at [596, 112] on button "Apply" at bounding box center [581, 113] width 29 height 18
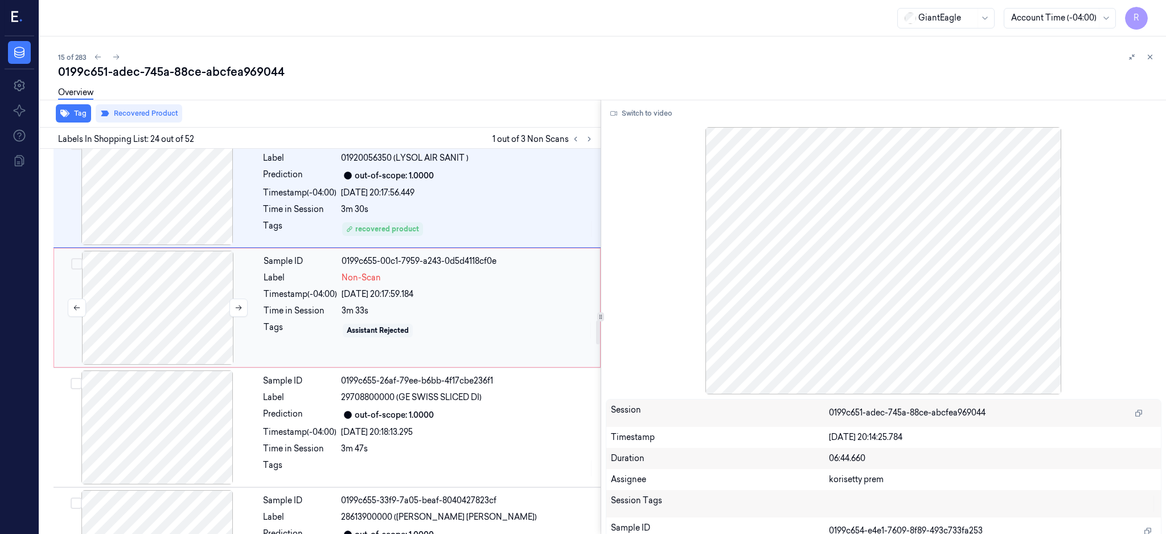
click at [161, 314] on div at bounding box center [157, 308] width 203 height 114
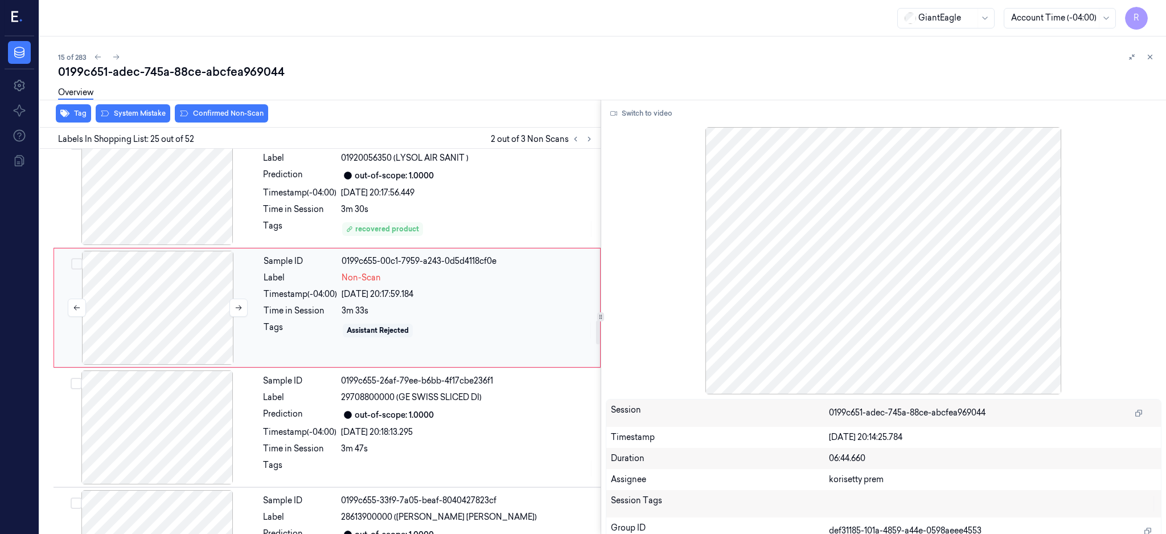
scroll to position [2738, 0]
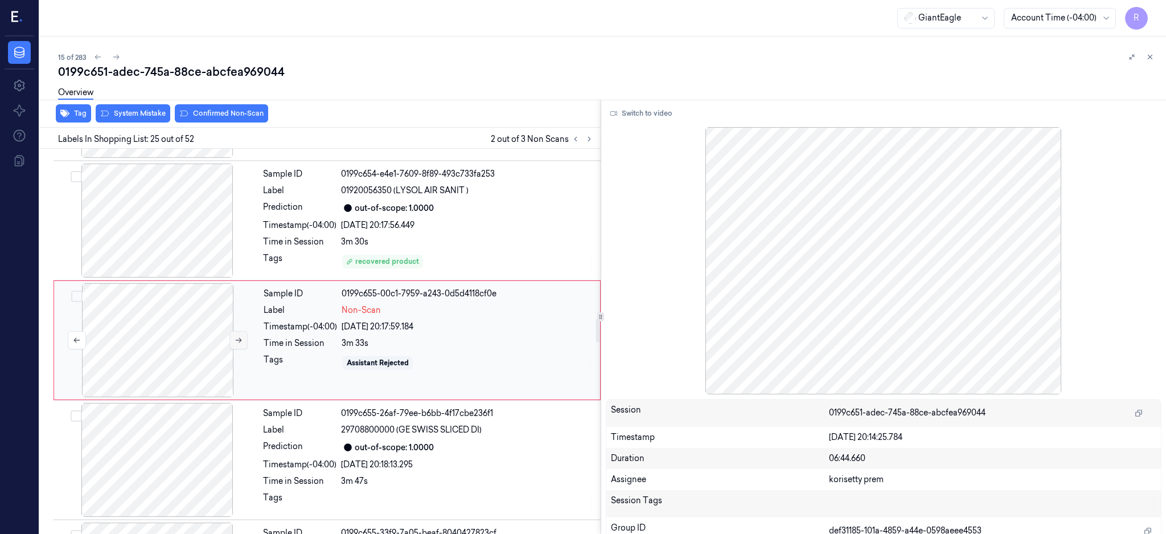
click at [246, 343] on button at bounding box center [238, 340] width 18 height 18
click at [244, 343] on button at bounding box center [238, 340] width 18 height 18
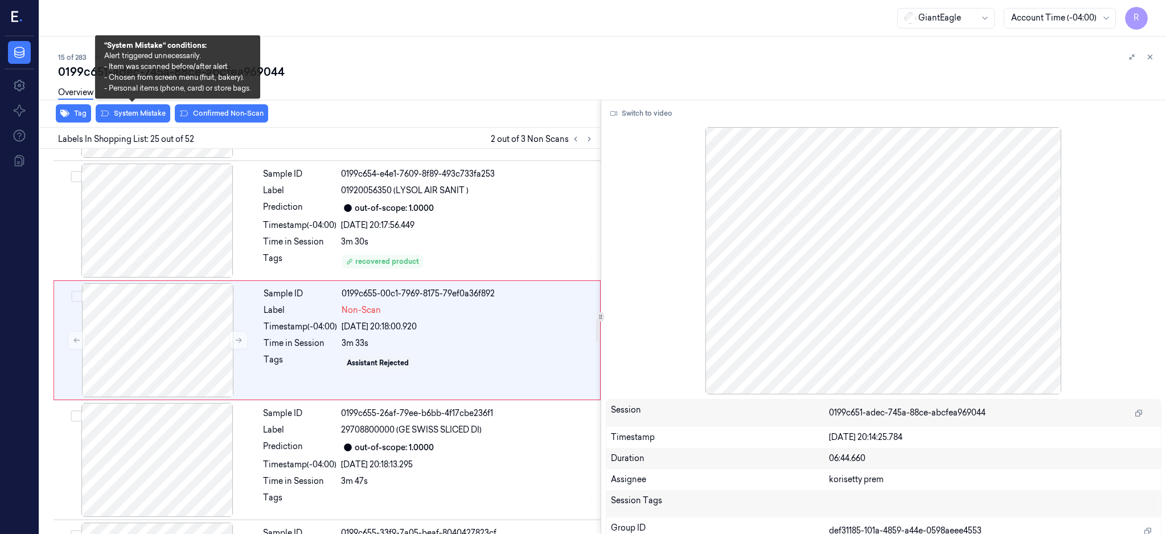
click at [120, 106] on div "Overview" at bounding box center [607, 94] width 1099 height 29
click at [141, 110] on button "System Mistake" at bounding box center [133, 113] width 75 height 18
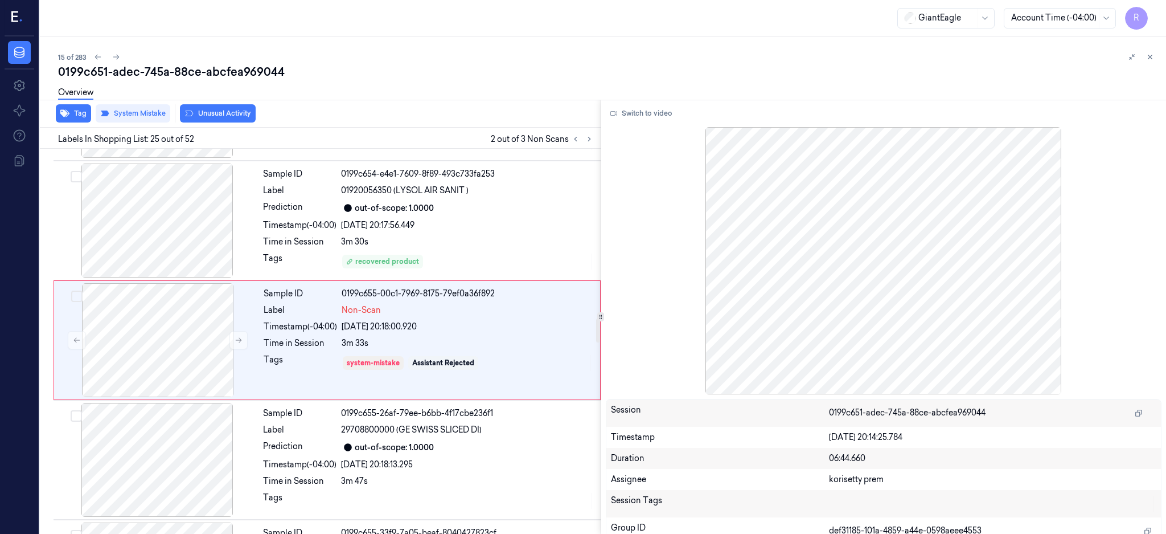
click at [228, 107] on div "Overview" at bounding box center [607, 94] width 1099 height 29
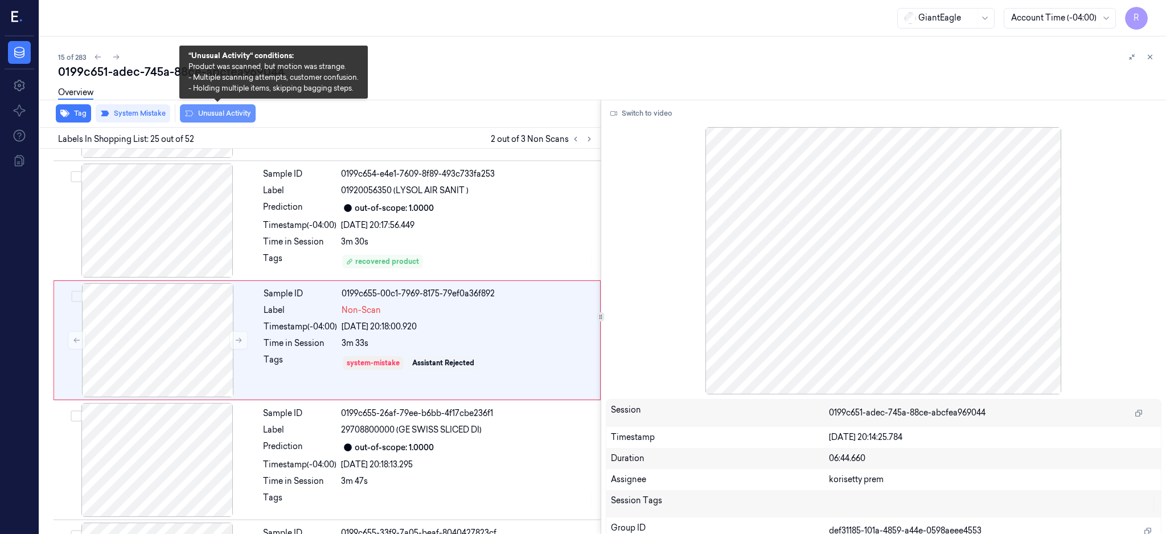
click at [231, 119] on button "Unusual Activity" at bounding box center [218, 113] width 76 height 18
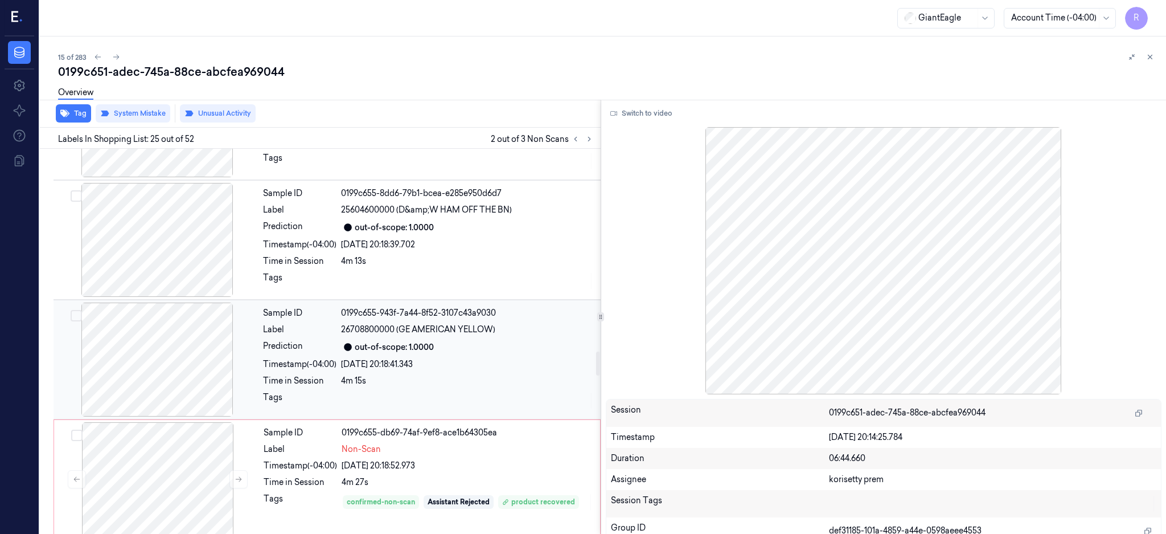
scroll to position [3497, 0]
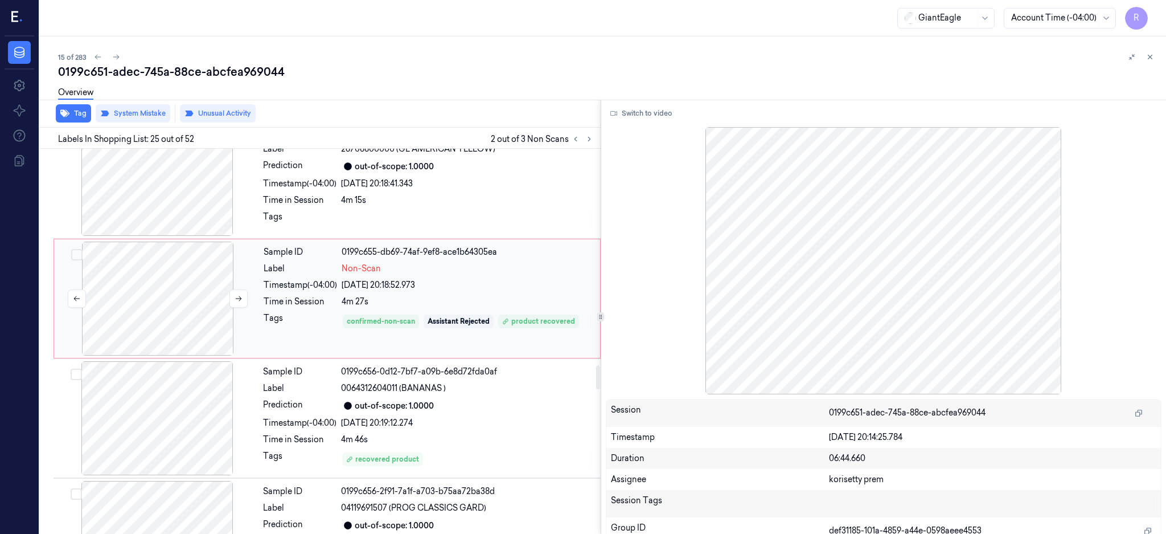
click at [196, 286] on div at bounding box center [157, 298] width 203 height 114
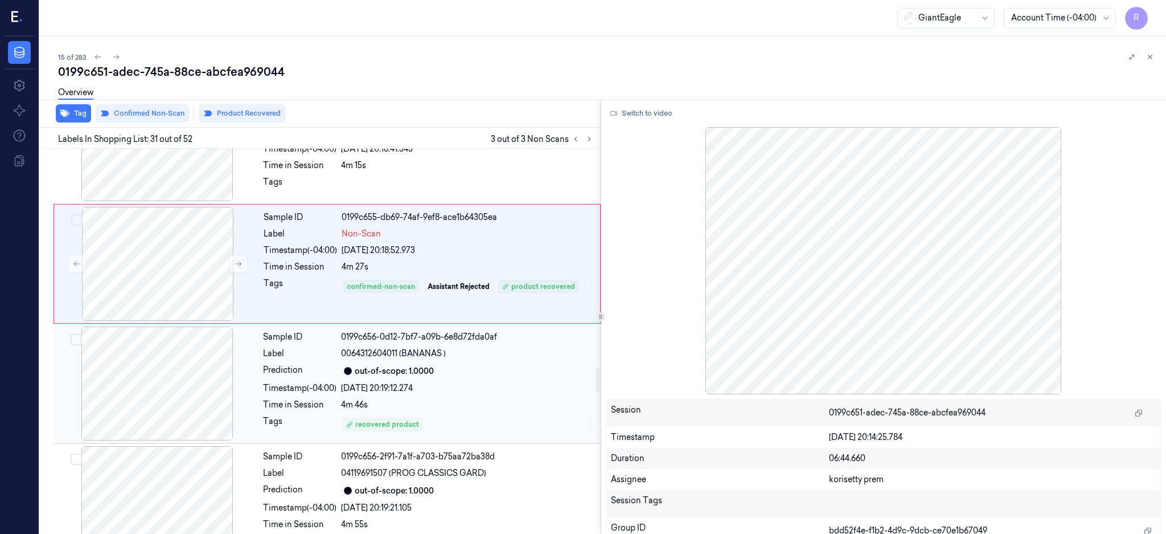
click at [186, 391] on div at bounding box center [157, 383] width 203 height 114
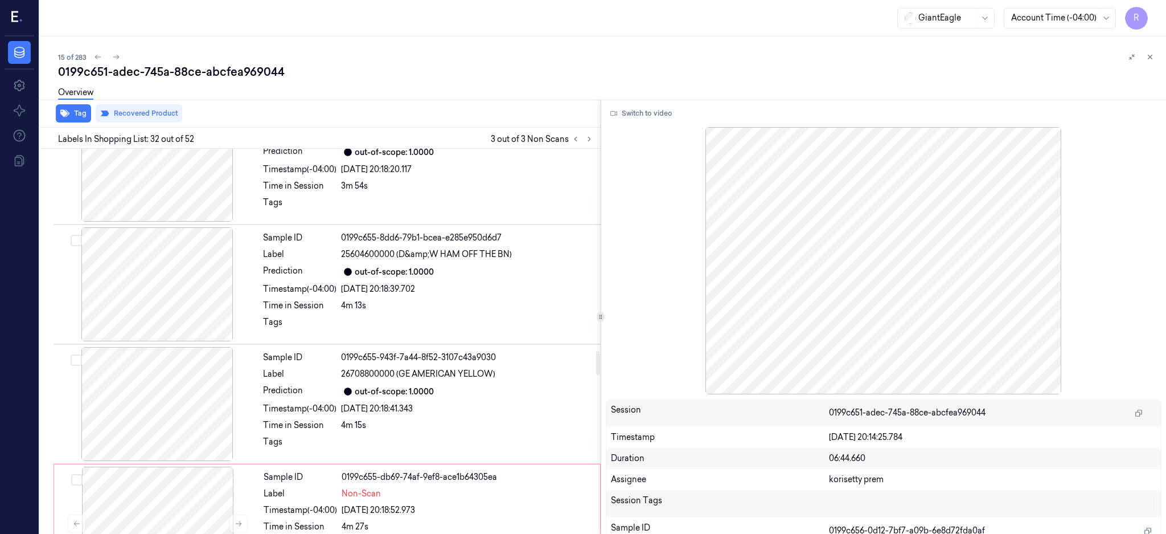
scroll to position [3196, 0]
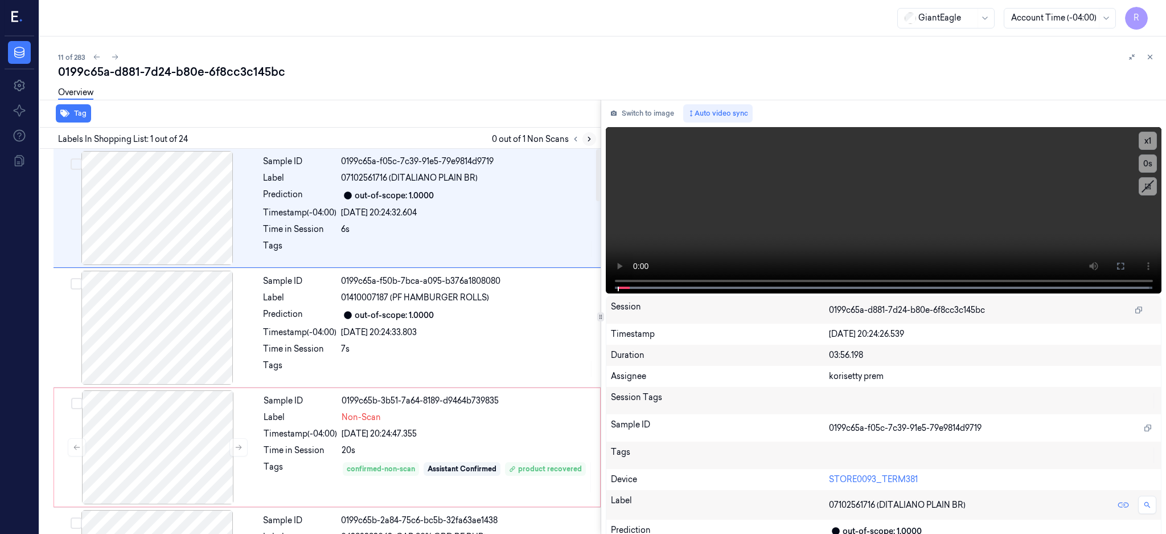
click at [593, 135] on icon at bounding box center [589, 139] width 8 height 8
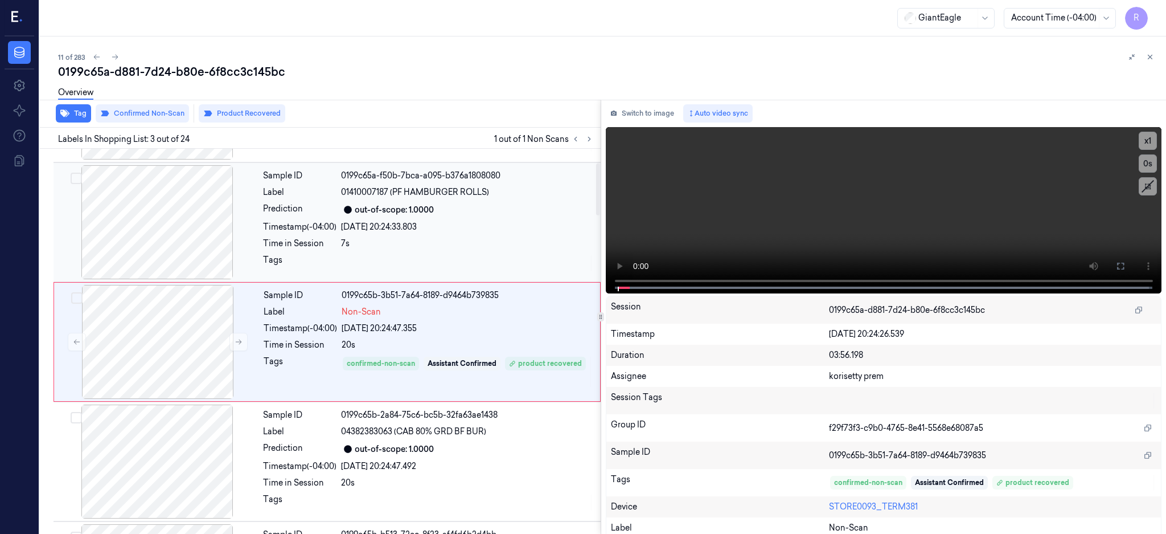
click at [175, 246] on div at bounding box center [157, 222] width 203 height 114
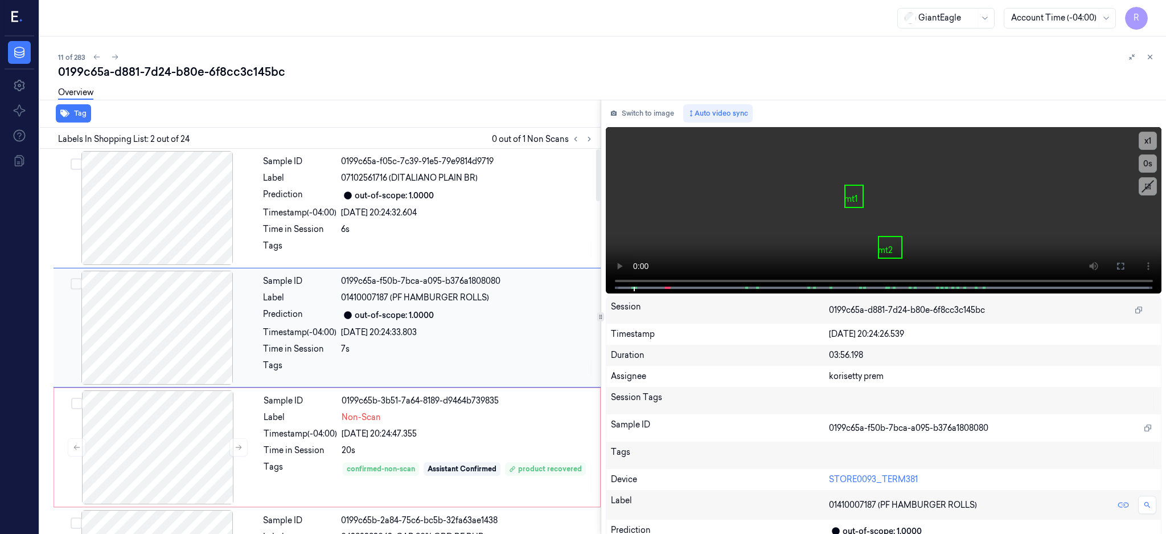
click at [211, 337] on div at bounding box center [157, 327] width 203 height 114
click at [1130, 259] on button at bounding box center [1121, 266] width 18 height 18
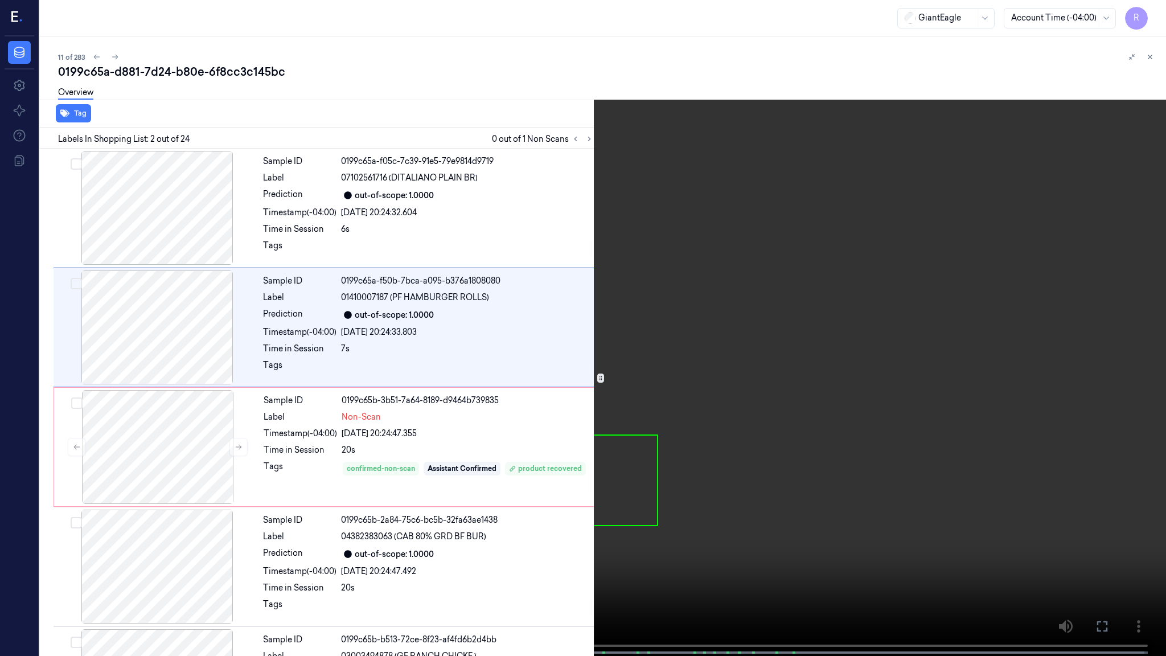
click at [616, 333] on video at bounding box center [583, 329] width 1166 height 658
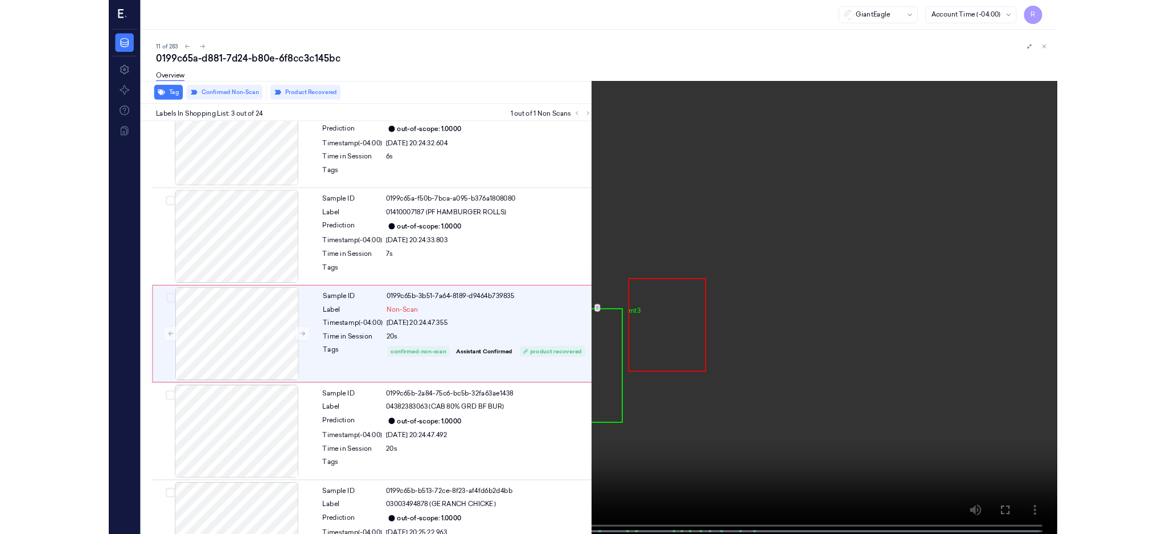
scroll to position [44, 0]
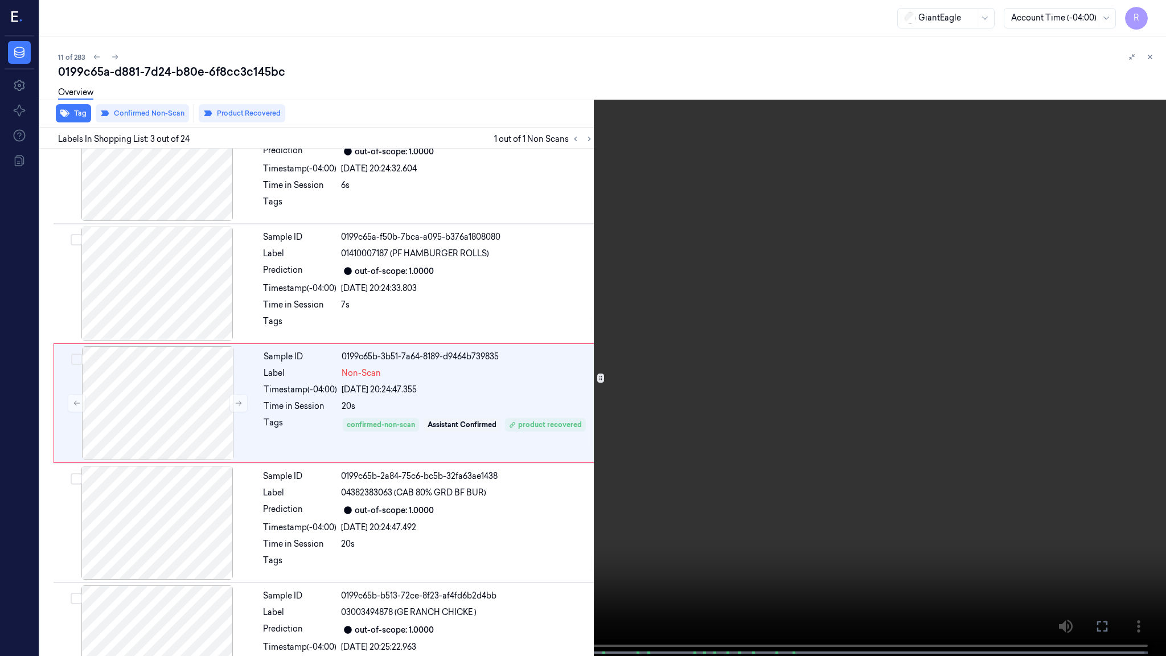
click at [809, 430] on video at bounding box center [583, 329] width 1166 height 658
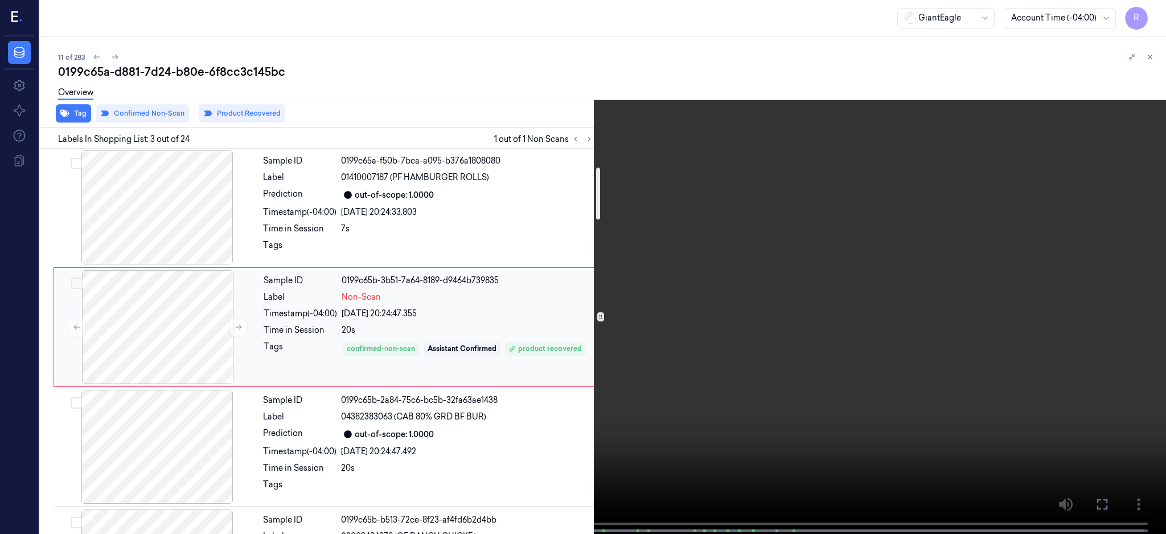
scroll to position [196, 0]
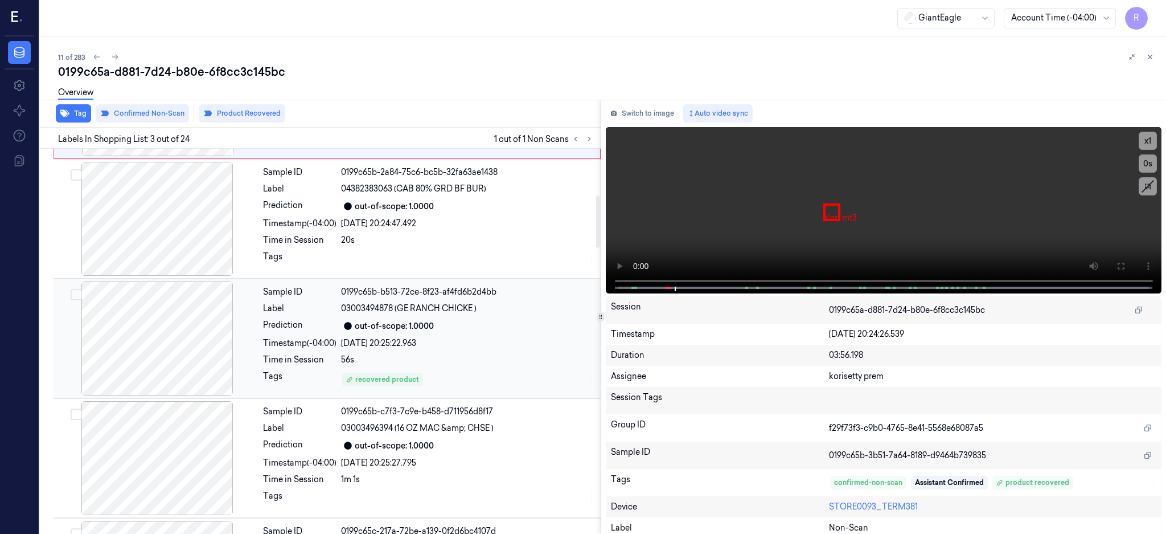
click at [172, 342] on div at bounding box center [157, 338] width 203 height 114
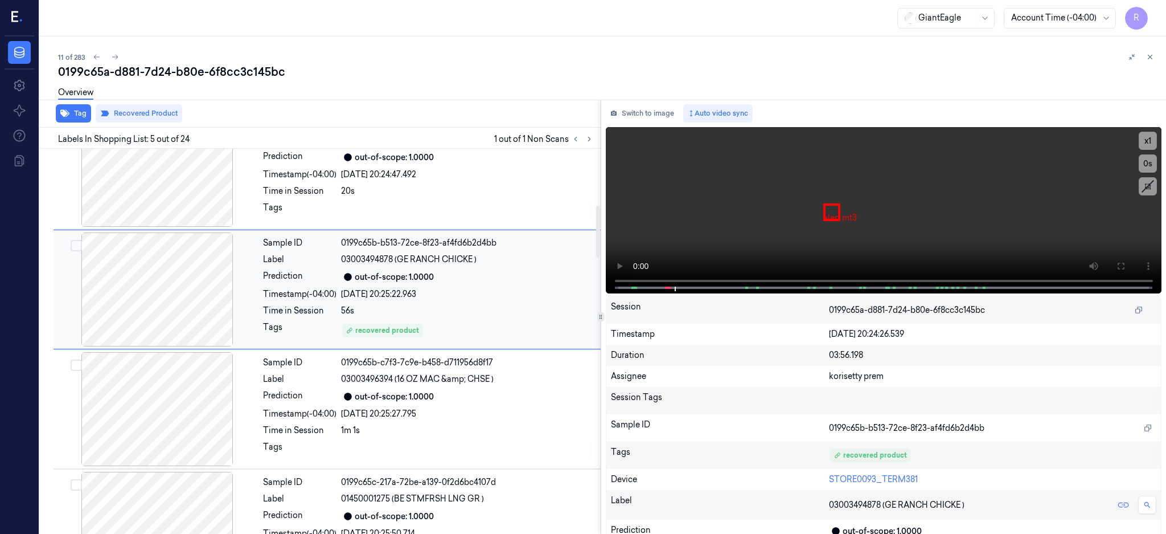
scroll to position [421, 0]
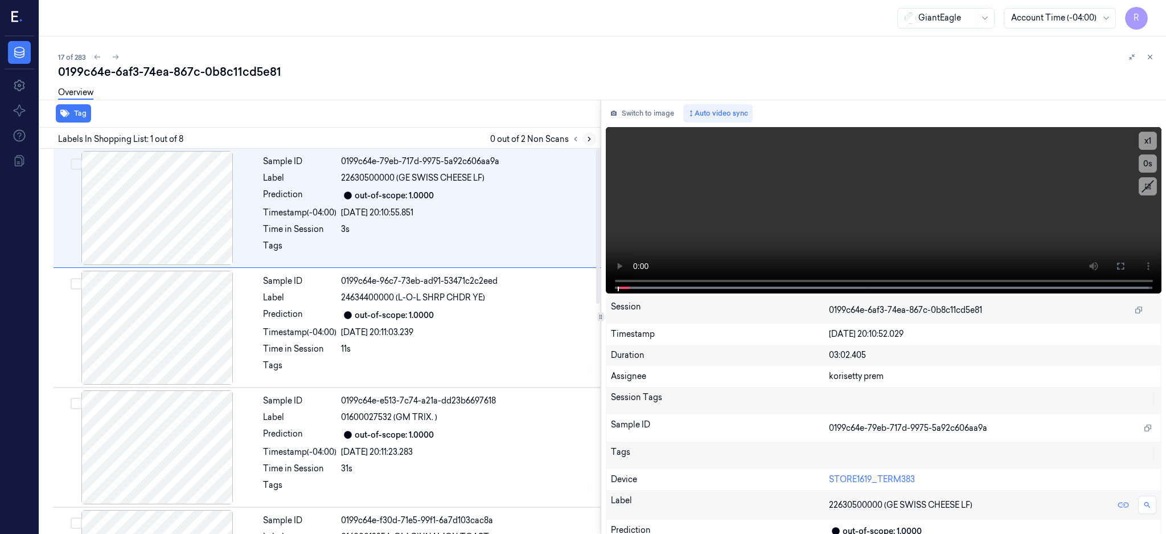
click at [593, 142] on icon at bounding box center [589, 139] width 8 height 8
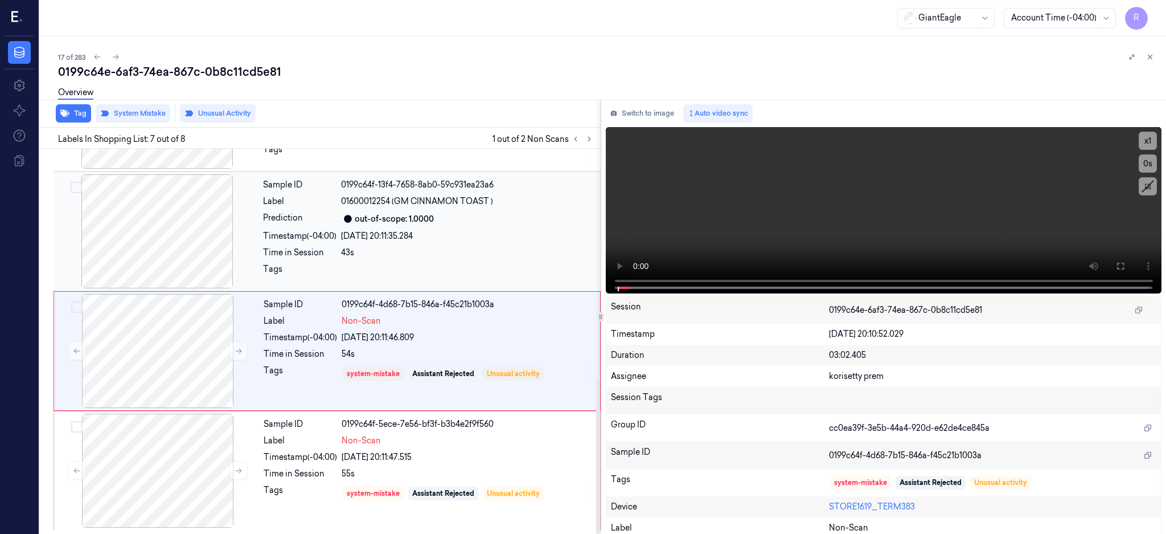
click at [180, 226] on div at bounding box center [157, 231] width 203 height 114
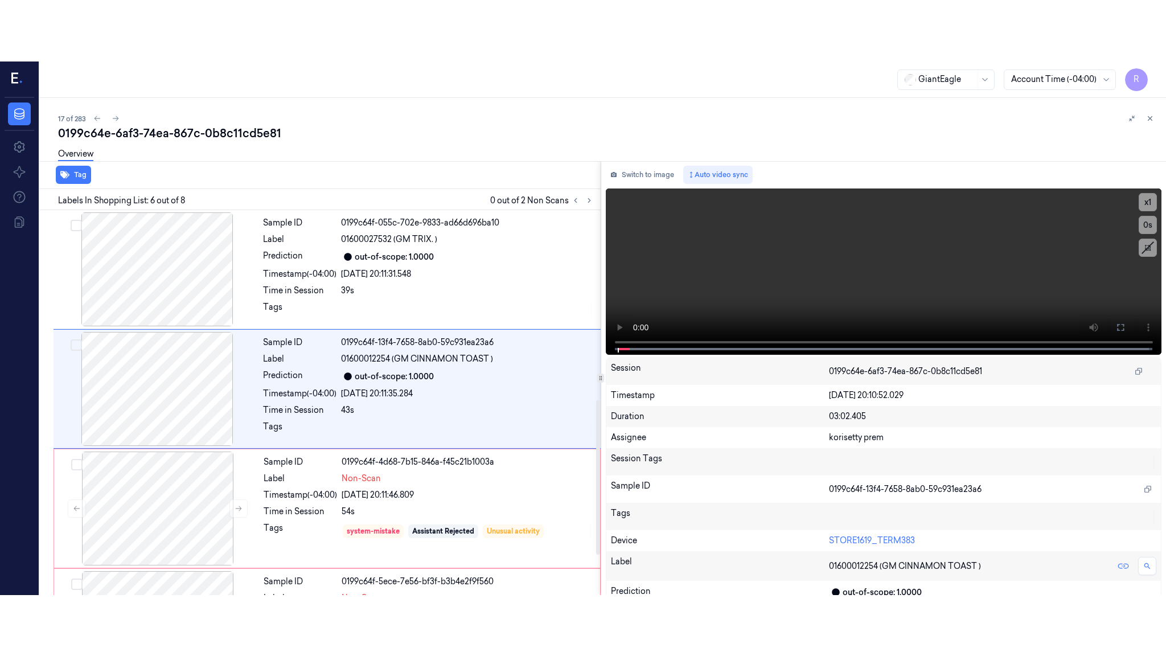
scroll to position [465, 0]
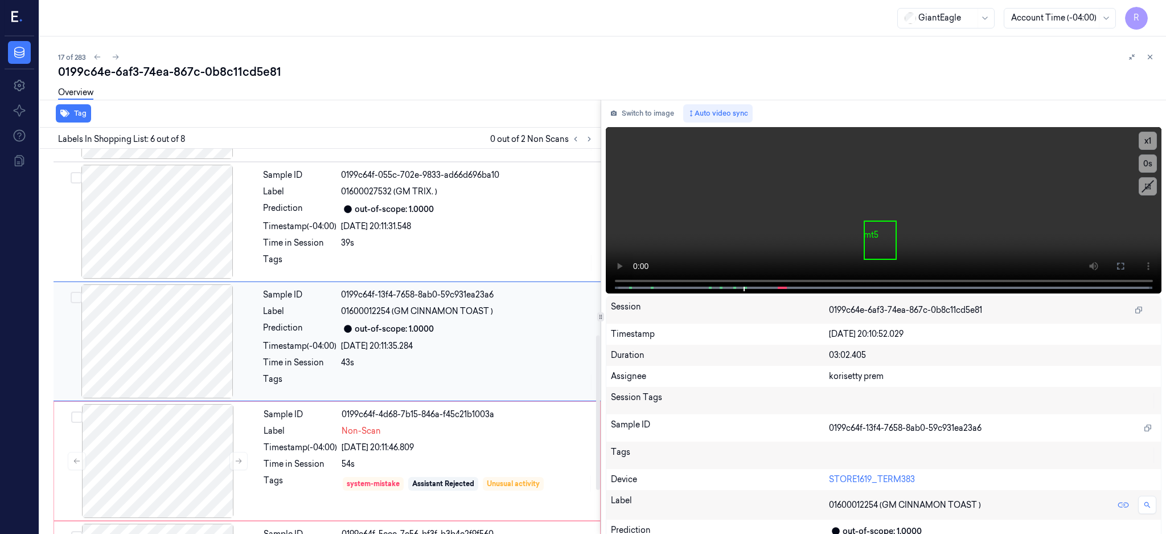
click at [161, 354] on div at bounding box center [157, 341] width 203 height 114
click at [119, 350] on div at bounding box center [157, 341] width 203 height 114
click at [1130, 262] on button at bounding box center [1121, 266] width 18 height 18
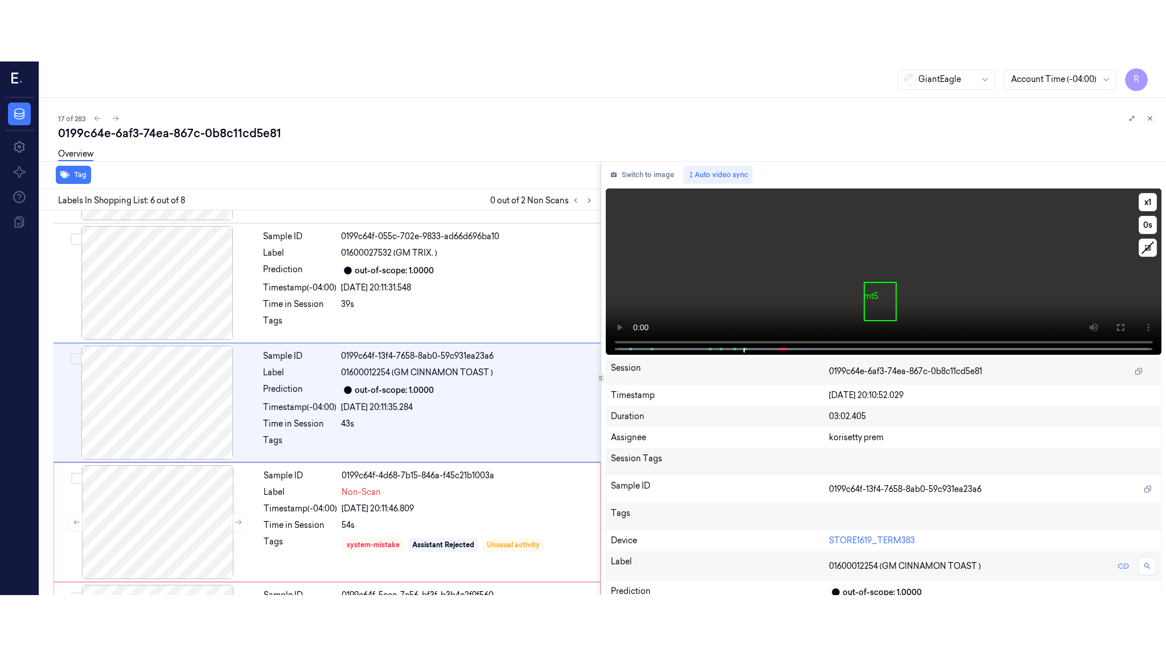
scroll to position [453, 0]
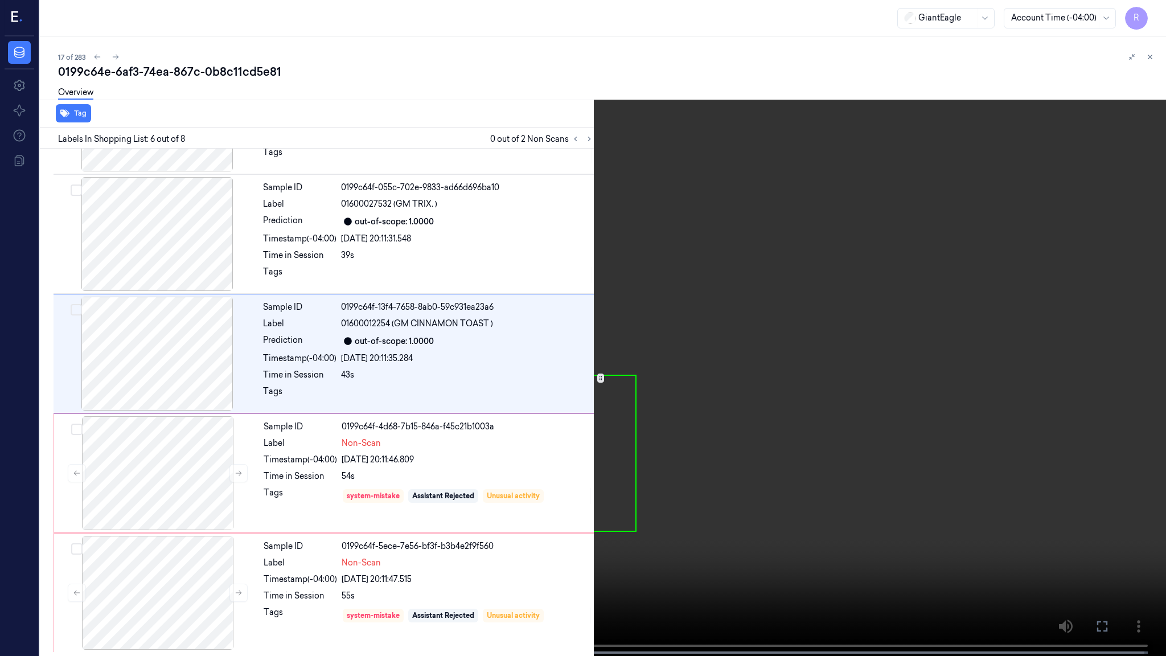
click at [685, 429] on video at bounding box center [583, 329] width 1166 height 658
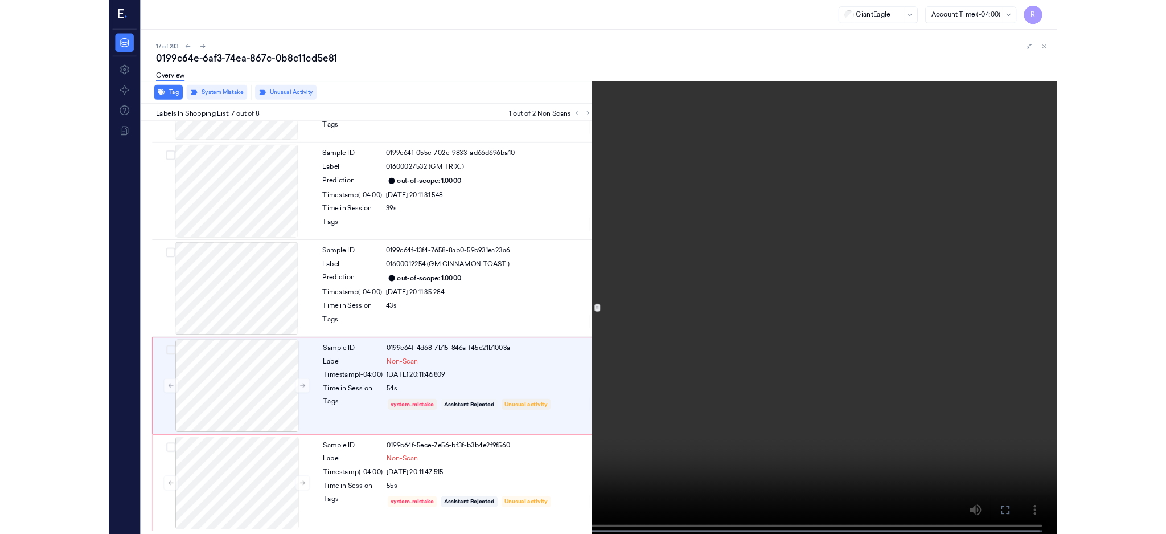
scroll to position [452, 0]
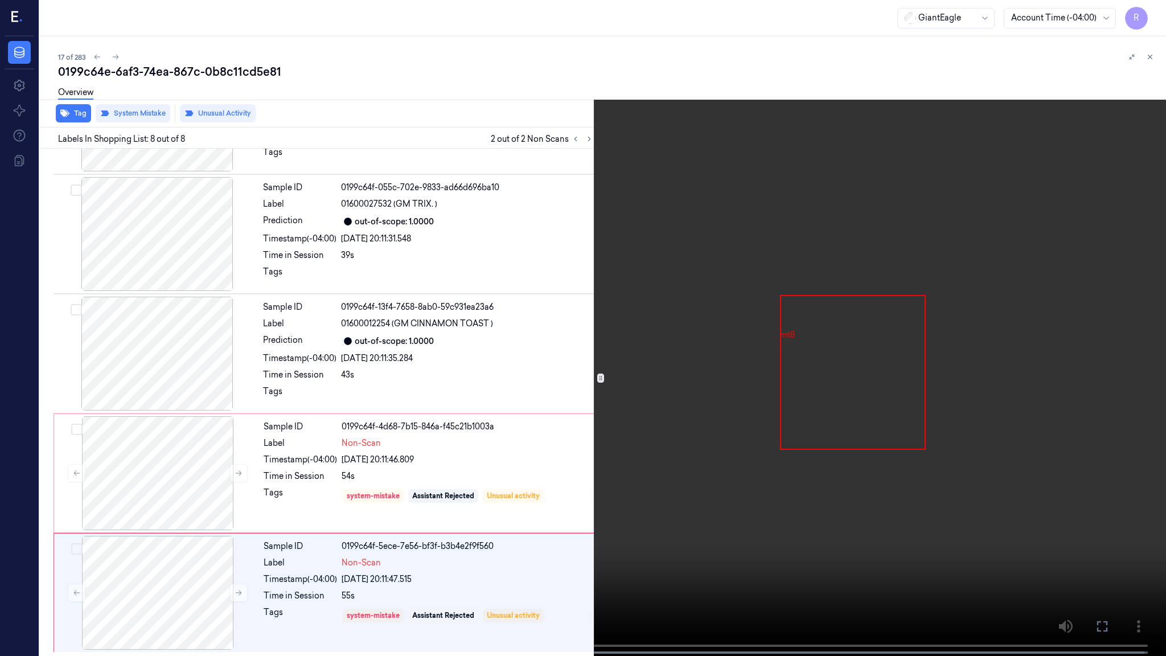
click at [656, 331] on video at bounding box center [583, 329] width 1166 height 658
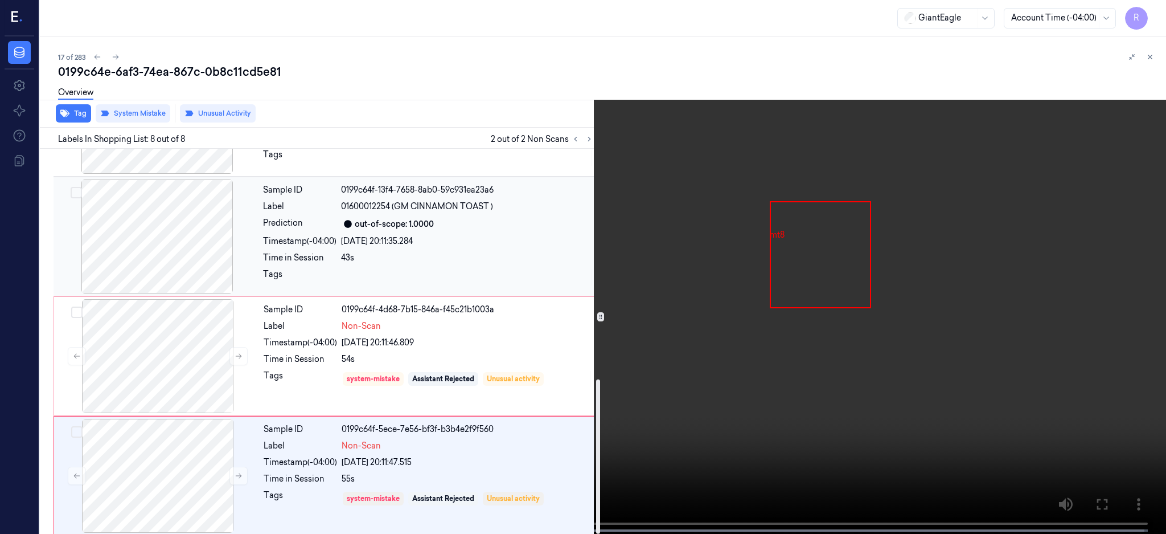
scroll to position [575, 0]
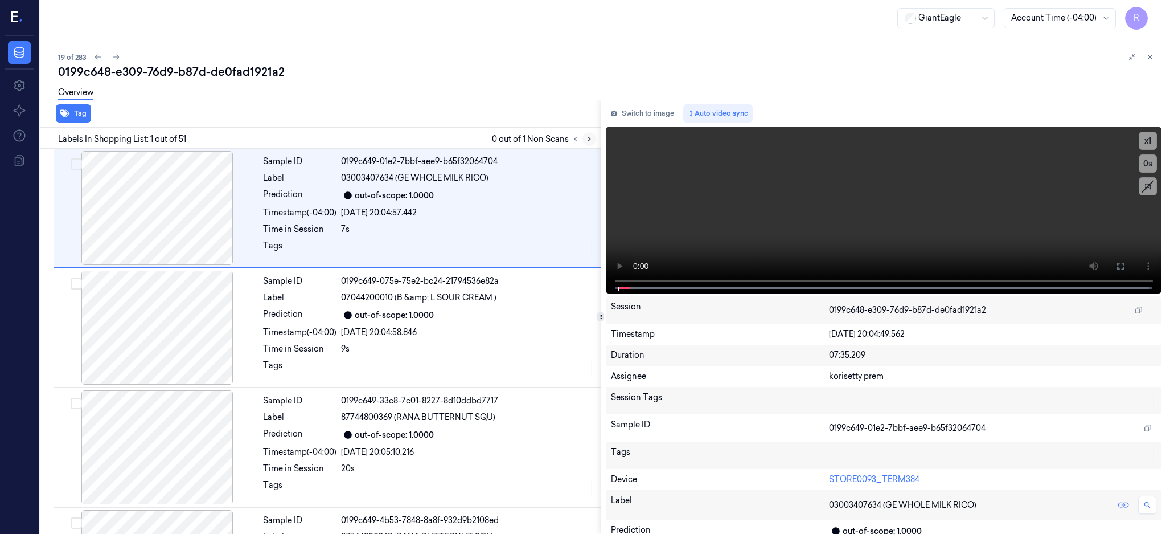
click at [593, 136] on icon at bounding box center [589, 139] width 8 height 8
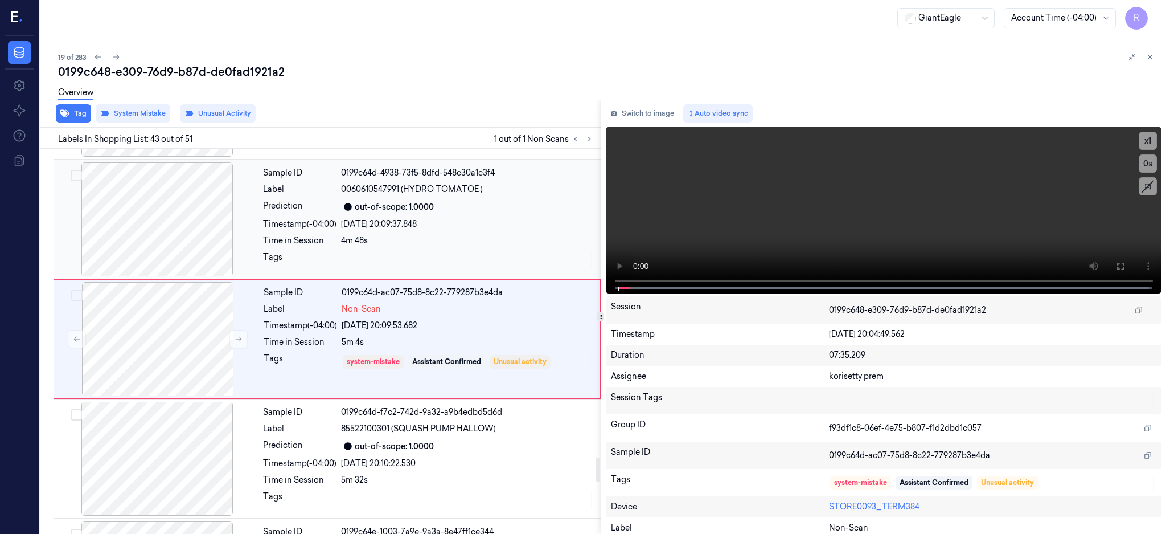
click at [204, 249] on div at bounding box center [157, 219] width 203 height 114
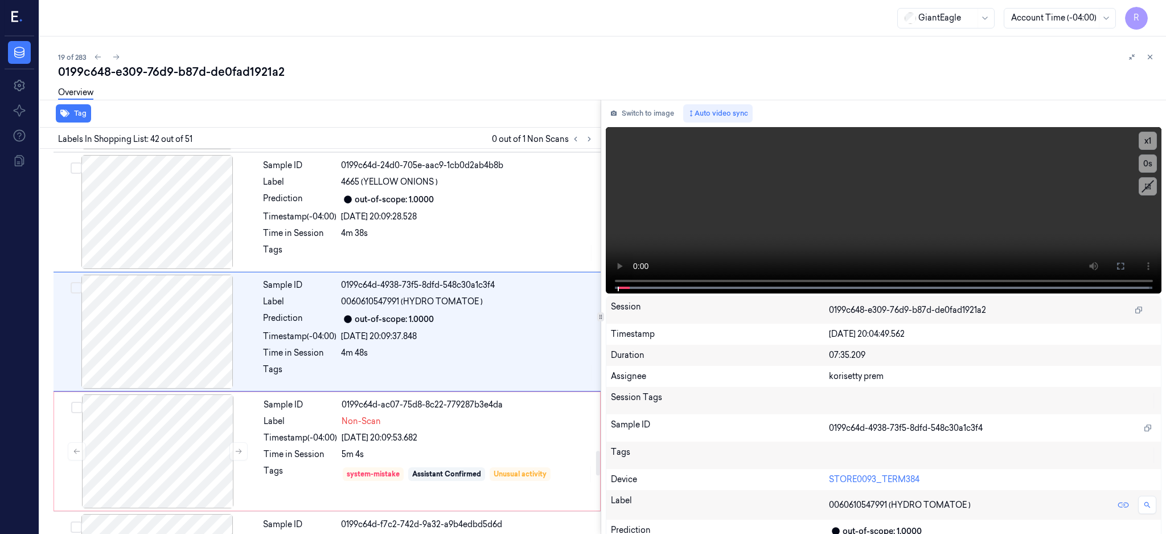
scroll to position [4772, 0]
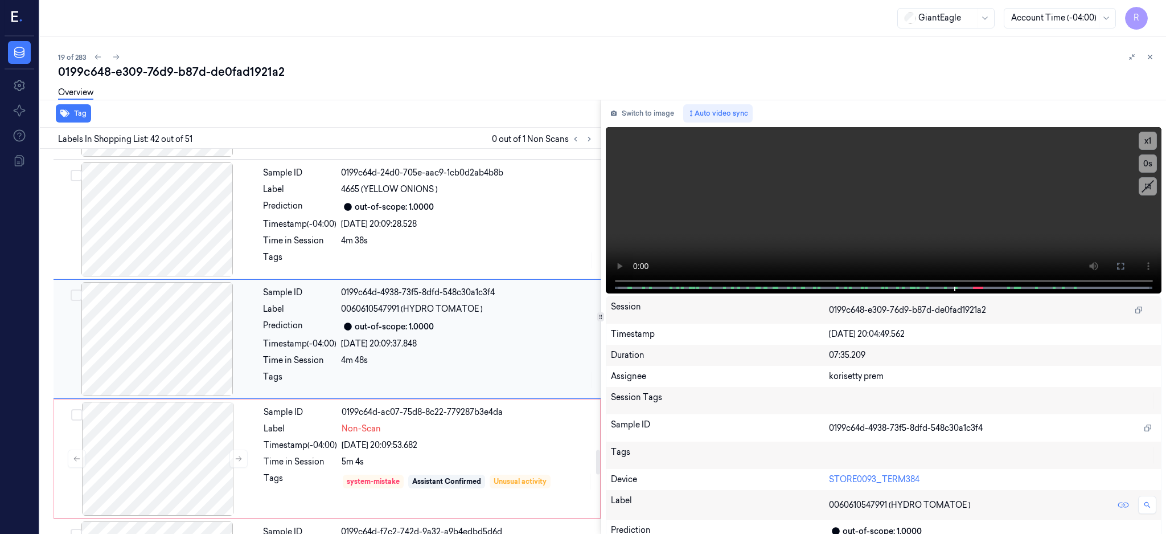
click at [158, 354] on div at bounding box center [157, 339] width 203 height 114
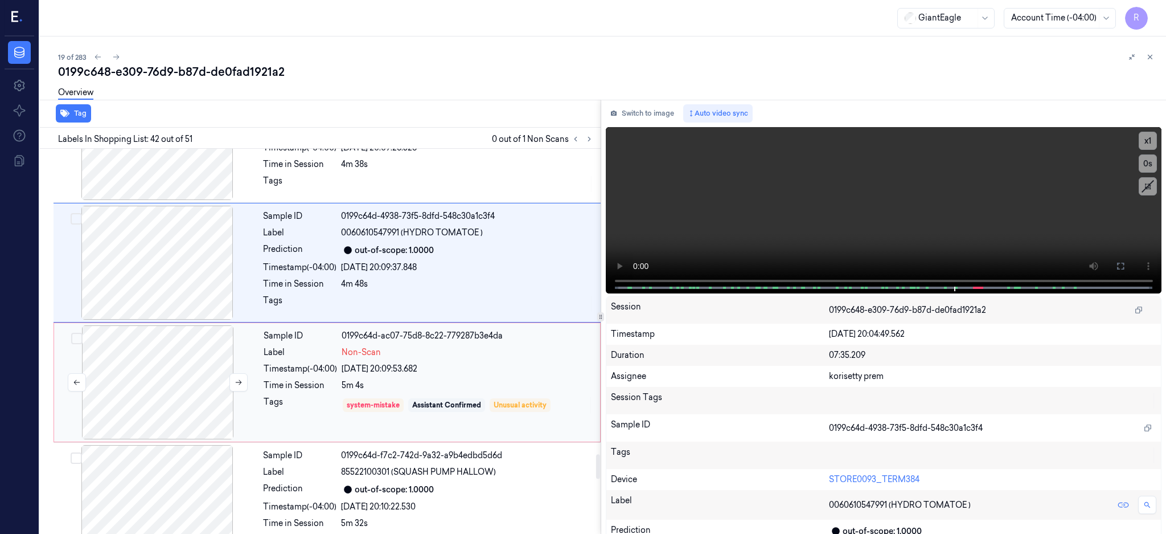
click at [186, 436] on div at bounding box center [157, 382] width 203 height 114
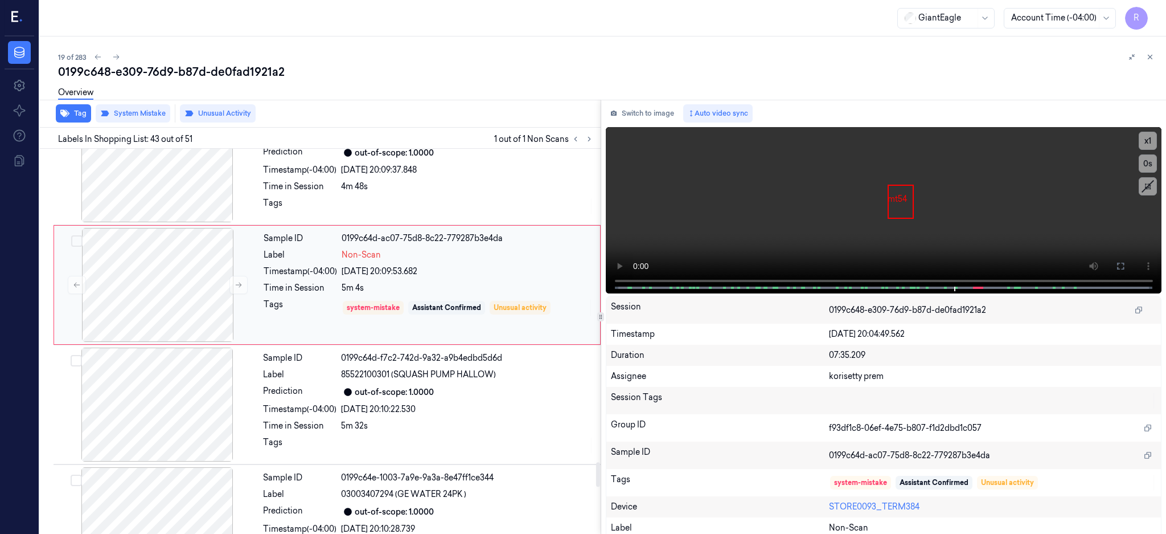
scroll to position [4968, 0]
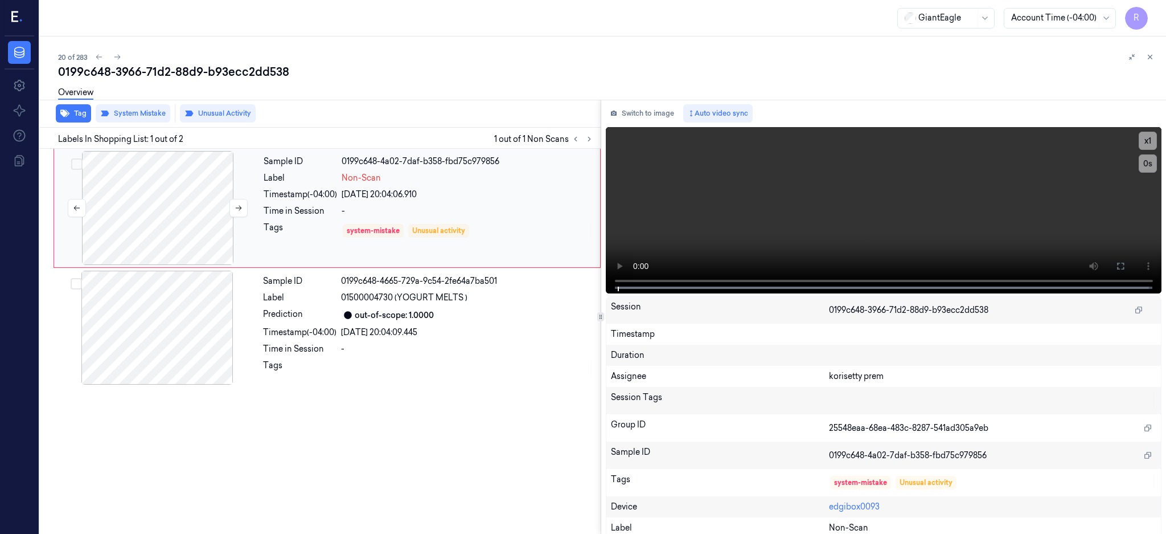
click at [183, 203] on div at bounding box center [157, 208] width 203 height 114
click at [128, 214] on div at bounding box center [157, 208] width 203 height 114
click at [1130, 265] on button at bounding box center [1121, 266] width 18 height 18
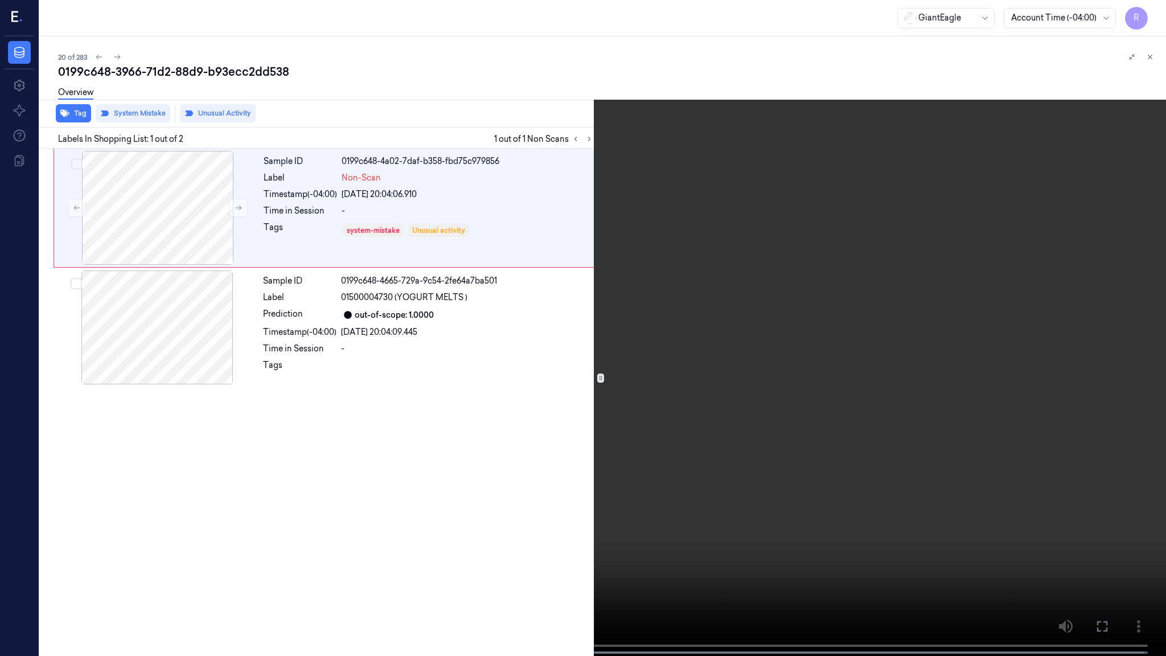
click at [684, 343] on video at bounding box center [583, 329] width 1166 height 658
click at [1158, 16] on button "x 1" at bounding box center [1152, 14] width 18 height 18
click at [1158, 16] on button "x 2" at bounding box center [1152, 14] width 18 height 18
click at [1155, 19] on button "x 4" at bounding box center [1152, 14] width 18 height 18
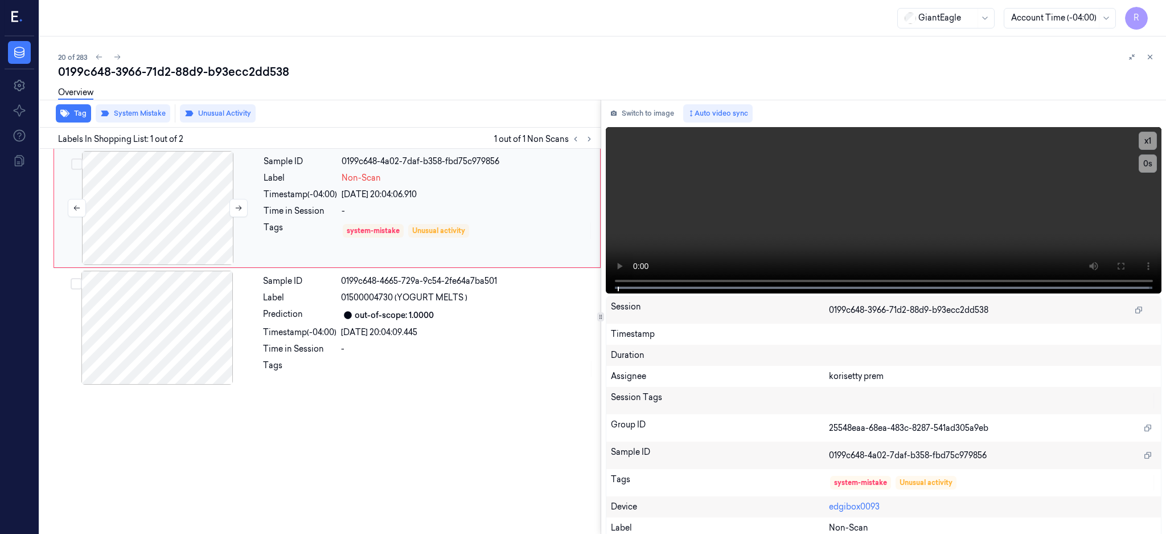
click at [208, 191] on div at bounding box center [157, 208] width 203 height 114
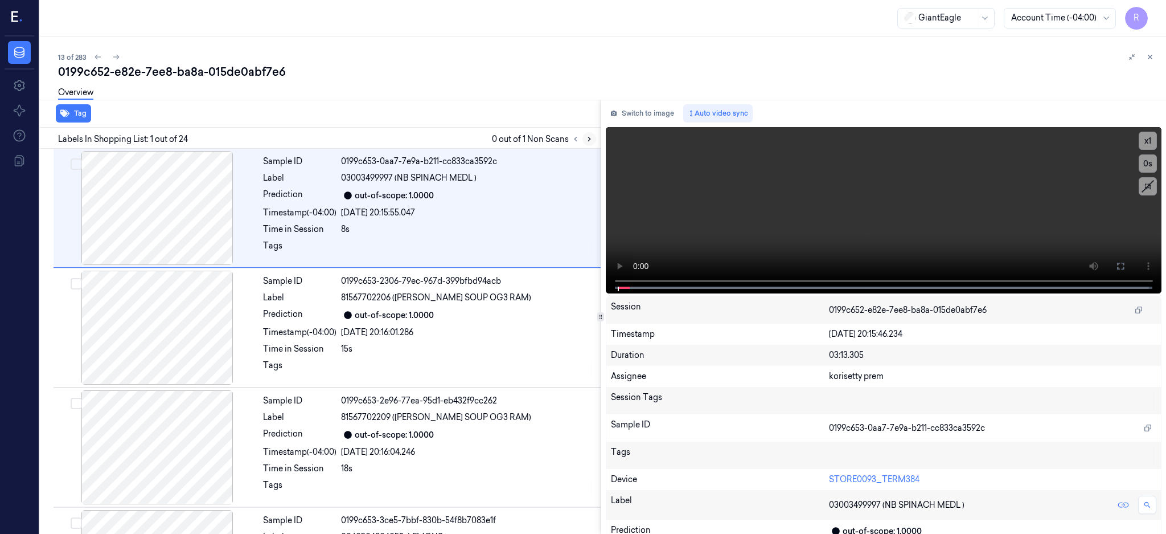
click at [593, 139] on icon at bounding box center [589, 139] width 8 height 8
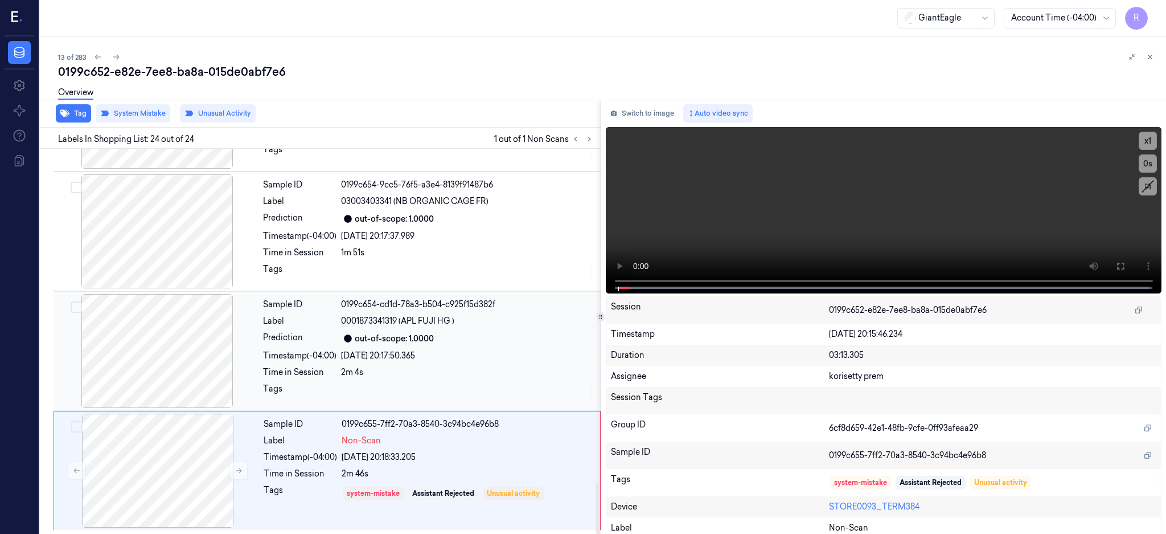
click at [168, 368] on div at bounding box center [157, 351] width 203 height 114
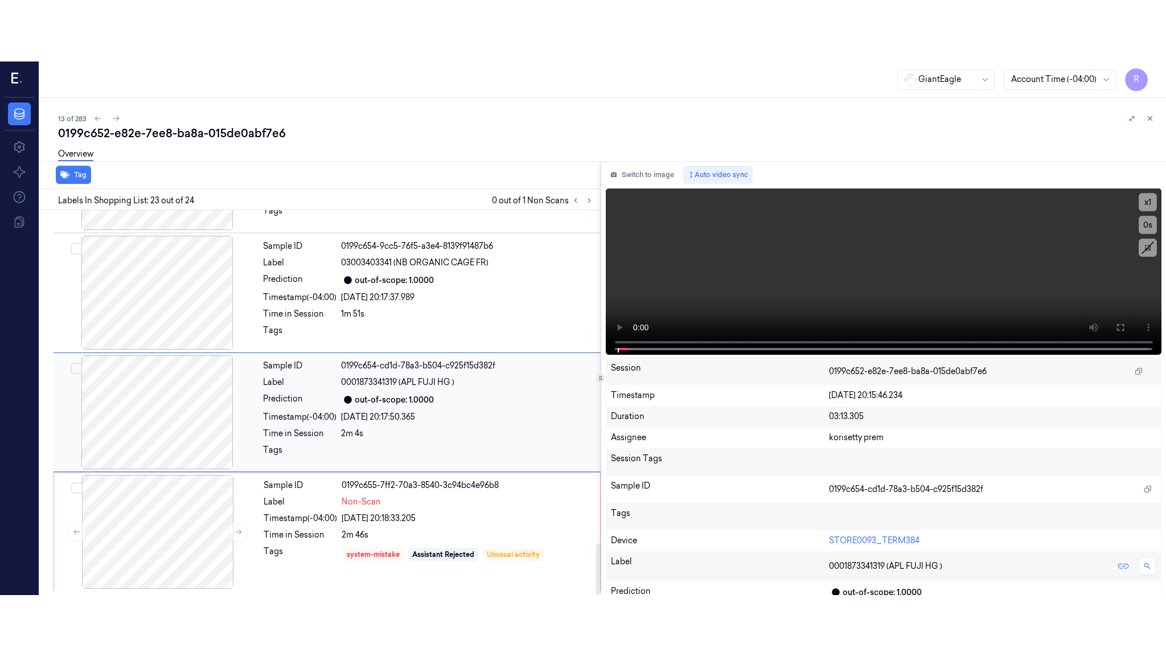
scroll to position [2490, 0]
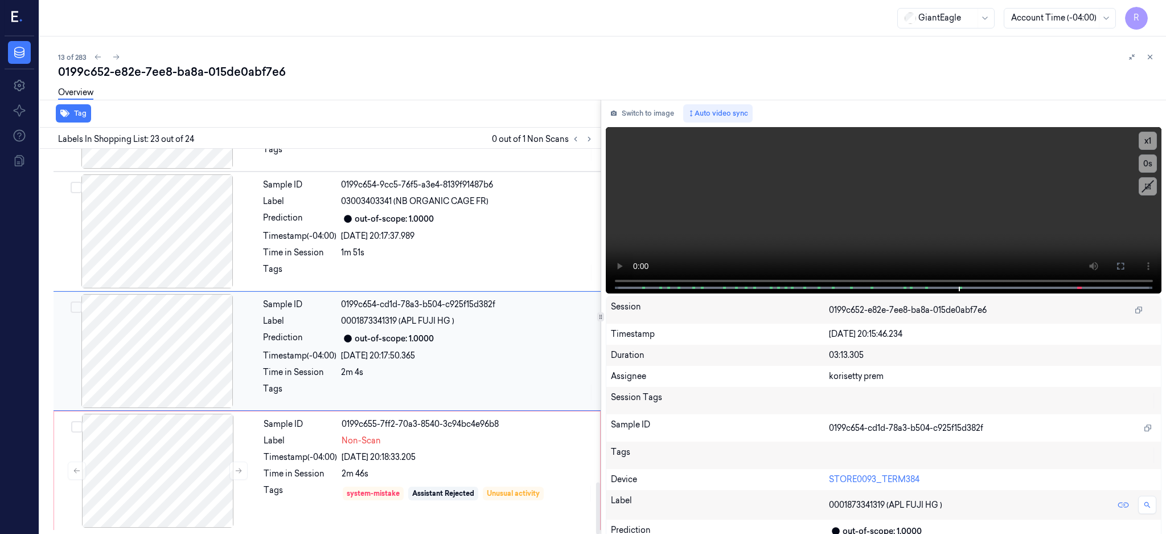
click at [196, 359] on div at bounding box center [157, 351] width 203 height 114
click at [1125, 263] on icon at bounding box center [1120, 265] width 9 height 9
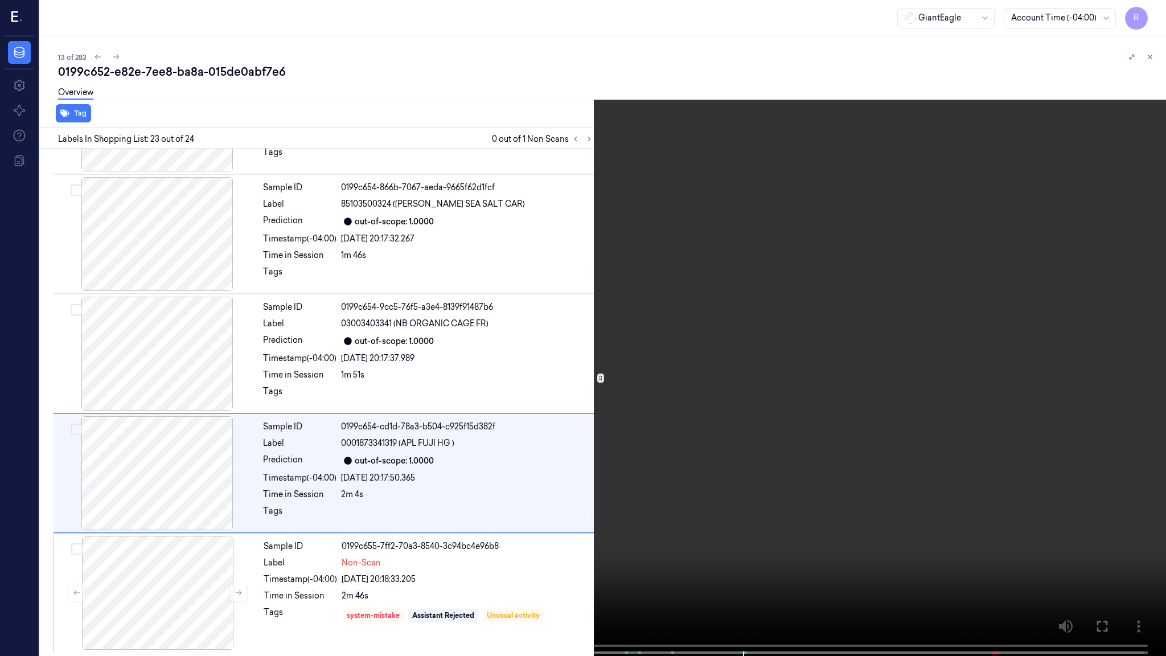
click at [684, 396] on video at bounding box center [583, 329] width 1166 height 658
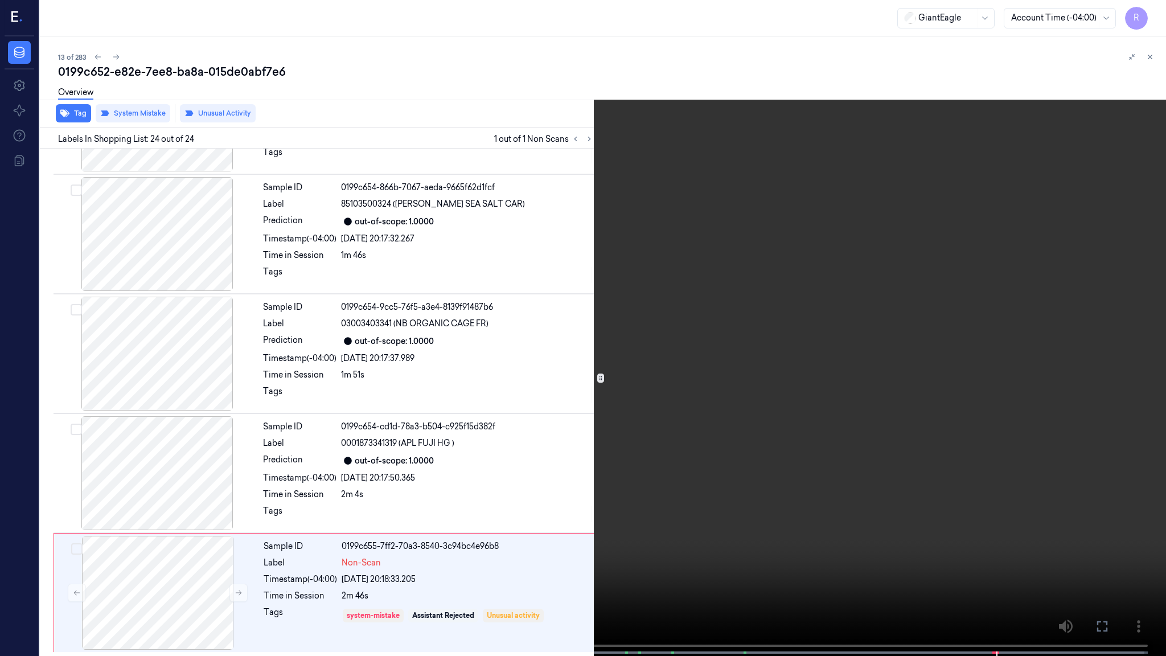
click at [977, 268] on video at bounding box center [583, 329] width 1166 height 658
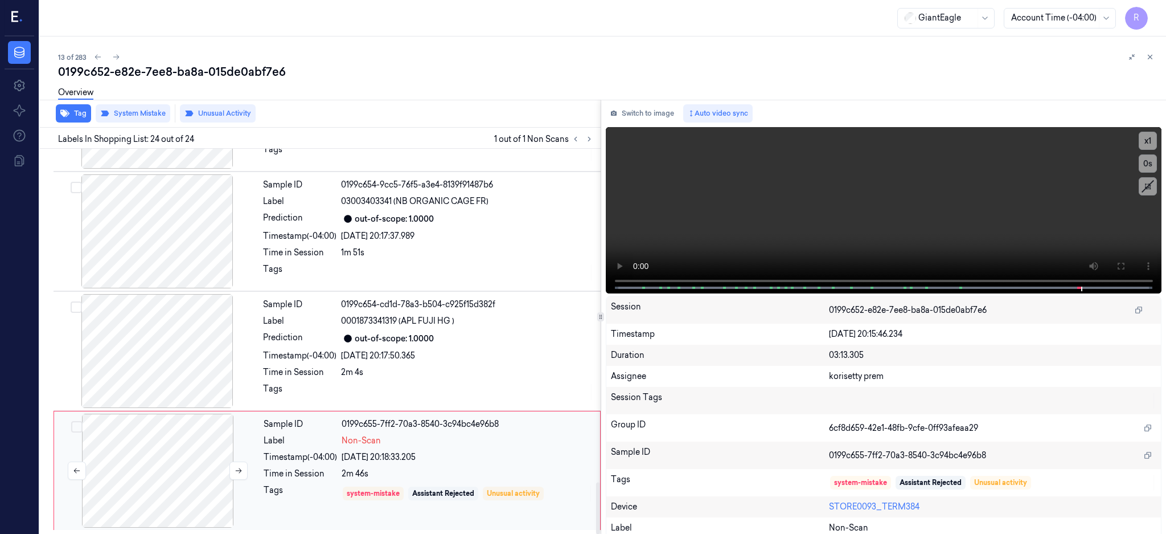
click at [169, 447] on div at bounding box center [157, 470] width 203 height 114
click at [211, 115] on button "Unusual Activity" at bounding box center [218, 113] width 76 height 18
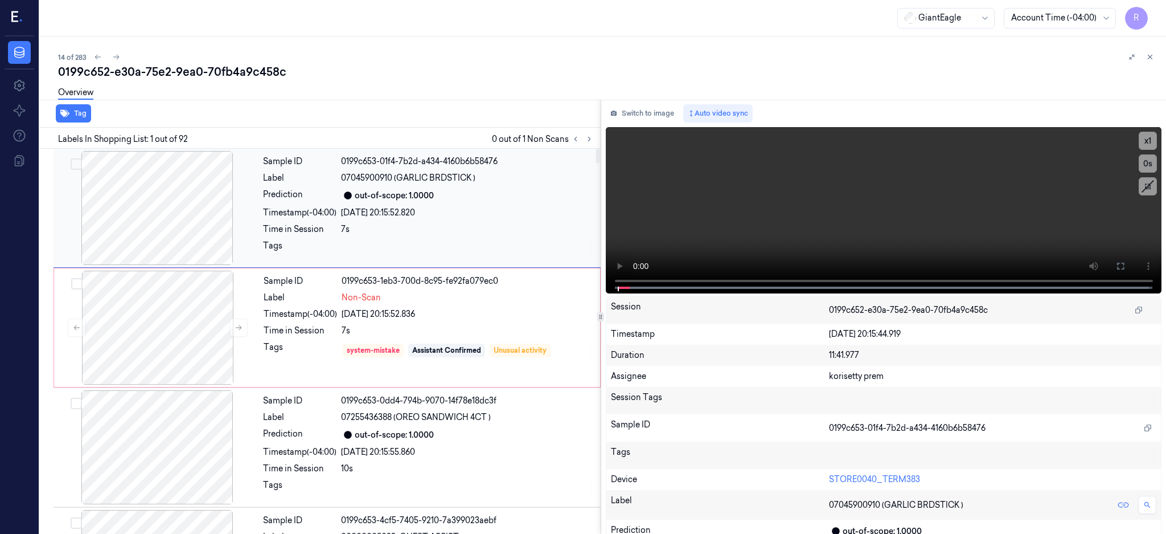
click at [173, 215] on div at bounding box center [157, 208] width 203 height 114
click at [1130, 259] on button at bounding box center [1121, 266] width 18 height 18
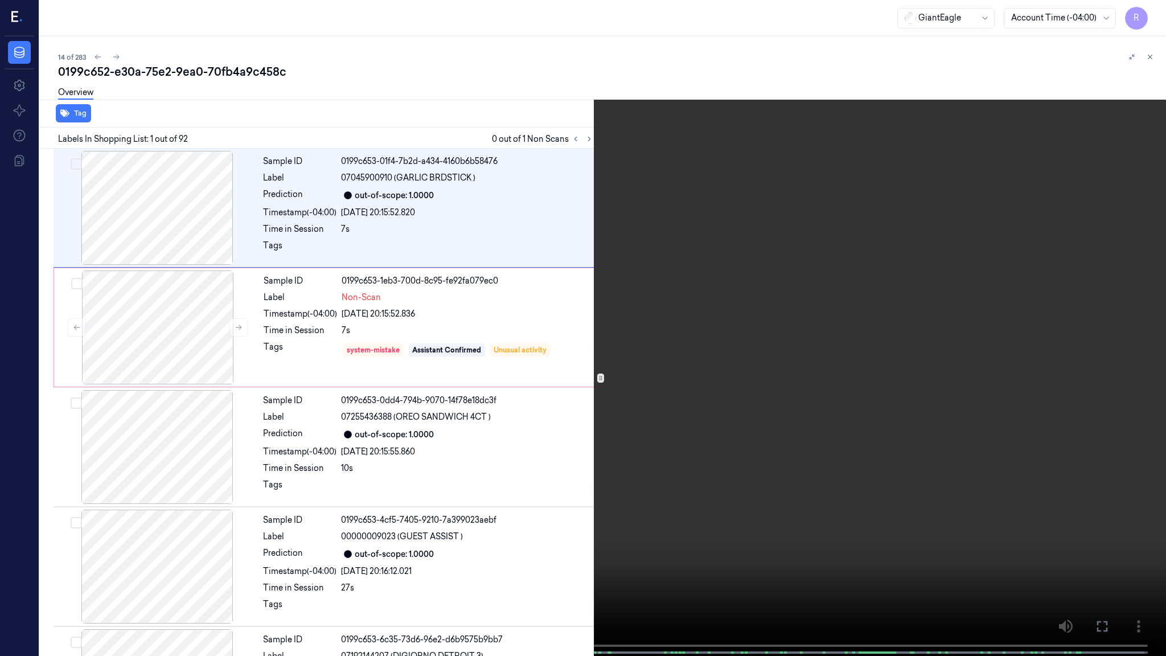
click at [621, 355] on video at bounding box center [583, 329] width 1166 height 658
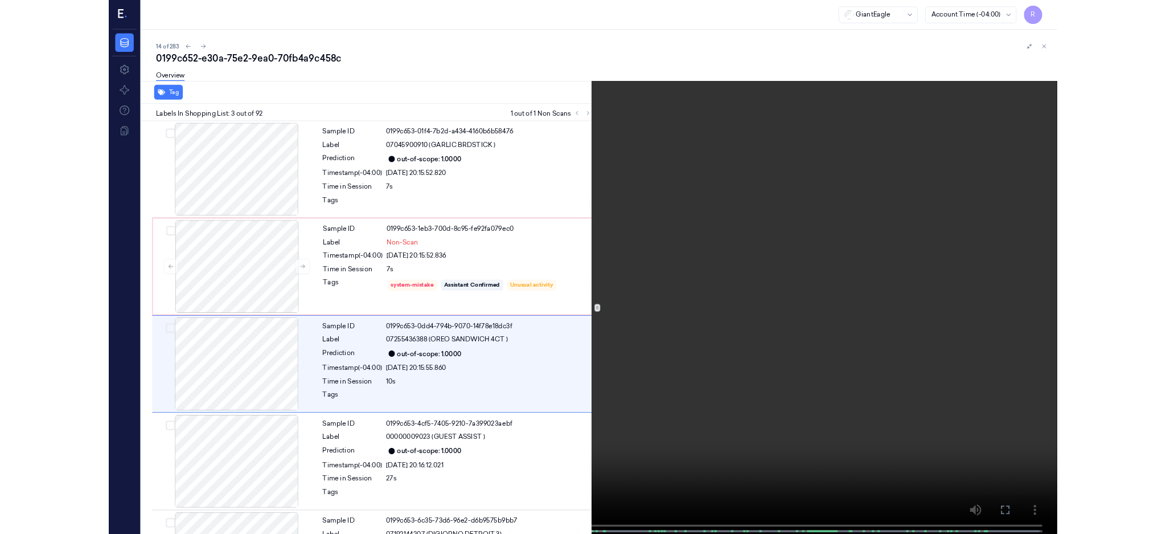
scroll to position [44, 0]
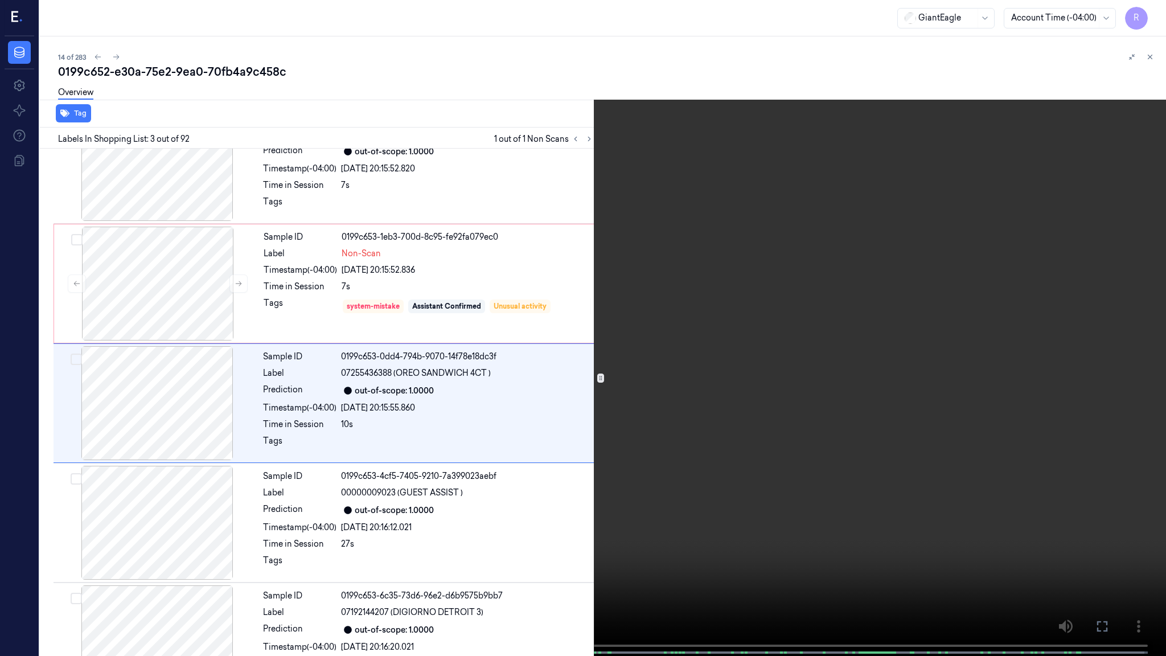
click at [781, 387] on video at bounding box center [583, 329] width 1166 height 658
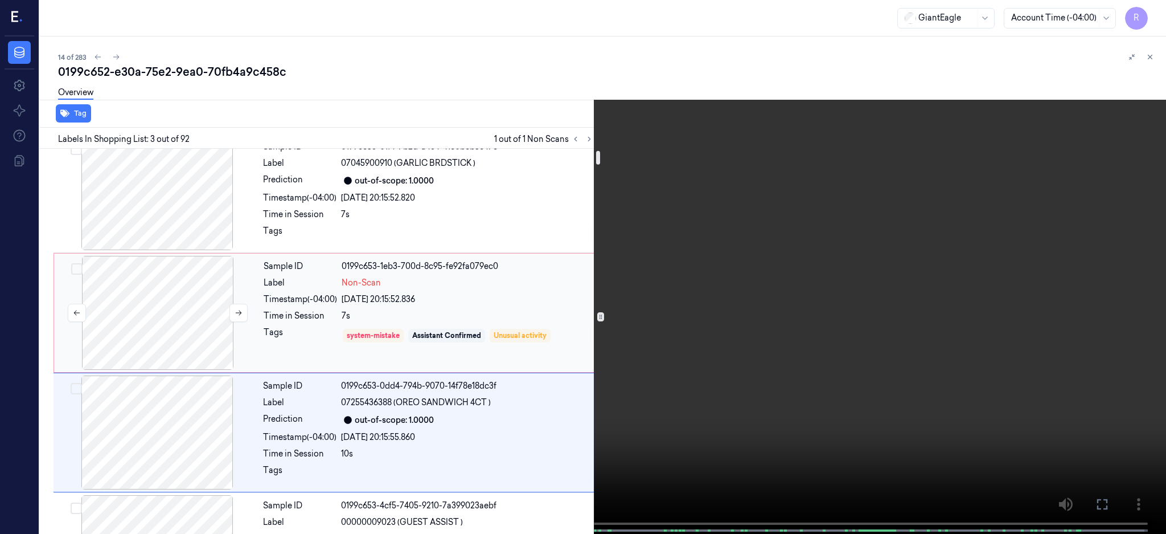
scroll to position [0, 0]
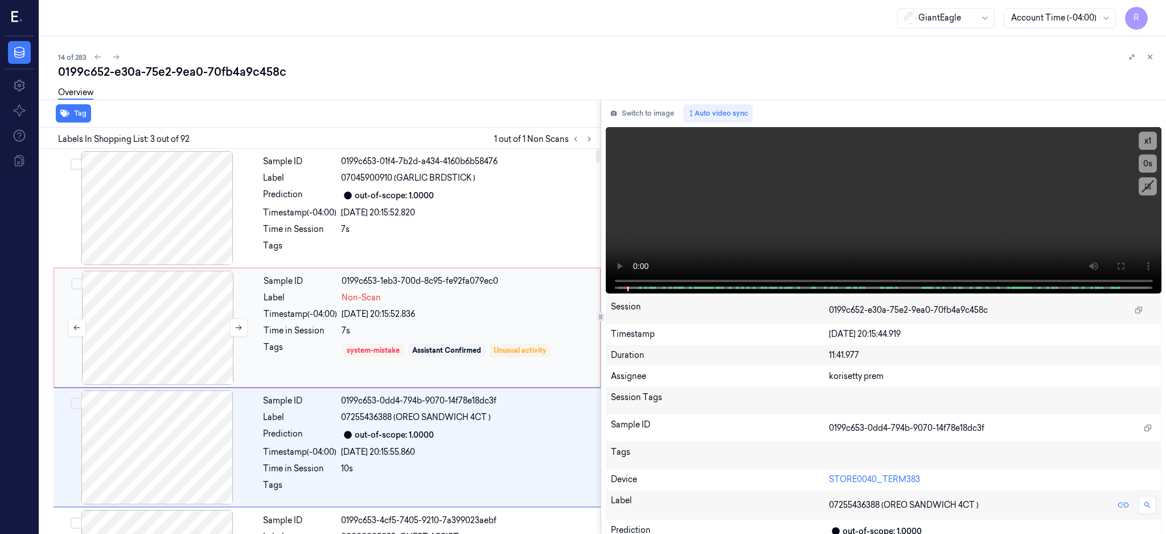
click at [167, 315] on div at bounding box center [157, 327] width 203 height 114
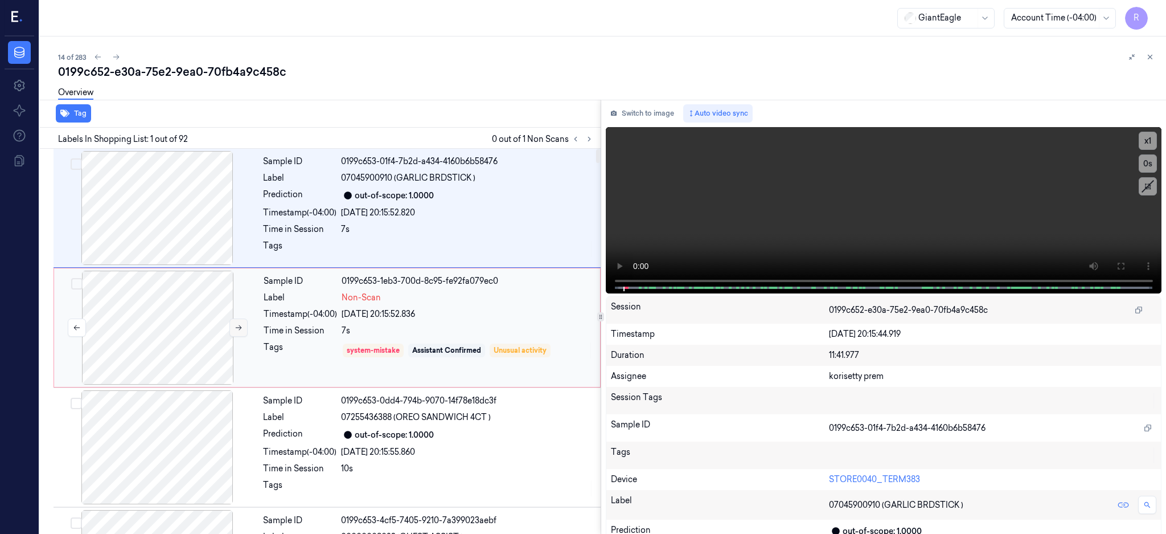
click at [233, 328] on button at bounding box center [238, 327] width 18 height 18
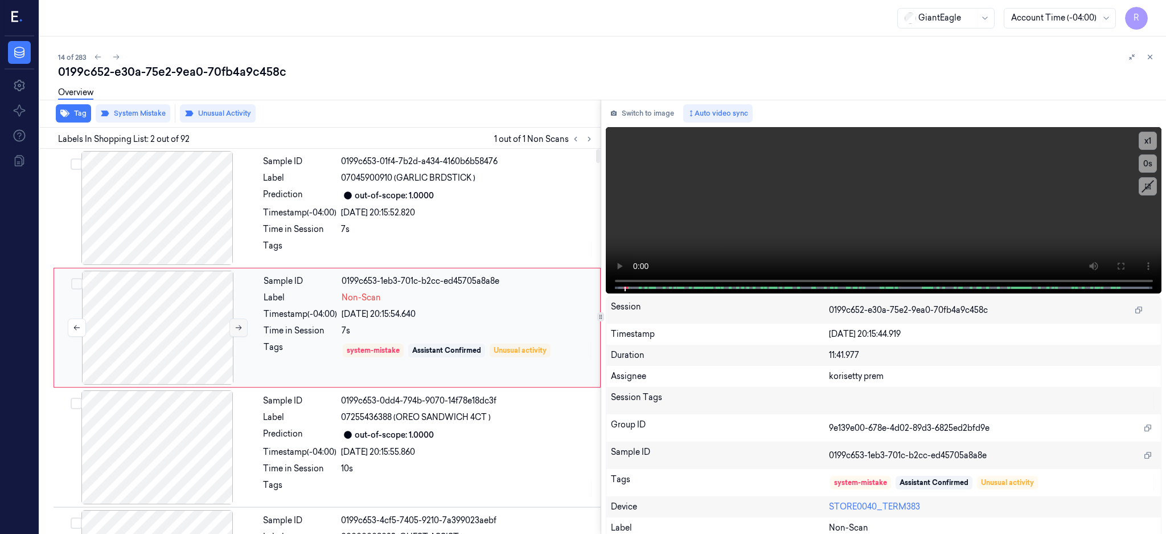
click at [233, 328] on button at bounding box center [238, 327] width 18 height 18
click at [178, 319] on div at bounding box center [157, 327] width 203 height 114
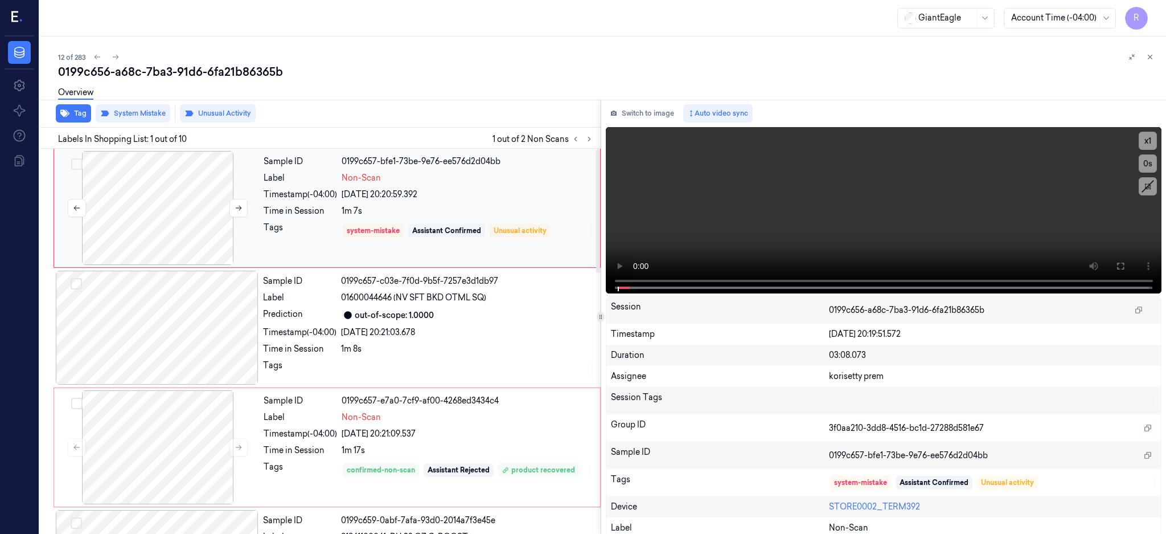
click at [148, 210] on div at bounding box center [157, 208] width 203 height 114
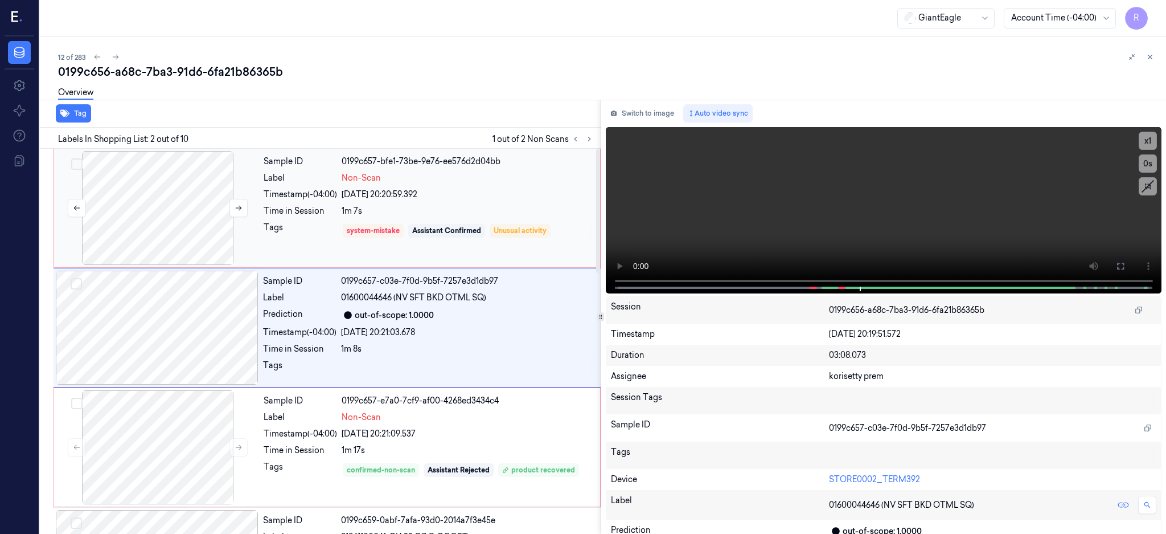
click at [179, 234] on div at bounding box center [157, 208] width 203 height 114
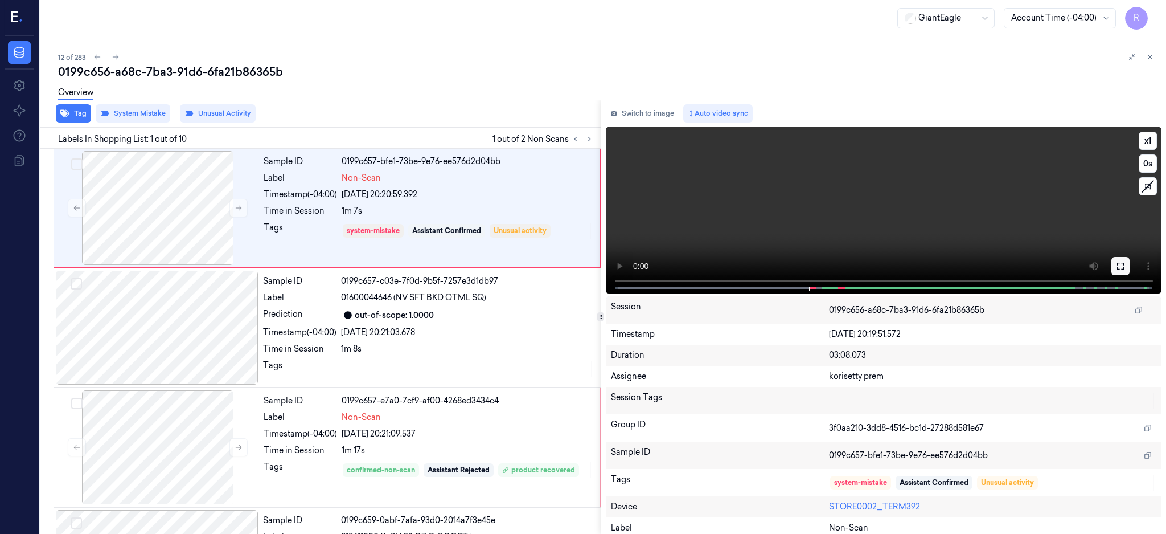
click at [1130, 267] on button at bounding box center [1121, 266] width 18 height 18
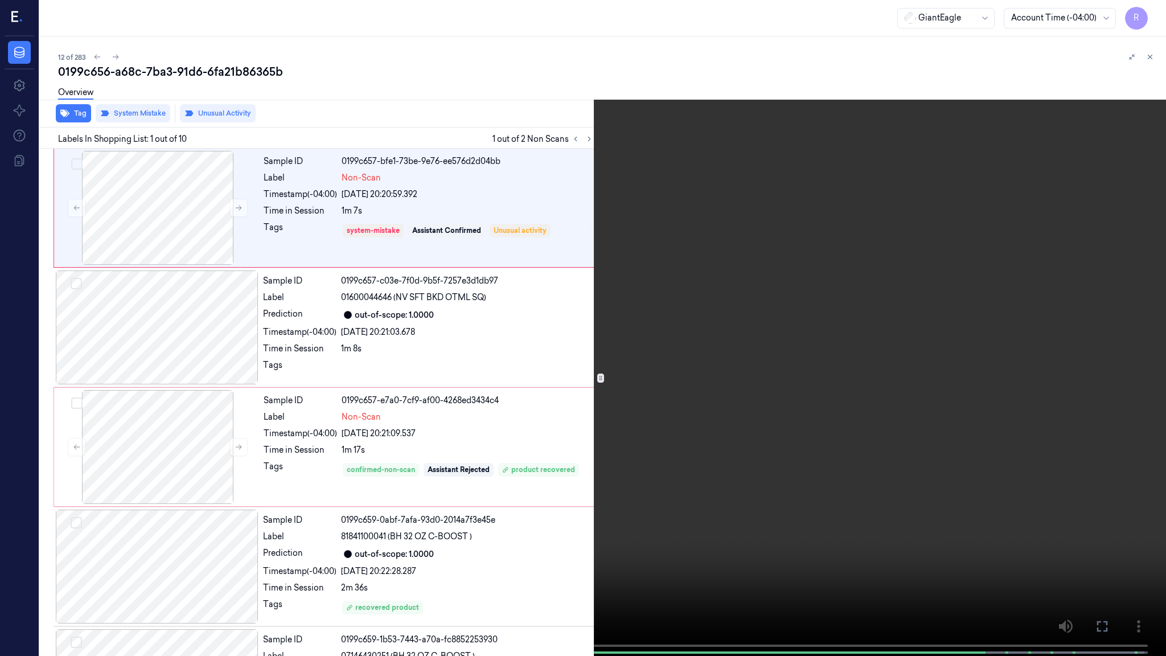
click at [741, 374] on video at bounding box center [583, 329] width 1166 height 658
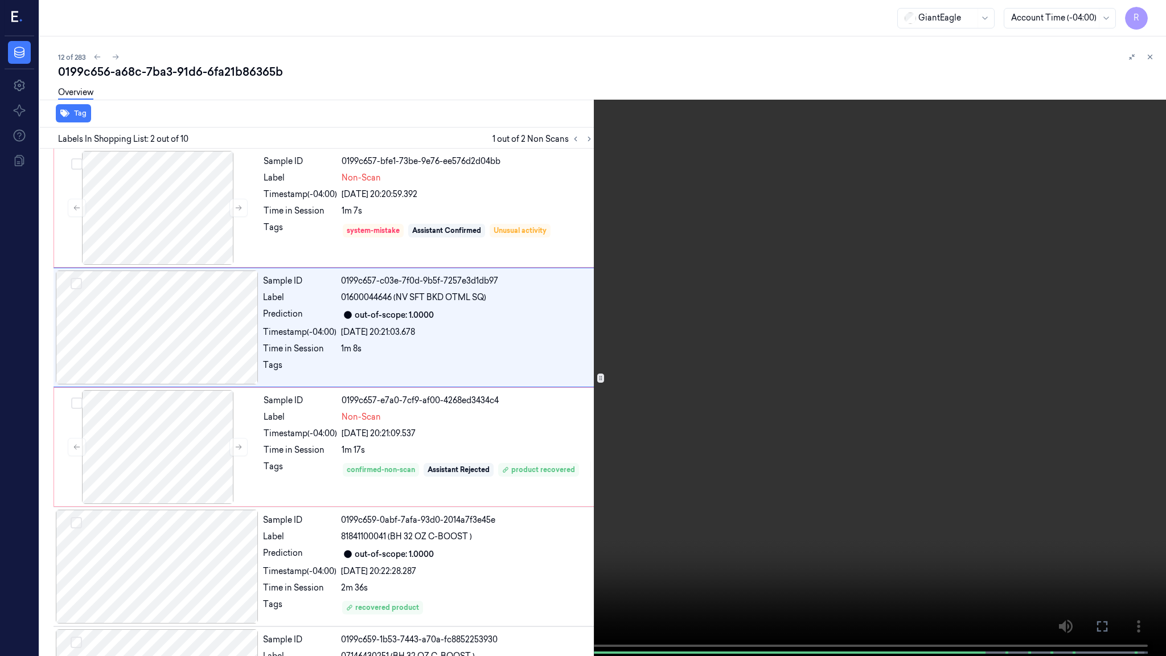
click at [691, 500] on video at bounding box center [583, 329] width 1166 height 658
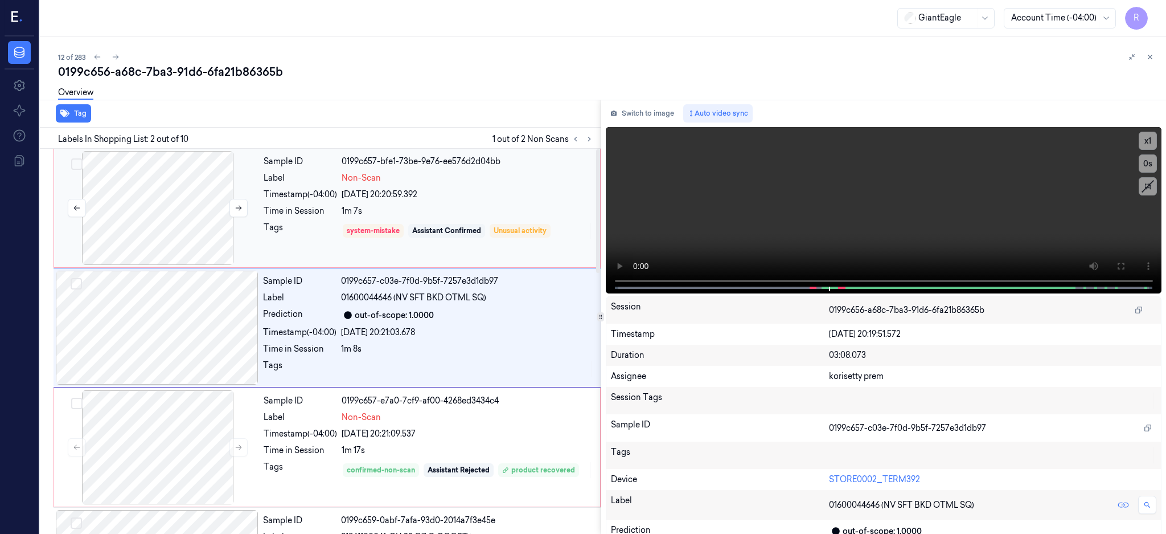
click at [149, 175] on div at bounding box center [157, 208] width 203 height 114
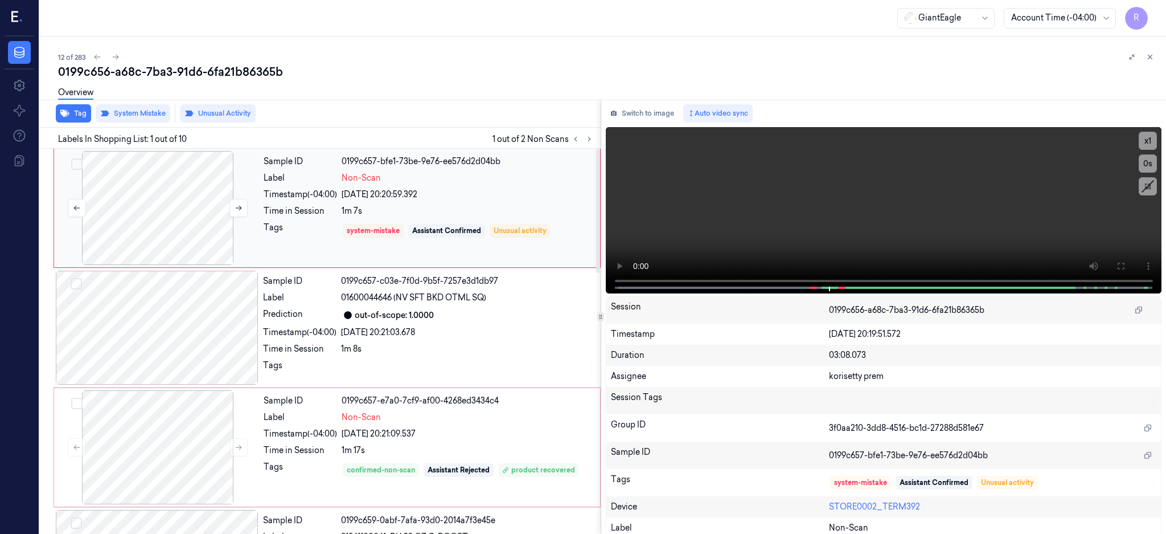
click at [161, 214] on div at bounding box center [157, 208] width 203 height 114
click at [191, 358] on div at bounding box center [157, 327] width 203 height 114
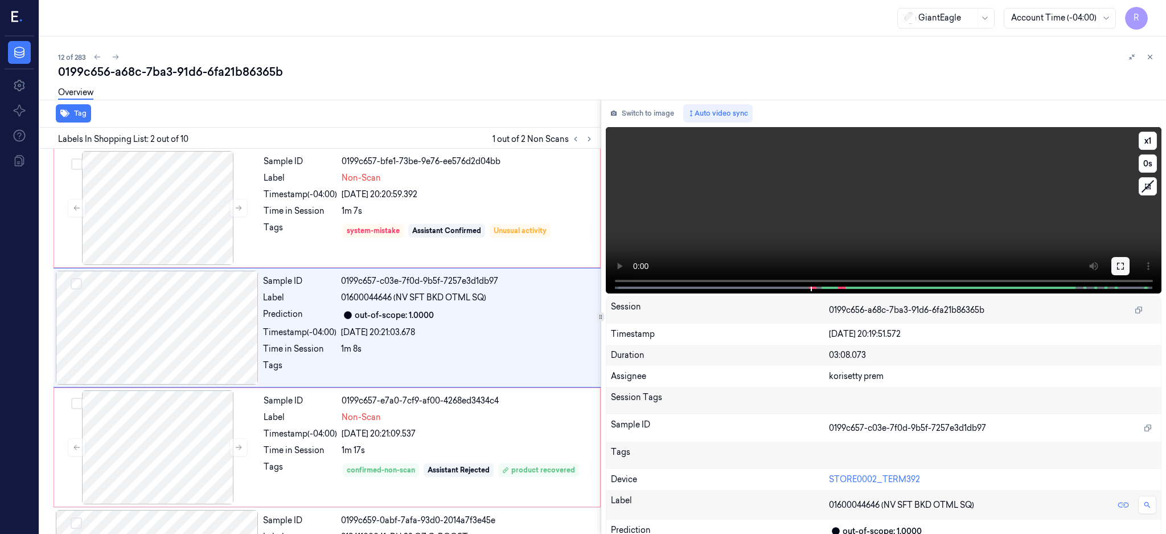
click at [1125, 264] on icon at bounding box center [1120, 265] width 9 height 9
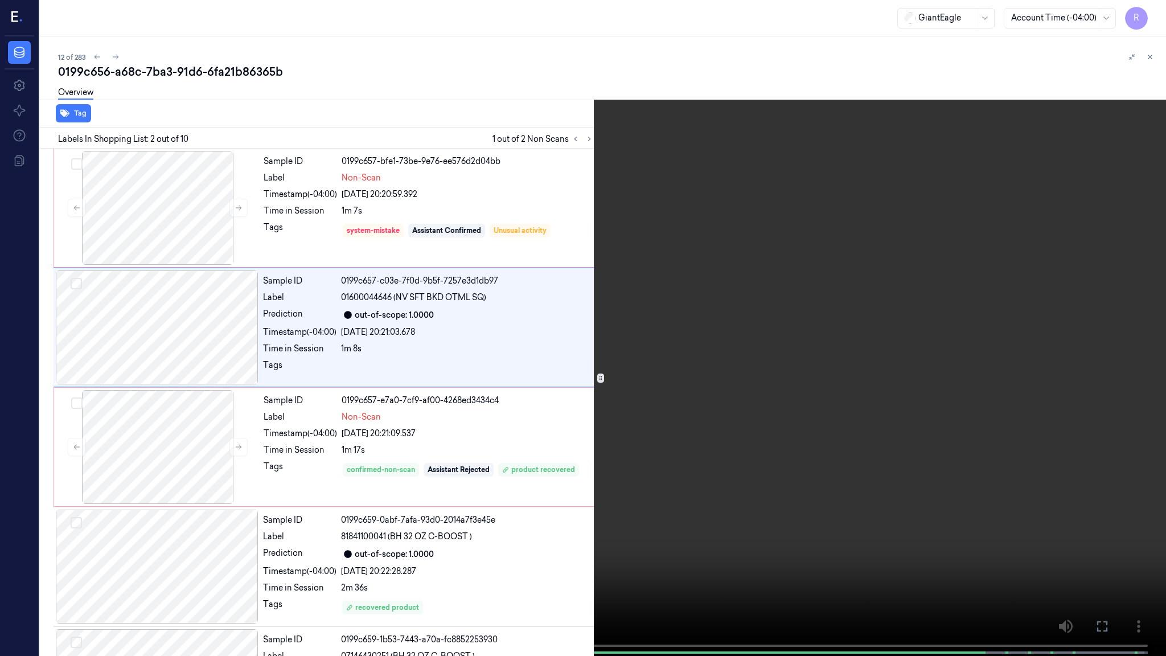
click at [743, 410] on video at bounding box center [583, 329] width 1166 height 658
click at [746, 408] on video at bounding box center [583, 329] width 1166 height 658
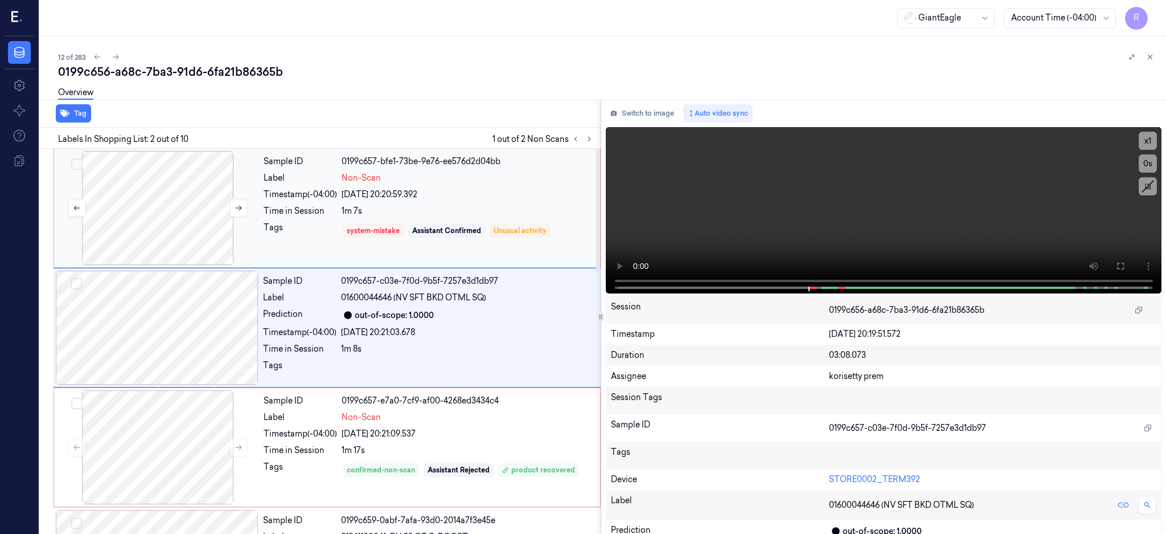
click at [191, 205] on div at bounding box center [157, 208] width 203 height 114
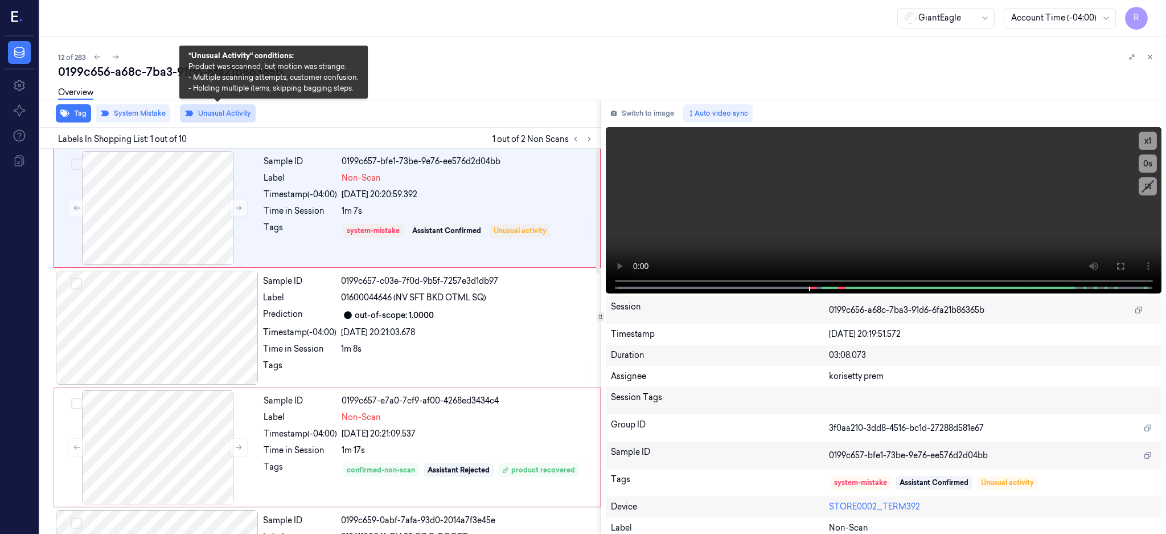
click at [219, 114] on button "Unusual Activity" at bounding box center [218, 113] width 76 height 18
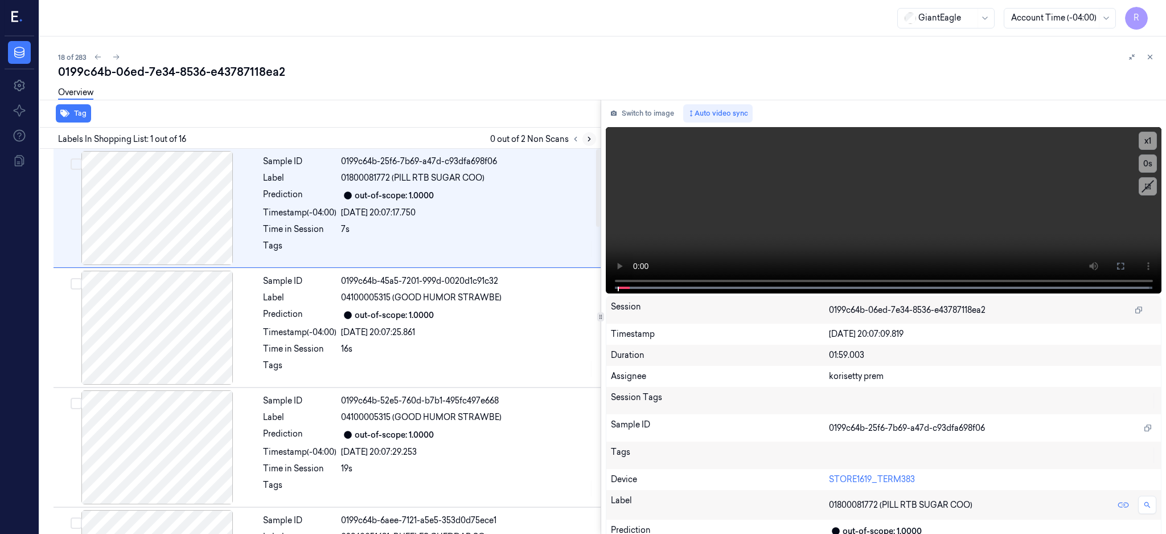
click at [593, 140] on icon at bounding box center [589, 139] width 8 height 8
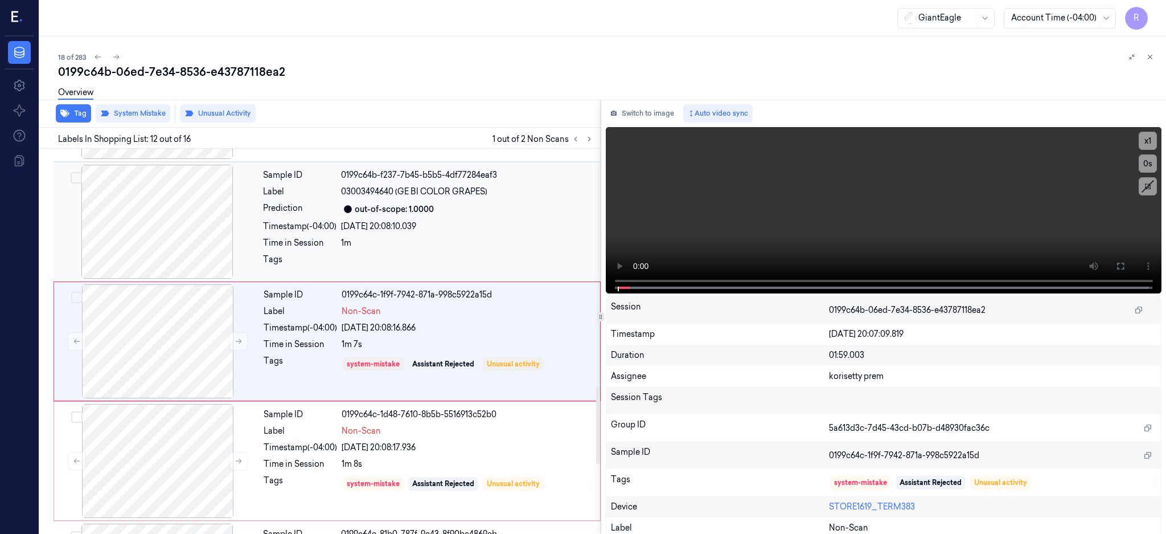
click at [142, 226] on div at bounding box center [157, 222] width 203 height 114
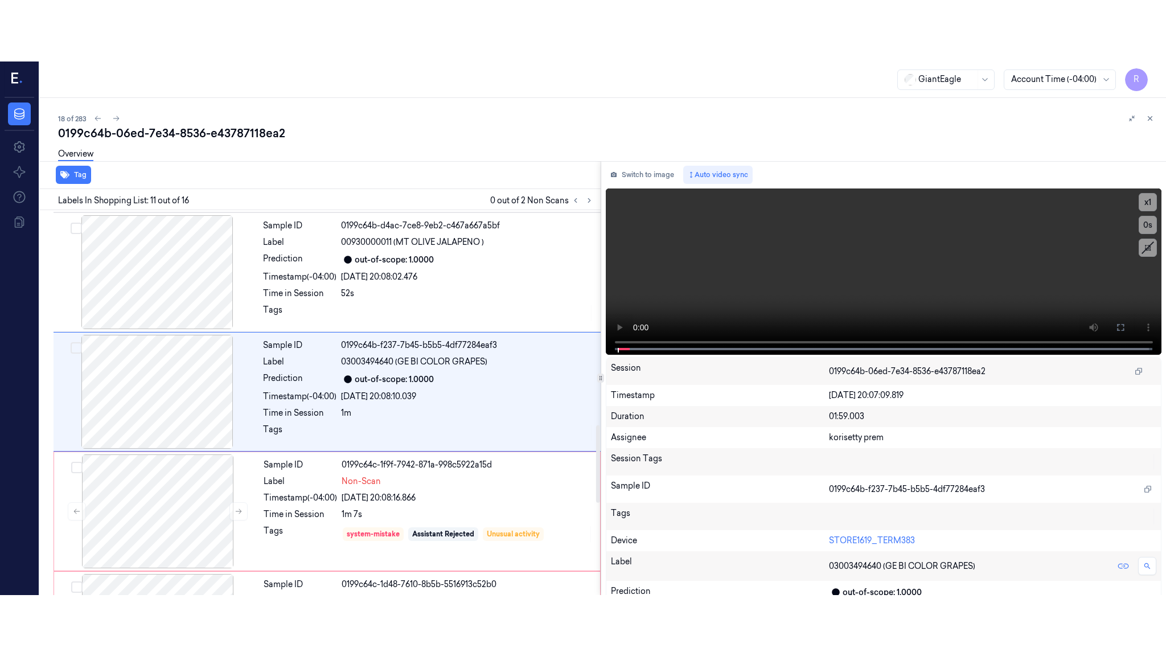
scroll to position [1063, 0]
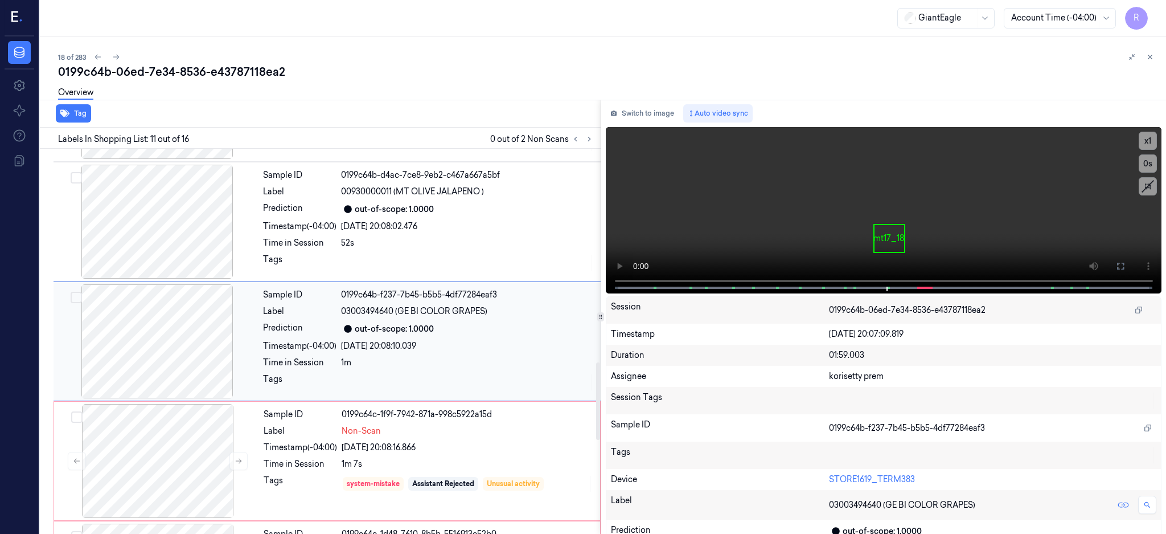
click at [144, 325] on div at bounding box center [157, 341] width 203 height 114
click at [1130, 264] on button at bounding box center [1121, 266] width 18 height 18
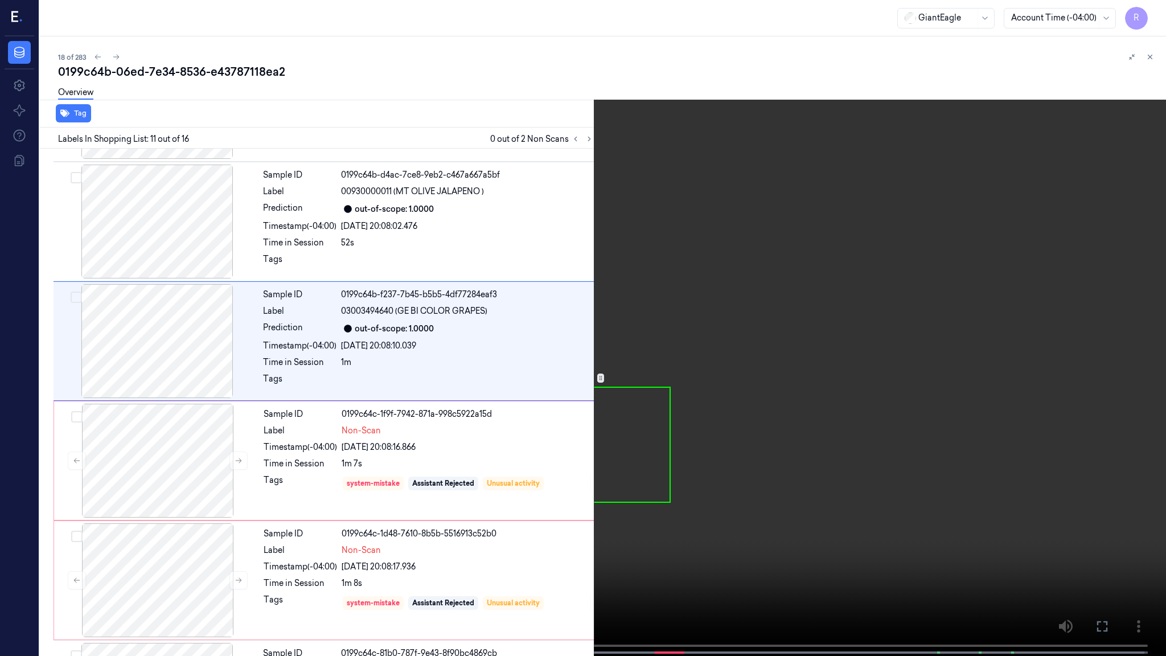
click at [580, 383] on video at bounding box center [583, 329] width 1166 height 658
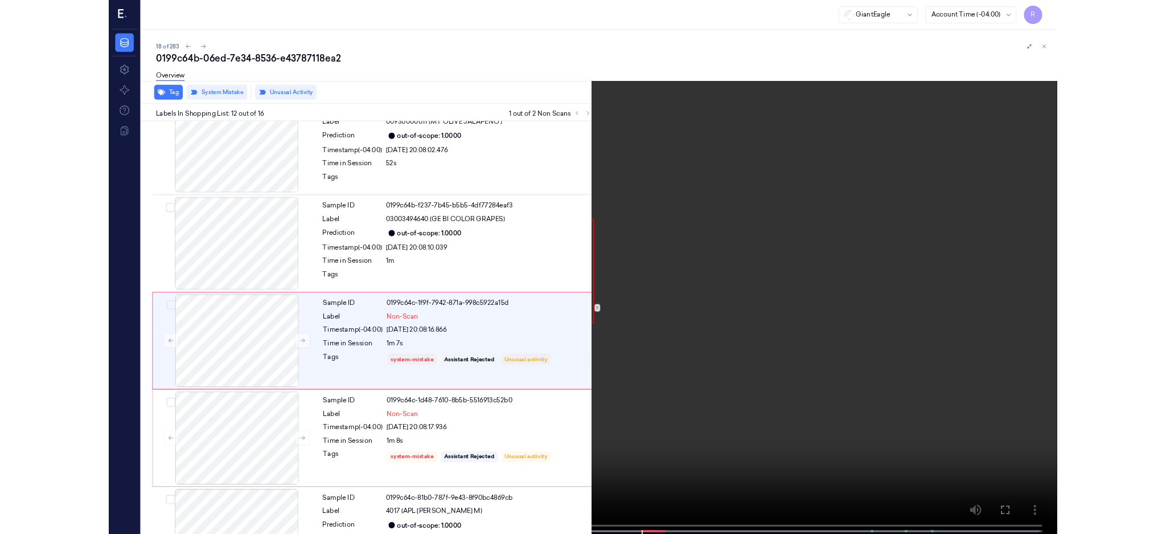
scroll to position [1121, 0]
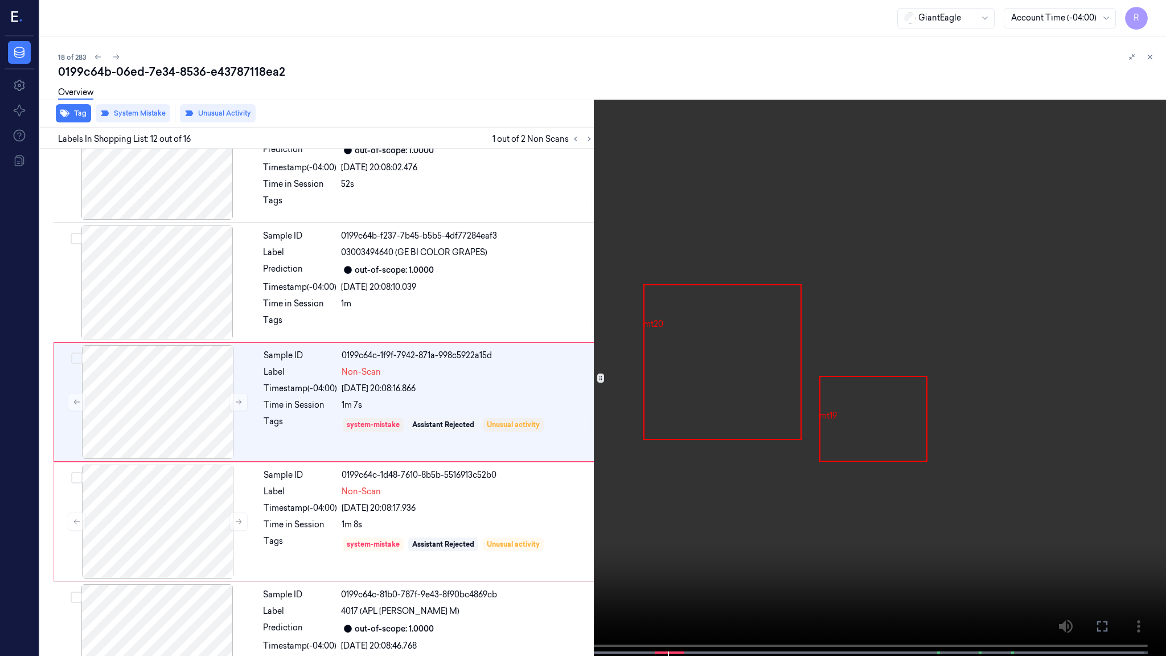
click at [384, 366] on video at bounding box center [583, 329] width 1166 height 658
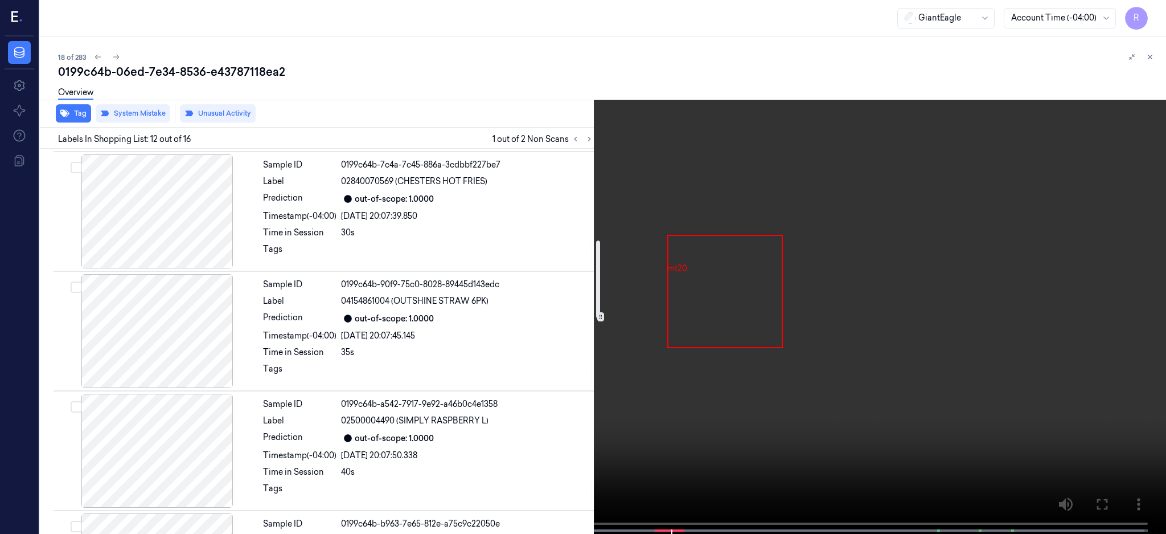
scroll to position [456, 0]
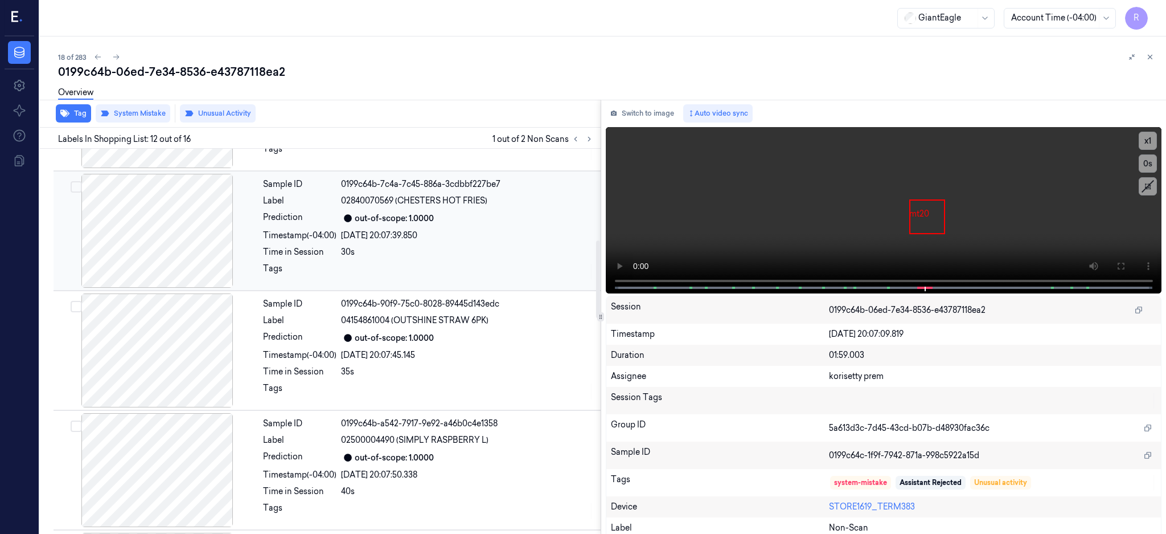
click at [168, 253] on div at bounding box center [157, 231] width 203 height 114
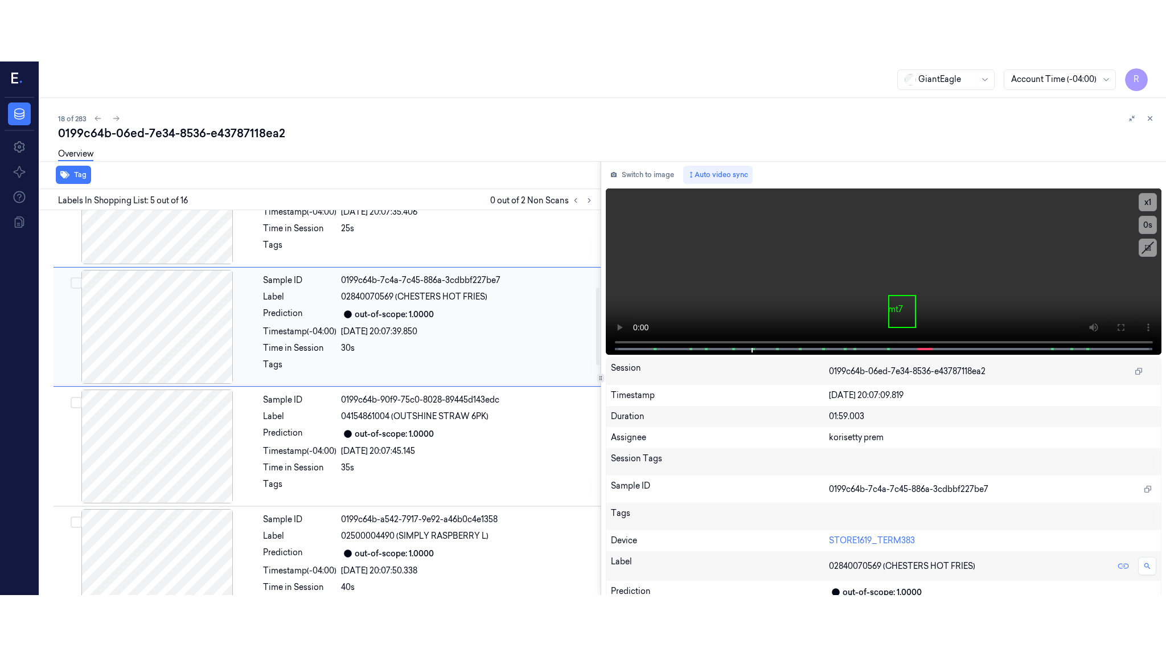
scroll to position [345, 0]
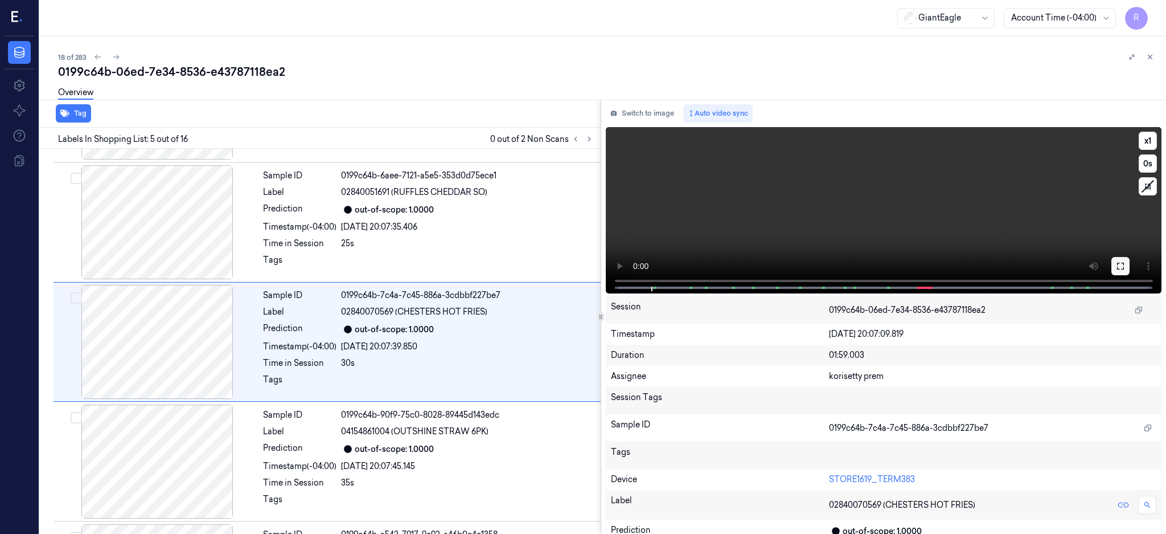
click at [1125, 263] on icon at bounding box center [1120, 265] width 9 height 9
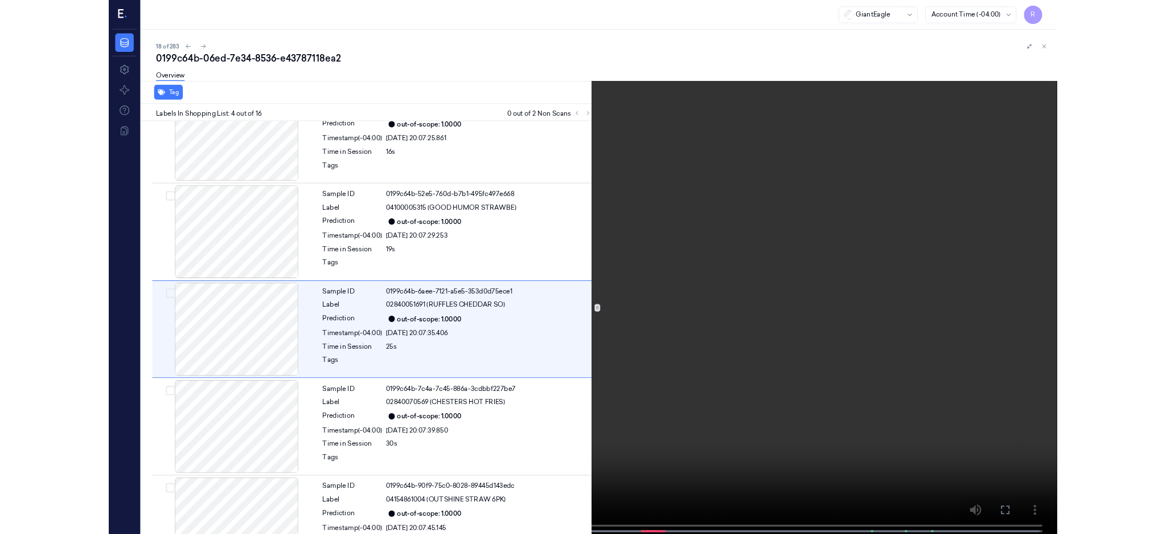
scroll to position [164, 0]
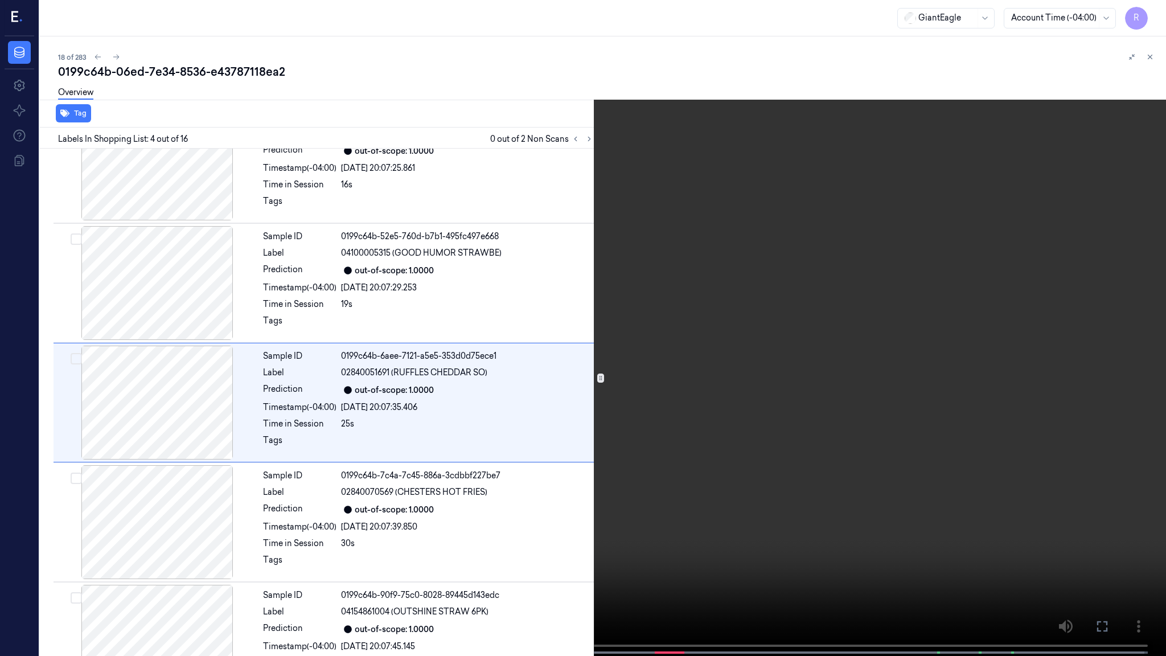
click at [631, 347] on video at bounding box center [583, 329] width 1166 height 658
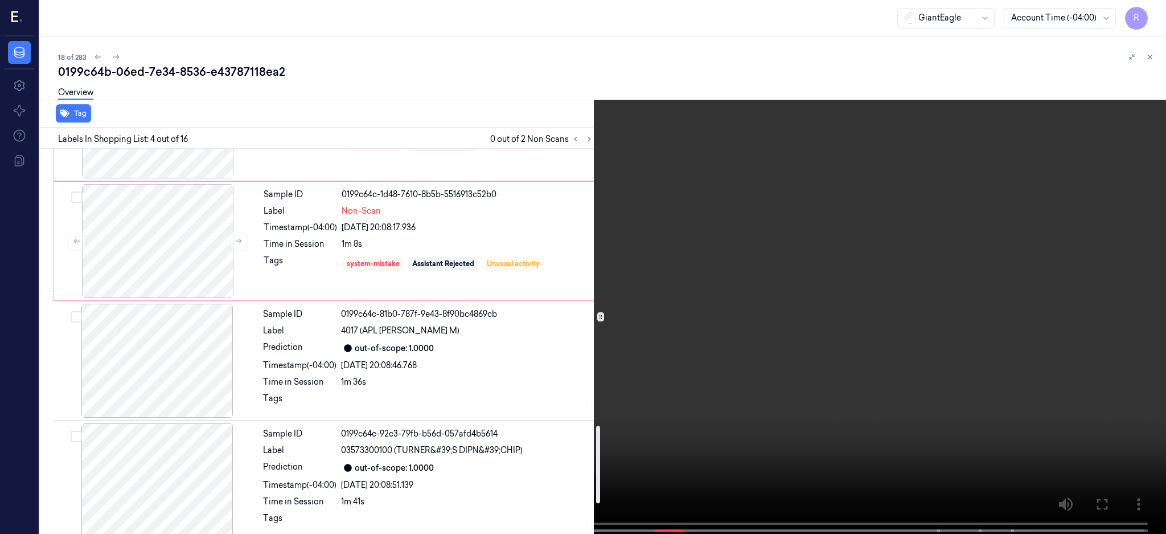
scroll to position [1379, 0]
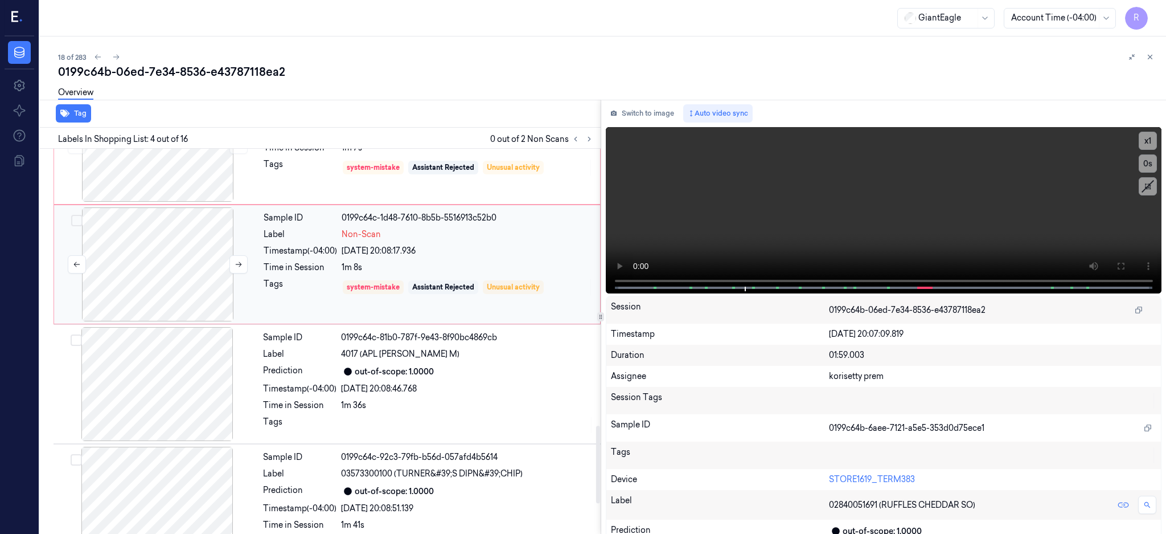
click at [145, 292] on div at bounding box center [157, 264] width 203 height 114
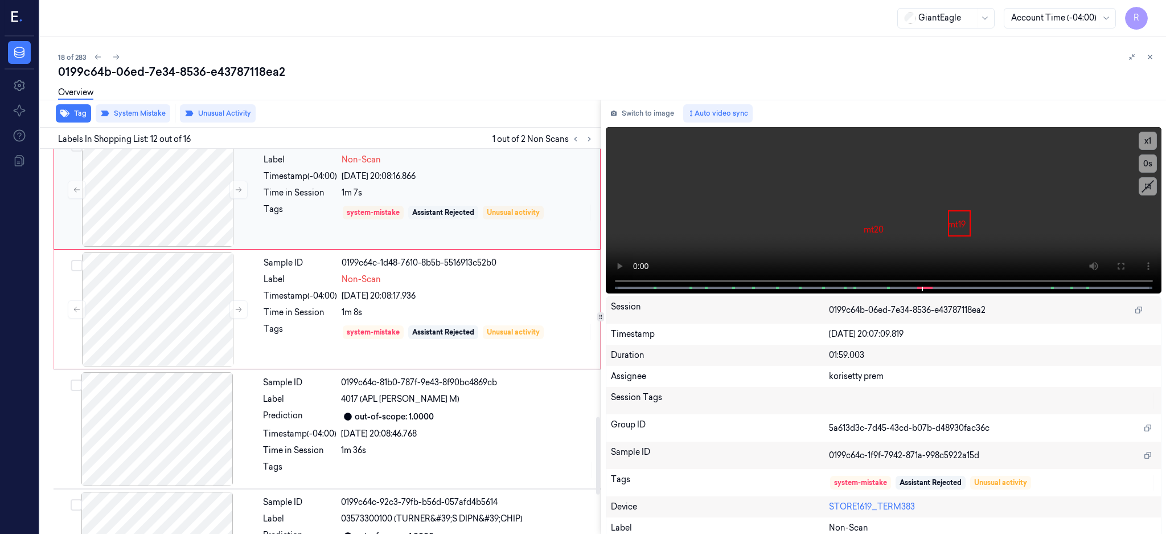
scroll to position [1334, 0]
